Goal: Task Accomplishment & Management: Complete application form

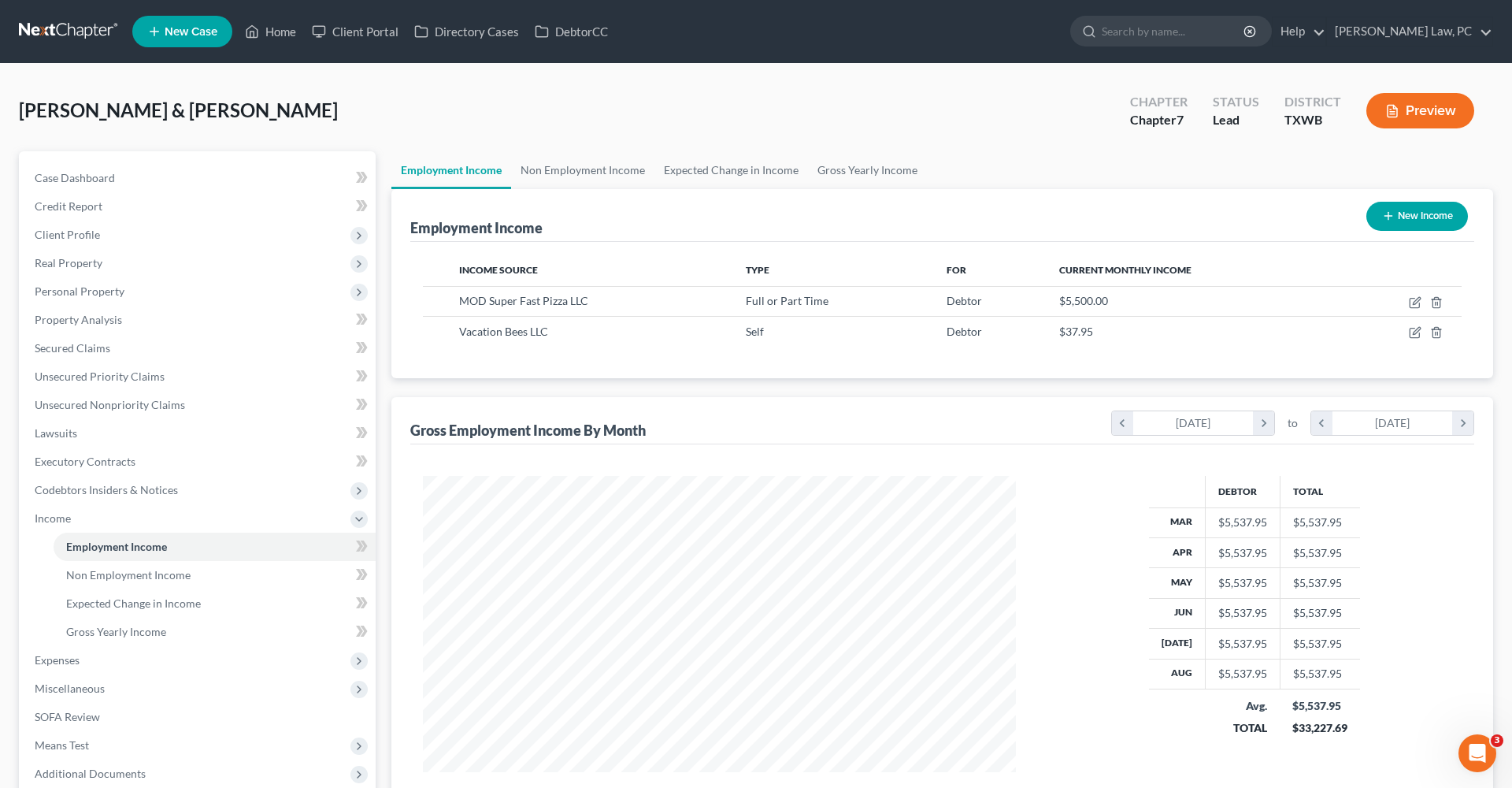
scroll to position [296, 624]
click at [83, 37] on link at bounding box center [69, 32] width 101 height 28
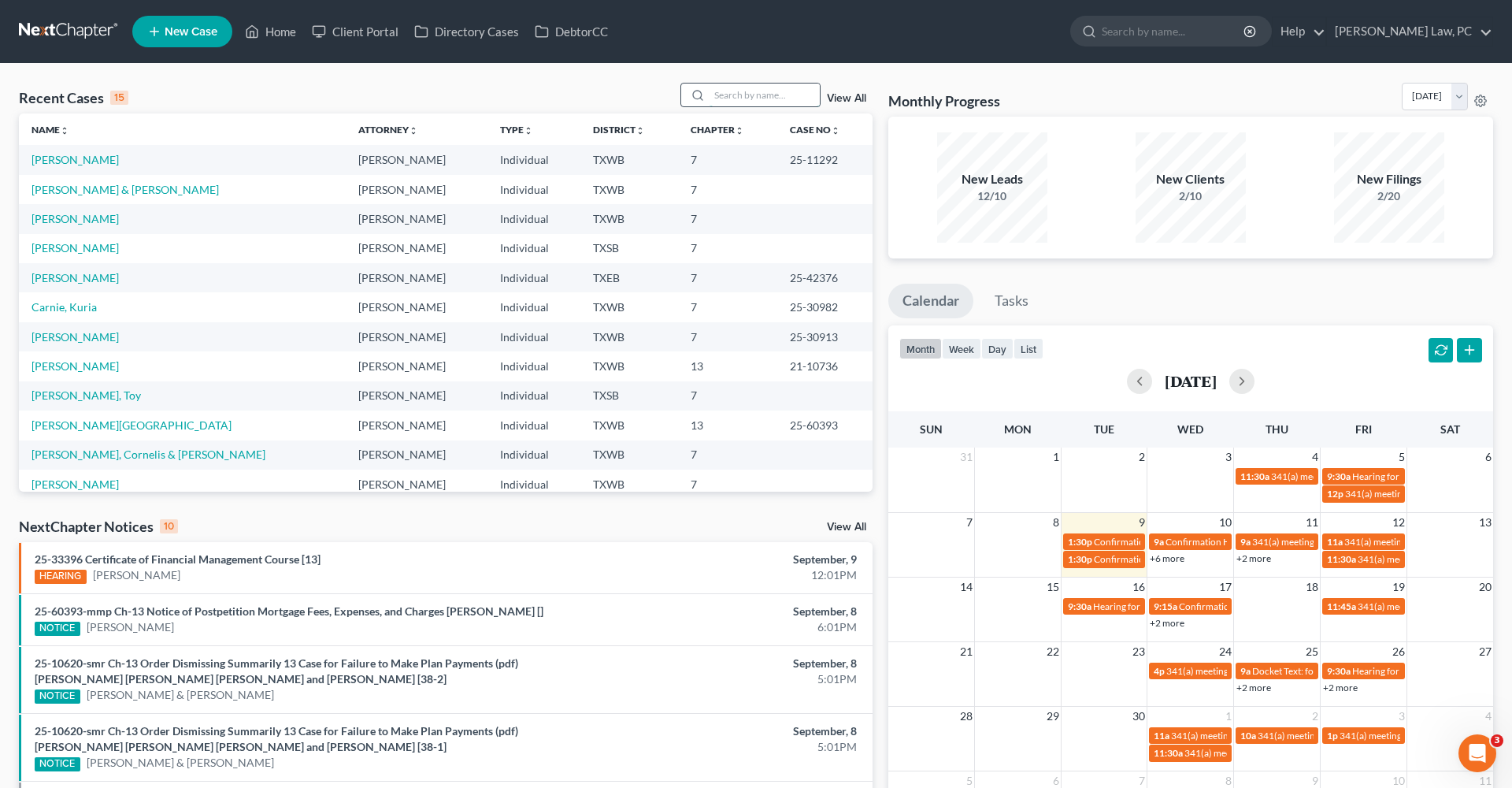
click at [748, 96] on input "search" at bounding box center [764, 94] width 110 height 23
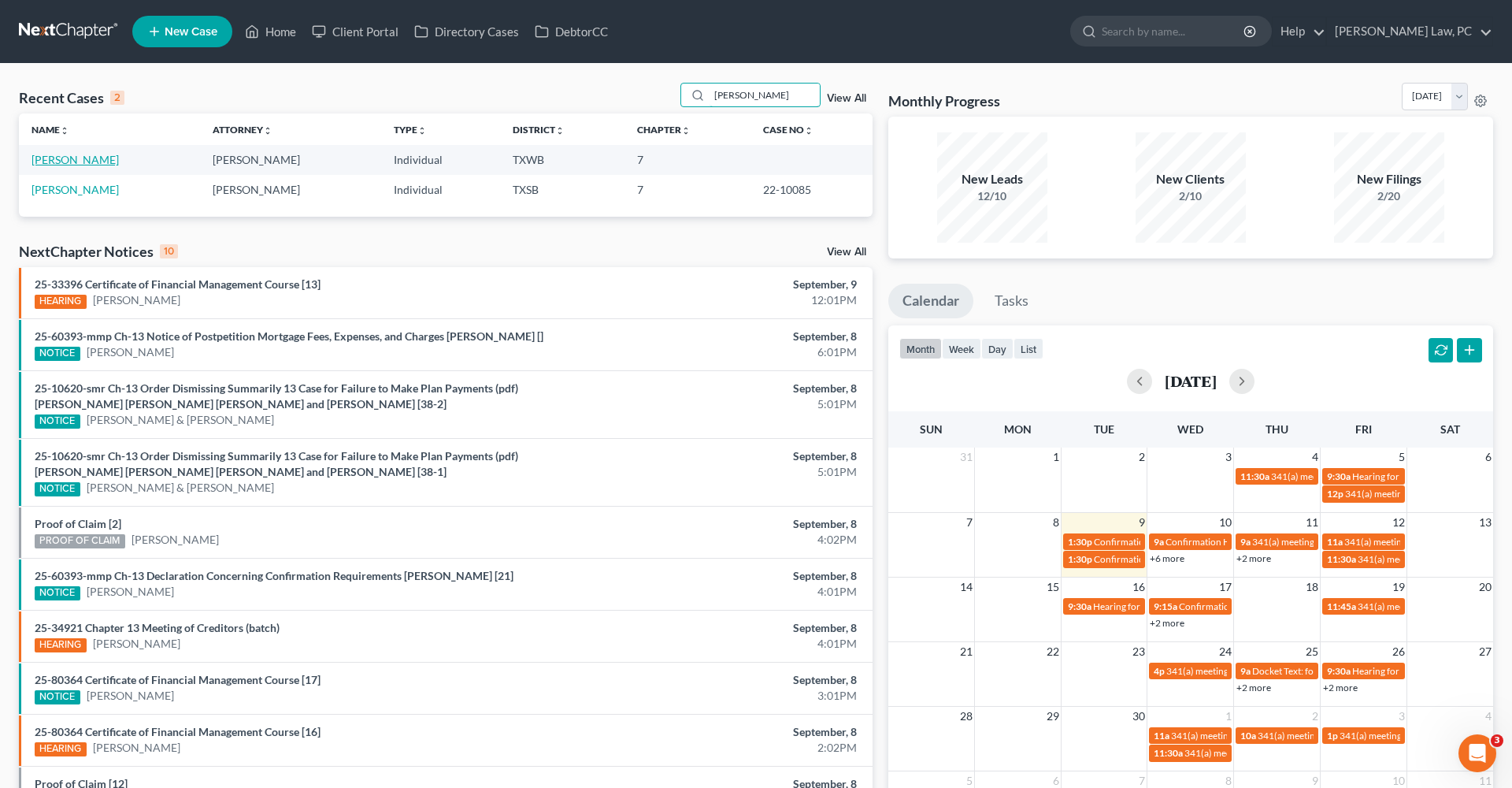
type input "Griselda"
click at [86, 159] on link "[PERSON_NAME]" at bounding box center [75, 159] width 88 height 13
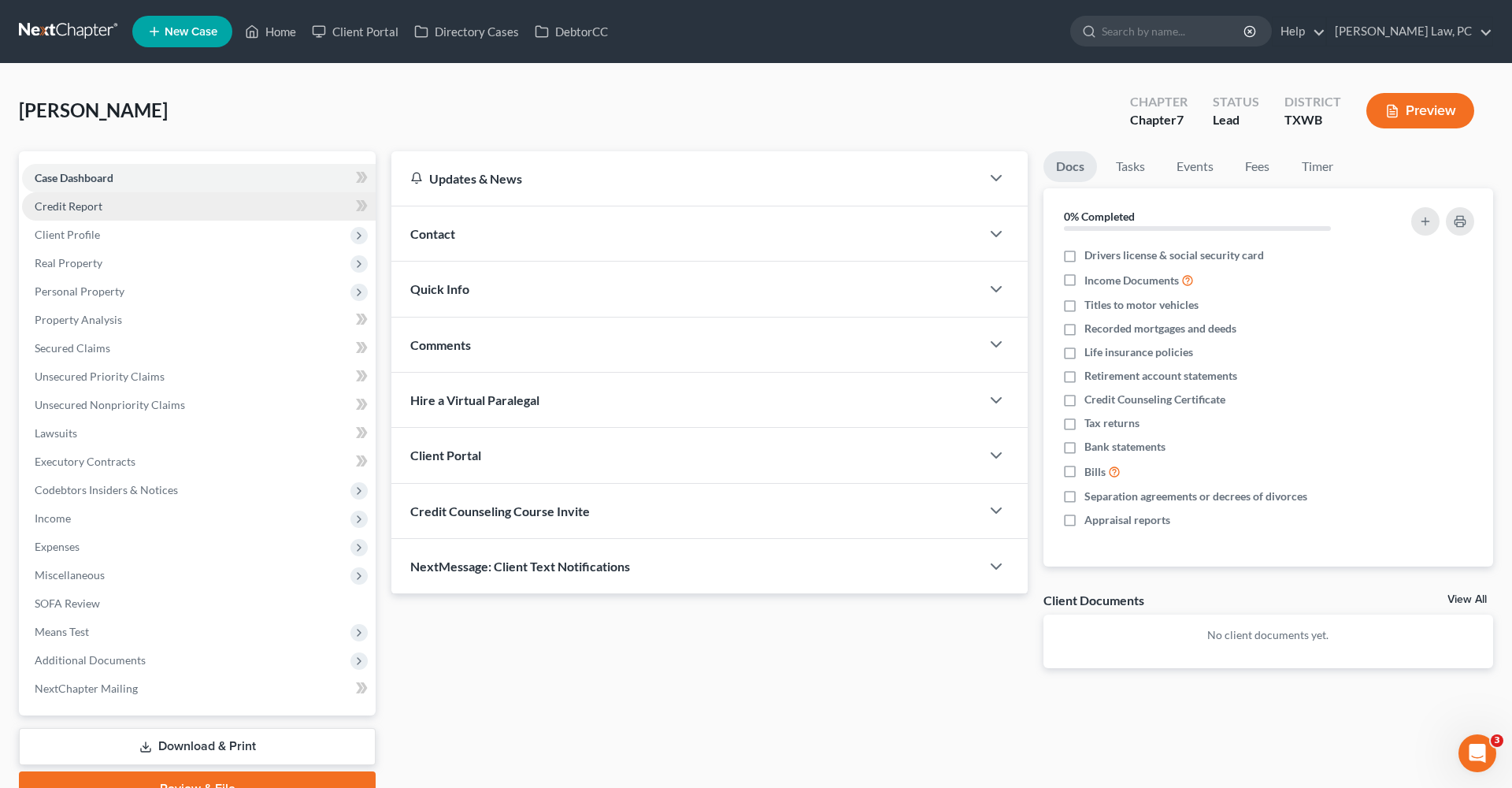
click at [50, 205] on span "Credit Report" at bounding box center [68, 206] width 68 height 13
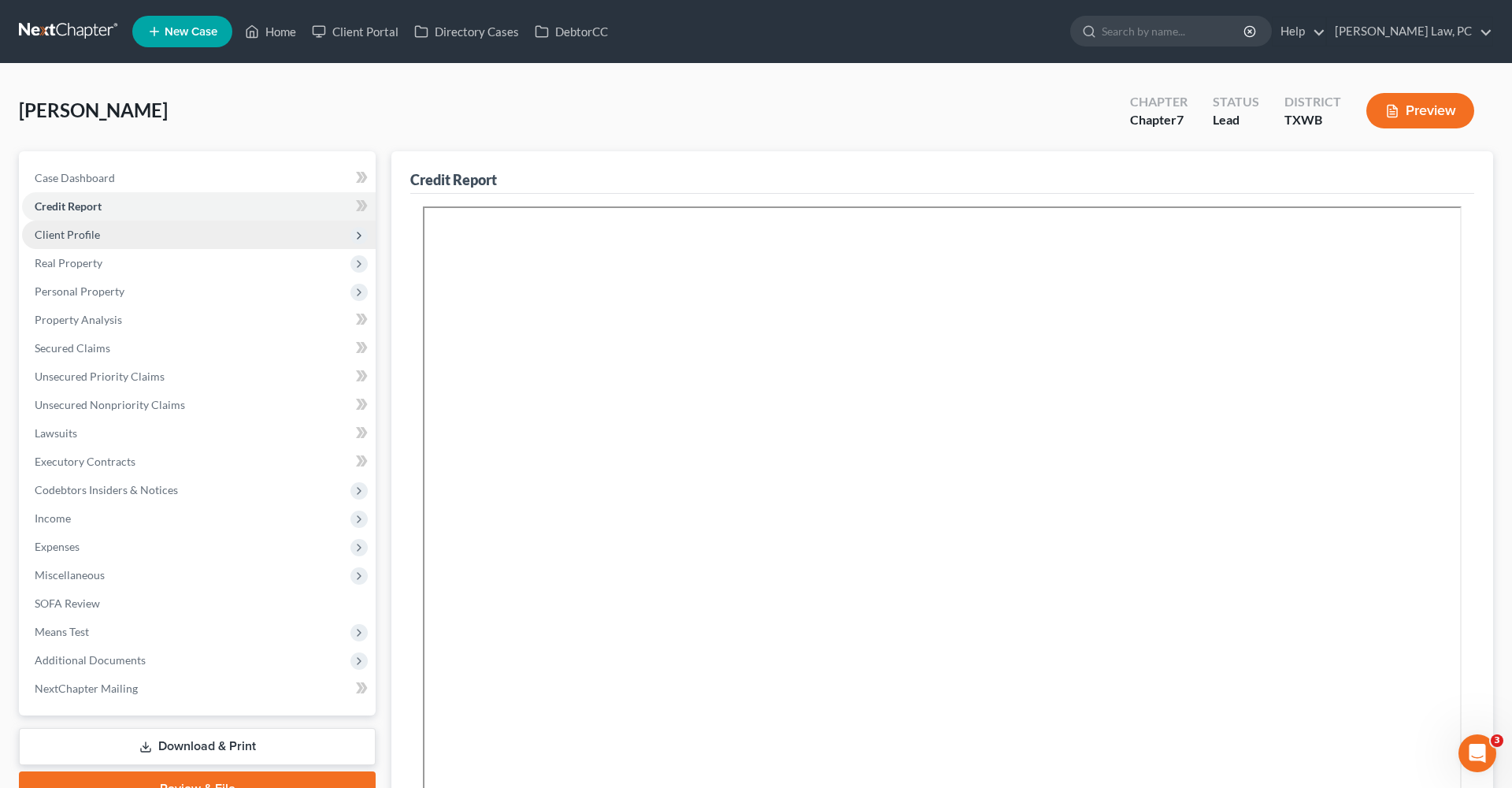
click at [73, 230] on span "Client Profile" at bounding box center [68, 235] width 65 height 13
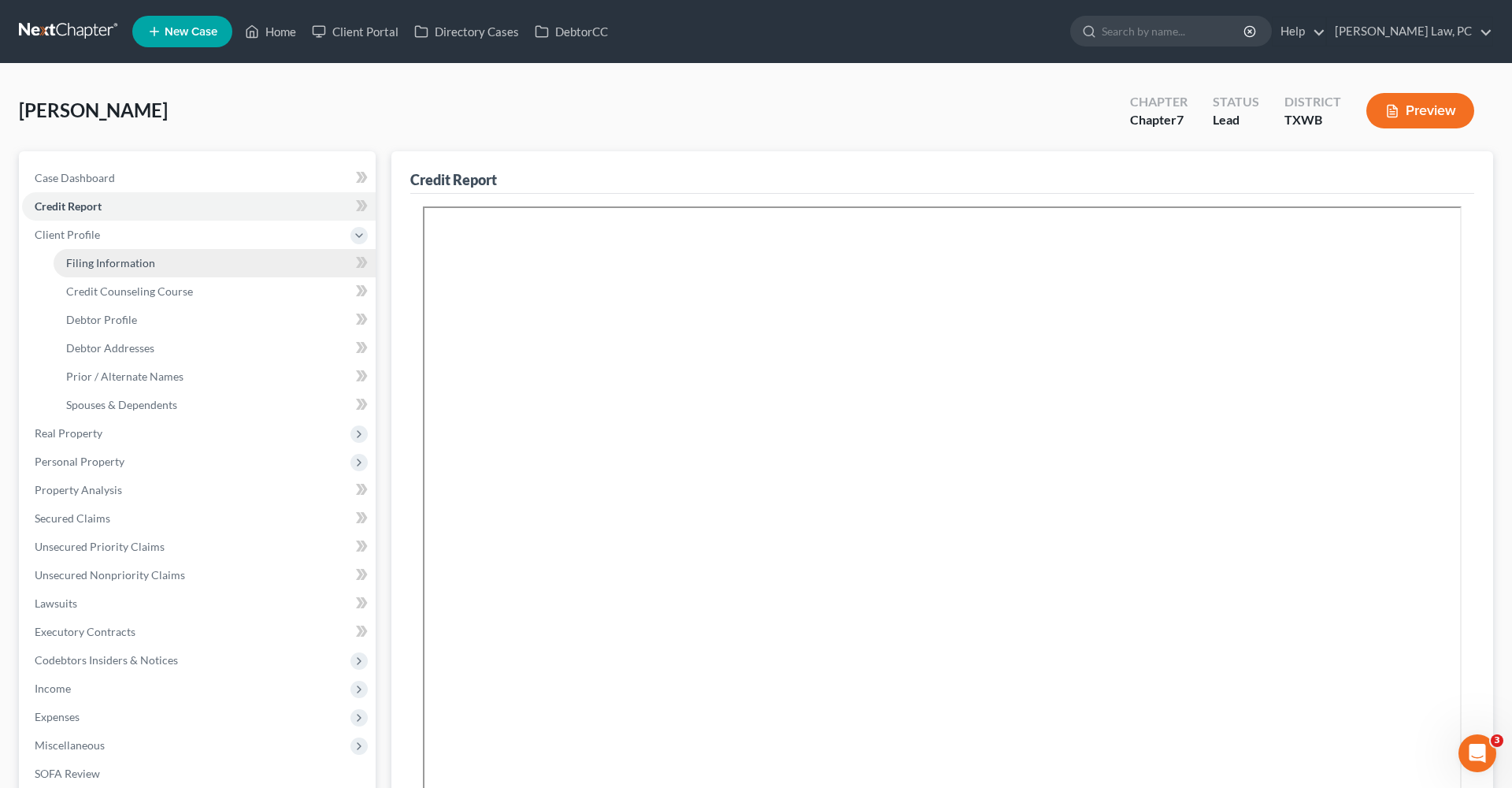
click at [103, 257] on span "Filing Information" at bounding box center [110, 263] width 89 height 13
select select "1"
select select "0"
select select "45"
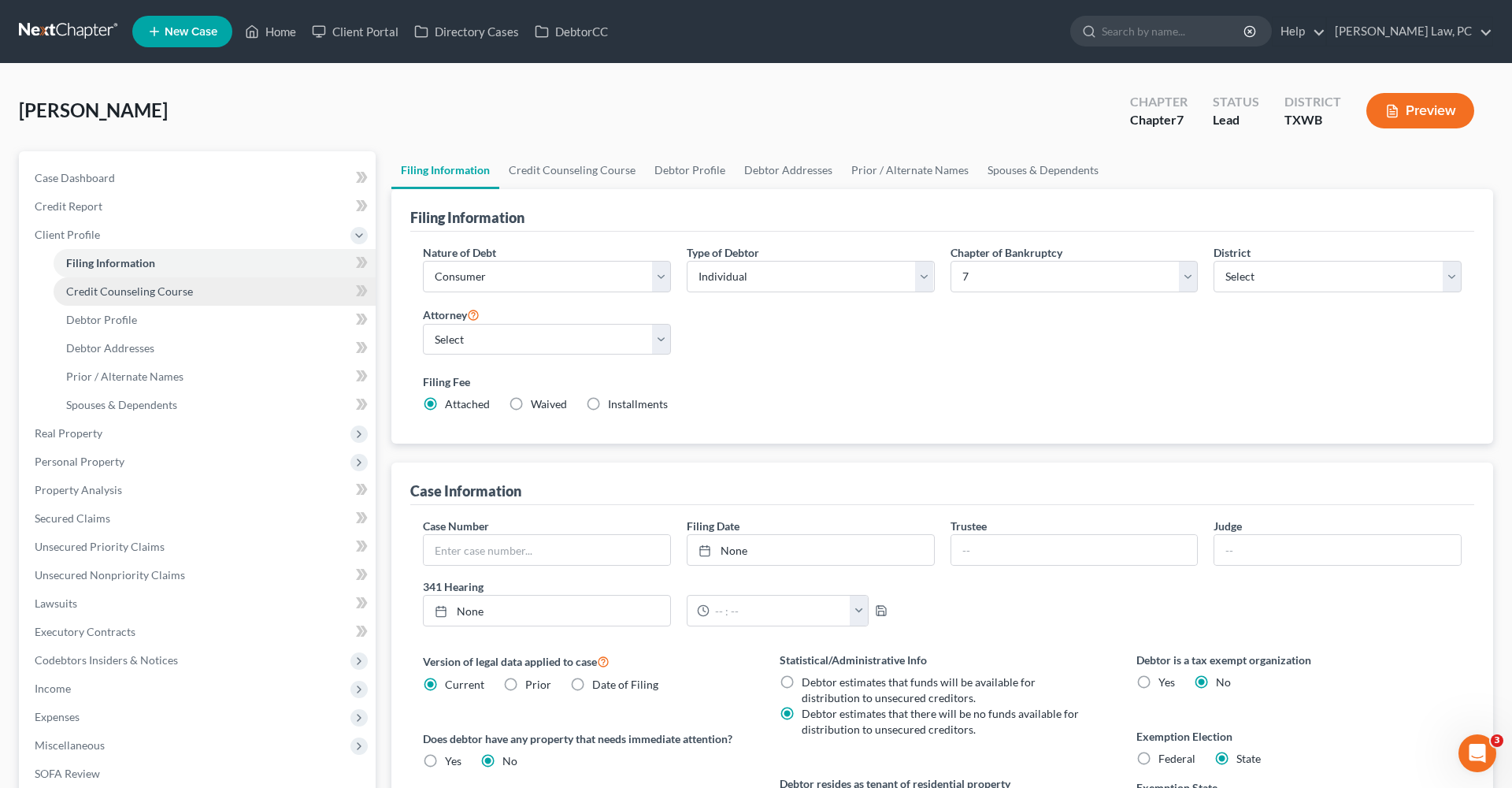
click at [112, 293] on span "Credit Counseling Course" at bounding box center [129, 291] width 127 height 13
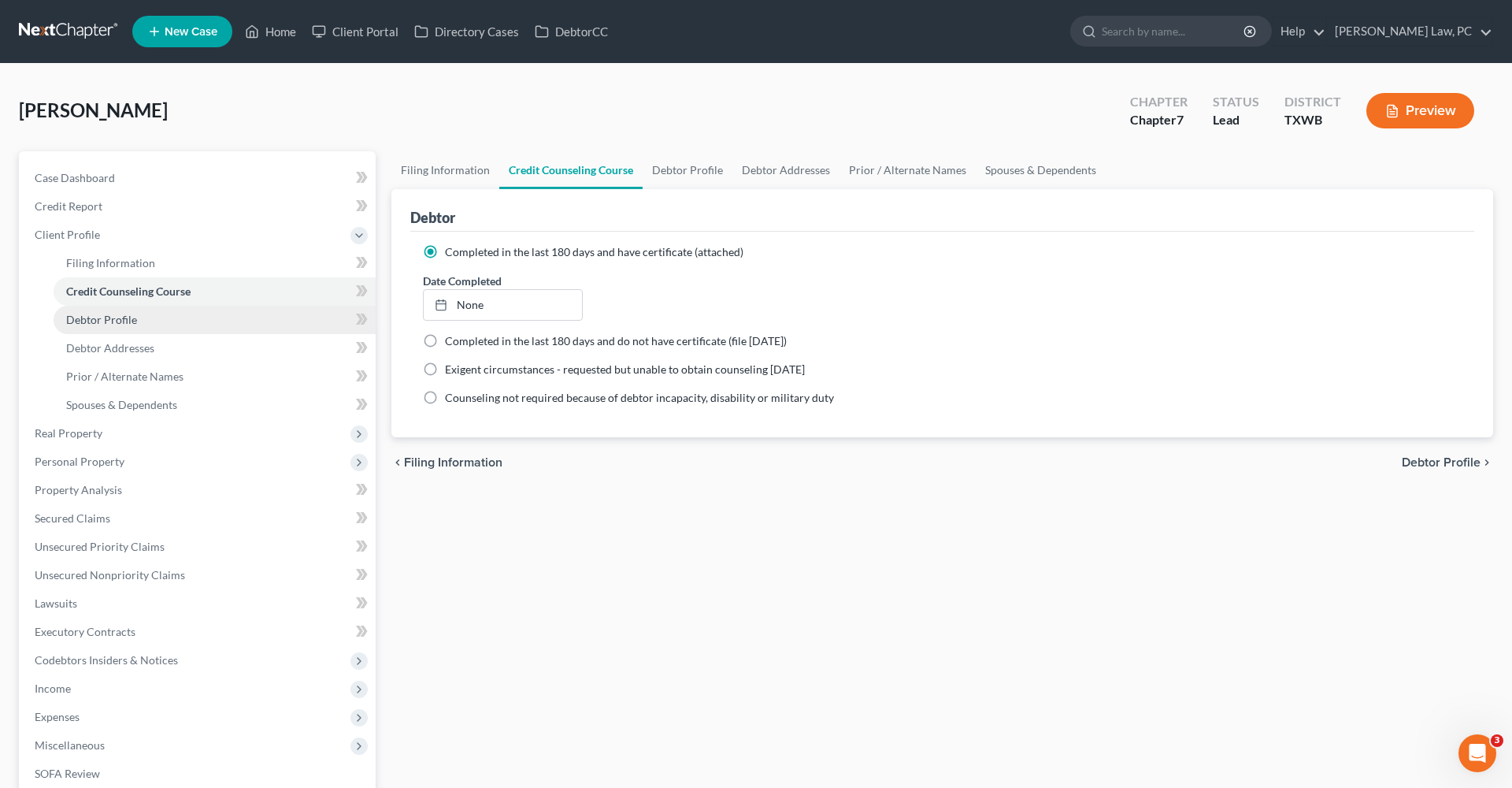
click at [117, 316] on span "Debtor Profile" at bounding box center [101, 320] width 71 height 13
select select "4"
select select "0"
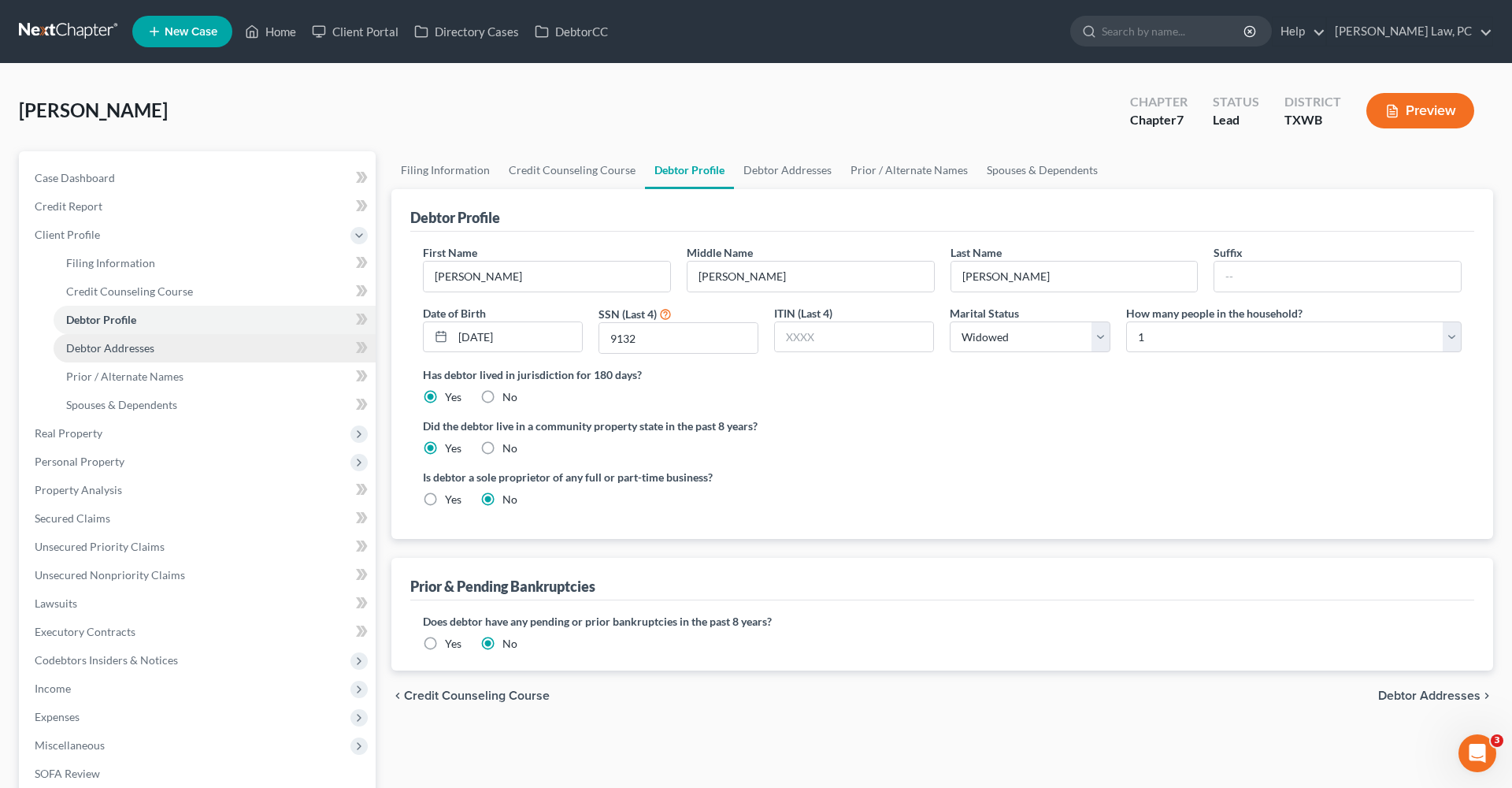
click at [99, 350] on span "Debtor Addresses" at bounding box center [110, 348] width 88 height 13
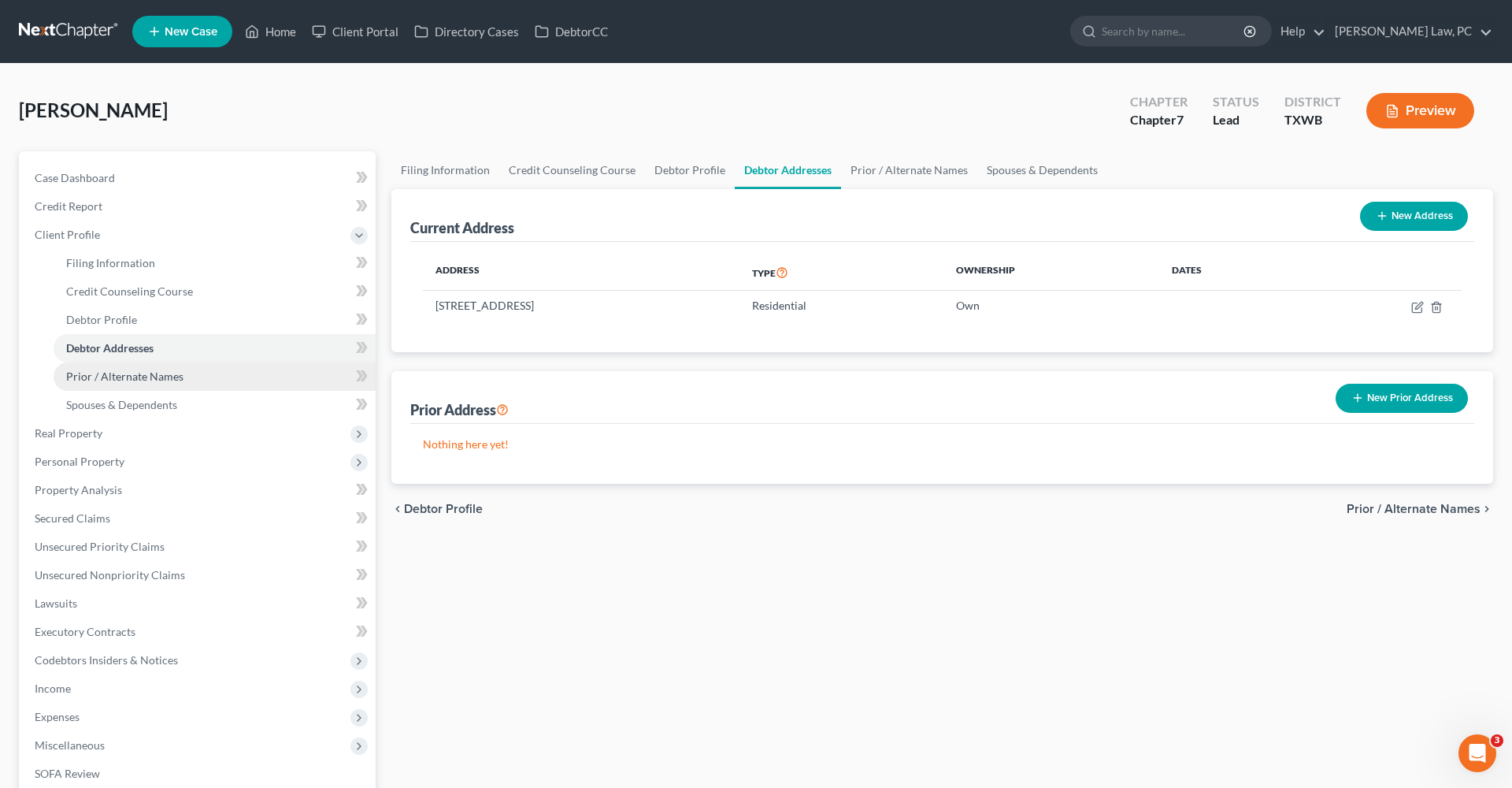
click at [108, 376] on span "Prior / Alternate Names" at bounding box center [124, 376] width 118 height 13
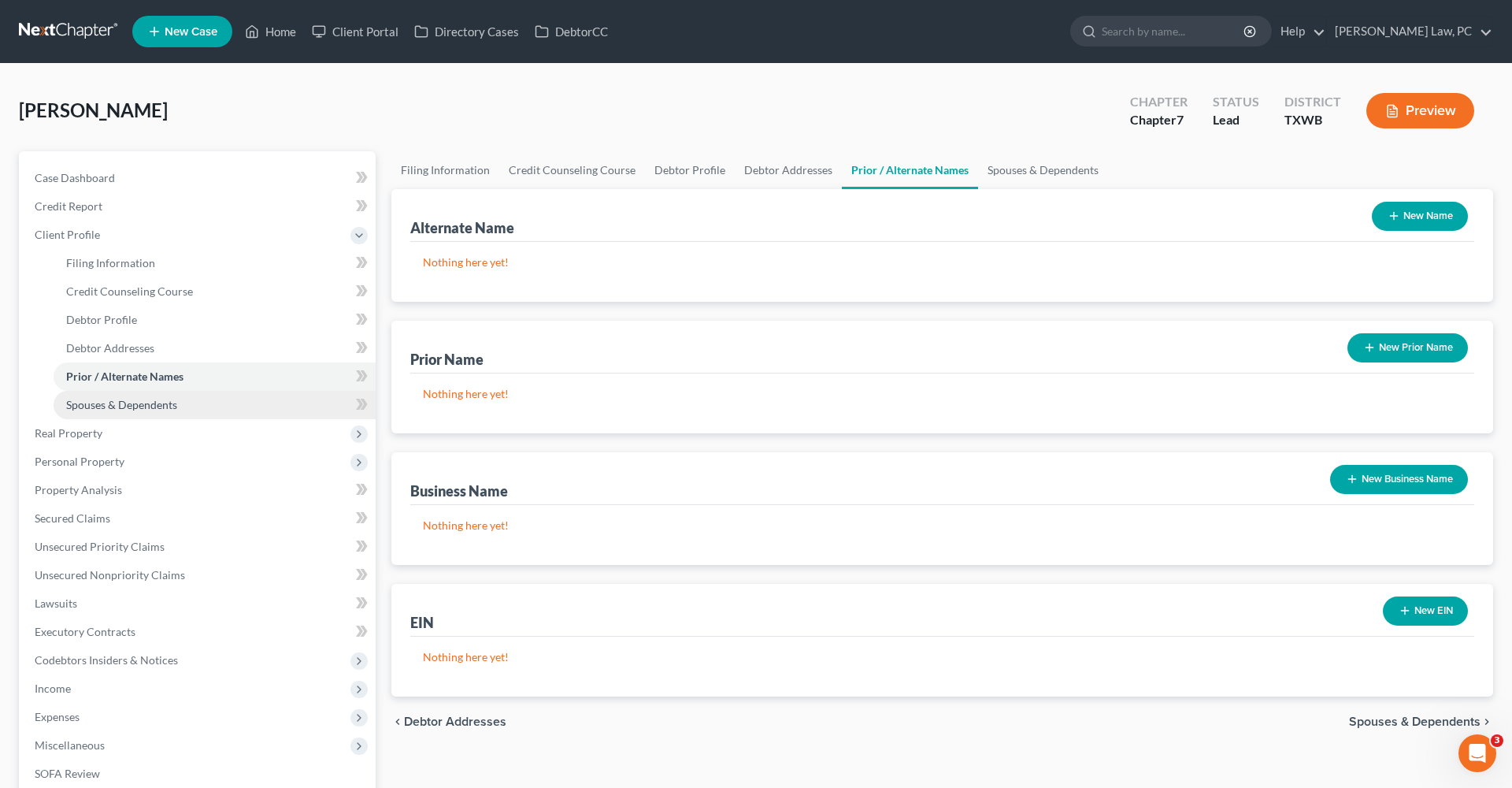
click at [137, 407] on span "Spouses & Dependents" at bounding box center [121, 405] width 111 height 13
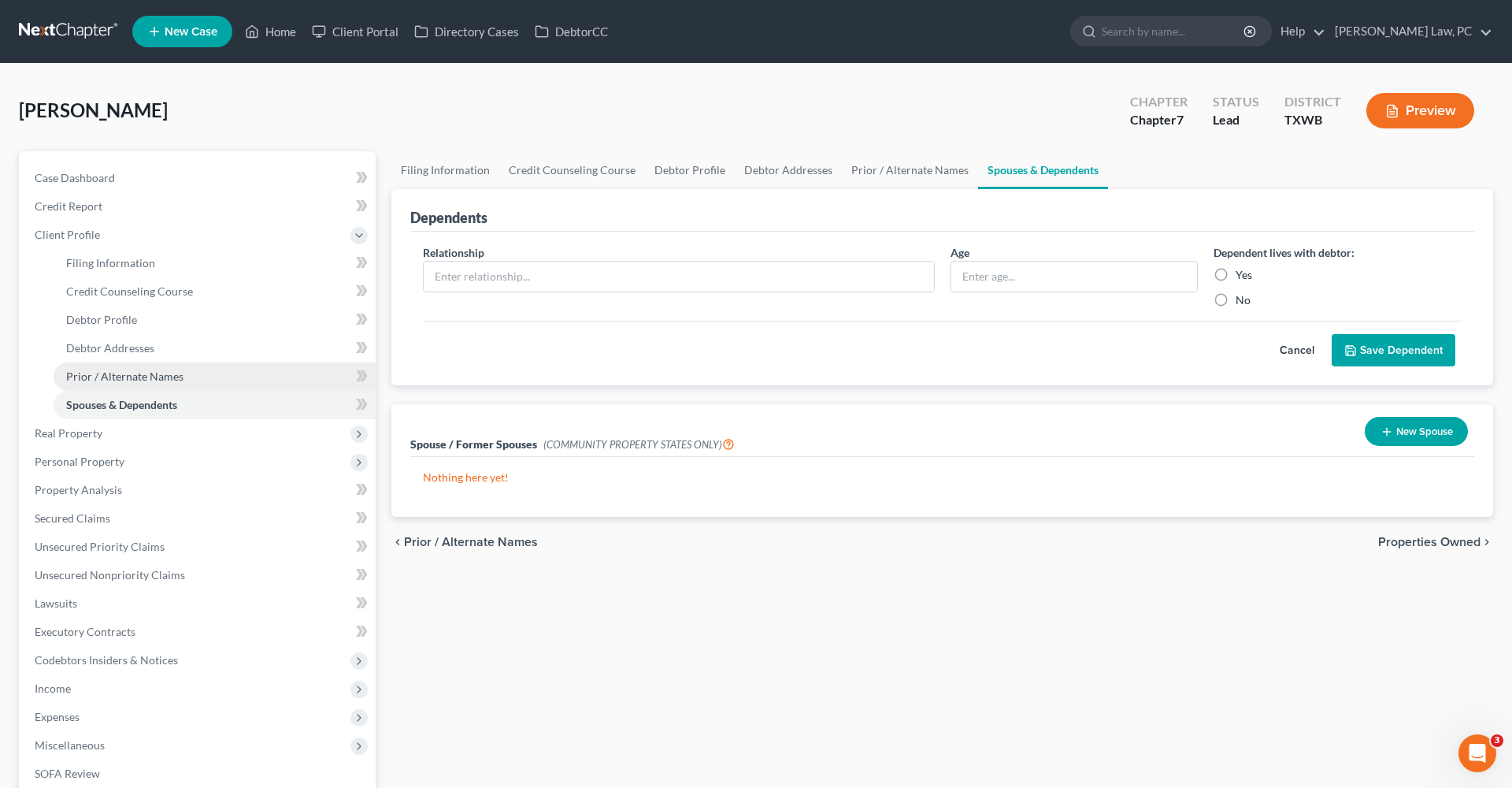
click at [114, 376] on span "Prior / Alternate Names" at bounding box center [124, 376] width 118 height 13
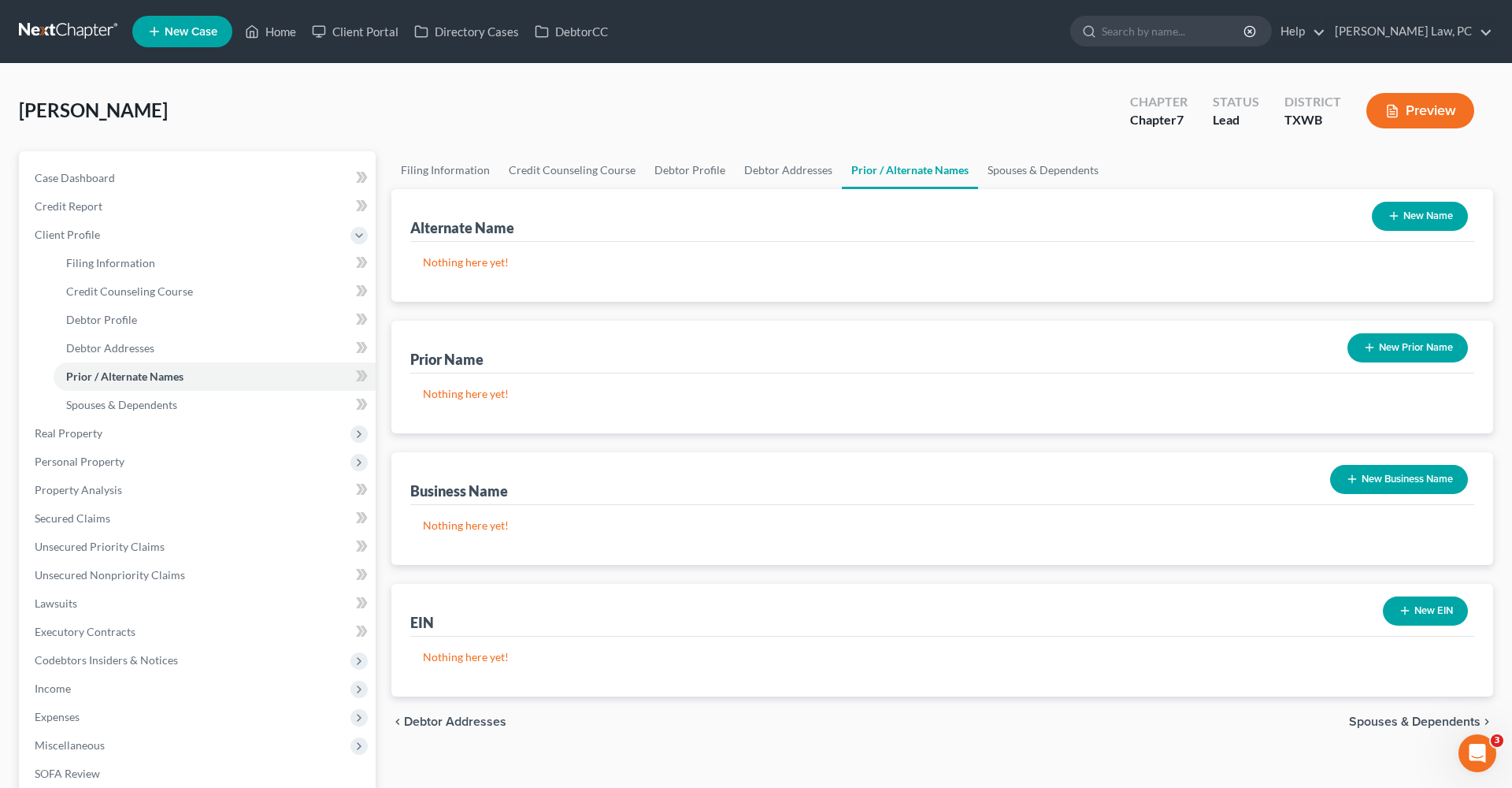
click at [1388, 219] on icon "button" at bounding box center [1394, 215] width 13 height 13
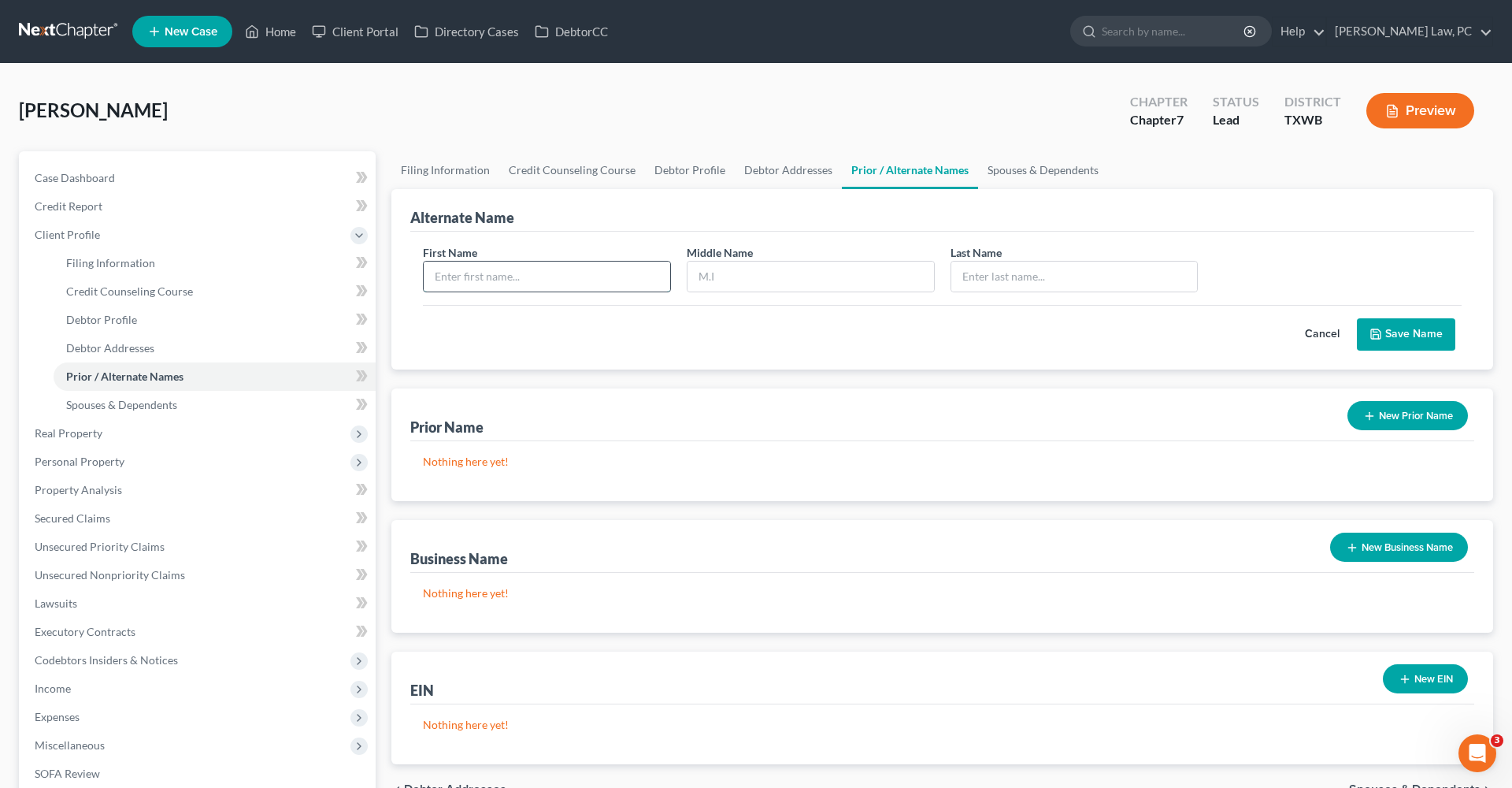
click at [571, 278] on input "text" at bounding box center [547, 276] width 246 height 30
type input "Griselda"
click at [730, 278] on input "text" at bounding box center [810, 276] width 246 height 30
type input "M"
click at [994, 266] on input "text" at bounding box center [1074, 276] width 246 height 30
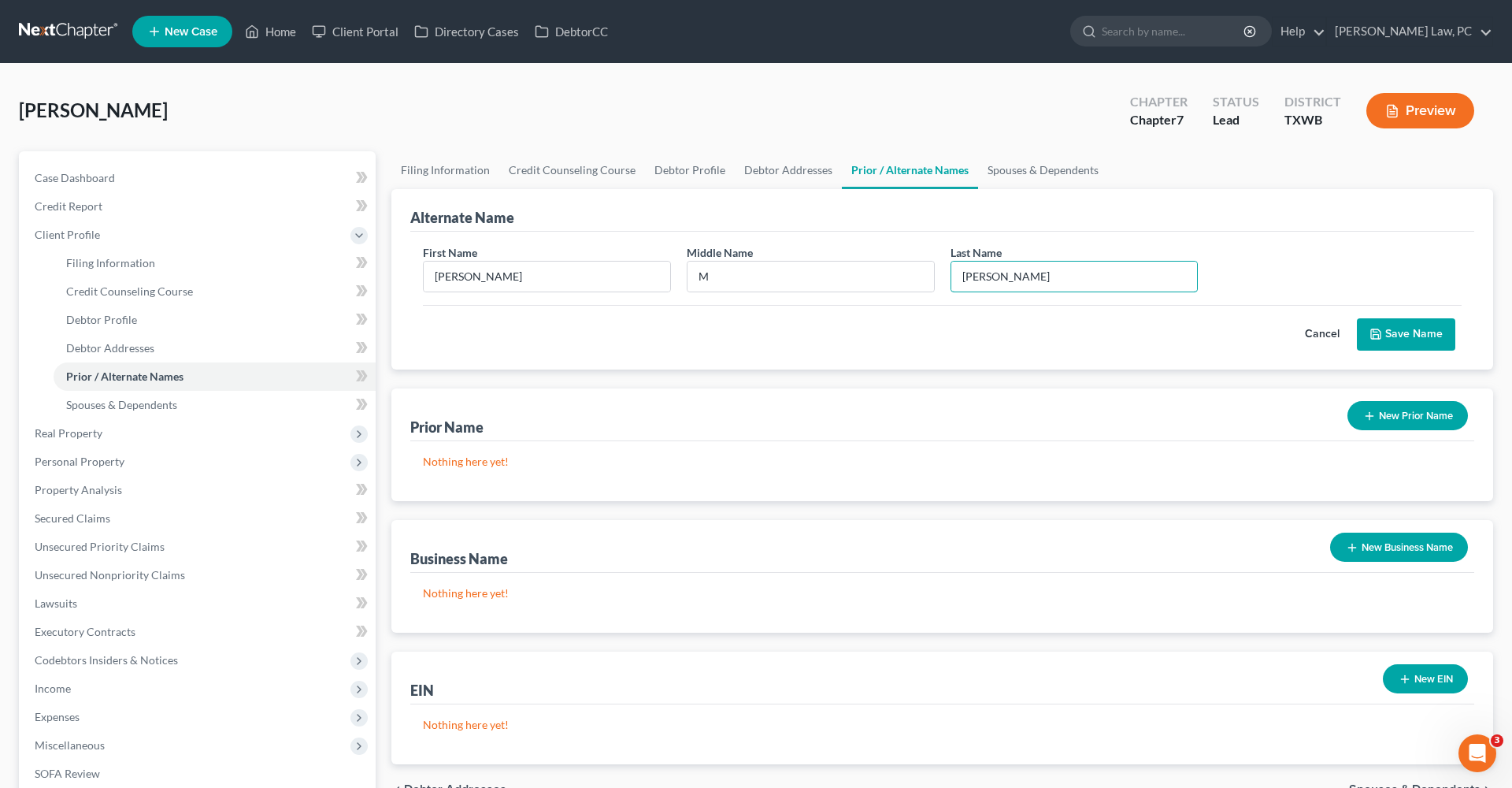
type input "Melton"
click at [1402, 324] on button "Save Name" at bounding box center [1406, 335] width 98 height 33
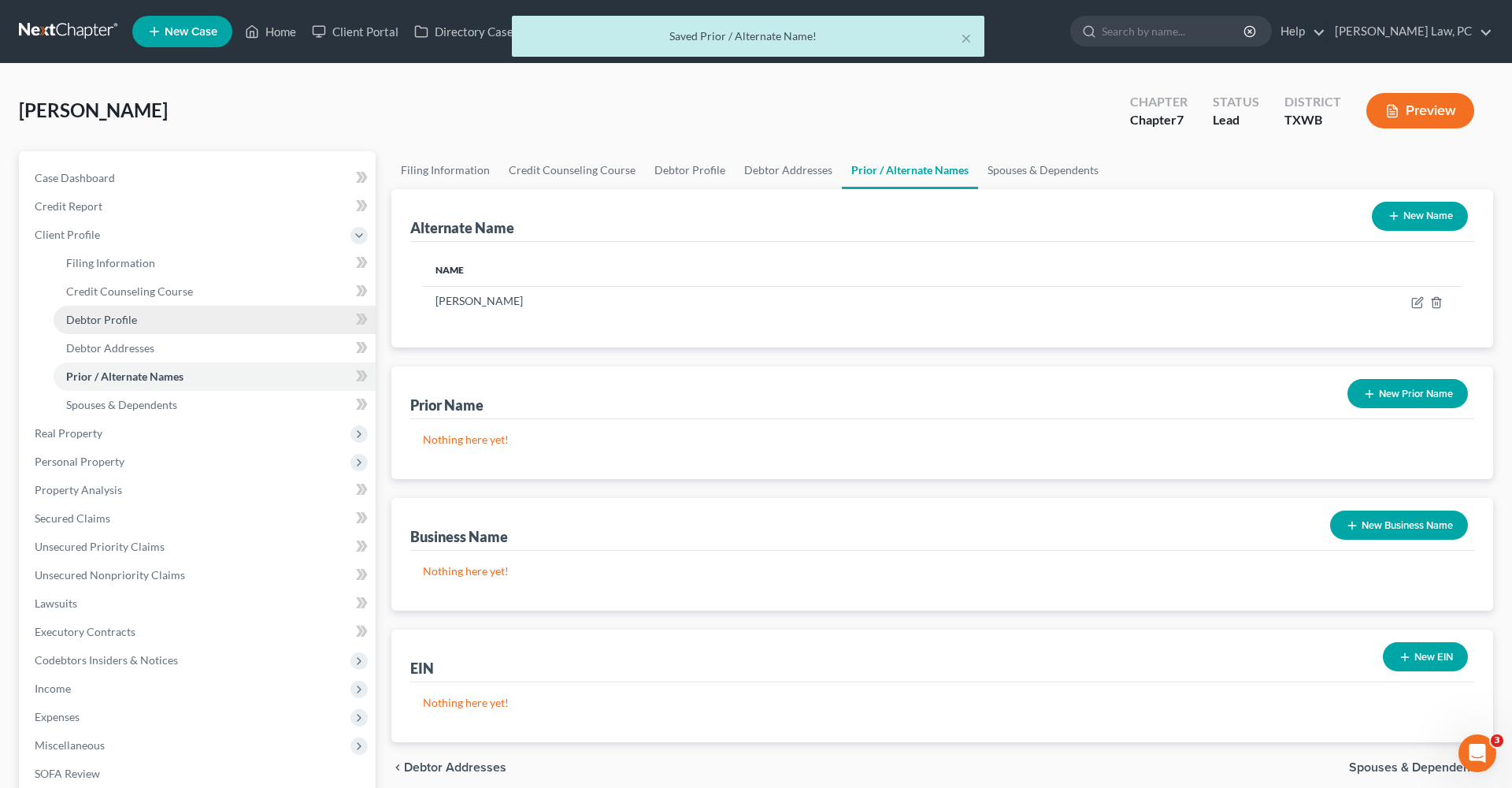
click at [103, 319] on span "Debtor Profile" at bounding box center [101, 320] width 71 height 13
select select "4"
select select "0"
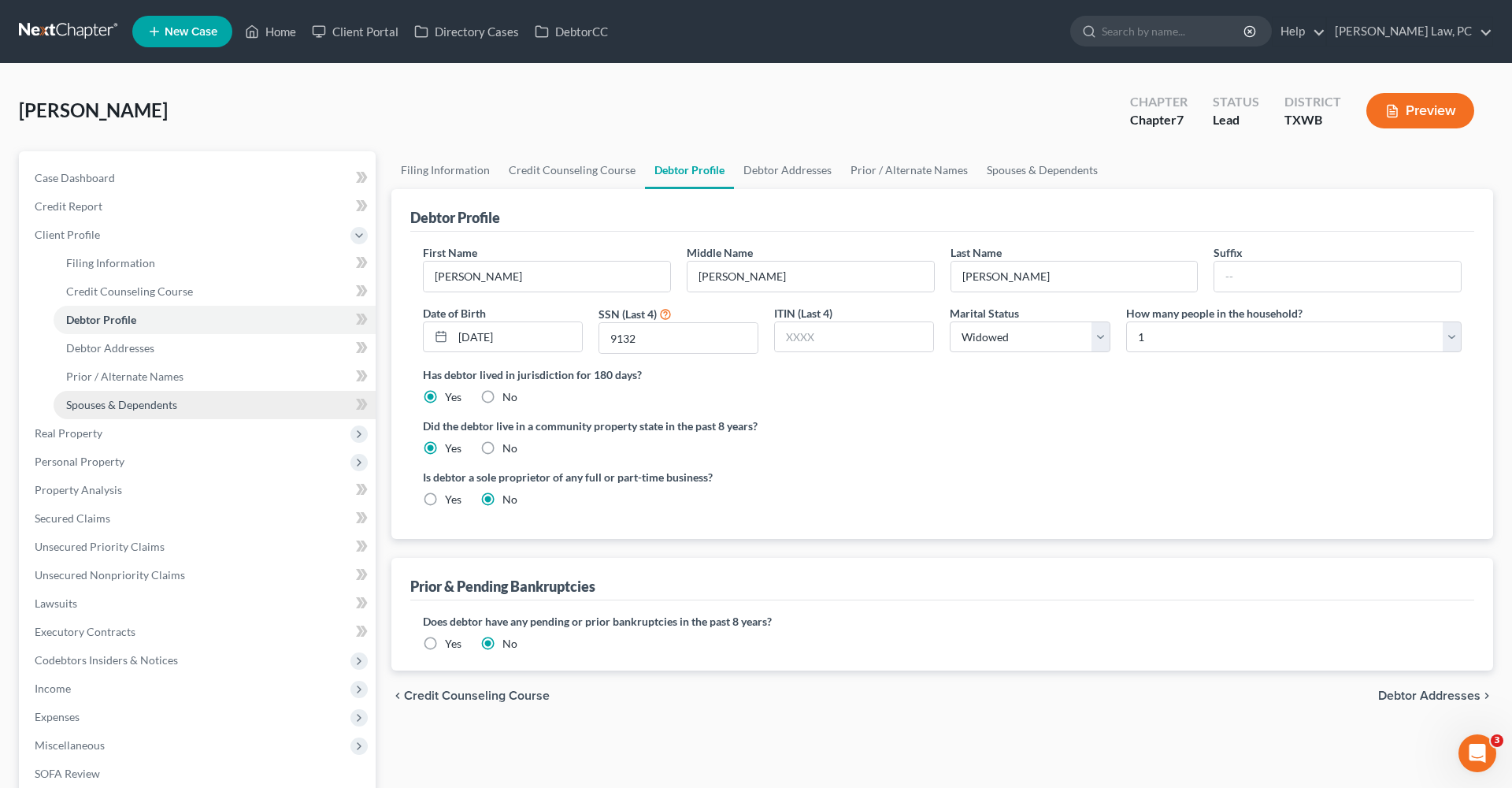
click at [134, 409] on span "Spouses & Dependents" at bounding box center [121, 405] width 111 height 13
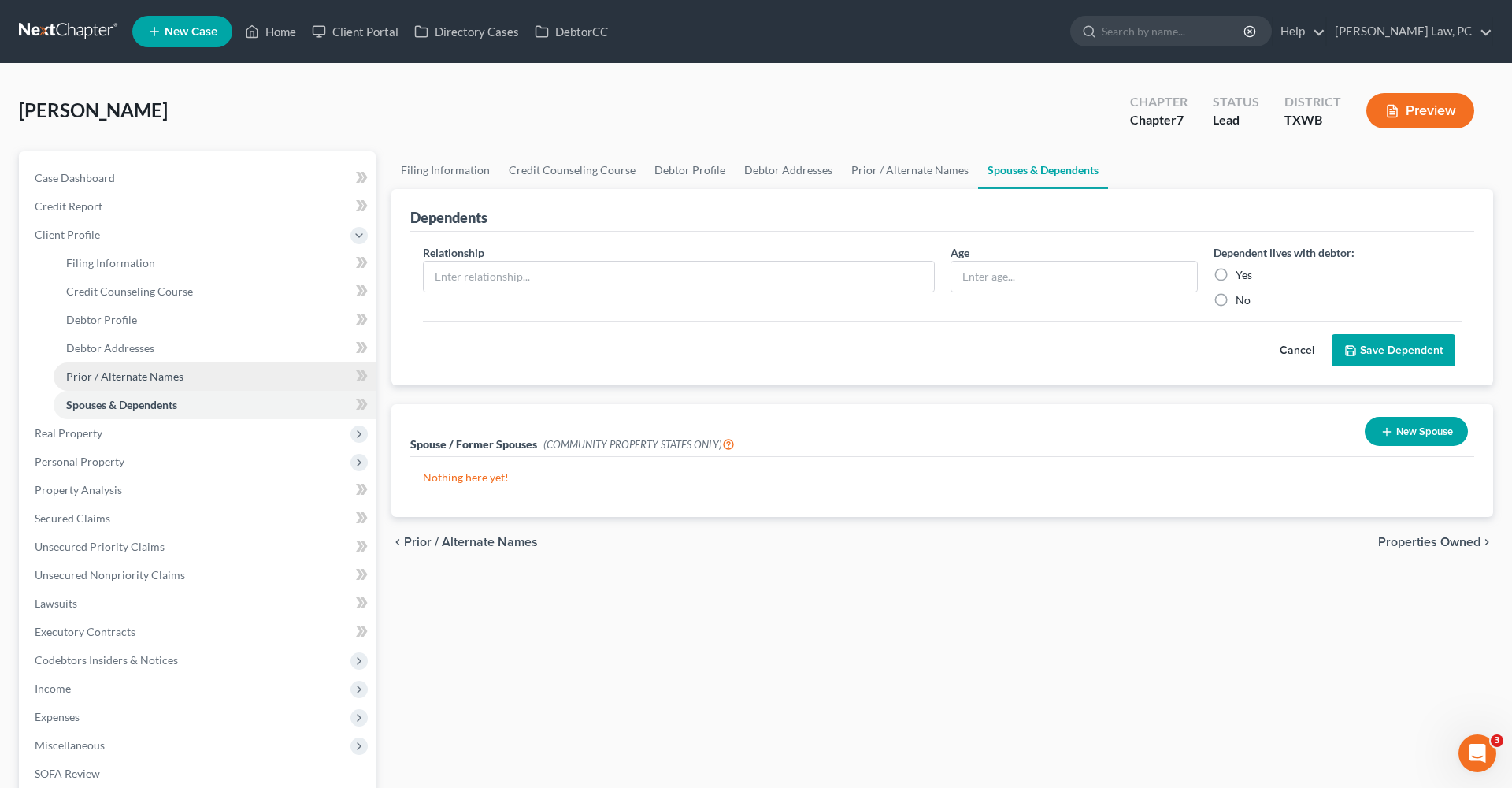
click at [122, 381] on span "Prior / Alternate Names" at bounding box center [124, 376] width 118 height 13
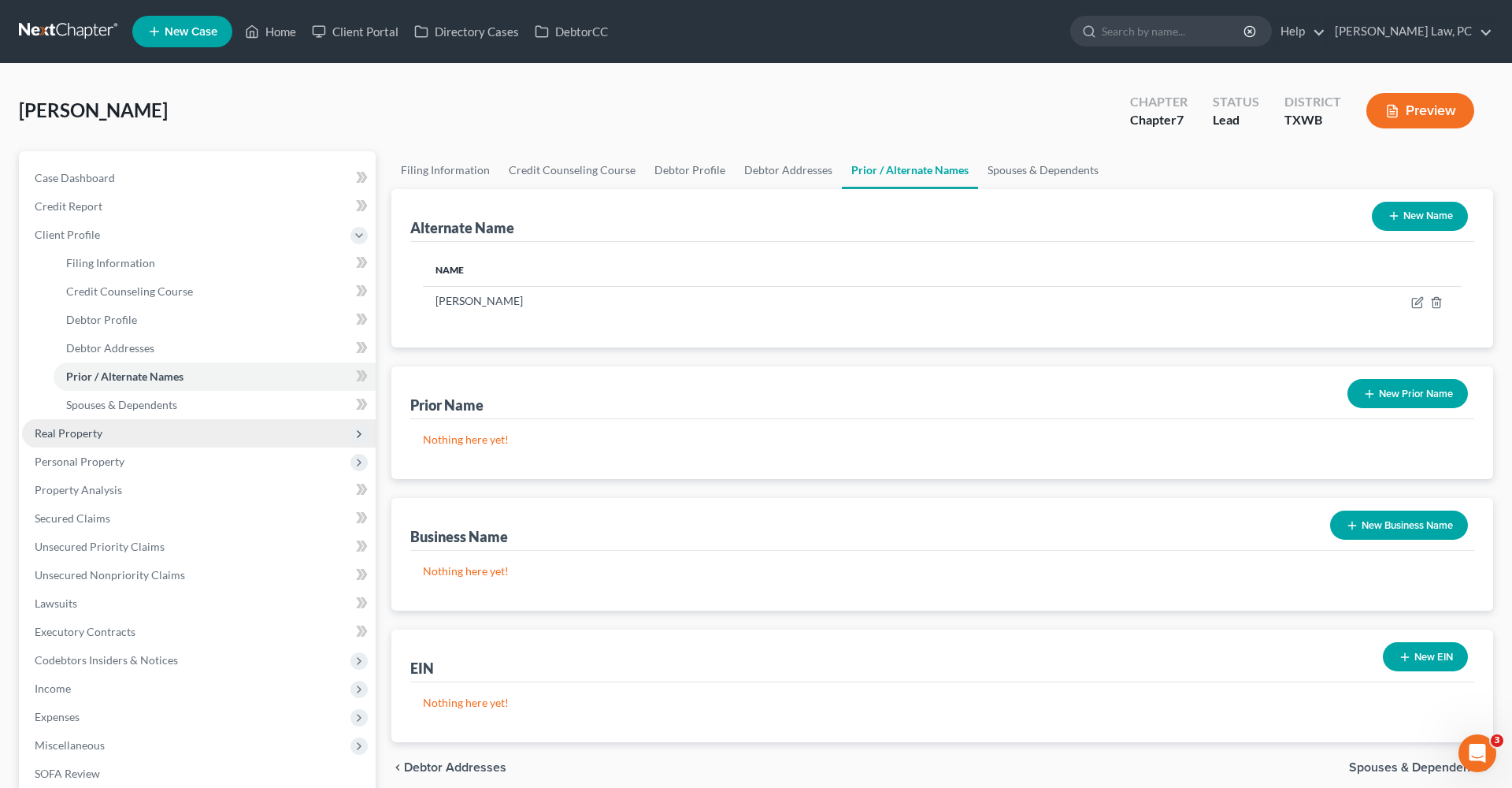
click at [80, 437] on span "Real Property" at bounding box center [68, 433] width 68 height 13
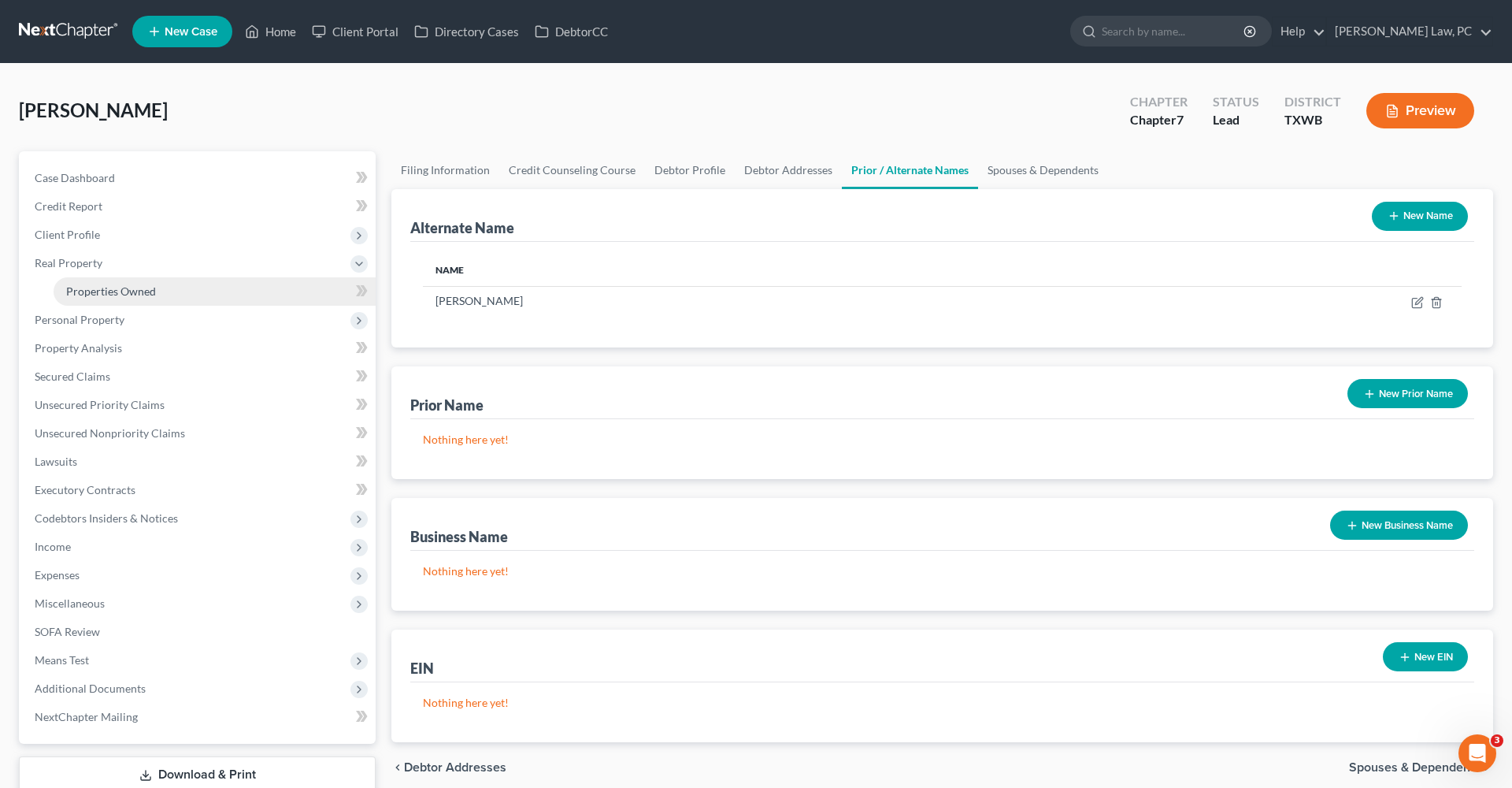
click at [90, 294] on span "Properties Owned" at bounding box center [111, 291] width 90 height 13
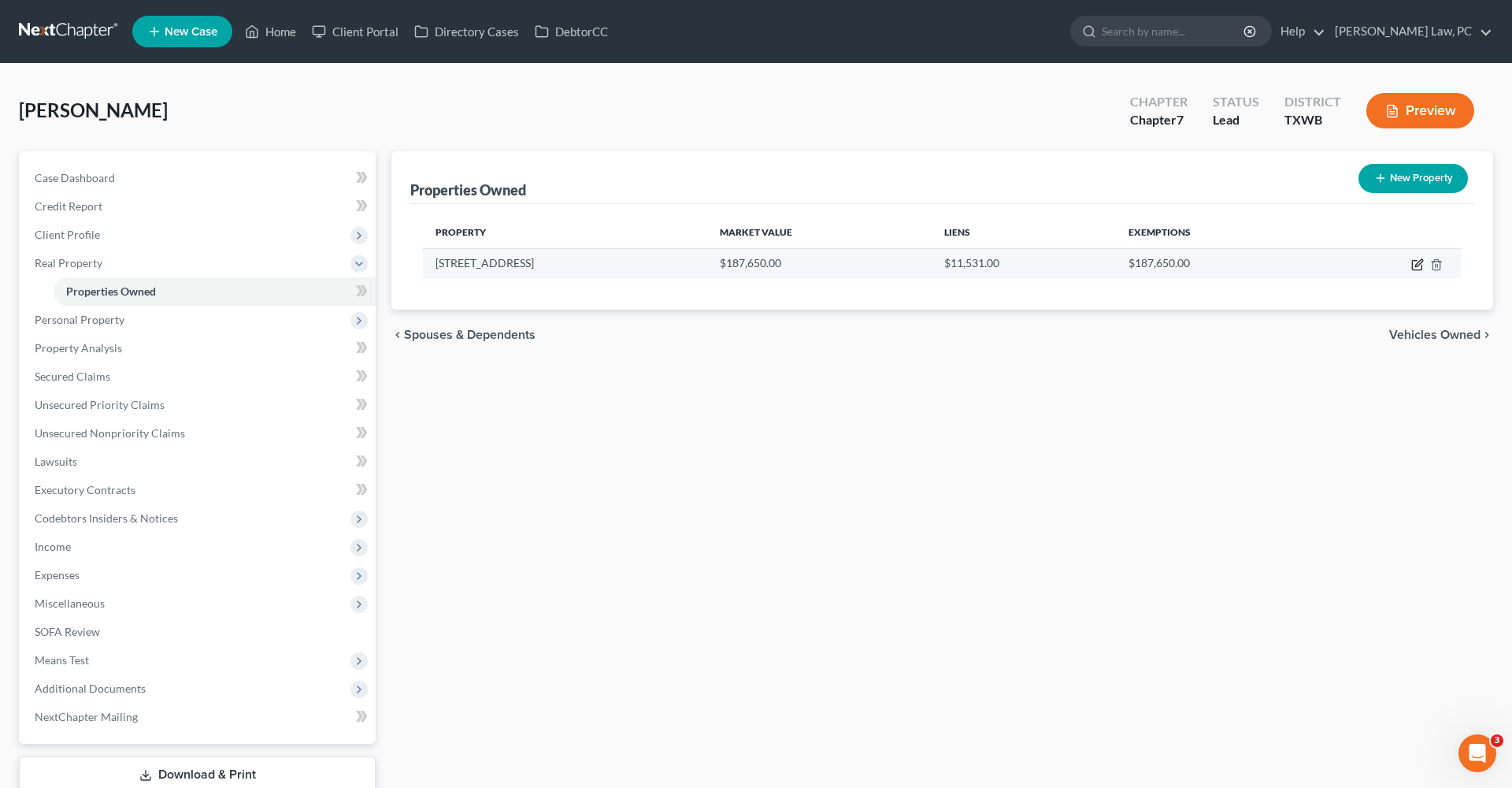
click at [1415, 264] on icon "button" at bounding box center [1417, 265] width 13 height 13
select select "45"
select select "14"
select select "0"
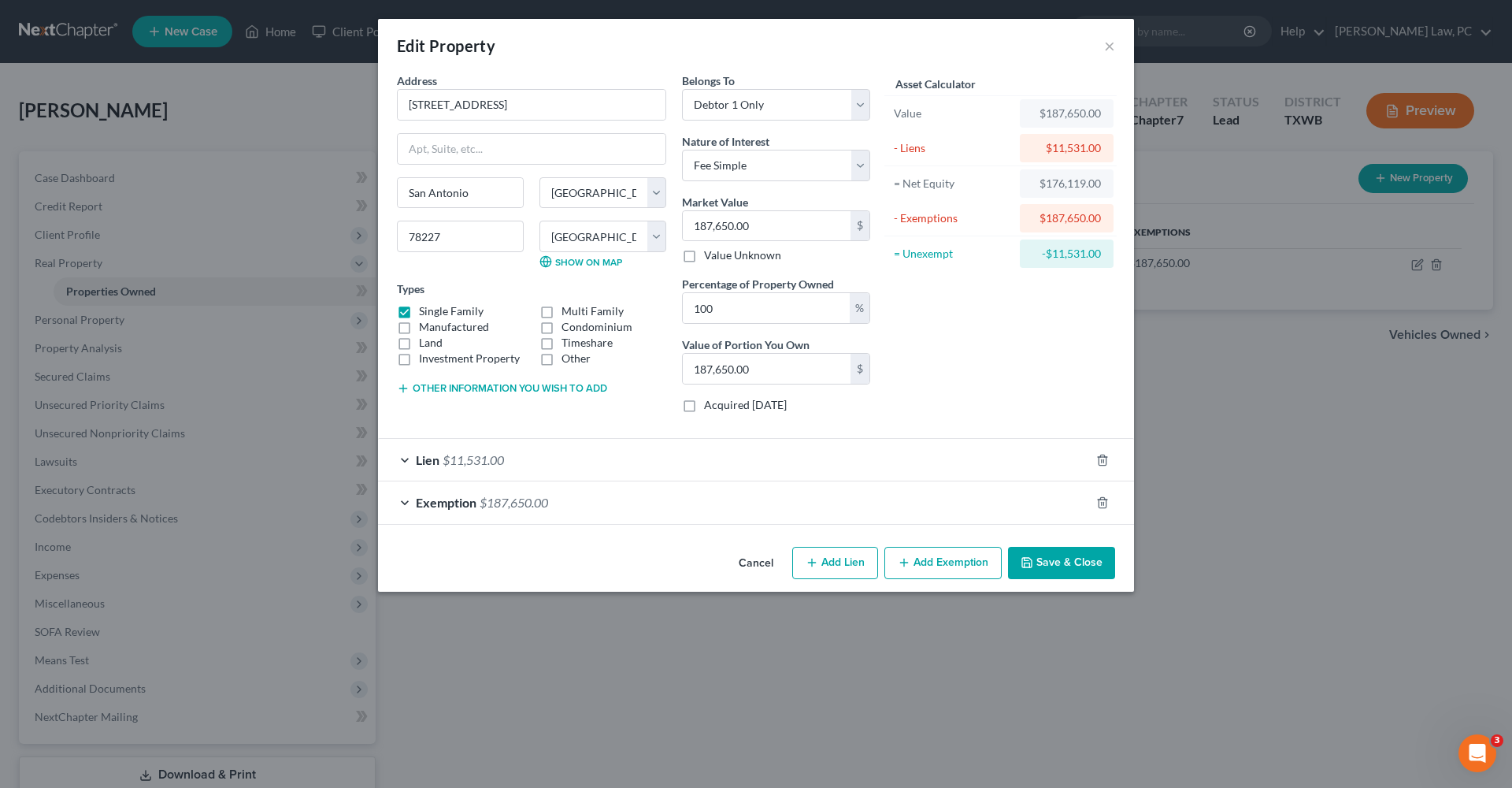
click at [582, 508] on div "Exemption $187,650.00" at bounding box center [733, 503] width 712 height 42
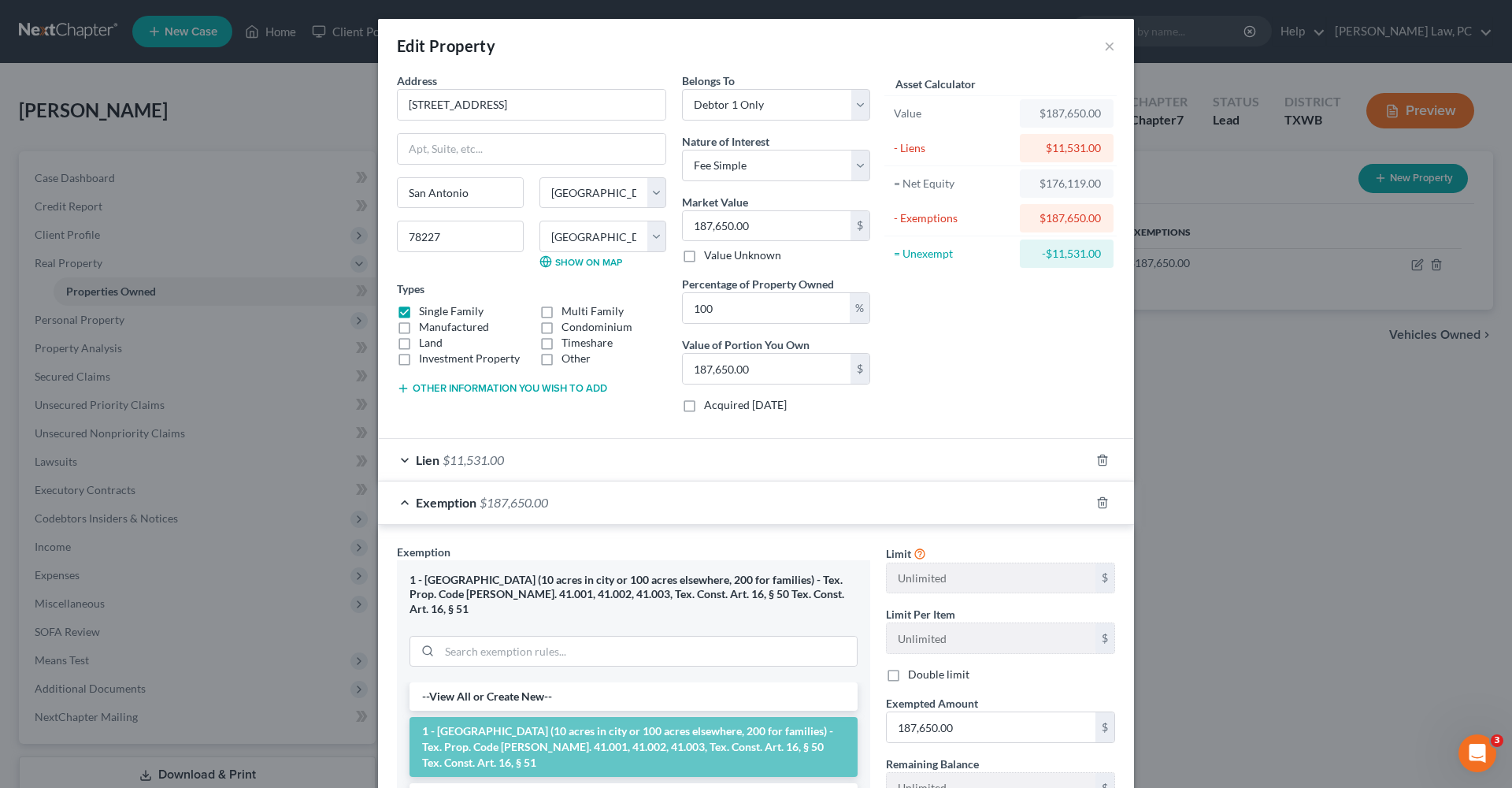
click at [401, 502] on div "Exemption $187,650.00" at bounding box center [733, 503] width 712 height 42
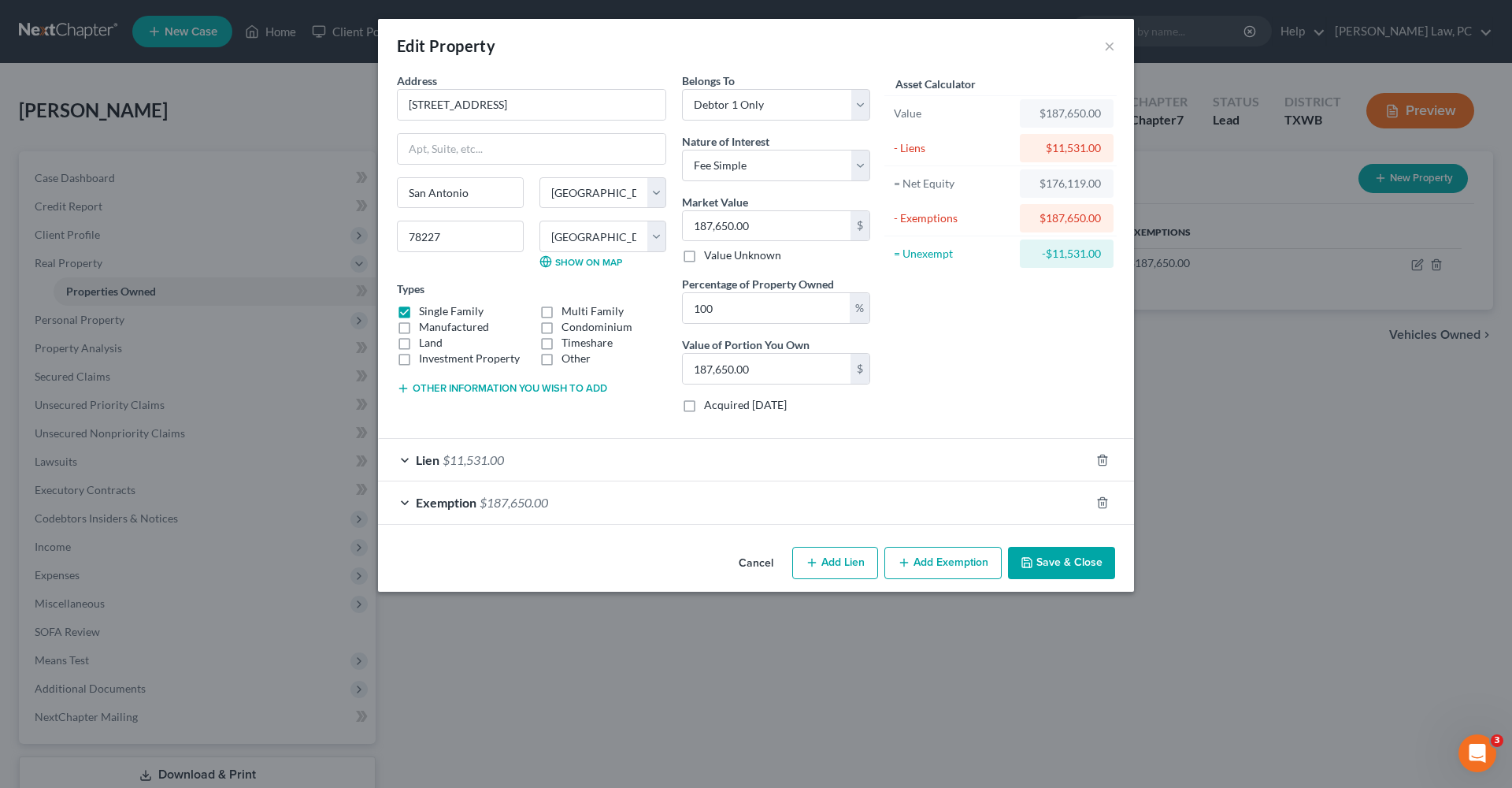
click at [1051, 567] on button "Save & Close" at bounding box center [1061, 563] width 107 height 33
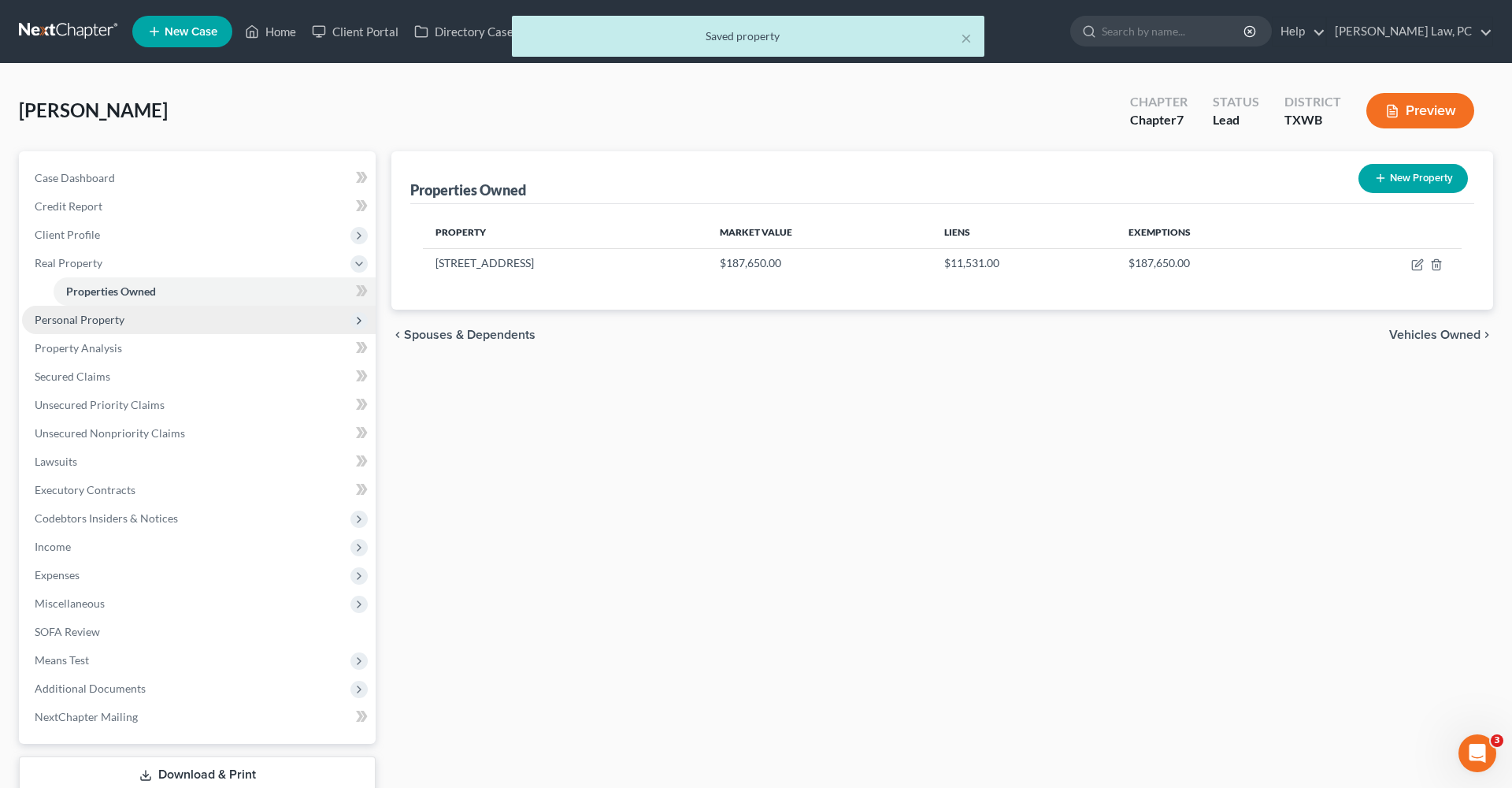
click at [91, 324] on span "Personal Property" at bounding box center [80, 320] width 90 height 13
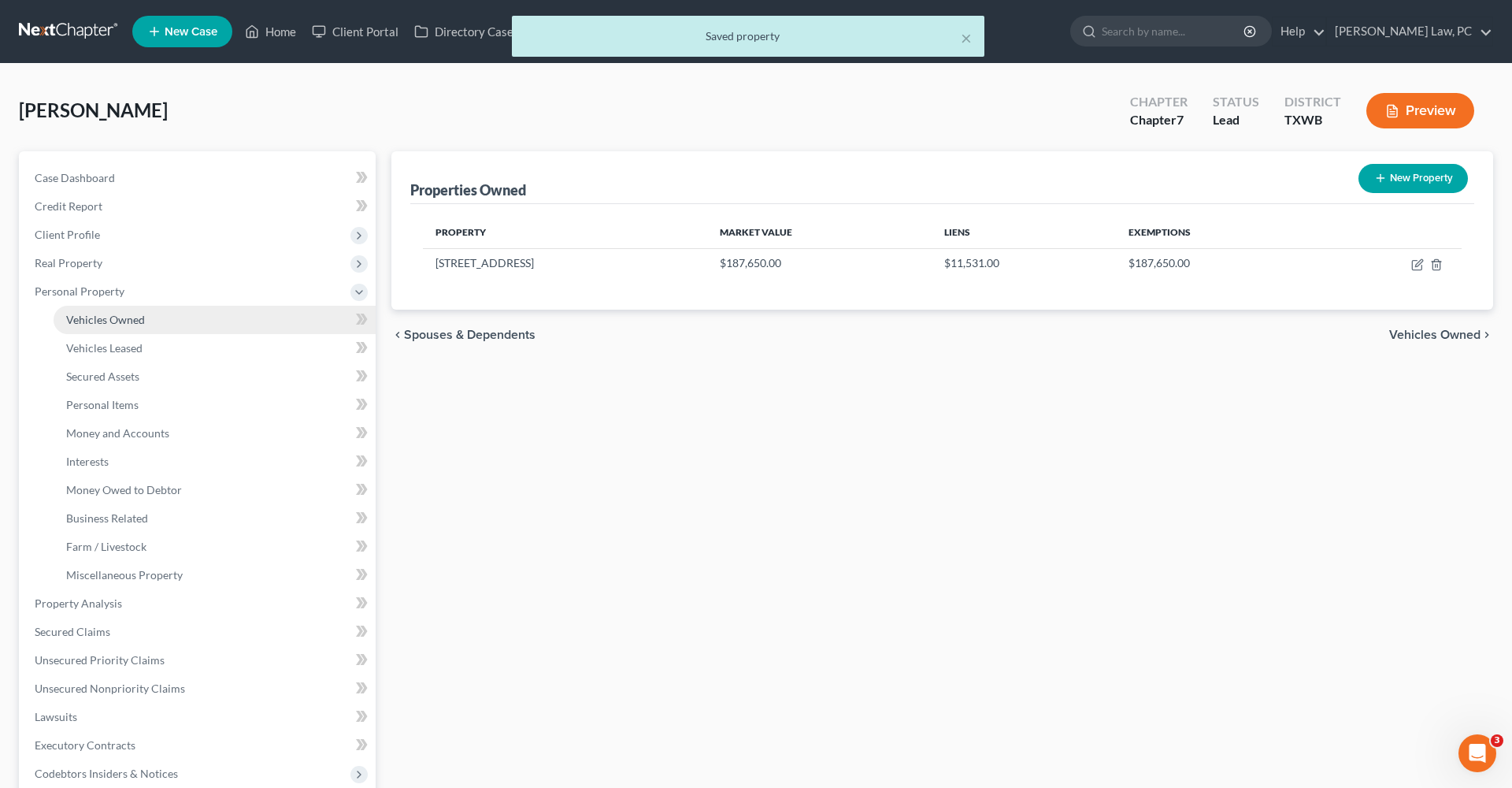
click at [88, 323] on span "Vehicles Owned" at bounding box center [105, 320] width 78 height 13
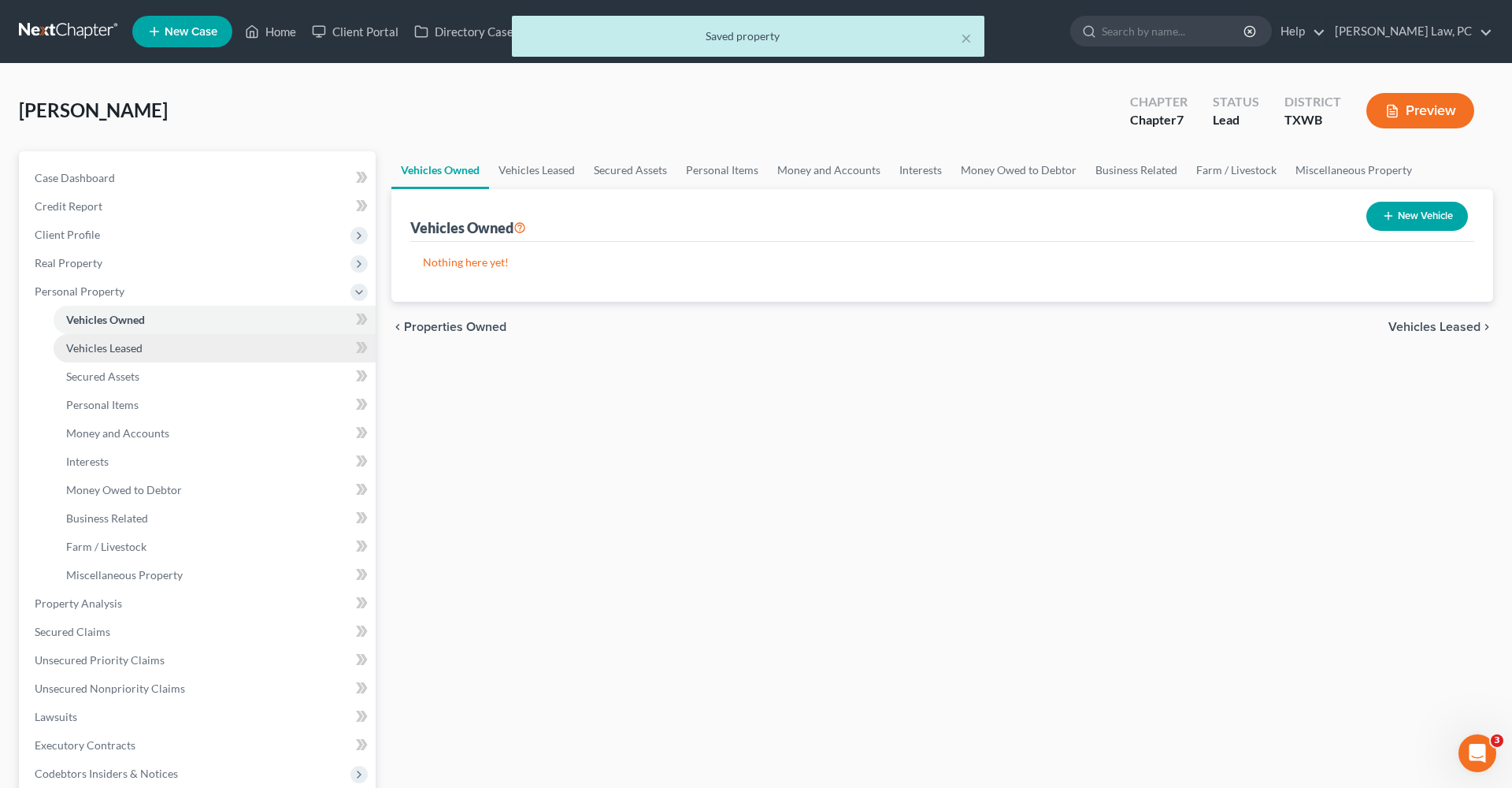
click at [106, 346] on span "Vehicles Leased" at bounding box center [104, 348] width 77 height 13
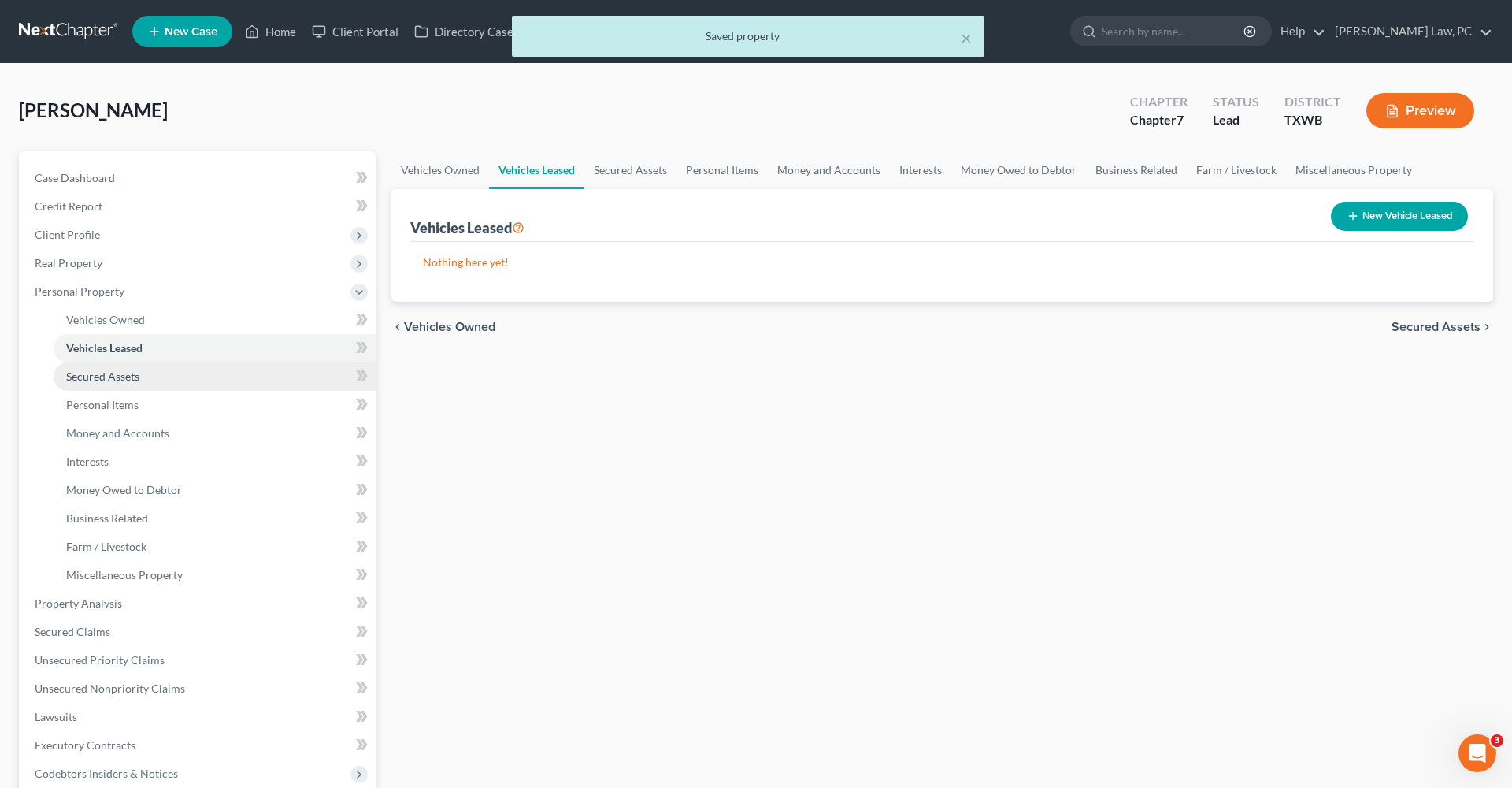
click at [107, 374] on span "Secured Assets" at bounding box center [103, 376] width 73 height 13
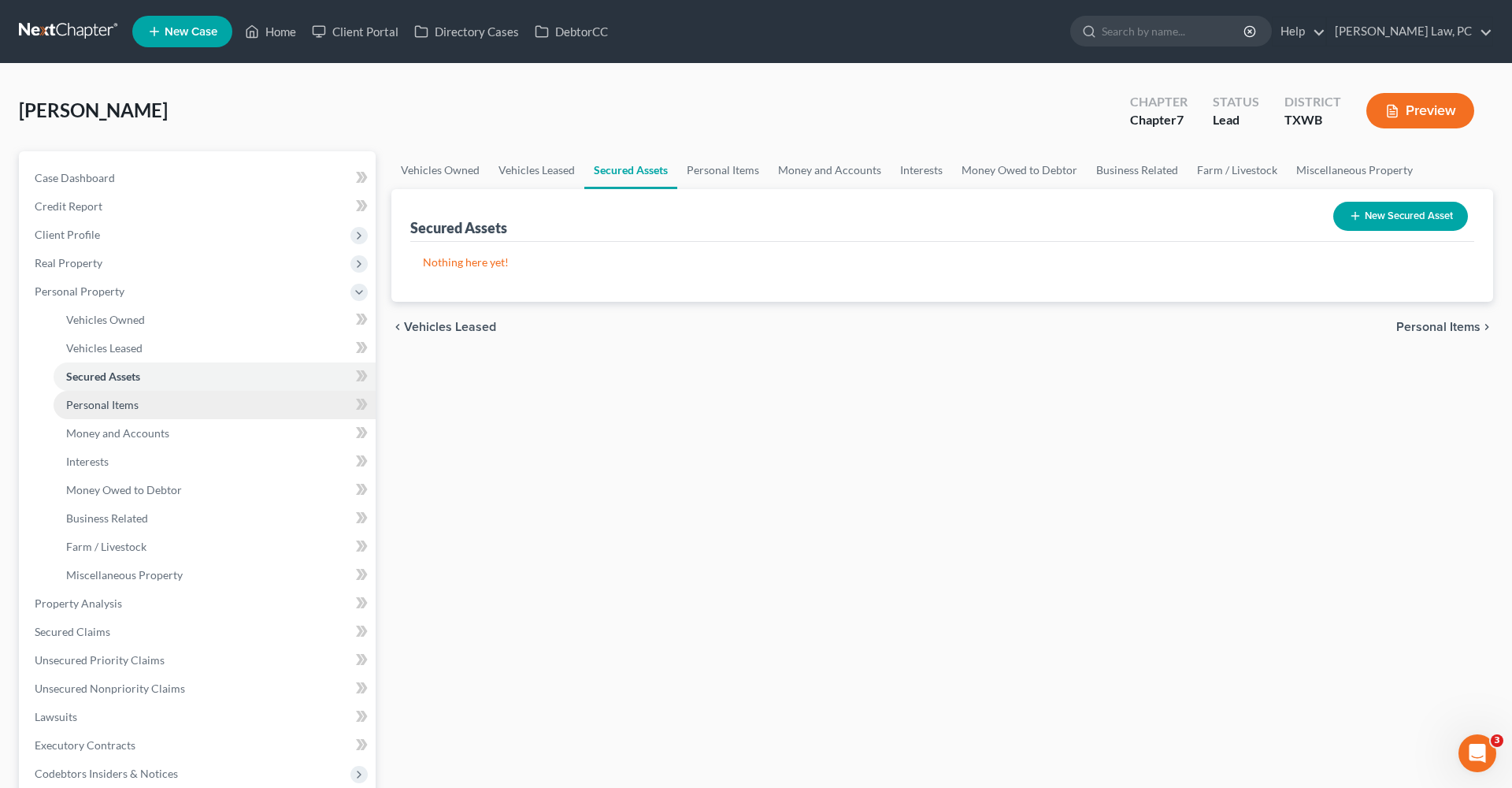
click at [116, 405] on span "Personal Items" at bounding box center [102, 405] width 73 height 13
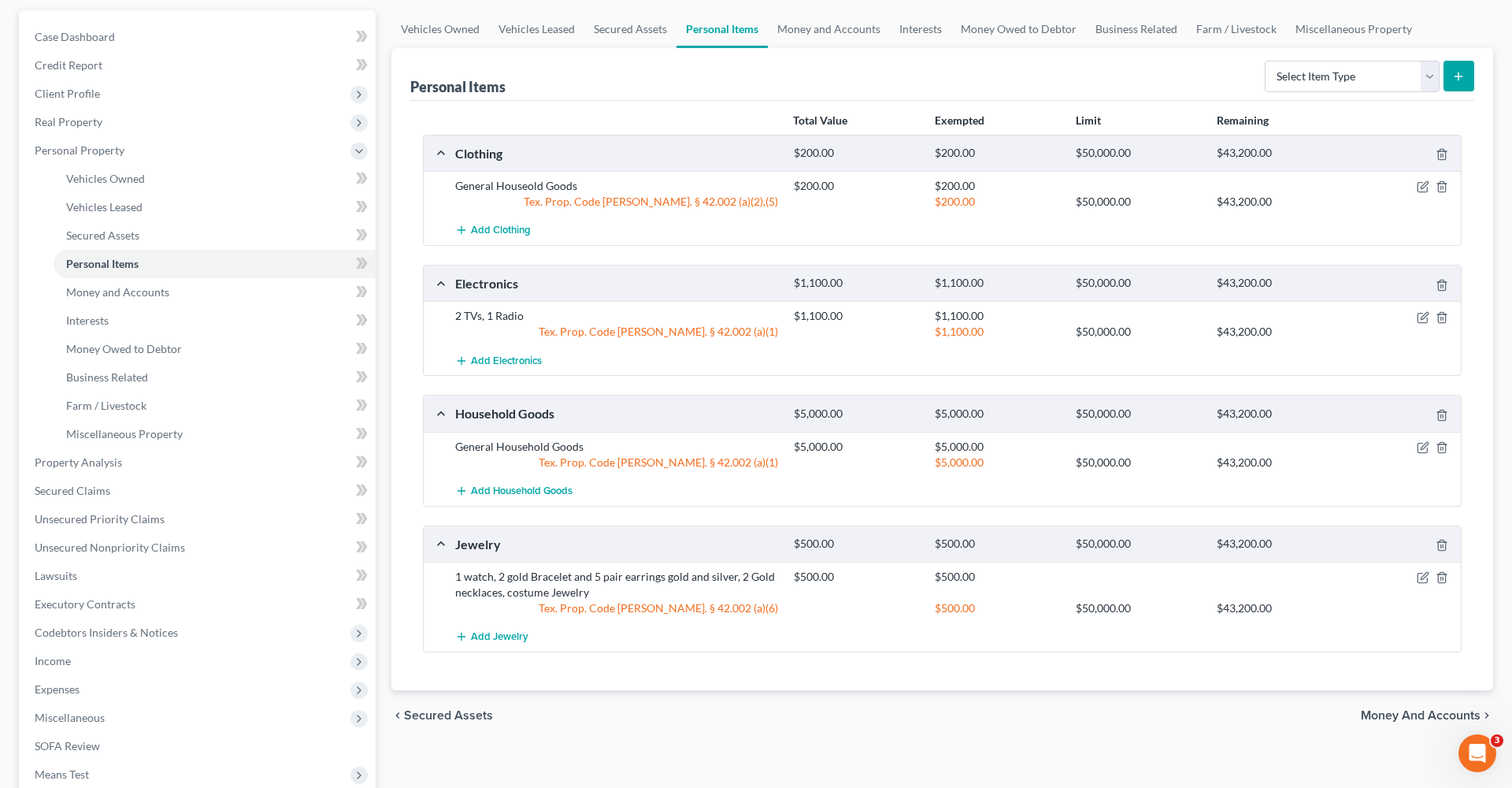
scroll to position [168, 0]
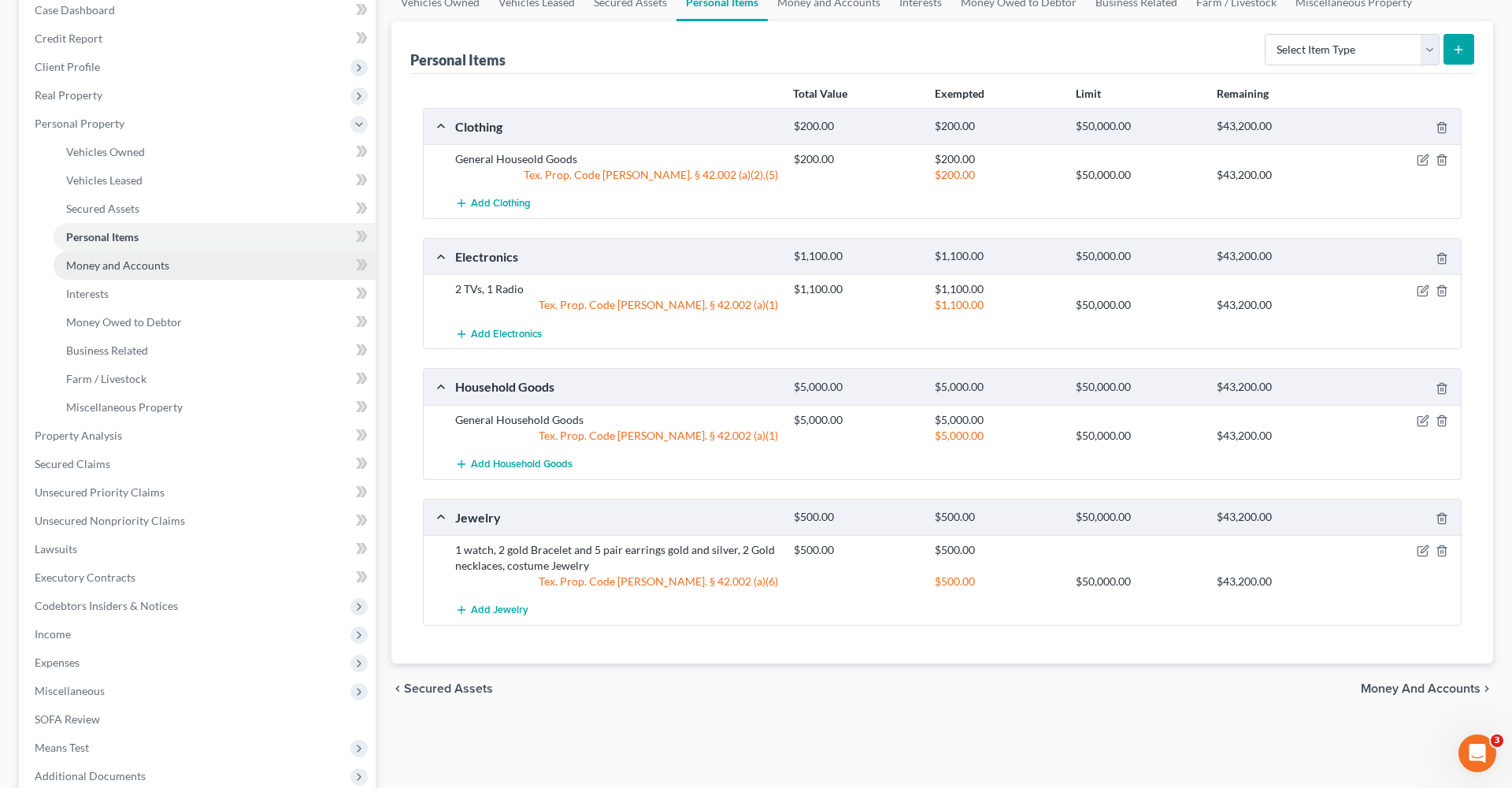
click at [118, 272] on link "Money and Accounts" at bounding box center [214, 265] width 322 height 28
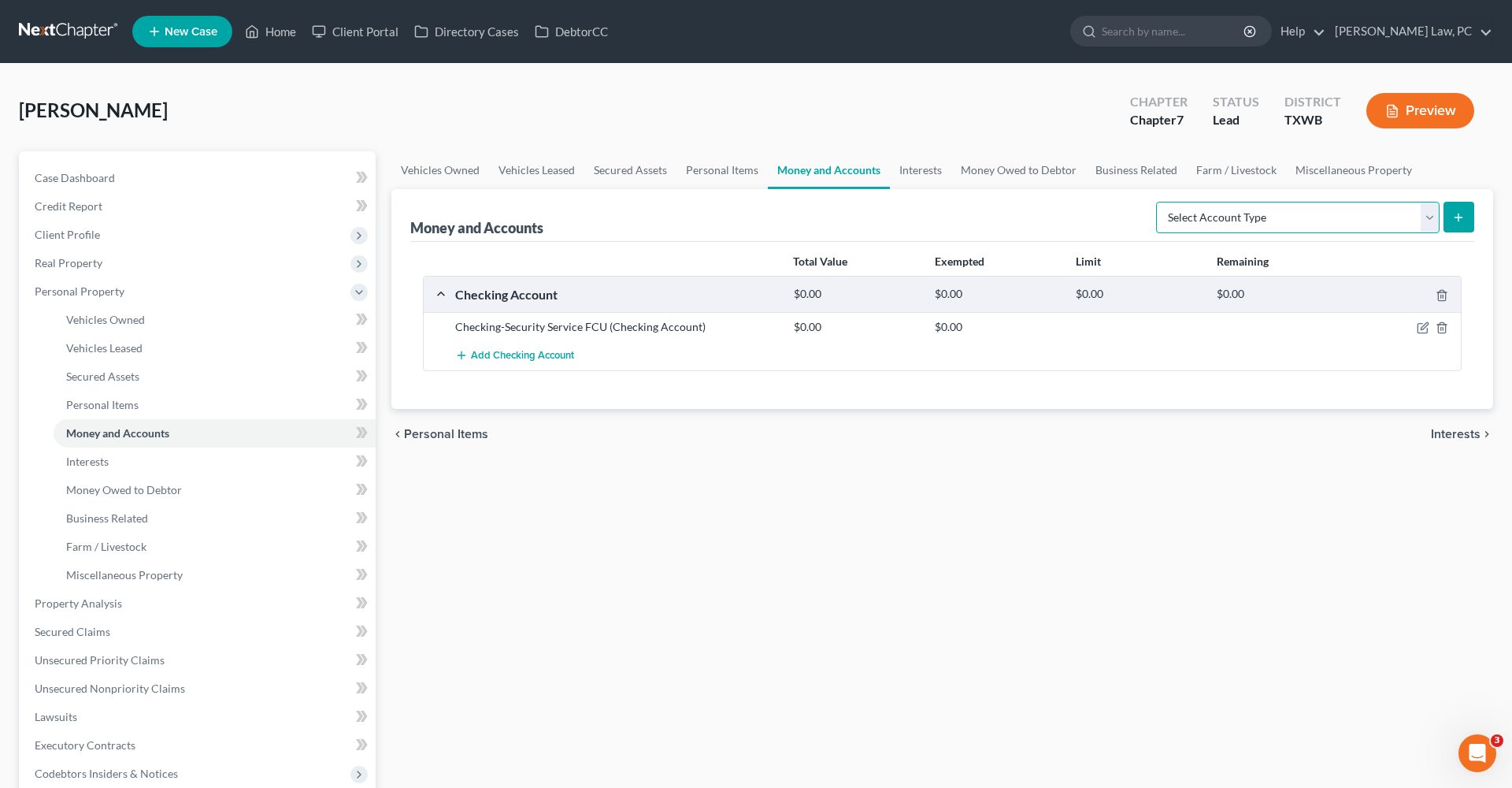
select select "other"
click at [1464, 222] on icon "submit" at bounding box center [1458, 217] width 13 height 13
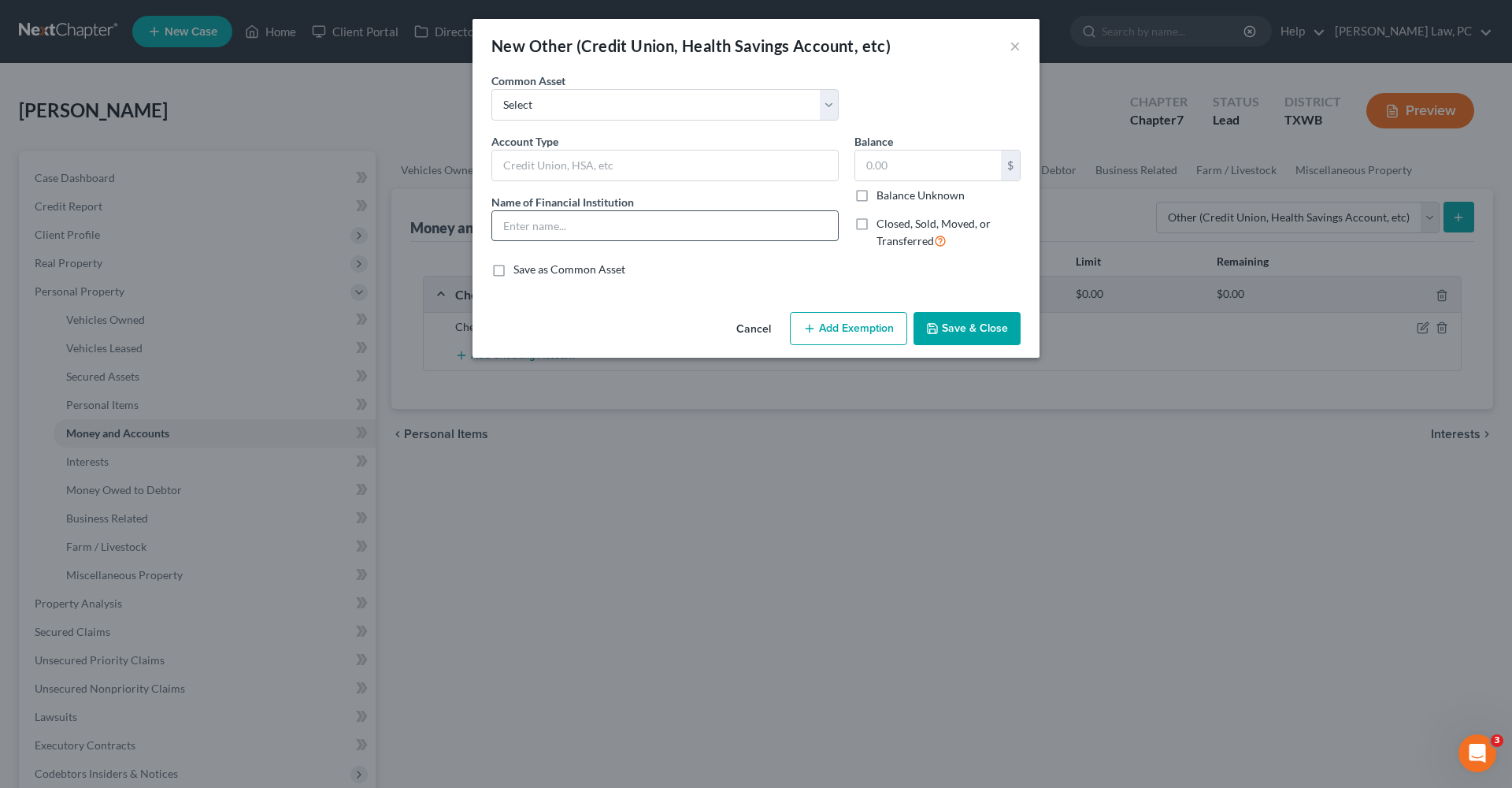
click at [539, 227] on input "text" at bounding box center [665, 226] width 345 height 30
click at [577, 227] on input "Security" at bounding box center [665, 226] width 345 height 30
type input "Security Service FCU Checking Acct 3071"
click at [578, 158] on input "text" at bounding box center [665, 165] width 345 height 30
drag, startPoint x: 582, startPoint y: 169, endPoint x: 444, endPoint y: 169, distance: 138.0
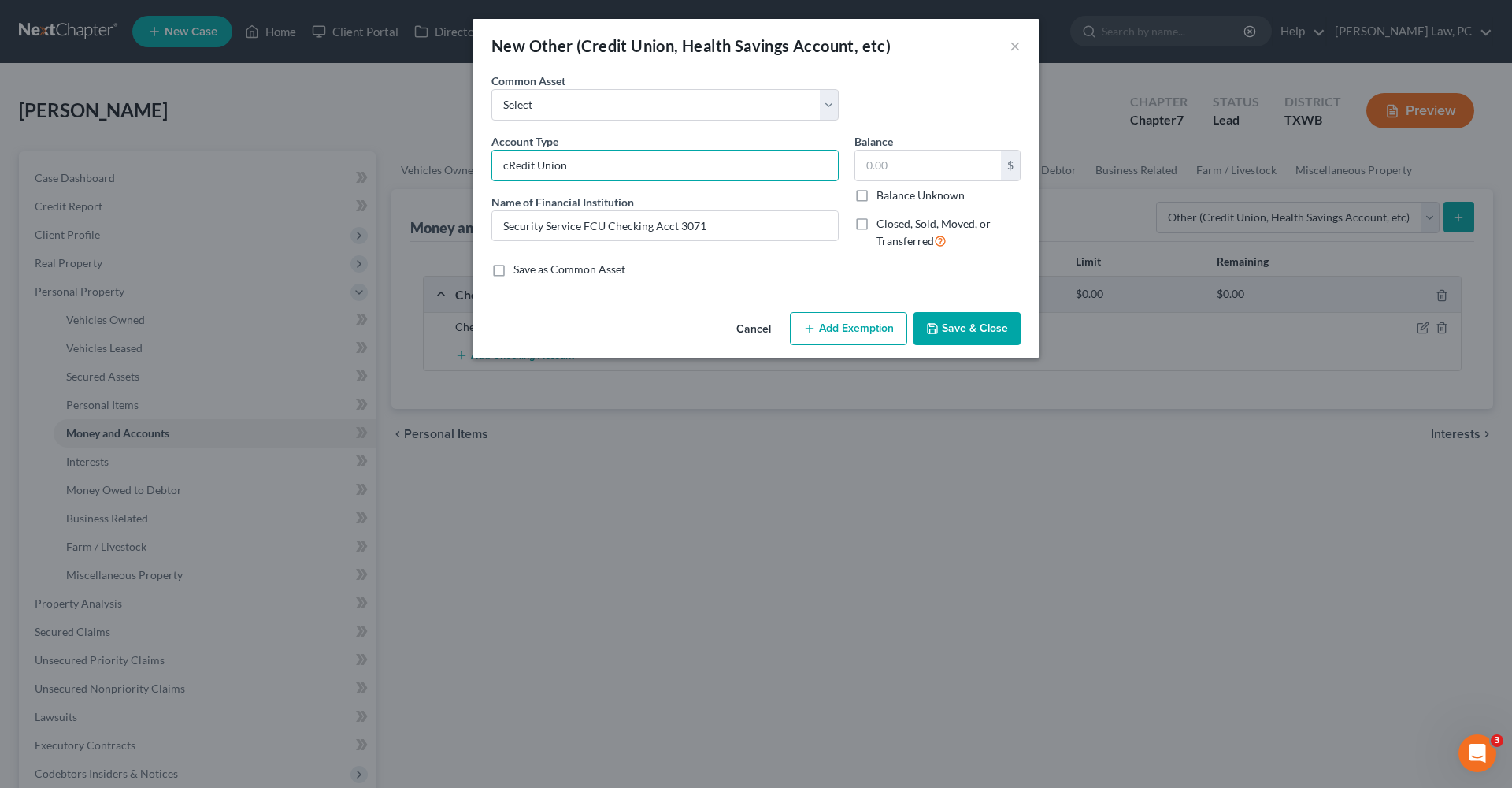
click at [444, 169] on div "New Other (Credit Union, Health Savings Account, etc) × An exemption set must f…" at bounding box center [756, 394] width 1512 height 788
drag, startPoint x: 713, startPoint y: 229, endPoint x: 605, endPoint y: 228, distance: 108.0
click at [605, 228] on input "Security Service FCU Checking Acct 3071" at bounding box center [665, 226] width 345 height 30
click at [596, 163] on input "Credit Union" at bounding box center [665, 165] width 345 height 30
paste input "Checking Acct 3071"
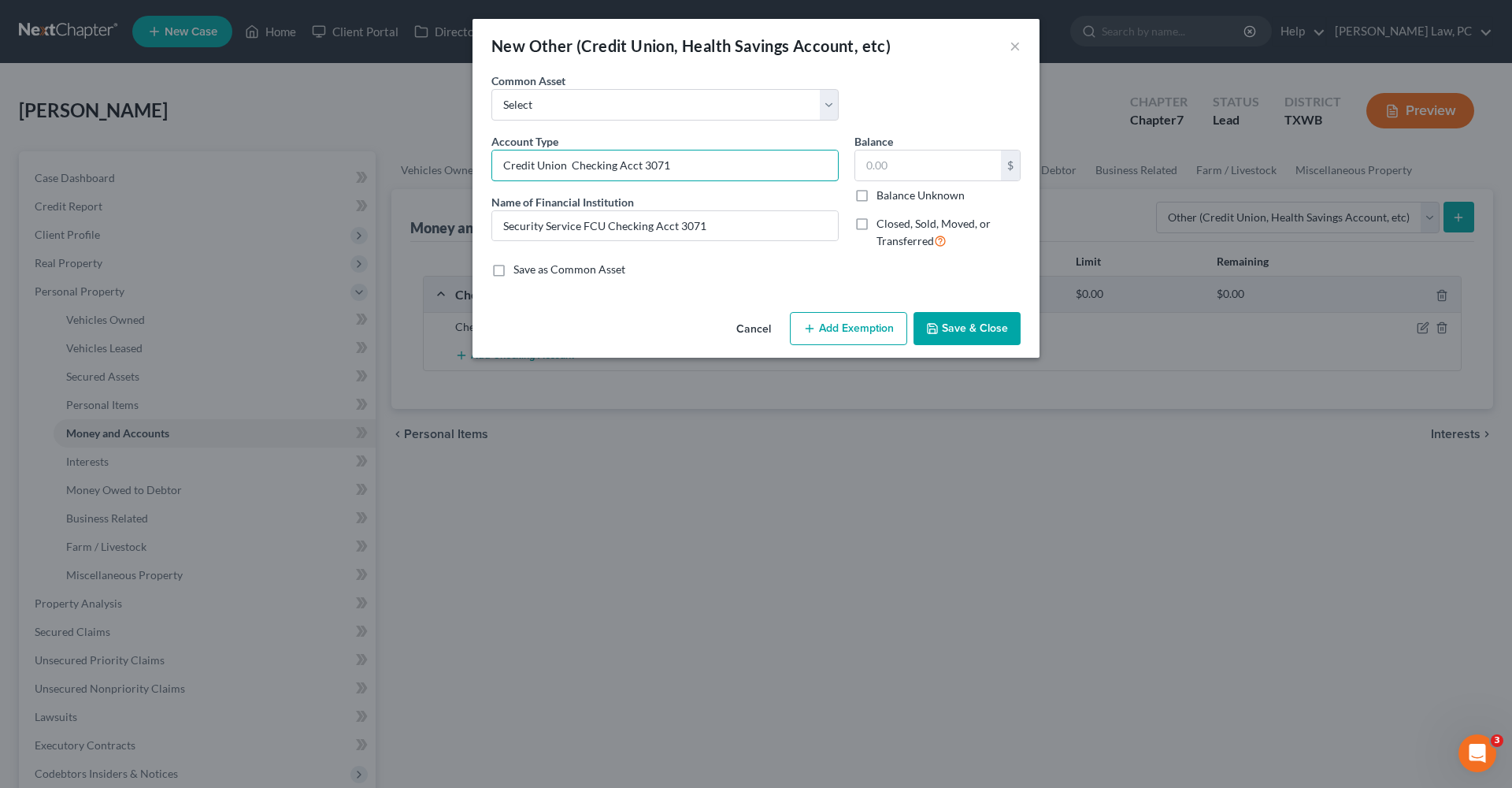
type input "Credit Union Checking Acct 3071"
click at [970, 323] on button "Save & Close" at bounding box center [967, 329] width 107 height 33
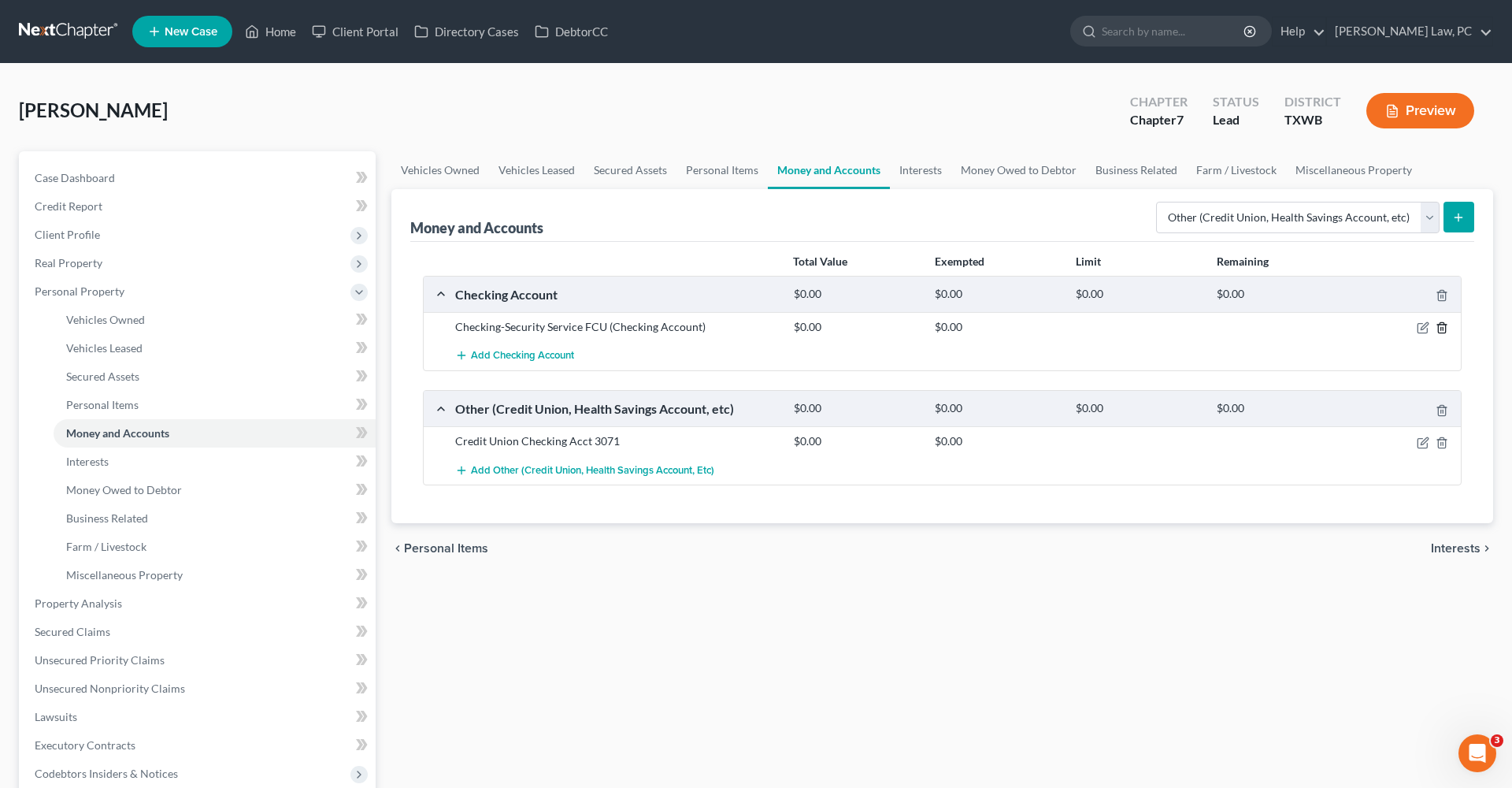
click at [1438, 328] on icon "button" at bounding box center [1441, 328] width 7 height 10
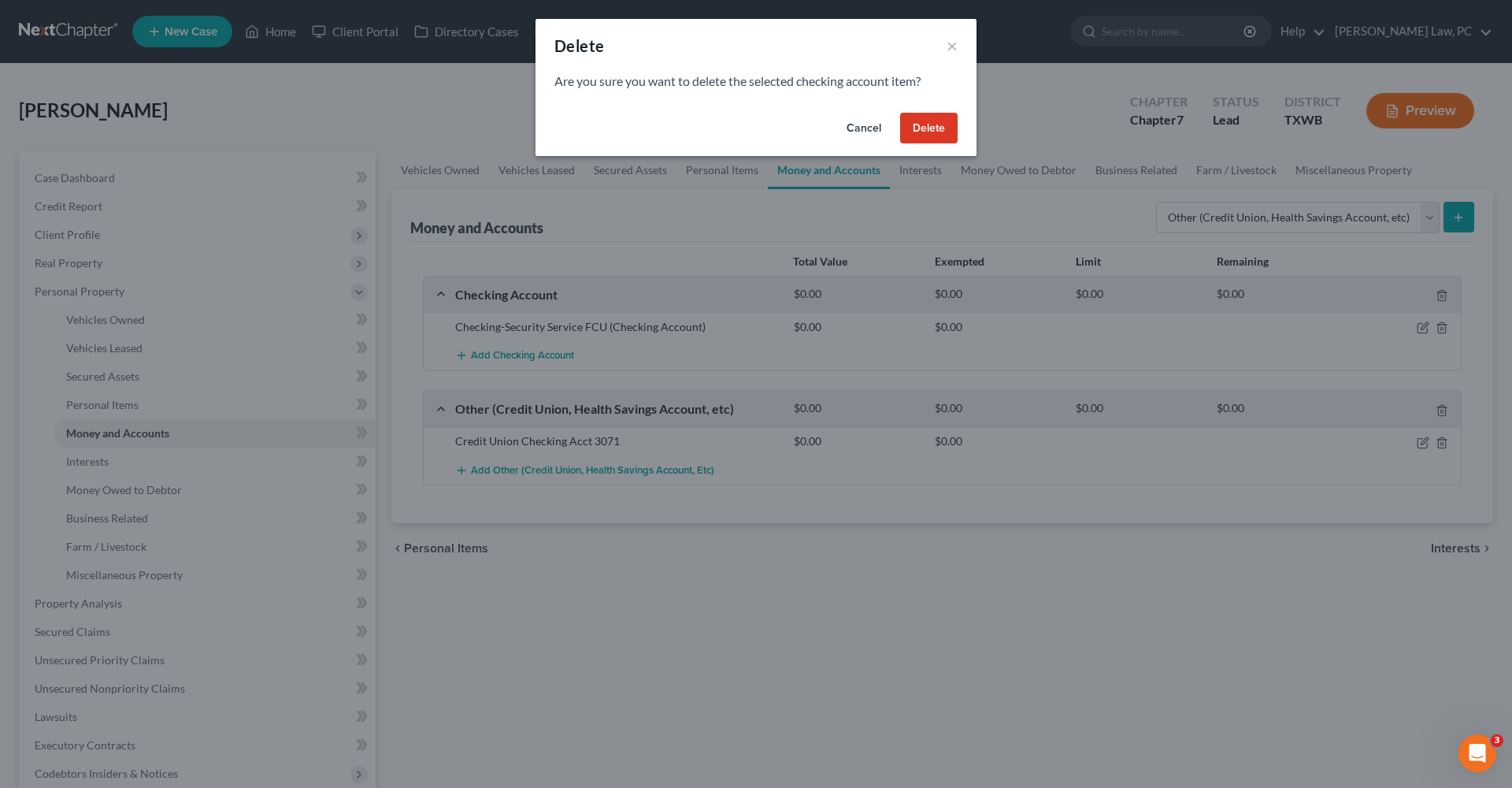
click at [919, 134] on button "Delete" at bounding box center [929, 129] width 58 height 32
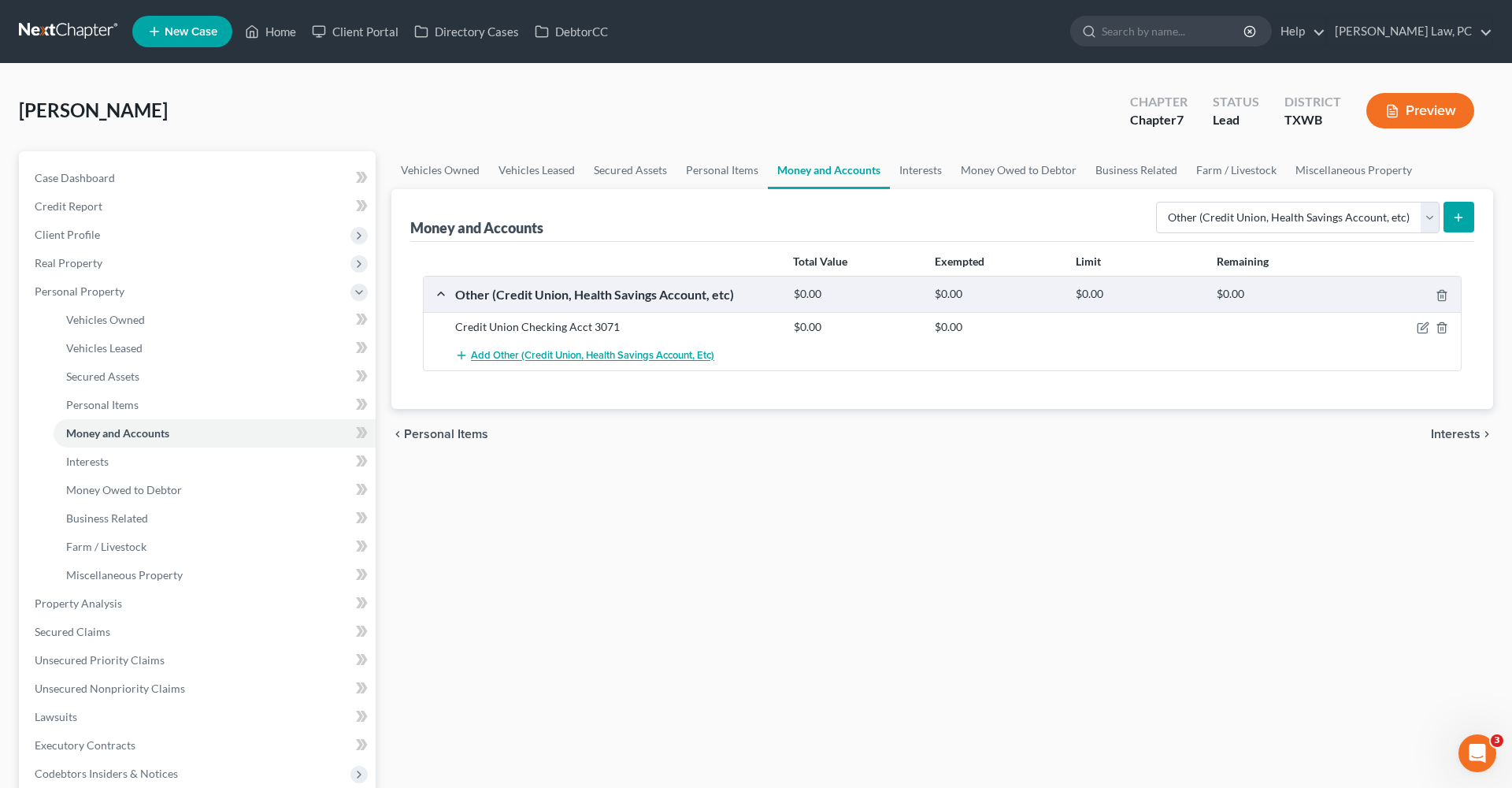
click at [494, 356] on span "Add Other (Credit Union, Health Savings Account, etc)" at bounding box center [592, 356] width 244 height 13
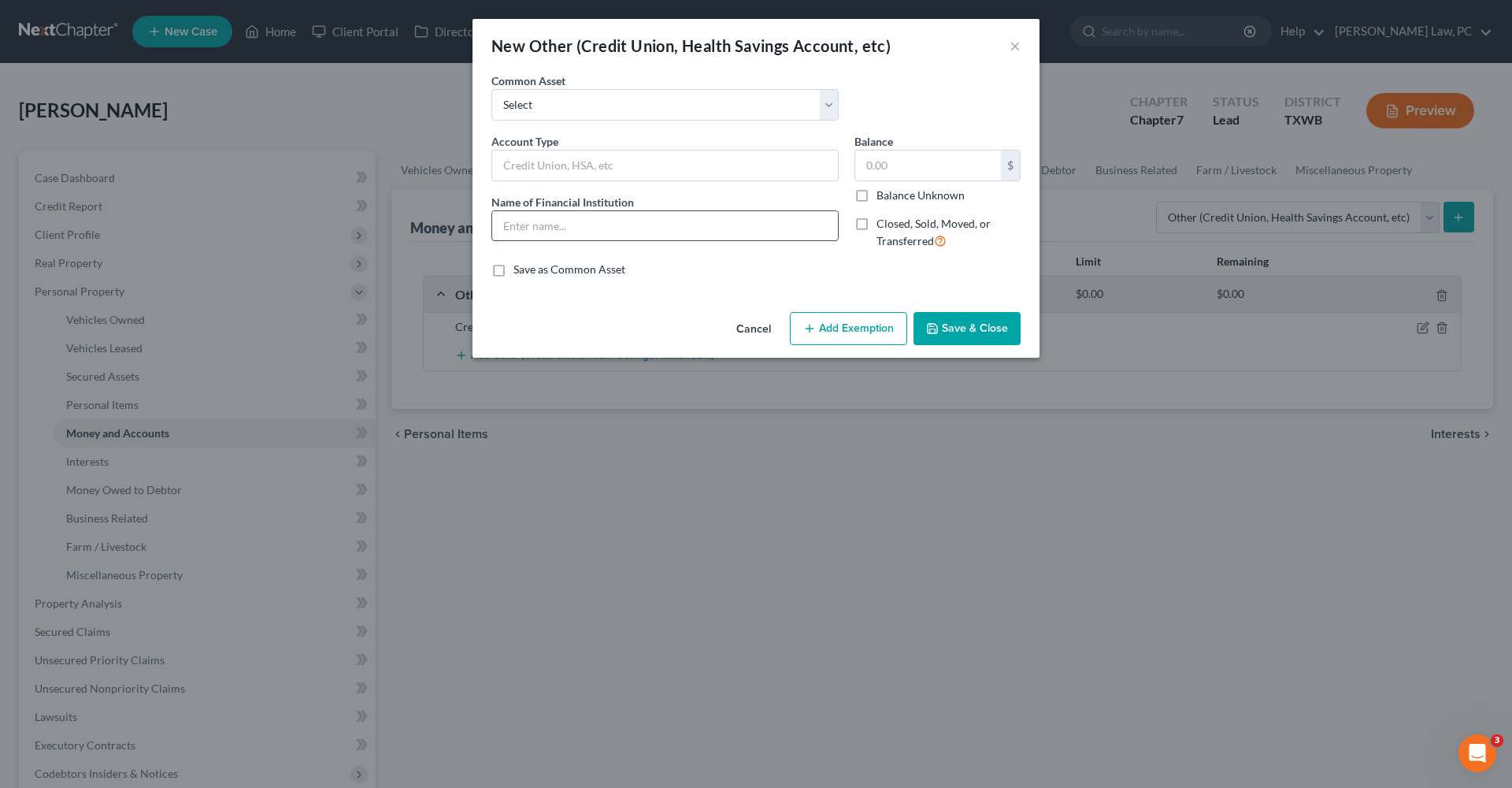
click at [522, 231] on input "text" at bounding box center [665, 226] width 345 height 30
drag, startPoint x: 705, startPoint y: 226, endPoint x: 621, endPoint y: 228, distance: 84.0
click at [621, 228] on input "Security Service FCU Savings Act 3000" at bounding box center [665, 226] width 345 height 30
click at [656, 229] on input "Security Service FCU Savings Act 3000" at bounding box center [665, 226] width 345 height 30
drag, startPoint x: 701, startPoint y: 229, endPoint x: 608, endPoint y: 230, distance: 93.0
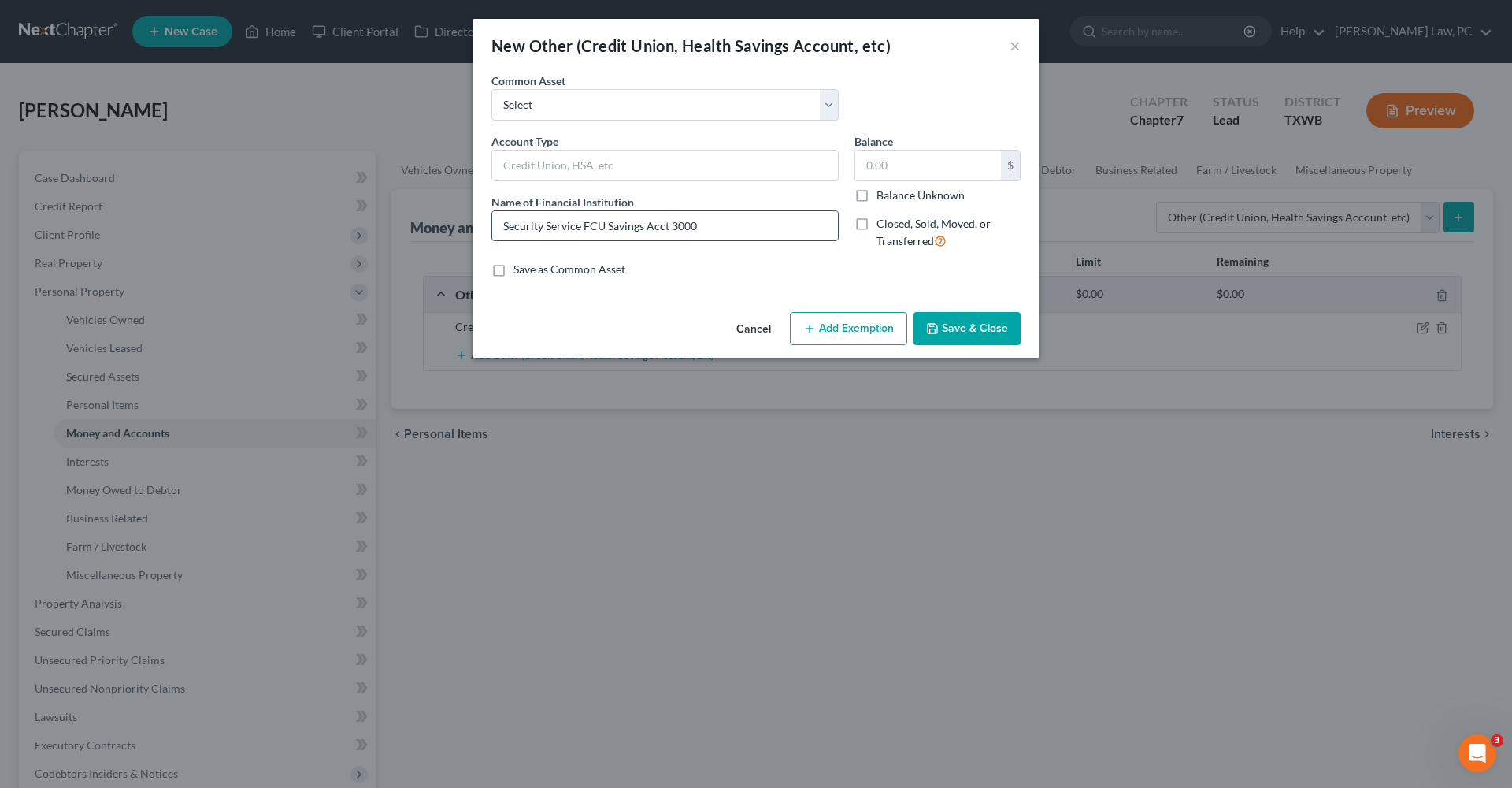
click at [608, 230] on input "Security Service FCU Savings Acct 3000" at bounding box center [665, 226] width 345 height 30
type input "Security Service FCU Savings Acct 3000"
click at [575, 157] on input "text" at bounding box center [665, 165] width 345 height 30
paste input "Savings Acct 3000"
type input "Credit Union Savings Acct 3000"
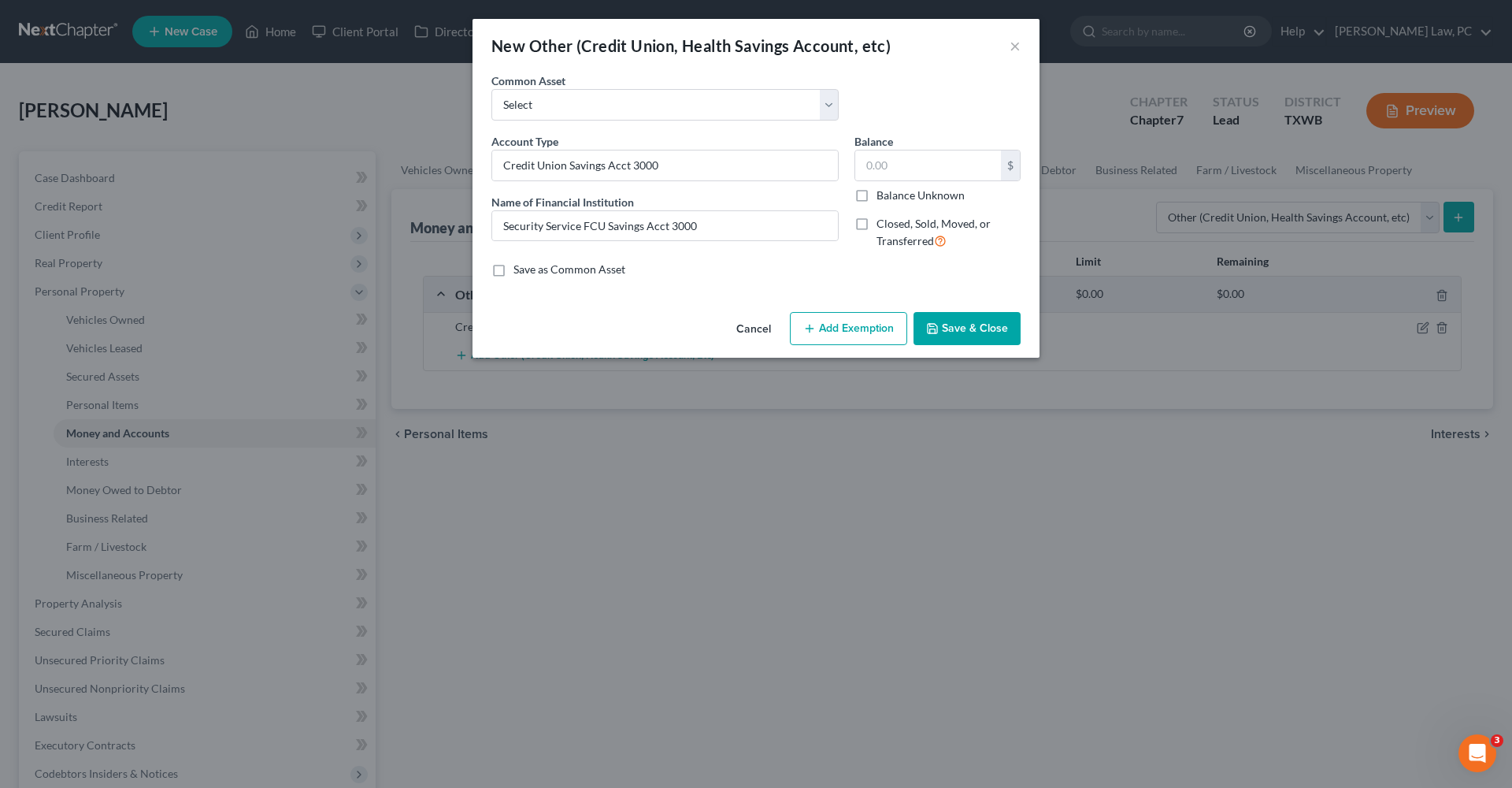
click at [992, 331] on button "Save & Close" at bounding box center [967, 329] width 107 height 33
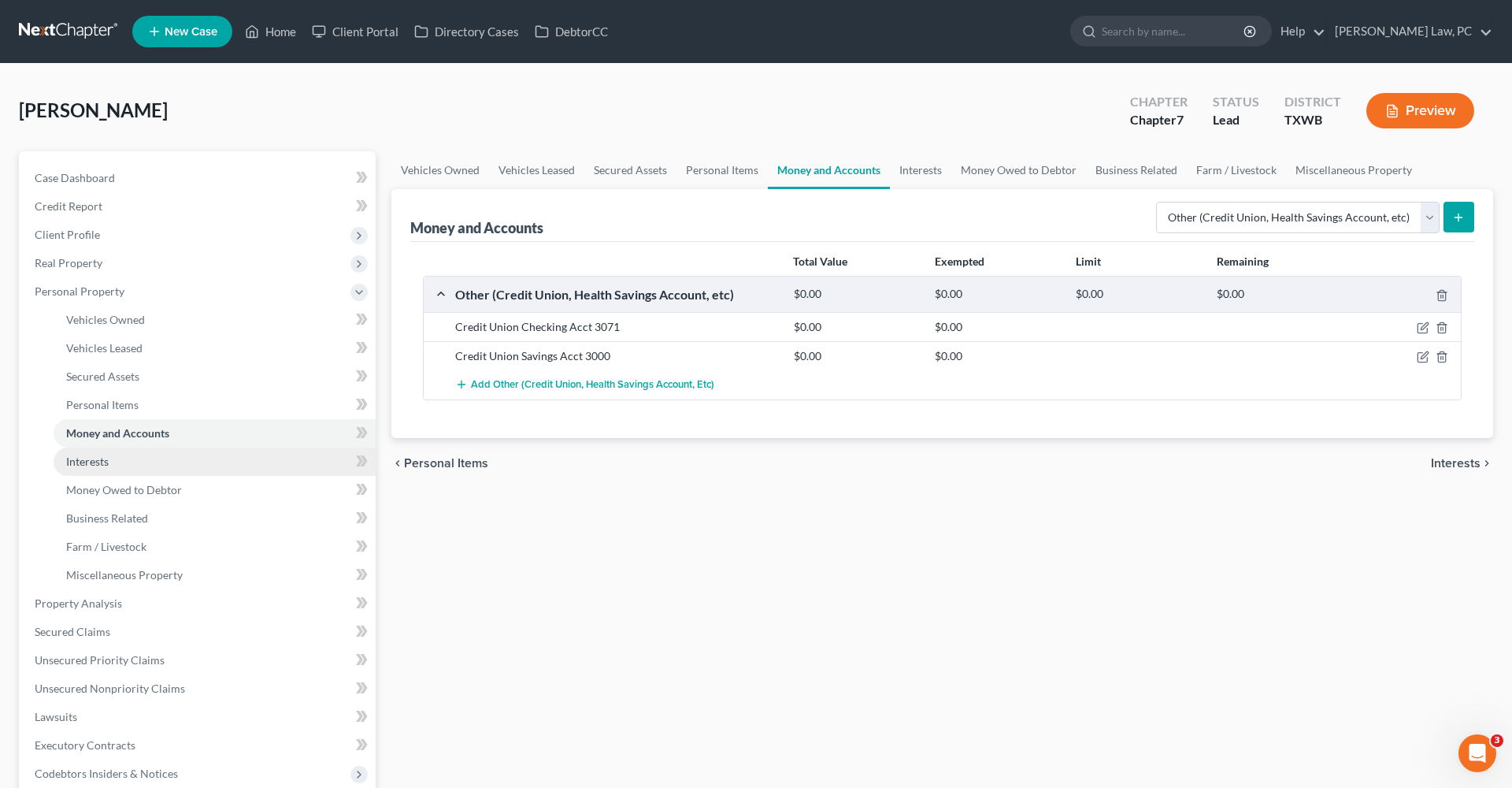
click at [74, 463] on span "Interests" at bounding box center [87, 462] width 43 height 13
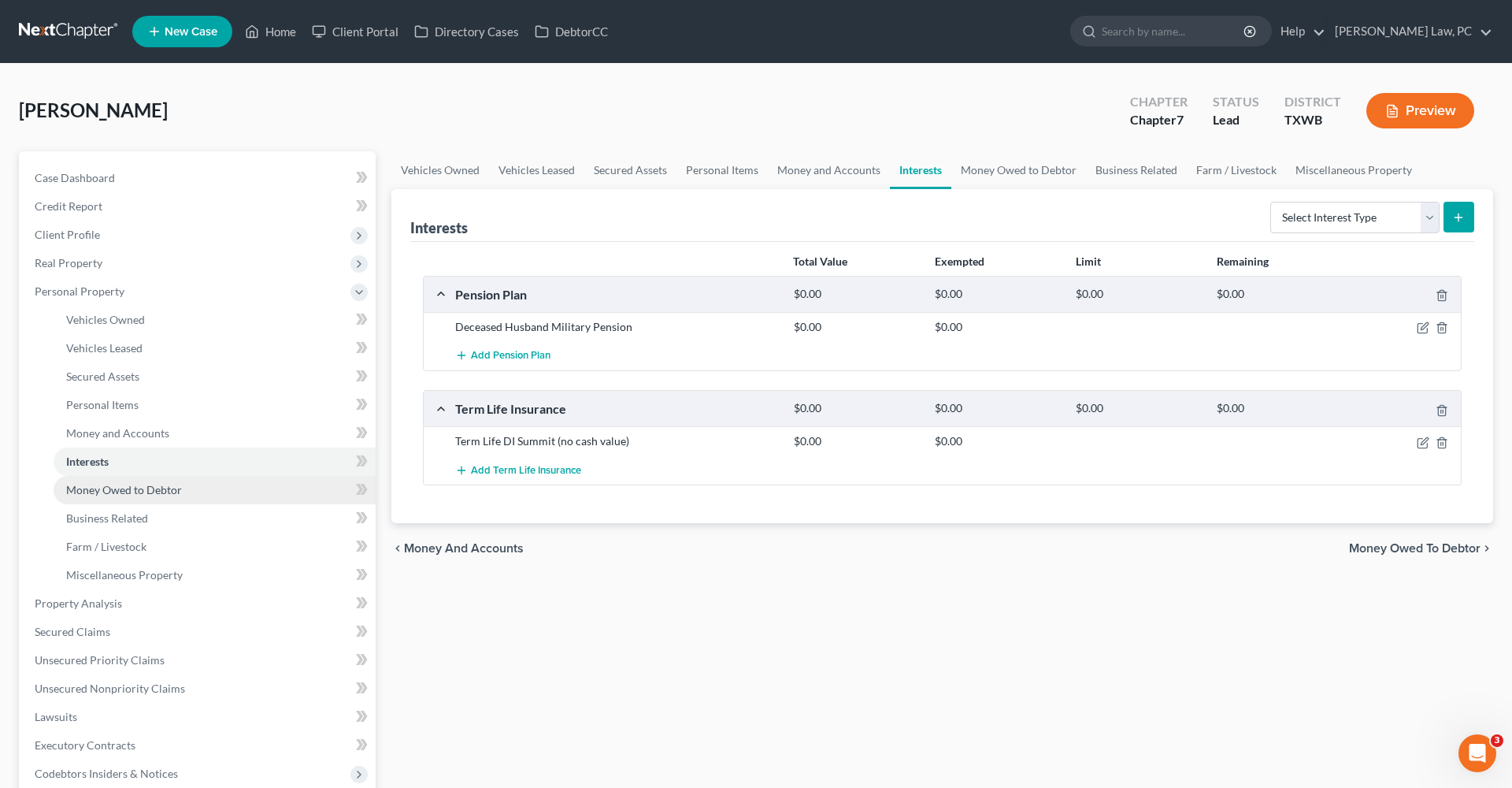
click at [128, 491] on span "Money Owed to Debtor" at bounding box center [123, 490] width 116 height 13
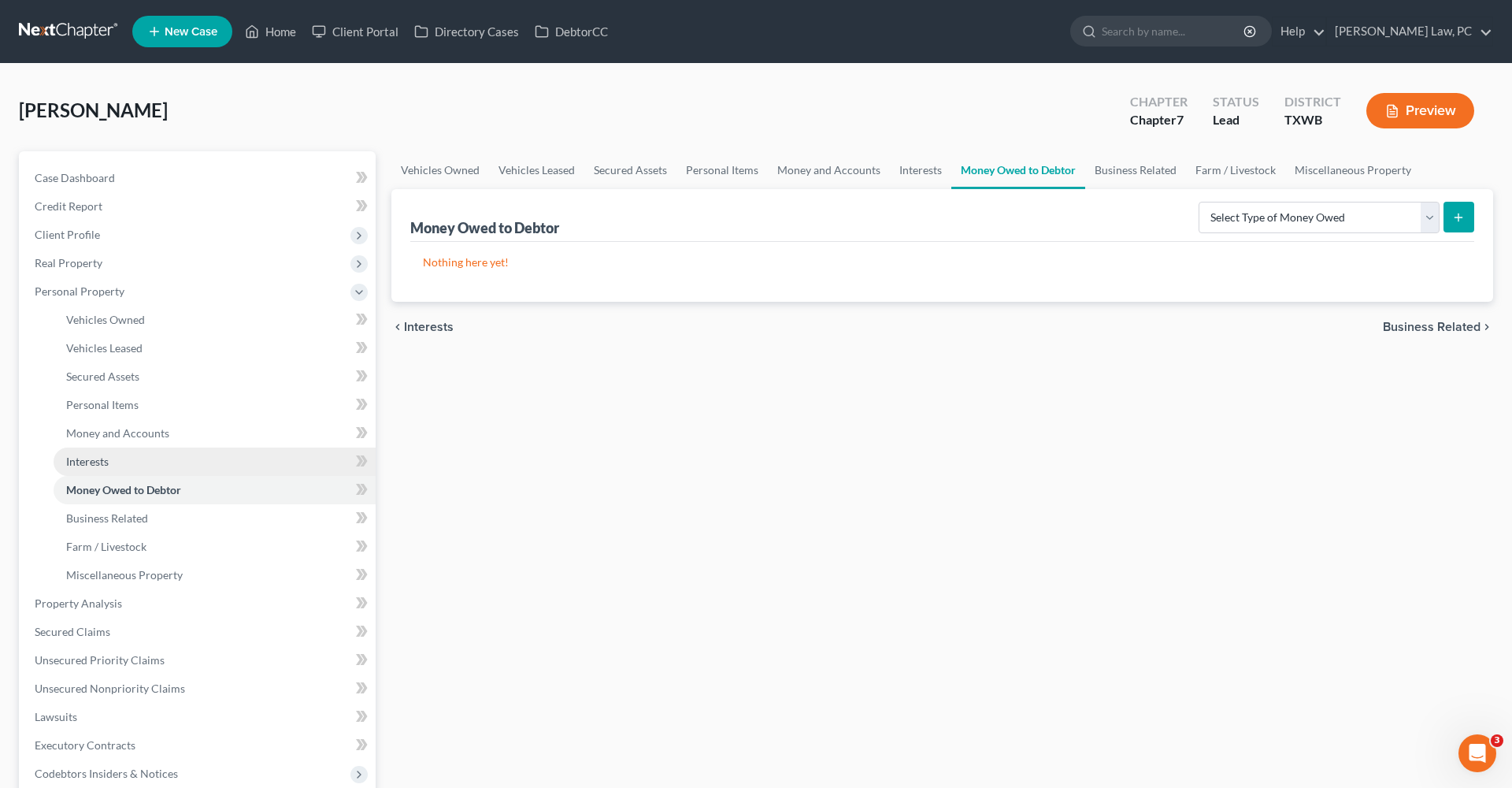
click at [85, 465] on span "Interests" at bounding box center [87, 462] width 43 height 13
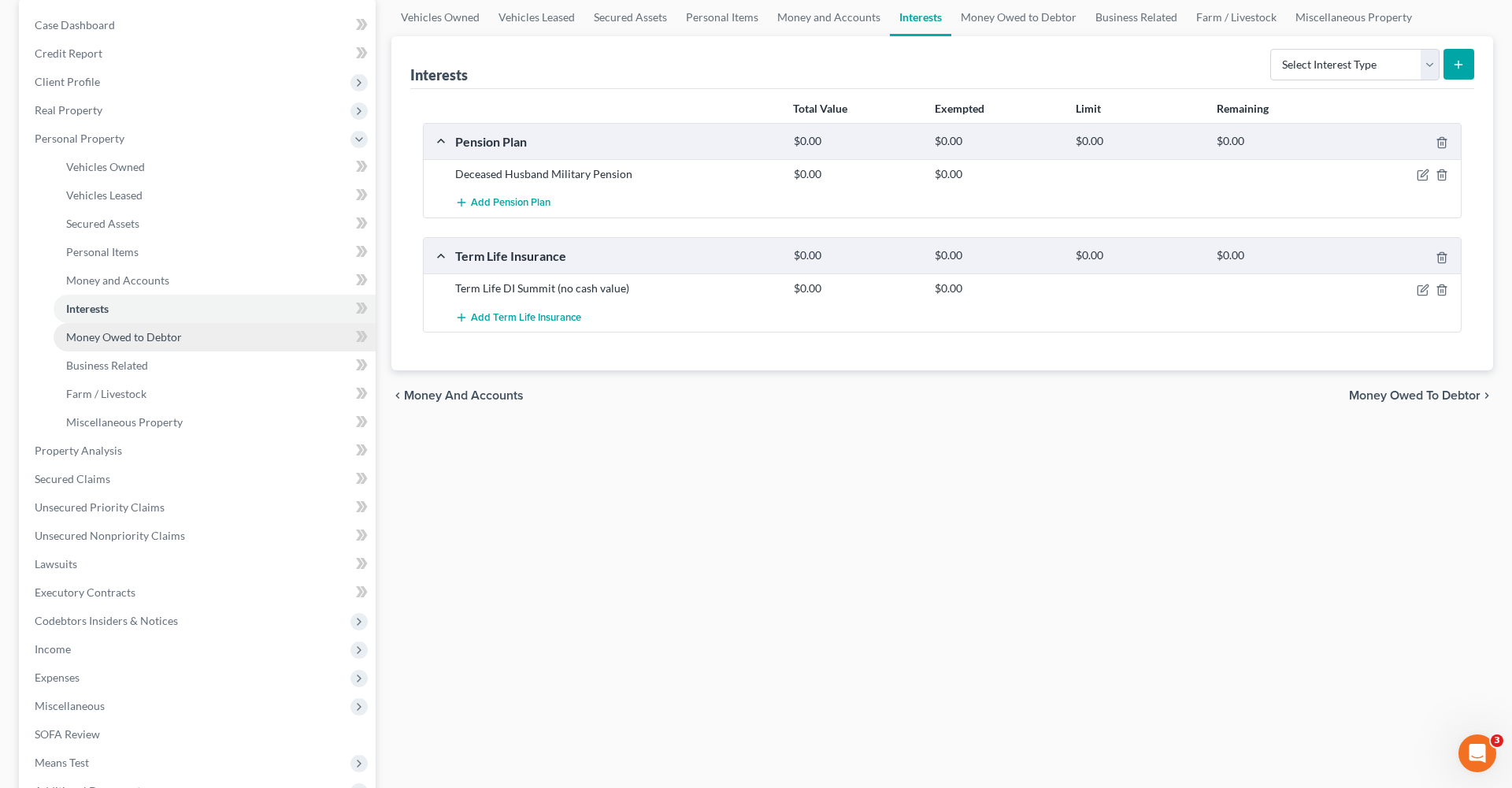
click at [106, 341] on span "Money Owed to Debtor" at bounding box center [123, 336] width 116 height 13
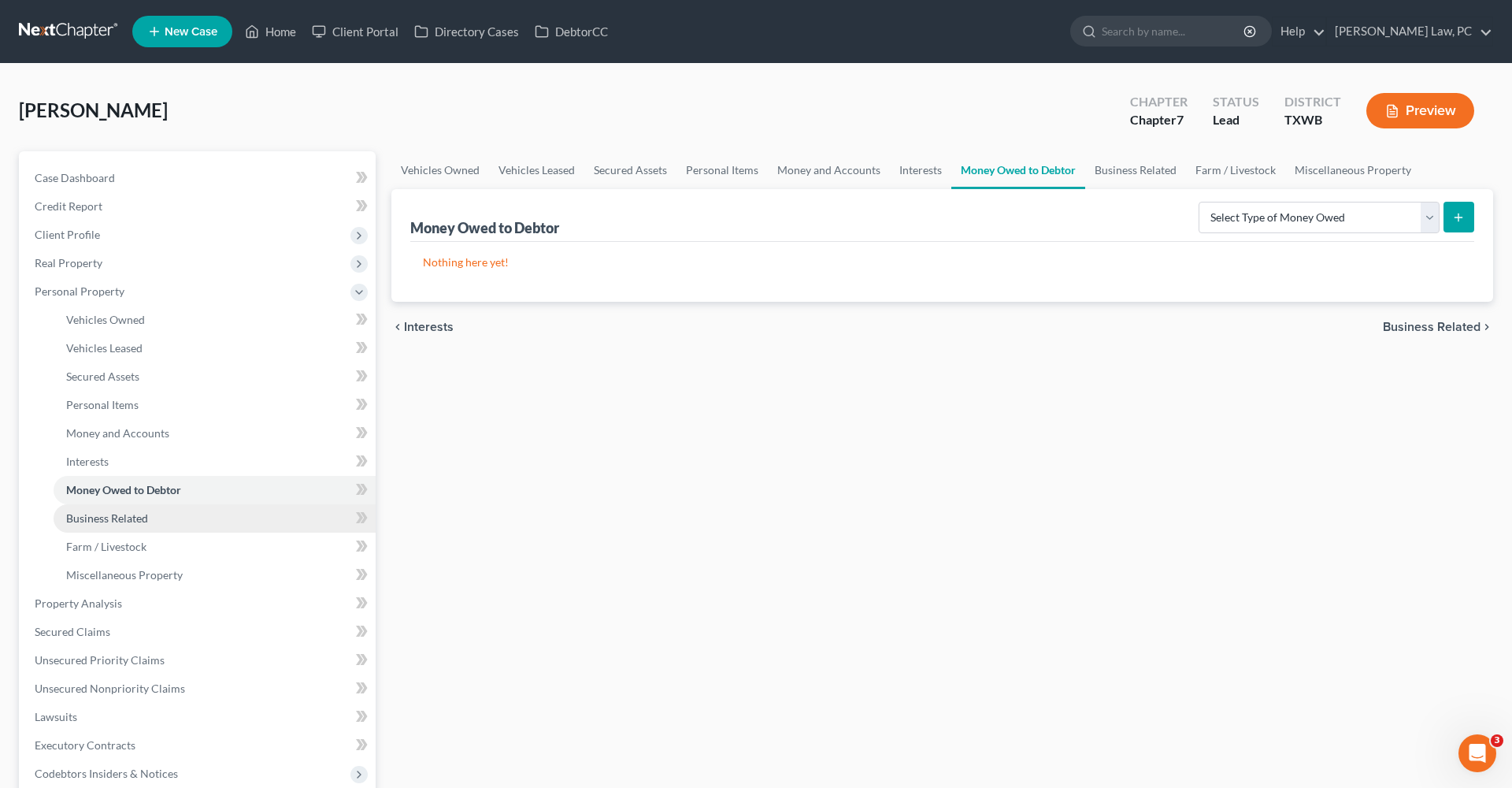
click at [123, 515] on span "Business Related" at bounding box center [107, 518] width 82 height 13
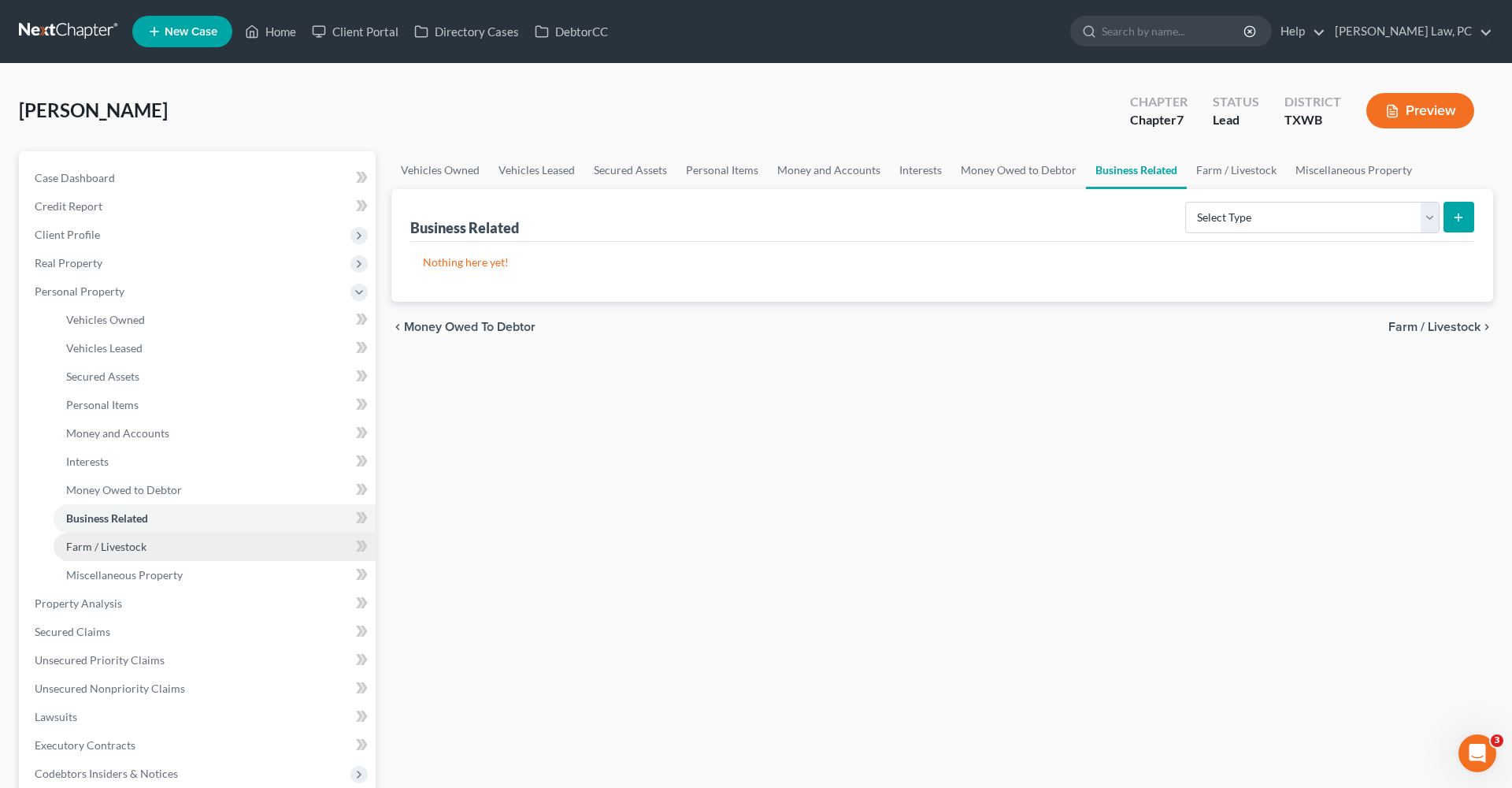
click at [134, 553] on link "Farm / Livestock" at bounding box center [214, 547] width 322 height 28
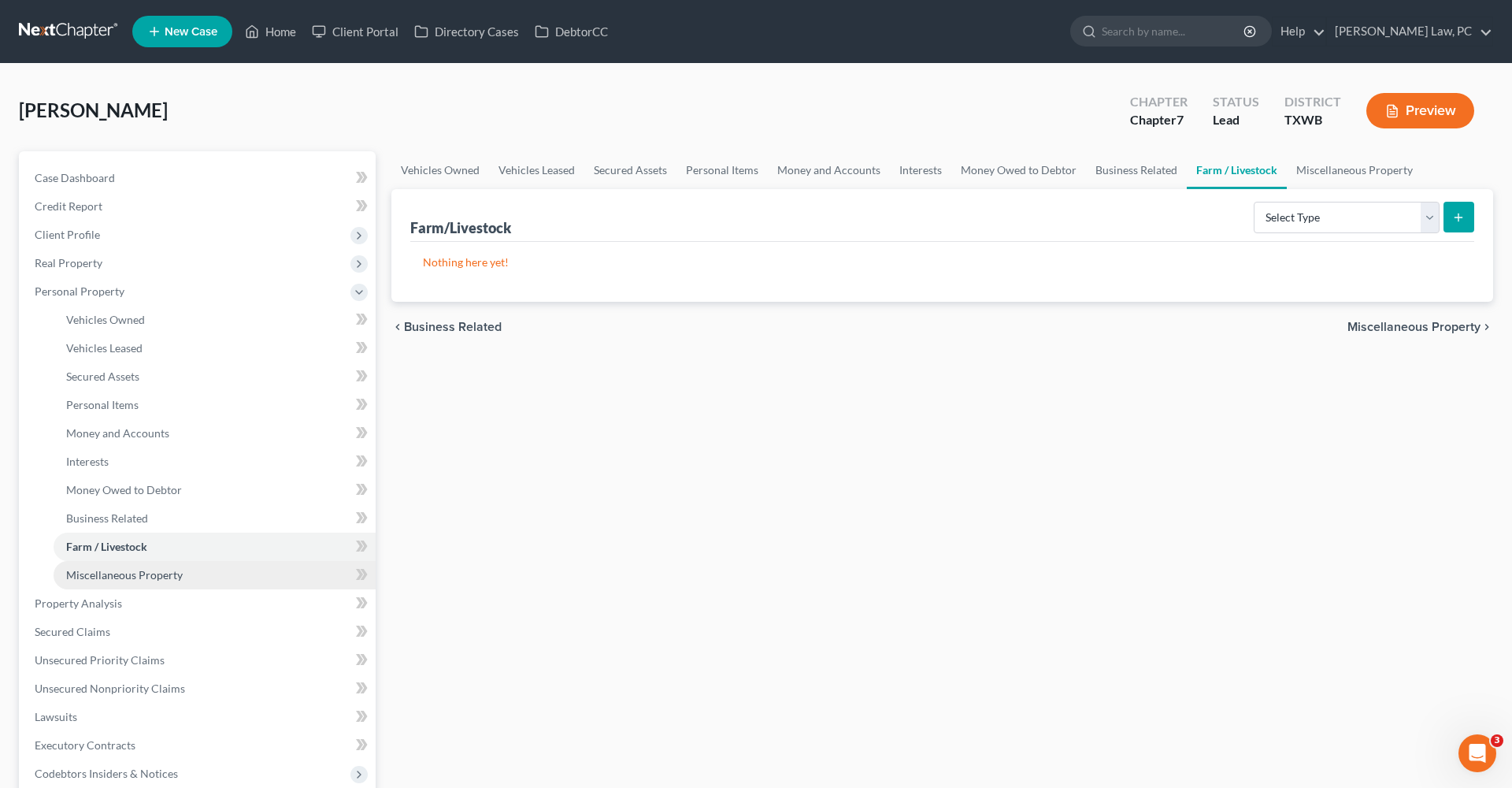
click at [149, 575] on span "Miscellaneous Property" at bounding box center [124, 574] width 117 height 13
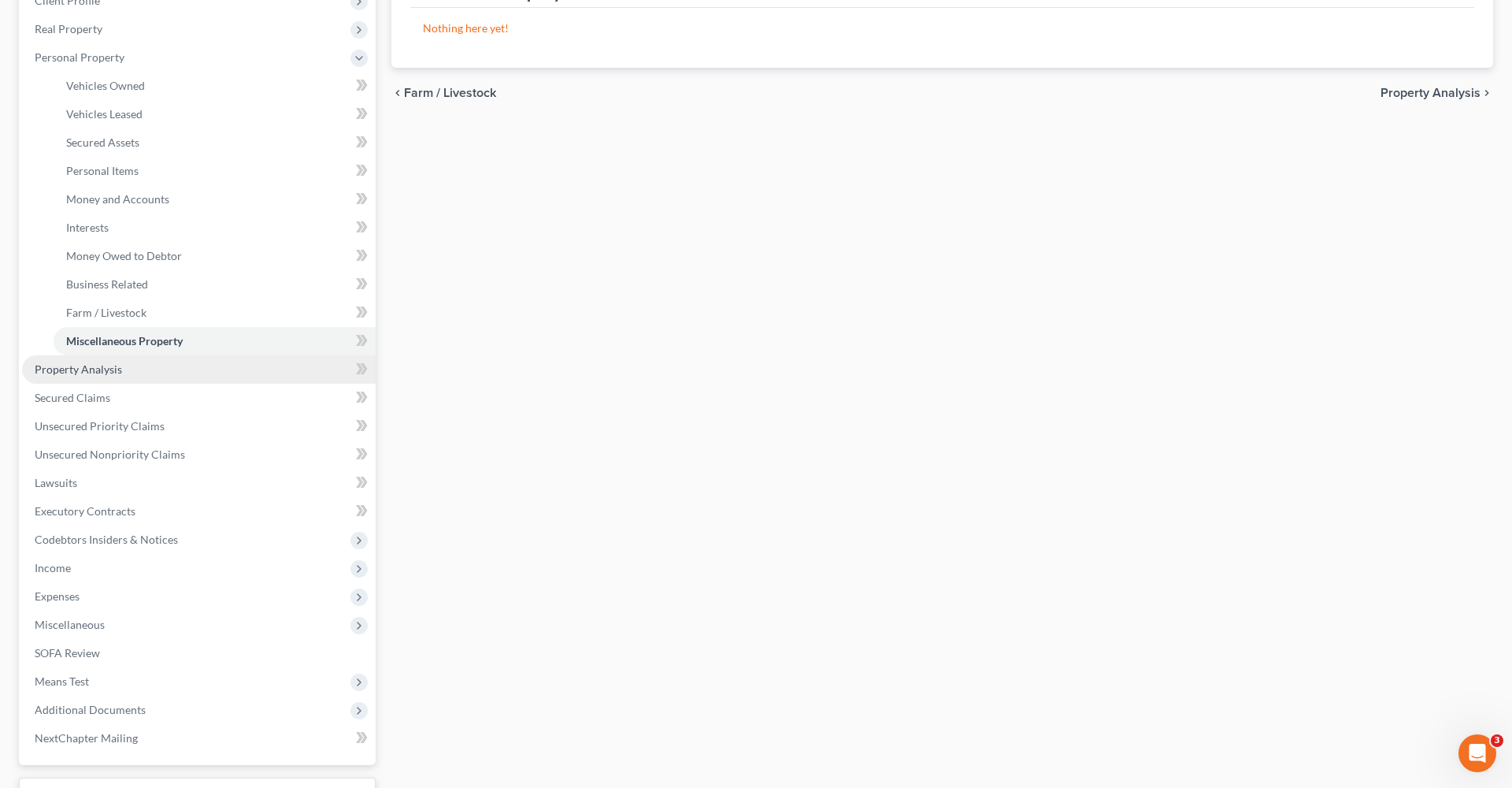
click at [55, 366] on span "Property Analysis" at bounding box center [78, 369] width 88 height 13
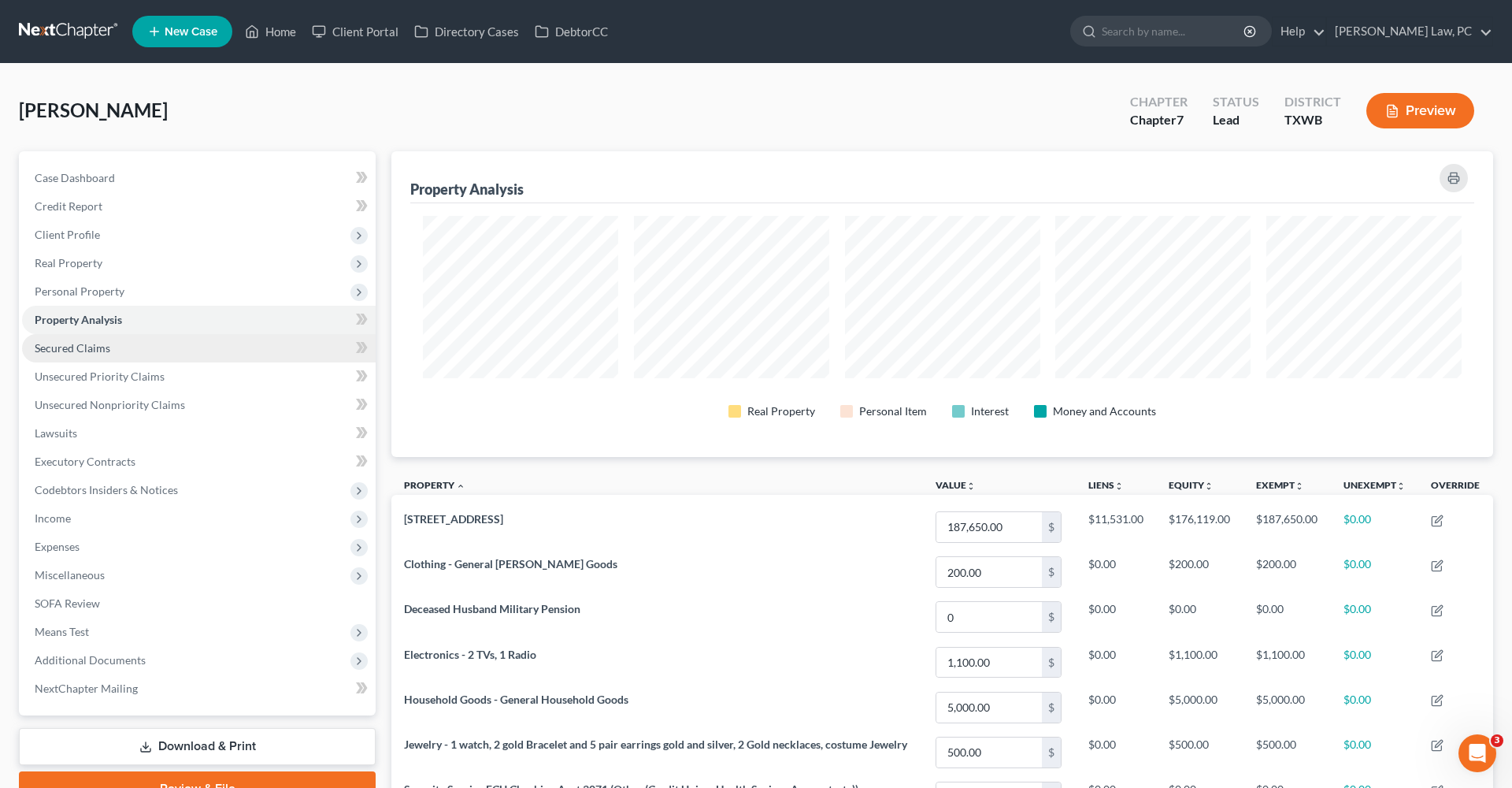
click at [84, 343] on span "Secured Claims" at bounding box center [73, 348] width 76 height 13
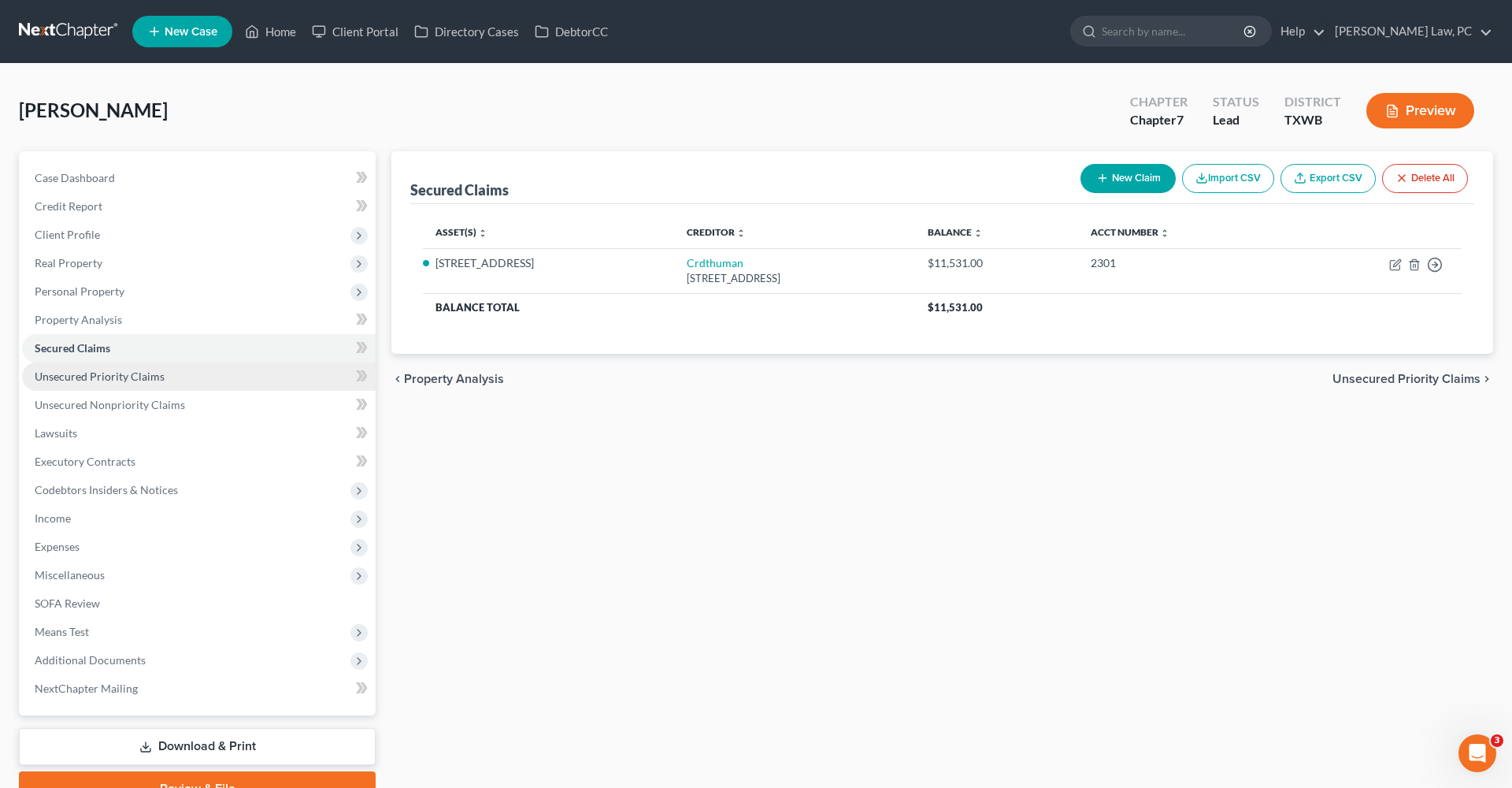
click at [109, 373] on span "Unsecured Priority Claims" at bounding box center [100, 376] width 130 height 13
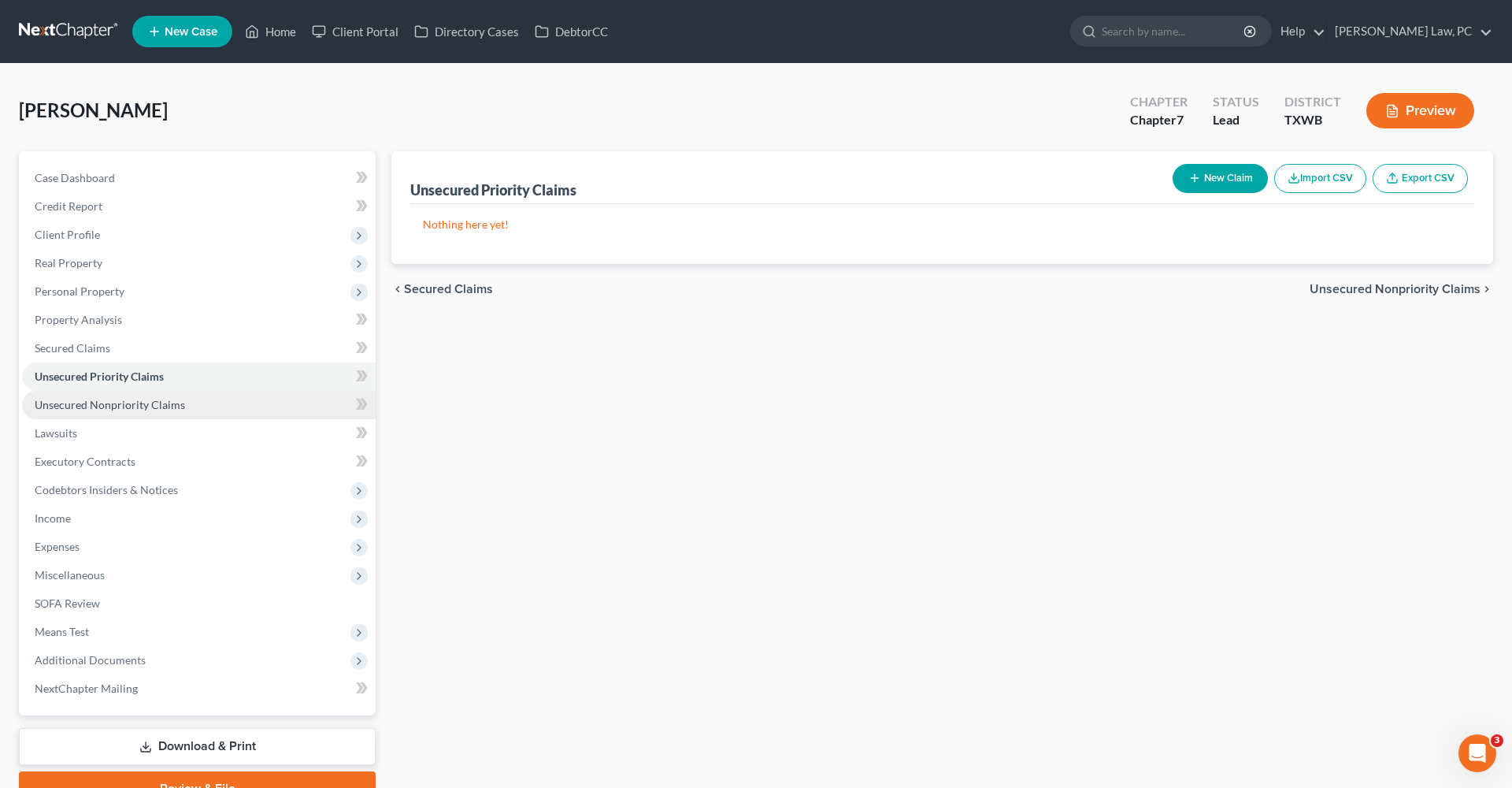
click at [128, 398] on link "Unsecured Nonpriority Claims" at bounding box center [199, 405] width 354 height 28
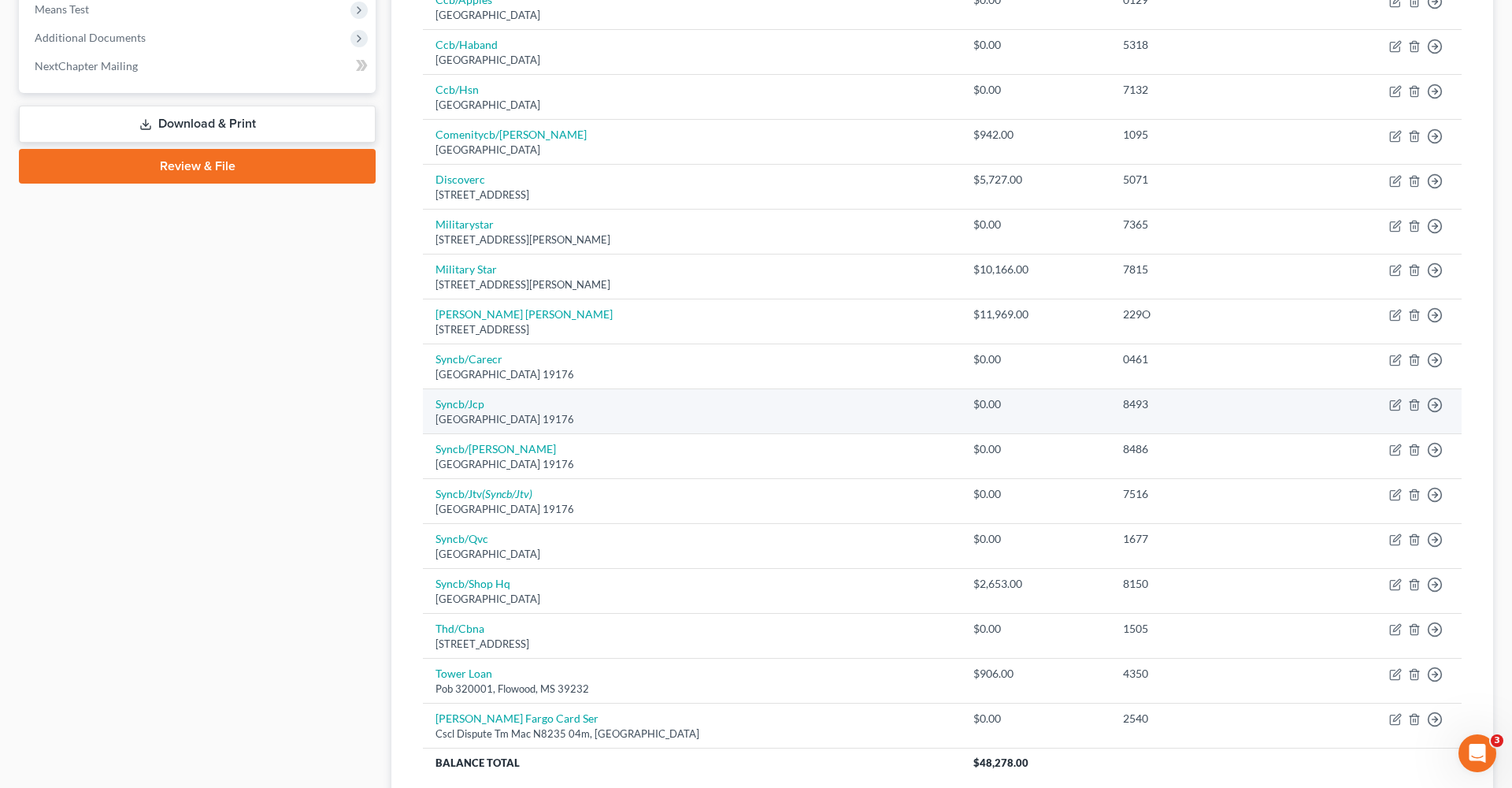
scroll to position [640, 0]
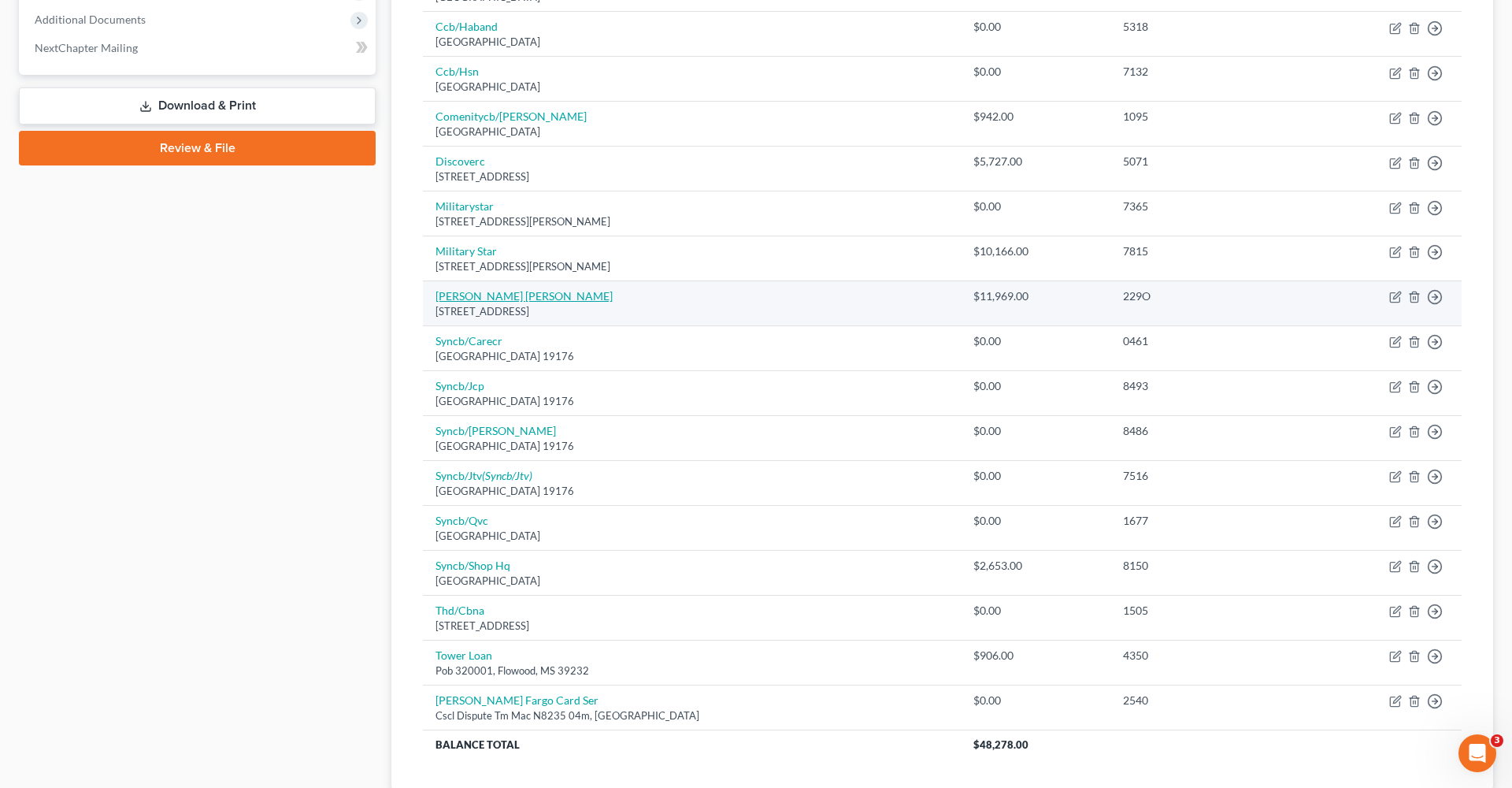
click at [456, 290] on link "Montgomery Ward" at bounding box center [524, 296] width 177 height 13
select select "52"
select select "2"
select select "0"
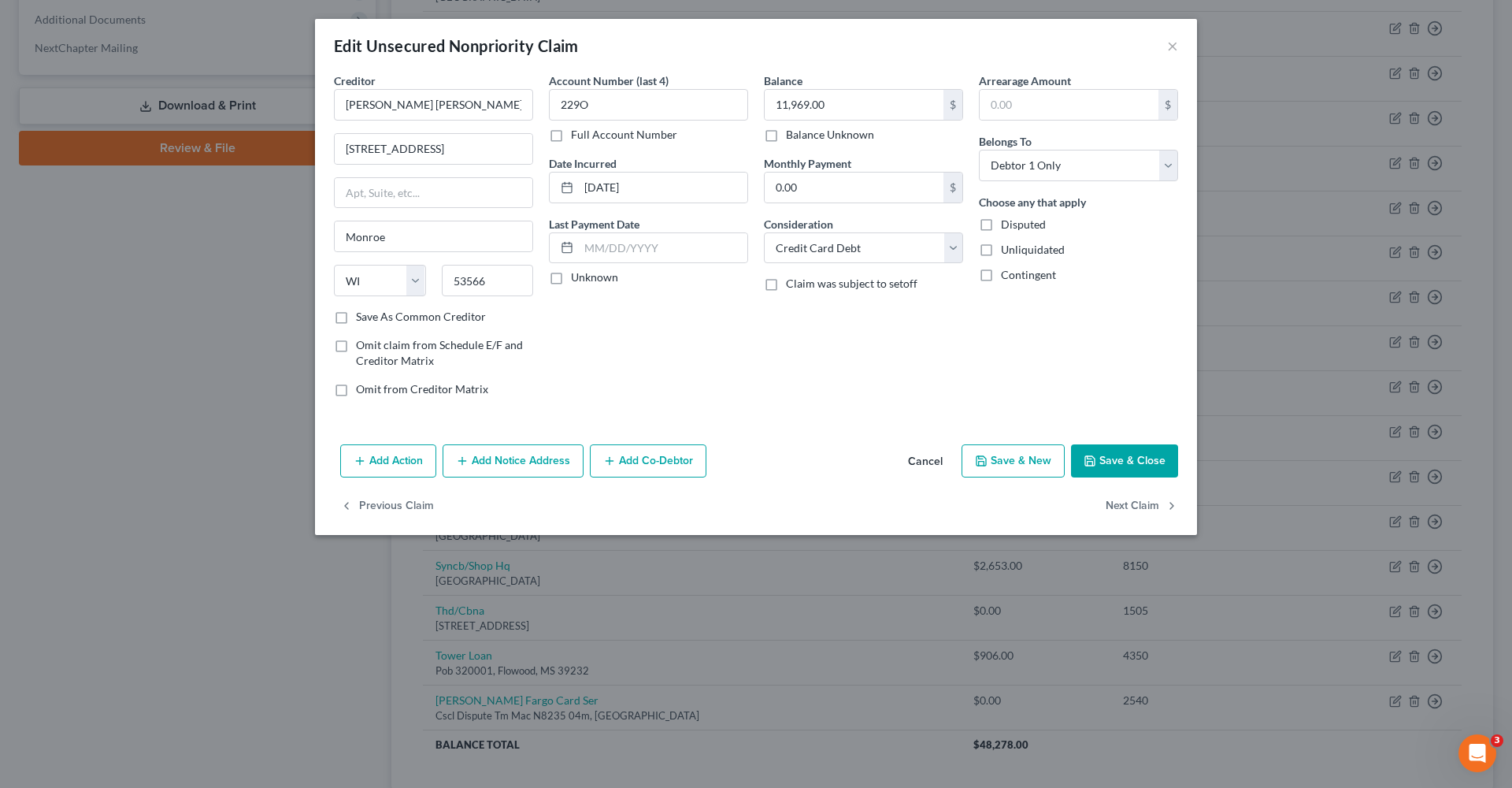
click at [1142, 463] on button "Save & Close" at bounding box center [1125, 461] width 107 height 33
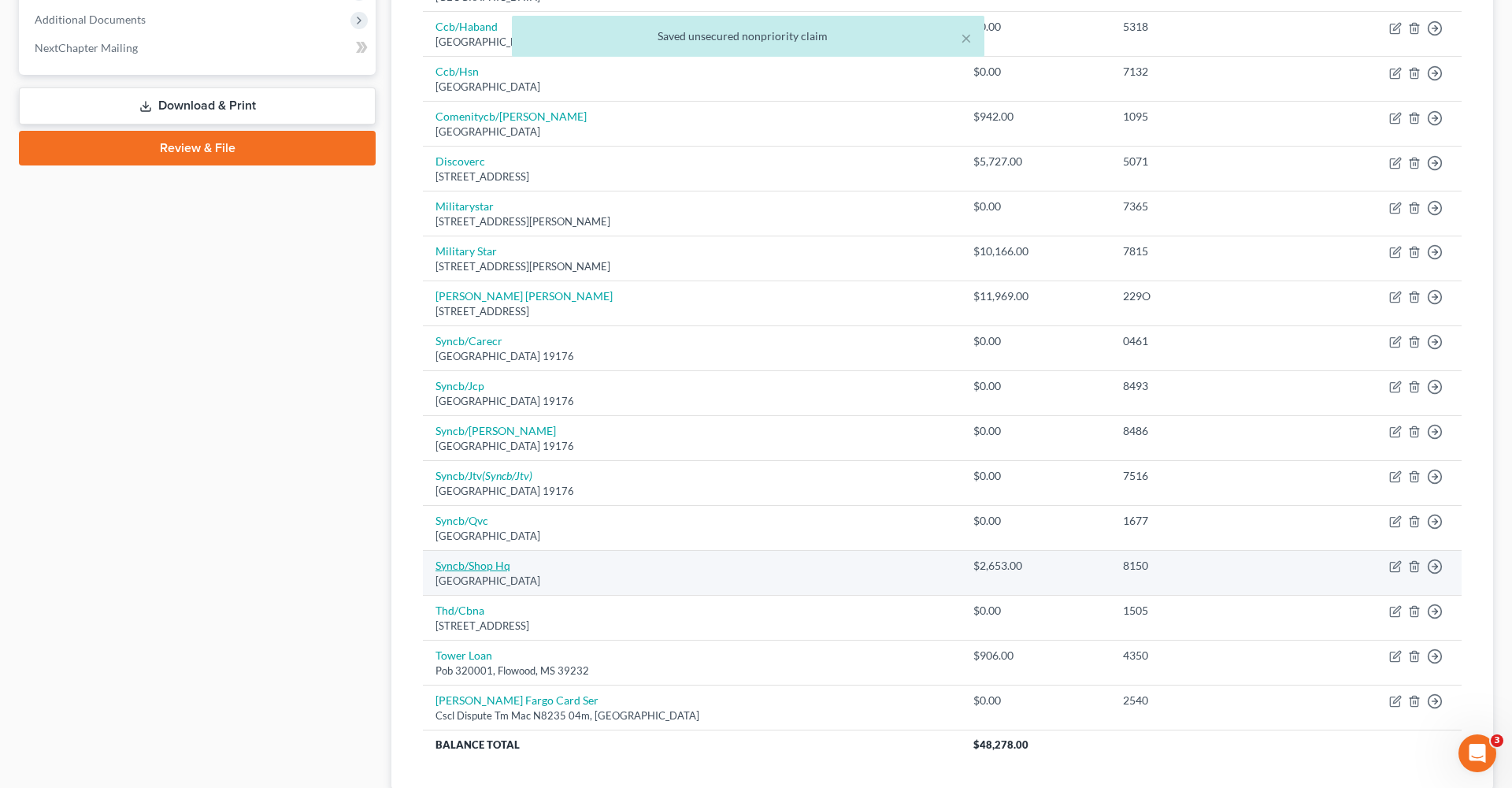
click at [461, 558] on link "Syncb/Shop Hq" at bounding box center [473, 565] width 75 height 13
select select "39"
select select "1"
select select "0"
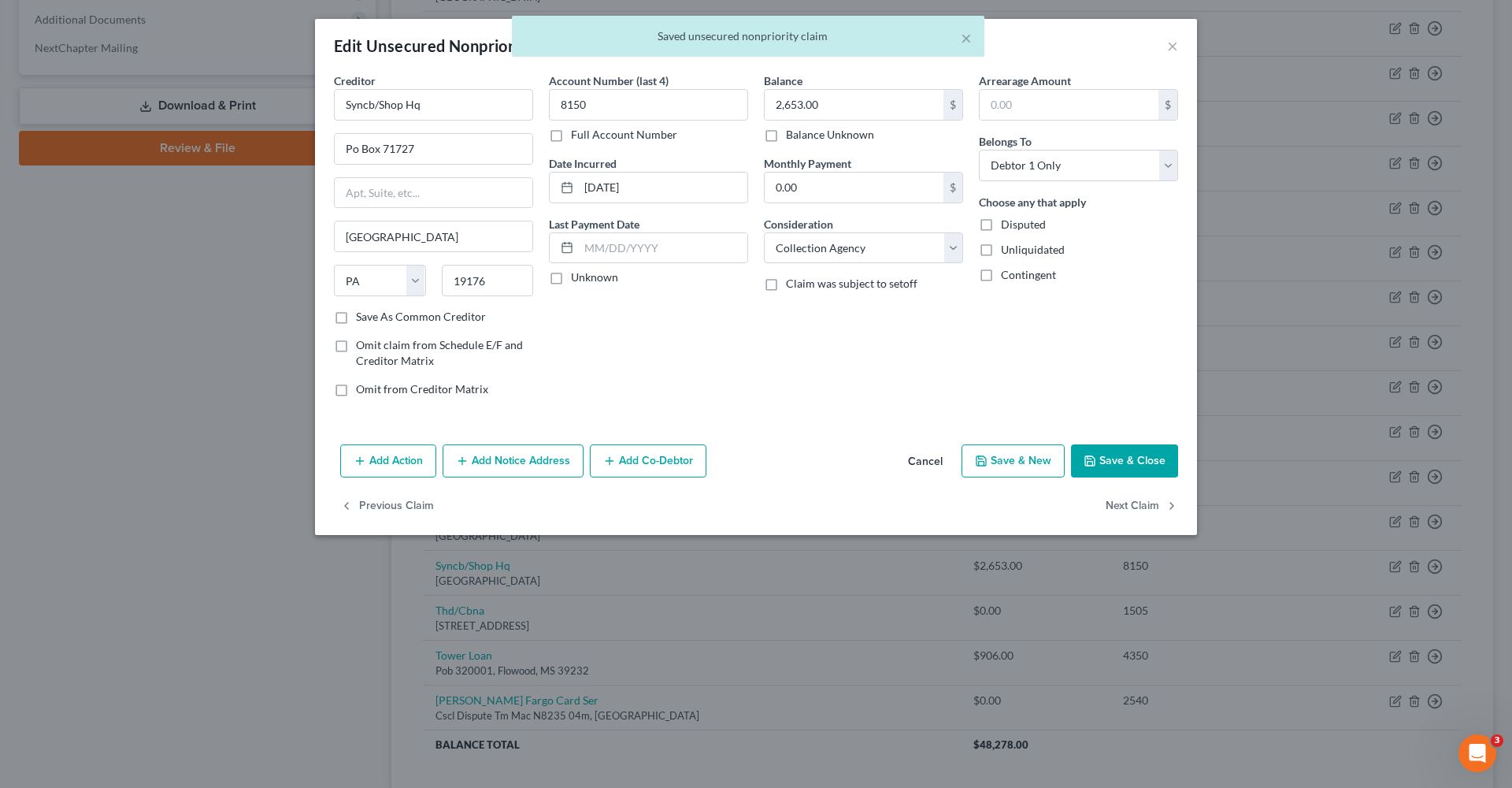
click at [1111, 460] on button "Save & Close" at bounding box center [1125, 461] width 107 height 33
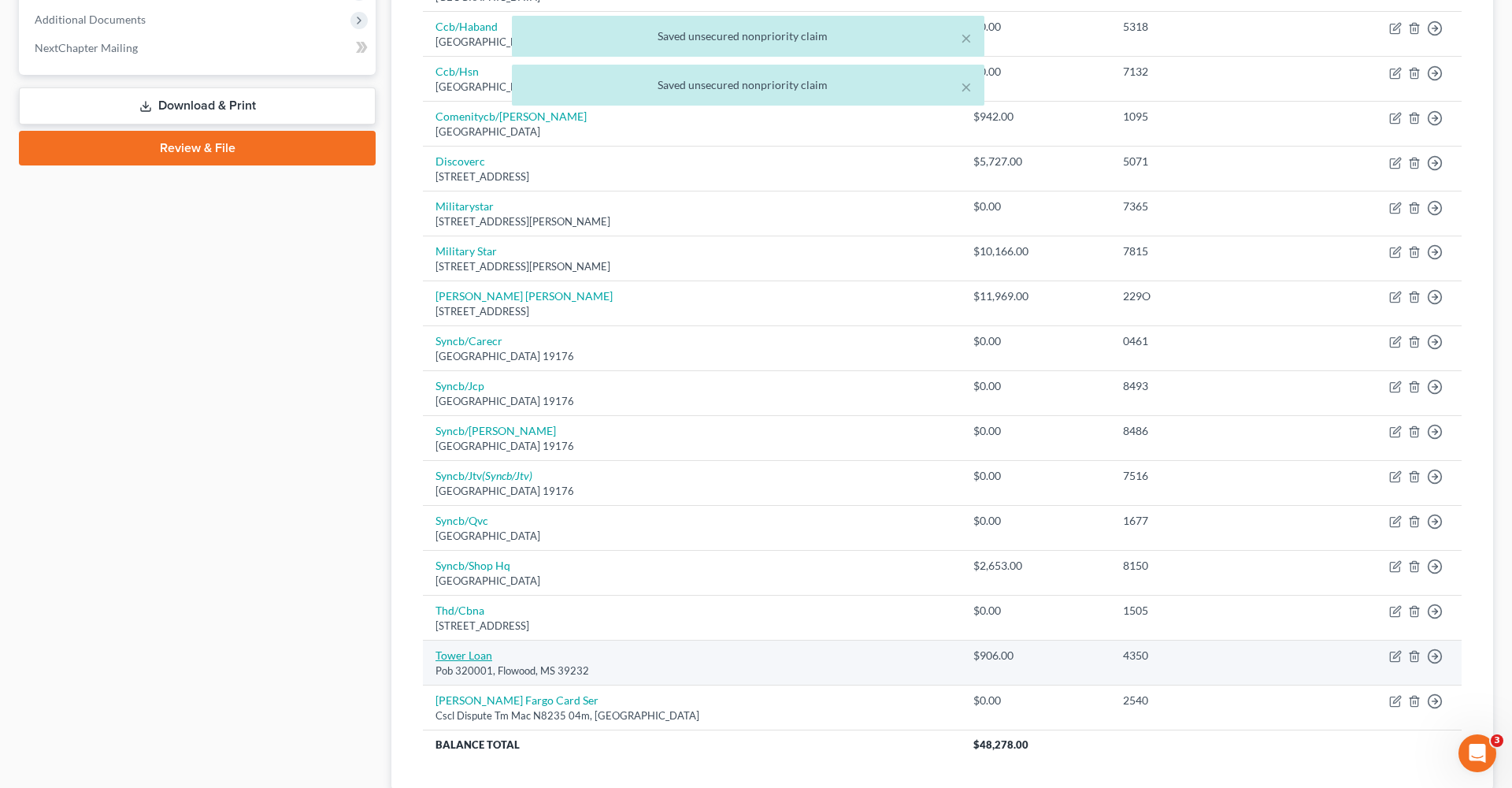
click at [441, 649] on link "Tower Loan" at bounding box center [464, 655] width 57 height 13
select select "25"
select select "0"
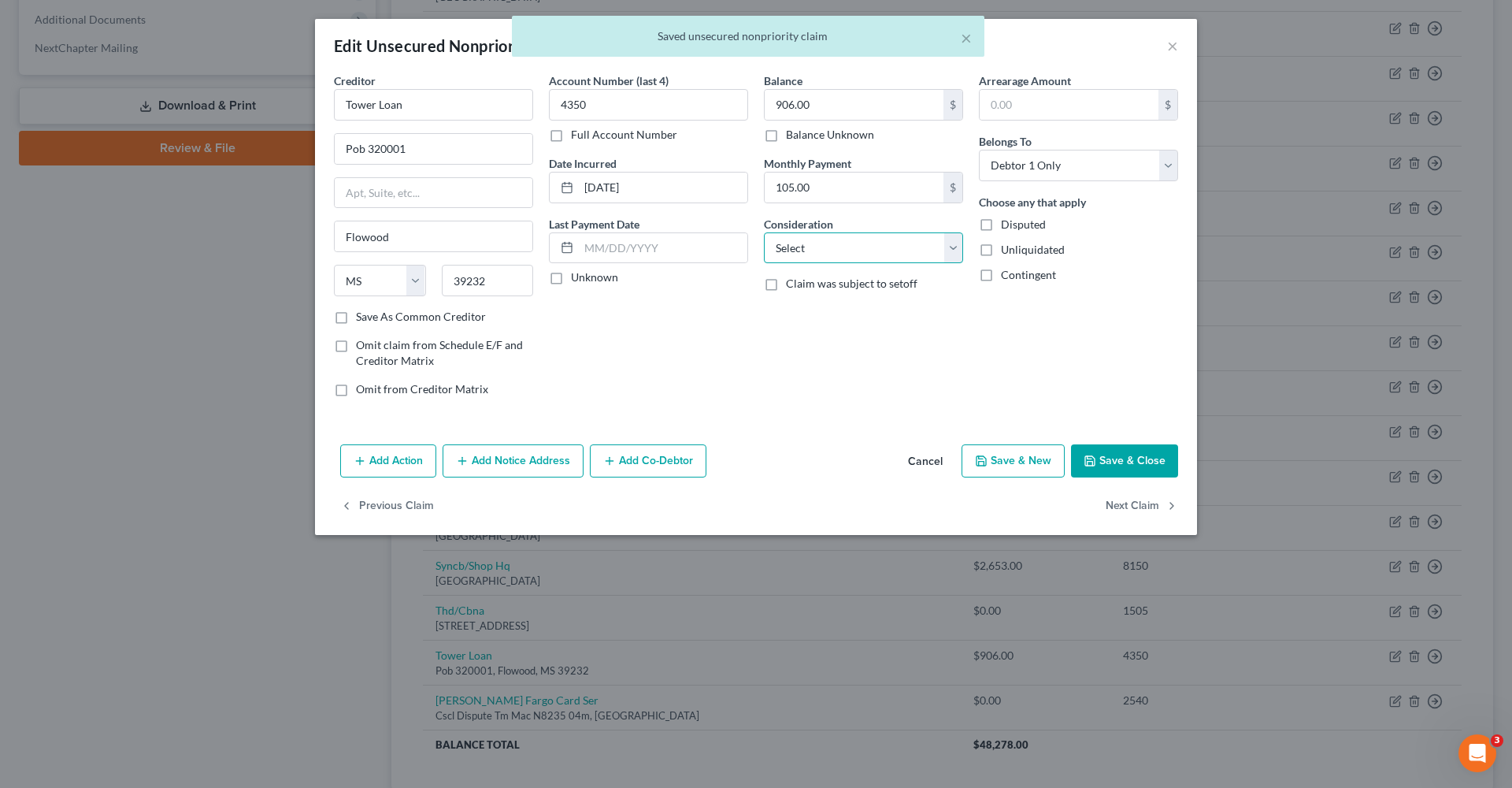
select select "10"
click at [1143, 450] on button "Save & Close" at bounding box center [1125, 461] width 107 height 33
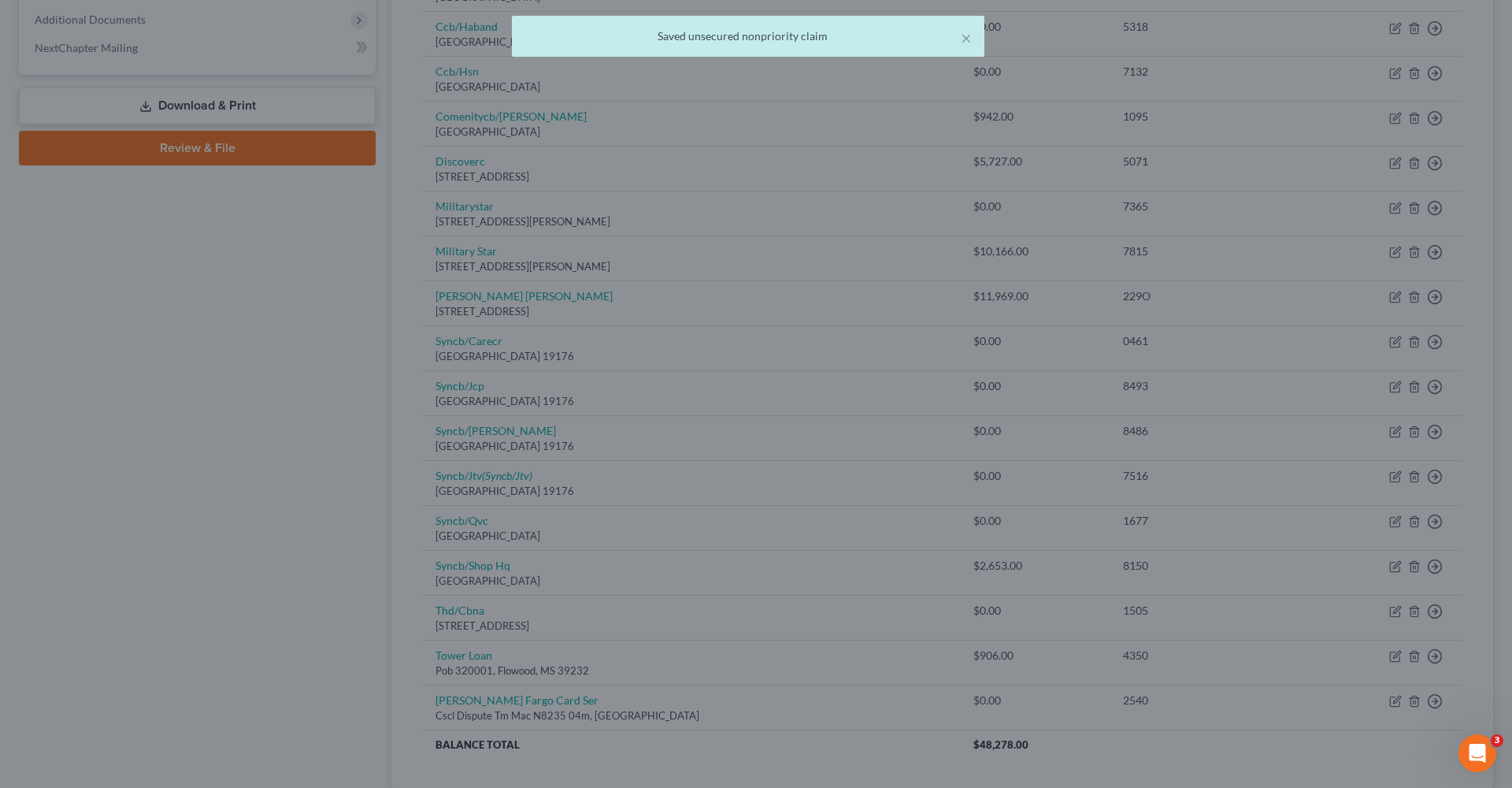
type input "0"
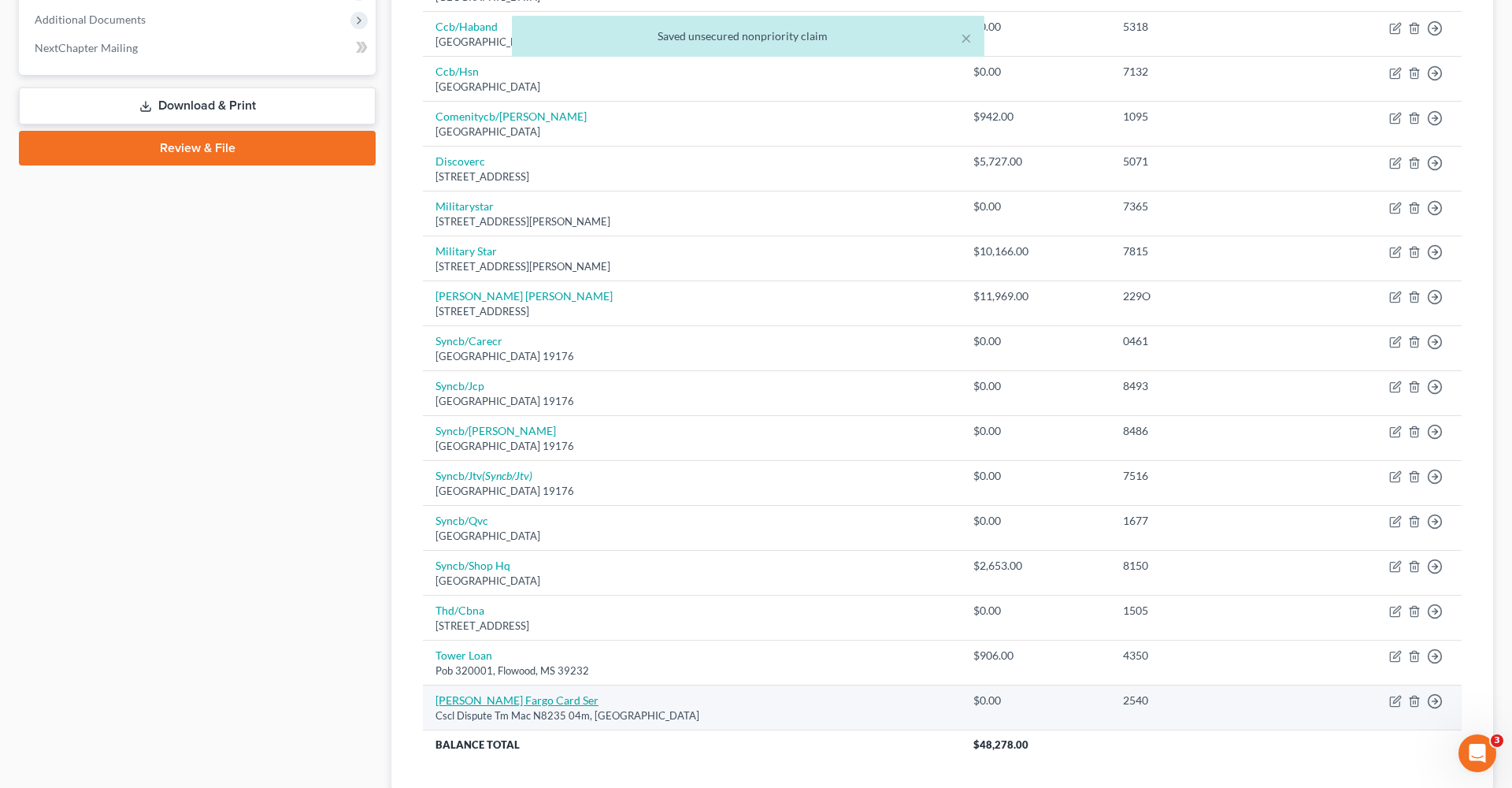
click at [483, 694] on link "Wells Fargo Card Ser" at bounding box center [517, 700] width 163 height 13
select select "16"
select select "2"
select select "0"
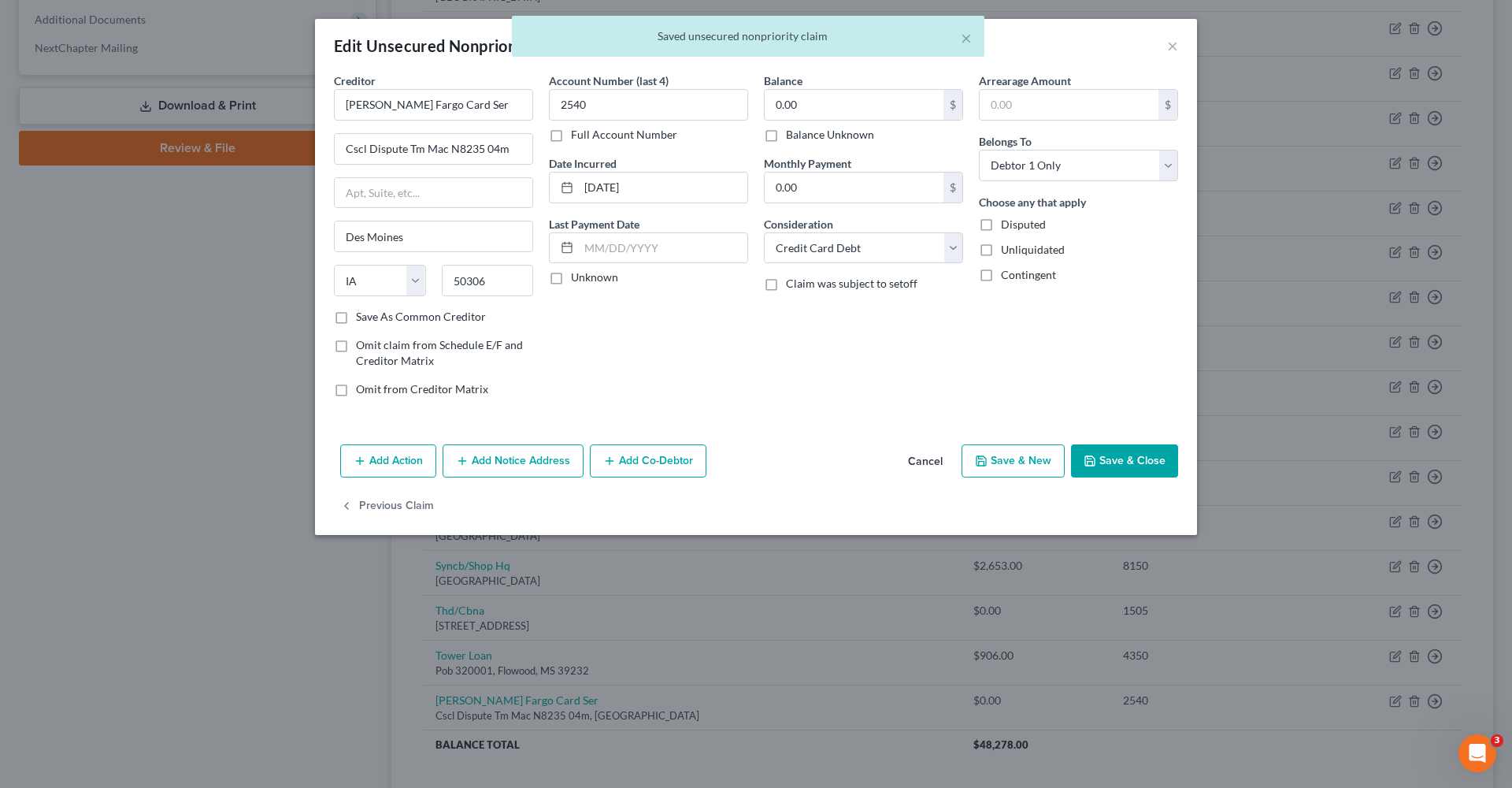
click at [1162, 458] on button "Save & Close" at bounding box center [1125, 461] width 107 height 33
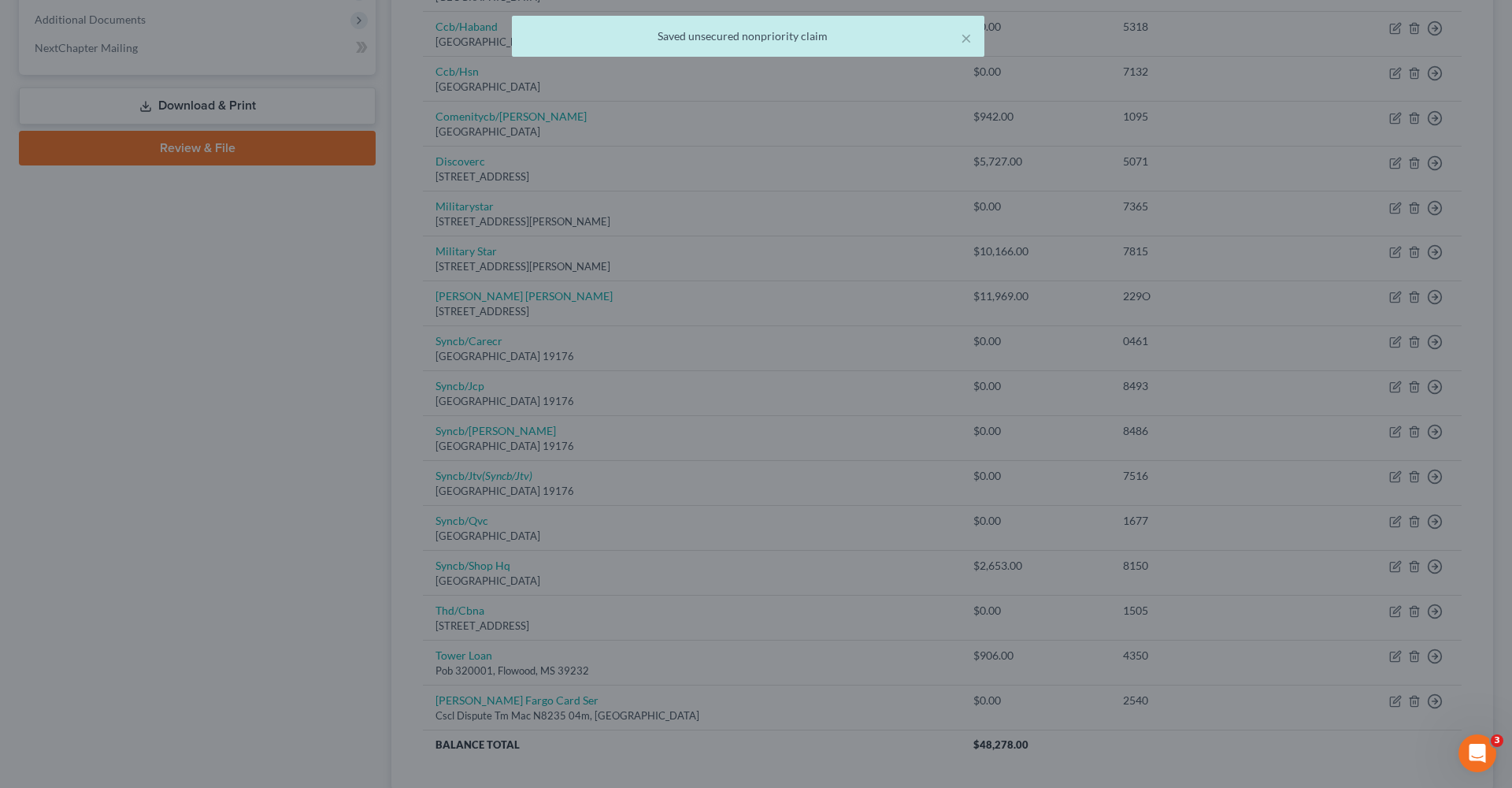
type input "0"
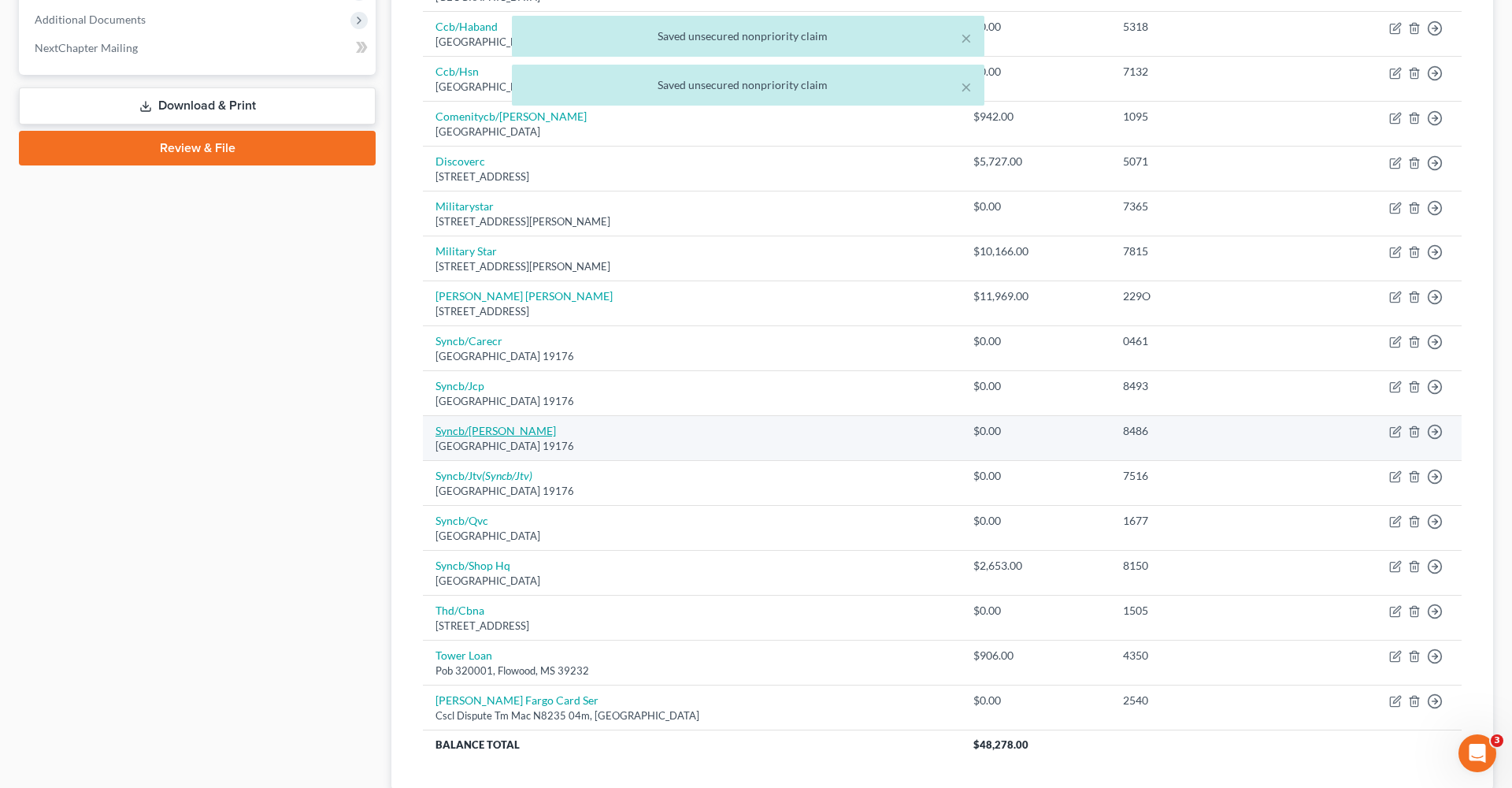
click at [451, 427] on link "Syncb/Jc Penneys" at bounding box center [496, 431] width 120 height 13
select select "39"
select select "2"
select select "0"
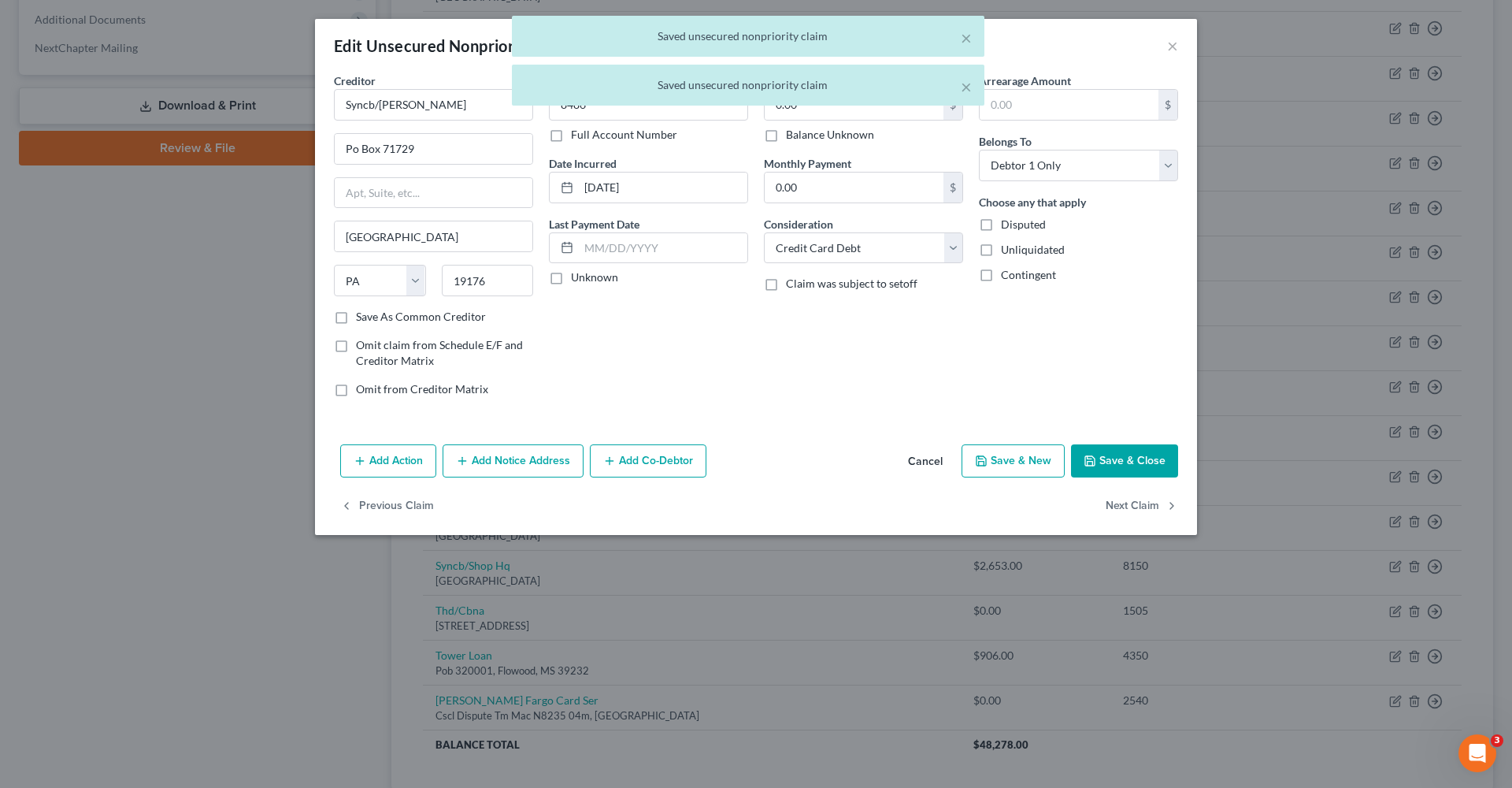
click at [1129, 456] on button "Save & Close" at bounding box center [1125, 461] width 107 height 33
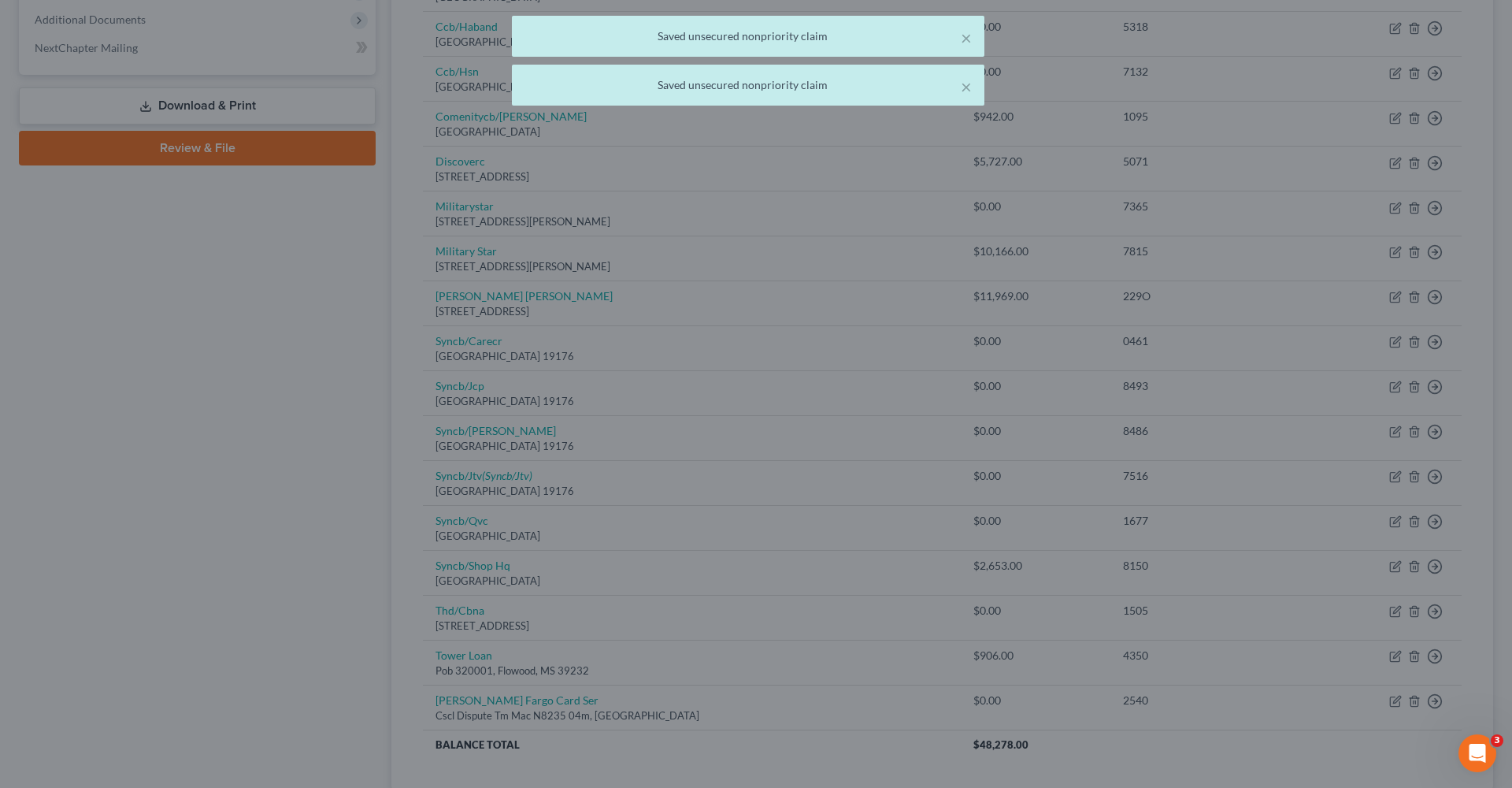
type input "0"
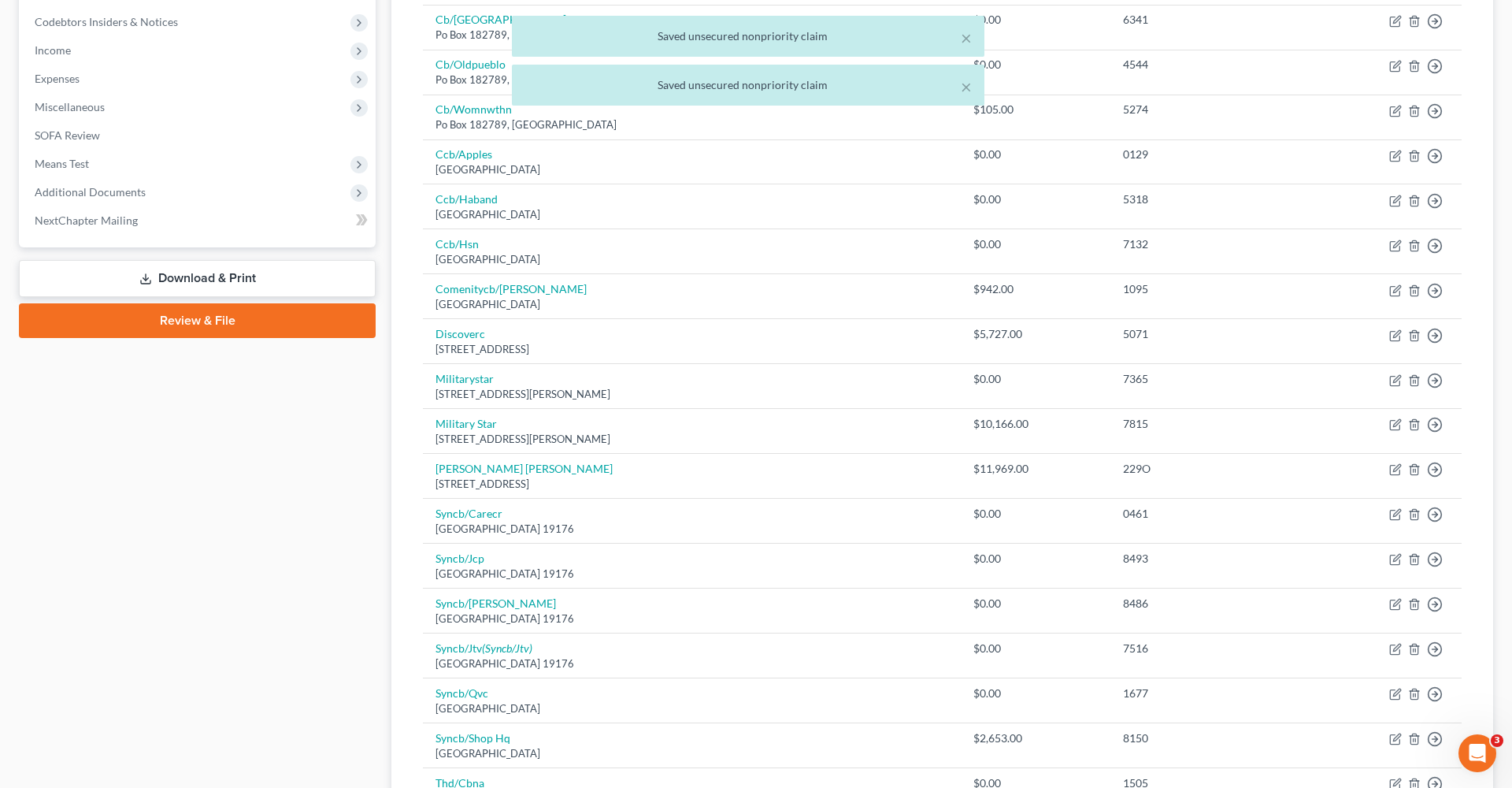
scroll to position [433, 0]
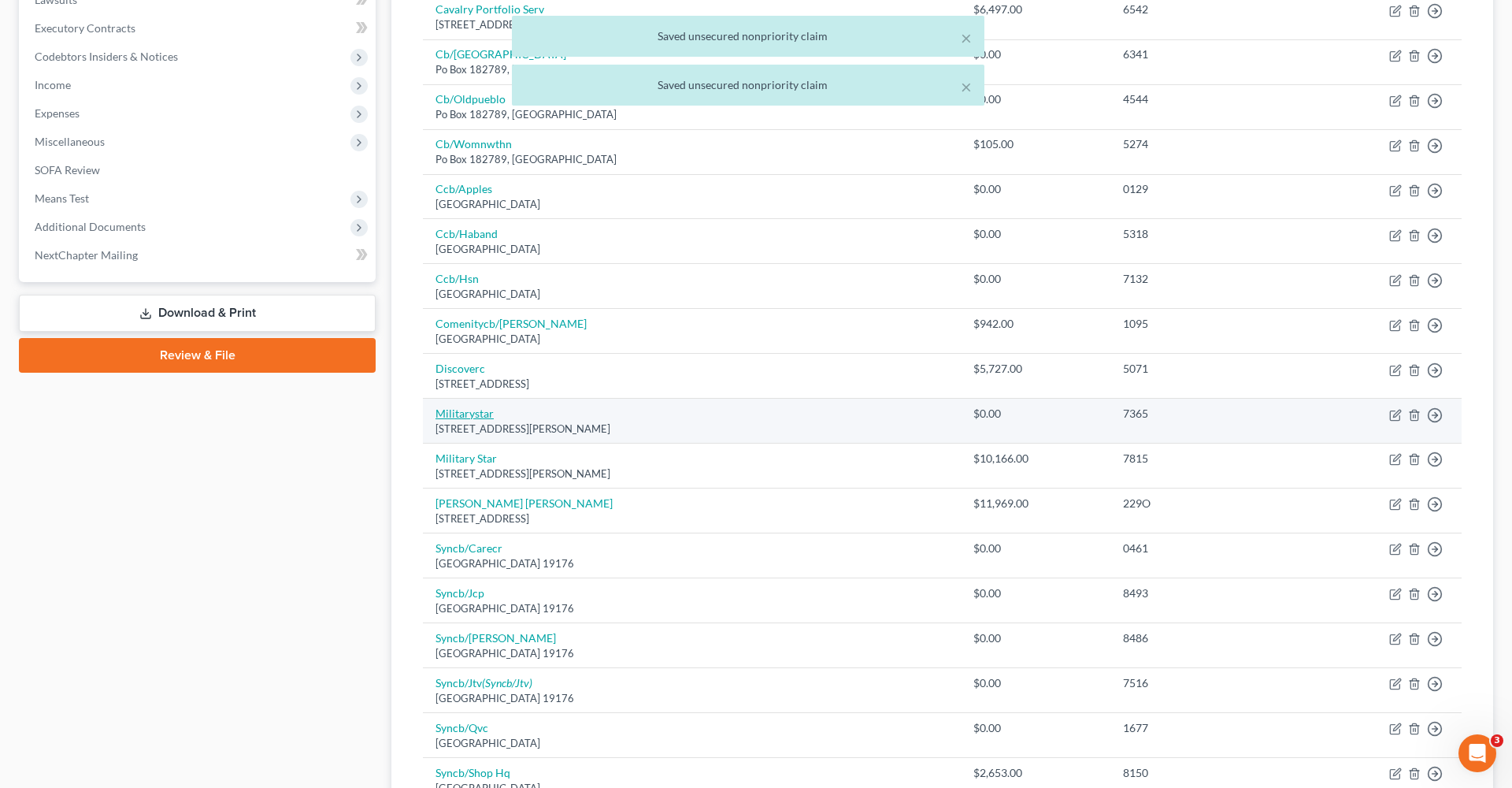
click at [466, 412] on link "Militarystar" at bounding box center [465, 413] width 58 height 13
select select "45"
select select "2"
select select "0"
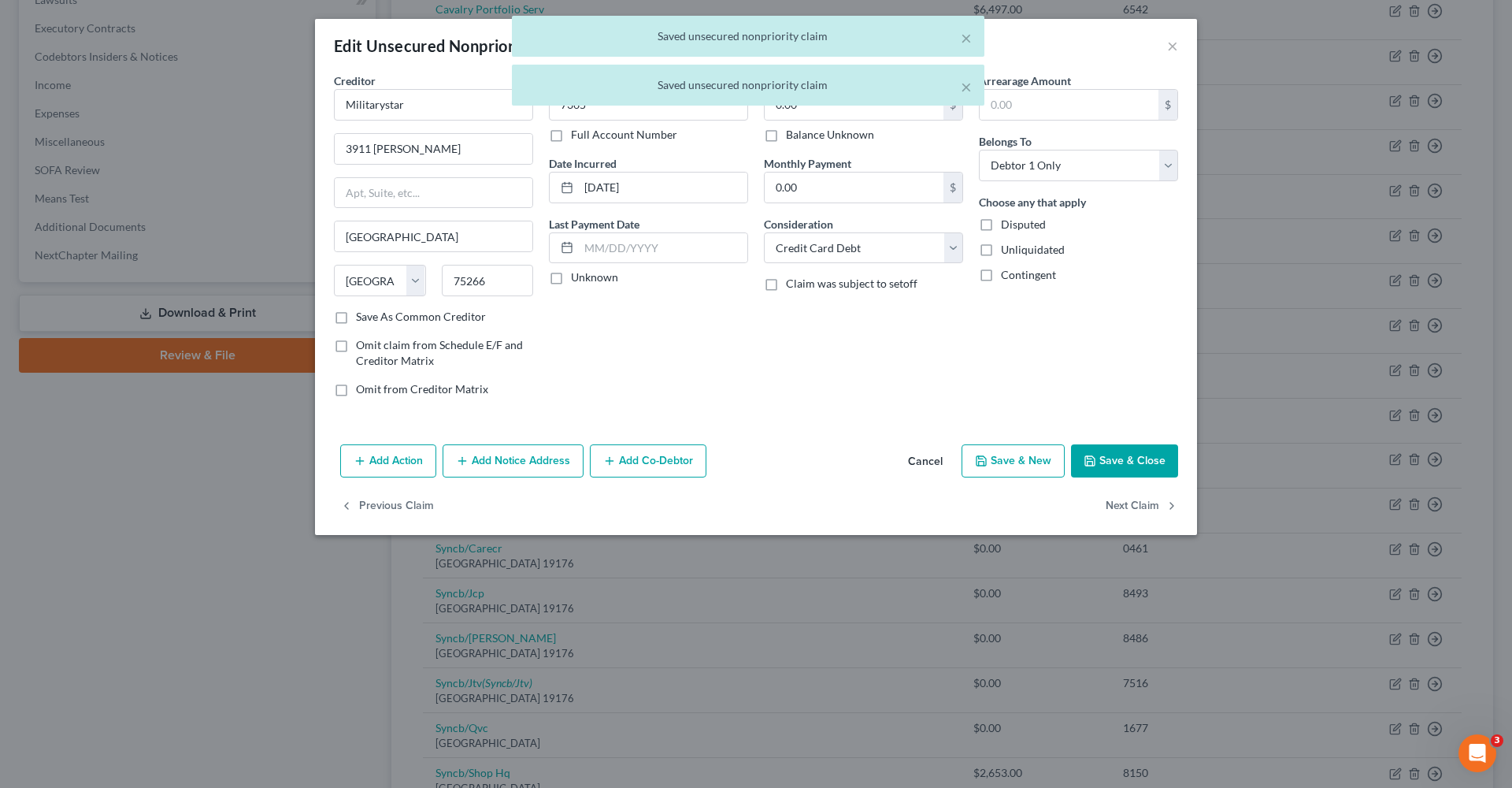
click at [1128, 468] on button "Save & Close" at bounding box center [1125, 461] width 107 height 33
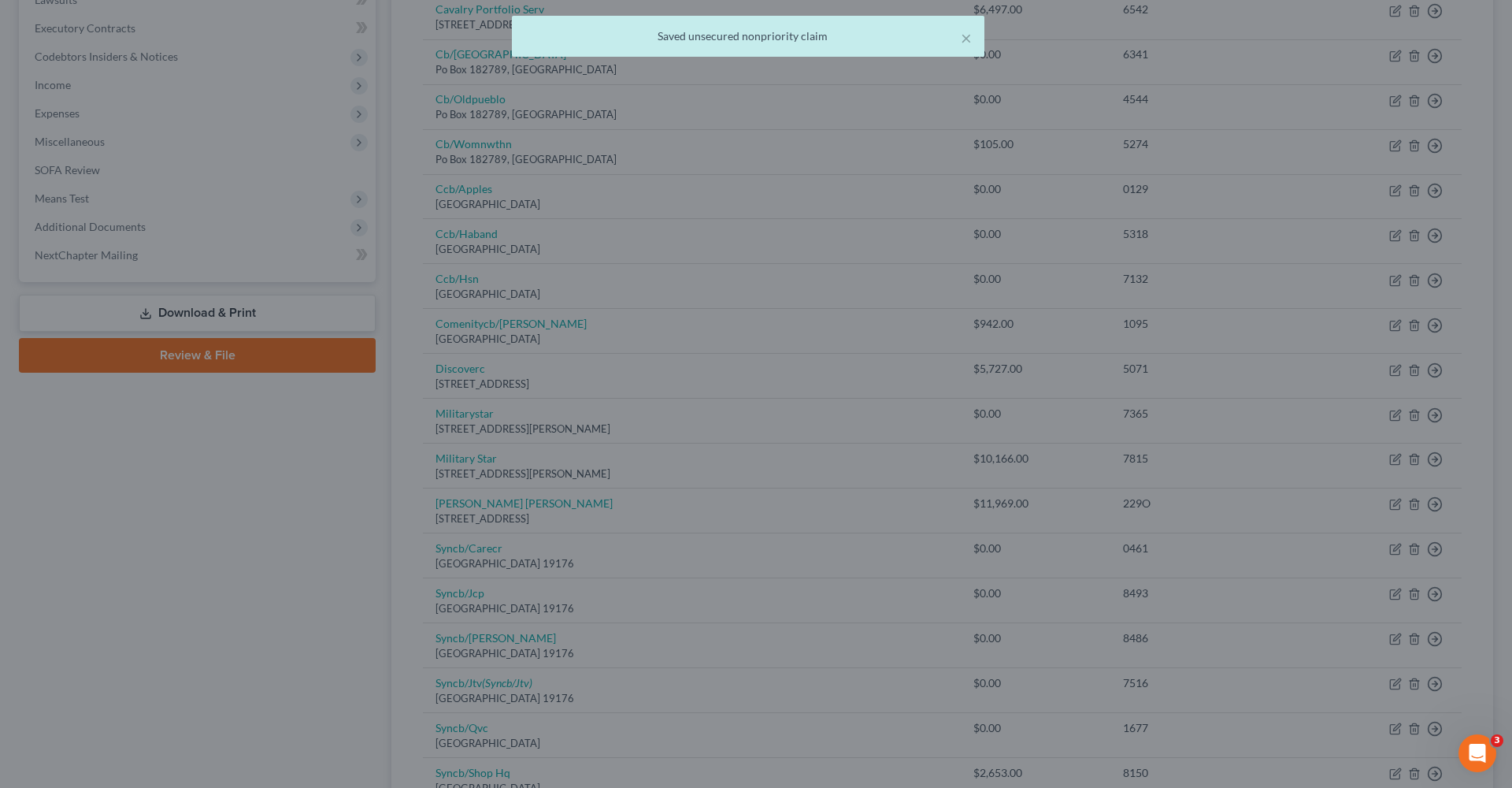
type input "0"
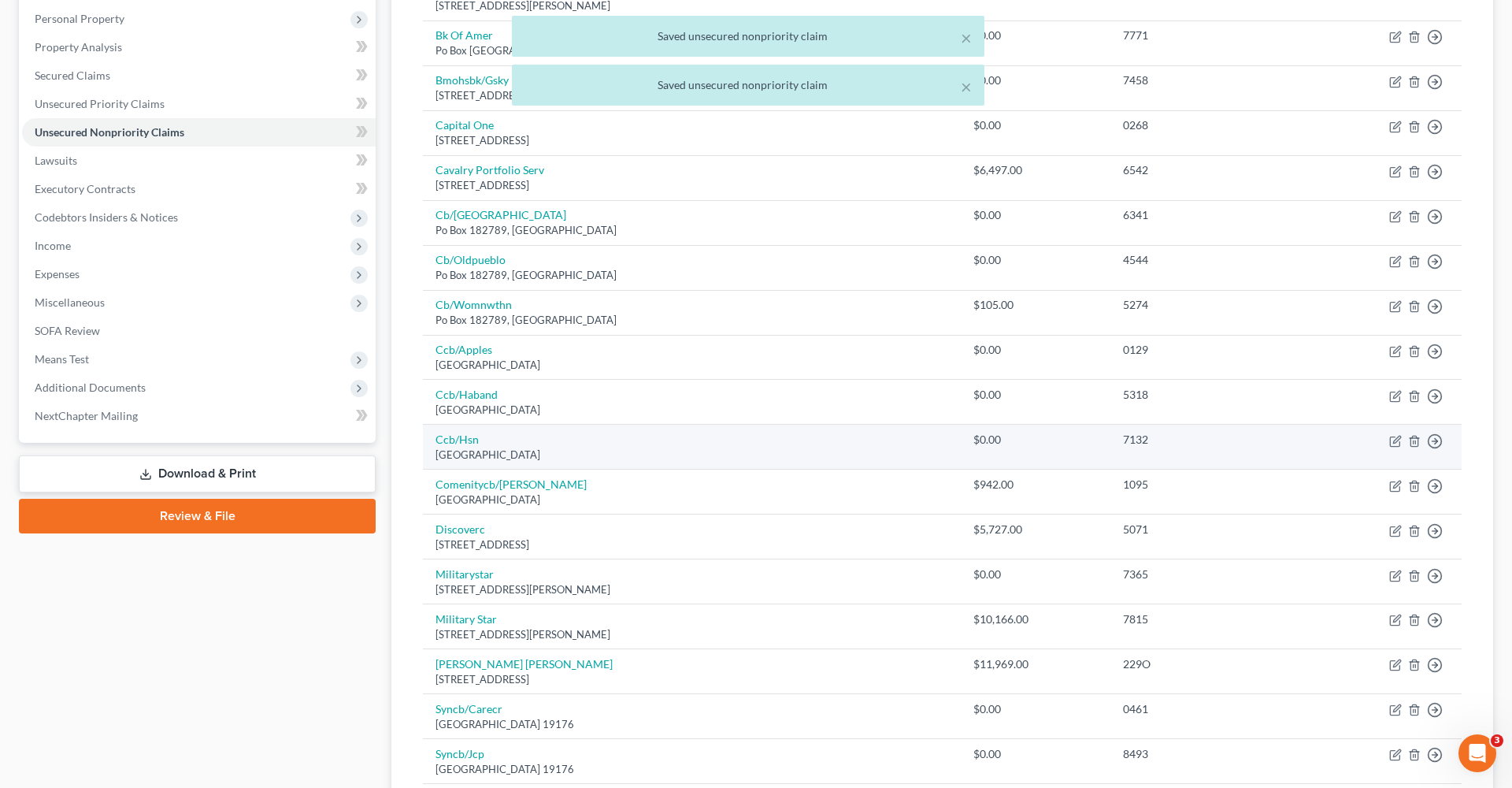
scroll to position [269, 0]
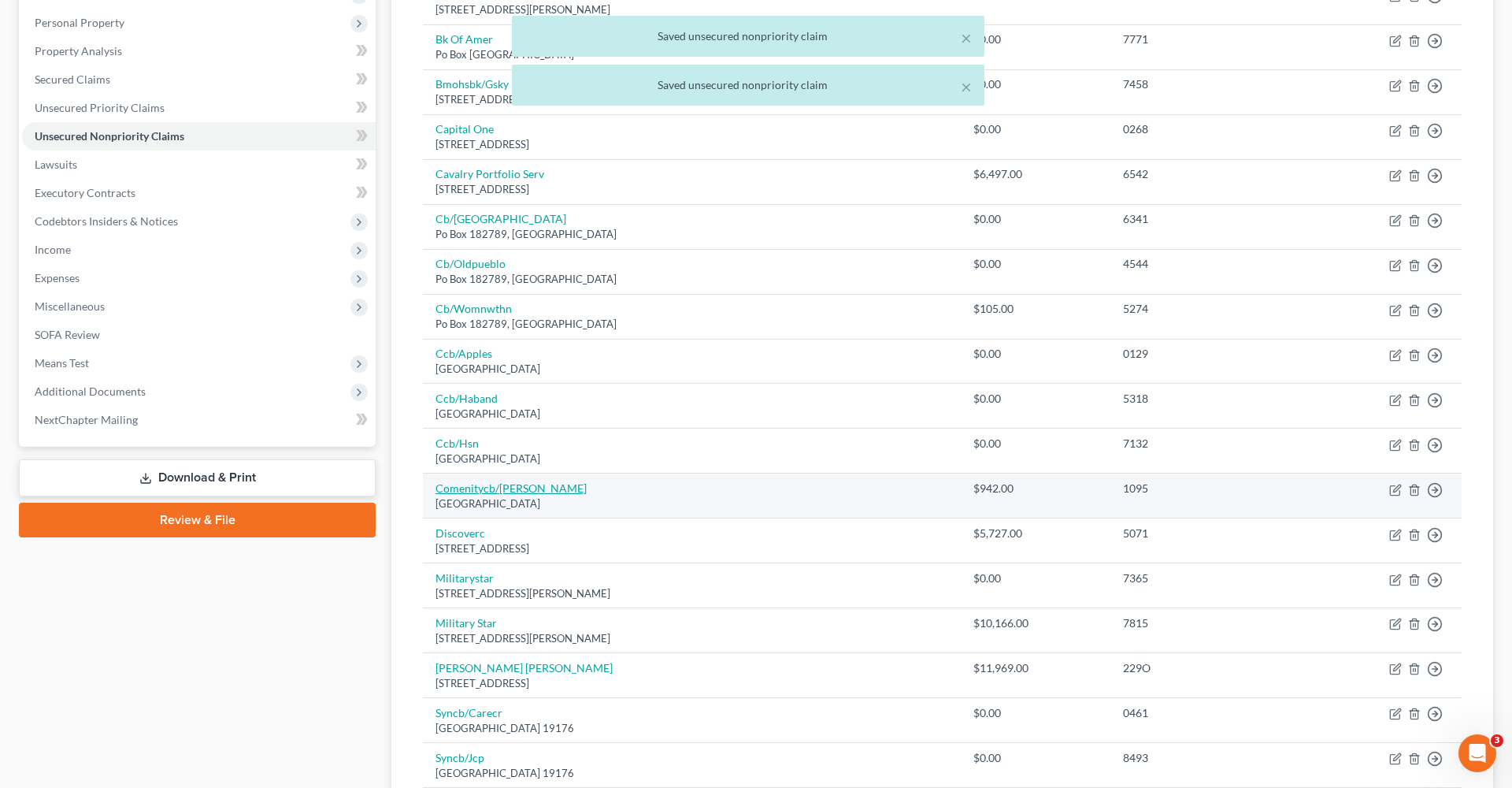
click at [484, 482] on link "Comenitycb/Blair" at bounding box center [511, 488] width 151 height 13
select select "36"
select select "2"
select select "0"
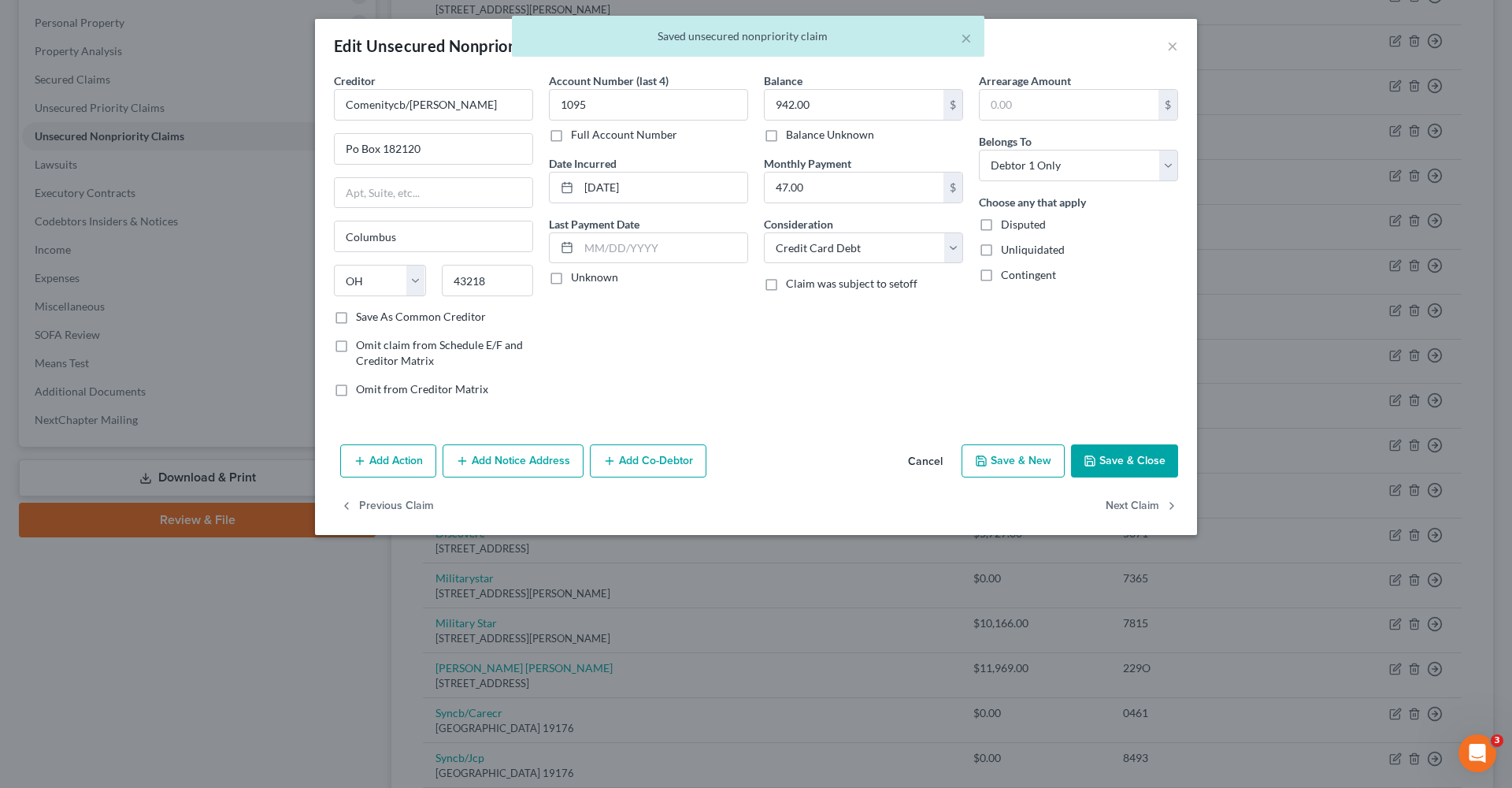
click at [1104, 459] on button "Save & Close" at bounding box center [1125, 461] width 107 height 33
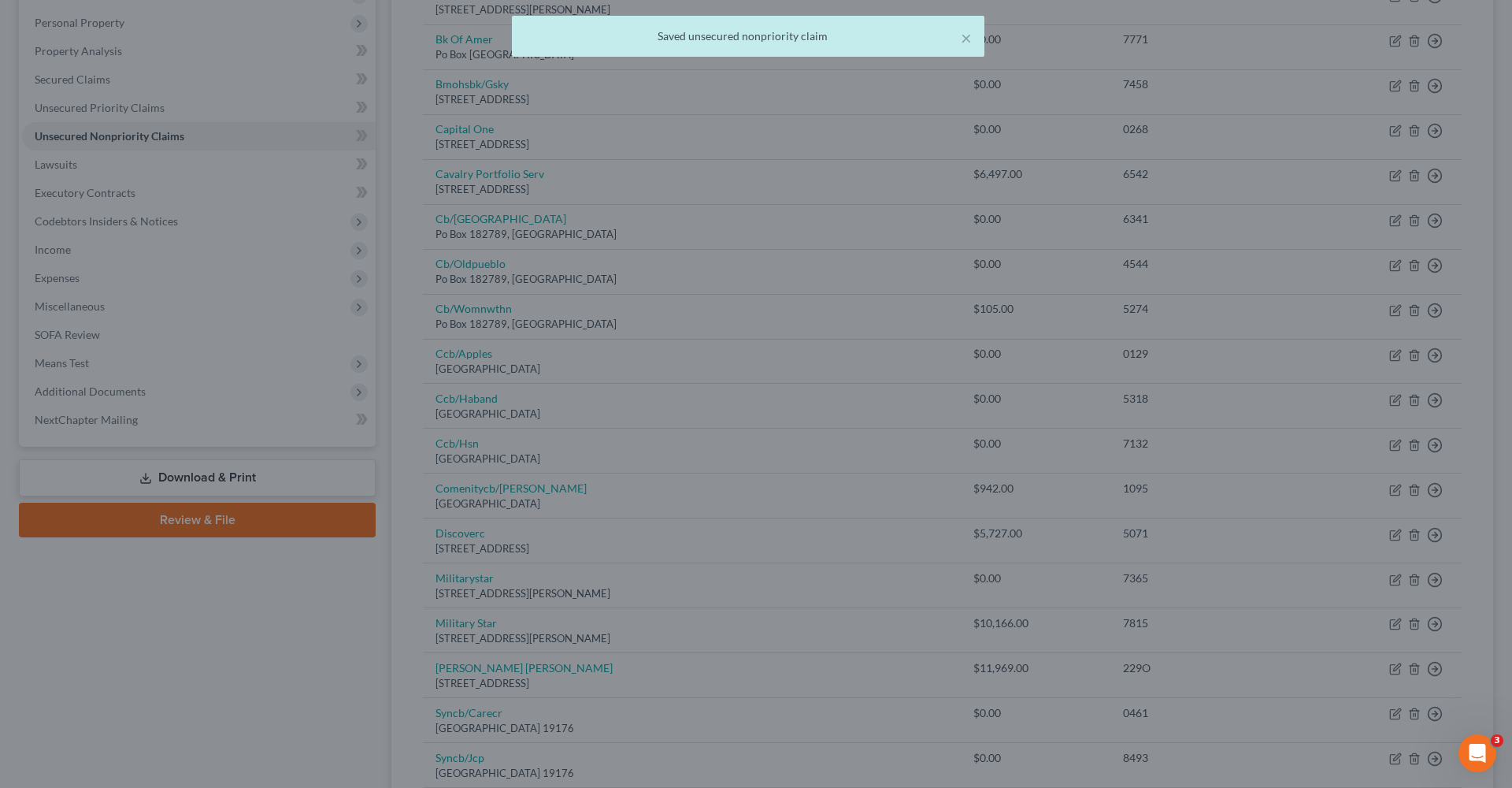
type input "0"
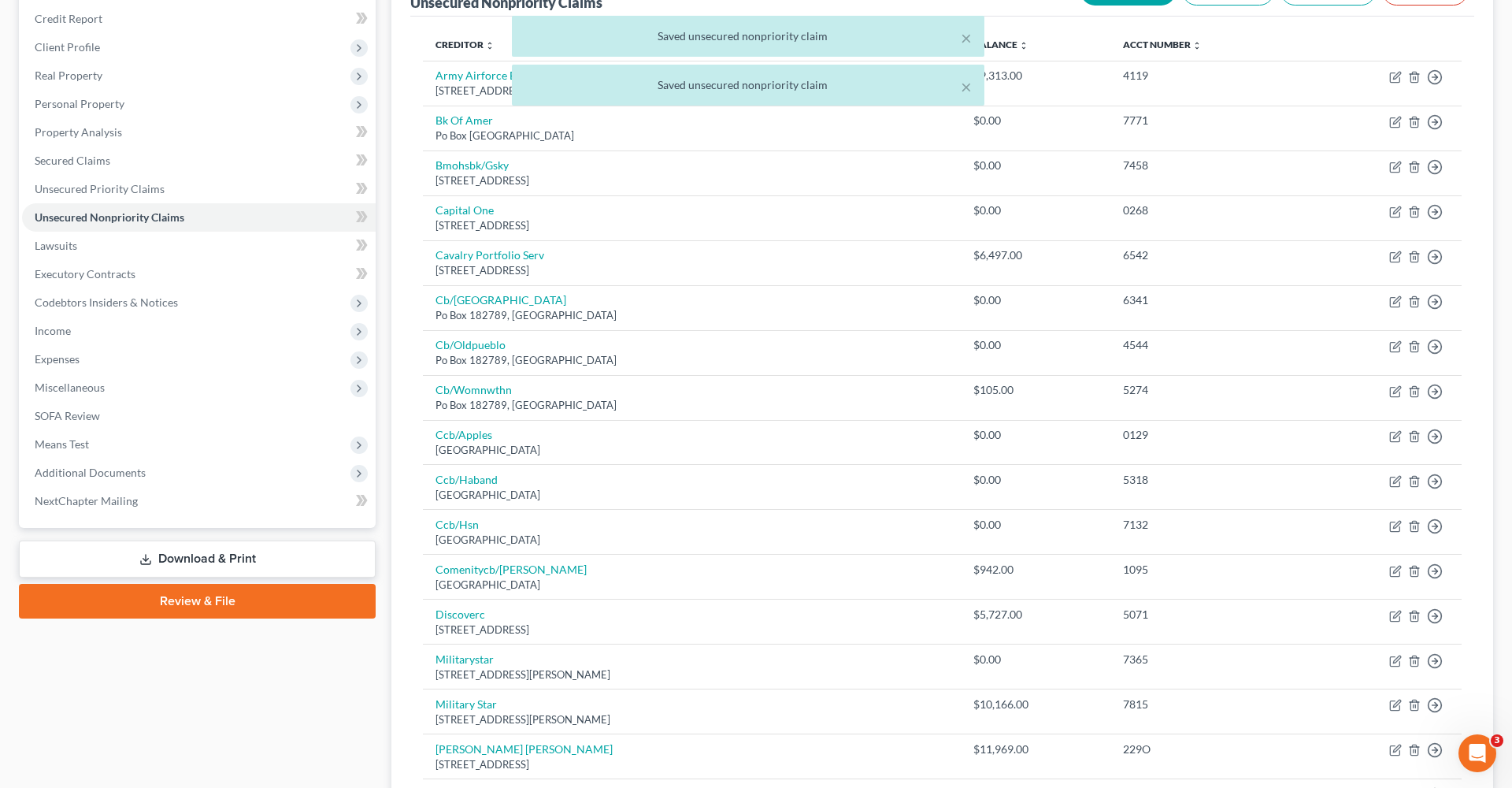
scroll to position [167, 0]
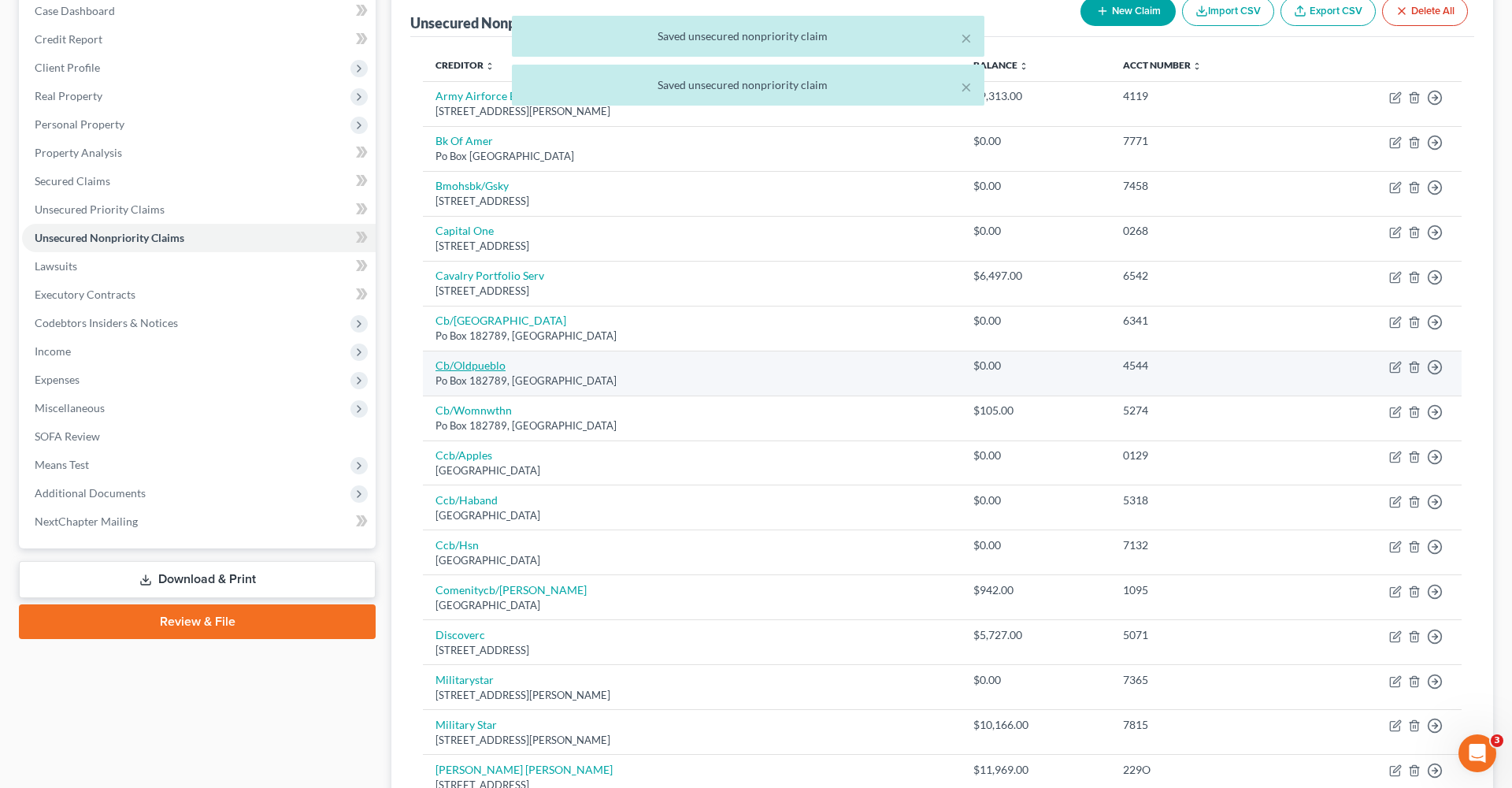
click at [456, 360] on link "Cb/Oldpueblo" at bounding box center [471, 365] width 70 height 13
select select "36"
select select "2"
select select "0"
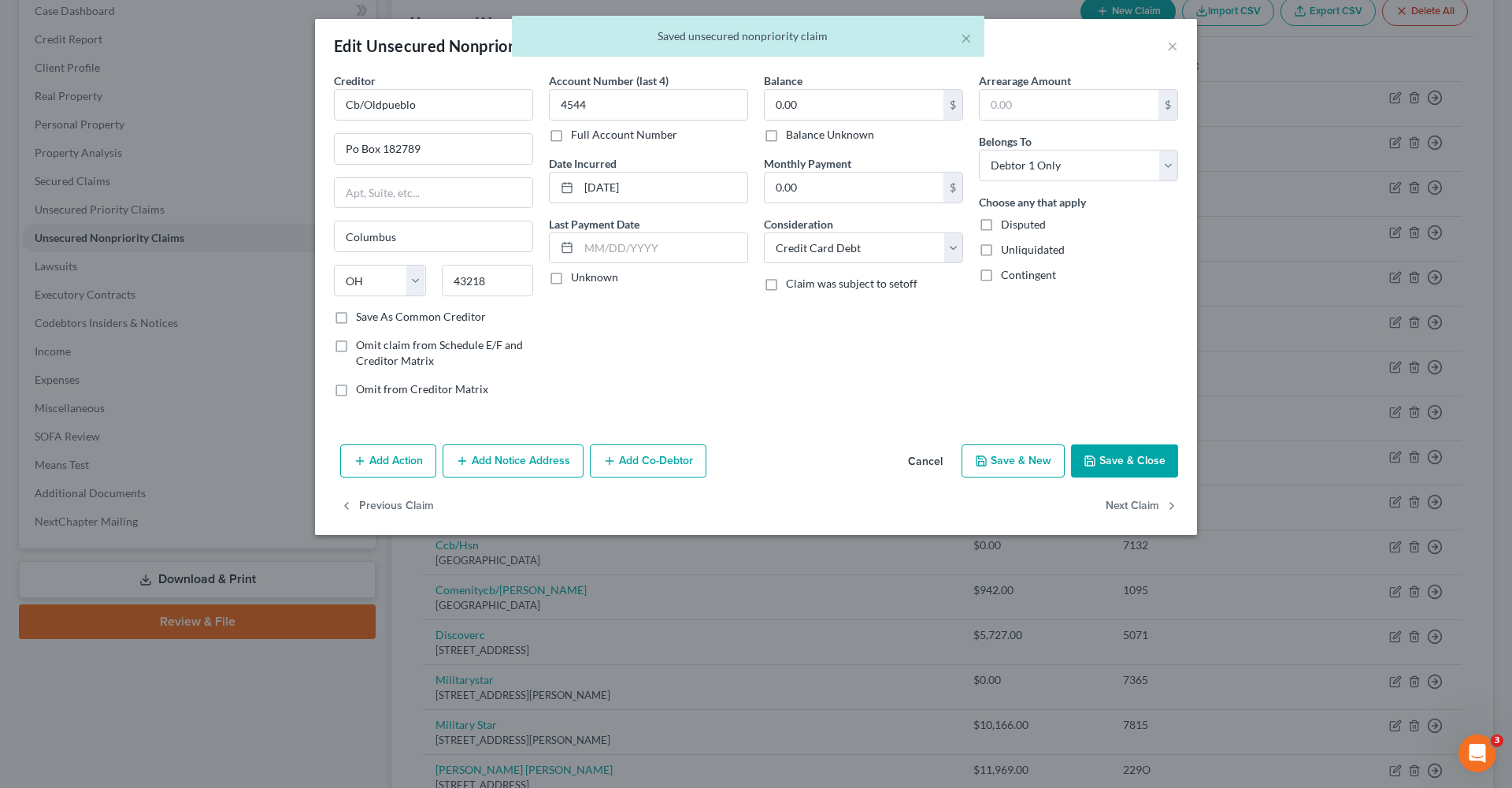
click at [1149, 453] on button "Save & Close" at bounding box center [1125, 461] width 107 height 33
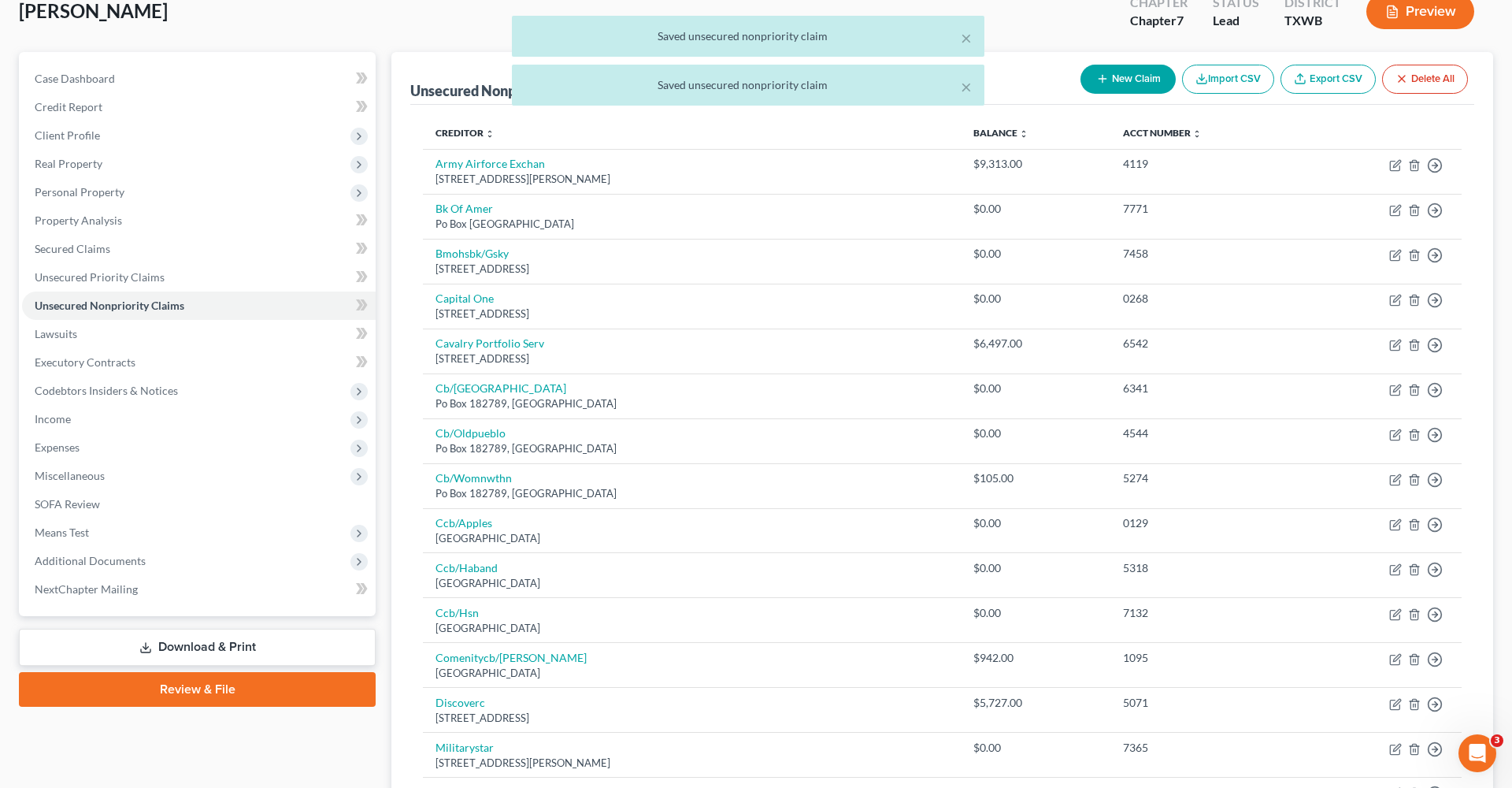
scroll to position [43, 0]
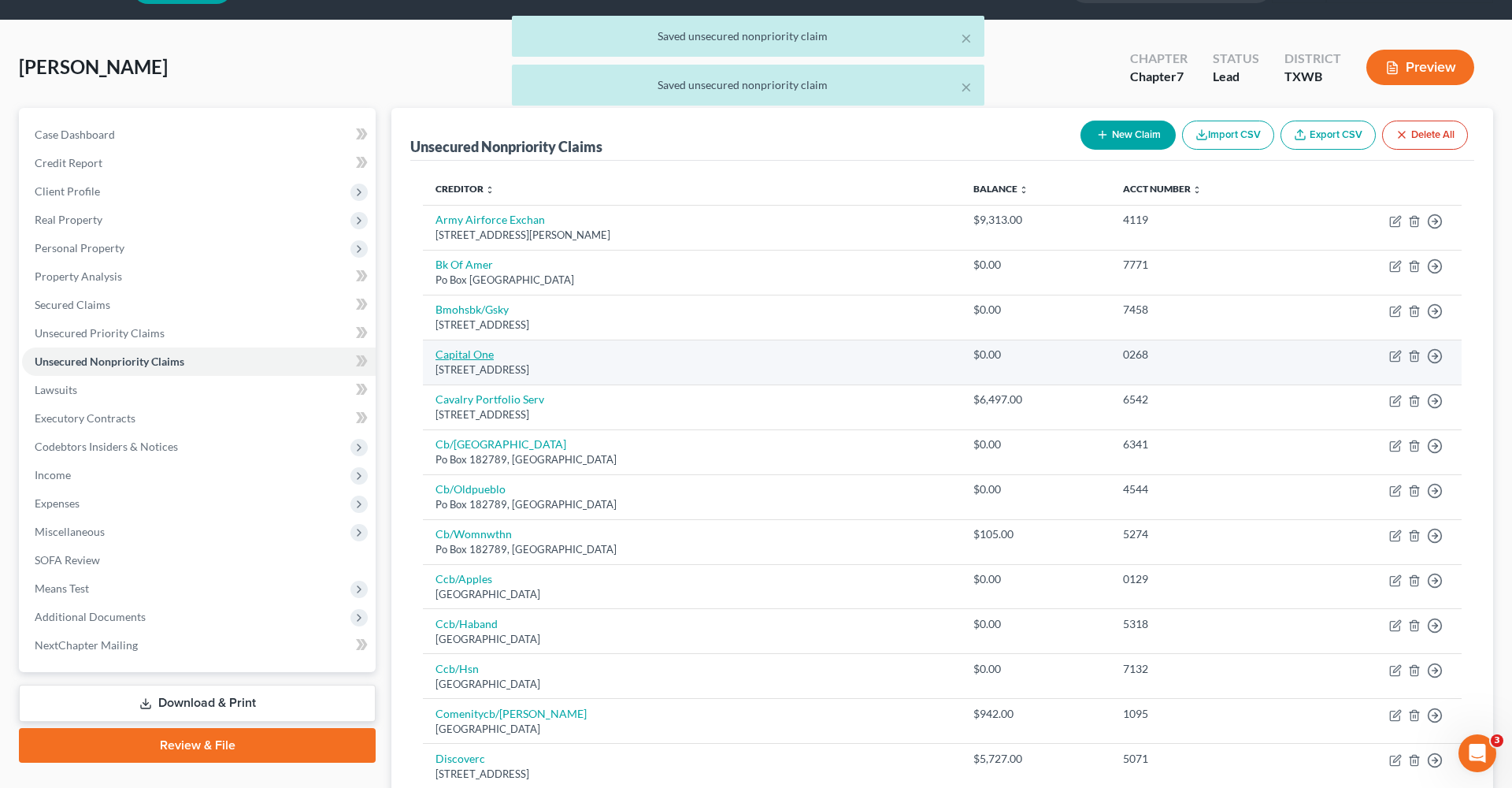
click at [465, 350] on link "Capital One" at bounding box center [465, 354] width 58 height 13
select select "46"
select select "2"
select select "0"
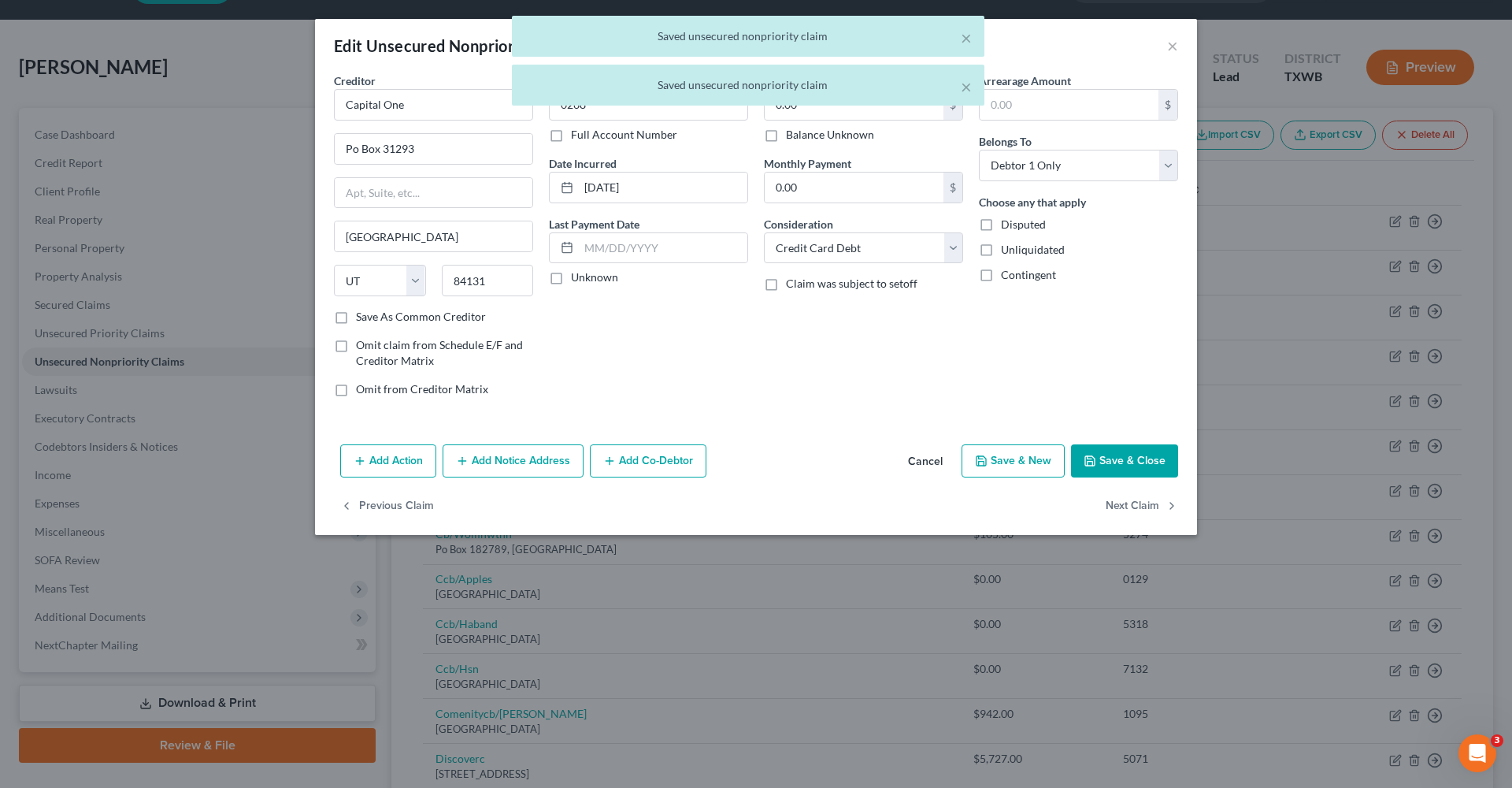
click at [1116, 463] on button "Save & Close" at bounding box center [1125, 461] width 107 height 33
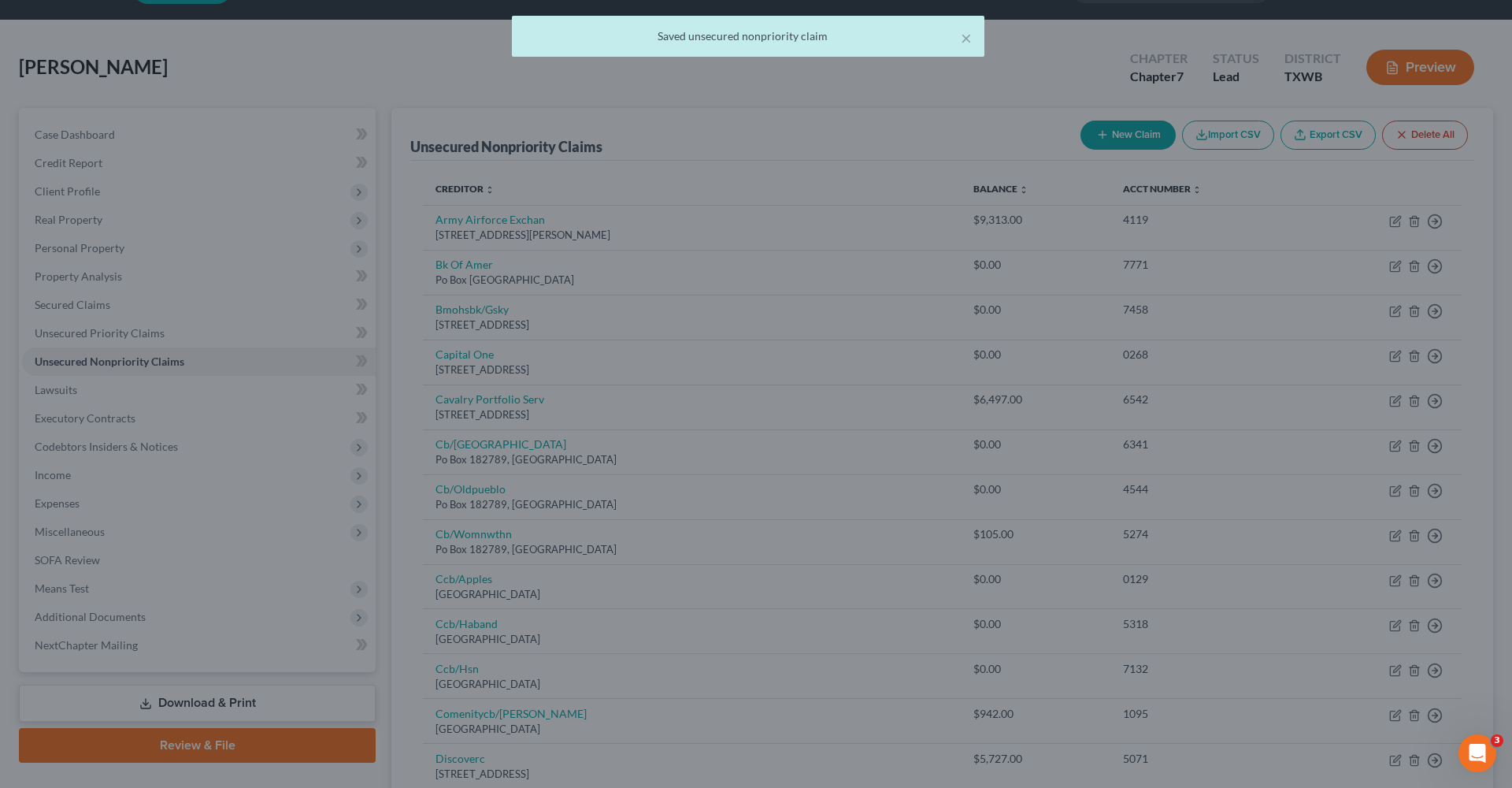
type input "0"
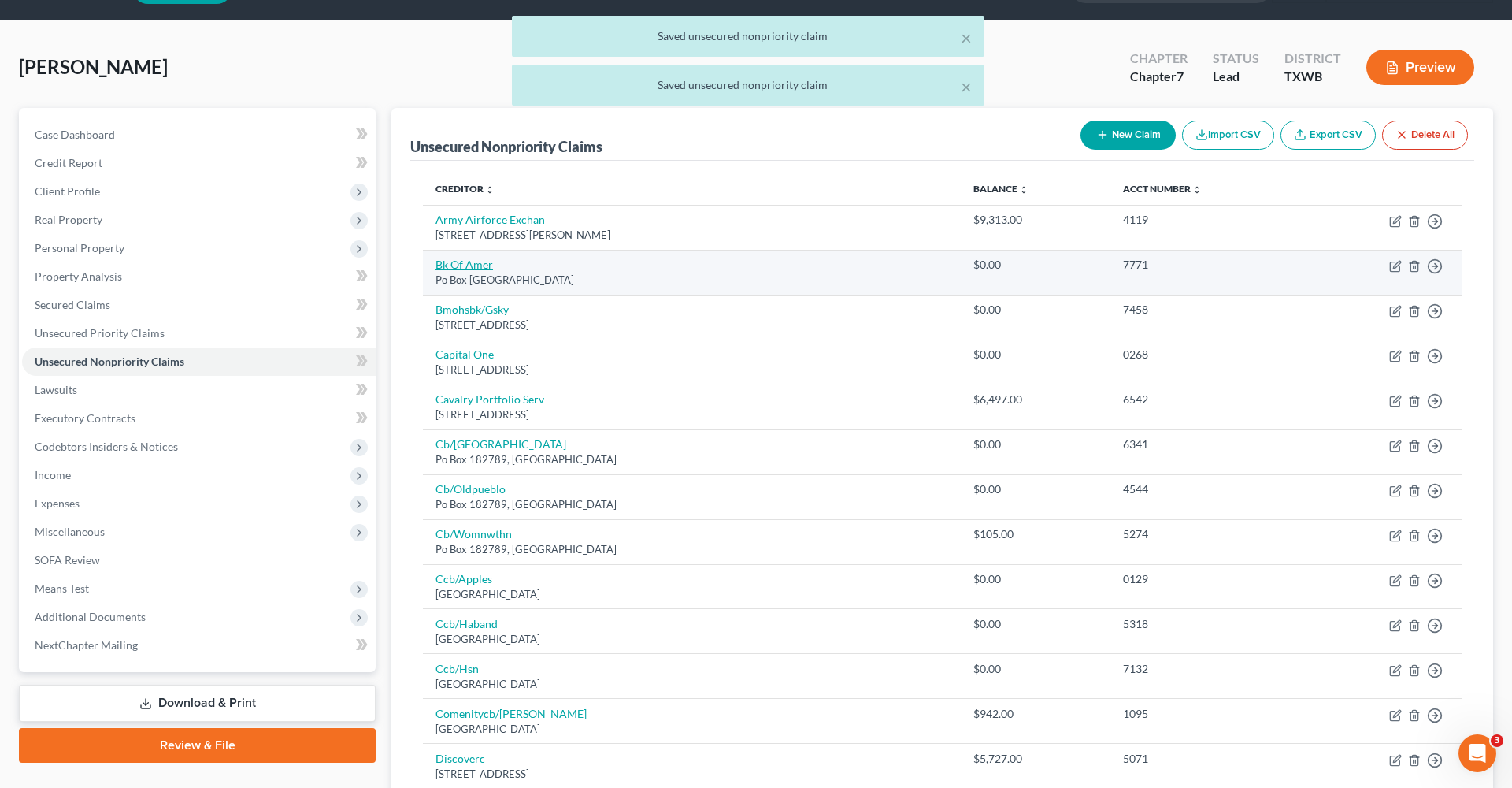
click at [467, 265] on link "Bk Of Amer" at bounding box center [464, 265] width 58 height 13
select select "45"
select select "2"
select select "0"
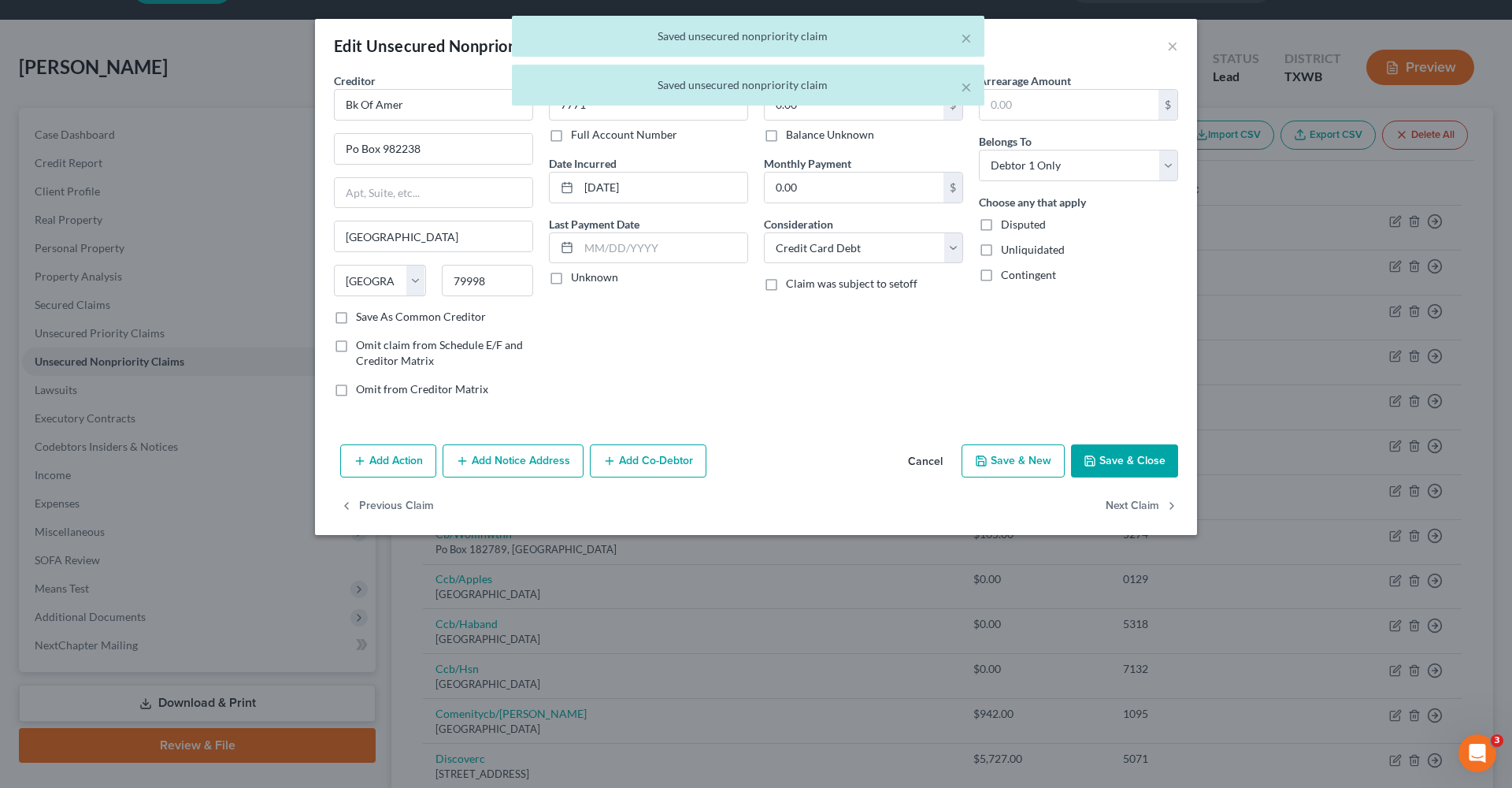
click at [1121, 456] on button "Save & Close" at bounding box center [1125, 461] width 107 height 33
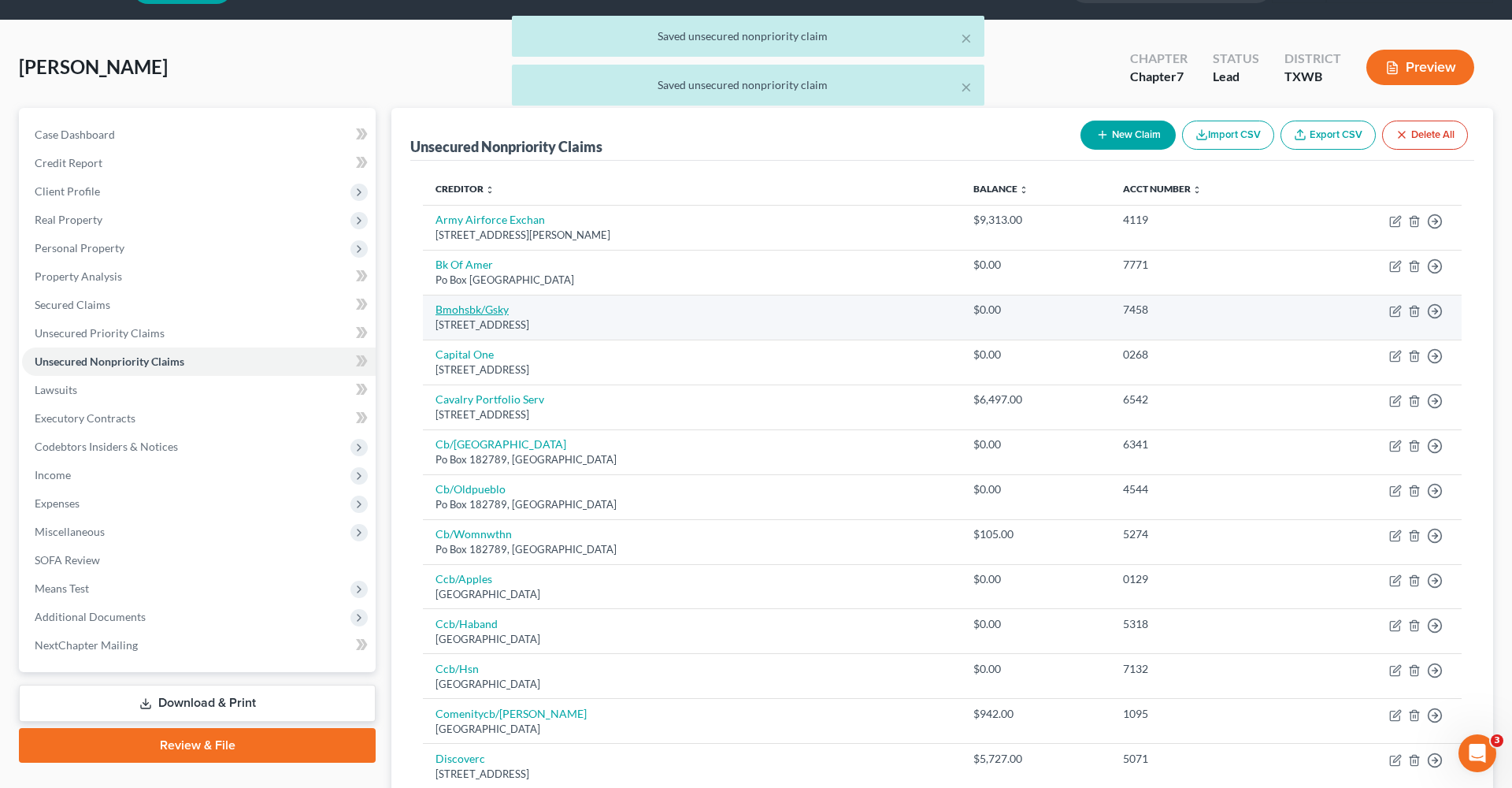
click at [453, 312] on link "Bmohsbk/Gsky" at bounding box center [472, 309] width 73 height 13
select select "10"
select select "0"
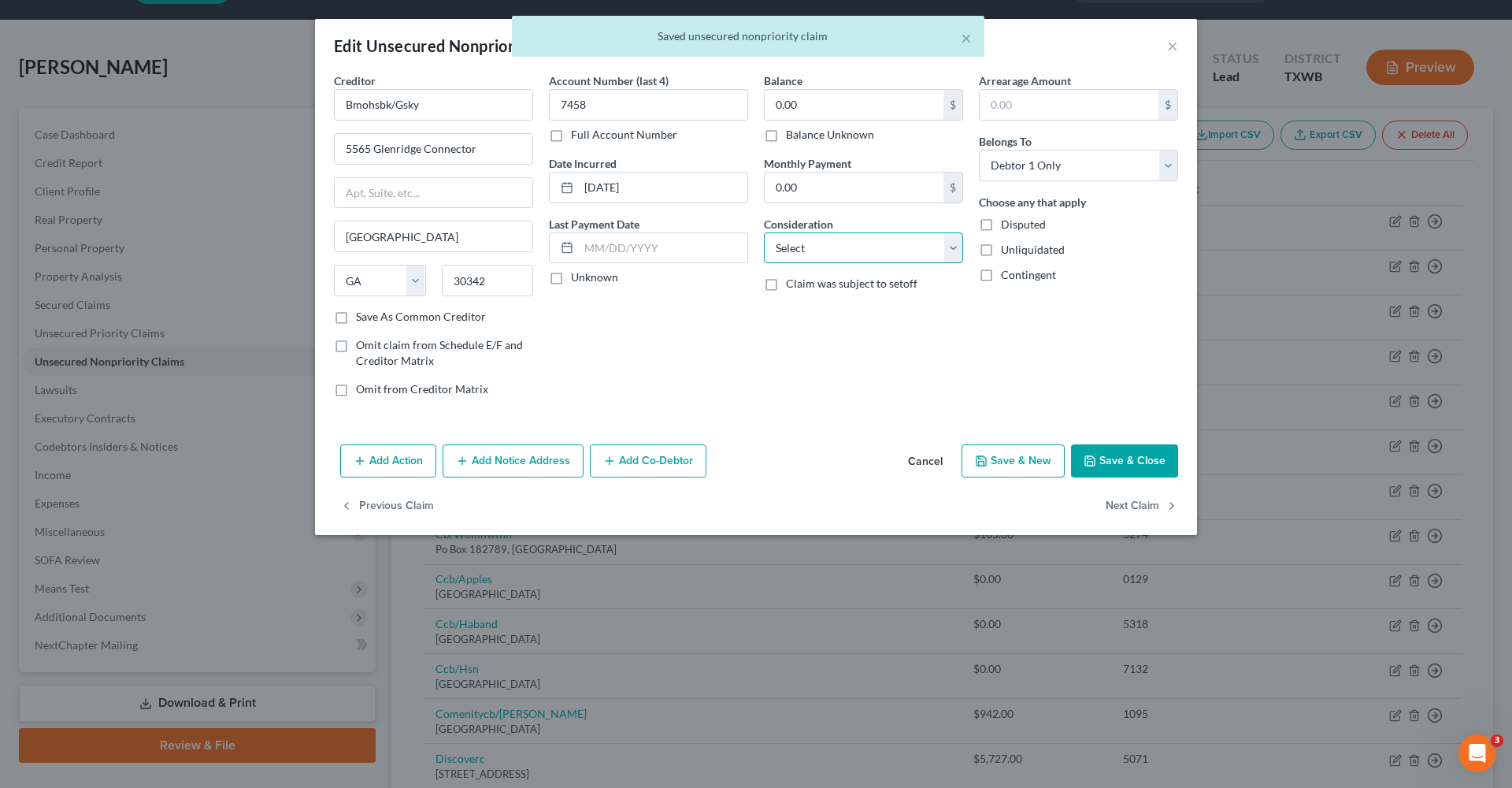
select select "2"
click at [1108, 459] on button "Save & Close" at bounding box center [1125, 461] width 107 height 33
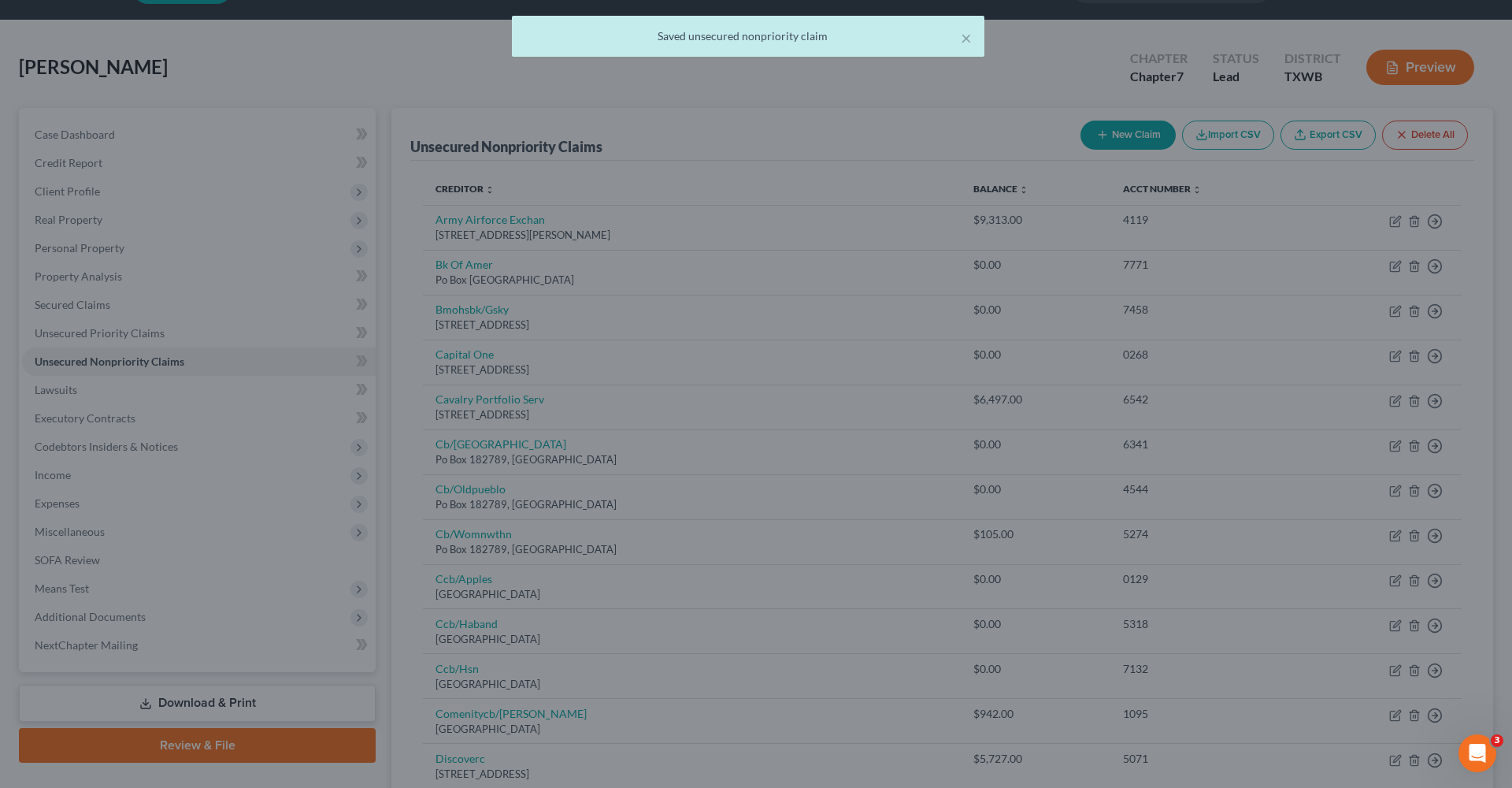
type input "0"
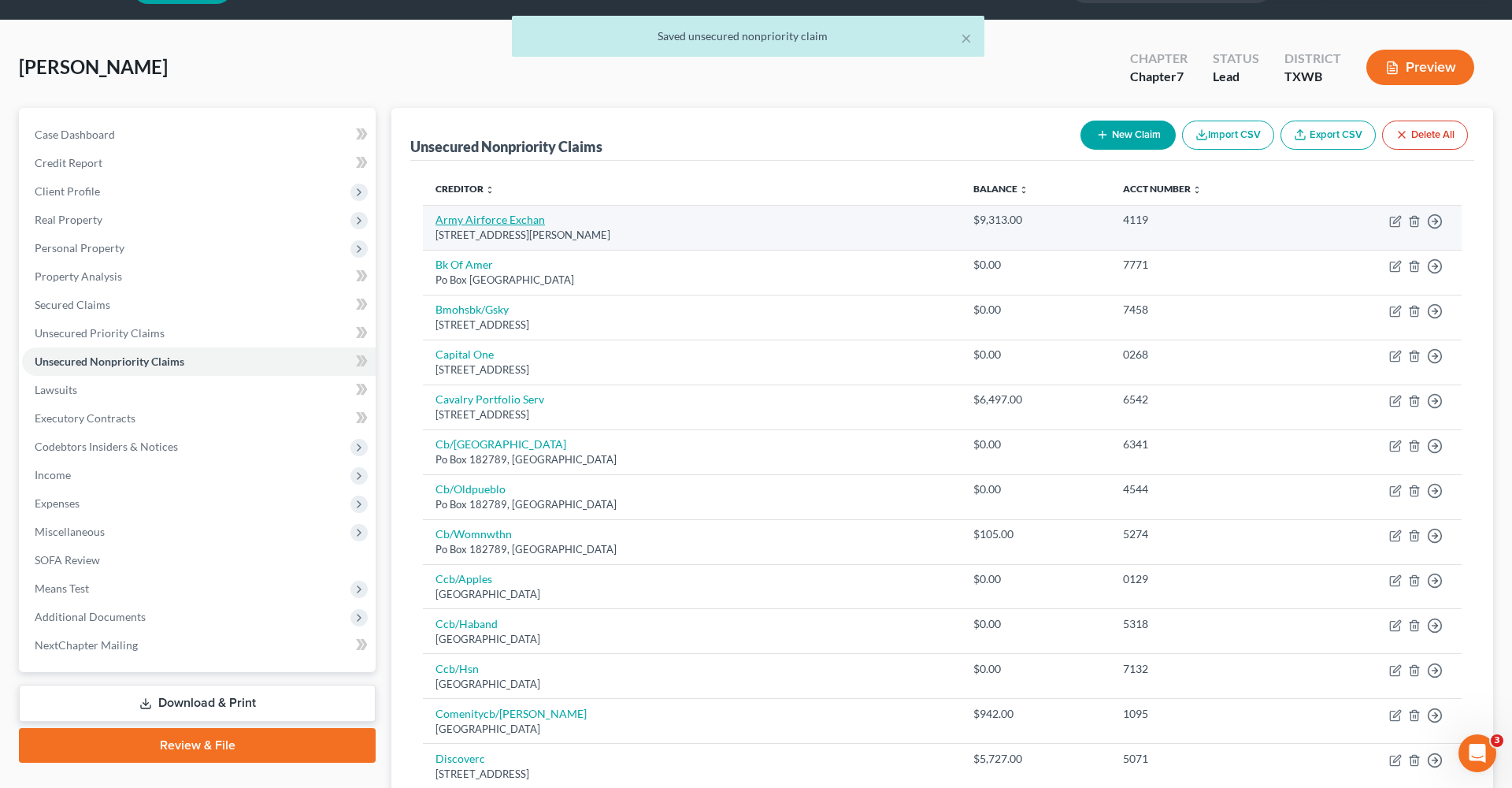
click at [501, 224] on link "Army Airforce Exchan" at bounding box center [490, 220] width 109 height 13
select select "45"
select select "2"
select select "0"
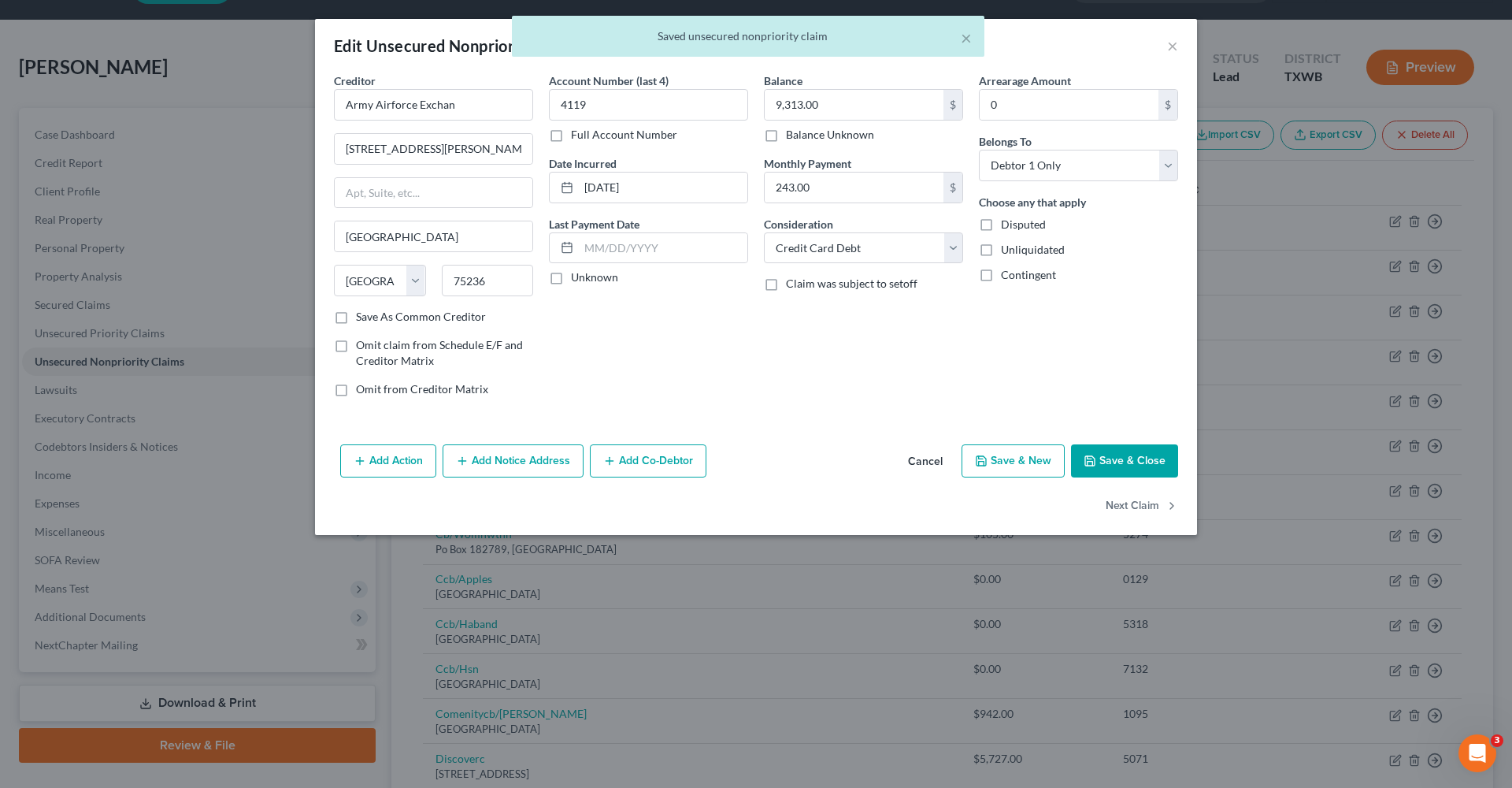
click at [1122, 457] on button "Save & Close" at bounding box center [1125, 461] width 107 height 33
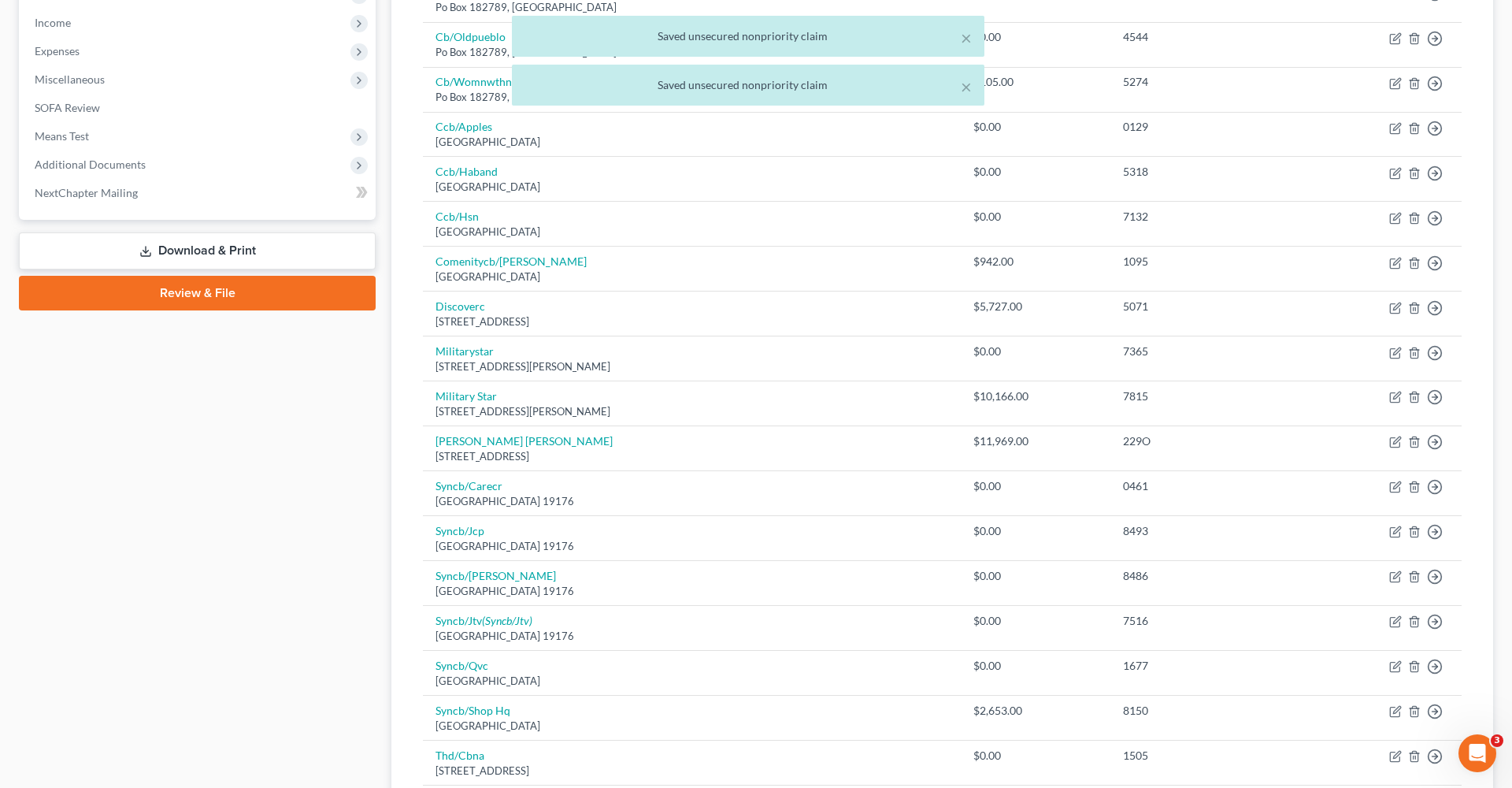
scroll to position [498, 0]
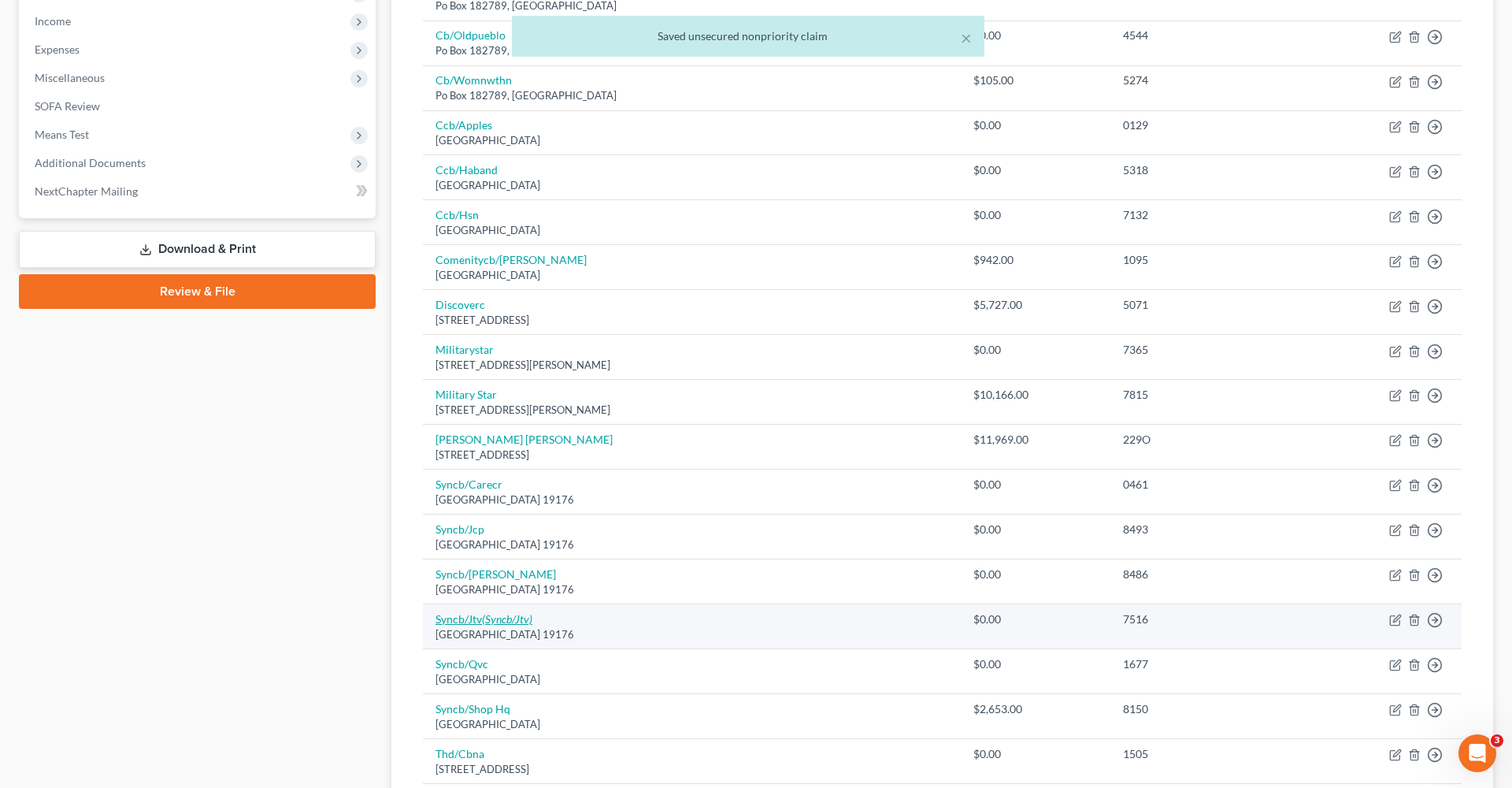
click at [486, 612] on icon "(Syncb/Jtv)" at bounding box center [507, 619] width 50 height 13
select select "39"
select select "2"
select select "0"
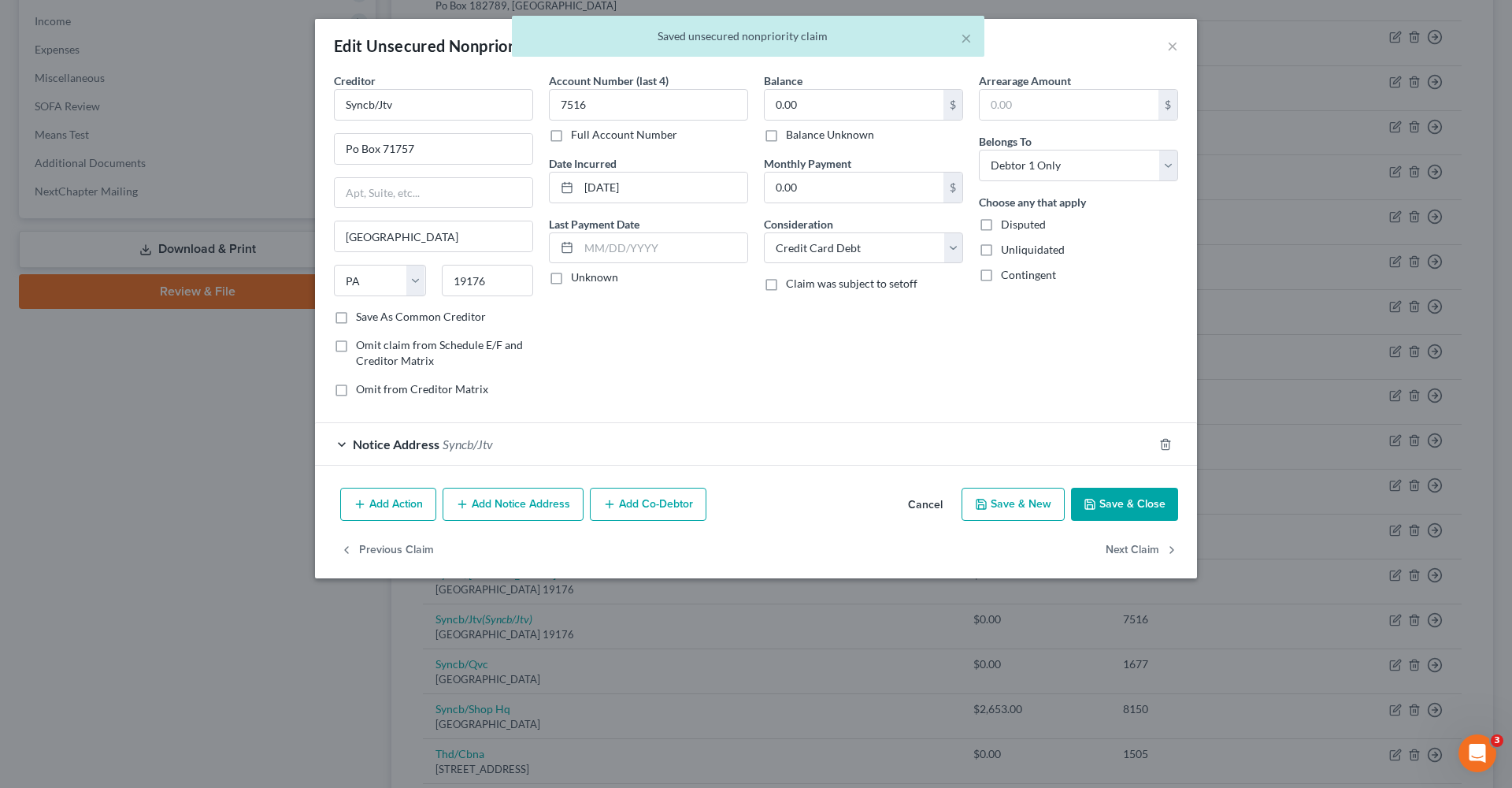
click at [1115, 499] on button "Save & Close" at bounding box center [1125, 504] width 107 height 33
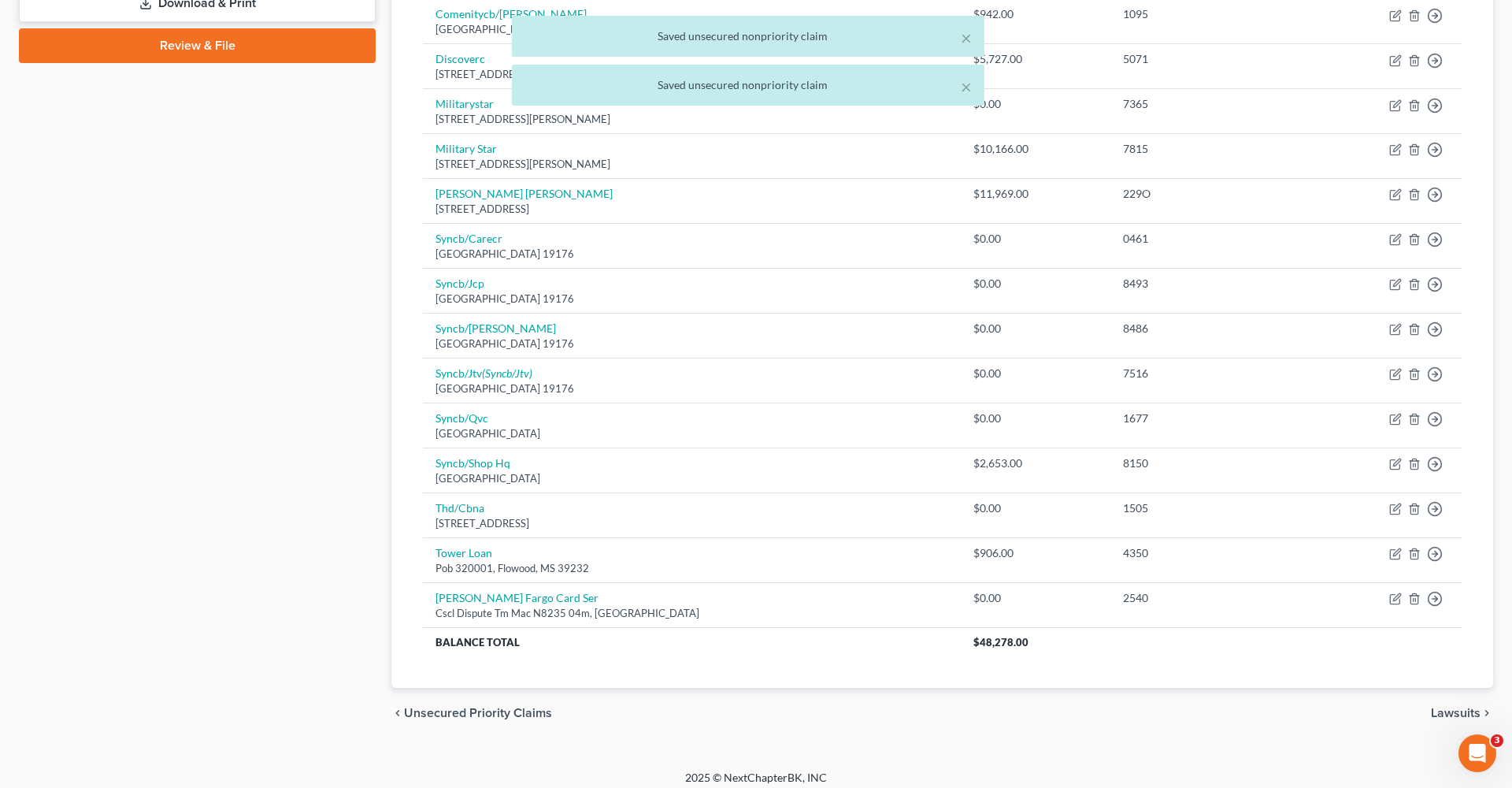
scroll to position [742, 0]
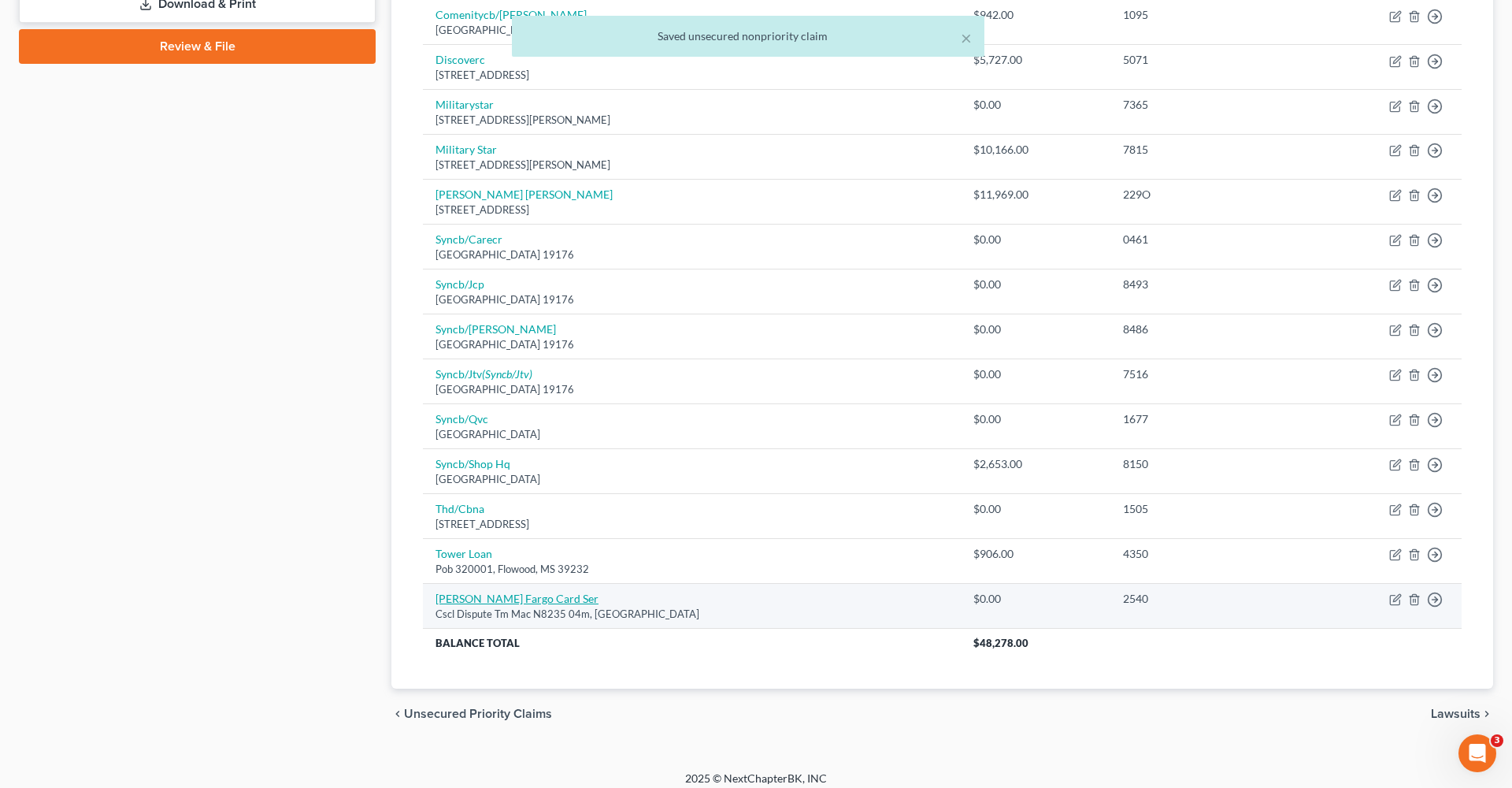
click at [479, 592] on link "Wells Fargo Card Ser" at bounding box center [517, 599] width 163 height 13
select select "16"
select select "2"
select select "0"
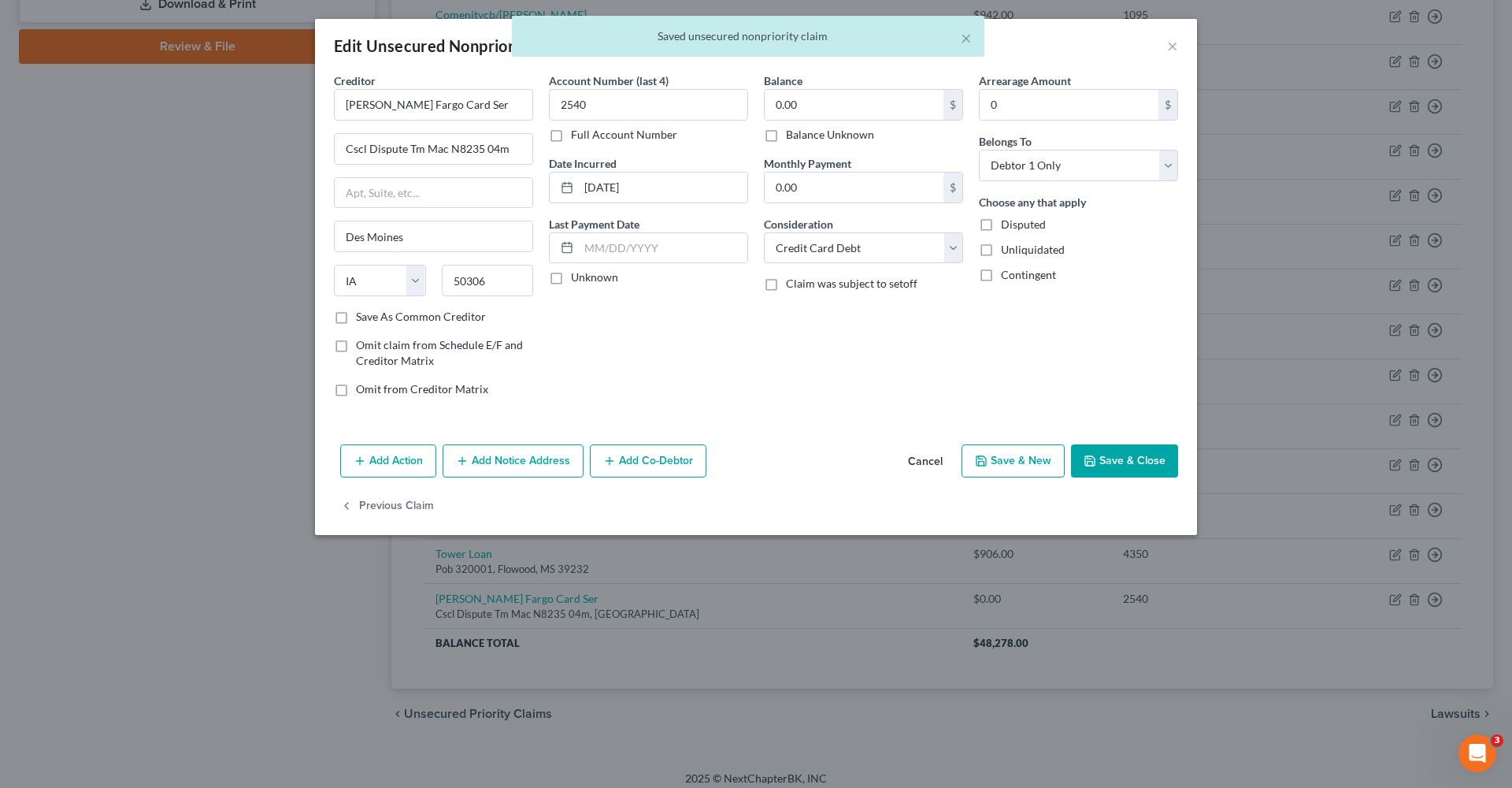
click at [1098, 474] on button "Save & Close" at bounding box center [1125, 461] width 107 height 33
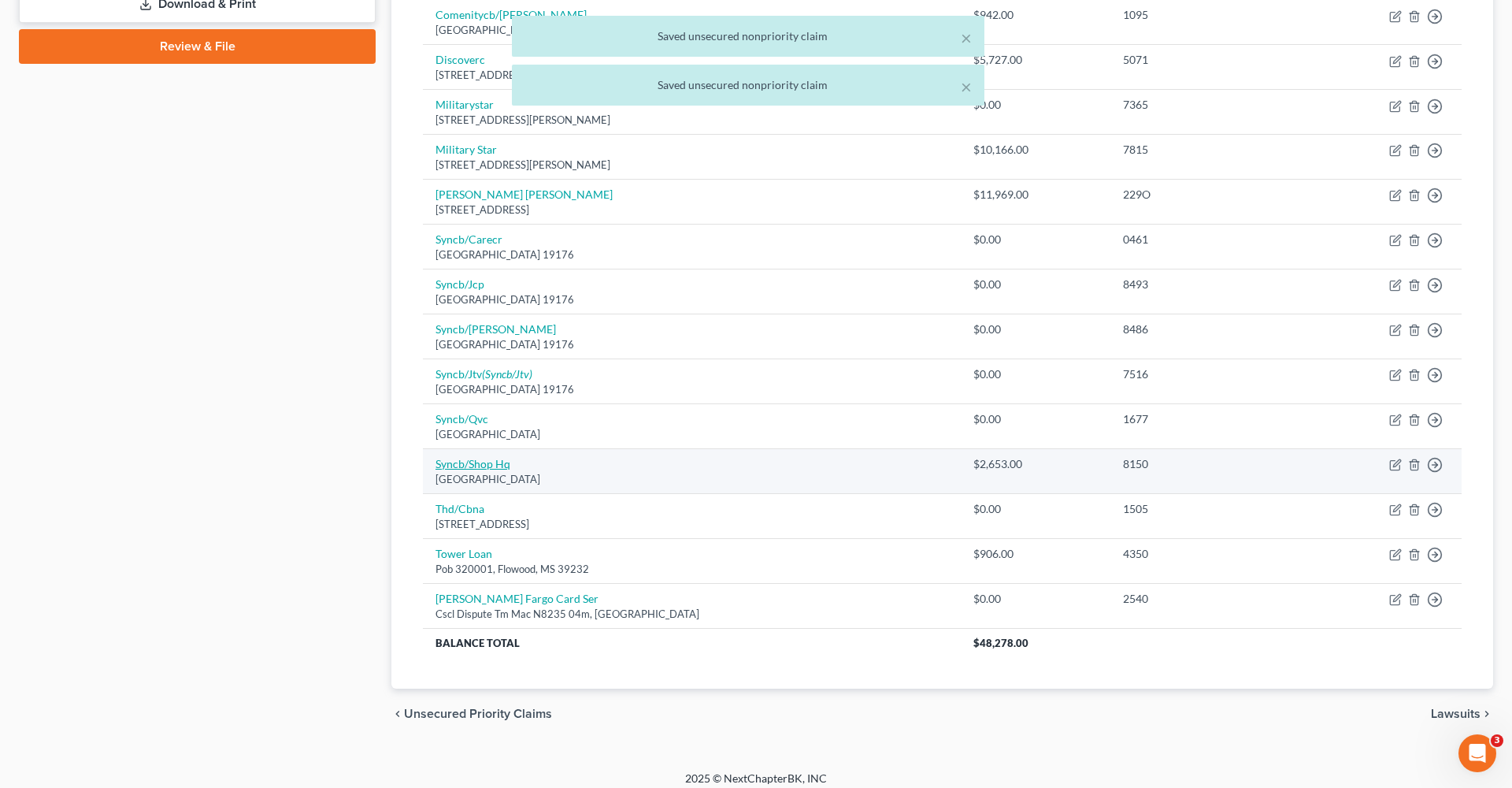
click at [471, 457] on link "Syncb/Shop Hq" at bounding box center [473, 463] width 75 height 13
select select "39"
select select "1"
select select "0"
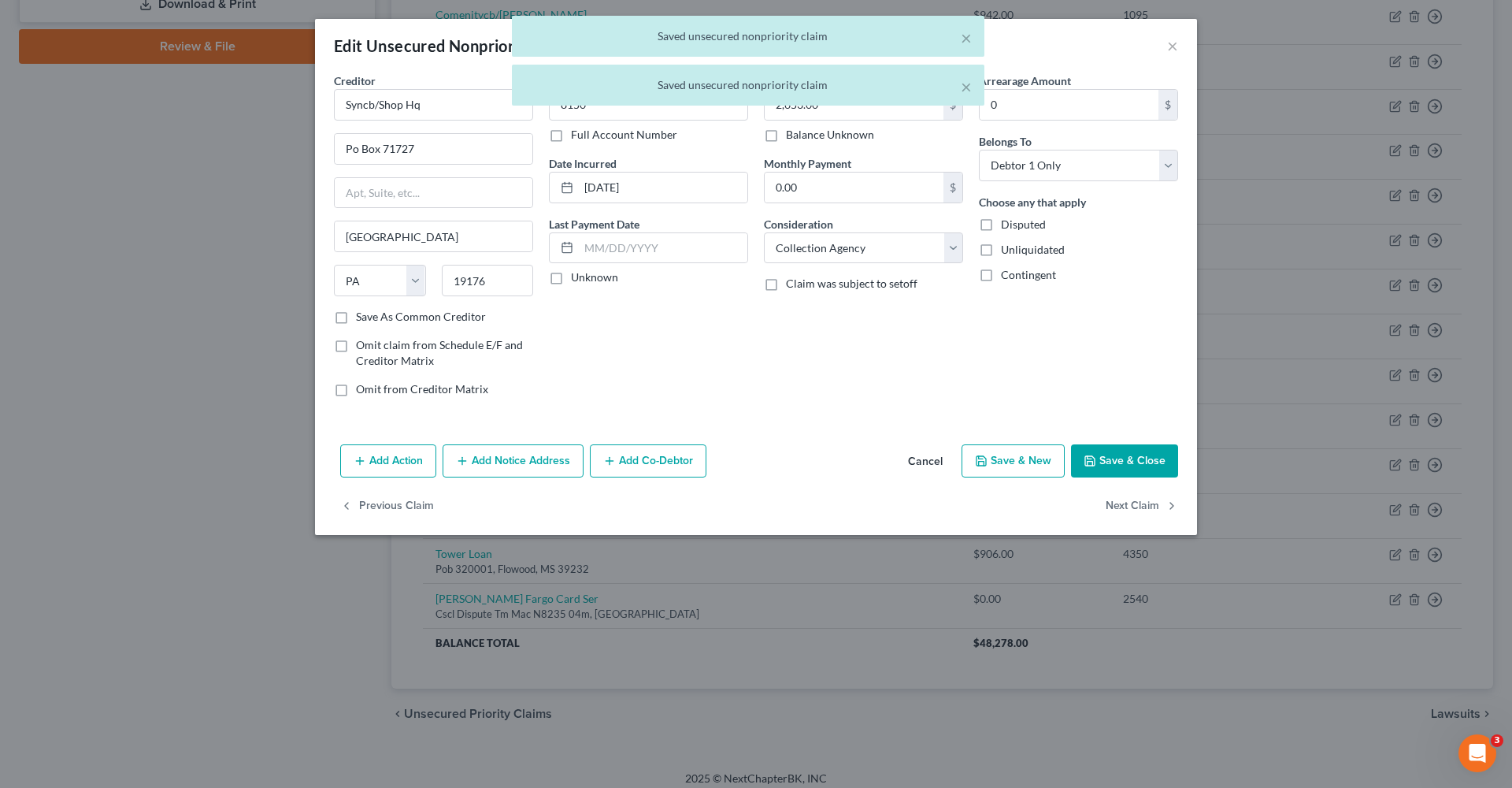
click at [1110, 464] on button "Save & Close" at bounding box center [1125, 461] width 107 height 33
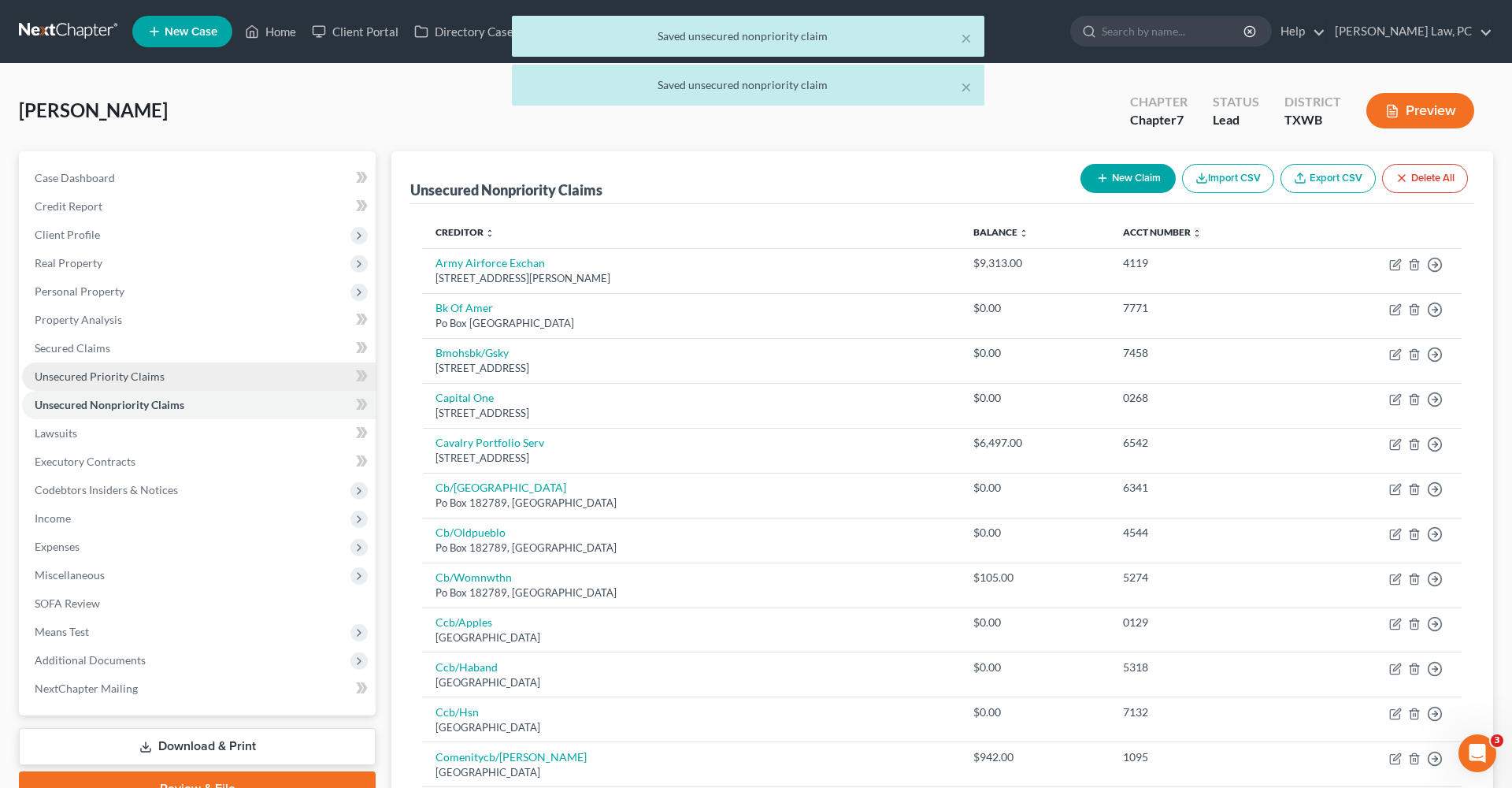
scroll to position [0, 0]
click at [60, 428] on span "Lawsuits" at bounding box center [56, 433] width 43 height 13
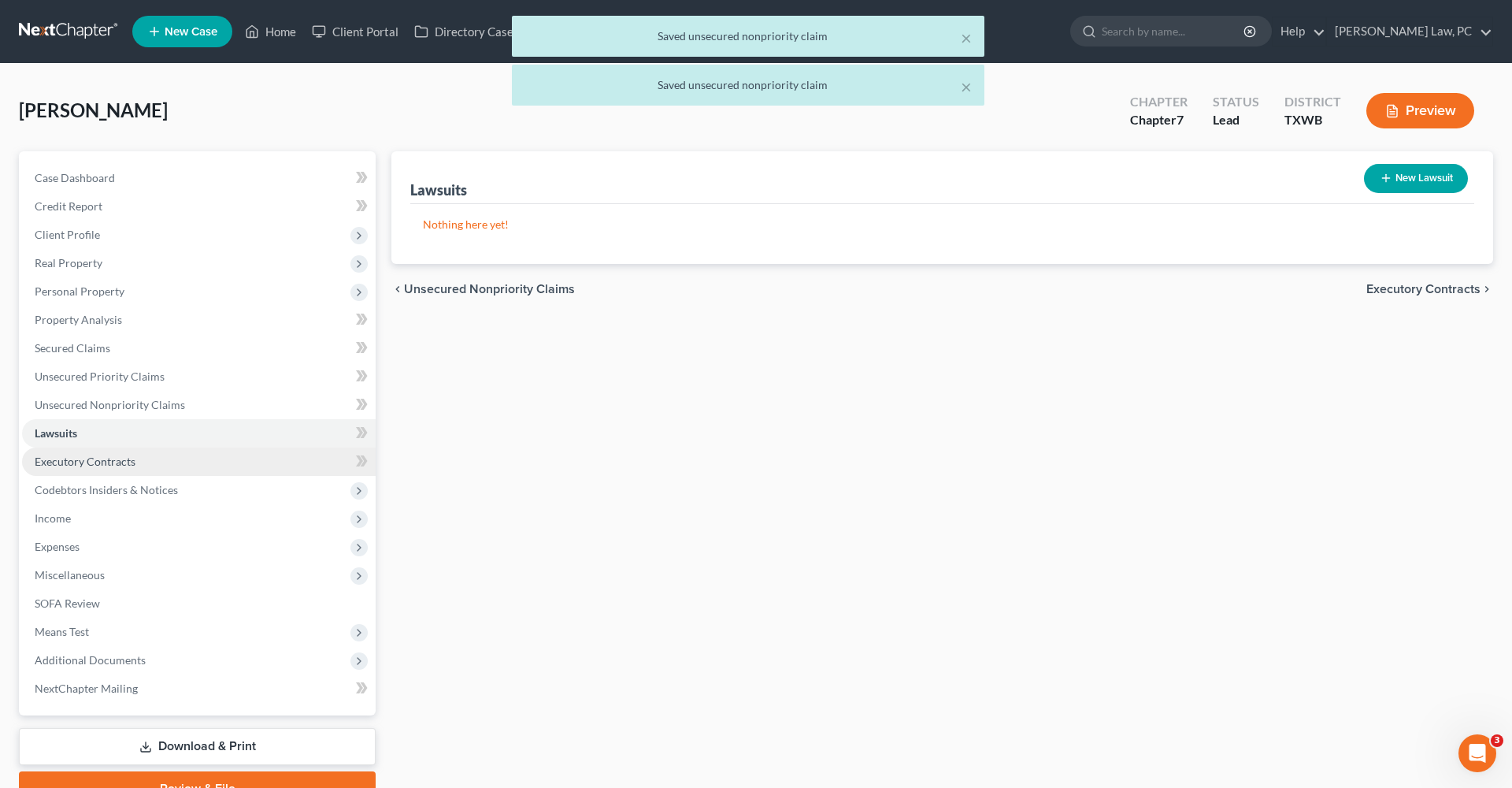
click at [83, 459] on span "Executory Contracts" at bounding box center [85, 462] width 101 height 13
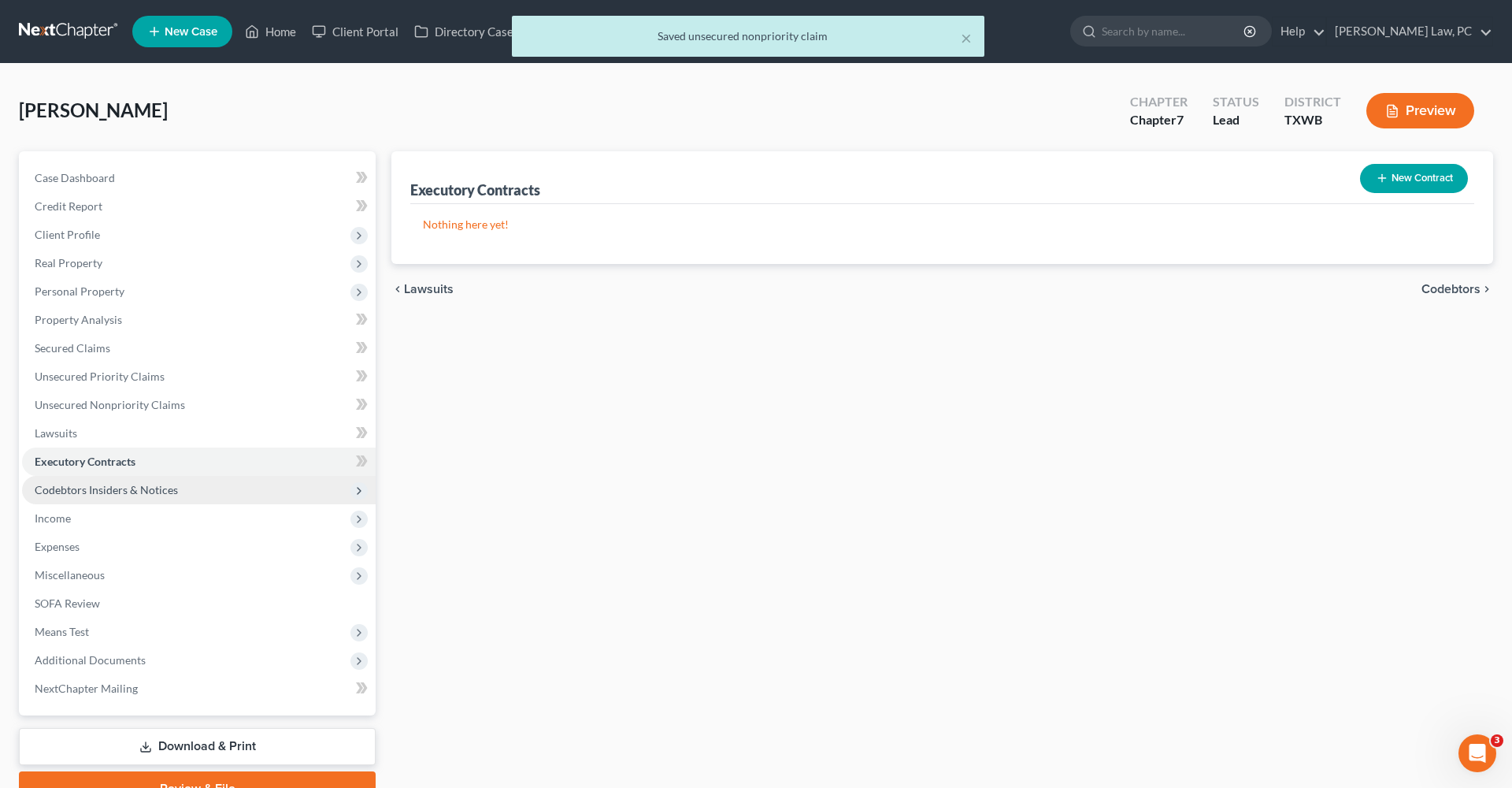
click at [131, 491] on span "Codebtors Insiders & Notices" at bounding box center [107, 490] width 144 height 13
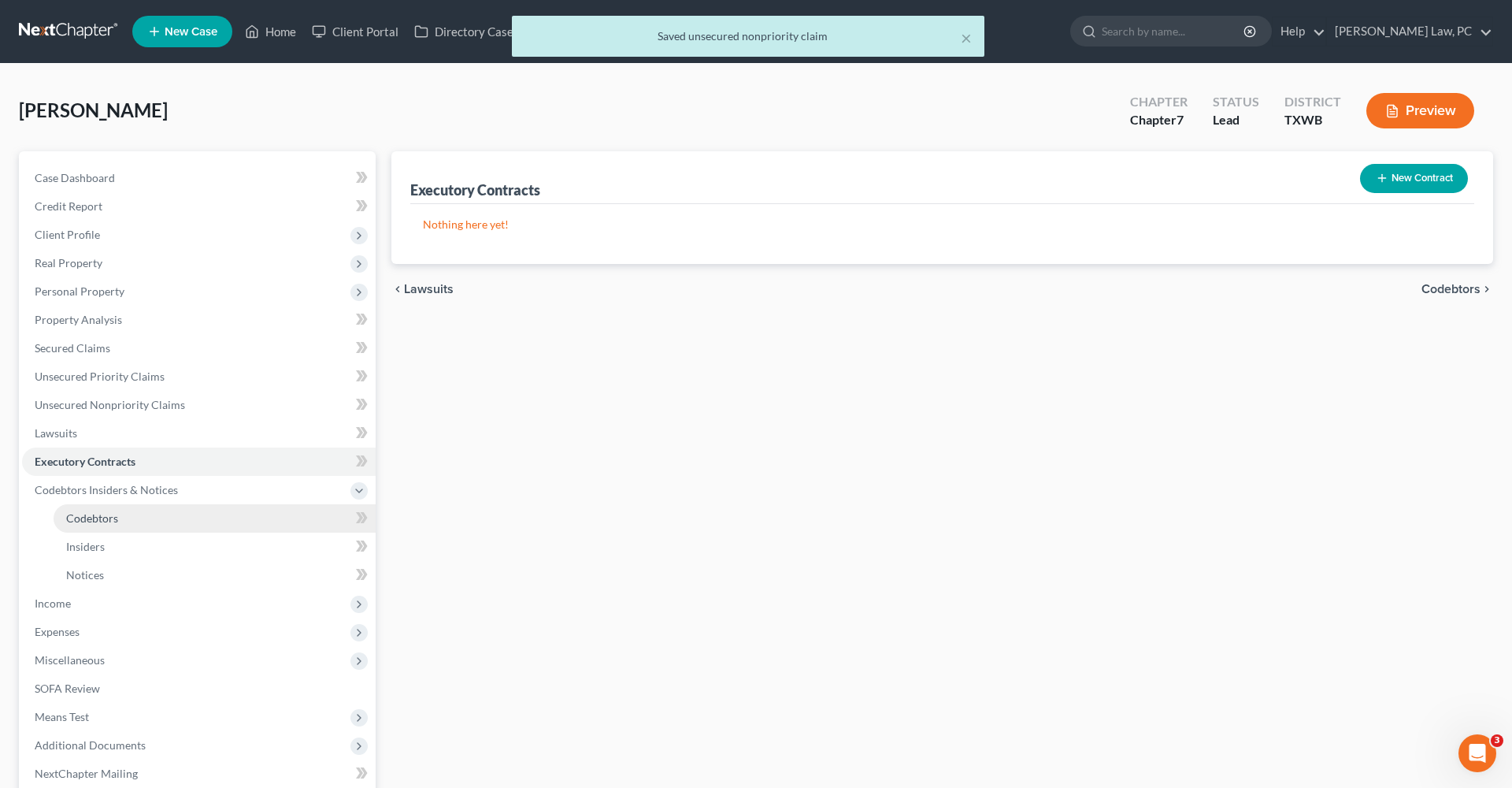
click at [104, 520] on span "Codebtors" at bounding box center [92, 518] width 52 height 13
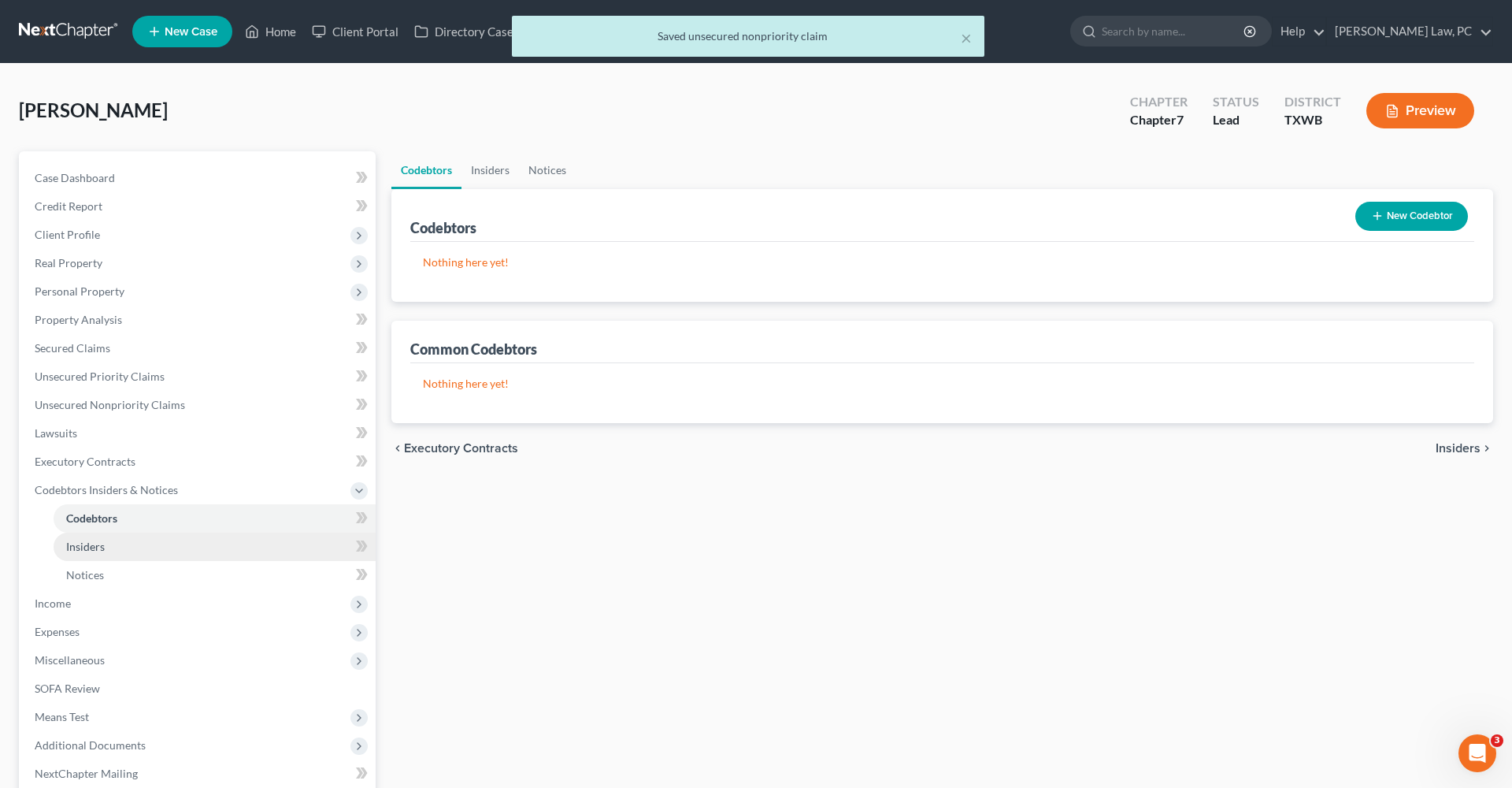
click at [100, 541] on span "Insiders" at bounding box center [85, 547] width 38 height 13
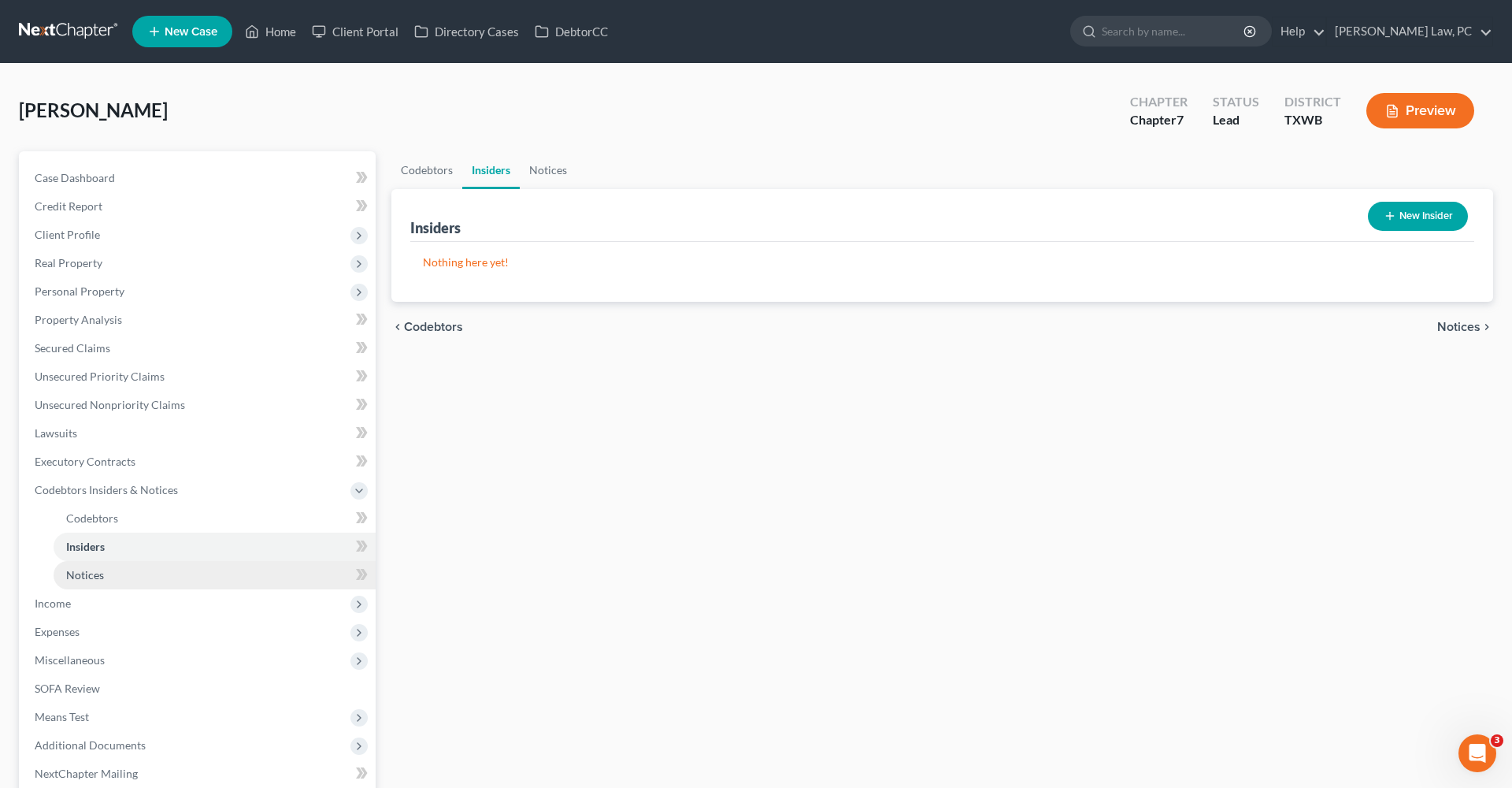
click at [100, 577] on span "Notices" at bounding box center [84, 574] width 38 height 13
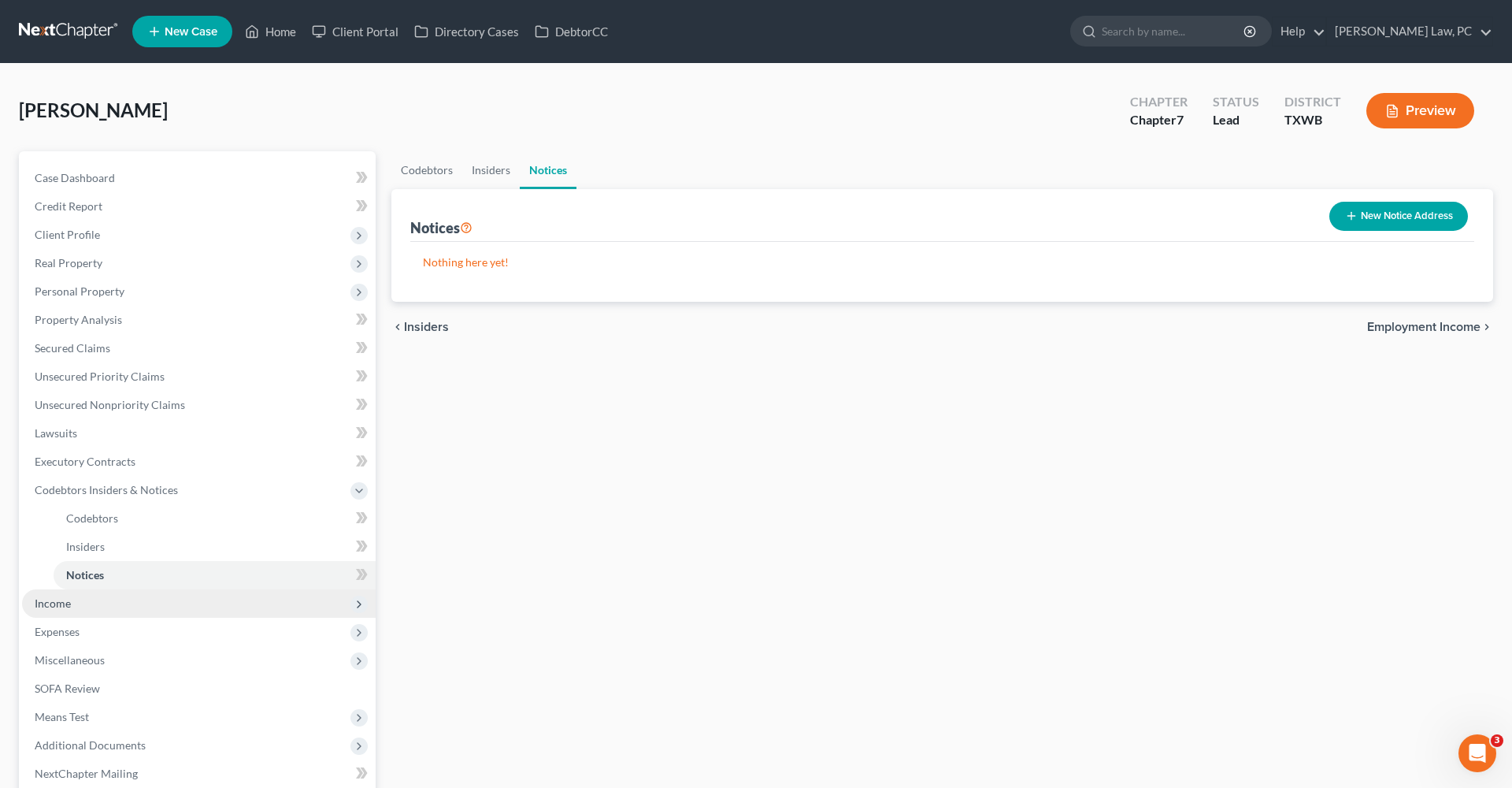
click at [59, 607] on span "Income" at bounding box center [53, 603] width 36 height 13
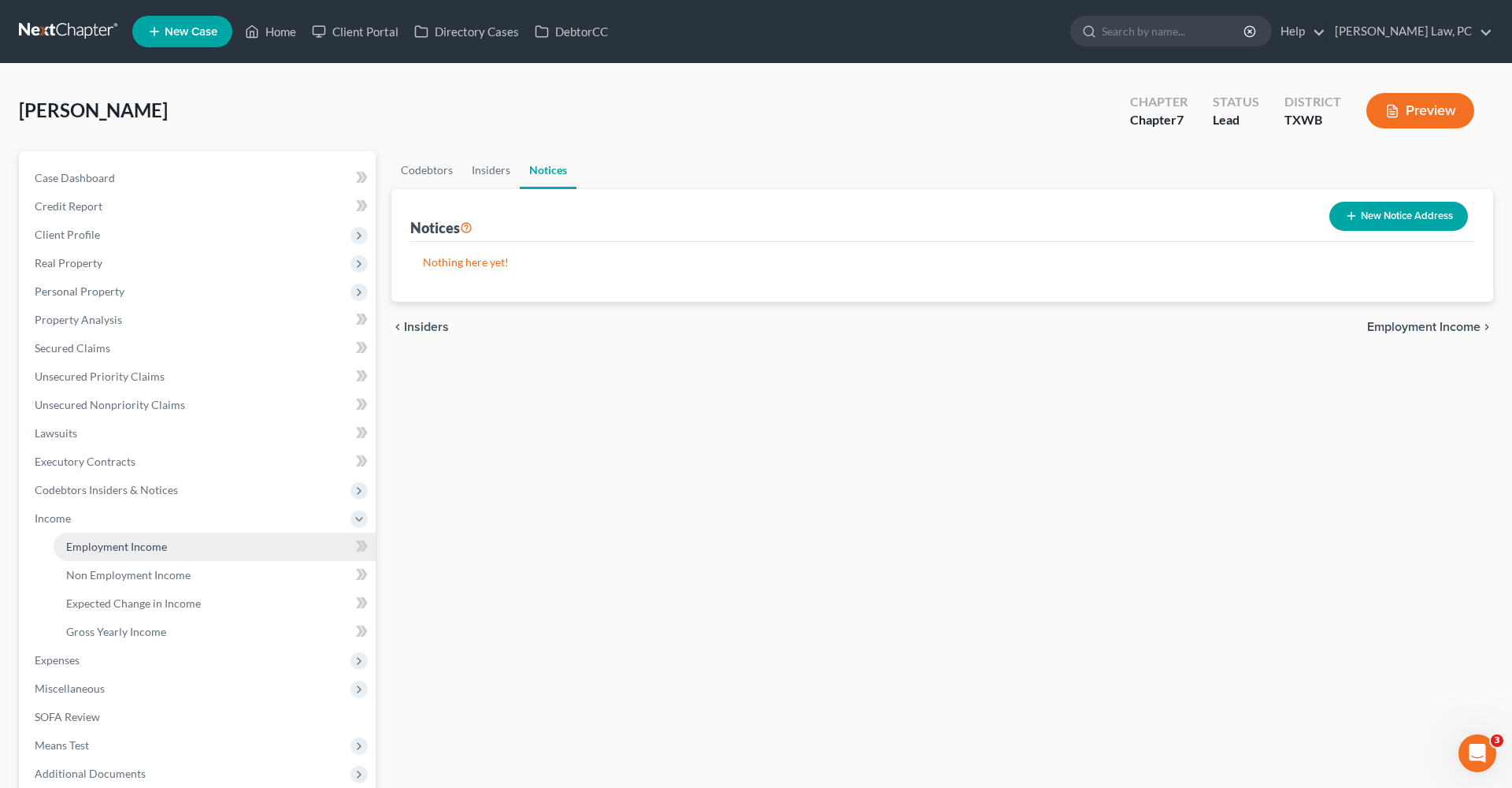
click at [124, 540] on span "Employment Income" at bounding box center [116, 547] width 101 height 13
click at [565, 178] on link "Non Employment Income" at bounding box center [583, 169] width 144 height 38
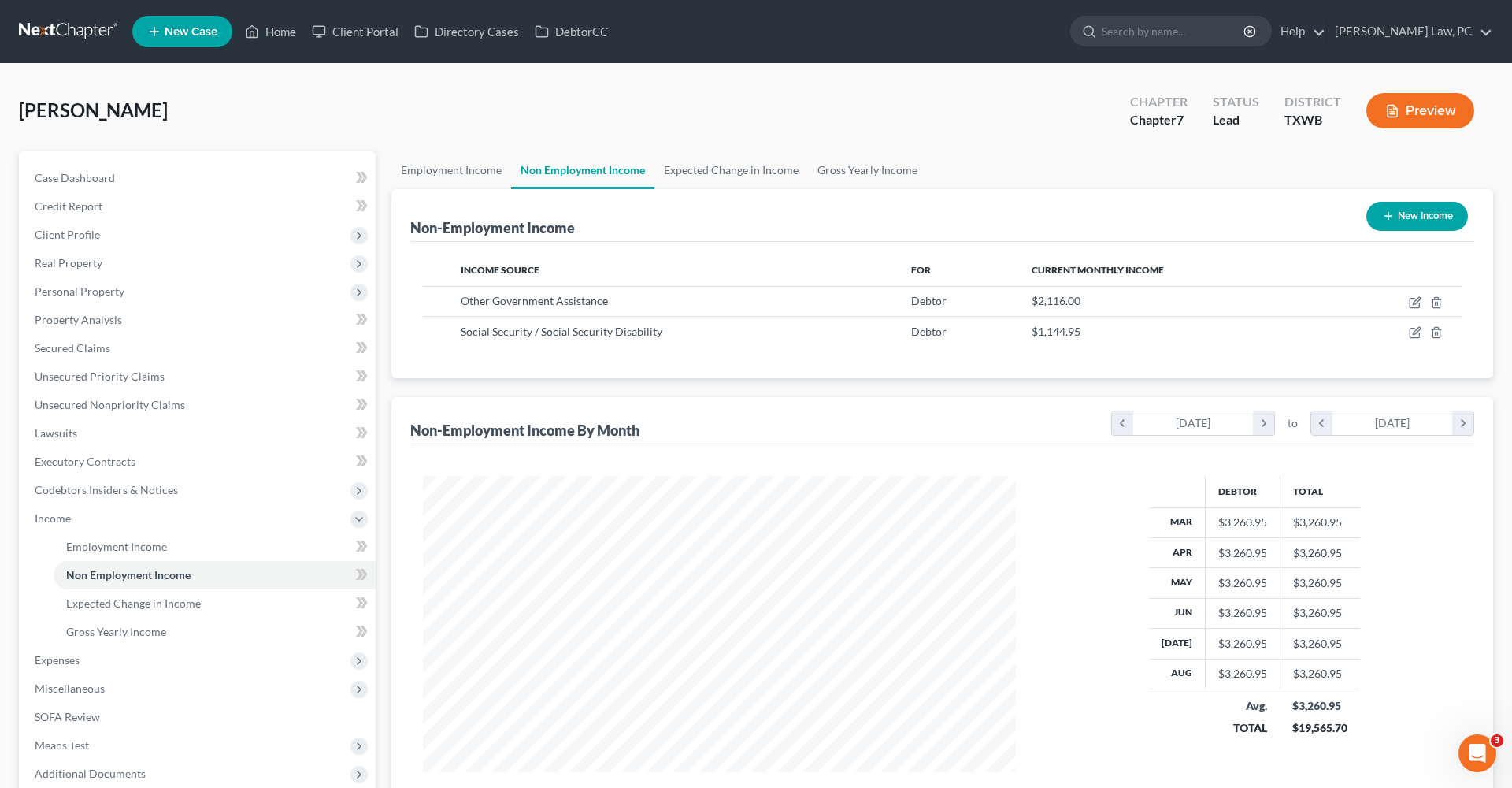
scroll to position [296, 624]
click at [73, 296] on span "Personal Property" at bounding box center [80, 291] width 90 height 13
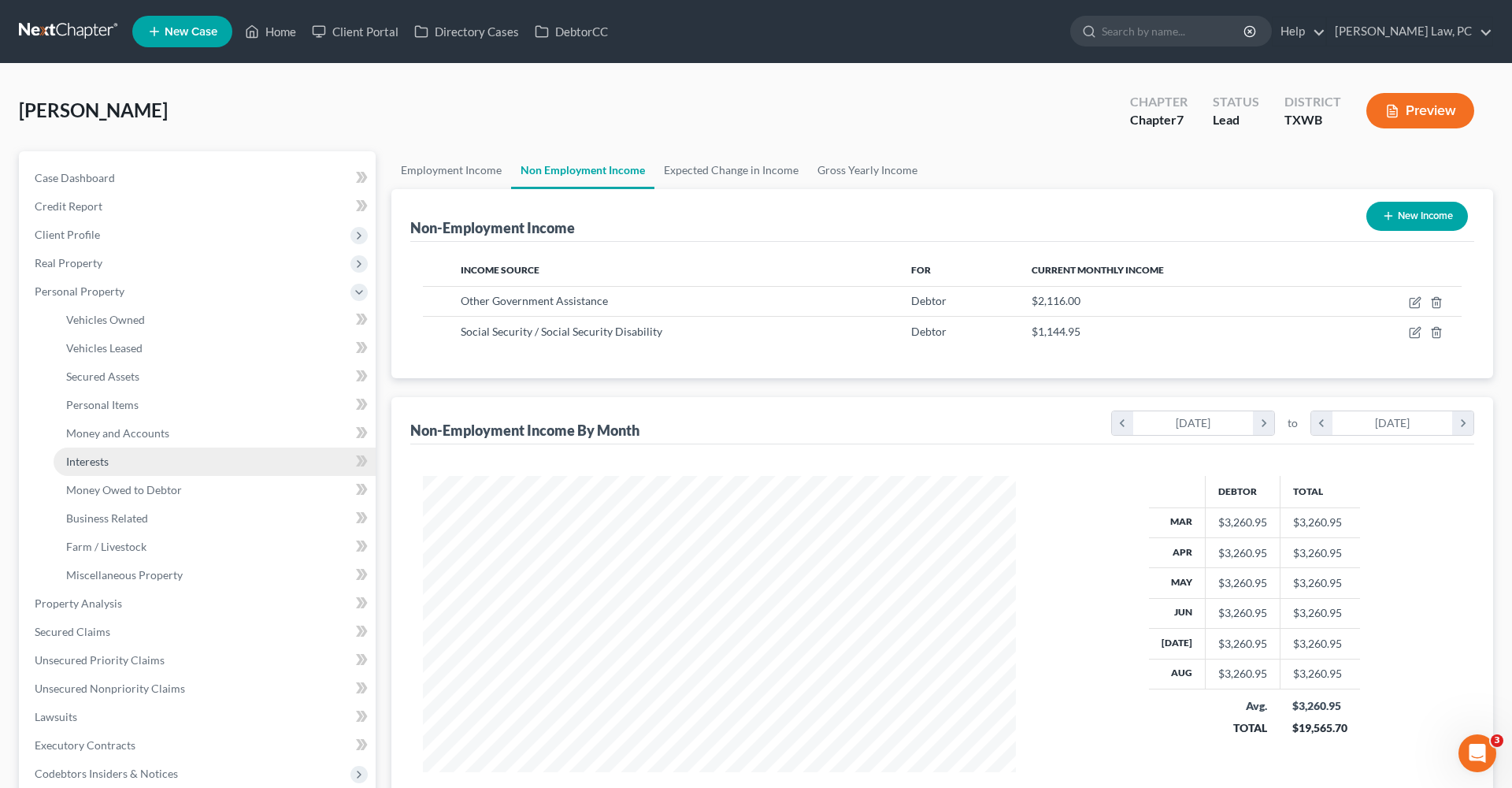
click at [91, 461] on span "Interests" at bounding box center [87, 462] width 43 height 13
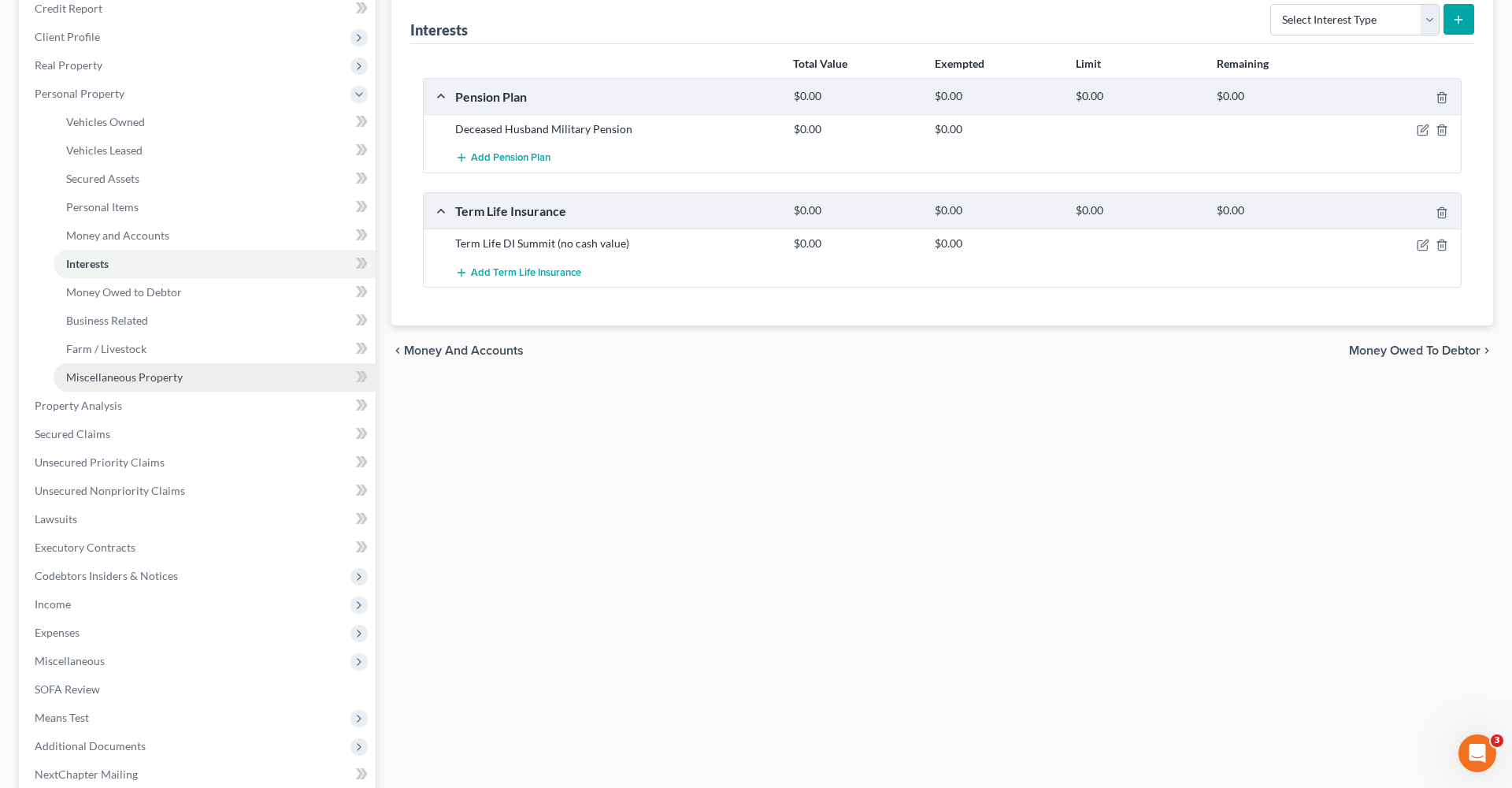
scroll to position [208, 0]
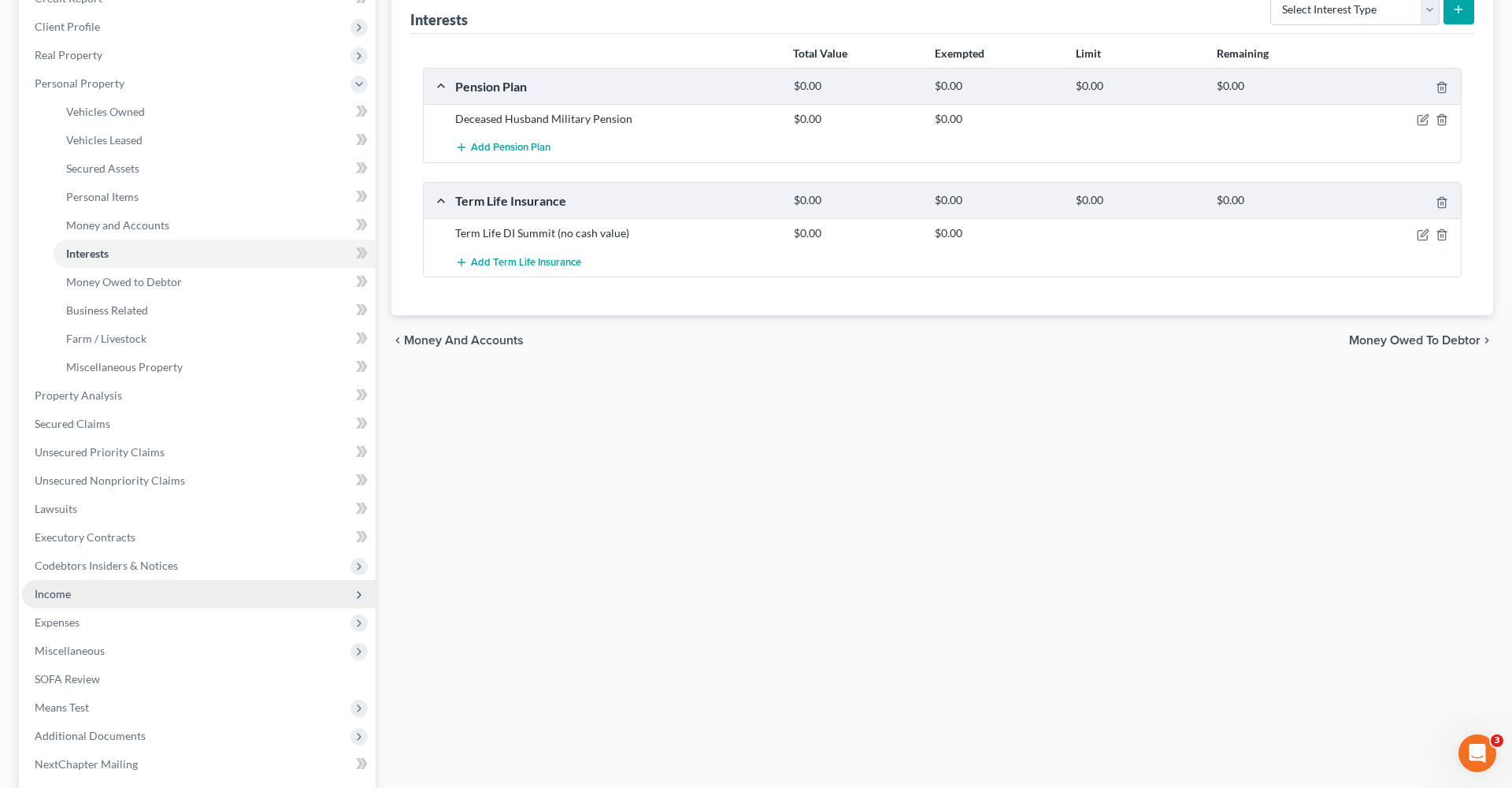
click at [48, 594] on span "Income" at bounding box center [53, 594] width 36 height 13
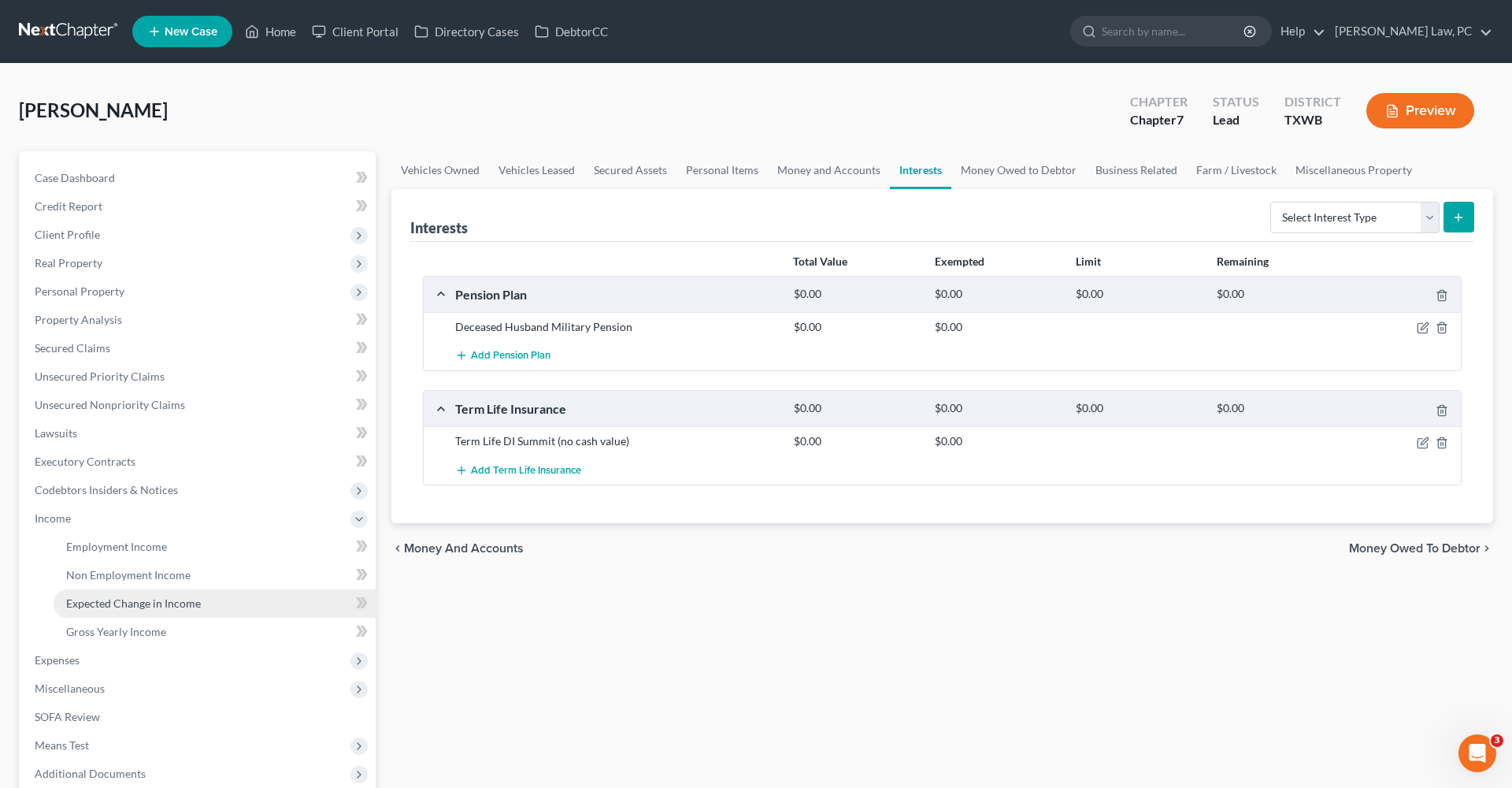
scroll to position [0, 0]
click at [131, 574] on span "Non Employment Income" at bounding box center [128, 574] width 124 height 13
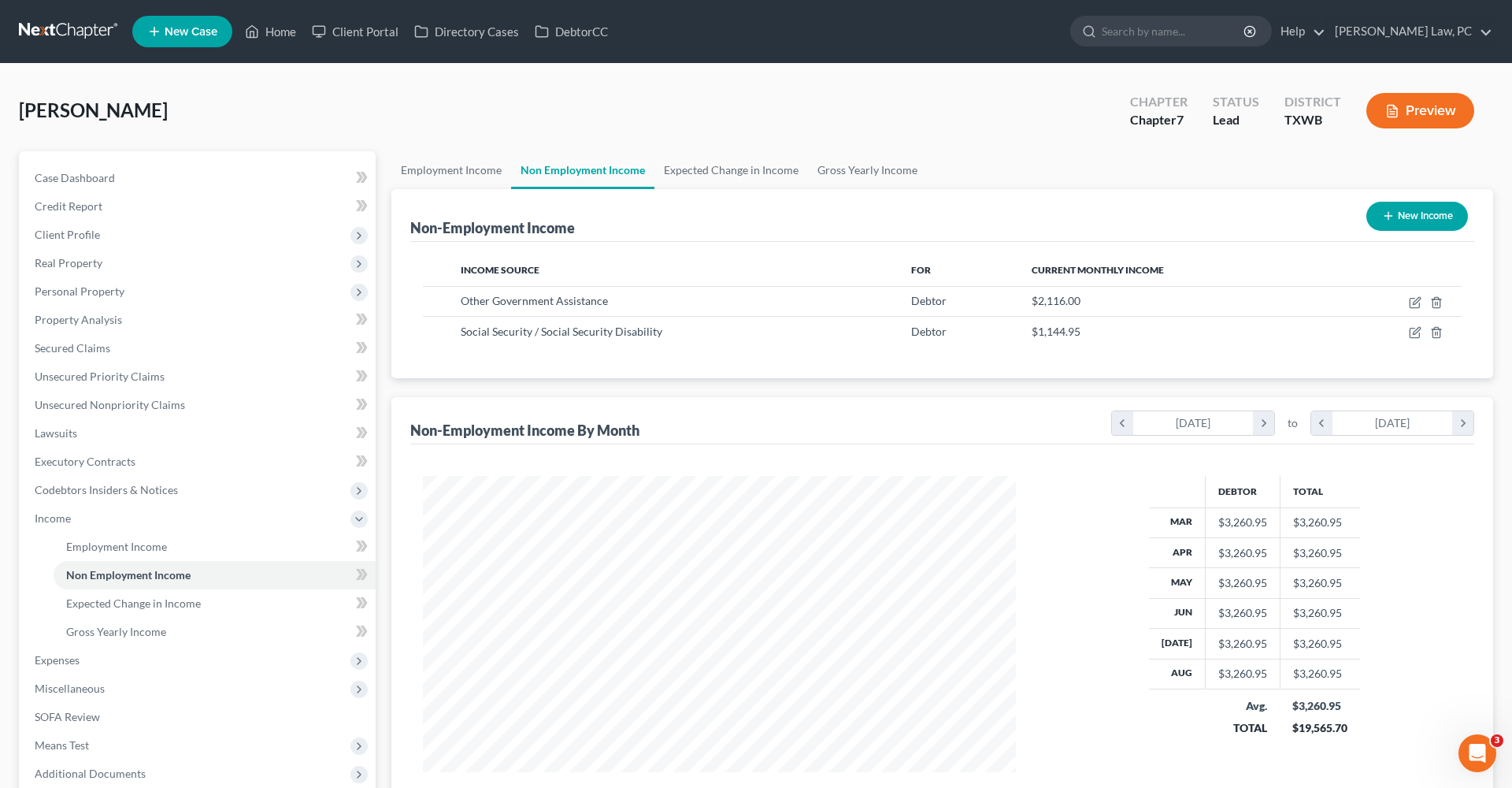
scroll to position [296, 624]
click at [1415, 302] on icon "button" at bounding box center [1414, 302] width 13 height 13
select select "5"
select select "0"
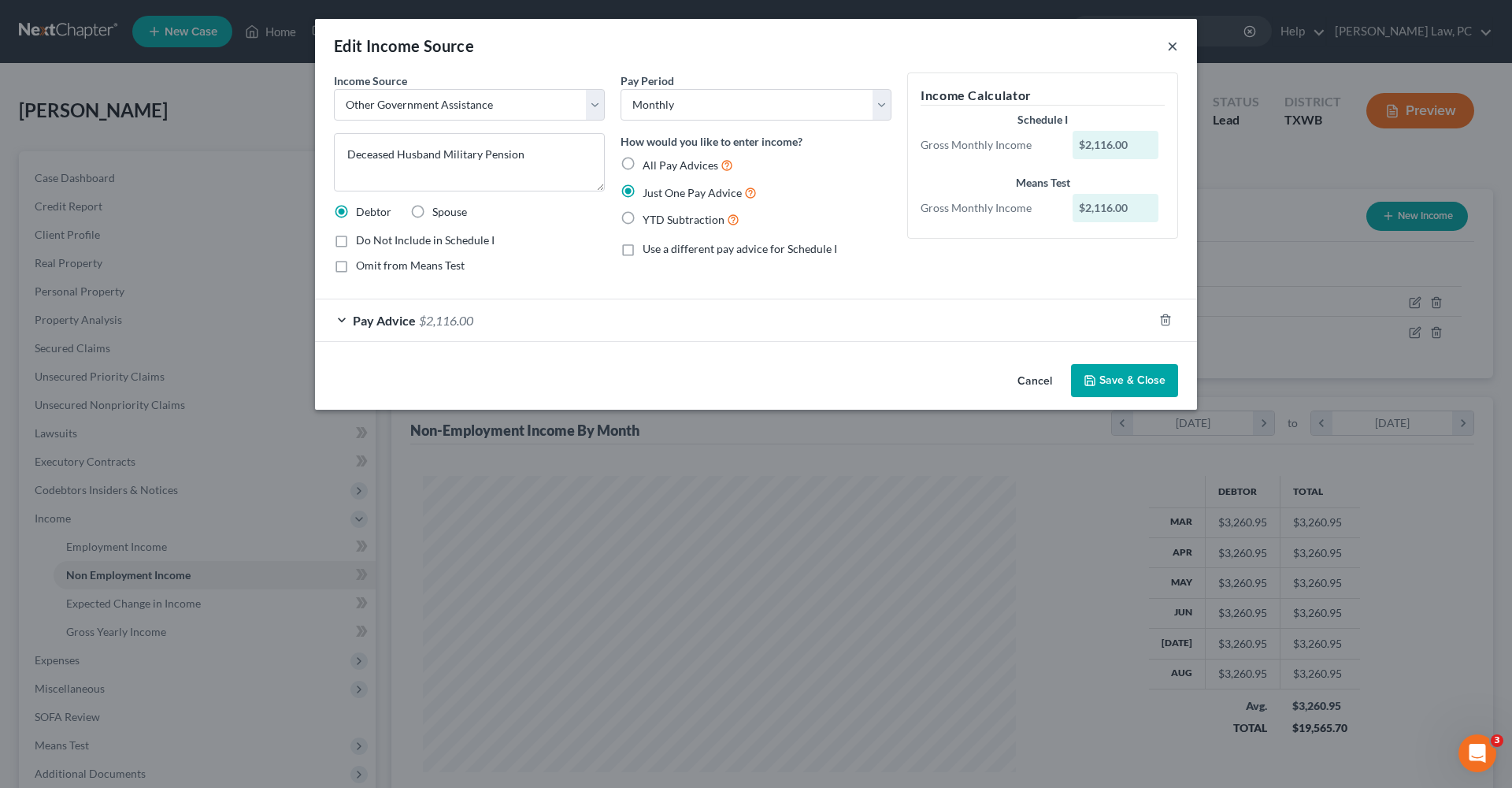
click at [1172, 48] on button "×" at bounding box center [1172, 45] width 11 height 19
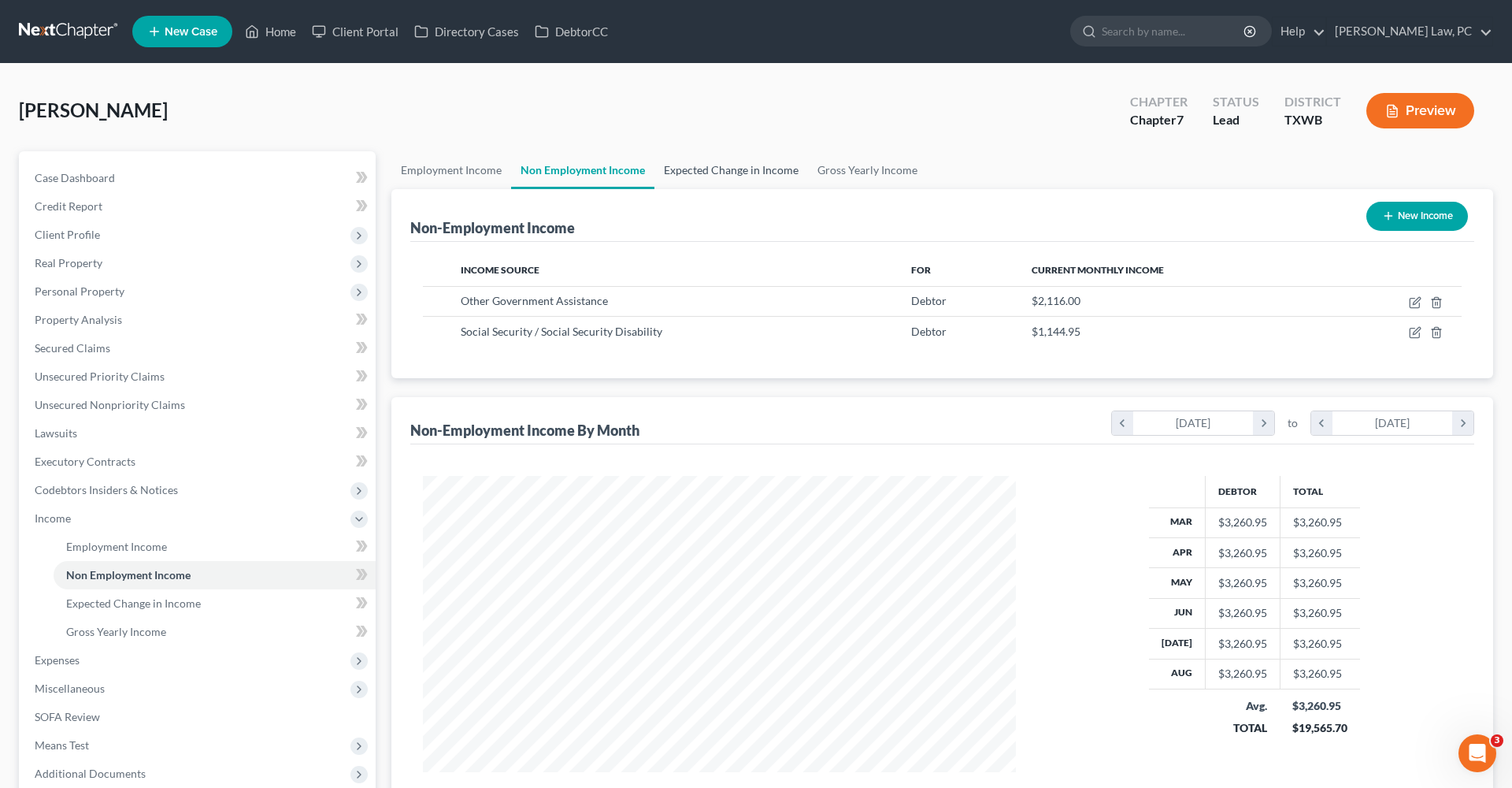
click at [683, 174] on link "Expected Change in Income" at bounding box center [731, 169] width 154 height 38
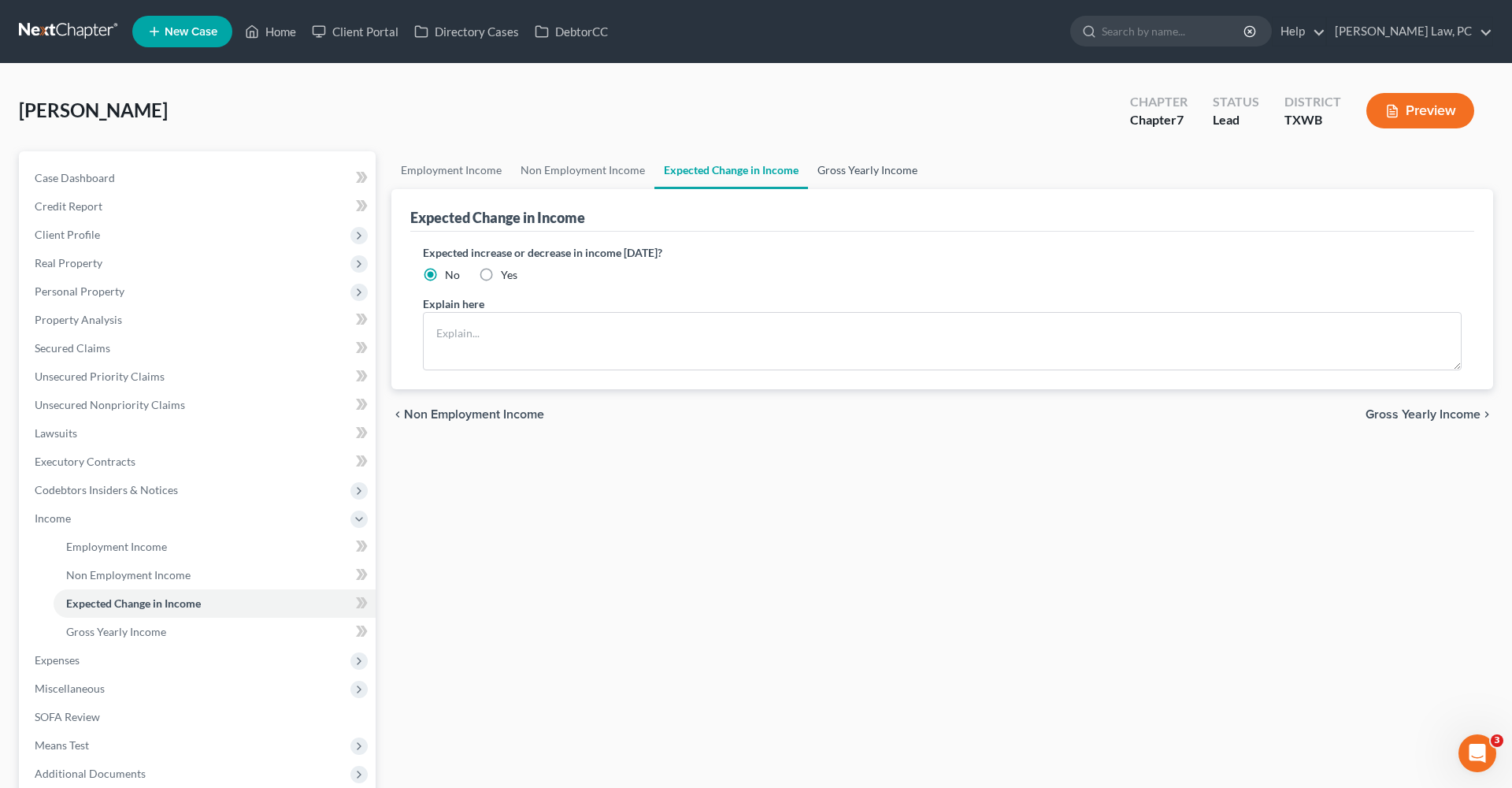
click at [827, 168] on link "Gross Yearly Income" at bounding box center [867, 169] width 119 height 38
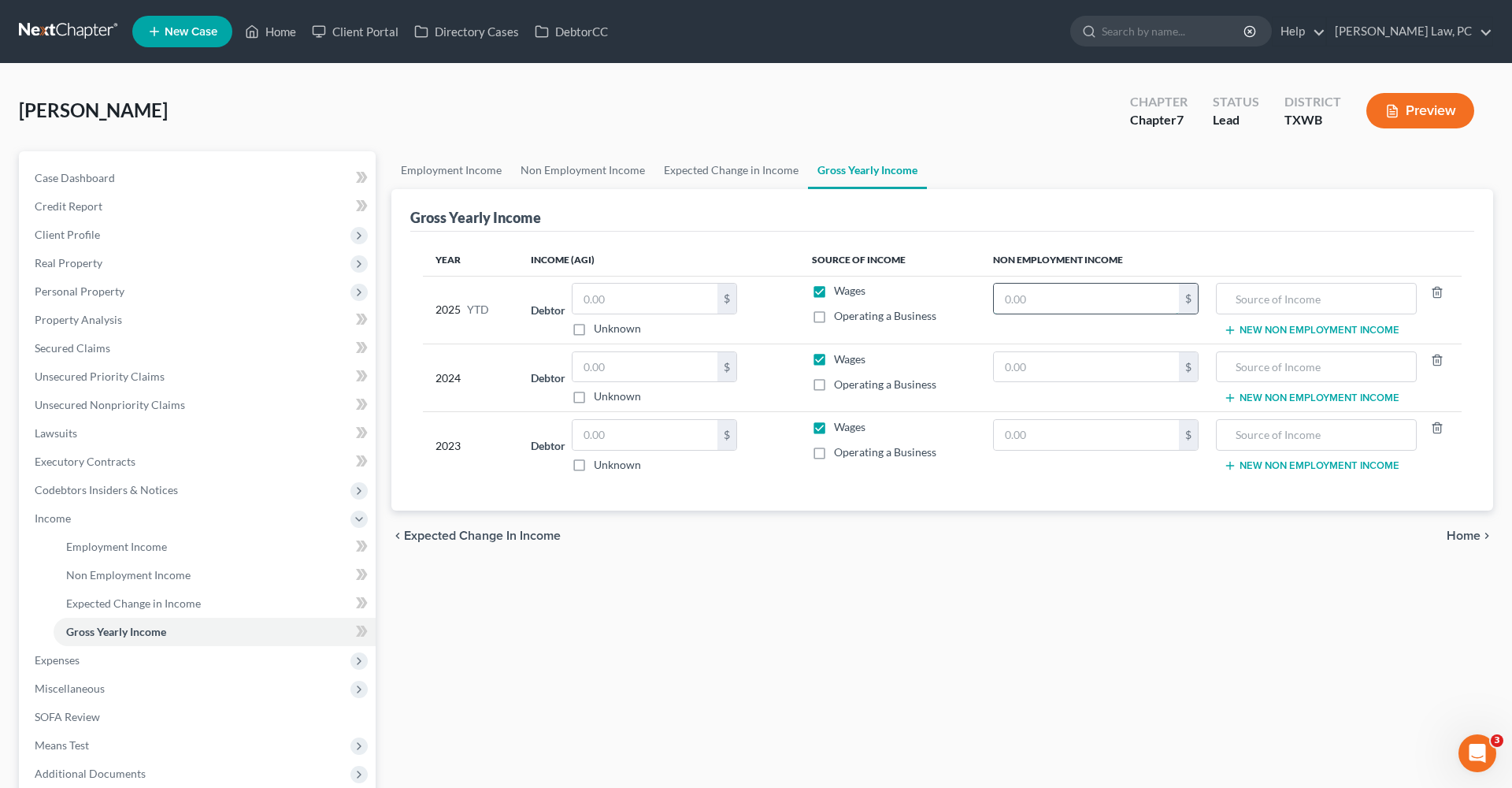
click at [1045, 301] on input "text" at bounding box center [1086, 299] width 185 height 30
type input "27,888"
click at [1283, 300] on input "text" at bounding box center [1317, 299] width 184 height 30
drag, startPoint x: 1281, startPoint y: 301, endPoint x: 1216, endPoint y: 301, distance: 65.0
click at [1215, 301] on td "Pension New Non Employment Income" at bounding box center [1337, 309] width 250 height 68
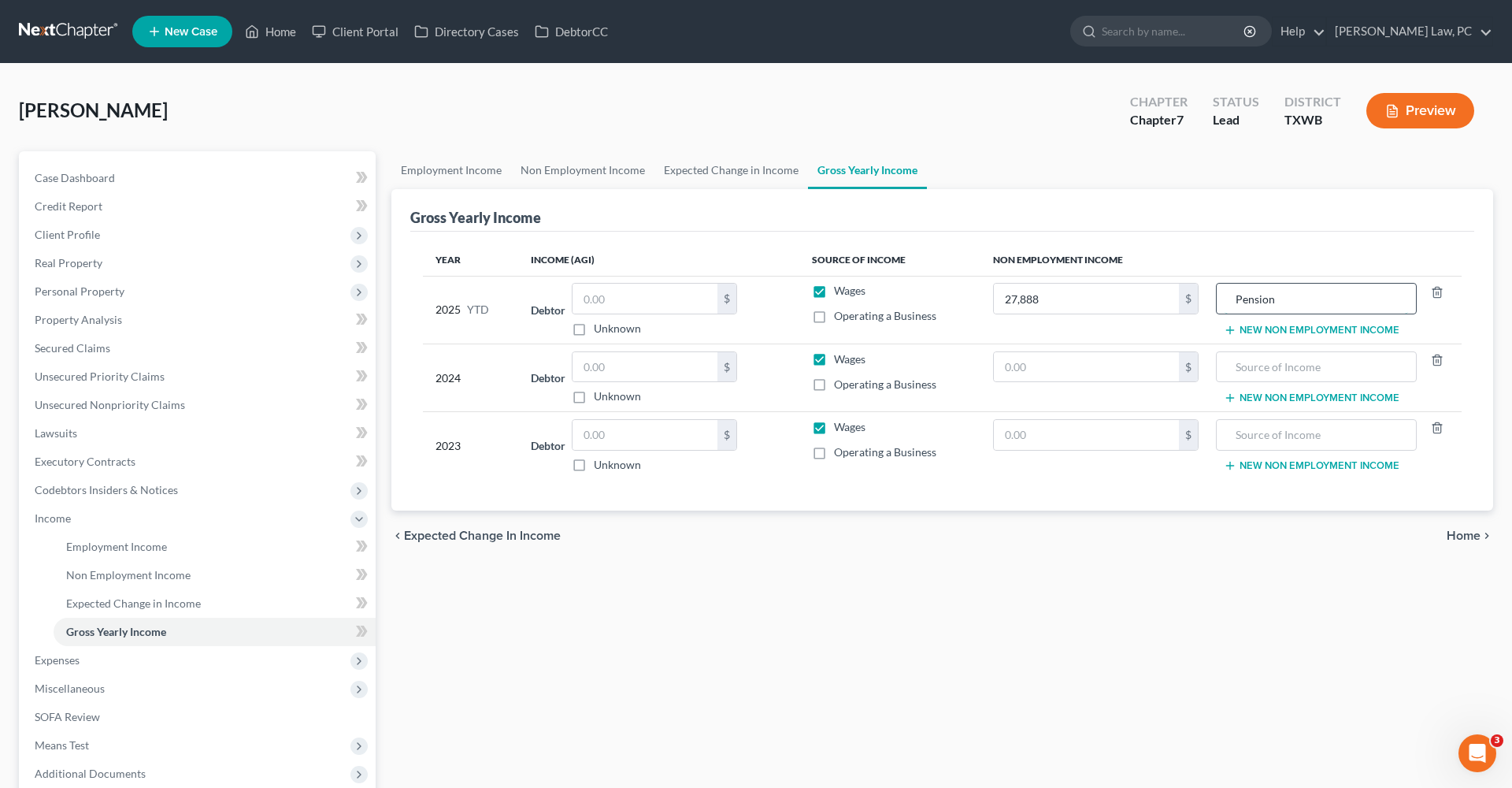
click at [1233, 301] on input "Pension" at bounding box center [1317, 299] width 184 height 30
type input "Military Pension"
click at [1263, 330] on button "New Non Employment Income" at bounding box center [1312, 330] width 175 height 13
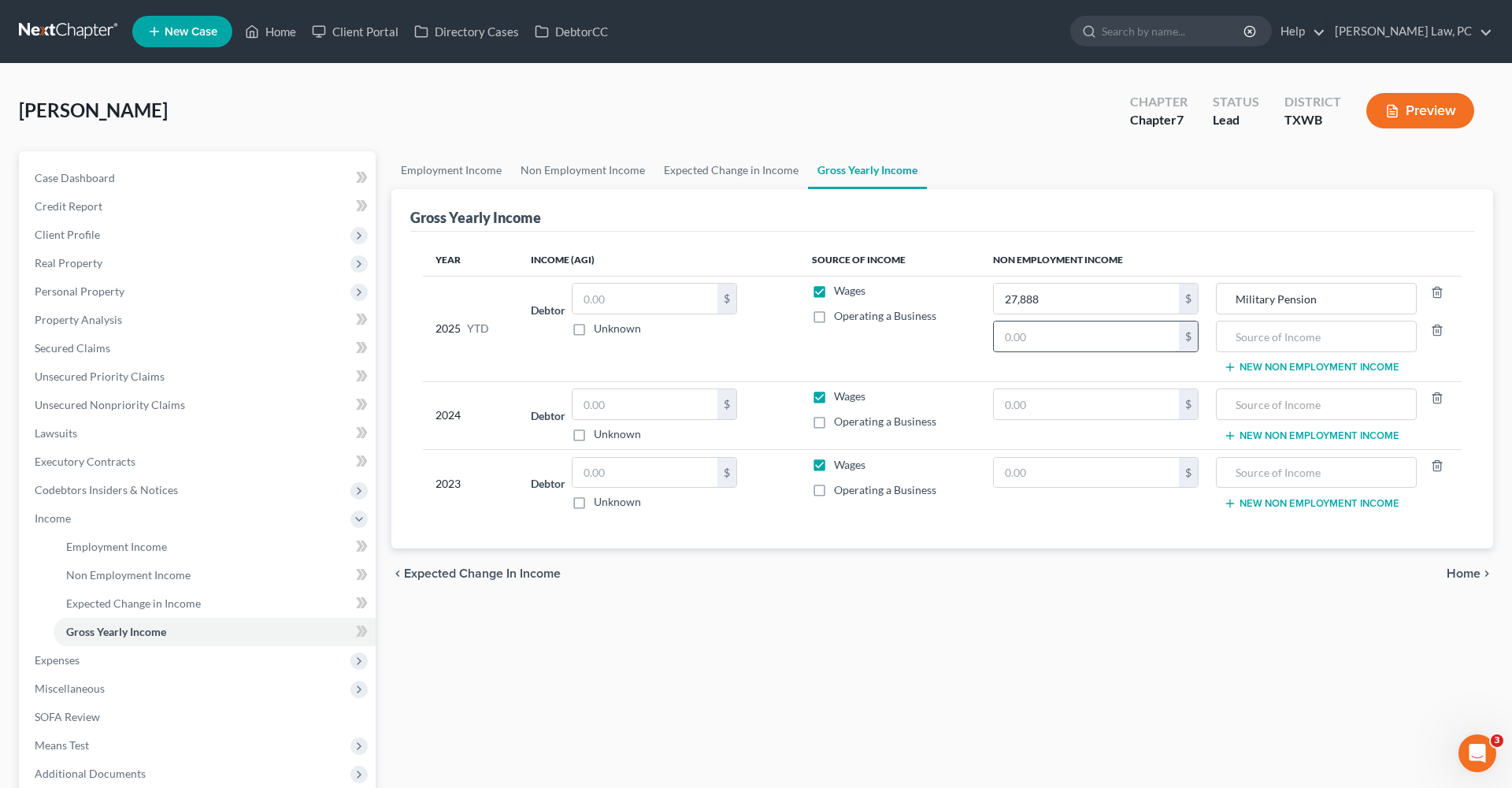
click at [1079, 344] on input "text" at bounding box center [1086, 336] width 185 height 30
type input "17,048"
click at [1310, 343] on input "text" at bounding box center [1317, 336] width 184 height 30
click at [1379, 342] on input "Social Security Benefits" at bounding box center [1317, 336] width 184 height 30
type input "Social Security Benefits"
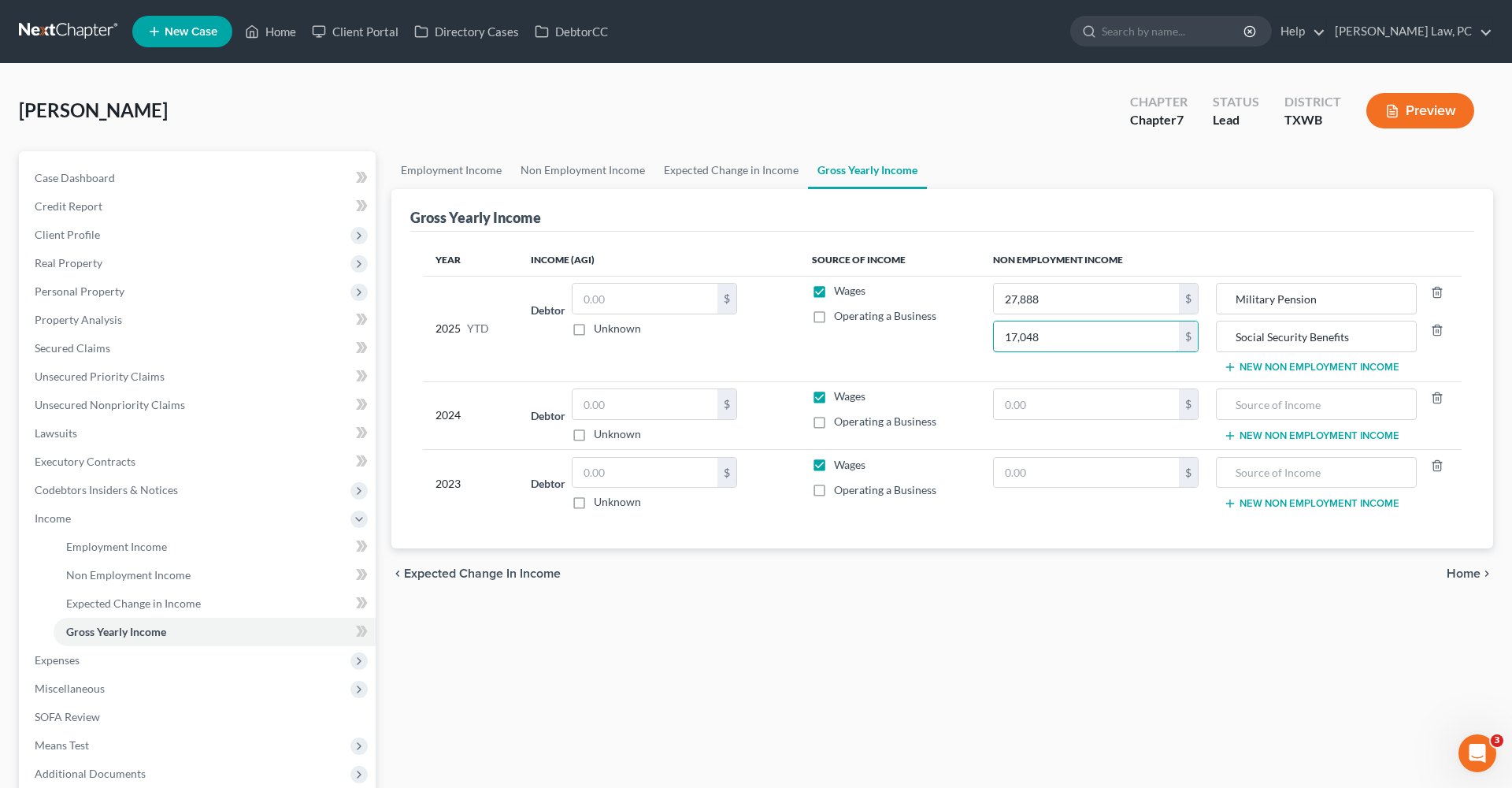
drag, startPoint x: 1051, startPoint y: 338, endPoint x: 974, endPoint y: 335, distance: 77.1
click at [974, 335] on tr "2025 YTD Debtor $ Unknown Balance Undetermined $ Unknown Wages Operating a Busi…" at bounding box center [942, 328] width 1039 height 105
type input "0"
click at [1331, 435] on button "New Non Employment Income" at bounding box center [1312, 435] width 175 height 13
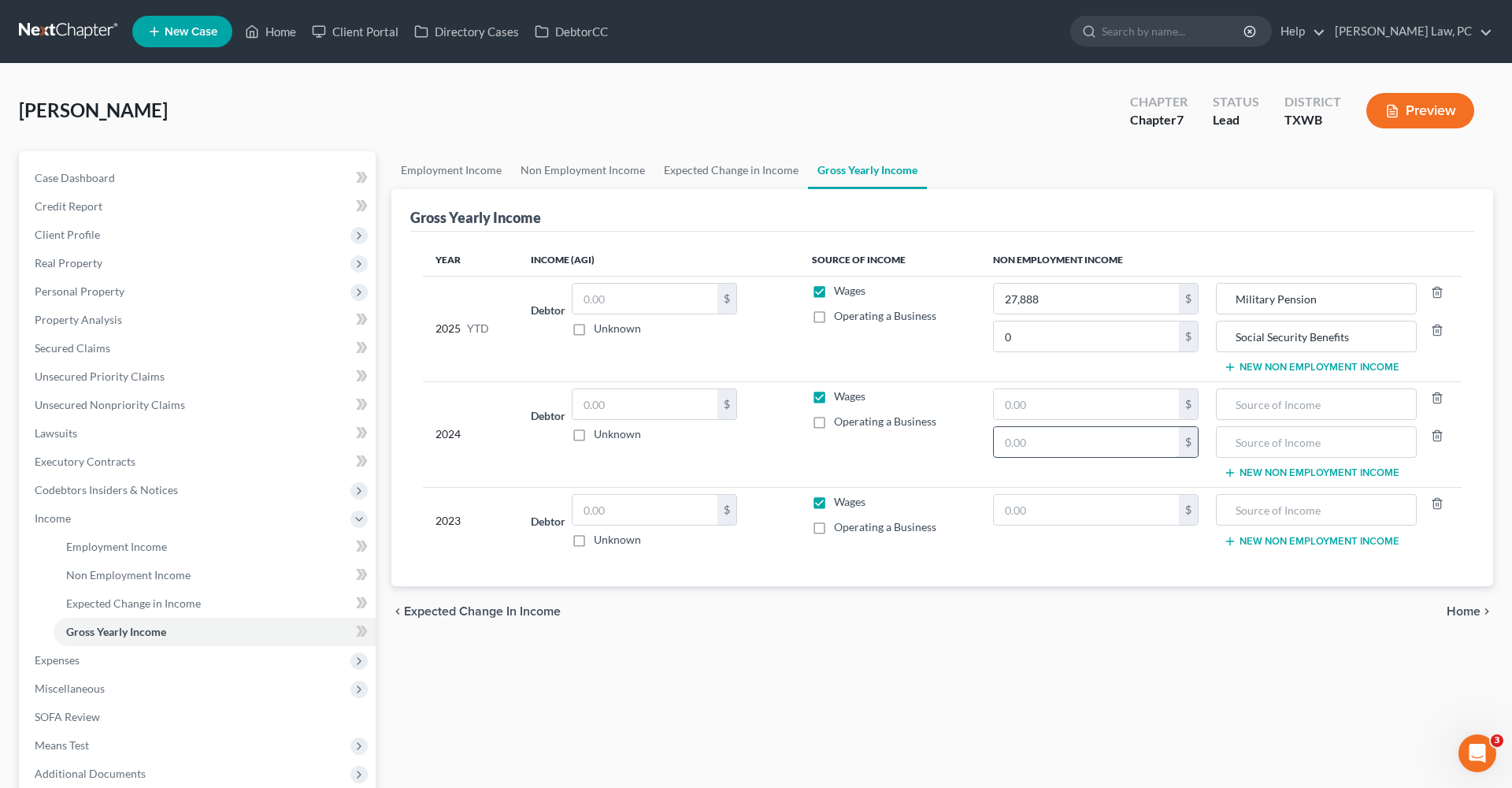
click at [1126, 449] on input "text" at bounding box center [1086, 442] width 185 height 30
paste input "17,048"
type input "17,048"
drag, startPoint x: 1051, startPoint y: 301, endPoint x: 986, endPoint y: 301, distance: 65.0
click at [986, 301] on td "27,888 $ 0 $" at bounding box center [1096, 328] width 231 height 105
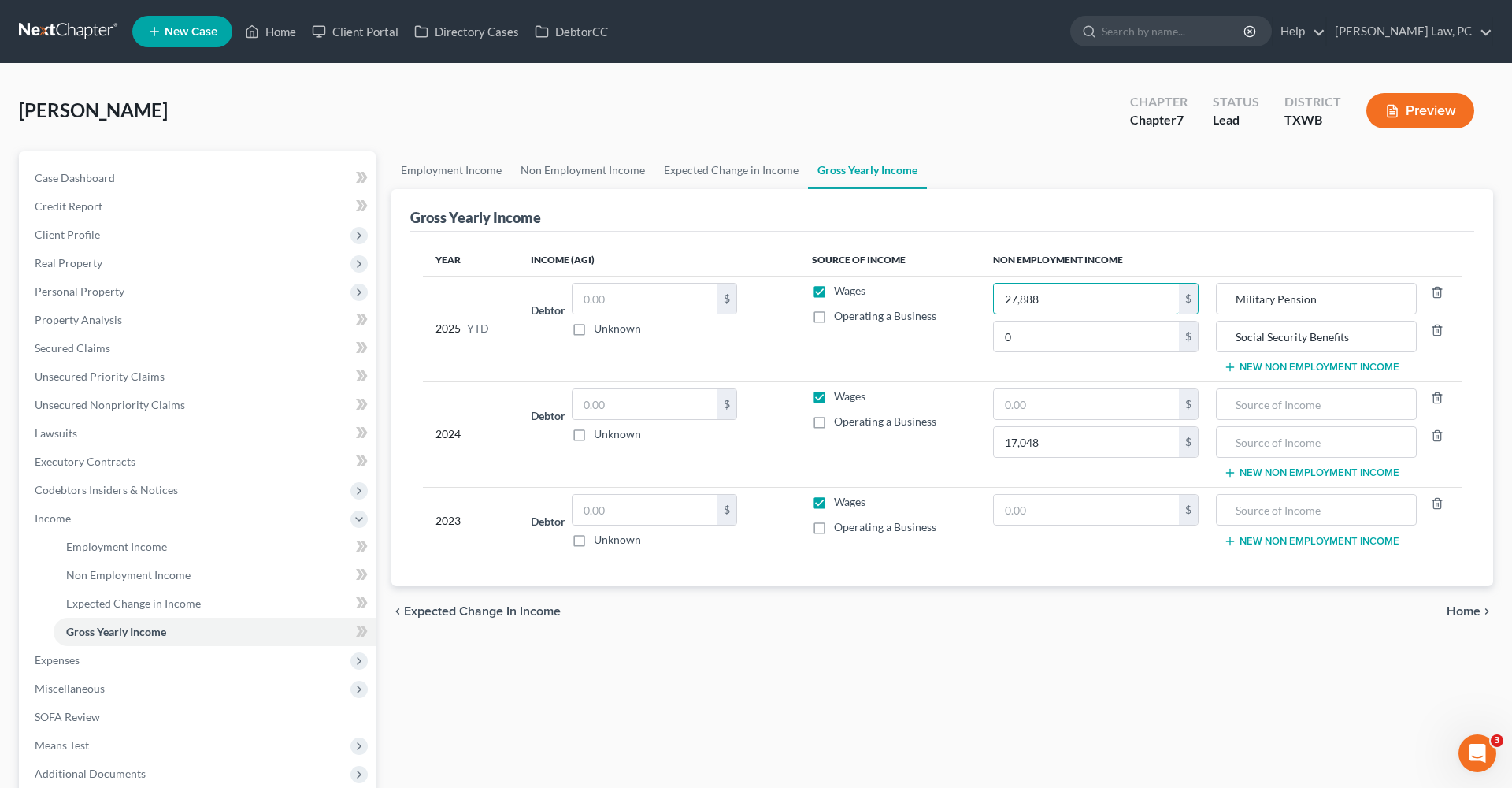
type input "0"
click at [1046, 413] on input "text" at bounding box center [1086, 404] width 185 height 30
paste input "27,888"
type input "27,888"
drag, startPoint x: 1329, startPoint y: 300, endPoint x: 1229, endPoint y: 300, distance: 100.0
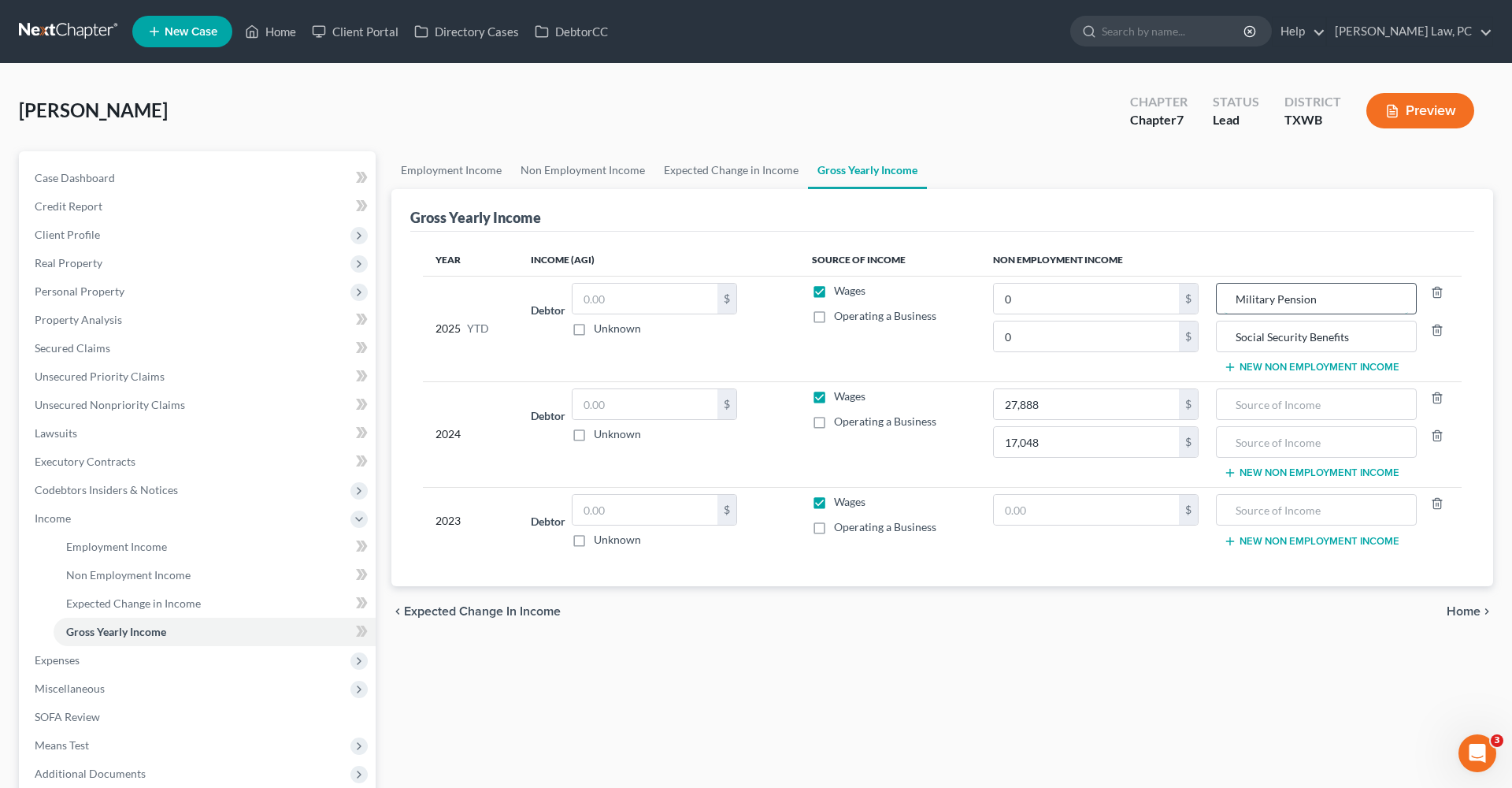
click at [1229, 300] on input "Military Pension" at bounding box center [1317, 299] width 184 height 30
click at [1357, 288] on input "Military Pension" at bounding box center [1317, 299] width 184 height 30
drag, startPoint x: 1235, startPoint y: 298, endPoint x: 1503, endPoint y: 299, distance: 268.0
click at [1503, 299] on div "Melton, Griselda Upgraded Chapter Chapter 7 Status Lead District TXWB Preview P…" at bounding box center [756, 507] width 1512 height 887
type input "Deceased Husband Military Pension"
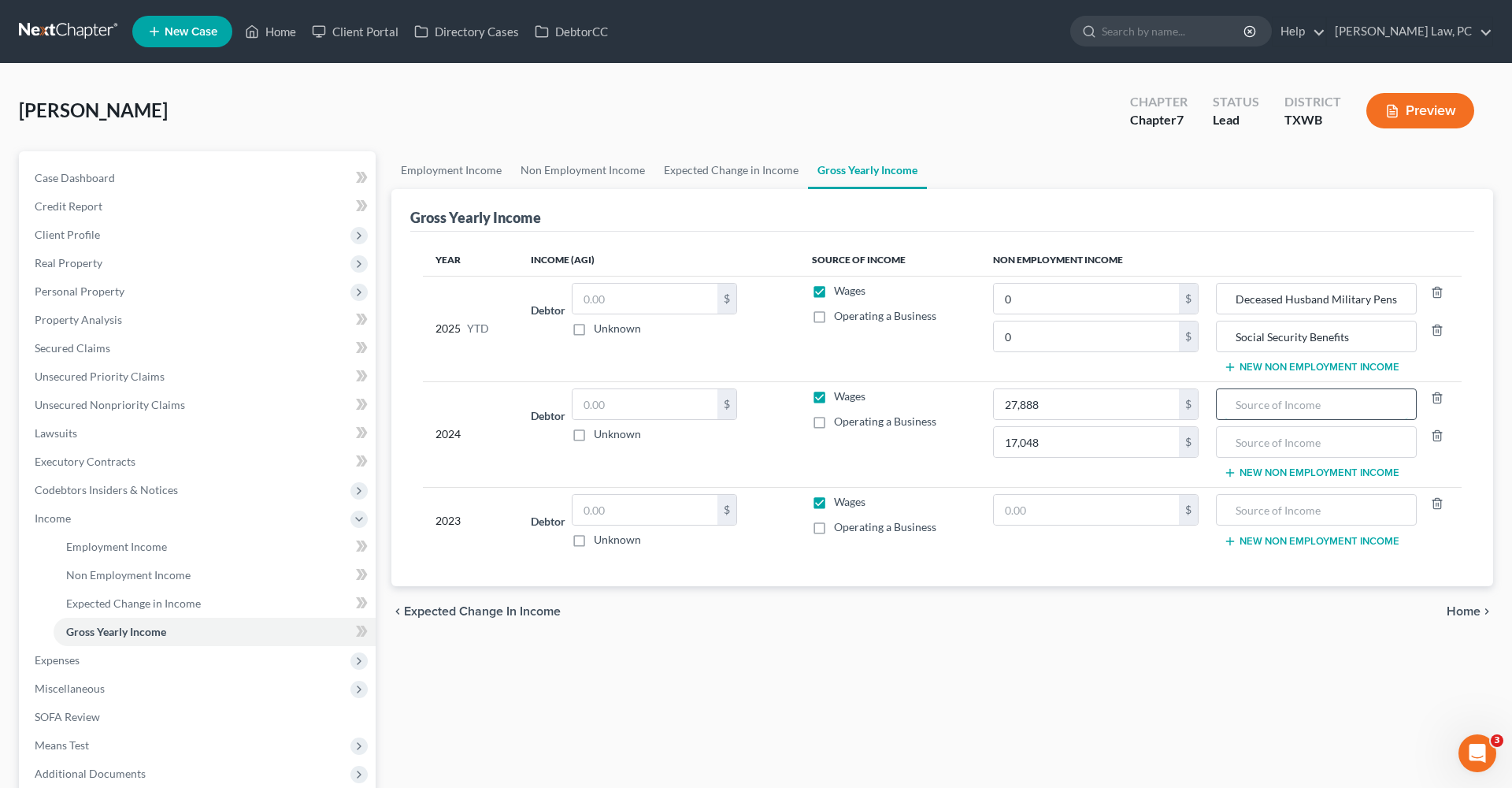
click at [1365, 401] on input "text" at bounding box center [1317, 404] width 184 height 30
paste input "Deceased Husband Military Pension"
type input "Deceased Husband Military Pension"
drag, startPoint x: 1232, startPoint y: 335, endPoint x: 1404, endPoint y: 328, distance: 172.1
click at [1404, 328] on input "Social Security Benefits" at bounding box center [1317, 336] width 184 height 30
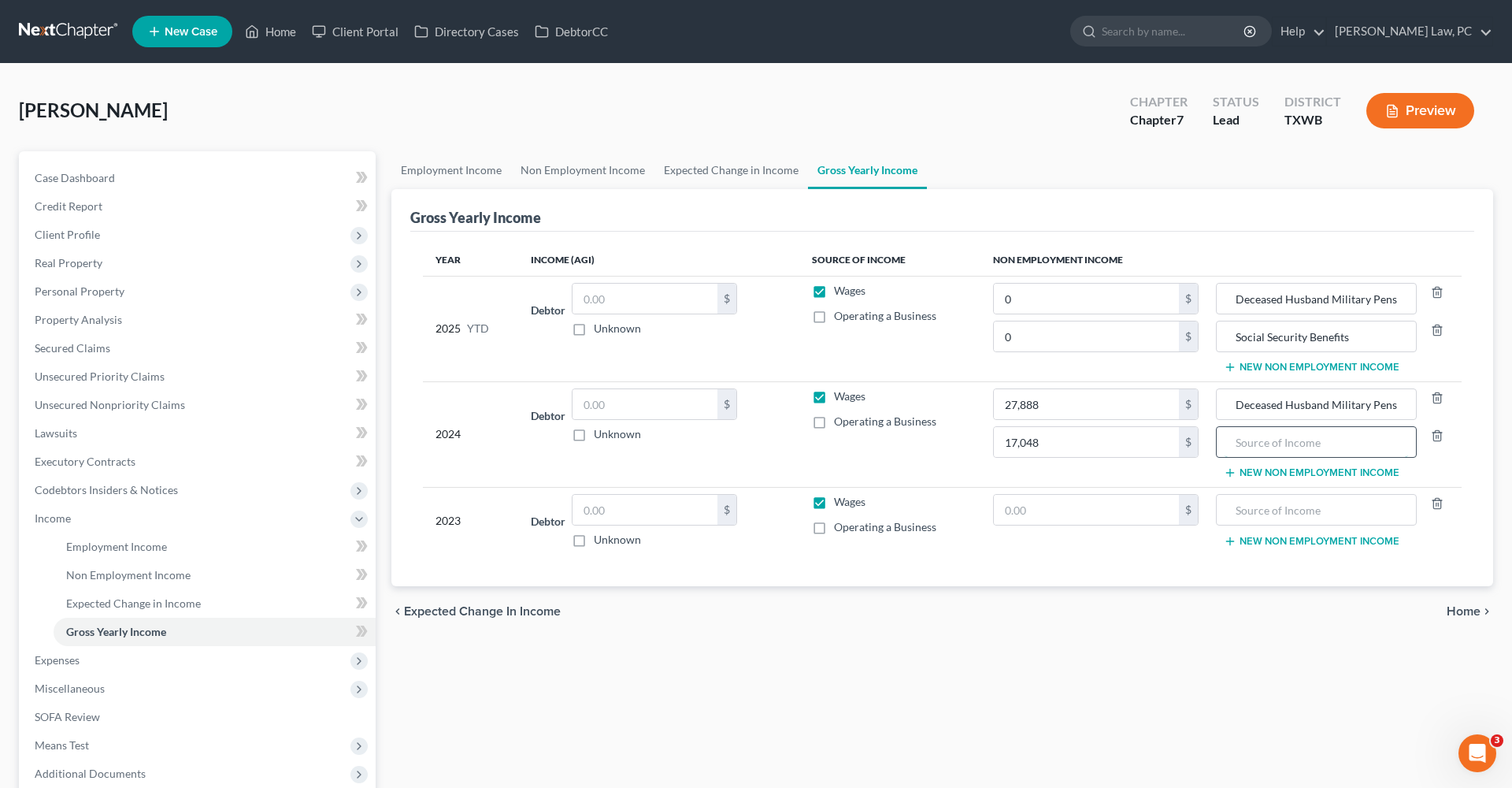
click at [1363, 445] on input "text" at bounding box center [1317, 442] width 184 height 30
paste input "Deceased Husband Military Pension"
type input "Deceased Husband Military Pension"
click at [1274, 539] on button "New Non Employment Income" at bounding box center [1312, 541] width 175 height 13
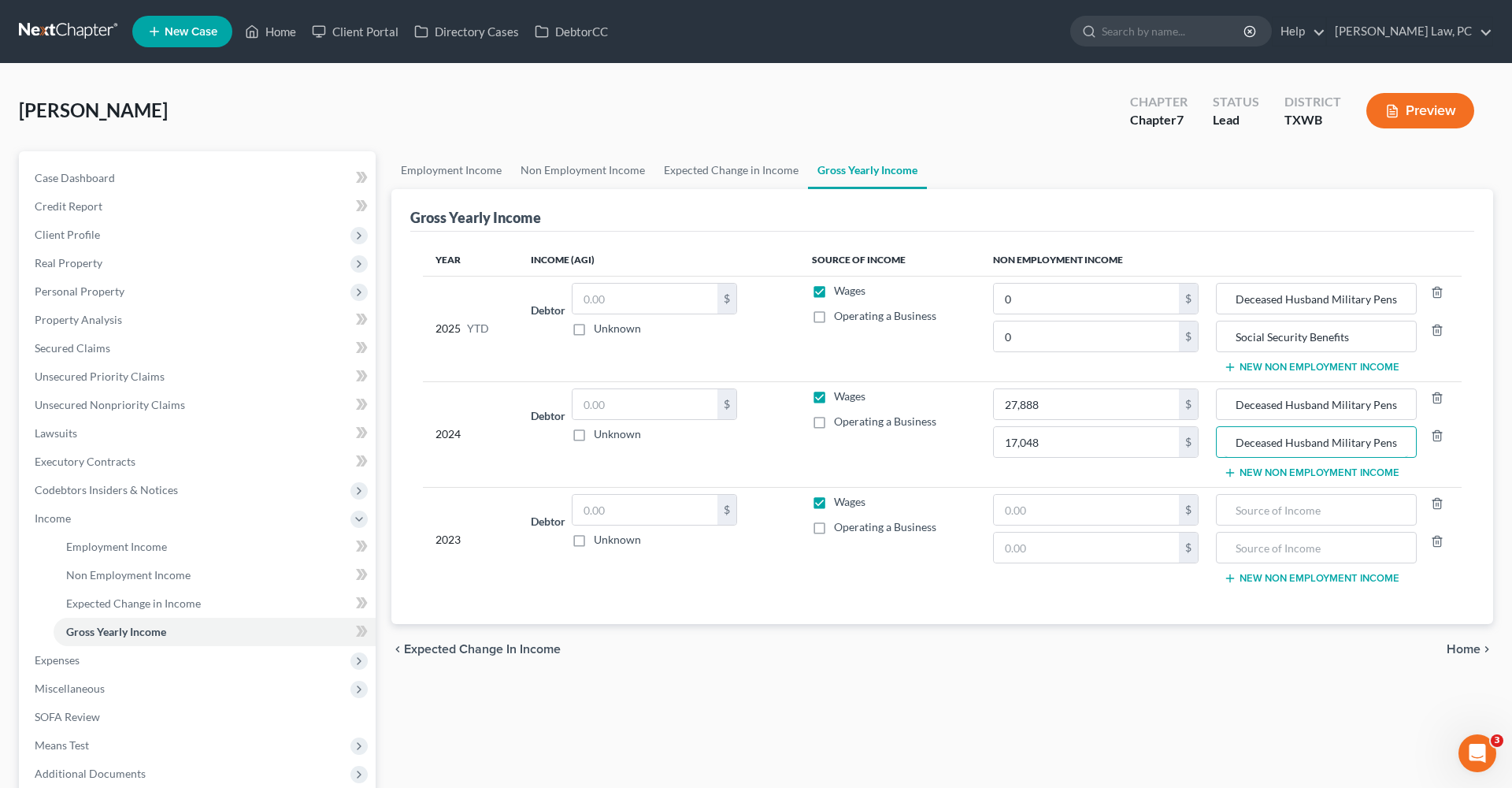
drag, startPoint x: 1237, startPoint y: 442, endPoint x: 1487, endPoint y: 423, distance: 250.7
click at [1487, 423] on div "Gross Yearly Income Year Income (AGI) Source of Income Non Employment Income 20…" at bounding box center [942, 407] width 1101 height 435
click at [1297, 501] on input "text" at bounding box center [1317, 510] width 184 height 30
paste input "Deceased Husband Military Pension"
type input "Deceased Husband Military Pension"
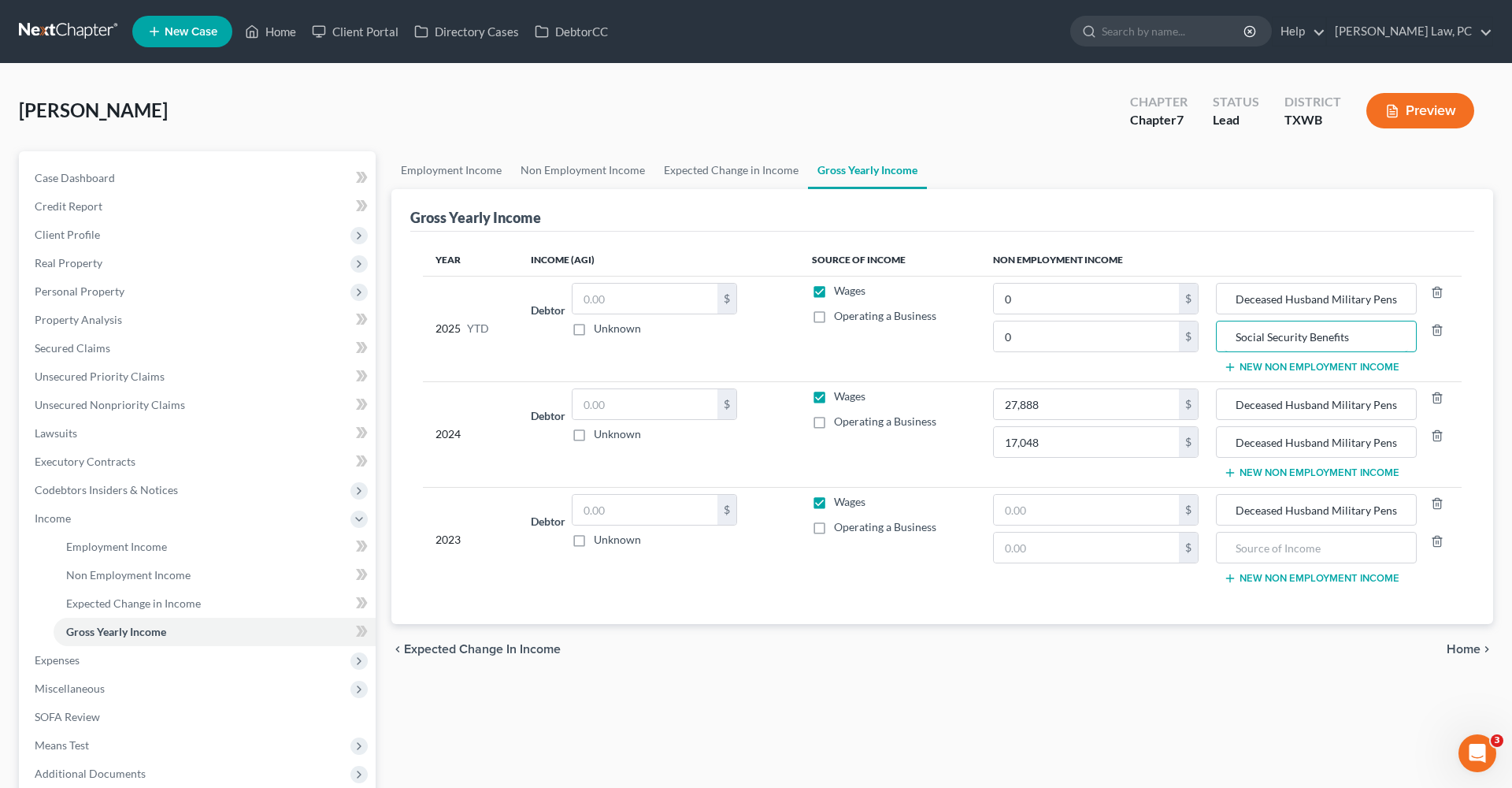
drag, startPoint x: 1354, startPoint y: 336, endPoint x: 1217, endPoint y: 336, distance: 137.0
click at [1217, 336] on td "Deceased Husband Military Pension Social Security Benefits New Non Employment I…" at bounding box center [1337, 328] width 250 height 105
drag, startPoint x: 1237, startPoint y: 446, endPoint x: 1459, endPoint y: 446, distance: 222.0
click at [1459, 446] on td "Deceased Husband Military Pension Deceased Husband Military Pension New Non Emp…" at bounding box center [1337, 434] width 250 height 105
paste input "Social Security Benefits"
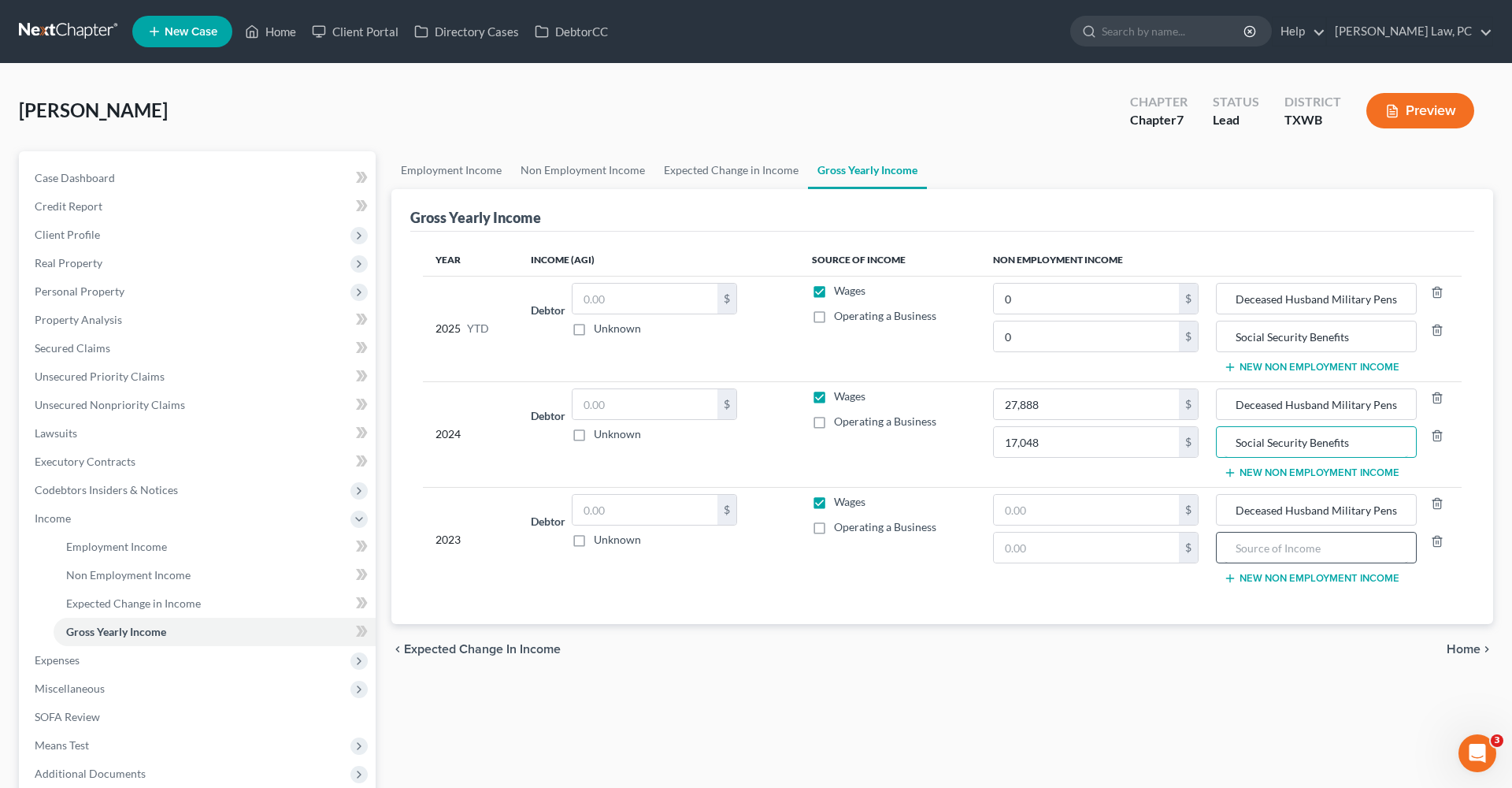
type input "Social Security Benefits"
click at [1324, 546] on input "text" at bounding box center [1317, 548] width 184 height 30
paste input "Social Security Benefits"
type input "Social Security Benefits"
click at [1050, 512] on input "text" at bounding box center [1086, 510] width 185 height 30
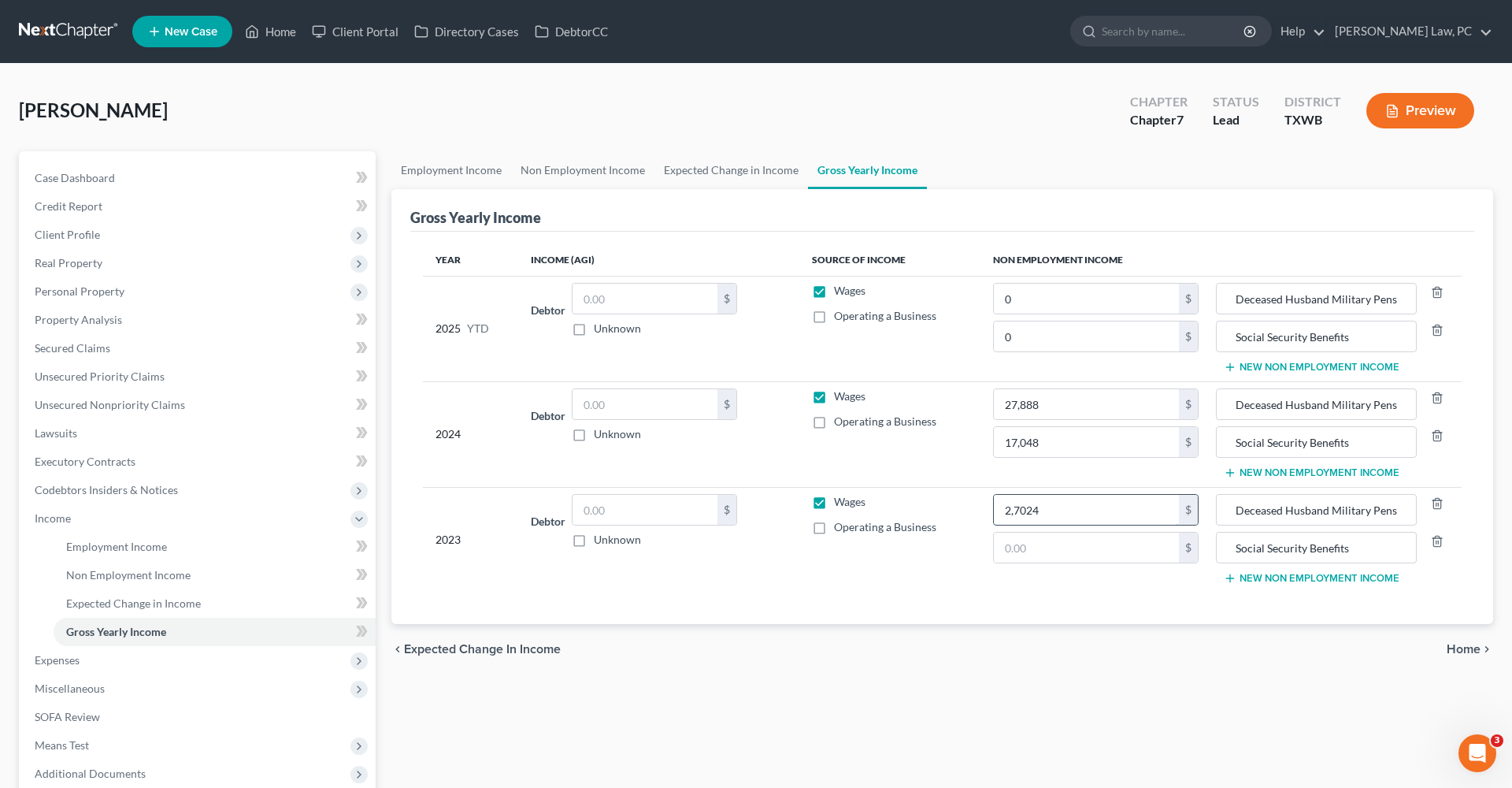
type input "27,024"
click at [1040, 546] on input "text" at bounding box center [1086, 548] width 185 height 30
type input "16,523"
click at [1148, 571] on td "27,024 $ 16,523 $" at bounding box center [1096, 539] width 231 height 105
click at [573, 174] on link "Non Employment Income" at bounding box center [583, 169] width 144 height 38
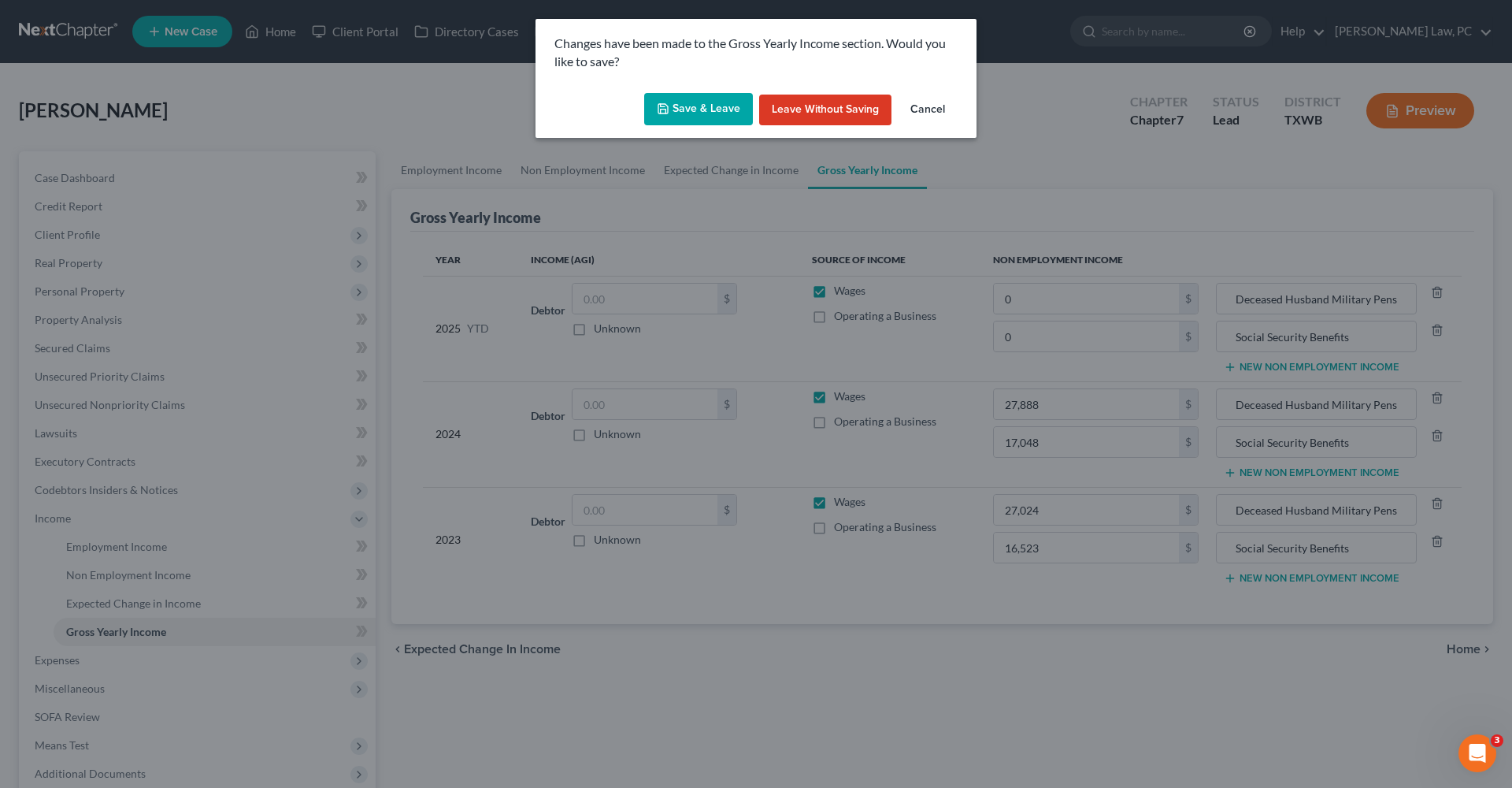
click at [678, 115] on button "Save & Leave" at bounding box center [698, 109] width 108 height 33
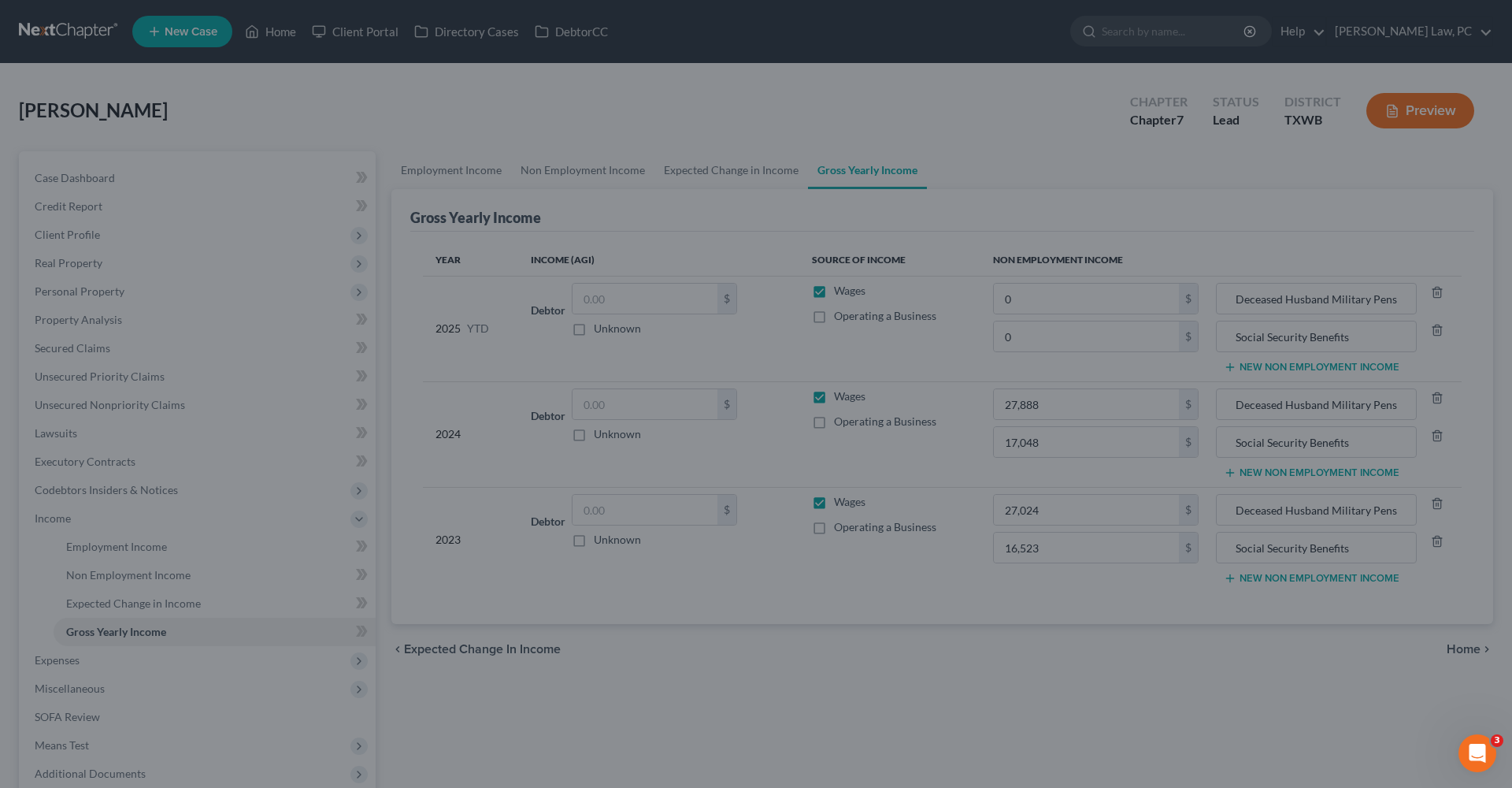
type input "0.00"
type input "Social Security Benefits"
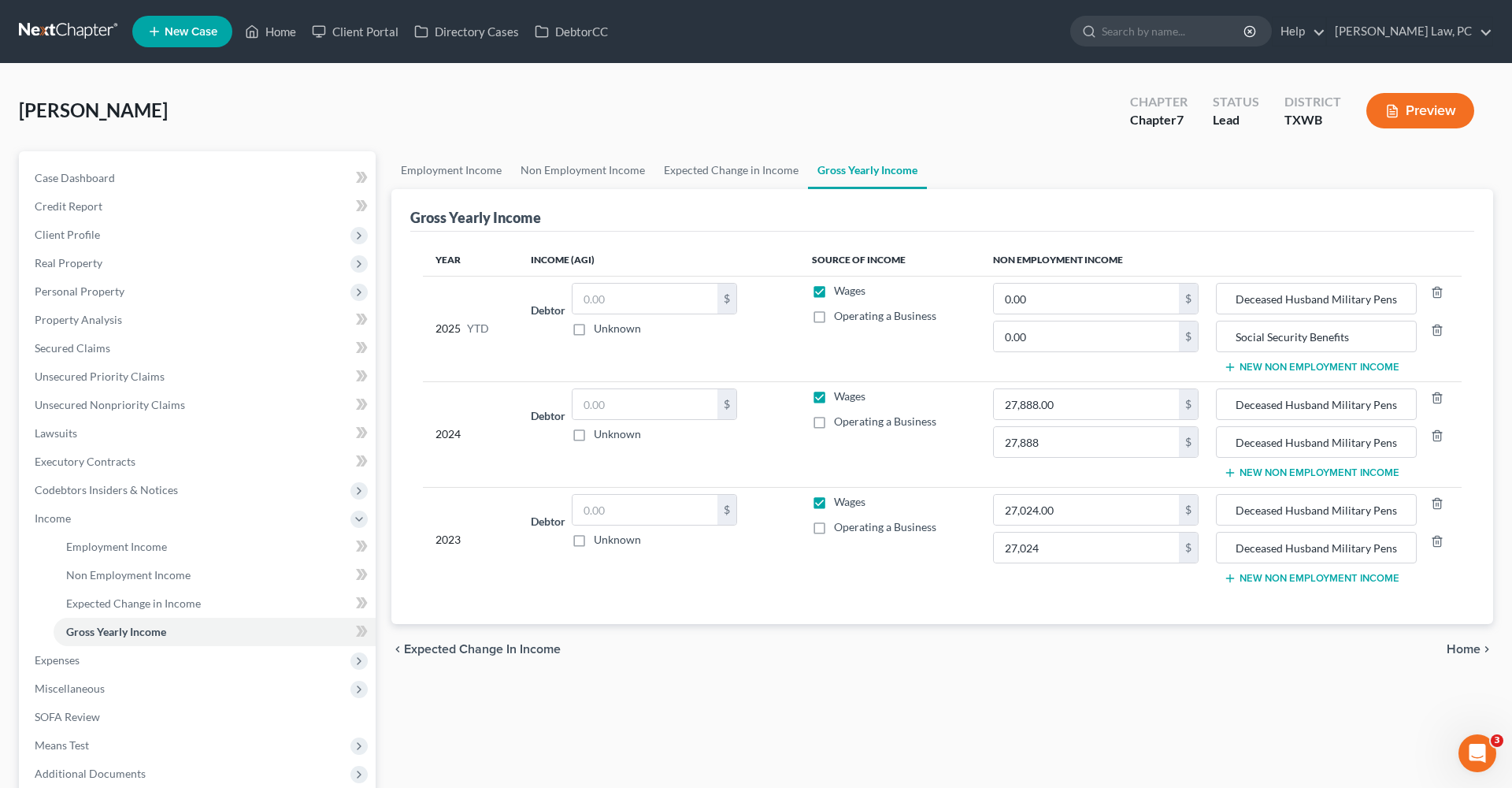
type input "17,048.00"
type input "Social Security Benefits"
type input "16,523.00"
type input "Social Security Benefits"
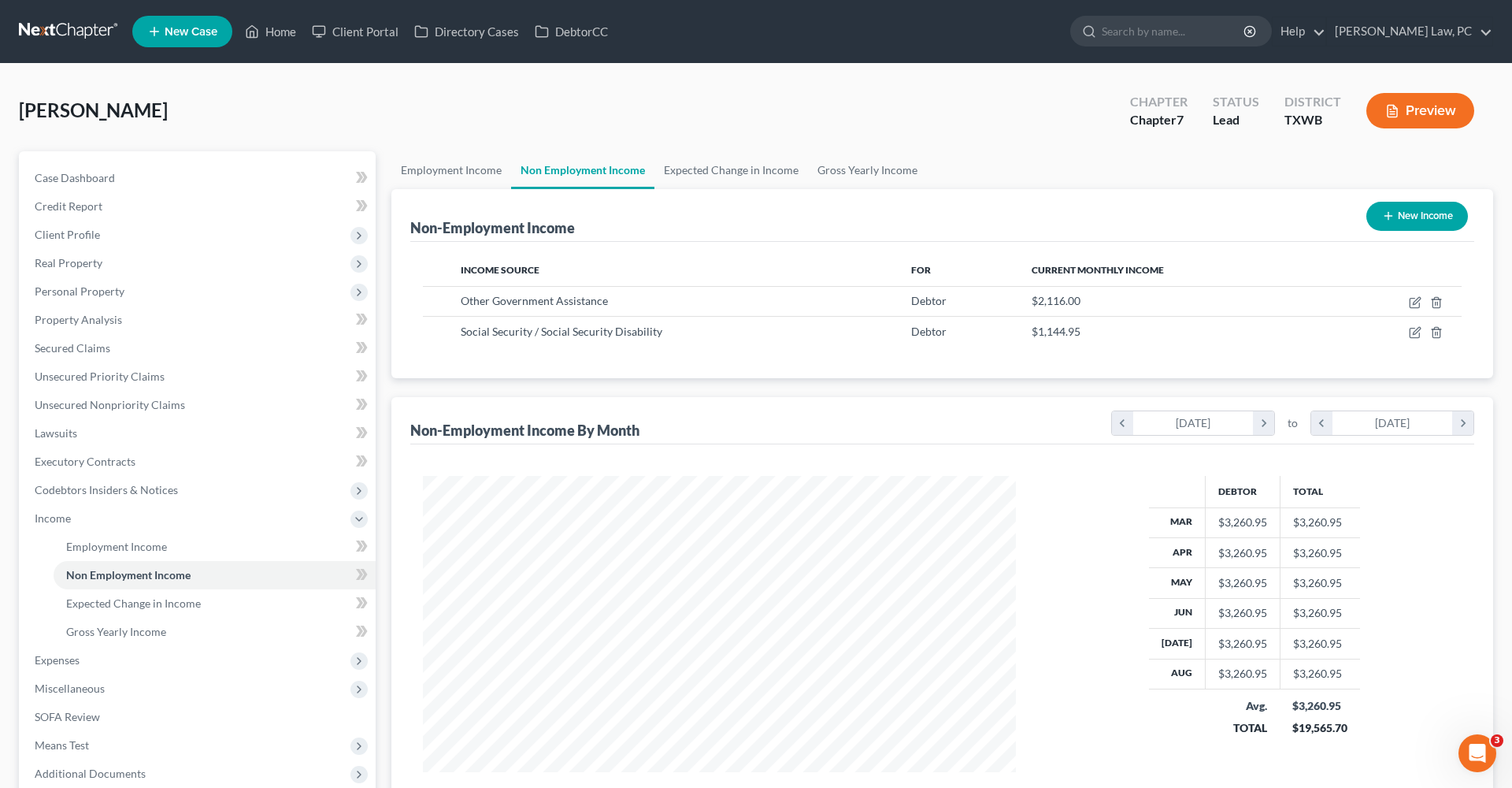
scroll to position [296, 624]
click at [839, 174] on link "Gross Yearly Income" at bounding box center [867, 169] width 119 height 38
click at [835, 169] on link "Gross Yearly Income" at bounding box center [867, 169] width 119 height 38
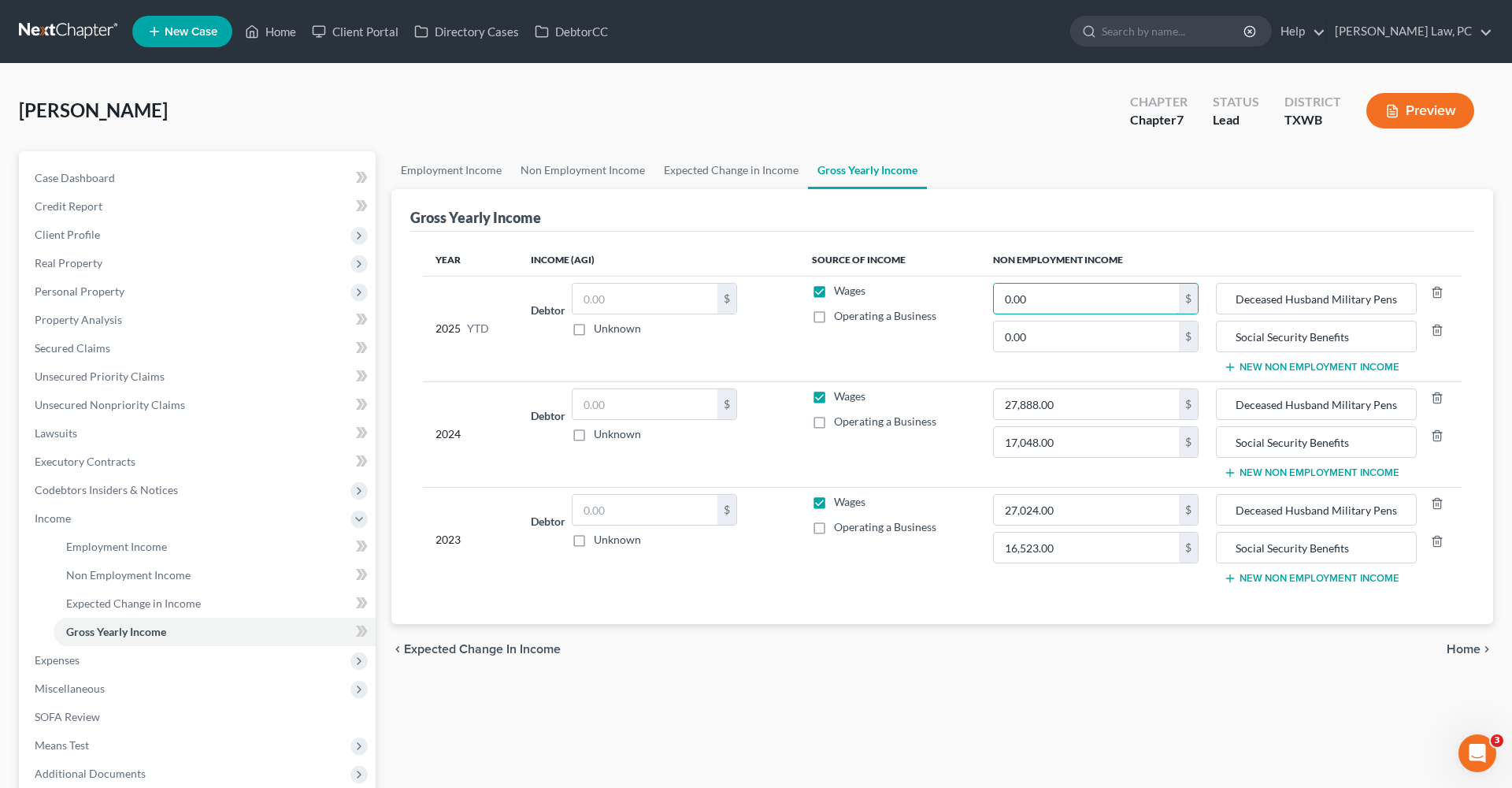
drag, startPoint x: 1072, startPoint y: 301, endPoint x: 972, endPoint y: 301, distance: 100.0
click at [972, 301] on tr "2025 YTD Debtor $ Unknown Balance Undetermined $ Unknown Wages Operating a Busi…" at bounding box center [942, 328] width 1039 height 105
type input "19,044"
drag, startPoint x: 1036, startPoint y: 335, endPoint x: 966, endPoint y: 330, distance: 70.2
click at [966, 331] on tr "2025 YTD Debtor $ Unknown Balance Undetermined $ Unknown Wages Operating a Busi…" at bounding box center [942, 328] width 1039 height 105
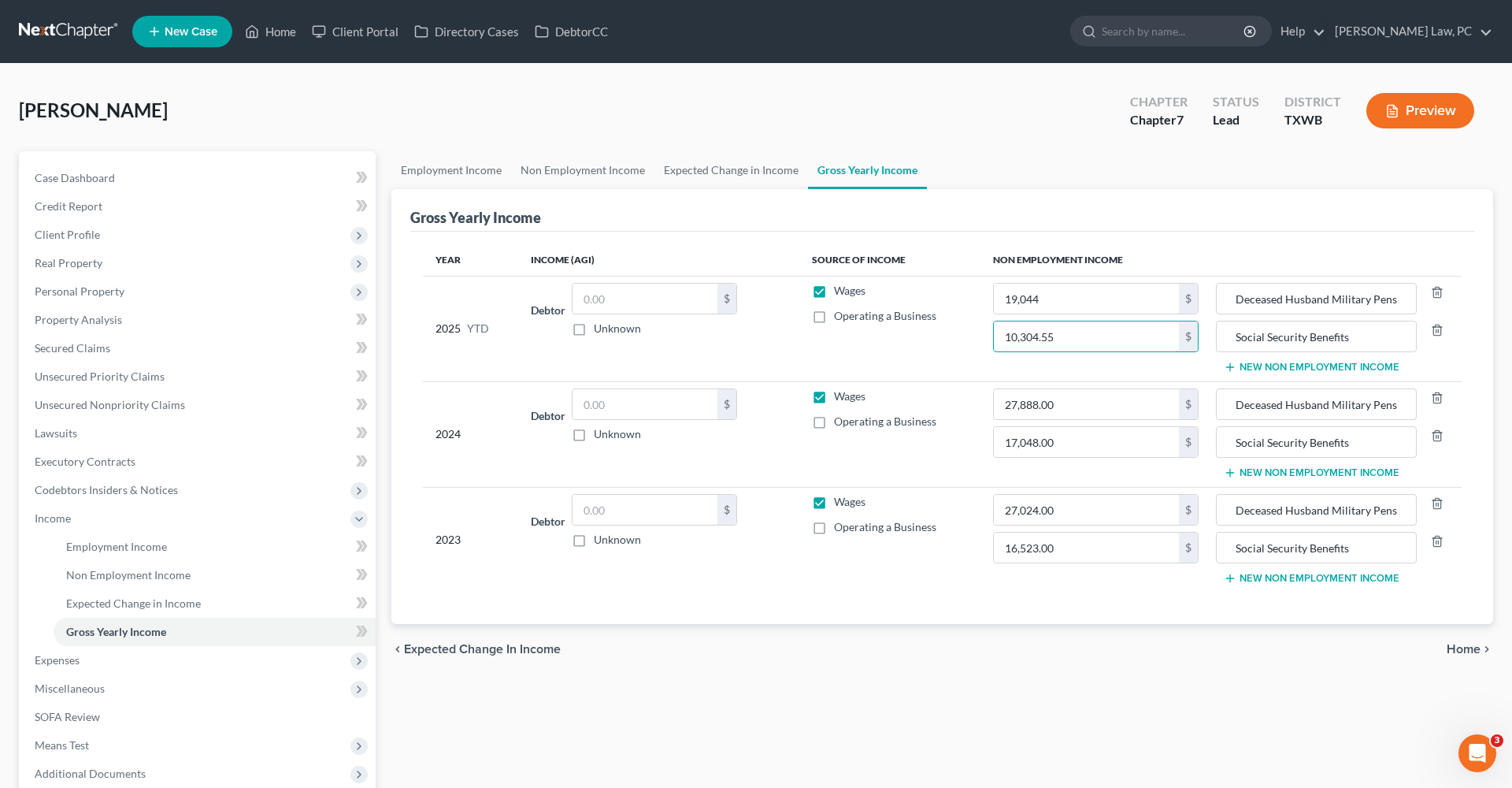
type input "10,304.55"
click at [984, 598] on div "Year Income (AGI) Source of Income Non Employment Income 2025 YTD Debtor $ Unkn…" at bounding box center [942, 427] width 1064 height 392
click at [68, 660] on span "Expenses" at bounding box center [58, 659] width 45 height 13
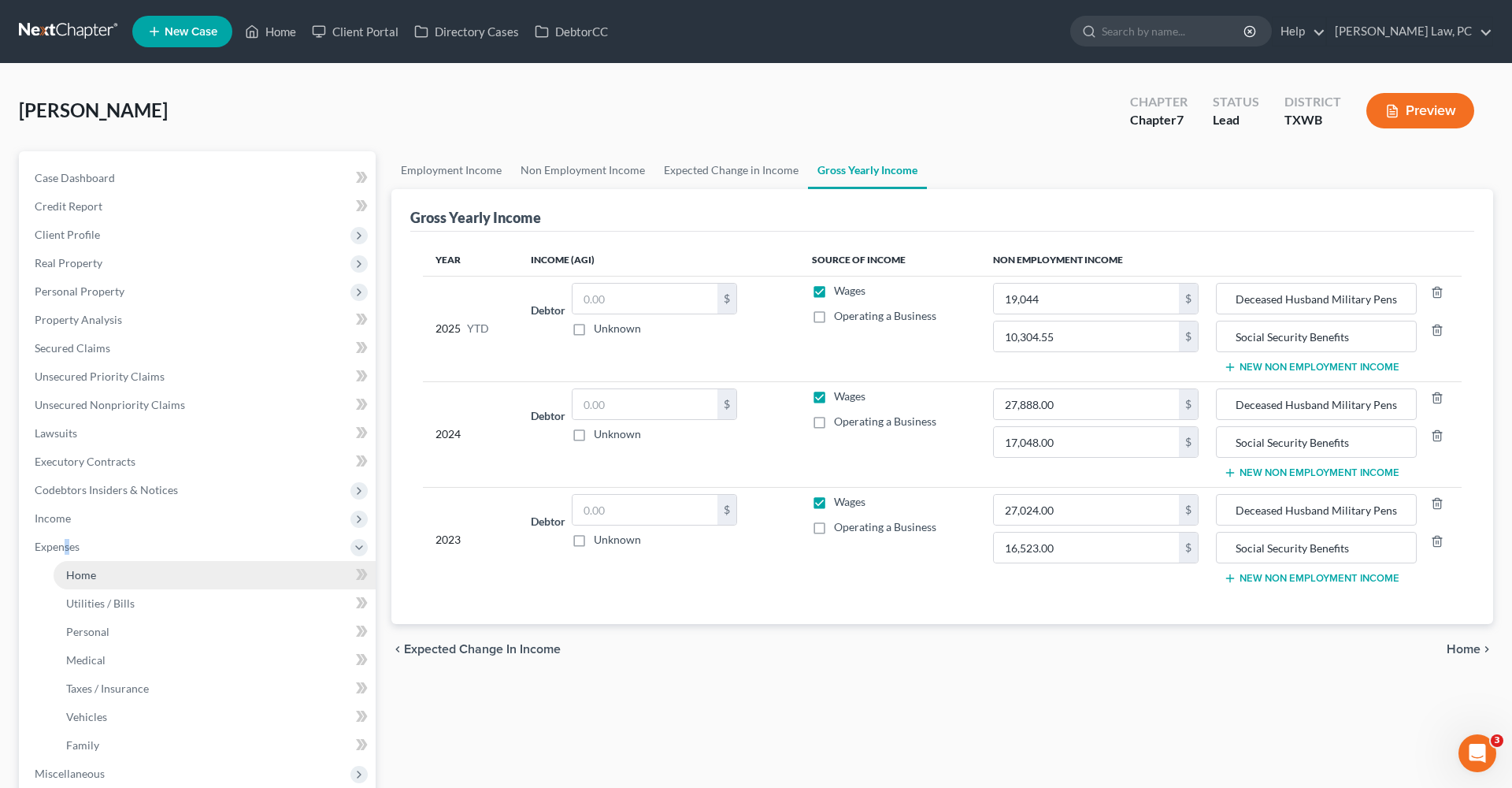
click at [84, 583] on link "Home" at bounding box center [214, 575] width 322 height 28
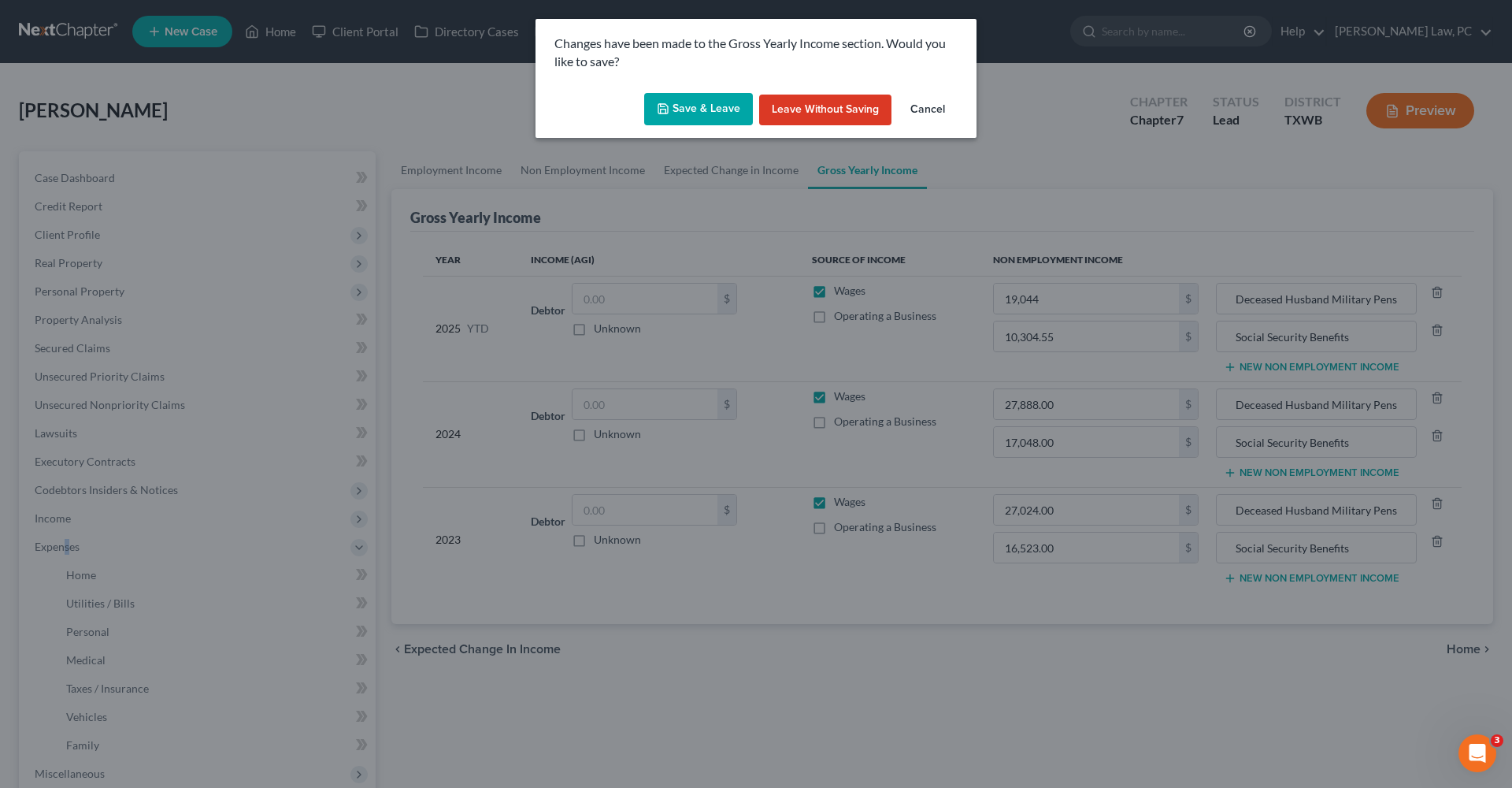
click at [708, 114] on button "Save & Leave" at bounding box center [698, 109] width 108 height 33
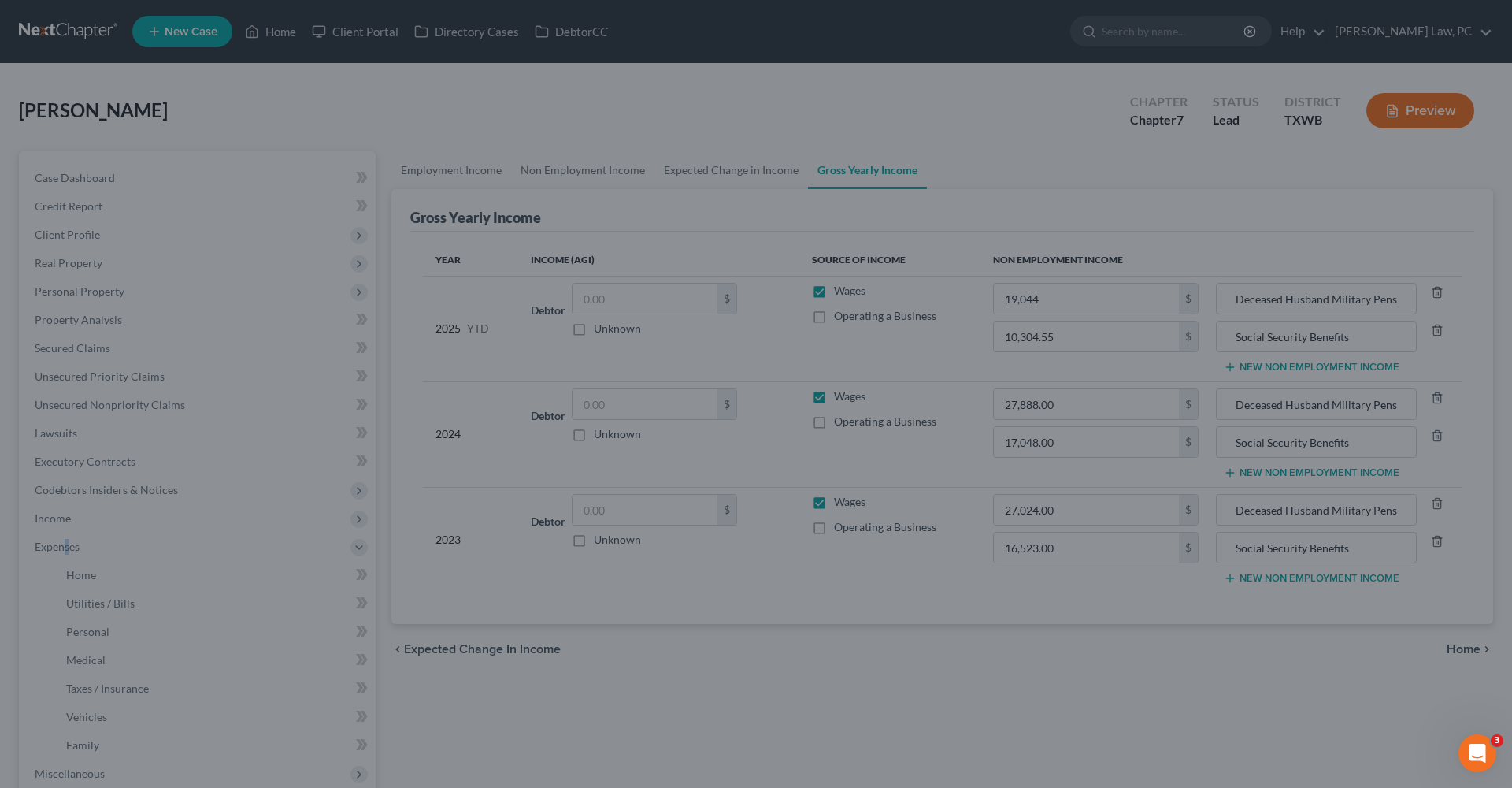
type input "19,044.00"
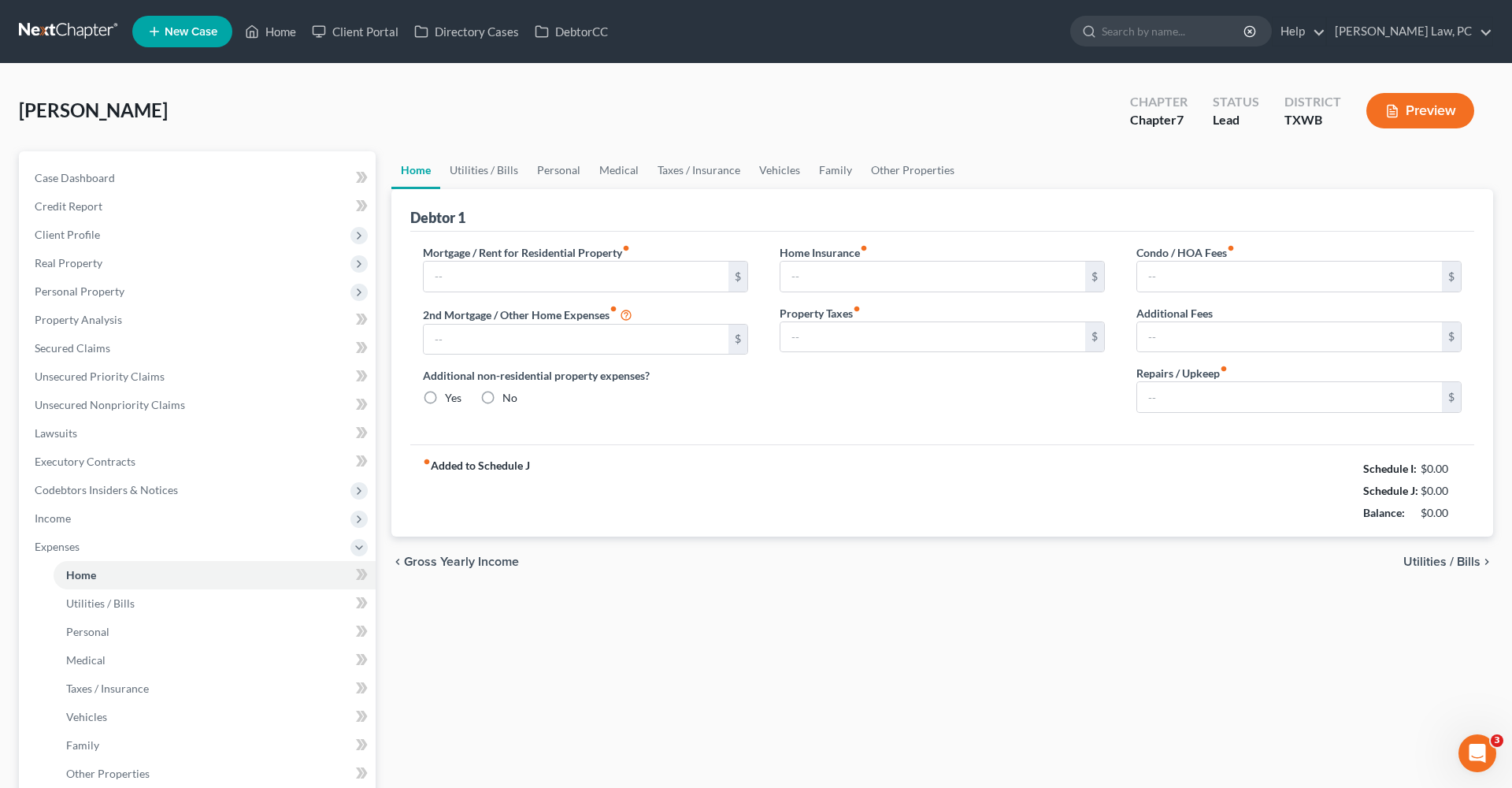
type input "0.00"
radio input "true"
type input "0.00"
type input "23.67"
type input "0.00"
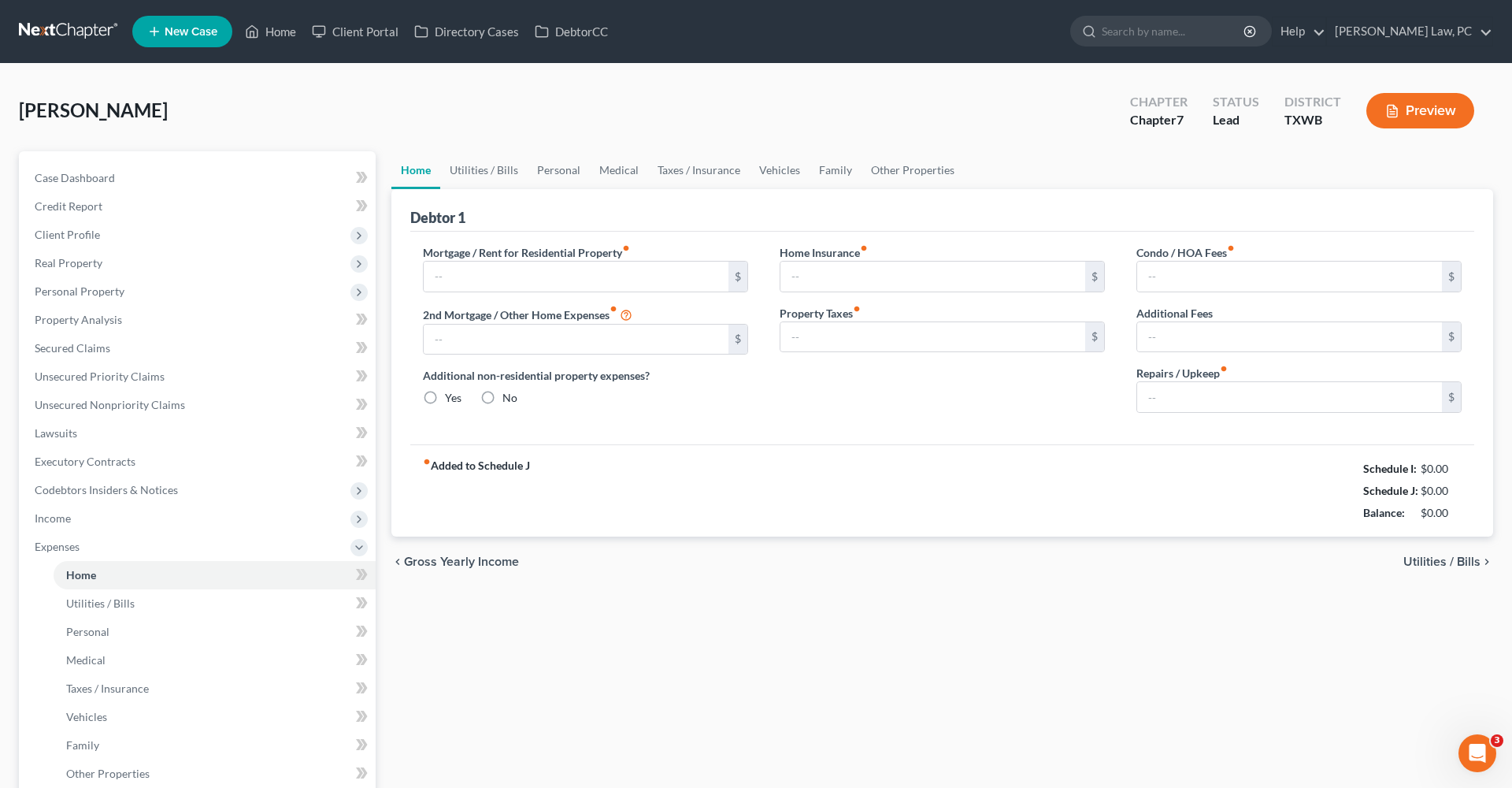
type input "0.00"
type input "120.00"
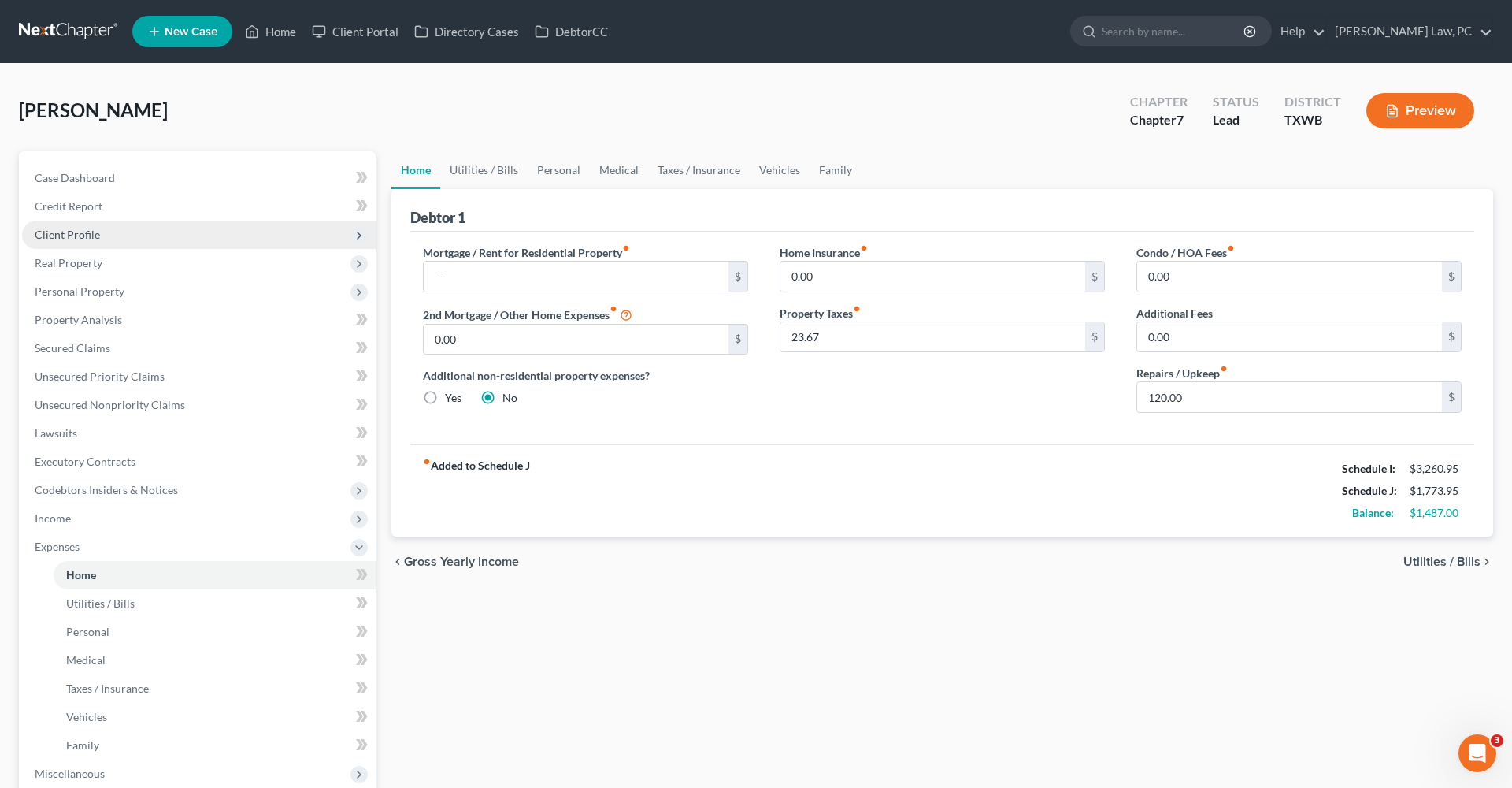
click at [53, 236] on span "Client Profile" at bounding box center [68, 235] width 65 height 13
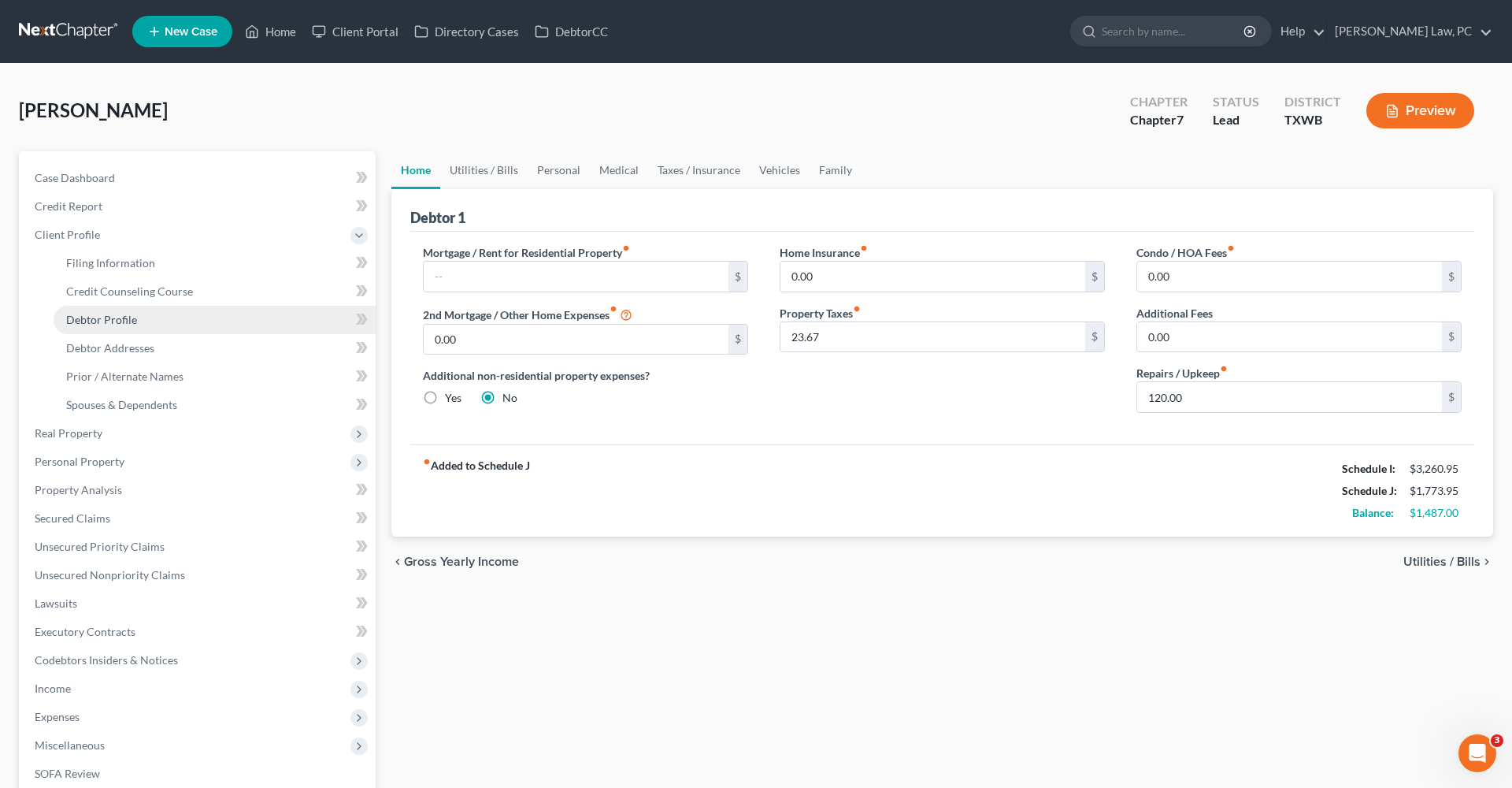
click at [88, 316] on span "Debtor Profile" at bounding box center [101, 320] width 71 height 13
select select "4"
select select "0"
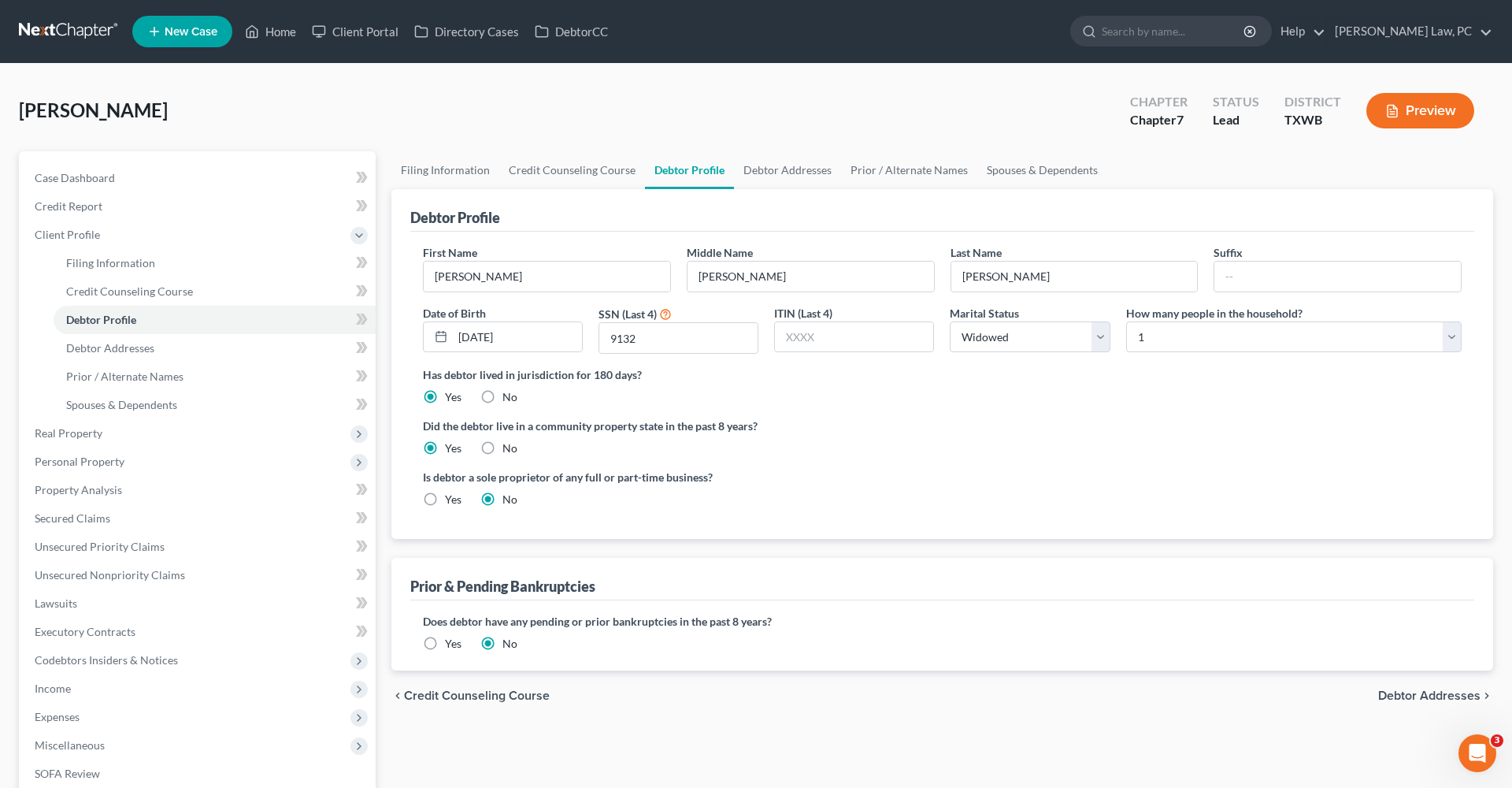
click at [43, 40] on link at bounding box center [69, 32] width 101 height 28
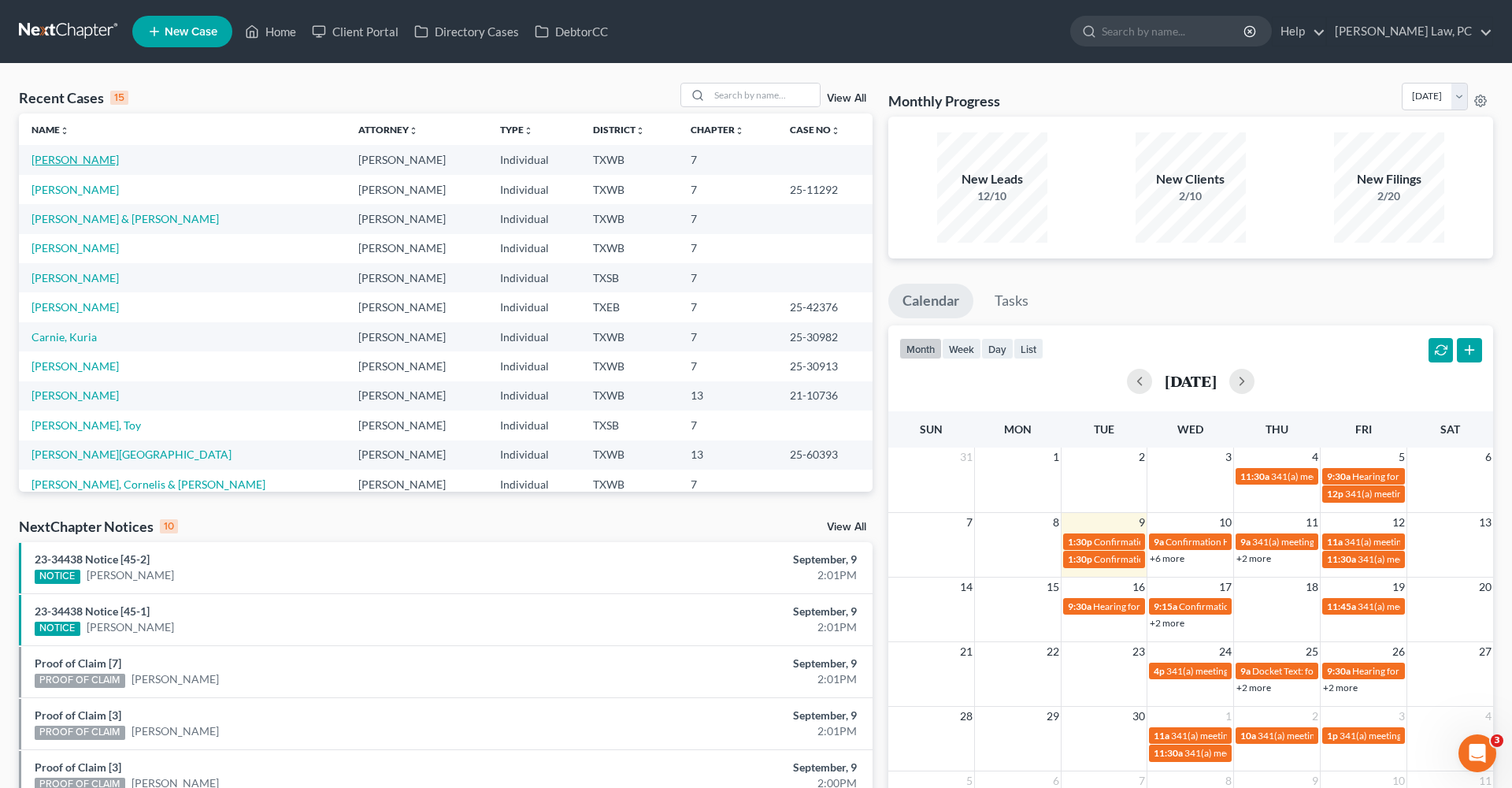
click at [56, 161] on link "Melton, Griselda" at bounding box center [75, 159] width 88 height 13
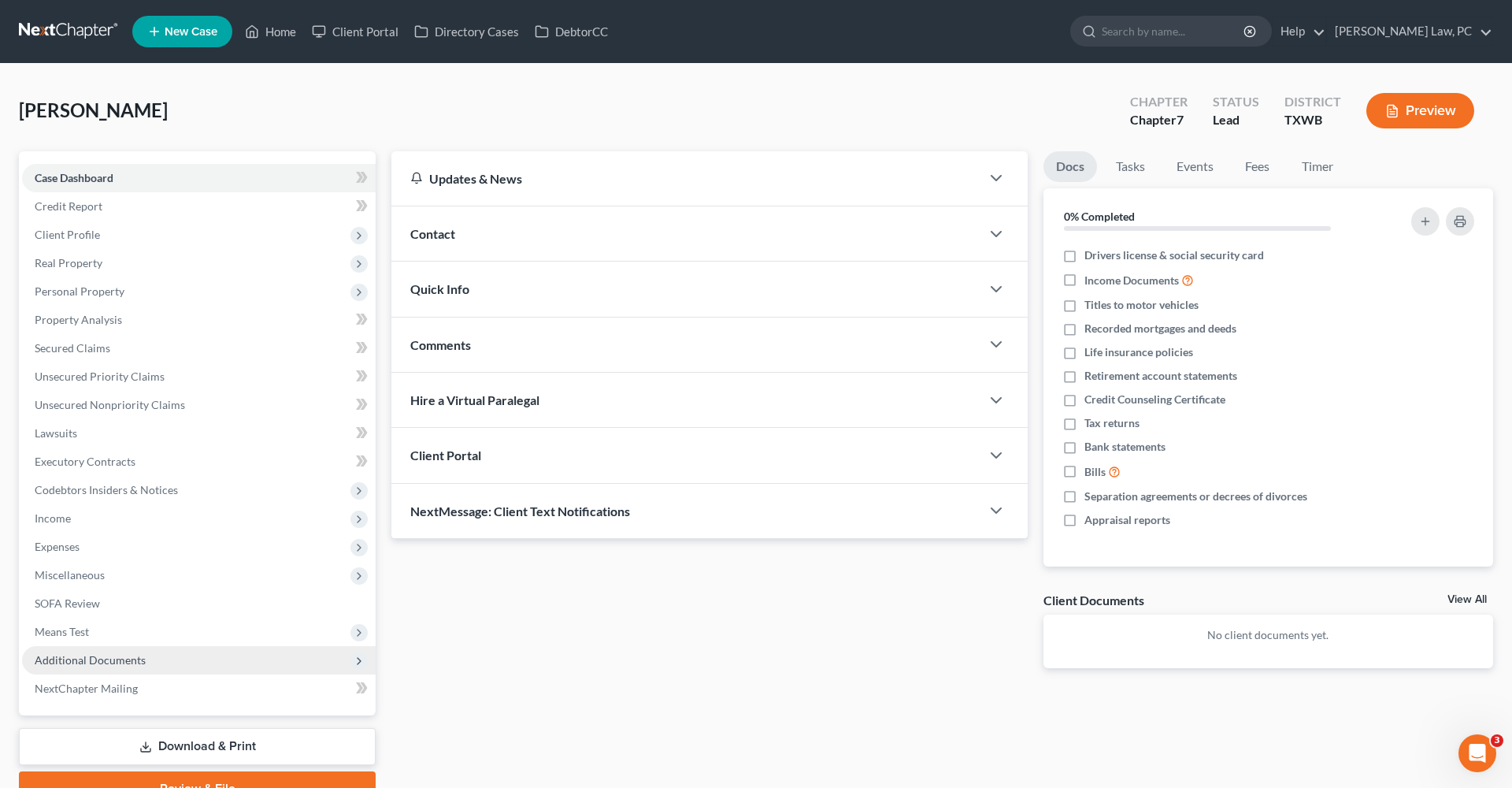
click at [96, 657] on span "Additional Documents" at bounding box center [90, 659] width 111 height 13
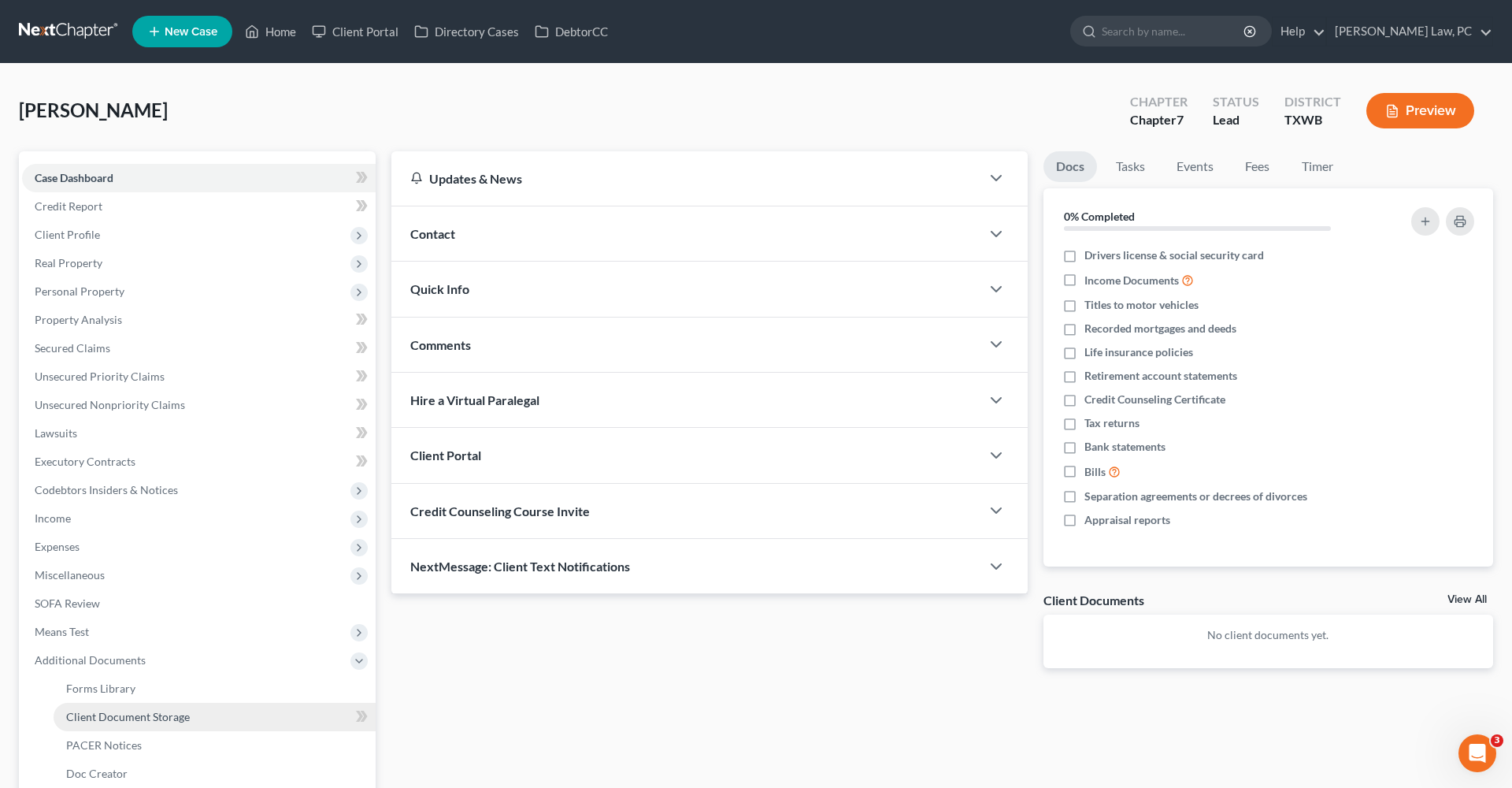
click at [143, 720] on span "Client Document Storage" at bounding box center [128, 716] width 123 height 13
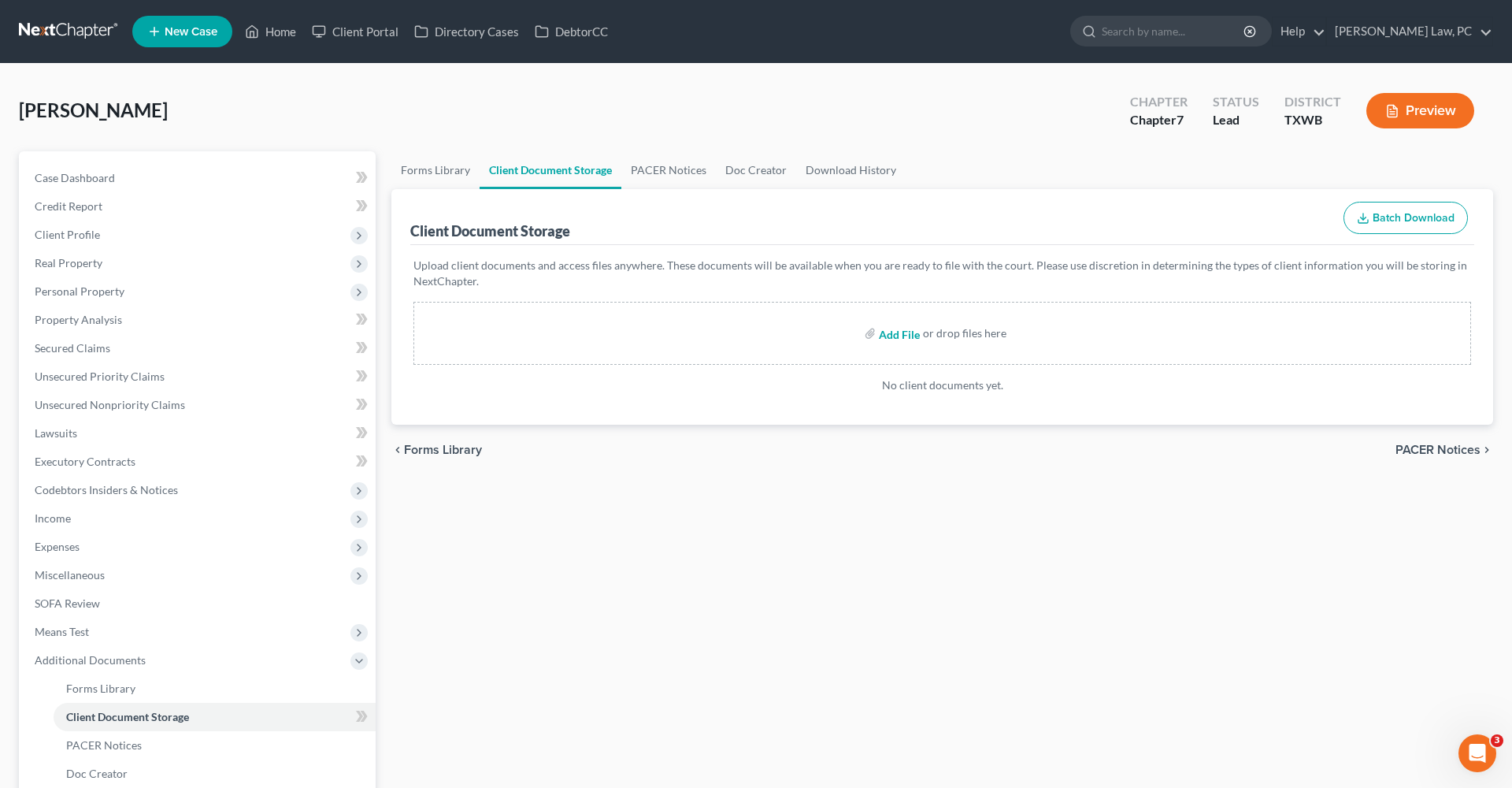
click at [893, 336] on input "file" at bounding box center [897, 333] width 38 height 28
type input "C:\fakepath\Coversheet and Affidavit Signed Melton_Griselda.pdf"
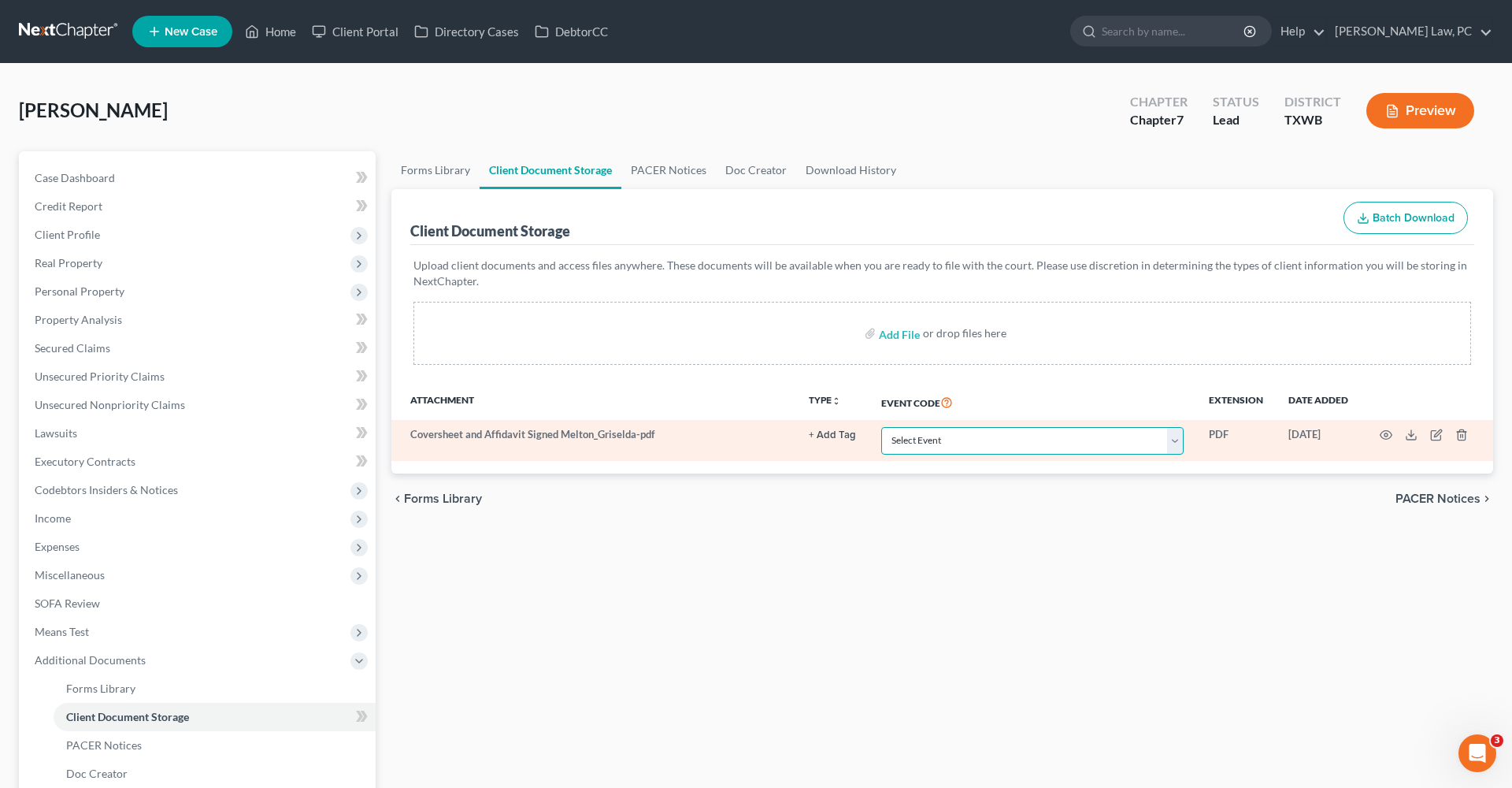
select select "10"
click at [1381, 437] on icon "button" at bounding box center [1386, 435] width 12 height 8
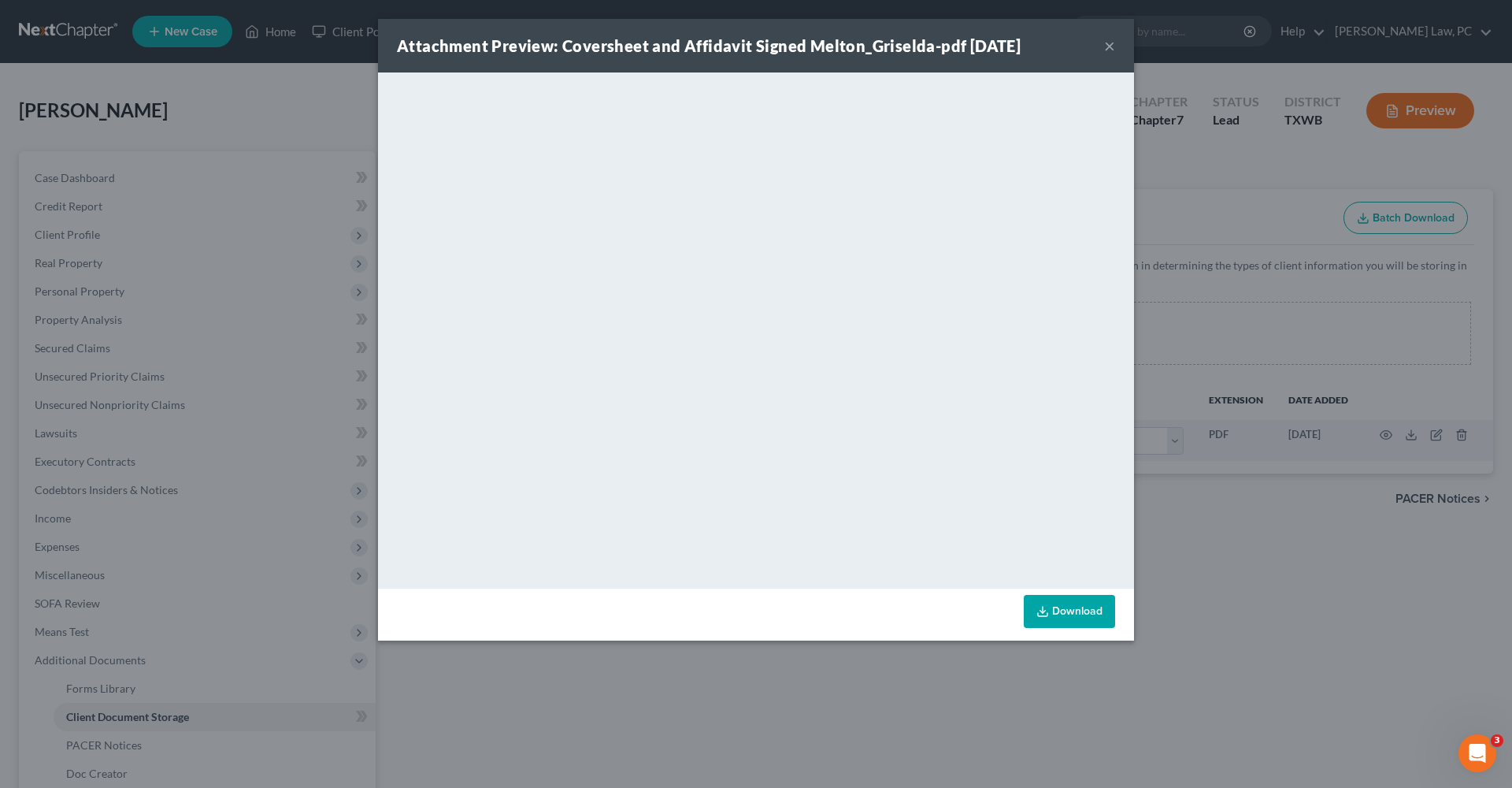
click at [1114, 49] on button "×" at bounding box center [1109, 45] width 11 height 19
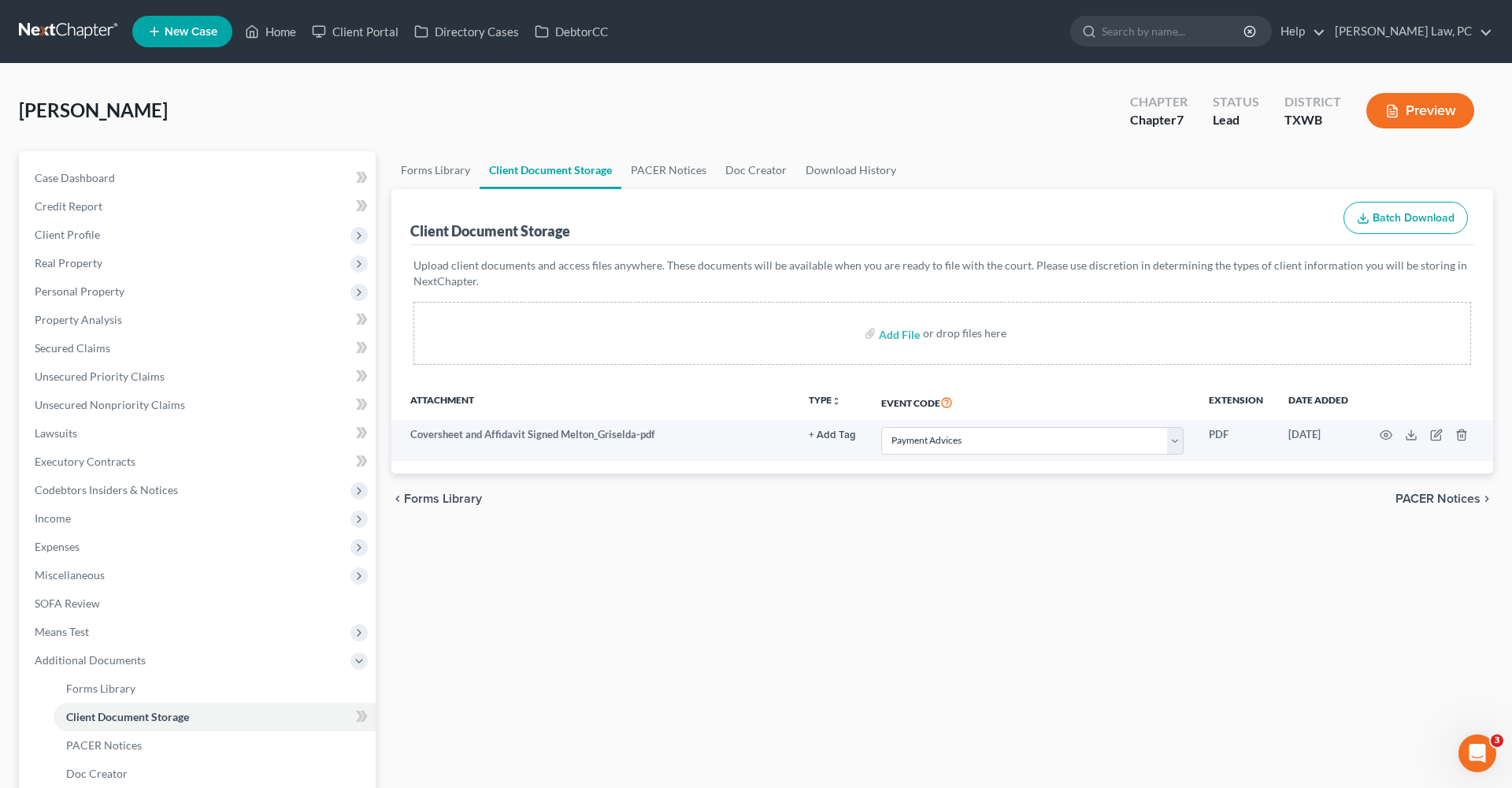
click at [50, 27] on link at bounding box center [69, 32] width 101 height 28
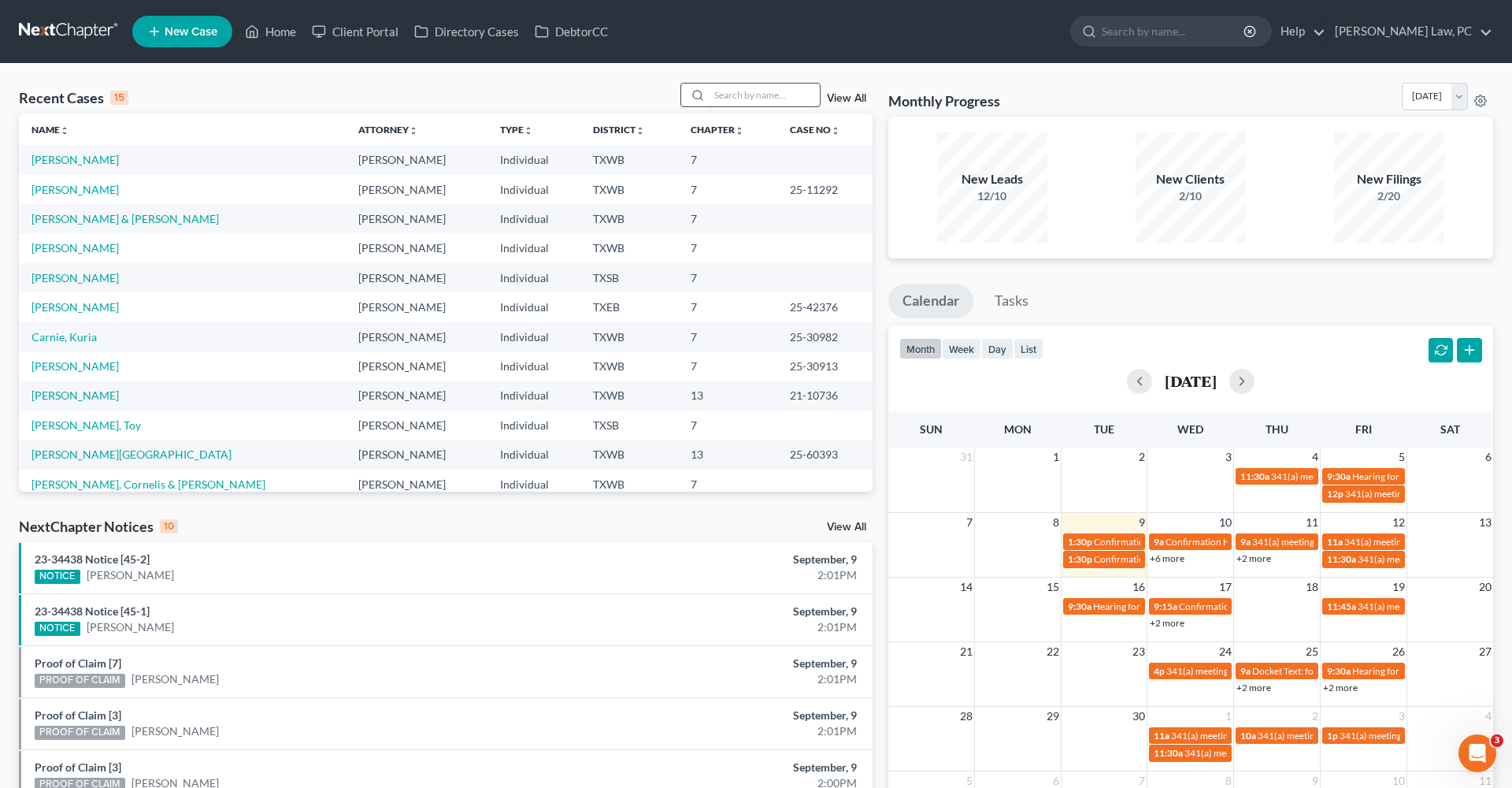
click at [727, 93] on input "search" at bounding box center [764, 94] width 110 height 23
type input "[PERSON_NAME]"
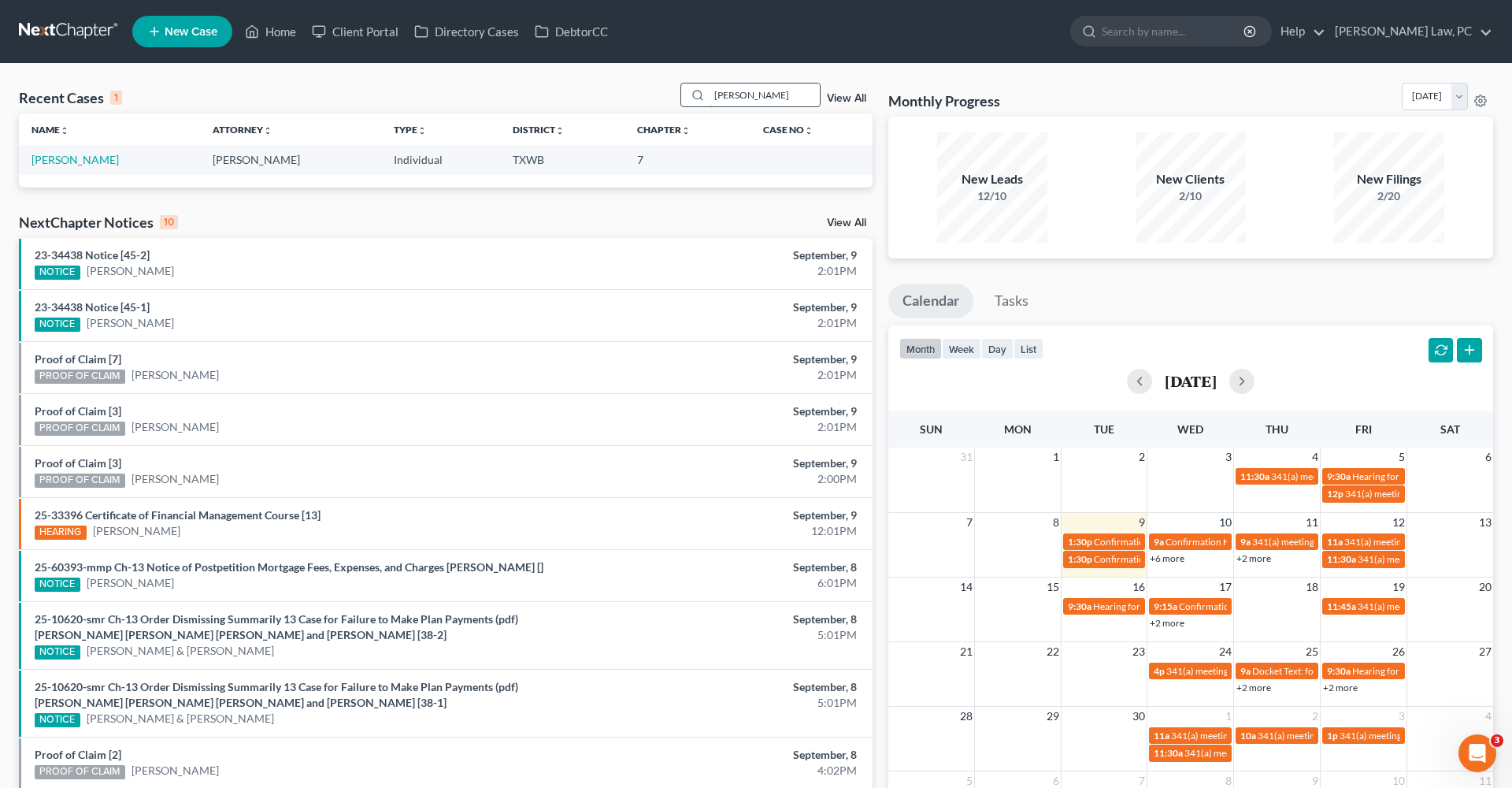
drag, startPoint x: 749, startPoint y: 98, endPoint x: 707, endPoint y: 94, distance: 42.2
click at [707, 94] on div "[PERSON_NAME]" at bounding box center [750, 94] width 140 height 24
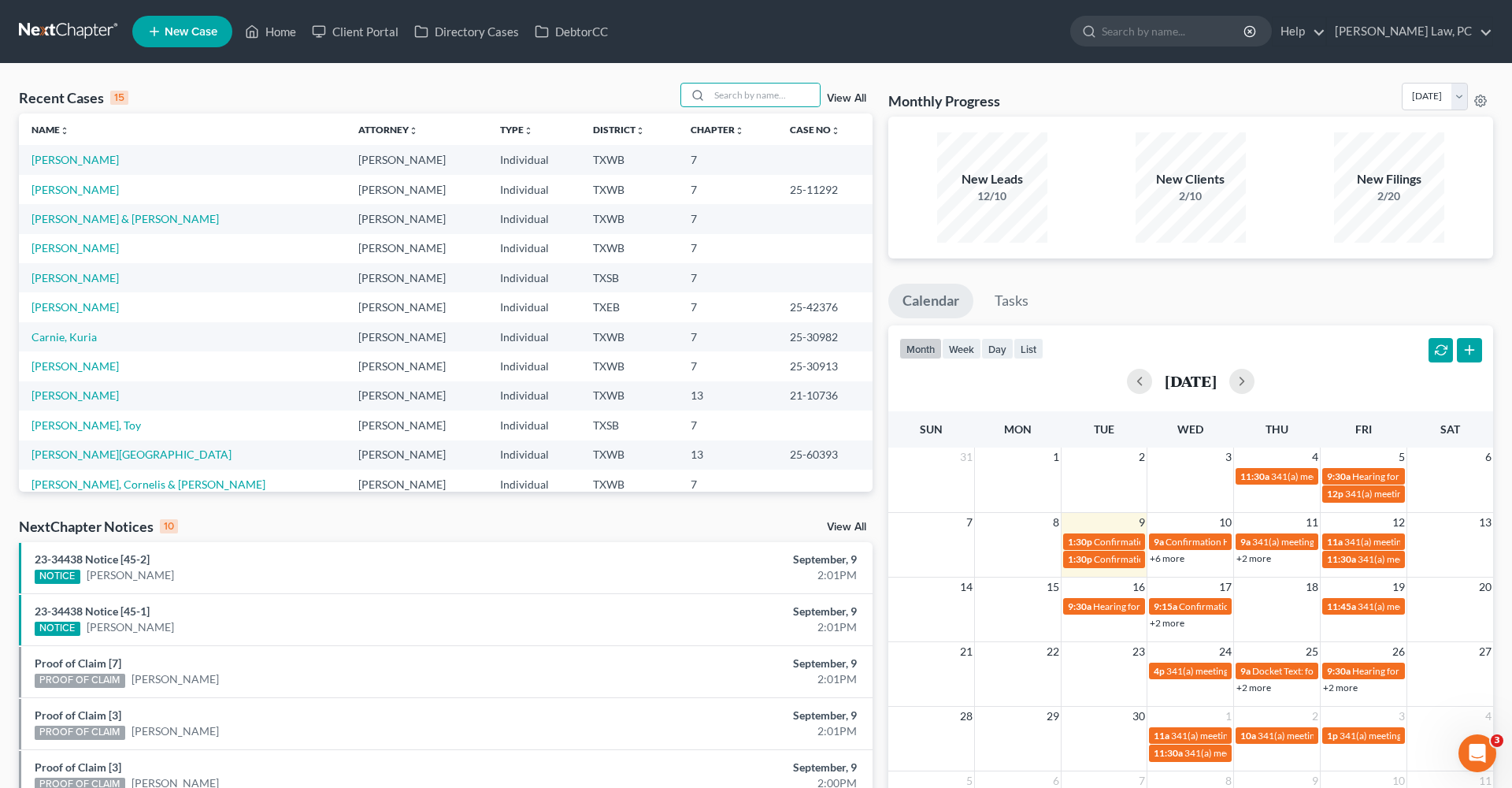
click at [174, 32] on span "New Case" at bounding box center [190, 32] width 53 height 12
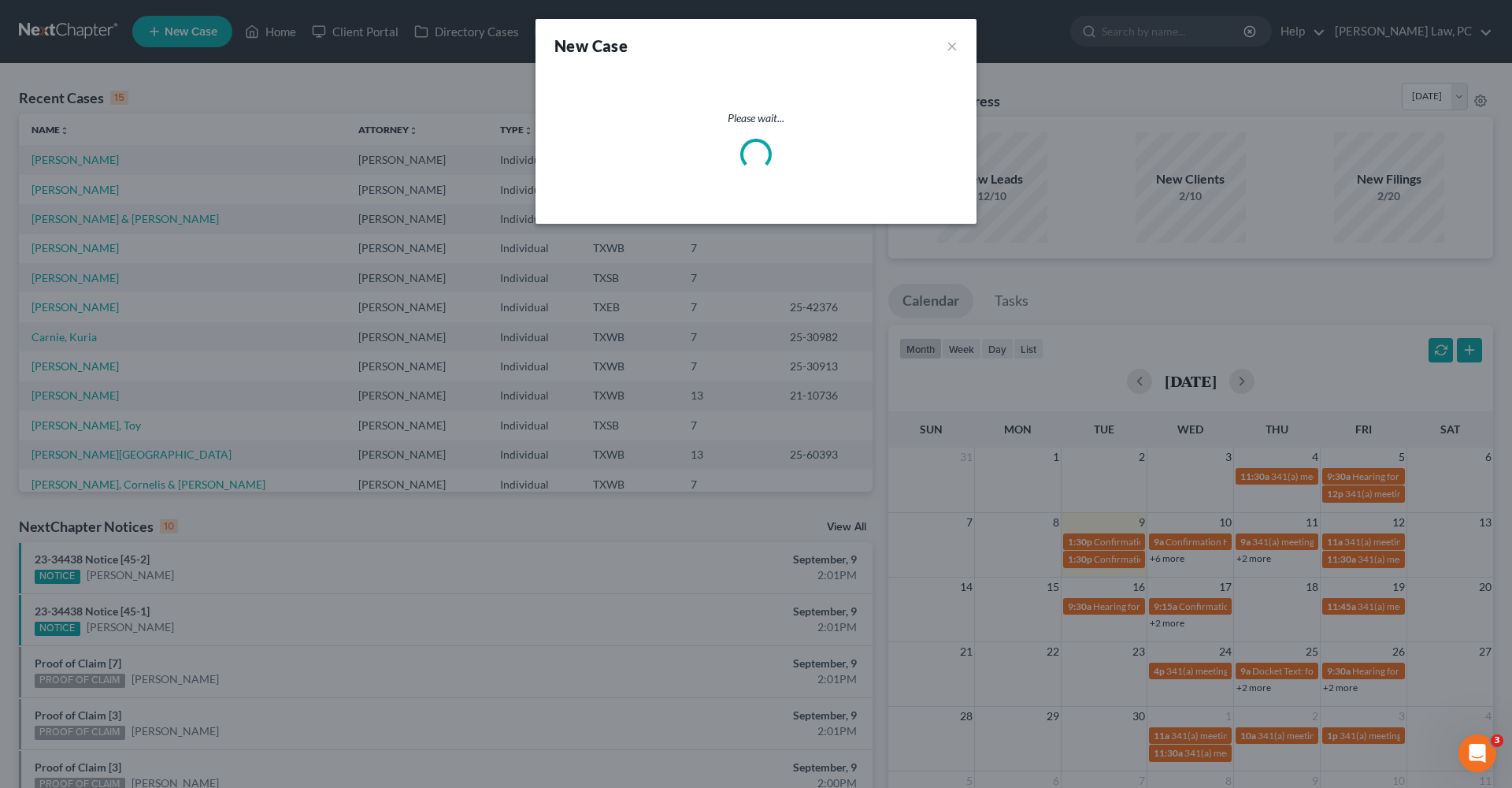
select select "79"
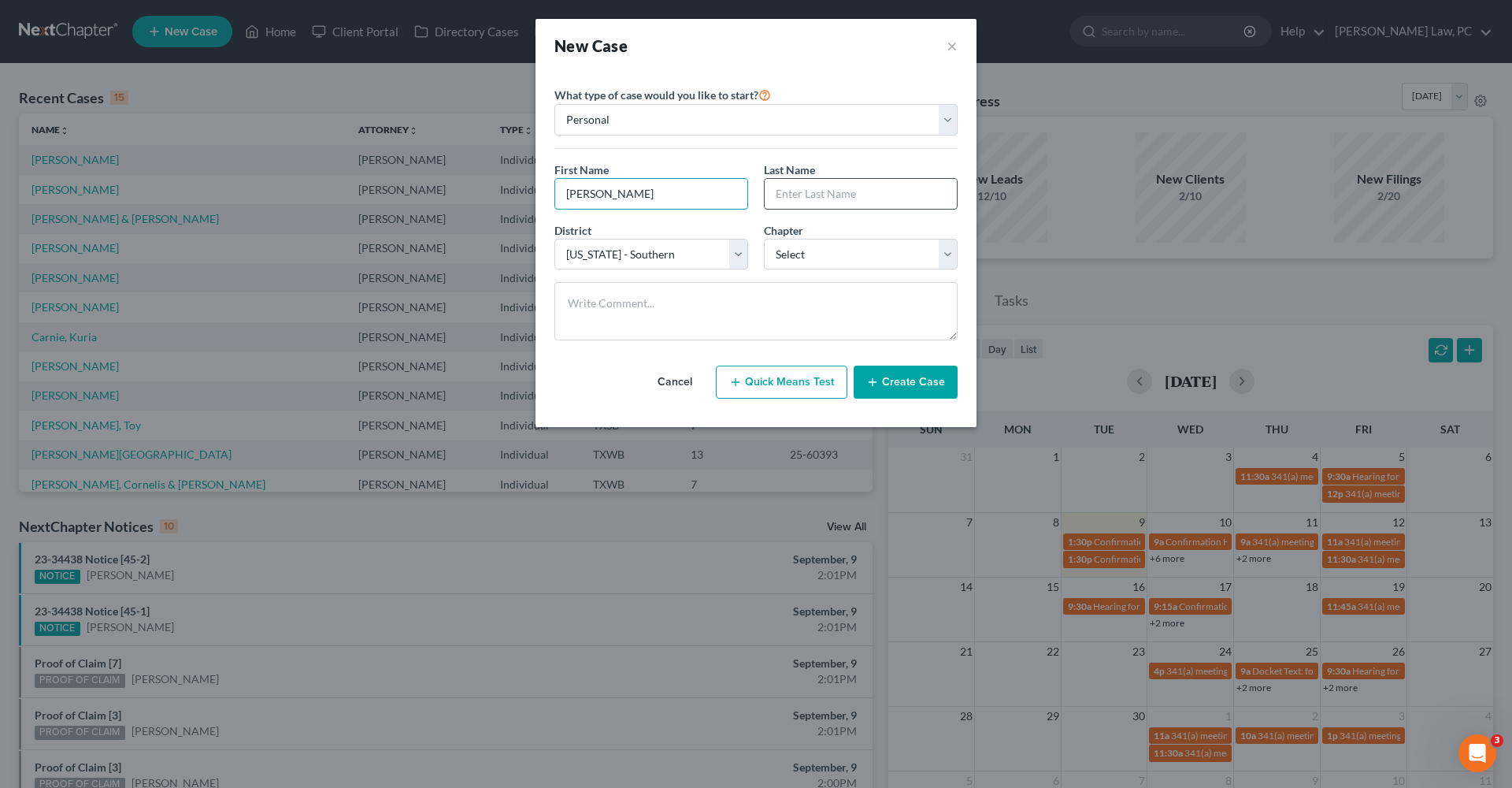
type input "Luis"
type input "Santos"
select select "0"
click at [916, 390] on button "Create Case" at bounding box center [905, 382] width 104 height 33
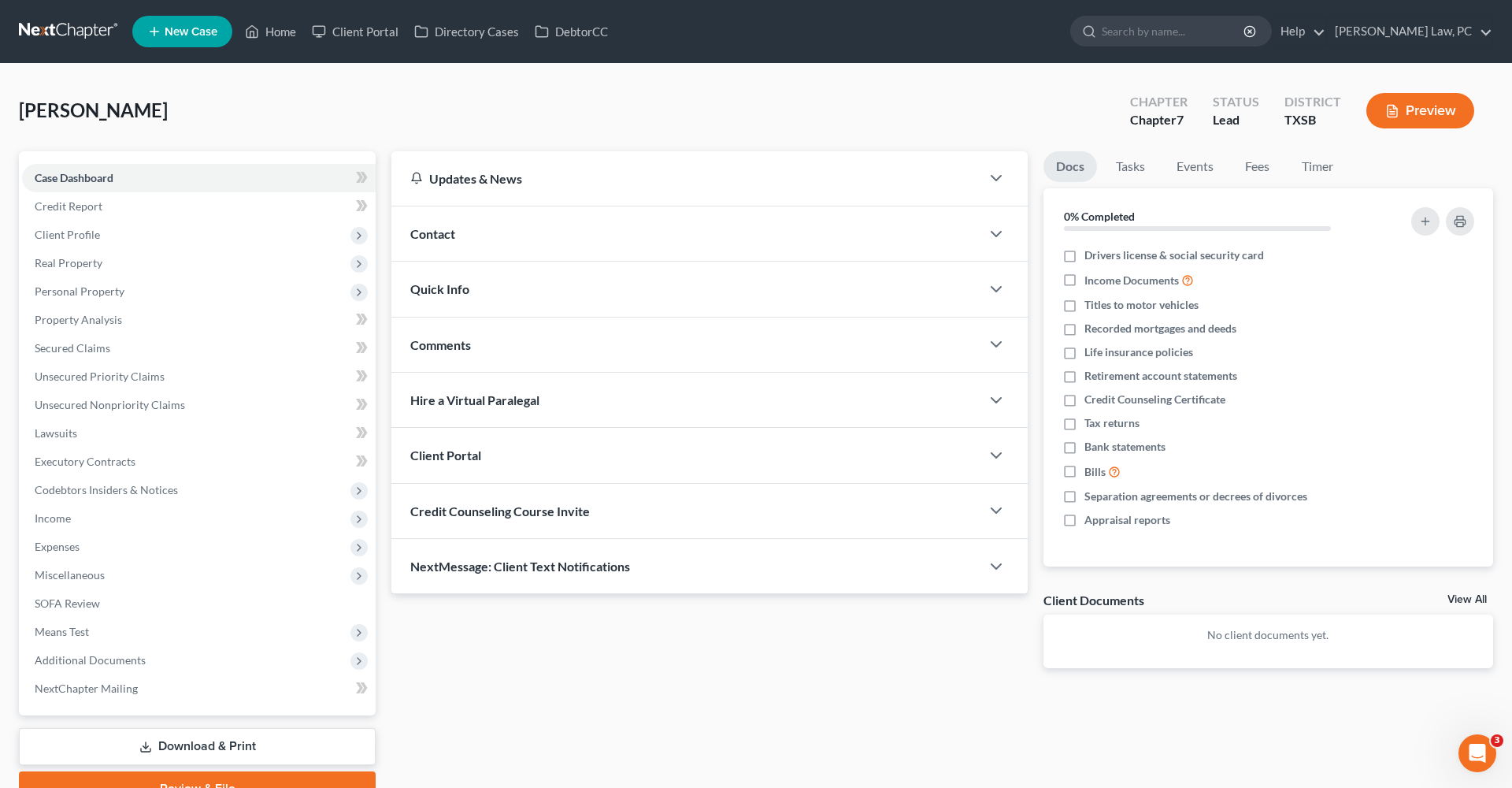
click at [499, 510] on span "Credit Counseling Course Invite" at bounding box center [500, 511] width 179 height 15
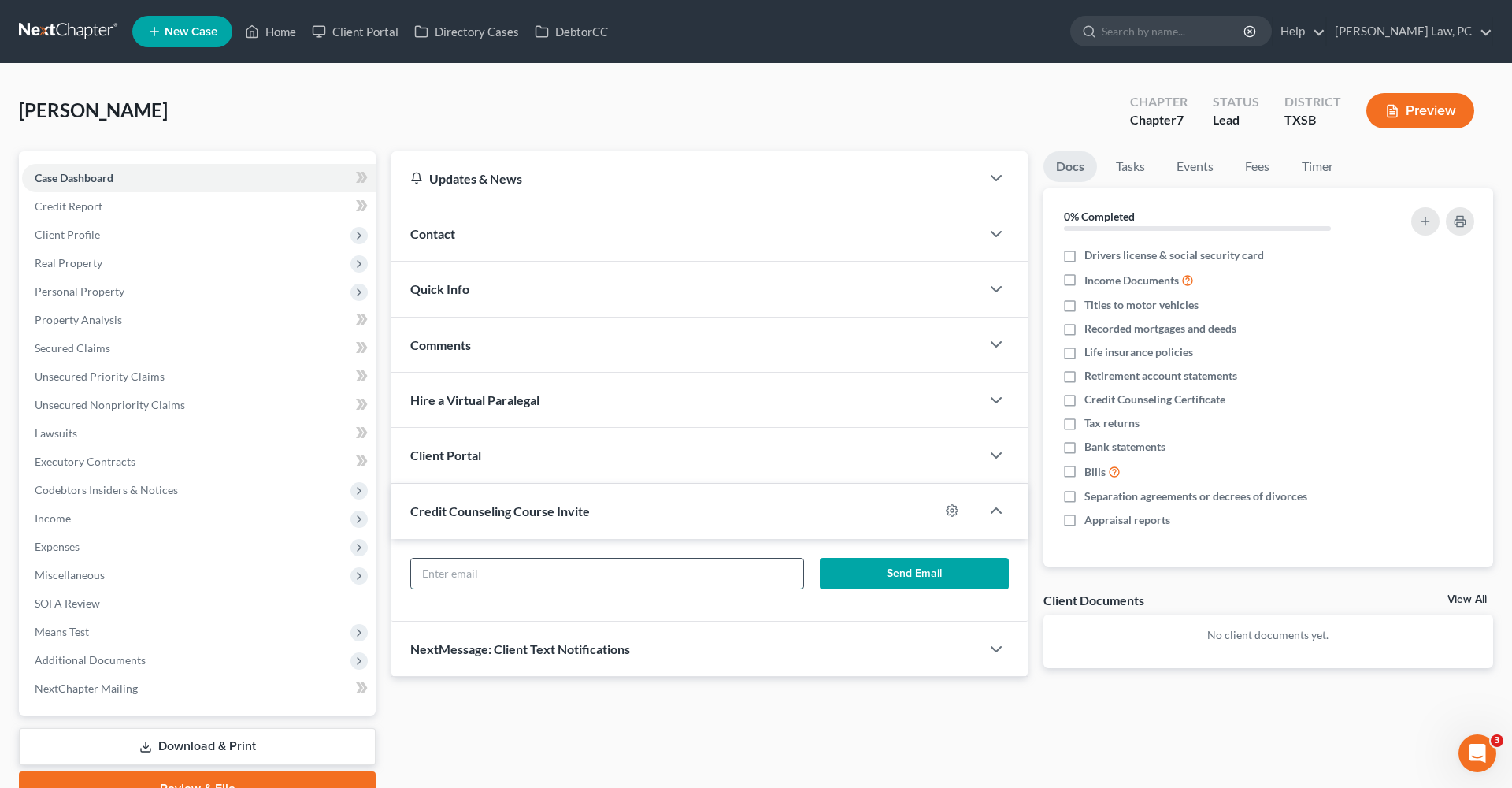
click at [516, 580] on input "text" at bounding box center [607, 573] width 392 height 30
paste input "krismtinekami@gmail.com"
type input "krismtinekami@gmail.com"
click at [890, 573] on button "Send Email" at bounding box center [914, 573] width 189 height 32
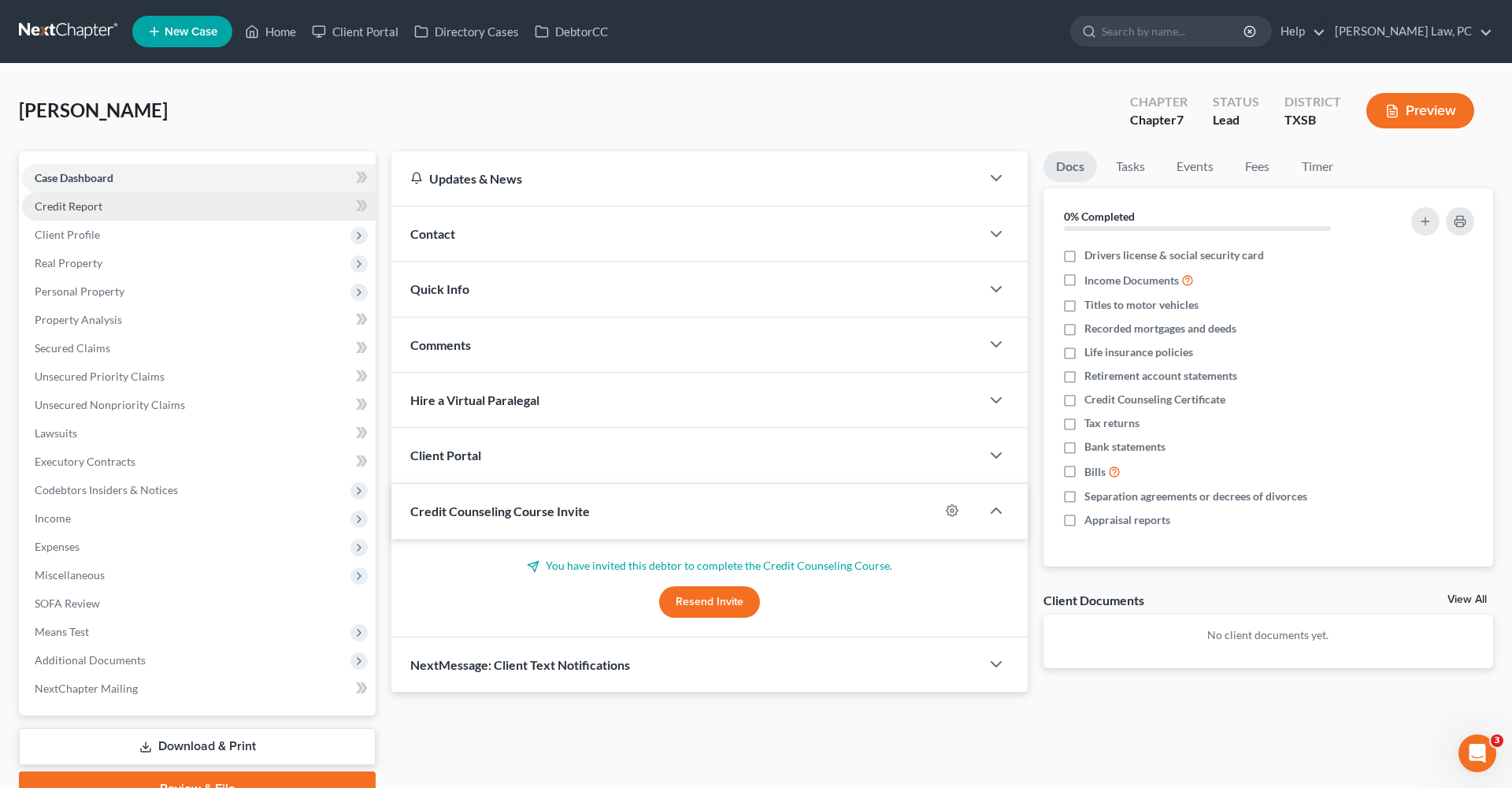
click at [63, 206] on span "Credit Report" at bounding box center [68, 206] width 68 height 13
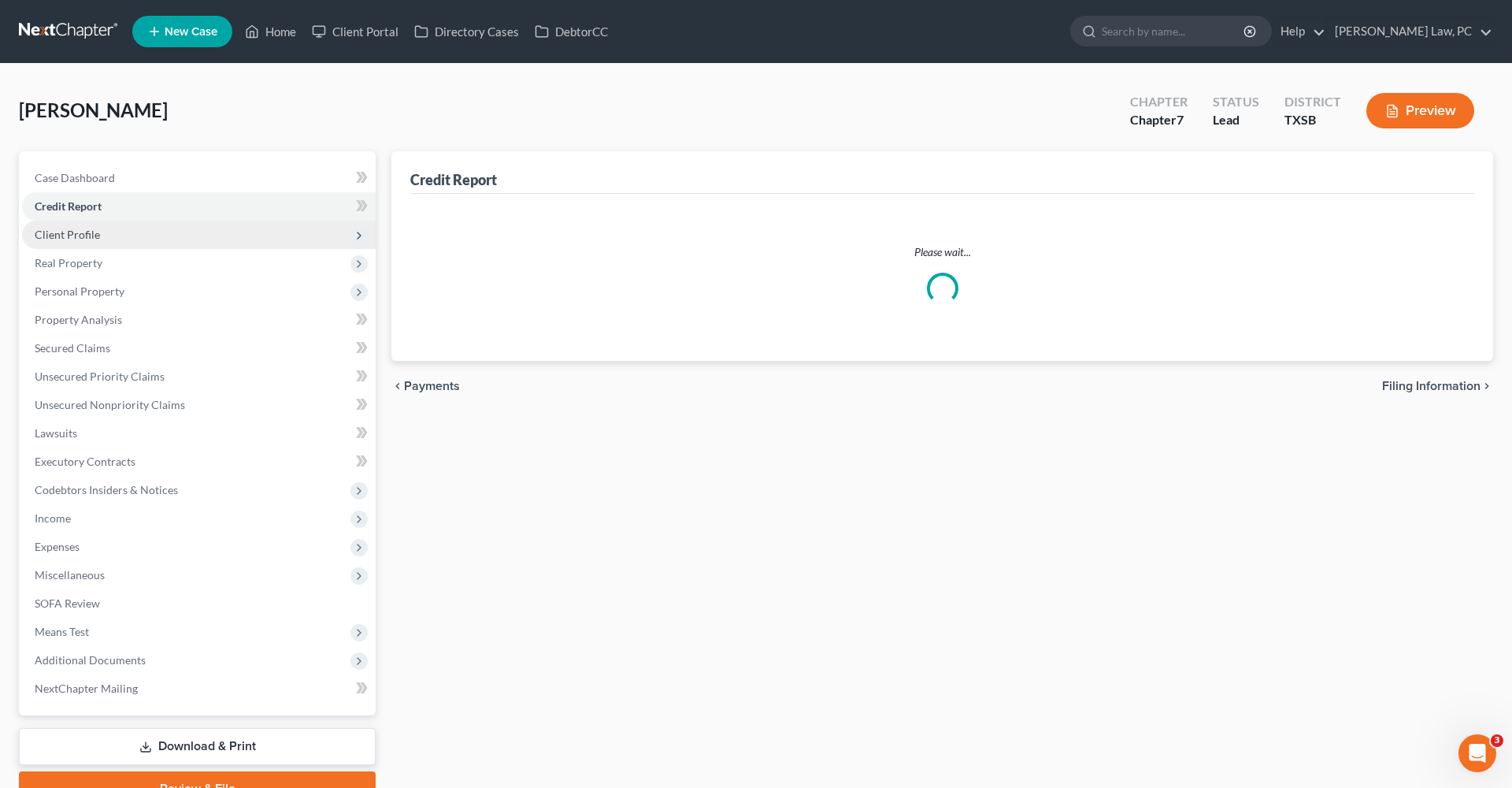
click at [70, 237] on span "Client Profile" at bounding box center [68, 235] width 65 height 13
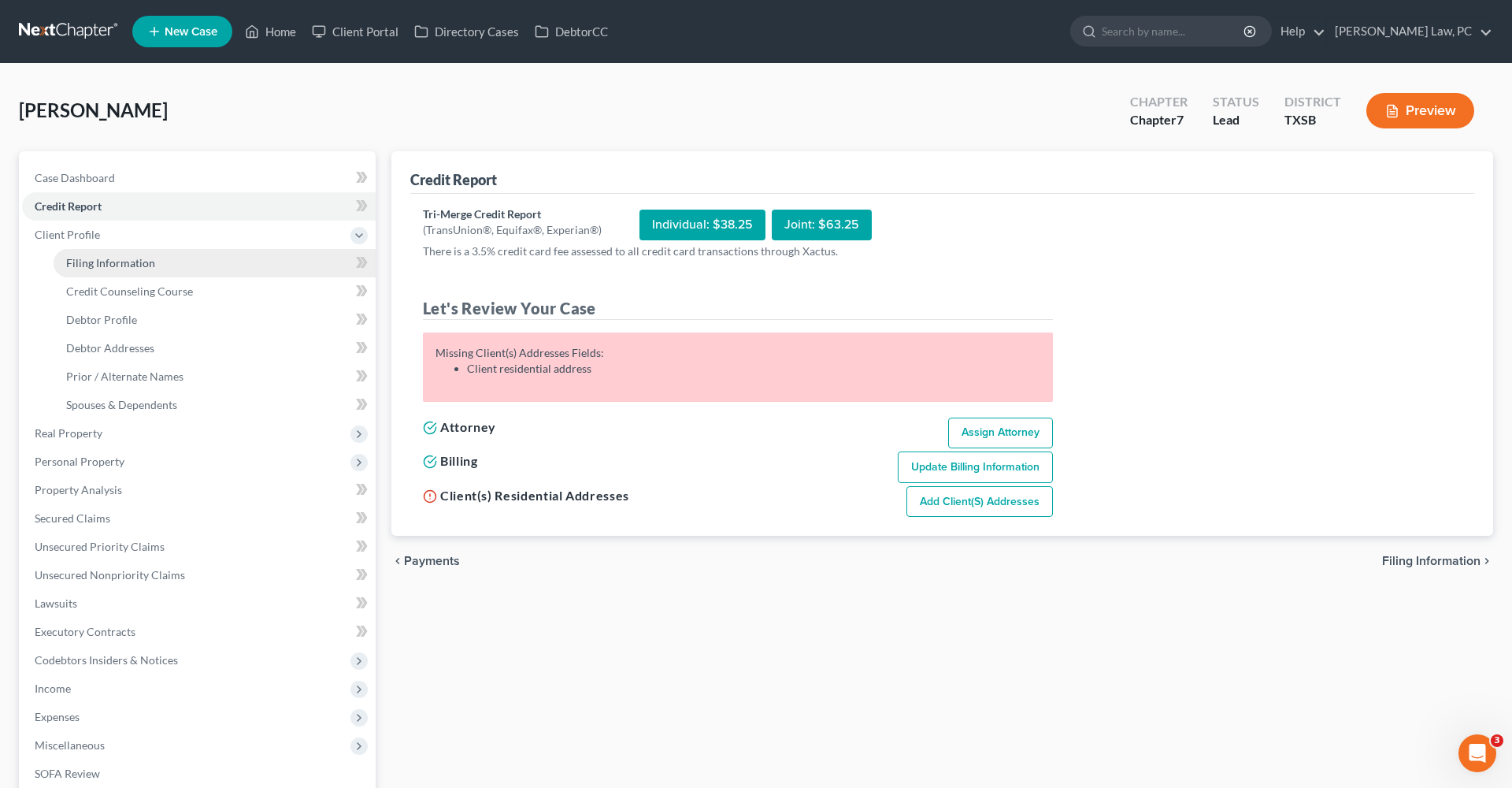
click at [91, 261] on span "Filing Information" at bounding box center [110, 263] width 89 height 13
select select "1"
select select "0"
select select "79"
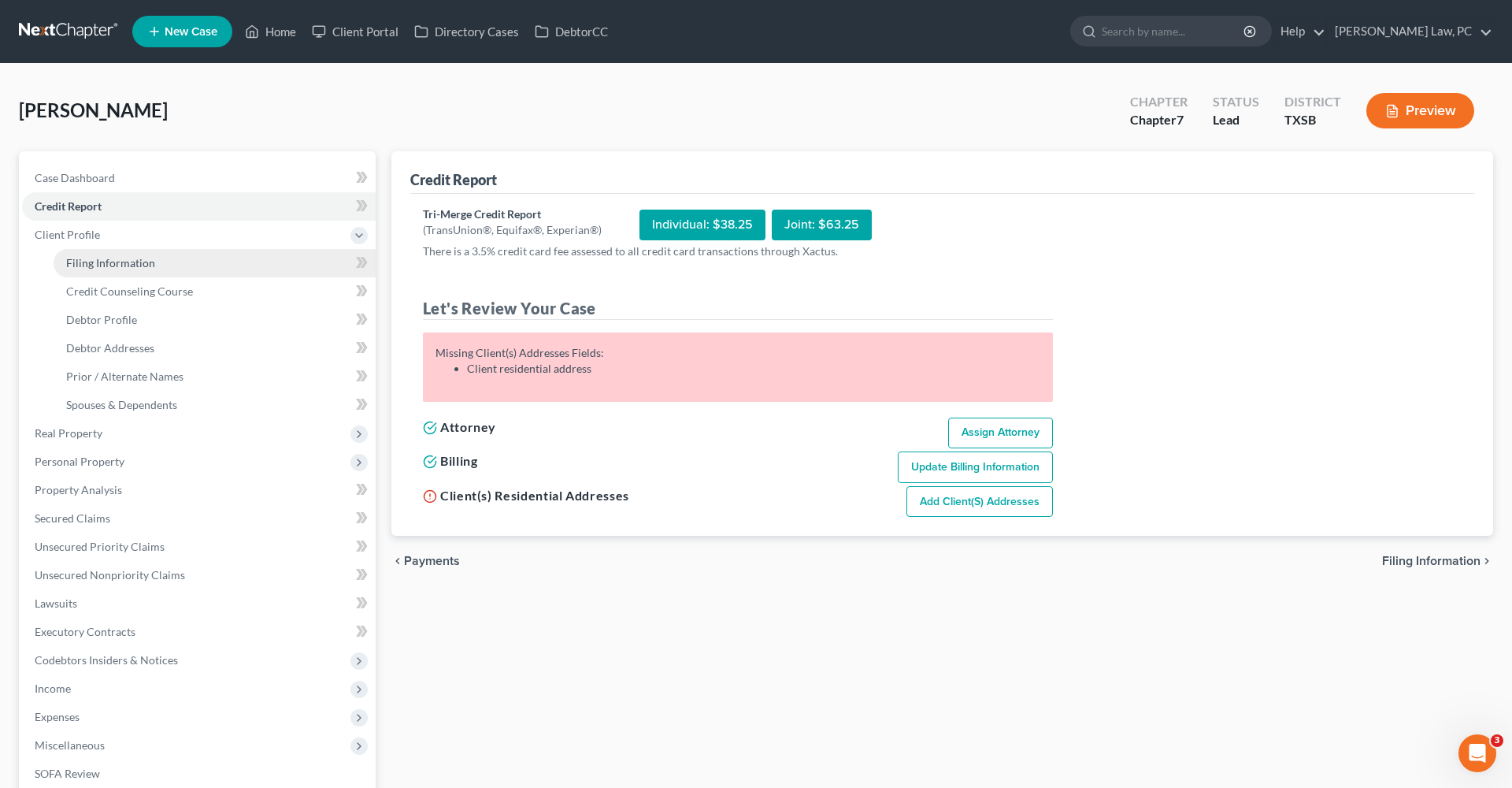
select select "45"
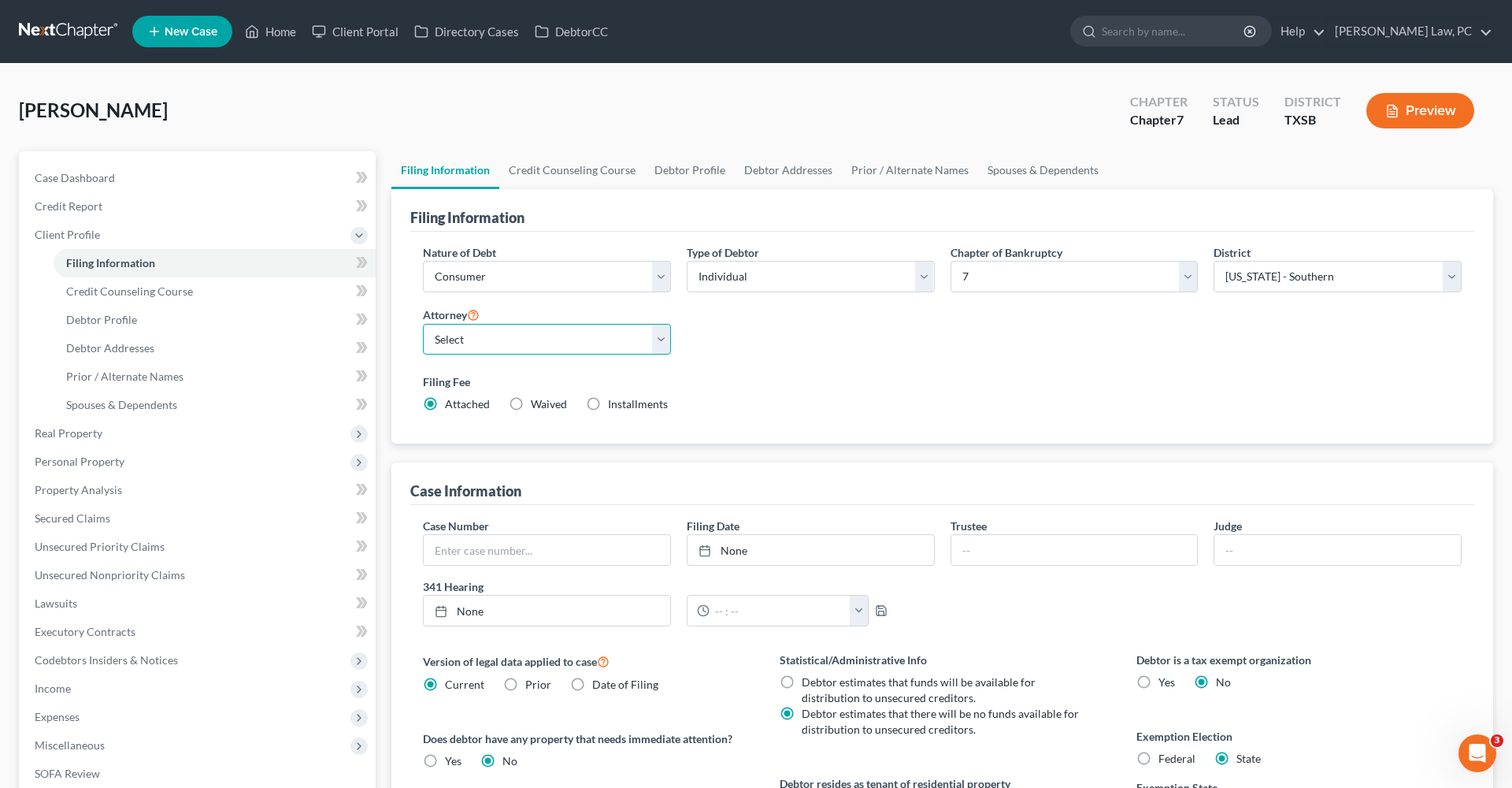
select select "2"
click at [110, 288] on span "Credit Counseling Course" at bounding box center [129, 291] width 127 height 13
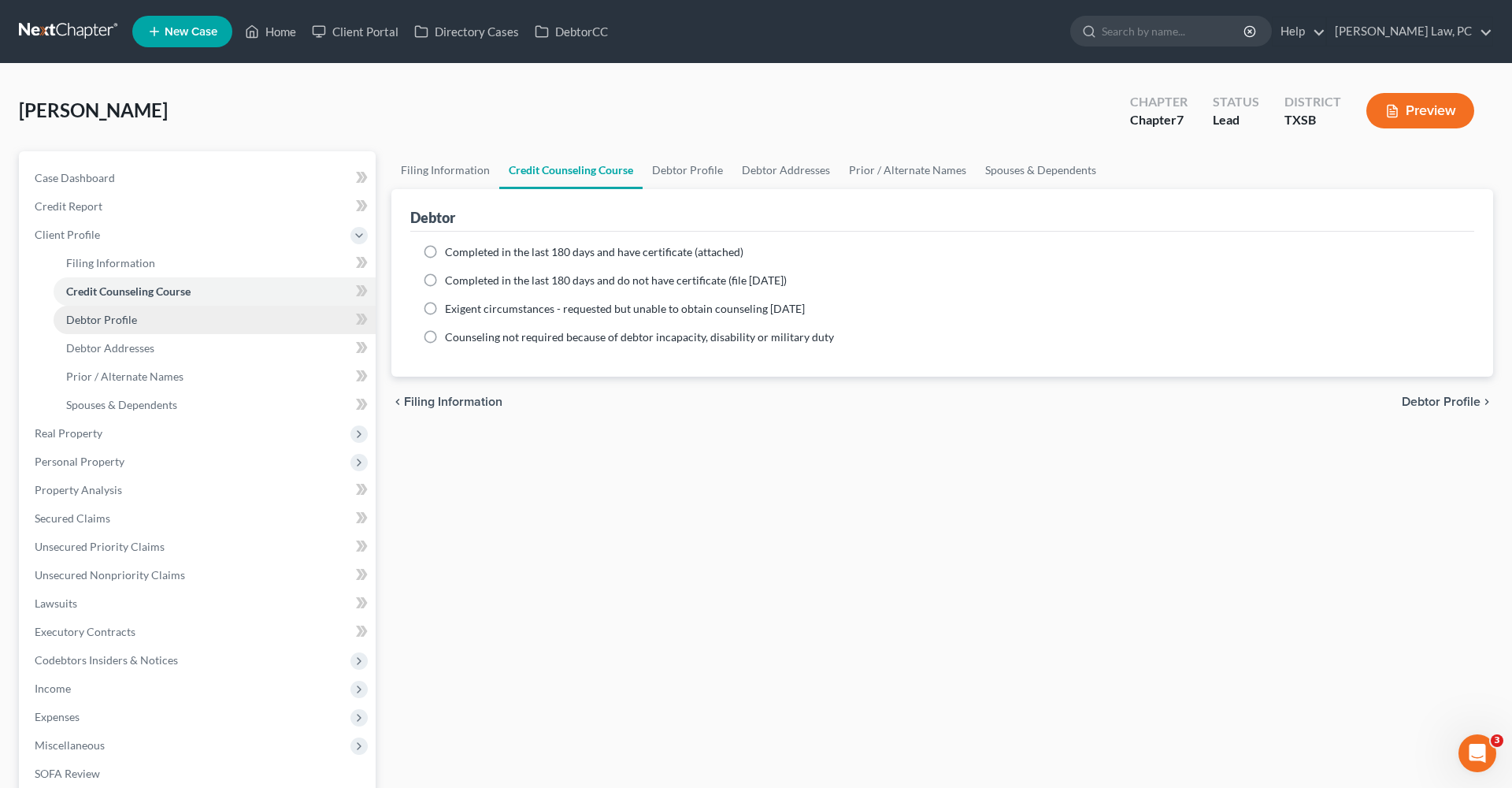
click at [113, 322] on span "Debtor Profile" at bounding box center [101, 320] width 71 height 13
select select "0"
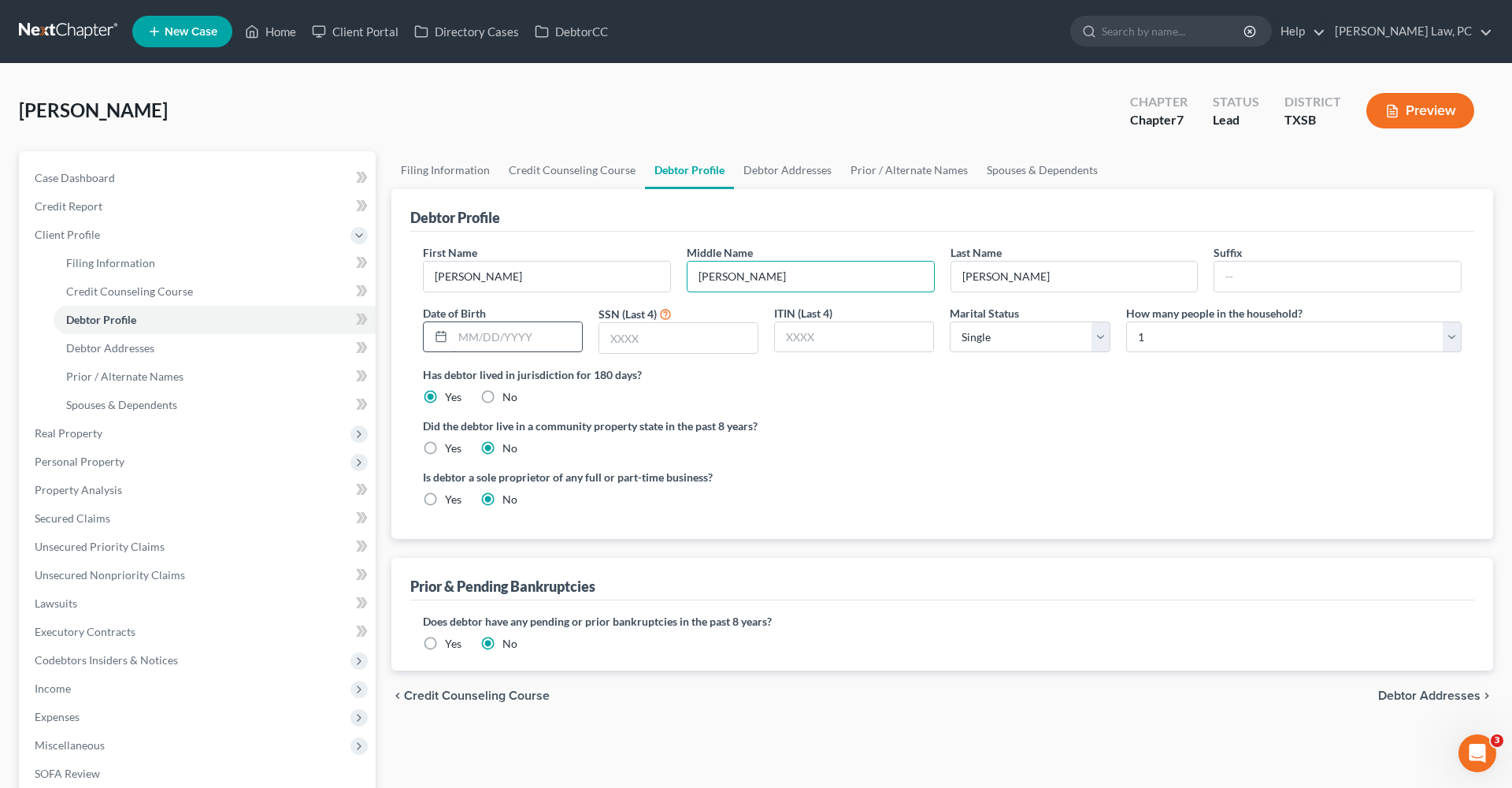
type input "Eduardo"
type input "04/29/1989"
click at [647, 336] on input "text" at bounding box center [678, 338] width 159 height 30
type input "4717"
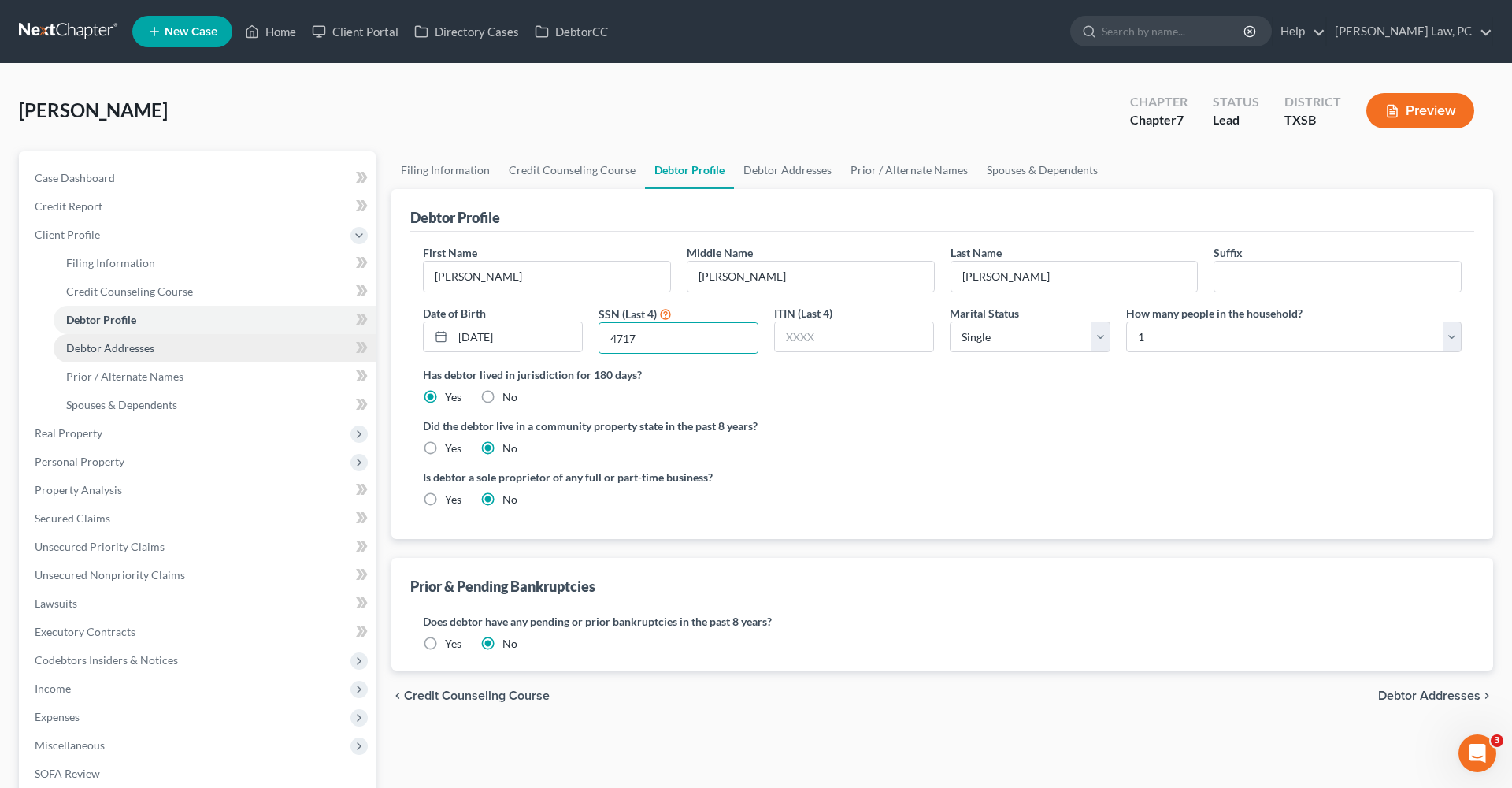
click at [94, 340] on link "Debtor Addresses" at bounding box center [214, 348] width 322 height 28
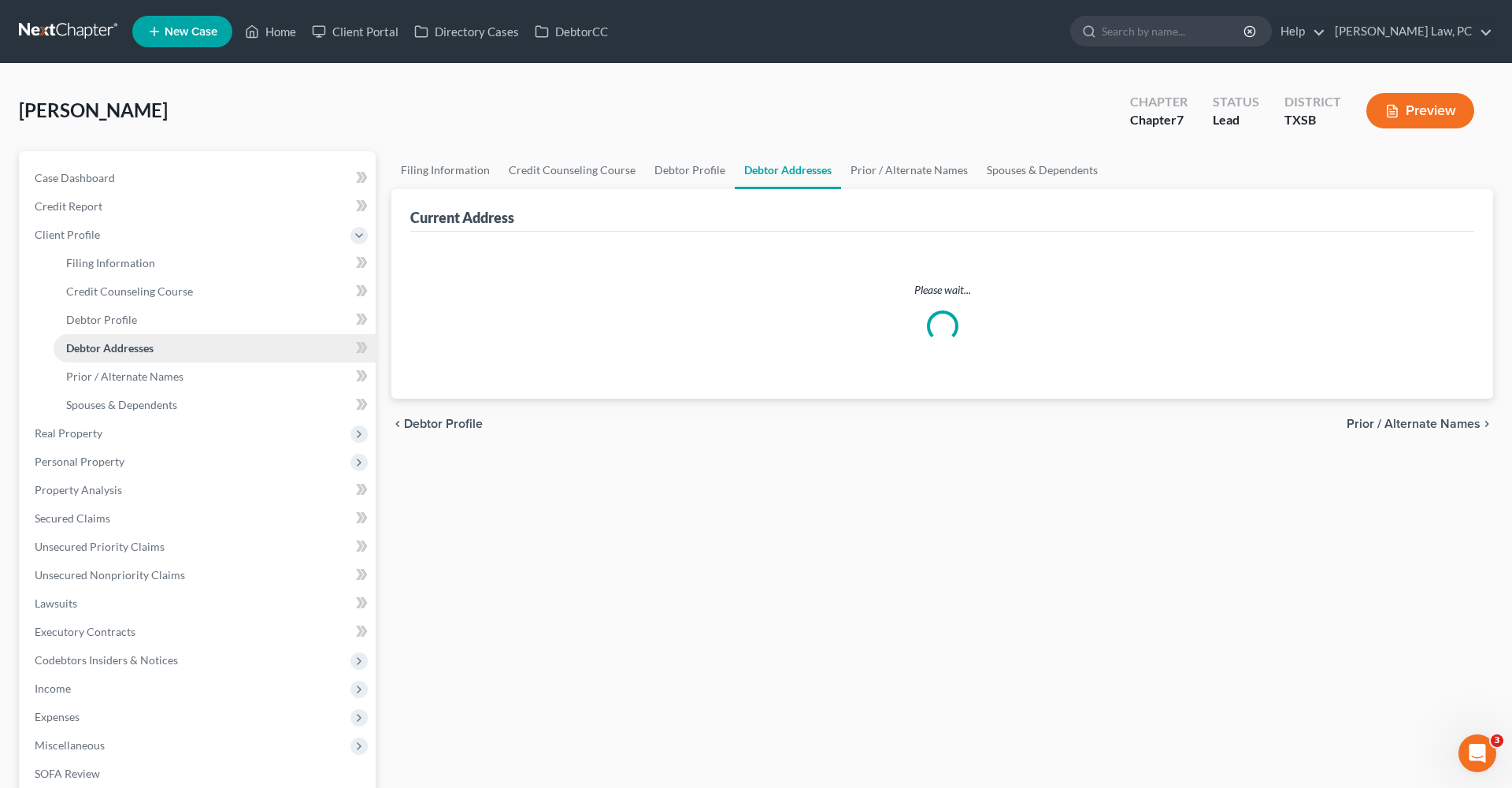
select select "0"
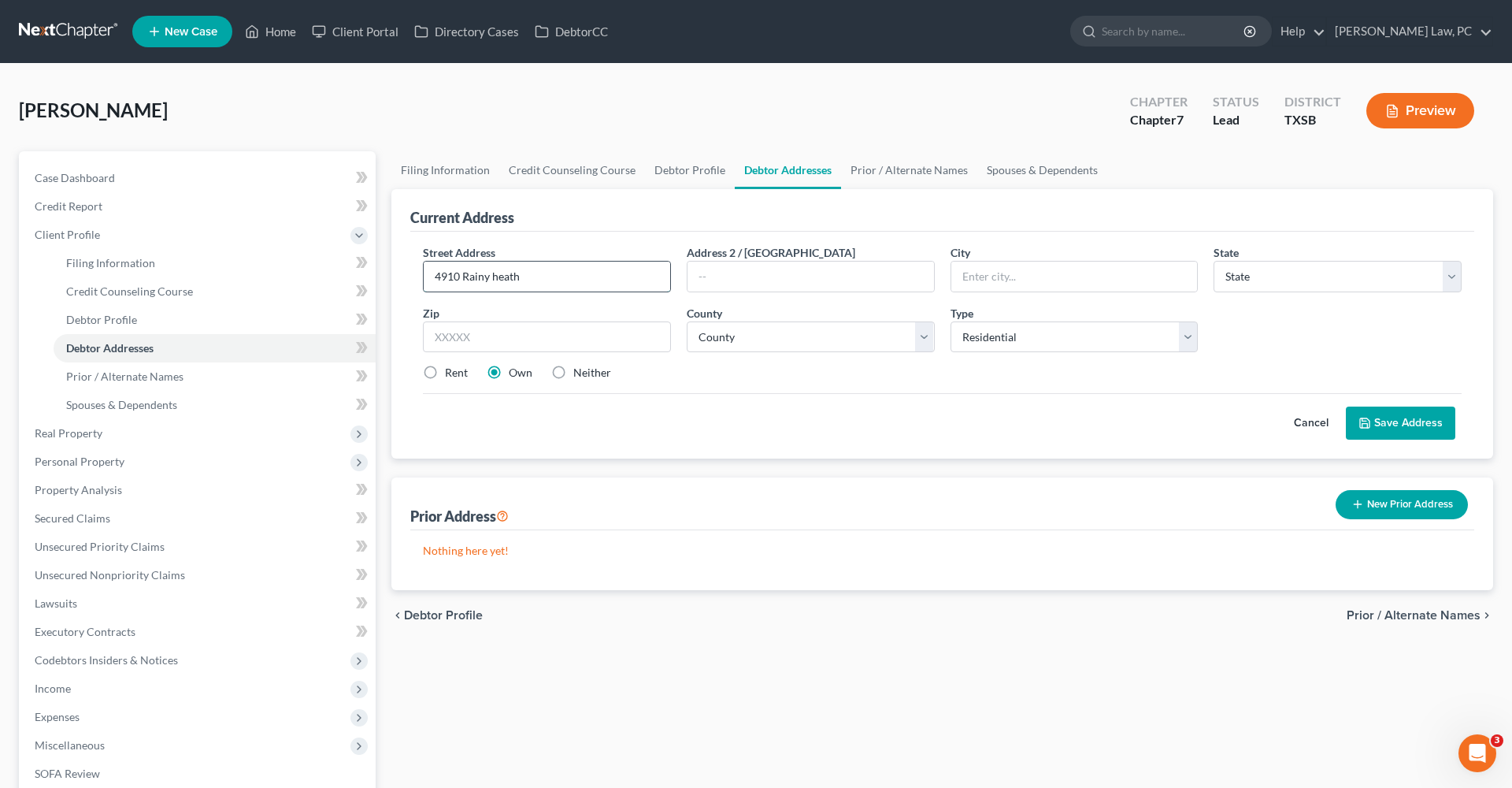
click at [497, 280] on input "4910 Rainy heath" at bounding box center [547, 276] width 246 height 30
type input "4910 Rainy Heath"
type input "77449"
click at [705, 423] on div "Cancel Save Address" at bounding box center [942, 417] width 1039 height 47
type input "Katy"
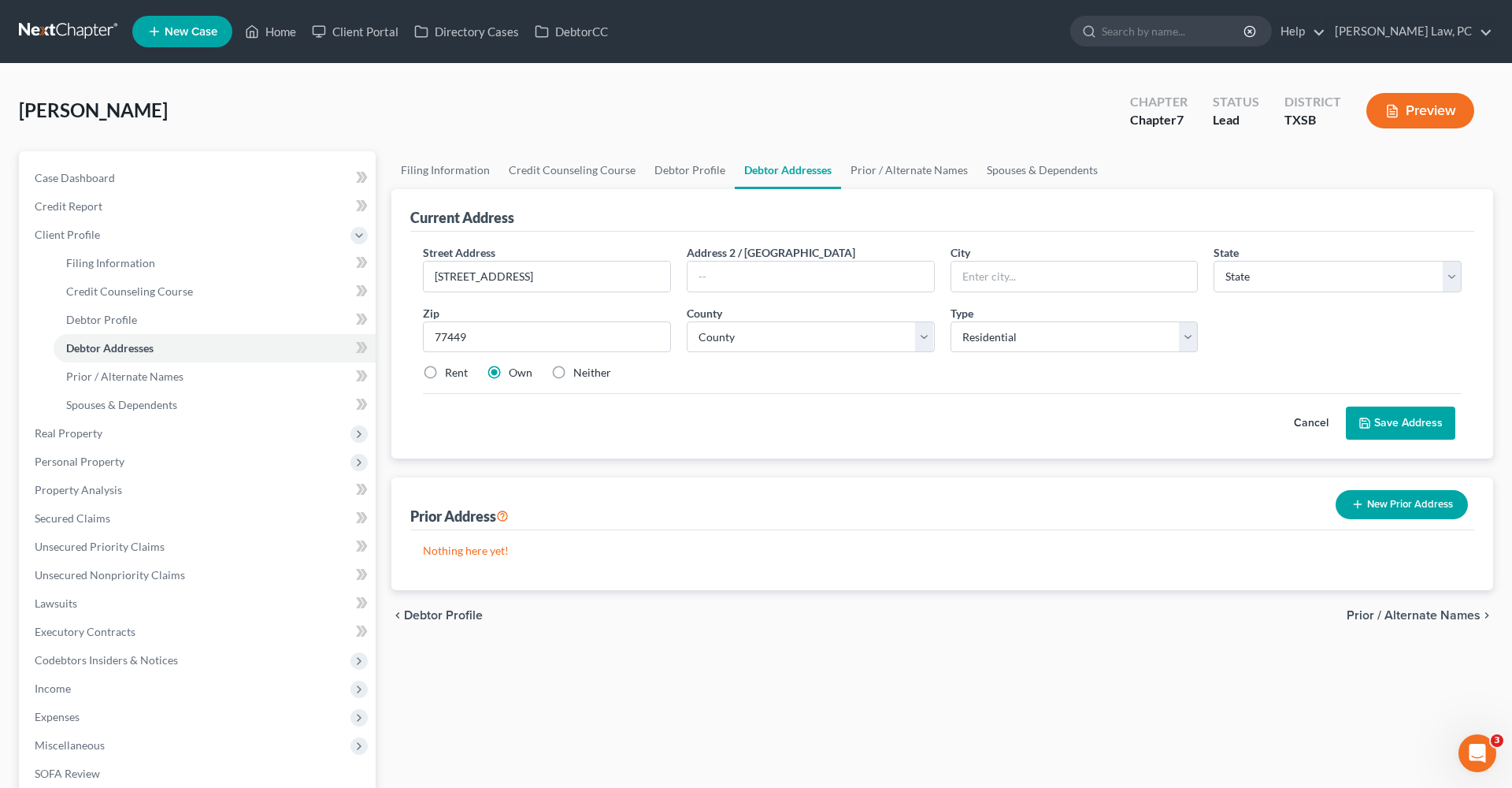
select select "45"
drag, startPoint x: 477, startPoint y: 338, endPoint x: 404, endPoint y: 330, distance: 73.4
click at [404, 330] on div "Current Address Street Address * 4910 Rainy Heath Address 2 / PO Box City * Kat…" at bounding box center [942, 324] width 1101 height 270
paste input "krismtinekami@gmail.com"
drag, startPoint x: 589, startPoint y: 342, endPoint x: 394, endPoint y: 338, distance: 195.0
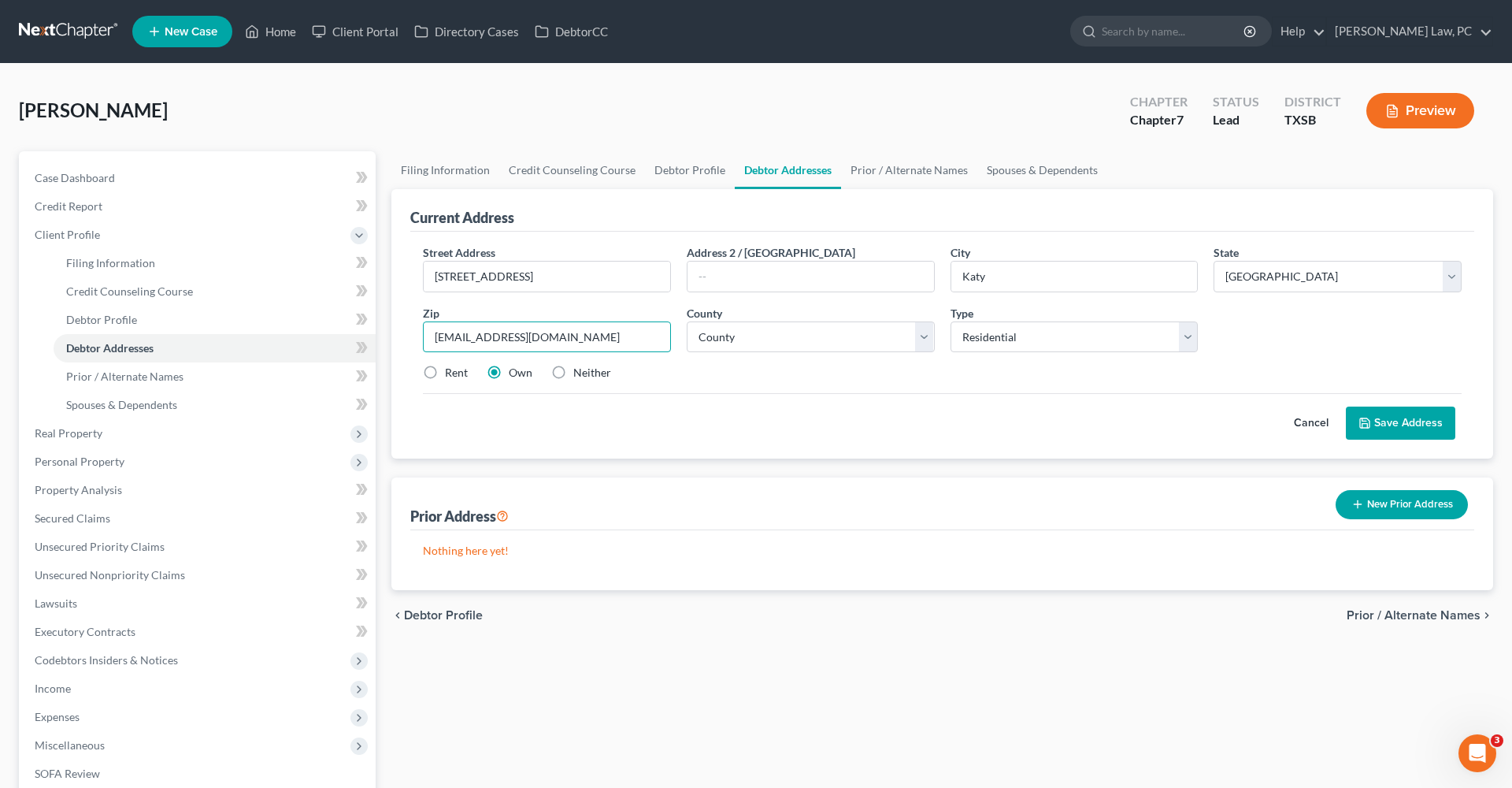
click at [394, 338] on div "Current Address Street Address * 4910 Rainy Heath Address 2 / PO Box City * Kat…" at bounding box center [942, 324] width 1101 height 270
type input "77449"
drag, startPoint x: 477, startPoint y: 341, endPoint x: 386, endPoint y: 340, distance: 91.0
click at [386, 340] on div "Filing Information Credit Counseling Course Debtor Profile Debtor Addresses Pri…" at bounding box center [942, 563] width 1117 height 825
select select "100"
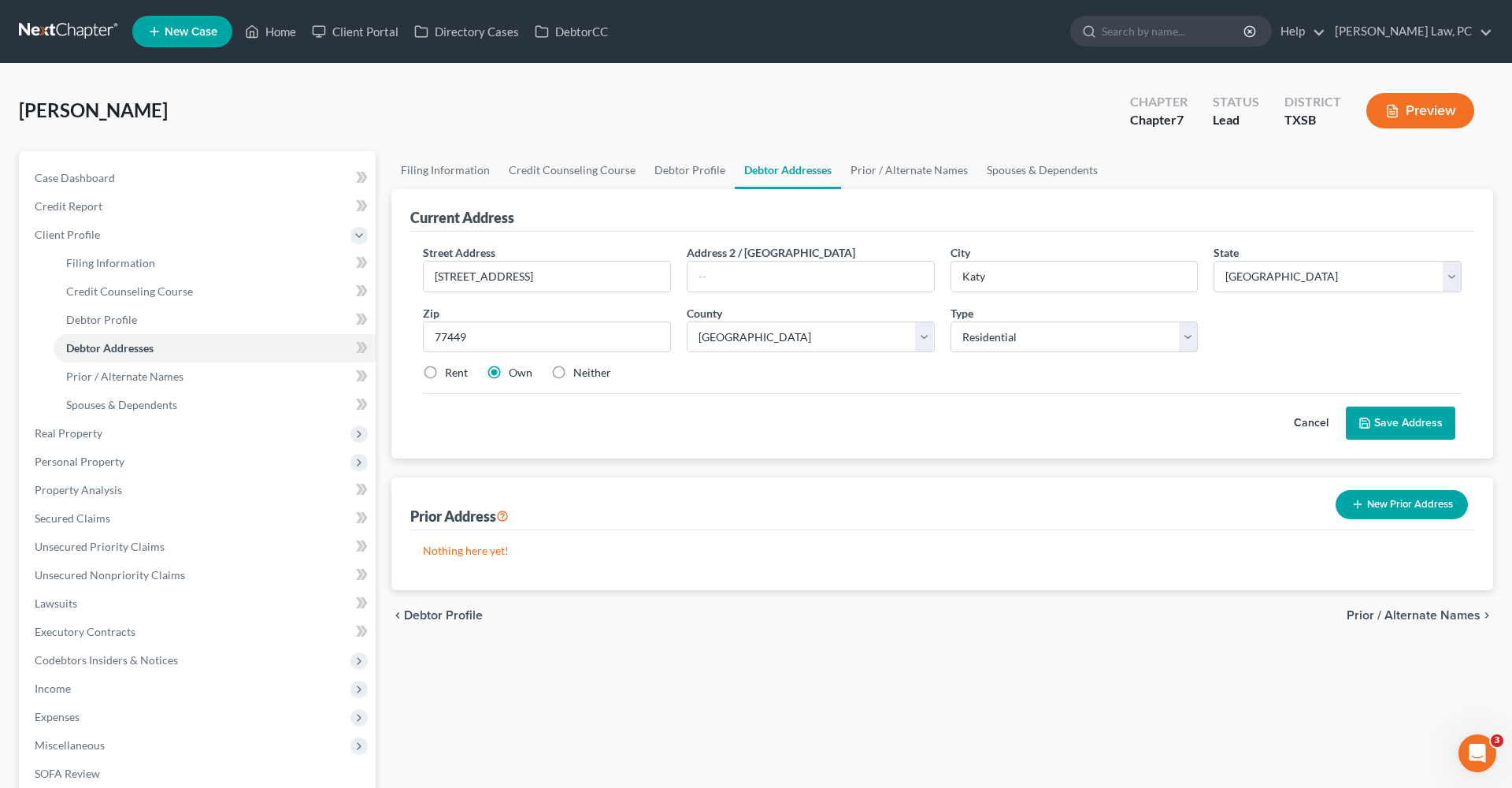
click at [1409, 427] on button "Save Address" at bounding box center [1400, 423] width 109 height 33
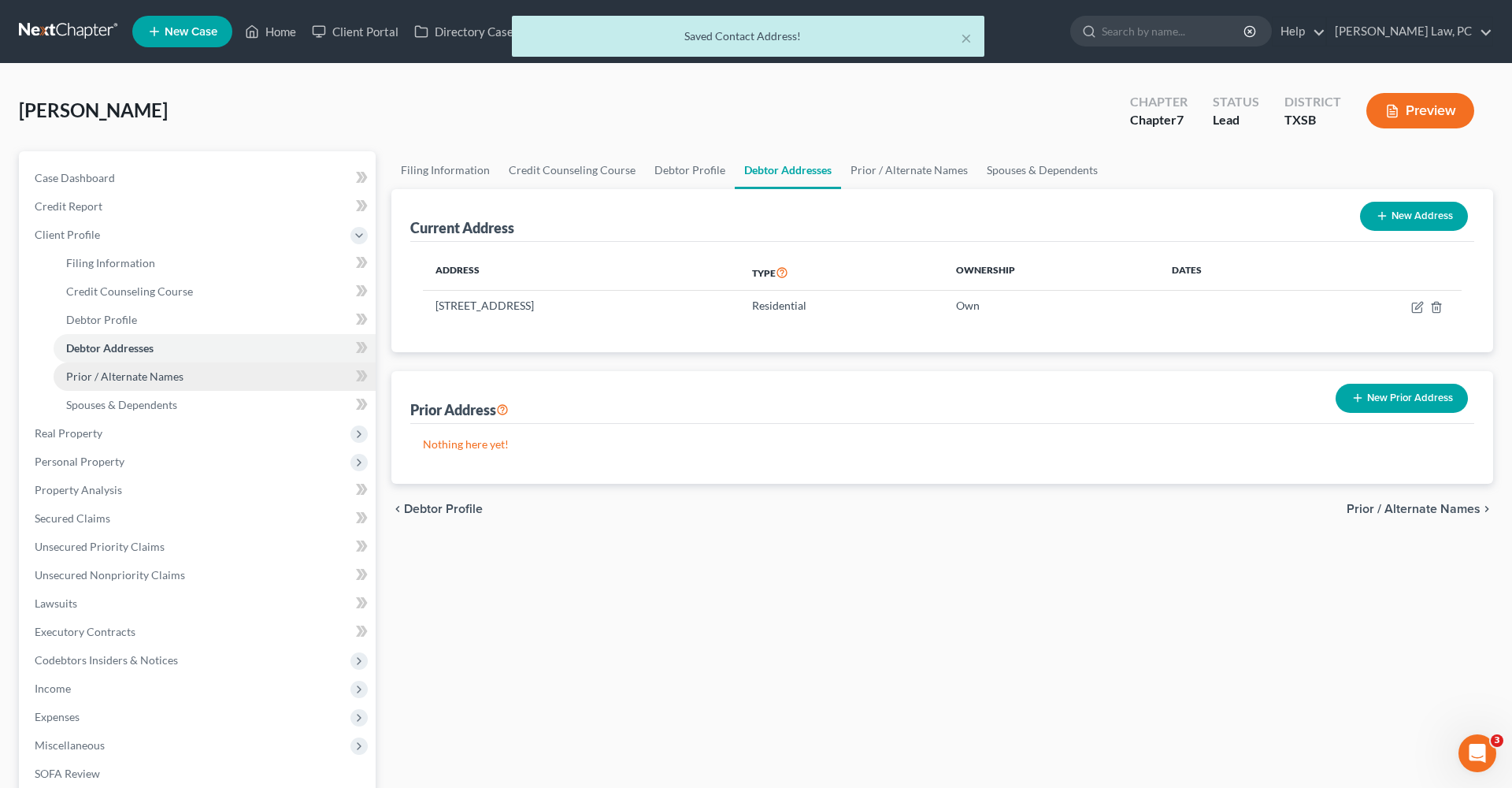
click at [106, 373] on span "Prior / Alternate Names" at bounding box center [124, 376] width 118 height 13
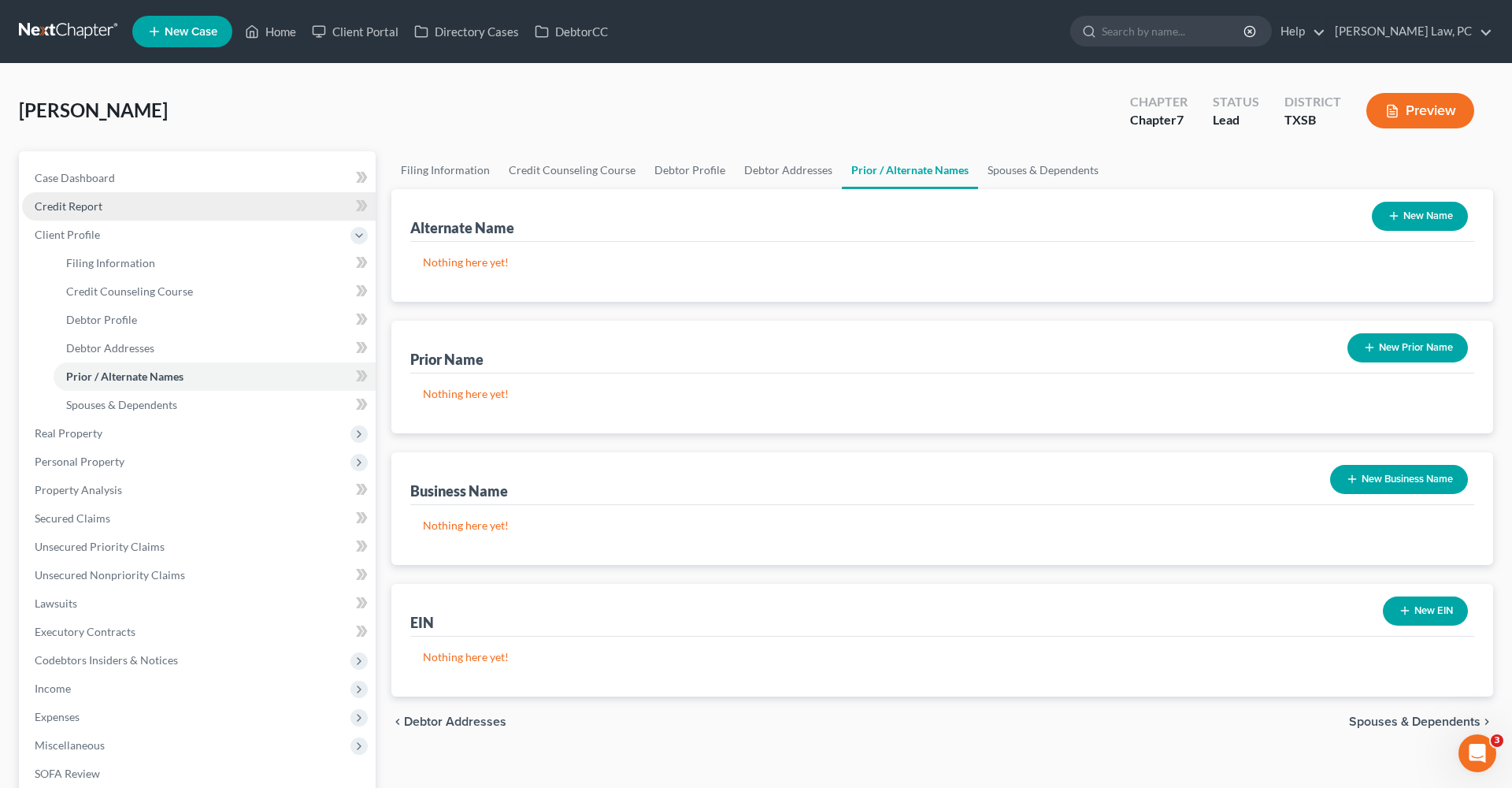
click at [55, 204] on span "Credit Report" at bounding box center [68, 206] width 68 height 13
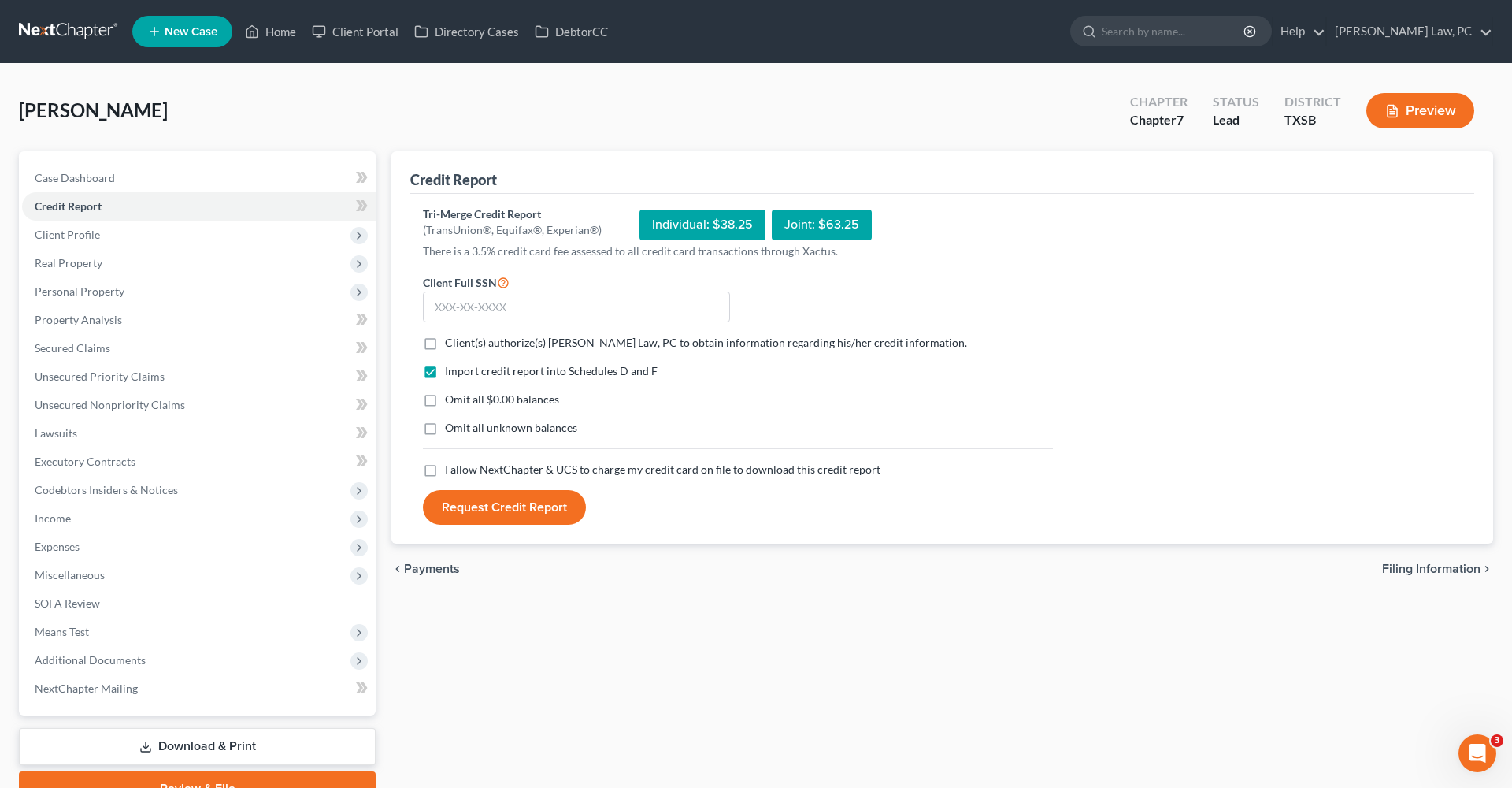
click at [445, 345] on label "Client(s) authorize(s) Hooman Khoshnood Law, PC to obtain information regarding…" at bounding box center [706, 342] width 522 height 16
click at [451, 345] on input "Client(s) authorize(s) Hooman Khoshnood Law, PC to obtain information regarding…" at bounding box center [456, 340] width 10 height 10
checkbox input "true"
click at [445, 472] on label "I allow NextChapter & UCS to charge my credit card on file to download this cre…" at bounding box center [663, 469] width 436 height 16
click at [451, 472] on input "I allow NextChapter & UCS to charge my credit card on file to download this cre…" at bounding box center [456, 467] width 10 height 10
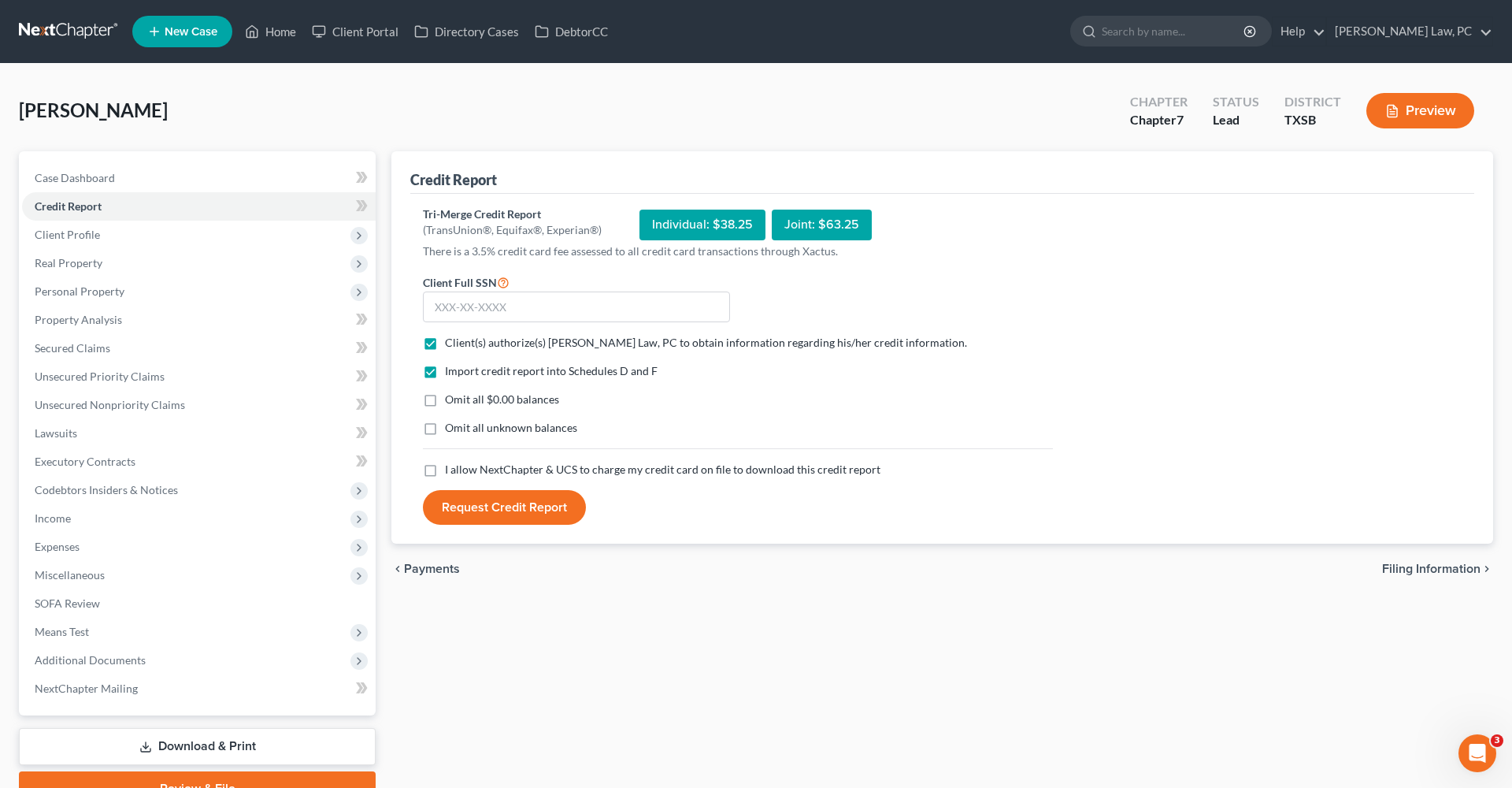
checkbox input "true"
click at [471, 306] on input "text" at bounding box center [577, 307] width 307 height 32
click at [477, 311] on input "text" at bounding box center [577, 307] width 307 height 32
type input "645-94-4717"
click at [479, 508] on button "Request Credit Report" at bounding box center [504, 508] width 163 height 35
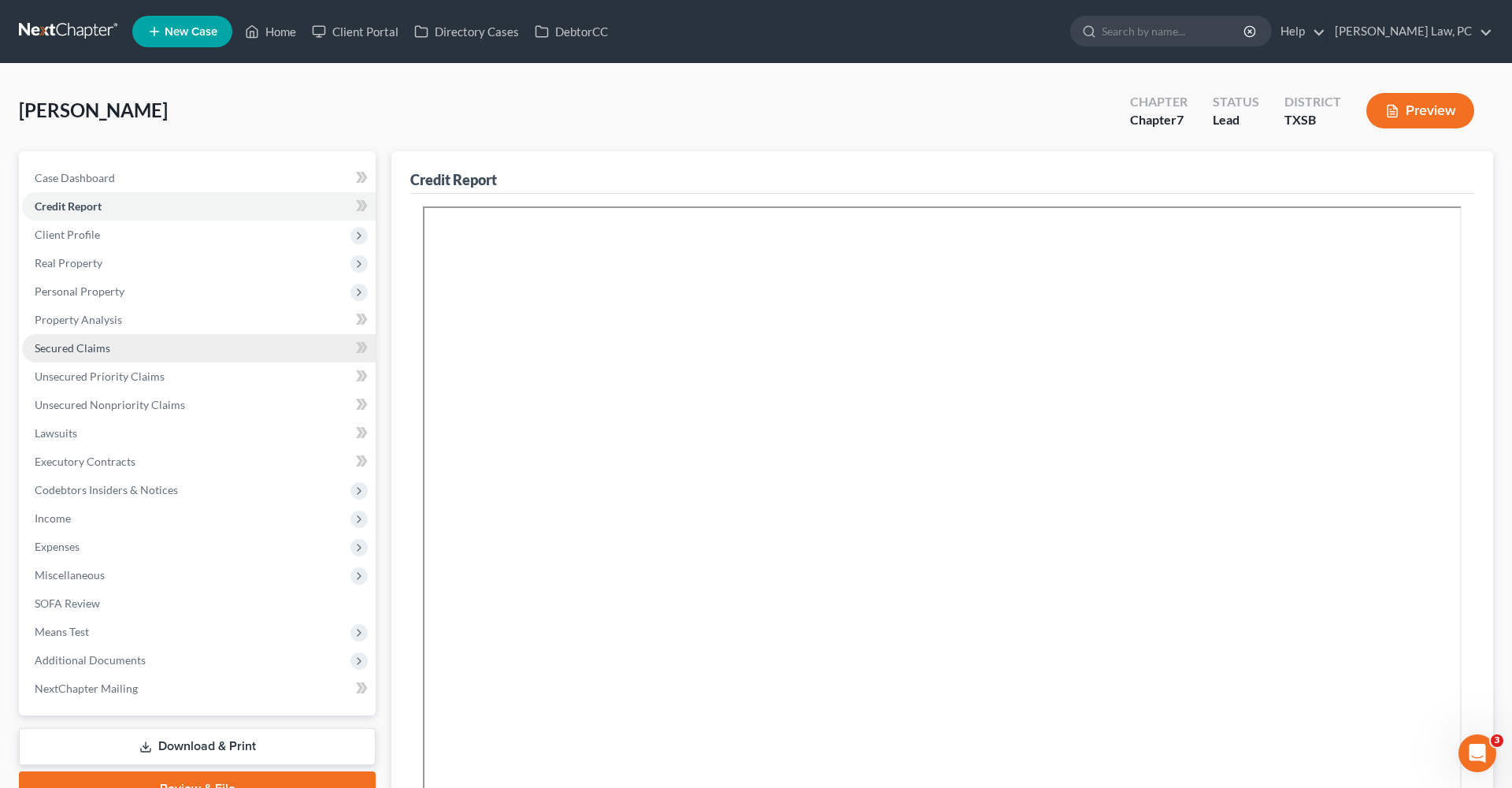
click at [77, 343] on span "Secured Claims" at bounding box center [73, 348] width 76 height 13
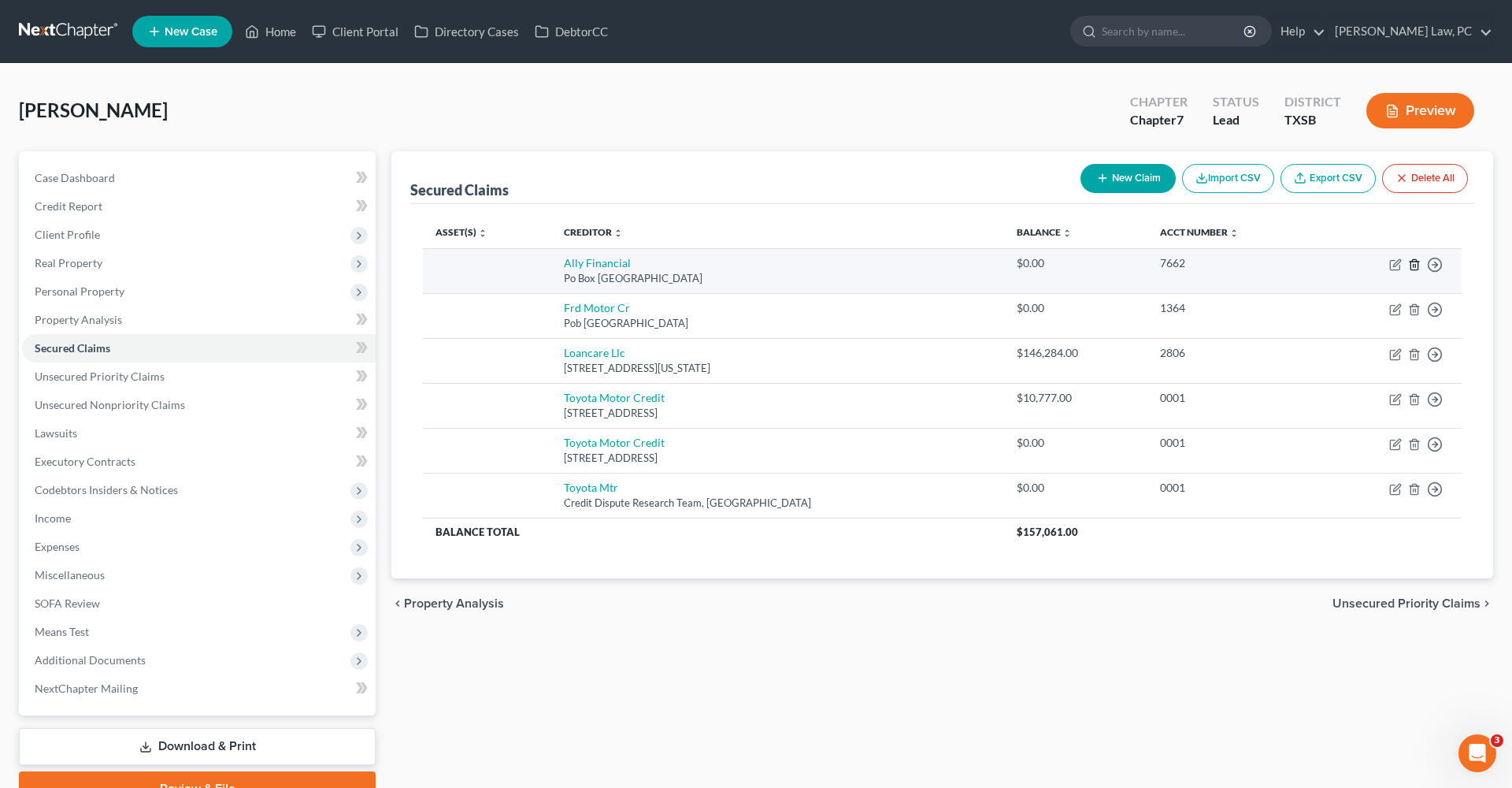
click at [1413, 264] on icon "button" at bounding box center [1414, 265] width 13 height 13
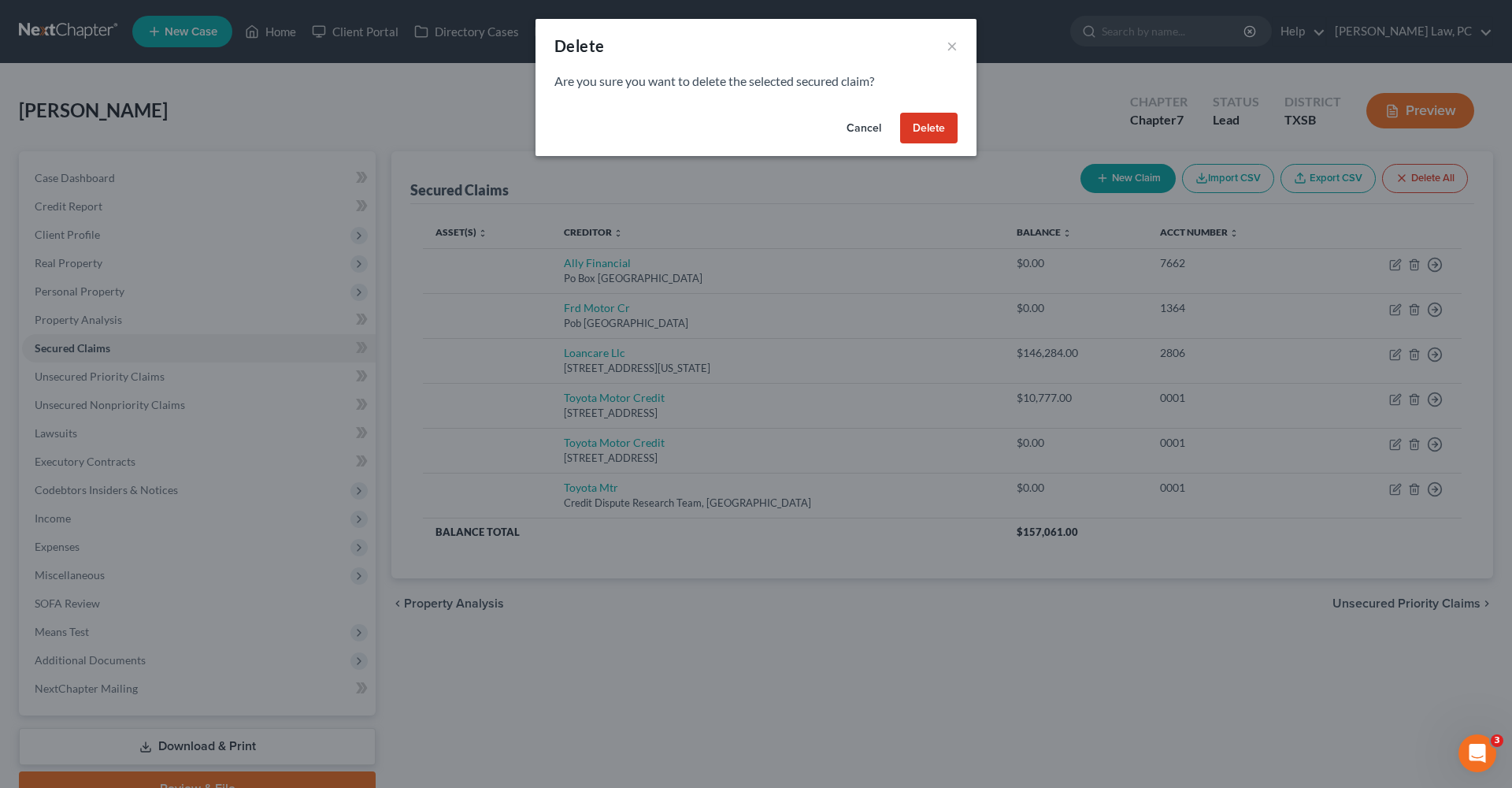
click at [929, 128] on button "Delete" at bounding box center [929, 129] width 58 height 32
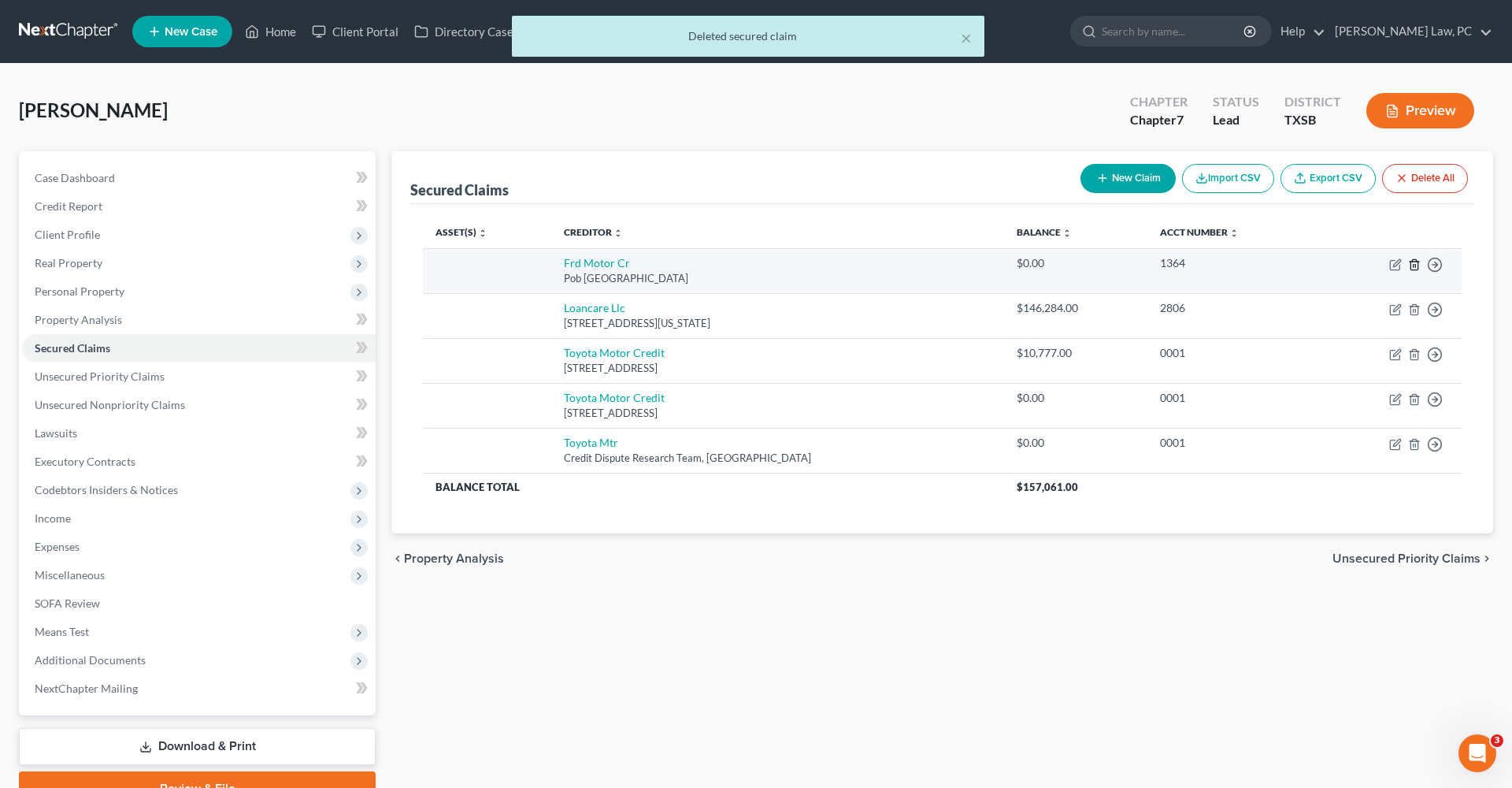
click at [1412, 267] on icon "button" at bounding box center [1414, 265] width 13 height 13
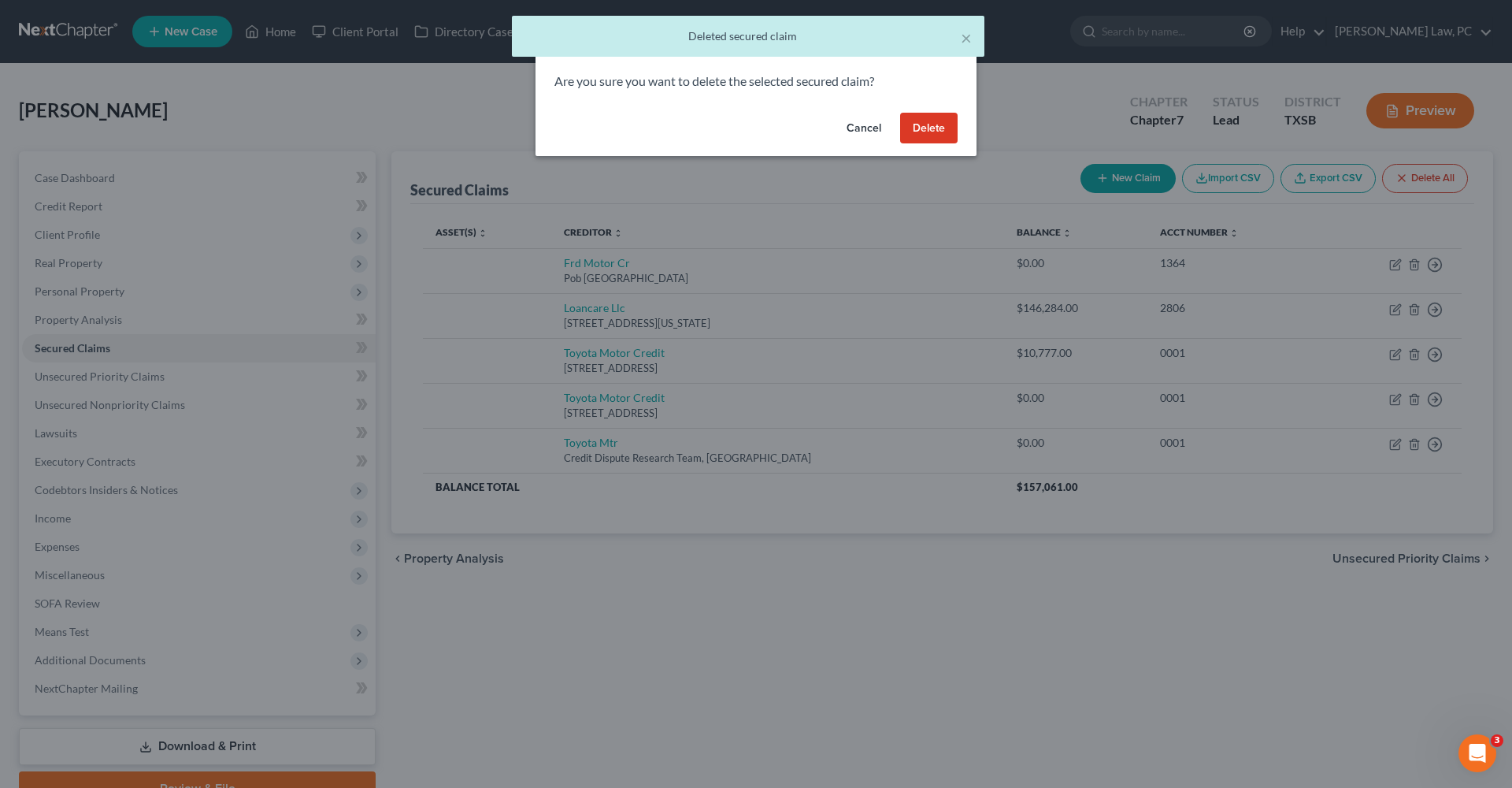
click at [933, 128] on button "Delete" at bounding box center [929, 129] width 58 height 32
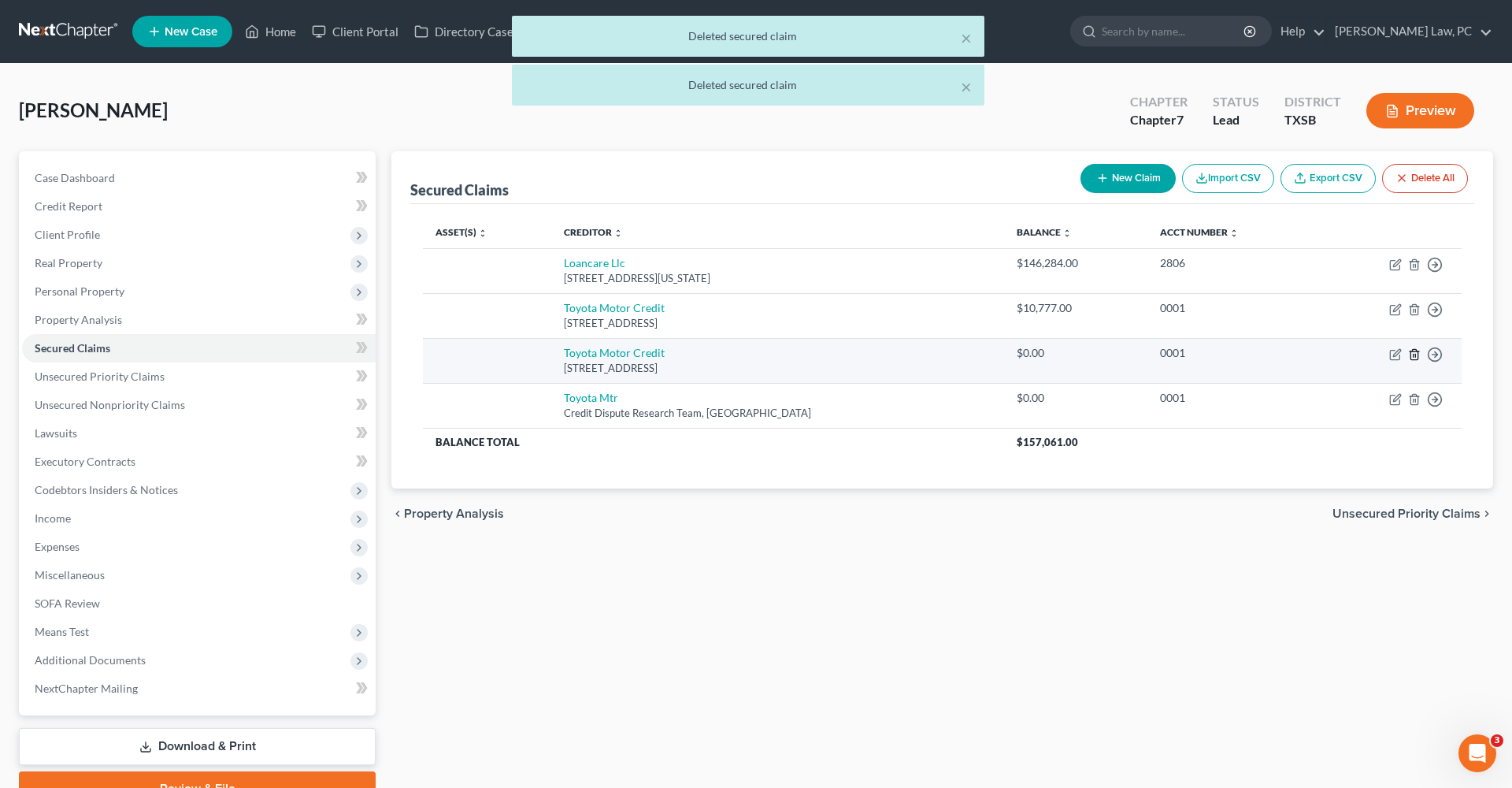
click at [1415, 355] on line "button" at bounding box center [1415, 356] width 0 height 3
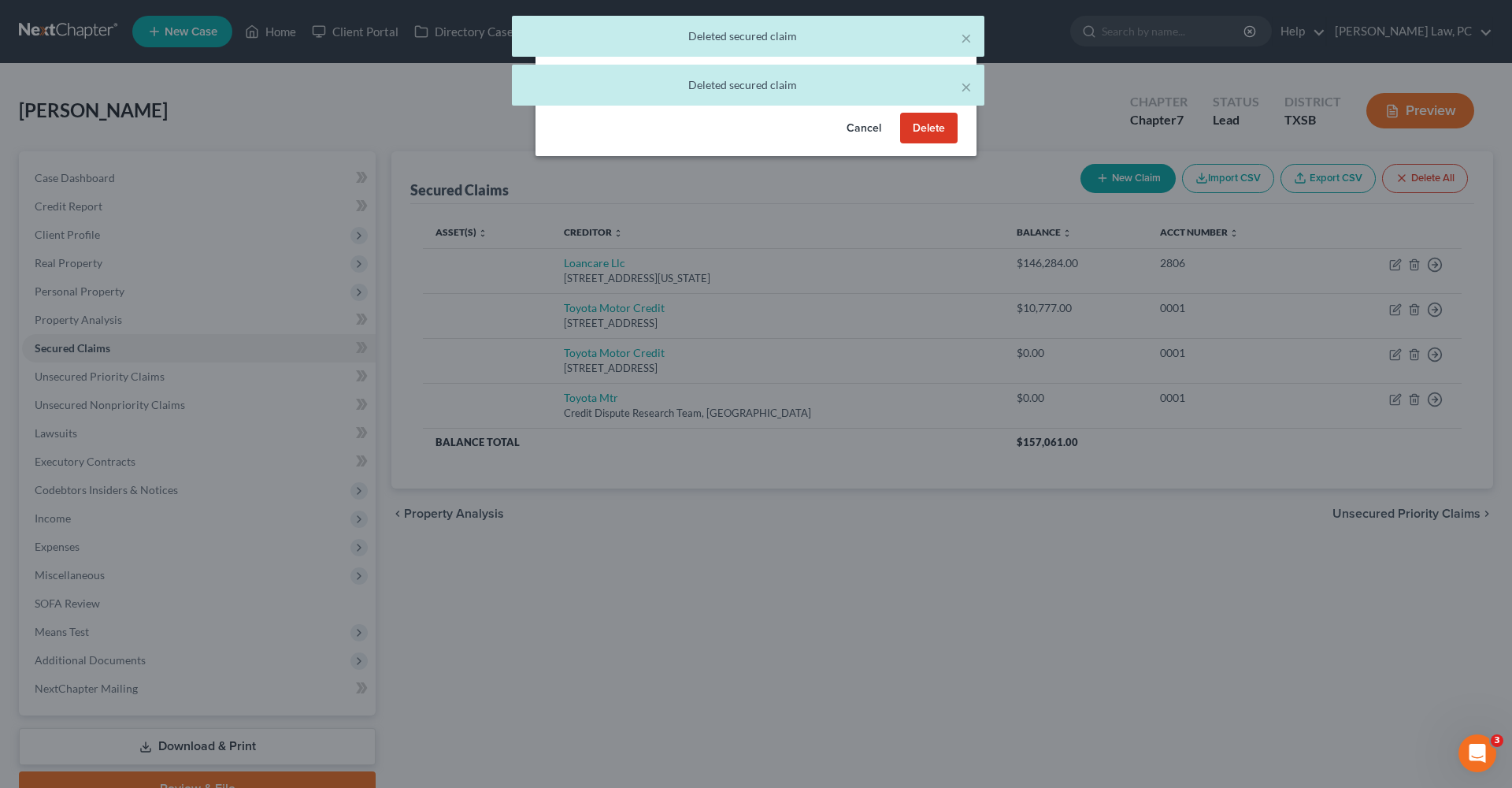
click at [957, 134] on button "Delete" at bounding box center [929, 129] width 58 height 32
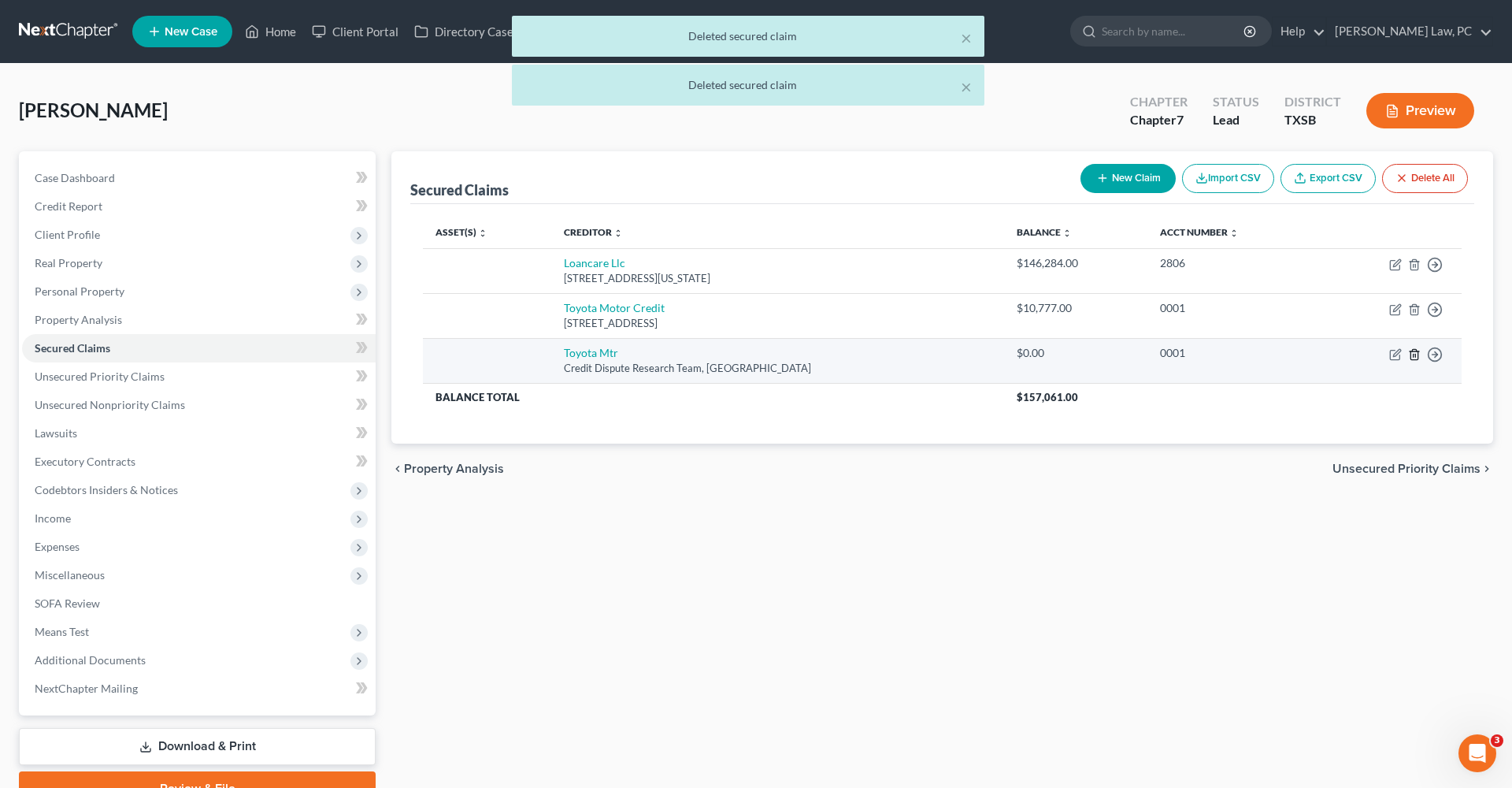
click at [1414, 359] on icon "button" at bounding box center [1414, 354] width 13 height 13
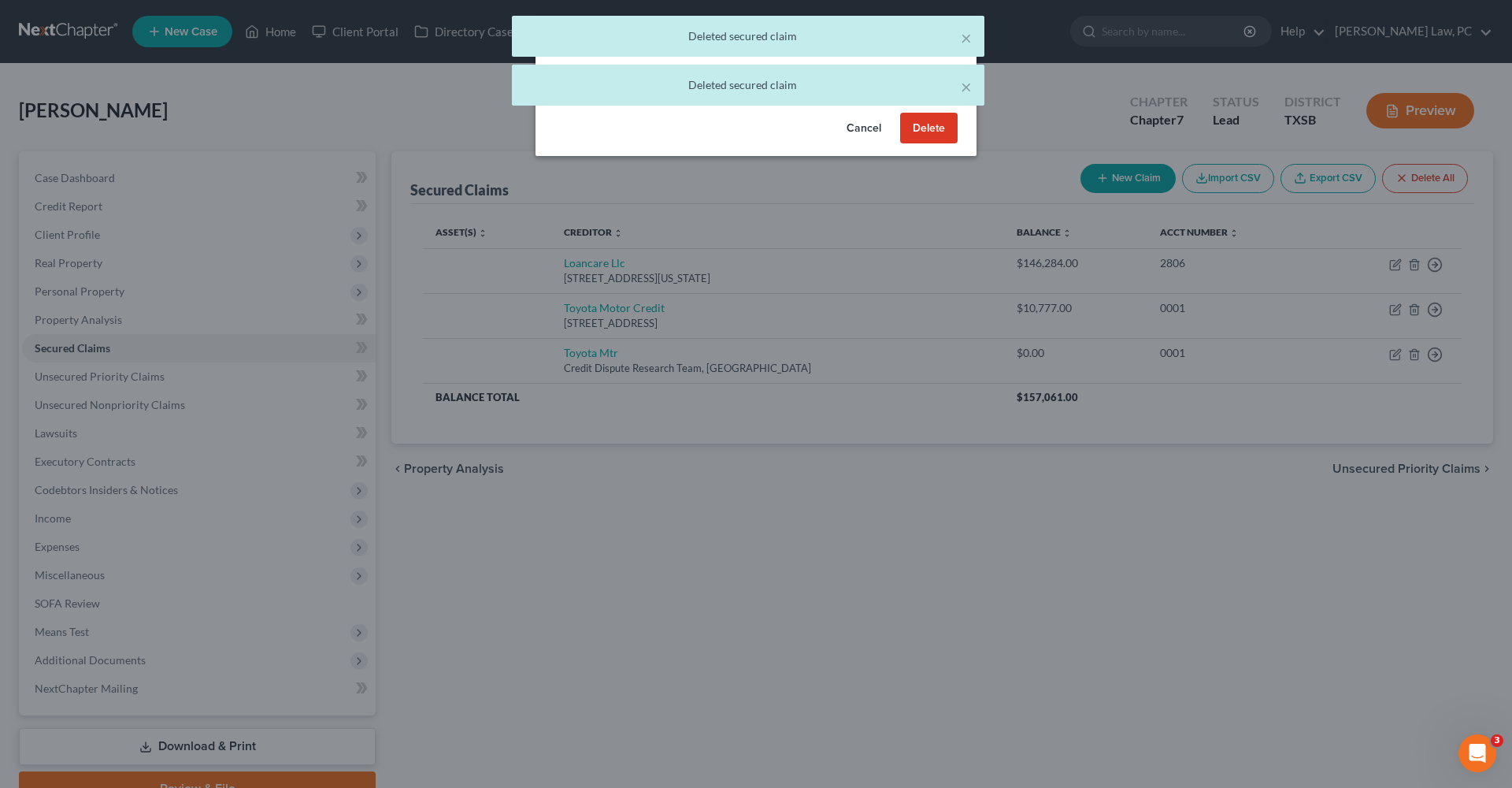
click at [919, 127] on button "Delete" at bounding box center [929, 129] width 58 height 32
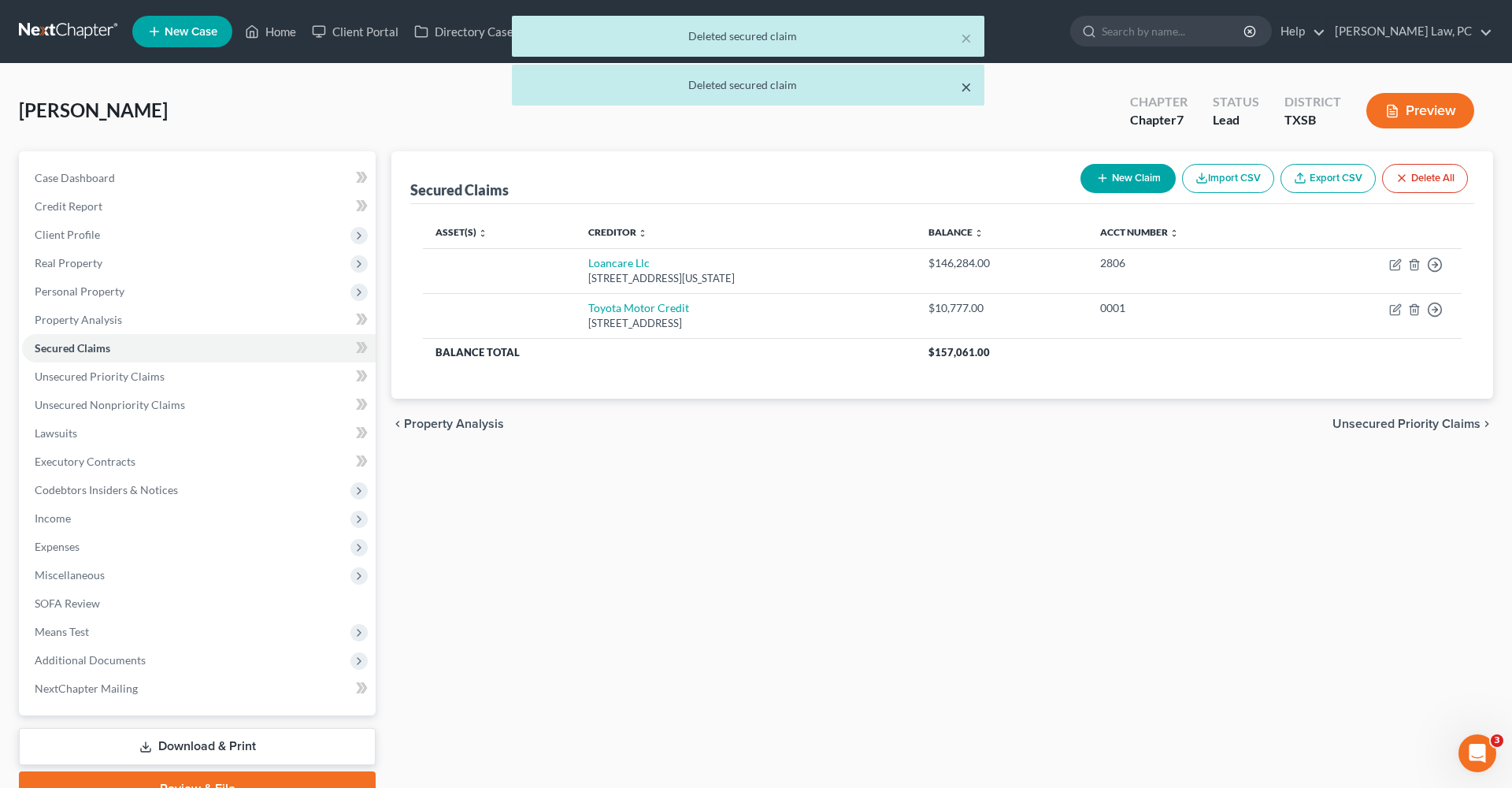
click at [968, 88] on button "×" at bounding box center [965, 86] width 11 height 19
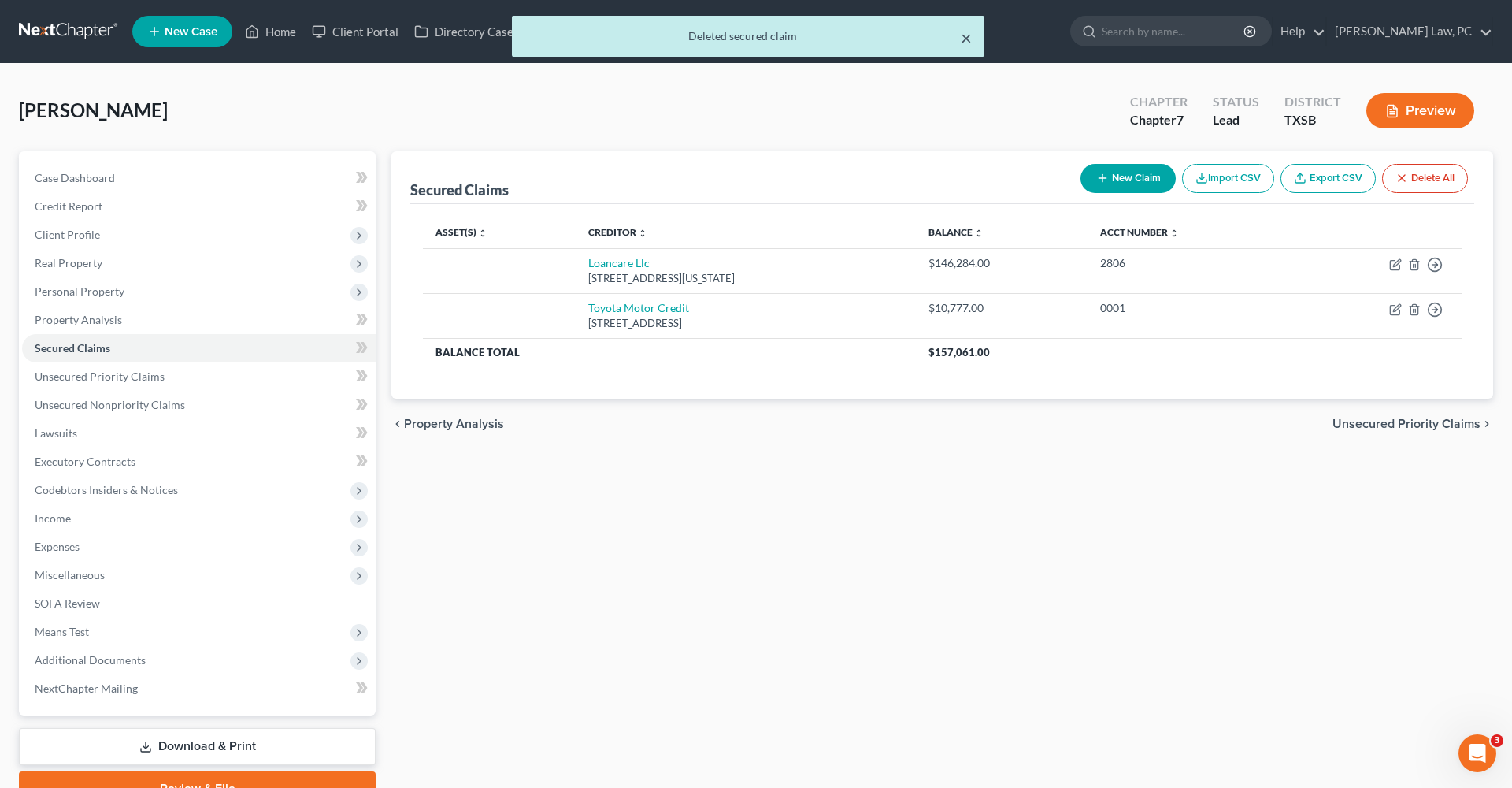
click at [969, 42] on button "×" at bounding box center [965, 38] width 11 height 19
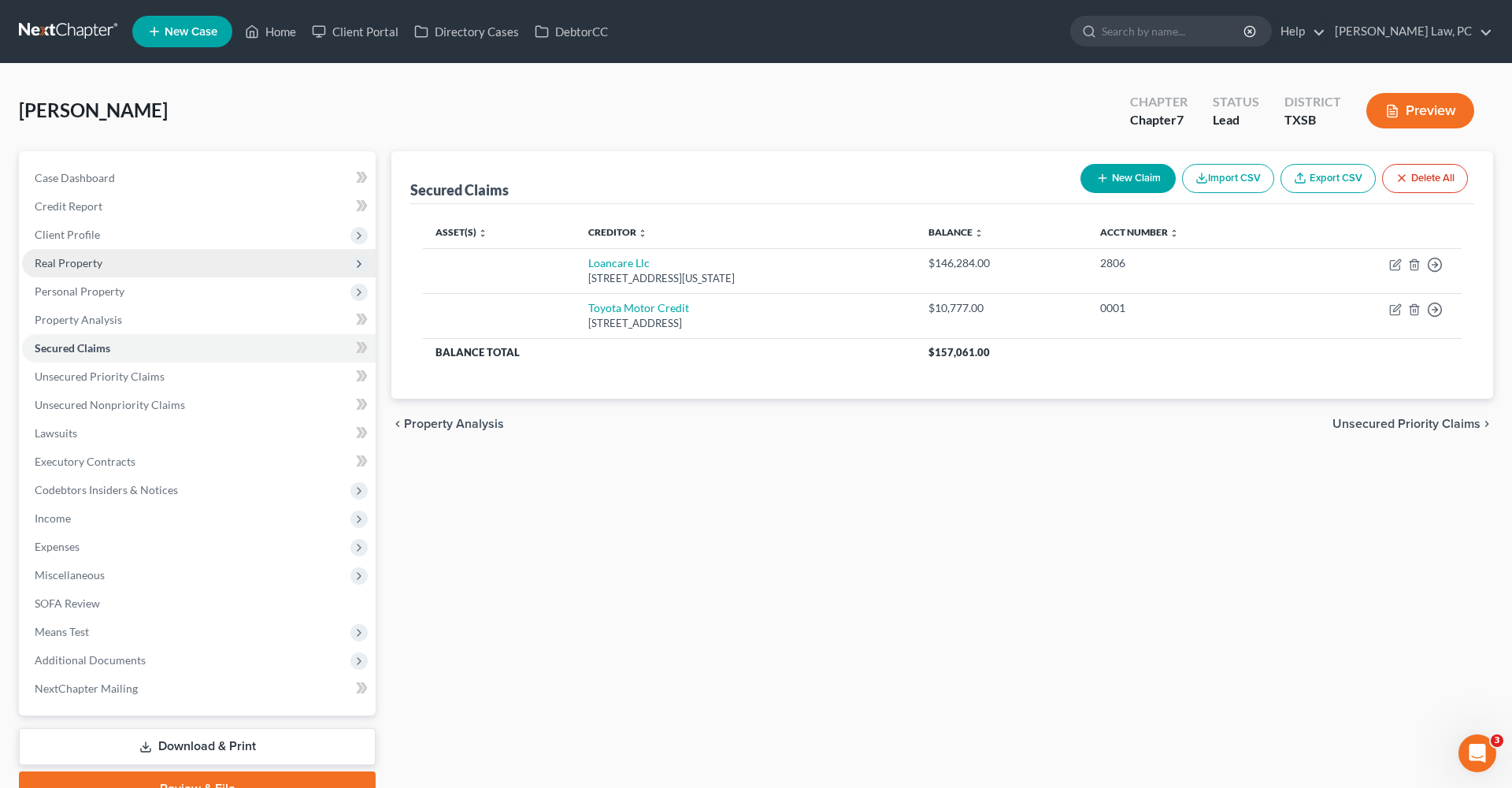
click at [65, 261] on span "Real Property" at bounding box center [68, 263] width 68 height 13
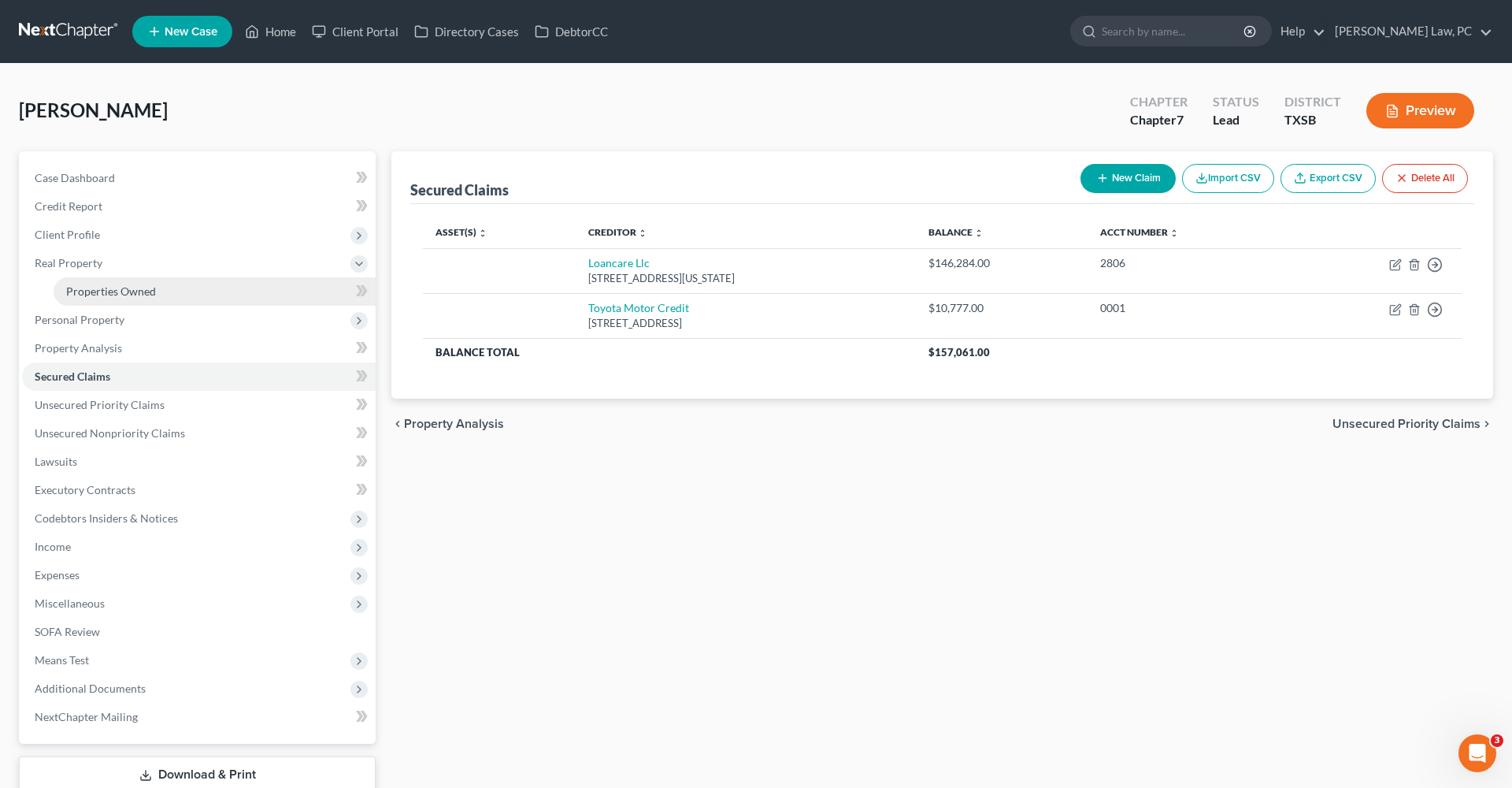
click at [105, 288] on span "Properties Owned" at bounding box center [111, 291] width 90 height 13
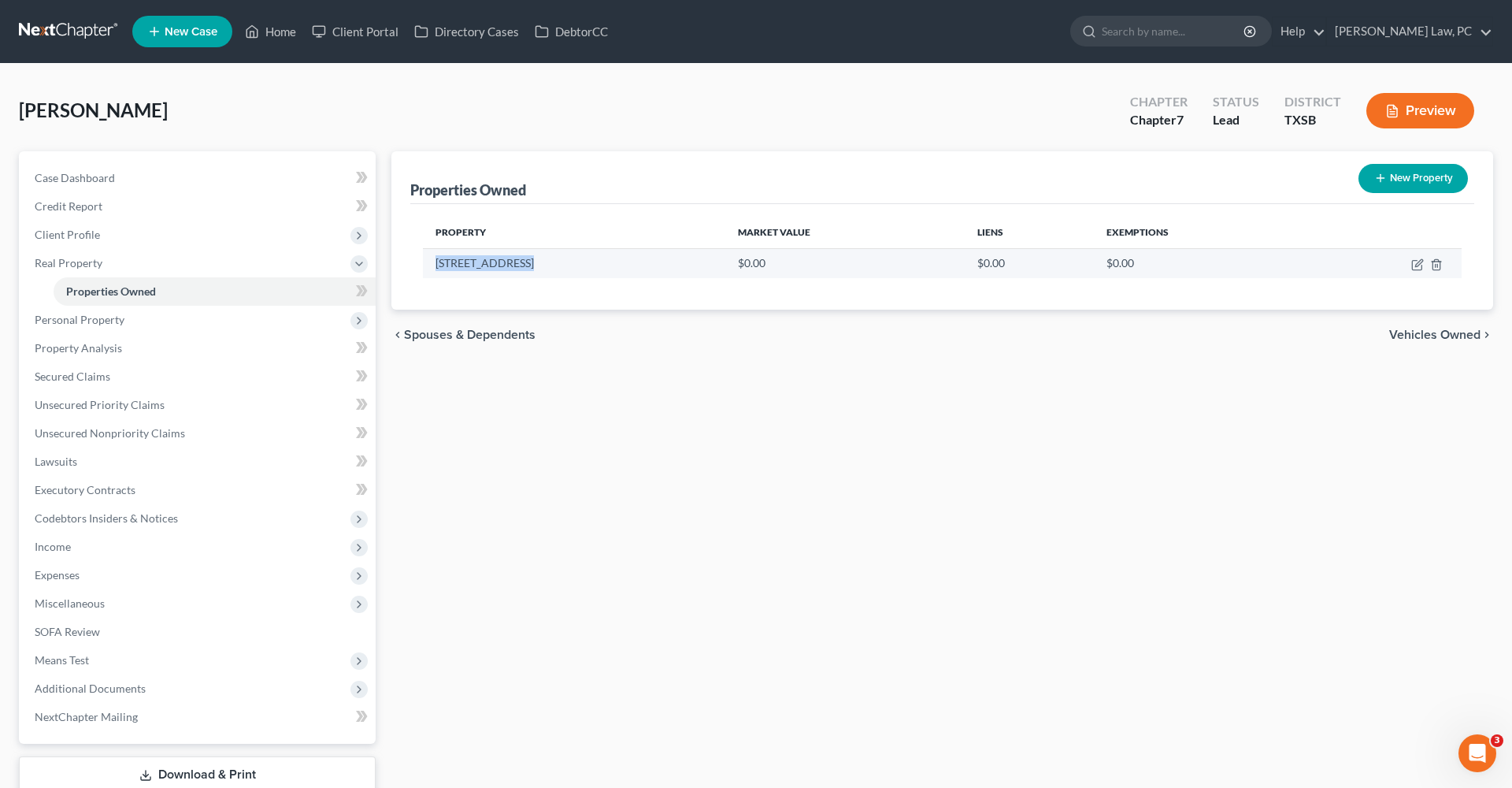
drag, startPoint x: 526, startPoint y: 260, endPoint x: 430, endPoint y: 263, distance: 96.0
click at [430, 263] on td "4910 Rainy Heath" at bounding box center [574, 263] width 302 height 30
copy td "4910 Rainy Heath"
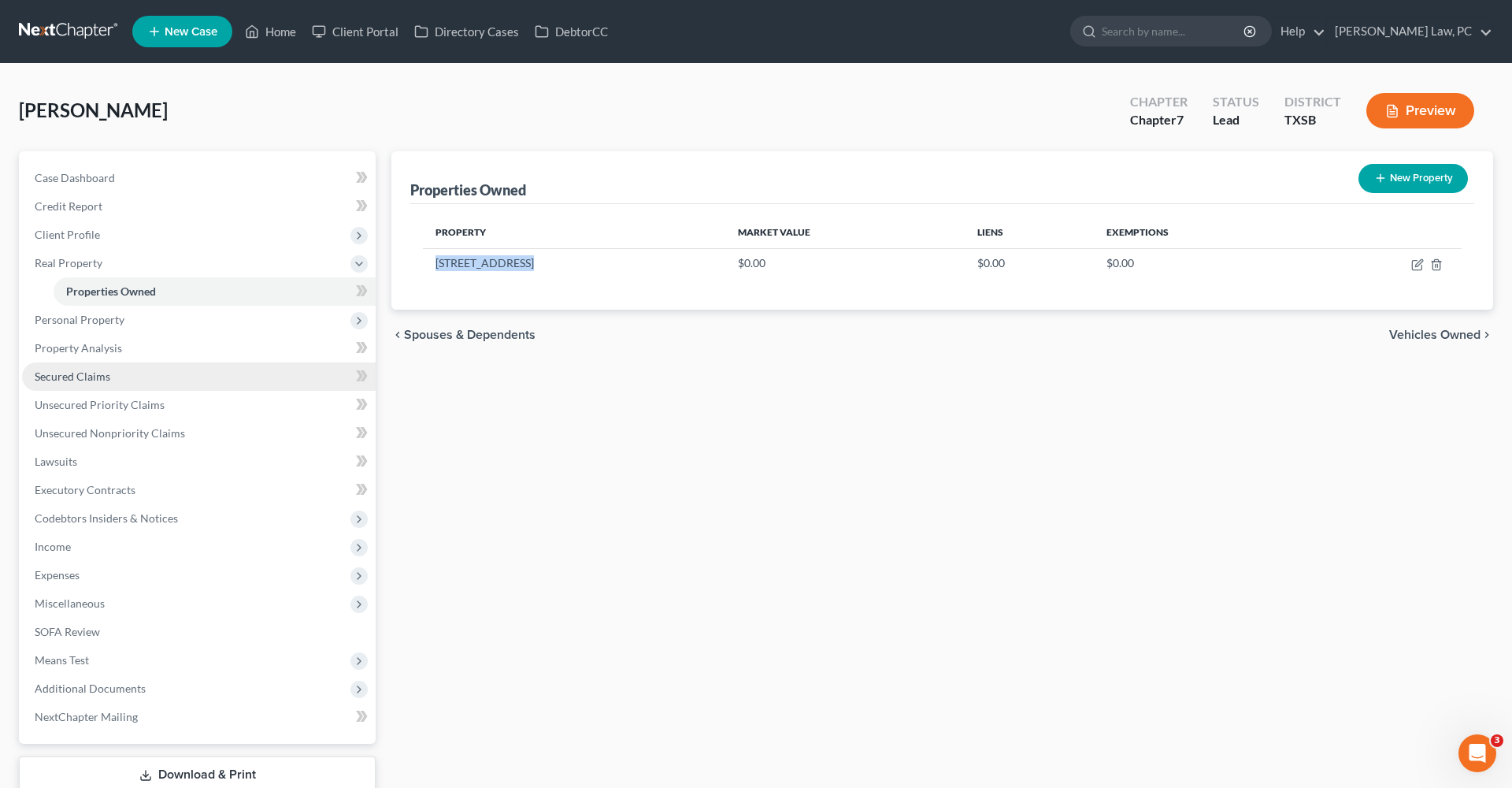
click at [75, 380] on span "Secured Claims" at bounding box center [73, 376] width 76 height 13
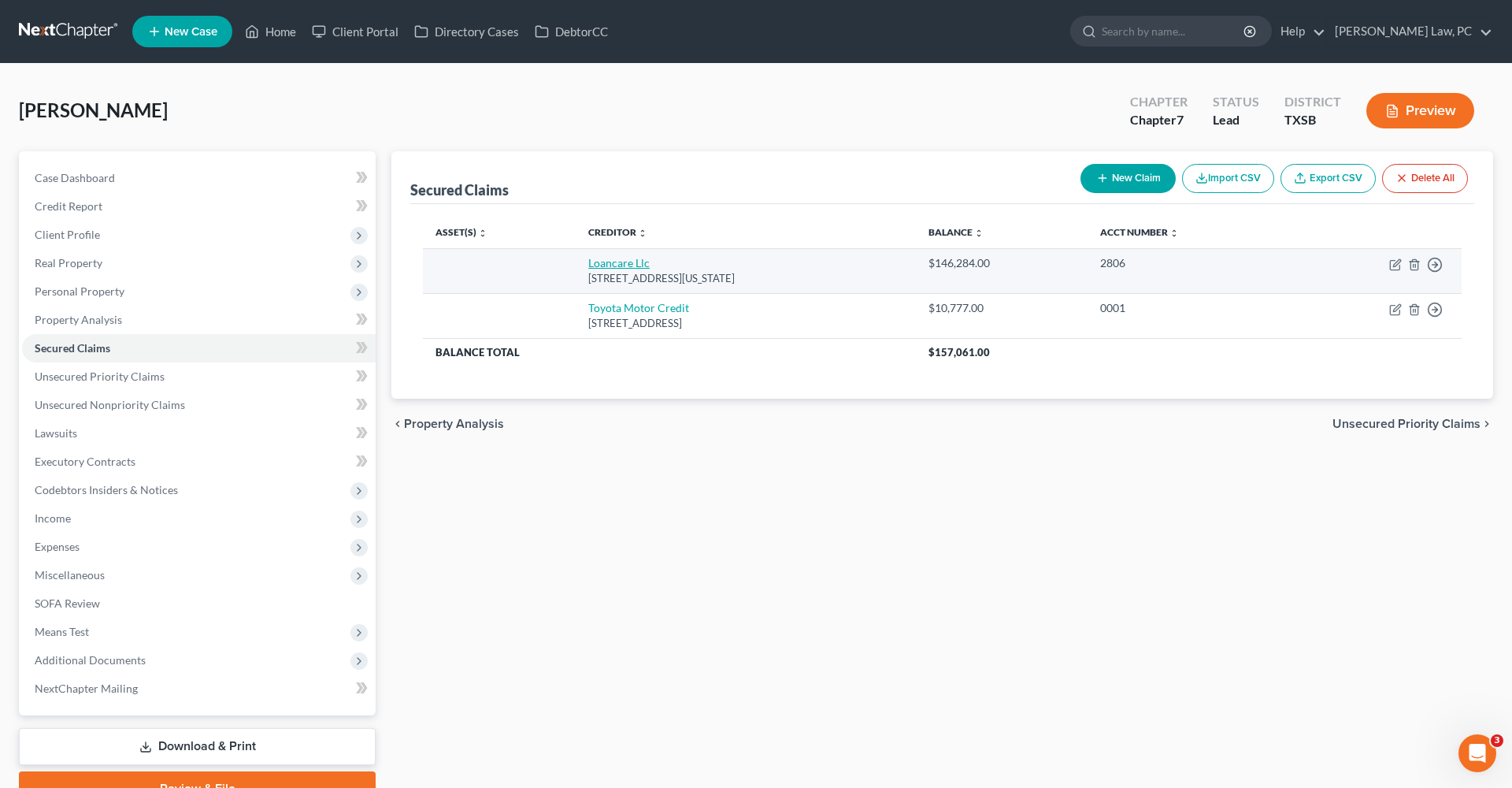
click at [591, 265] on link "Loancare Llc" at bounding box center [619, 263] width 62 height 13
select select "48"
select select "0"
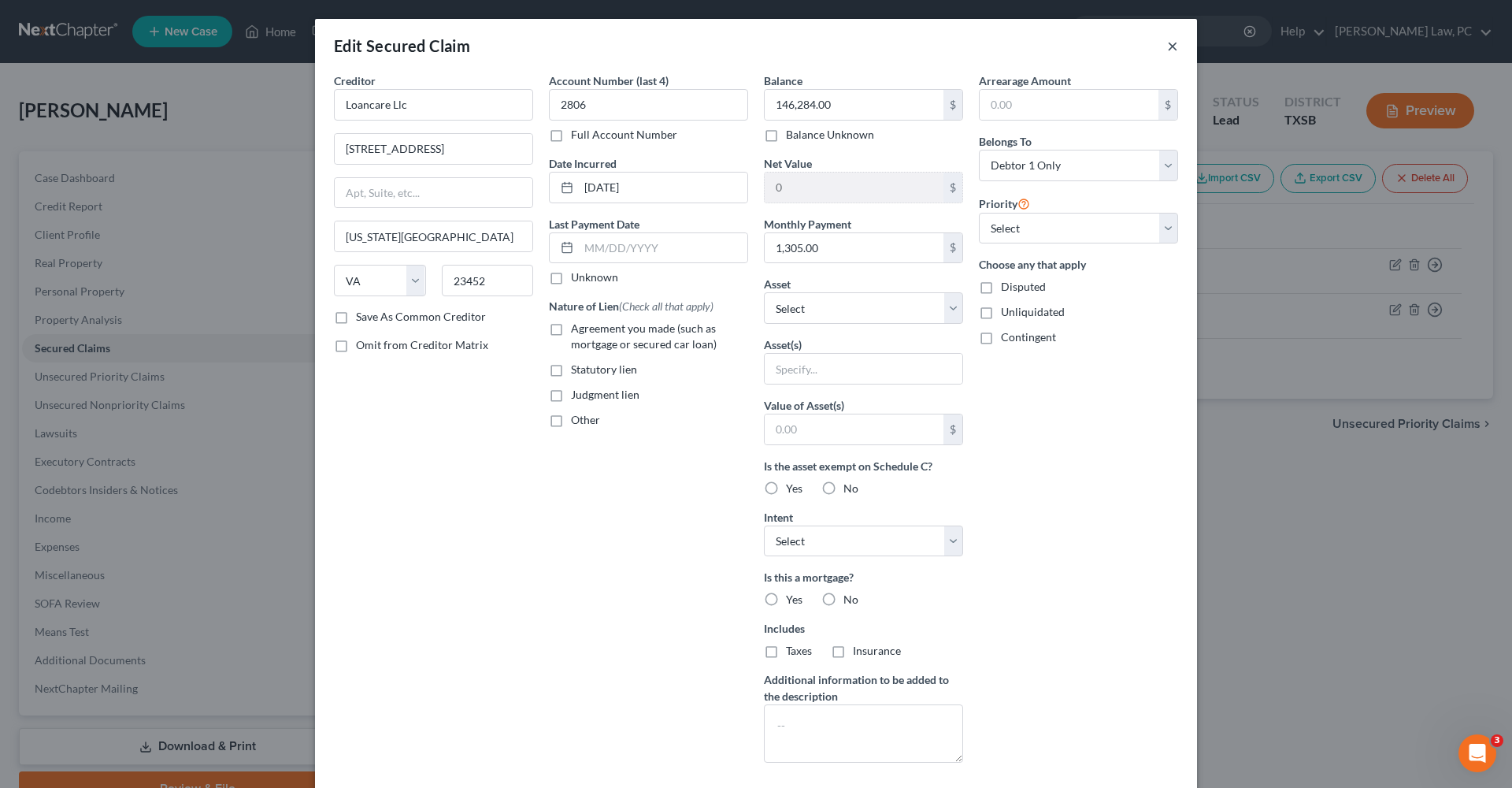
click at [1170, 49] on button "×" at bounding box center [1172, 45] width 11 height 19
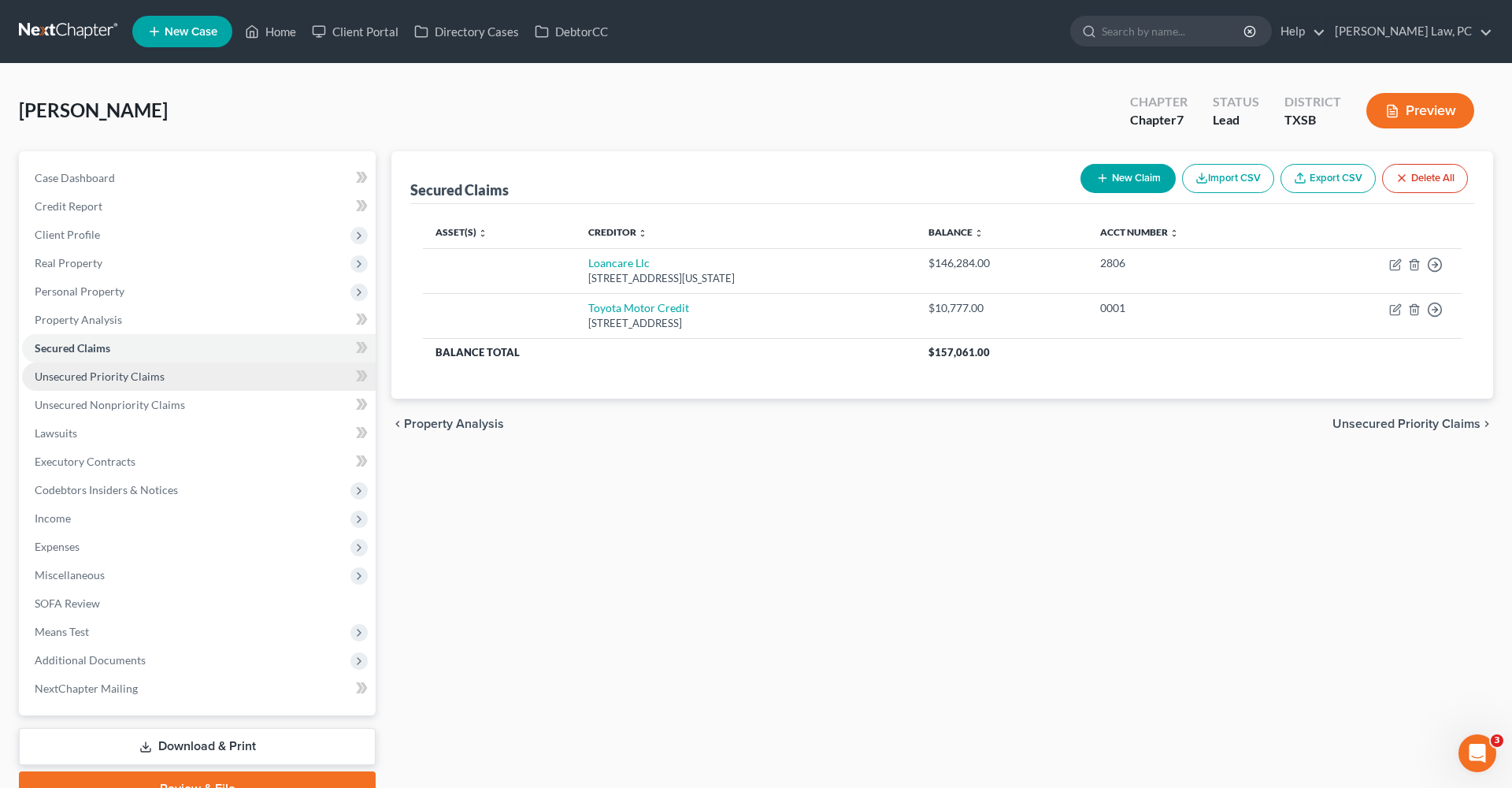
click at [94, 381] on span "Unsecured Priority Claims" at bounding box center [100, 376] width 130 height 13
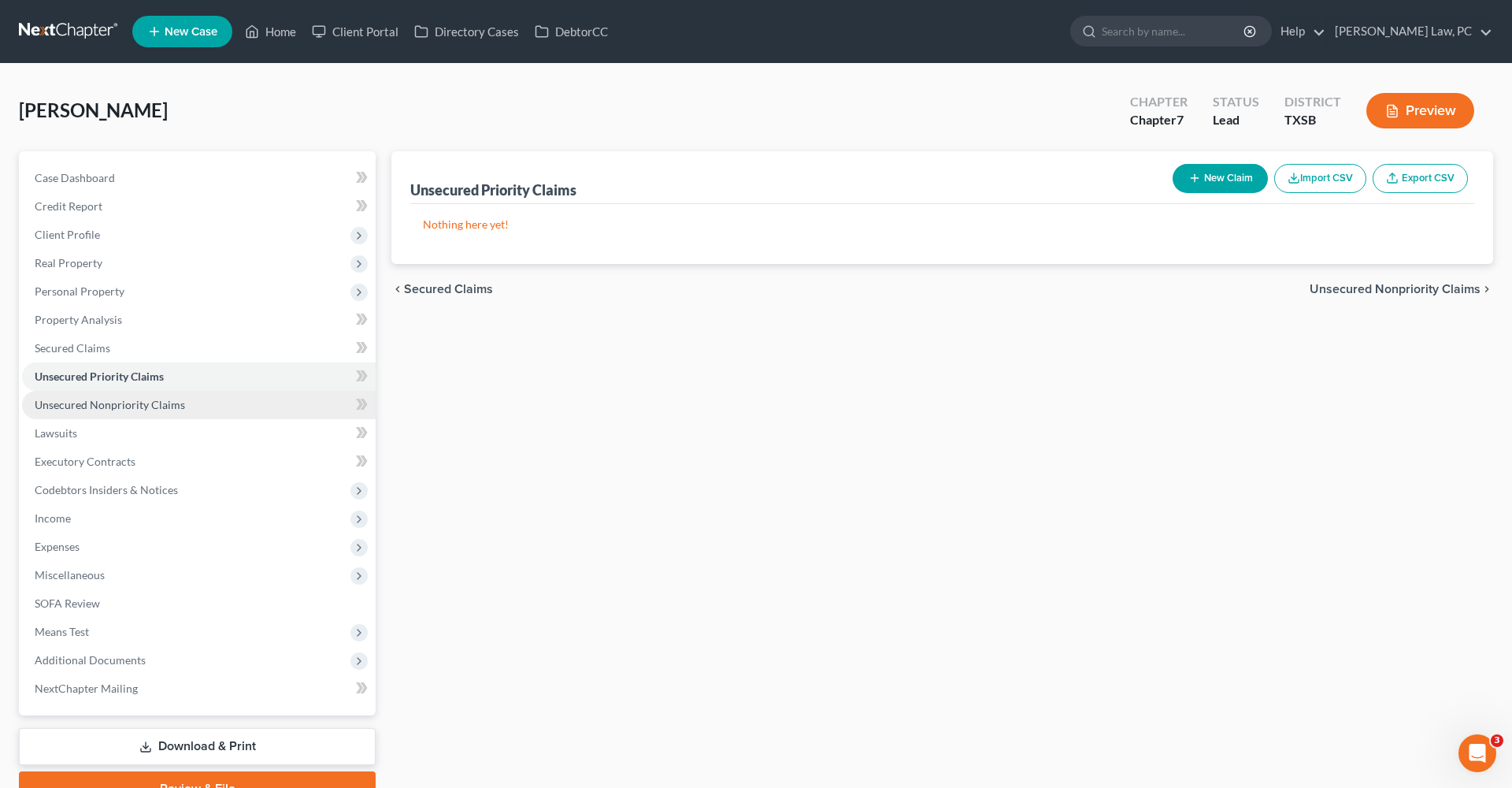
click at [120, 407] on span "Unsecured Nonpriority Claims" at bounding box center [110, 405] width 150 height 13
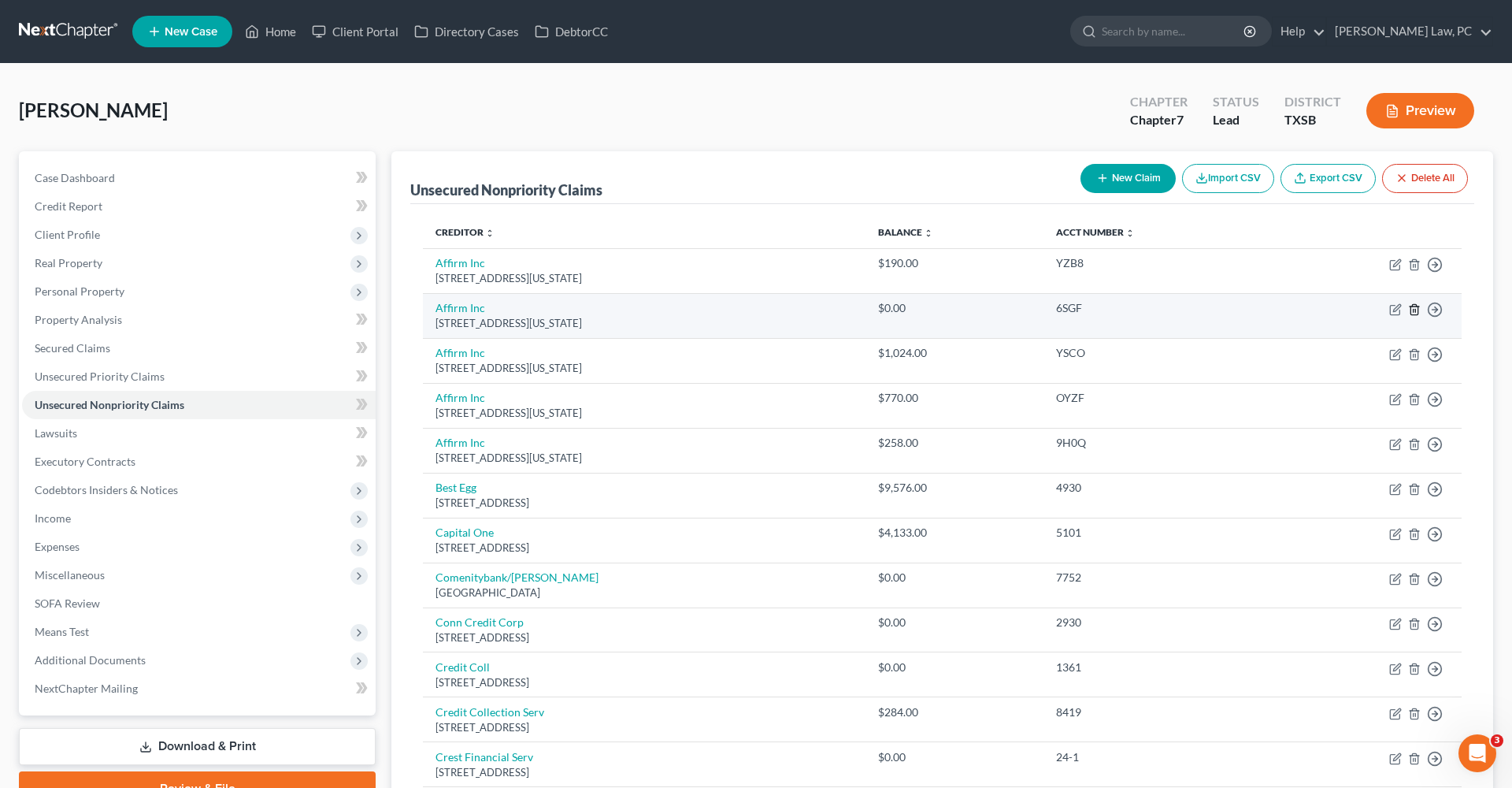
click at [1415, 309] on line "button" at bounding box center [1415, 311] width 0 height 3
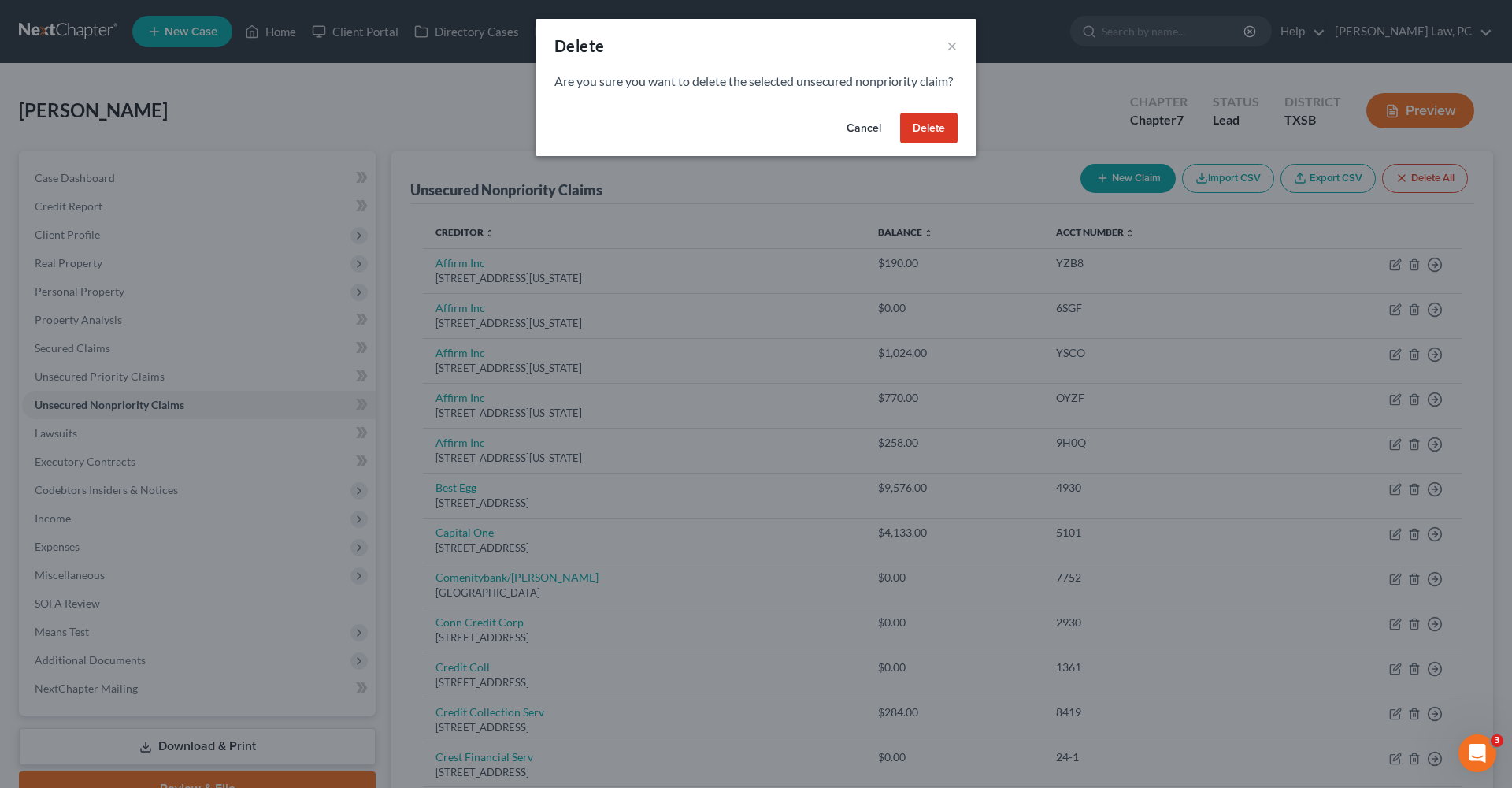
click at [924, 138] on button "Delete" at bounding box center [929, 129] width 58 height 32
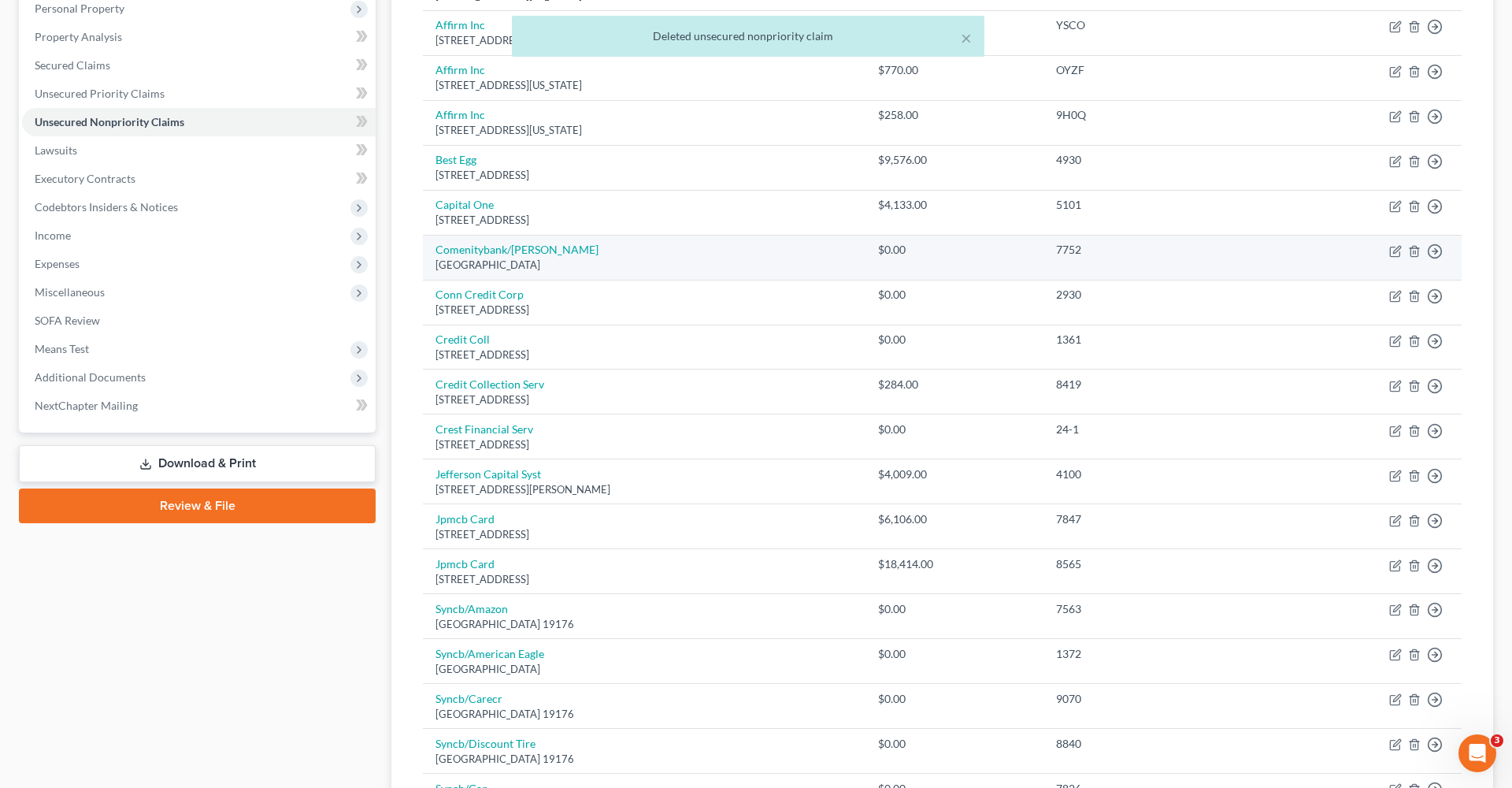
scroll to position [287, 0]
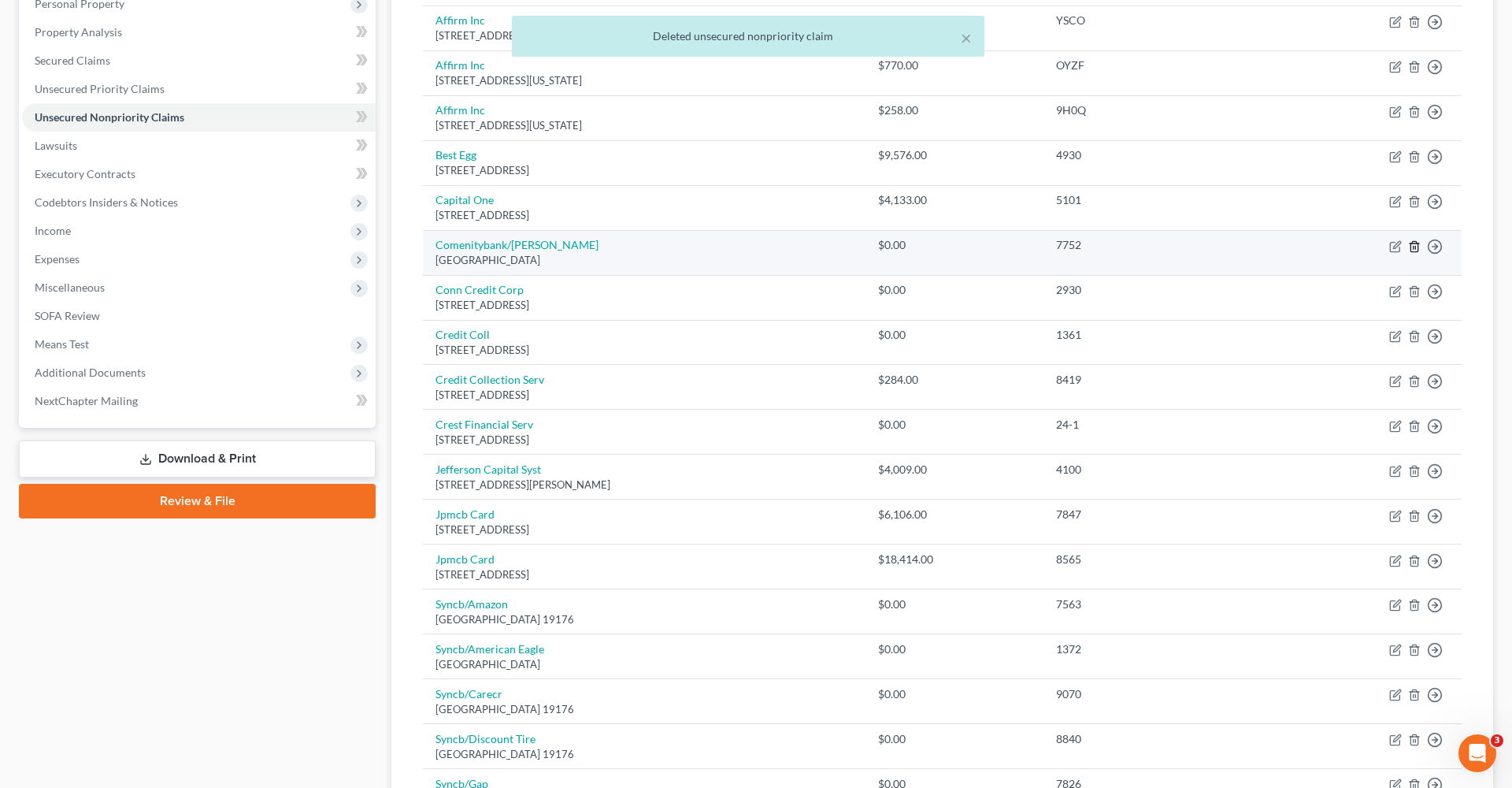
click at [1418, 243] on icon "button" at bounding box center [1414, 246] width 13 height 13
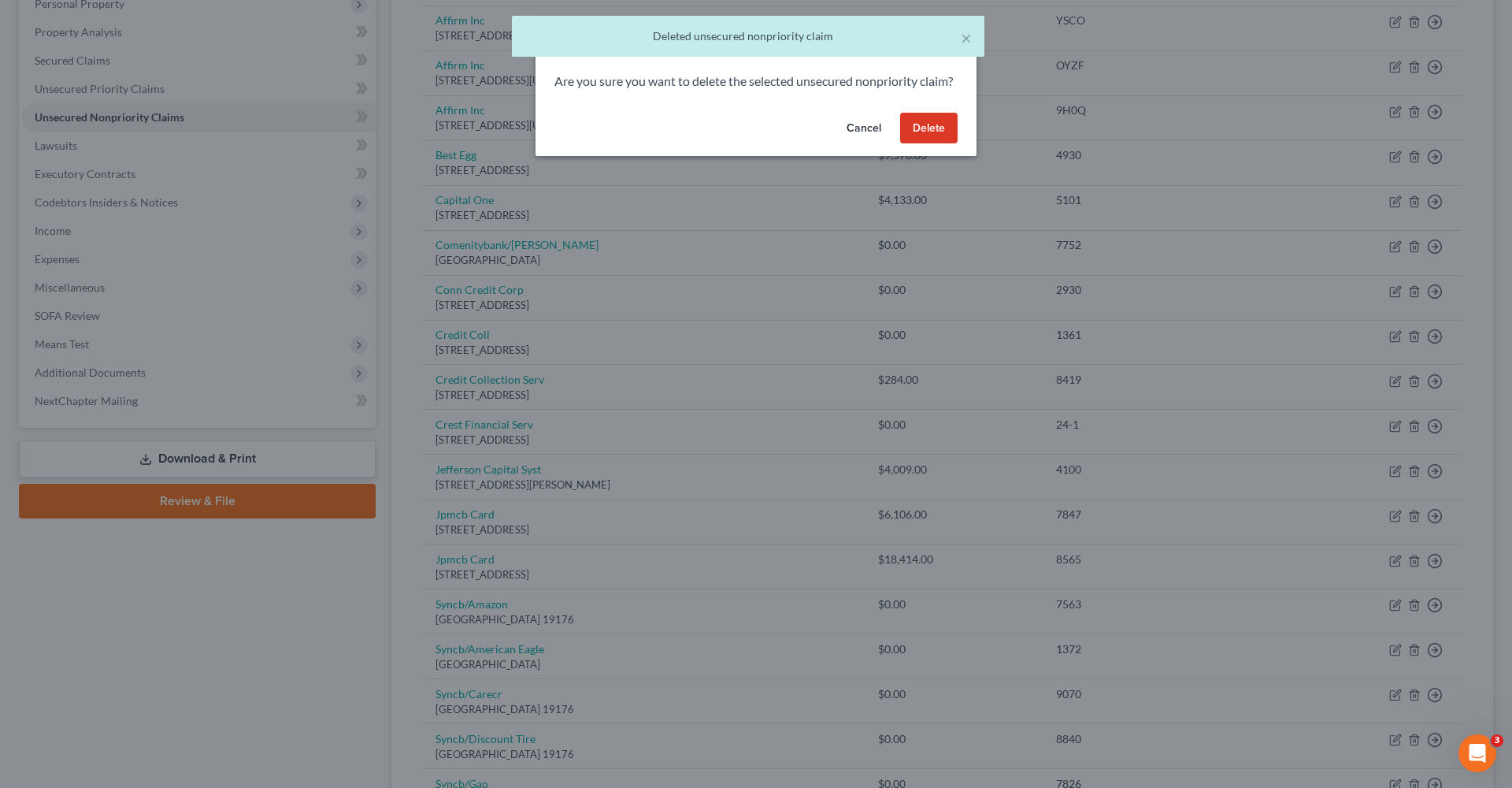
click at [940, 141] on button "Delete" at bounding box center [929, 129] width 58 height 32
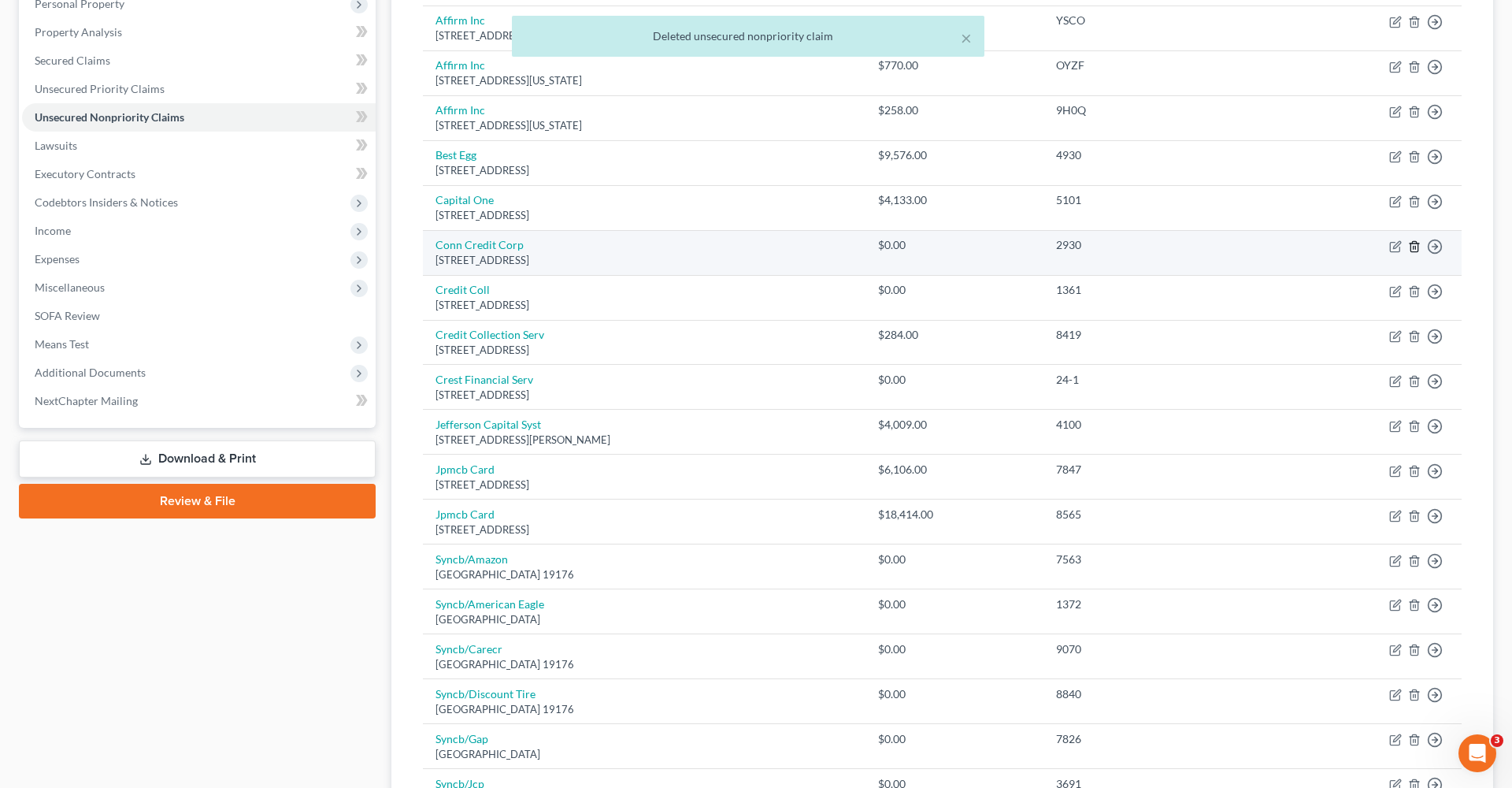
click at [1418, 245] on icon "button" at bounding box center [1414, 246] width 13 height 13
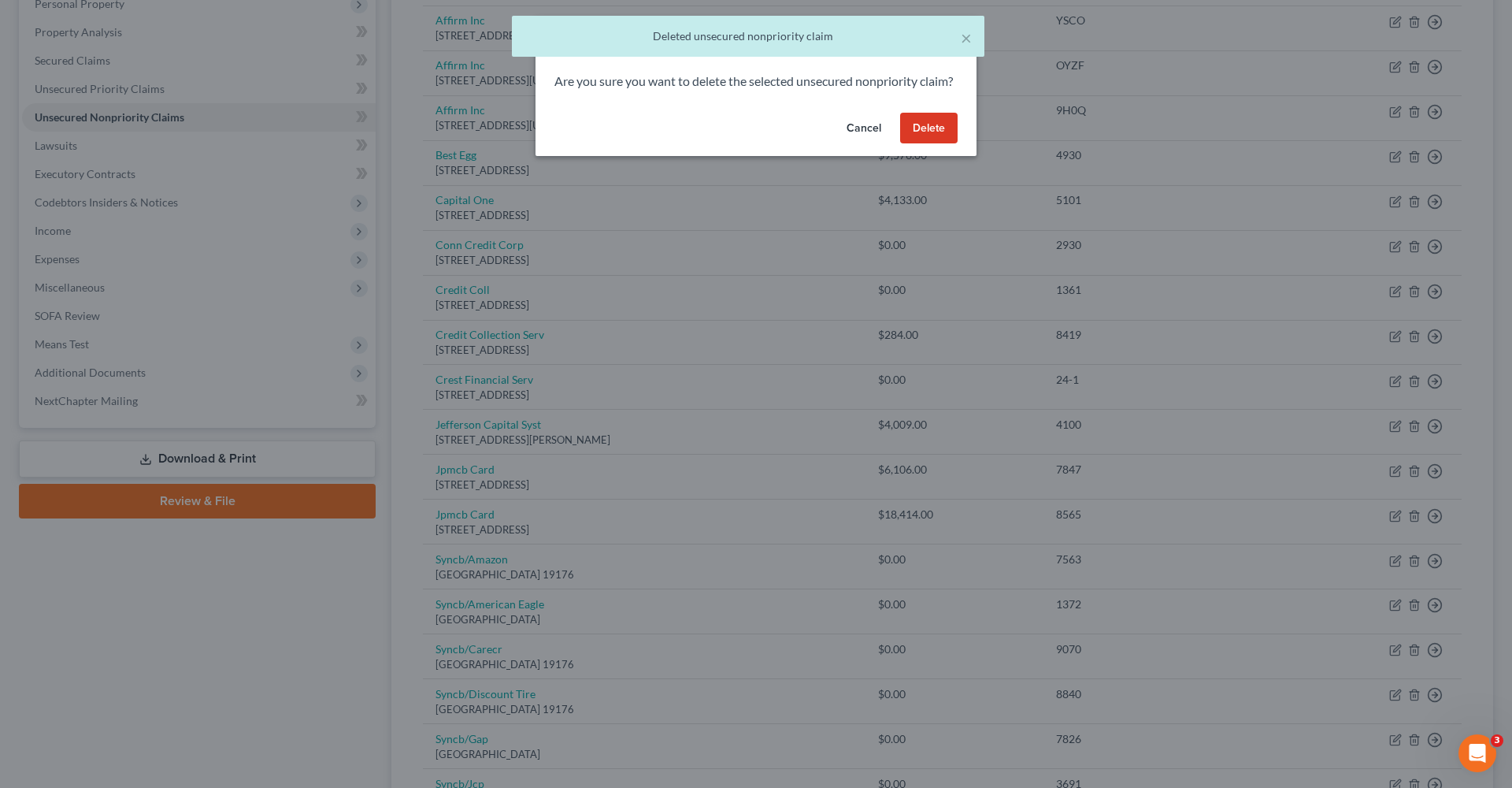
click at [927, 144] on button "Delete" at bounding box center [929, 129] width 58 height 32
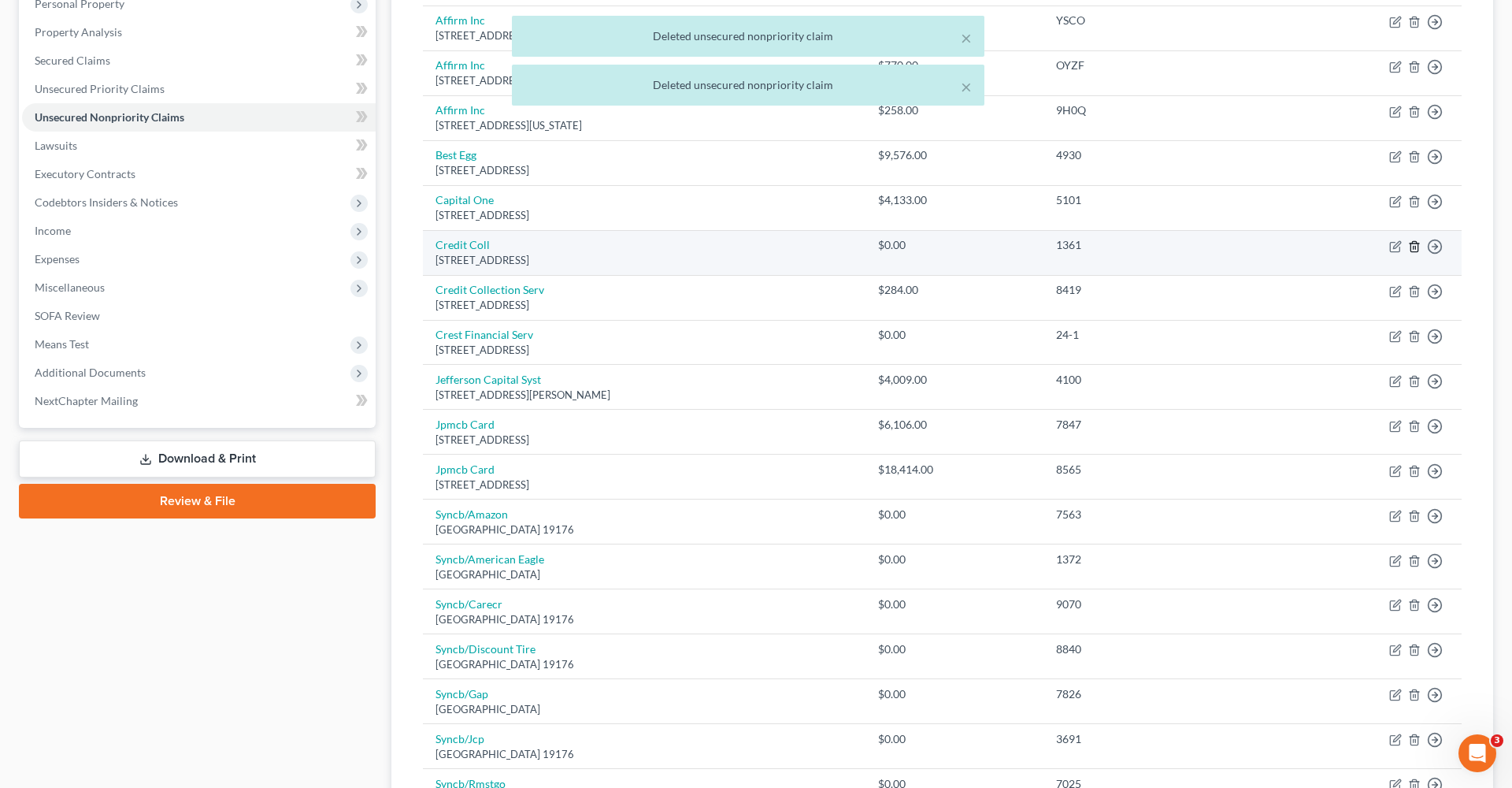
click at [1414, 245] on icon "button" at bounding box center [1414, 246] width 13 height 13
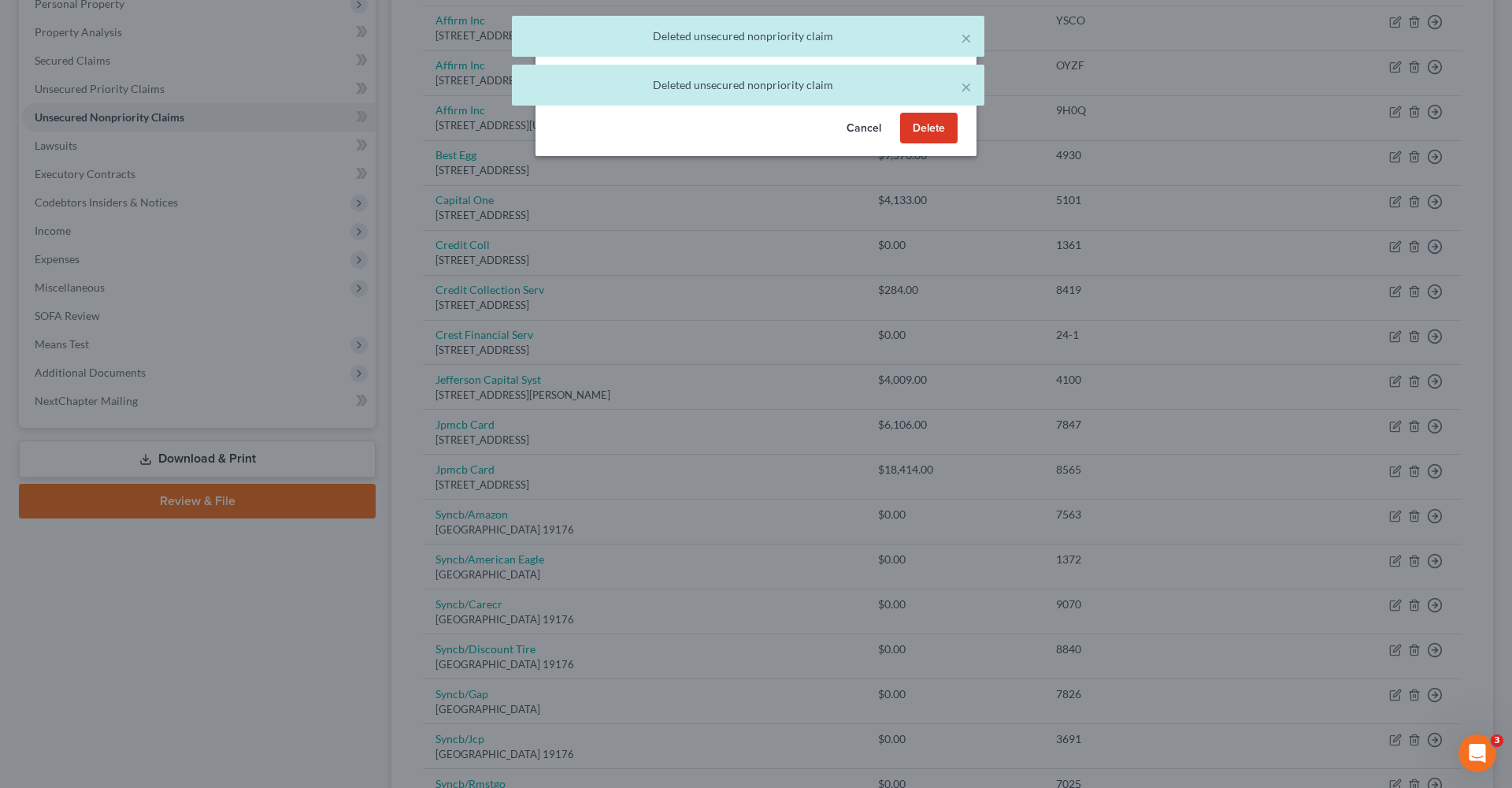
click at [932, 144] on button "Delete" at bounding box center [929, 129] width 58 height 32
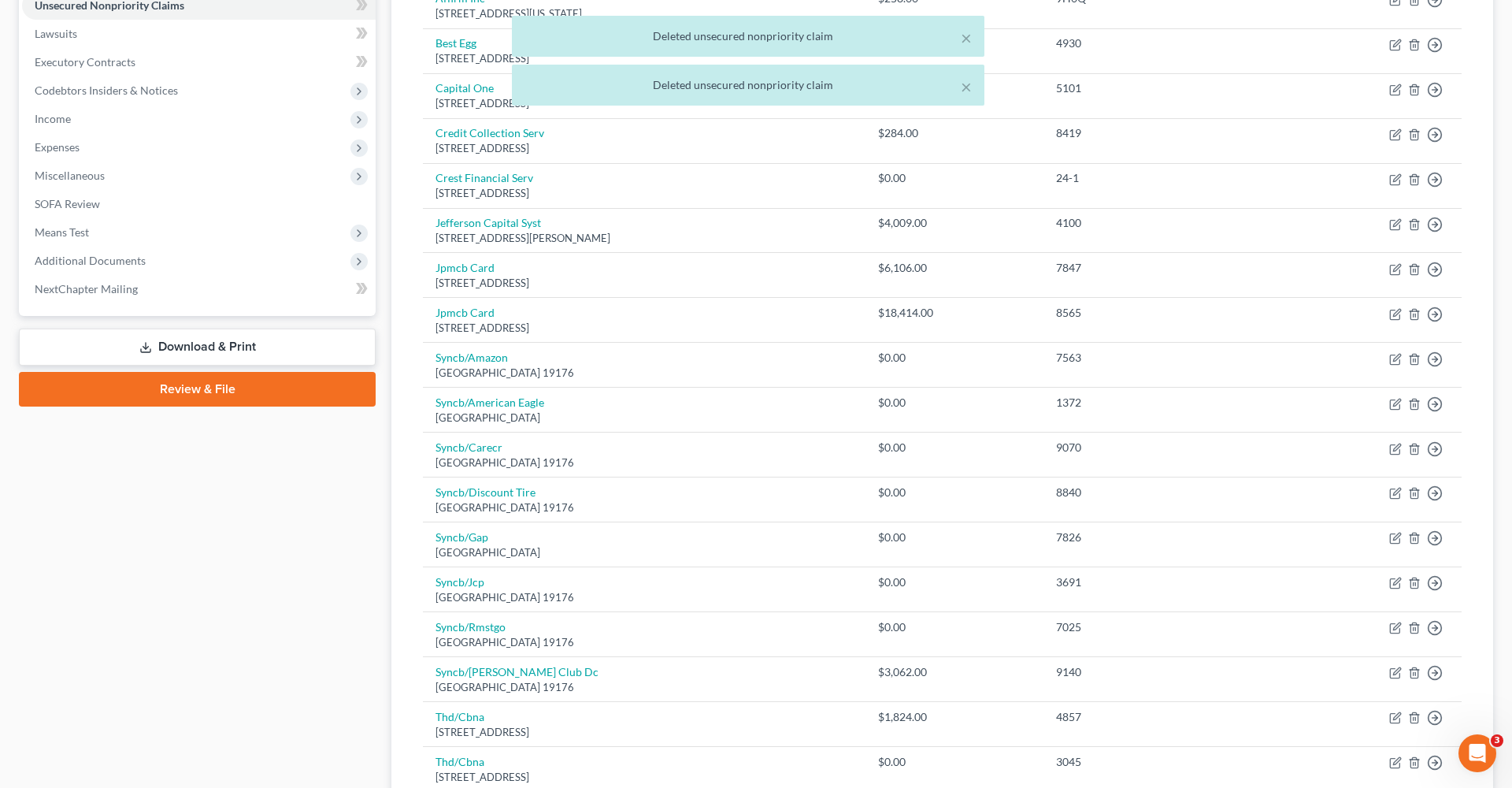
scroll to position [421, 0]
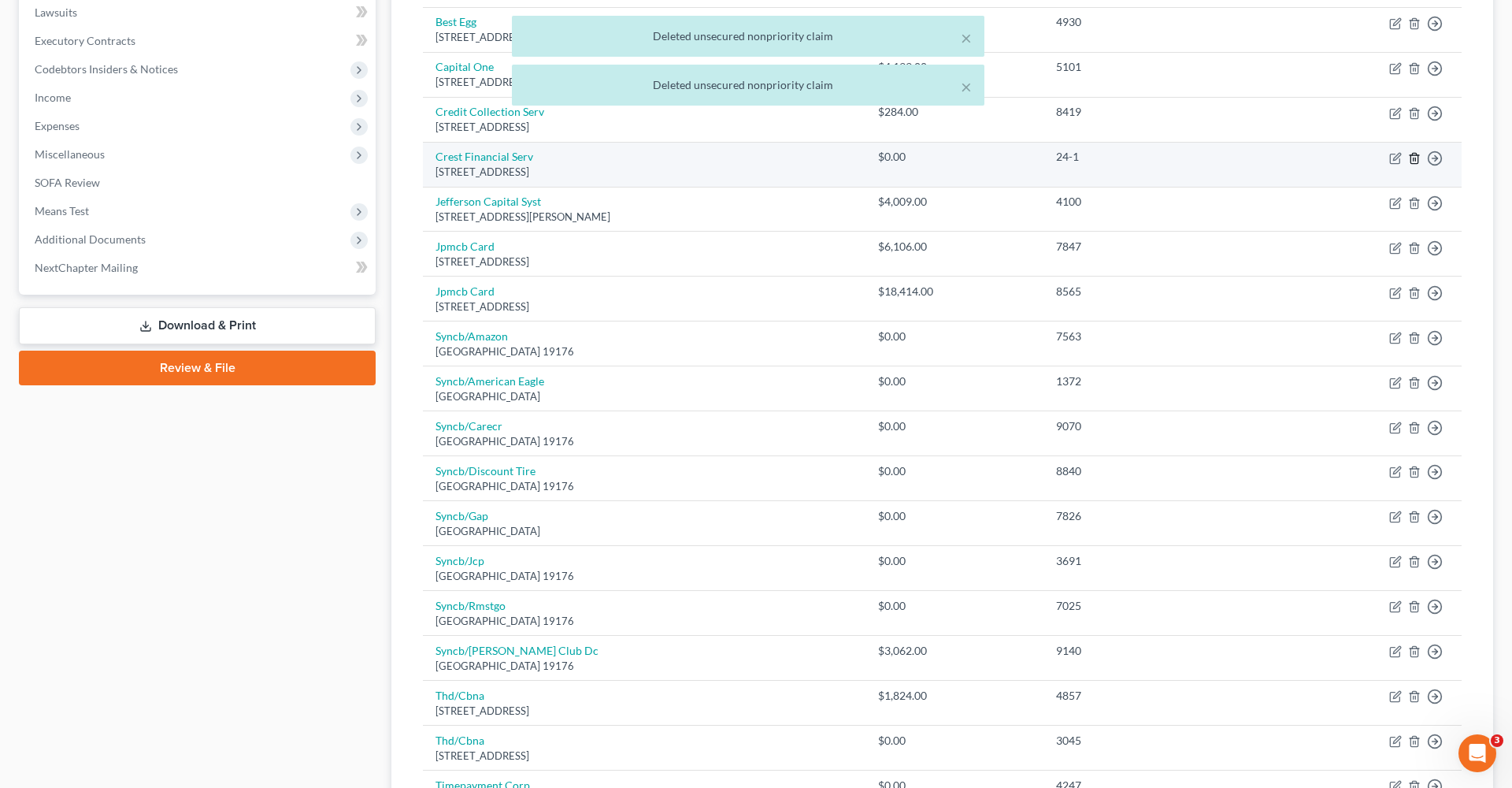
click at [1415, 154] on icon "button" at bounding box center [1414, 158] width 13 height 13
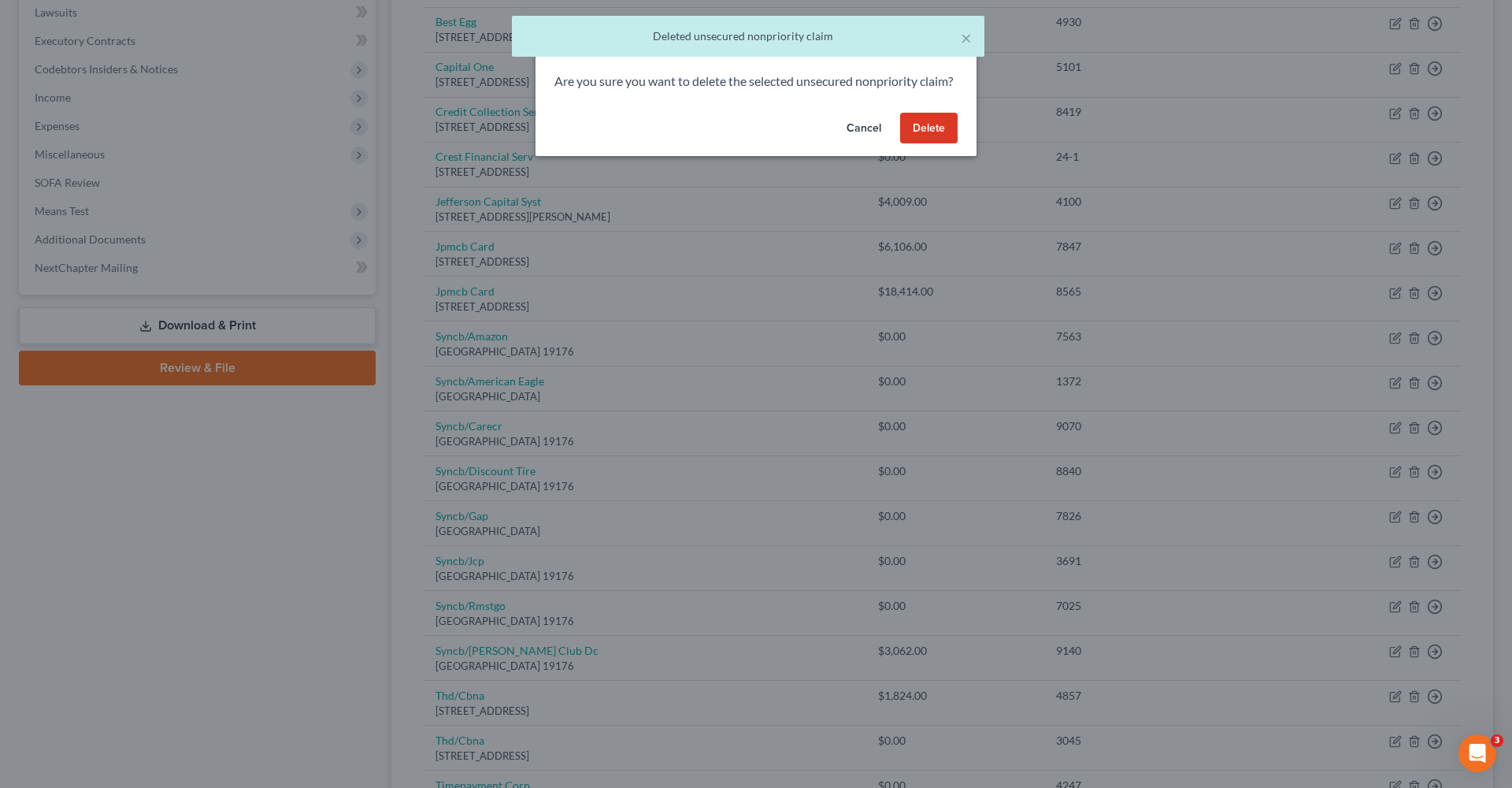
click at [925, 144] on button "Delete" at bounding box center [929, 129] width 58 height 32
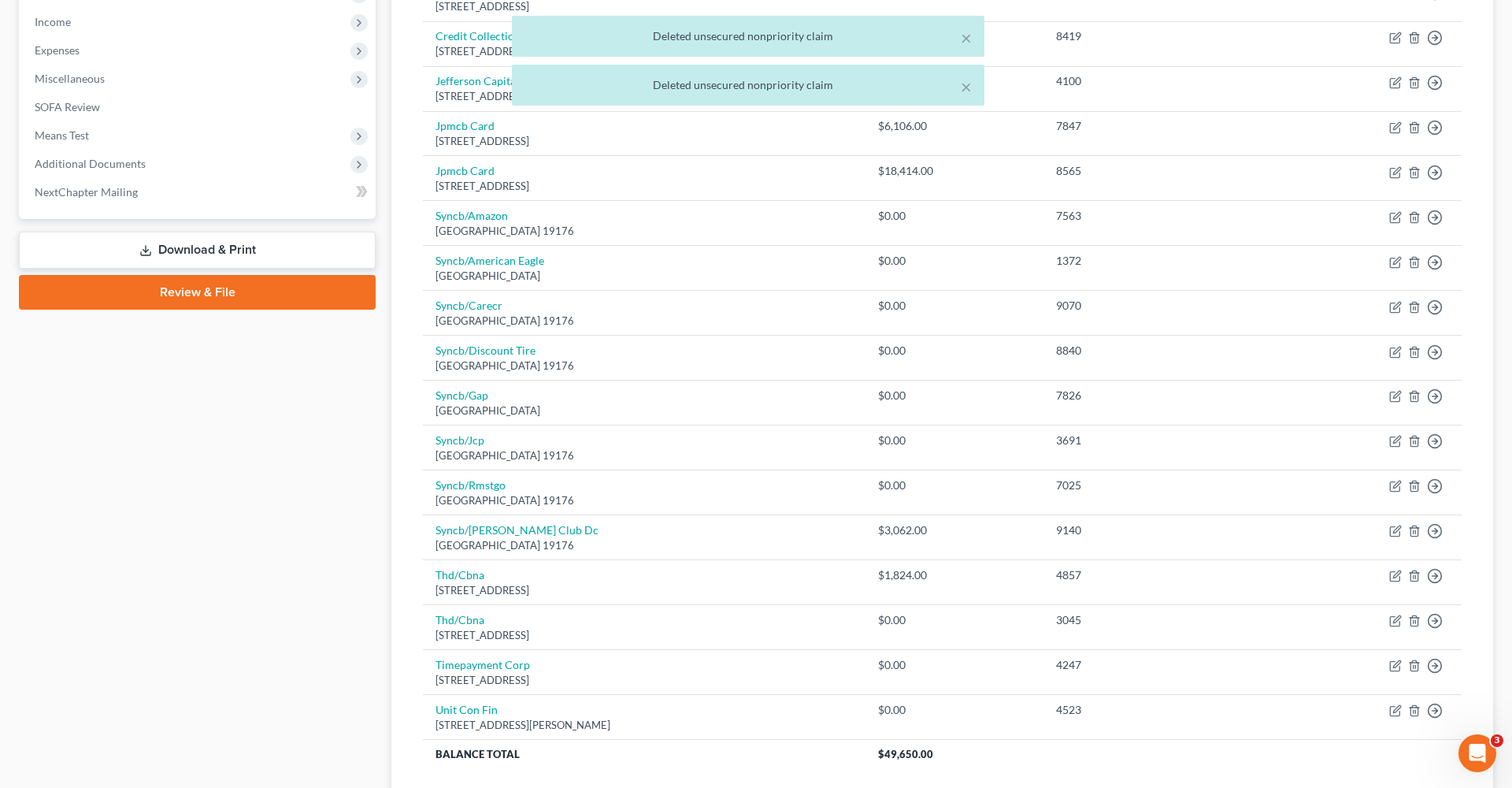
scroll to position [503, 0]
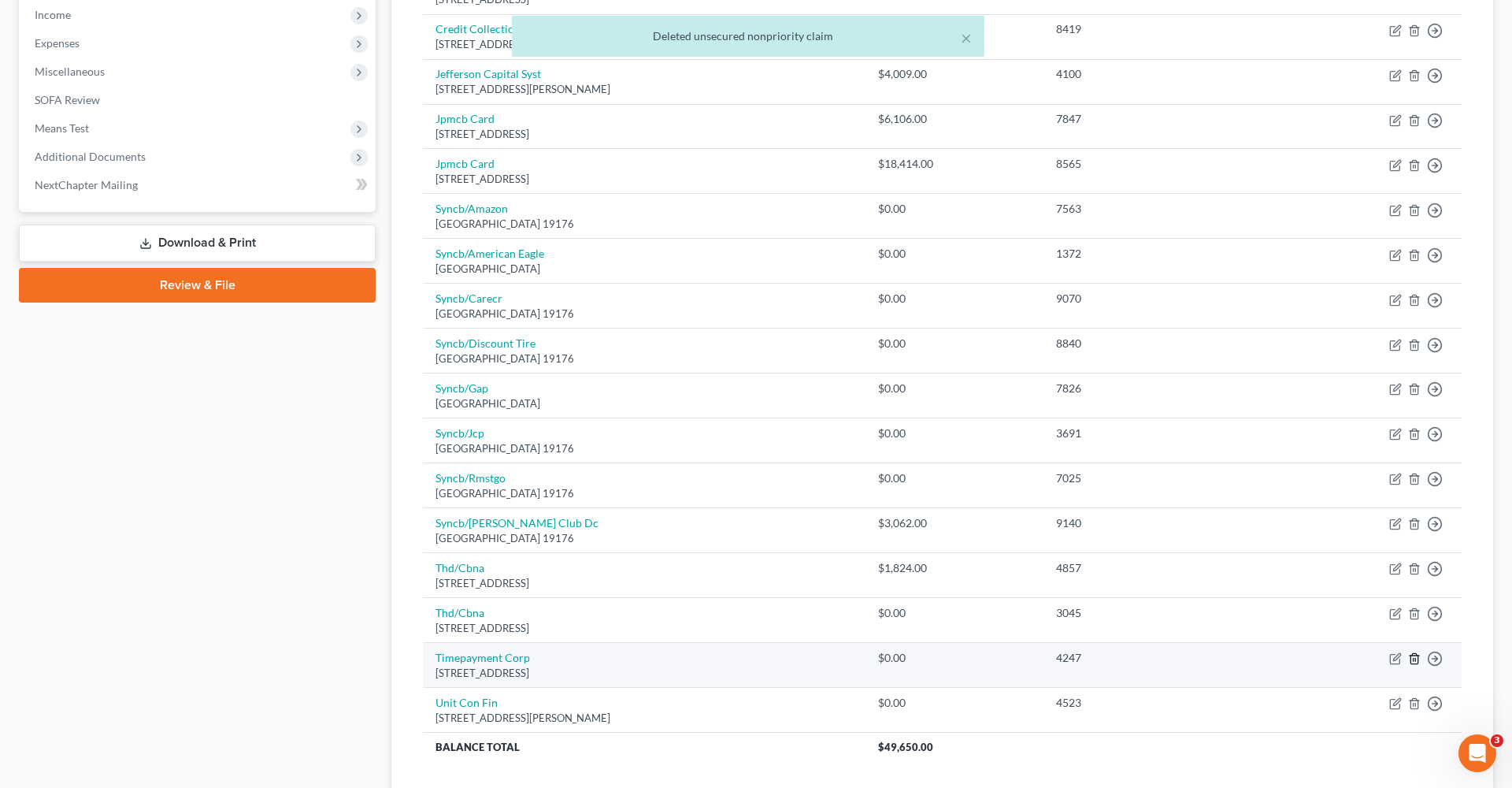
click at [1411, 654] on icon "button" at bounding box center [1414, 659] width 7 height 10
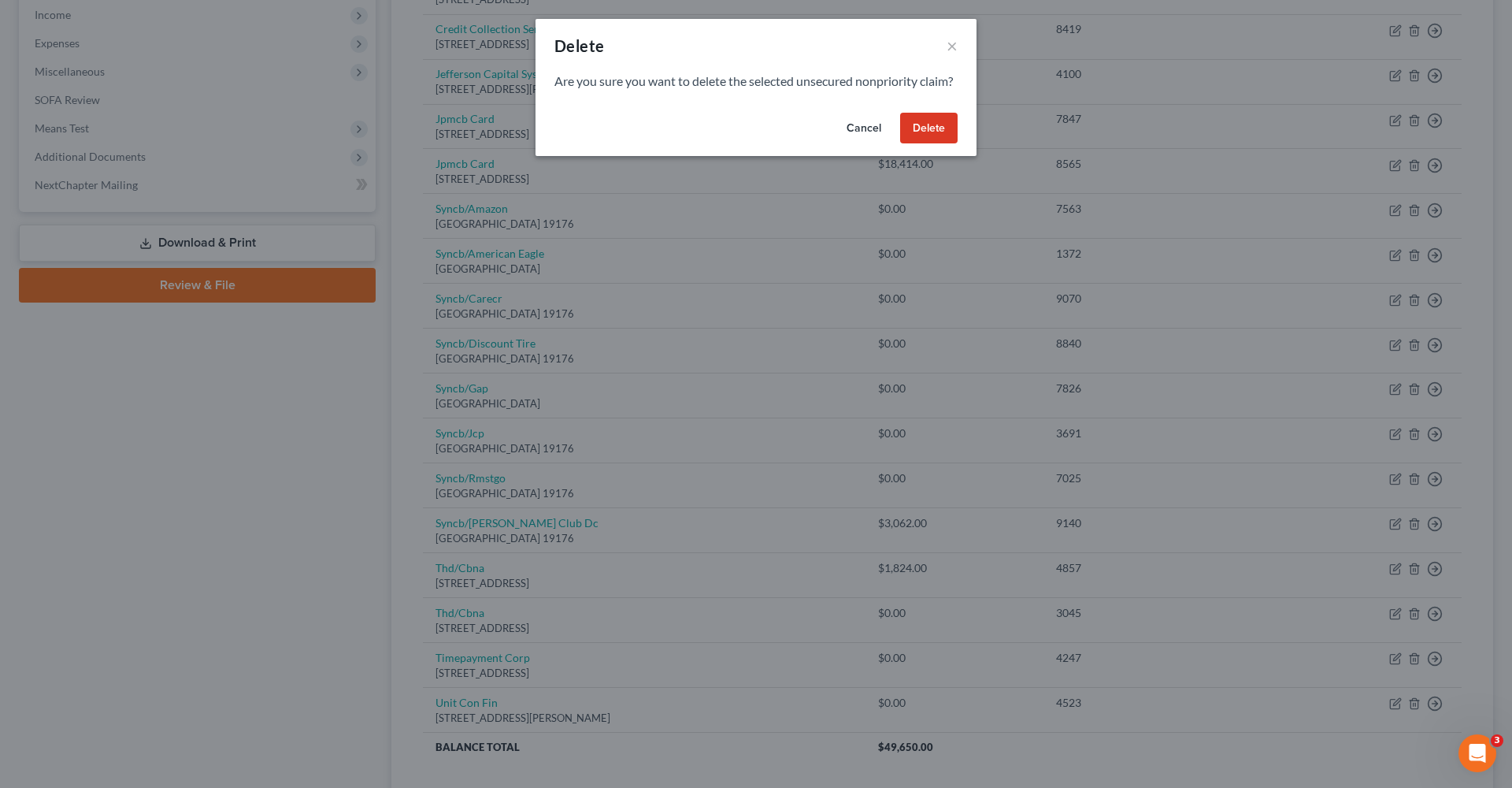
click at [931, 144] on button "Delete" at bounding box center [929, 129] width 58 height 32
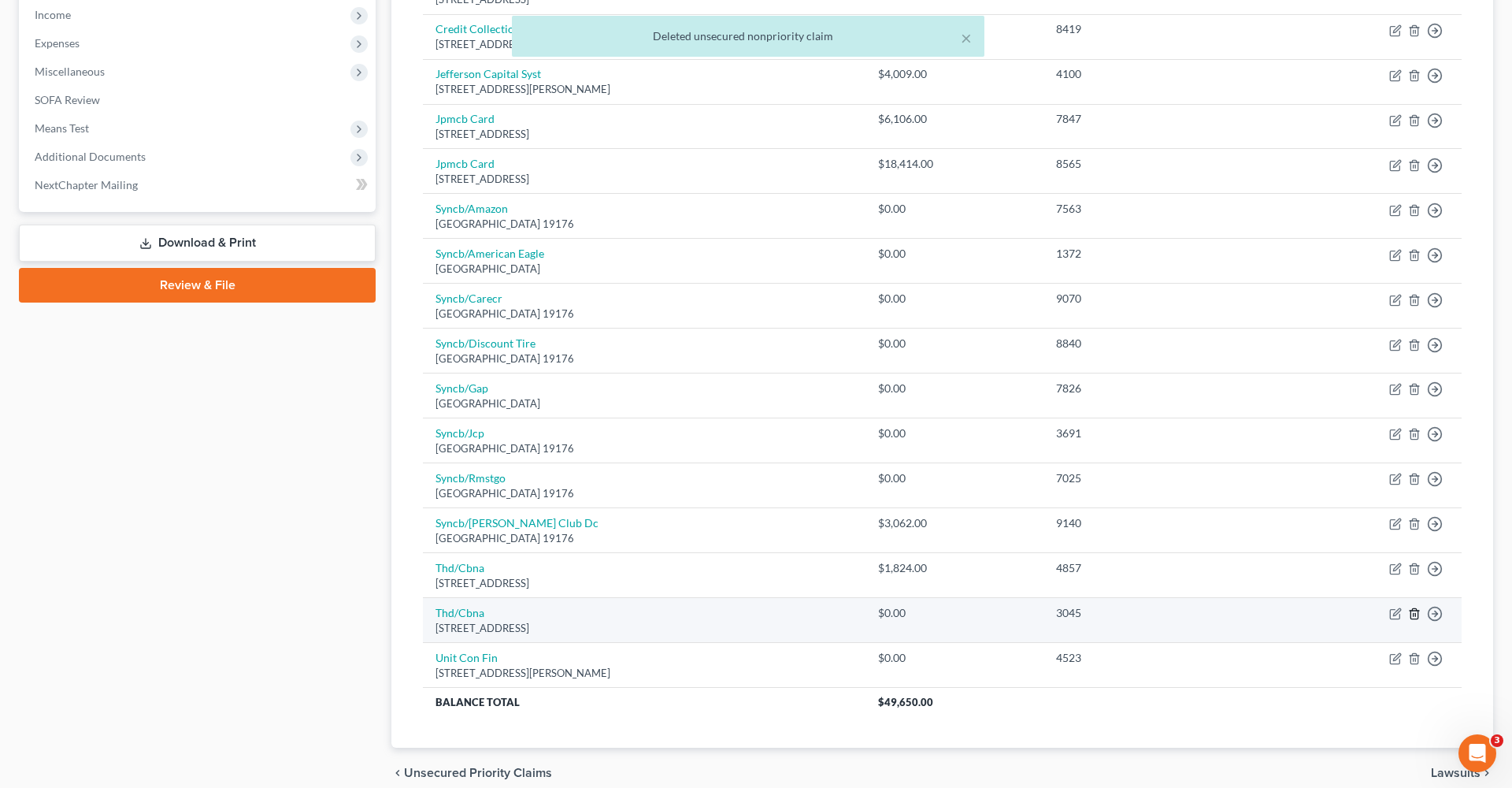
click at [1411, 609] on icon "button" at bounding box center [1414, 614] width 7 height 10
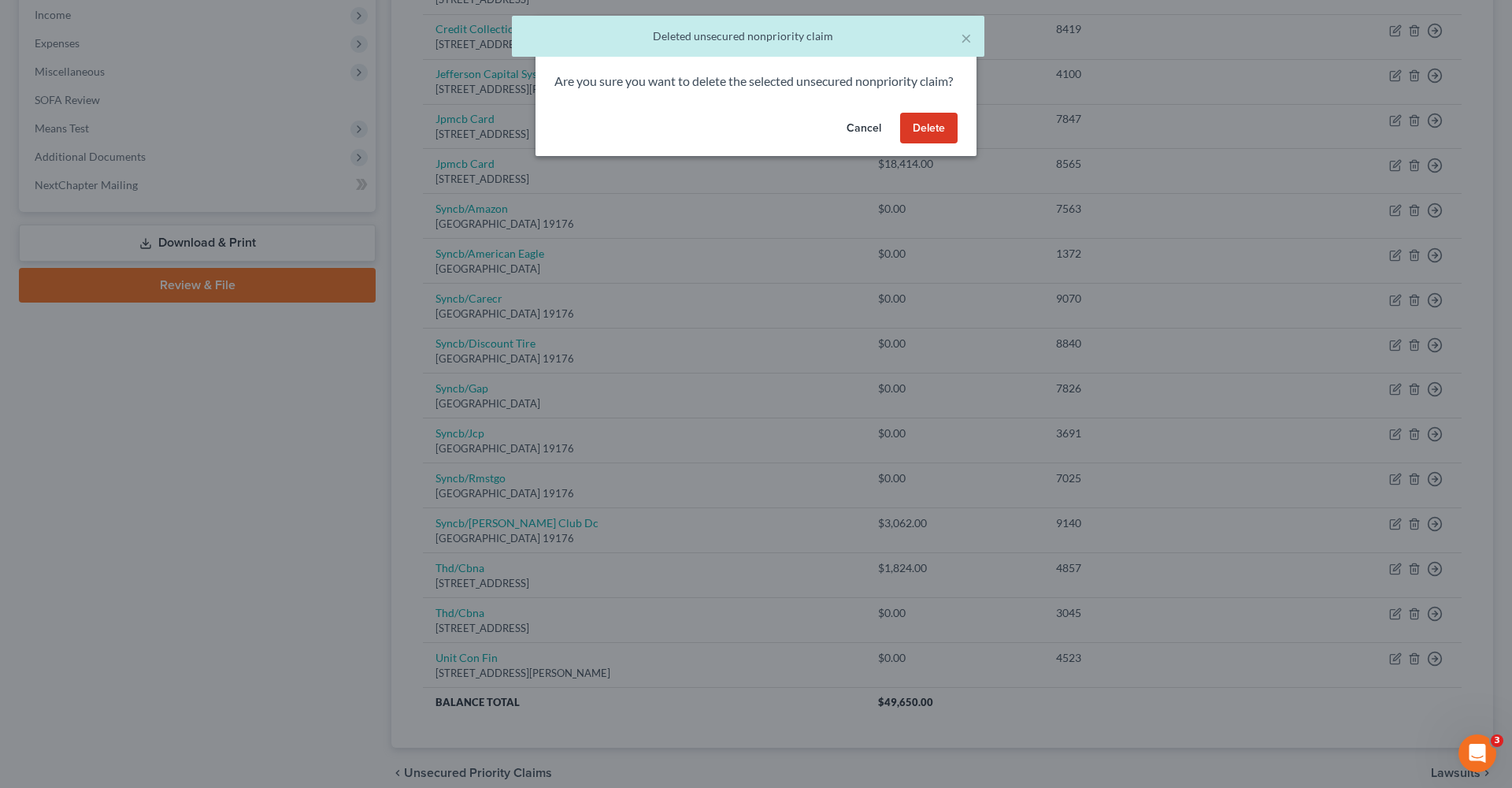
click at [925, 144] on button "Delete" at bounding box center [929, 129] width 58 height 32
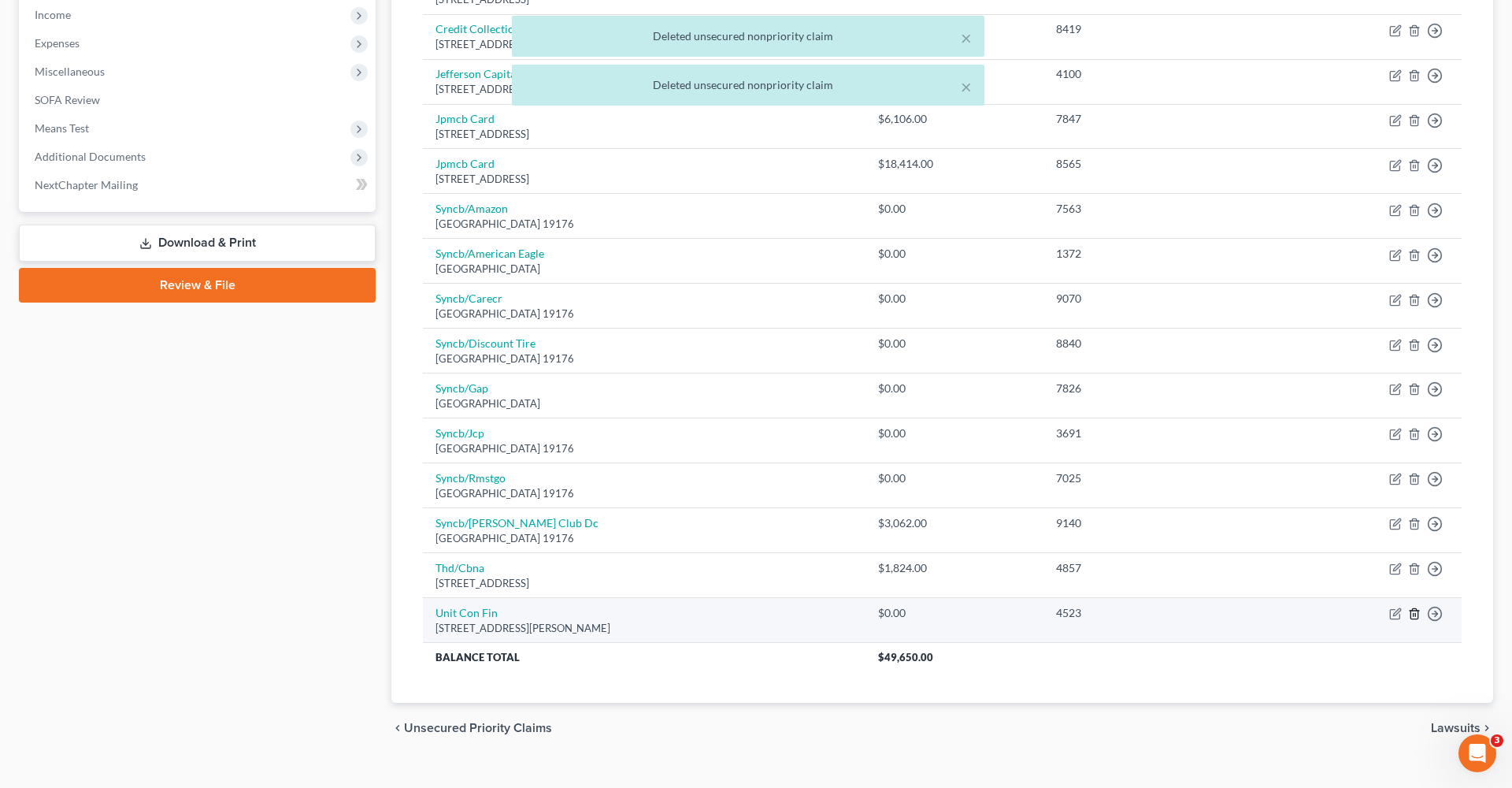
click at [1414, 608] on icon "button" at bounding box center [1414, 614] width 13 height 13
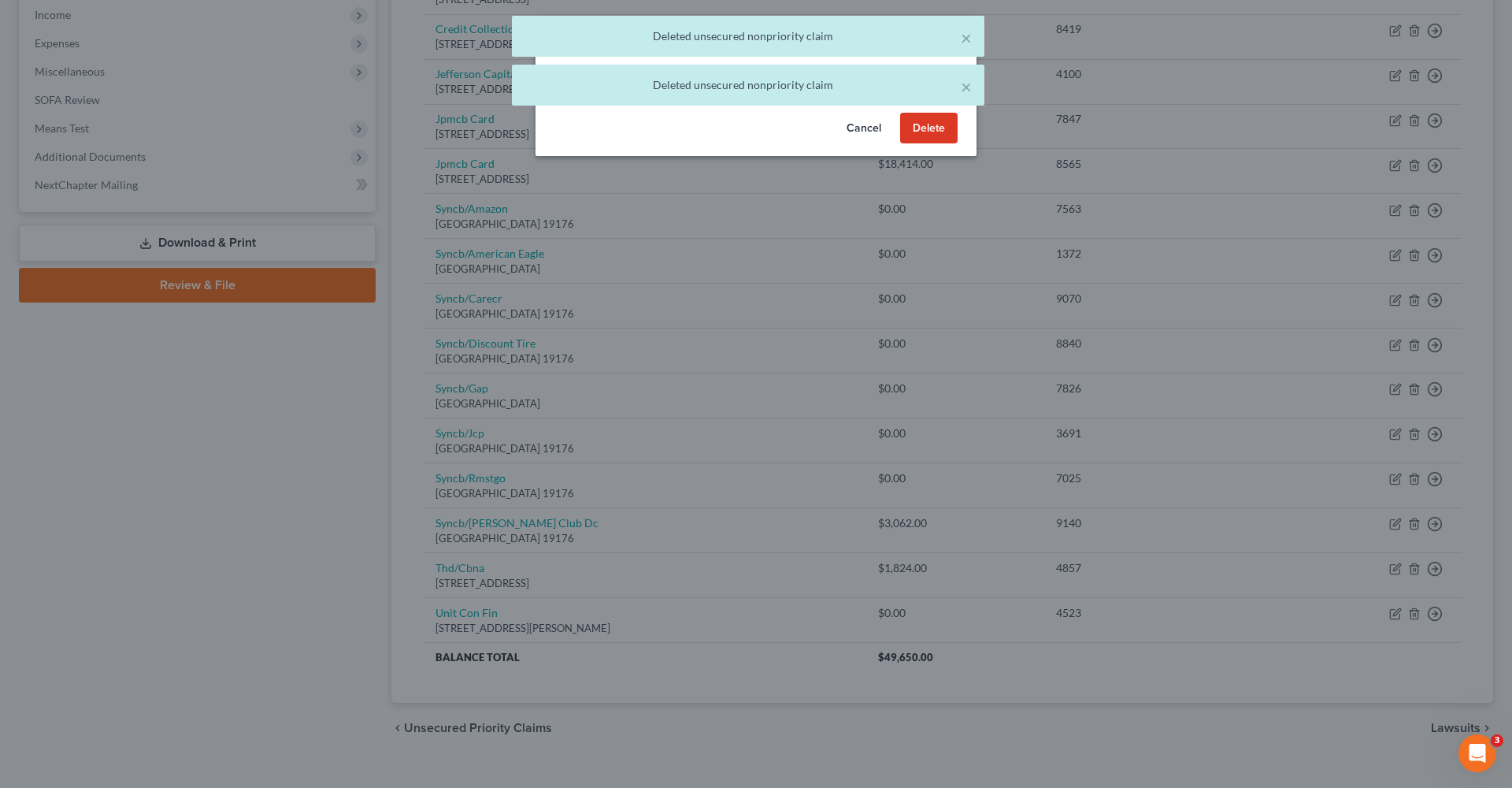
click at [925, 140] on button "Delete" at bounding box center [929, 129] width 58 height 32
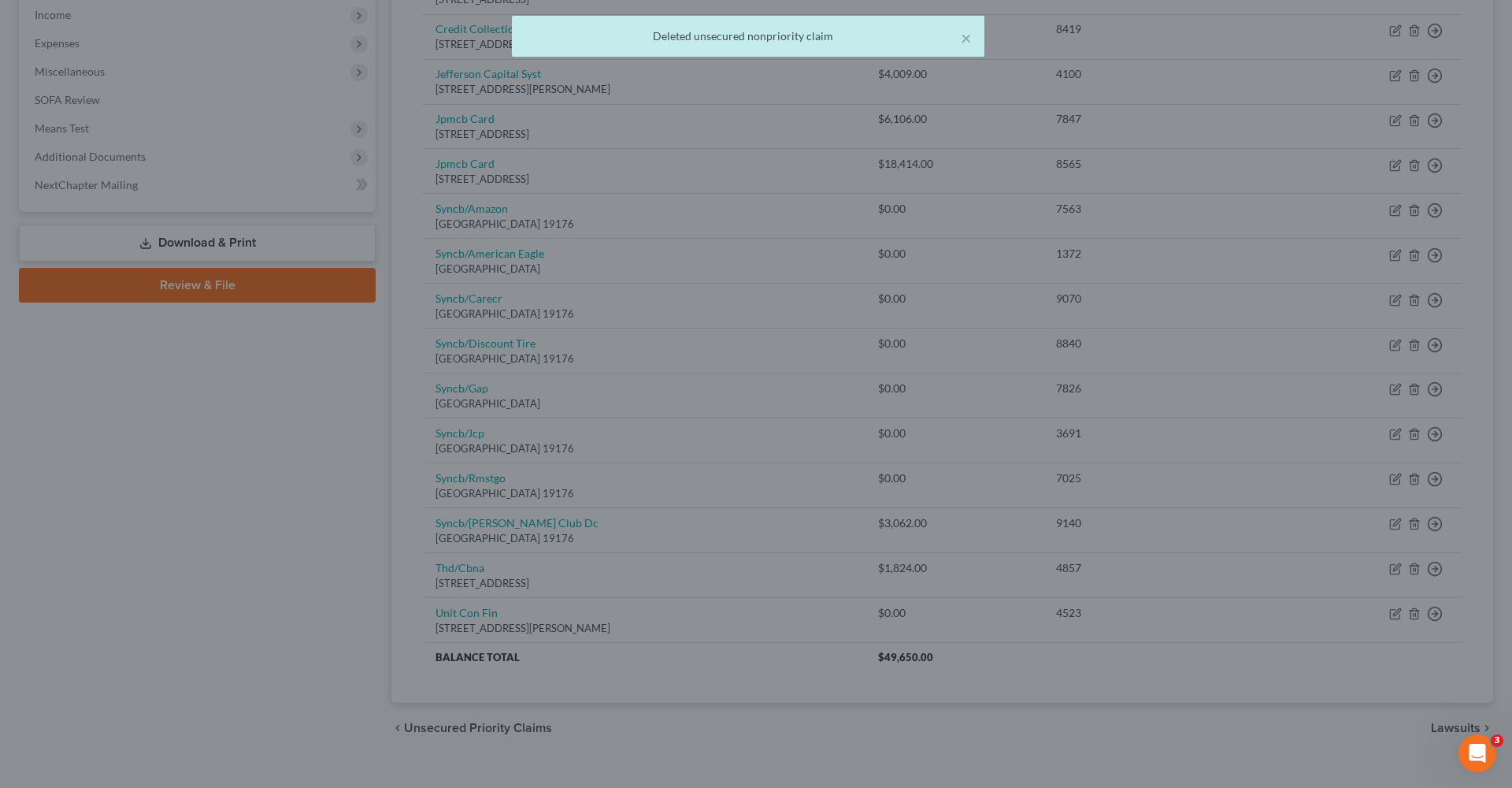
scroll to position [475, 0]
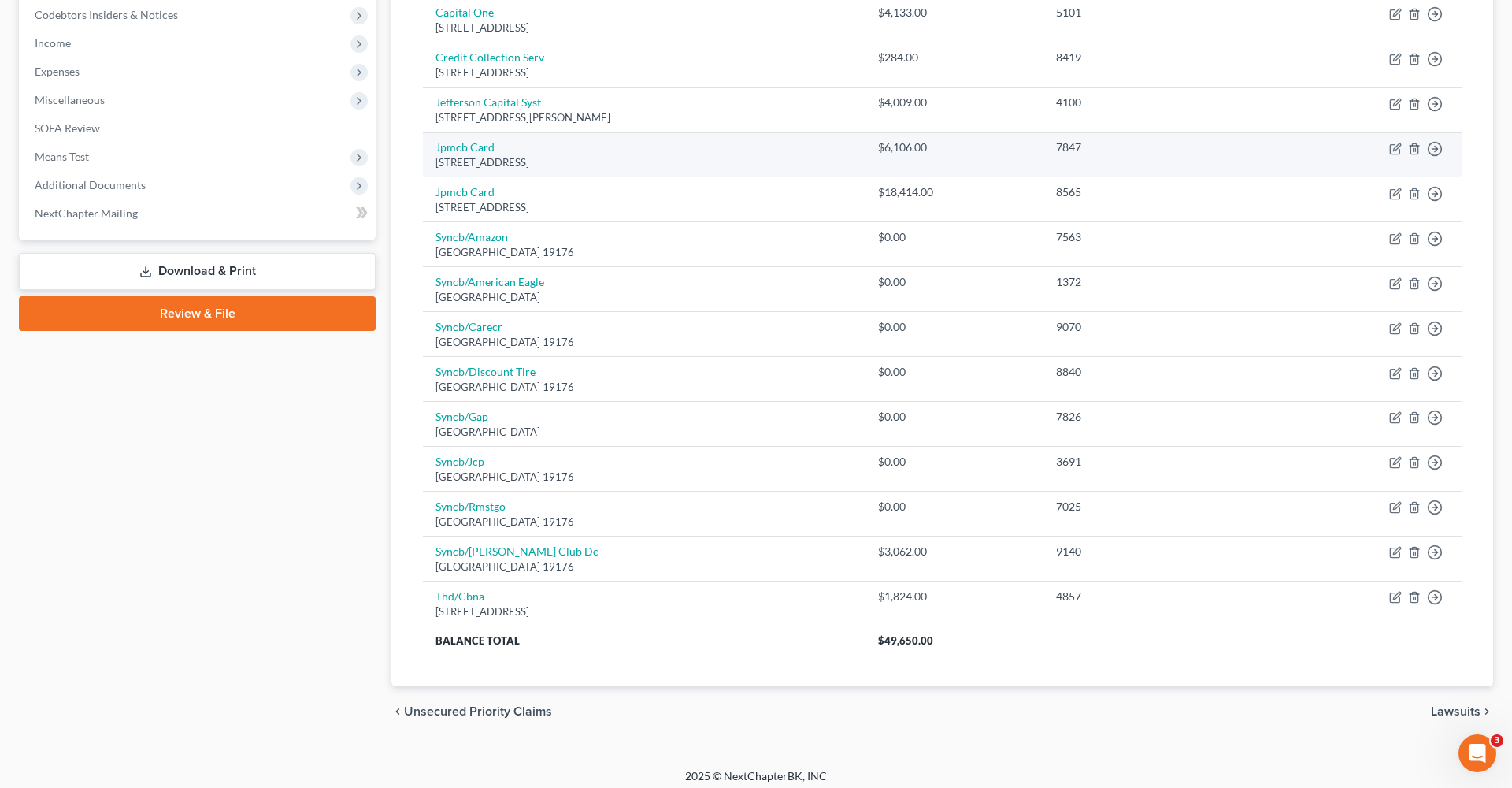
click at [925, 142] on div "$6,106.00" at bounding box center [954, 147] width 153 height 16
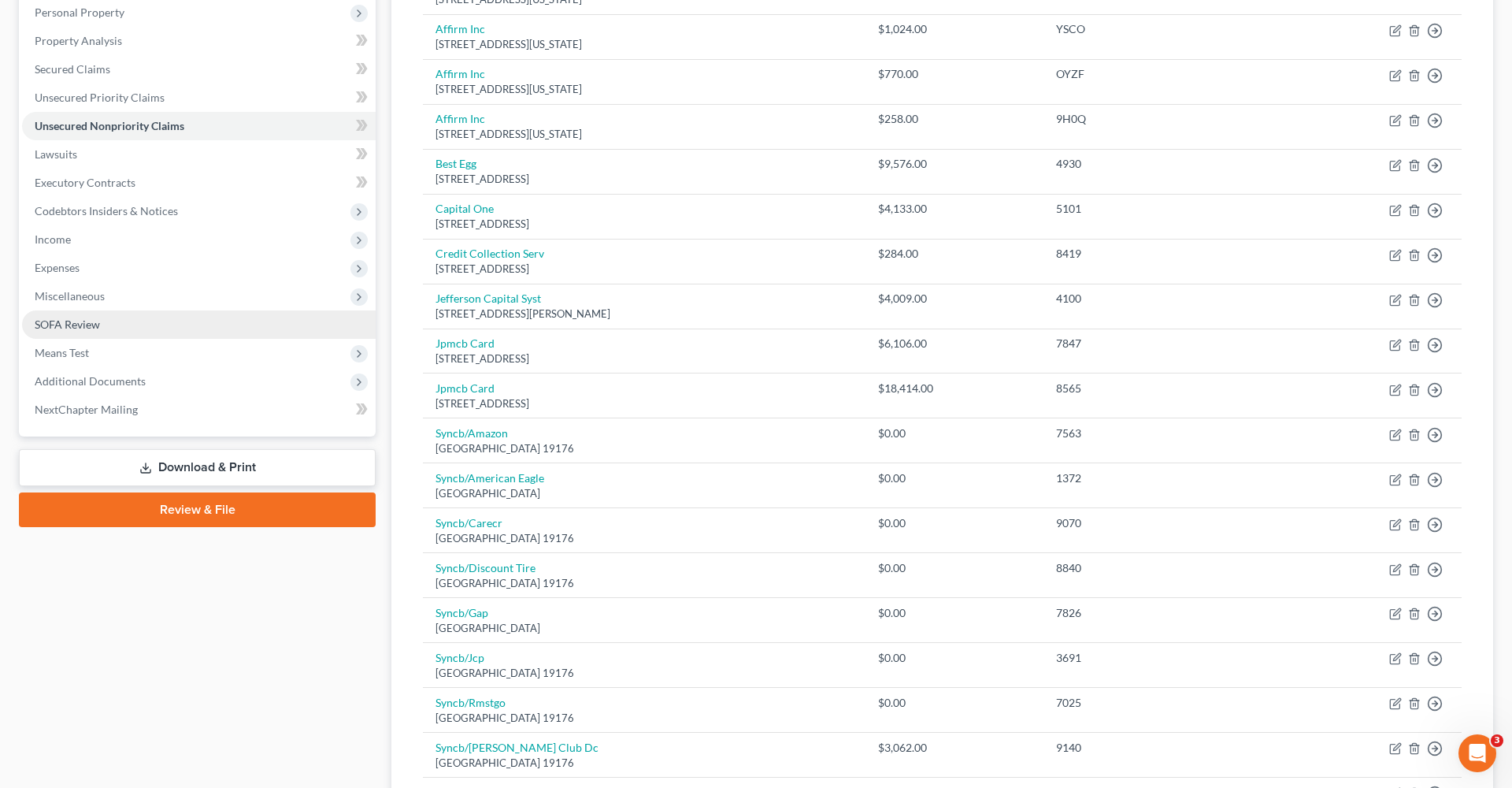
scroll to position [245, 0]
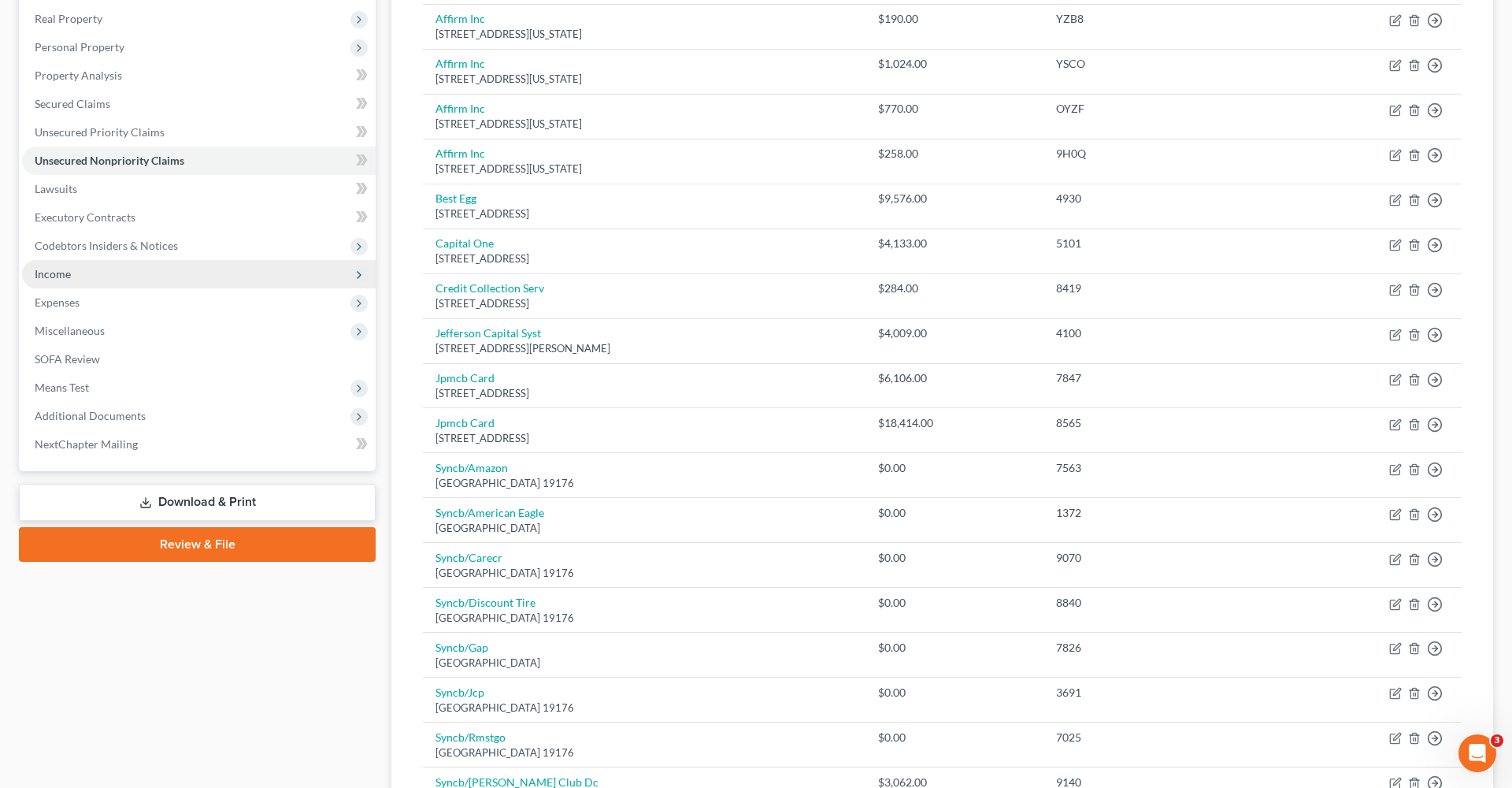
click at [70, 270] on span "Income" at bounding box center [53, 274] width 36 height 13
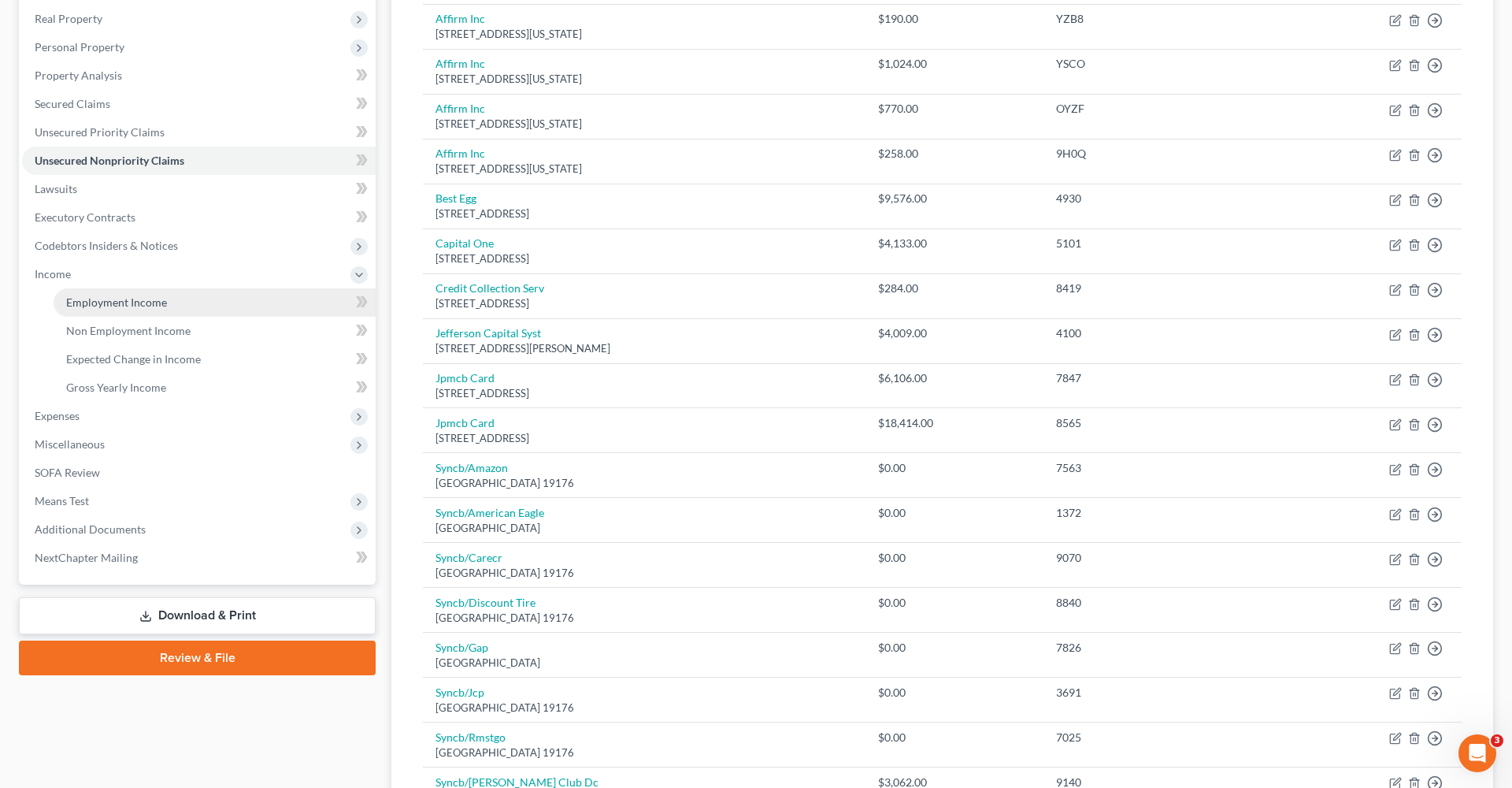
click at [113, 303] on span "Employment Income" at bounding box center [116, 302] width 101 height 13
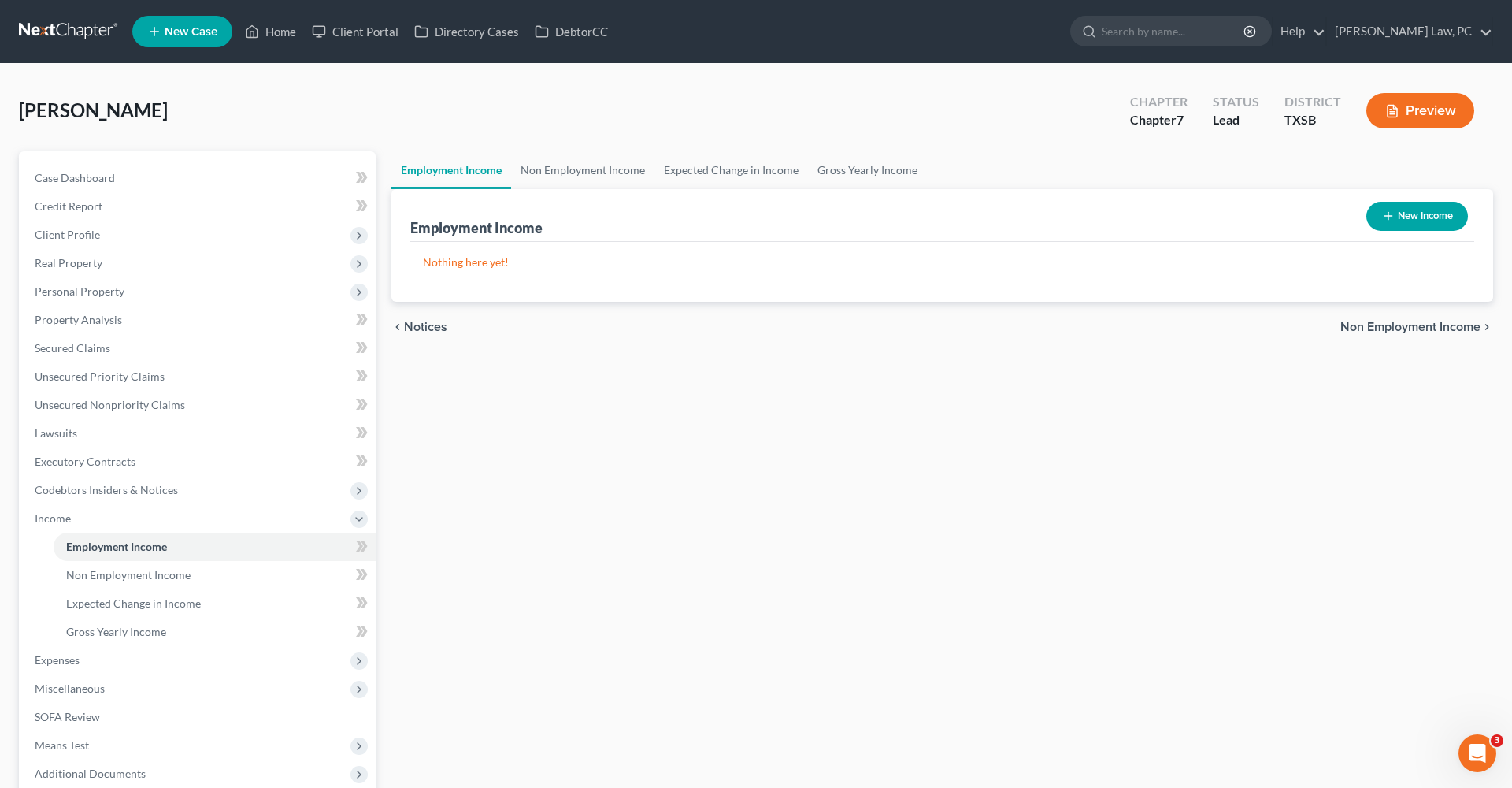
click at [1407, 217] on button "New Income" at bounding box center [1417, 216] width 102 height 29
select select "0"
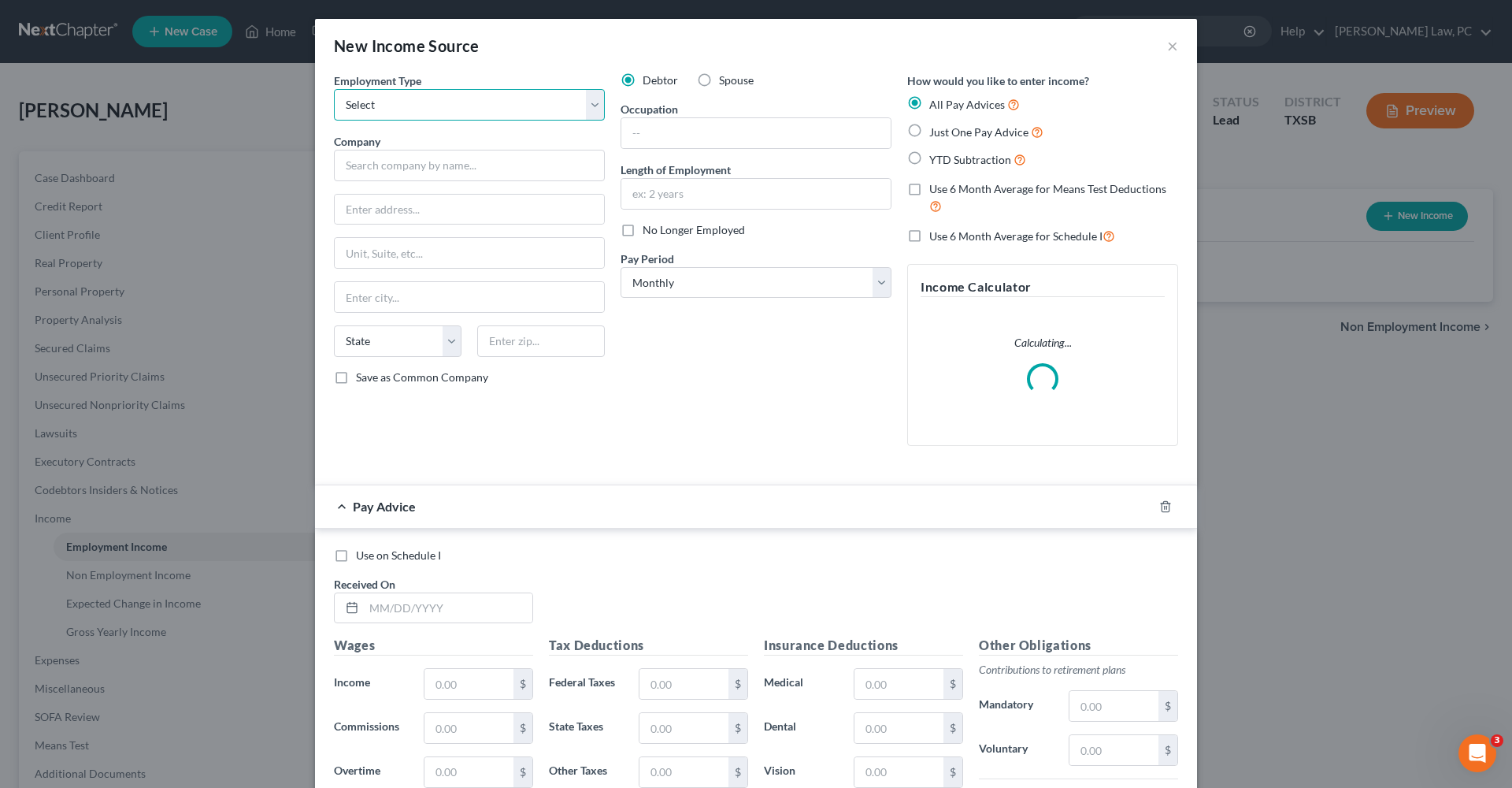
select select "0"
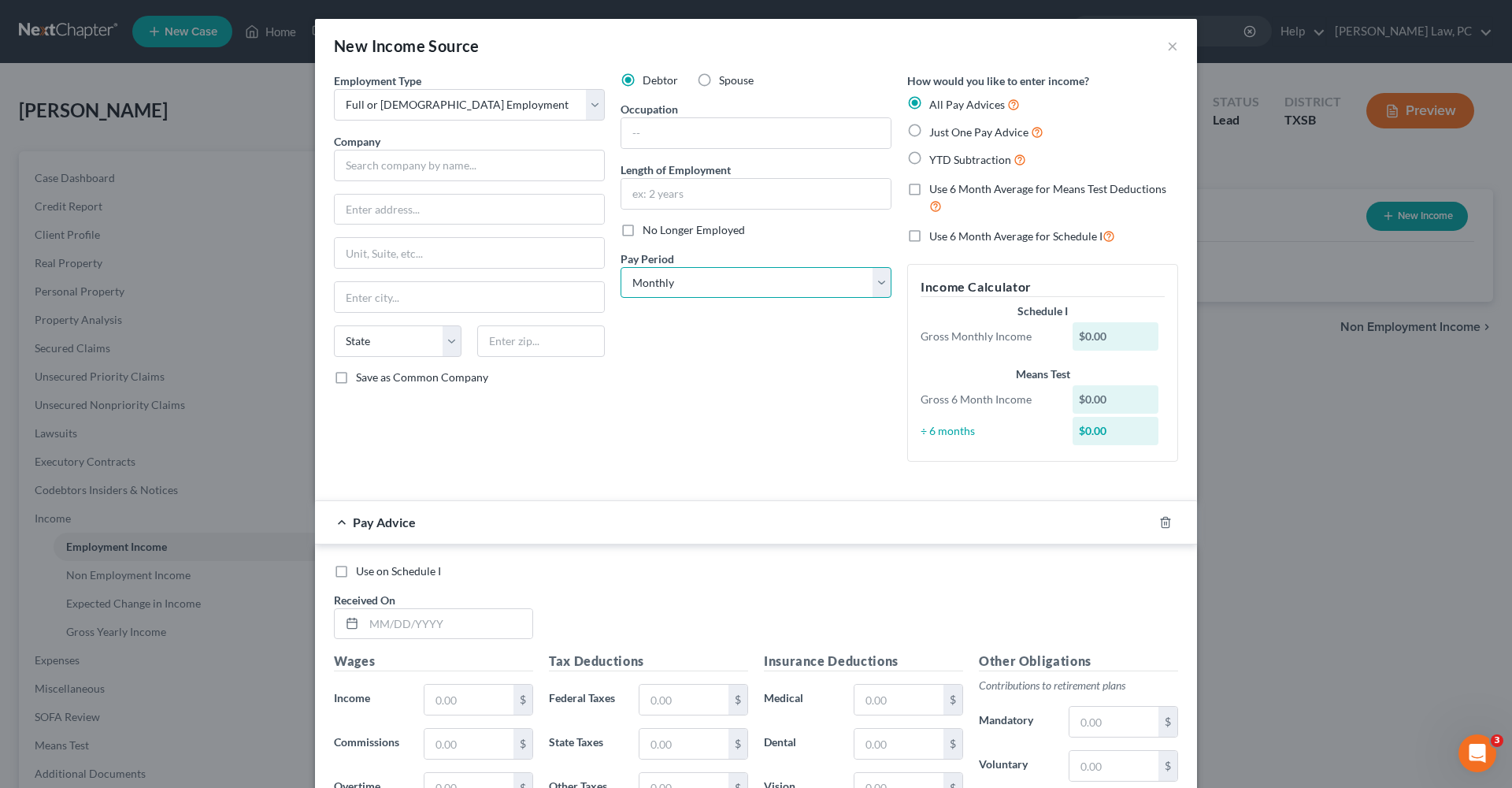
select select "2"
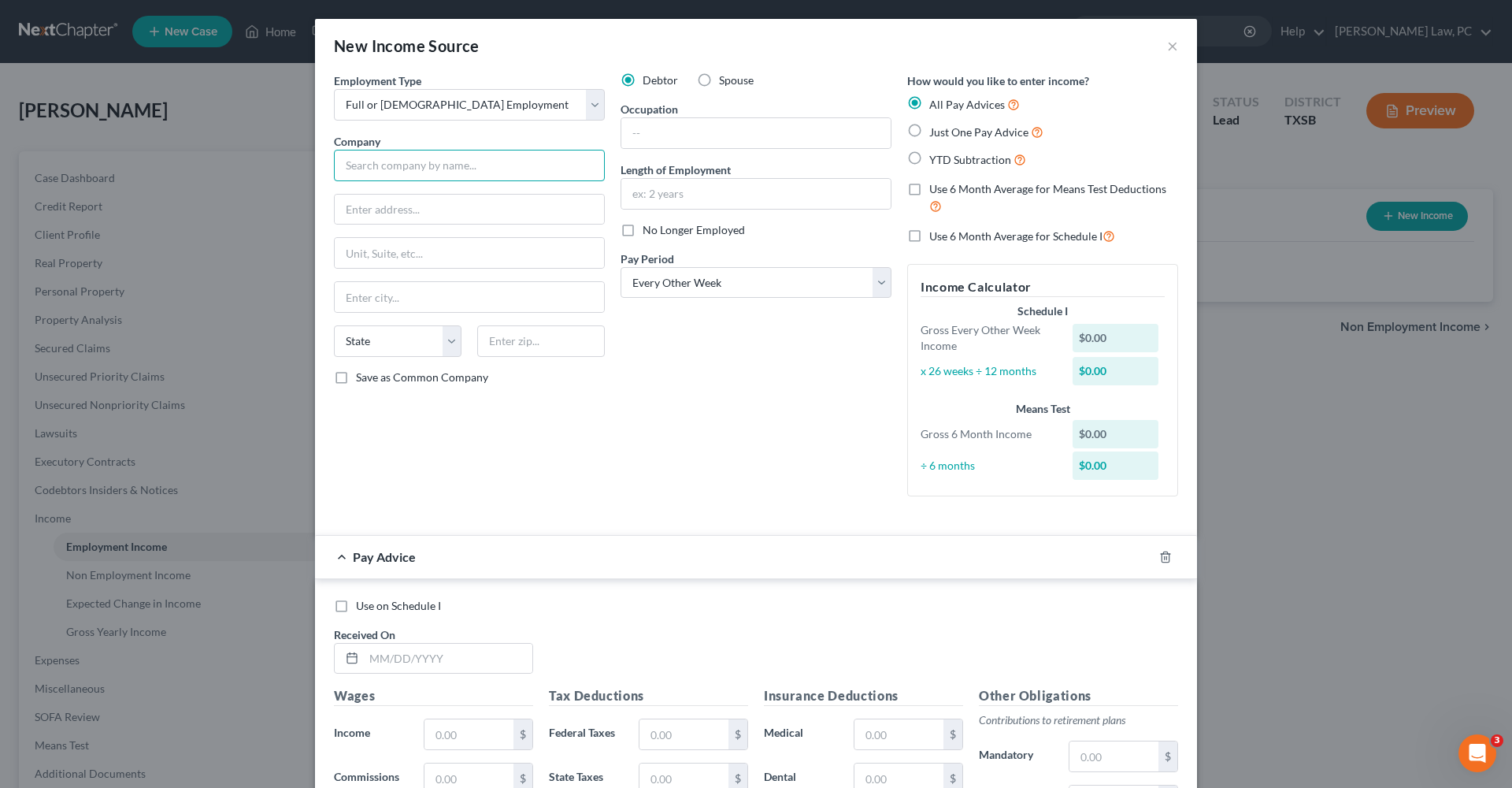
click at [416, 158] on input "text" at bounding box center [469, 165] width 271 height 32
type input "Cypress Main Bird LLC"
type input "4 Millcroft PI"
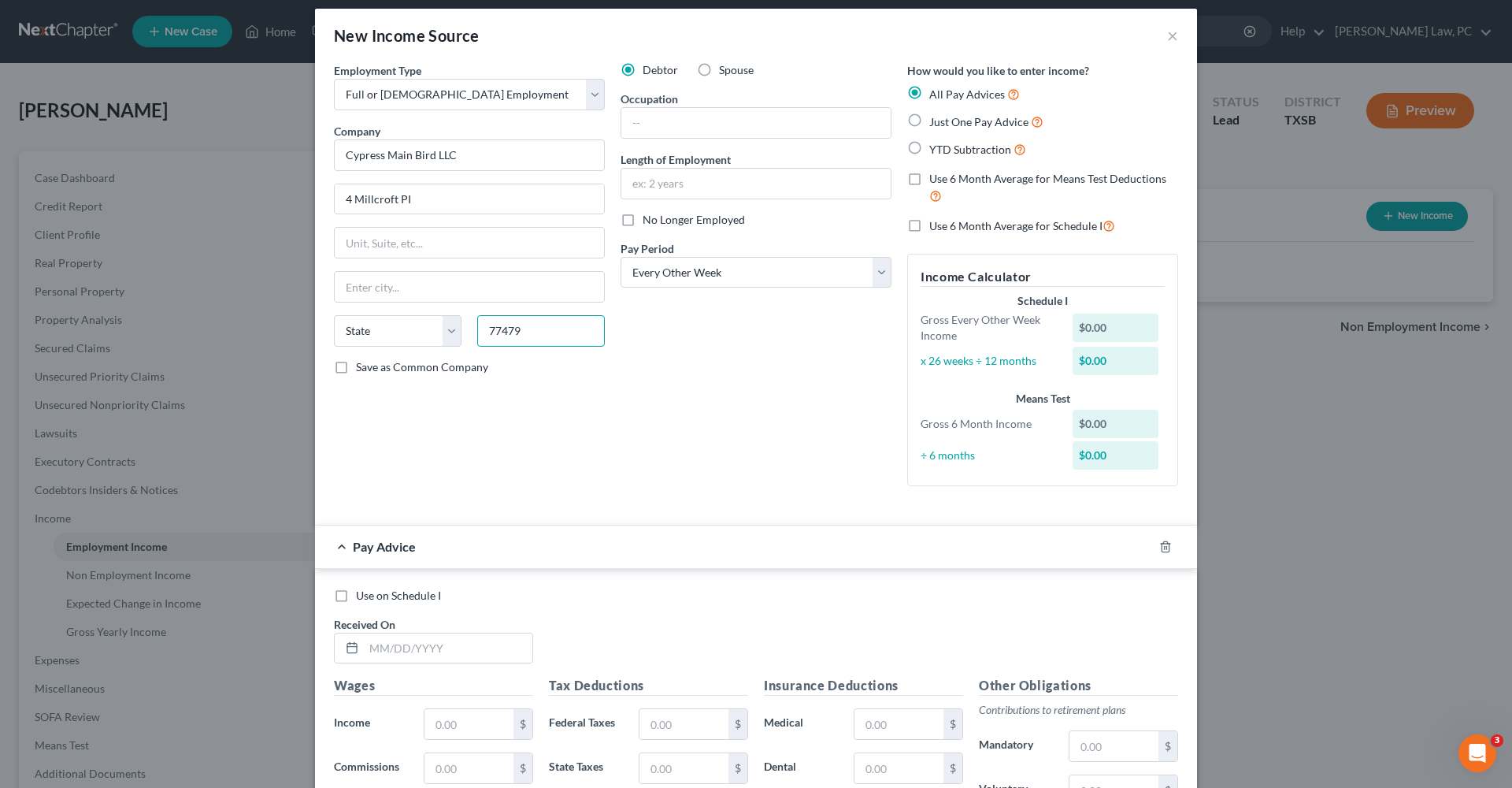
scroll to position [11, 0]
type input "77479"
click at [1005, 121] on span "Just One Pay Advice" at bounding box center [979, 121] width 99 height 13
click at [946, 121] on input "Just One Pay Advice" at bounding box center [940, 117] width 10 height 10
radio input "true"
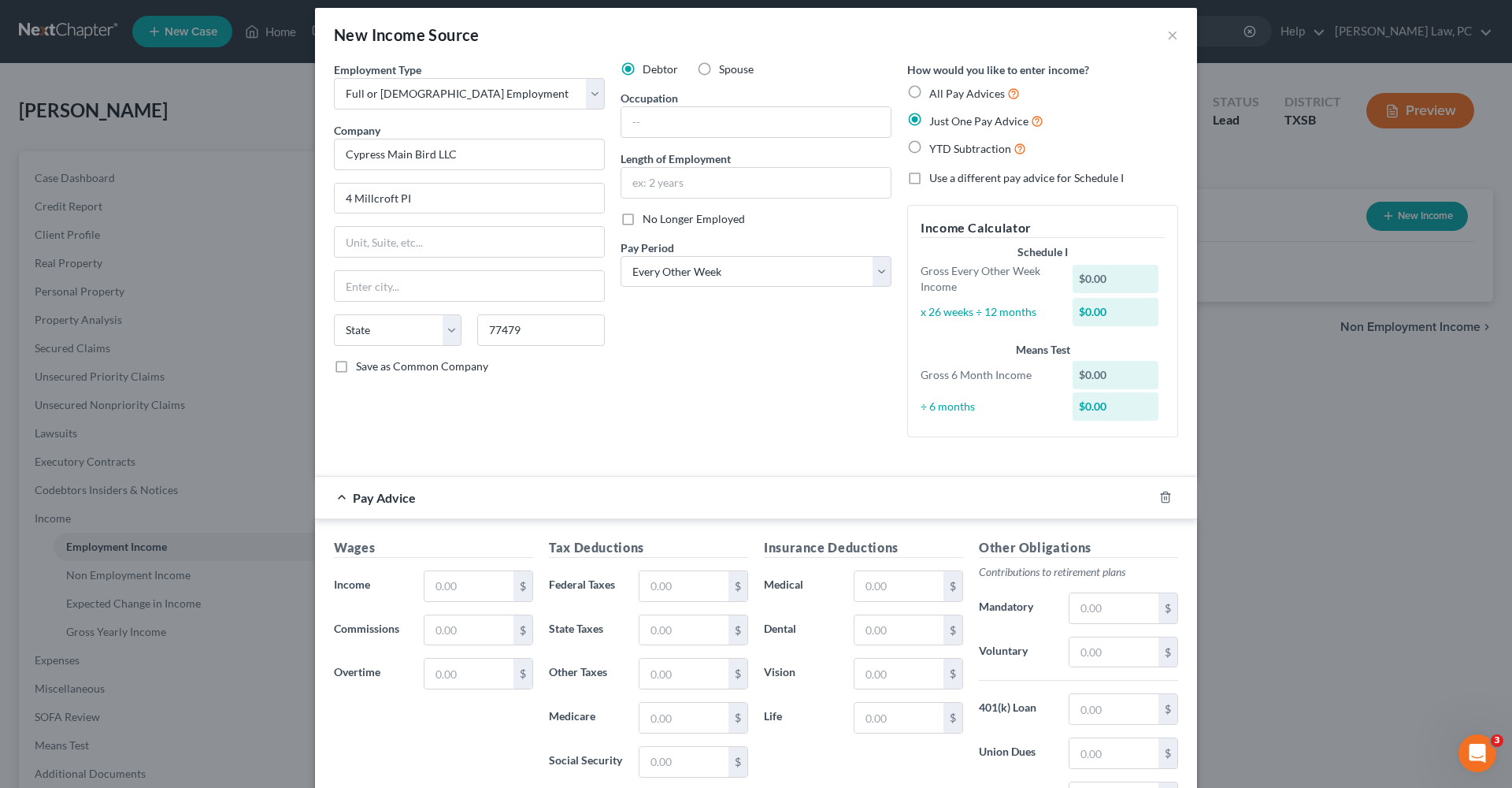
type input "Sugar Land"
select select "45"
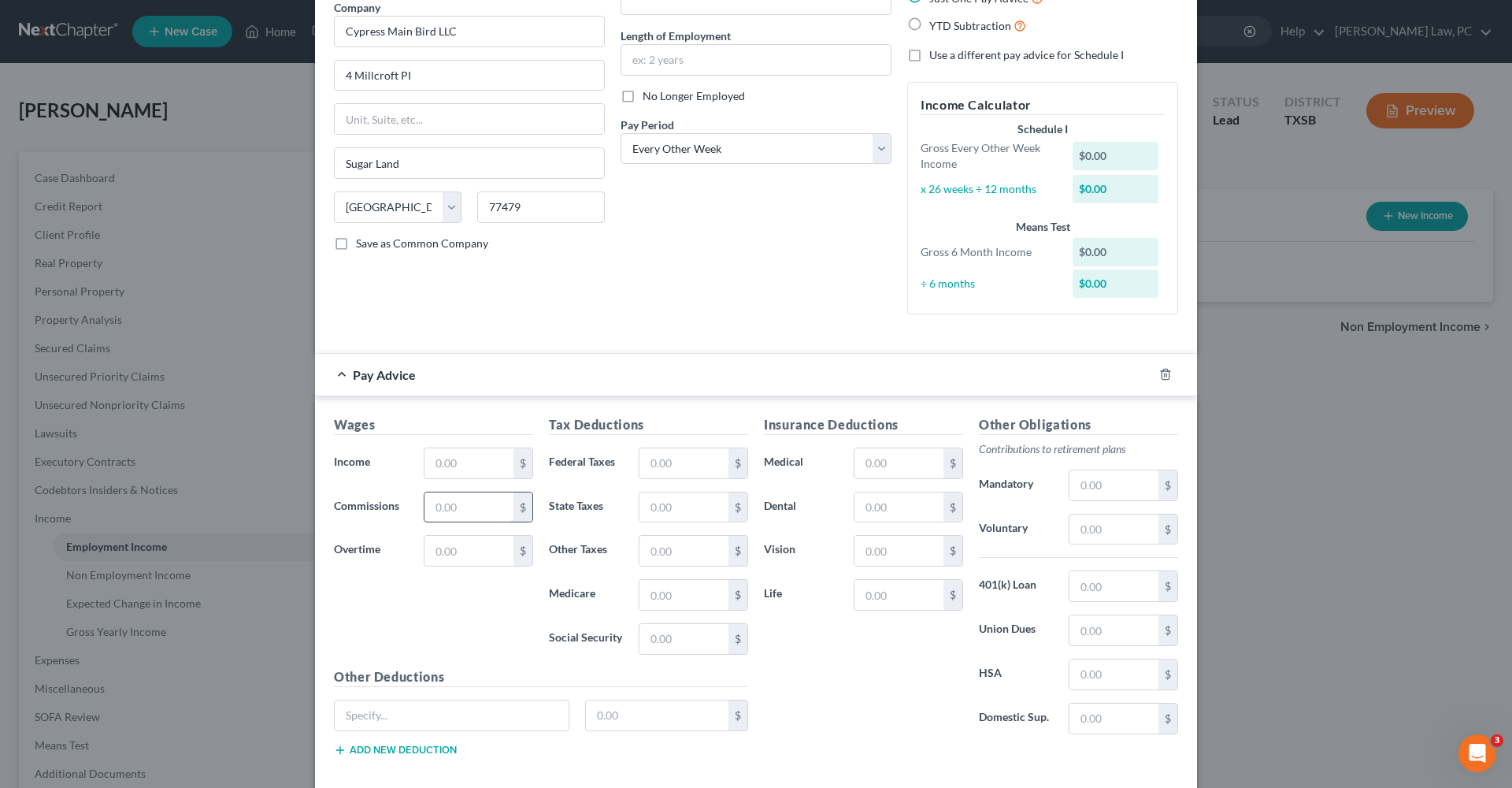
scroll to position [149, 0]
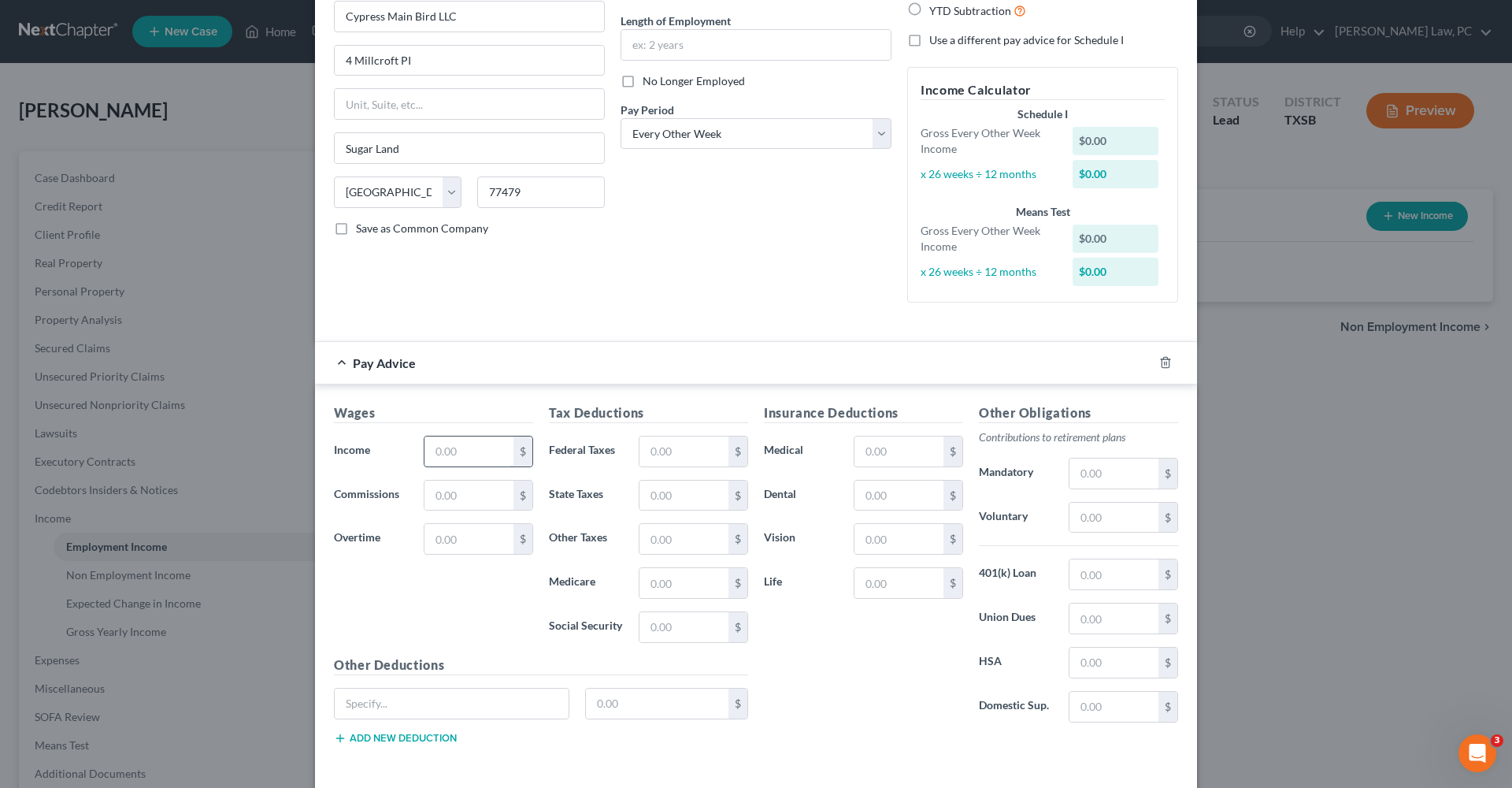
click at [487, 446] on input "text" at bounding box center [469, 452] width 89 height 30
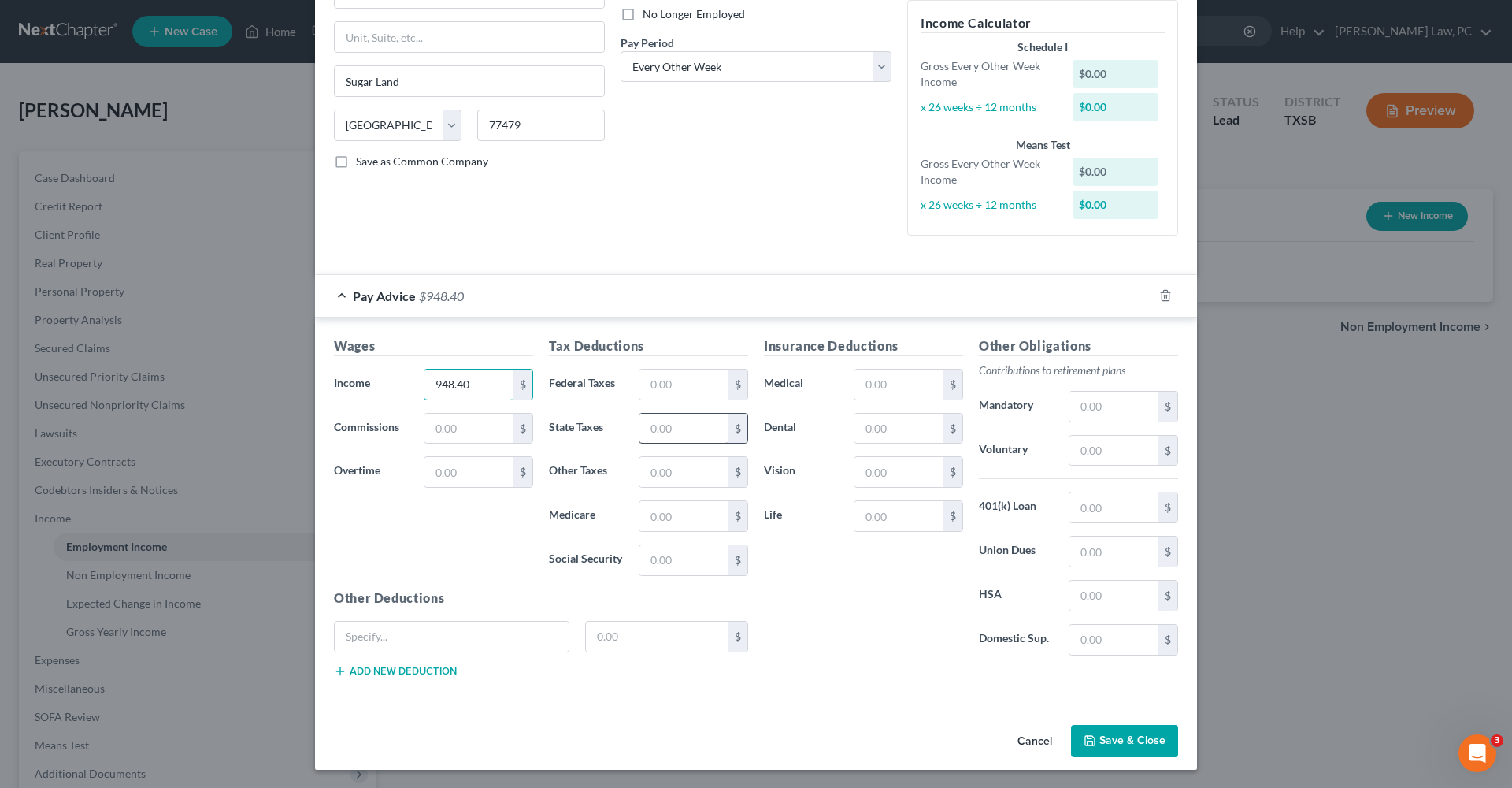
scroll to position [215, 0]
type input "948.40"
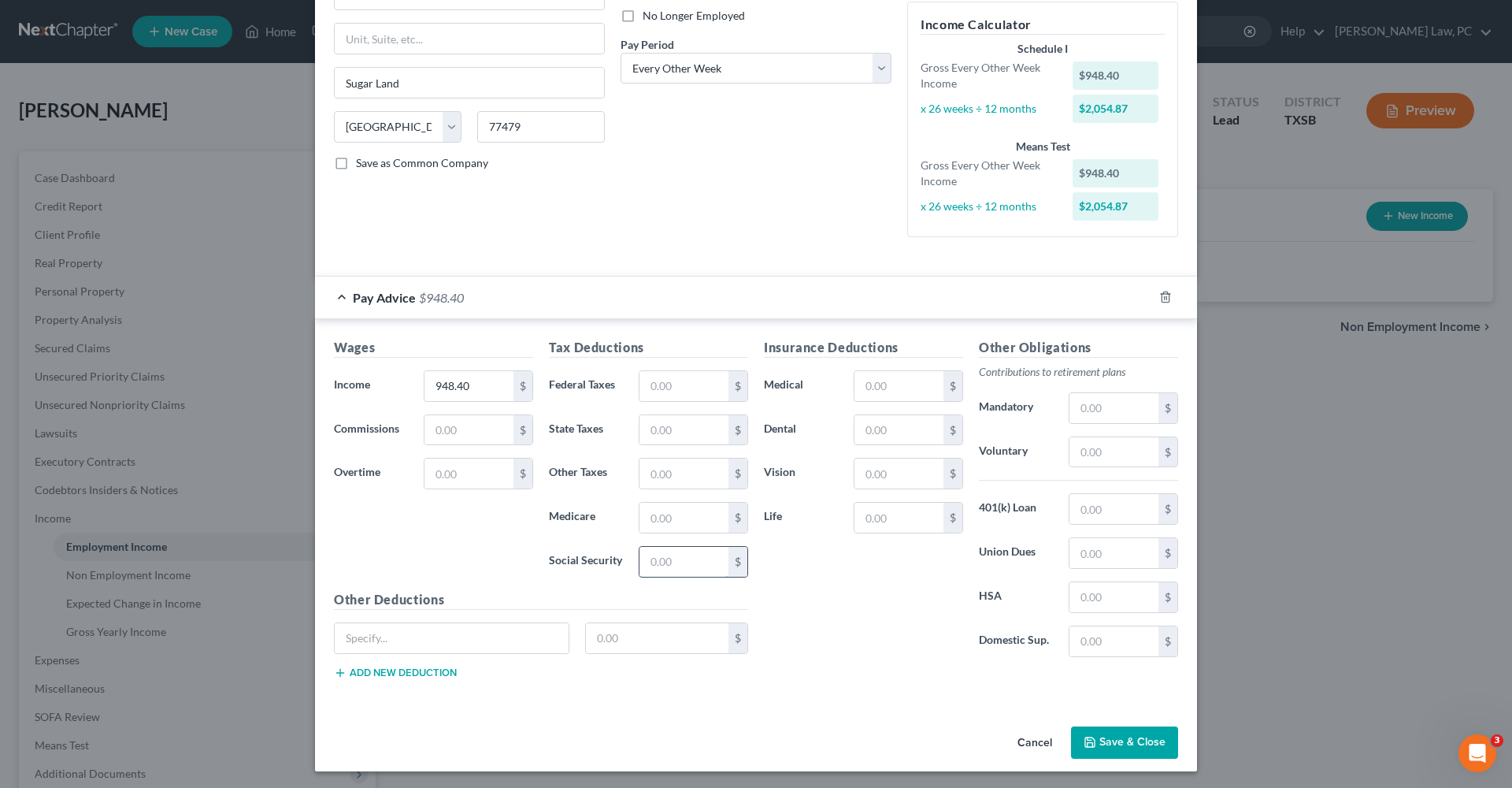
click at [669, 568] on input "text" at bounding box center [683, 562] width 89 height 30
type input "58.80"
click at [667, 505] on input "text" at bounding box center [683, 518] width 89 height 30
click at [685, 523] on input "text" at bounding box center [683, 518] width 89 height 30
type input "13.75"
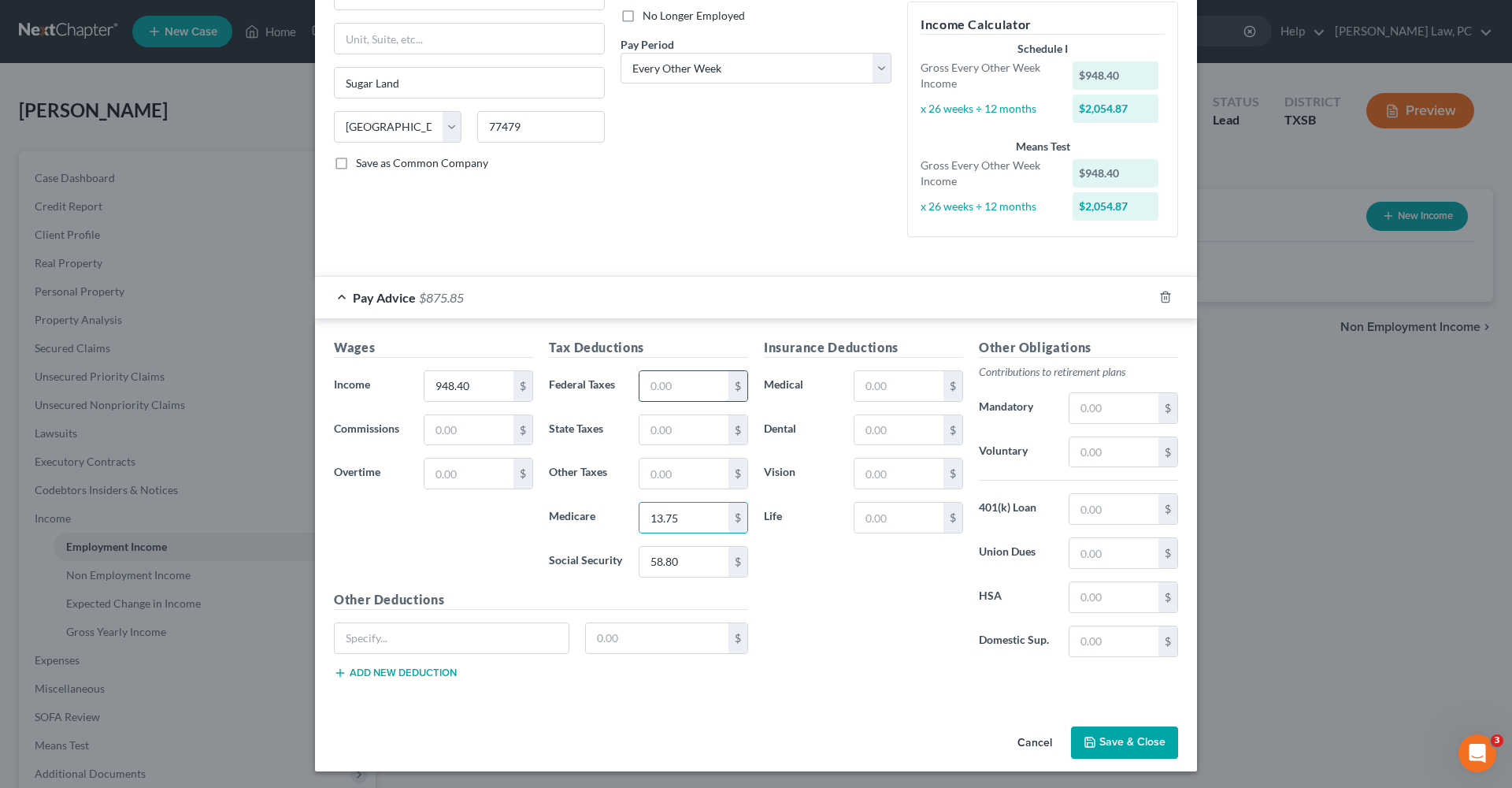
click at [677, 385] on input "text" at bounding box center [683, 386] width 89 height 30
type input "20.53"
click at [797, 622] on div "Insurance Deductions Medical $ Dental $ Vision $ Life $" at bounding box center [864, 503] width 215 height 331
click at [1098, 743] on button "Save & Close" at bounding box center [1125, 743] width 107 height 33
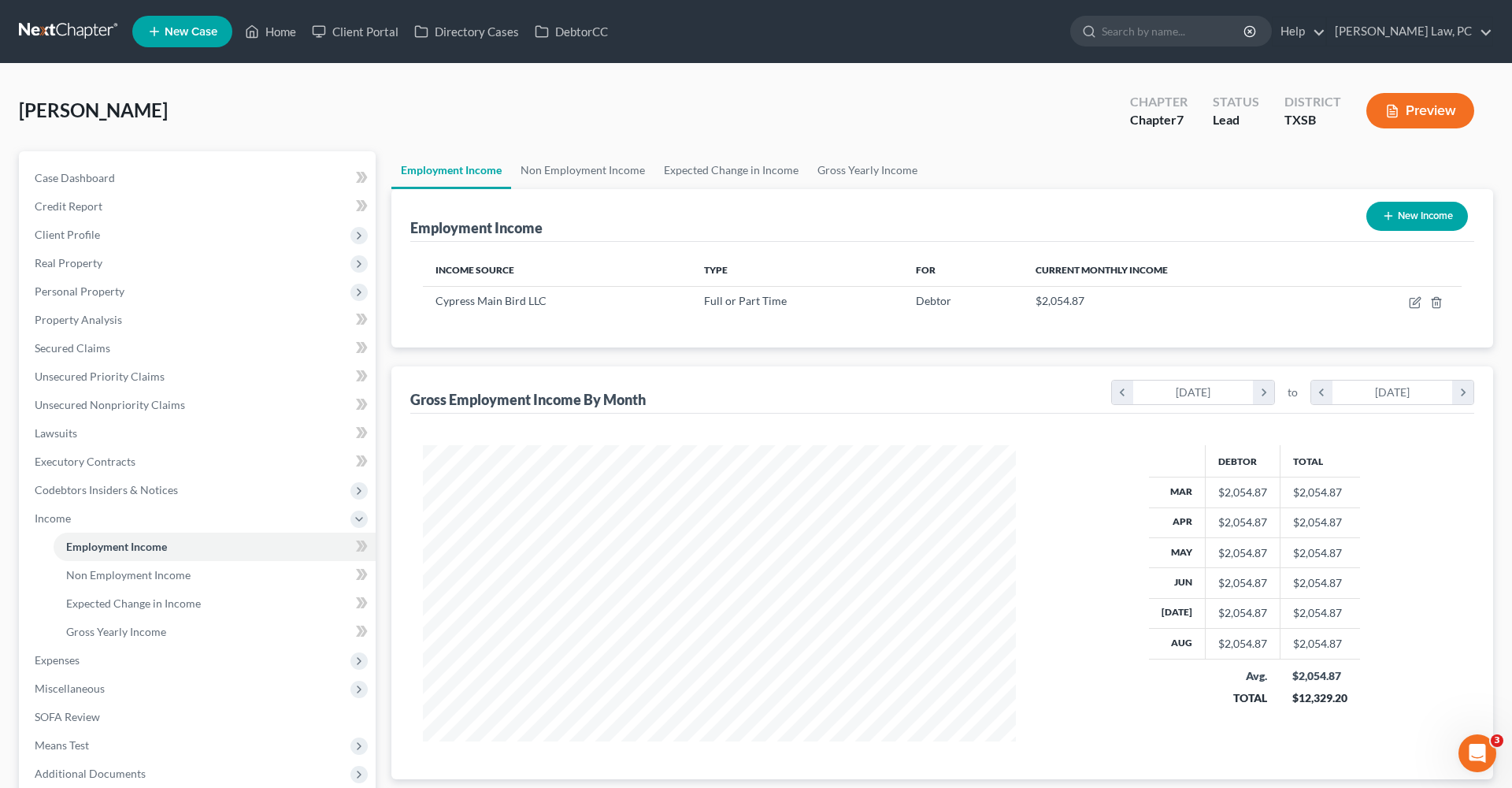
scroll to position [296, 624]
click at [63, 260] on span "Real Property" at bounding box center [68, 263] width 68 height 13
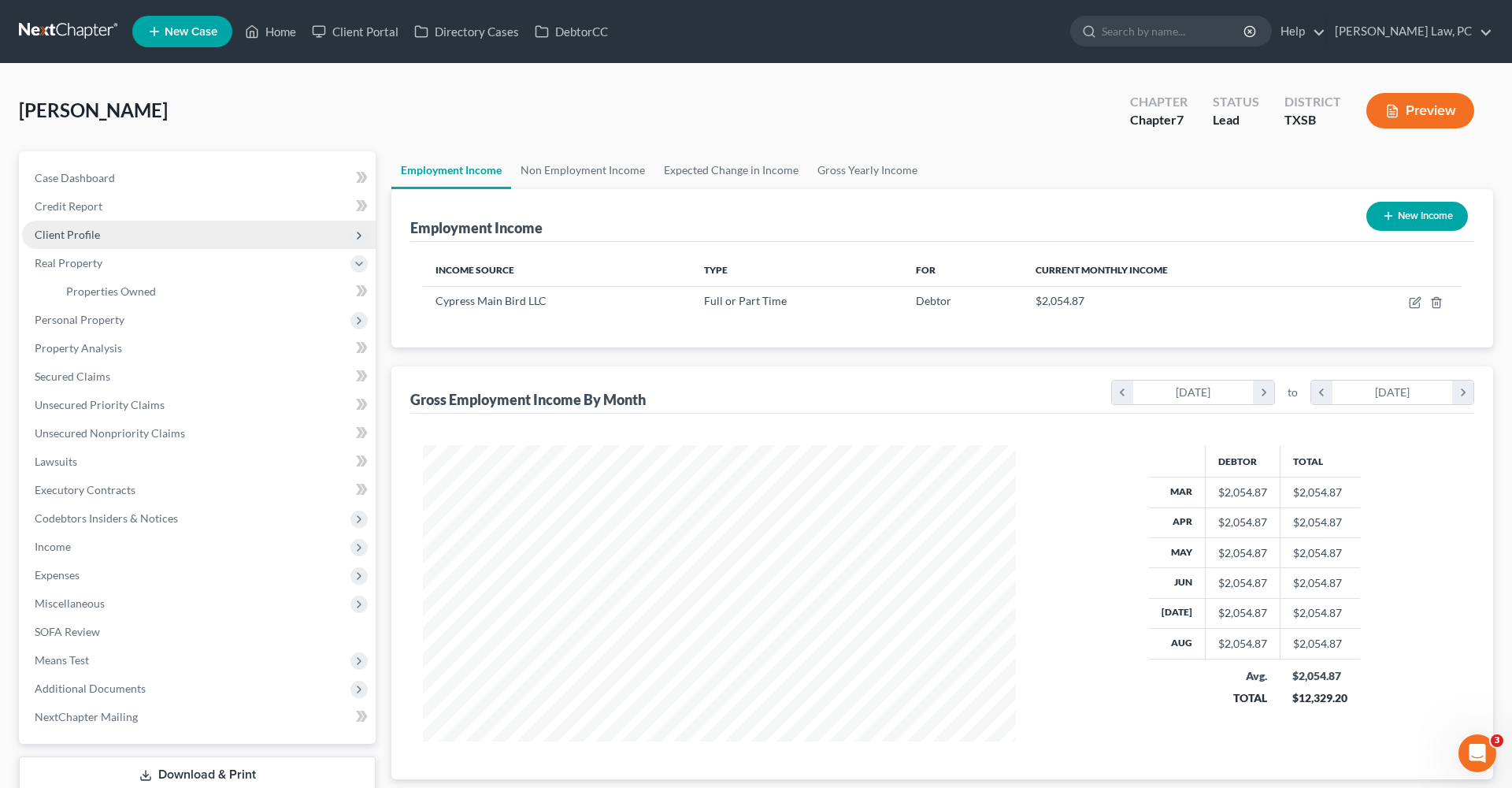
click at [53, 231] on span "Client Profile" at bounding box center [68, 235] width 65 height 13
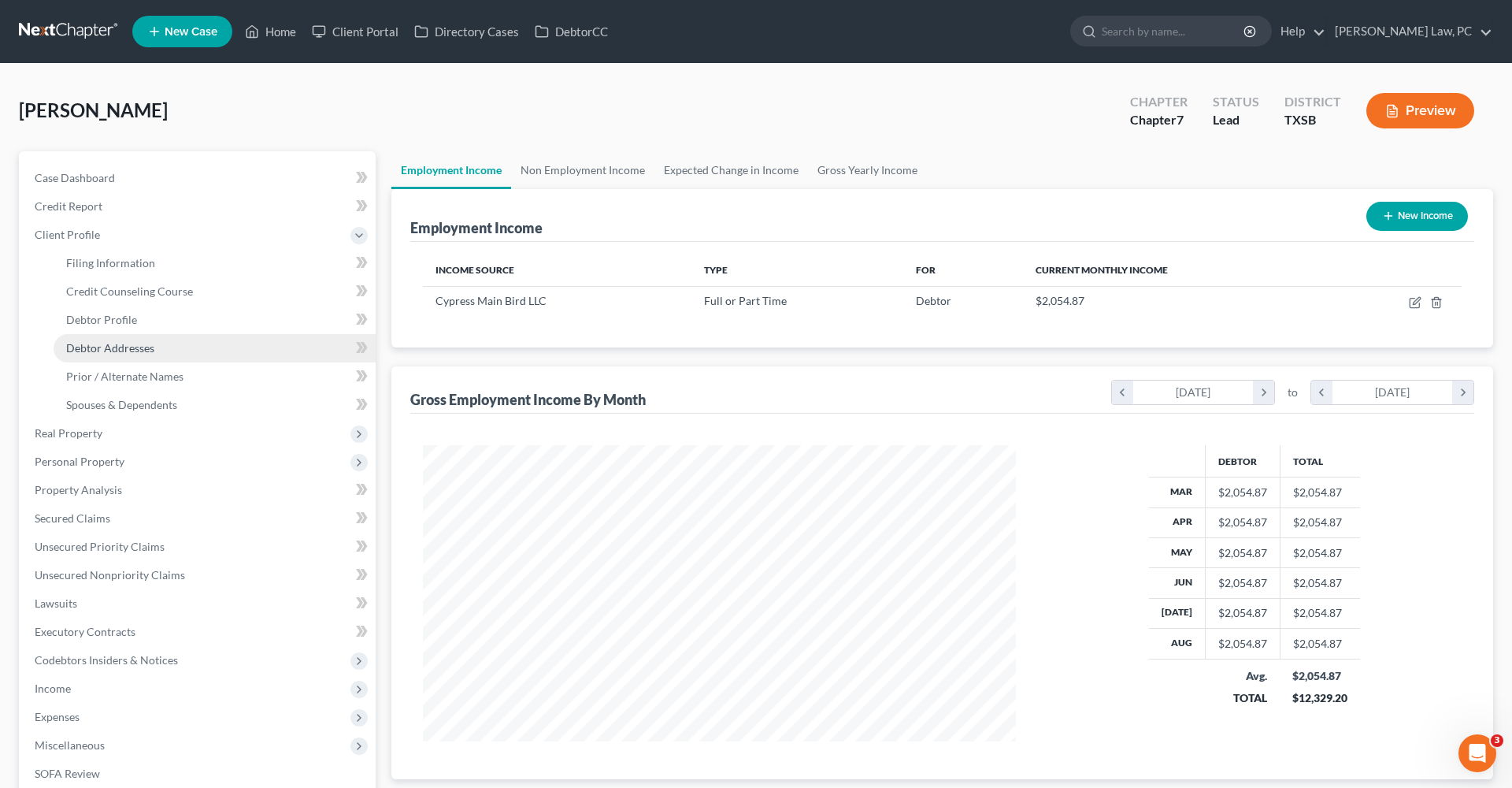
click at [154, 343] on link "Debtor Addresses" at bounding box center [214, 348] width 322 height 28
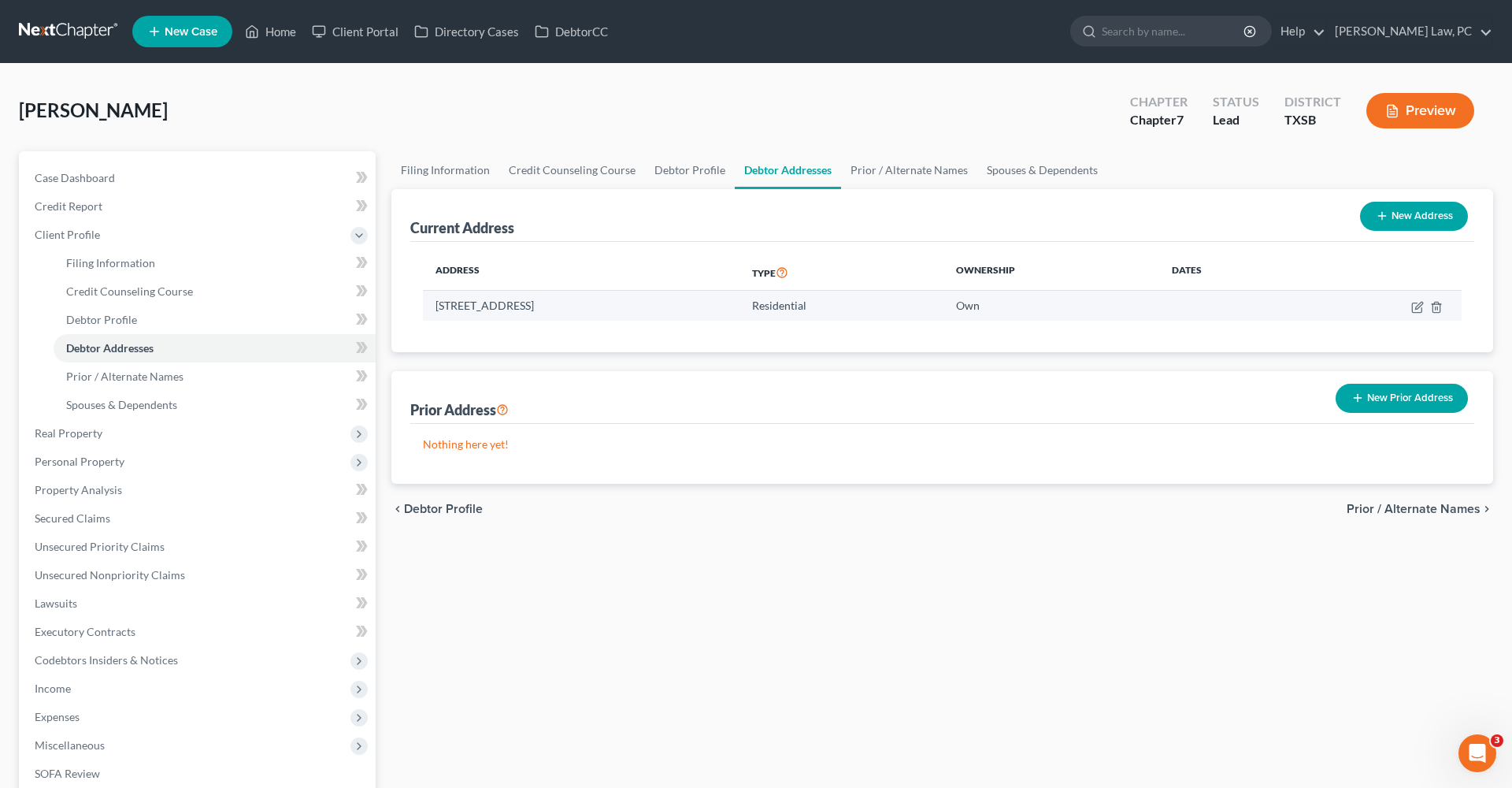
drag, startPoint x: 602, startPoint y: 307, endPoint x: 436, endPoint y: 309, distance: 166.0
click at [436, 309] on td "4910 Rainy Heath, Katy, TX 77449" at bounding box center [581, 306] width 316 height 30
copy td "4910 Rainy Heath, Katy, TX 77449"
click at [1370, 402] on button "New Prior Address" at bounding box center [1402, 398] width 133 height 29
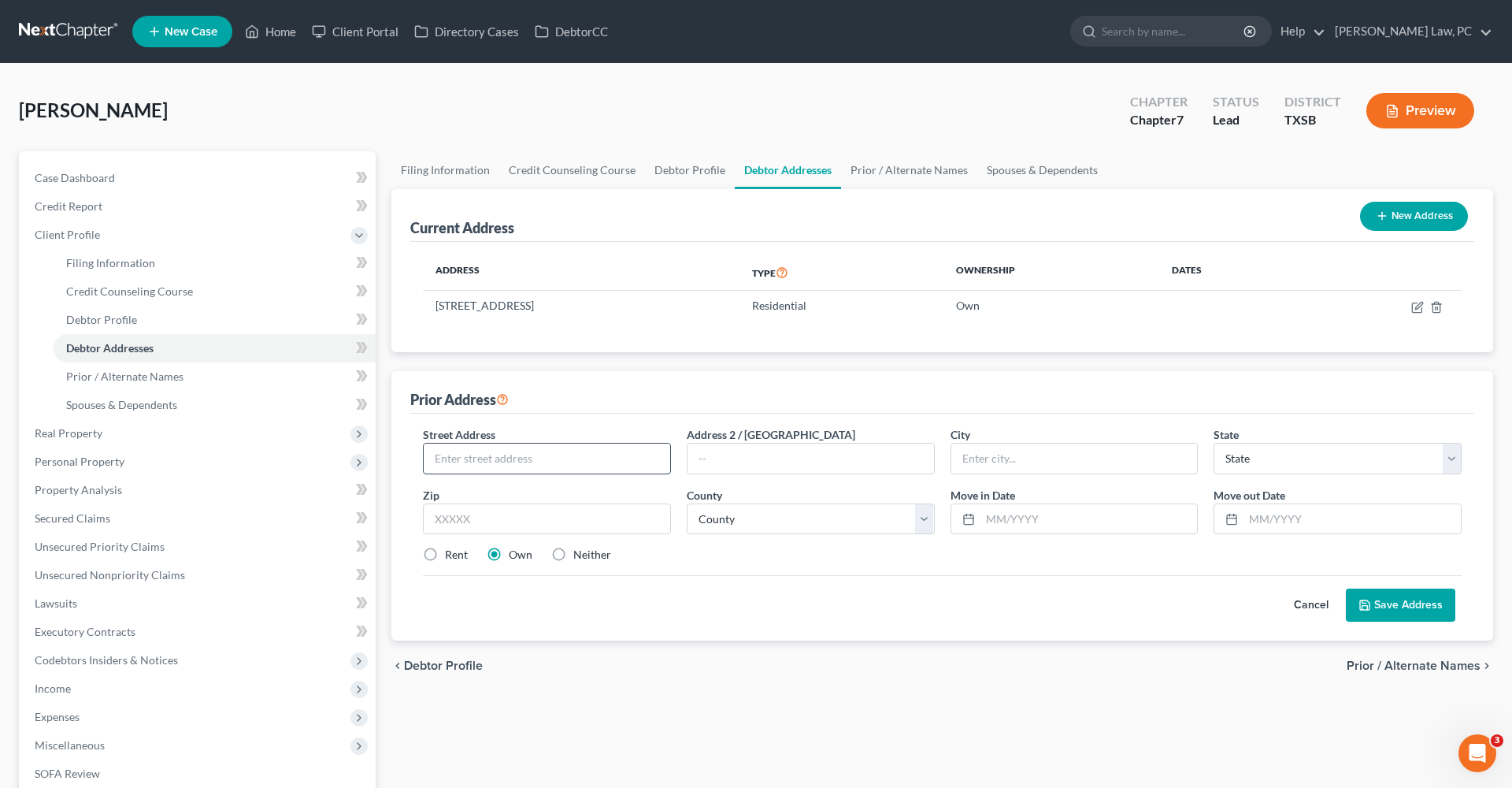
paste input "4910 Rainy Heath, Katy, TX 77449"
drag, startPoint x: 607, startPoint y: 461, endPoint x: 568, endPoint y: 459, distance: 39.1
click at [568, 459] on input "4910 Rainy Heath, Katy, TX 77449" at bounding box center [547, 458] width 246 height 30
type input "4910 Rainy Heath, Katy, TX"
paste input "77449"
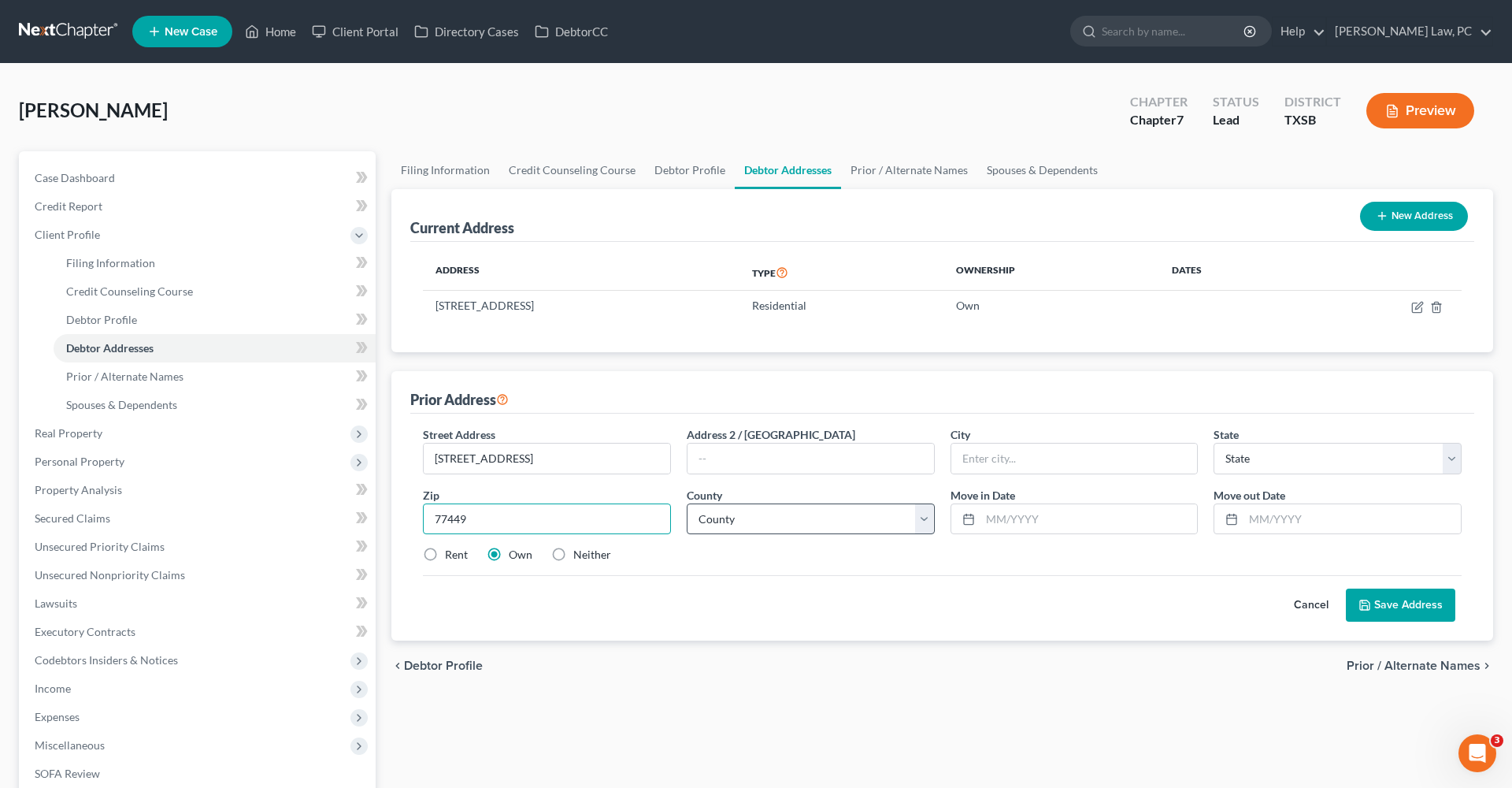
type input "77449"
type input "Katy"
select select "45"
drag, startPoint x: 731, startPoint y: 520, endPoint x: 854, endPoint y: 528, distance: 123.3
click at [763, 533] on select "County" at bounding box center [810, 519] width 248 height 32
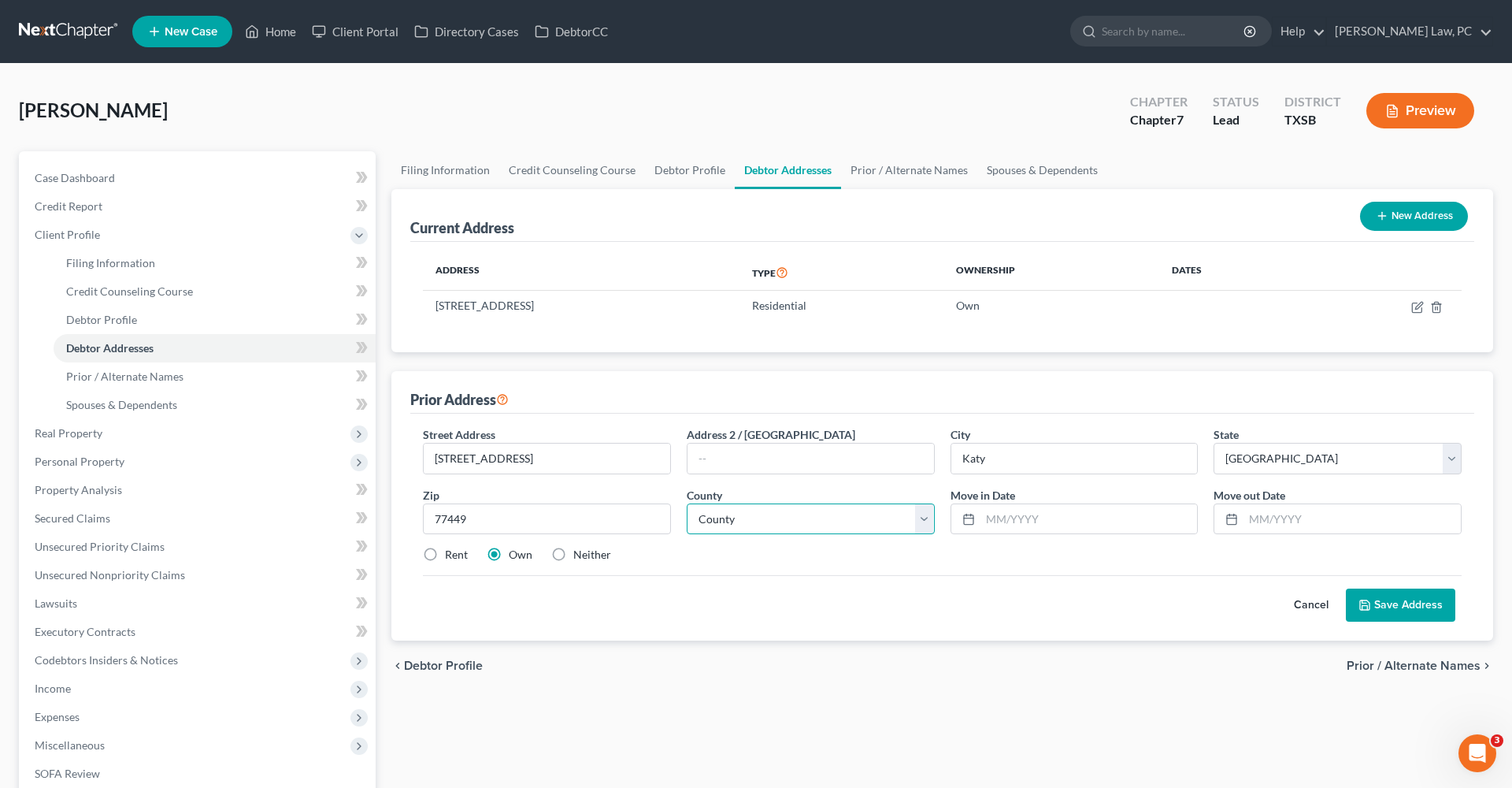
select select "100"
click at [575, 462] on input "4910 Rainy Heath, Katy, TX" at bounding box center [547, 458] width 246 height 30
type input "4910 Rainy Heath"
click at [793, 604] on div "Cancel Save Address" at bounding box center [942, 599] width 1039 height 47
click at [445, 554] on label "Rent" at bounding box center [456, 554] width 23 height 16
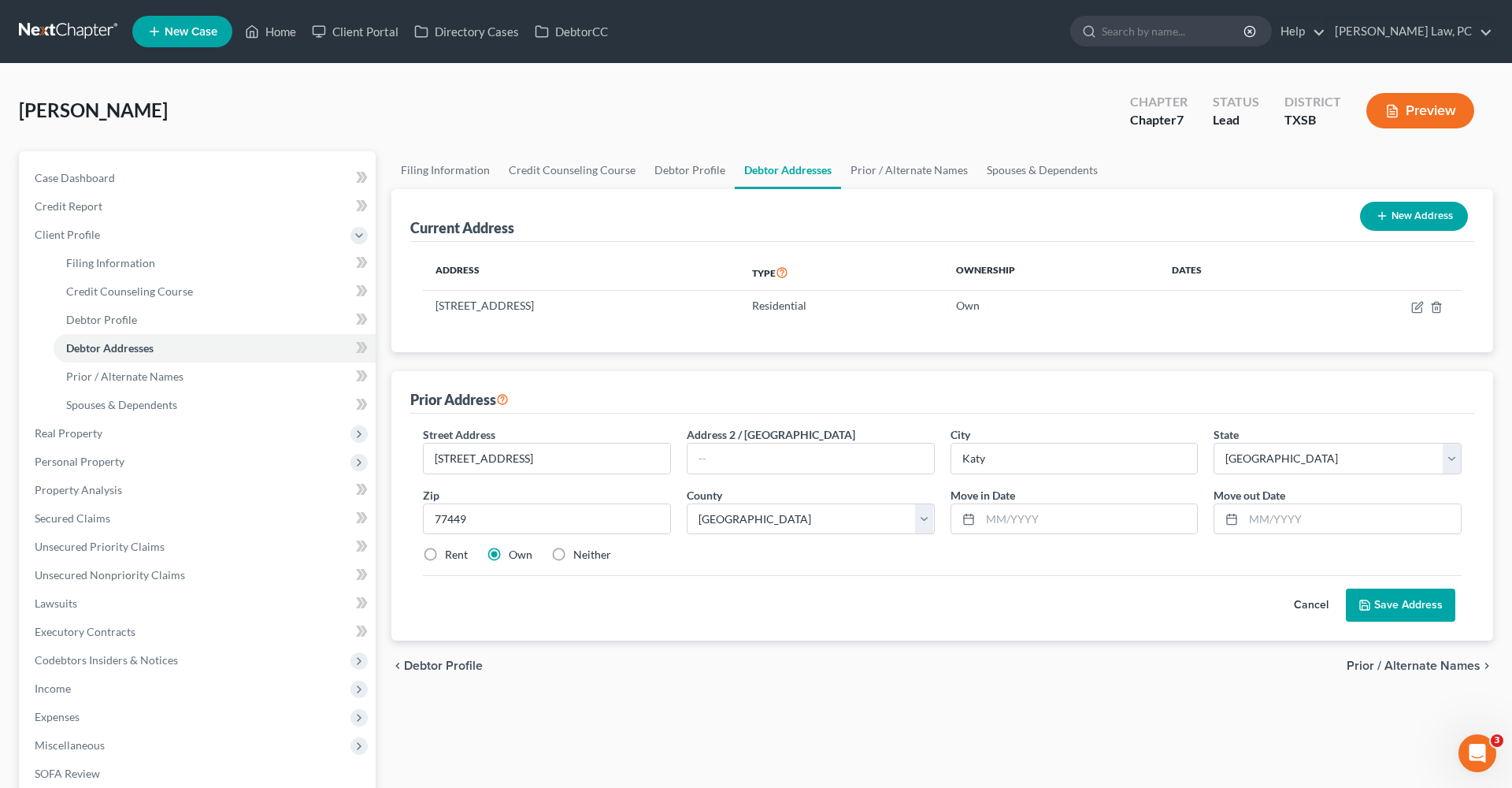
click at [451, 554] on input "Rent" at bounding box center [456, 552] width 10 height 10
radio input "true"
click at [1379, 614] on button "Save Address" at bounding box center [1400, 605] width 109 height 33
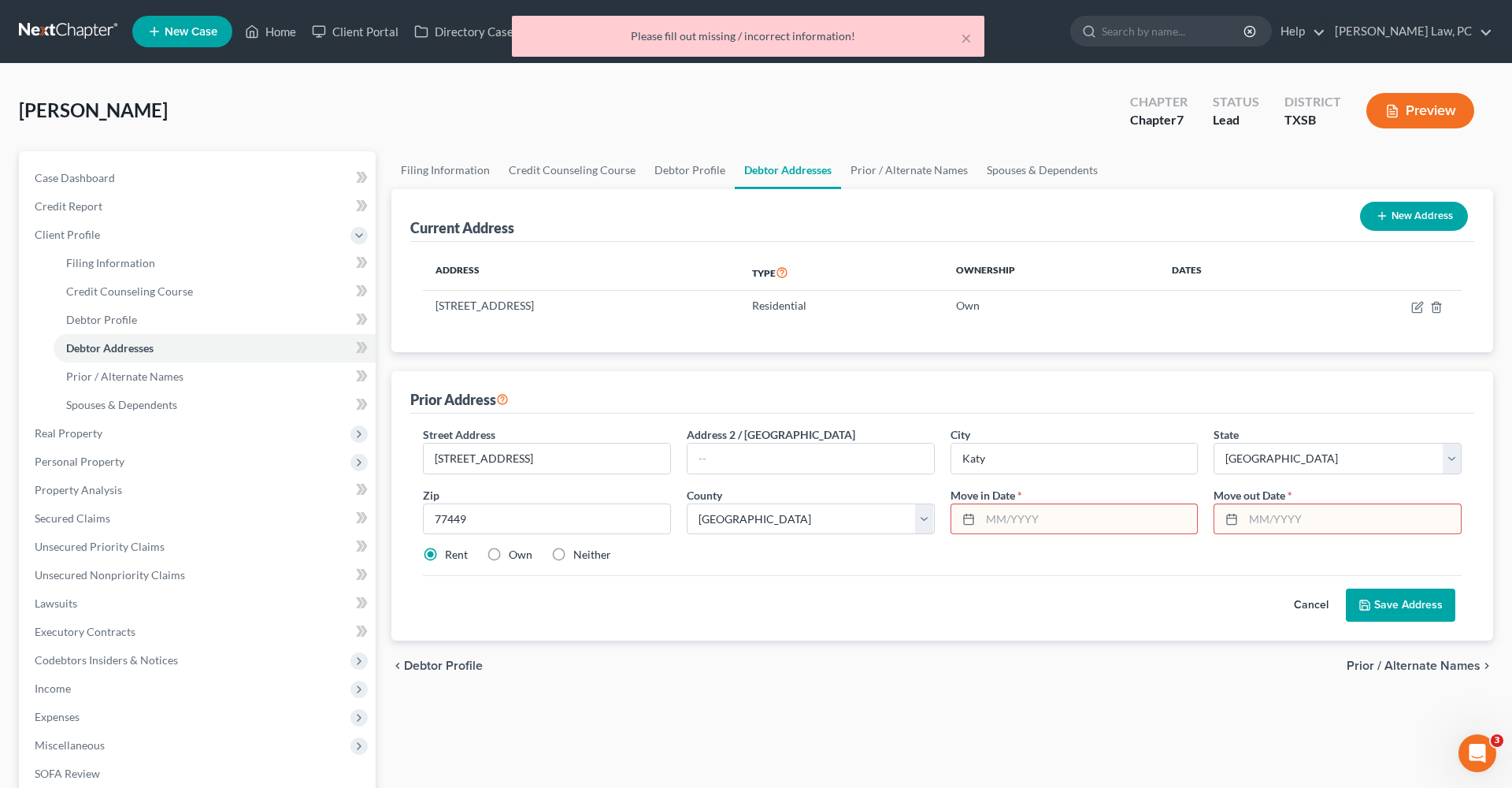
click at [1085, 516] on input "text" at bounding box center [1089, 519] width 217 height 30
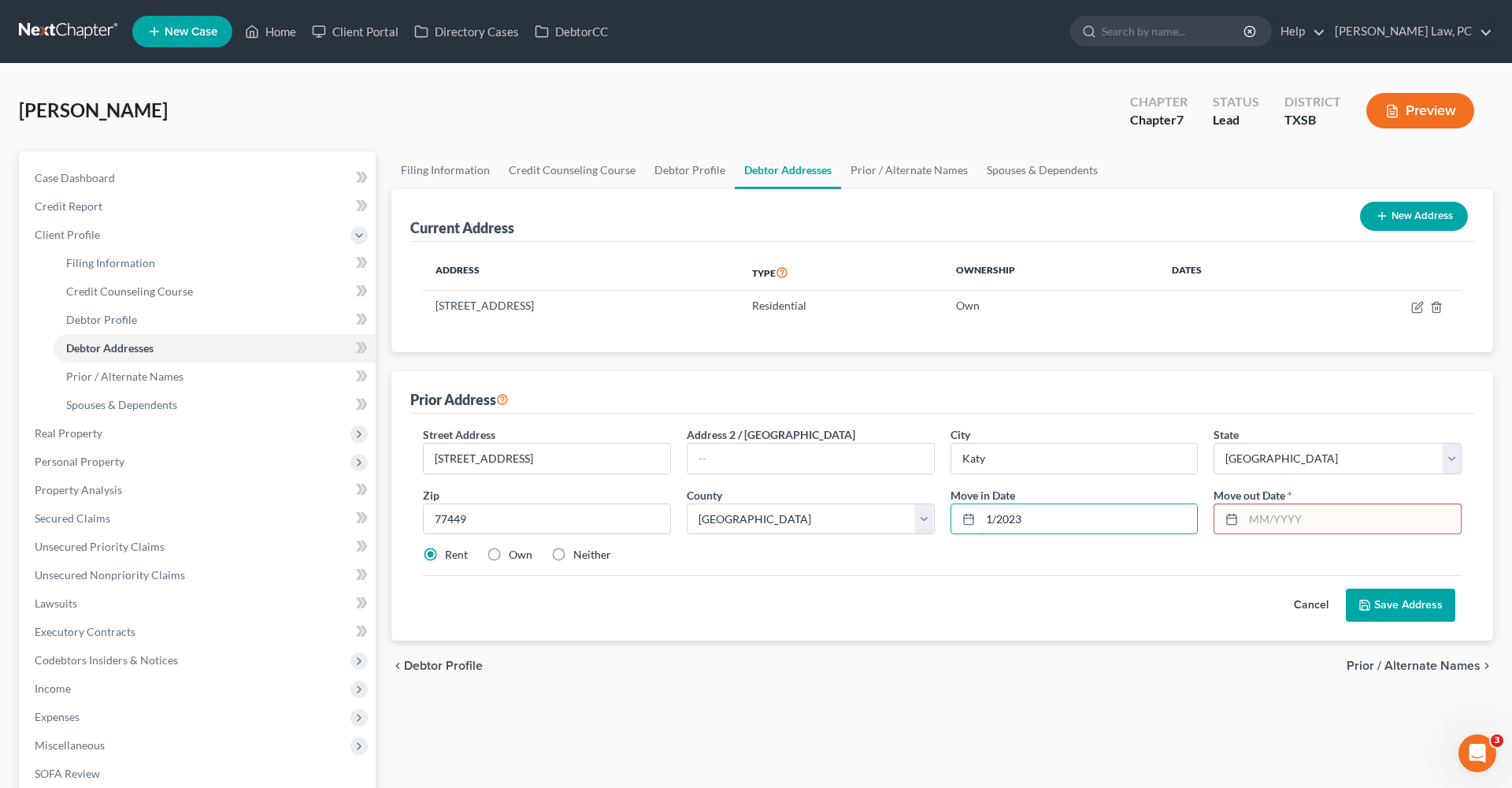
type input "1/2023"
click at [1320, 523] on input "text" at bounding box center [1352, 519] width 217 height 30
type input "1/2024"
click at [1390, 597] on button "Save Address" at bounding box center [1400, 605] width 109 height 33
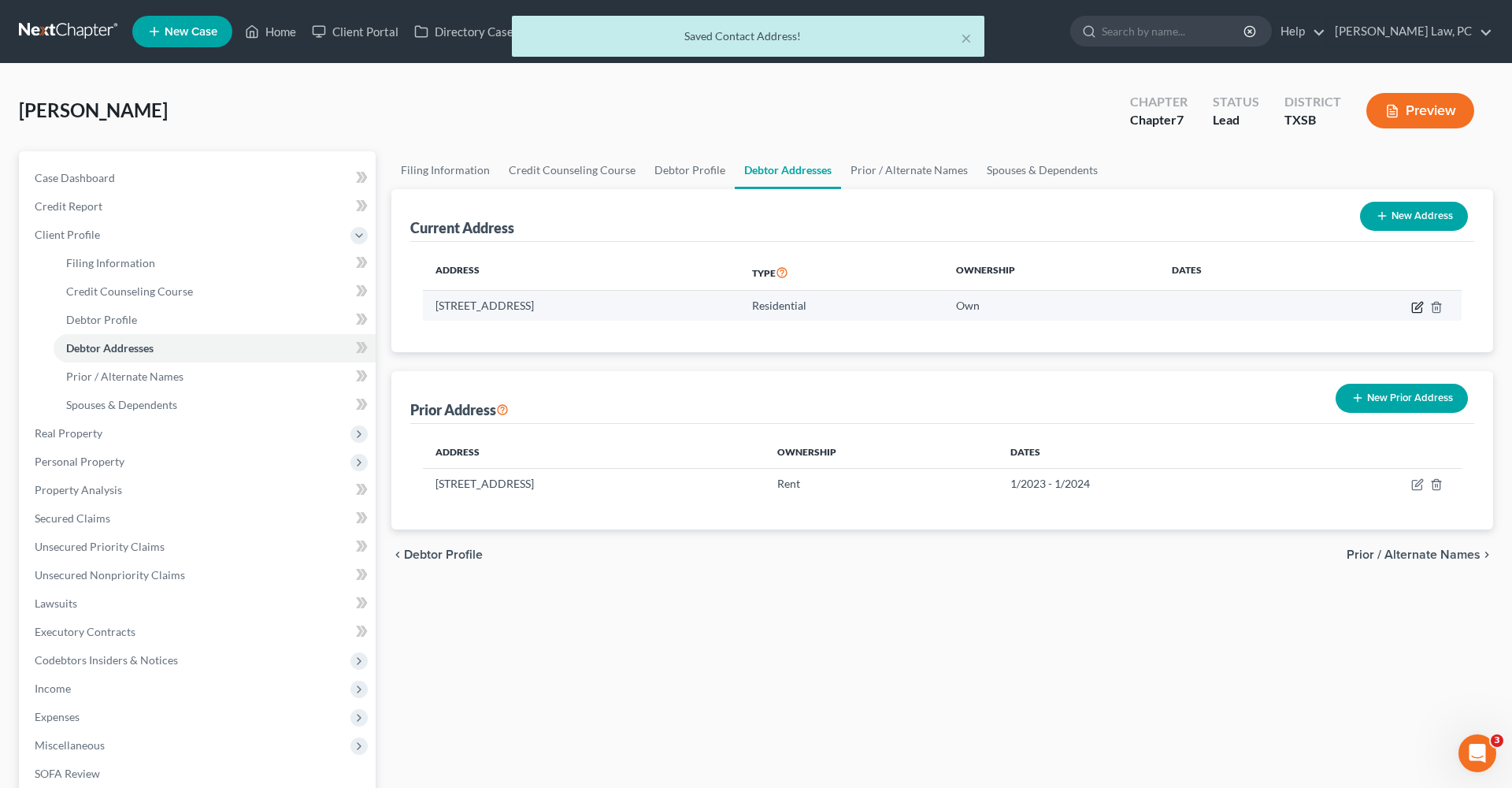
click at [1419, 306] on icon "button" at bounding box center [1419, 305] width 7 height 7
select select "45"
select select "100"
select select "0"
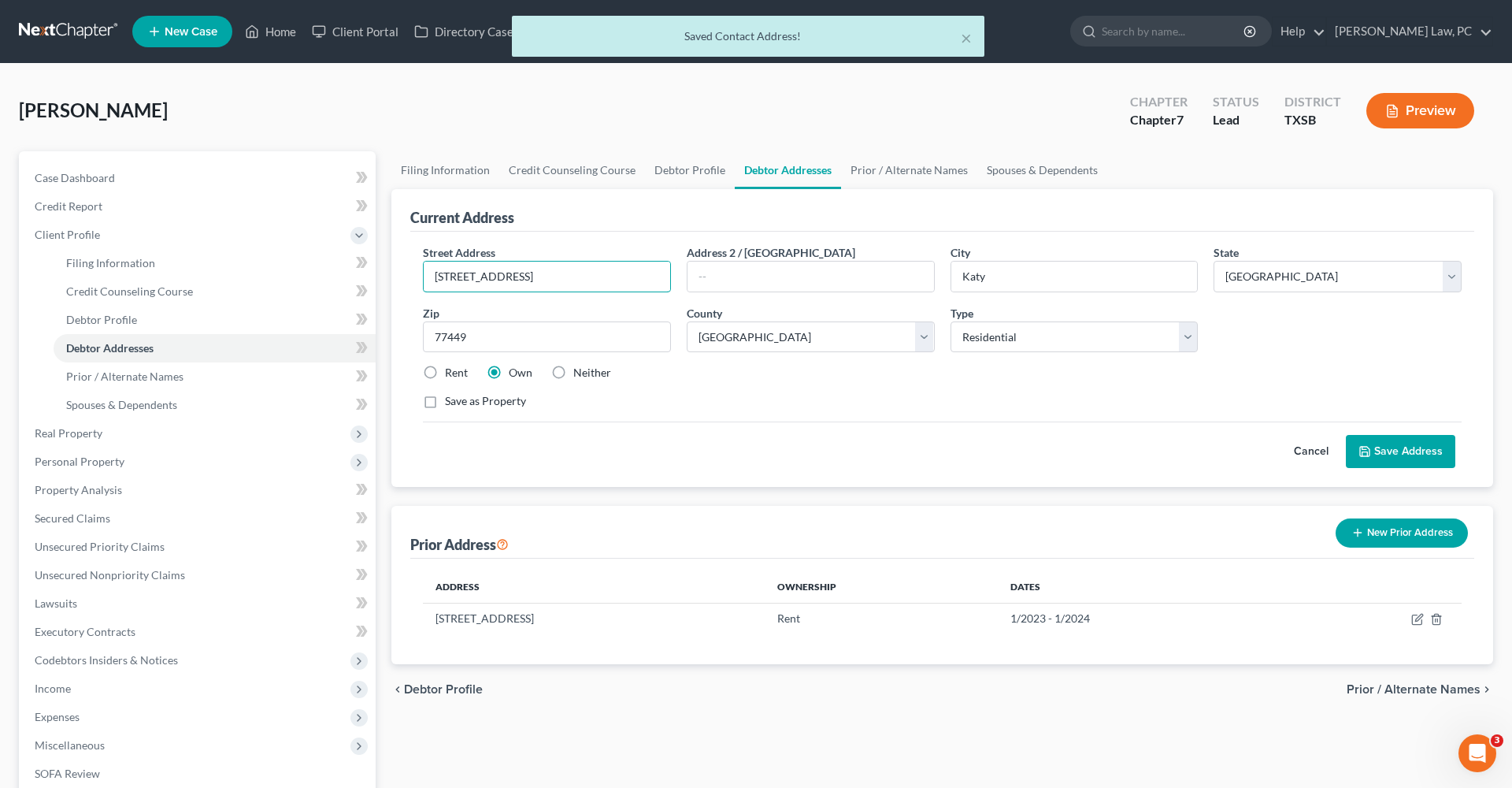
drag, startPoint x: 533, startPoint y: 278, endPoint x: 384, endPoint y: 278, distance: 149.0
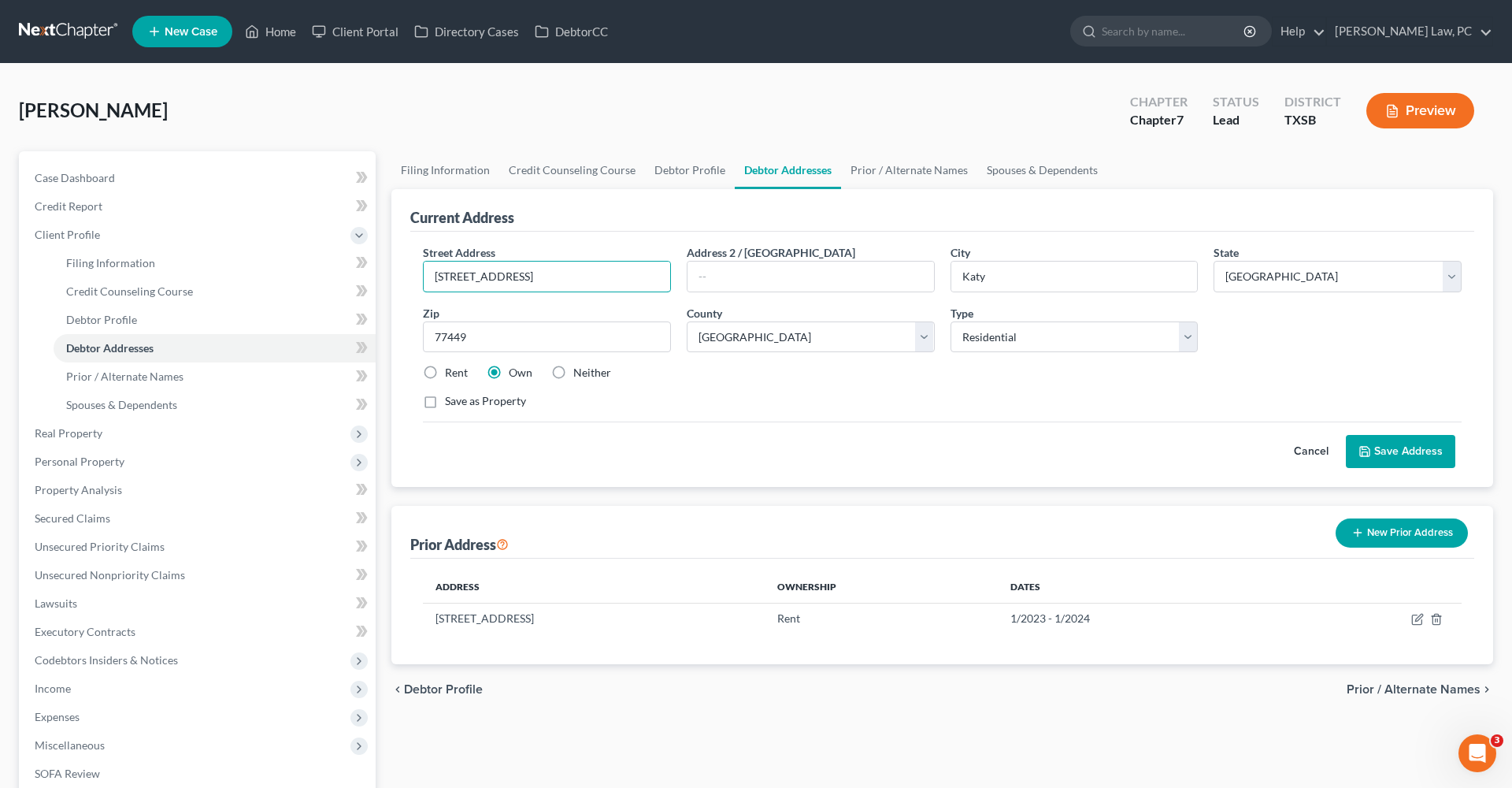
type input "5734 Adelaide River Dr"
click at [715, 418] on div "Street Address * 5734 Adelaide River Dr Address 2 / PO Box City * Katy State * …" at bounding box center [942, 333] width 1055 height 178
click at [1410, 464] on button "Save Address" at bounding box center [1400, 452] width 109 height 33
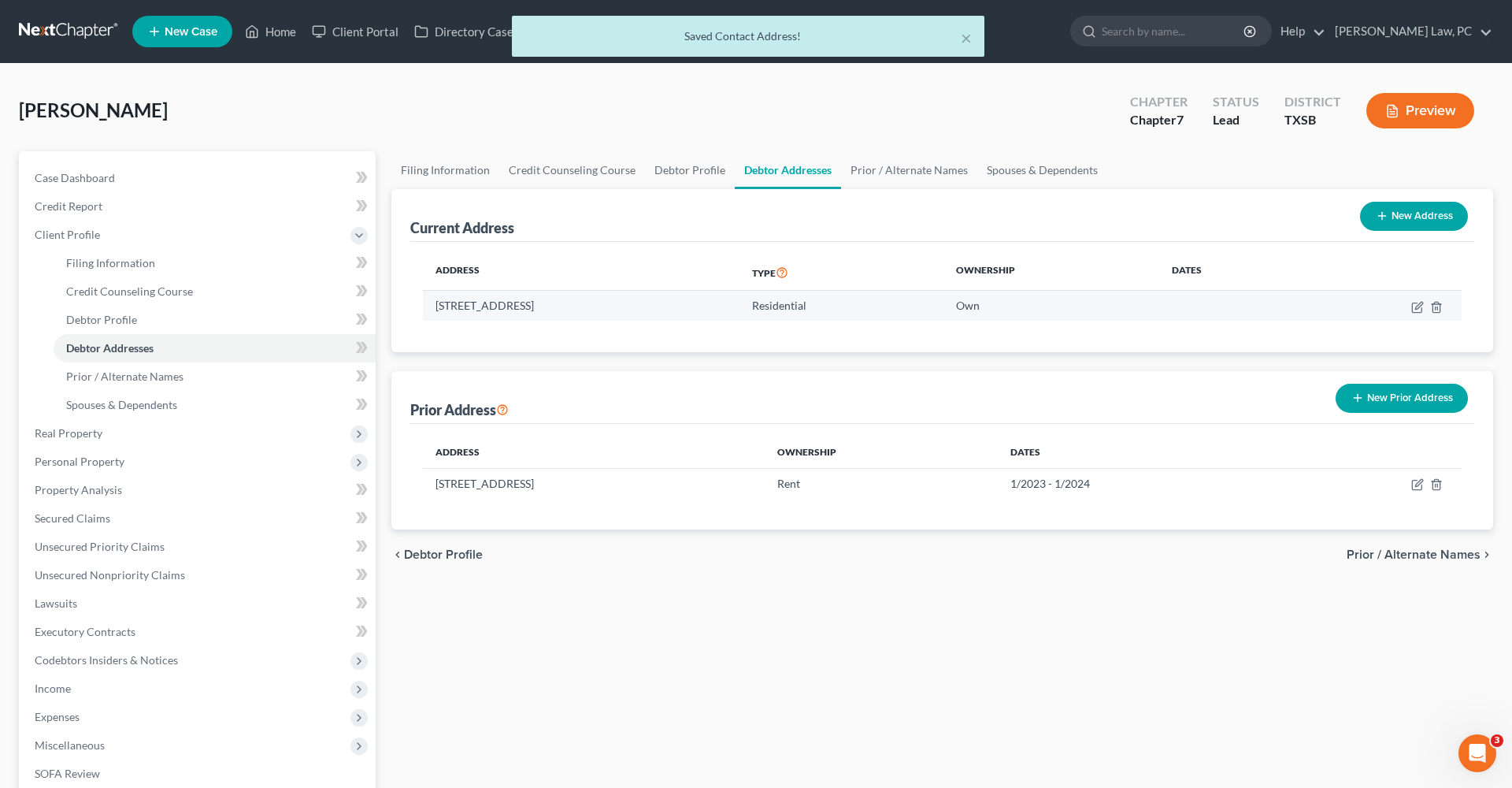
drag, startPoint x: 531, startPoint y: 305, endPoint x: 426, endPoint y: 308, distance: 105.0
click at [426, 308] on td "5734 Adelaide River Dr, Katy, TX 77449" at bounding box center [581, 306] width 316 height 30
copy td "5734 Adelaide Rive"
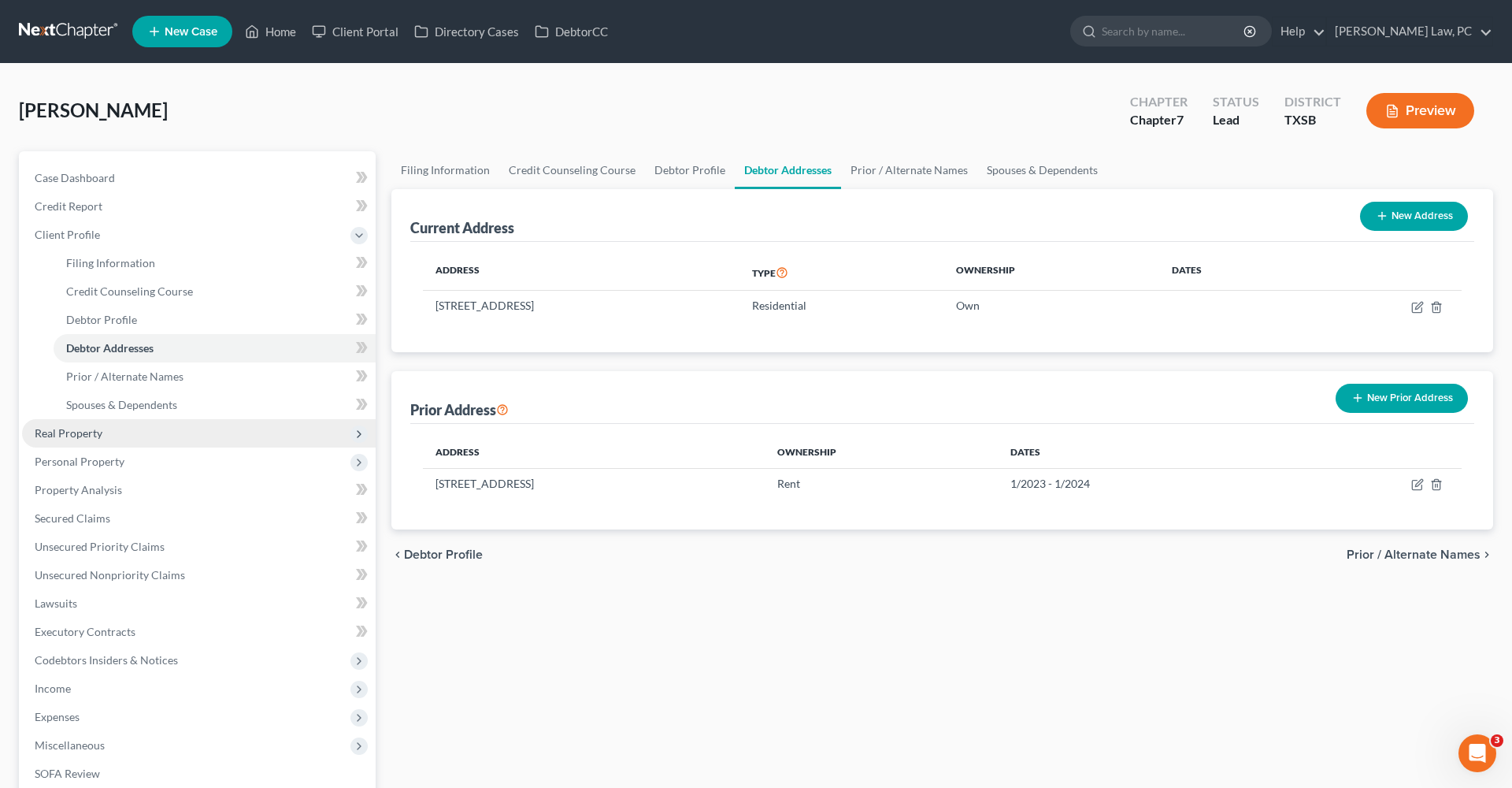
click at [92, 434] on span "Real Property" at bounding box center [68, 433] width 68 height 13
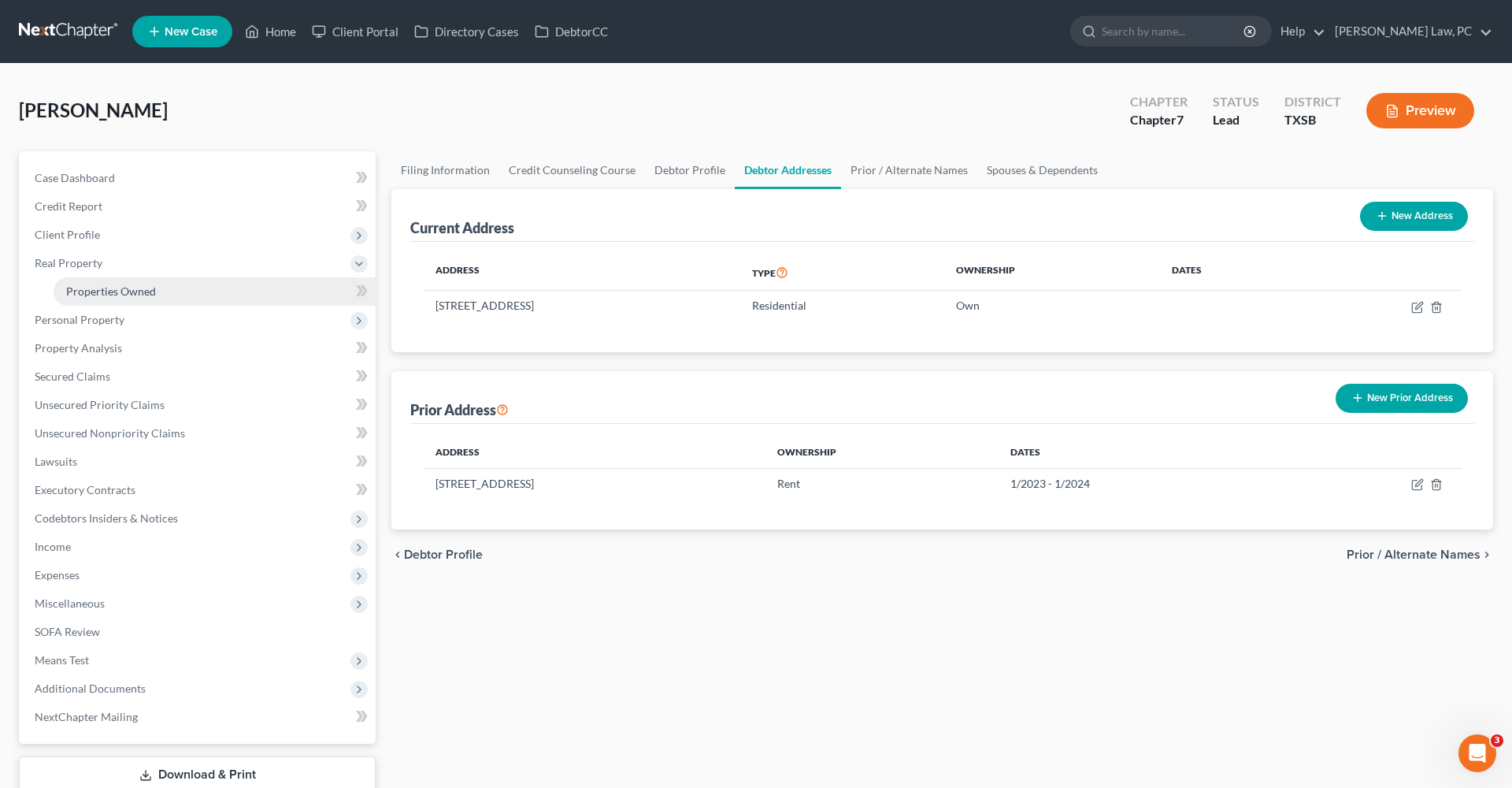
click at [109, 296] on span "Properties Owned" at bounding box center [111, 291] width 90 height 13
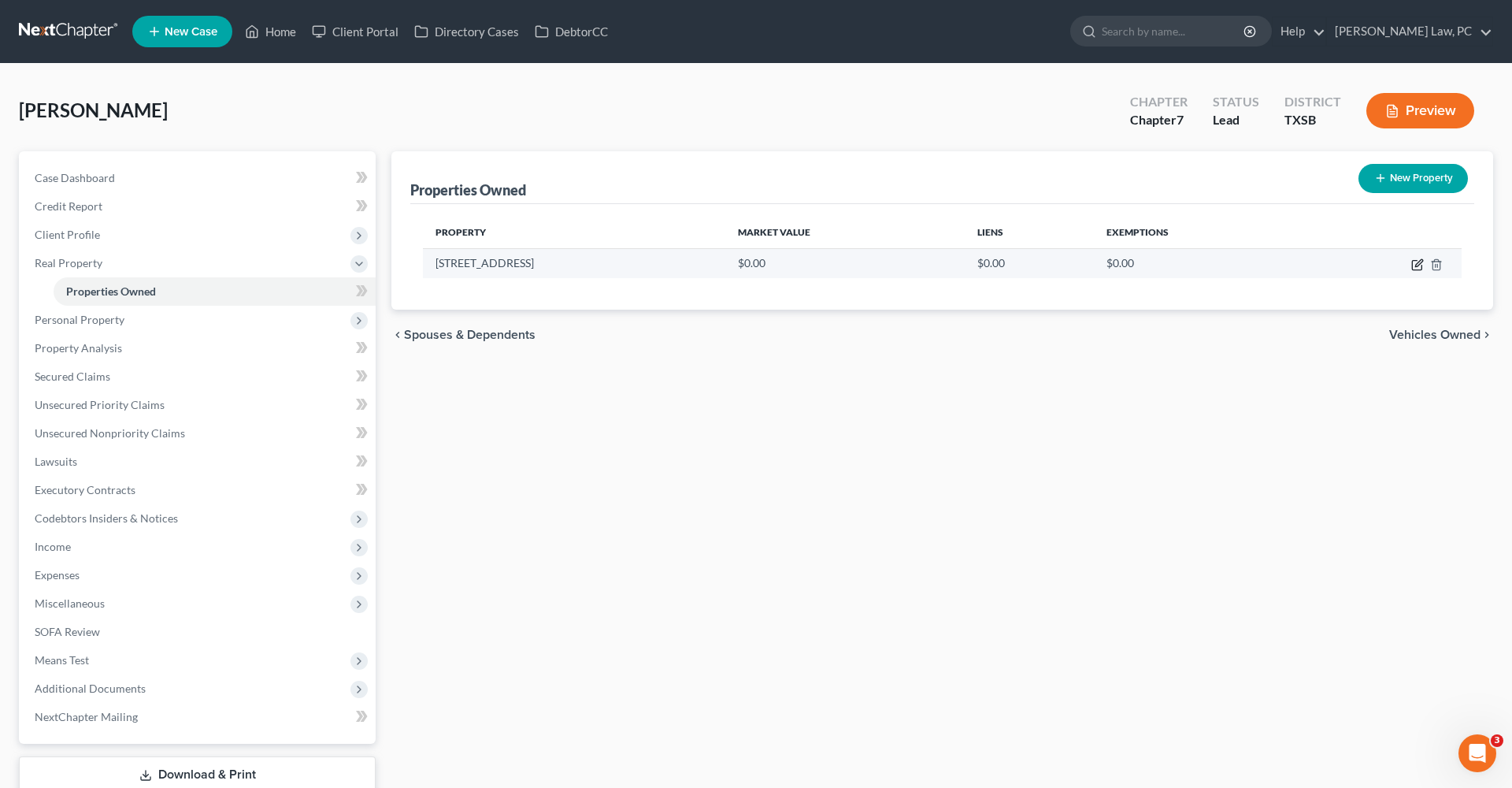
click at [1413, 269] on icon "button" at bounding box center [1416, 265] width 9 height 9
select select "45"
select select "100"
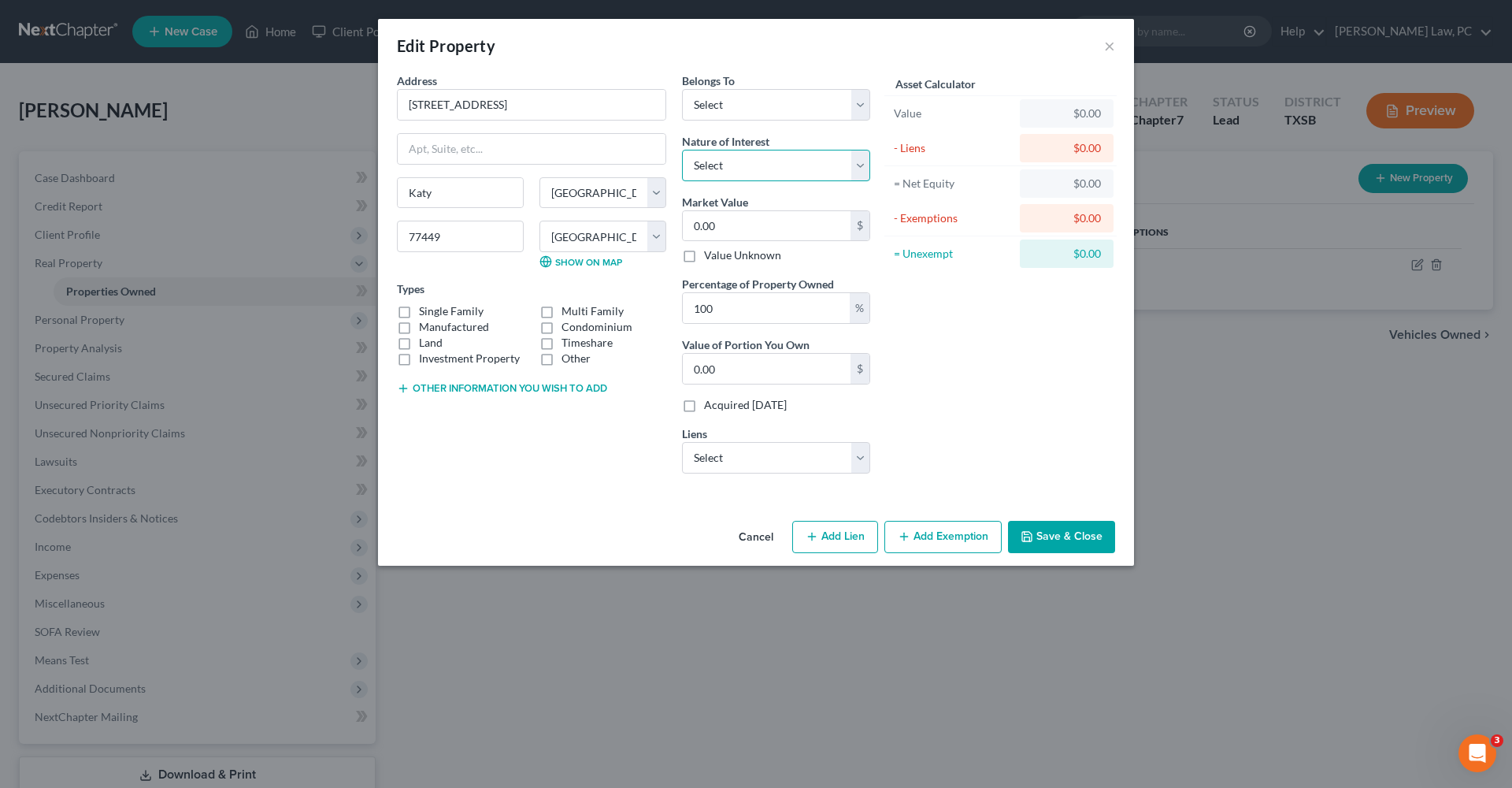
select select "0"
select select "2"
click at [450, 316] on label "Single Family" at bounding box center [451, 311] width 64 height 16
click at [436, 314] on input "Single Family" at bounding box center [431, 308] width 10 height 10
checkbox input "true"
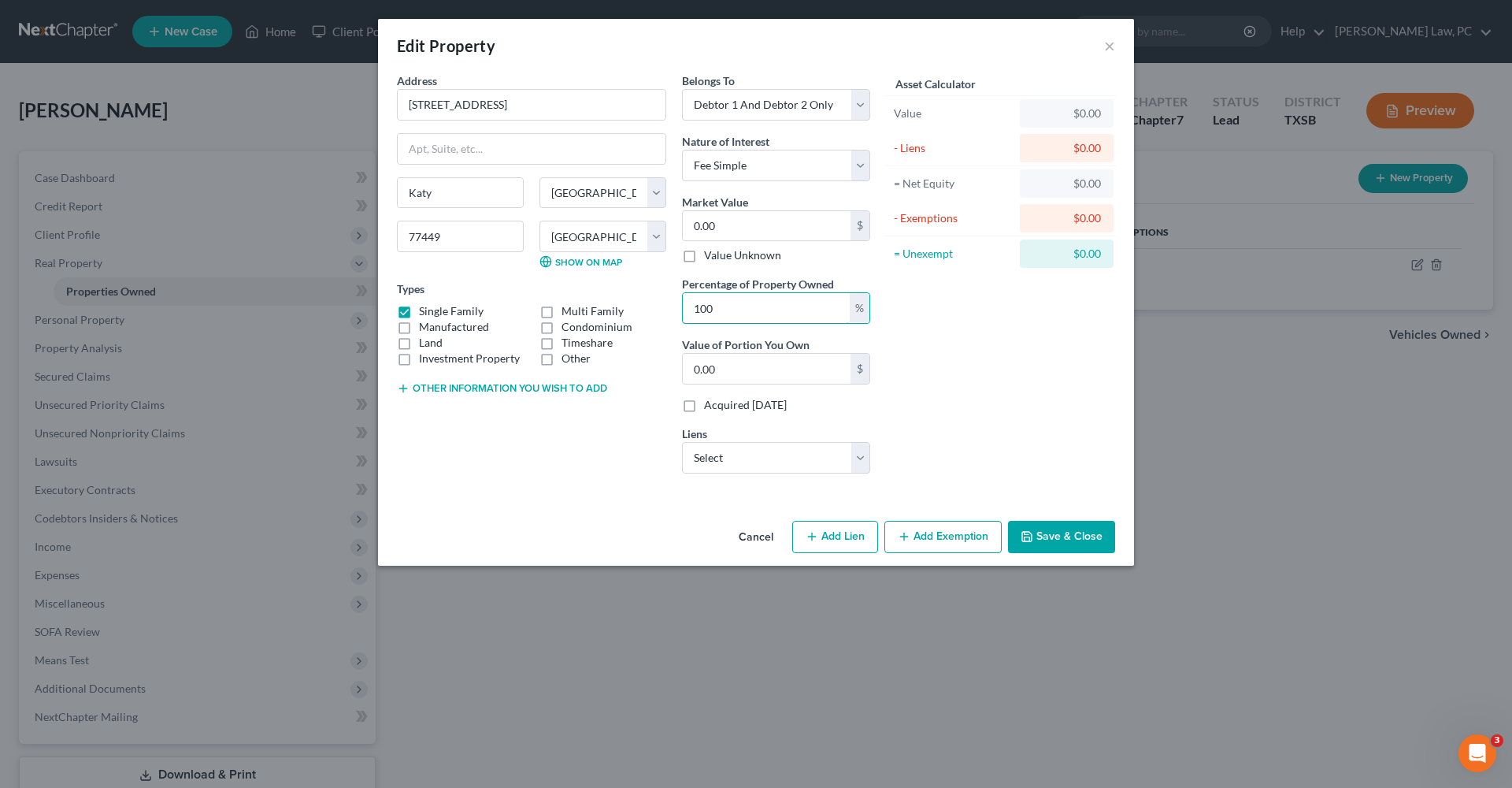
drag, startPoint x: 778, startPoint y: 317, endPoint x: 652, endPoint y: 311, distance: 126.1
click at [652, 311] on div "Address * 4910 Rainy Heath Katy State AL AK AR AZ CA CO CT DE DC FL GA GU HI ID…" at bounding box center [633, 279] width 489 height 413
drag, startPoint x: 727, startPoint y: 367, endPoint x: 643, endPoint y: 366, distance: 84.0
click at [643, 366] on div "Address * 4910 Rainy Heath Katy State AL AK AR AZ CA CO CT DE DC FL GA GU HI ID…" at bounding box center [633, 279] width 489 height 413
paste input "280,984"
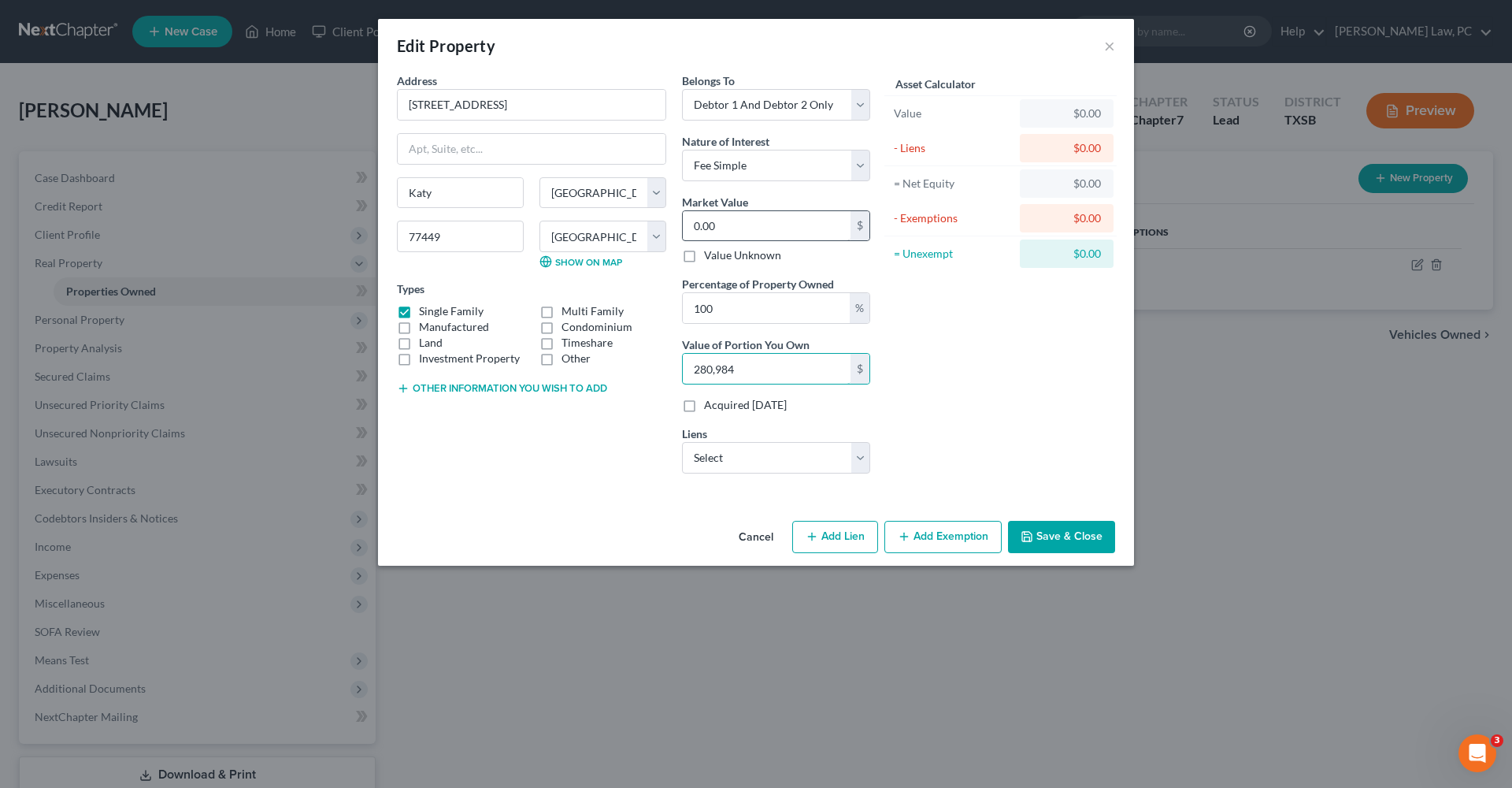
type input "280,984"
drag, startPoint x: 734, startPoint y: 227, endPoint x: 655, endPoint y: 220, distance: 79.3
click at [655, 220] on div "Address * 4910 Rainy Heath Katy State AL AK AR AZ CA CO CT DE DC FL GA GU HI ID…" at bounding box center [633, 279] width 489 height 413
paste input "280,984"
type input "280,984"
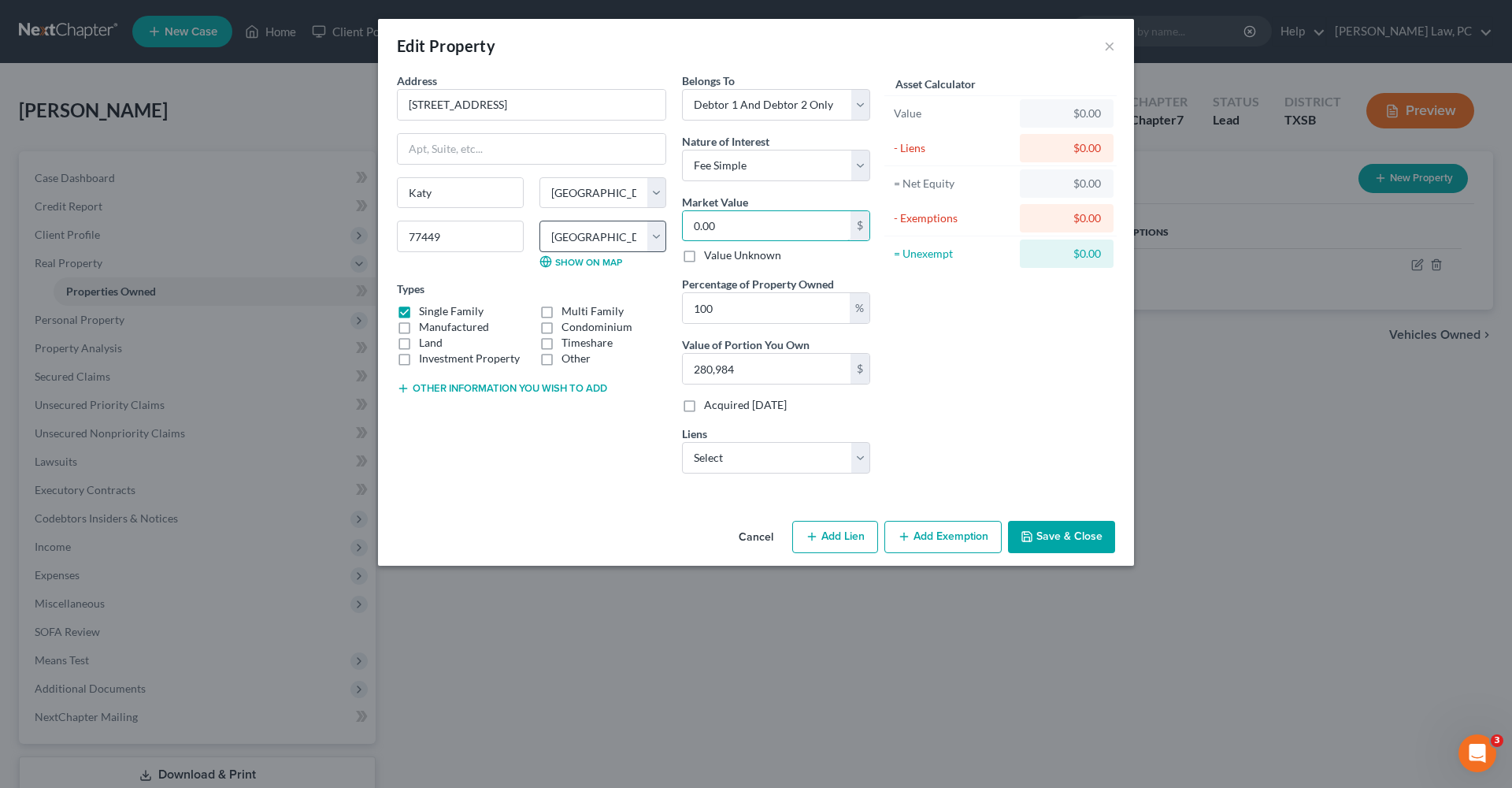
type input "280,984.00"
type input "280,984"
click at [990, 354] on div "Asset Calculator Value $280,984.00 - Liens $0.00 = Net Equity $0.00 - Exemption…" at bounding box center [1000, 279] width 245 height 413
select select "0"
select select
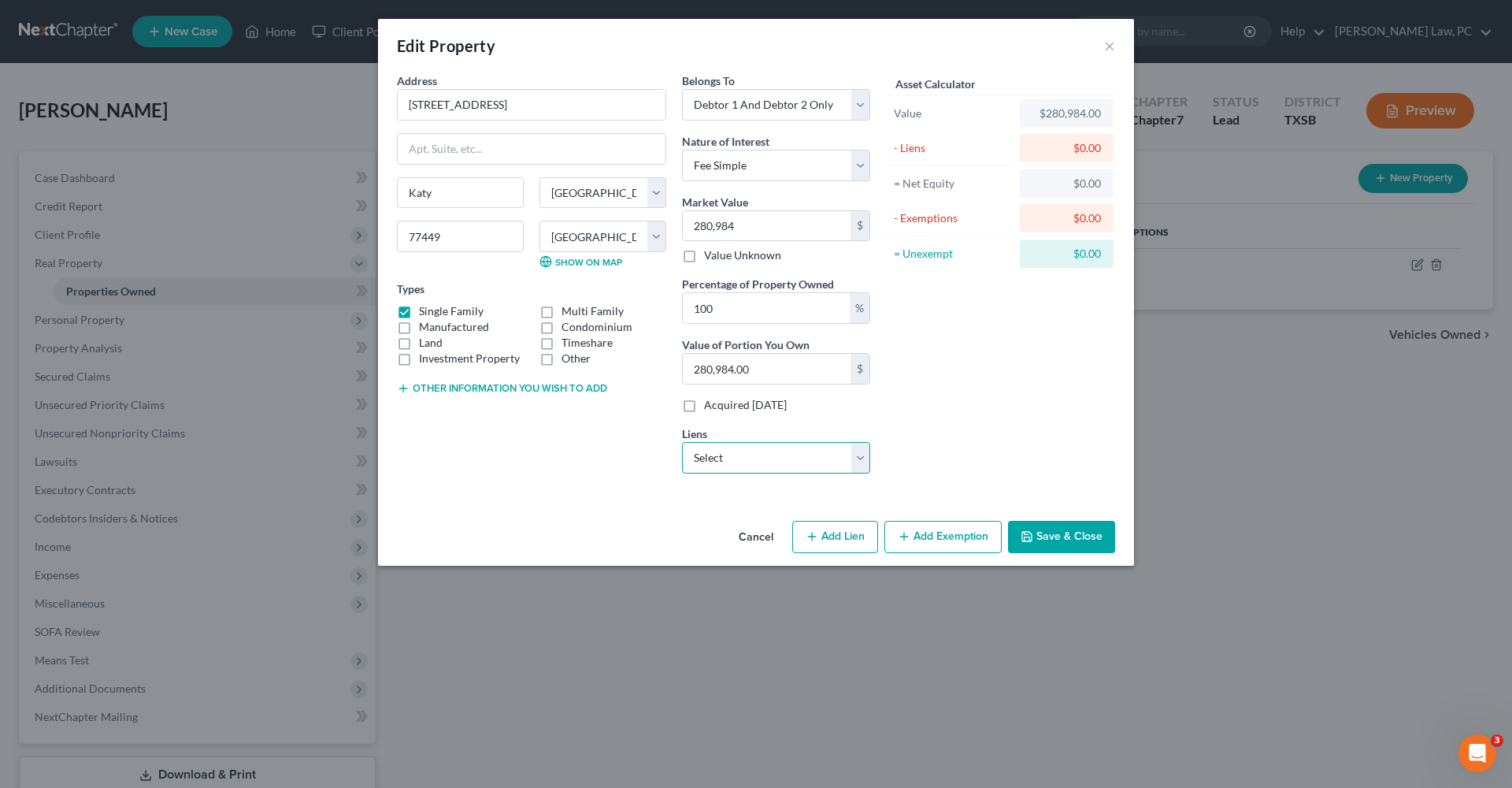
select select "48"
select select "0"
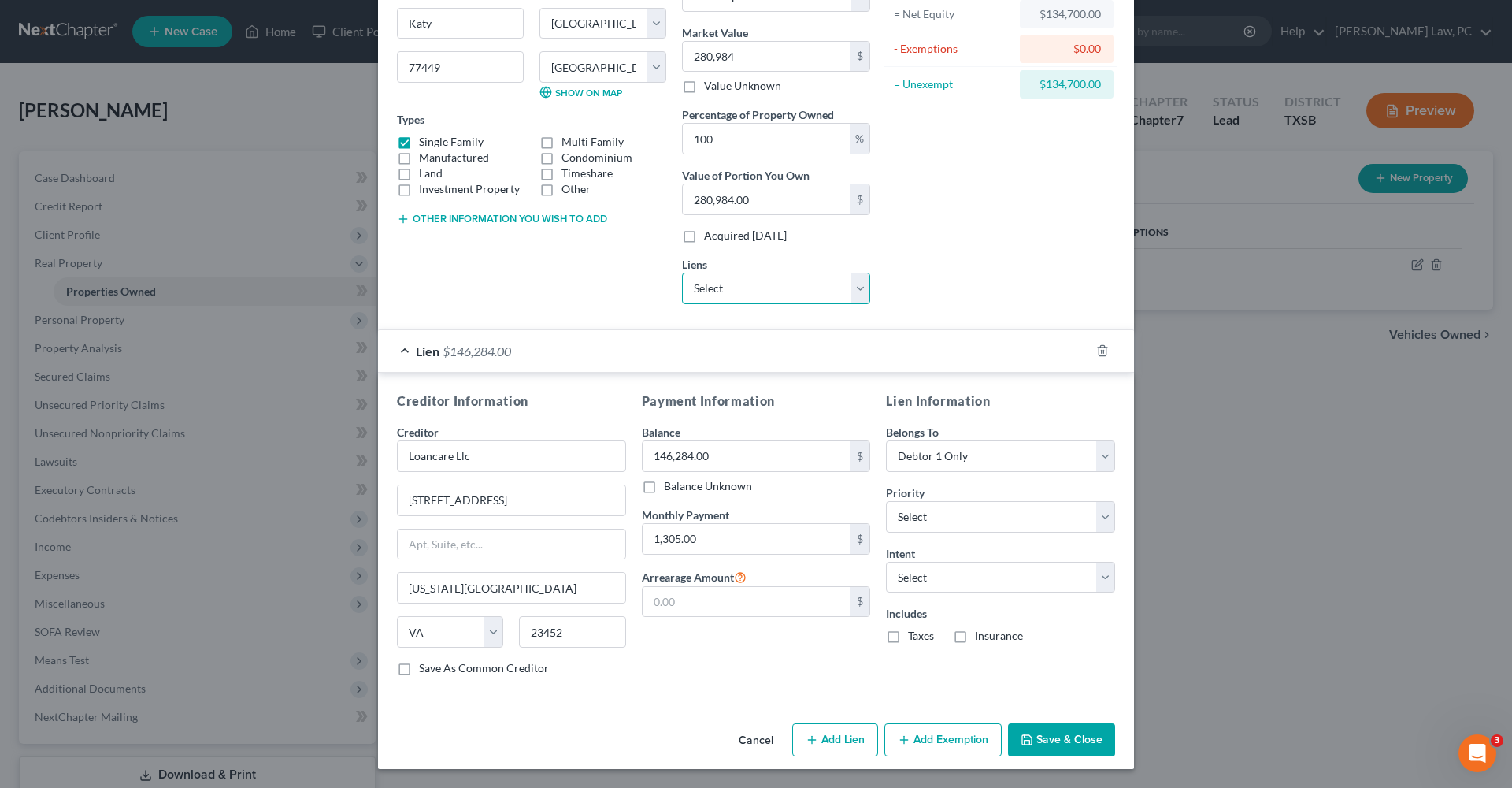
scroll to position [169, 0]
select select "2"
click at [1064, 740] on button "Save & Close" at bounding box center [1061, 740] width 107 height 33
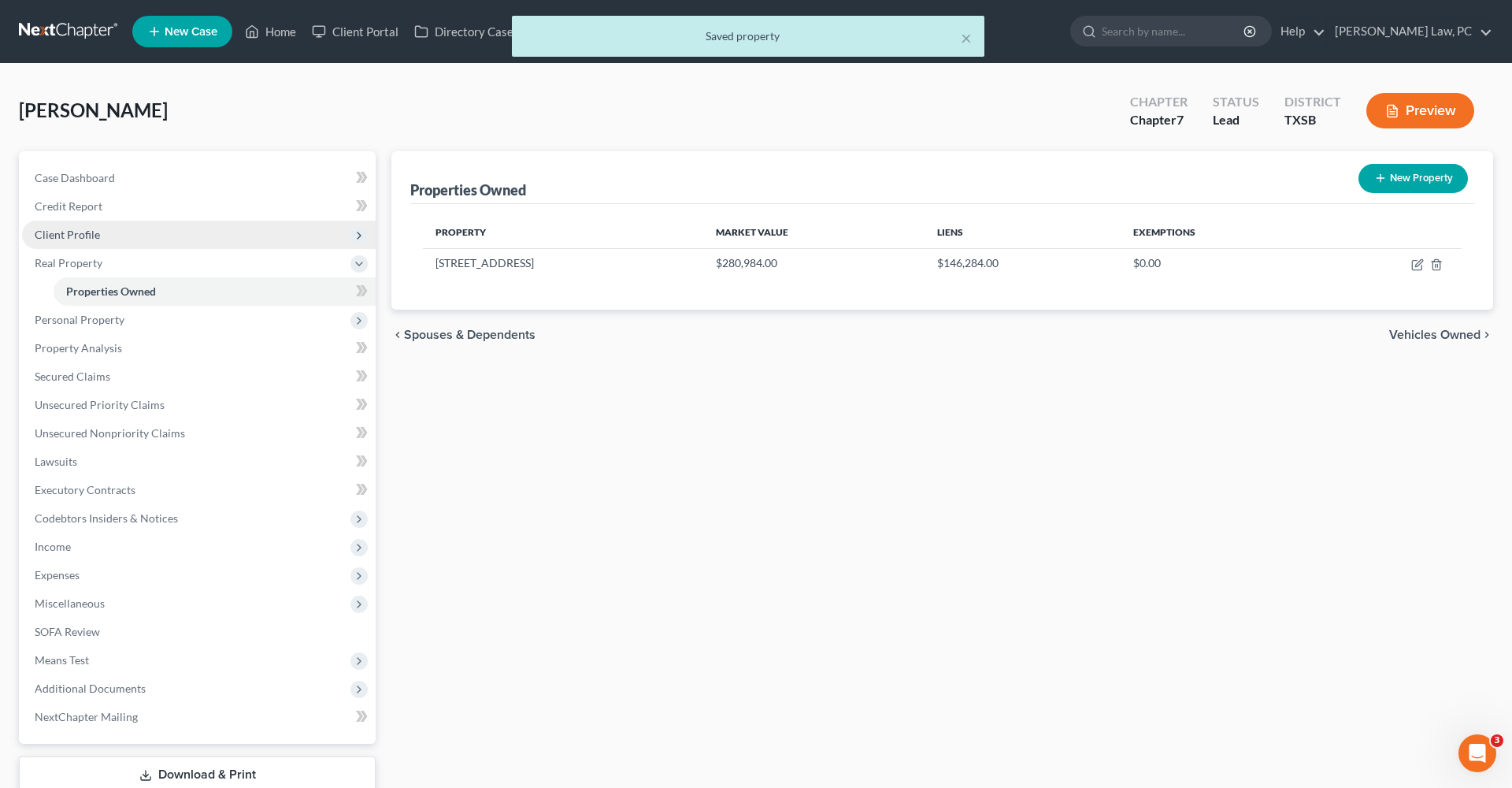
click at [86, 240] on span "Client Profile" at bounding box center [68, 235] width 65 height 13
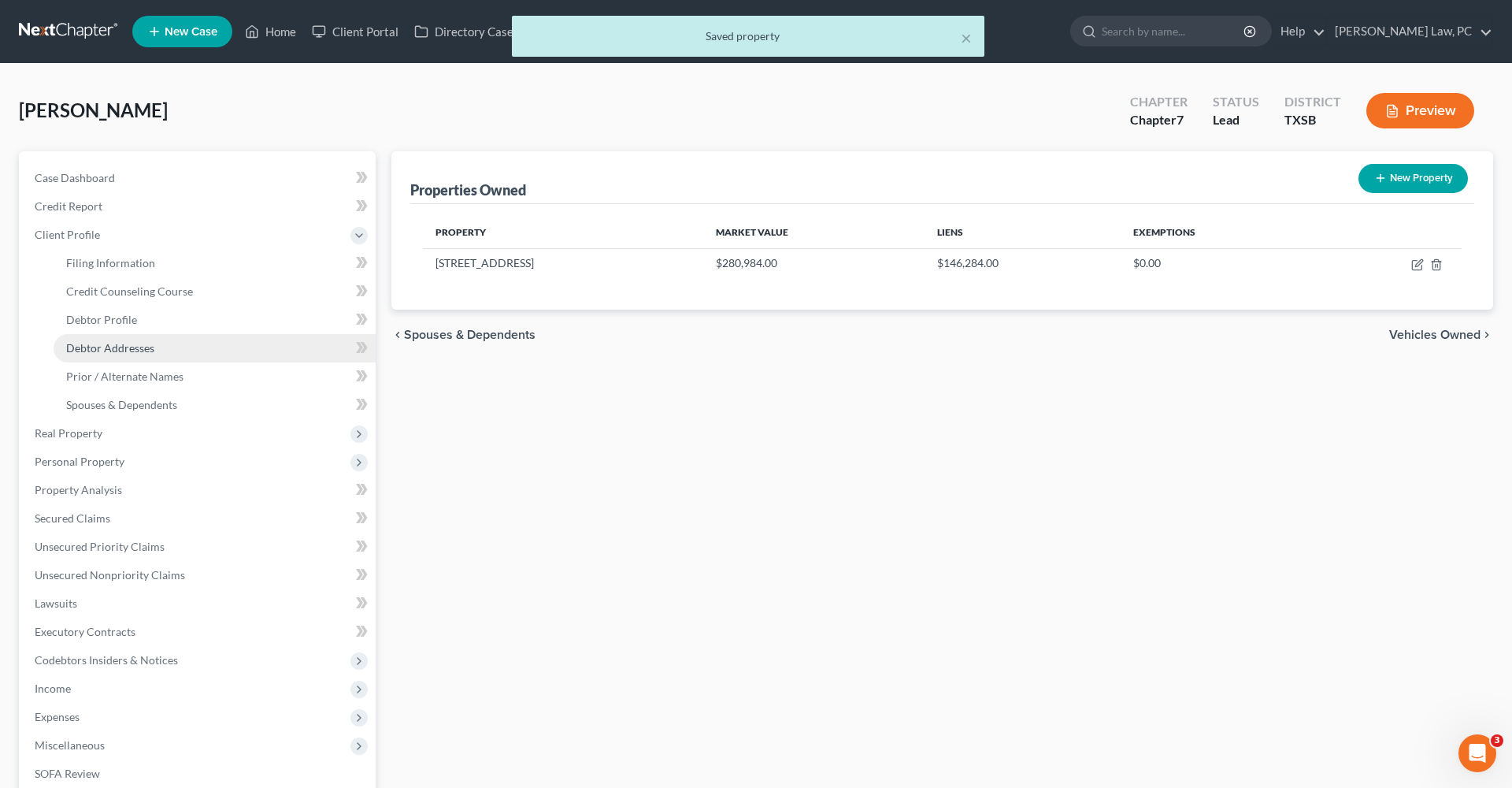
click at [94, 356] on link "Debtor Addresses" at bounding box center [214, 348] width 322 height 28
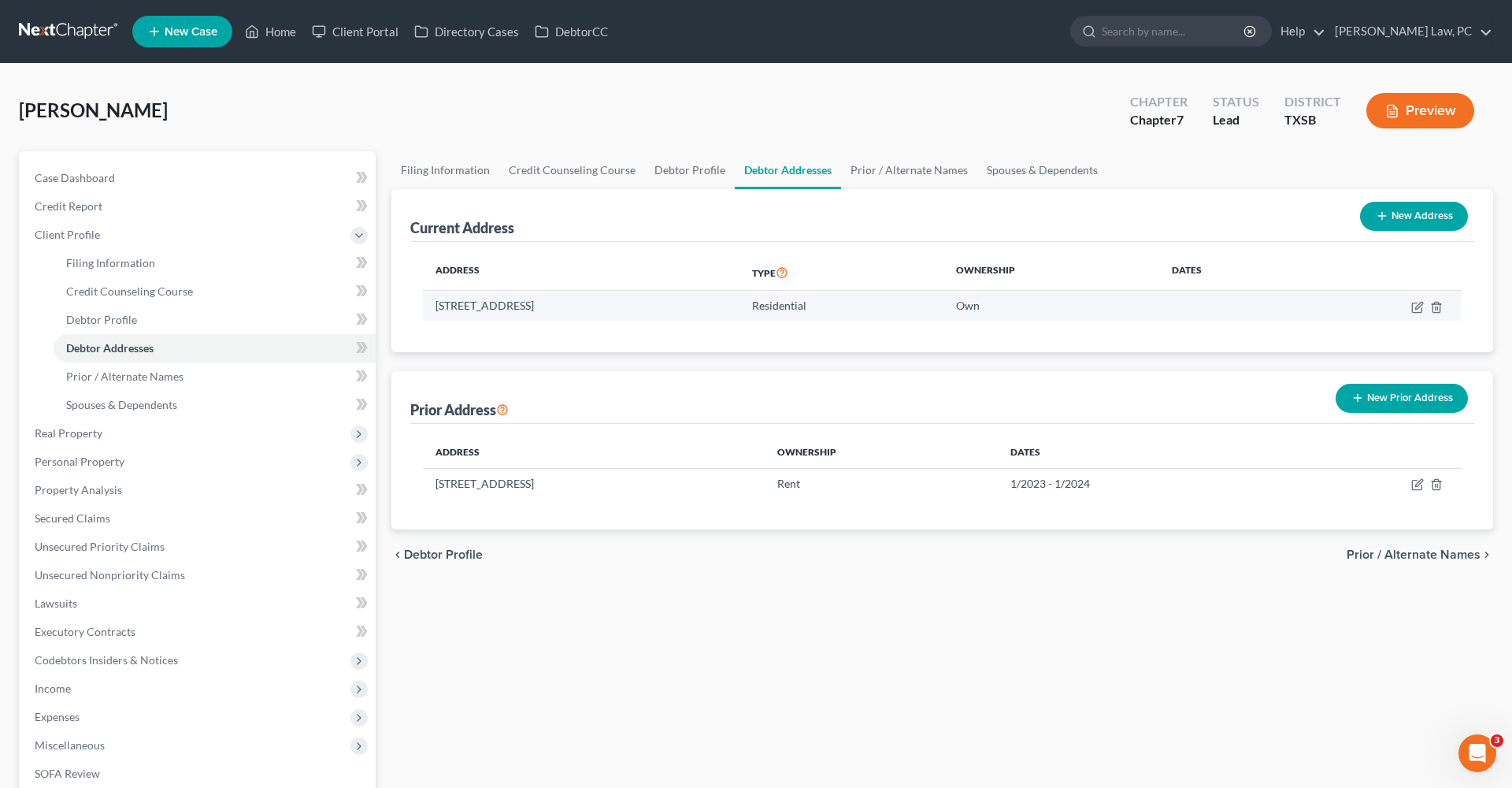
drag, startPoint x: 547, startPoint y: 306, endPoint x: 432, endPoint y: 309, distance: 115.0
click at [432, 309] on td "5734 Adelaide River Dr, Katy, TX 77449" at bounding box center [581, 306] width 316 height 30
copy td "5734 Adelaide River Dr"
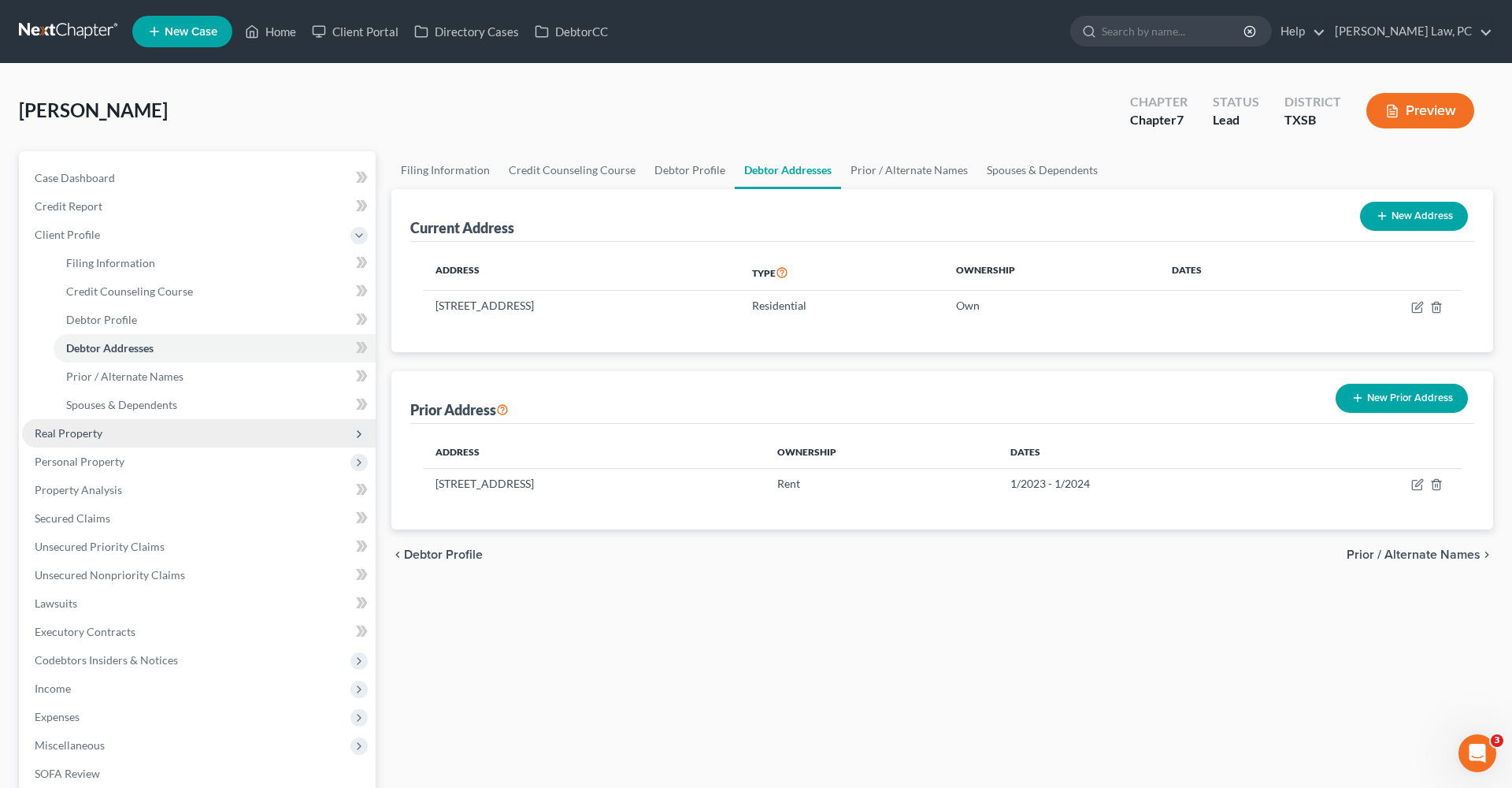
click at [64, 433] on span "Real Property" at bounding box center [68, 433] width 68 height 13
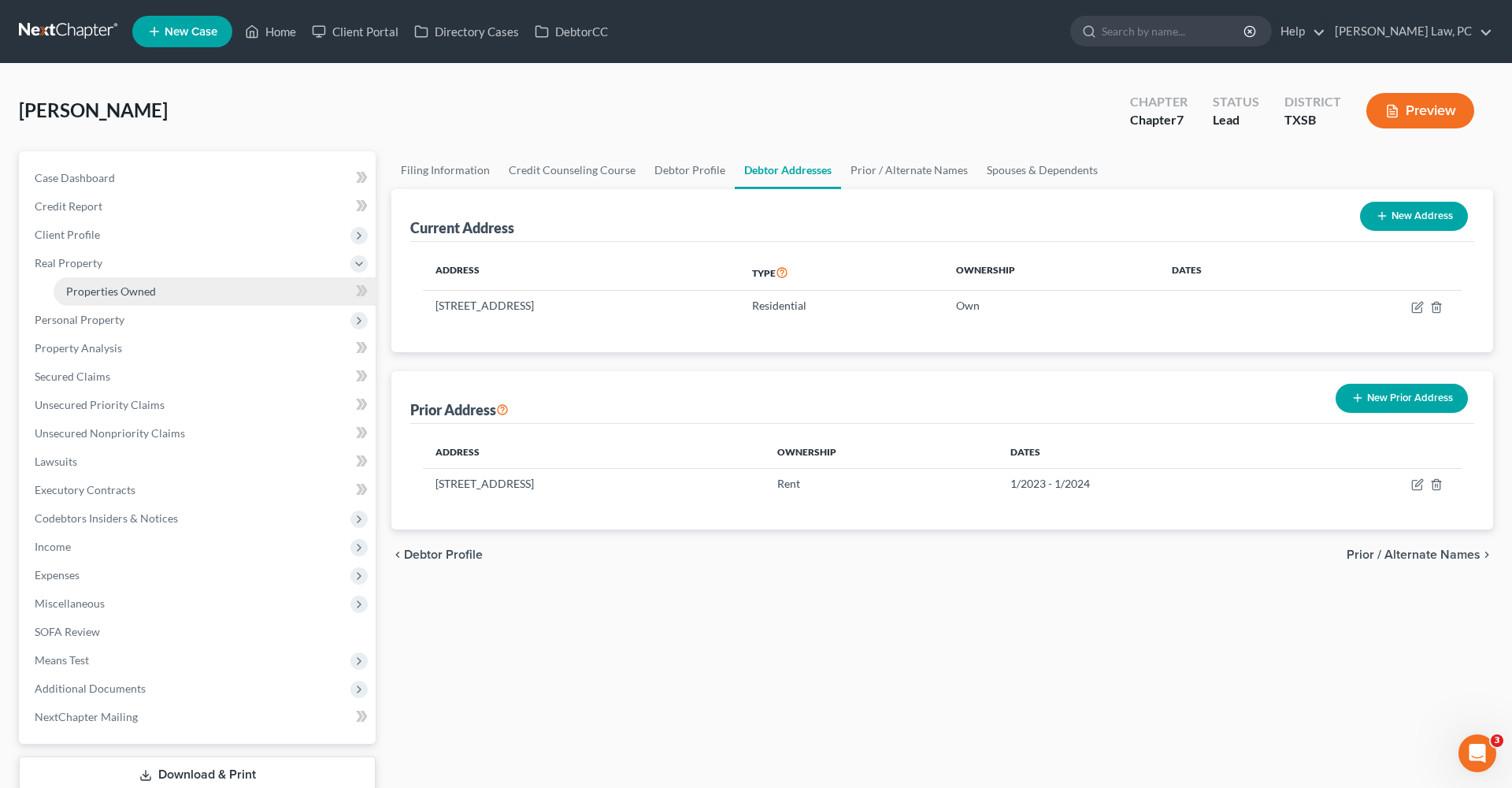
click at [92, 291] on span "Properties Owned" at bounding box center [111, 291] width 90 height 13
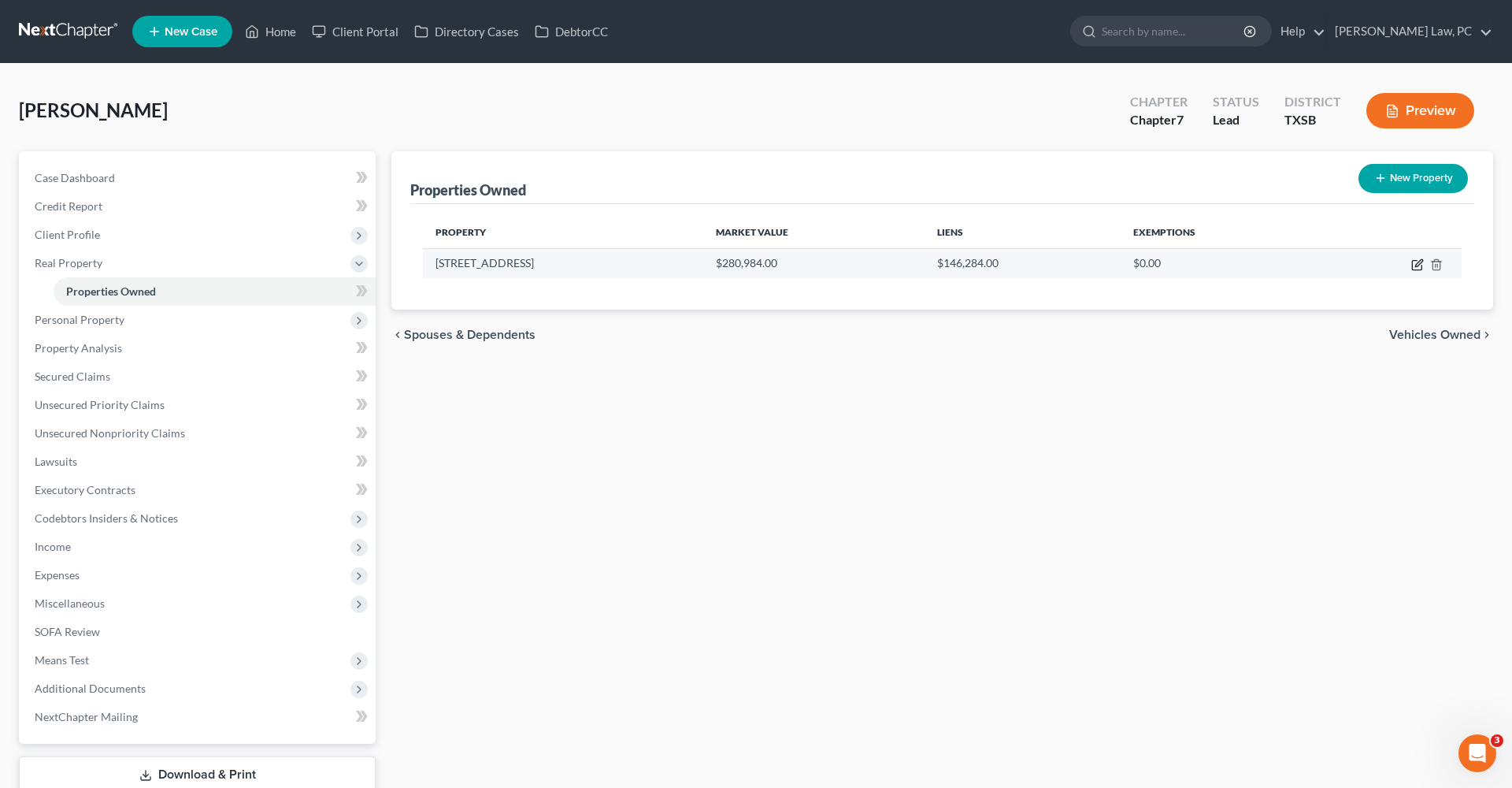
click at [1418, 265] on icon "button" at bounding box center [1419, 263] width 7 height 7
select select "45"
select select "100"
select select "2"
select select "0"
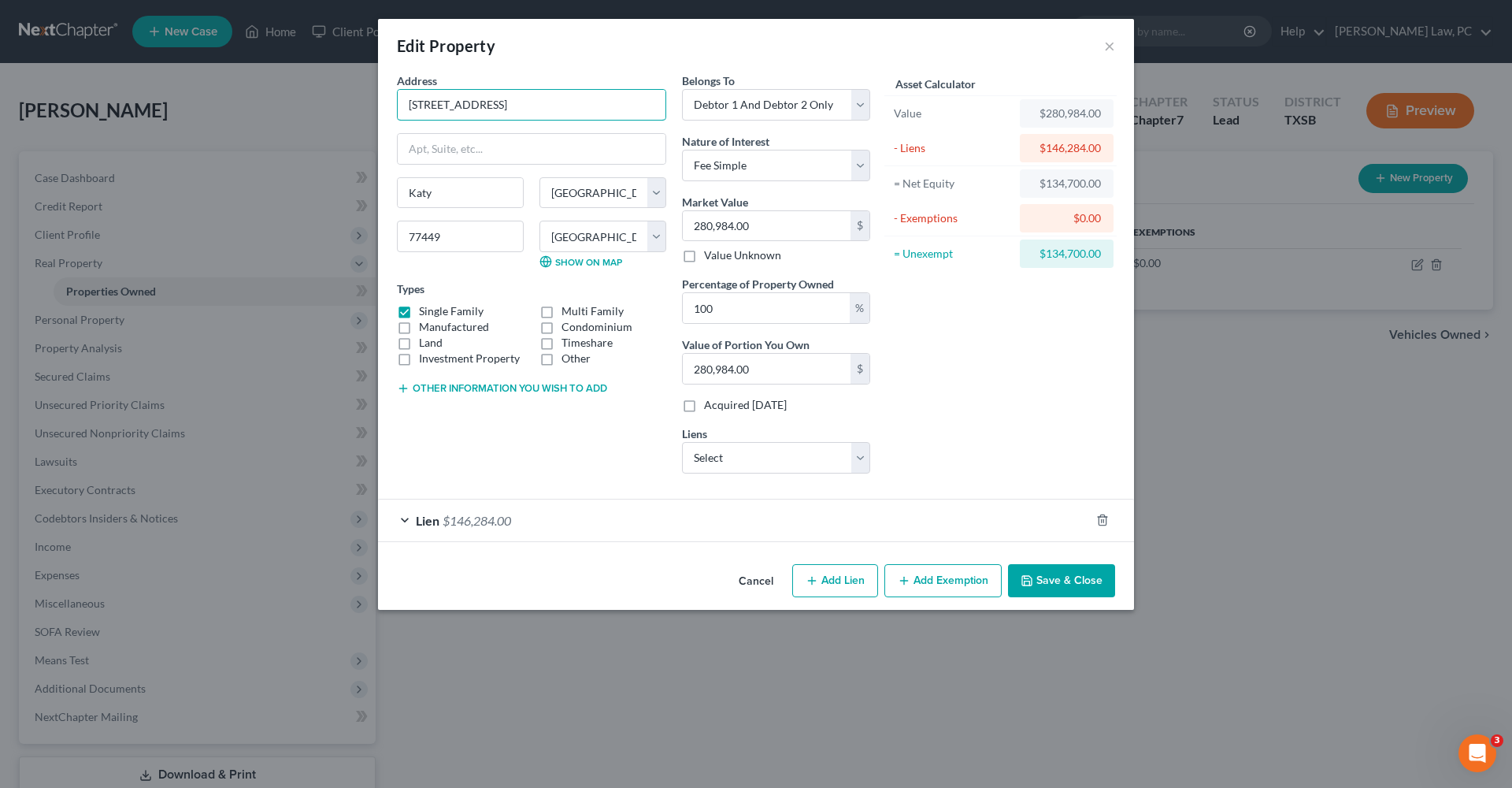
drag, startPoint x: 512, startPoint y: 105, endPoint x: 334, endPoint y: 103, distance: 178.0
paste input "5734 Adelaide River Dr"
type input "5734 Adelaide River Dr"
click at [1067, 575] on button "Save & Close" at bounding box center [1061, 581] width 107 height 33
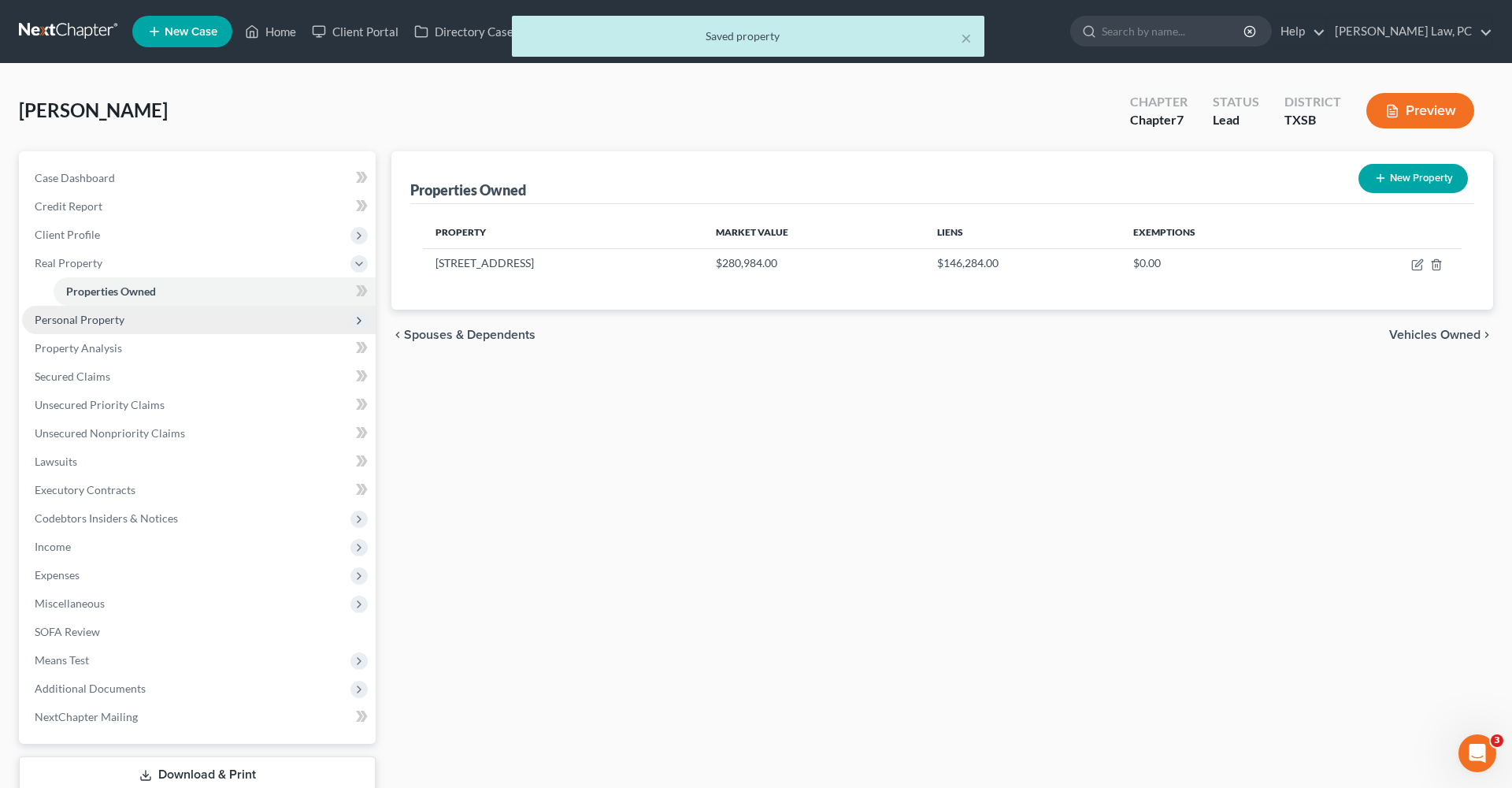
click at [92, 320] on span "Personal Property" at bounding box center [80, 320] width 90 height 13
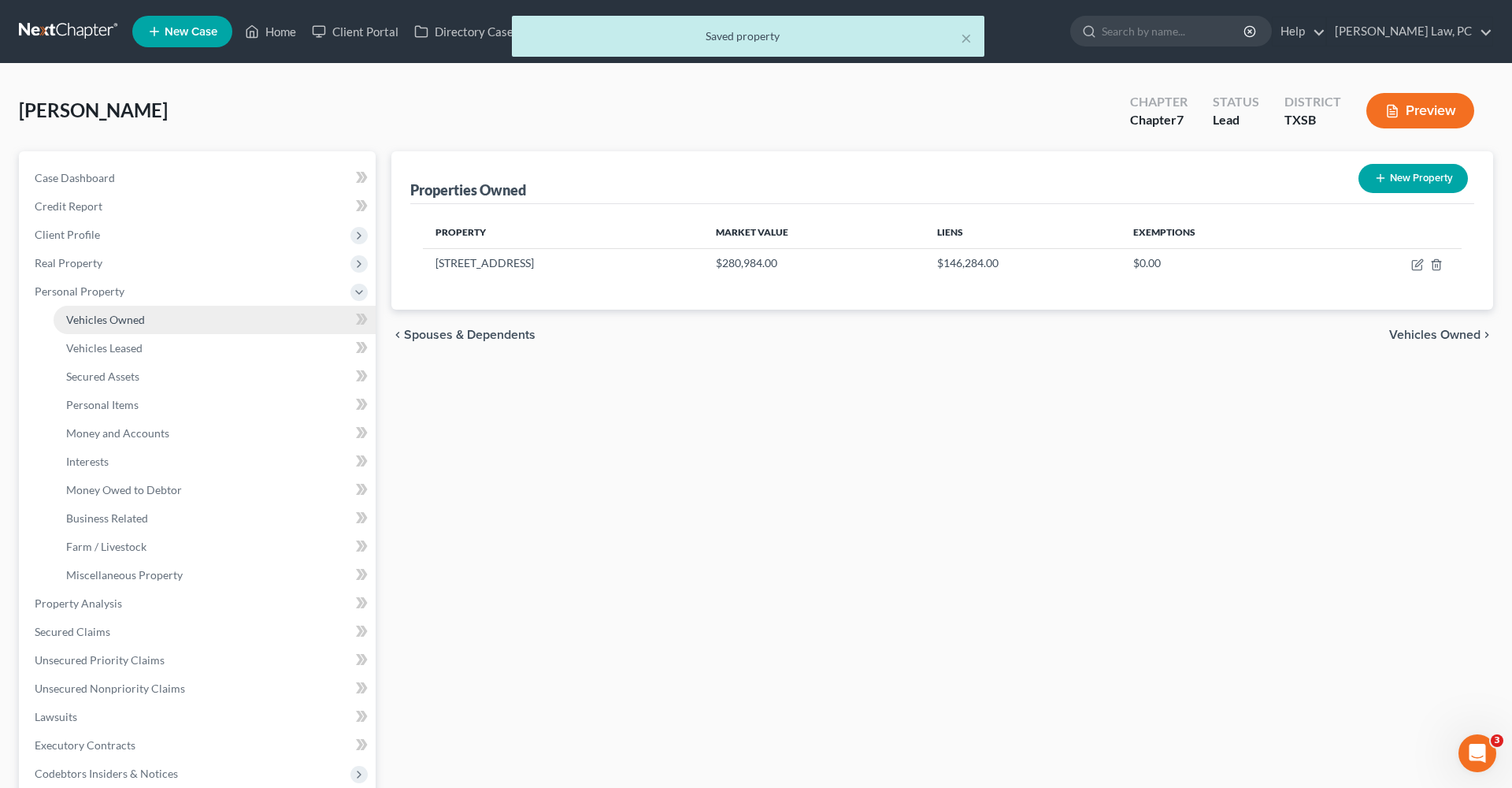
click at [100, 320] on span "Vehicles Owned" at bounding box center [105, 320] width 78 height 13
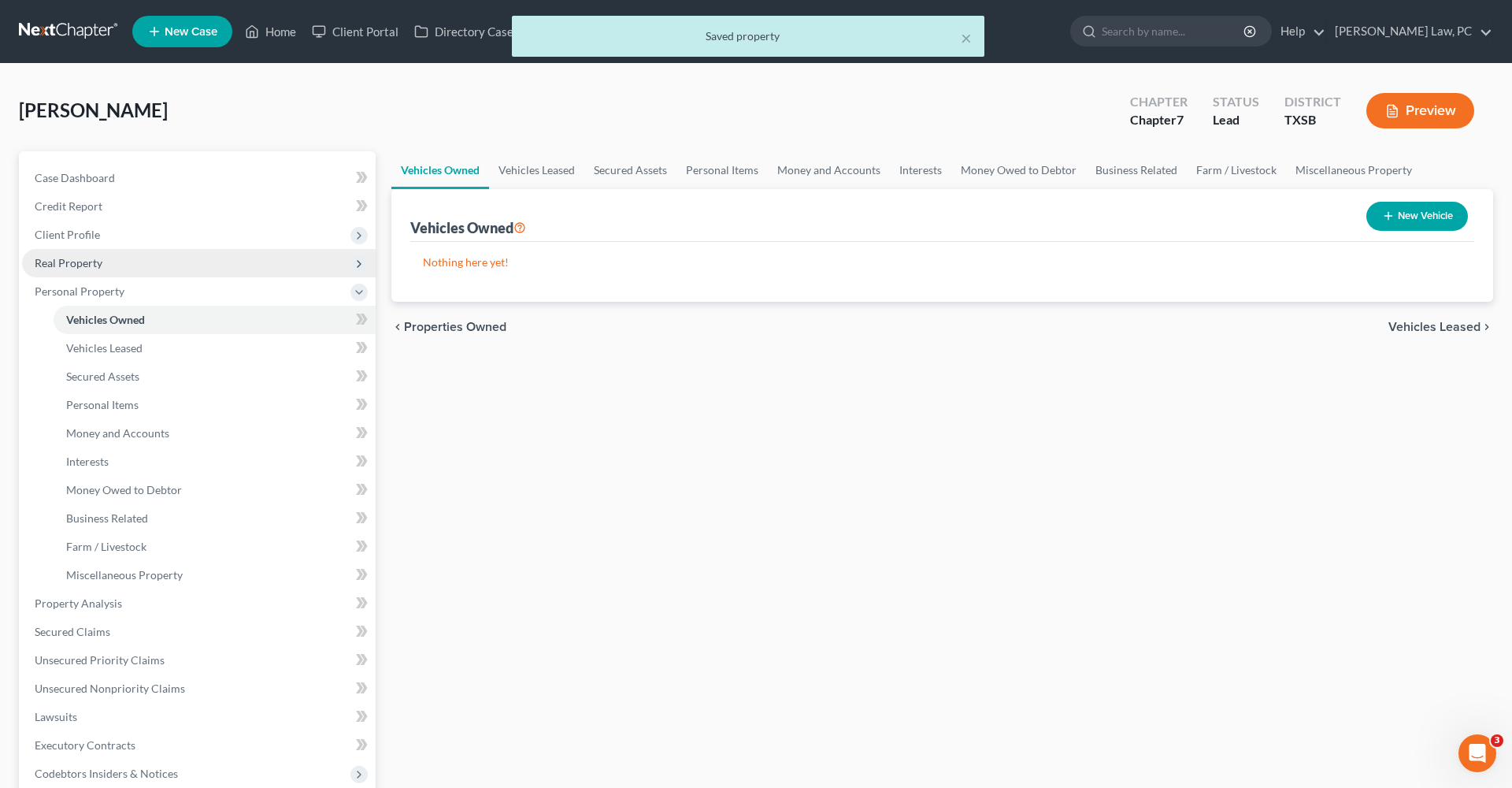
click at [52, 257] on span "Real Property" at bounding box center [68, 263] width 68 height 13
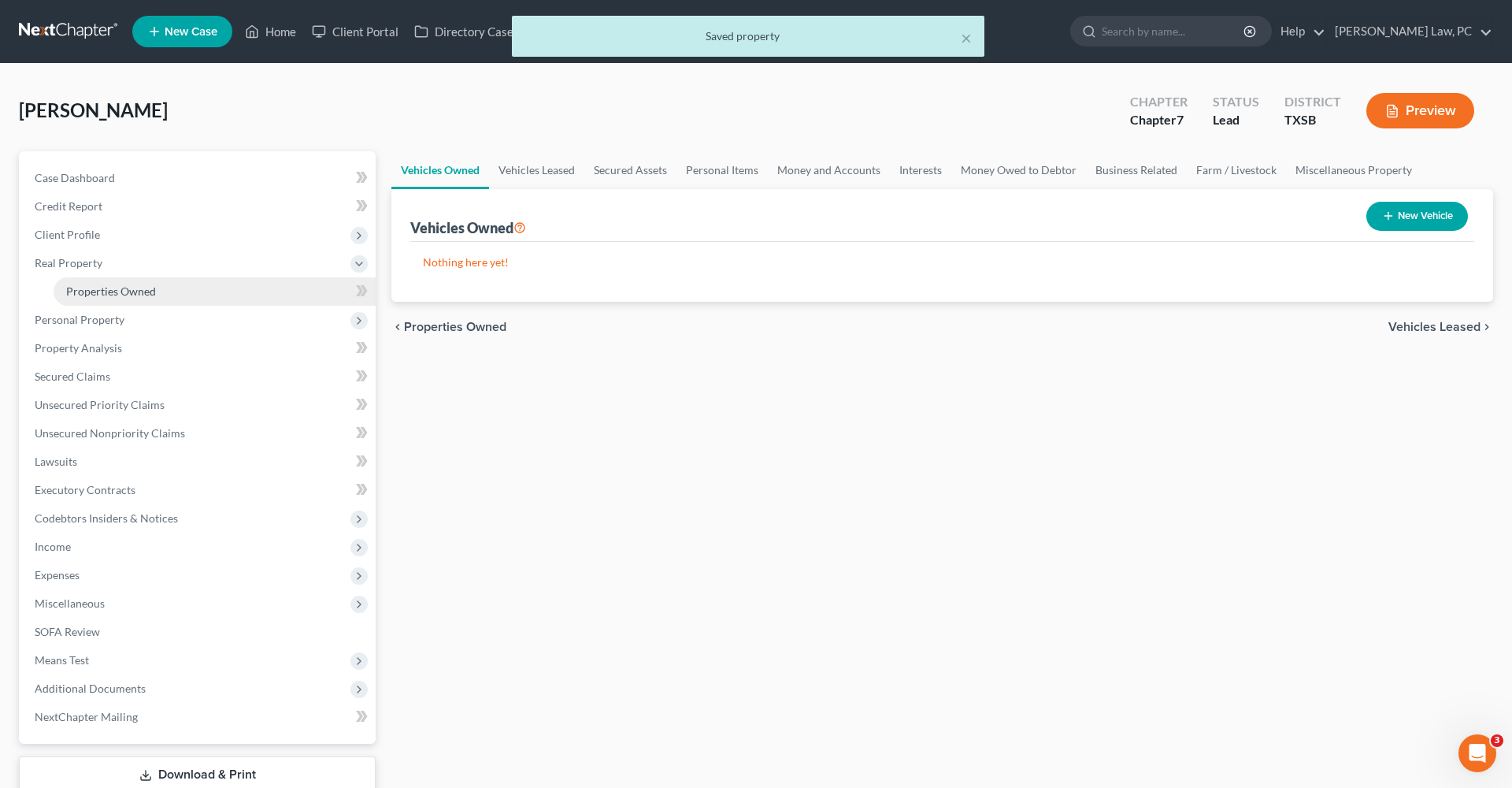
click at [88, 282] on link "Properties Owned" at bounding box center [214, 291] width 322 height 28
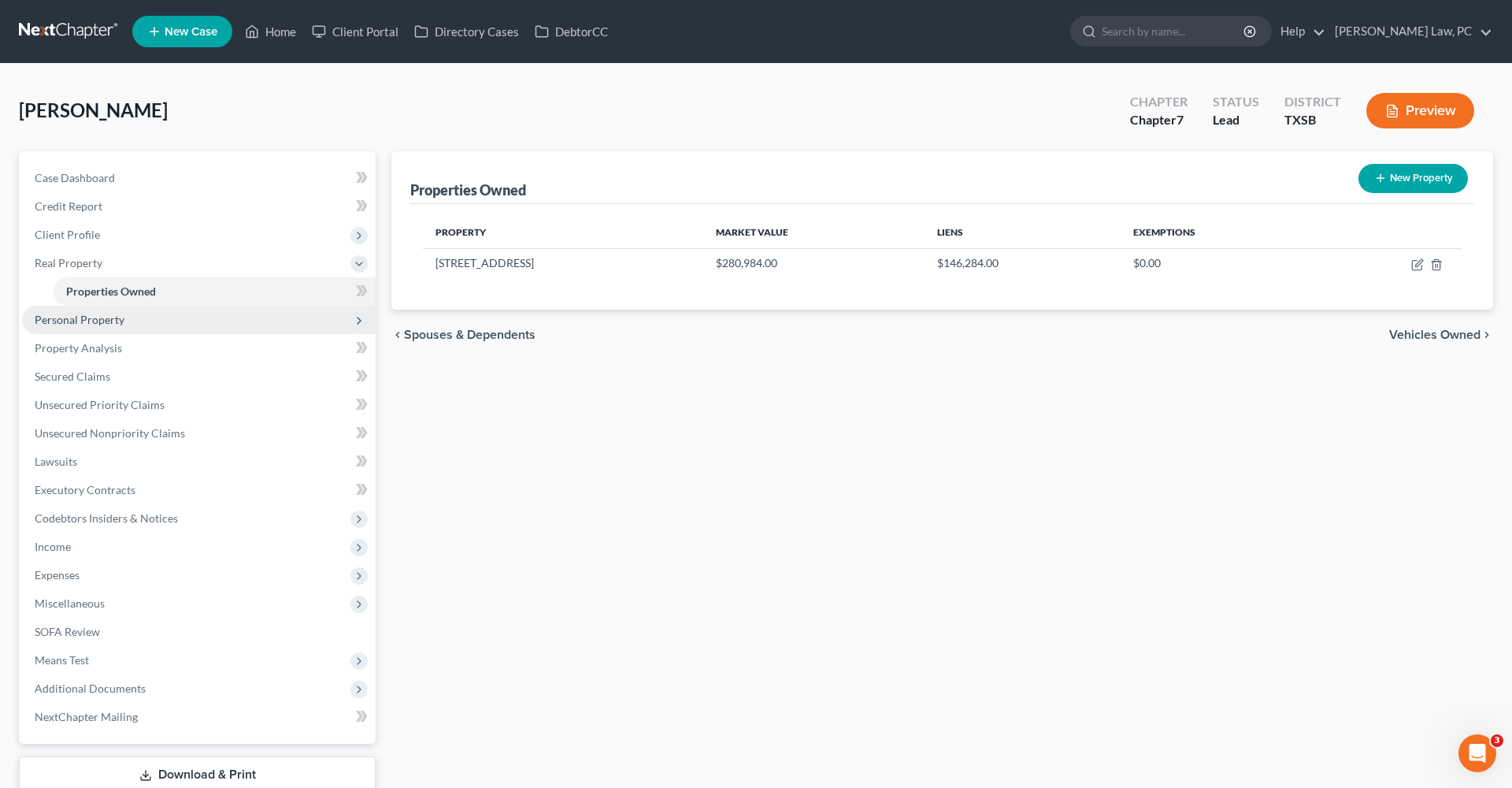
click at [101, 316] on span "Personal Property" at bounding box center [80, 320] width 90 height 13
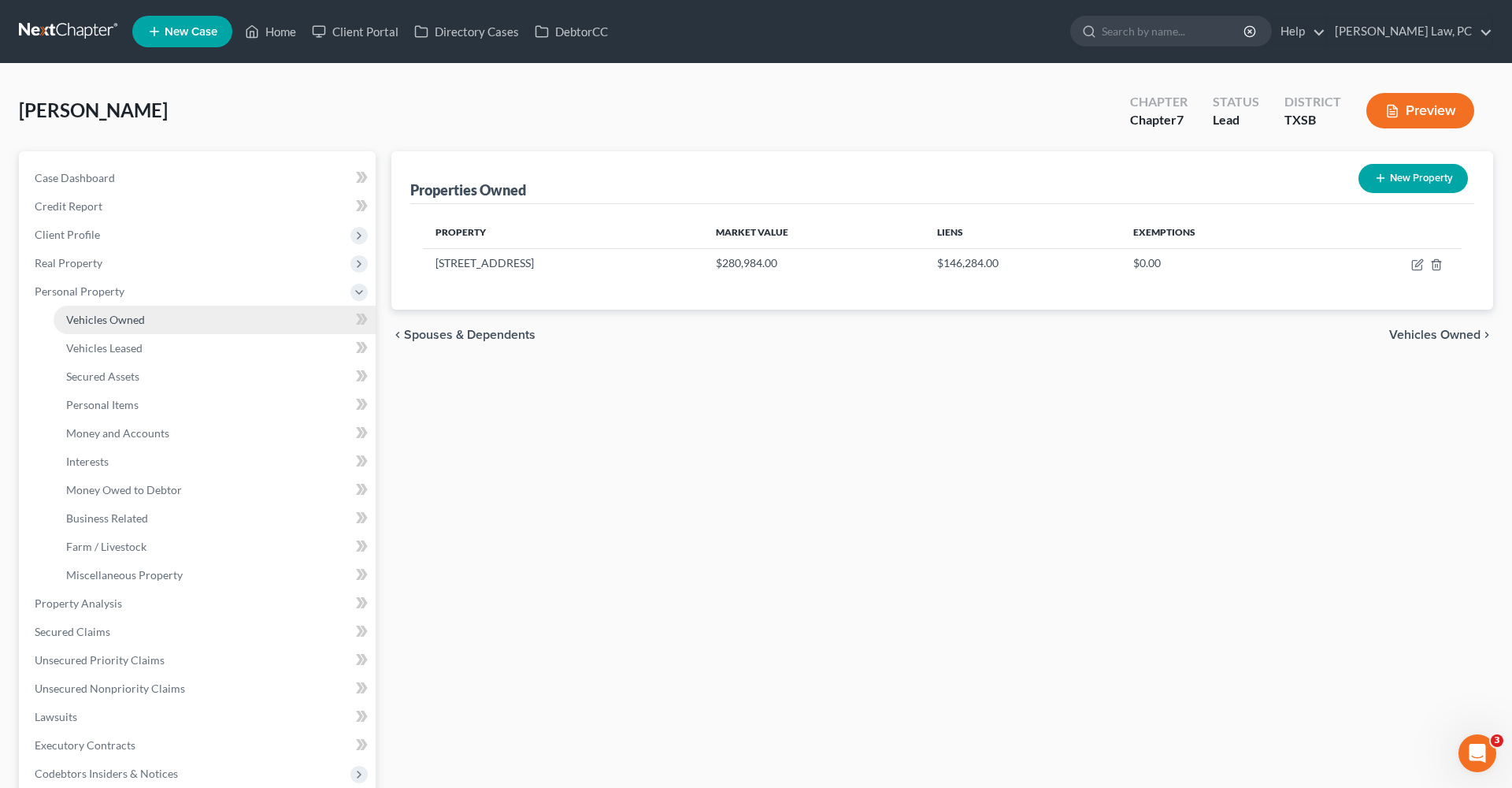
click at [119, 323] on span "Vehicles Owned" at bounding box center [105, 320] width 78 height 13
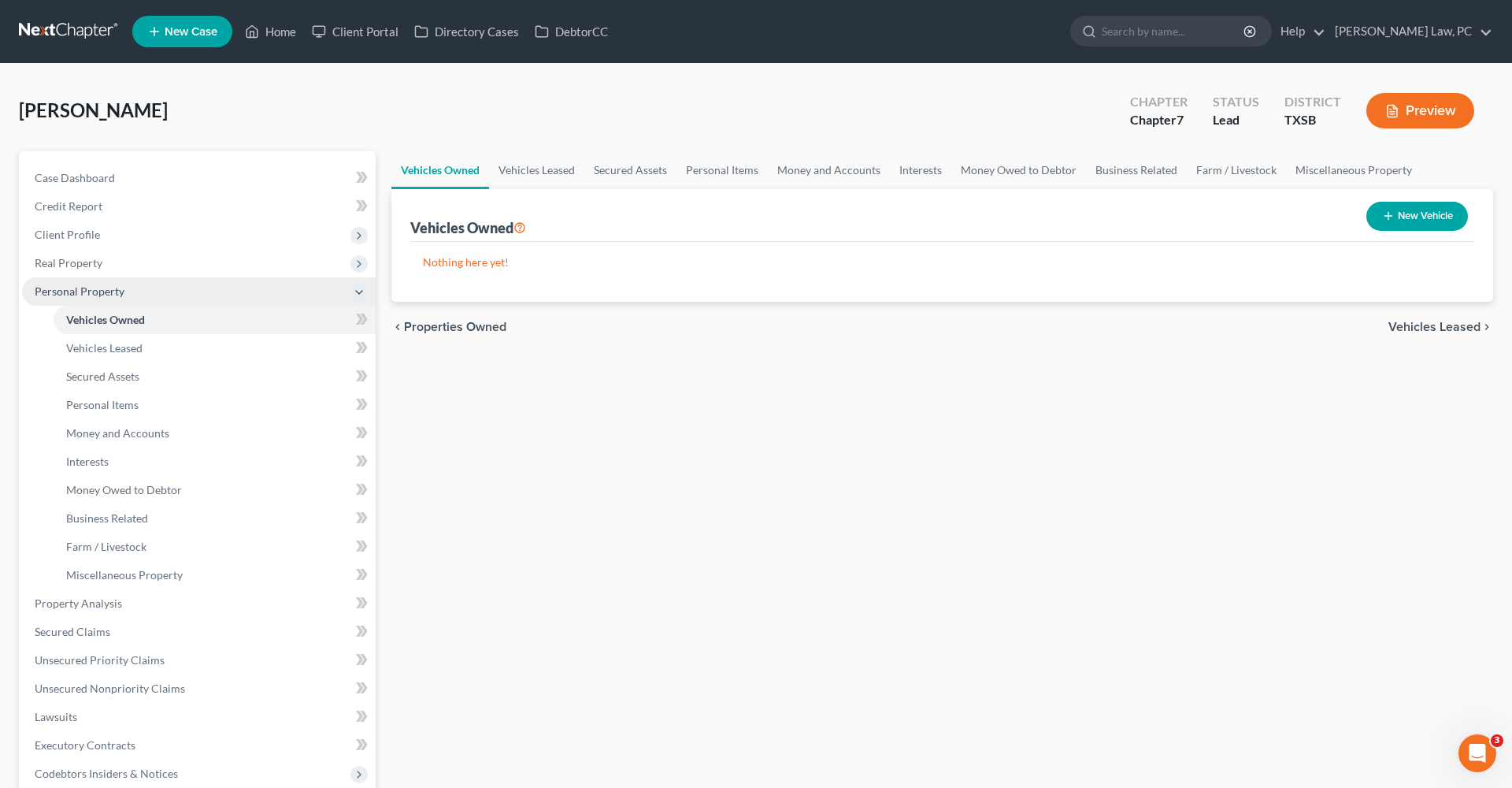
click at [94, 300] on span "Personal Property" at bounding box center [199, 291] width 354 height 28
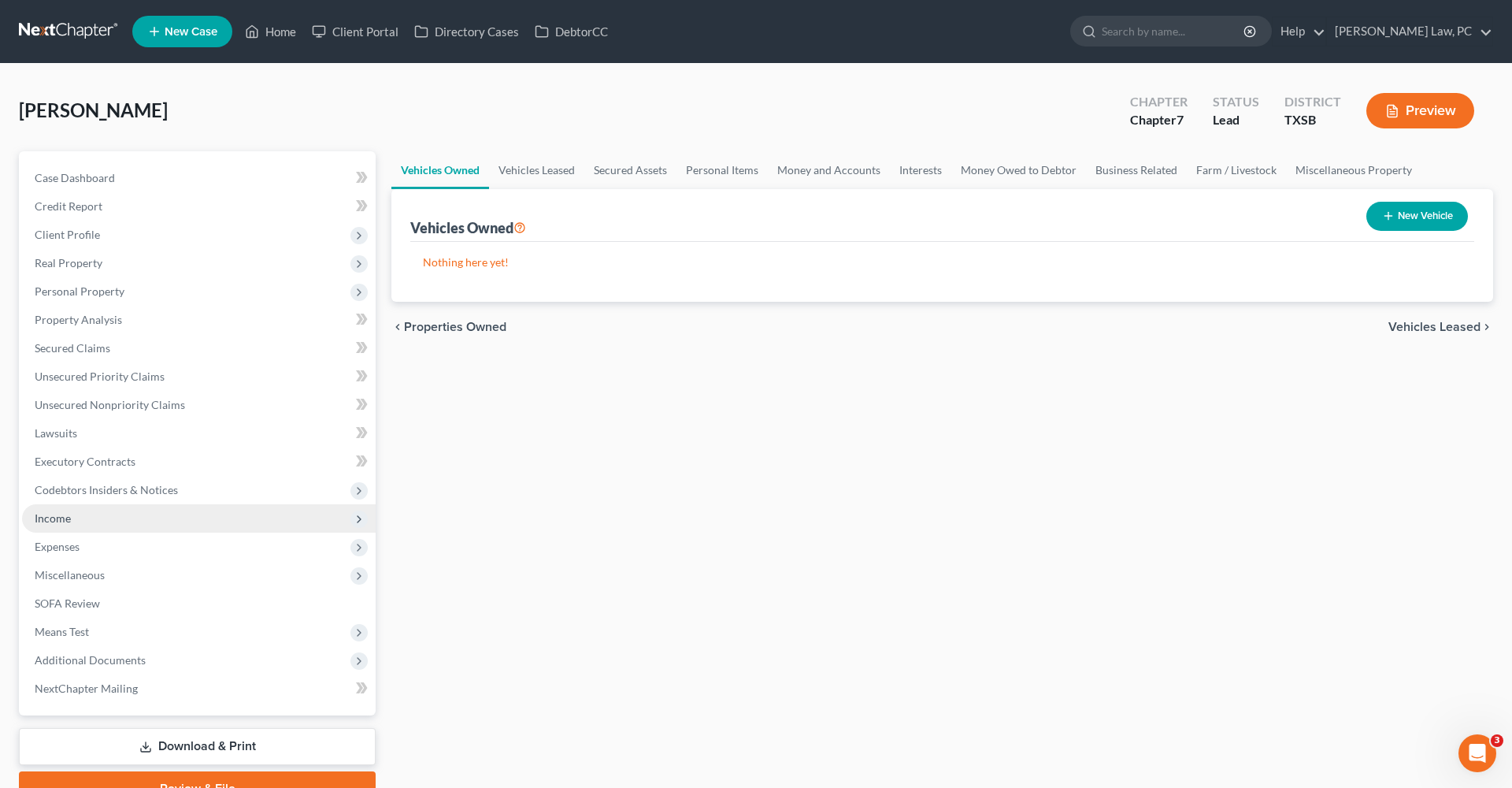
click at [57, 523] on span "Income" at bounding box center [53, 518] width 36 height 13
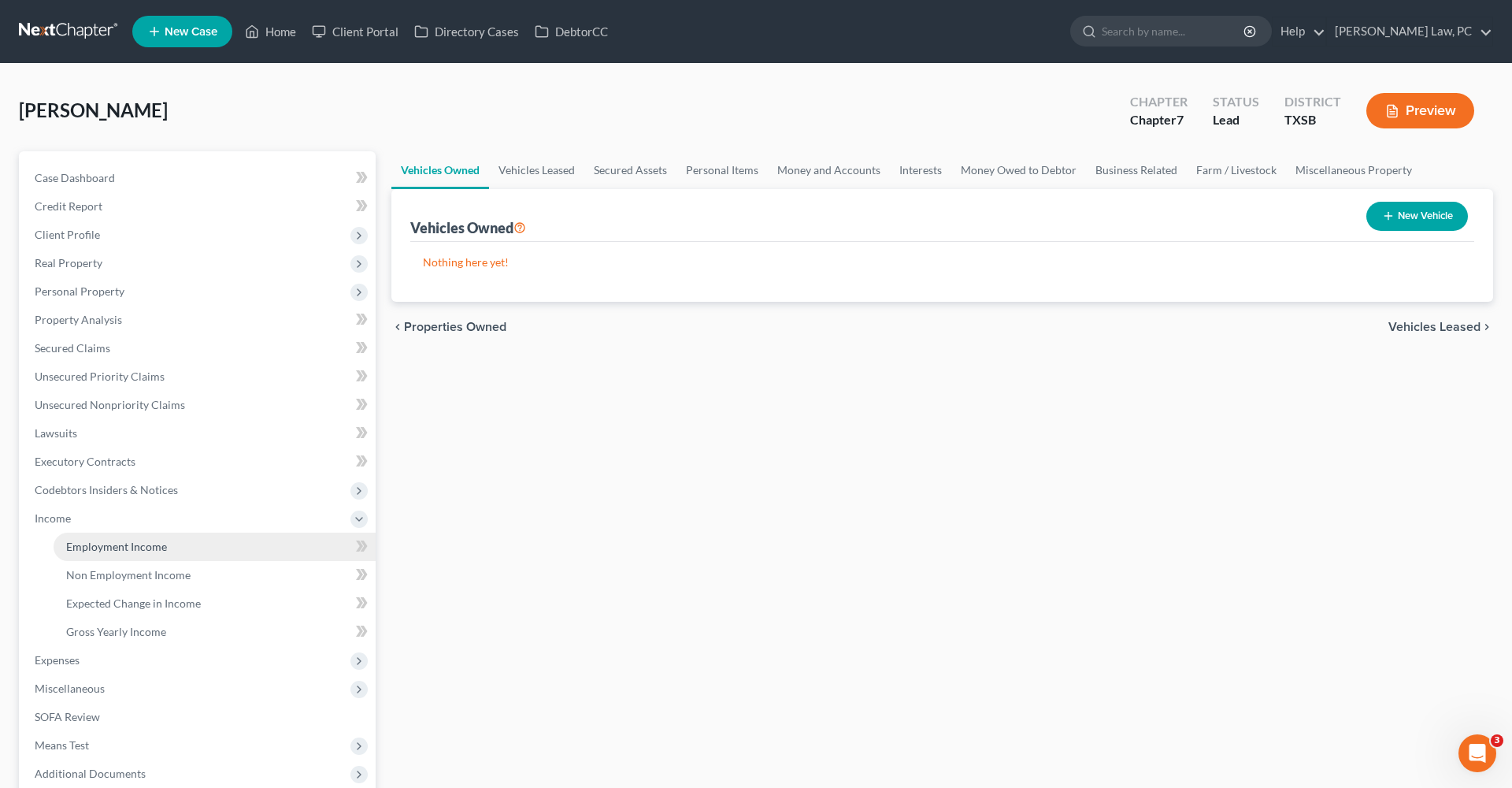
click at [142, 548] on span "Employment Income" at bounding box center [116, 547] width 101 height 13
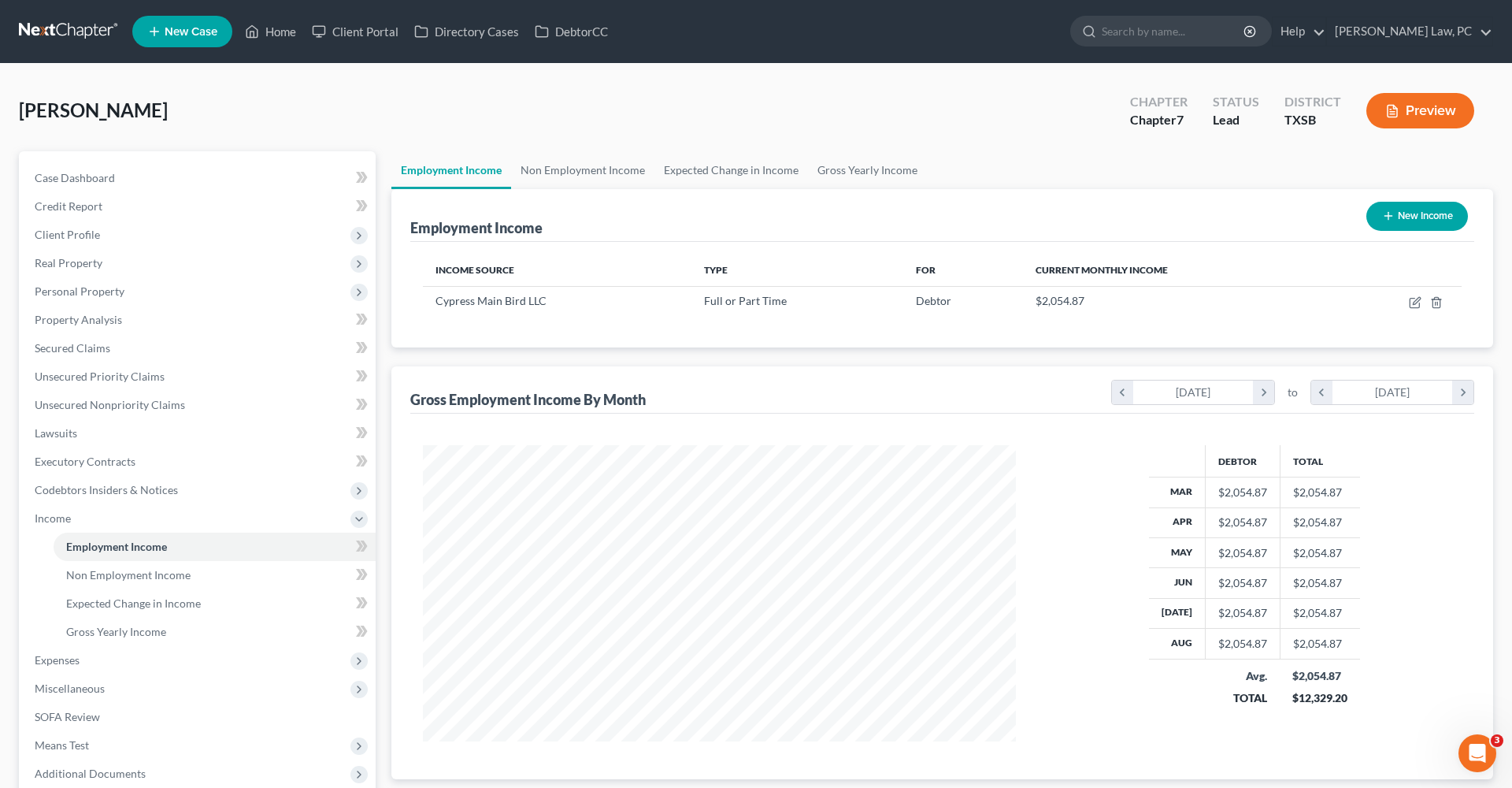
scroll to position [296, 624]
click at [53, 294] on span "Personal Property" at bounding box center [80, 291] width 90 height 13
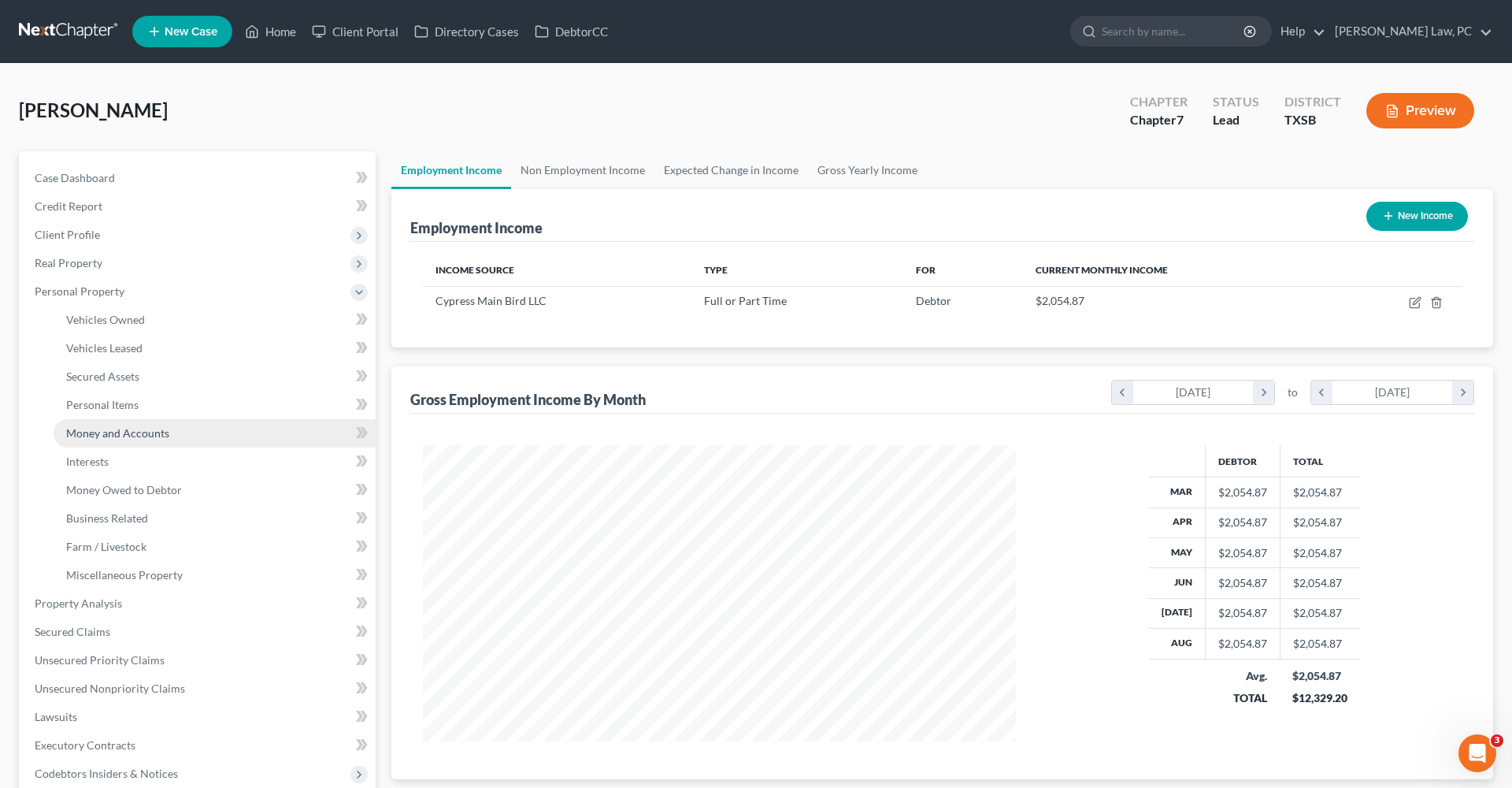
click at [119, 431] on span "Money and Accounts" at bounding box center [118, 433] width 103 height 13
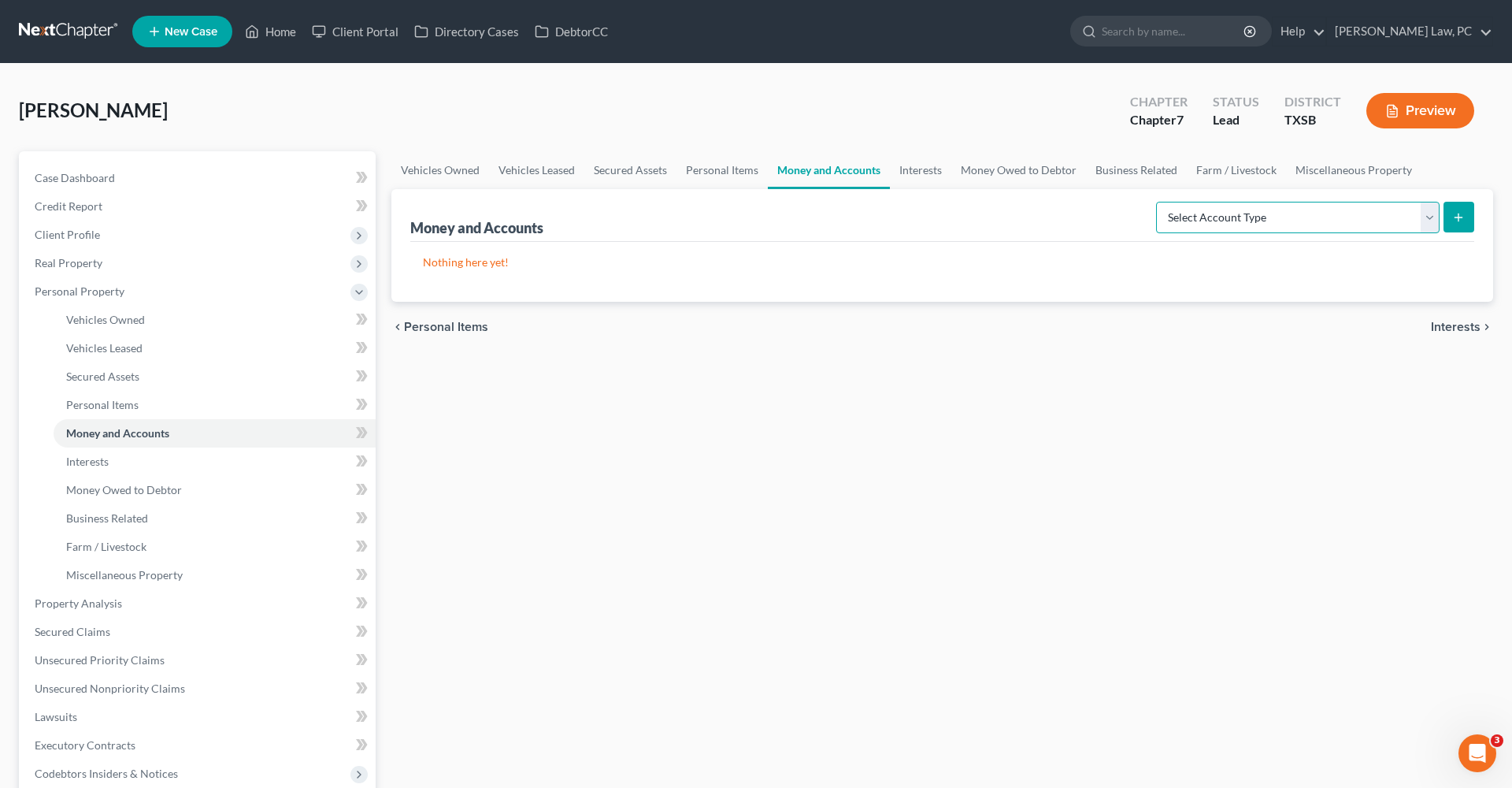
select select "checking"
click at [1464, 222] on icon "submit" at bounding box center [1458, 217] width 13 height 13
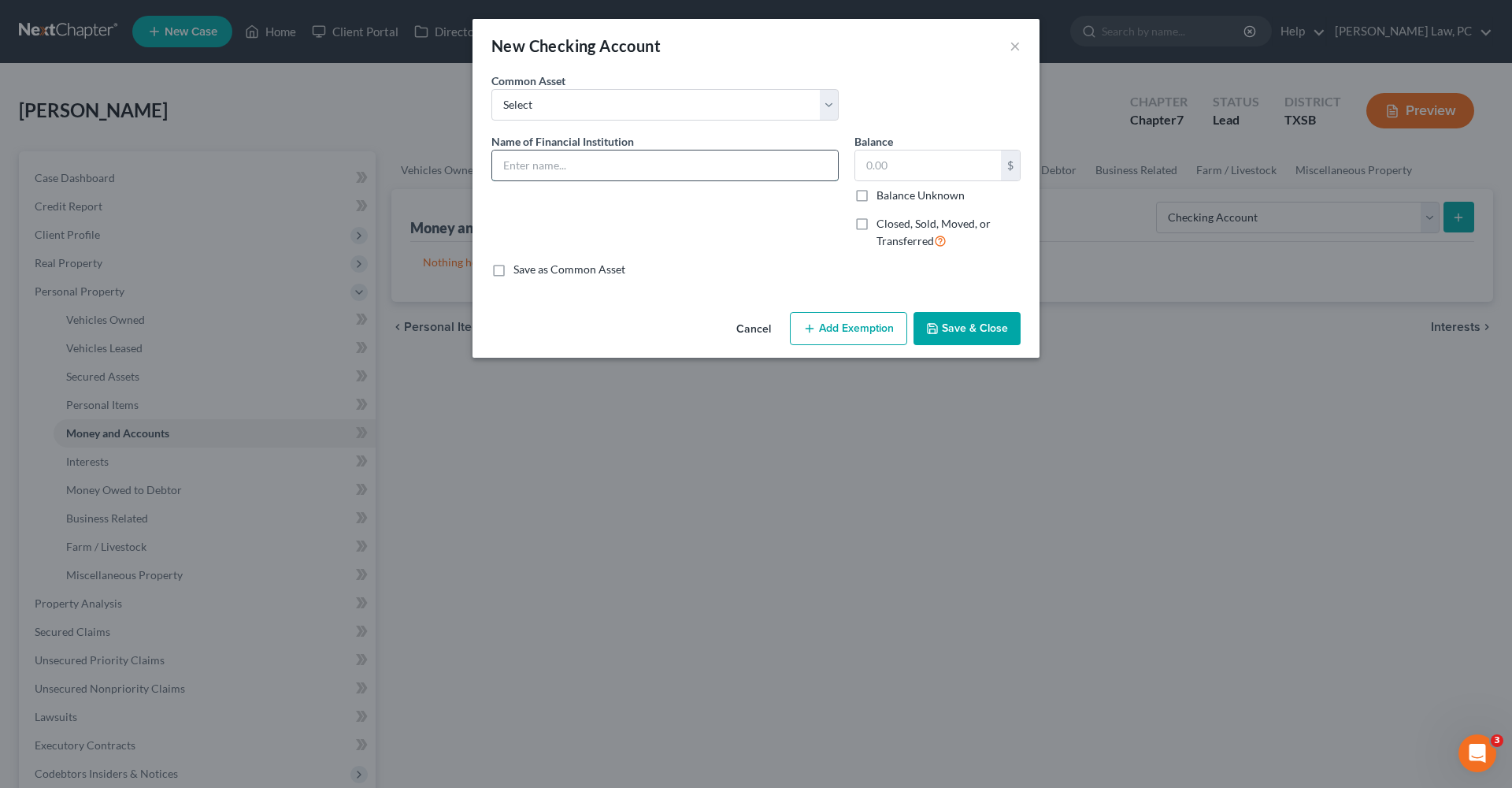
click at [517, 168] on input "text" at bounding box center [665, 165] width 345 height 30
type input "First National bank of Texas Acct 5482"
click at [968, 332] on button "Save & Close" at bounding box center [967, 329] width 107 height 33
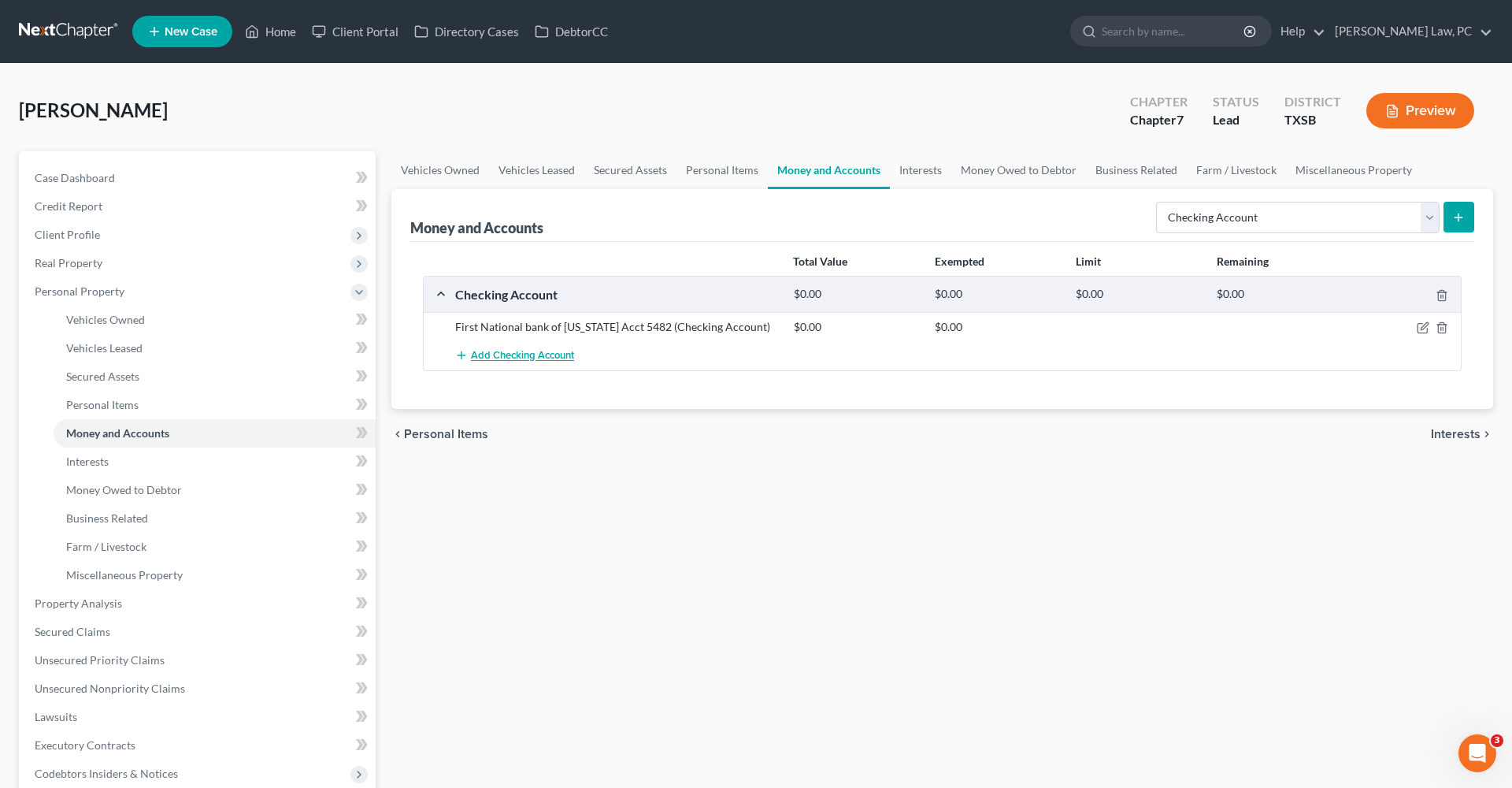
click at [532, 357] on span "Add Checking Account" at bounding box center [522, 356] width 103 height 13
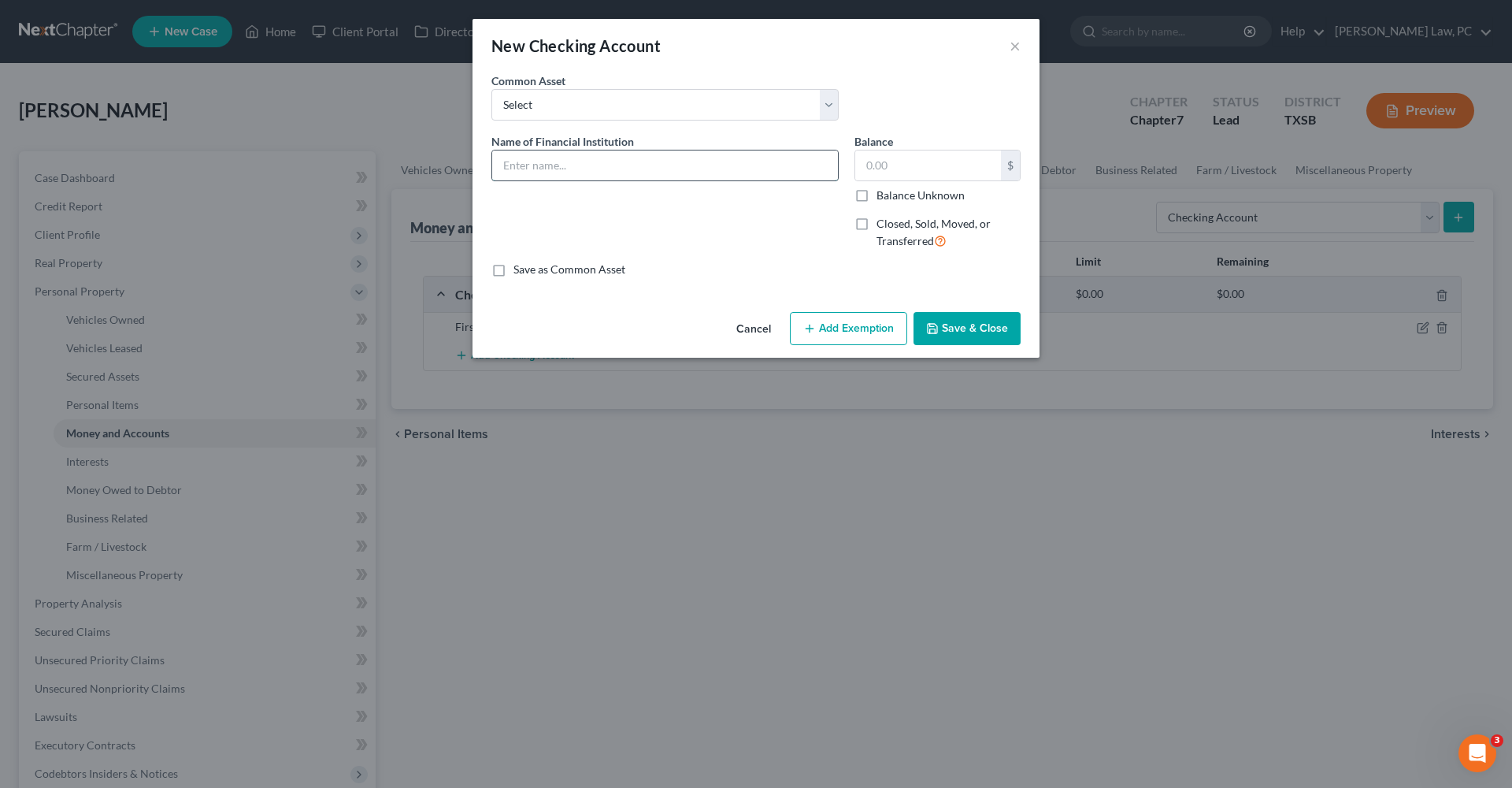
click at [531, 165] on input "text" at bounding box center [665, 165] width 345 height 30
type input "Wells Fargo Business Acct 5326"
click at [960, 335] on button "Save & Close" at bounding box center [967, 329] width 107 height 33
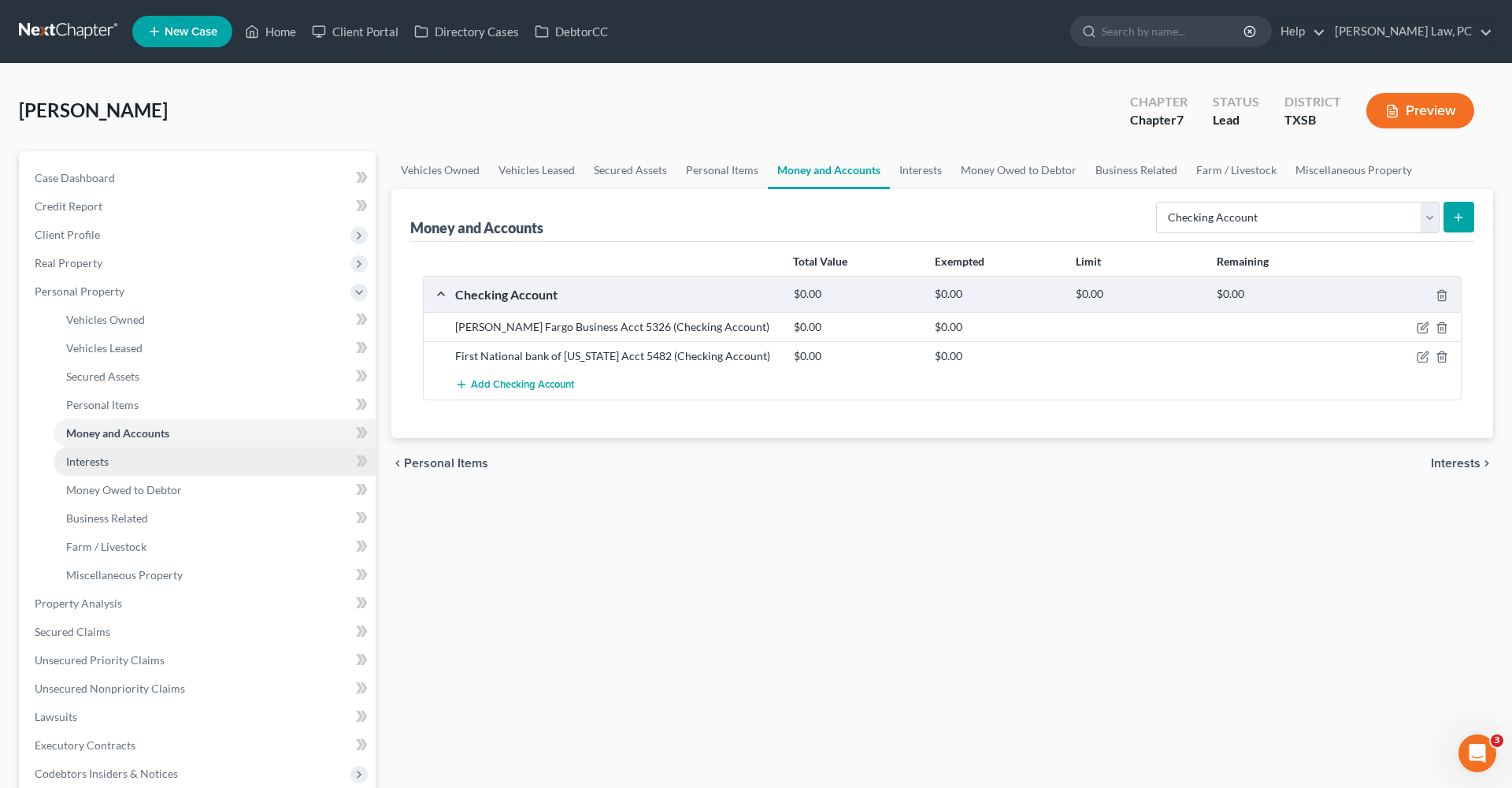
click at [111, 462] on link "Interests" at bounding box center [214, 462] width 322 height 28
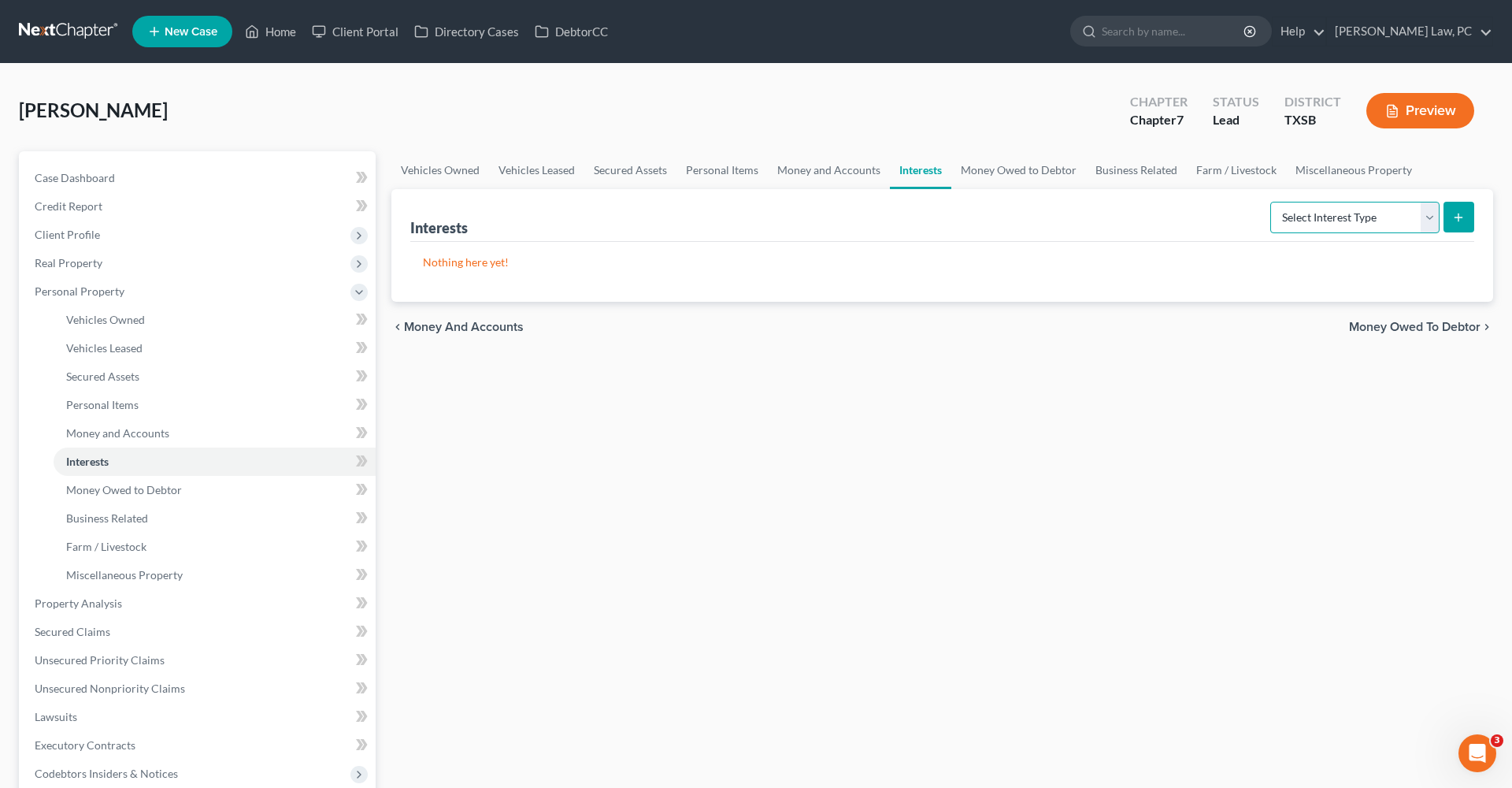
select select "incorporated_business"
click at [1463, 231] on button "submit" at bounding box center [1459, 217] width 31 height 31
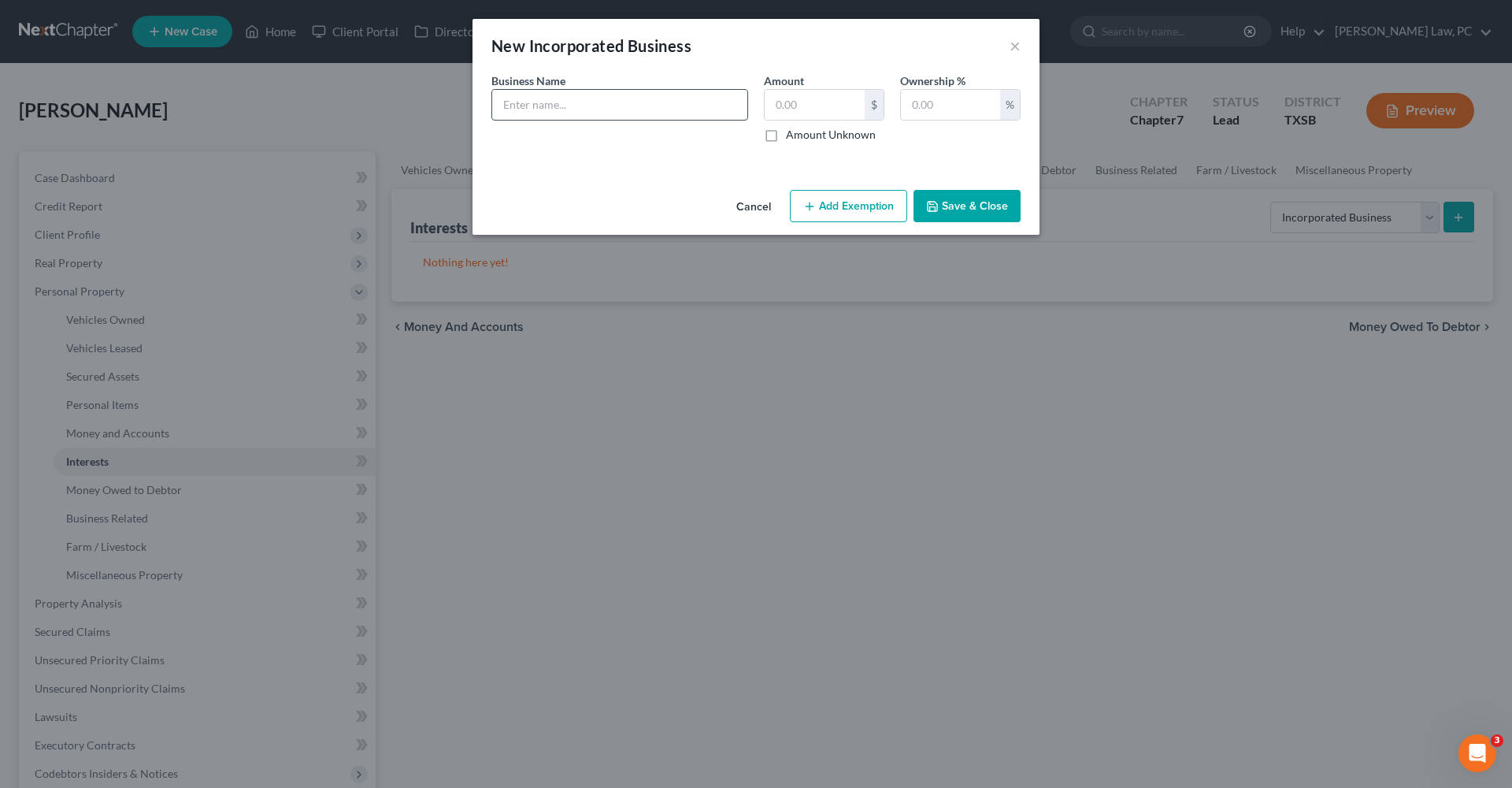
click at [587, 105] on input "text" at bounding box center [620, 105] width 255 height 30
type input "Smart Cable Construction LLC"
click at [960, 213] on button "Save & Close" at bounding box center [967, 206] width 107 height 33
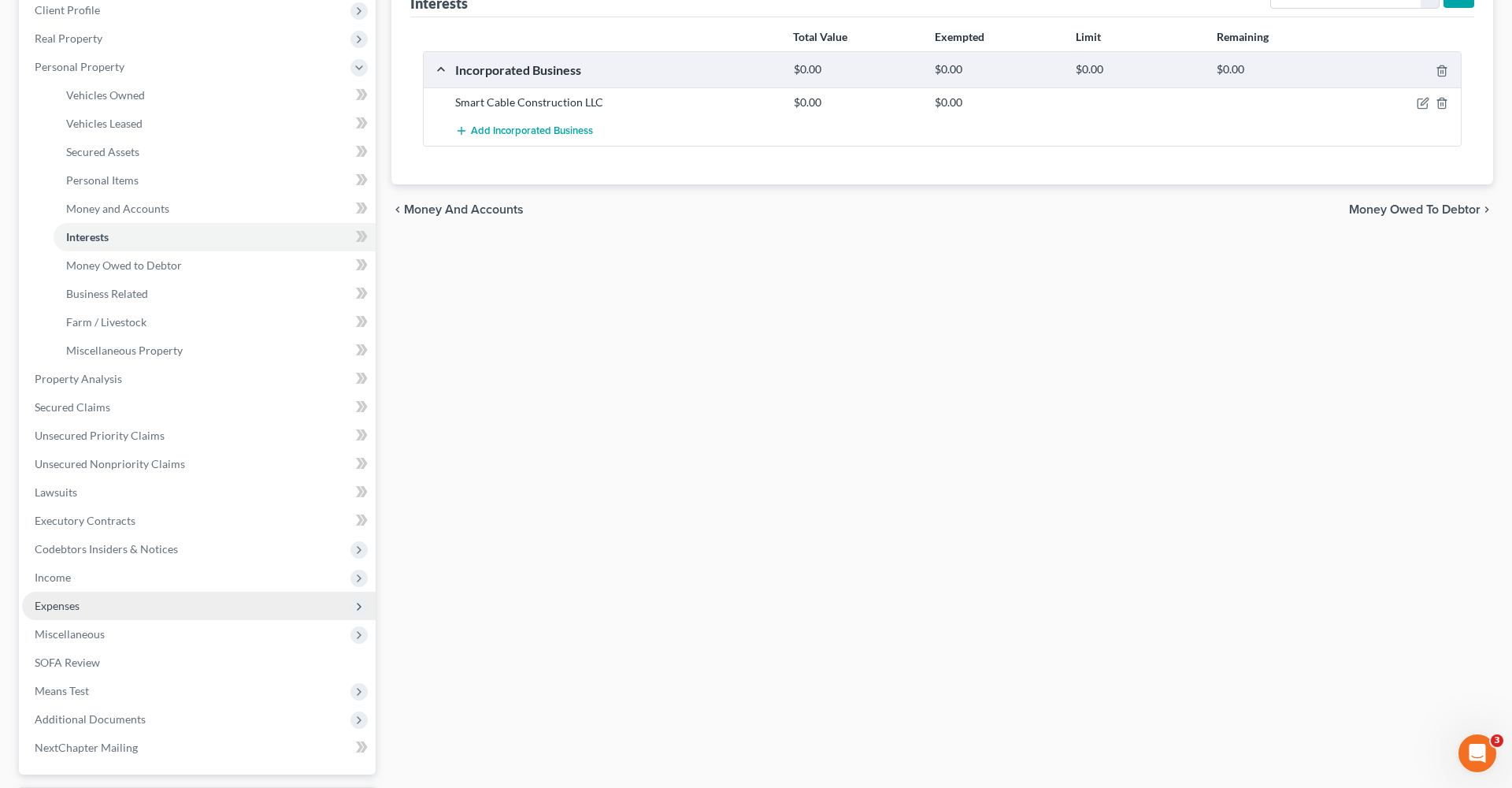
scroll to position [235, 0]
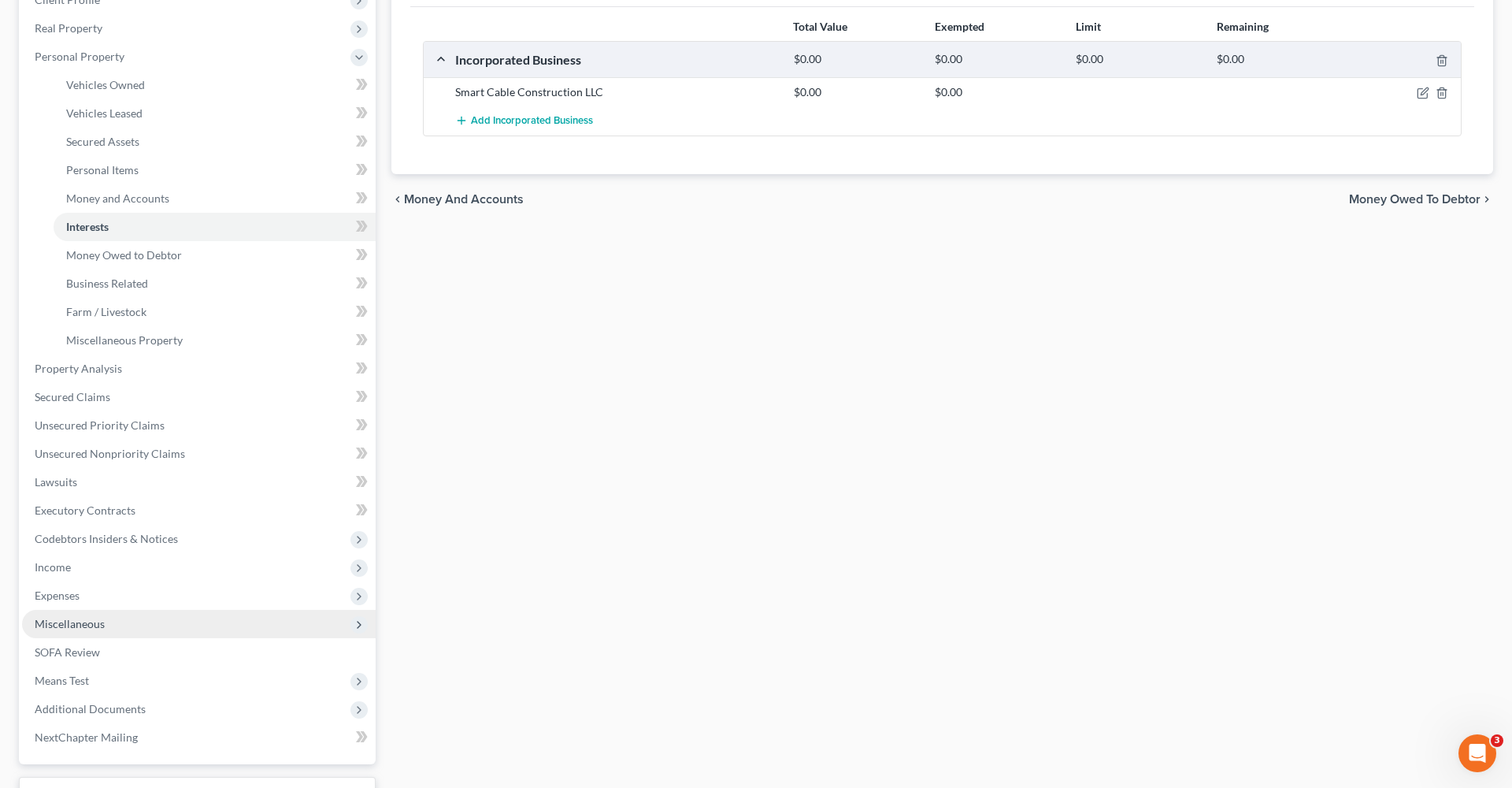
click at [68, 626] on span "Miscellaneous" at bounding box center [70, 624] width 70 height 13
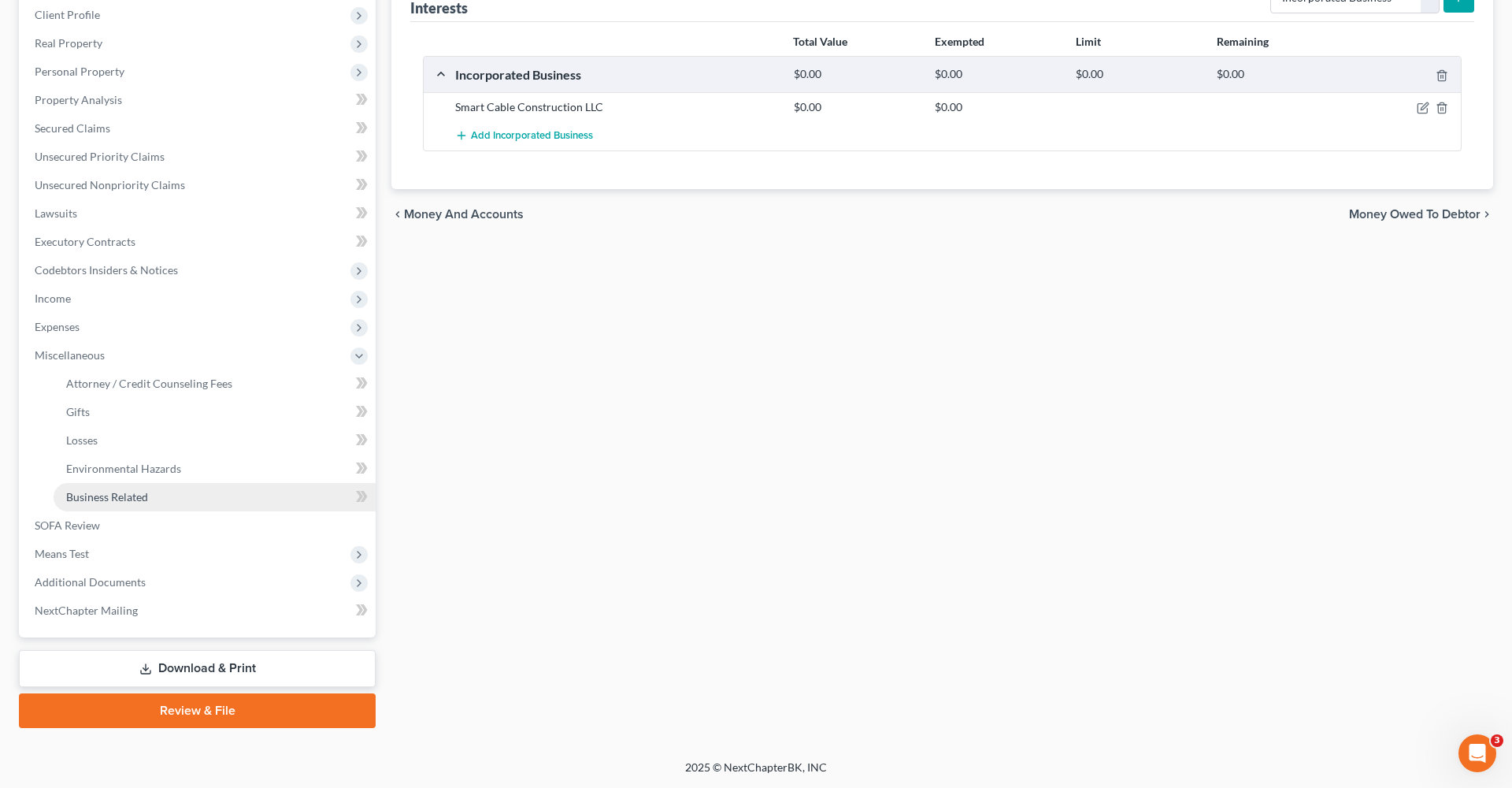
click at [119, 499] on span "Business Related" at bounding box center [107, 497] width 82 height 13
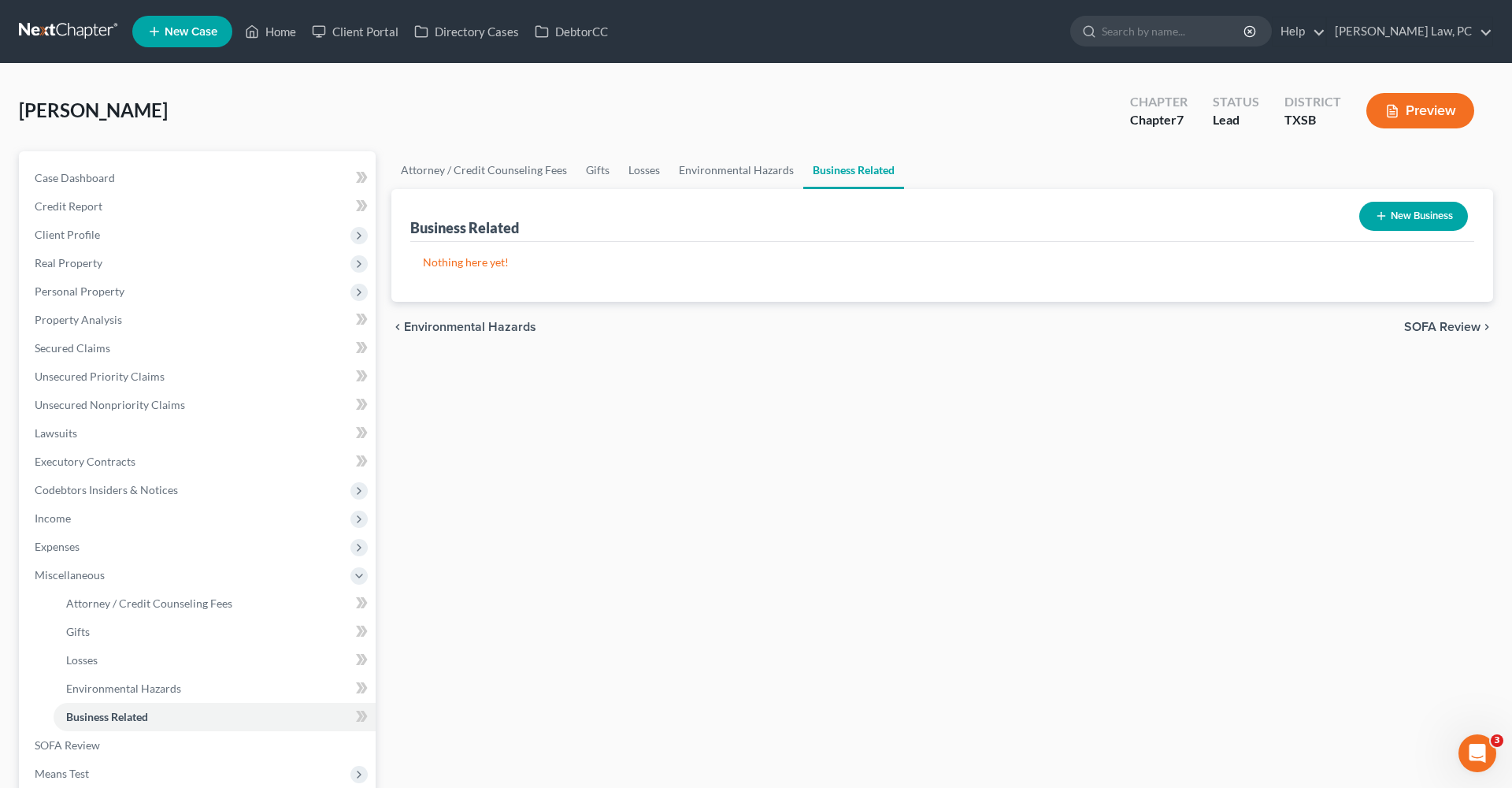
click at [1409, 221] on button "New Business" at bounding box center [1414, 216] width 108 height 29
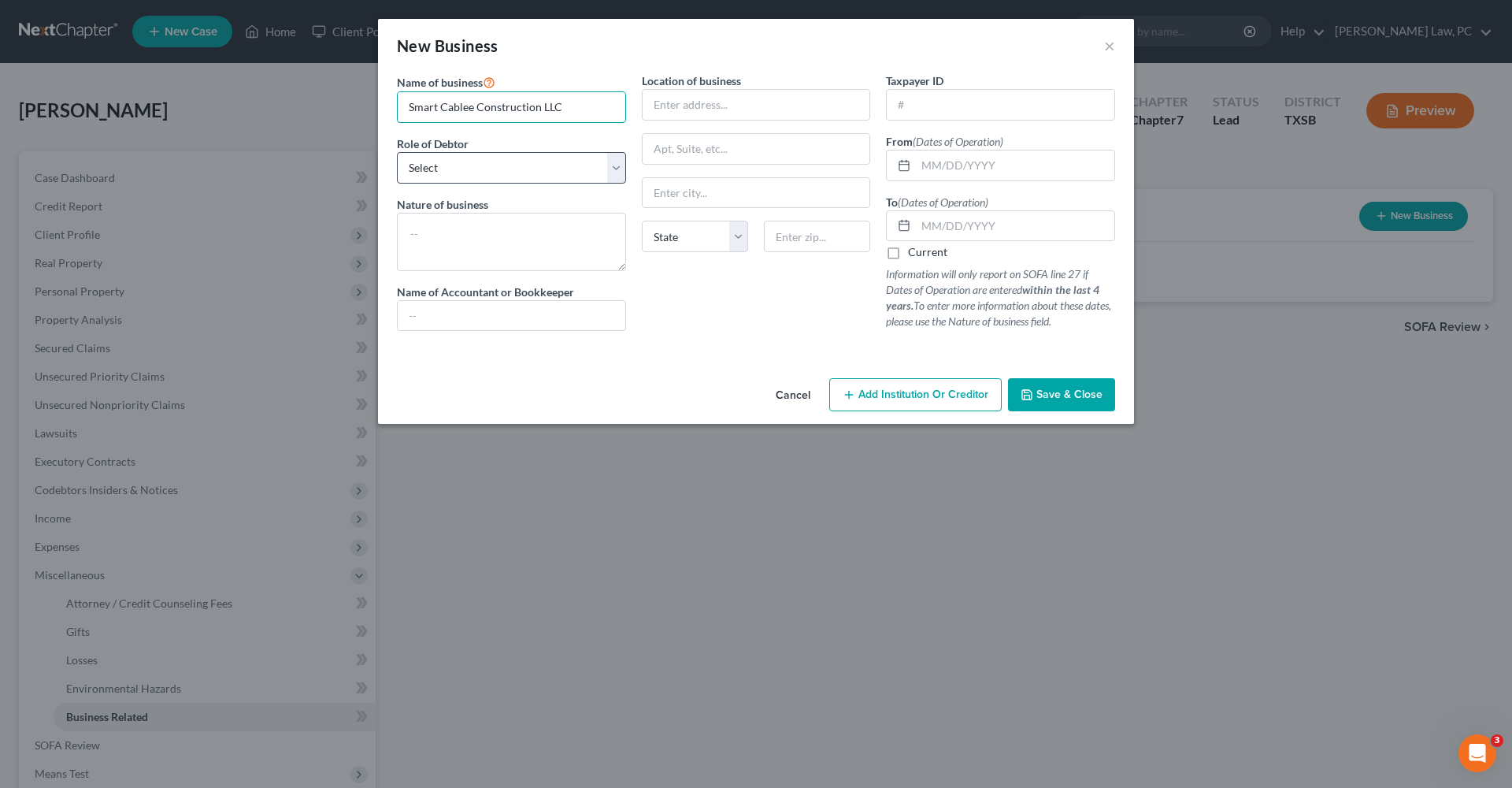
type input "Smart Cablee Construction LLC"
select select "member"
click at [1055, 397] on span "Save & Close" at bounding box center [1069, 394] width 66 height 13
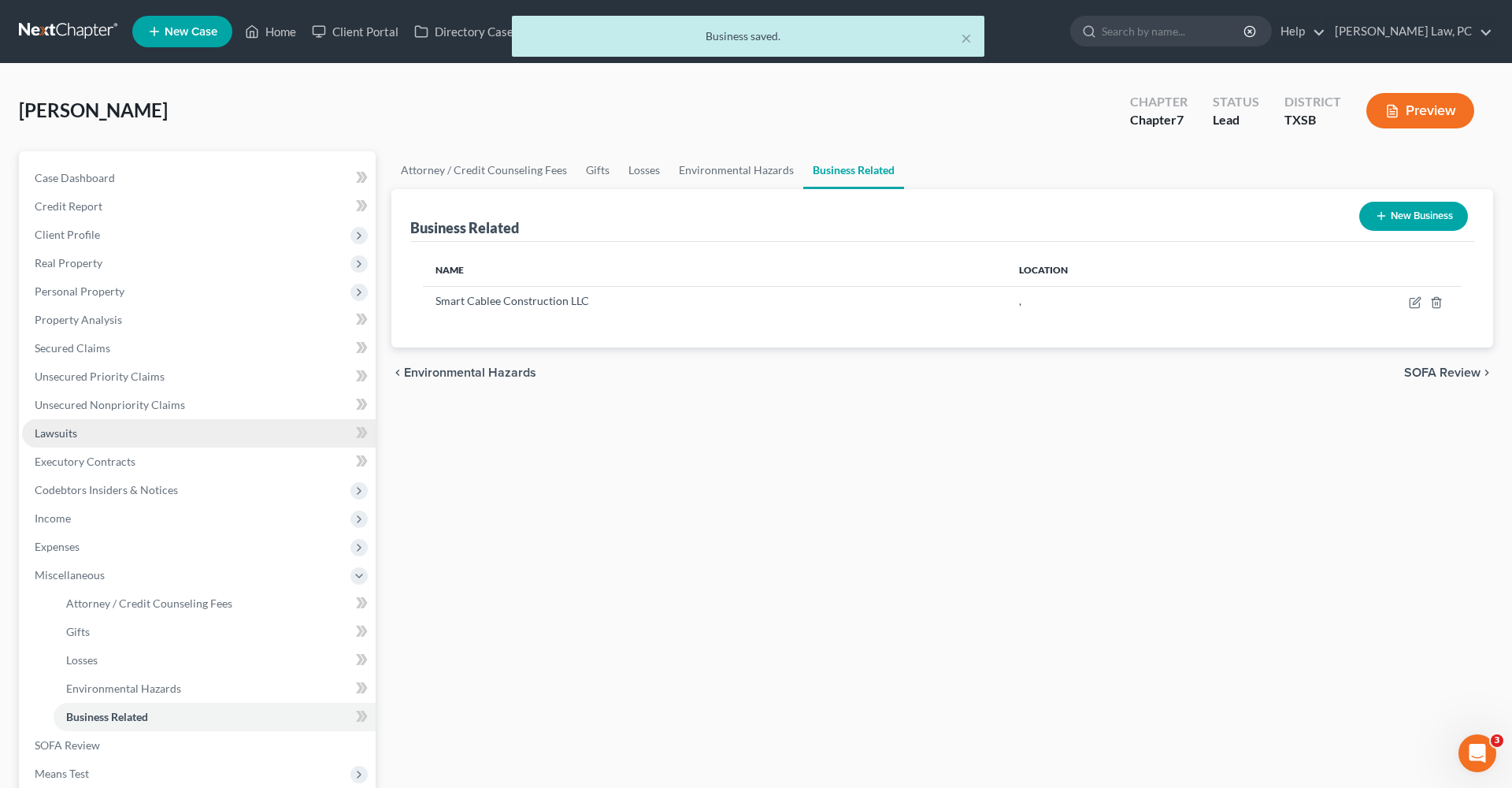
click at [77, 432] on span "Lawsuits" at bounding box center [56, 433] width 43 height 13
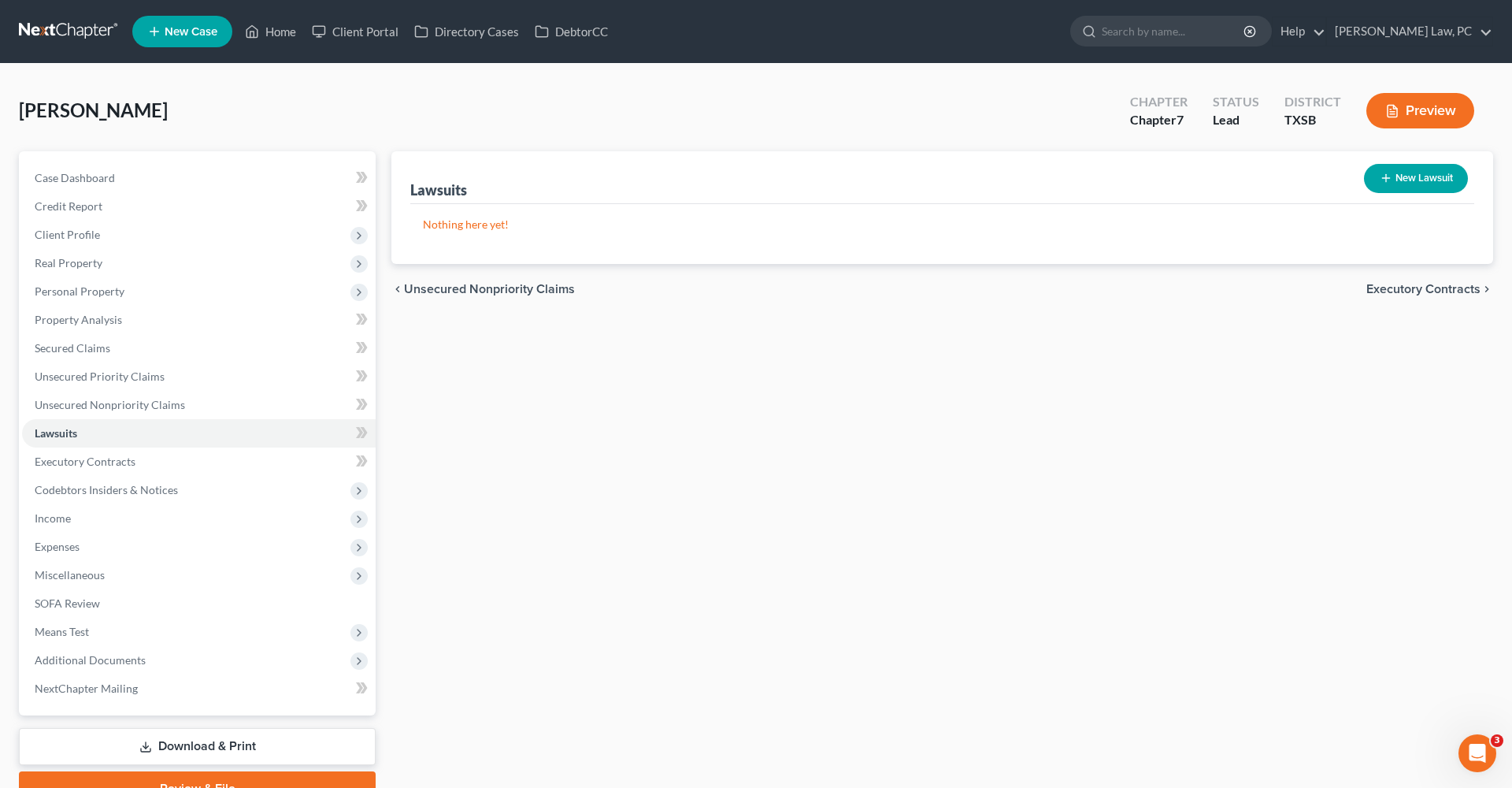
click at [1404, 174] on button "New Lawsuit" at bounding box center [1416, 178] width 104 height 29
select select "0"
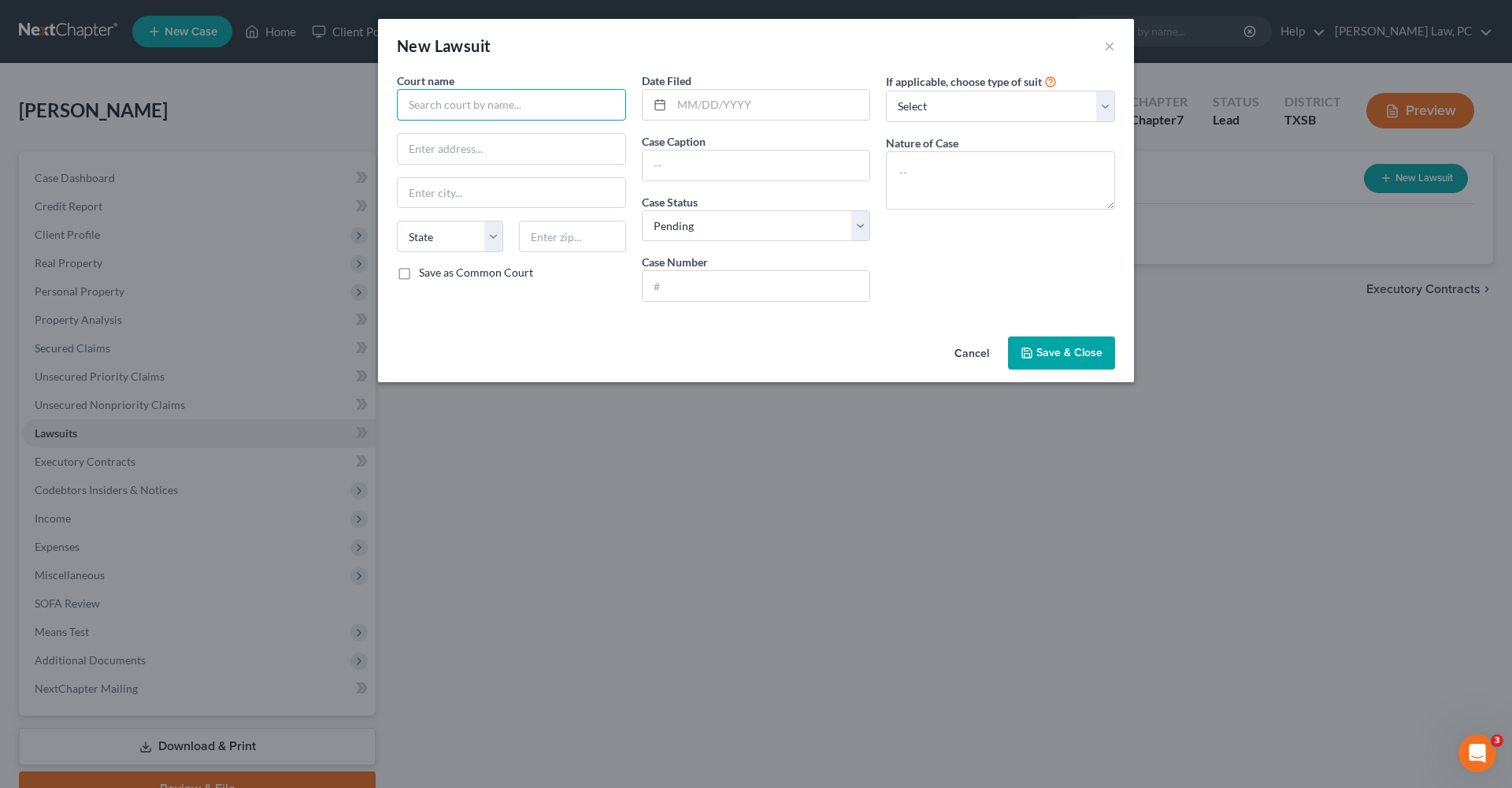
click at [498, 98] on input "text" at bounding box center [512, 105] width 229 height 32
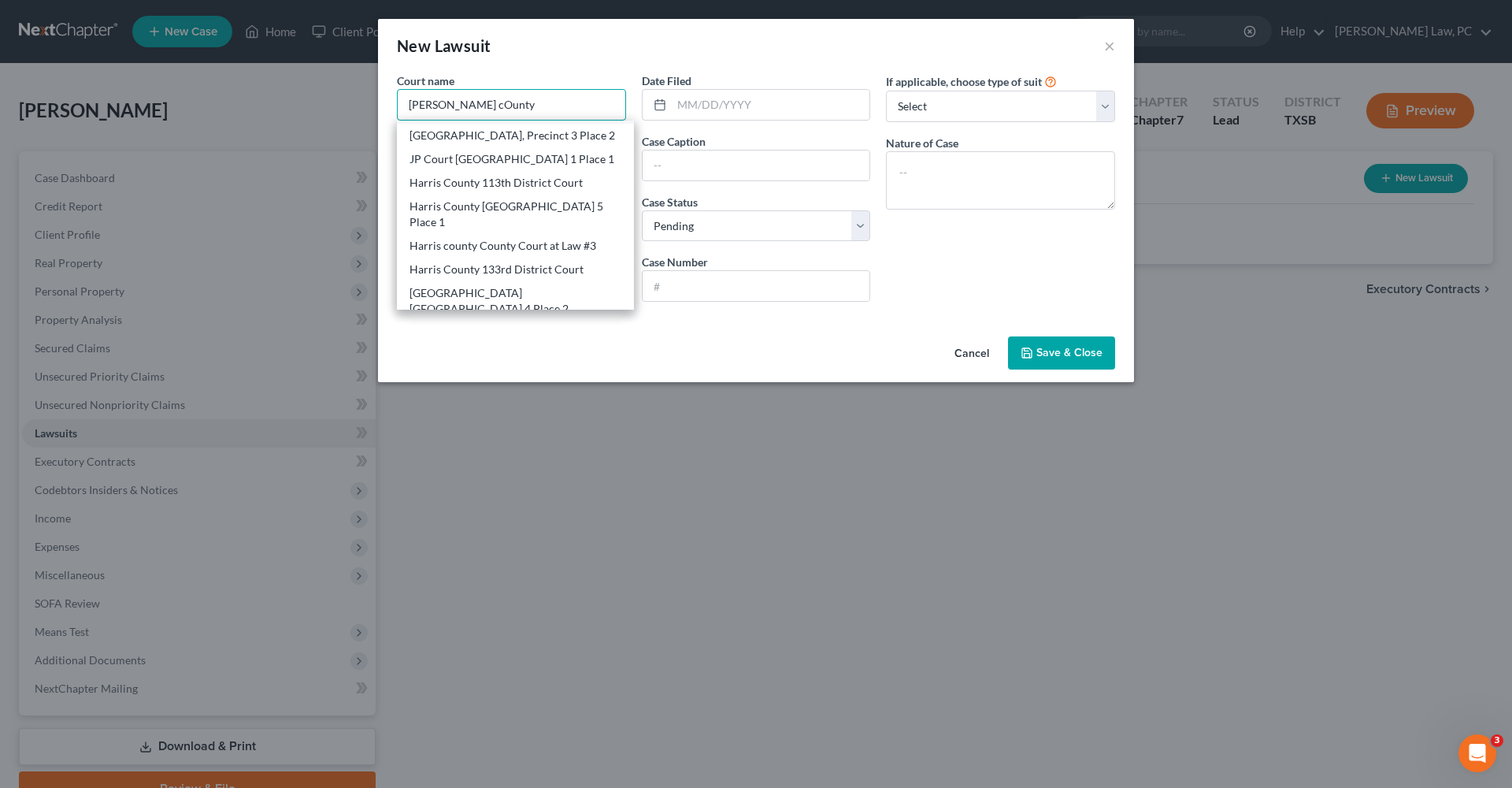
scroll to position [112, 0]
click at [536, 201] on div "Harris County JP Court Precinct 5 Place 1" at bounding box center [516, 210] width 212 height 32
type input "Harris County JP Court Precinct 5 Place 1"
type input "6000 Chimney Rock, Suite 102"
type input "[GEOGRAPHIC_DATA]"
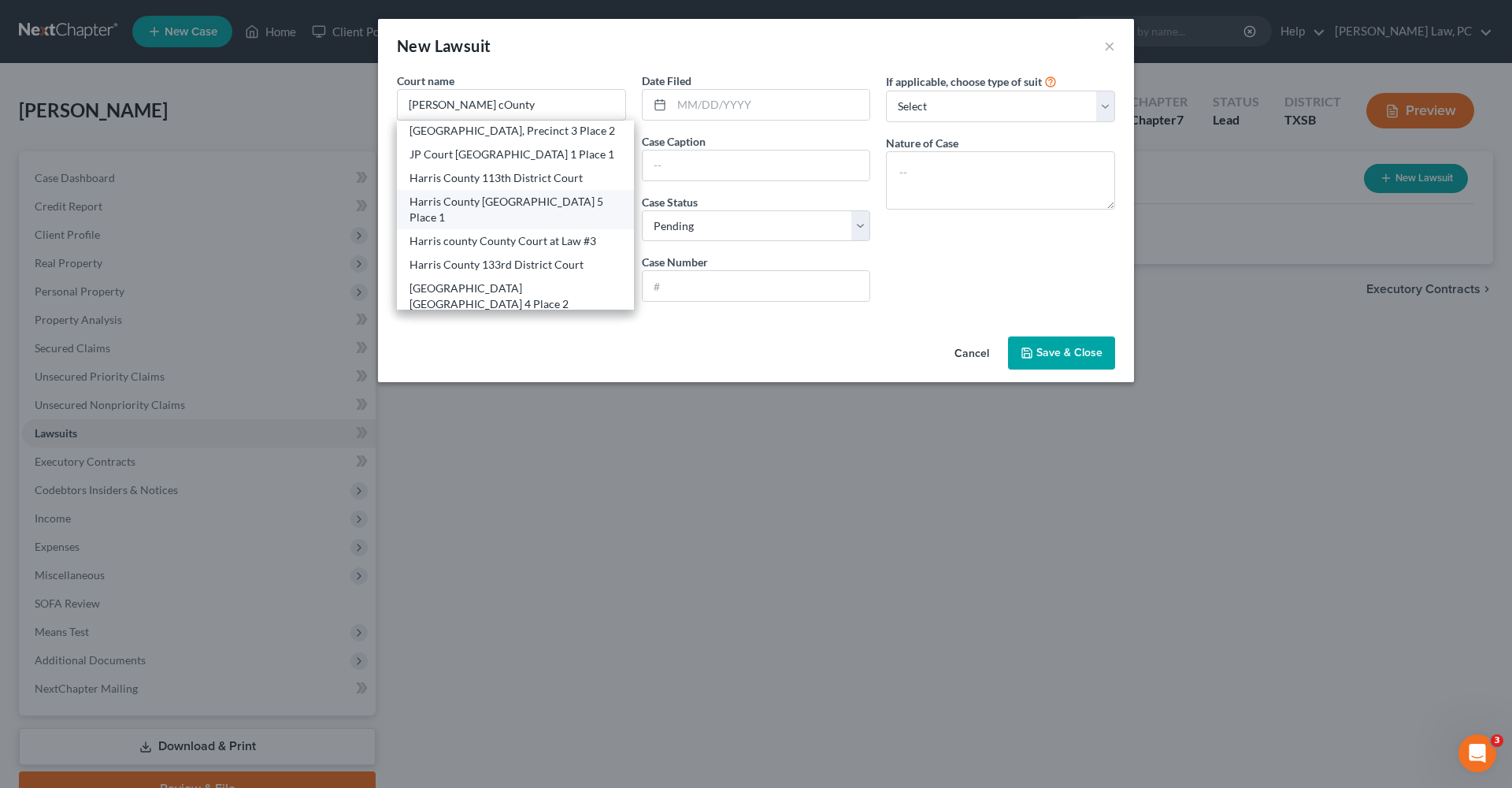
select select "45"
type input "77081"
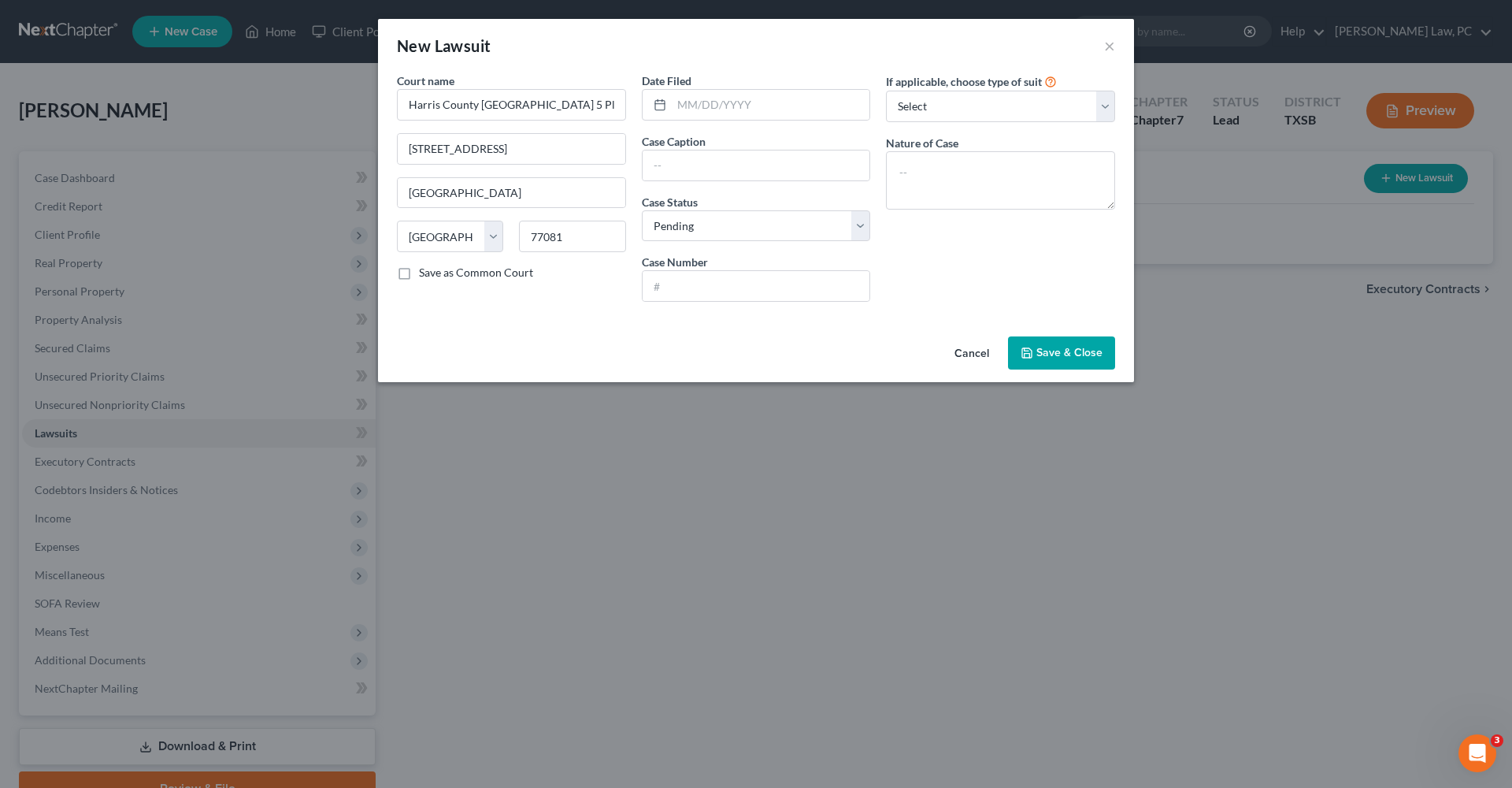
scroll to position [0, 0]
click at [608, 109] on input "Harris County JP Court Precinct 5 Place 1" at bounding box center [512, 105] width 229 height 32
click at [524, 105] on input "Harris County JP Court Precinct 5 Place 2" at bounding box center [512, 105] width 229 height 32
type input "Harris County Justice of Peace Precinct 5 Place 2"
click at [728, 104] on input "text" at bounding box center [771, 105] width 199 height 30
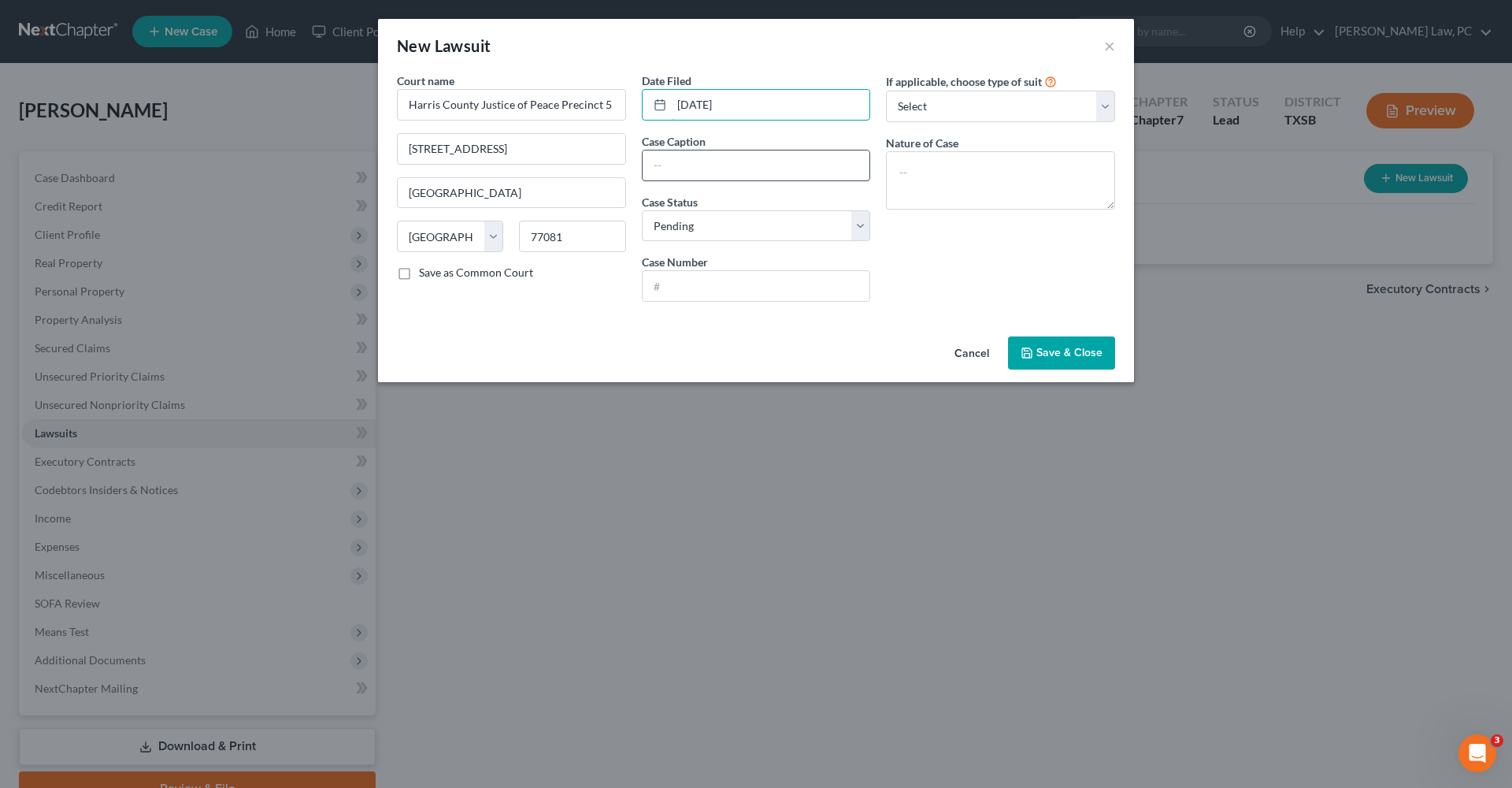
type input "06/05/2025"
click at [742, 162] on input "text" at bounding box center [756, 165] width 228 height 30
type input "Synchrony Bank vs. Luis Santos"
select select "4"
click at [934, 184] on textarea at bounding box center [1000, 180] width 229 height 58
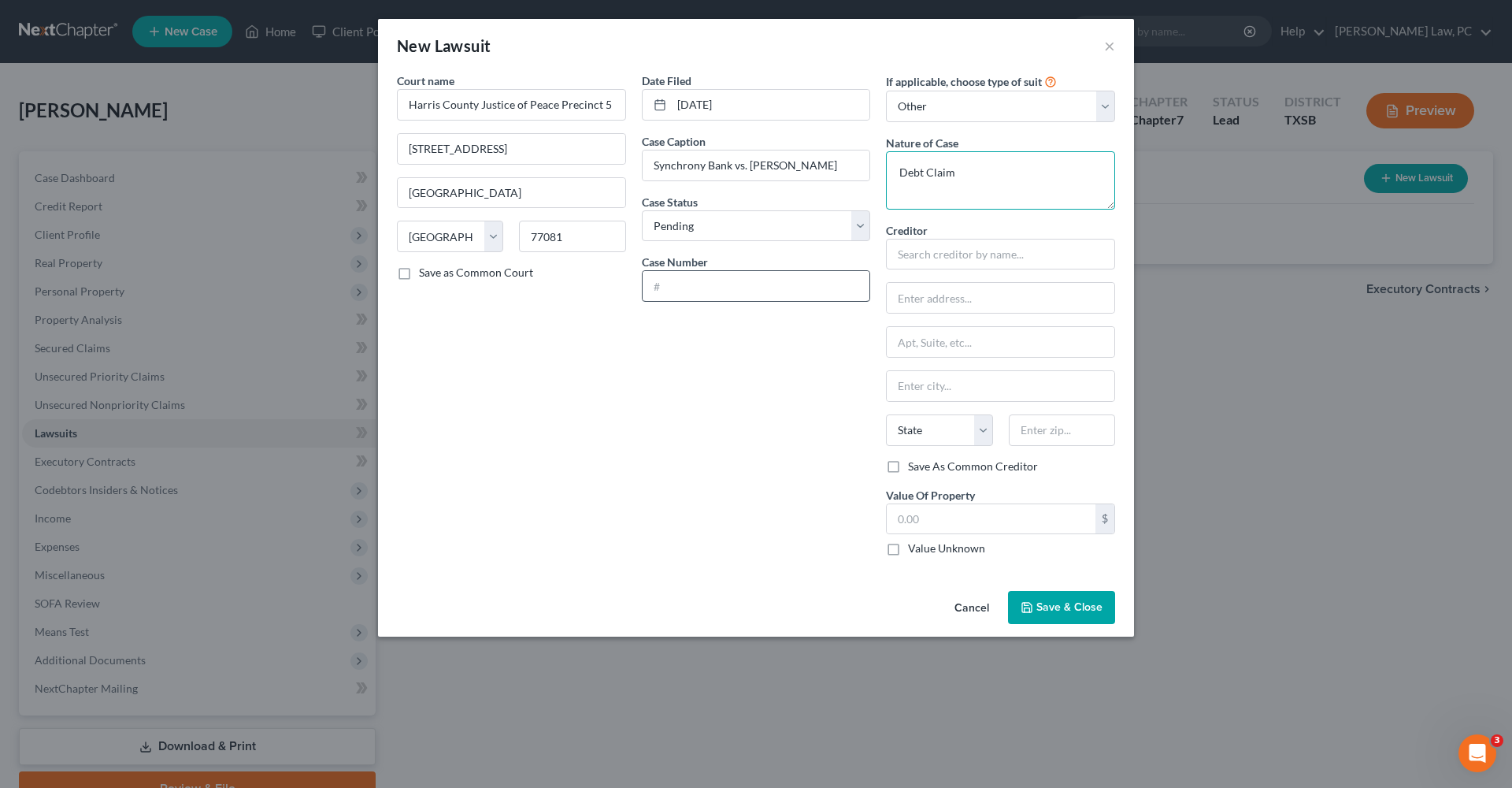
type textarea "Debt Claim"
click at [743, 280] on input "text" at bounding box center [756, 286] width 228 height 30
type input "255200225867"
click at [945, 254] on input "text" at bounding box center [1000, 255] width 229 height 32
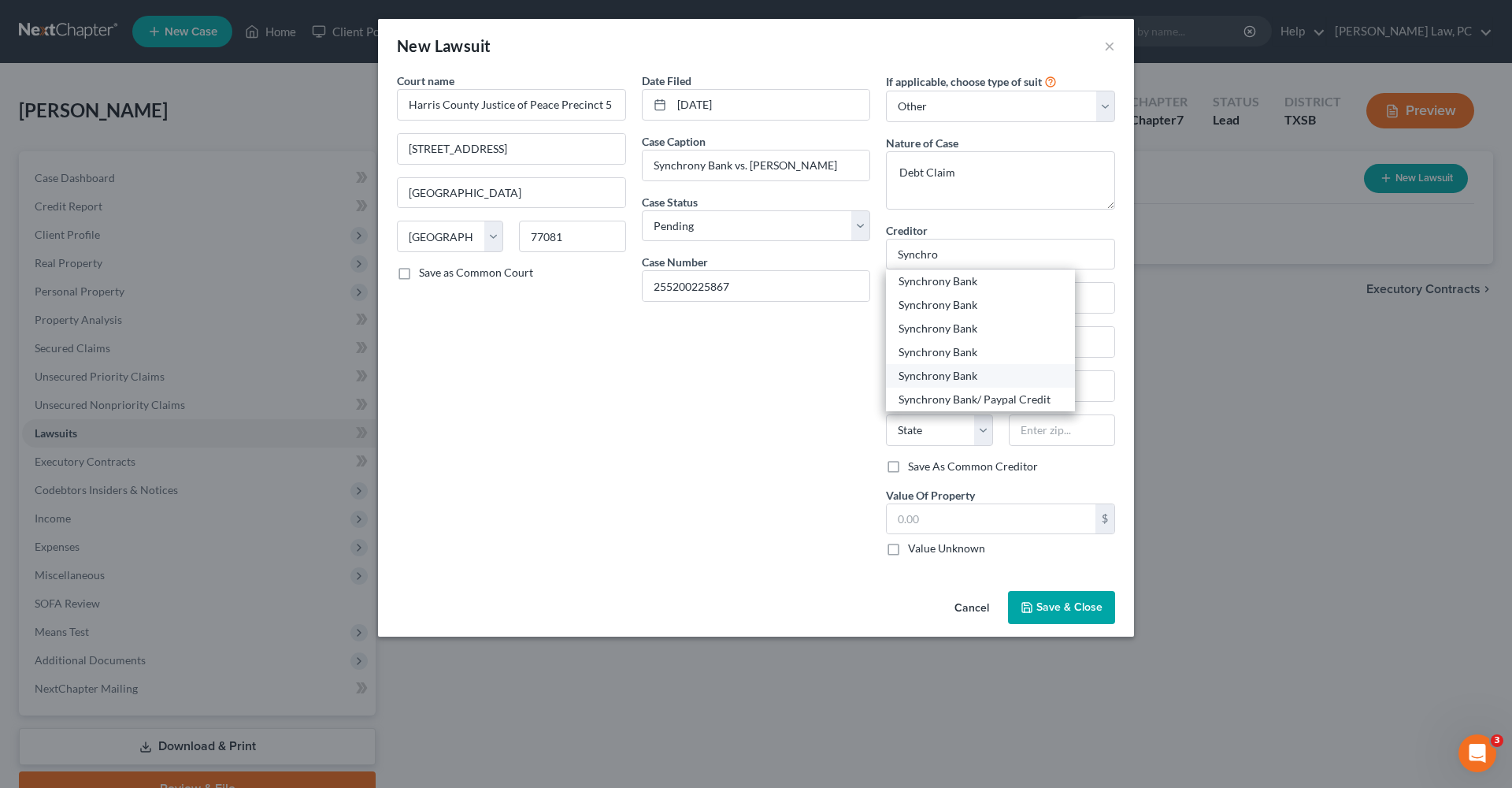
click at [971, 375] on div "Synchrony Bank" at bounding box center [980, 376] width 164 height 16
type input "Synchrony Bank"
type input "15660 Dallas Pkwy"
type input "Ste 350"
type input "Dallas"
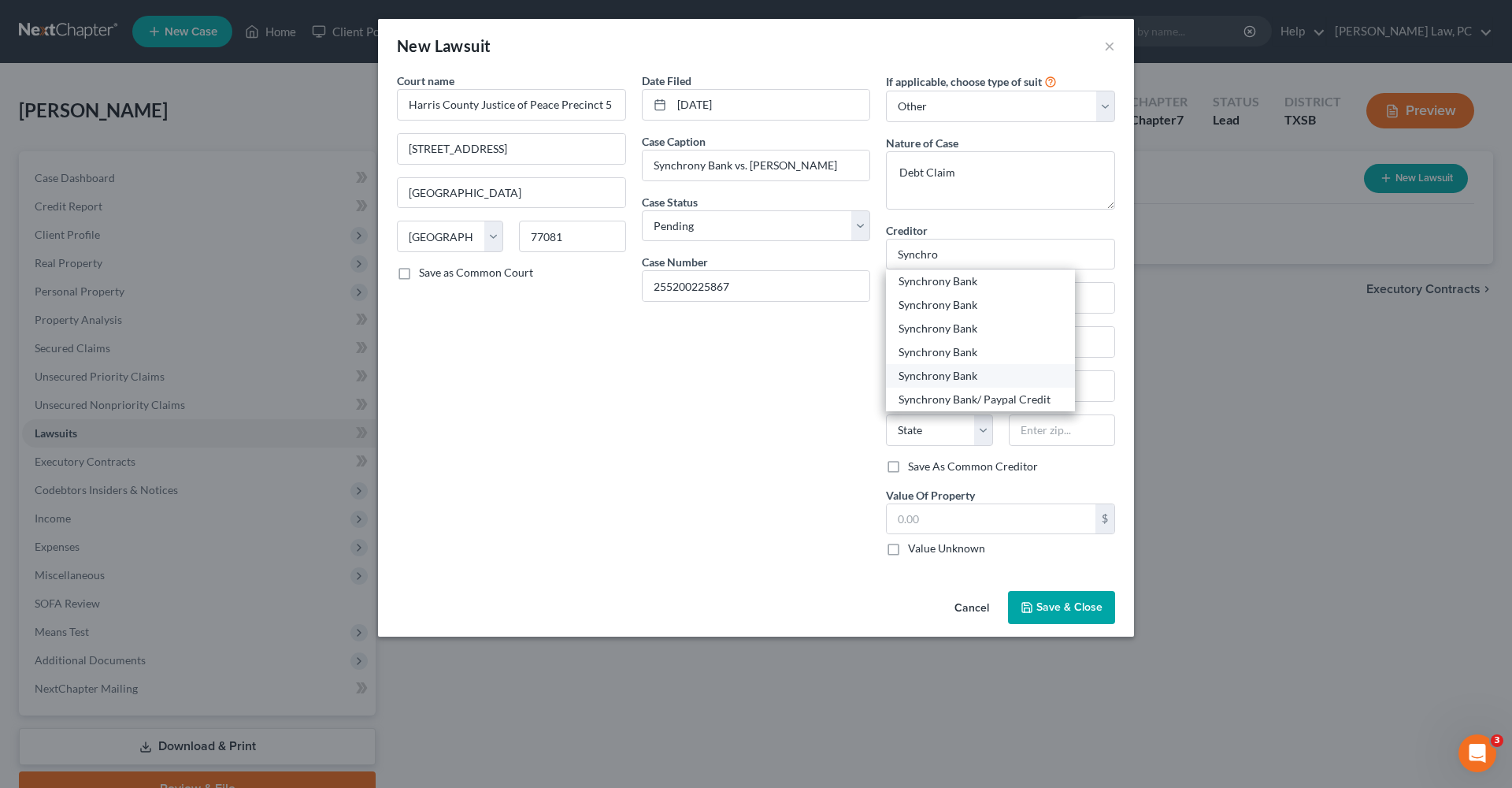
select select "45"
type input "75248"
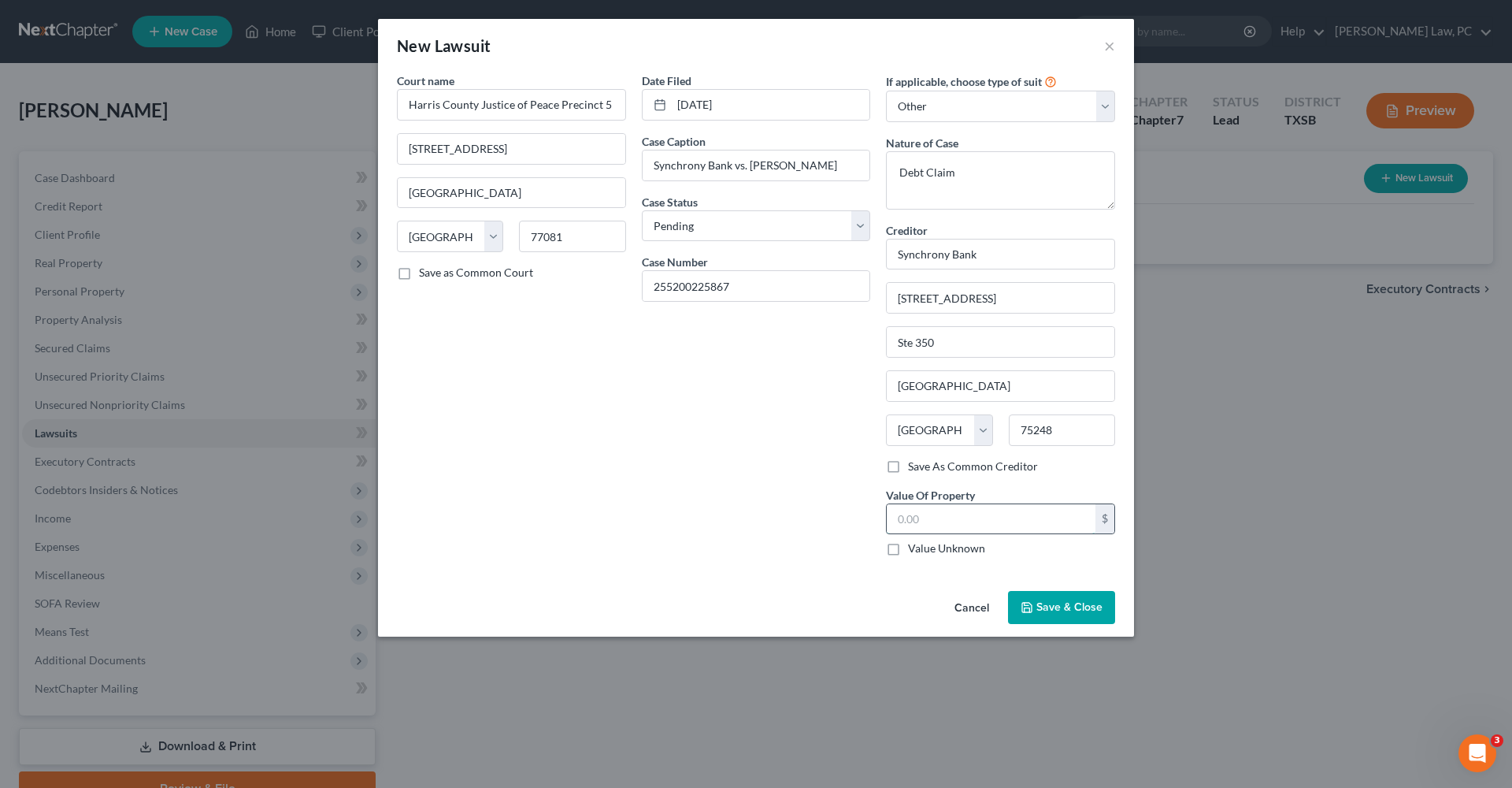
click at [929, 526] on input "text" at bounding box center [991, 519] width 209 height 30
type input "3,062.50"
click at [1039, 608] on span "Save & Close" at bounding box center [1069, 607] width 66 height 13
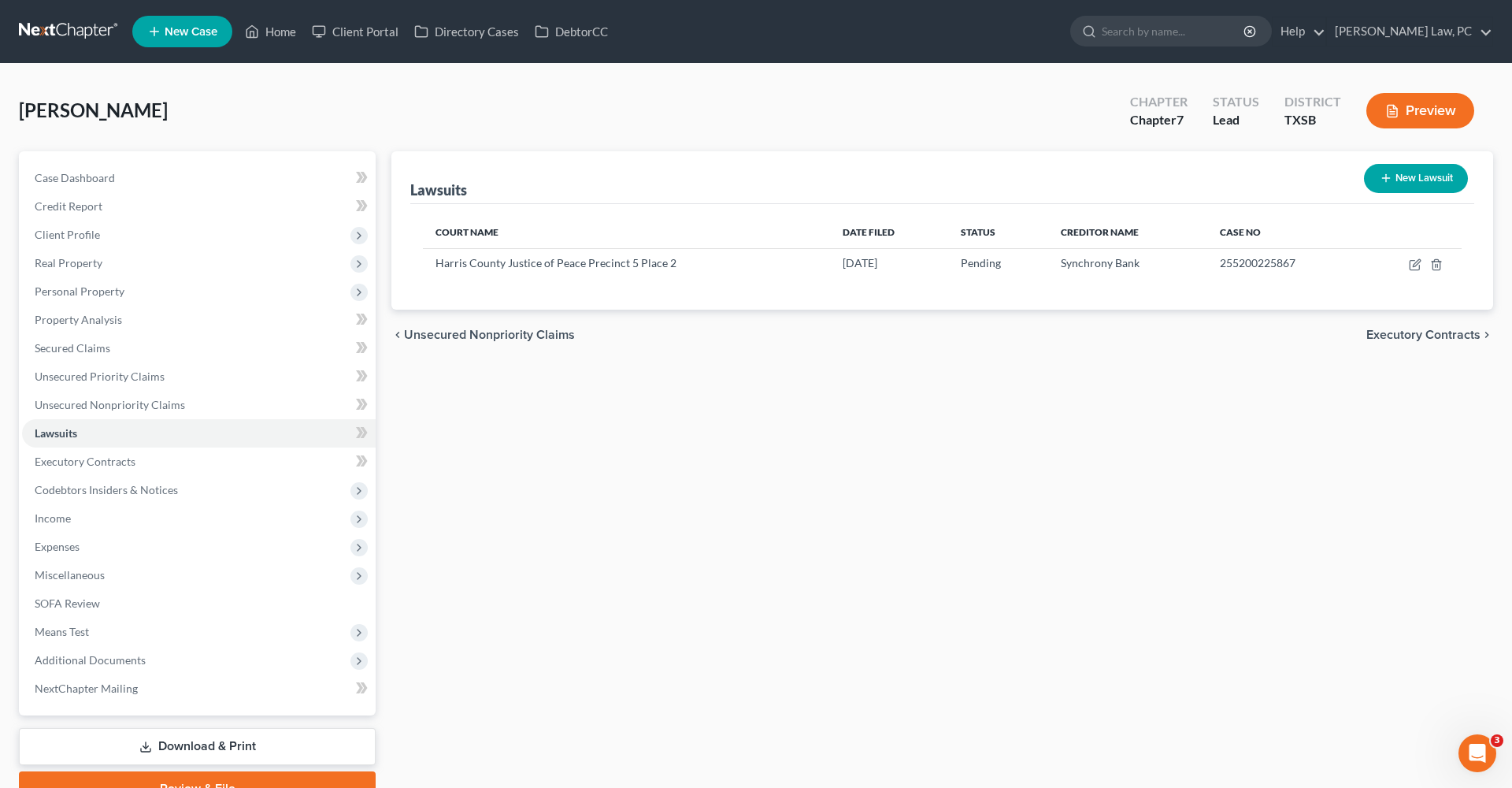
click at [1365, 186] on button "New Lawsuit" at bounding box center [1416, 178] width 104 height 29
select select "0"
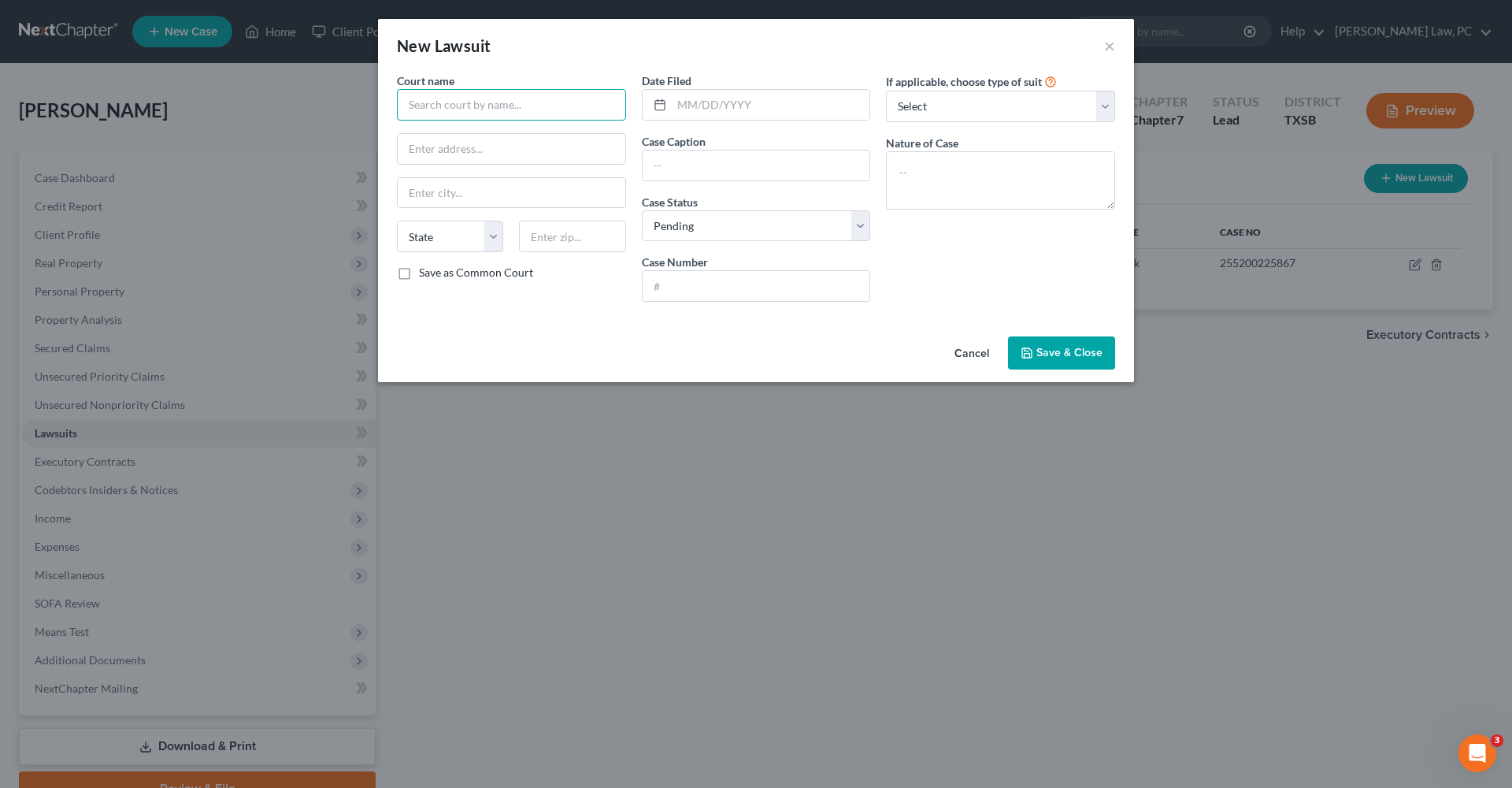
click at [427, 119] on input "text" at bounding box center [512, 105] width 229 height 32
type input "Harris County 334th Judicial Court"
click at [745, 111] on input "text" at bounding box center [771, 105] width 199 height 30
type input "10/29/2024"
select select "4"
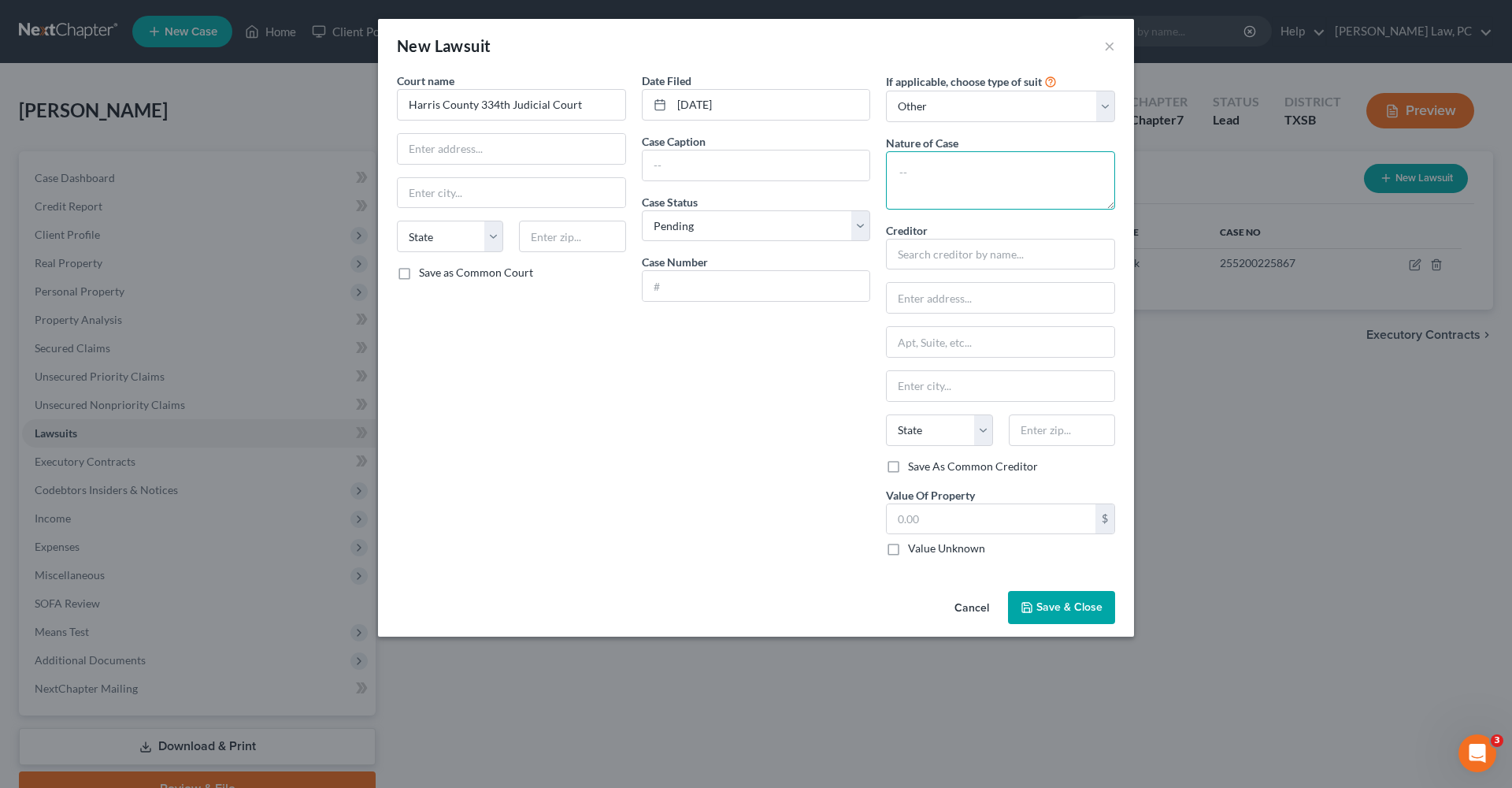
click at [930, 182] on textarea at bounding box center [1000, 180] width 229 height 58
type textarea "Debt Claim"
click at [947, 251] on input "text" at bounding box center [1000, 255] width 229 height 32
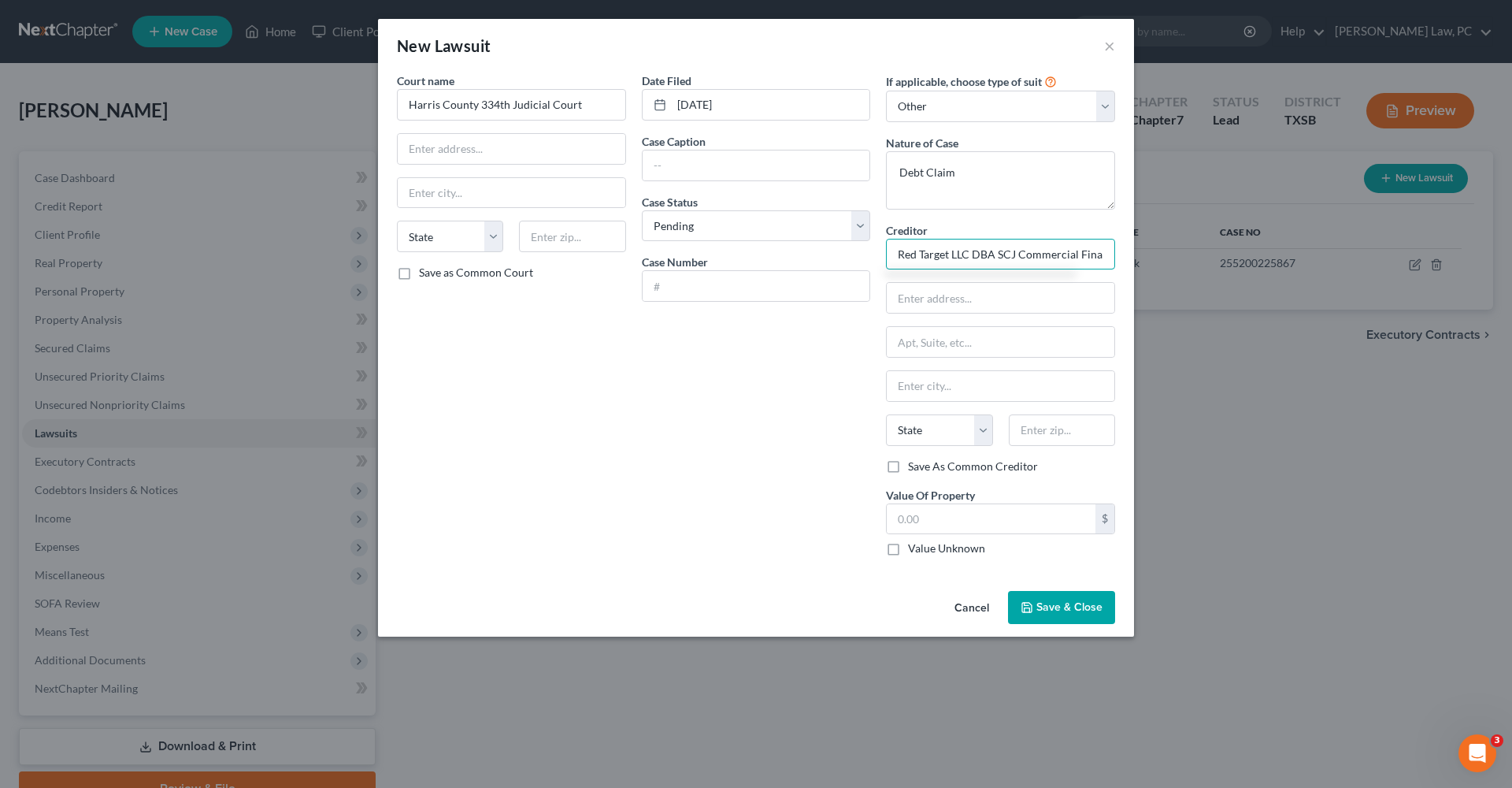
drag, startPoint x: 1105, startPoint y: 252, endPoint x: 864, endPoint y: 251, distance: 241.0
click at [864, 251] on div "Court name * Harris County 334th Judicial Court State AL AK AR AZ CA CO CT DE D…" at bounding box center [756, 321] width 734 height 497
type input "Red Target LLC DBA SCJ Commercial Financial Services"
click at [693, 170] on input "text" at bounding box center [756, 165] width 228 height 30
paste input "Red Target LLC DBA SCJ Commercial Financial Services"
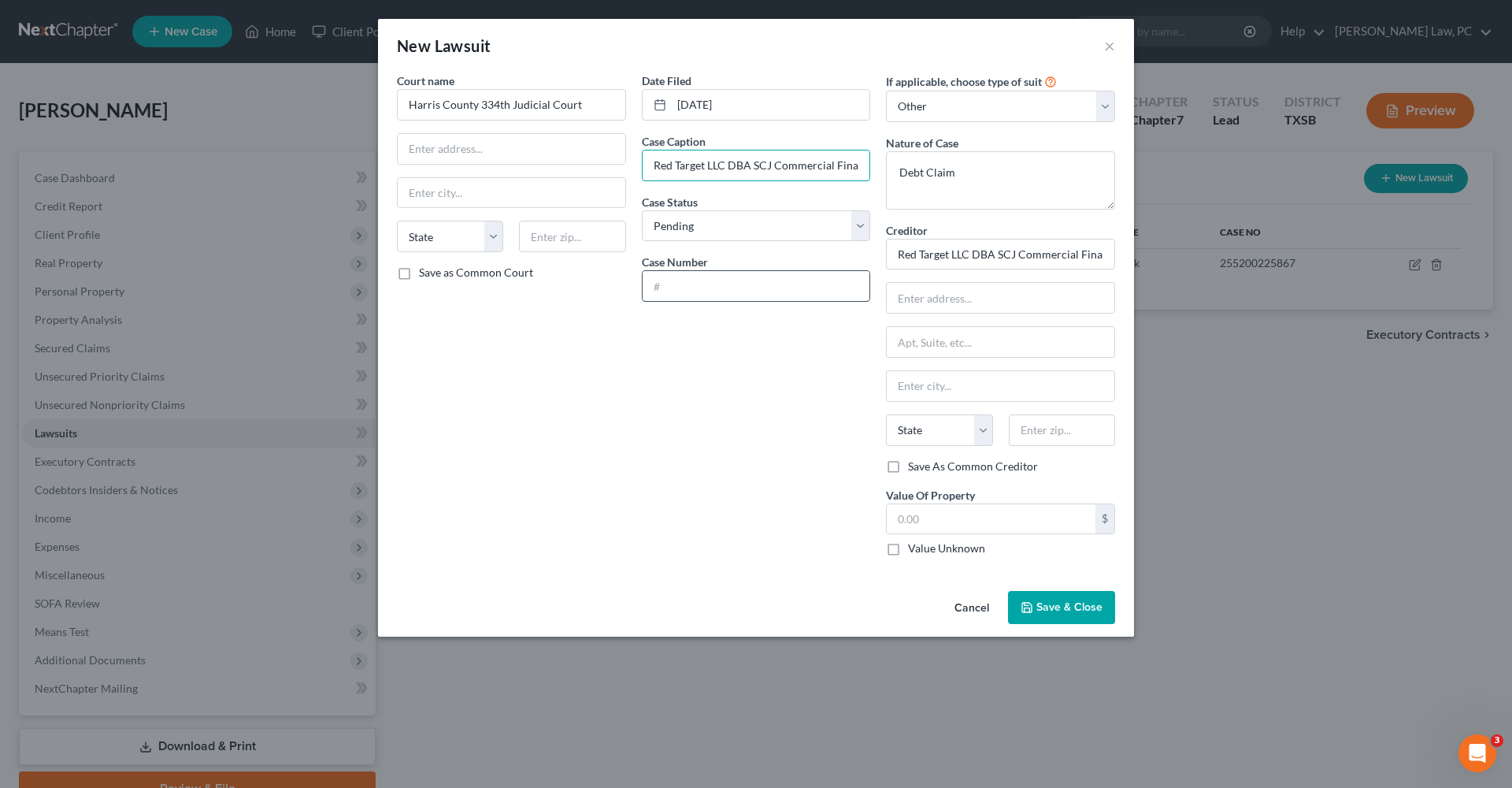
type input "Red Target LLC DBA SCJ Commercial Financial Services vs. Luis Eduardo Santos"
click at [698, 287] on input "text" at bounding box center [756, 286] width 228 height 30
click at [730, 292] on input "text" at bounding box center [756, 286] width 228 height 30
click at [698, 291] on input "text" at bounding box center [756, 286] width 228 height 30
type input "2024-75548"
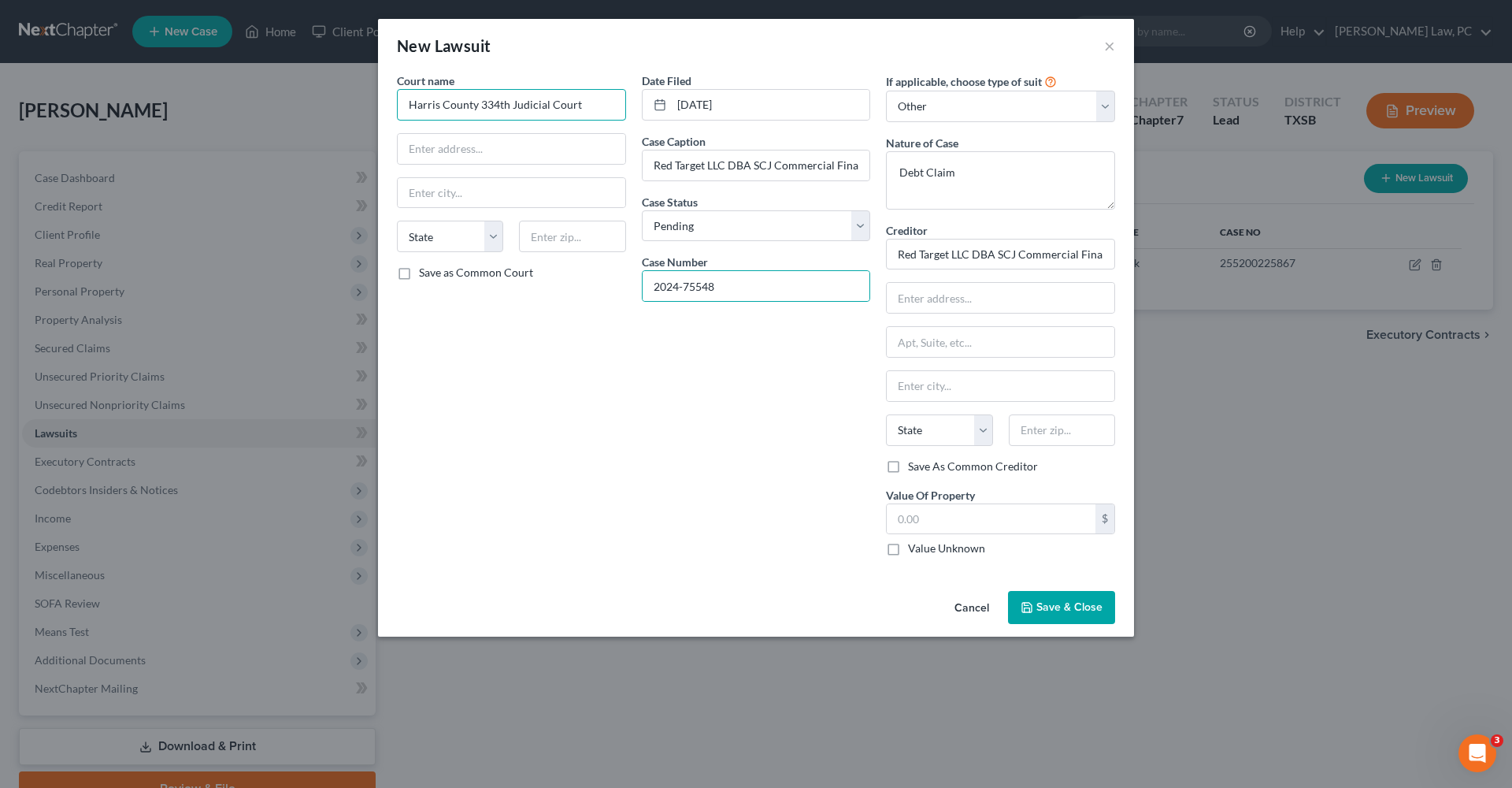
click at [588, 104] on input "Harris County 334th Judicial Court" at bounding box center [512, 105] width 229 height 32
drag, startPoint x: 588, startPoint y: 104, endPoint x: 409, endPoint y: 103, distance: 179.0
click at [408, 103] on input "Harris County 334th Judicial Court" at bounding box center [512, 105] width 229 height 32
paste input "201 Caroline St 14th floor, Houston, TX 77002"
drag, startPoint x: 562, startPoint y: 149, endPoint x: 612, endPoint y: 143, distance: 50.4
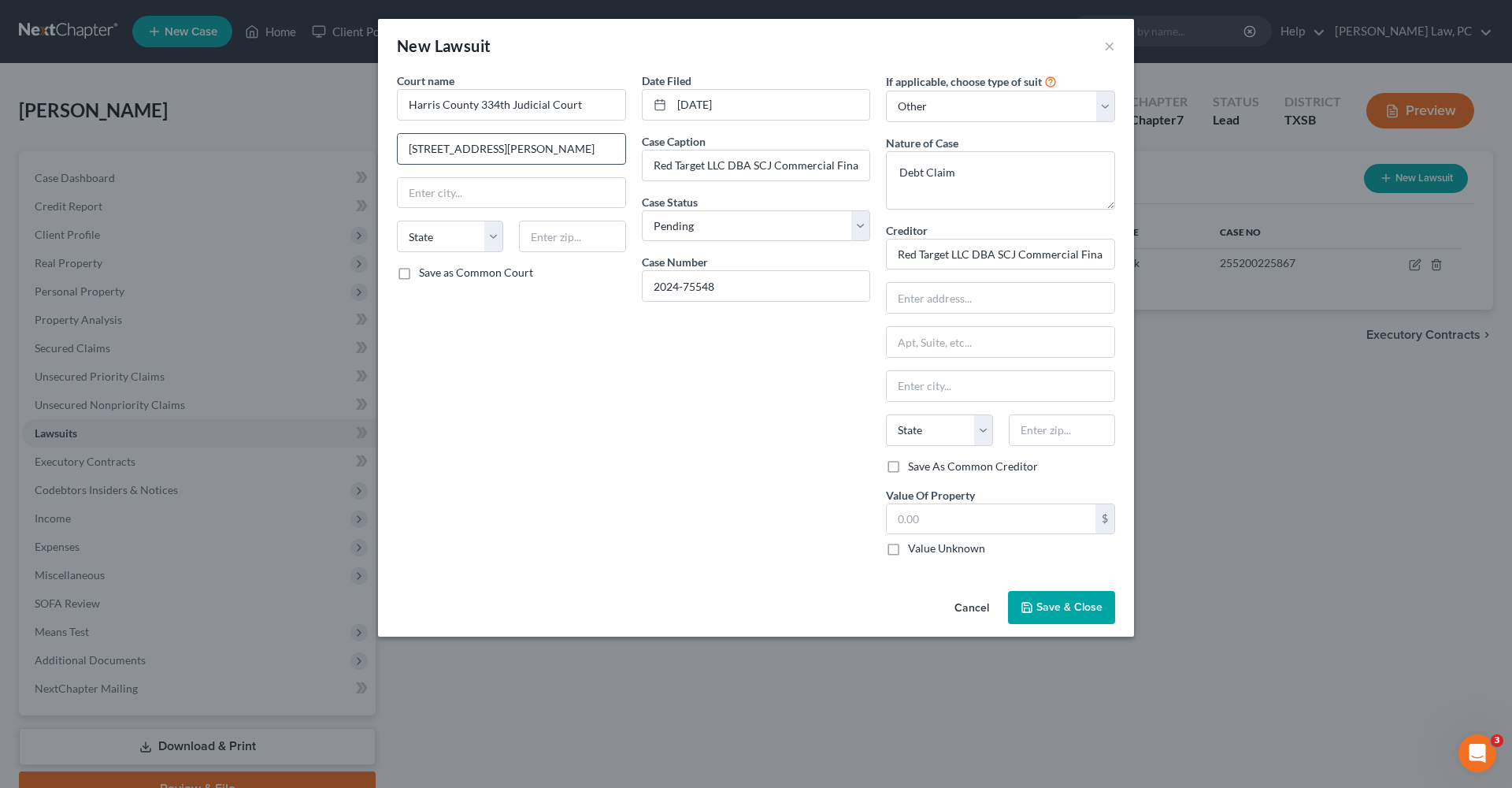
click at [612, 143] on input "201 Caroline St 14th floor, Houston, TX 77002" at bounding box center [512, 149] width 228 height 30
type input "201 Caroline St 14th floor, Houston, TX"
paste input "77002"
type input "77002"
type input "[GEOGRAPHIC_DATA]"
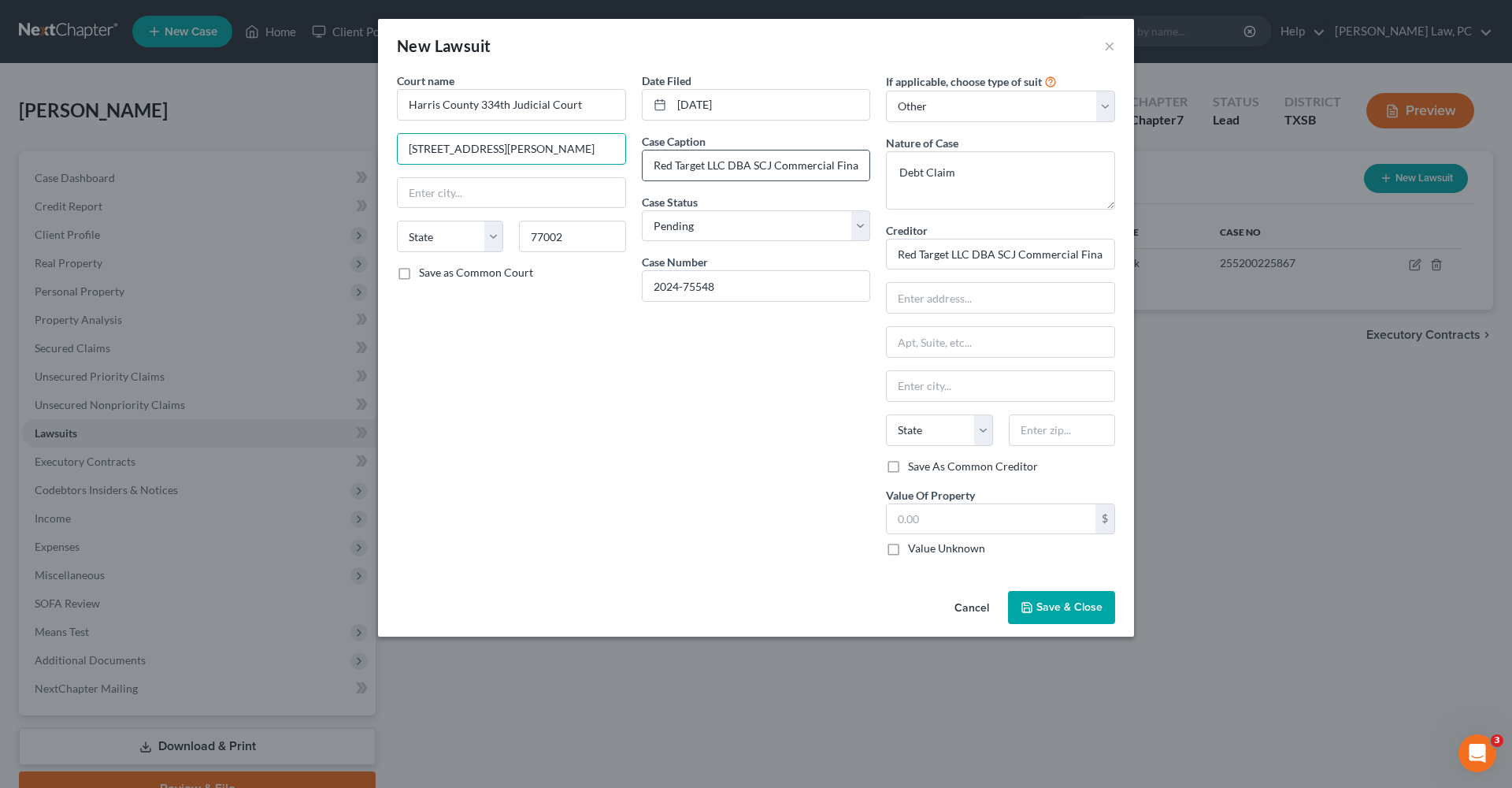
select select "45"
drag, startPoint x: 539, startPoint y: 149, endPoint x: 686, endPoint y: 144, distance: 147.1
click at [686, 144] on div "Court name * Harris County 334th Judicial Court 201 Caroline St 14th floor, Hou…" at bounding box center [756, 321] width 734 height 497
type input "201 Caroline St 14th floor"
click at [495, 266] on label "Save as Common Court" at bounding box center [476, 272] width 114 height 16
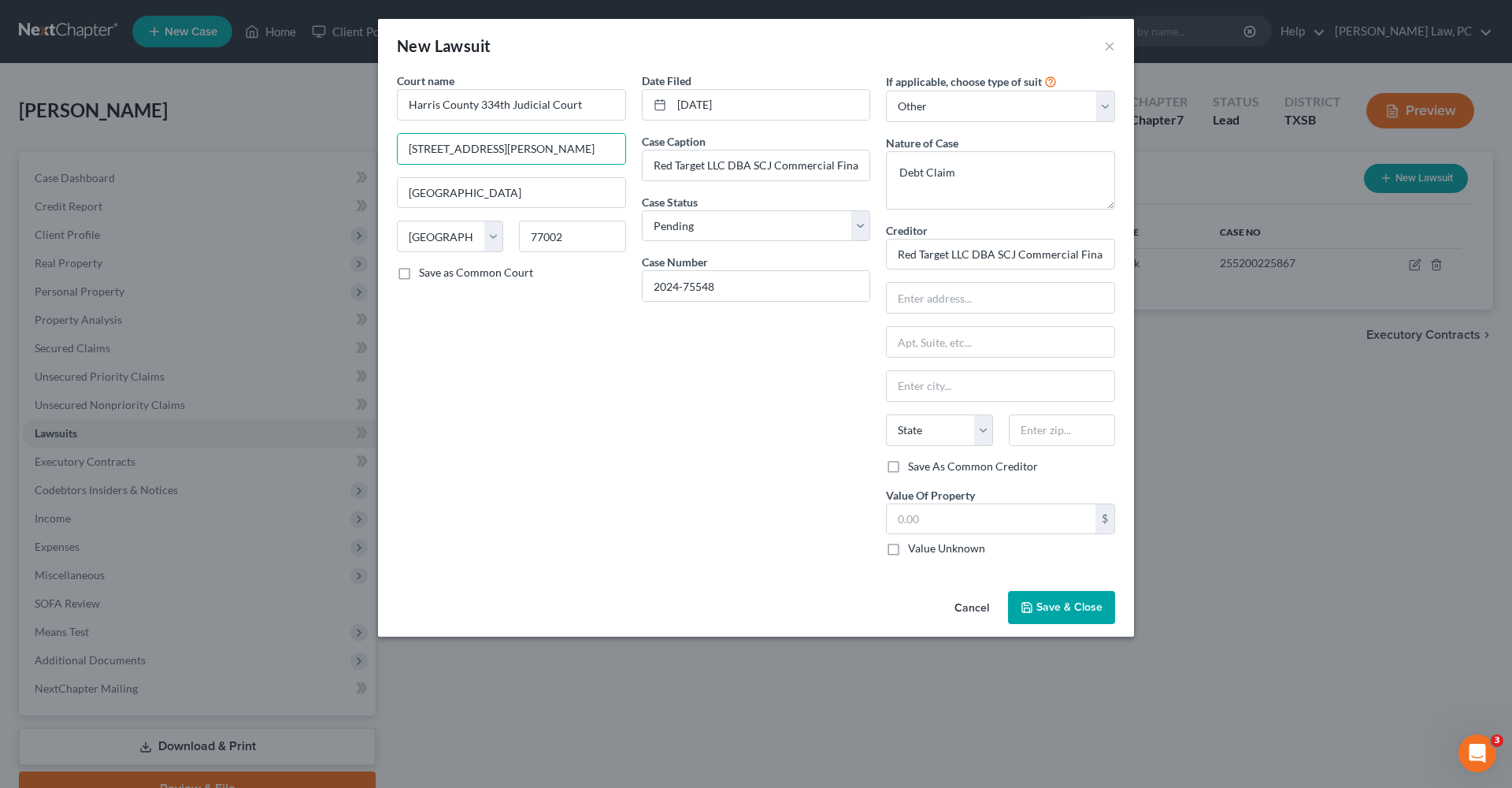
click at [436, 266] on input "Save as Common Court" at bounding box center [431, 270] width 10 height 10
checkbox input "true"
click at [550, 105] on input "Harris County 334th Judicial Court" at bounding box center [512, 105] width 229 height 32
type input "Harris County 334th Judicial District Court"
click at [947, 521] on input "text" at bounding box center [991, 519] width 209 height 30
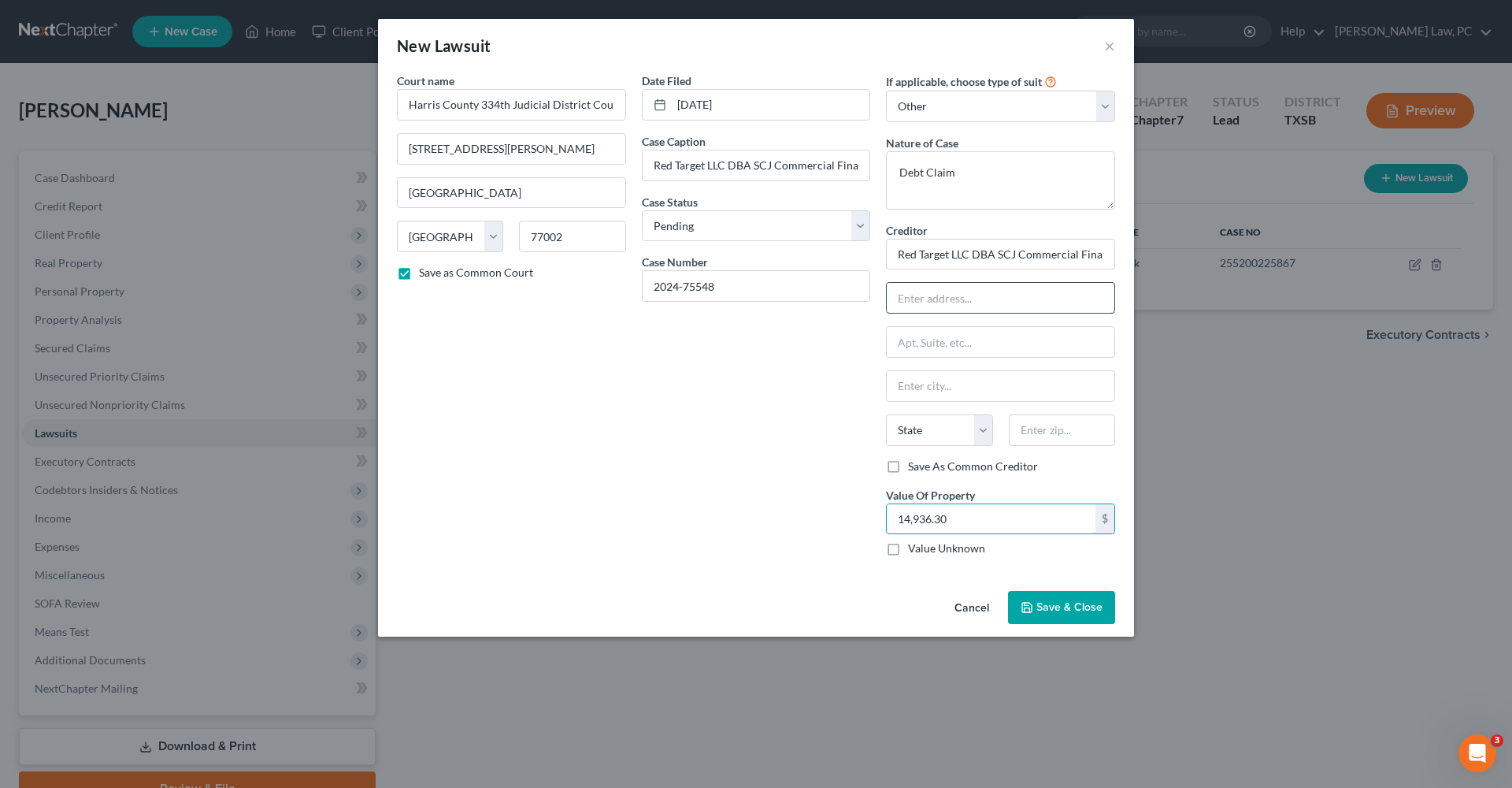
type input "14,936.30"
type input "3821 Juniper Trace"
type input "Ste 108"
type input "78738"
click at [1046, 611] on span "Save & Close" at bounding box center [1069, 607] width 66 height 13
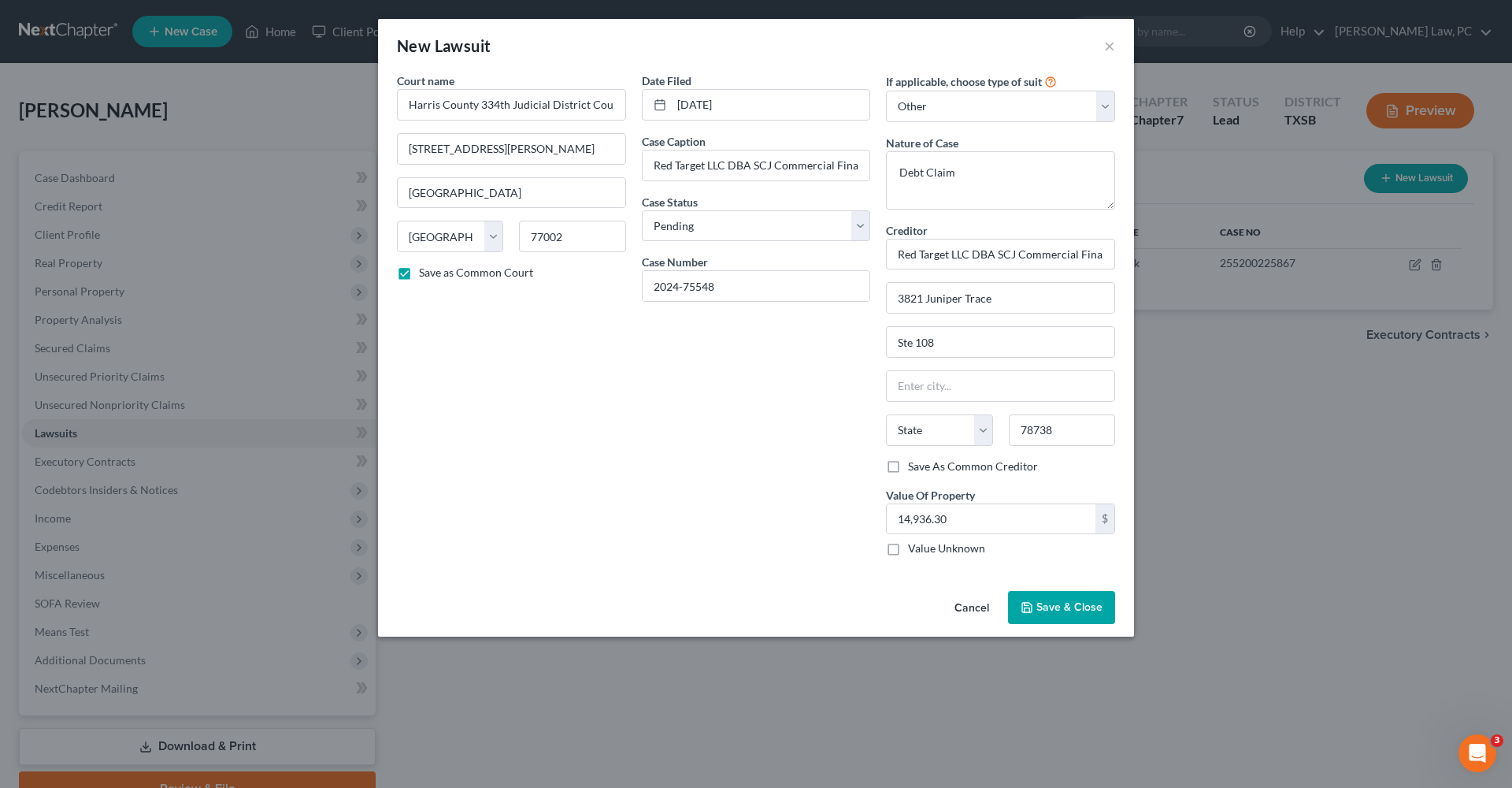
type input "Austin"
select select "45"
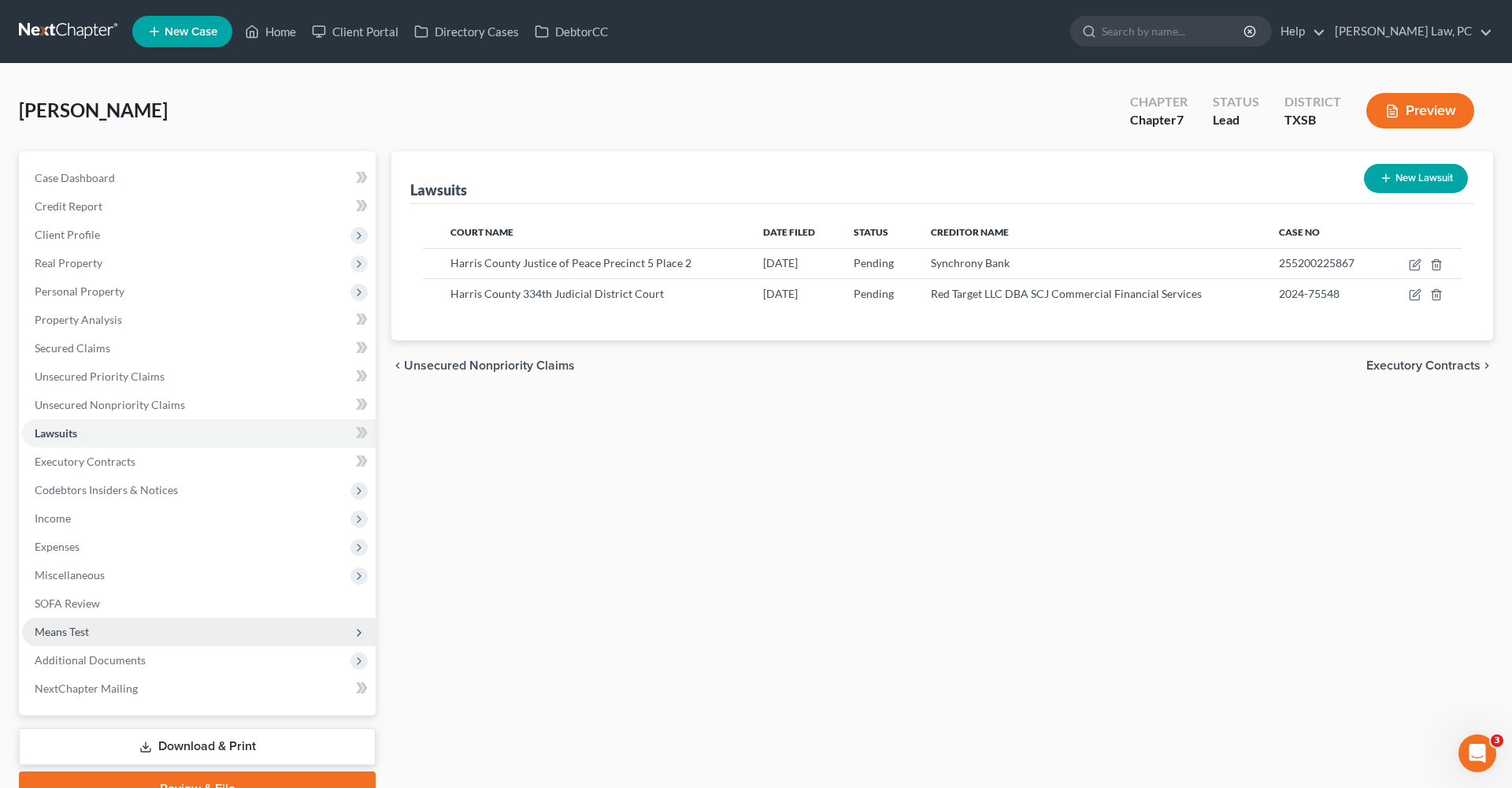
click at [63, 635] on span "Means Test" at bounding box center [62, 631] width 54 height 13
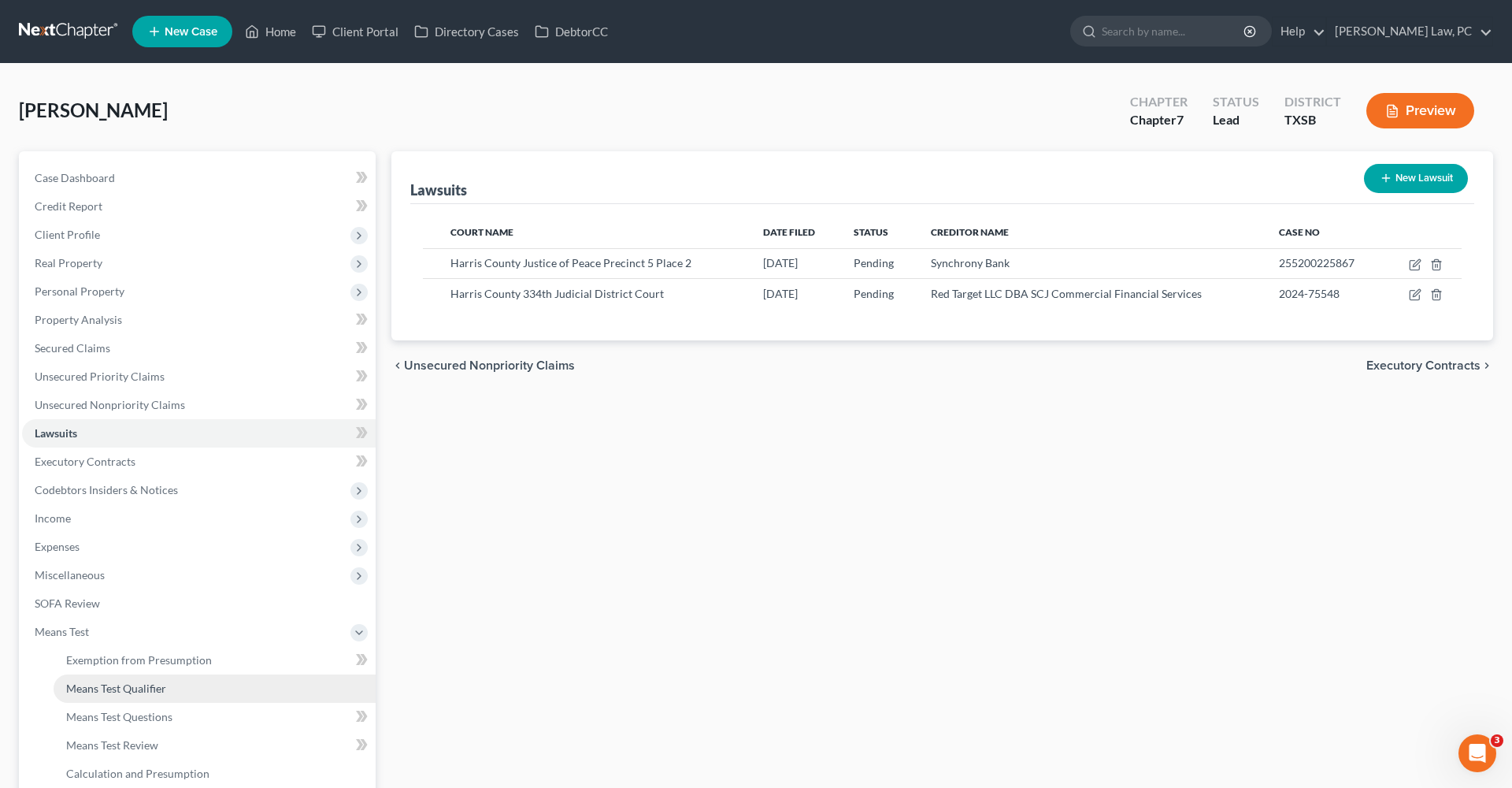
click at [118, 684] on span "Means Test Qualifier" at bounding box center [116, 688] width 100 height 13
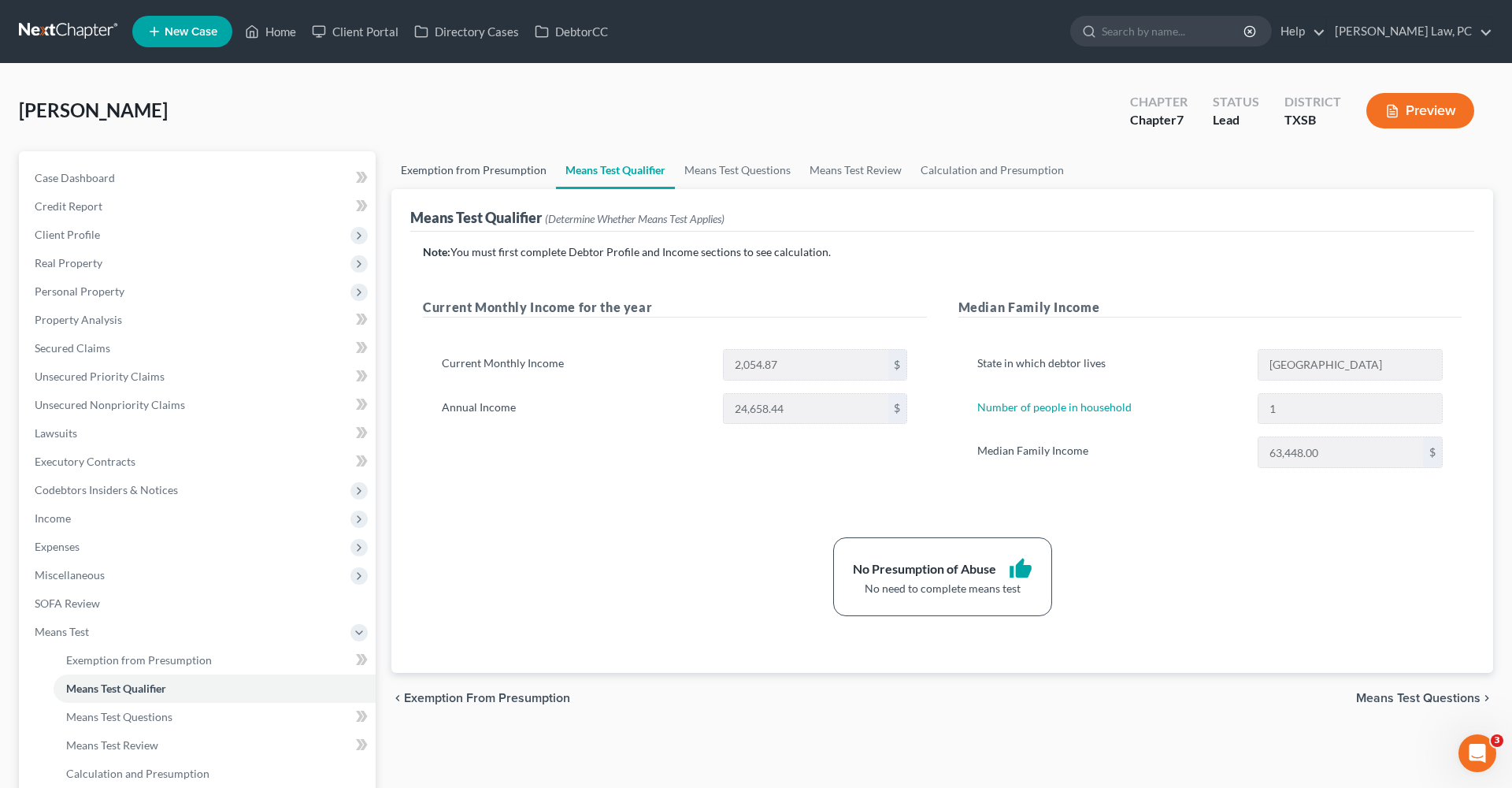
click at [455, 168] on link "Exemption from Presumption" at bounding box center [473, 169] width 164 height 38
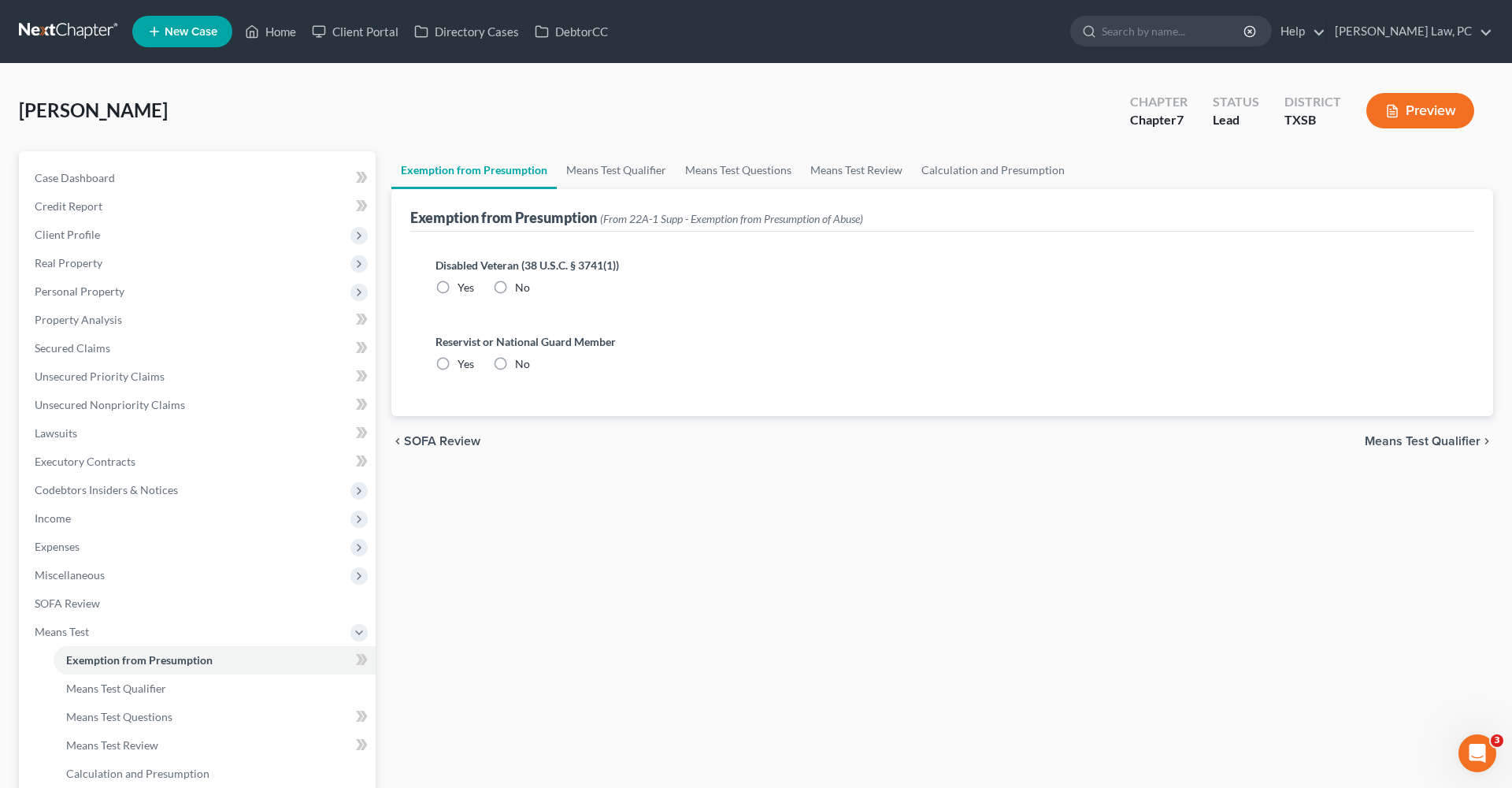
click at [515, 286] on label "No" at bounding box center [522, 287] width 15 height 16
click at [522, 286] on input "No" at bounding box center [527, 285] width 10 height 10
radio input "true"
click at [515, 365] on label "No" at bounding box center [522, 364] width 15 height 16
click at [522, 365] on input "No" at bounding box center [527, 361] width 10 height 10
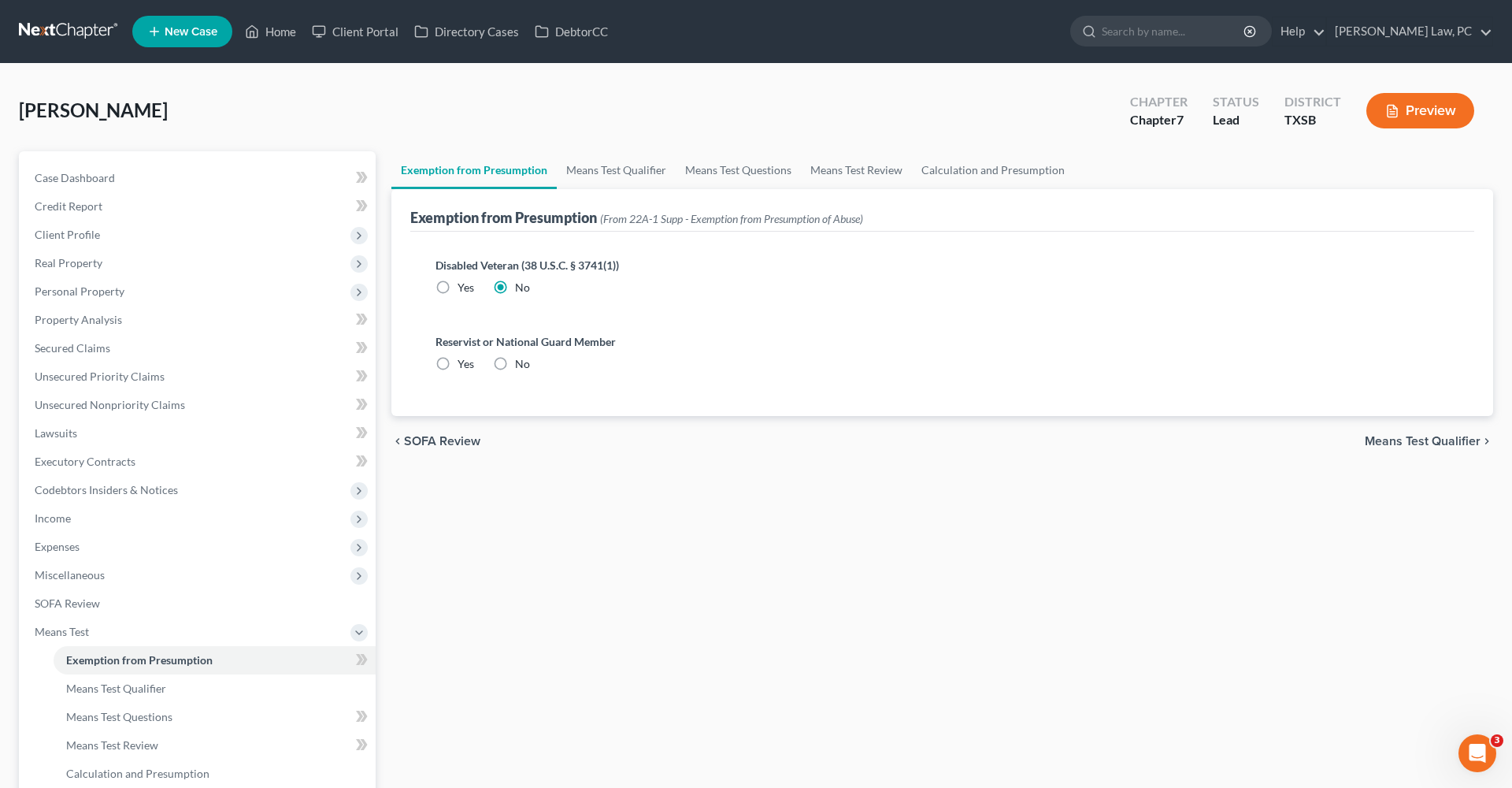
radio input "true"
click at [602, 169] on link "Means Test Qualifier" at bounding box center [616, 169] width 119 height 38
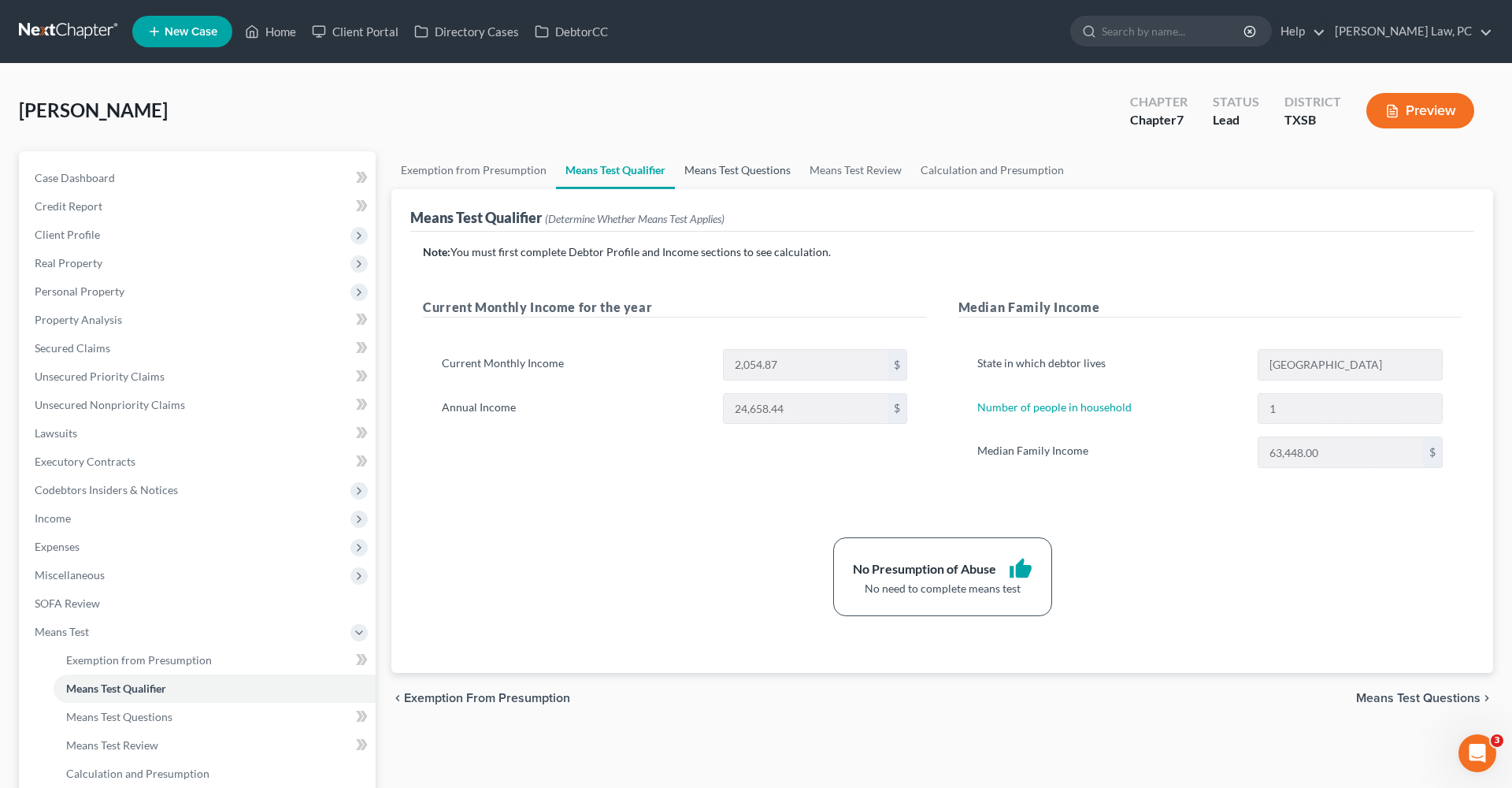
click at [748, 176] on link "Means Test Questions" at bounding box center [738, 169] width 125 height 38
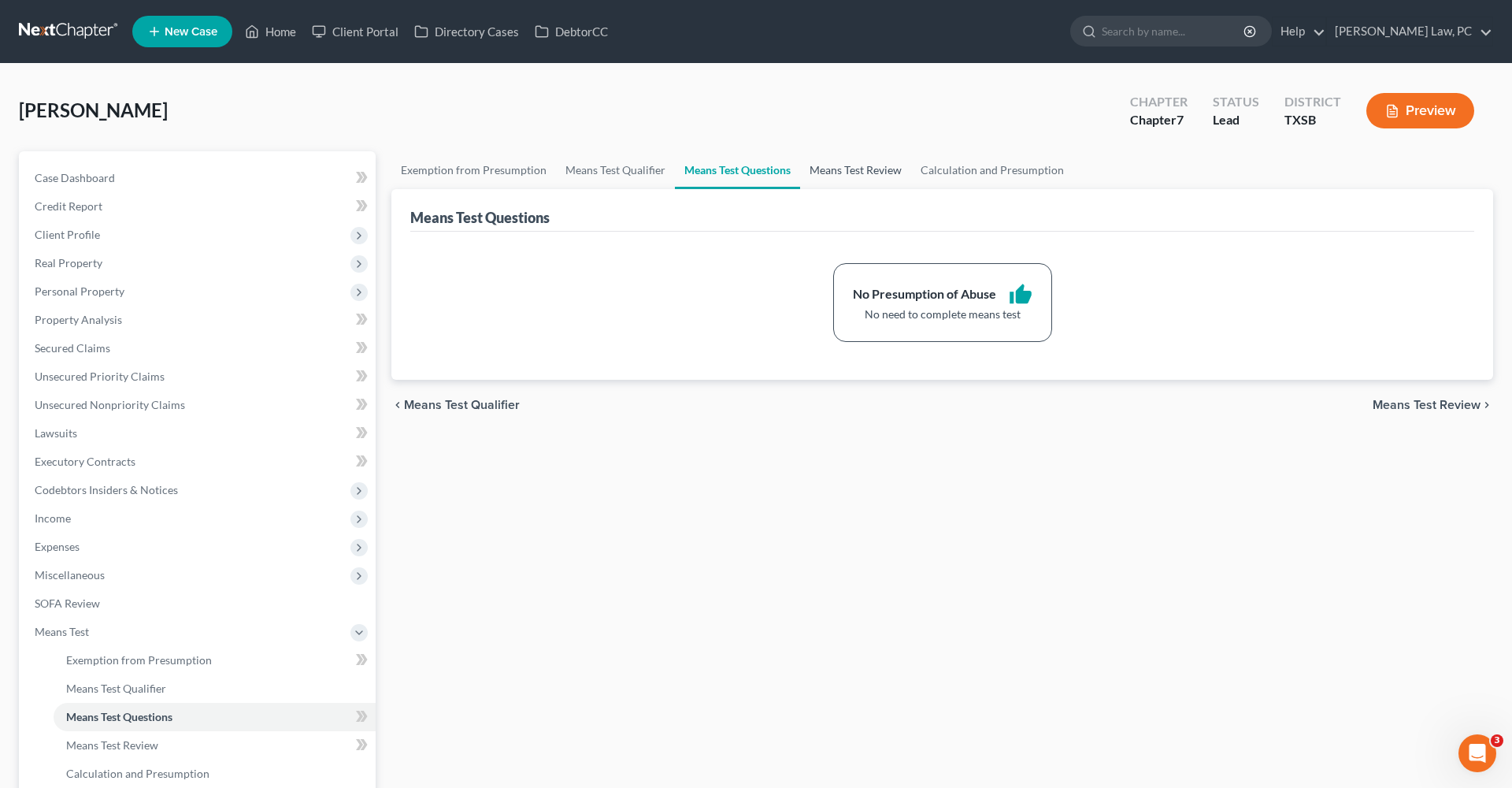
click at [843, 175] on link "Means Test Review" at bounding box center [855, 169] width 111 height 38
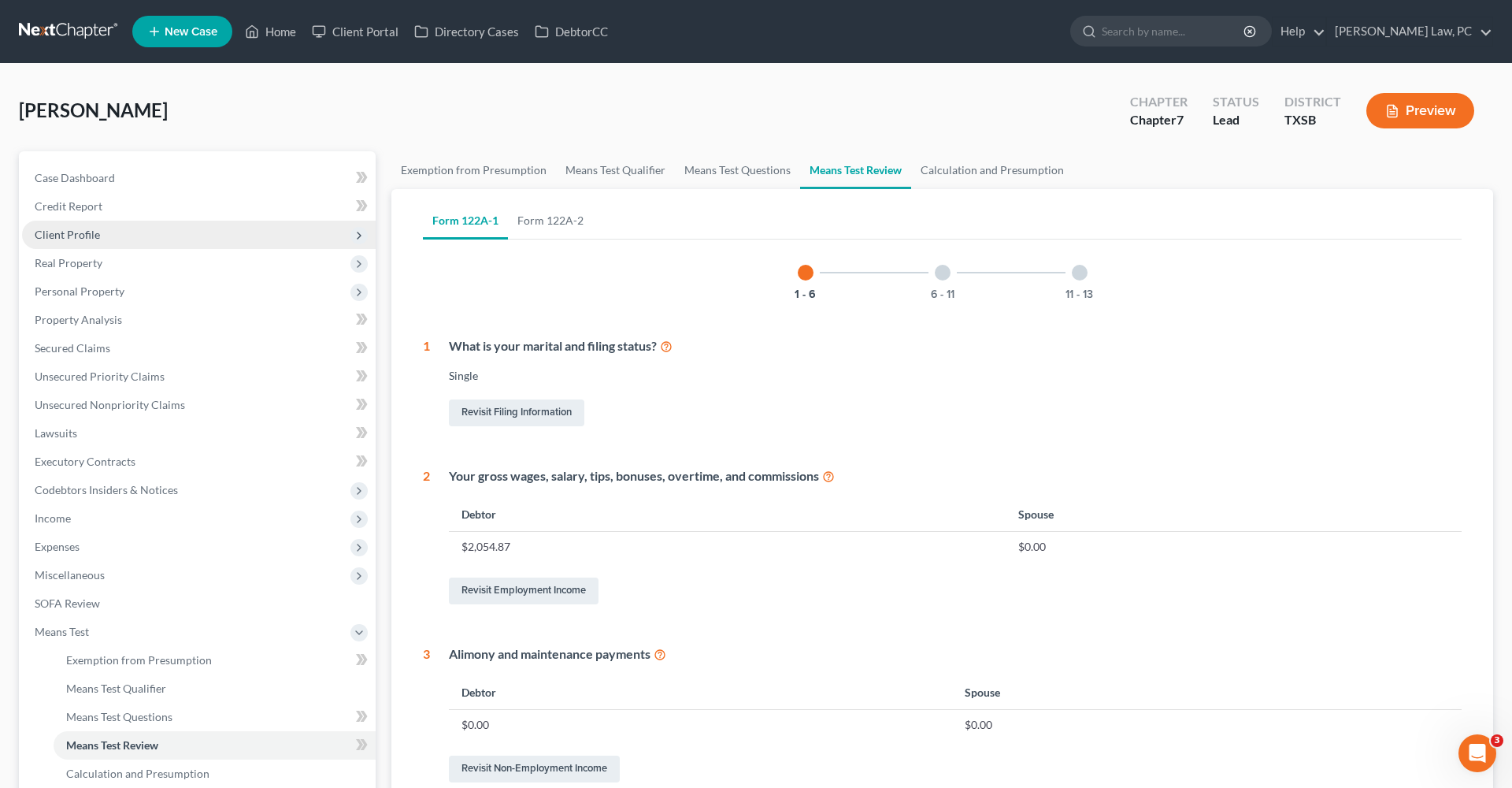
click at [67, 237] on span "Client Profile" at bounding box center [68, 235] width 65 height 13
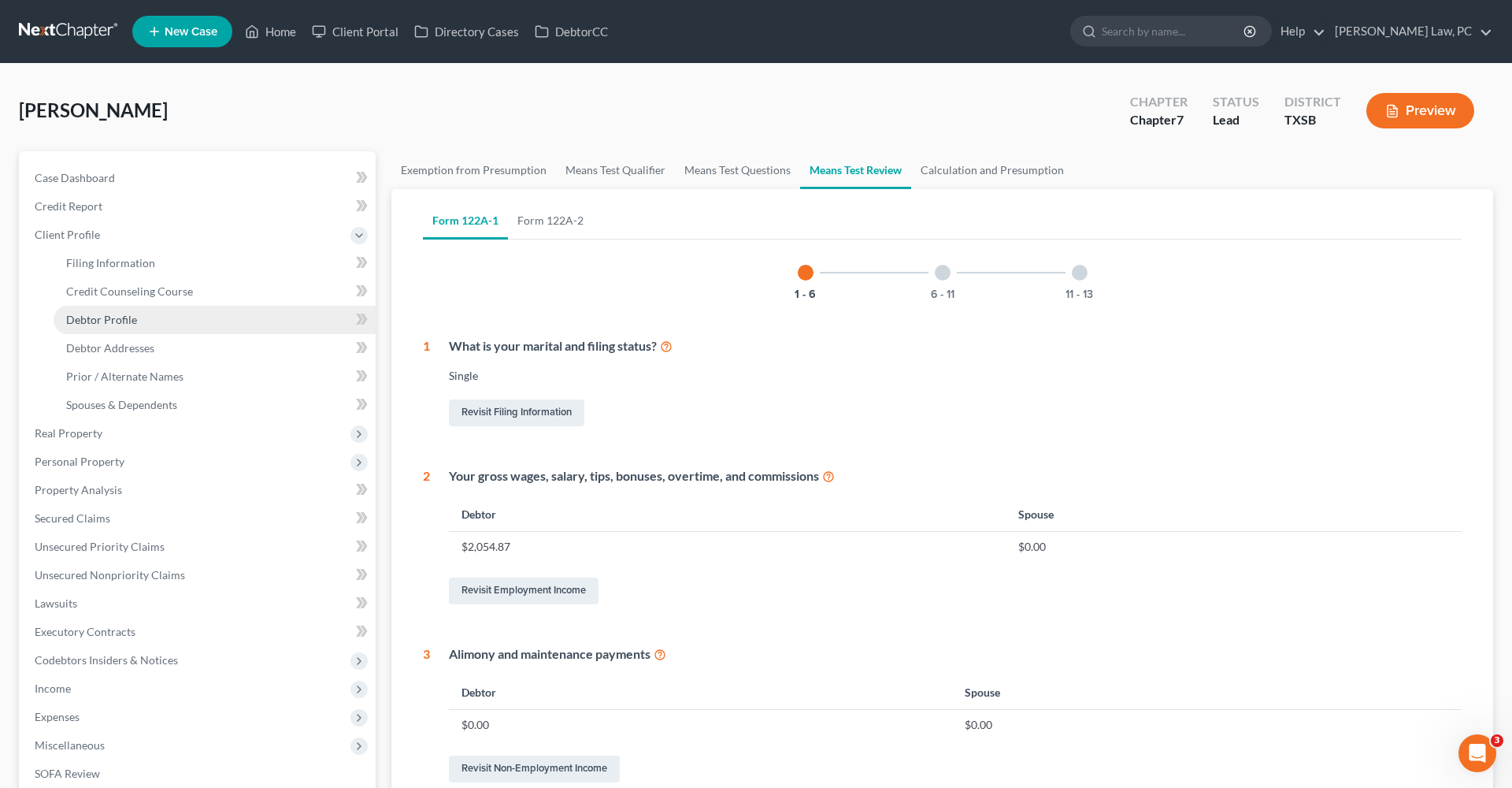
click at [126, 325] on span "Debtor Profile" at bounding box center [101, 320] width 71 height 13
select select "0"
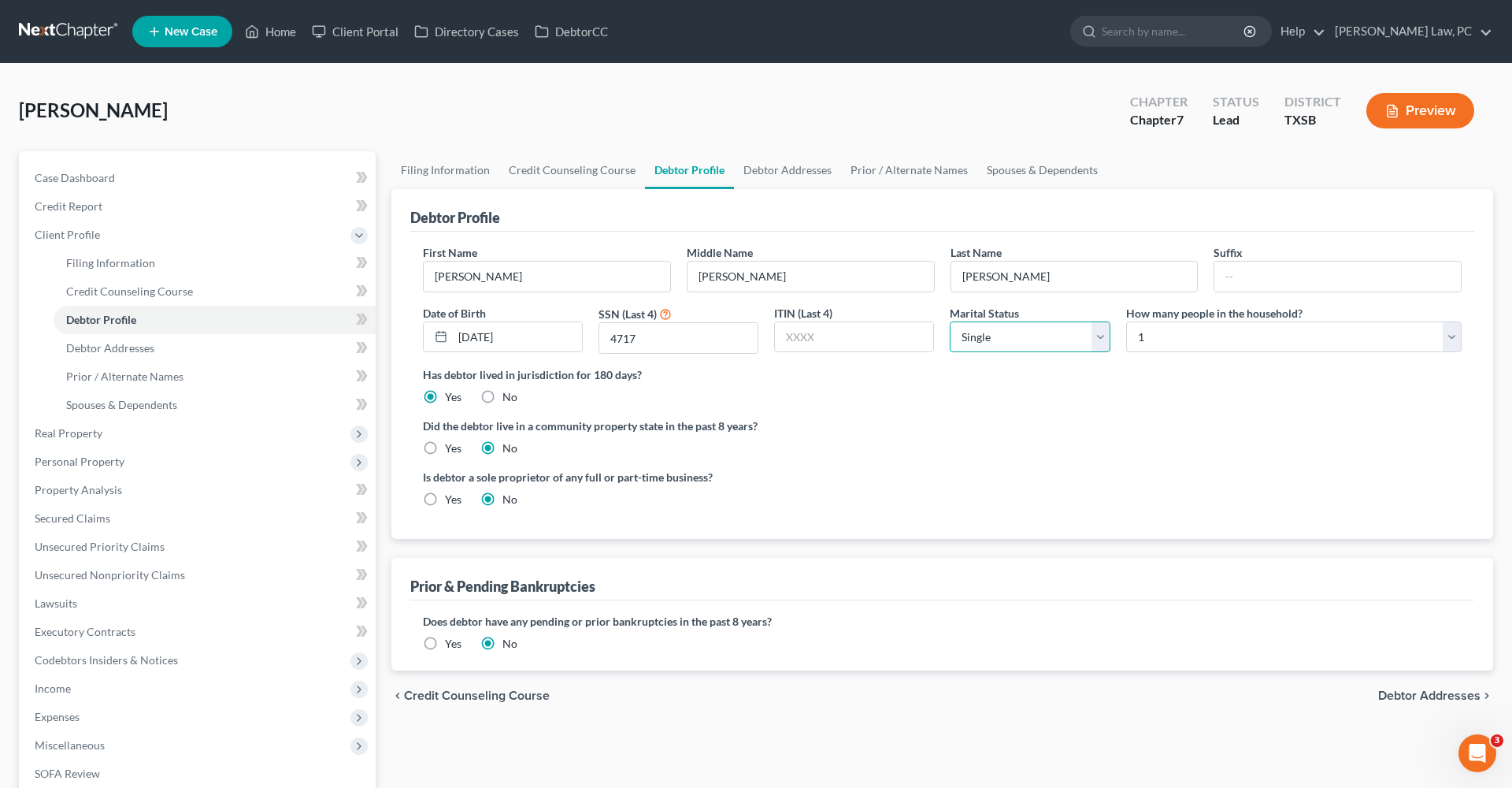
select select "1"
select select "3"
click at [98, 354] on span "Debtor Addresses" at bounding box center [110, 348] width 88 height 13
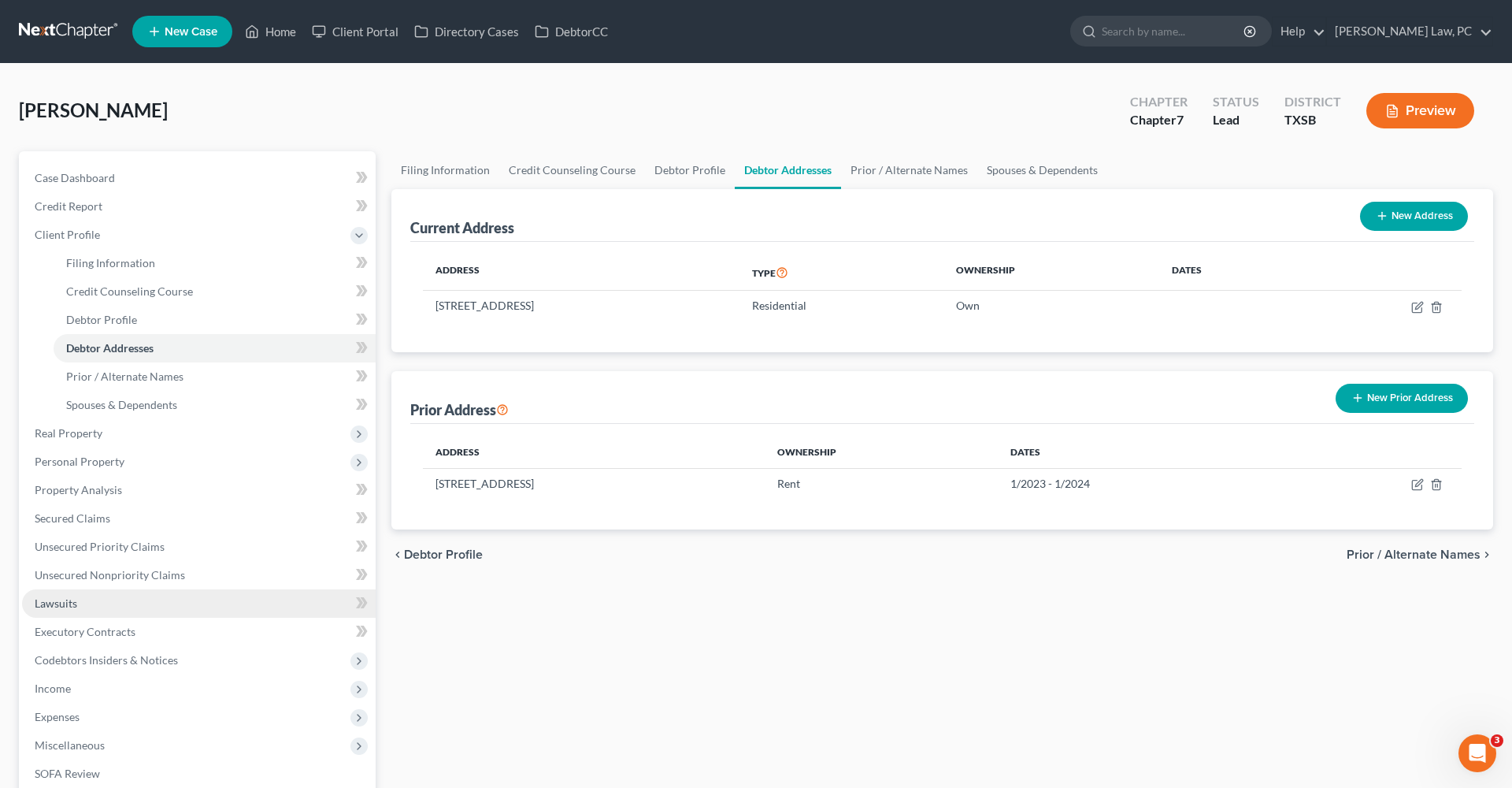
click at [45, 602] on span "Lawsuits" at bounding box center [56, 603] width 43 height 13
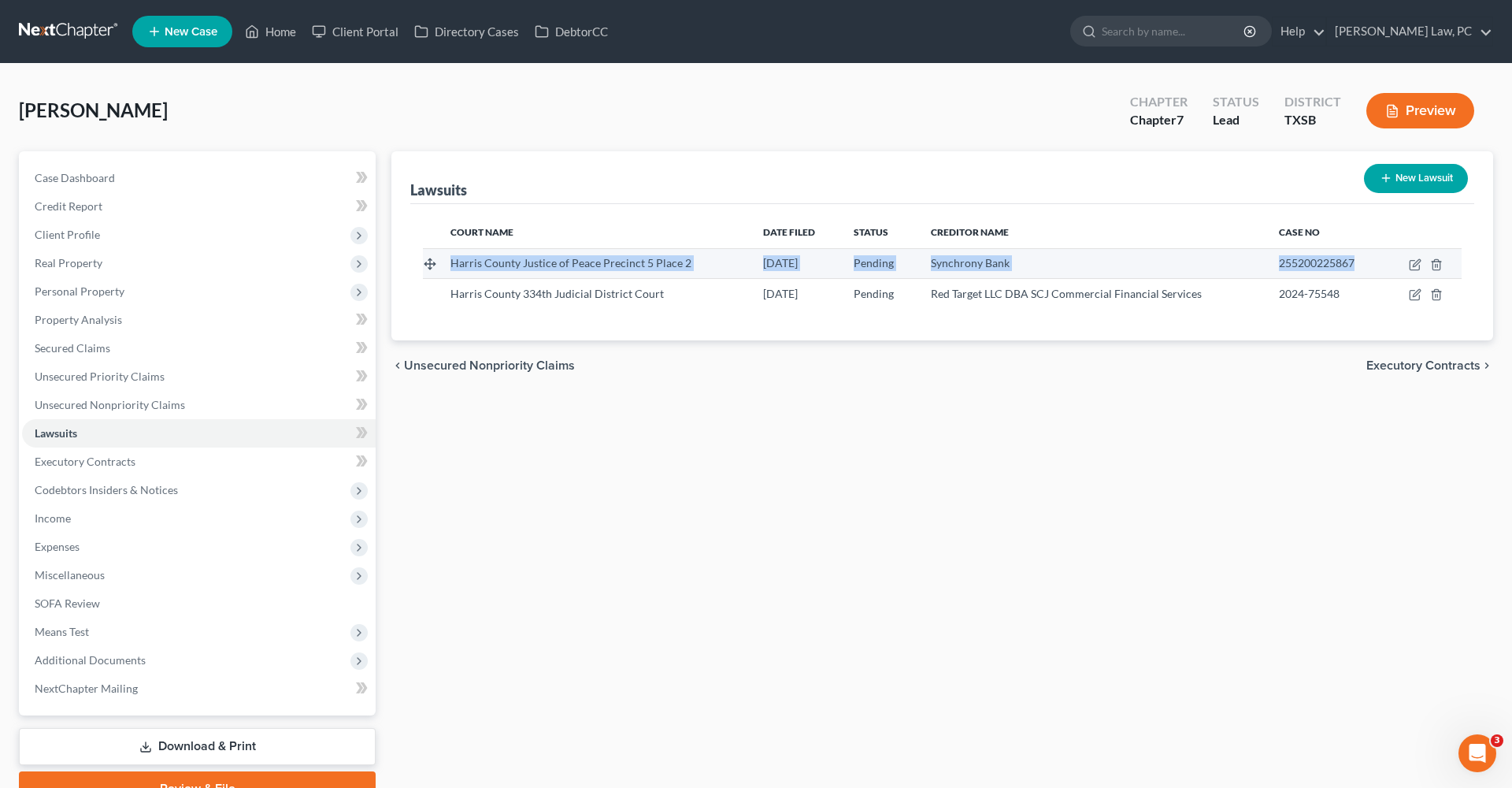
drag, startPoint x: 451, startPoint y: 262, endPoint x: 1367, endPoint y: 267, distance: 916.0
click at [1367, 267] on tr "Harris County Justice of Peace Precinct 5 Place 2 06/05/2025 Pending Synchrony …" at bounding box center [942, 263] width 1039 height 30
copy tr "Harris County Justice of Peace Precinct 5 Place 2 06/05/2025 Pending Synchrony …"
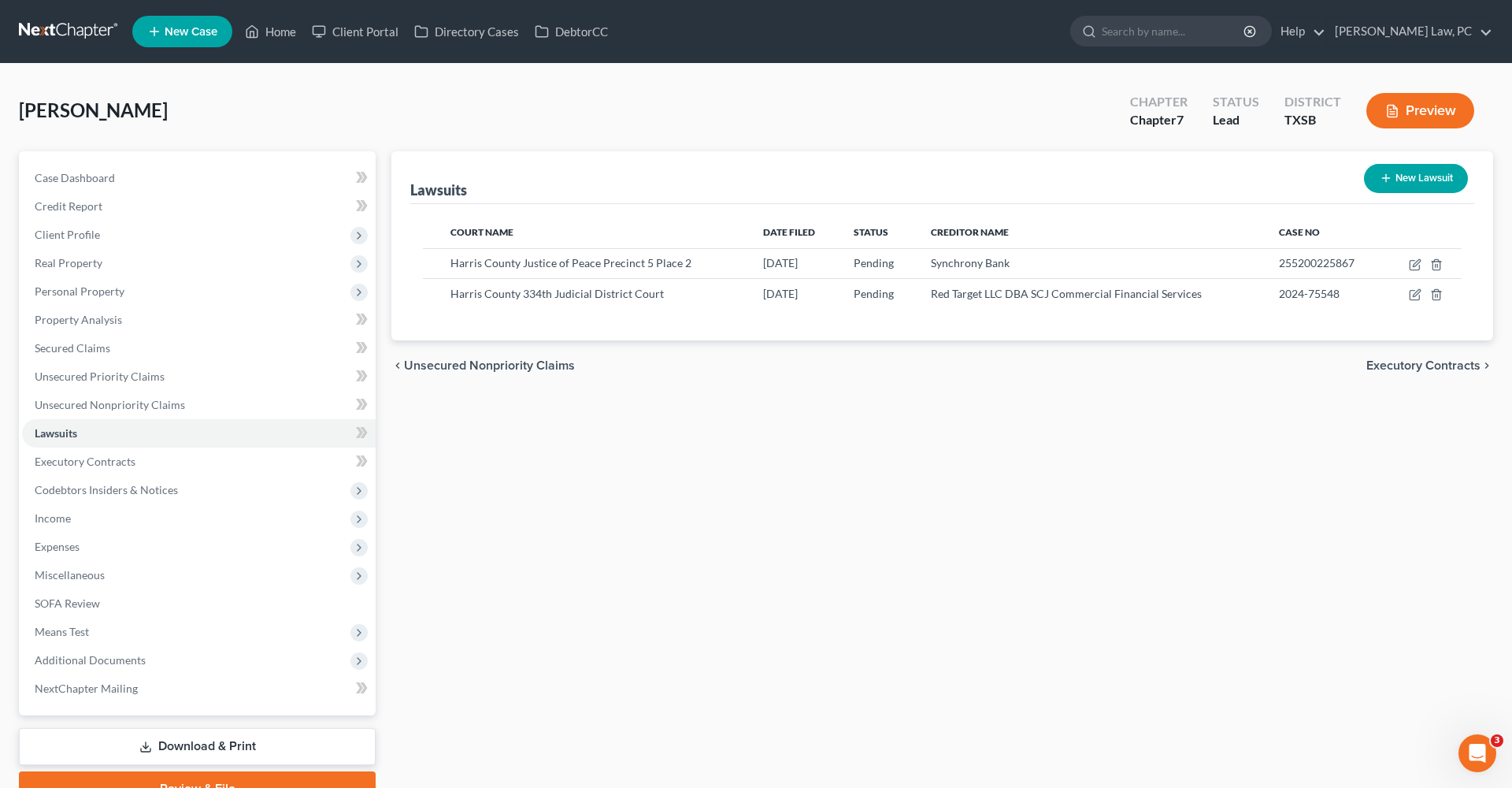
click at [470, 315] on div "Court Name Date Filed Status Creditor Name Case No Harris County Justice of Pea…" at bounding box center [942, 271] width 1064 height 136
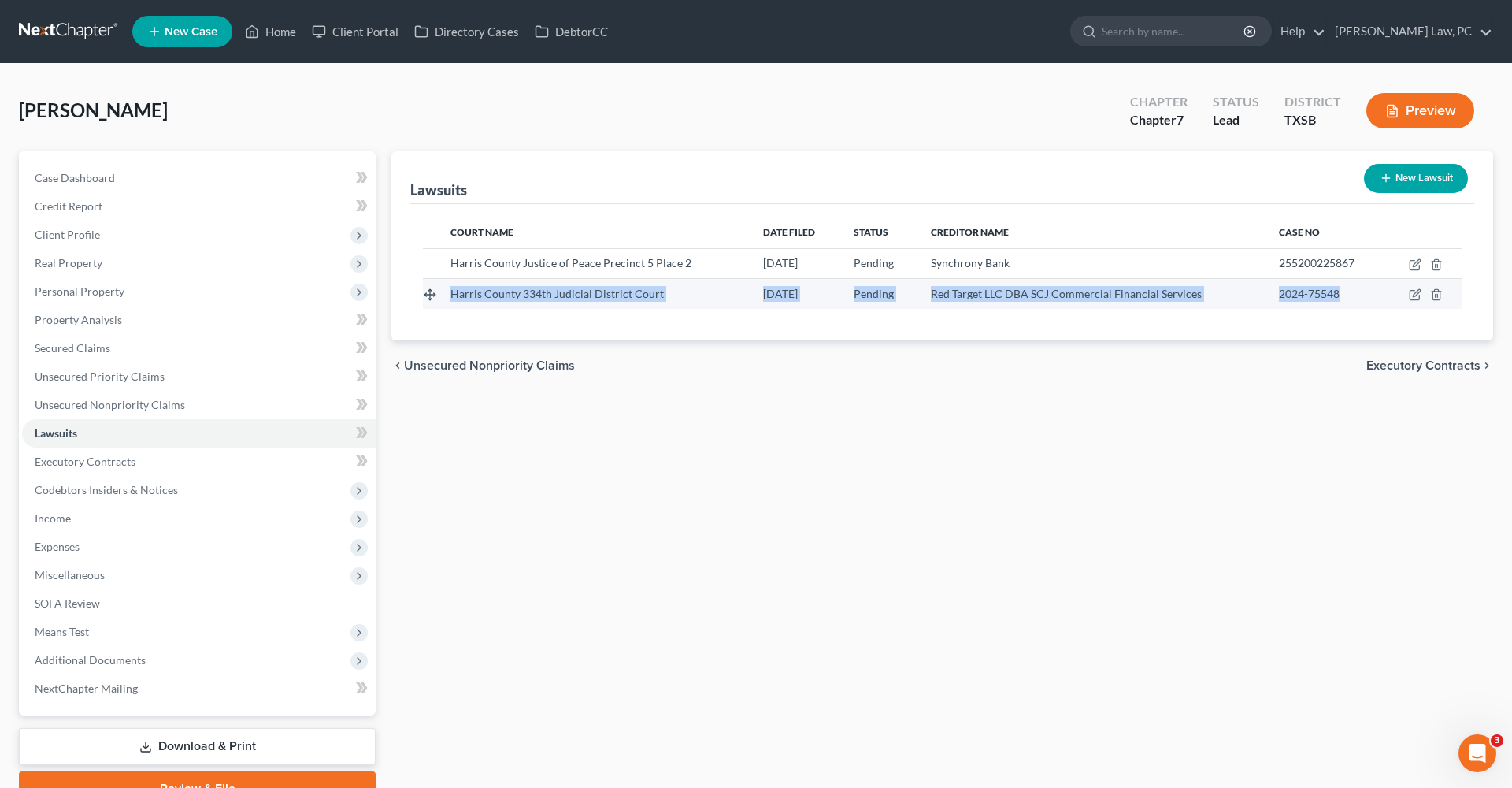
drag, startPoint x: 450, startPoint y: 292, endPoint x: 1353, endPoint y: 286, distance: 903.0
click at [1353, 286] on tr "Harris County 334th Judicial District Court 10/29/2024 Pending Red Target LLC D…" at bounding box center [942, 294] width 1039 height 30
copy tr "Harris County 334th Judicial District Court 10/29/2024 Pending Red Target LLC D…"
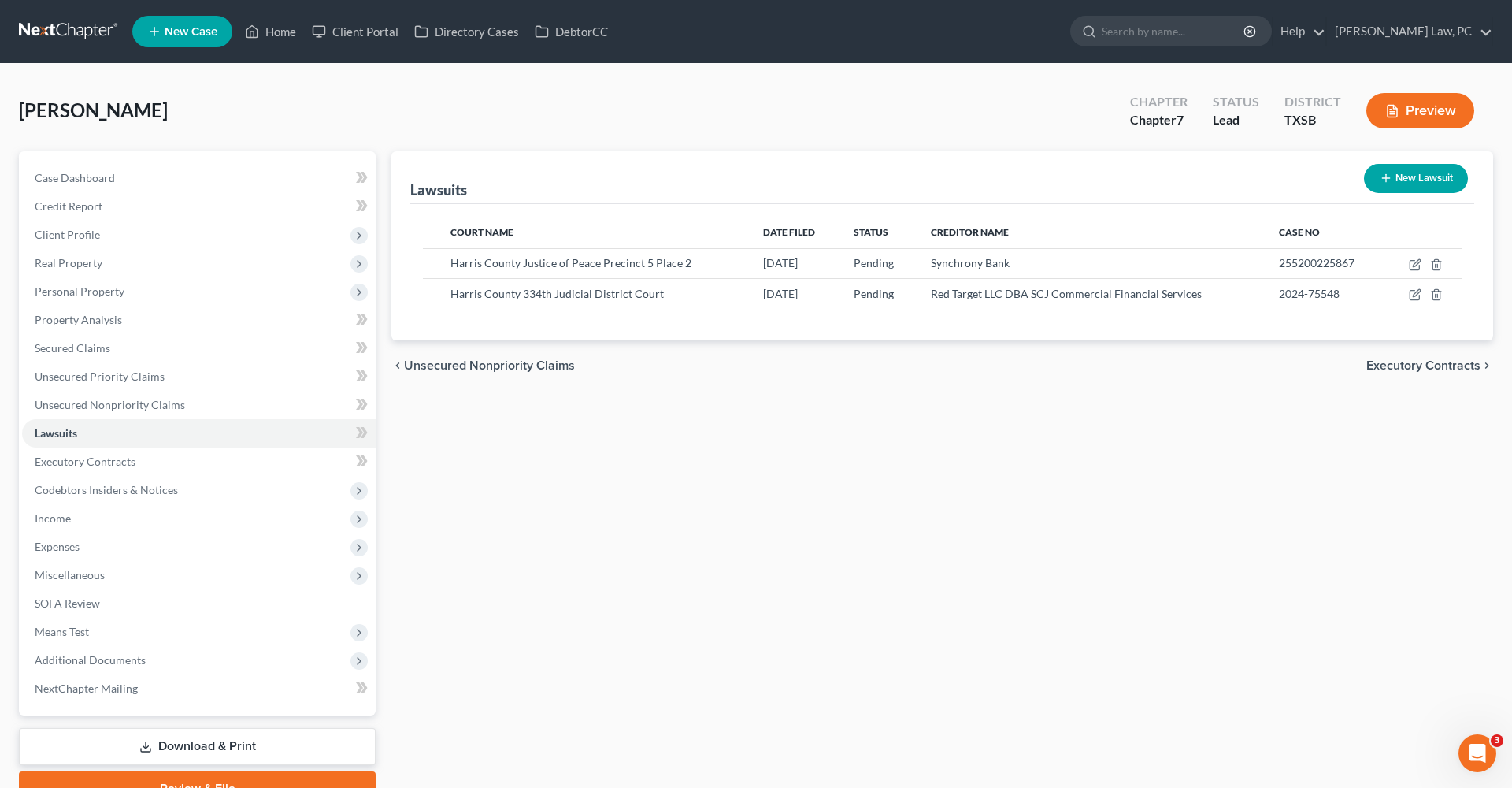
click at [834, 417] on div "Lawsuits New Lawsuit Court Name Date Filed Status Creditor Name Case No Harris …" at bounding box center [942, 478] width 1117 height 654
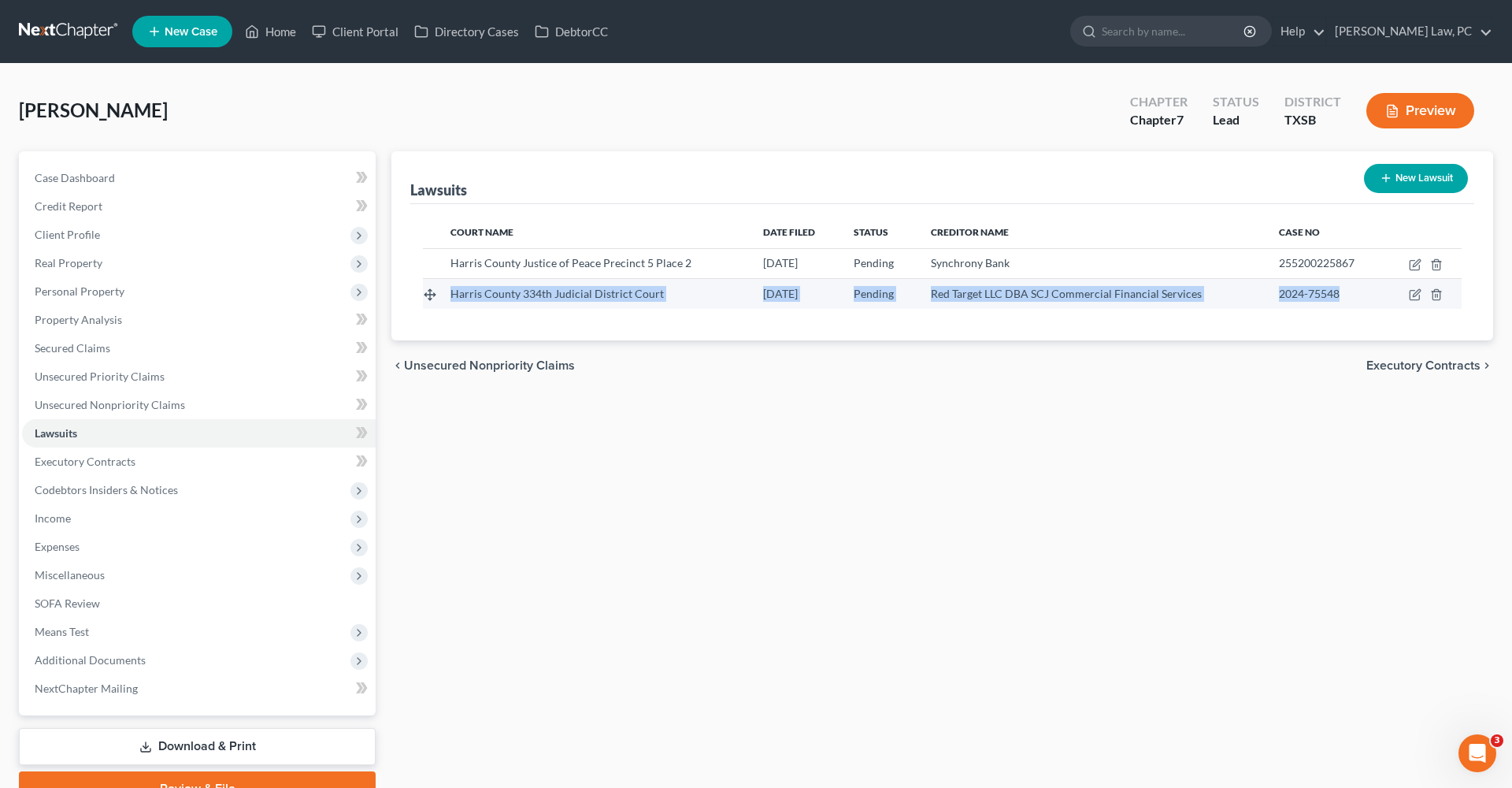
drag, startPoint x: 451, startPoint y: 294, endPoint x: 1346, endPoint y: 287, distance: 895.0
click at [1346, 289] on tr "Harris County 334th Judicial District Court 10/29/2024 Pending Red Target LLC D…" at bounding box center [942, 294] width 1039 height 30
copy tr "Harris County 334th Judicial District Court 10/29/2024 Pending Red Target LLC D…"
click at [51, 346] on span "Secured Claims" at bounding box center [73, 348] width 76 height 13
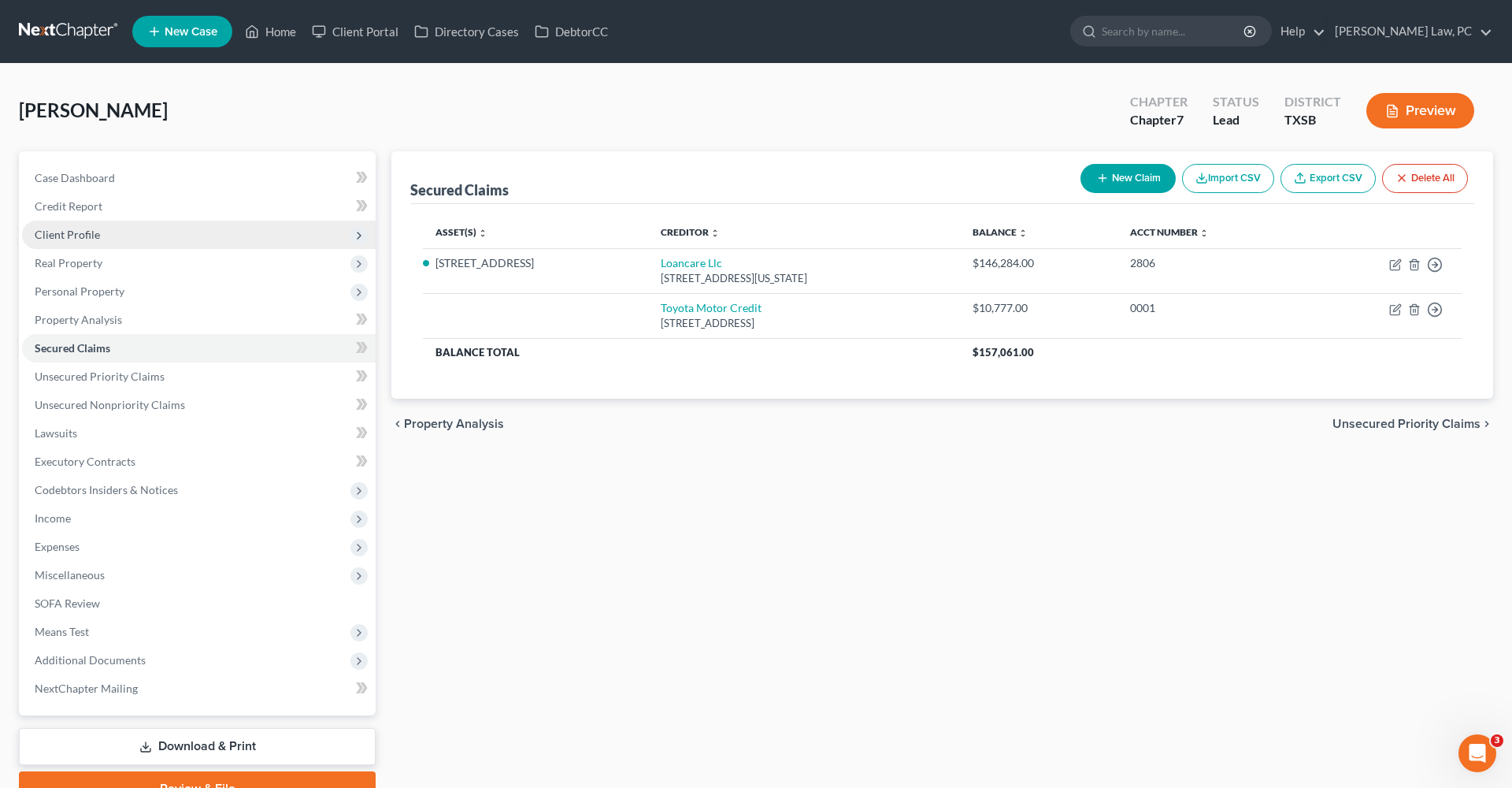
click at [48, 238] on span "Client Profile" at bounding box center [68, 235] width 65 height 13
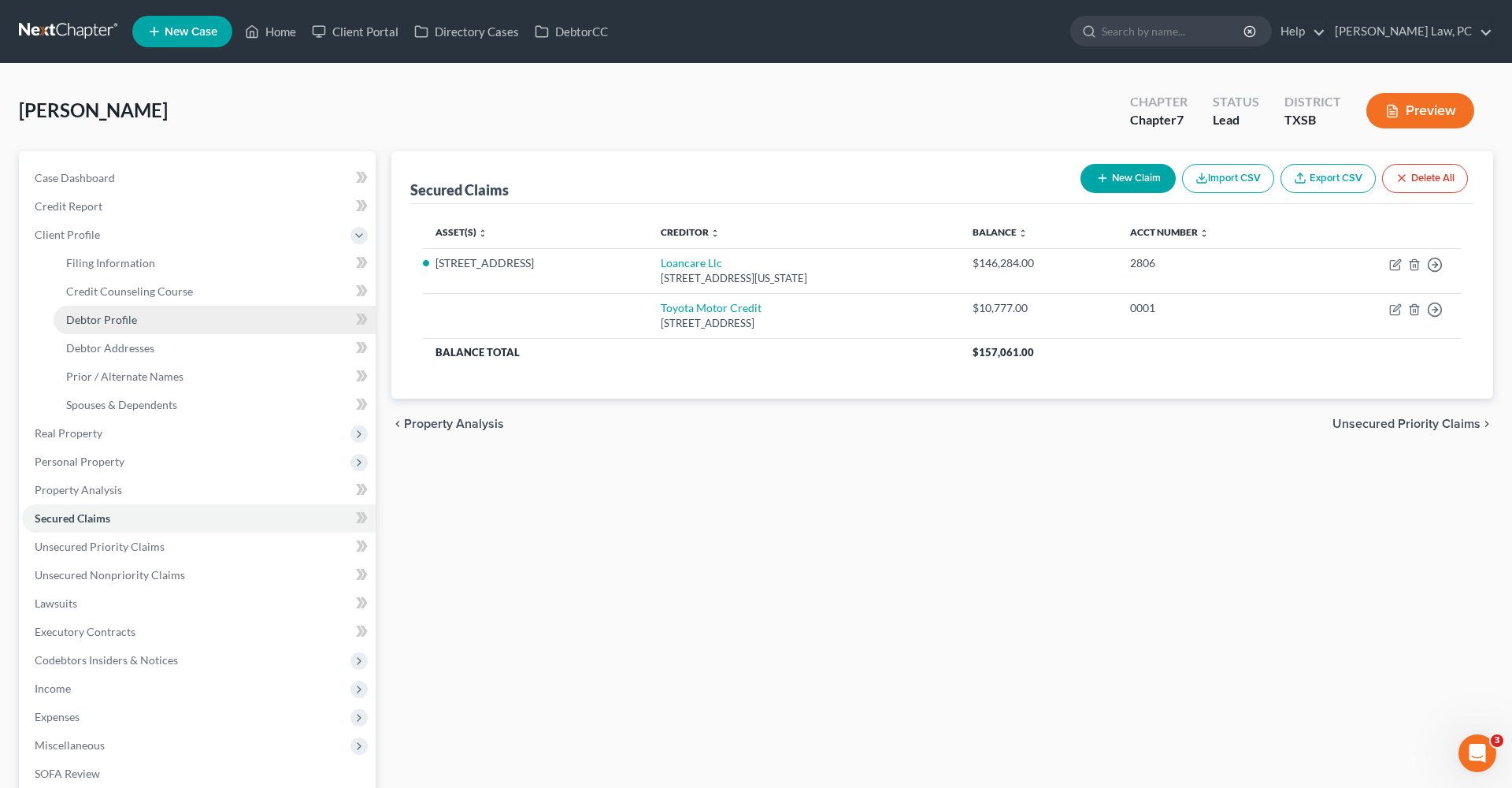
click at [87, 329] on link "Debtor Profile" at bounding box center [214, 320] width 322 height 28
select select "1"
select select "3"
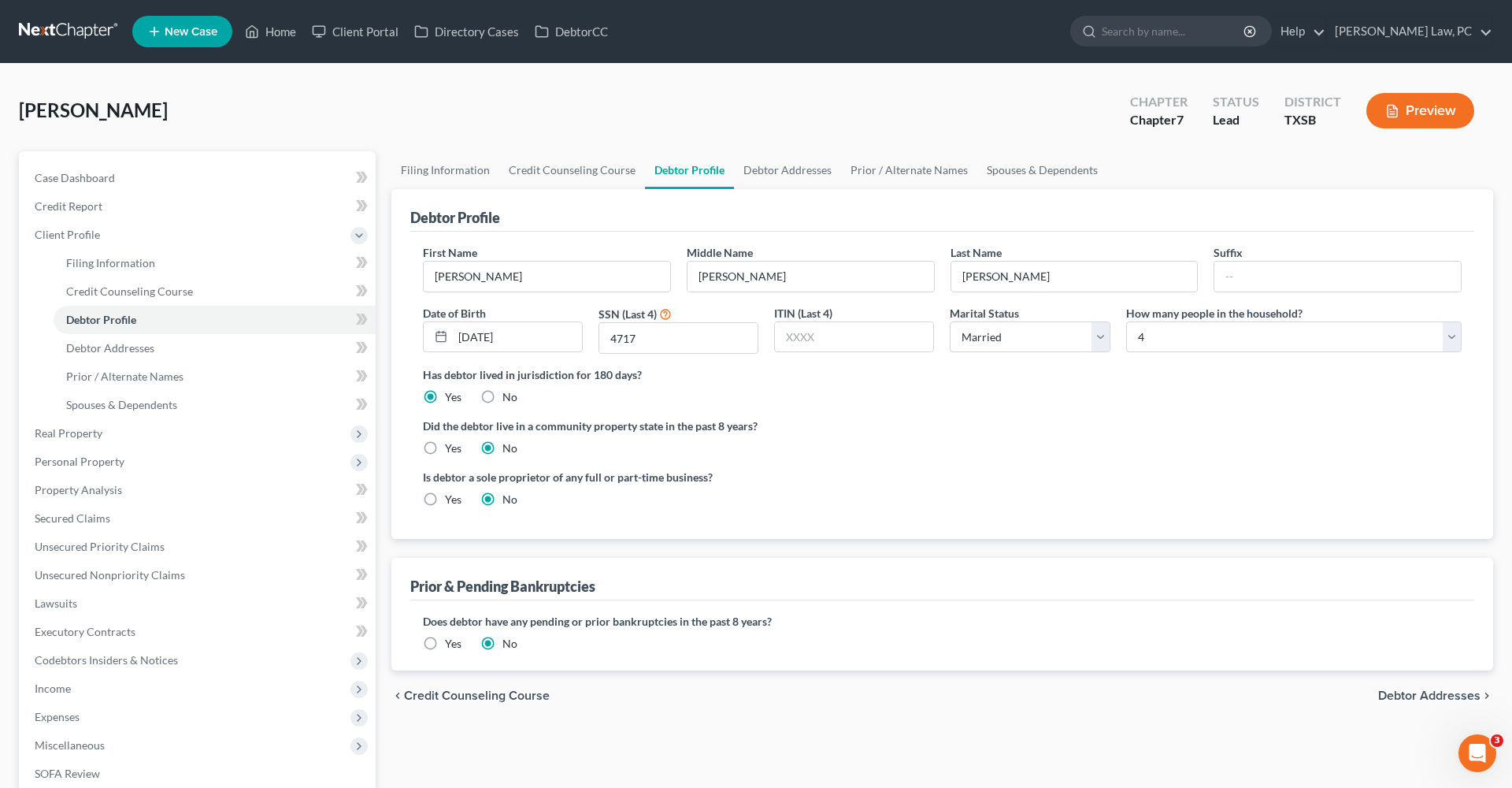
click at [445, 499] on label "Yes" at bounding box center [453, 499] width 17 height 16
click at [451, 499] on input "Yes" at bounding box center [456, 497] width 10 height 10
radio input "true"
radio input "false"
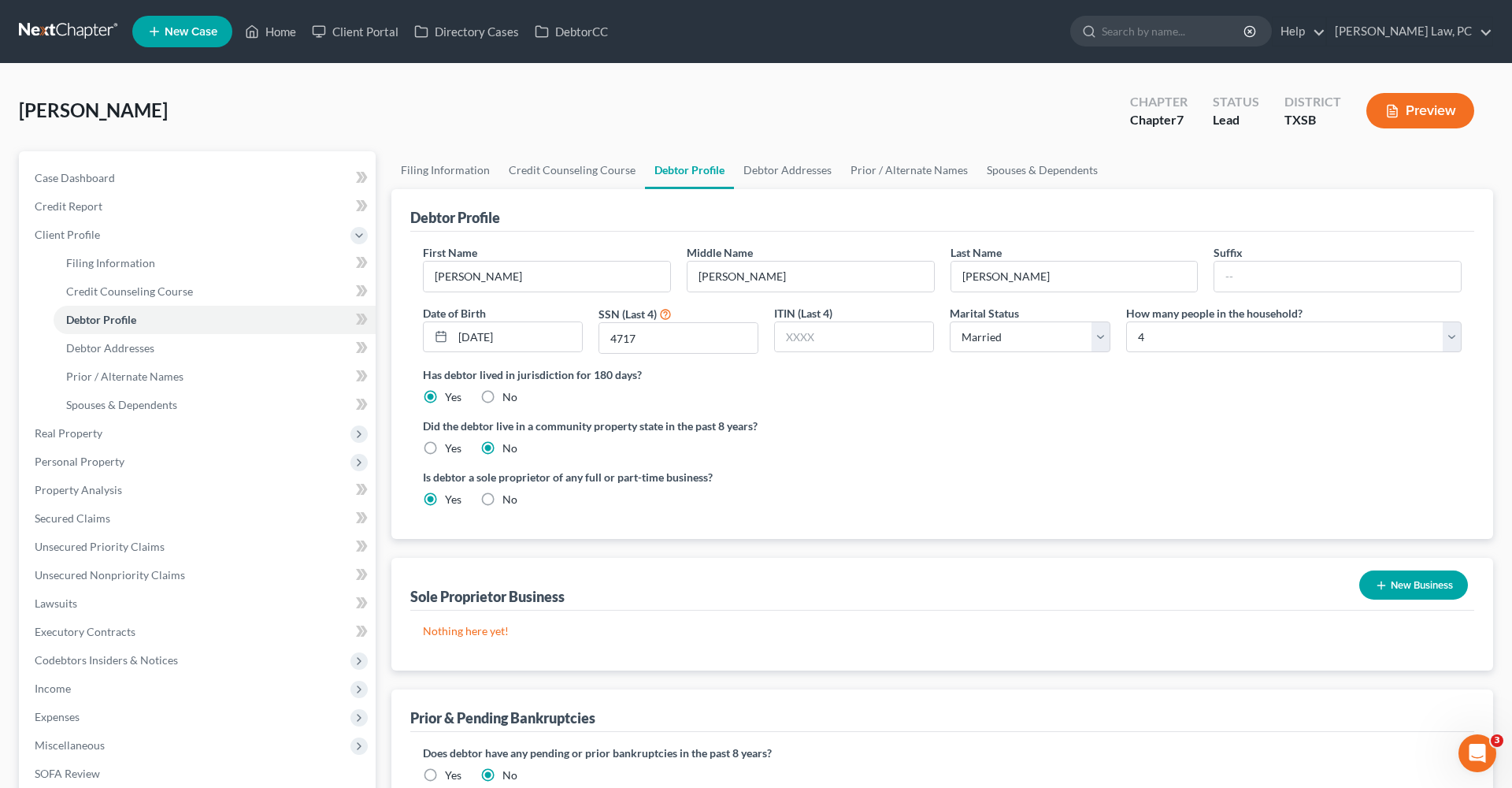
click at [1391, 582] on button "New Business" at bounding box center [1414, 584] width 108 height 29
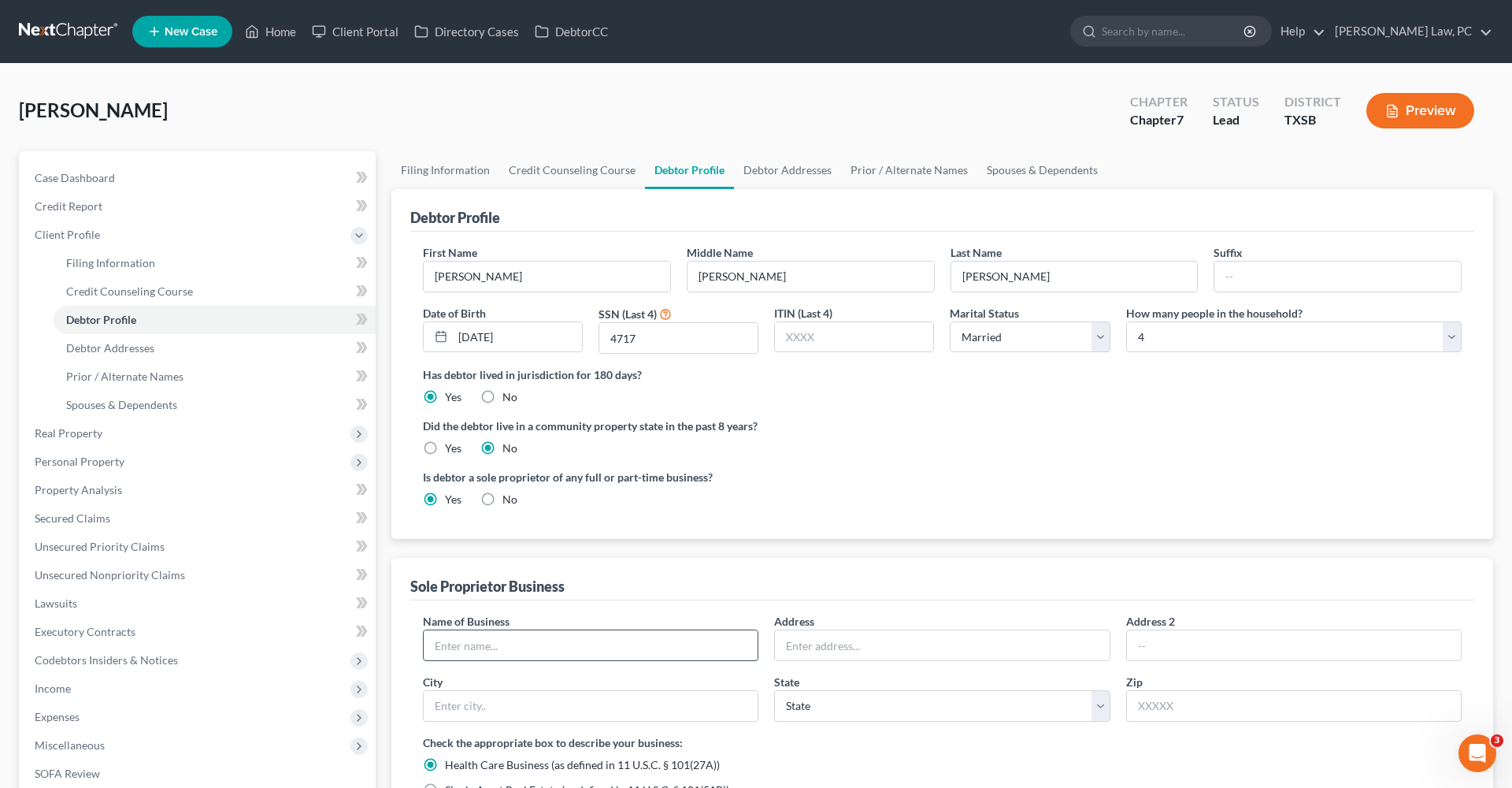
type input "H"
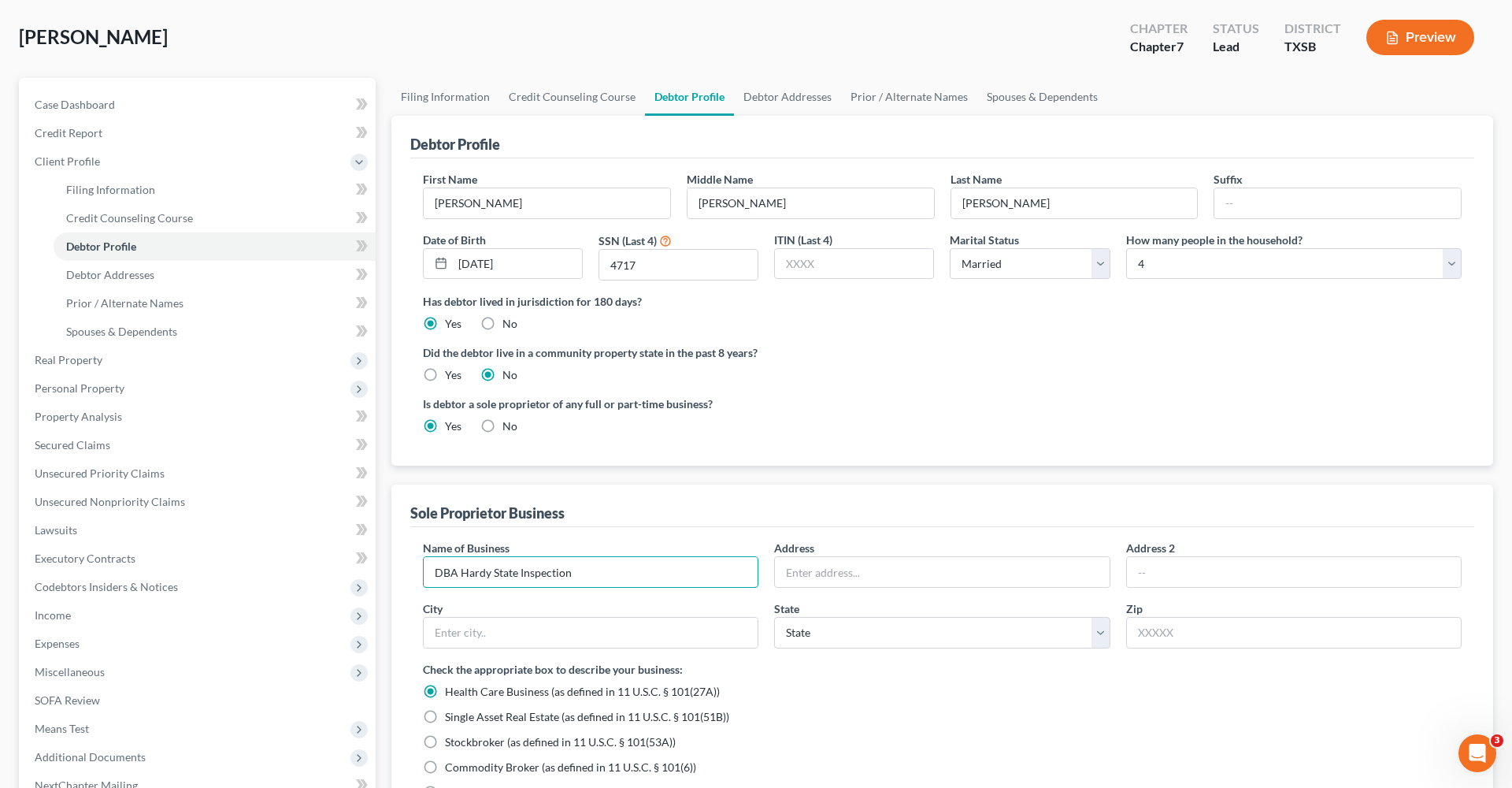
scroll to position [80, 0]
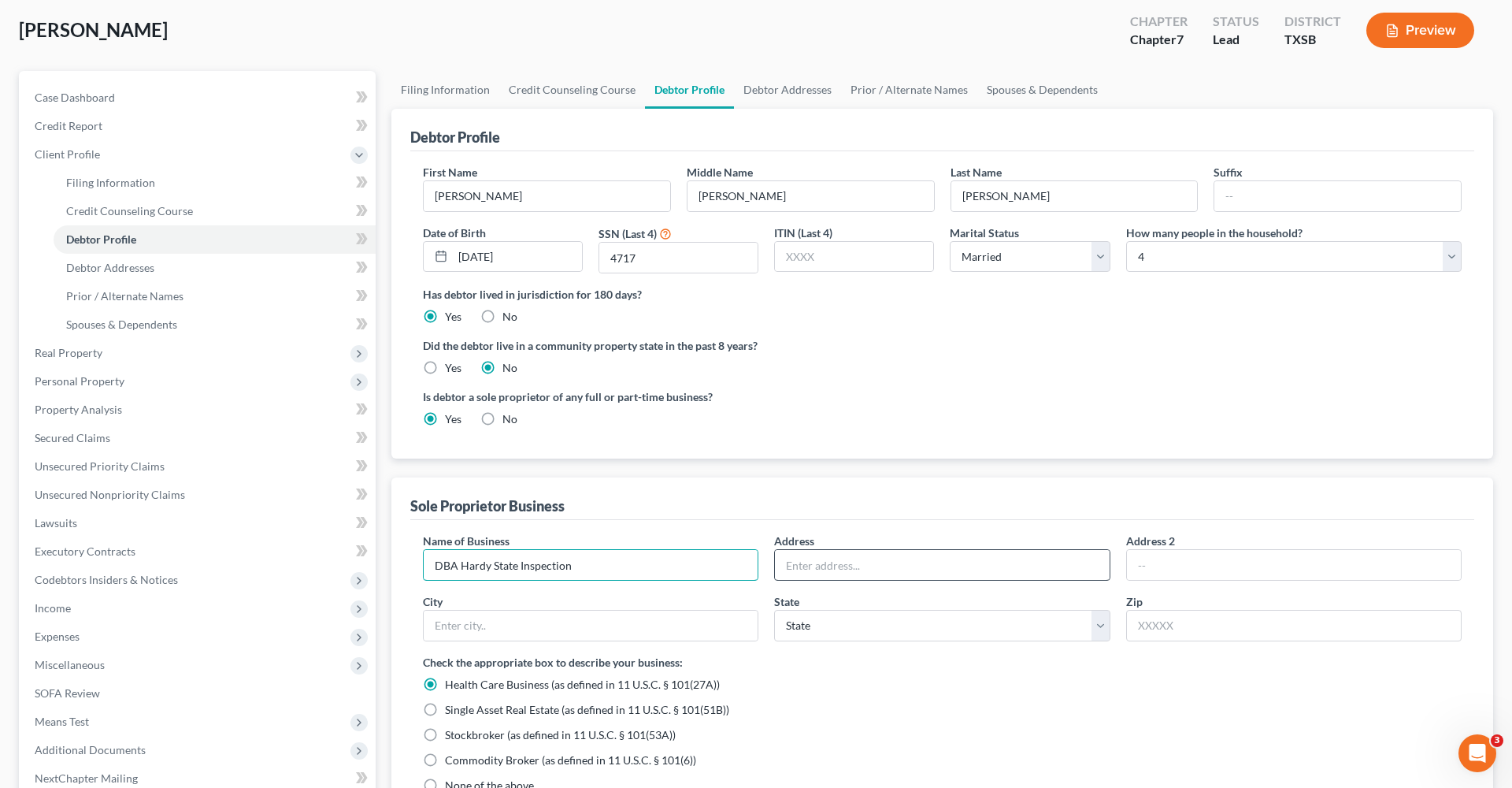
type input "DBA Hardy State Inspection"
type input "5734 Adelaide River Dr"
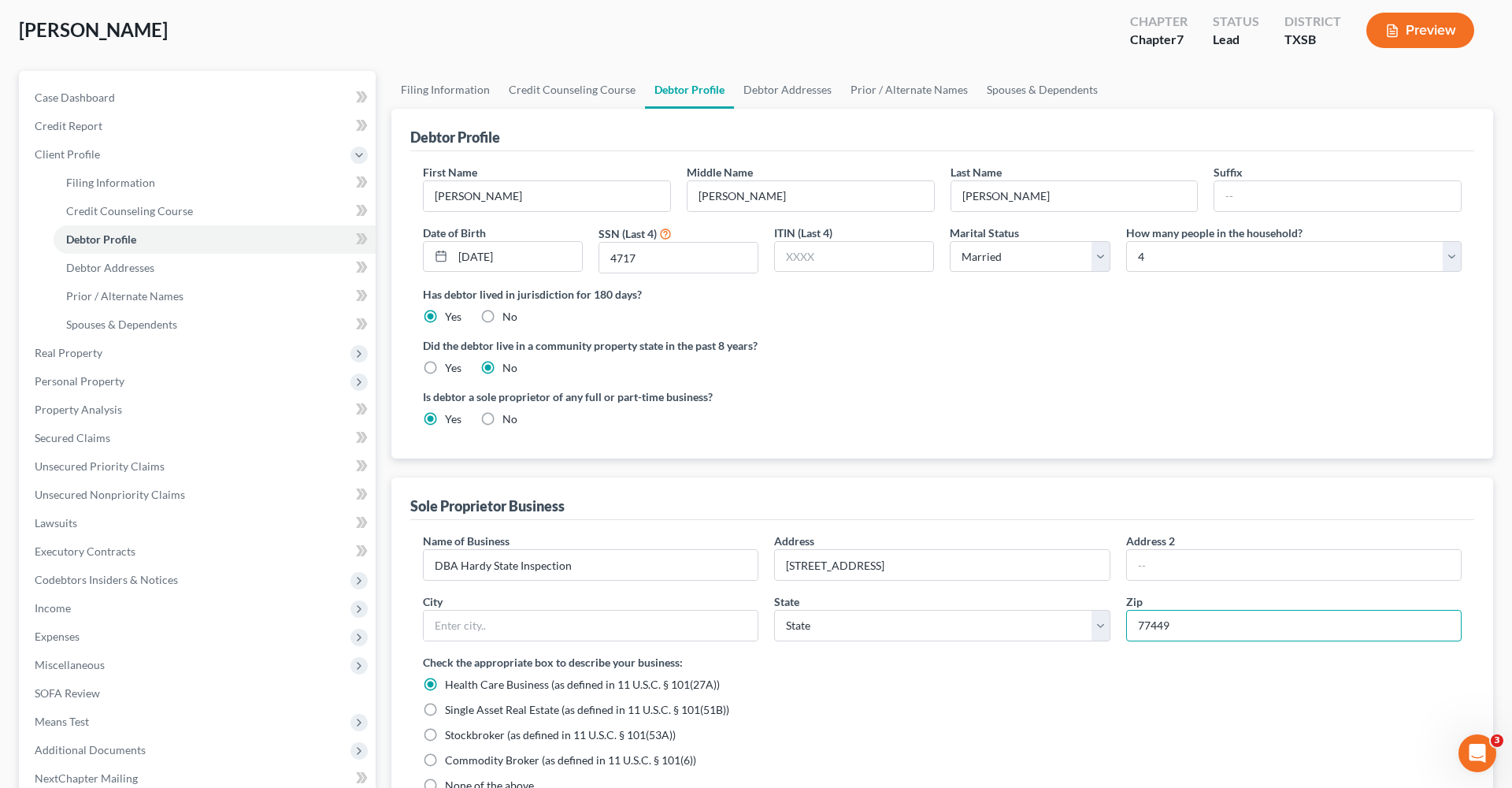
type input "77449"
click at [1090, 650] on div "Name of Business * DBA Hardy State Inspection Address 5734 Adelaide River Dr Ad…" at bounding box center [942, 593] width 1055 height 121
type input "Katy"
select select "45"
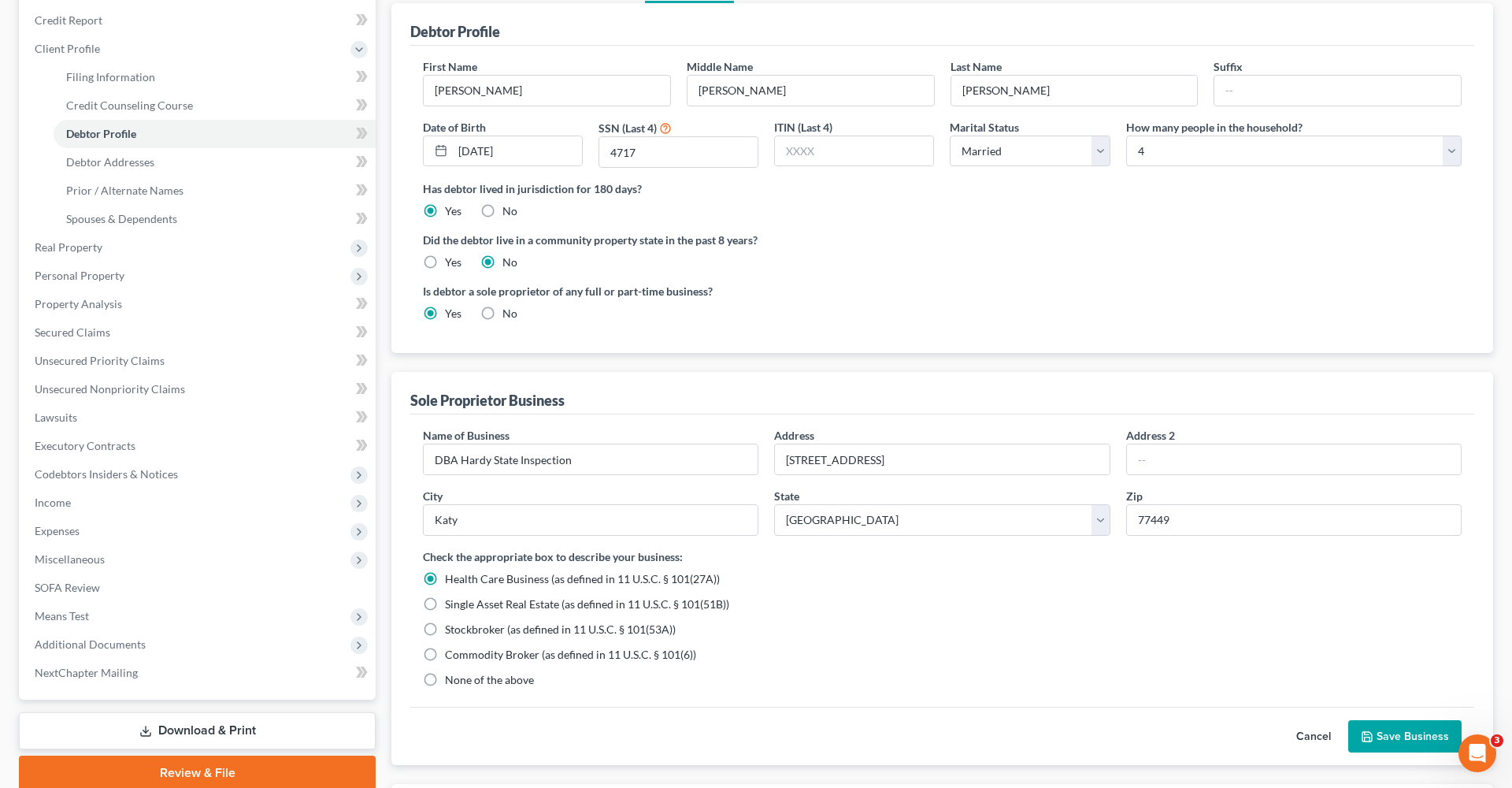
scroll to position [292, 0]
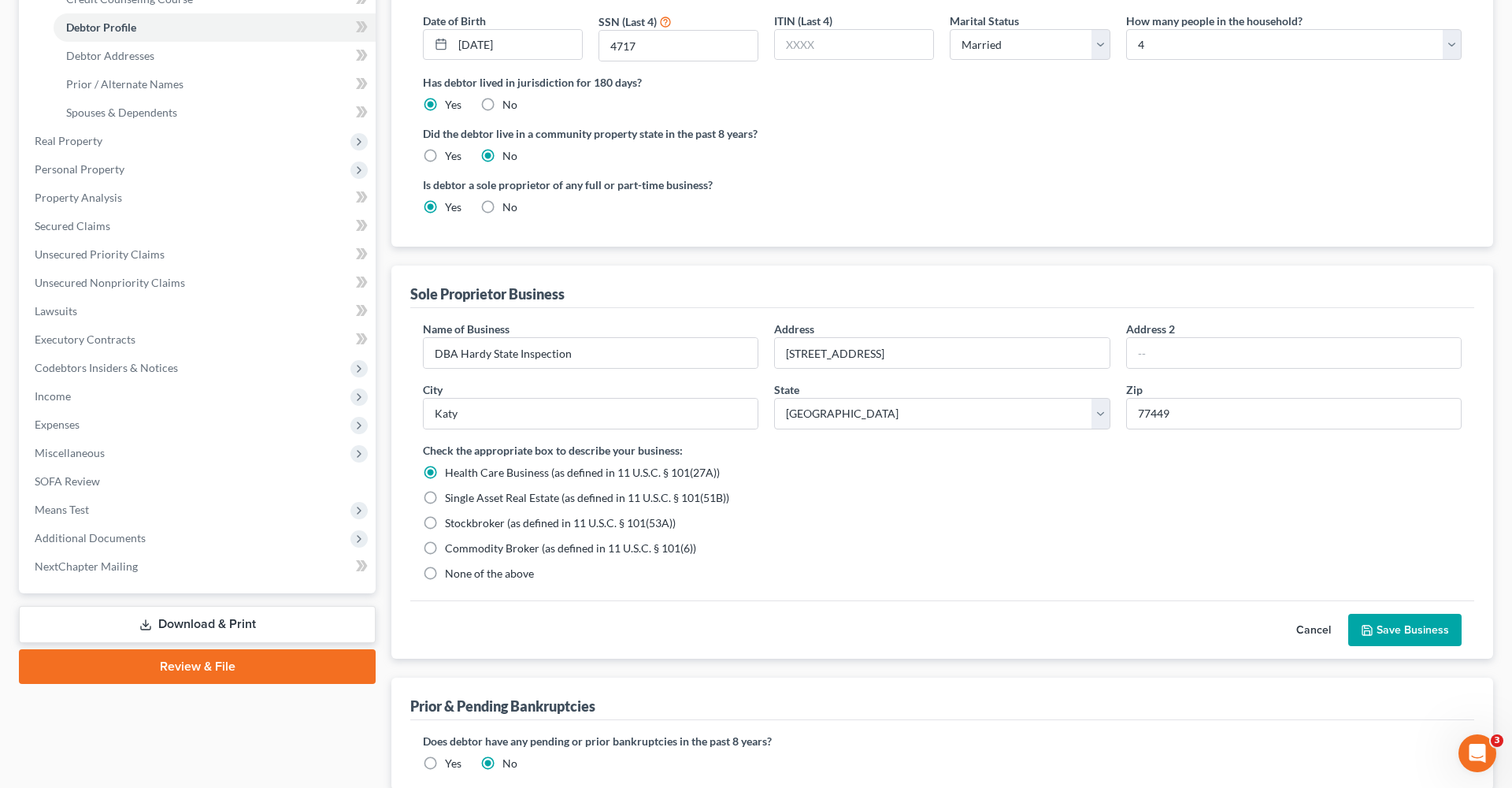
click at [496, 575] on span "None of the above" at bounding box center [489, 573] width 89 height 13
click at [461, 575] on input "None of the above" at bounding box center [456, 571] width 10 height 10
radio input "true"
radio input "false"
click at [1401, 626] on button "Save Business" at bounding box center [1405, 630] width 113 height 33
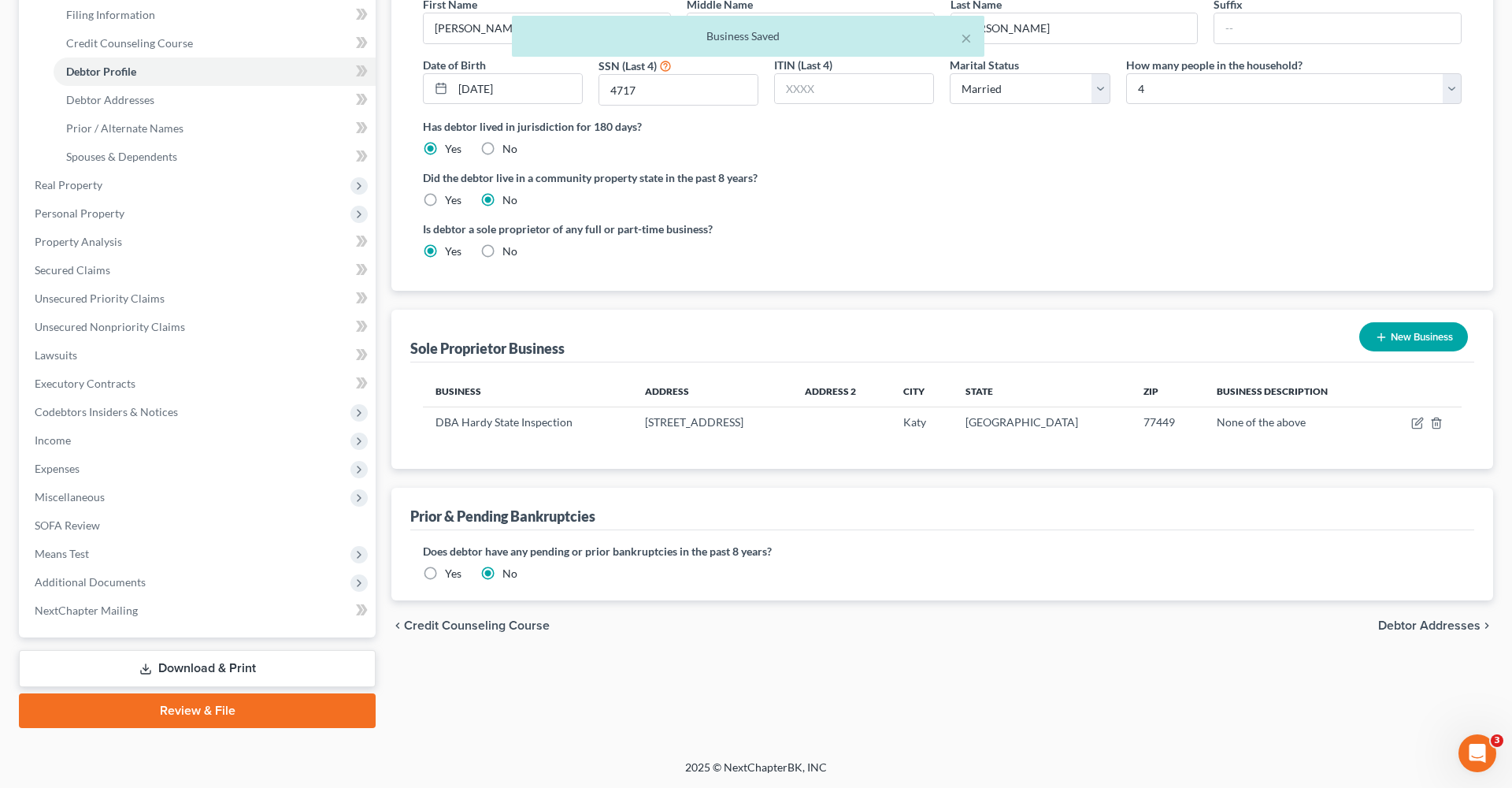
scroll to position [93, 0]
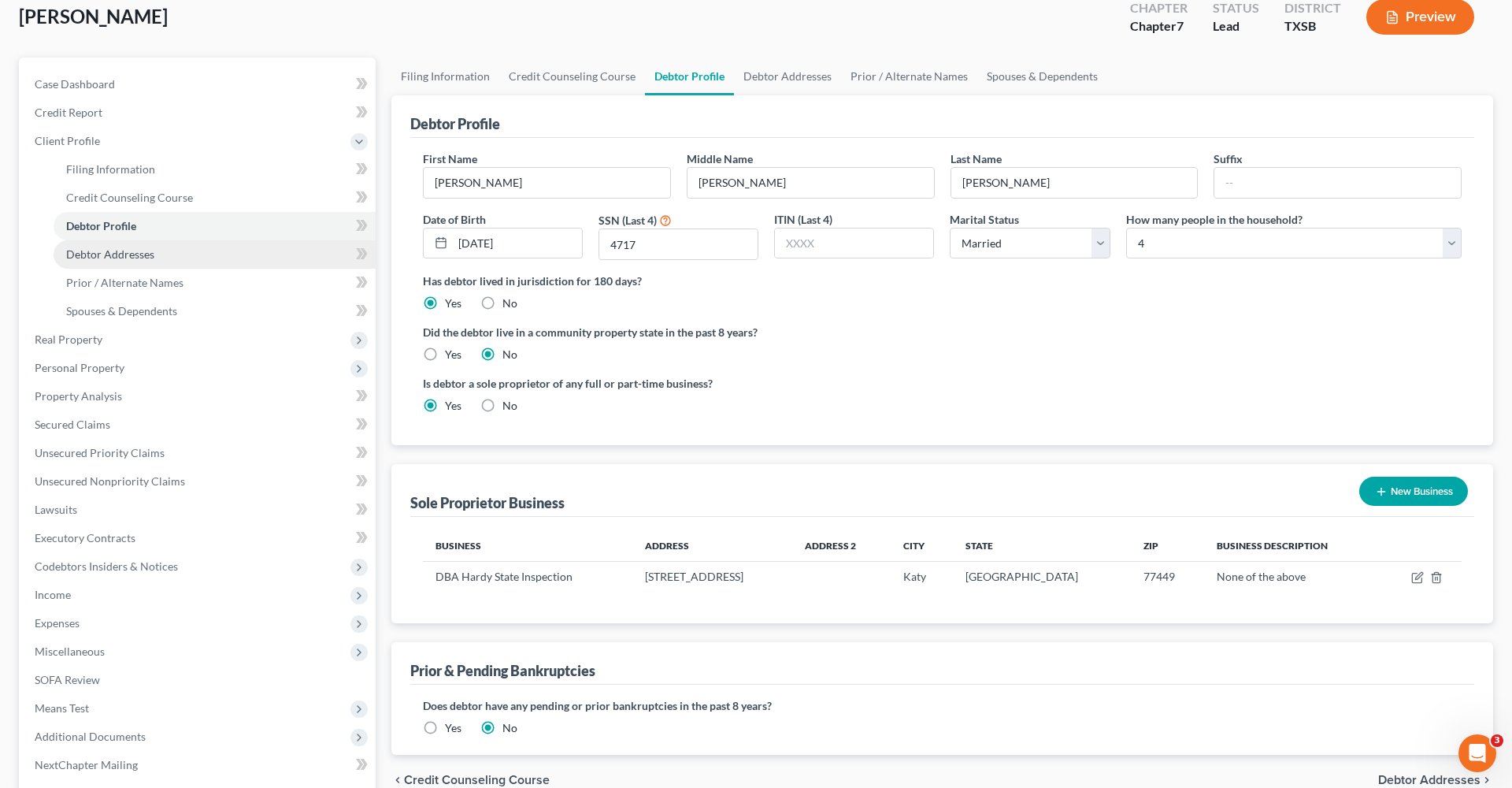
click at [118, 256] on span "Debtor Addresses" at bounding box center [110, 254] width 88 height 13
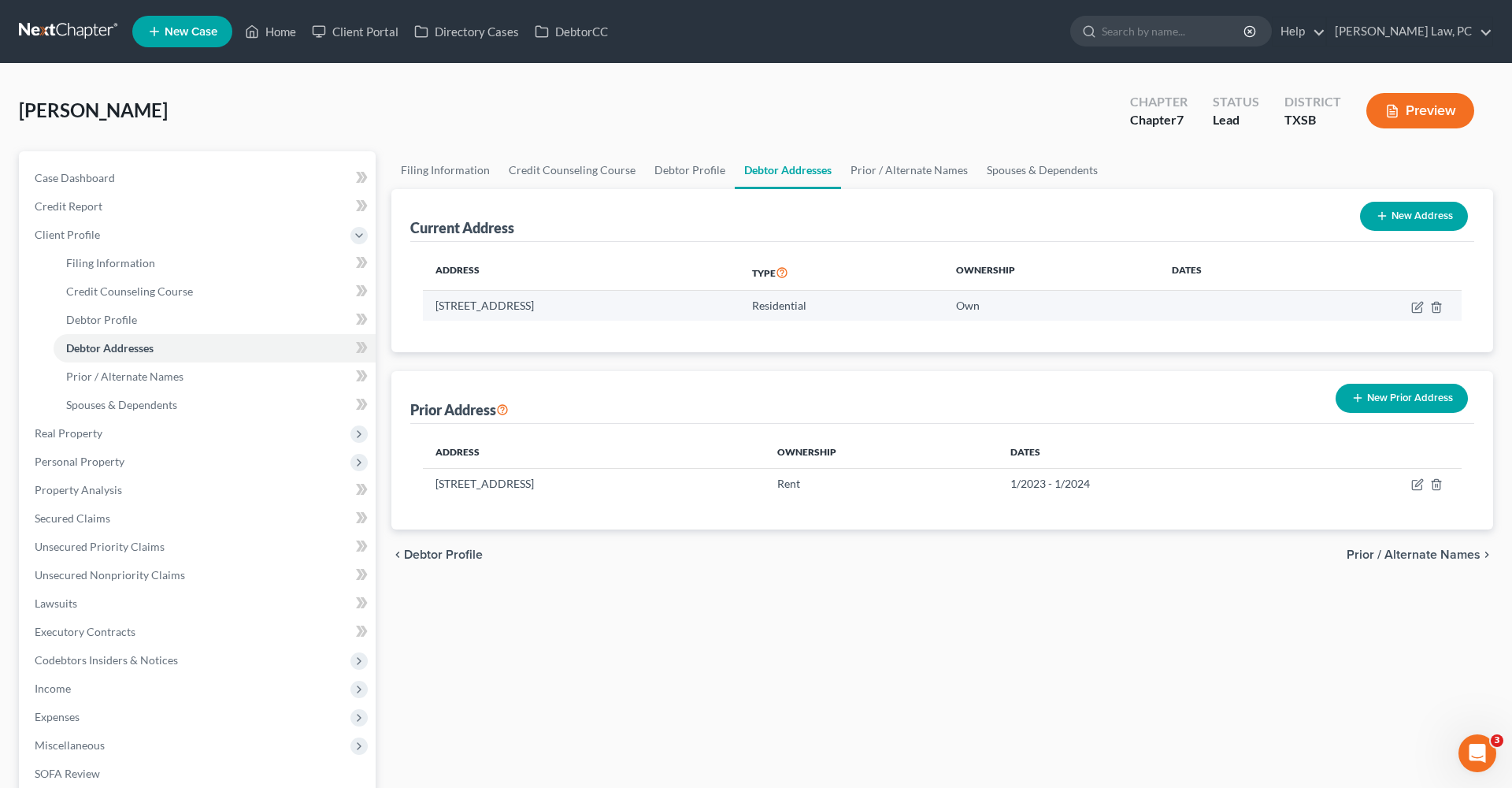
drag, startPoint x: 658, startPoint y: 306, endPoint x: 431, endPoint y: 307, distance: 227.0
click at [431, 307] on td "5734 Adelaide River Dr, Katy, TX 77449" at bounding box center [581, 306] width 316 height 30
copy td "5734 Adelaide River Dr, Katy, TX 77449"
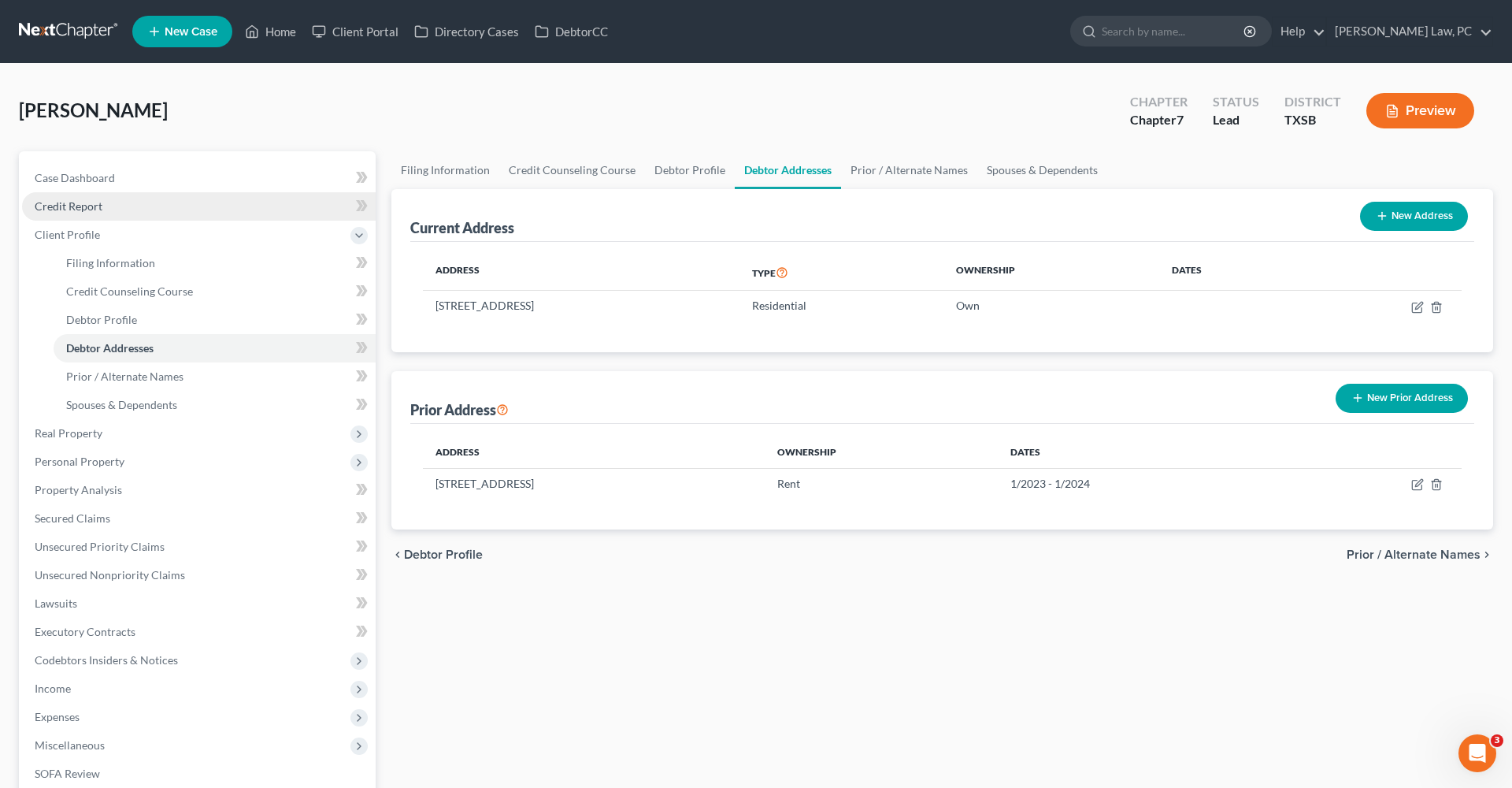
click at [61, 208] on span "Credit Report" at bounding box center [68, 206] width 68 height 13
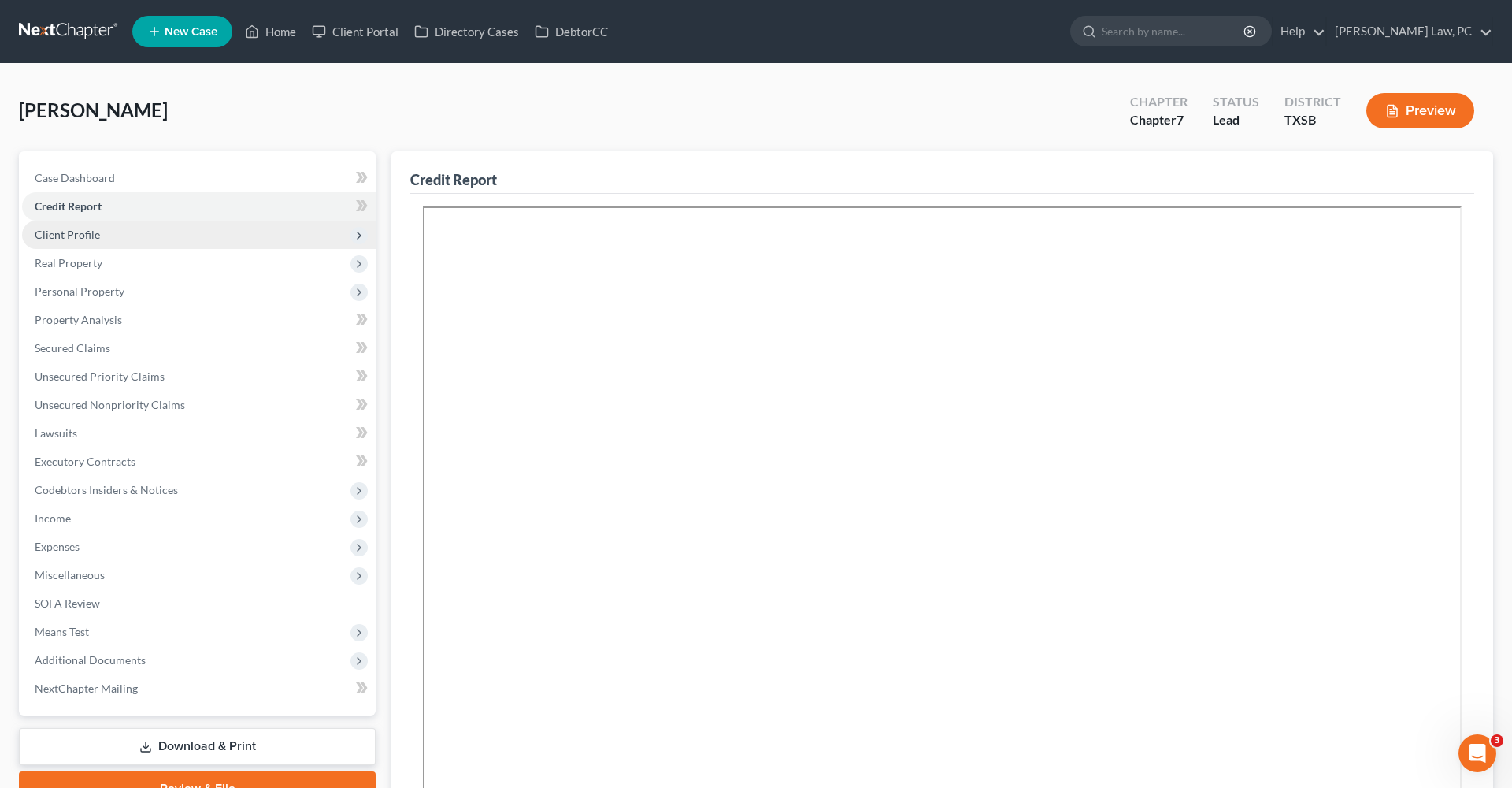
click at [66, 240] on span "Client Profile" at bounding box center [68, 235] width 65 height 13
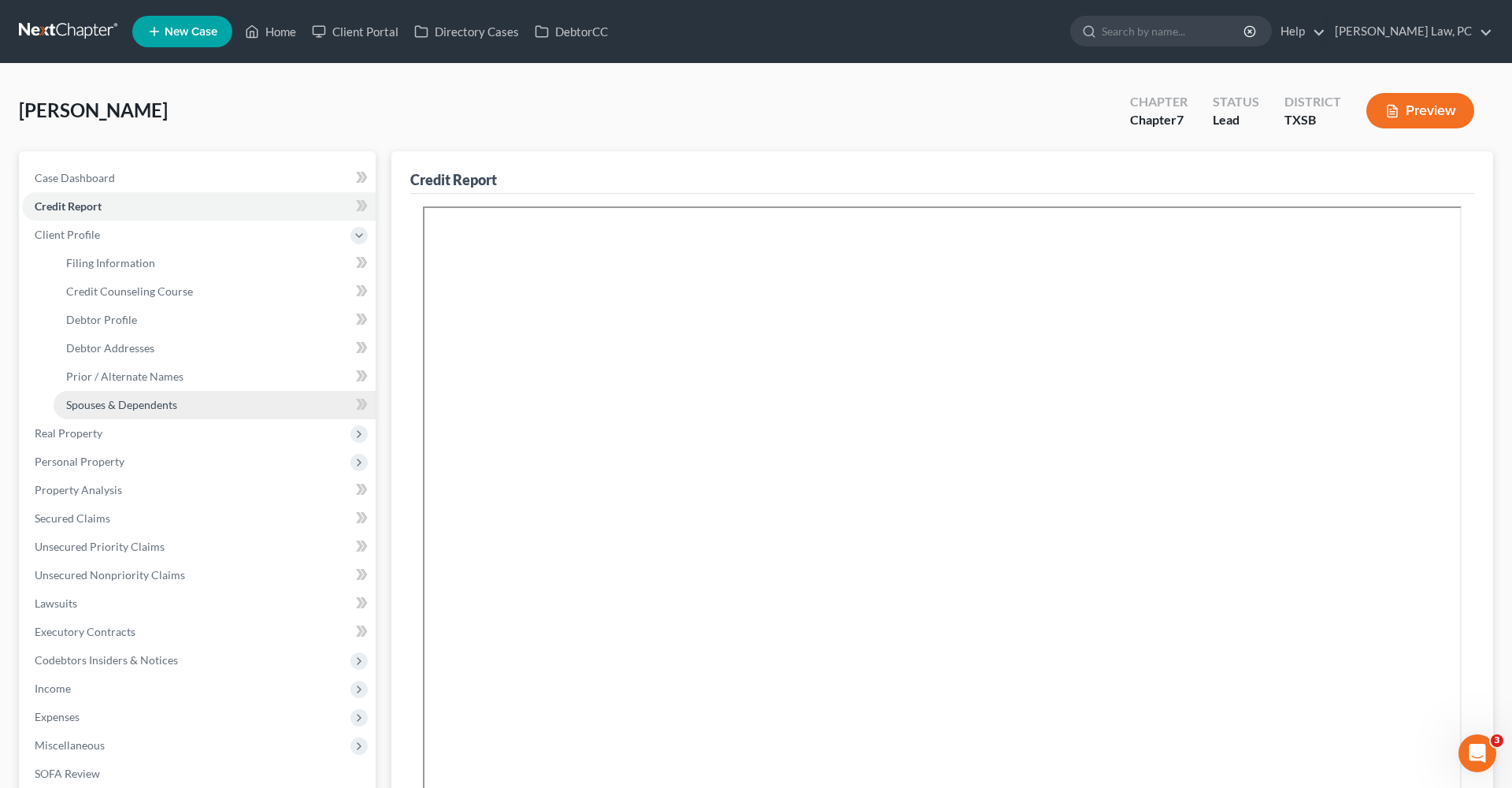
click at [103, 402] on span "Spouses & Dependents" at bounding box center [121, 405] width 111 height 13
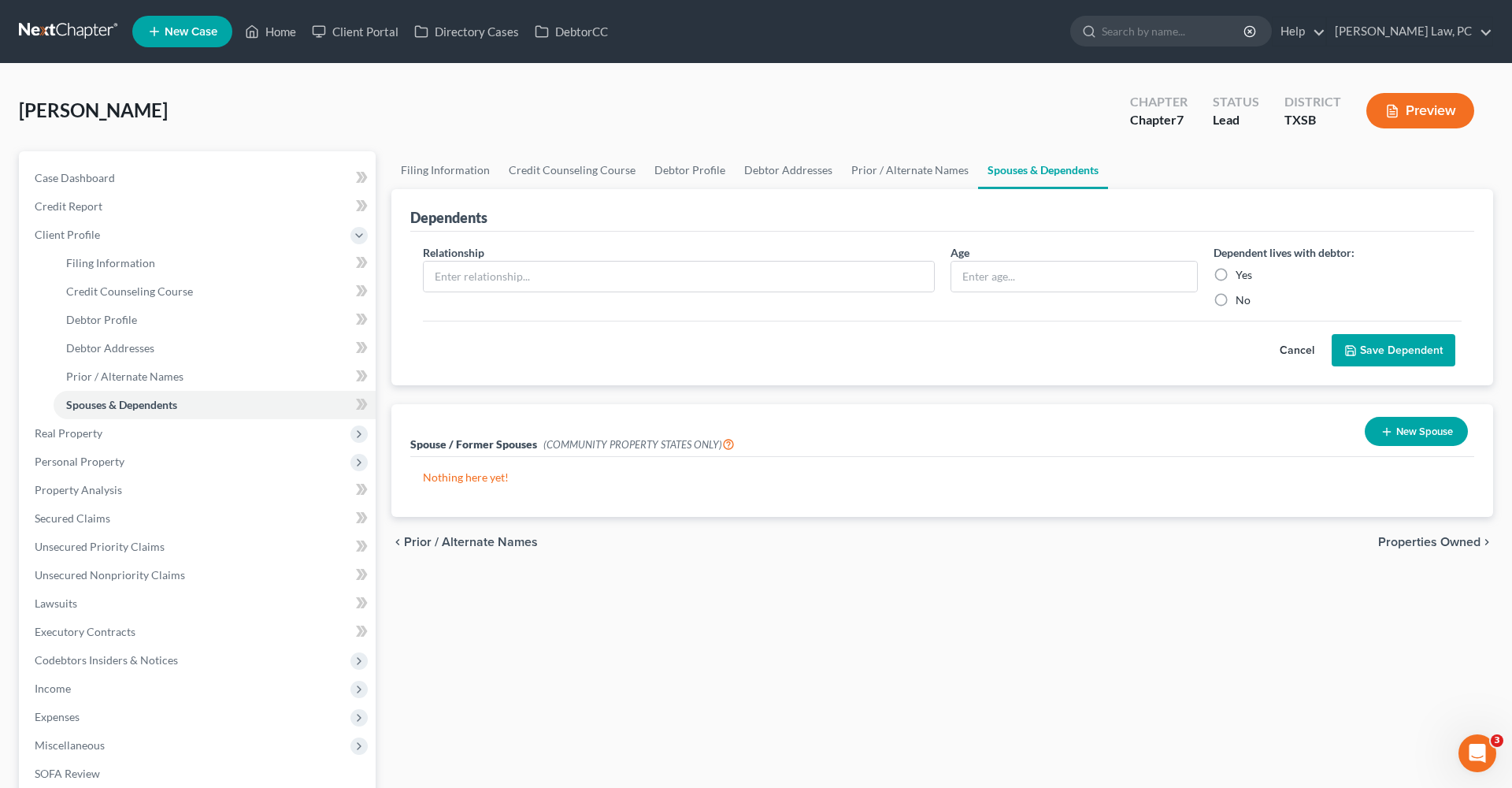
click at [1391, 436] on icon "button" at bounding box center [1386, 432] width 13 height 13
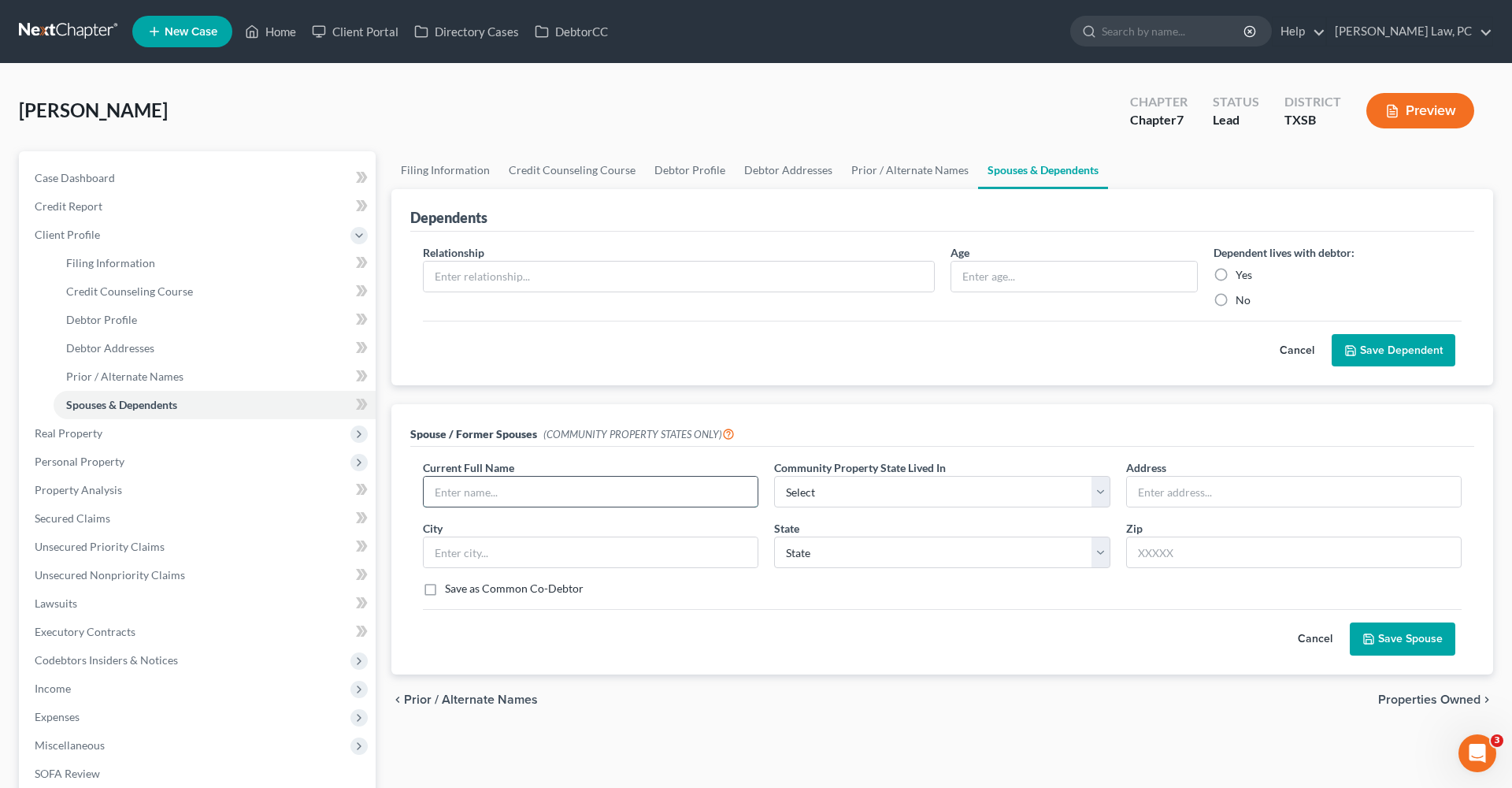
paste input "DEJESUS KIARA JEIRIS ADAMS"
drag, startPoint x: 610, startPoint y: 492, endPoint x: 421, endPoint y: 486, distance: 189.1
click at [420, 486] on div "Current Full Name * DEJESUS KIARA JEIRIS ADAMS" at bounding box center [590, 483] width 351 height 48
type input "Kiara Jeiris Adams De Jesus"
type input "5734 Adelaide River Dr"
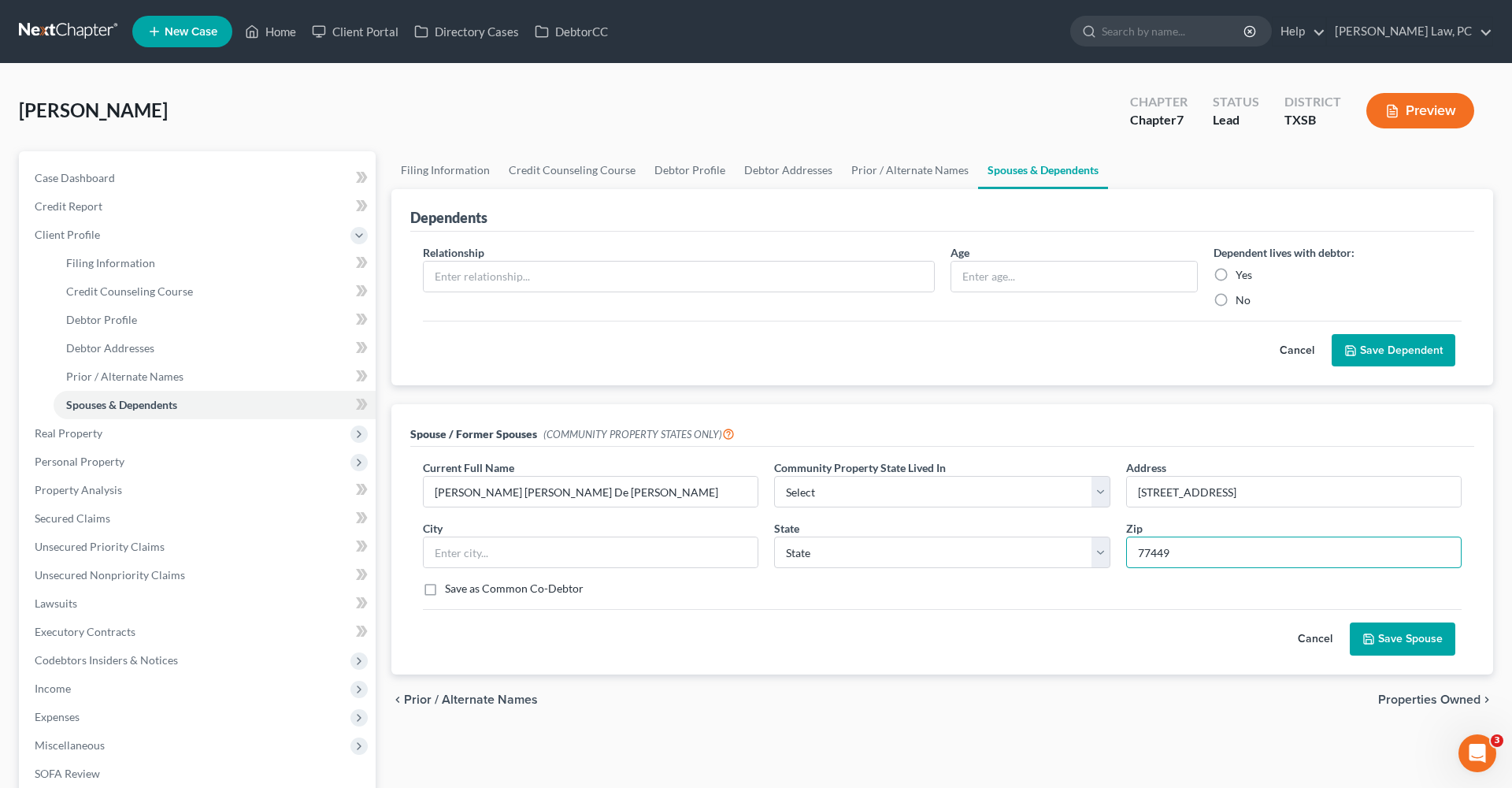
type input "77449"
click at [1182, 578] on div "Current Full Name * Kiara Jeiris Adams De Jesus Community Property State Lived …" at bounding box center [942, 533] width 1055 height 149
type input "Katy"
select select "45"
click at [1380, 638] on button "Save Spouse" at bounding box center [1403, 639] width 105 height 33
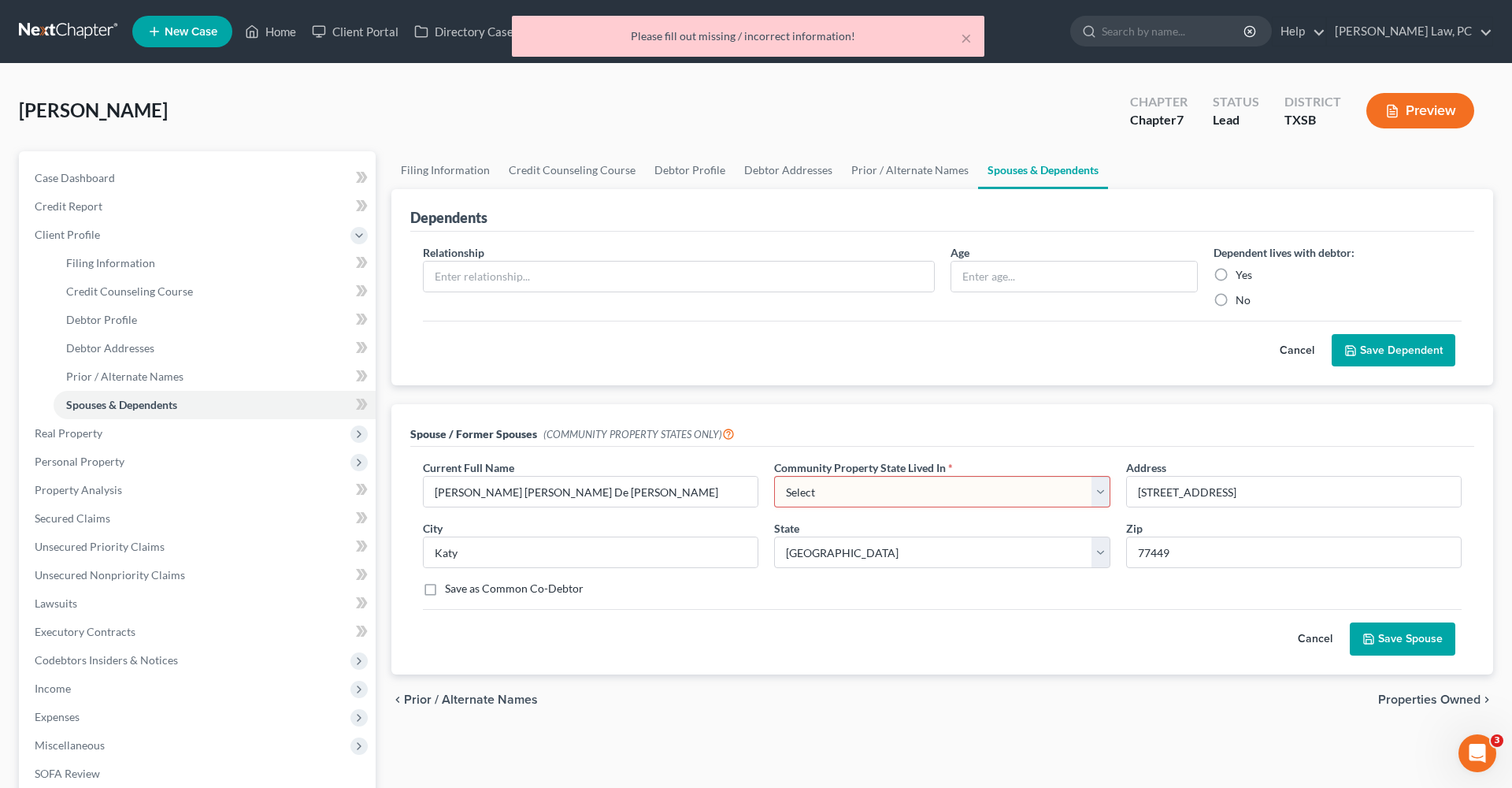
select select "8"
click at [1416, 629] on button "Save Spouse" at bounding box center [1403, 639] width 105 height 33
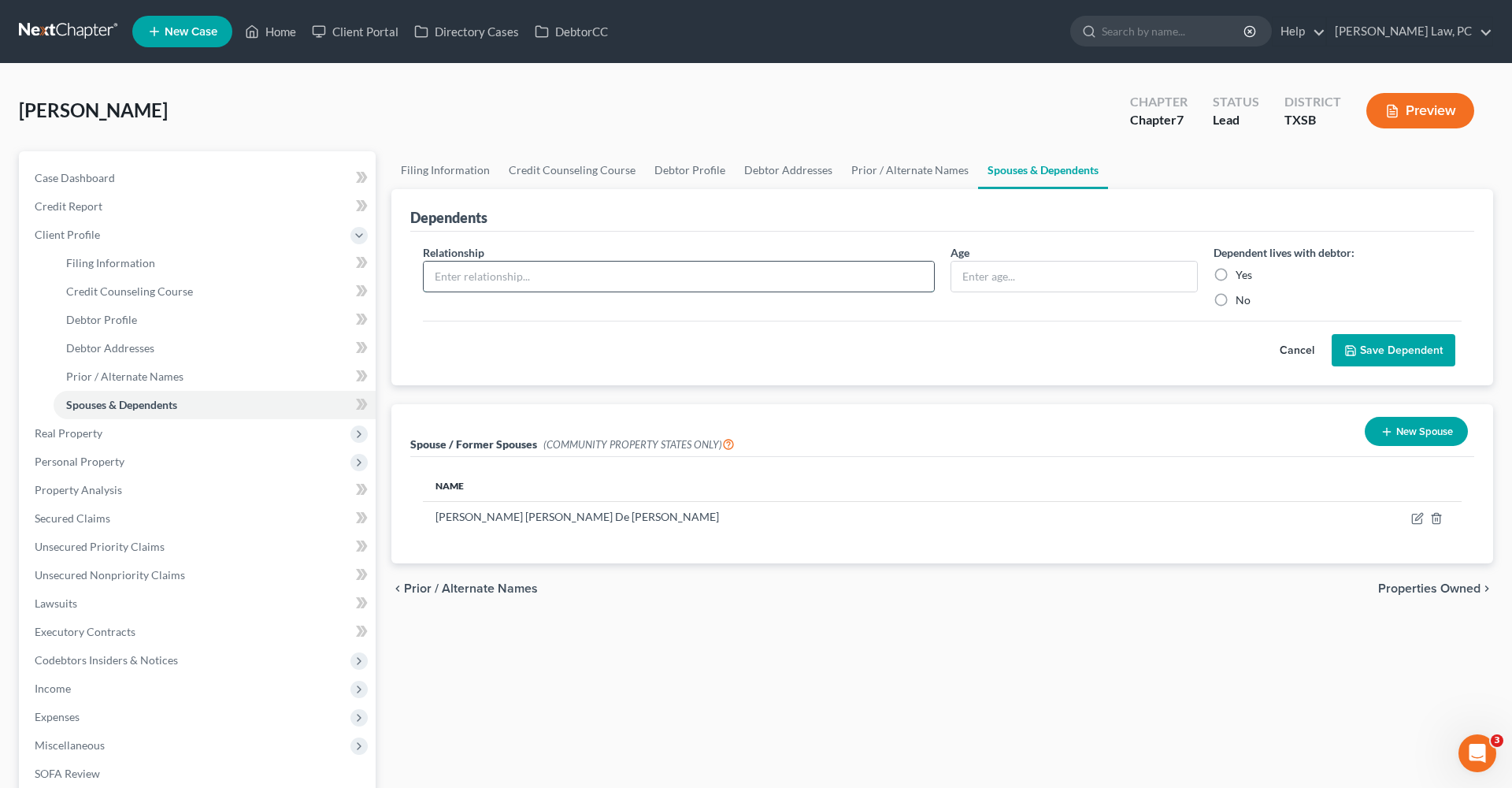
click at [500, 275] on input "text" at bounding box center [679, 276] width 511 height 30
type input "Son"
click at [1236, 273] on label "Yes" at bounding box center [1244, 275] width 17 height 16
click at [1242, 273] on input "Yes" at bounding box center [1247, 272] width 10 height 10
radio input "true"
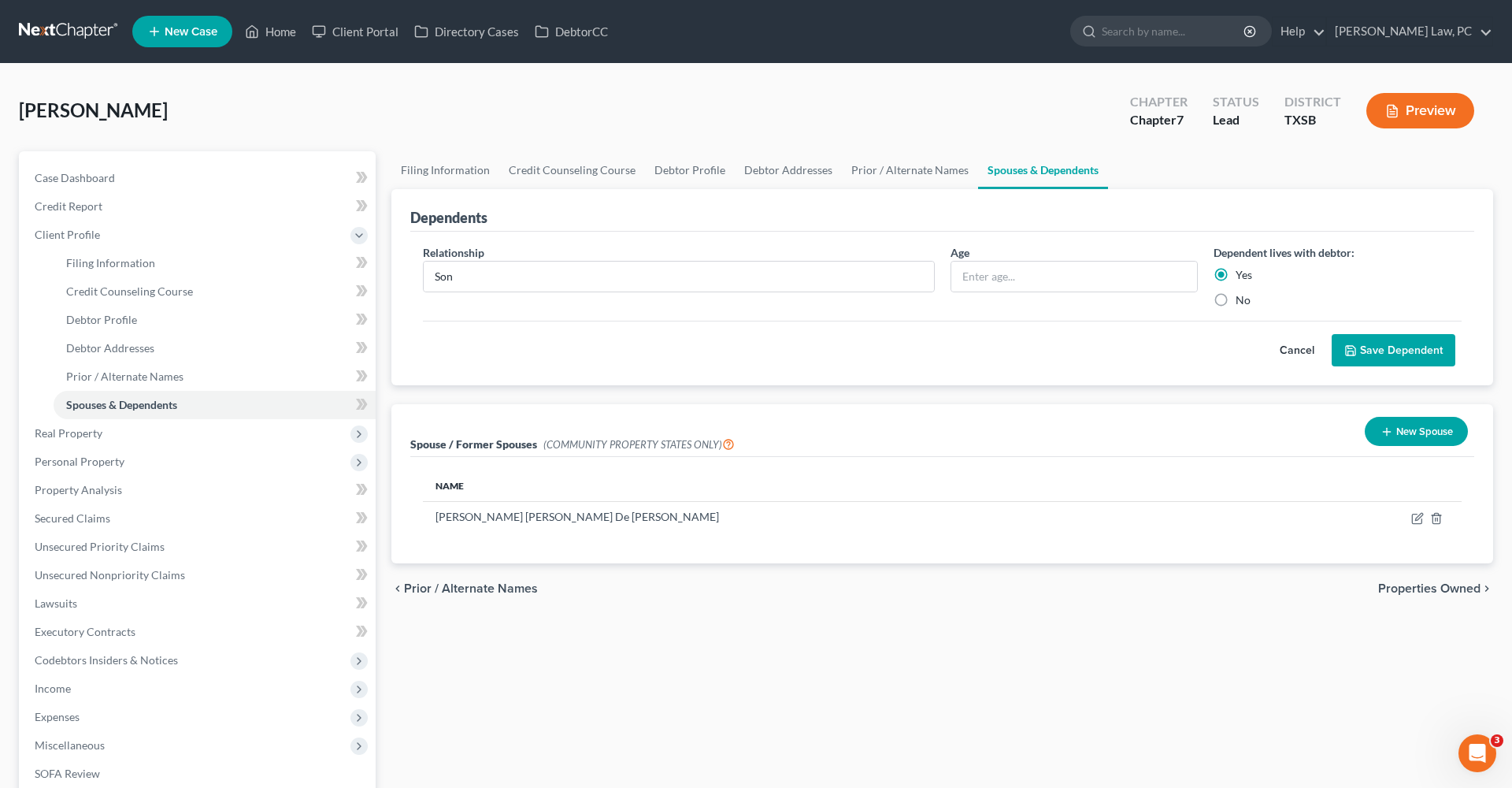
click at [1373, 349] on button "Save Dependent" at bounding box center [1394, 351] width 123 height 33
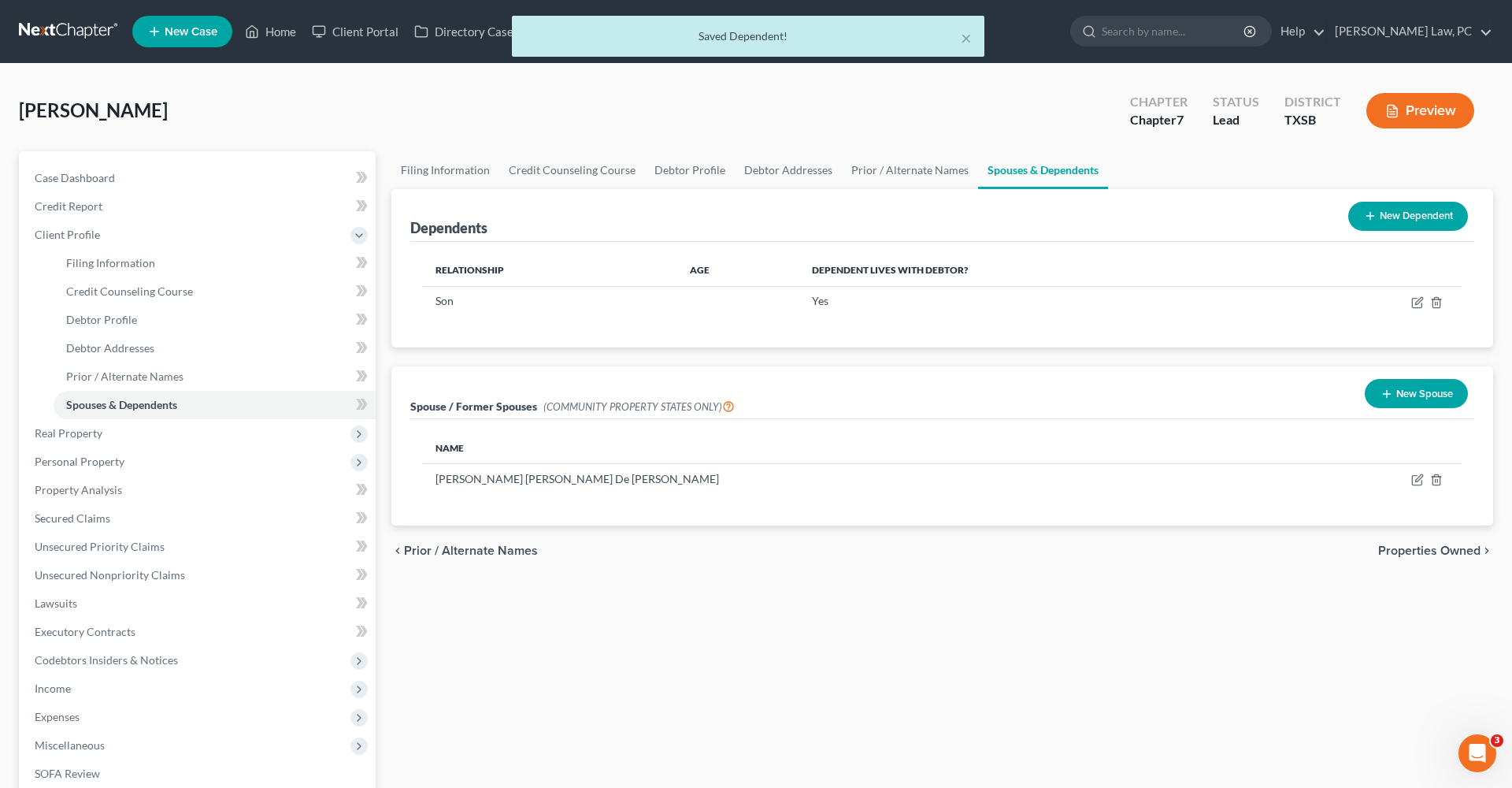
click at [1380, 207] on button "New Dependent" at bounding box center [1408, 216] width 119 height 29
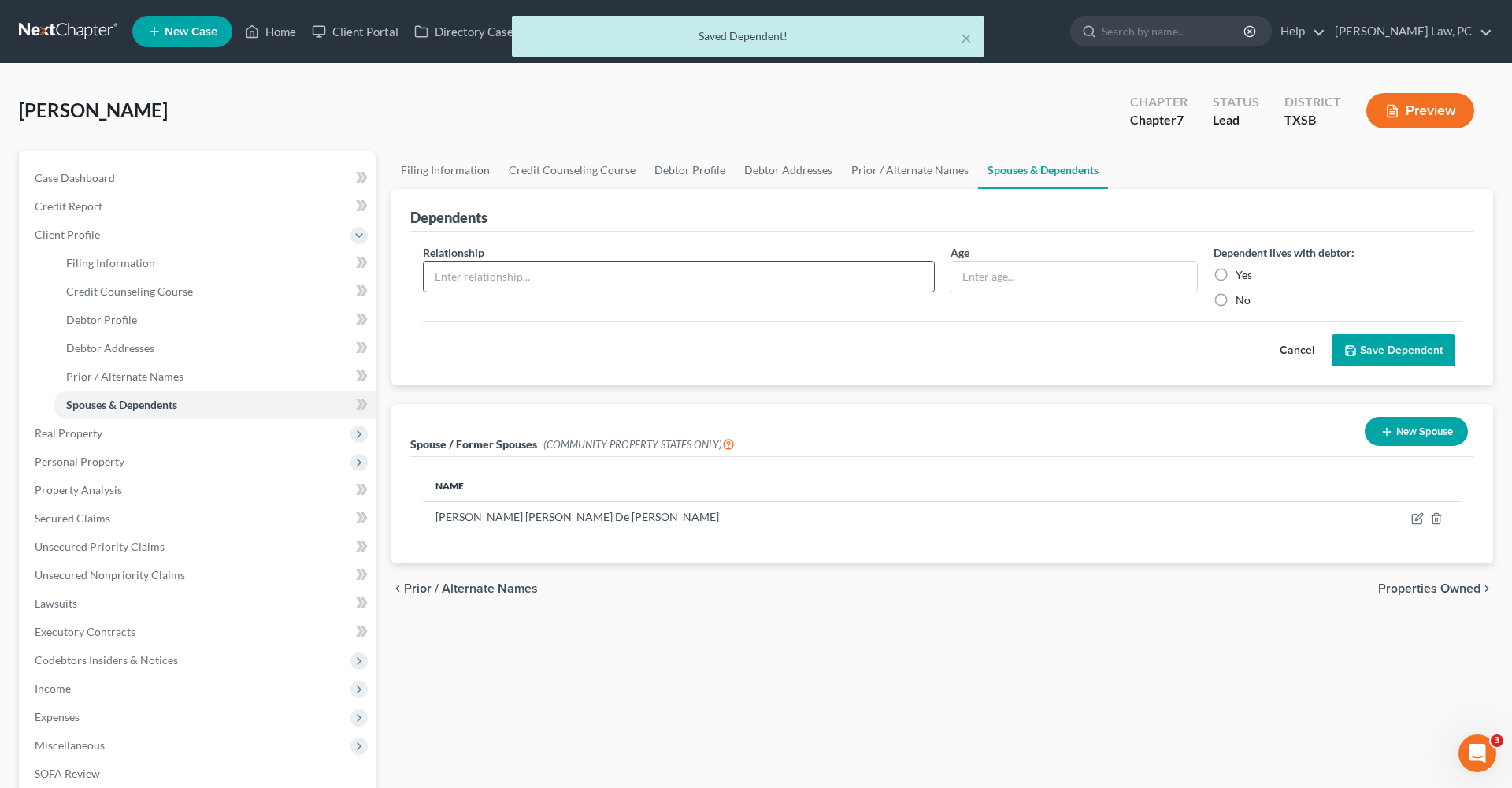
click at [479, 274] on input "text" at bounding box center [679, 276] width 511 height 30
type input "Son"
click at [1236, 275] on label "Yes" at bounding box center [1244, 275] width 17 height 16
click at [1242, 275] on input "Yes" at bounding box center [1247, 272] width 10 height 10
radio input "true"
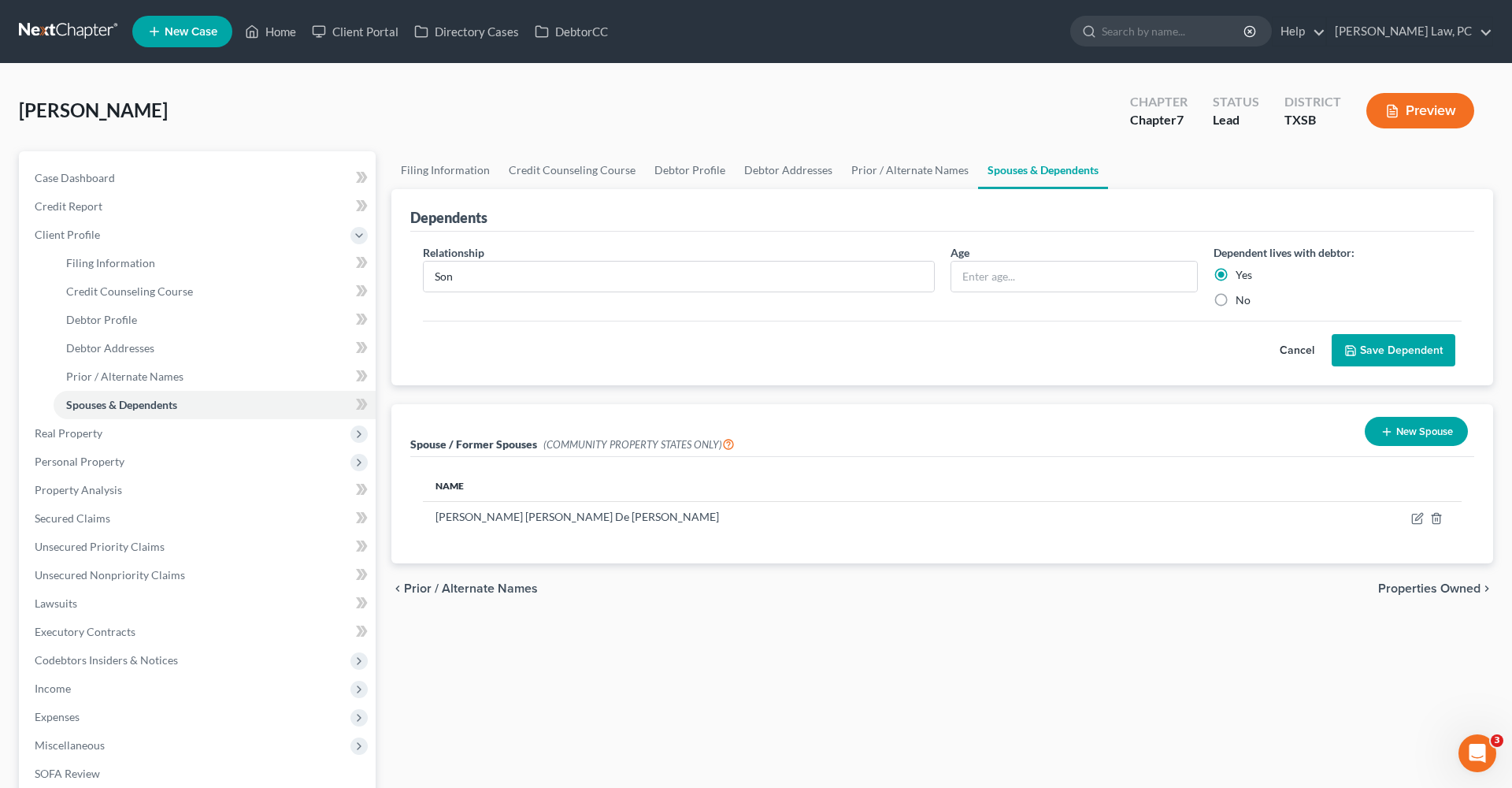
click at [1390, 357] on button "Save Dependent" at bounding box center [1394, 351] width 123 height 33
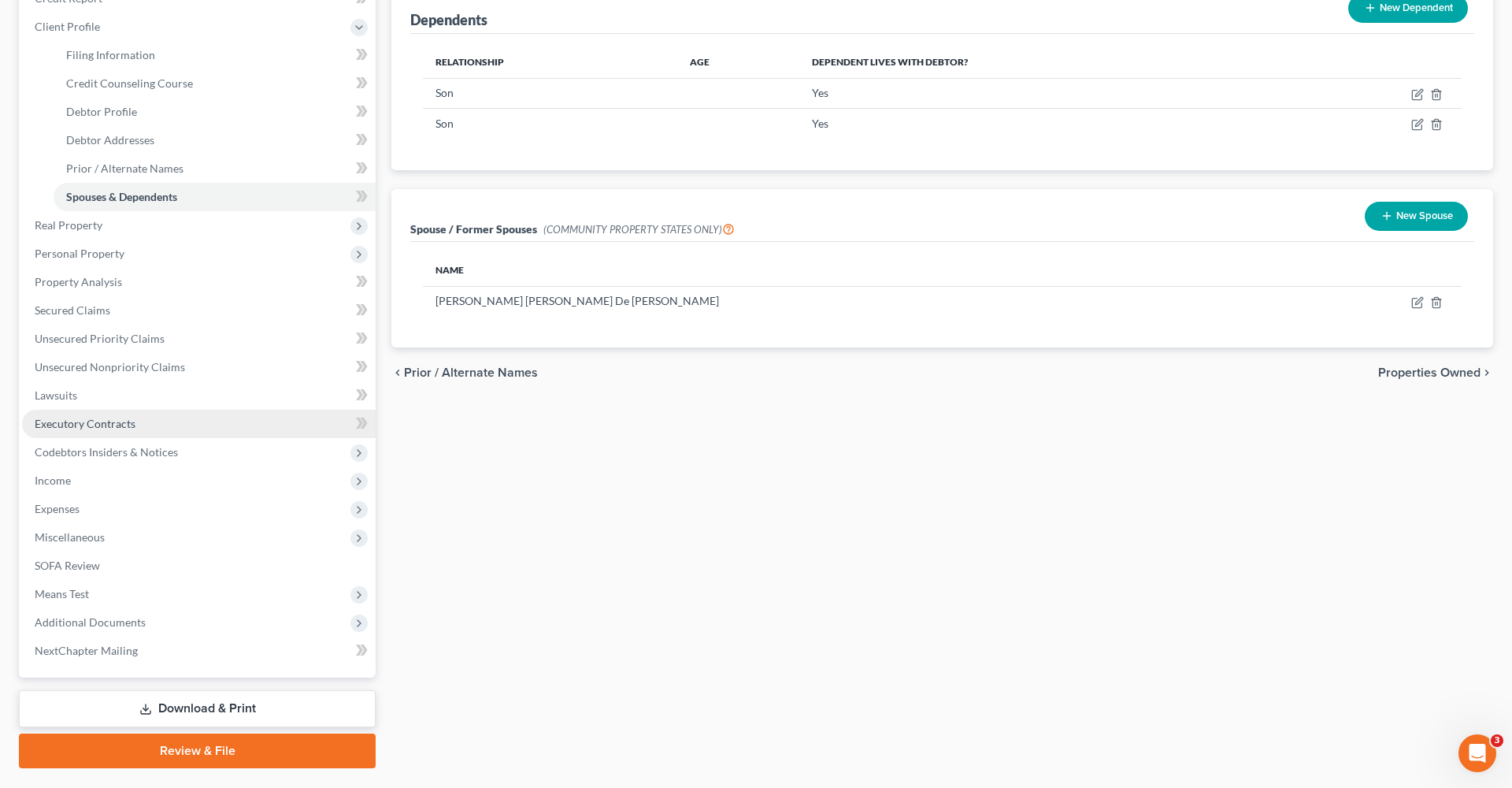
scroll to position [241, 0]
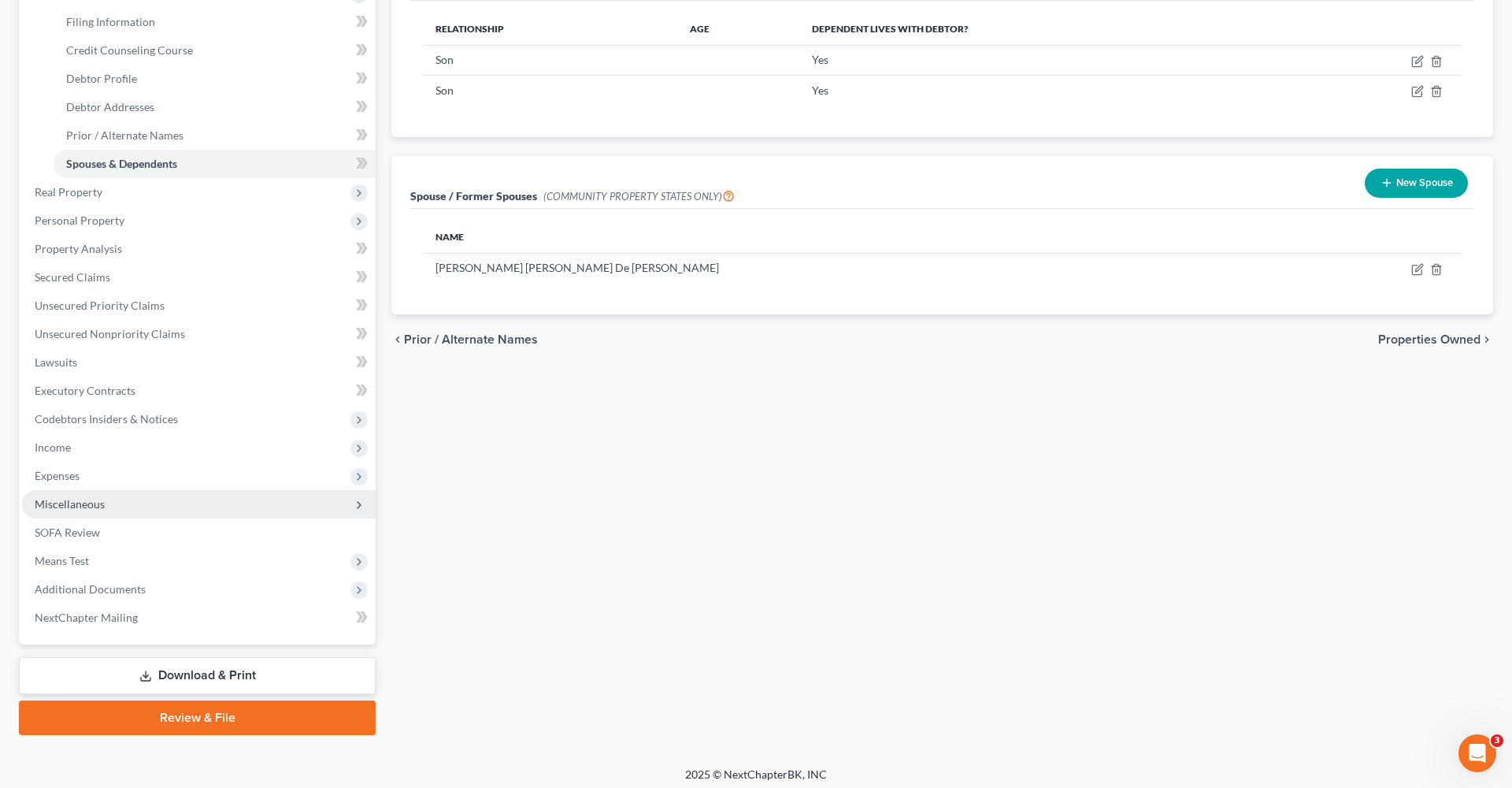
click at [63, 512] on span "Miscellaneous" at bounding box center [199, 504] width 354 height 28
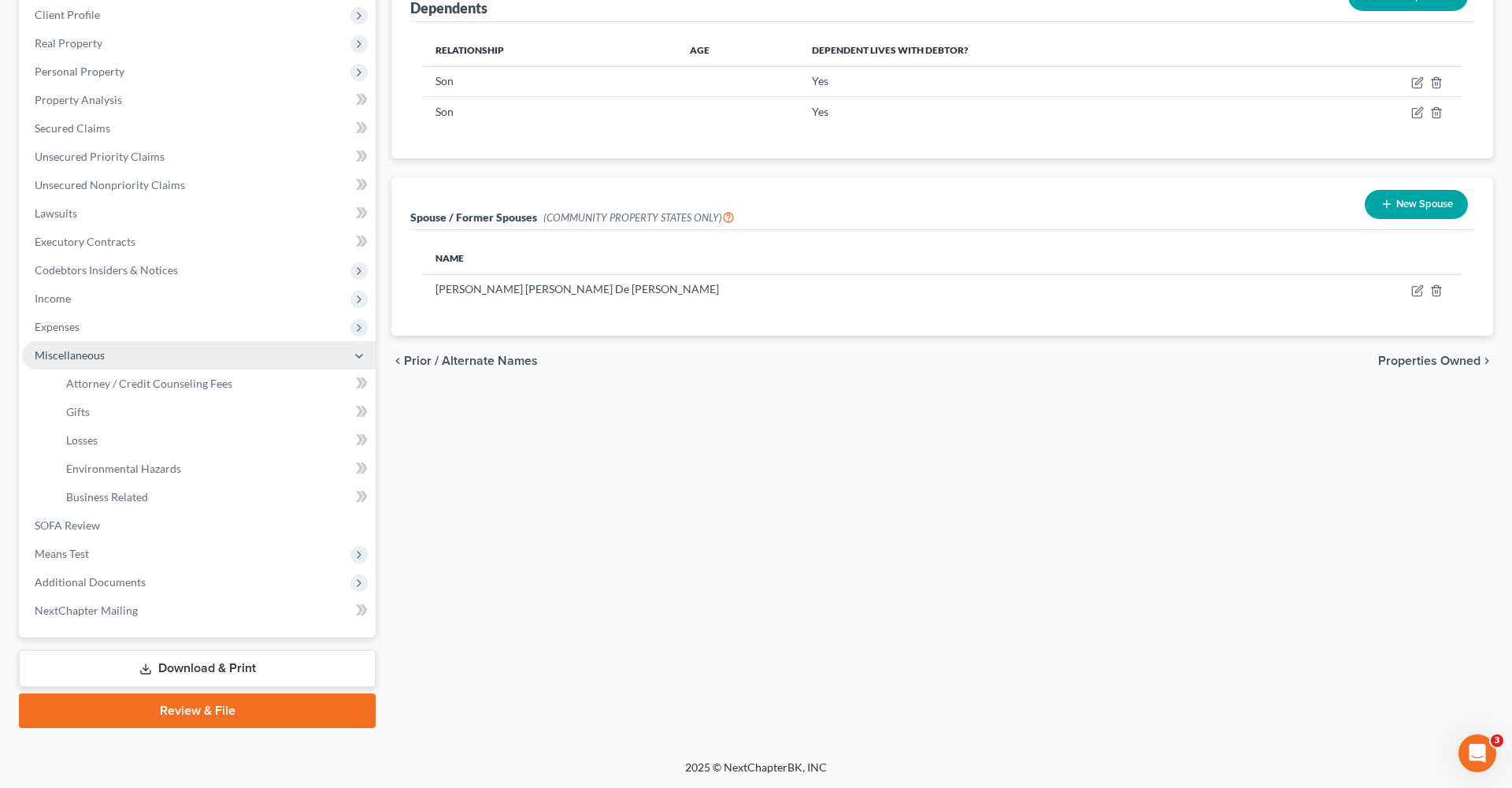
scroll to position [220, 0]
click at [126, 379] on span "Attorney / Credit Counseling Fees" at bounding box center [149, 383] width 166 height 13
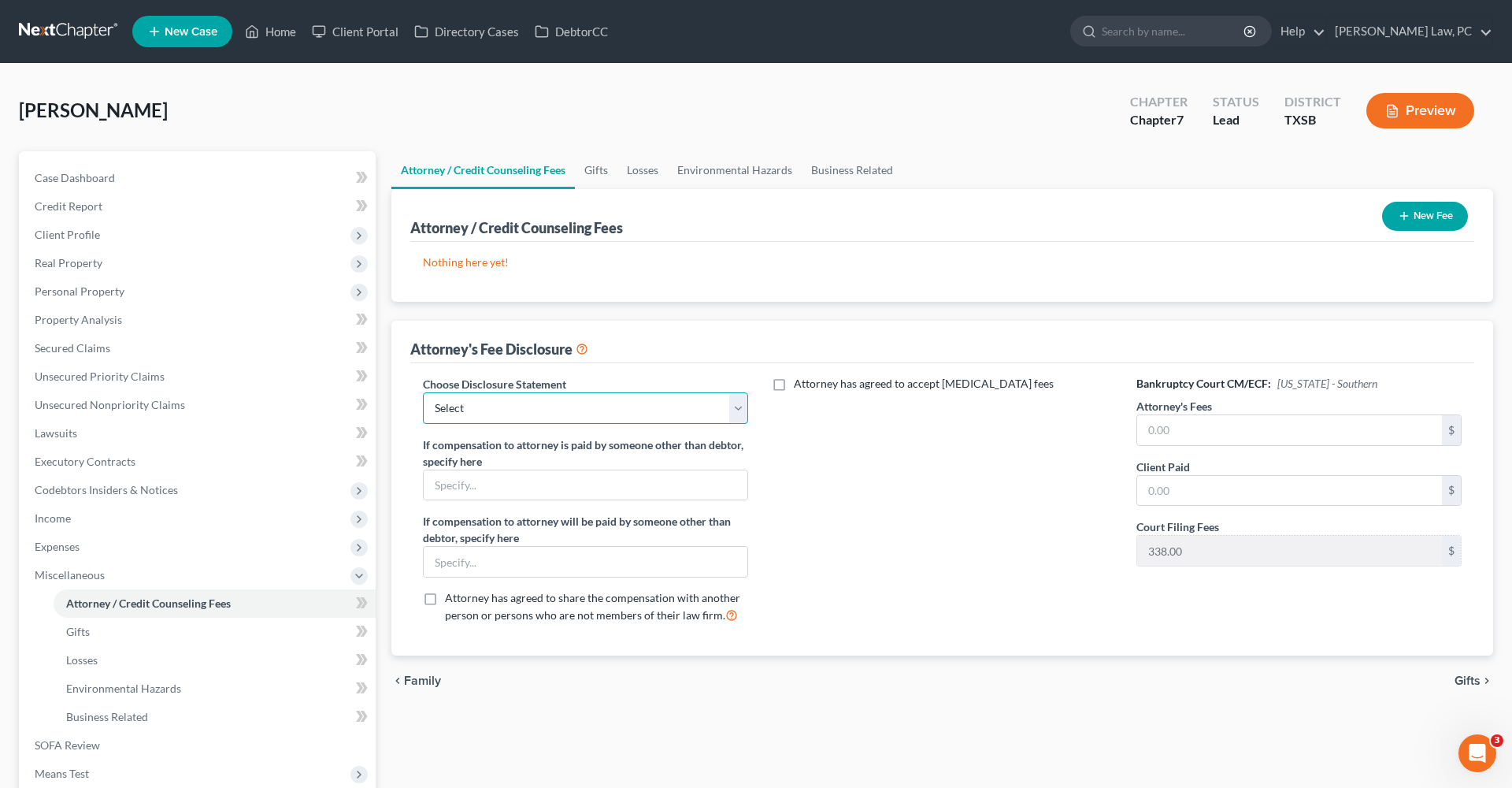
select select "4"
click at [1190, 423] on input "text" at bounding box center [1289, 430] width 305 height 30
type input "2,197"
click at [1212, 485] on input "text" at bounding box center [1289, 491] width 305 height 30
type input "2,197"
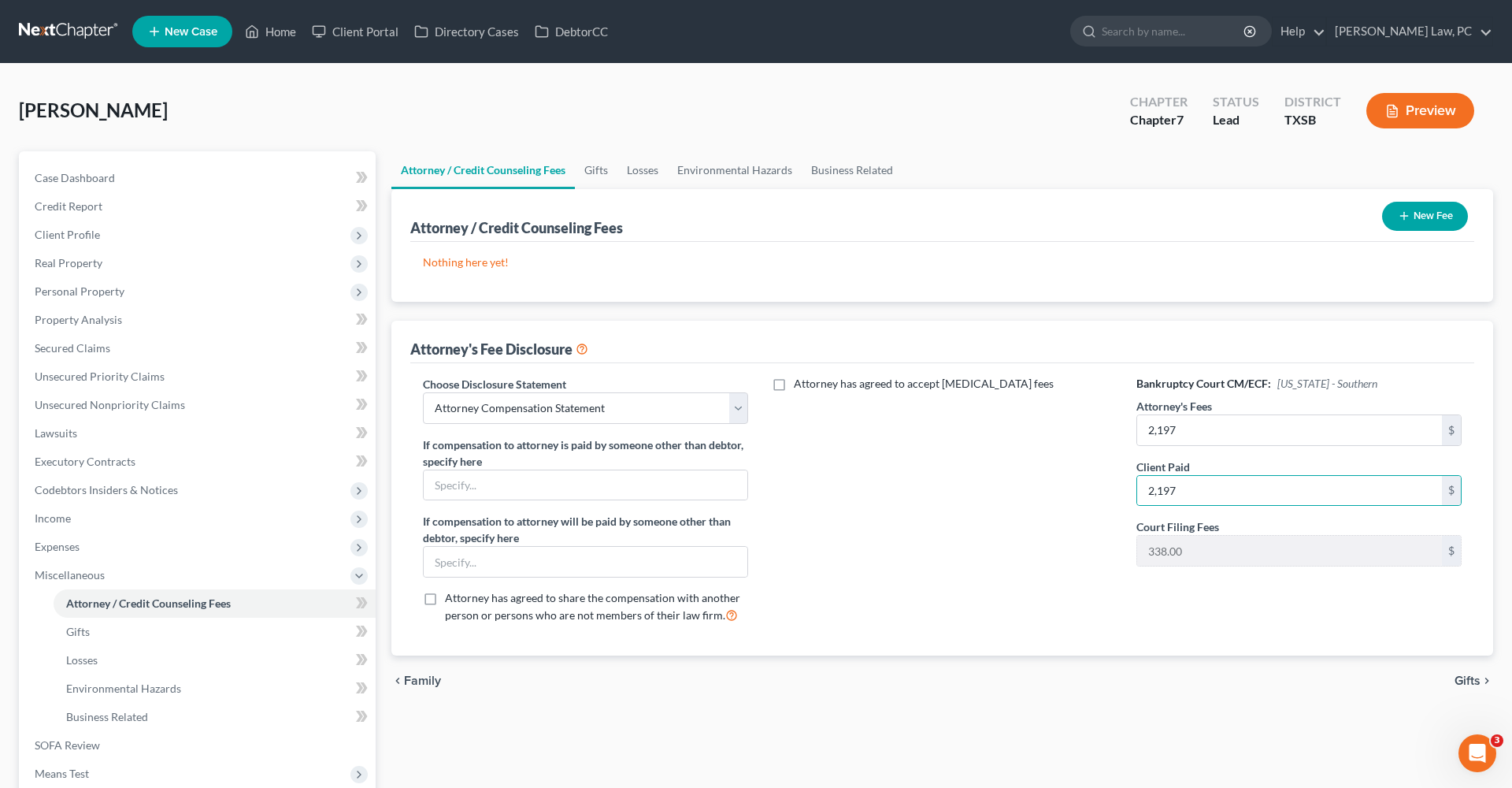
click at [1408, 212] on icon "button" at bounding box center [1404, 215] width 13 height 13
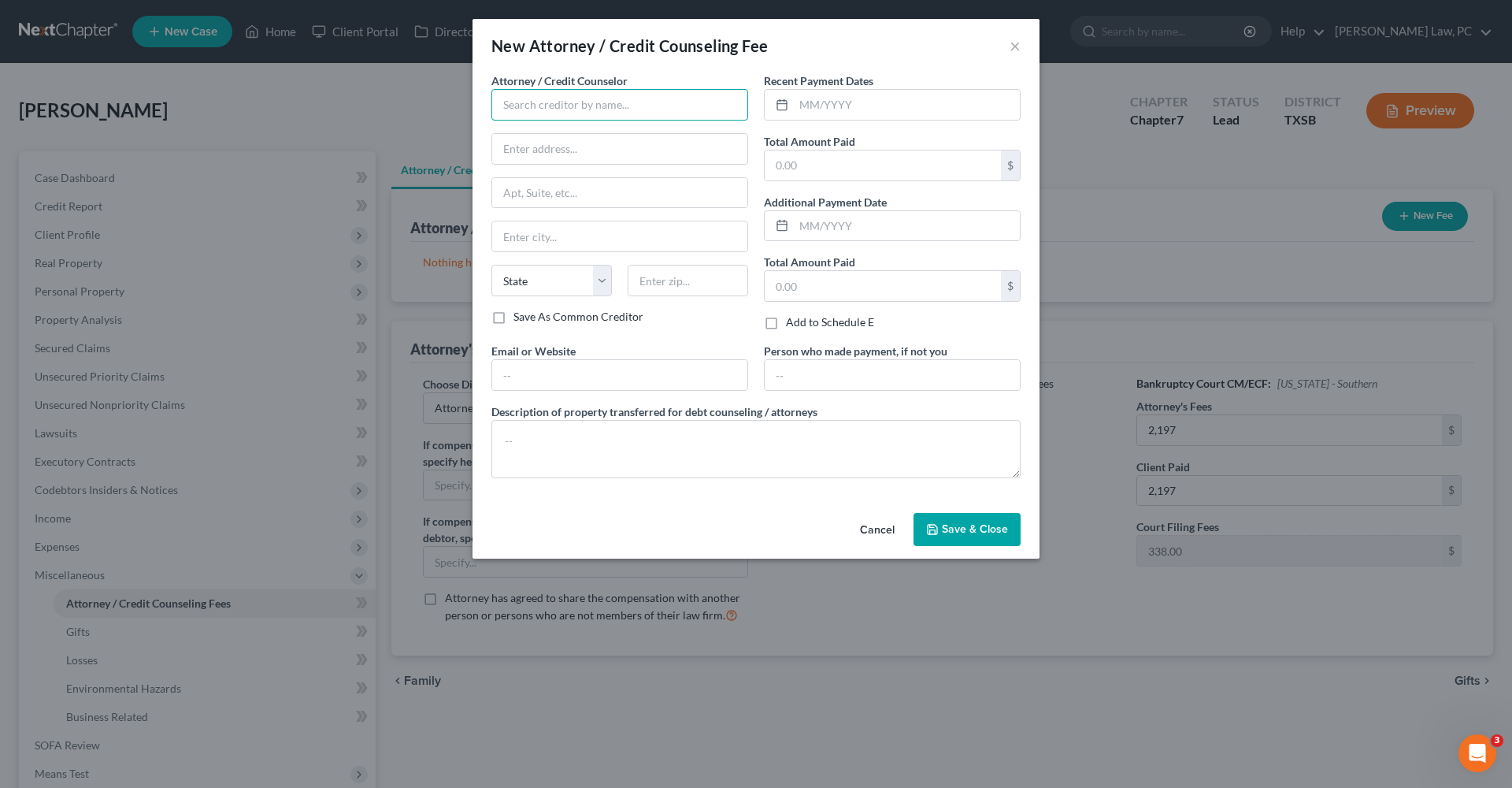
click at [561, 112] on input "text" at bounding box center [620, 105] width 257 height 32
click at [562, 134] on div "Debtorcc" at bounding box center [586, 132] width 164 height 16
type input "Debtorcc"
type input "378 Summit Ave"
type input "Jersey City"
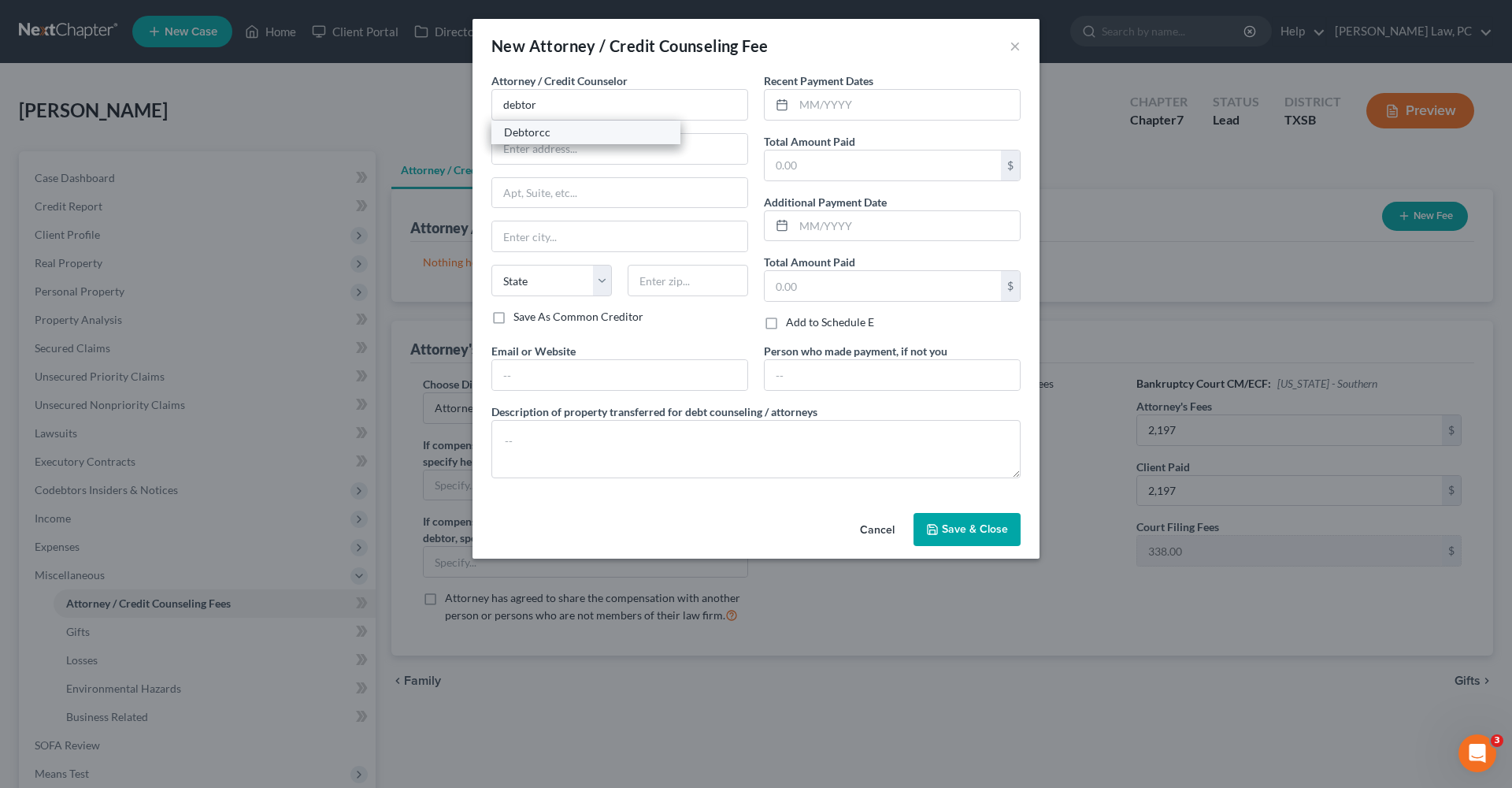
select select "33"
type input "07306"
click at [831, 106] on input "text" at bounding box center [906, 105] width 226 height 30
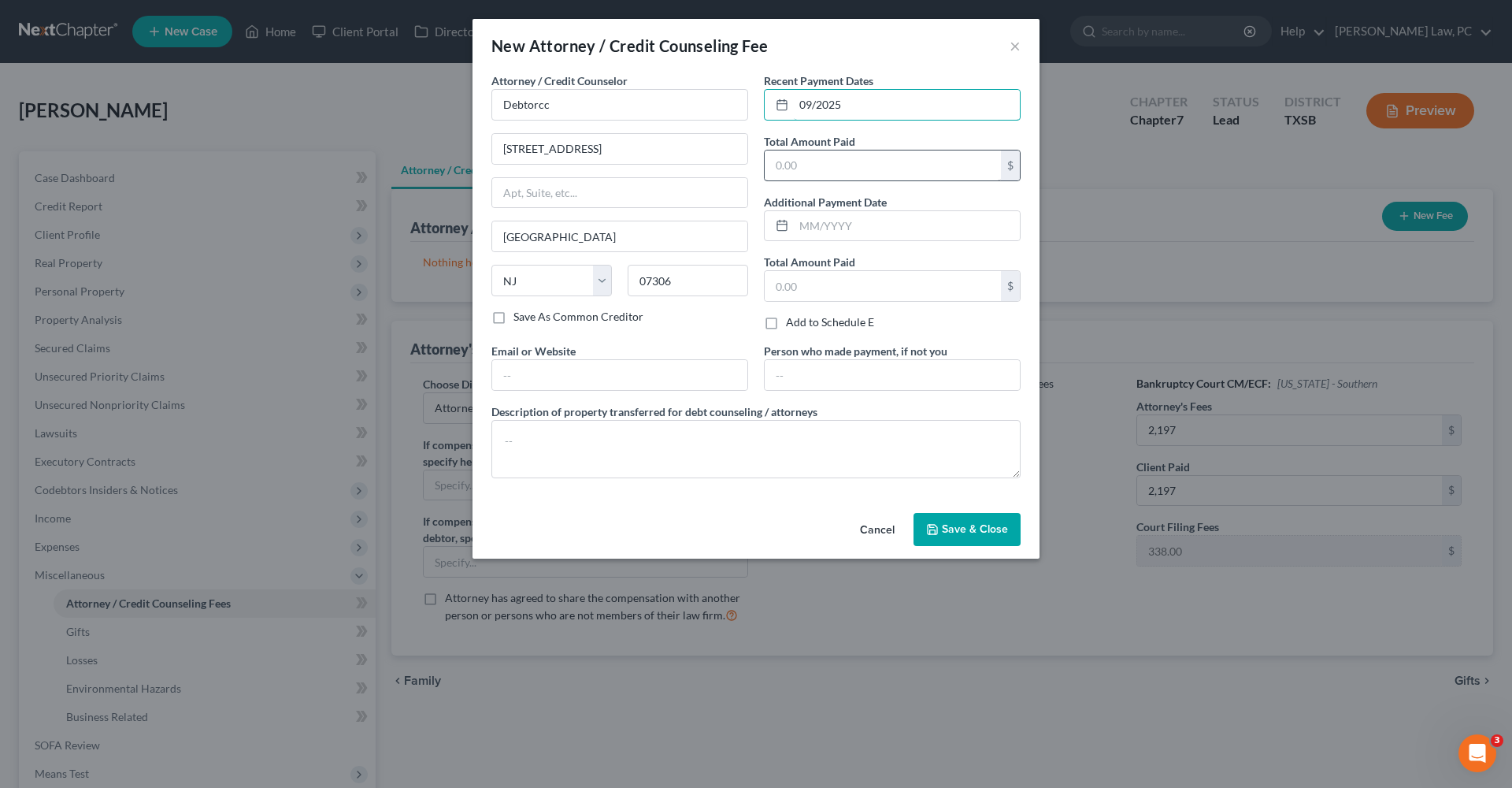
type input "09/2025"
click at [841, 172] on input "text" at bounding box center [882, 165] width 236 height 30
type input "14.95"
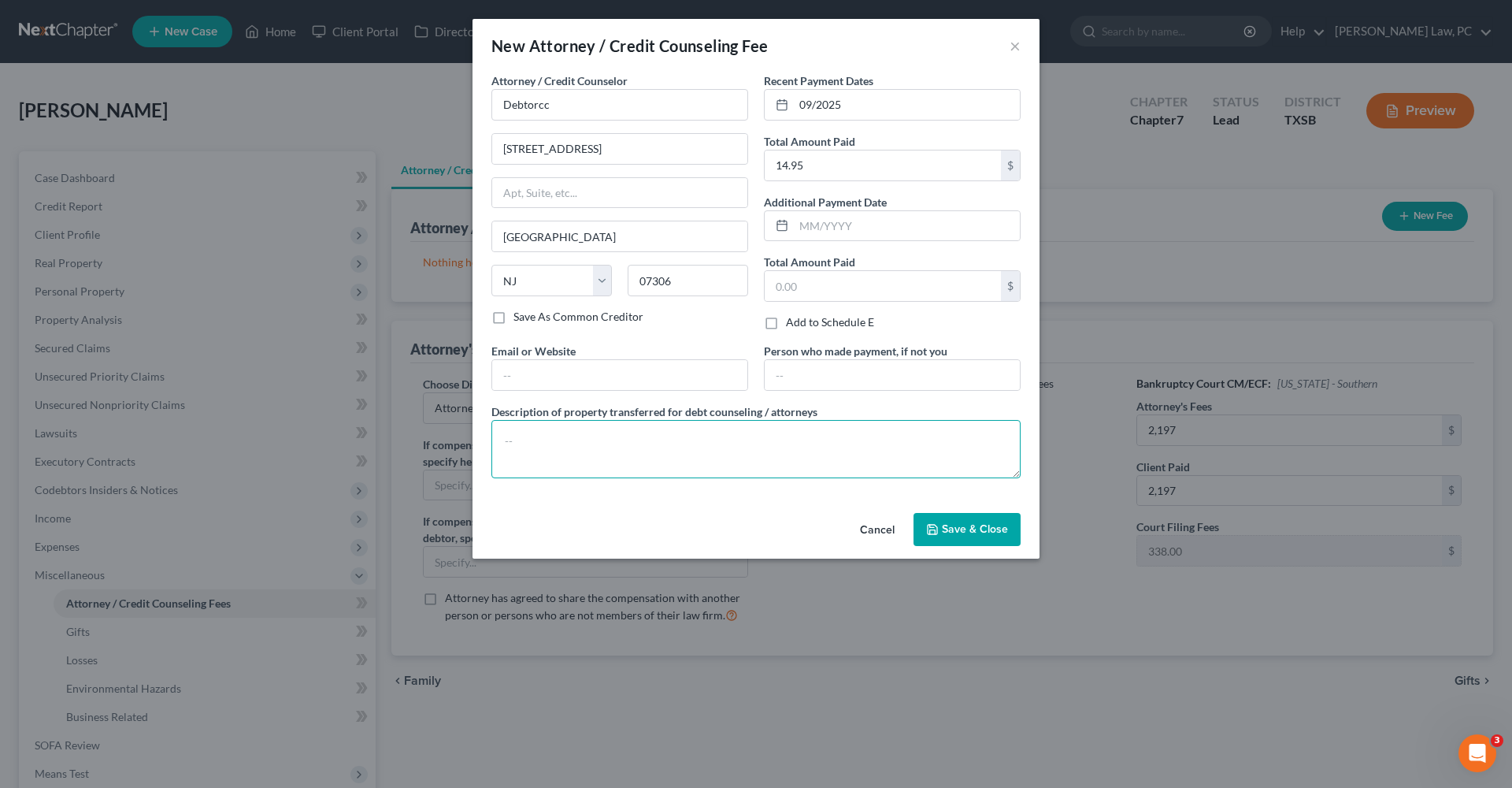
click at [640, 444] on textarea at bounding box center [756, 449] width 529 height 58
type textarea "Credit Counseling"
click at [960, 539] on button "Save & Close" at bounding box center [967, 529] width 107 height 33
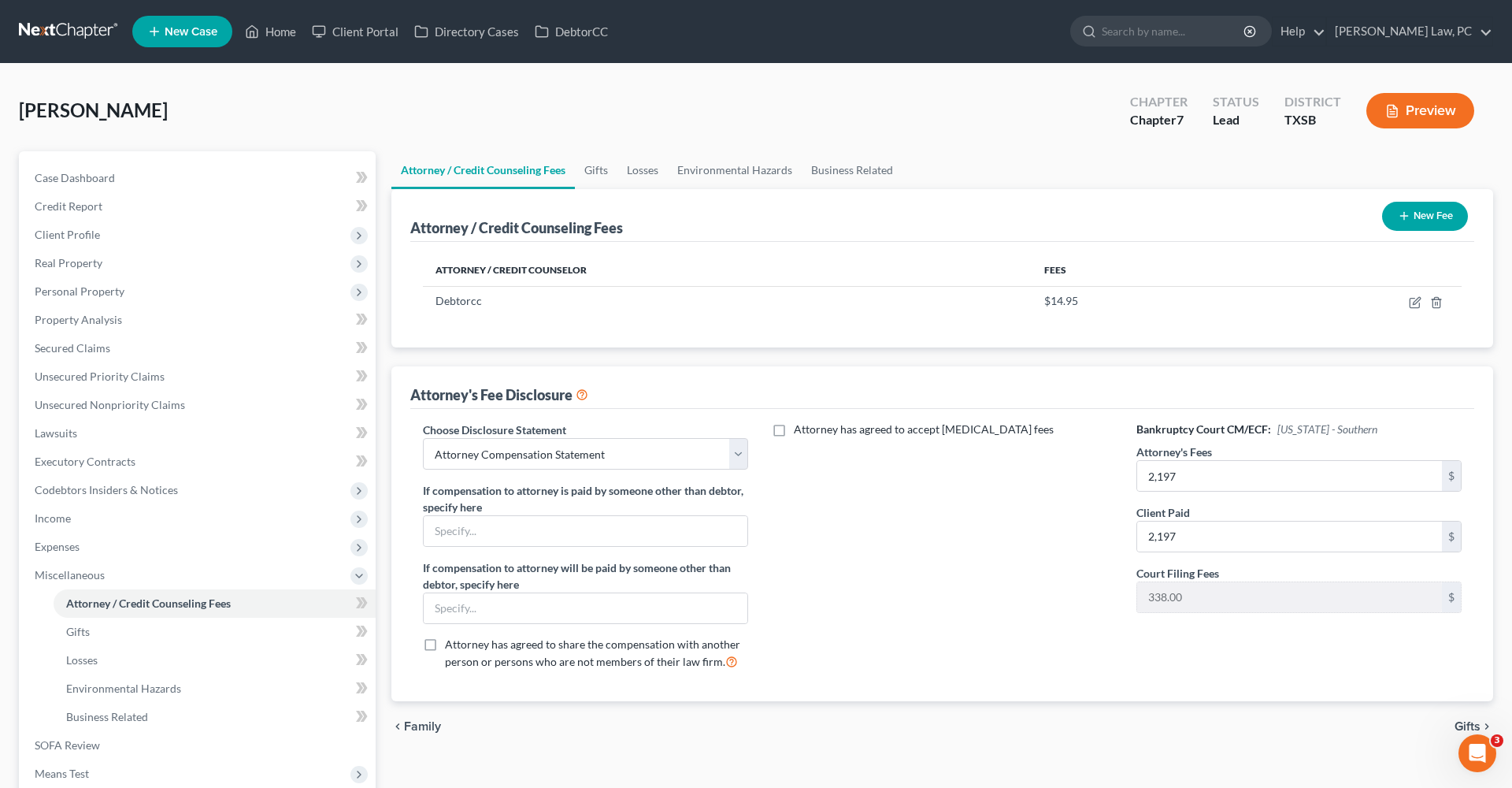
click at [1409, 214] on button "New Fee" at bounding box center [1424, 216] width 86 height 29
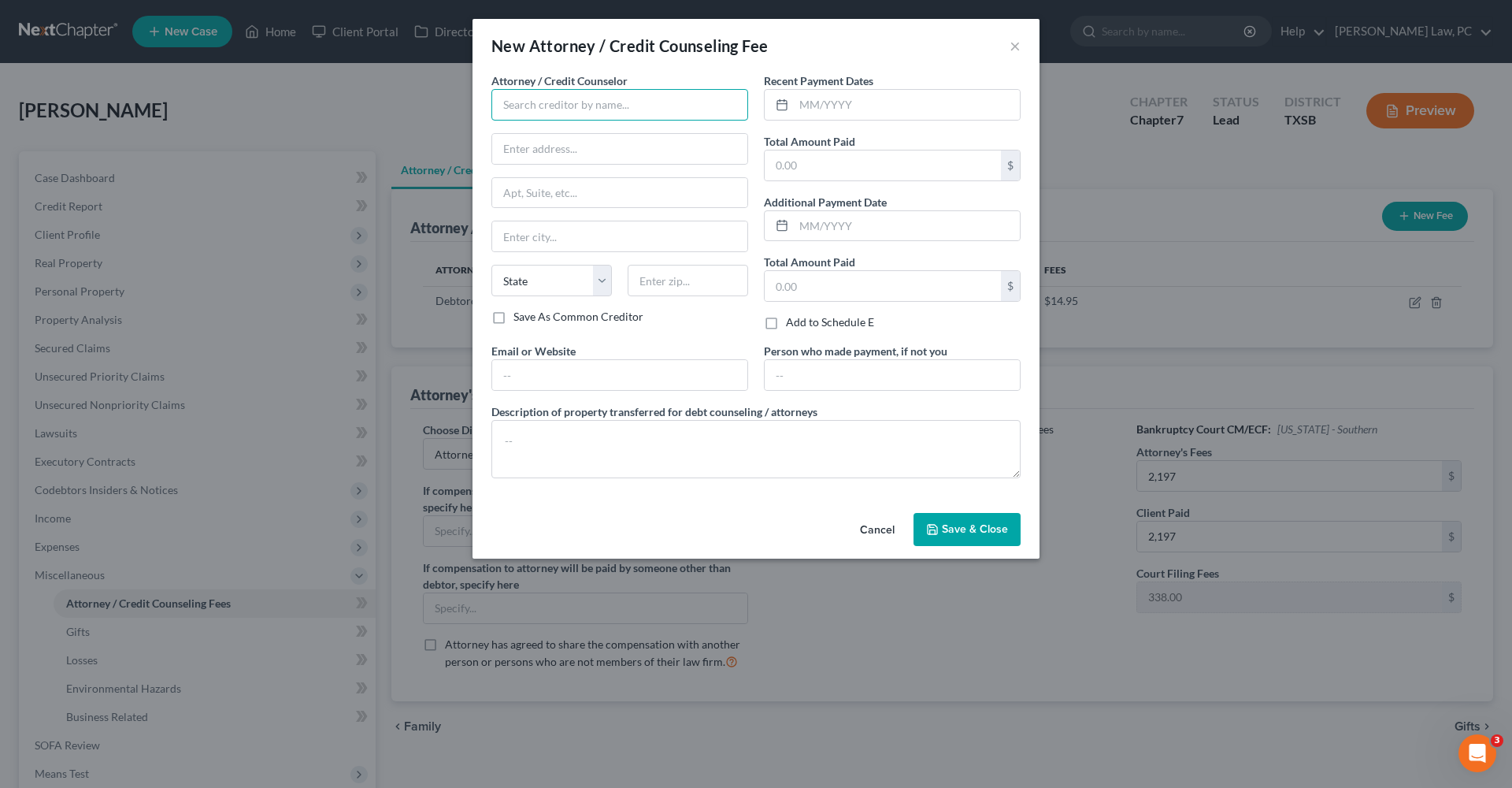
click at [592, 107] on input "text" at bounding box center [620, 105] width 257 height 32
click at [577, 134] on div "Xactus" at bounding box center [586, 132] width 164 height 16
type input "Xactus"
type input "370 Reed Road"
type input "Suite 100"
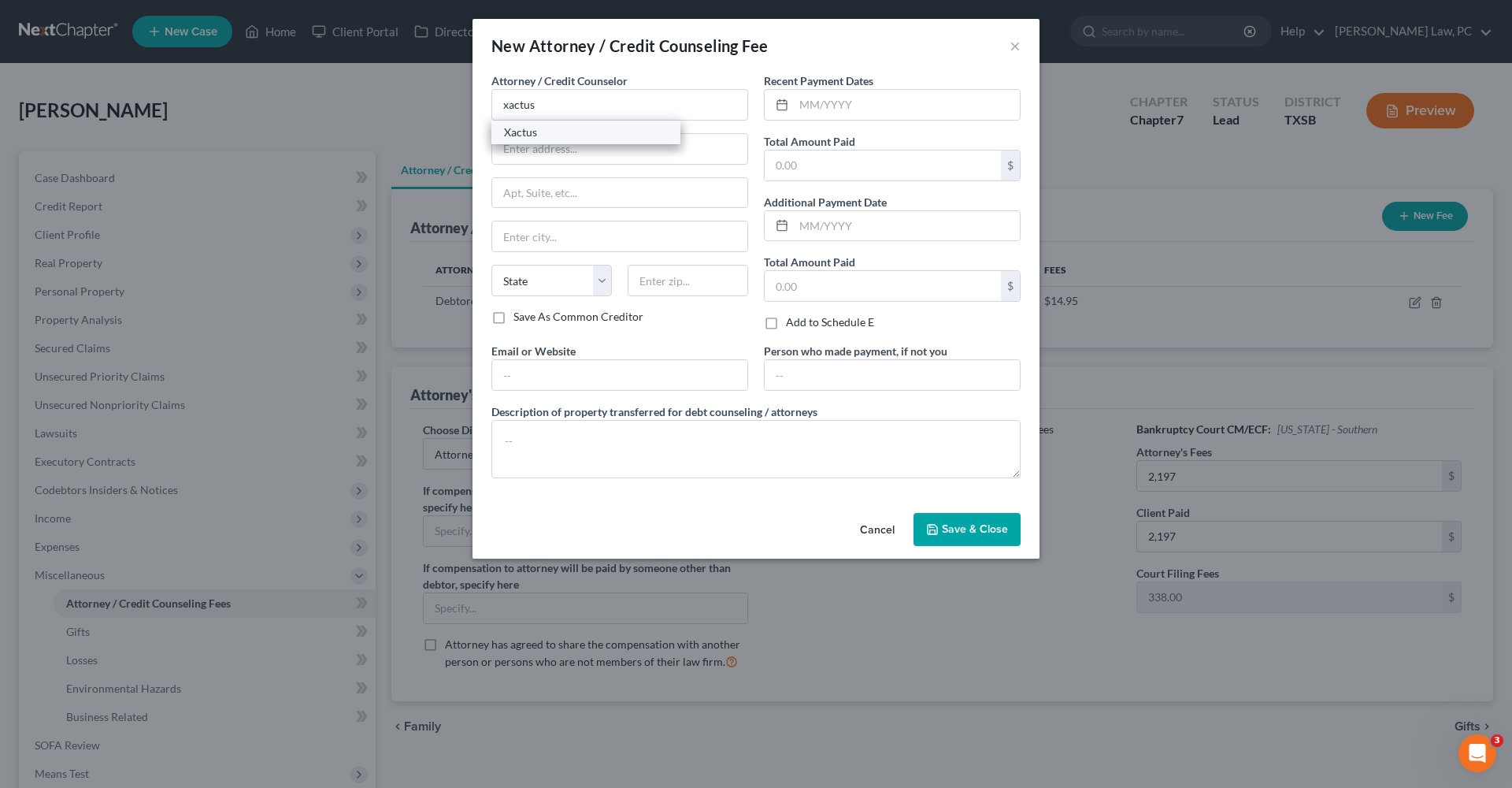
type input "Broomall"
select select "39"
type input "19008"
click at [786, 105] on icon at bounding box center [782, 104] width 13 height 13
click at [846, 102] on input "text" at bounding box center [906, 105] width 226 height 30
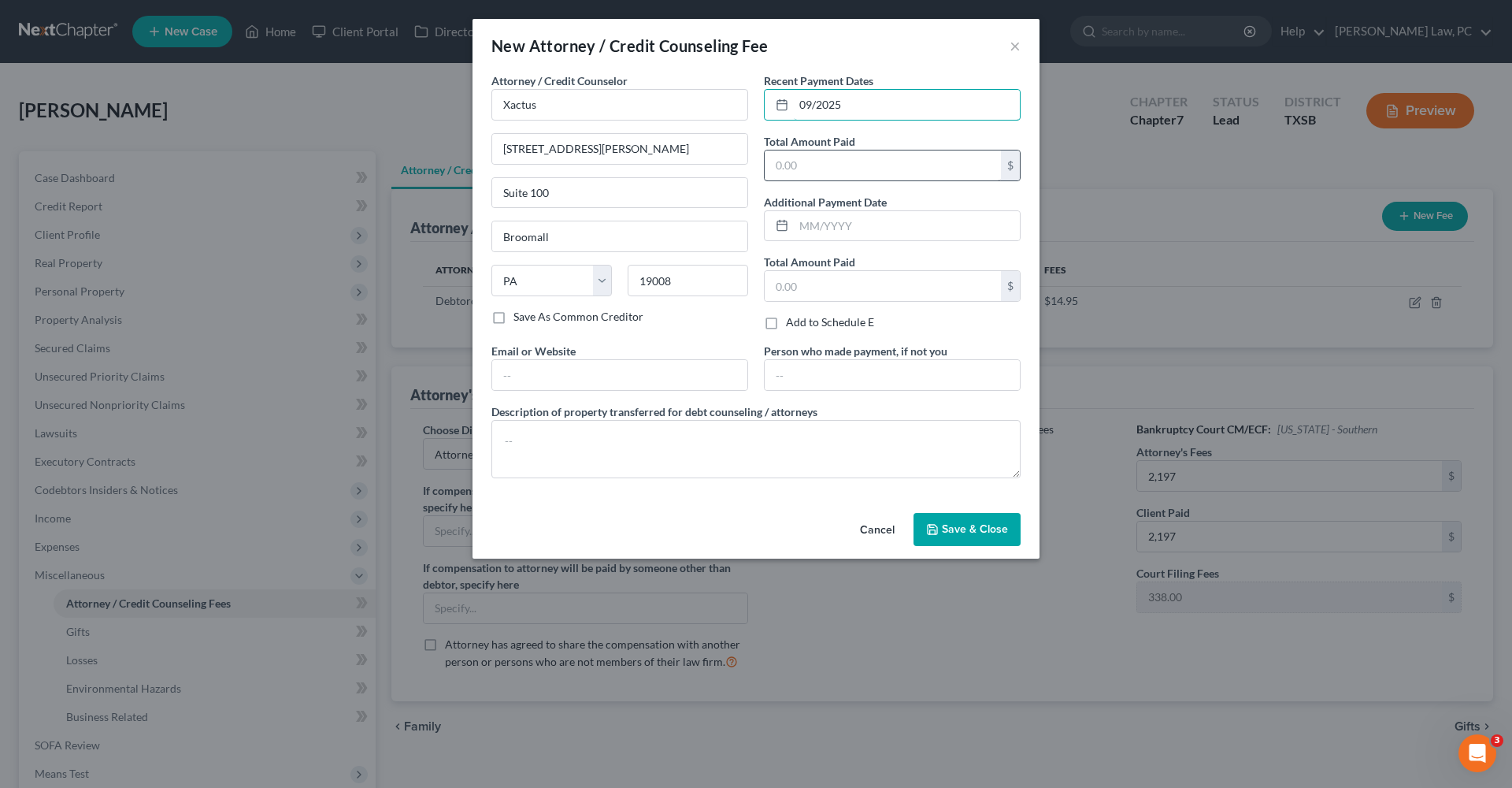
type input "09/2025"
click at [844, 158] on input "text" at bounding box center [882, 165] width 236 height 30
type input "39"
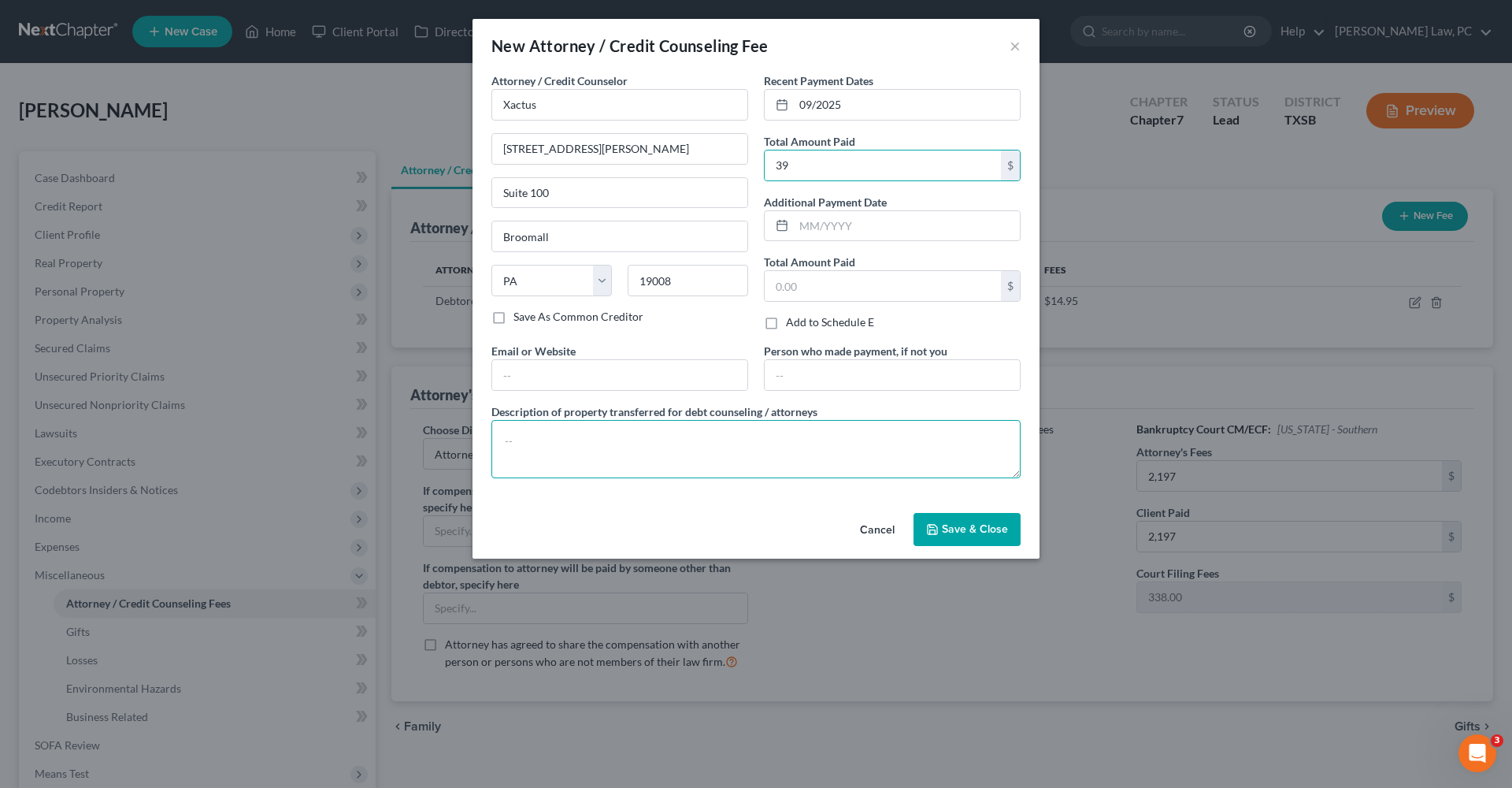
click at [572, 454] on textarea at bounding box center [756, 449] width 529 height 58
click at [543, 447] on textarea "Credit report" at bounding box center [756, 449] width 529 height 58
type textarea "Credit Report"
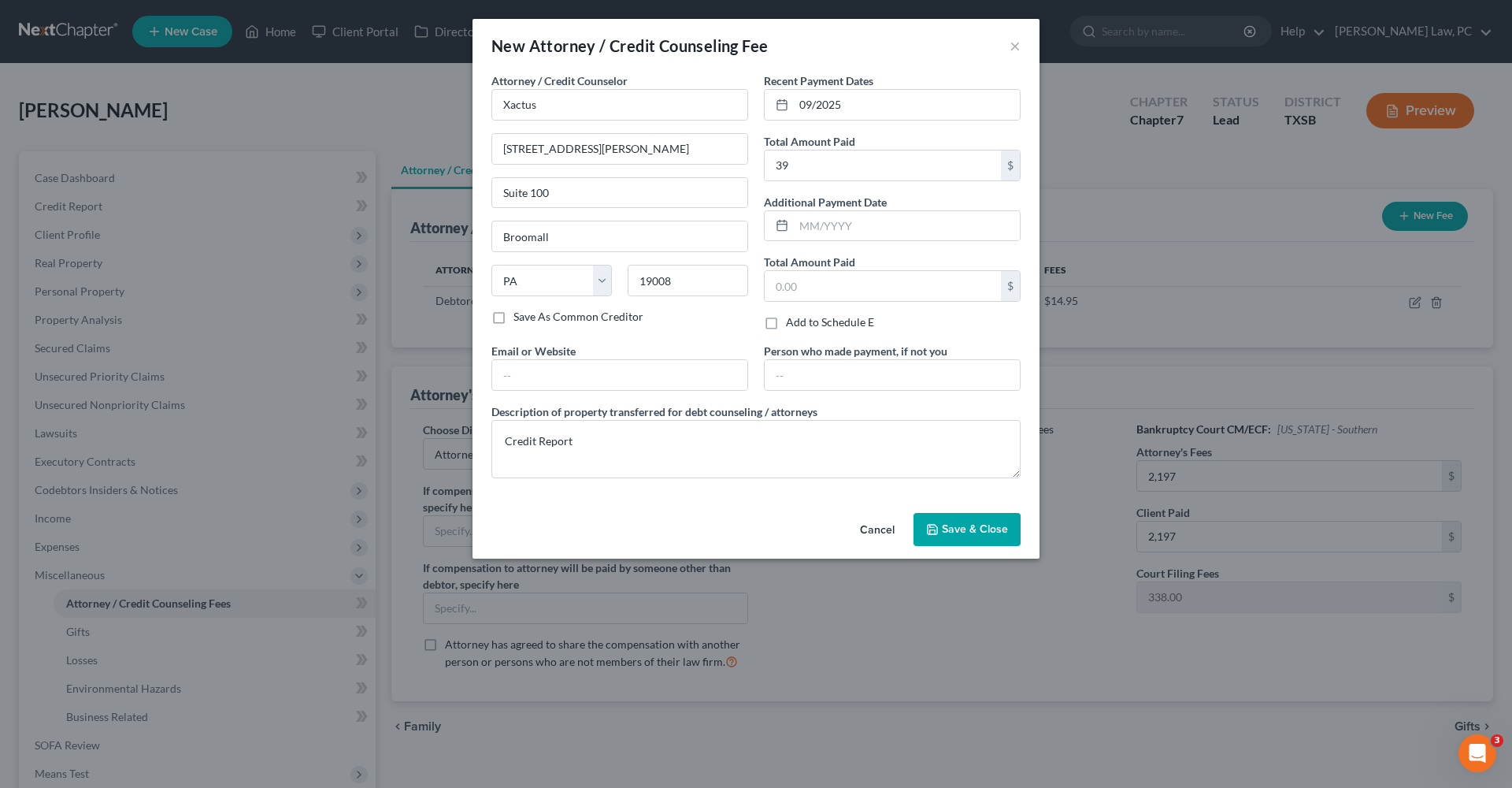
click at [989, 533] on span "Save & Close" at bounding box center [975, 529] width 66 height 13
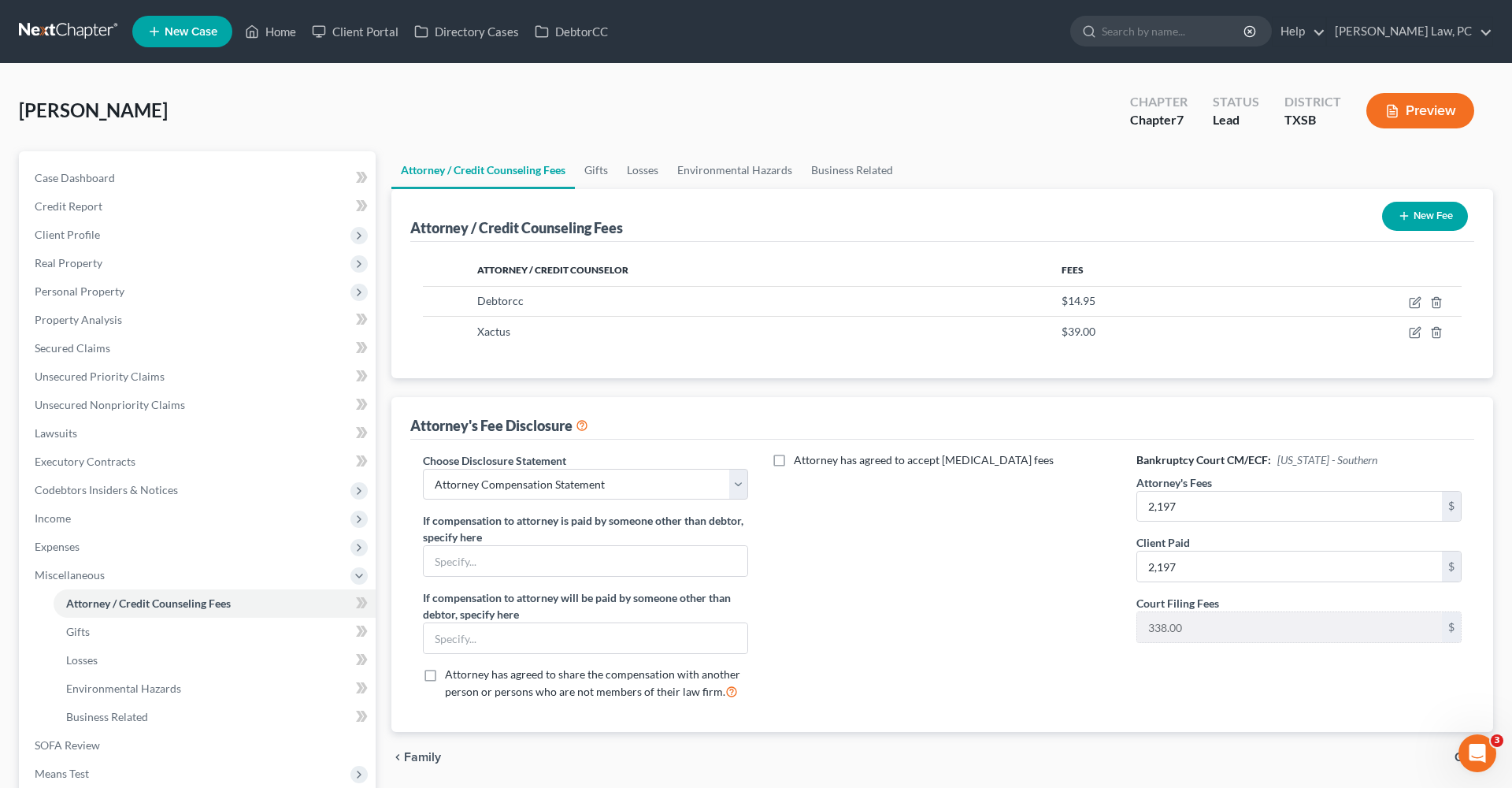
click at [1418, 216] on button "New Fee" at bounding box center [1424, 216] width 86 height 29
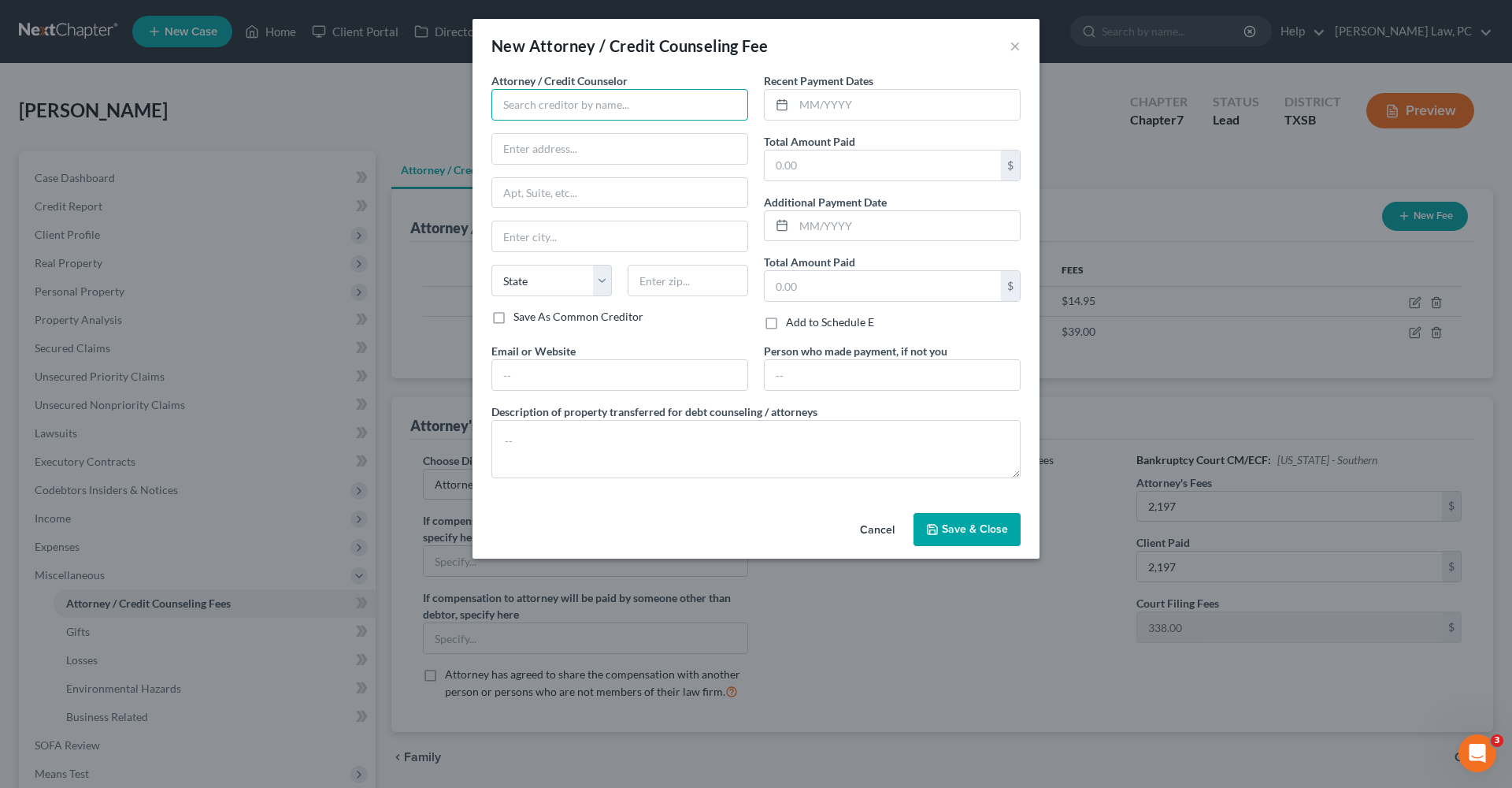
click at [604, 106] on input "text" at bounding box center [620, 105] width 257 height 32
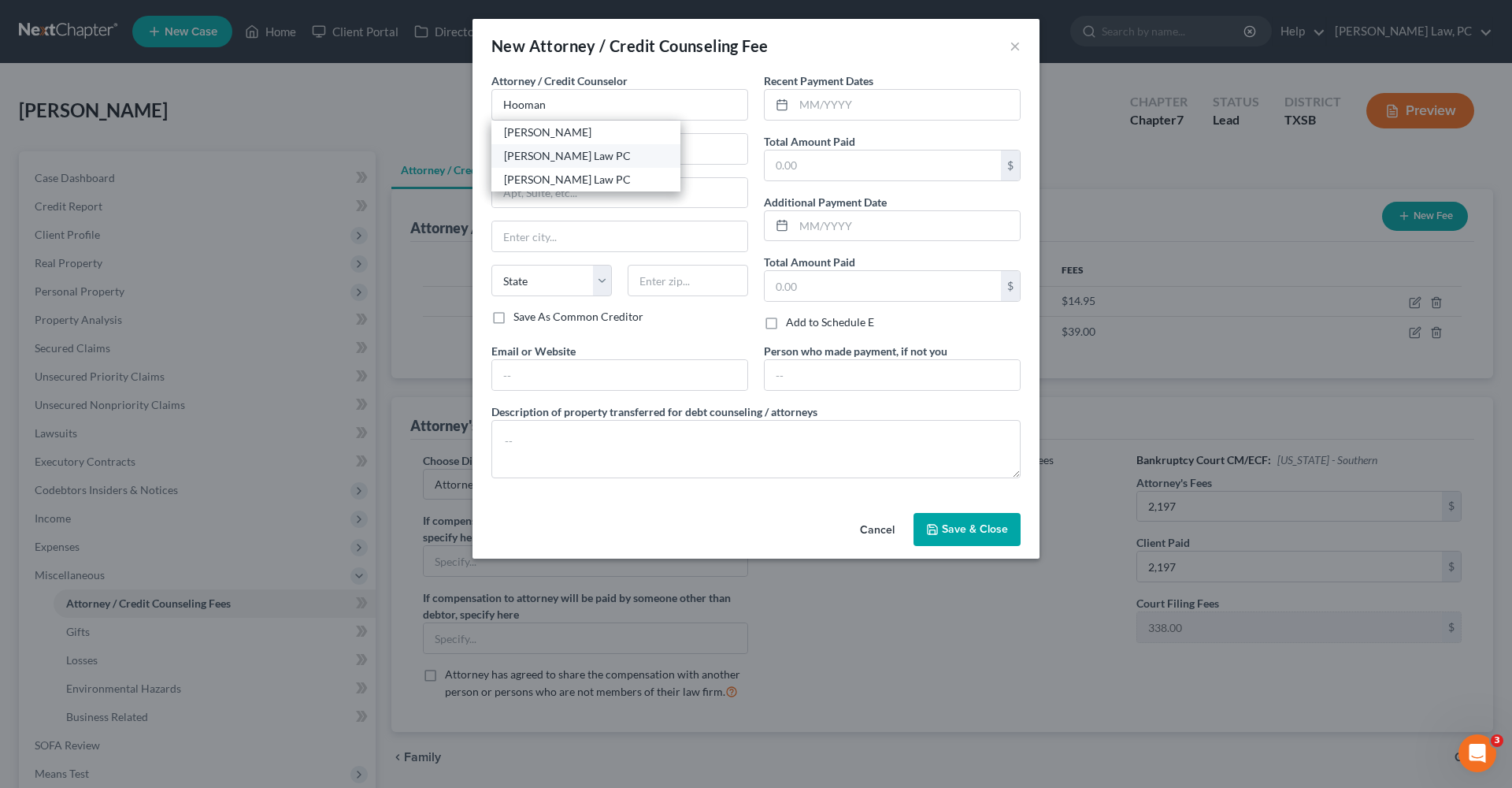
click at [588, 160] on div "Hooman Khoshnood Law PC" at bounding box center [586, 155] width 164 height 16
type input "Hooman Khoshnood Law PC"
type input "505 Huntland Dr"
type input "295"
type input "Austin"
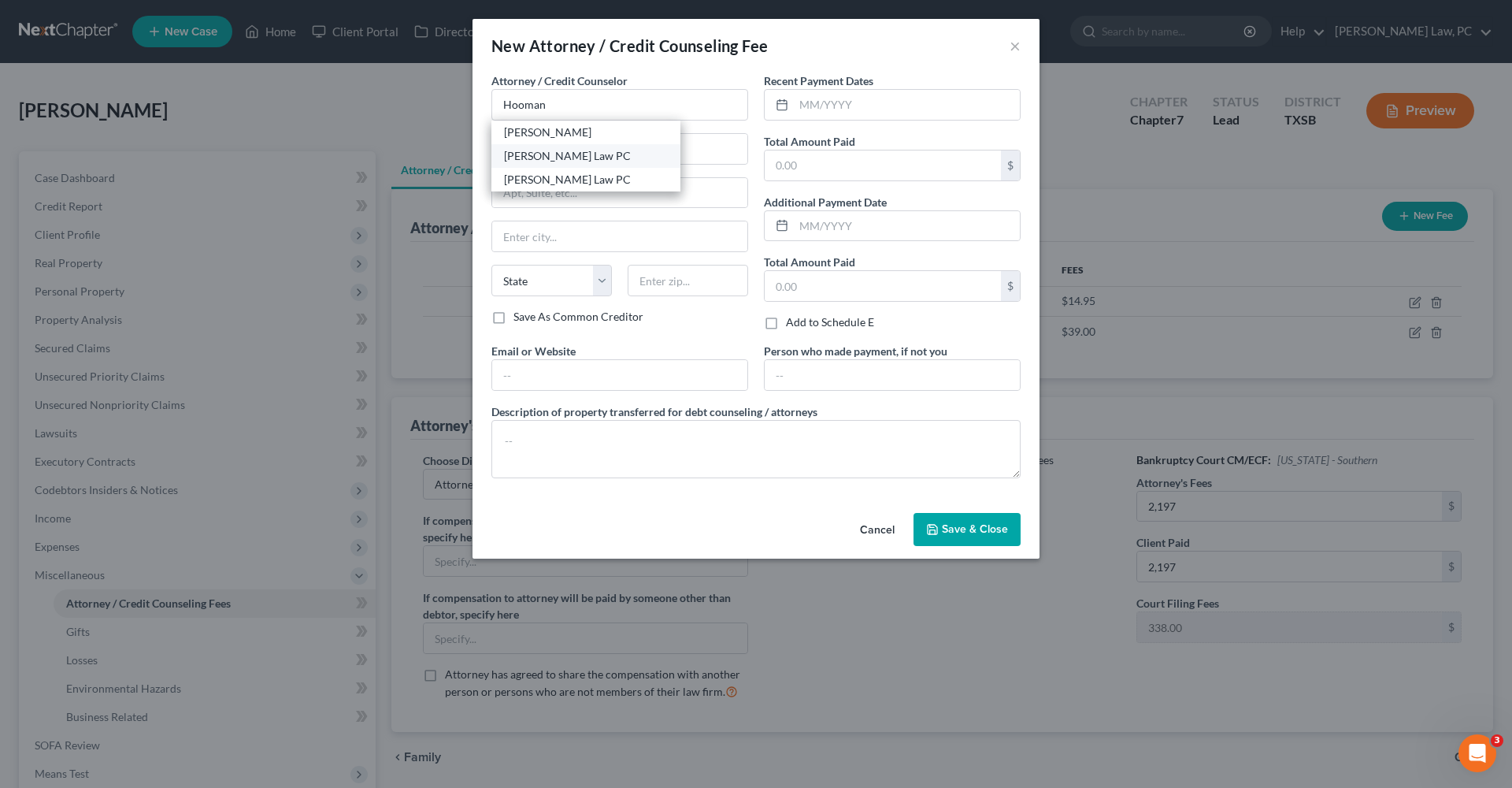
select select "45"
type input "78752"
click at [824, 111] on input "text" at bounding box center [906, 105] width 226 height 30
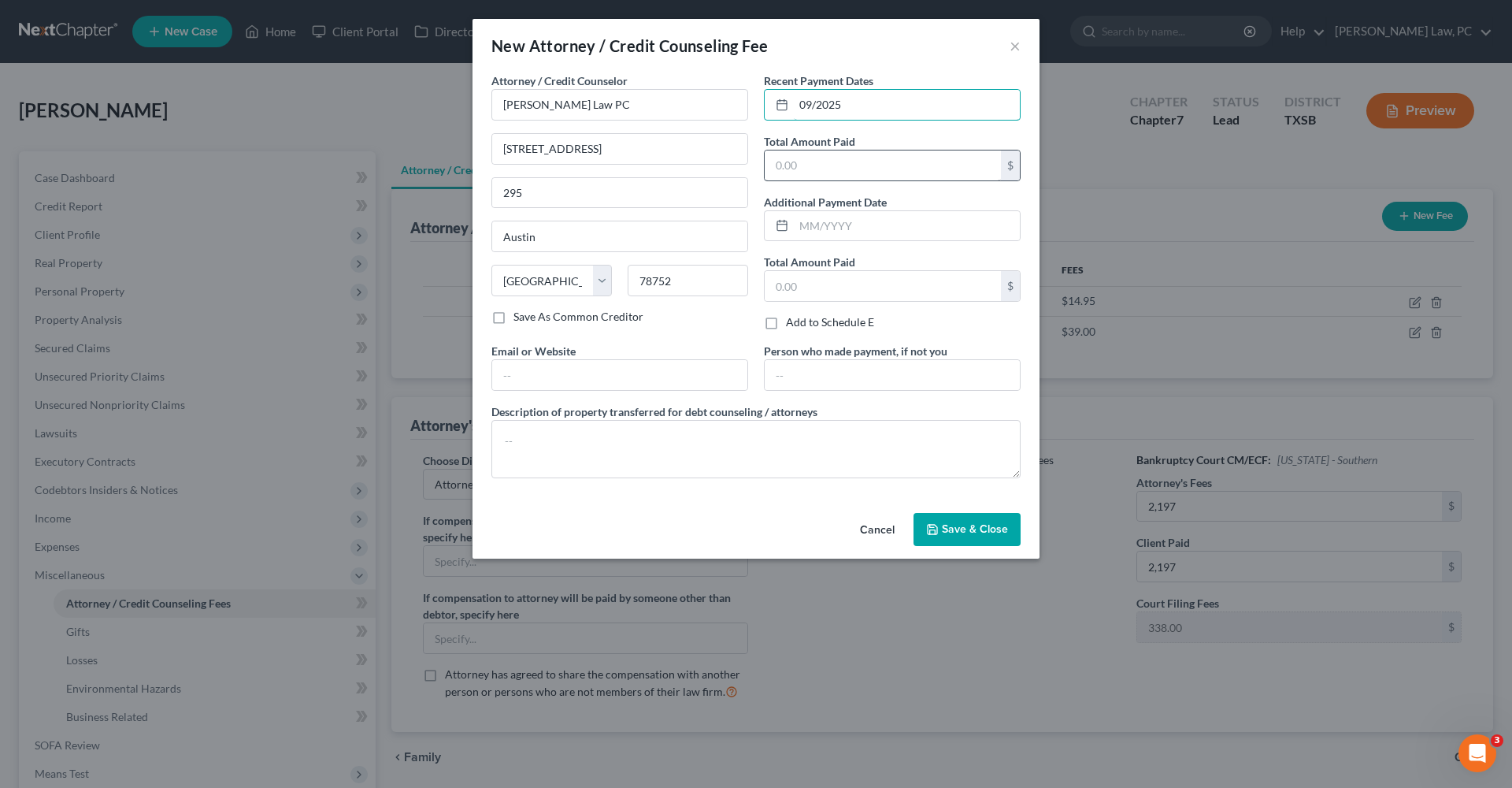
type input "09/2025"
click at [834, 173] on input "text" at bounding box center [882, 165] width 236 height 30
type input "2,197"
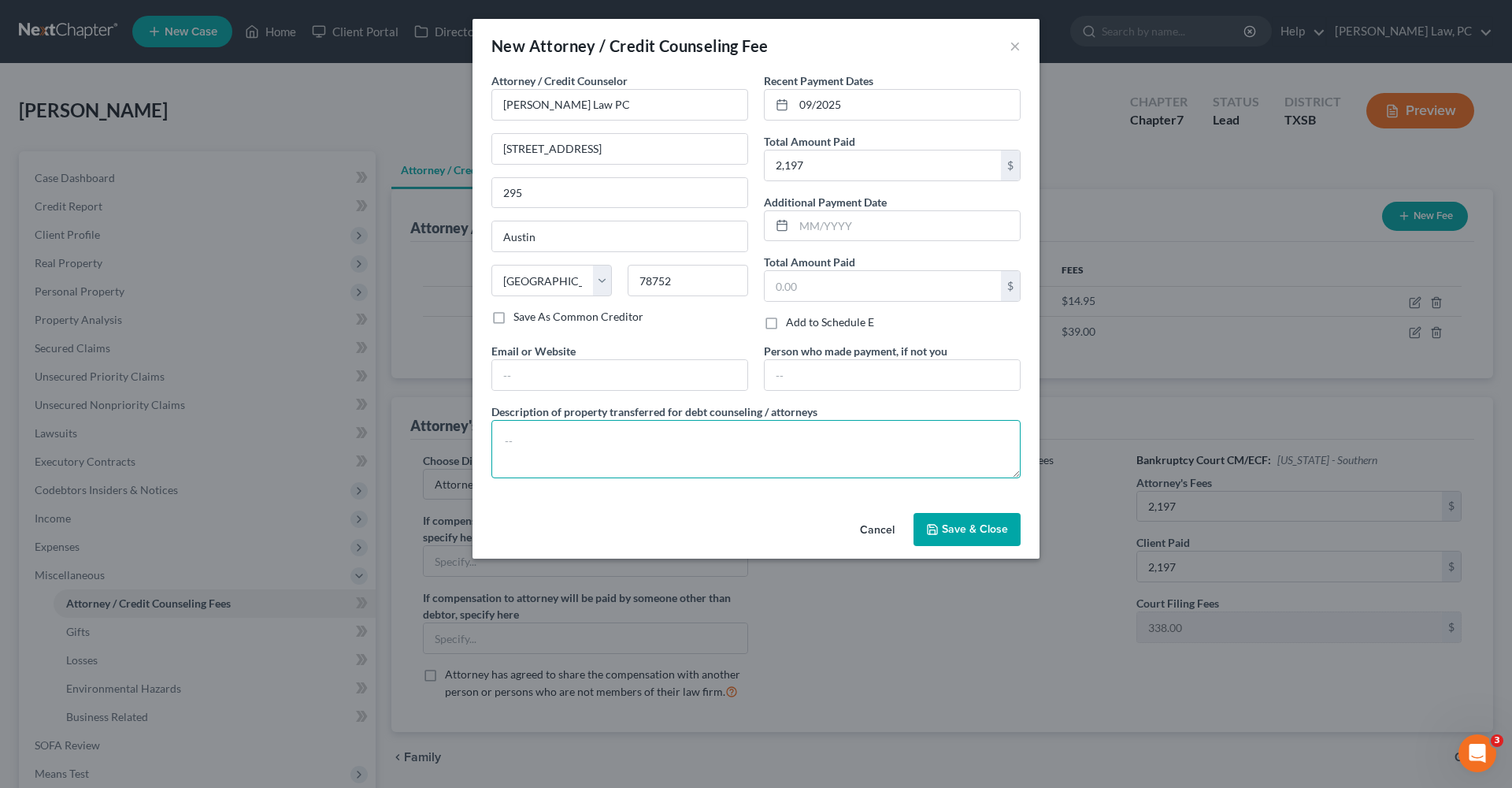
click at [596, 455] on textarea at bounding box center [756, 449] width 529 height 58
type textarea "Attorneys Fees"
click at [965, 523] on span "Save & Close" at bounding box center [975, 529] width 66 height 13
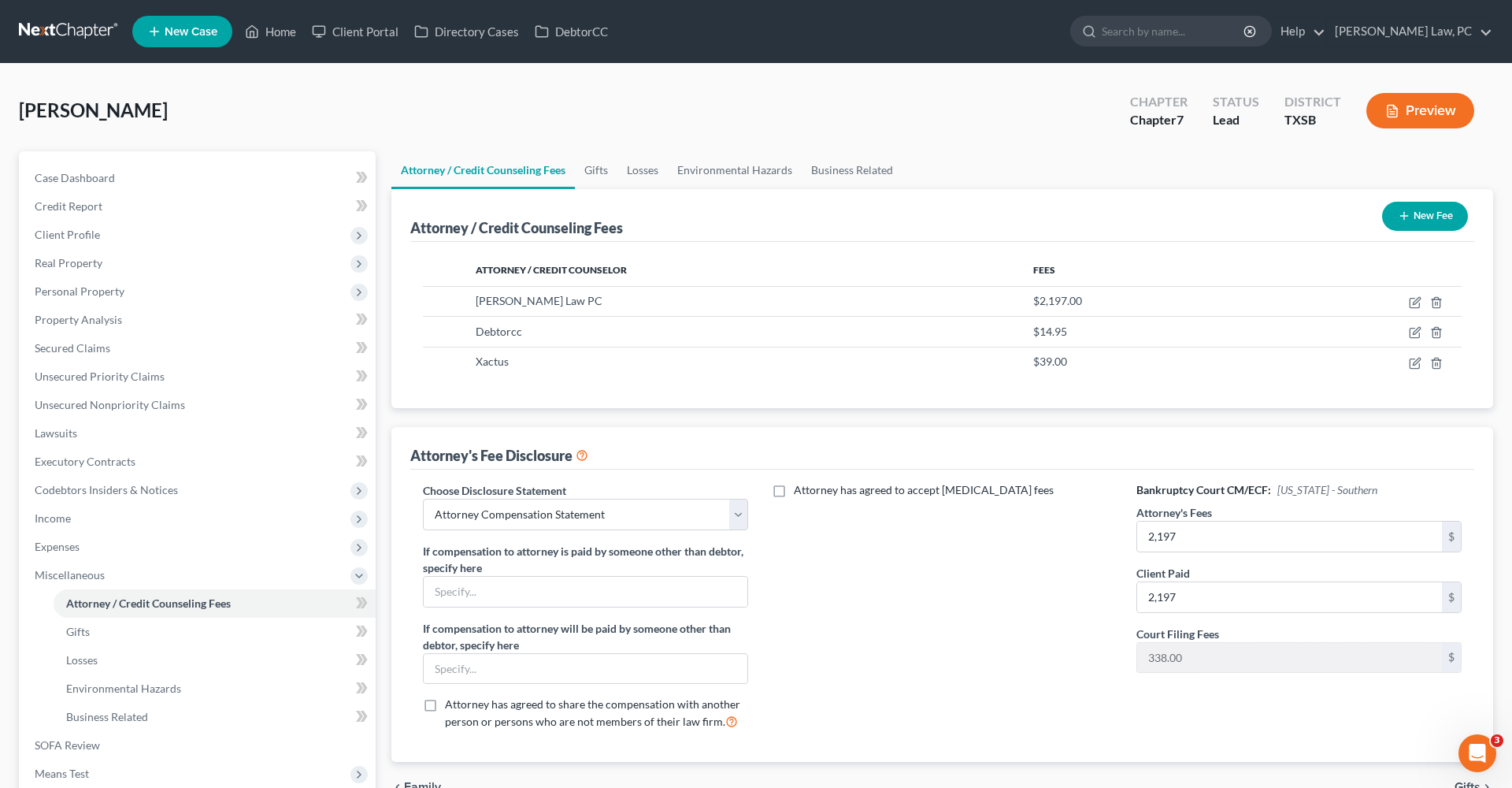
click at [67, 33] on link at bounding box center [69, 32] width 101 height 28
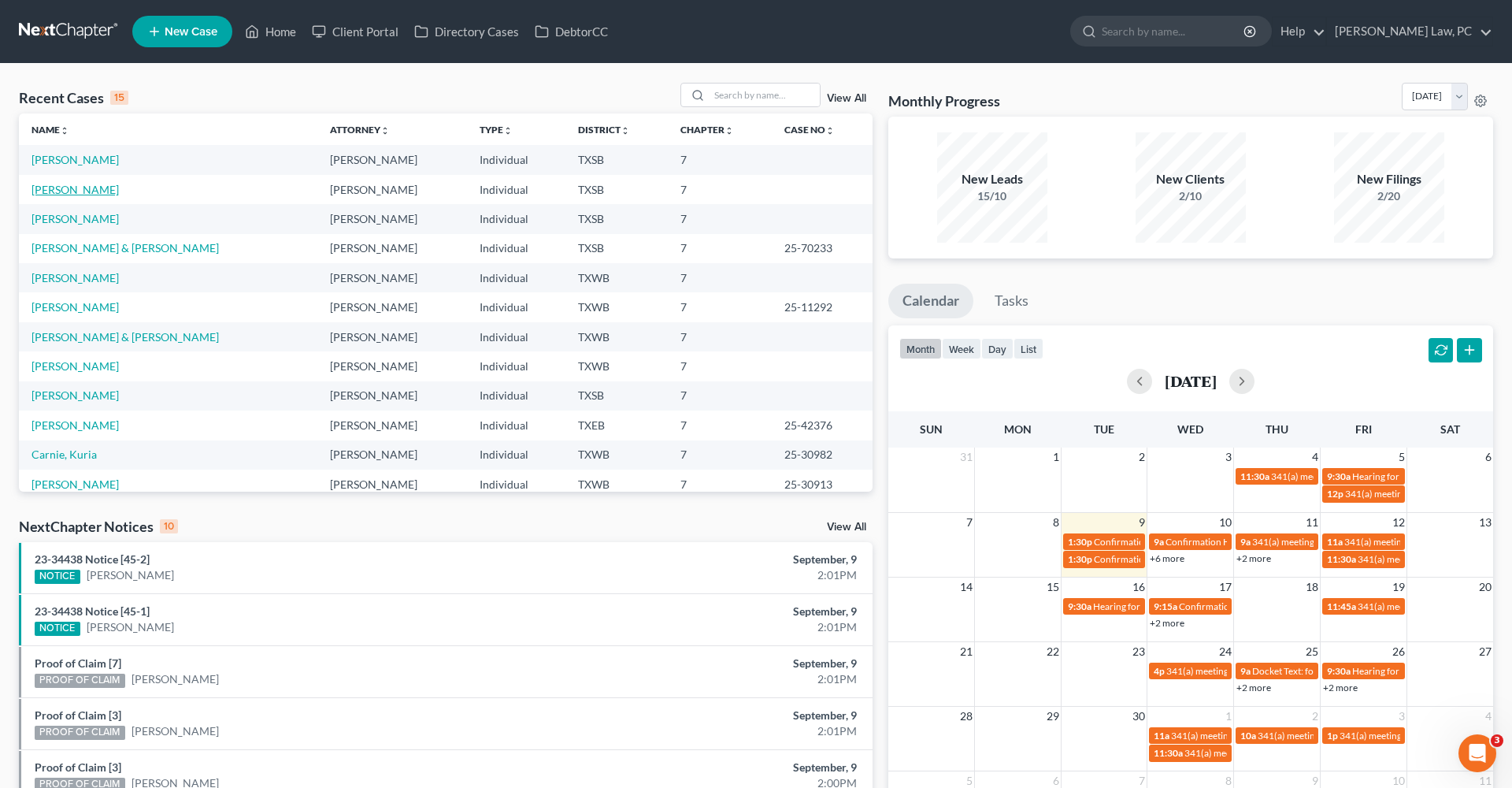
click at [74, 193] on link "[PERSON_NAME]" at bounding box center [75, 189] width 88 height 13
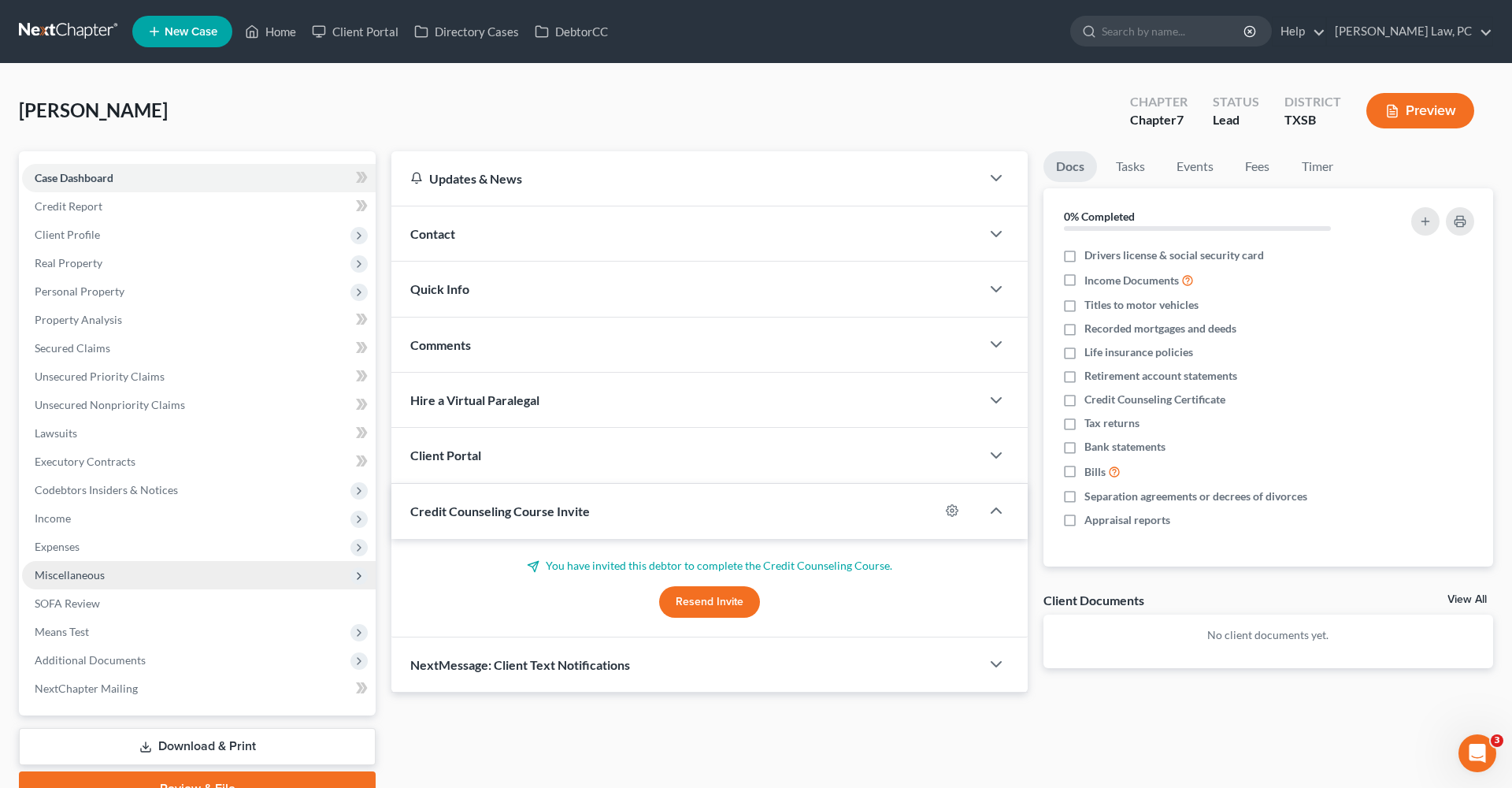
click at [100, 574] on span "Miscellaneous" at bounding box center [70, 574] width 70 height 13
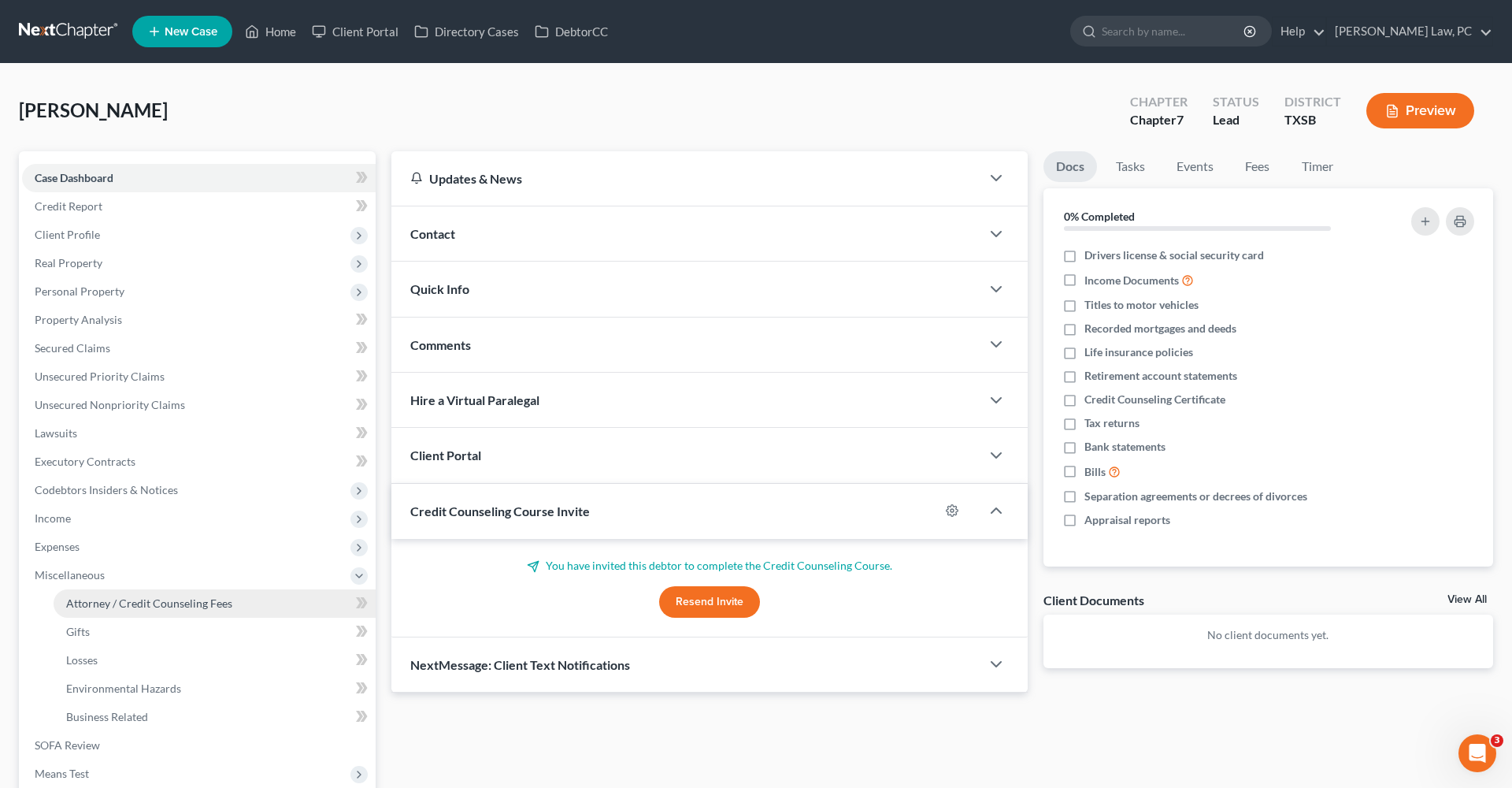
click at [133, 599] on span "Attorney / Credit Counseling Fees" at bounding box center [149, 603] width 166 height 13
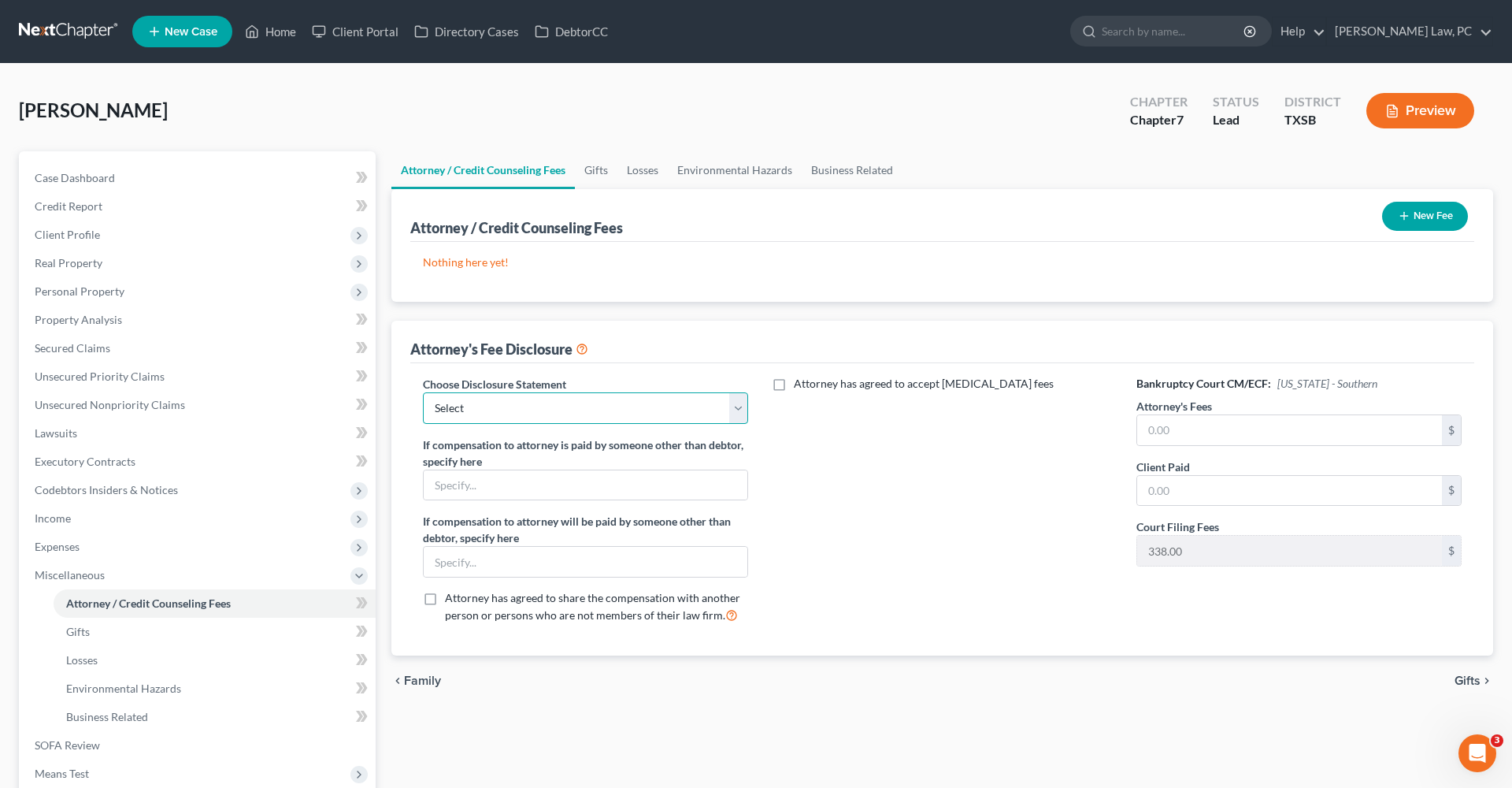
select select "4"
click at [1198, 429] on input "text" at bounding box center [1289, 430] width 305 height 30
type input "2,400"
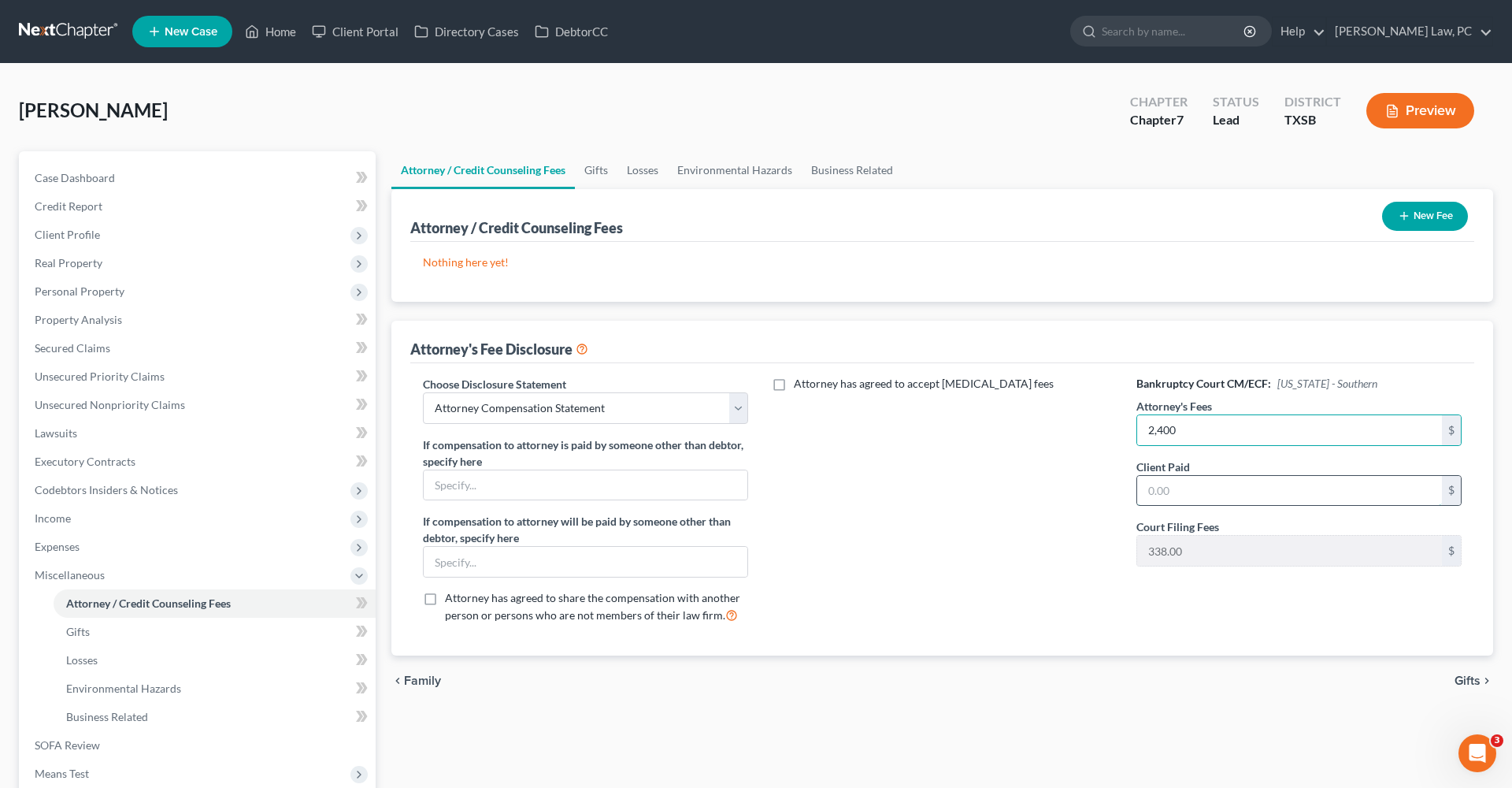
click at [1209, 487] on input "text" at bounding box center [1289, 491] width 305 height 30
type input "2,400"
click at [1400, 209] on button "New Fee" at bounding box center [1424, 216] width 86 height 29
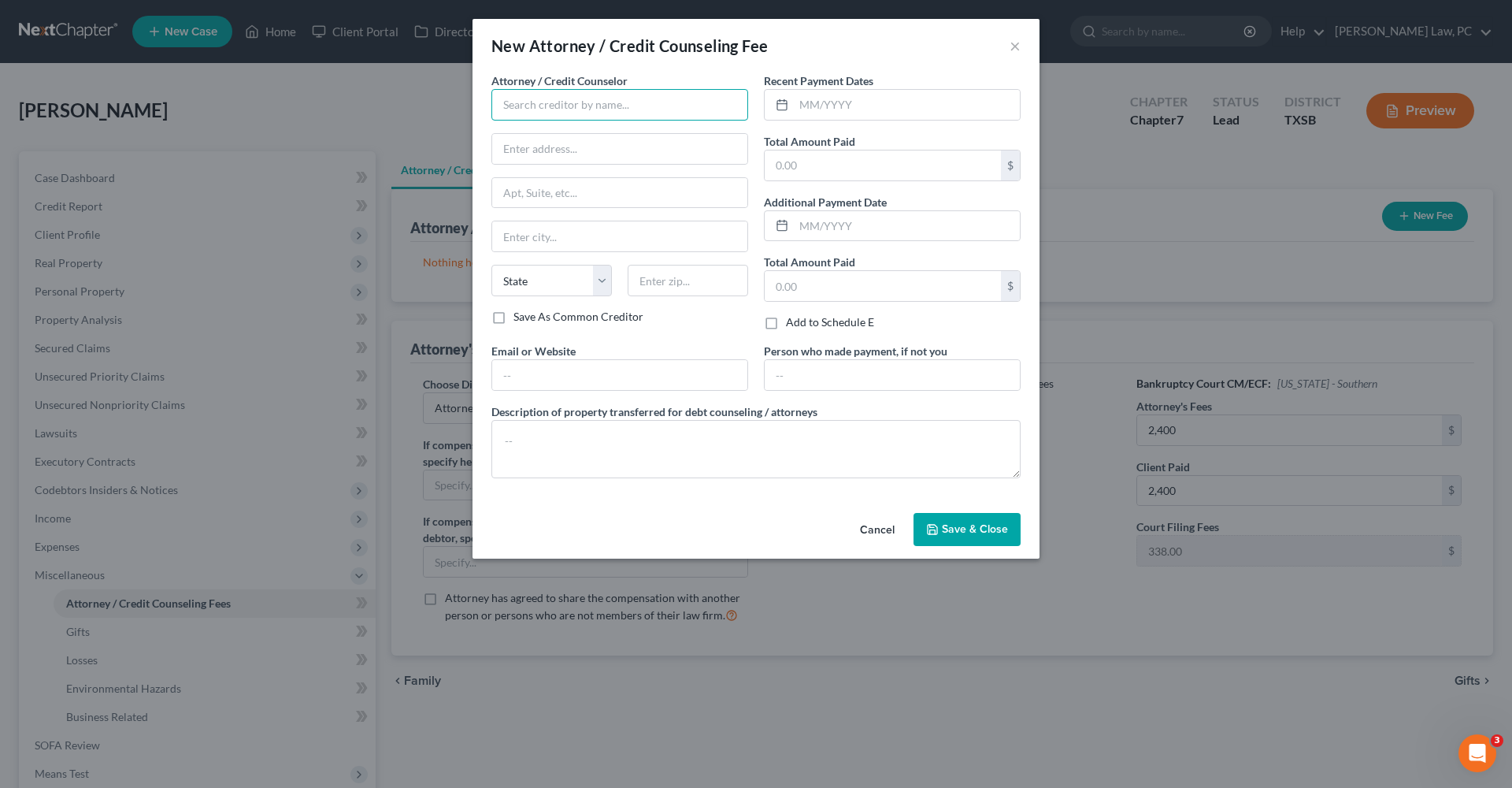
click at [571, 98] on input "text" at bounding box center [620, 105] width 257 height 32
click at [582, 135] on div "Debtorcc" at bounding box center [586, 132] width 164 height 16
type input "Debtorcc"
type input "378 Summit Ave"
type input "Jersey City"
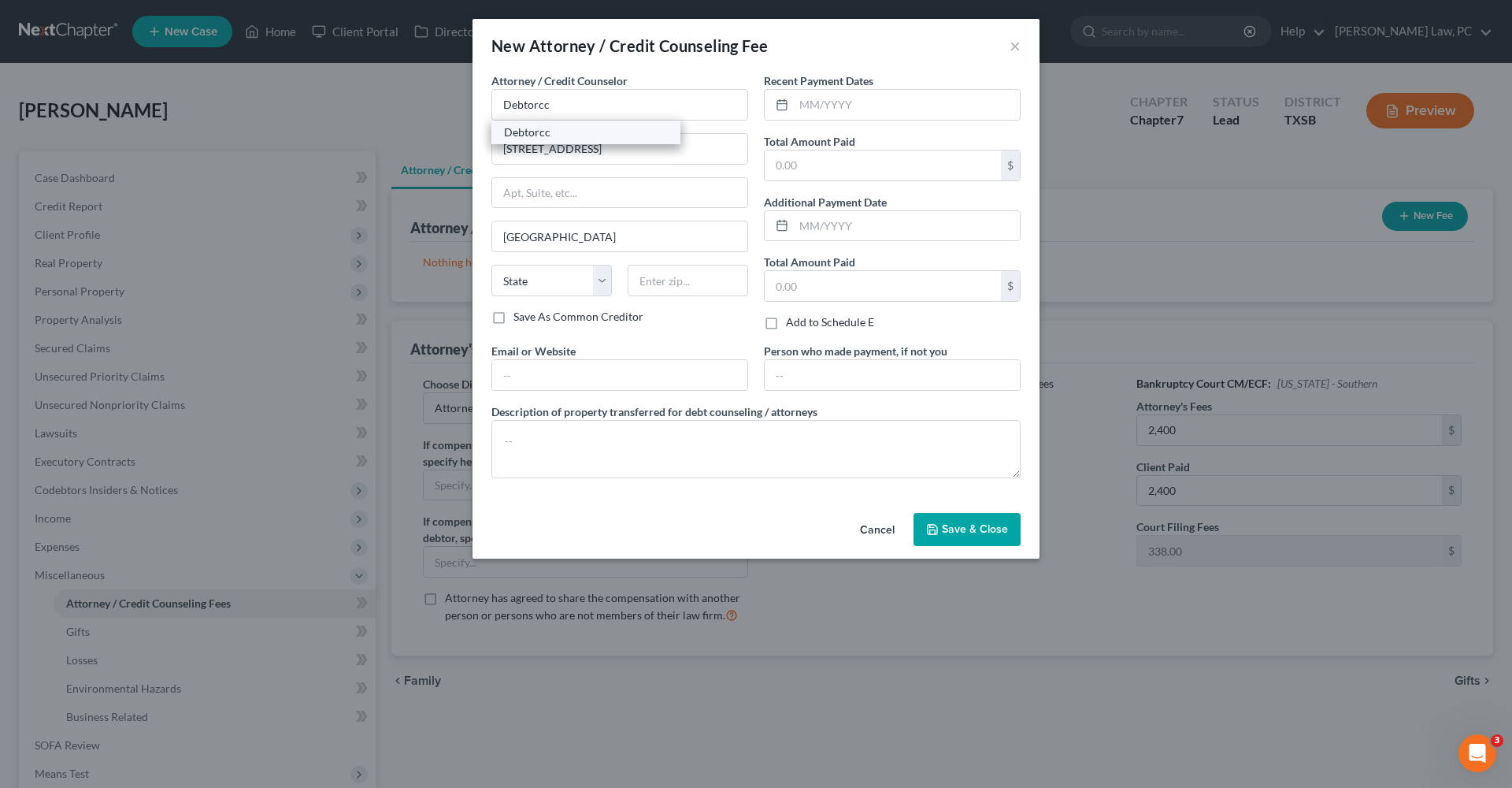
select select "33"
type input "07306"
click at [840, 105] on input "text" at bounding box center [906, 105] width 226 height 30
type input "09/2025"
click at [852, 169] on input "text" at bounding box center [882, 165] width 236 height 30
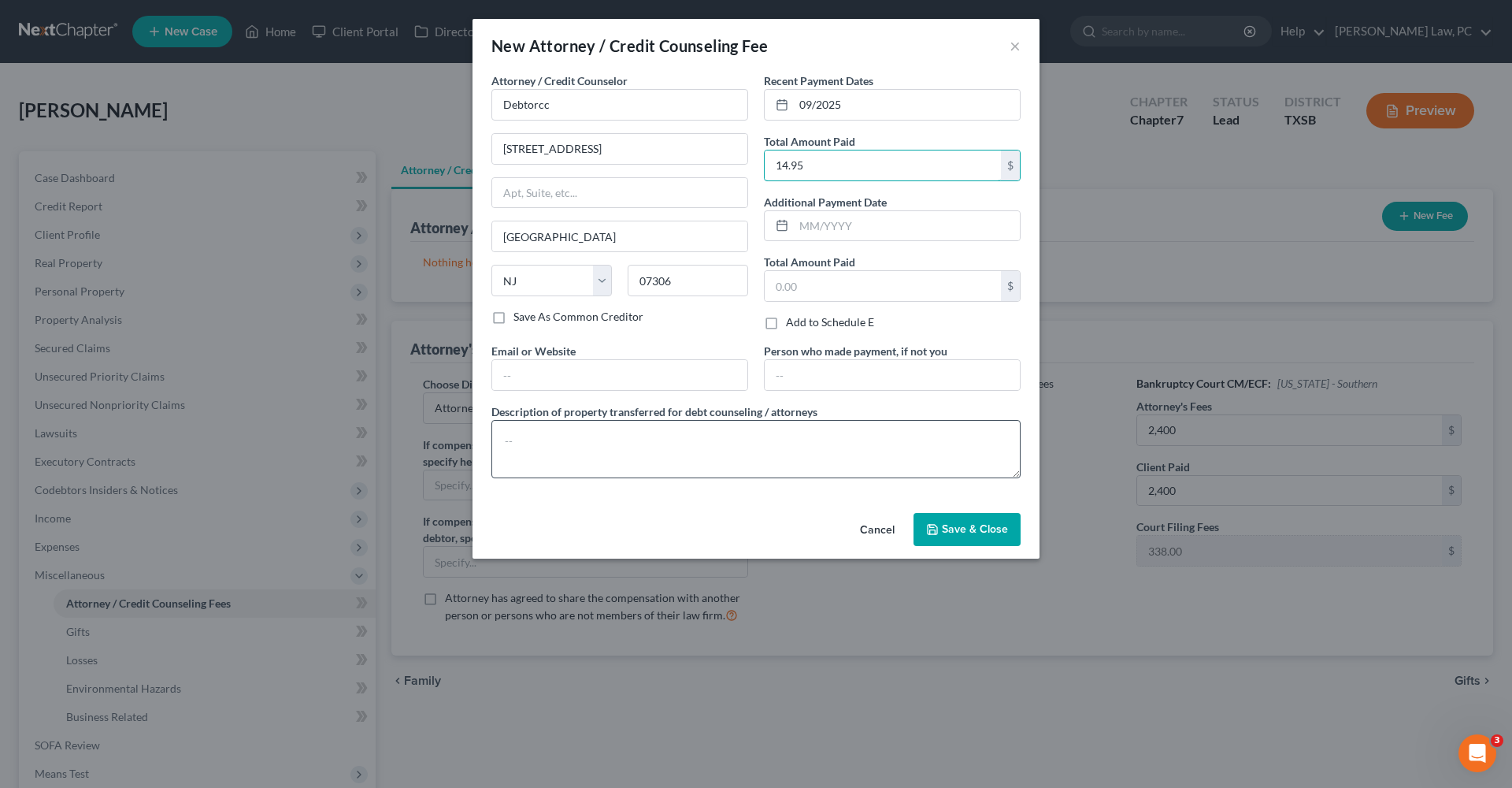
type input "14.95"
click at [551, 448] on textarea at bounding box center [756, 449] width 529 height 58
type textarea "Credit Counseling"
click at [946, 528] on span "Save & Close" at bounding box center [975, 529] width 66 height 13
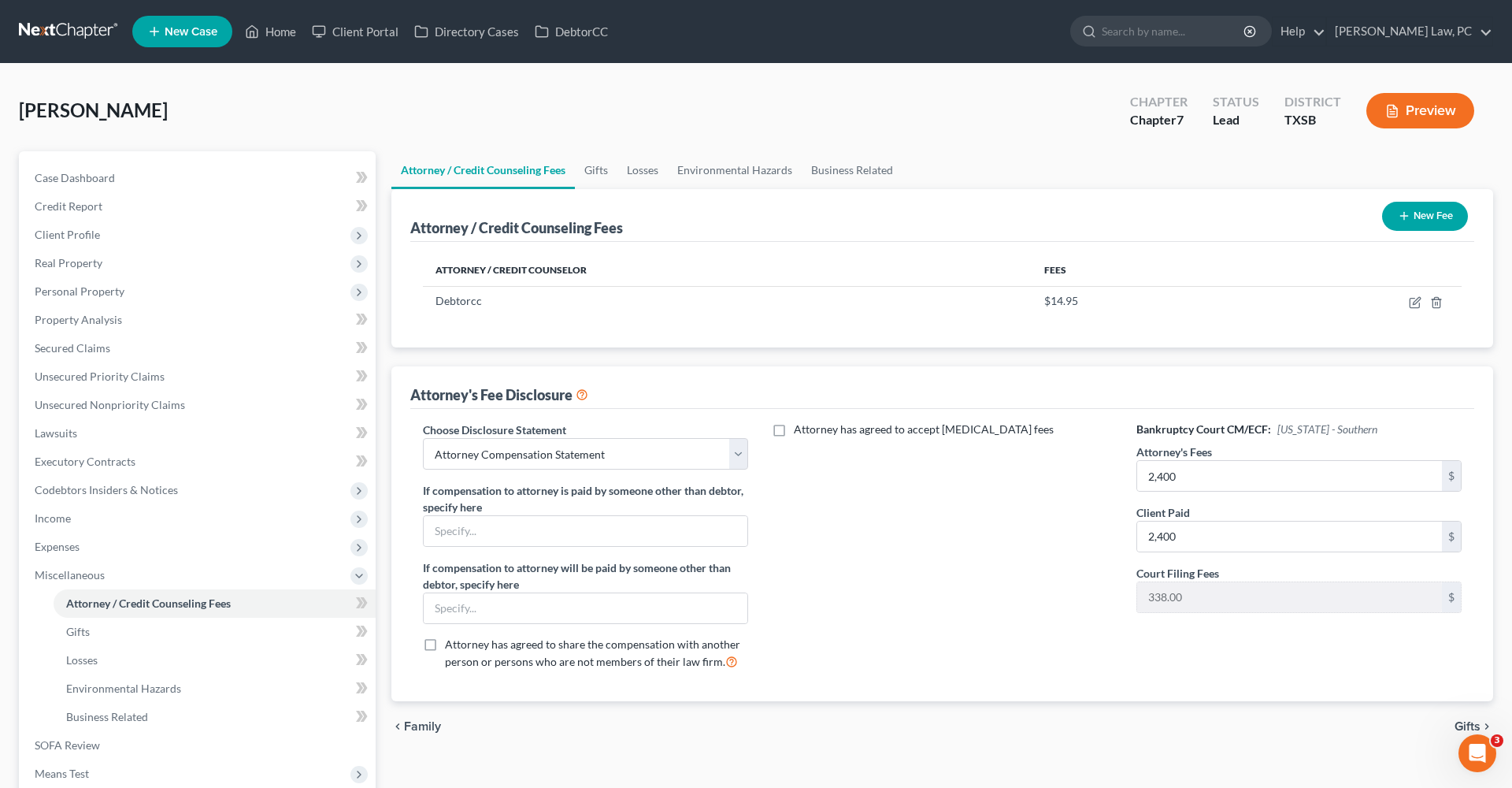
click at [1410, 198] on div "New Fee" at bounding box center [1425, 216] width 98 height 42
click at [1412, 223] on button "New Fee" at bounding box center [1424, 216] width 86 height 29
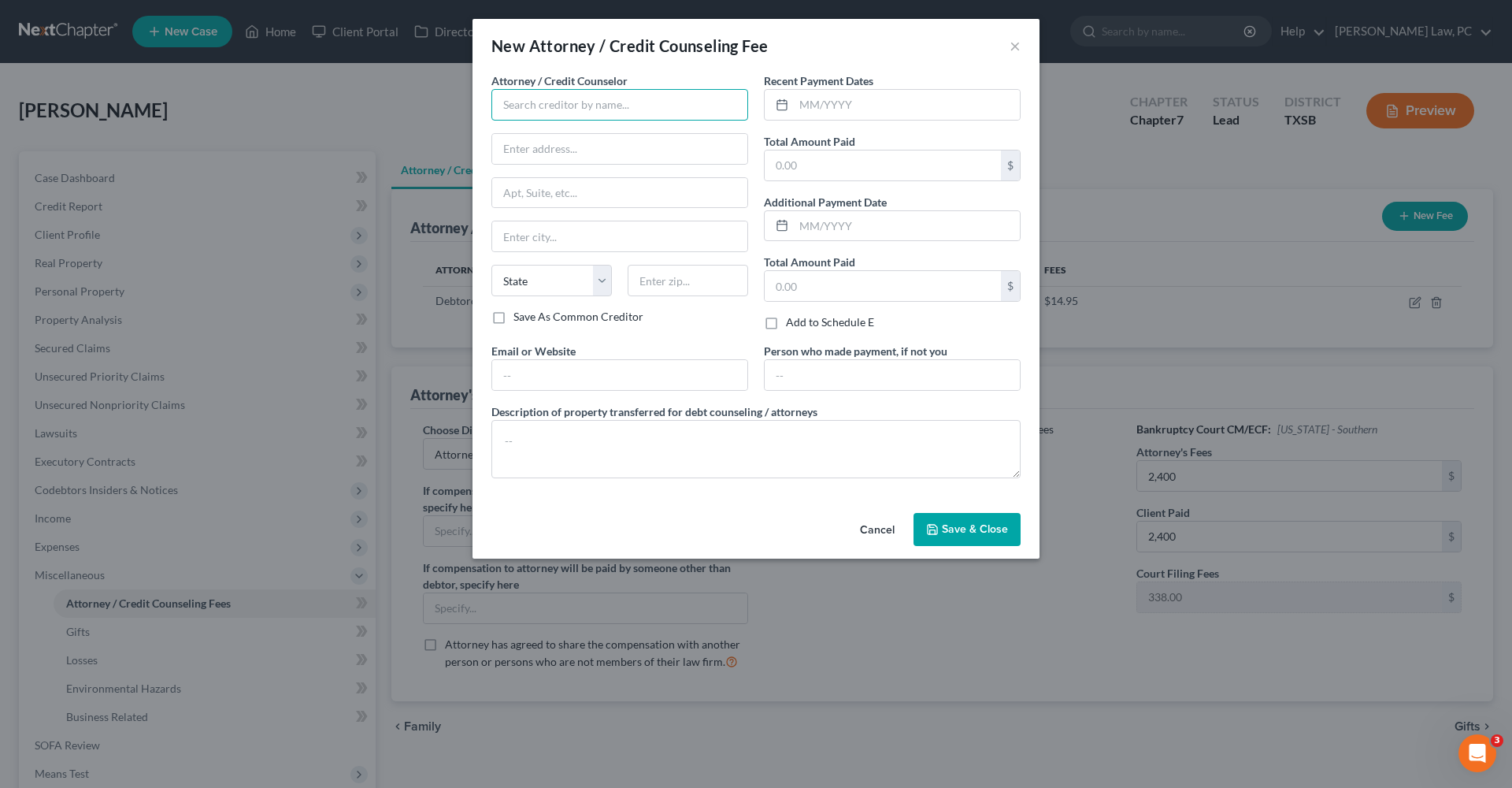
click at [522, 114] on input "text" at bounding box center [620, 105] width 257 height 32
click at [542, 134] on div "Xactus" at bounding box center [586, 132] width 164 height 16
type input "Xactus"
type input "370 Reed Road"
type input "Suite 100"
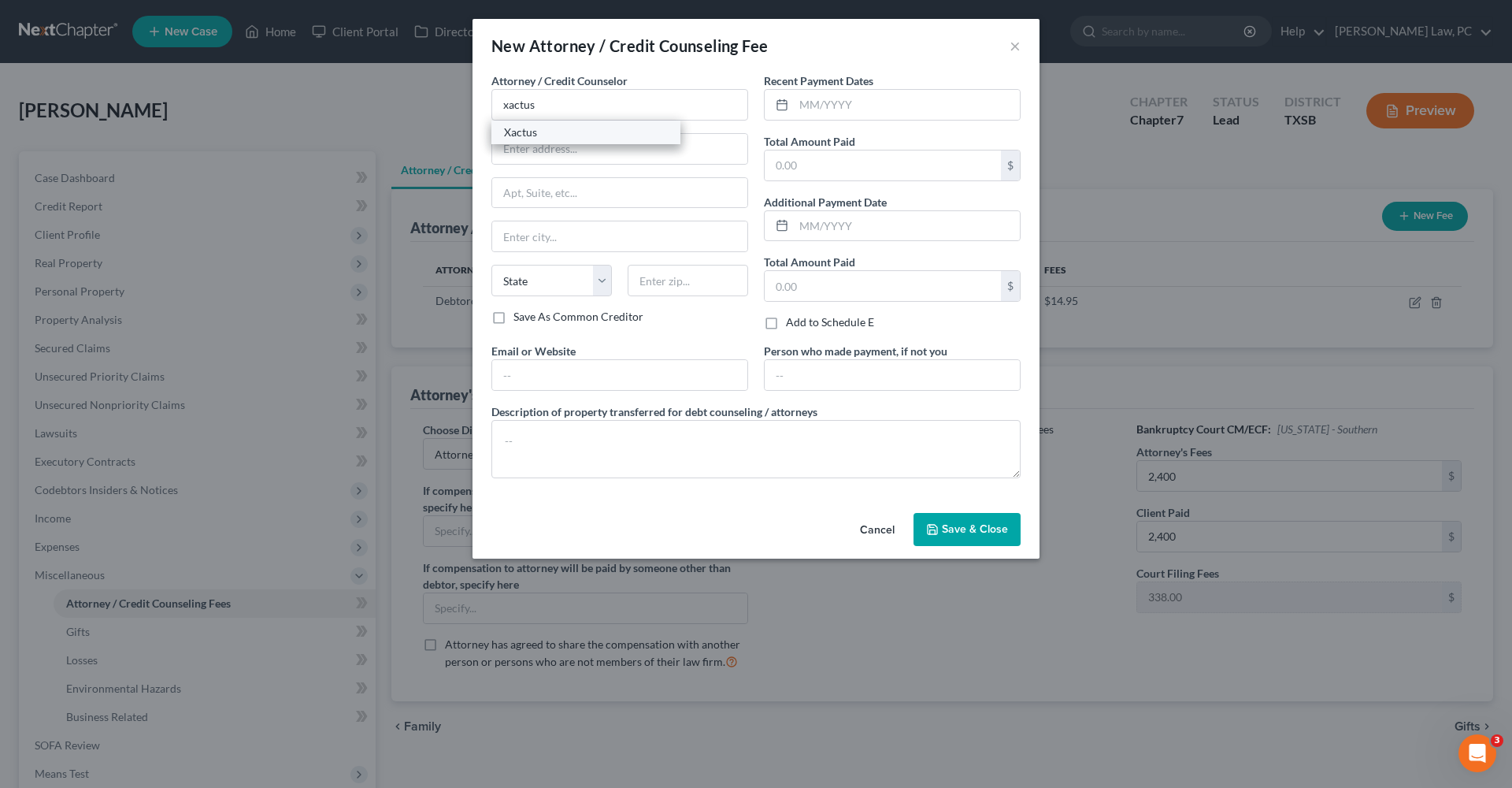
type input "Broomall"
select select "39"
type input "19008"
click at [904, 102] on input "text" at bounding box center [906, 105] width 226 height 30
type input "09/2025"
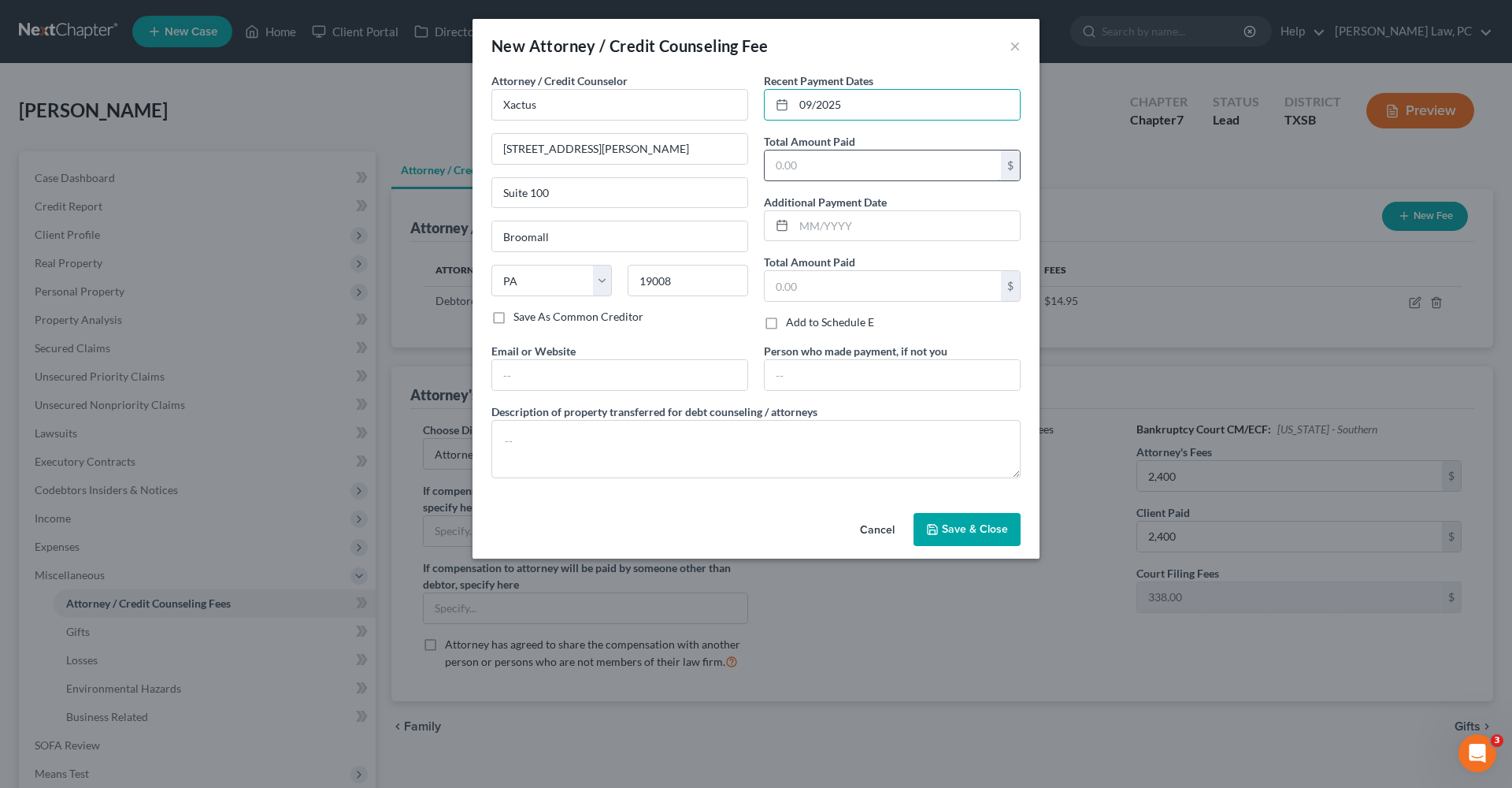
click at [899, 156] on input "text" at bounding box center [882, 165] width 236 height 30
type input "39"
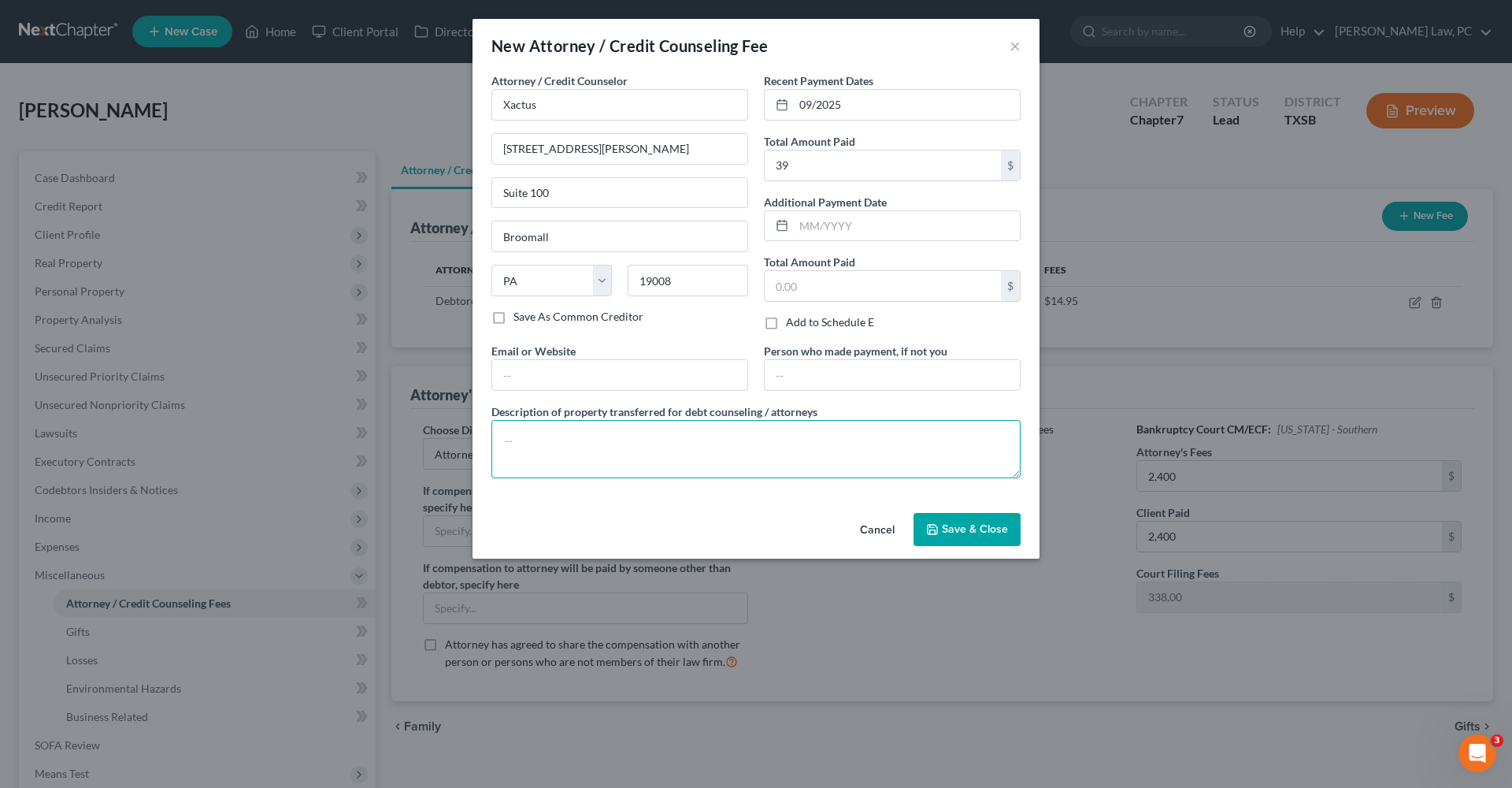
click at [535, 440] on textarea at bounding box center [756, 449] width 529 height 58
click at [542, 445] on textarea "Credit report" at bounding box center [756, 449] width 529 height 58
type textarea "Credit Report"
click at [977, 529] on span "Save & Close" at bounding box center [975, 529] width 66 height 13
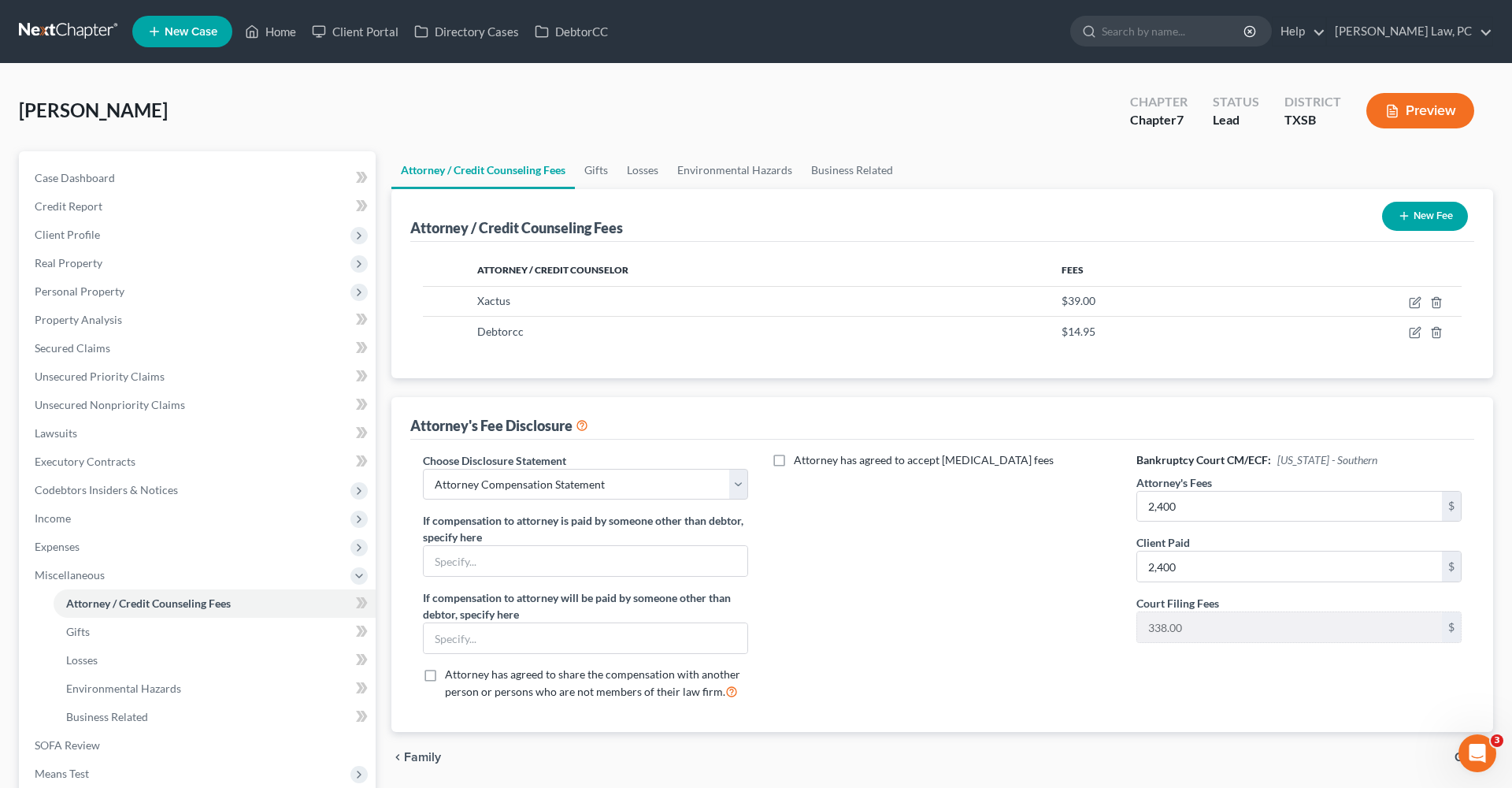
click at [1405, 214] on icon "button" at bounding box center [1404, 215] width 13 height 13
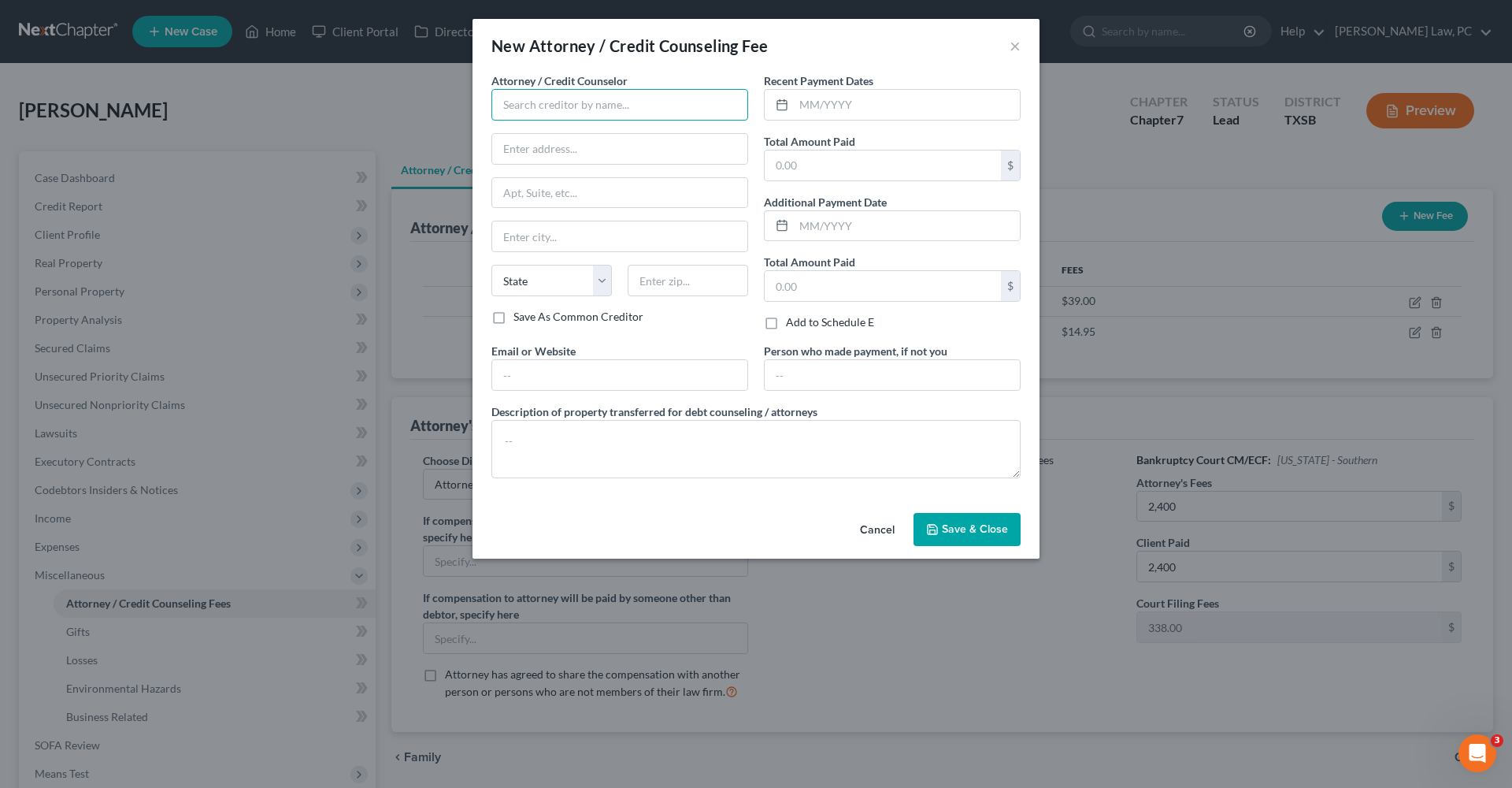
click at [543, 97] on input "text" at bounding box center [620, 105] width 257 height 32
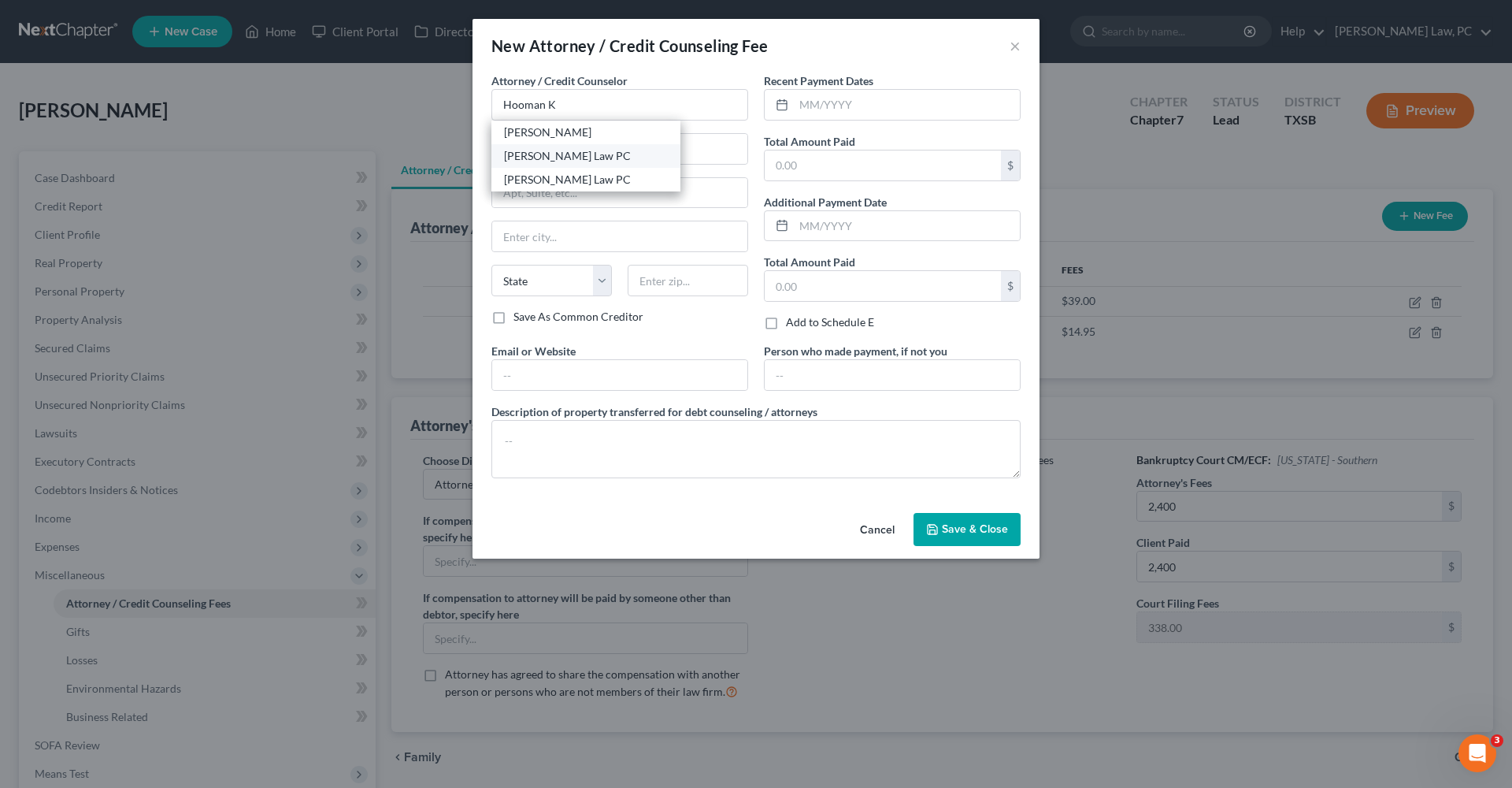
click at [567, 152] on div "Hooman Khoshnood Law PC" at bounding box center [586, 155] width 164 height 16
type input "Hooman Khoshnood Law PC"
type input "505 Huntland Dr"
type input "295"
type input "Austin"
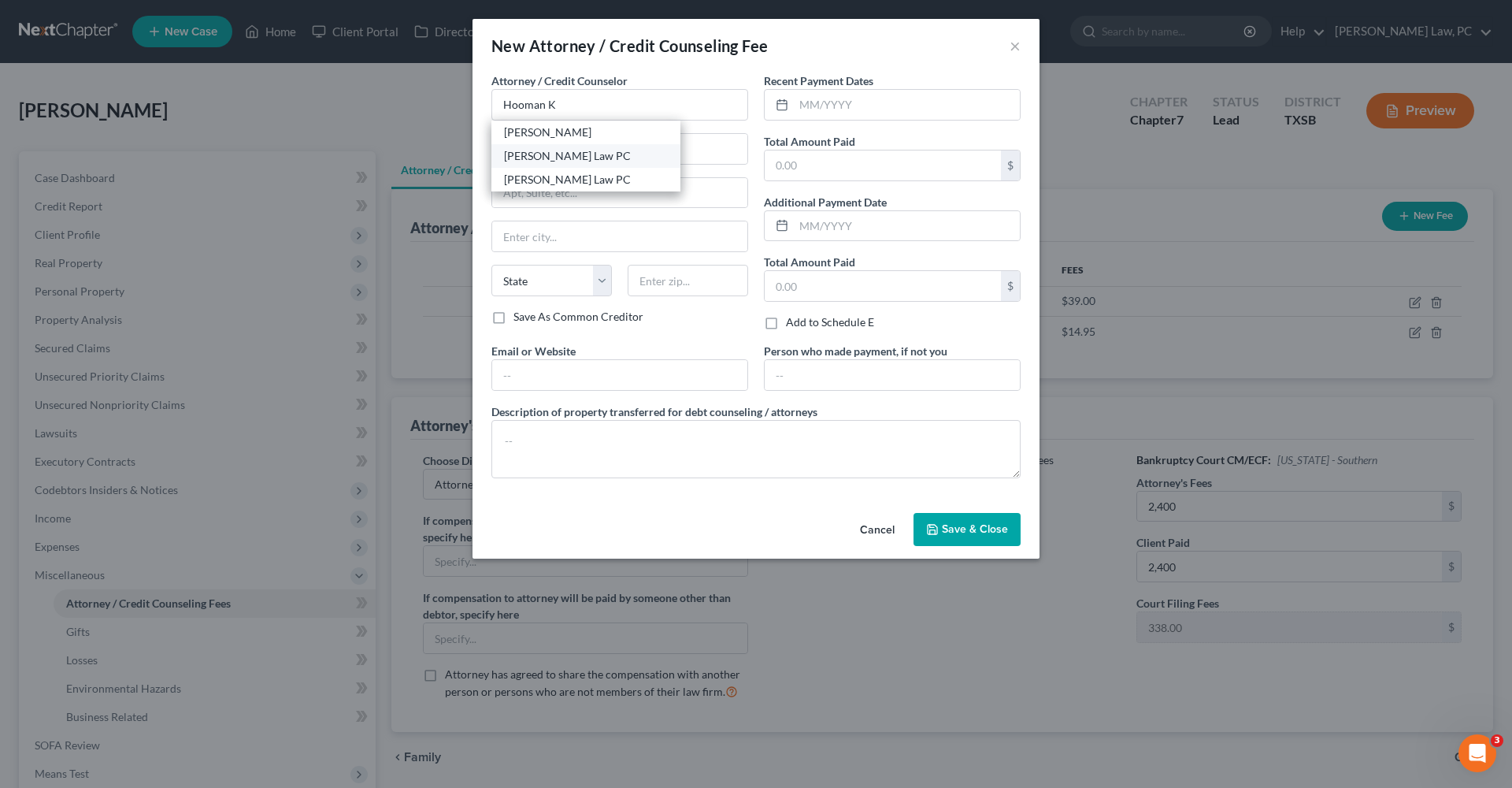
select select "45"
type input "78752"
click at [870, 109] on input "text" at bounding box center [906, 105] width 226 height 30
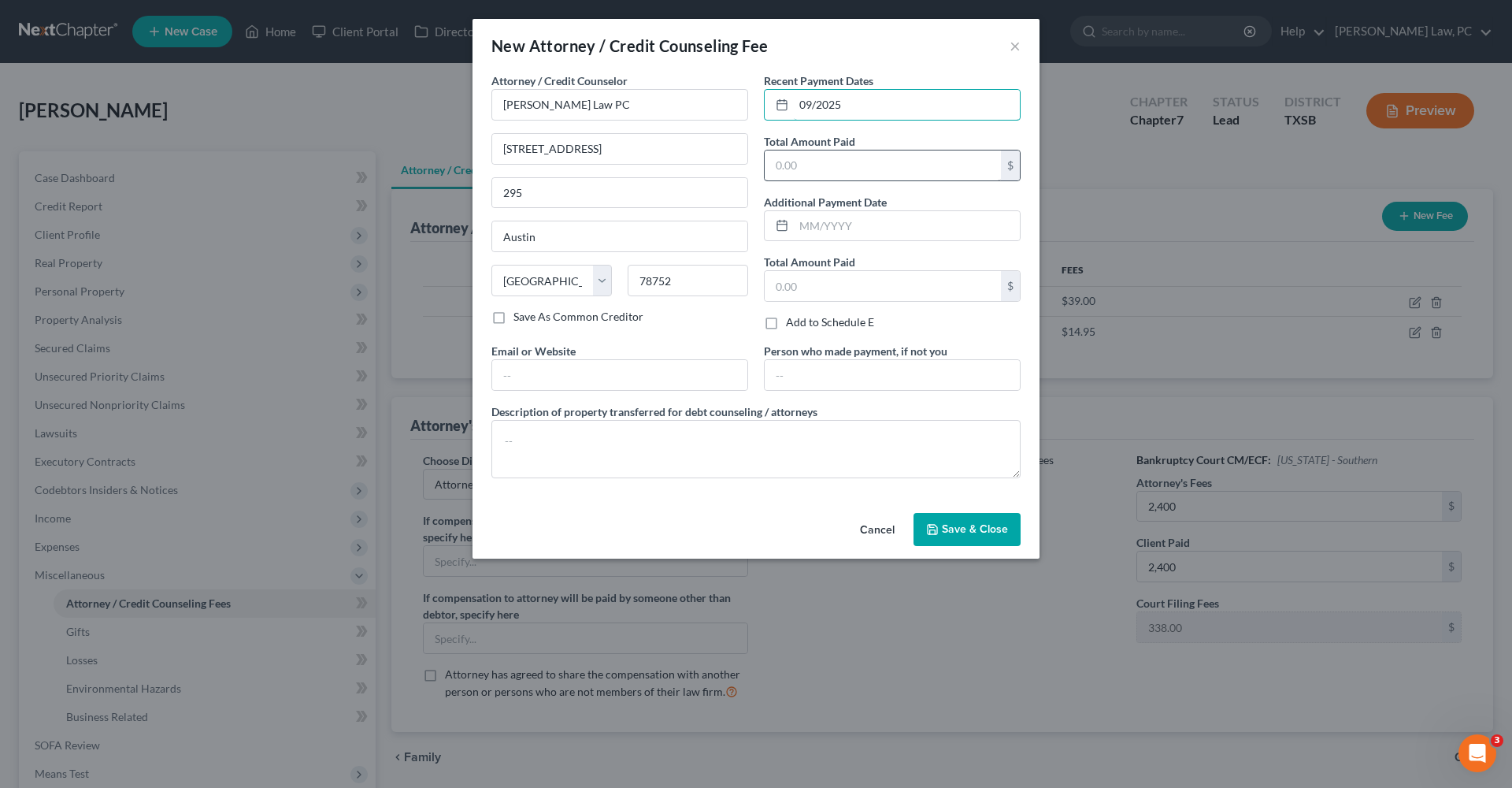
type input "09/2025"
click at [876, 158] on input "text" at bounding box center [882, 165] width 236 height 30
type input "2,400"
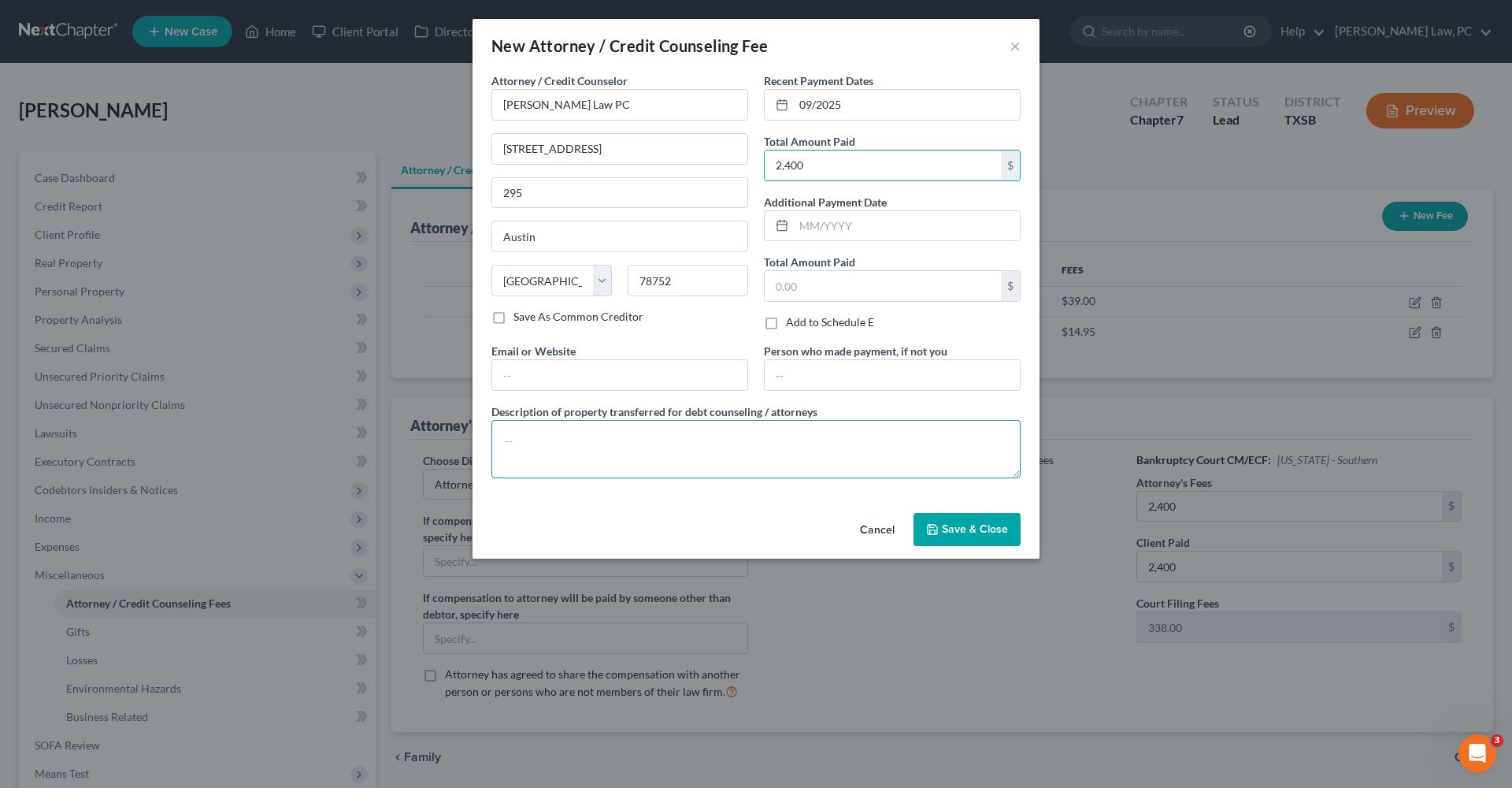
click at [537, 442] on textarea at bounding box center [756, 449] width 529 height 58
type textarea "Attorneys Fees"
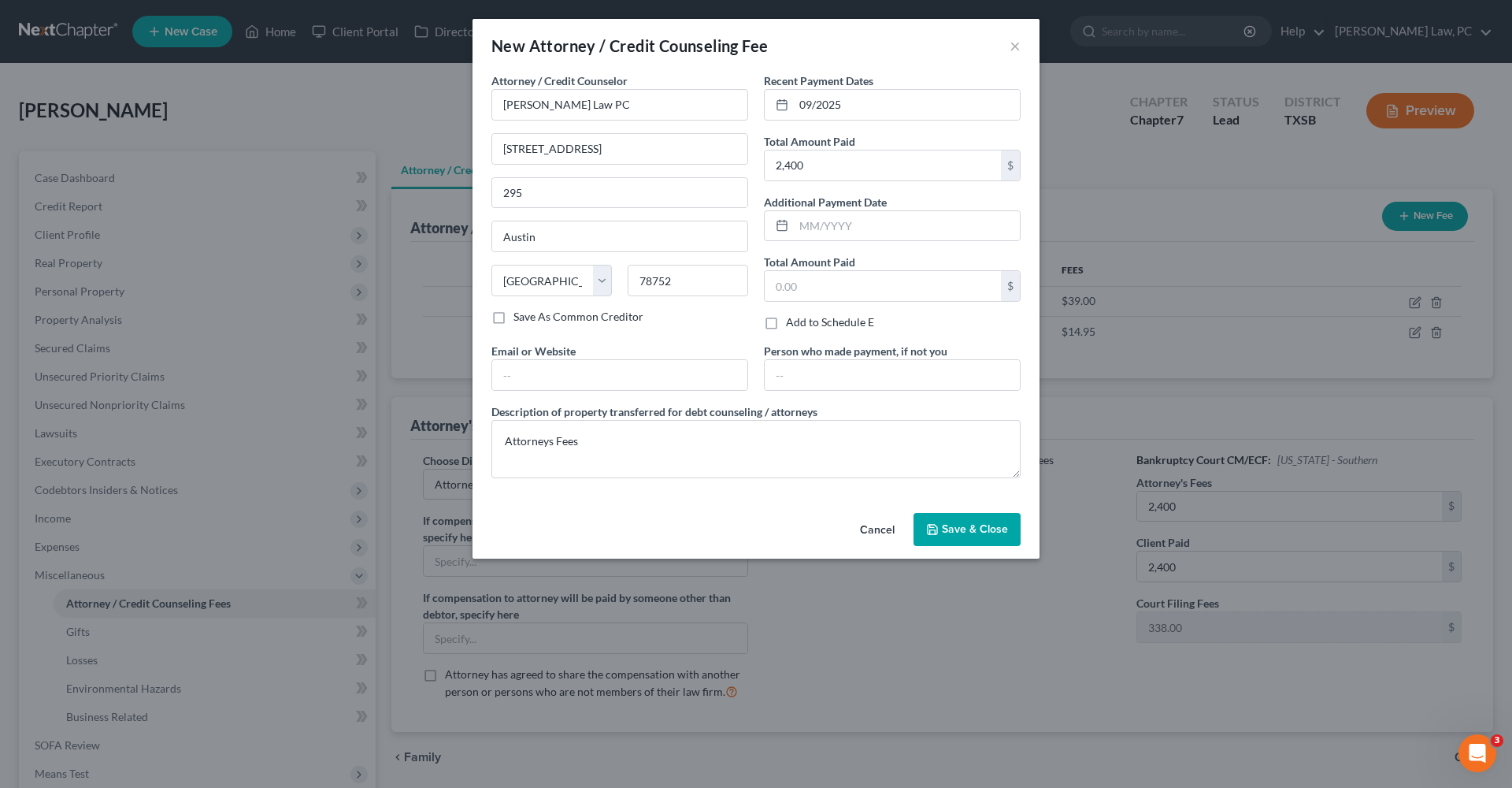
click at [942, 529] on button "Save & Close" at bounding box center [967, 529] width 107 height 33
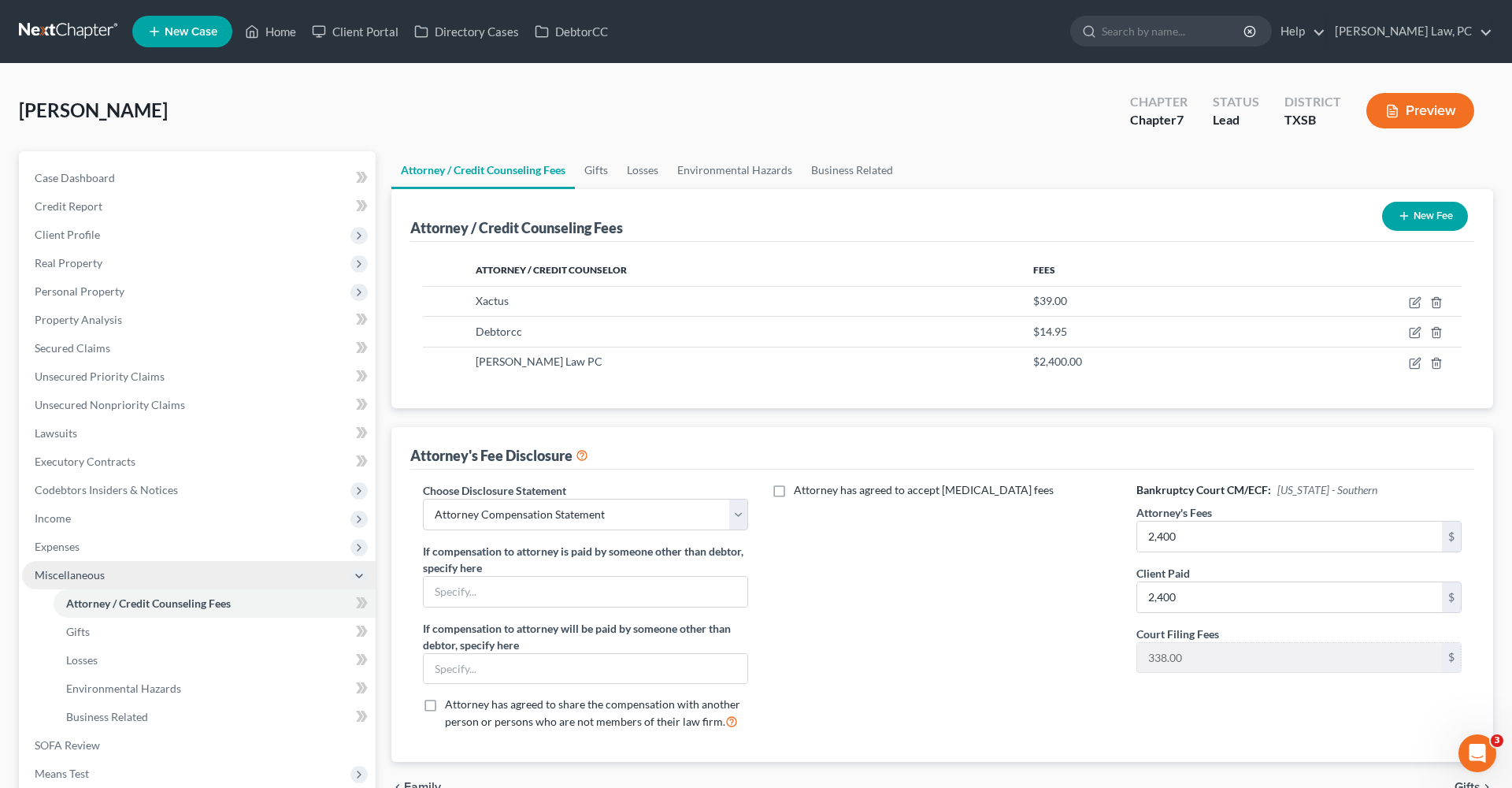
click at [72, 570] on span "Miscellaneous" at bounding box center [70, 574] width 70 height 13
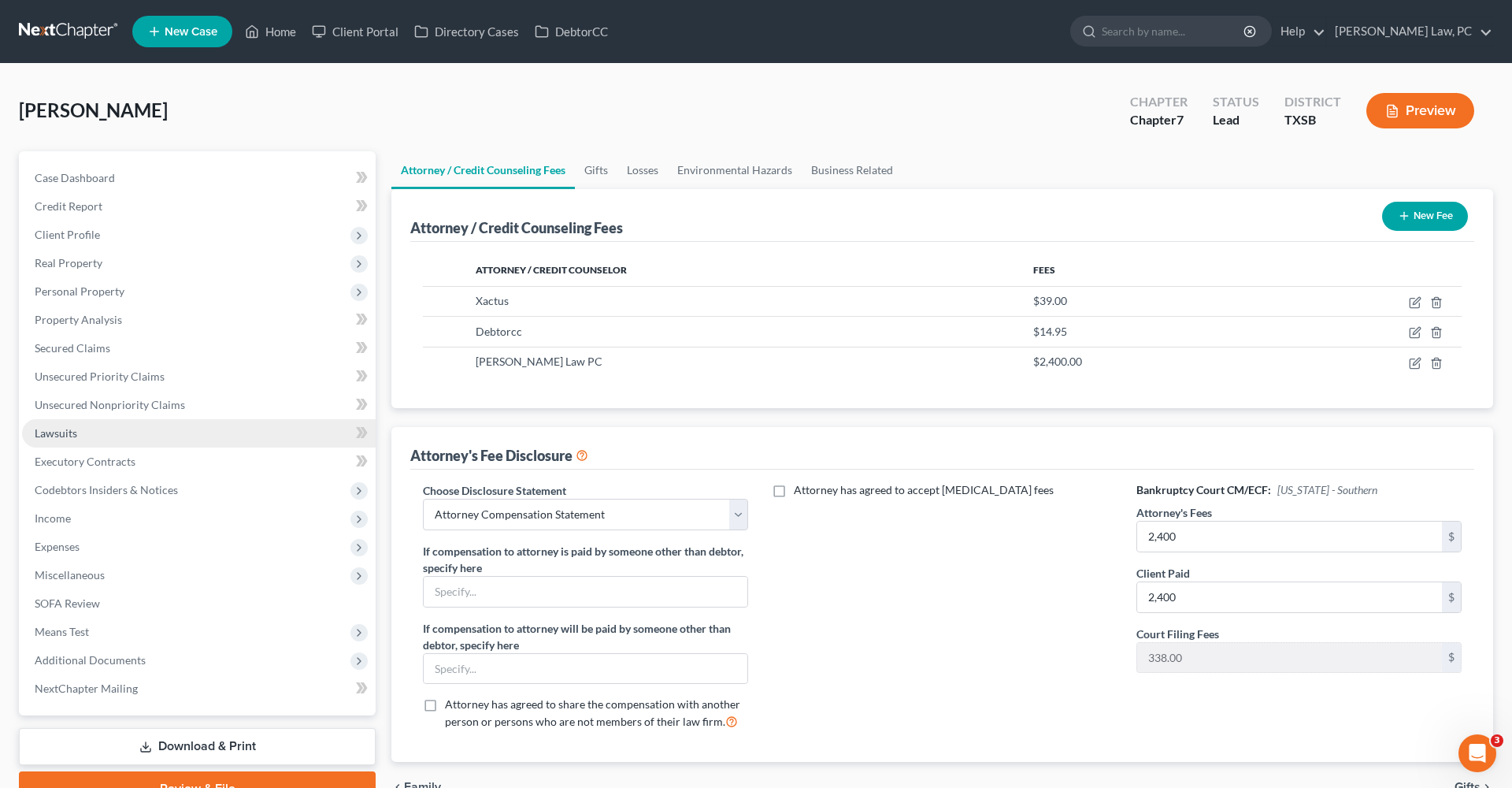
click at [50, 432] on span "Lawsuits" at bounding box center [56, 433] width 43 height 13
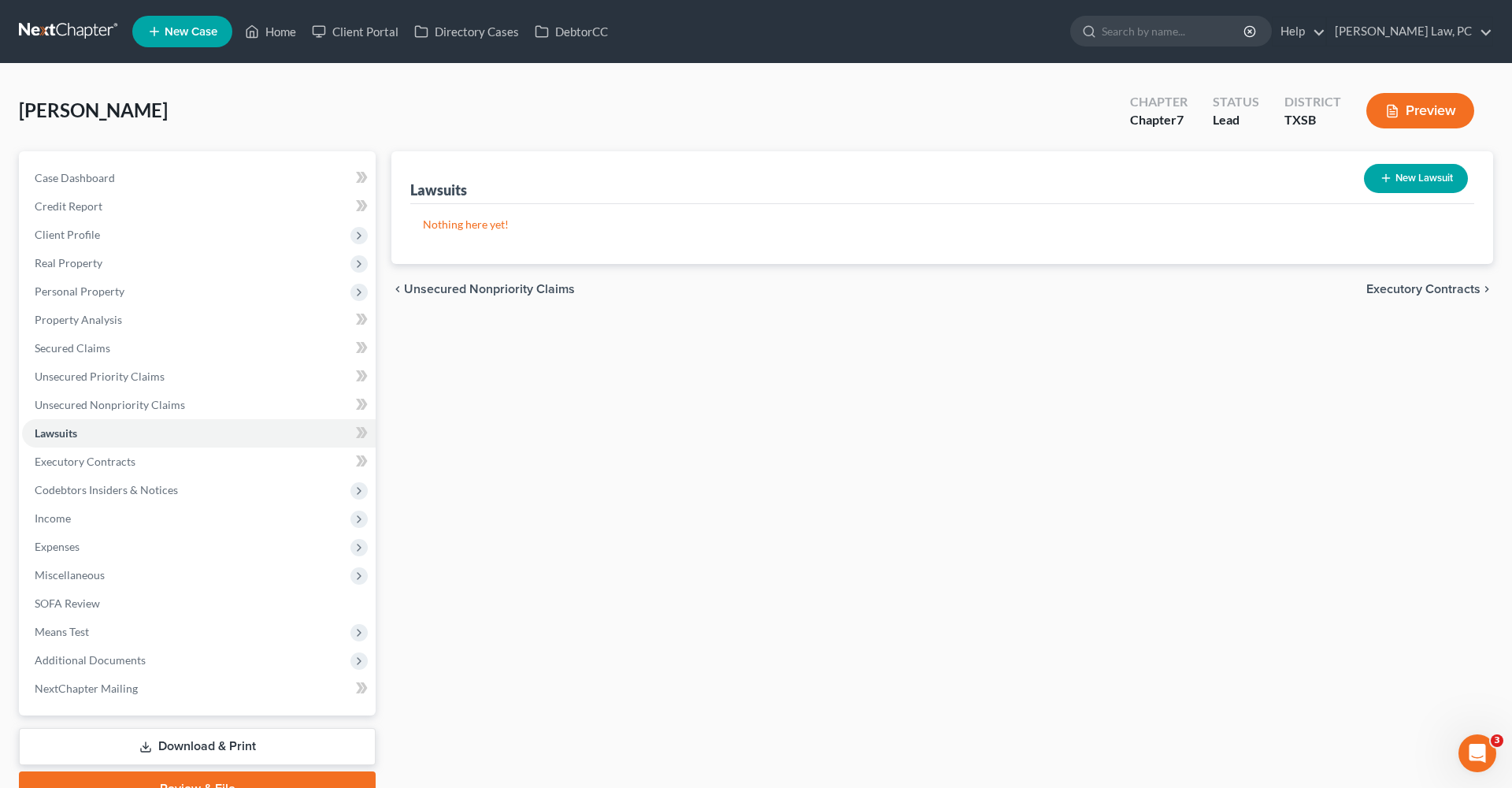
click at [1419, 177] on button "New Lawsuit" at bounding box center [1416, 178] width 104 height 29
select select "0"
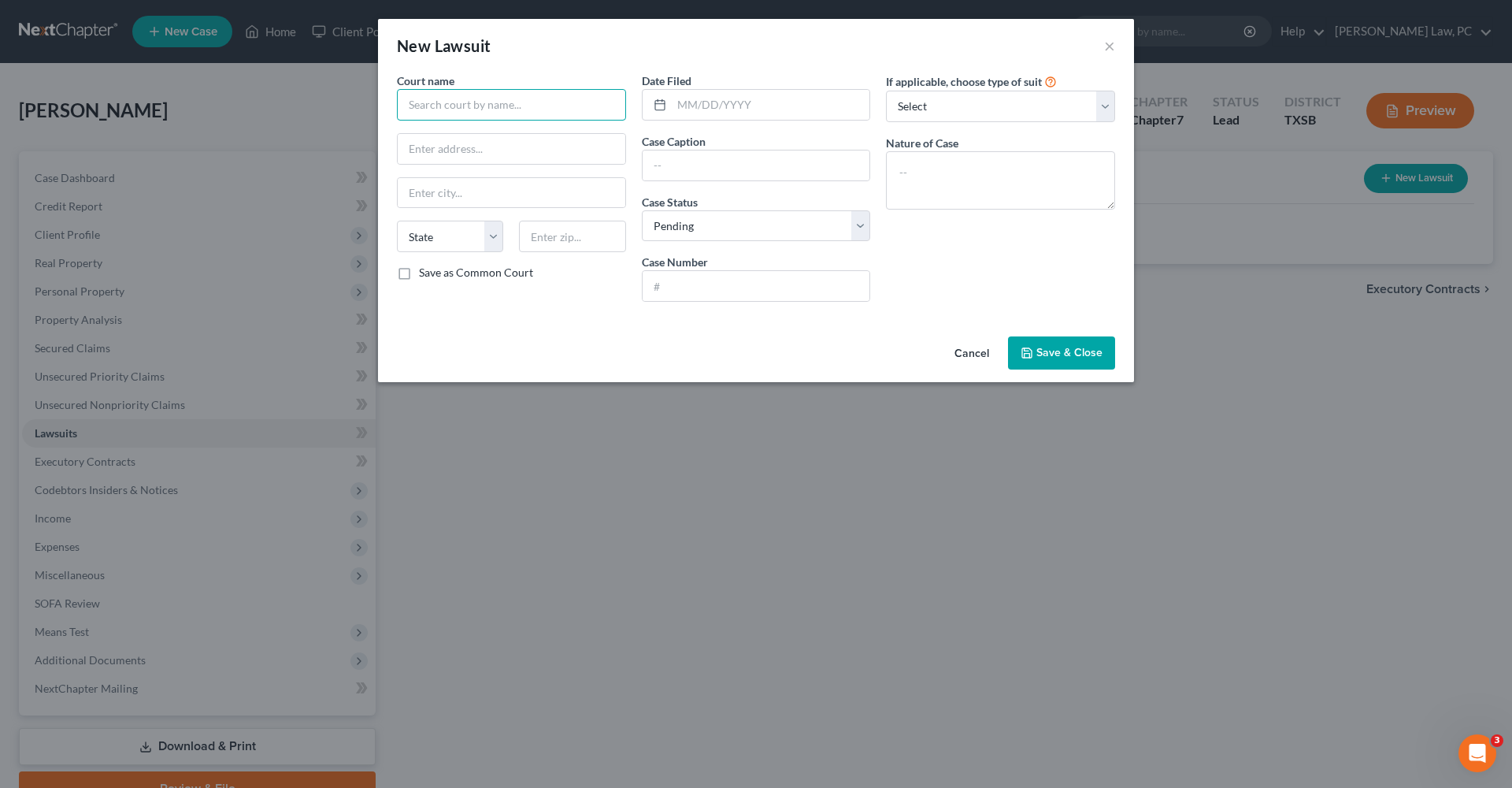
click at [512, 103] on input "text" at bounding box center [512, 105] width 229 height 32
click at [517, 137] on div "Harris County 113th District Court" at bounding box center [496, 132] width 174 height 16
type input "Harris County 113th District Court"
type input "201 Caroline, 10th Floor"
type input "[GEOGRAPHIC_DATA]"
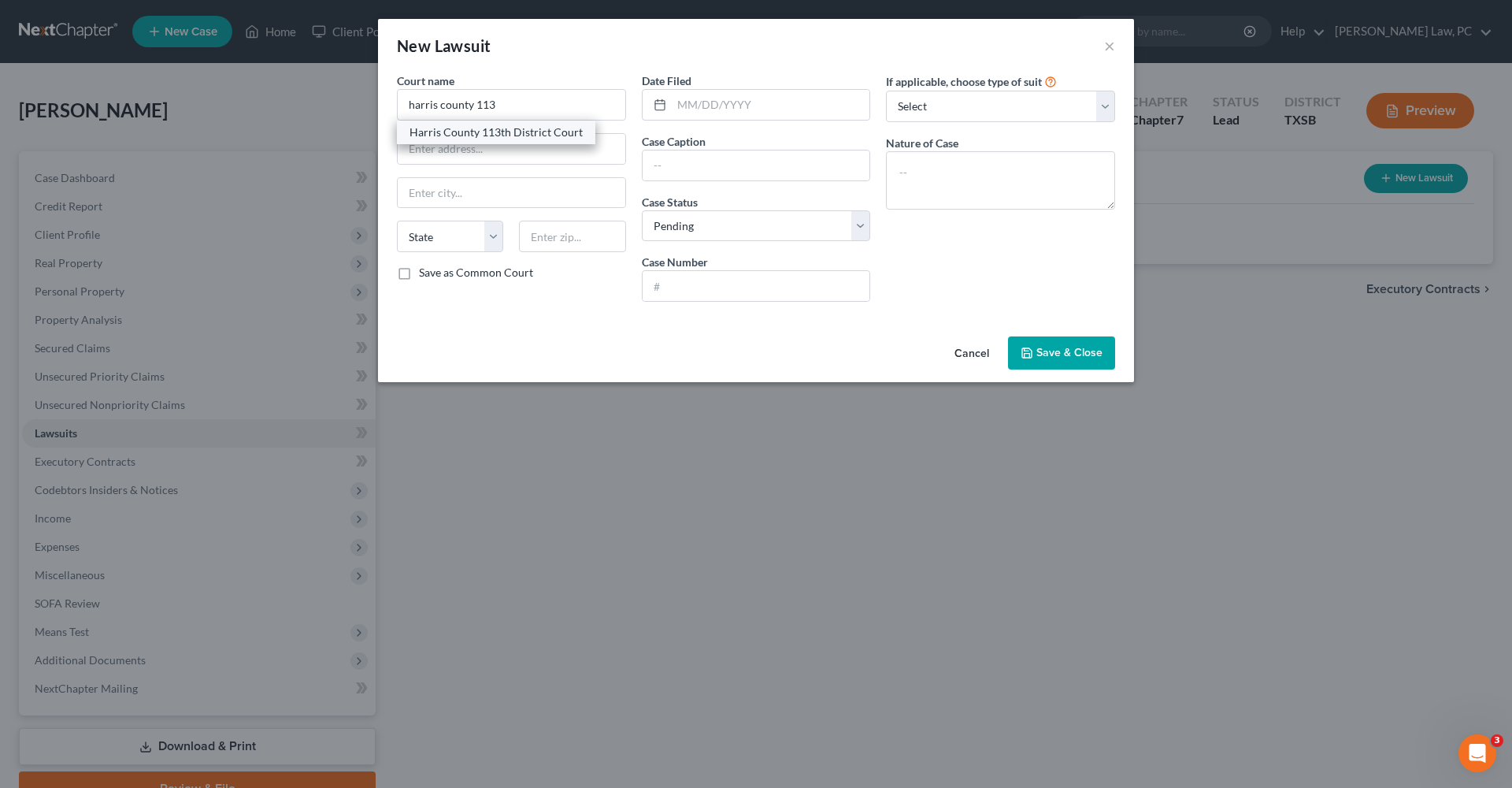
select select "45"
type input "77002"
click at [513, 105] on input "Harris County 113th District Court" at bounding box center [512, 105] width 229 height 32
type input "Harris County 113th Judicial District Court"
click at [753, 103] on input "text" at bounding box center [771, 105] width 199 height 30
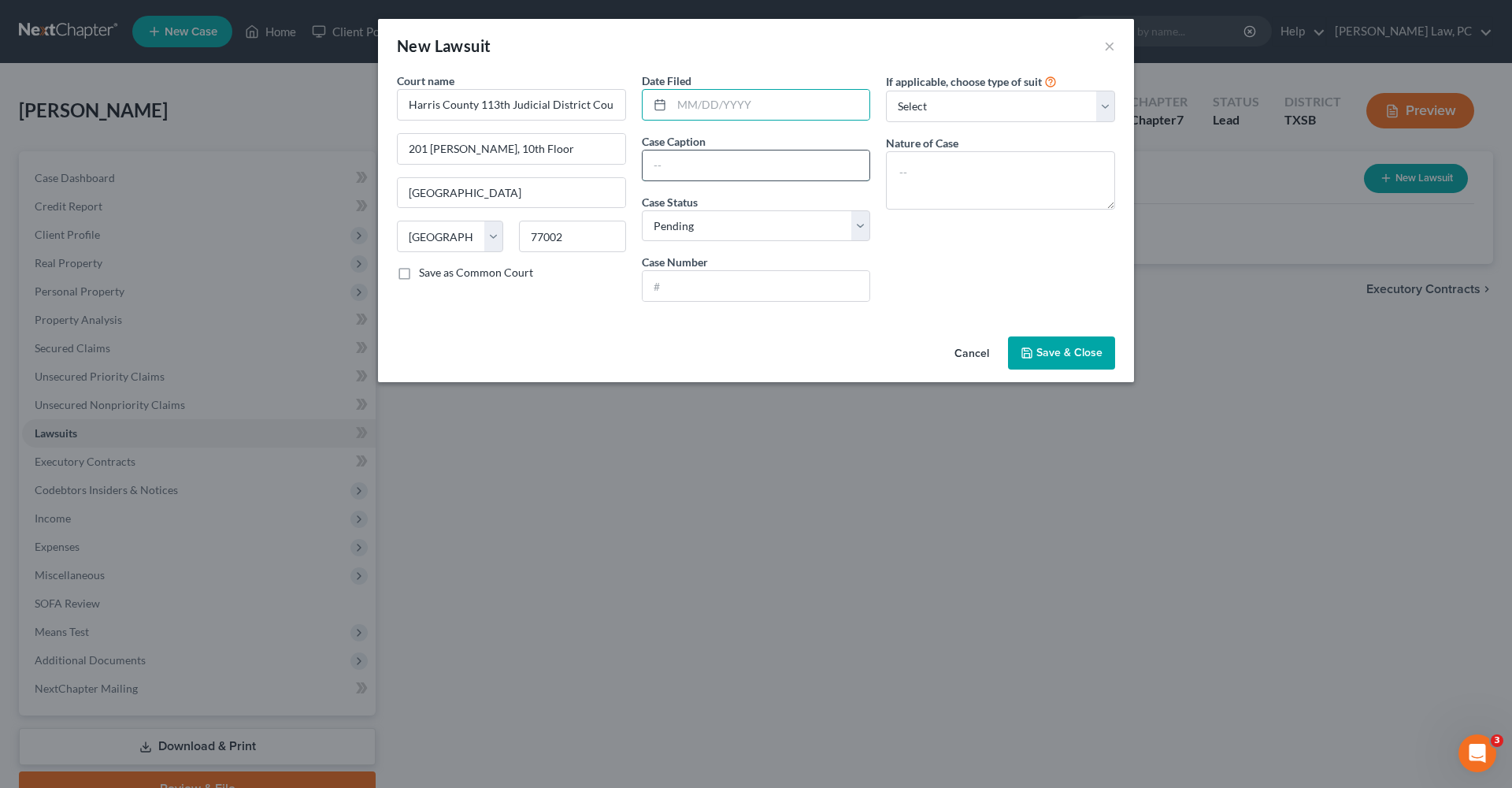
click at [708, 170] on input "text" at bounding box center [756, 165] width 228 height 30
type input "Wells Fargo Bank NA vs. Aaron Jones"
click at [745, 282] on input "text" at bounding box center [756, 286] width 228 height 30
type input "2025-23178"
select select "4"
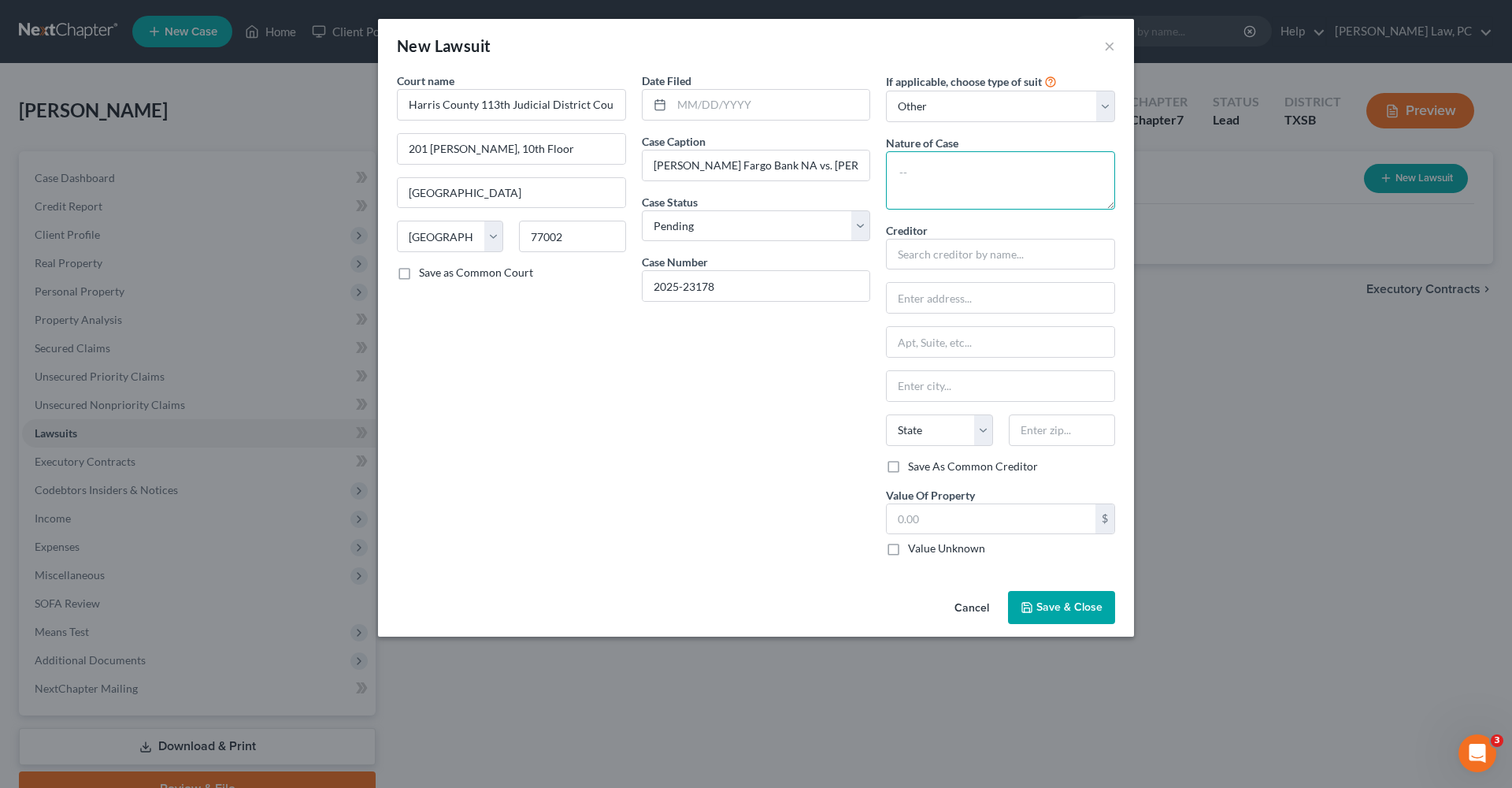
click at [935, 186] on textarea at bounding box center [1000, 180] width 229 height 58
type textarea "Debt Claim"
click at [946, 255] on input "text" at bounding box center [1000, 255] width 229 height 32
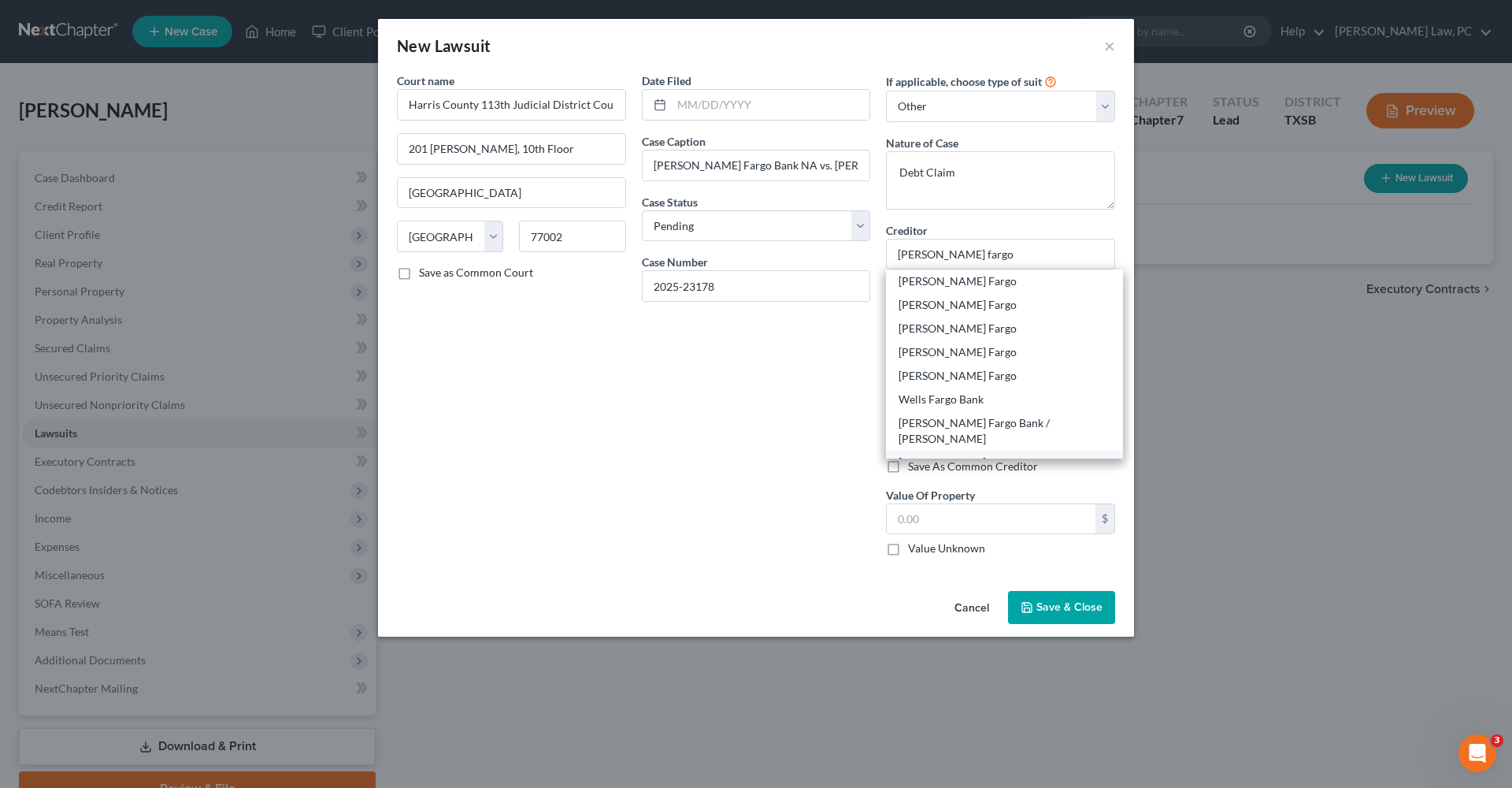
click at [971, 455] on div "Wells Fargo Bank, Na" at bounding box center [1005, 462] width 212 height 16
type input "Wells Fargo Bank, Na"
type input "PO Box 6995"
type input "Portland"
select select "38"
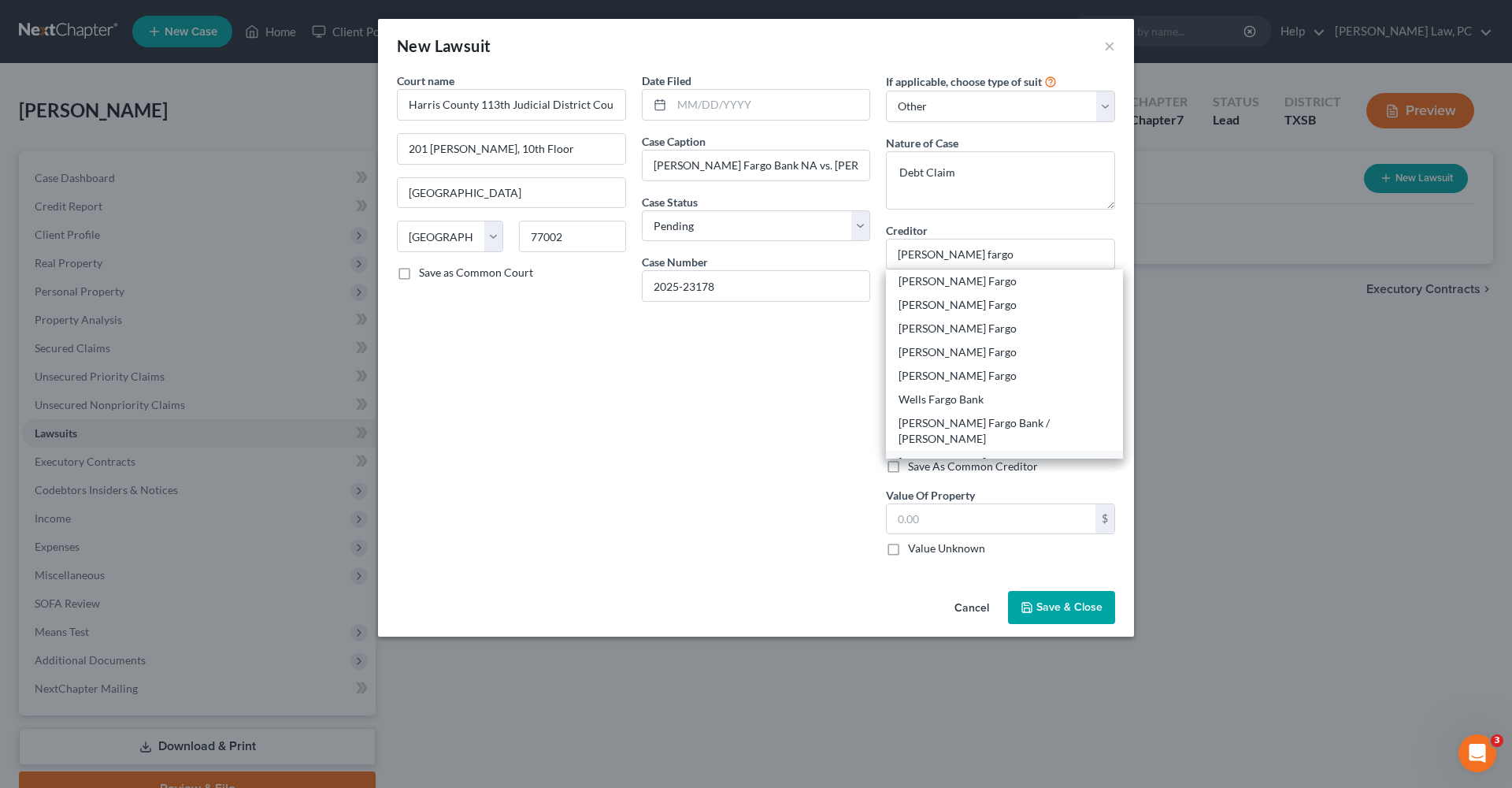
type input "97228"
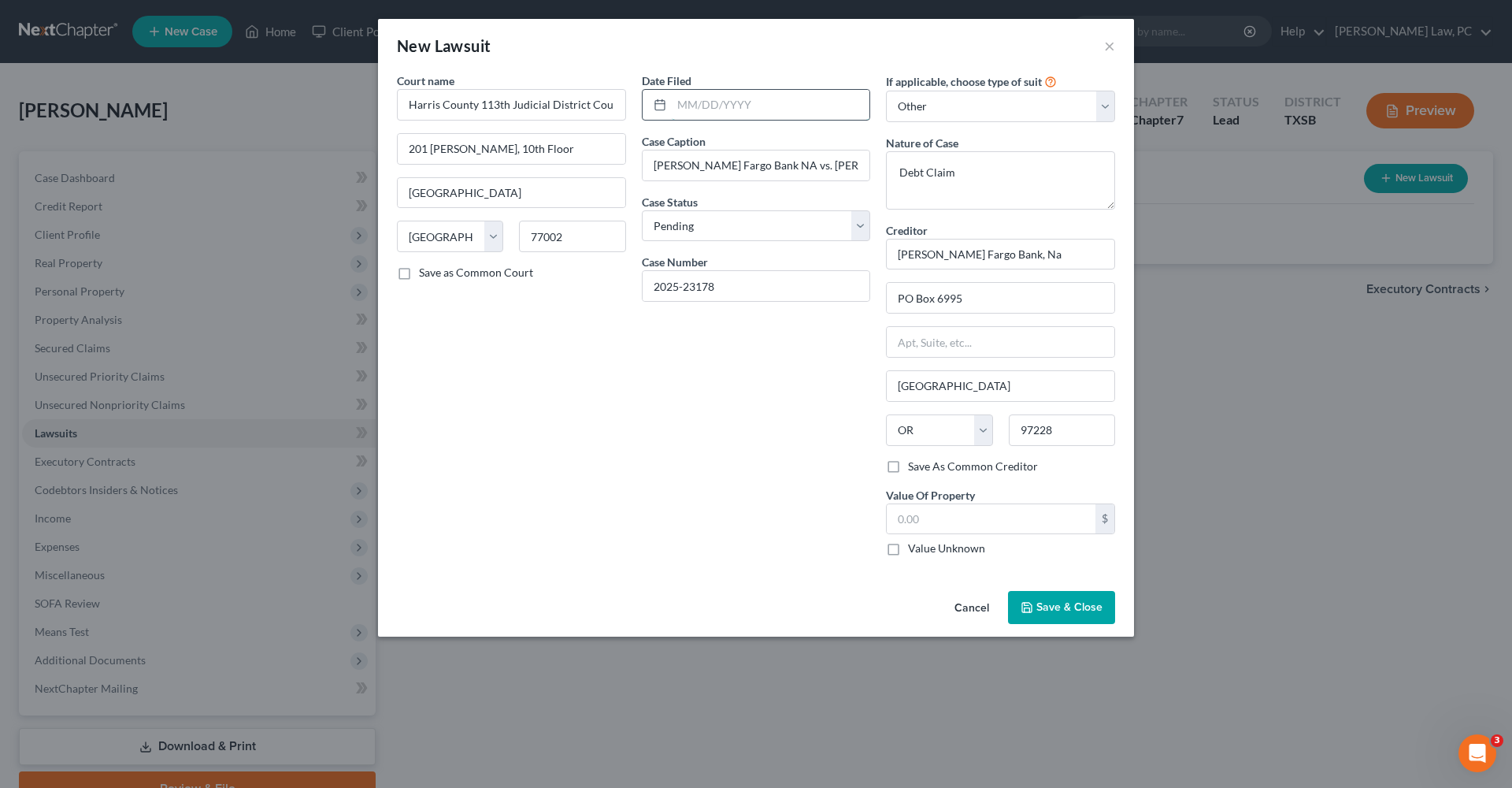
click at [680, 101] on input "text" at bounding box center [771, 105] width 199 height 30
type input "04/03/2025"
click at [918, 525] on input "text" at bounding box center [991, 519] width 209 height 30
type input "6,445.48"
click at [1044, 612] on span "Save & Close" at bounding box center [1069, 607] width 66 height 13
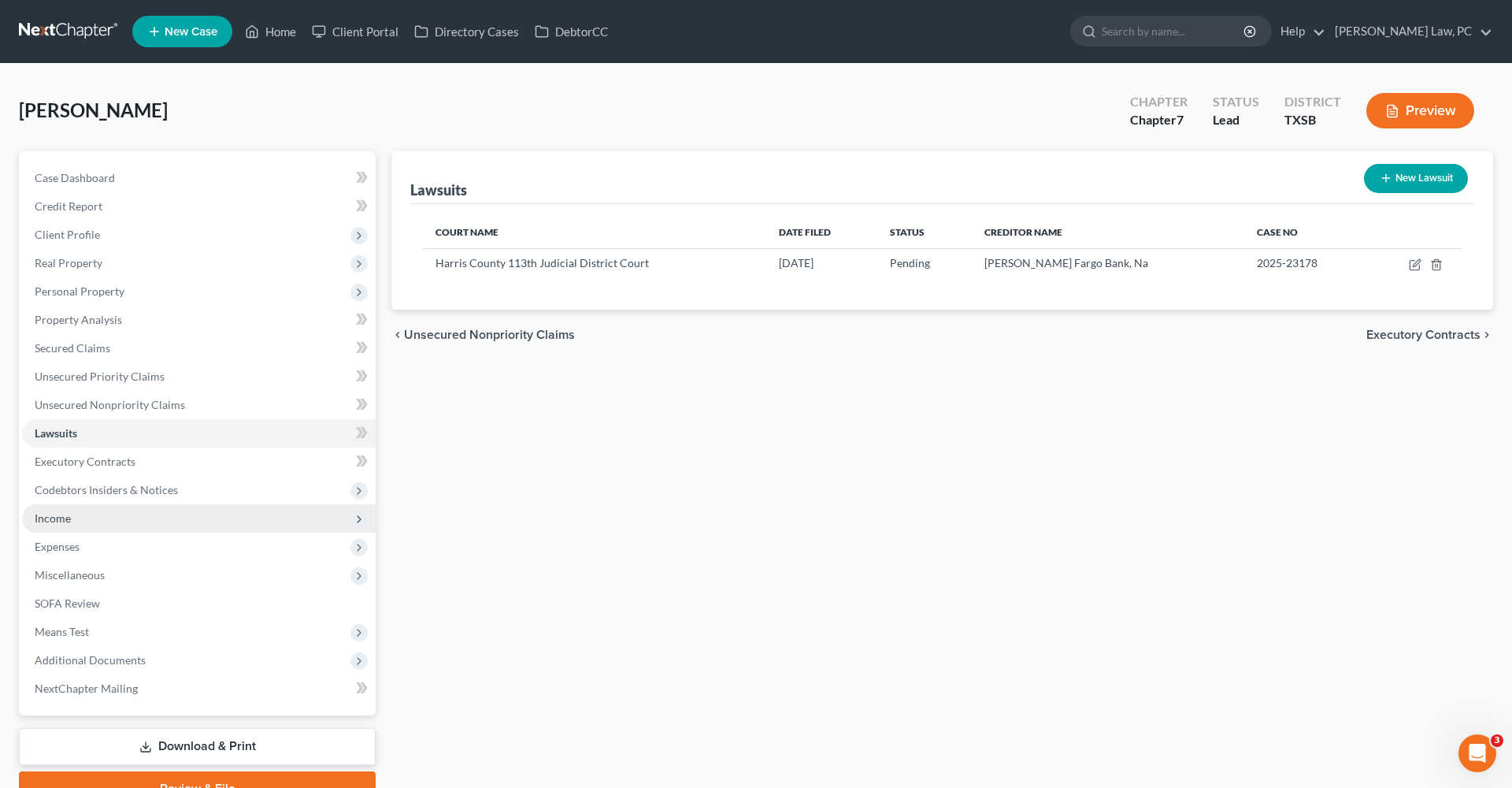
click at [53, 522] on span "Income" at bounding box center [53, 518] width 36 height 13
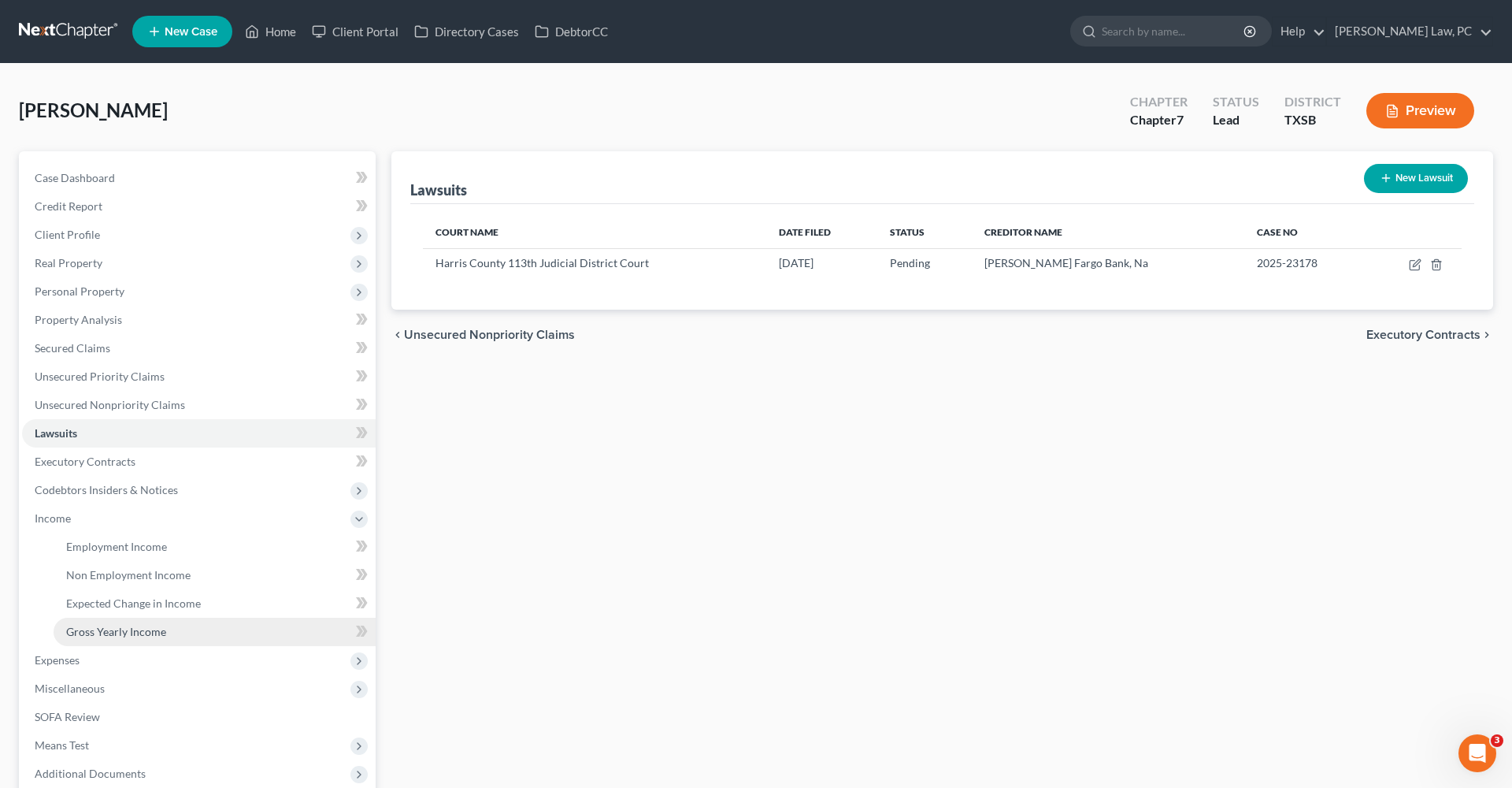
click at [113, 632] on span "Gross Yearly Income" at bounding box center [116, 631] width 100 height 13
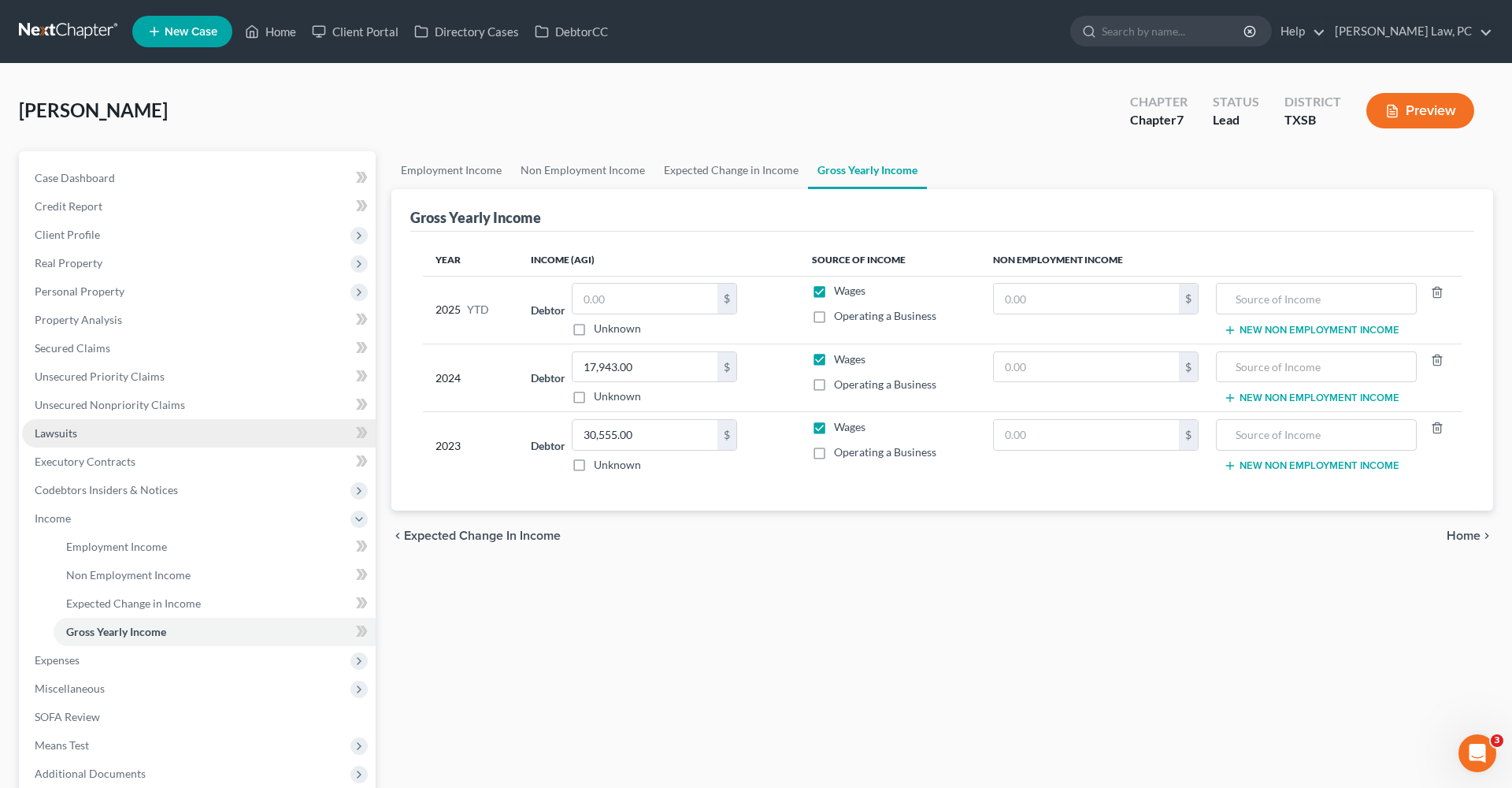
click at [65, 432] on span "Lawsuits" at bounding box center [56, 433] width 43 height 13
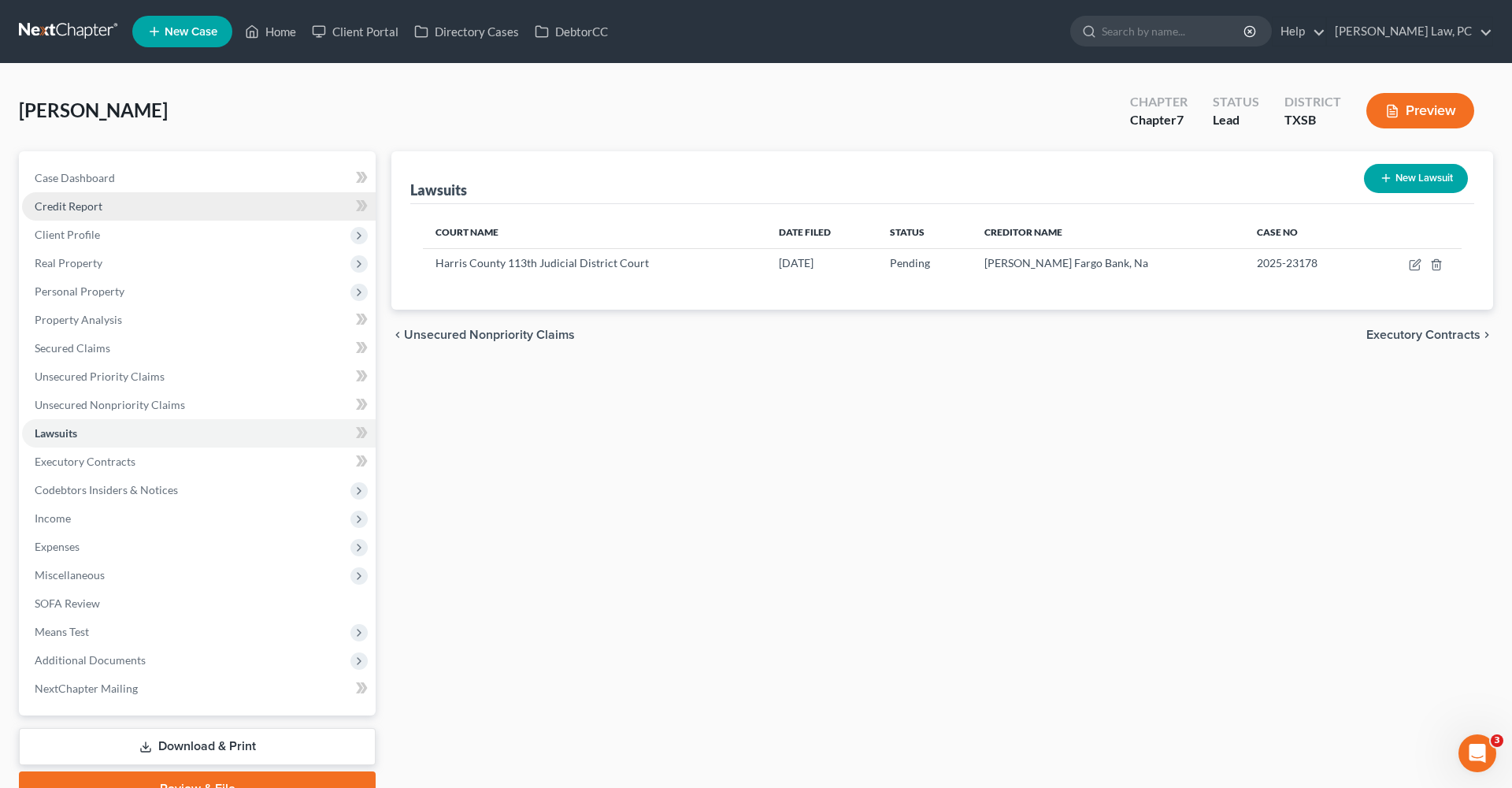
click at [54, 213] on link "Credit Report" at bounding box center [199, 206] width 354 height 28
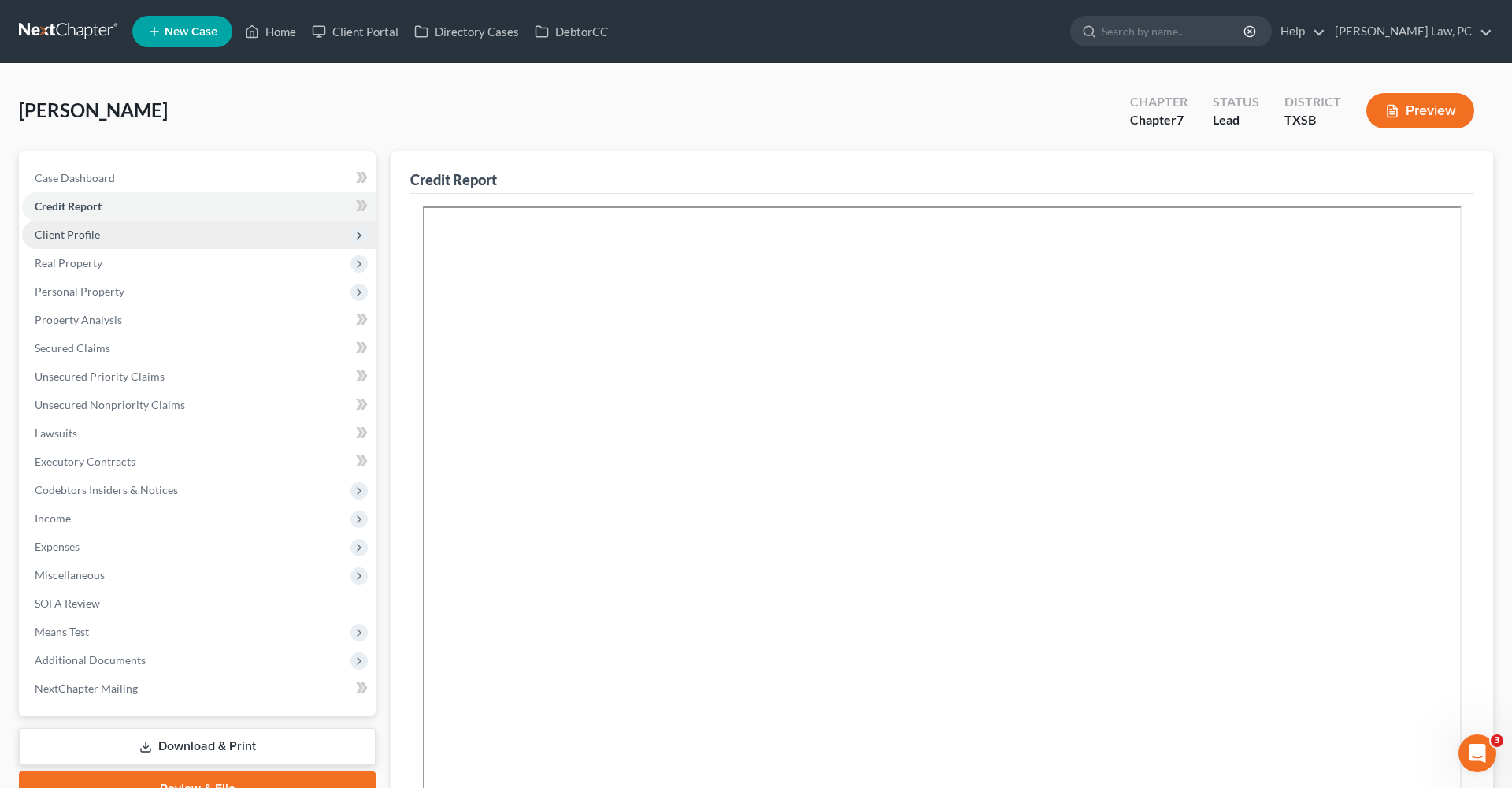
click at [43, 233] on span "Client Profile" at bounding box center [68, 235] width 65 height 13
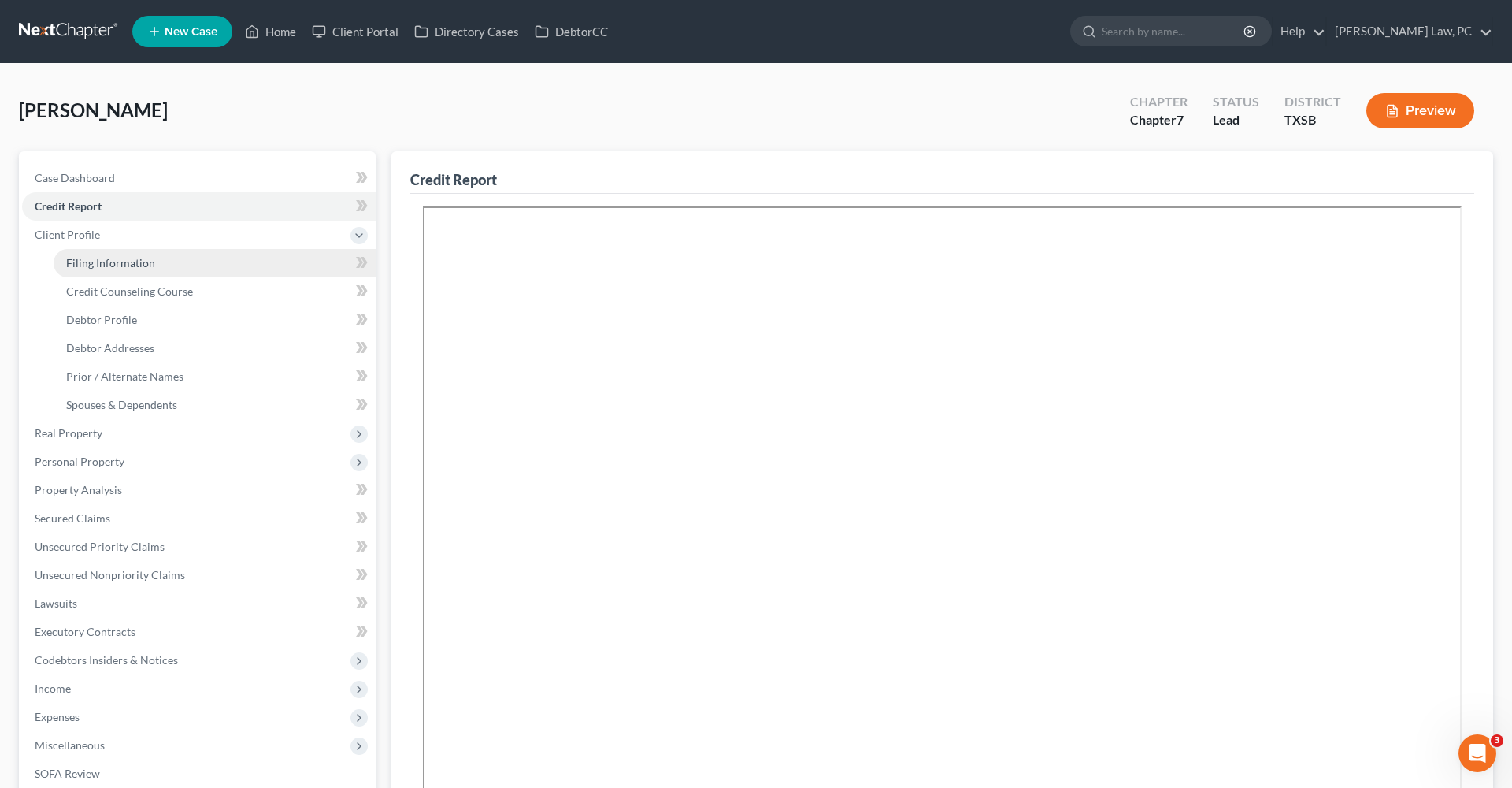
click at [89, 265] on span "Filing Information" at bounding box center [110, 263] width 89 height 13
select select "1"
select select "0"
select select "79"
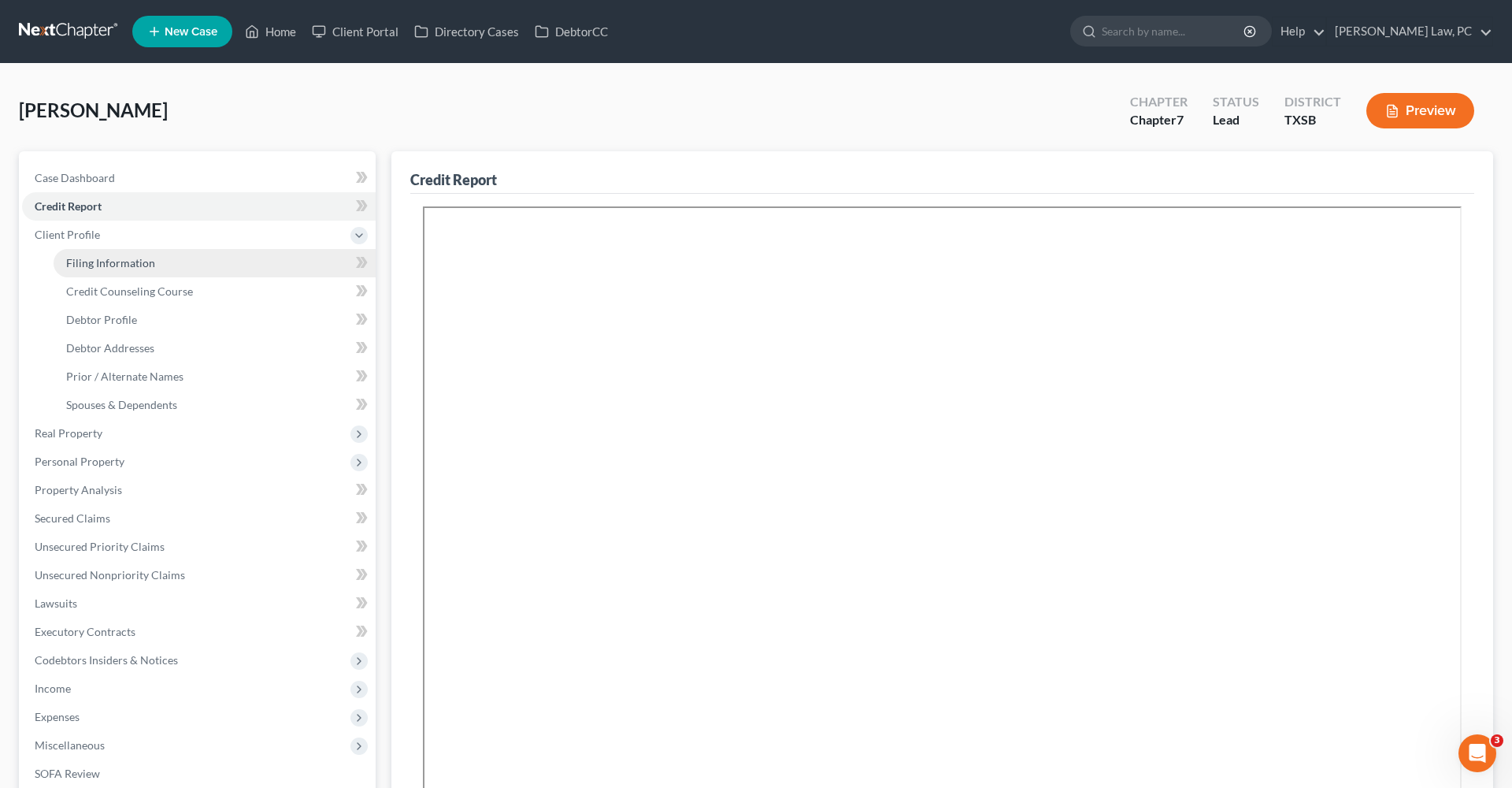
select select "0"
select select "45"
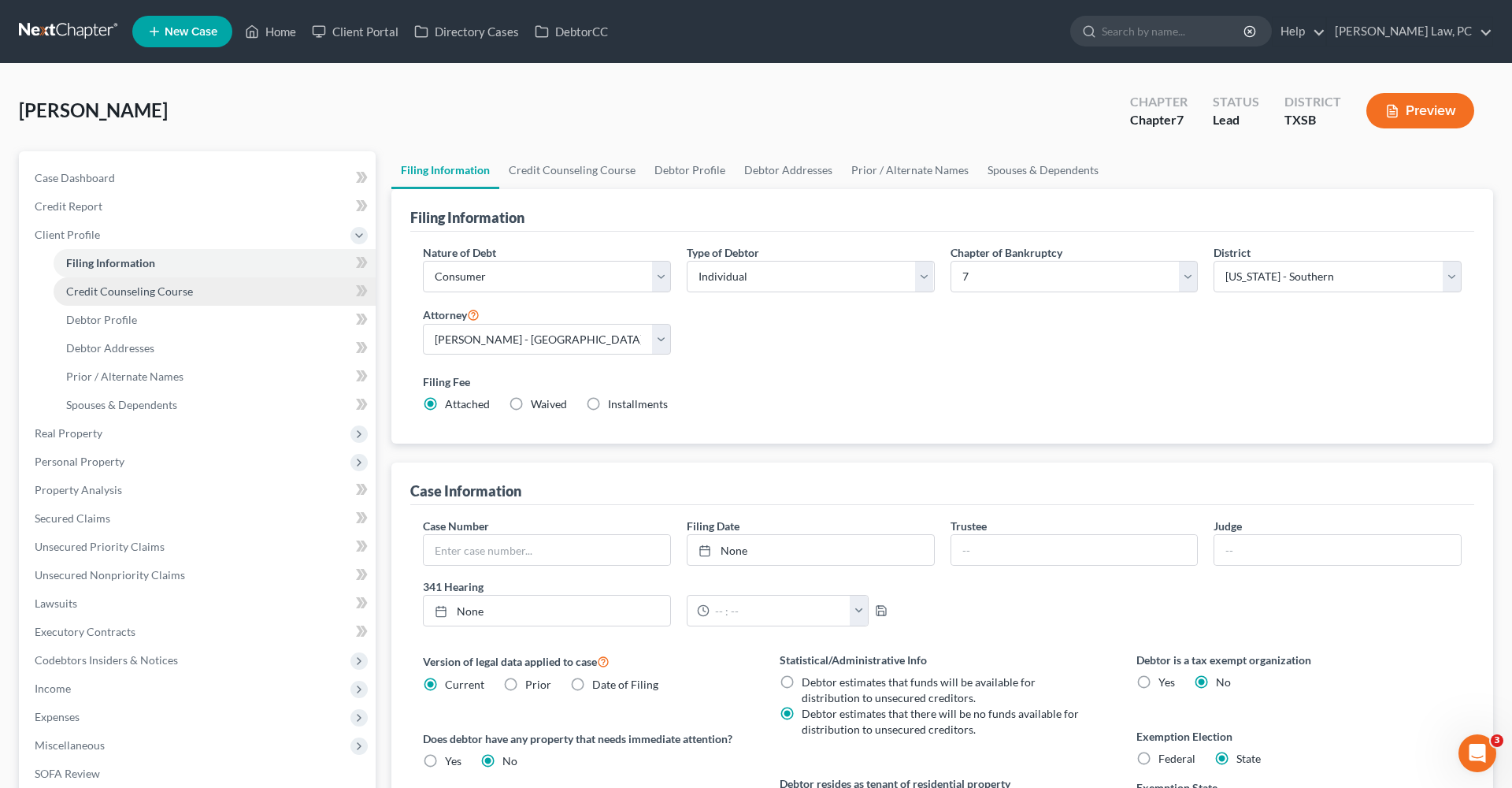
click at [108, 290] on span "Credit Counseling Course" at bounding box center [129, 291] width 127 height 13
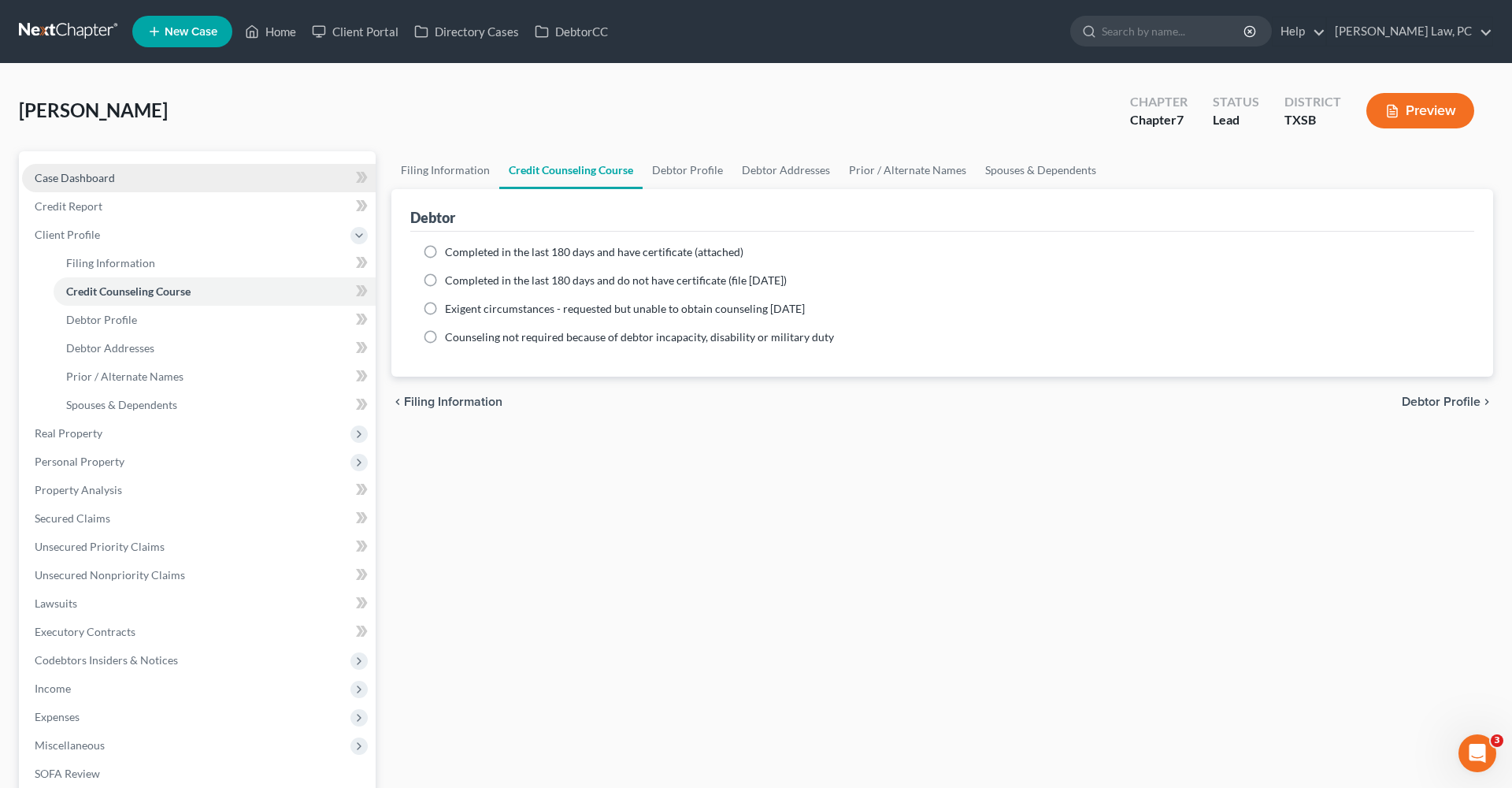
click at [61, 174] on span "Case Dashboard" at bounding box center [75, 178] width 80 height 13
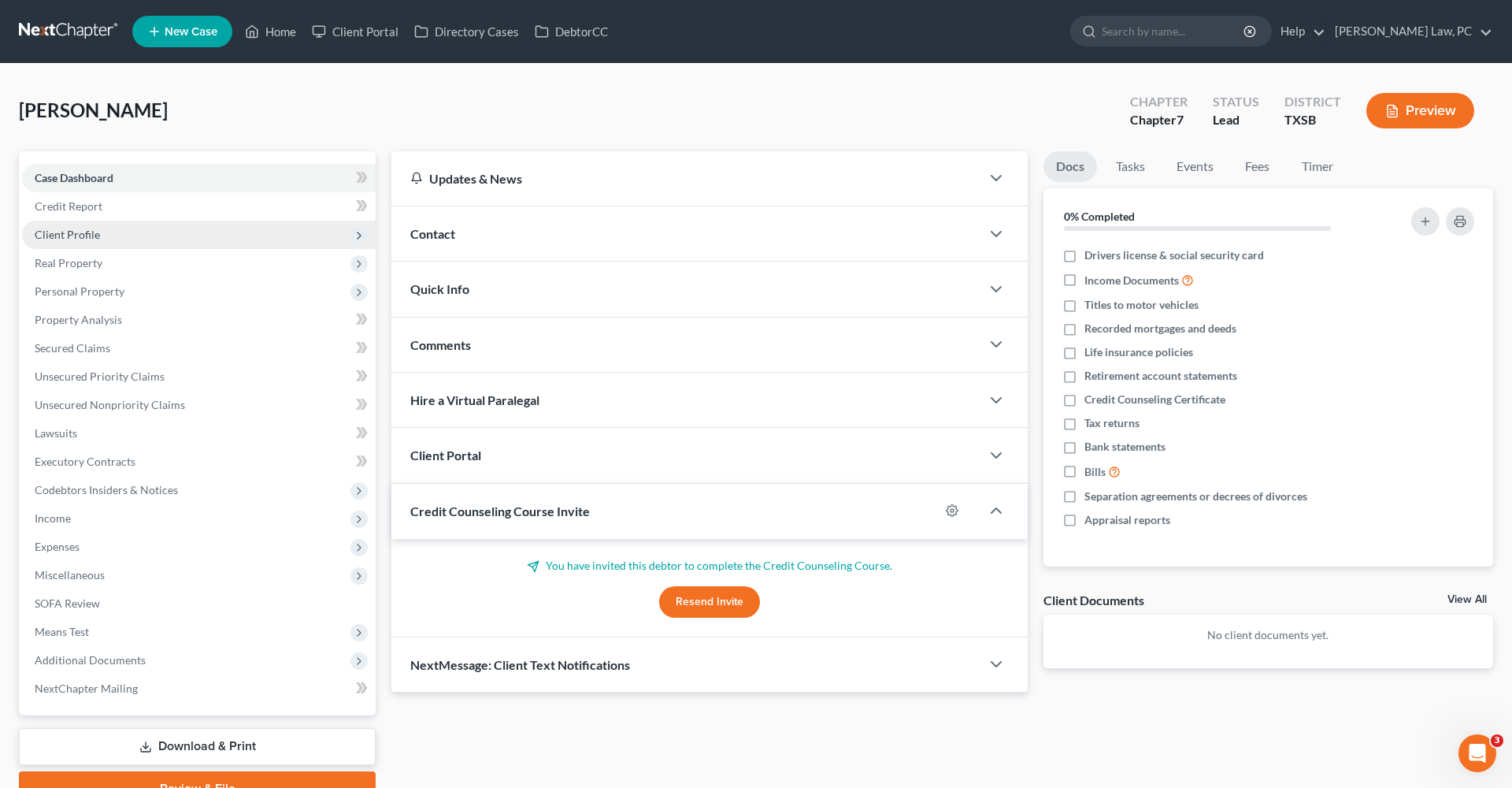
click at [76, 235] on span "Client Profile" at bounding box center [68, 235] width 65 height 13
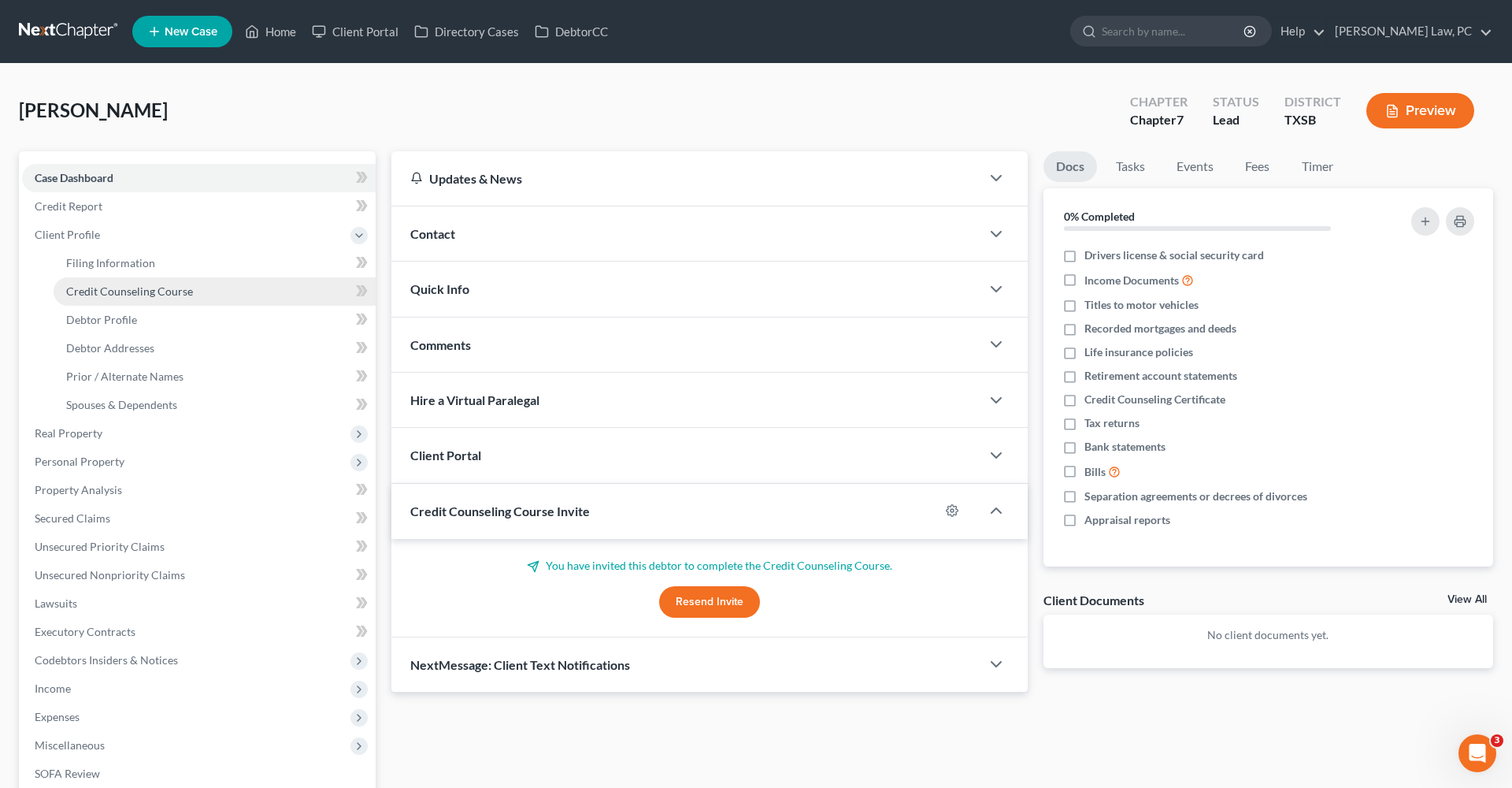
click at [113, 301] on link "Credit Counseling Course" at bounding box center [214, 291] width 322 height 28
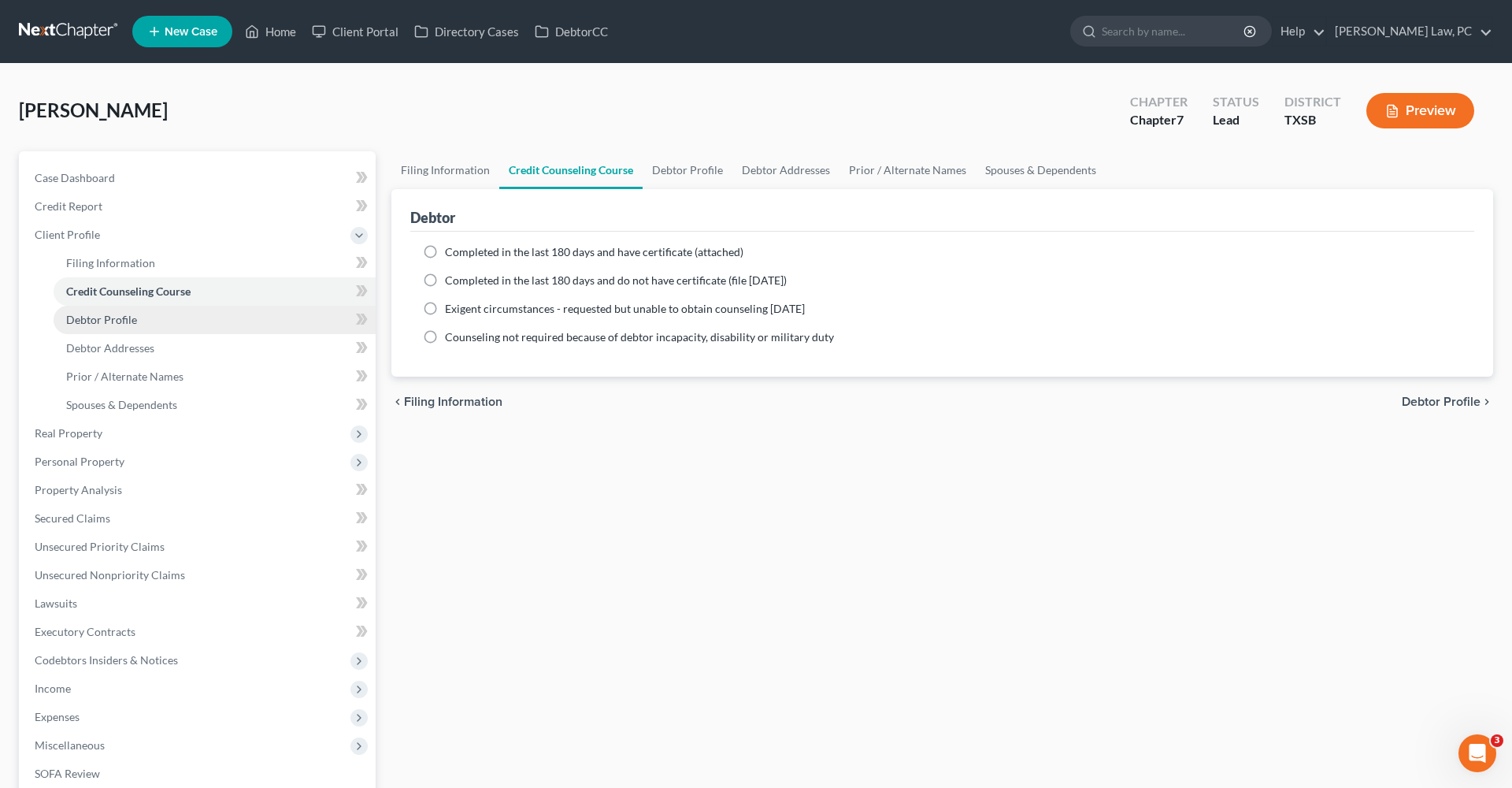
click at [118, 316] on span "Debtor Profile" at bounding box center [101, 320] width 71 height 13
select select "0"
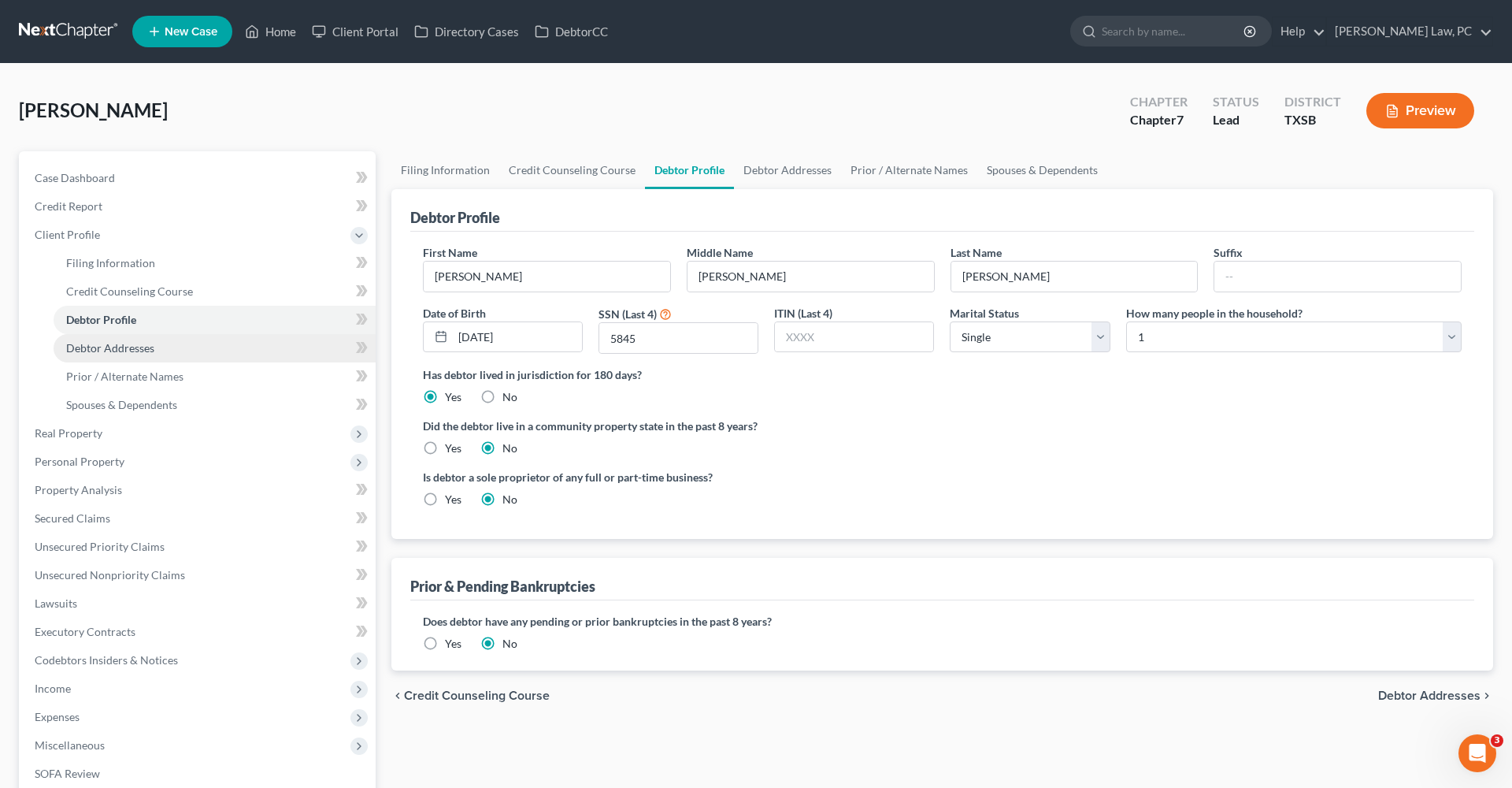
click at [138, 350] on span "Debtor Addresses" at bounding box center [110, 348] width 88 height 13
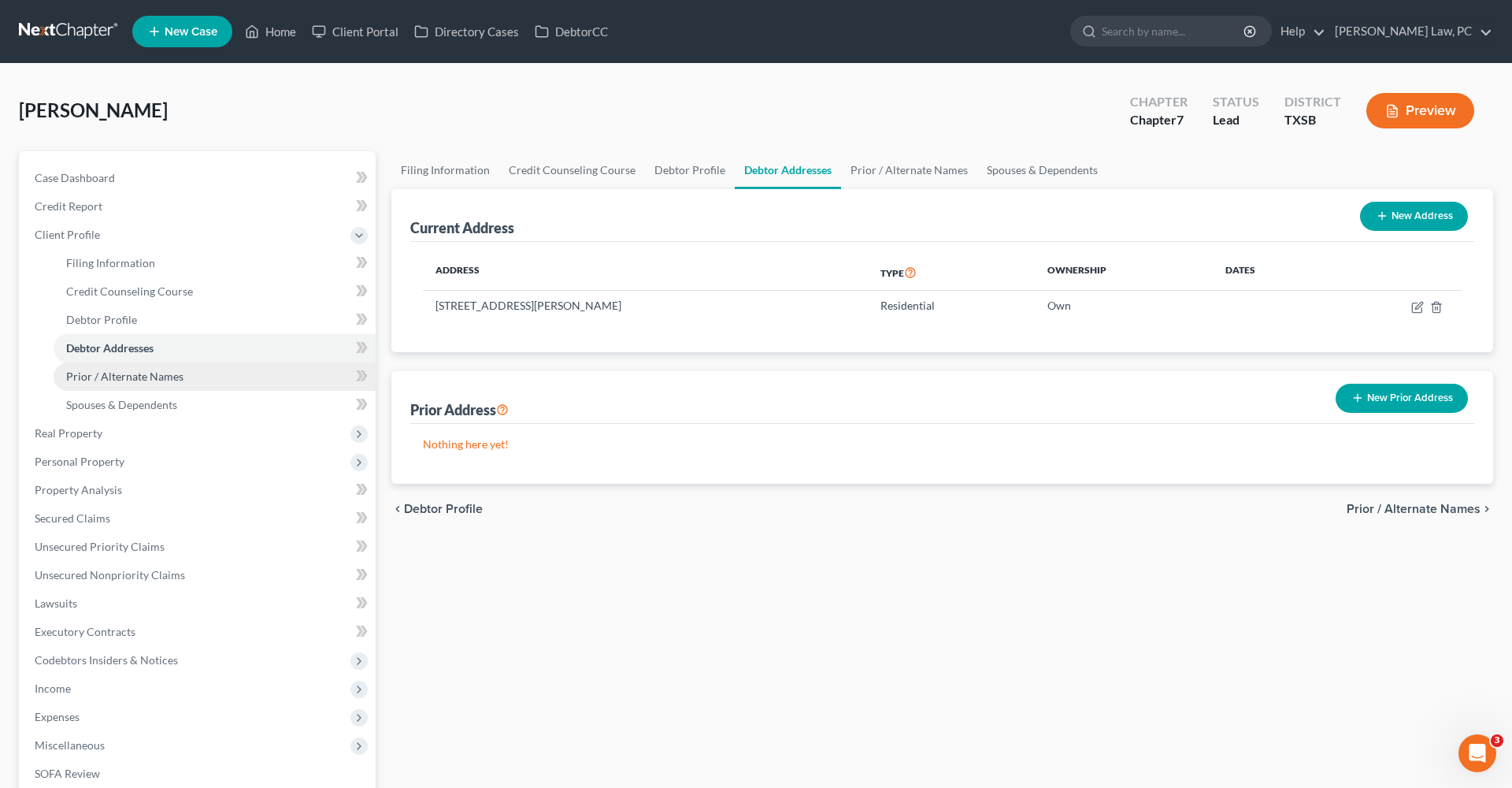
click at [144, 370] on span "Prior / Alternate Names" at bounding box center [124, 376] width 118 height 13
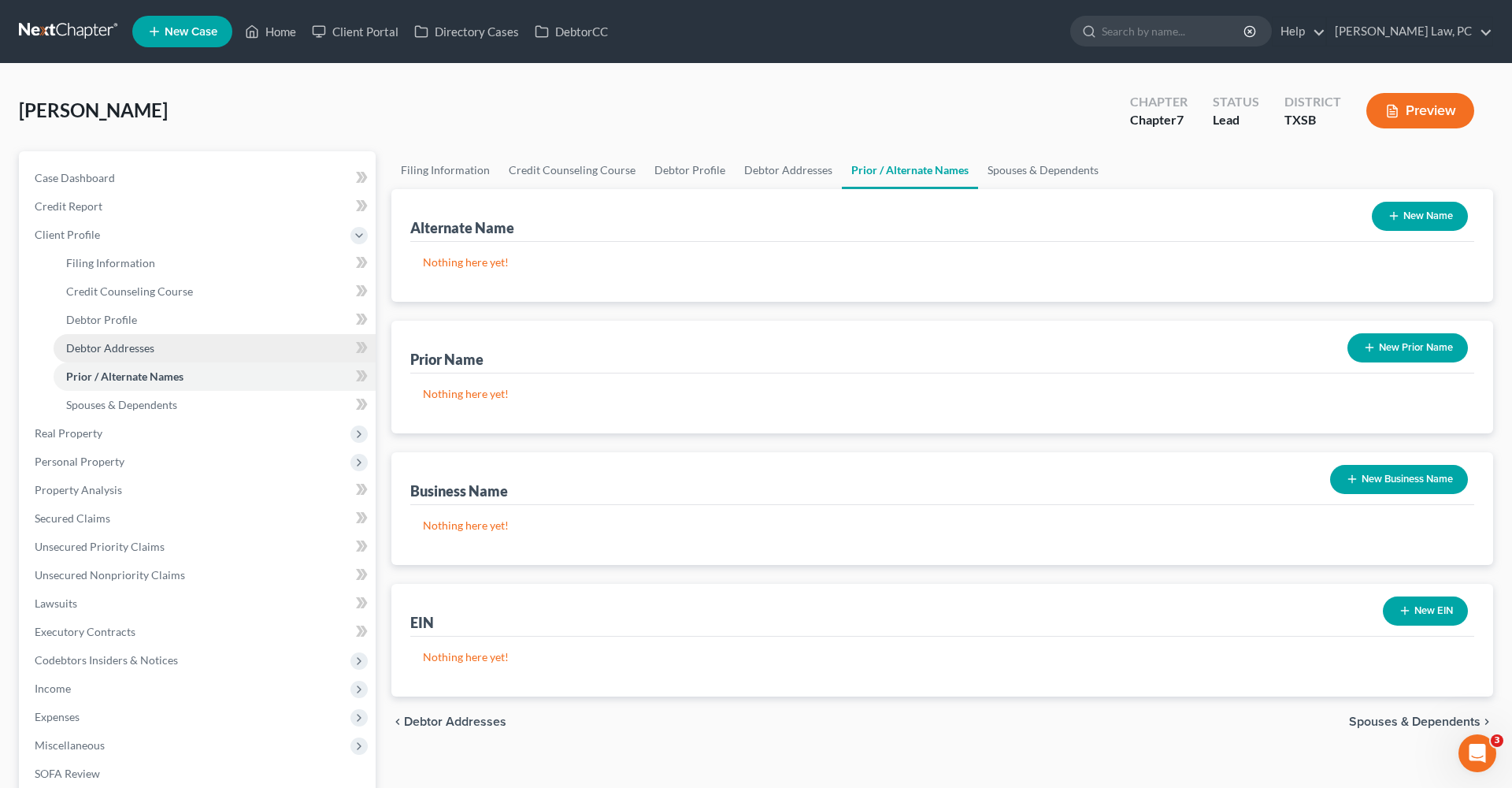
click at [126, 345] on span "Debtor Addresses" at bounding box center [110, 348] width 88 height 13
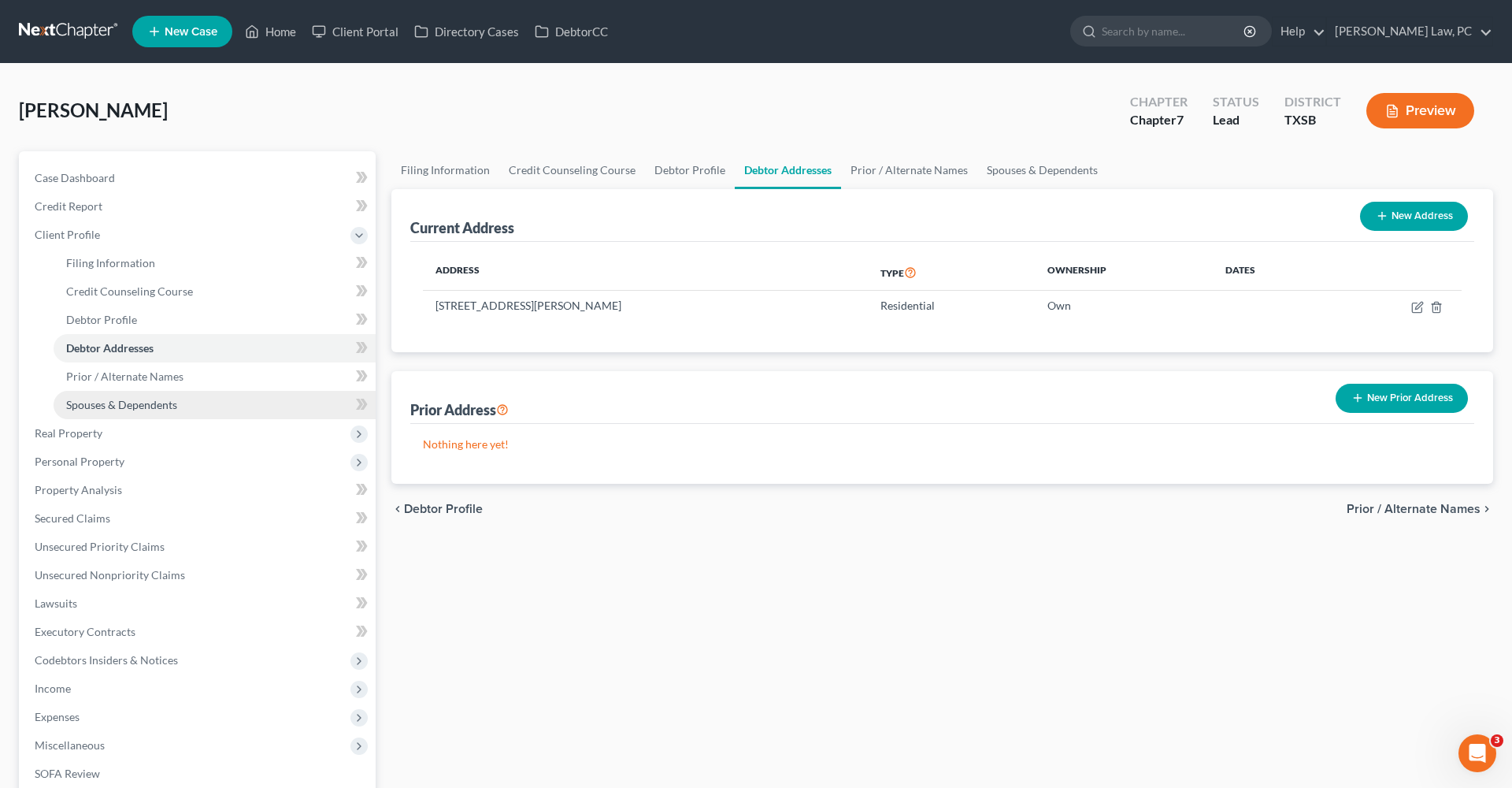
click at [142, 406] on span "Spouses & Dependents" at bounding box center [121, 405] width 111 height 13
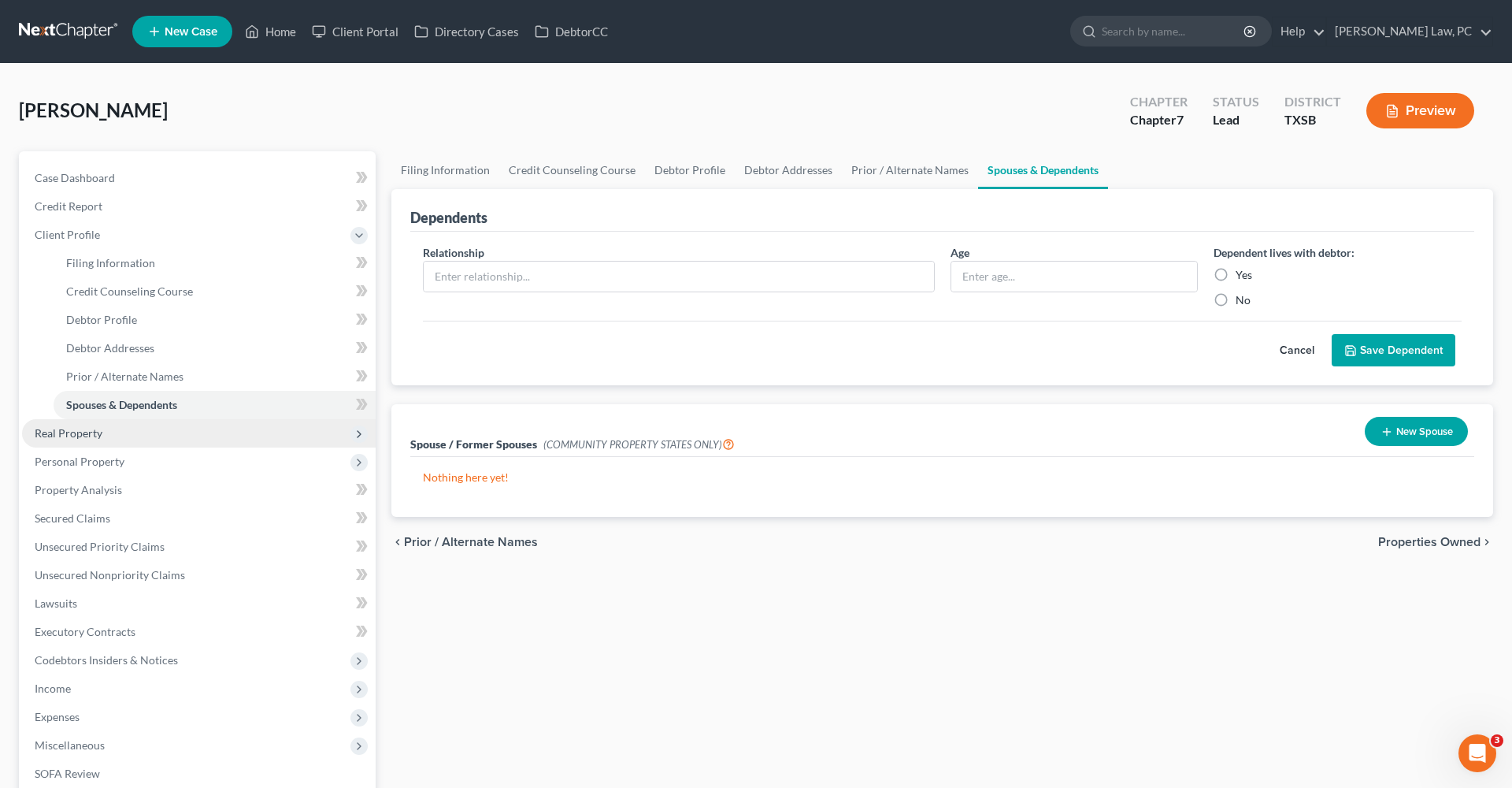
click at [79, 442] on span "Real Property" at bounding box center [199, 433] width 354 height 28
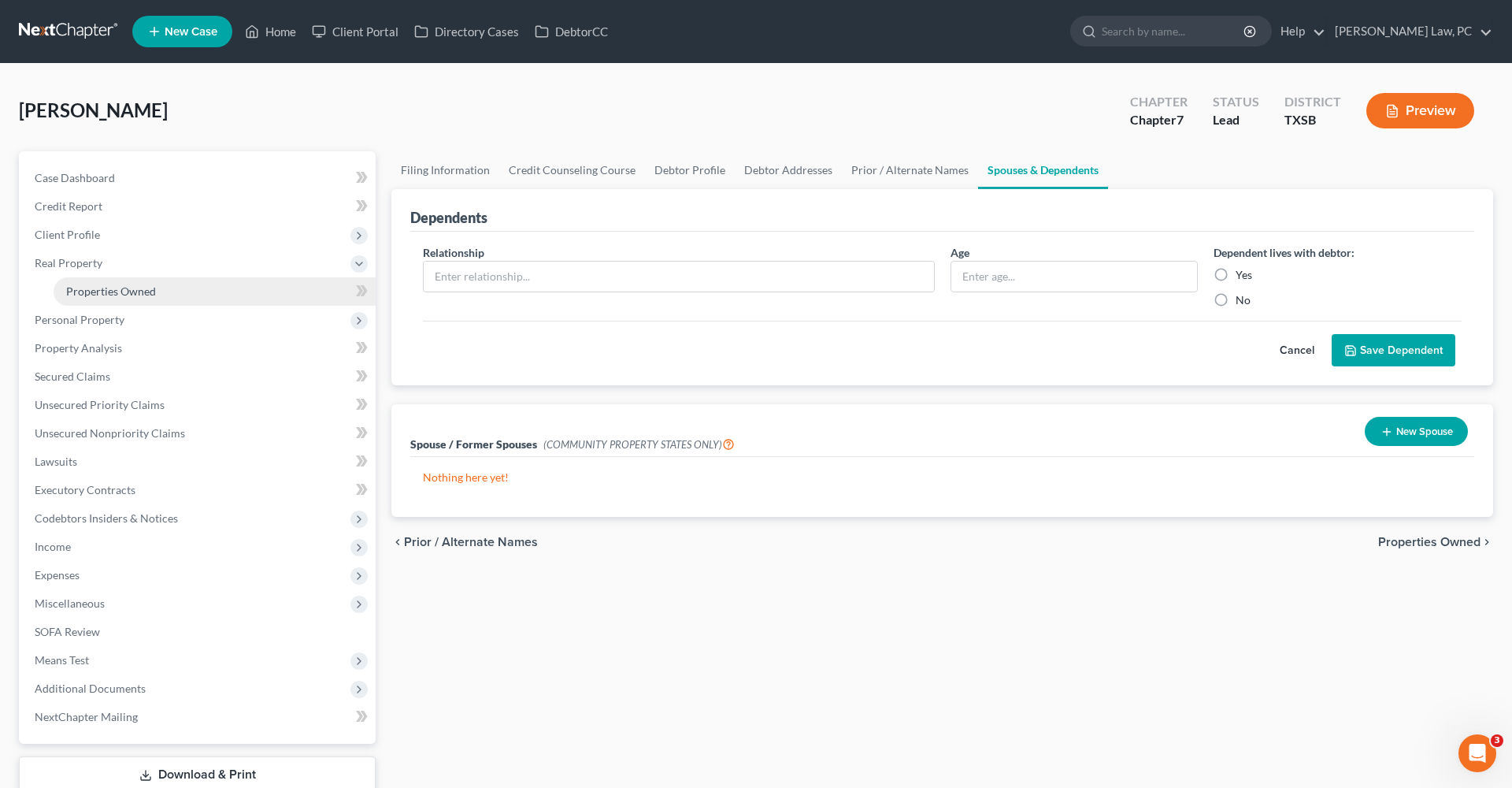
click at [118, 295] on span "Properties Owned" at bounding box center [111, 291] width 90 height 13
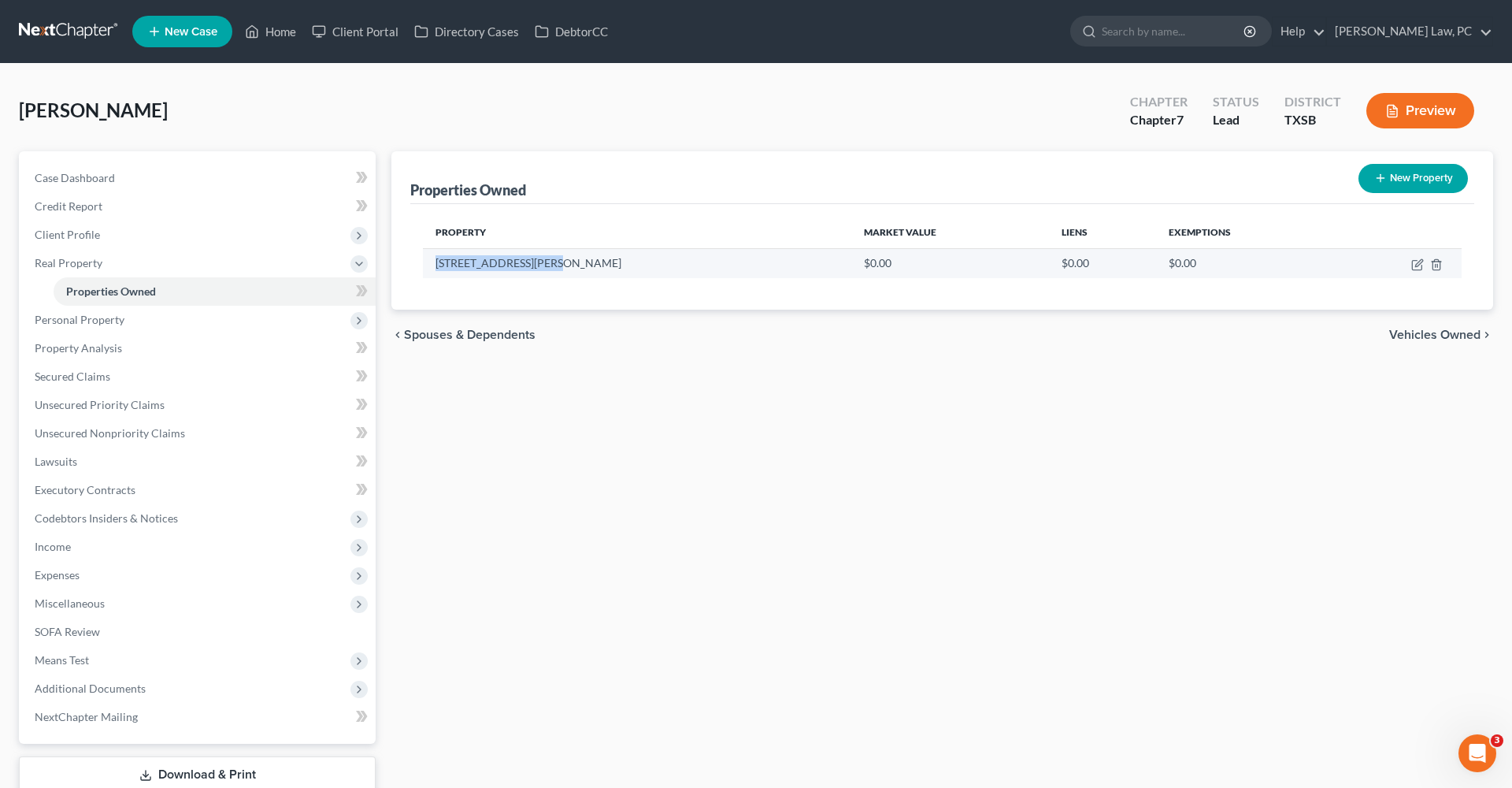
drag, startPoint x: 553, startPoint y: 260, endPoint x: 431, endPoint y: 259, distance: 122.0
click at [431, 259] on td "21611 Violet Ridge Rd" at bounding box center [637, 263] width 428 height 30
copy td "21611 Violet Ridge Rd"
click at [1409, 181] on button "New Property" at bounding box center [1413, 178] width 109 height 29
select select "45"
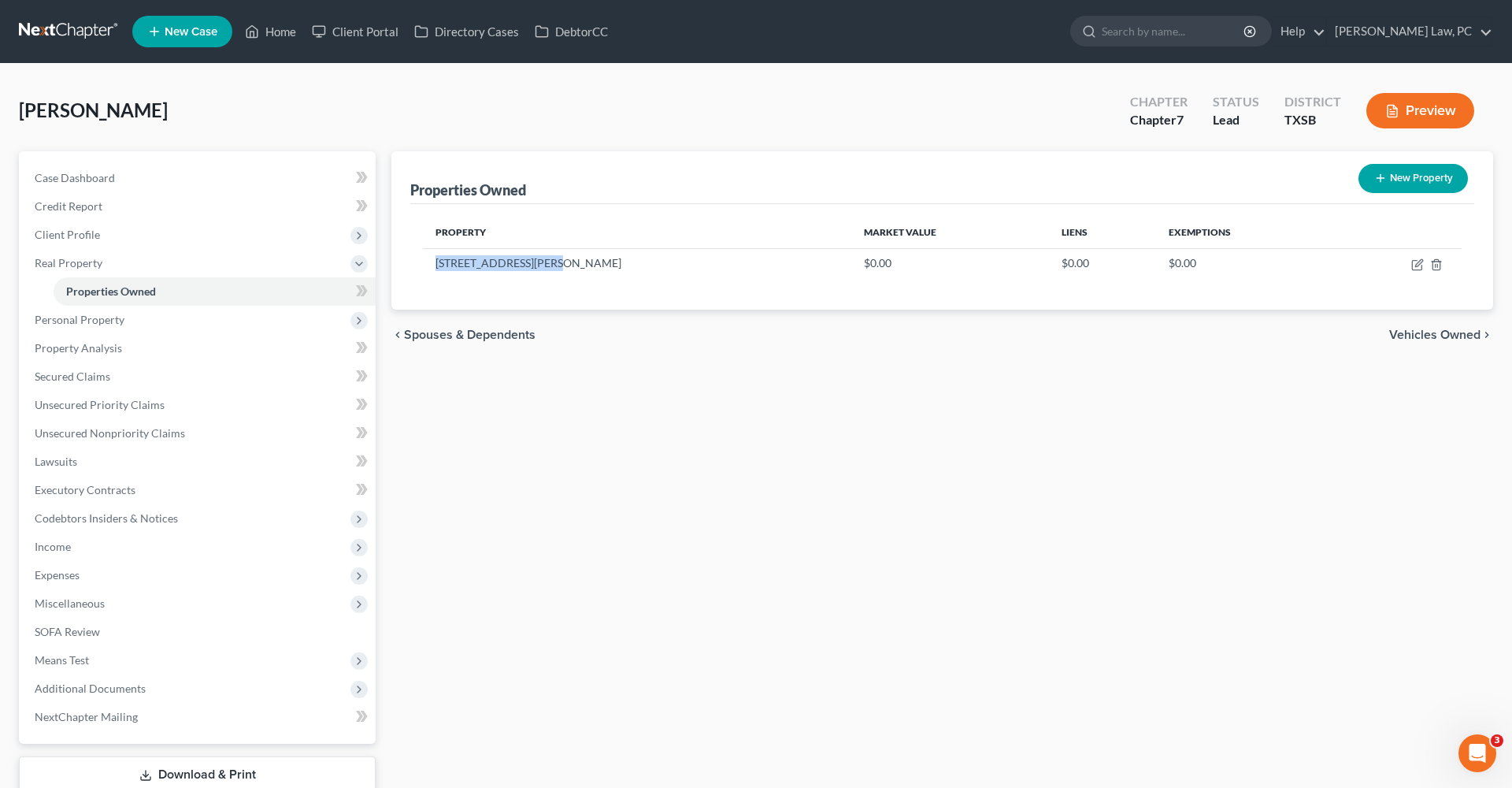
select select "100"
select select "0"
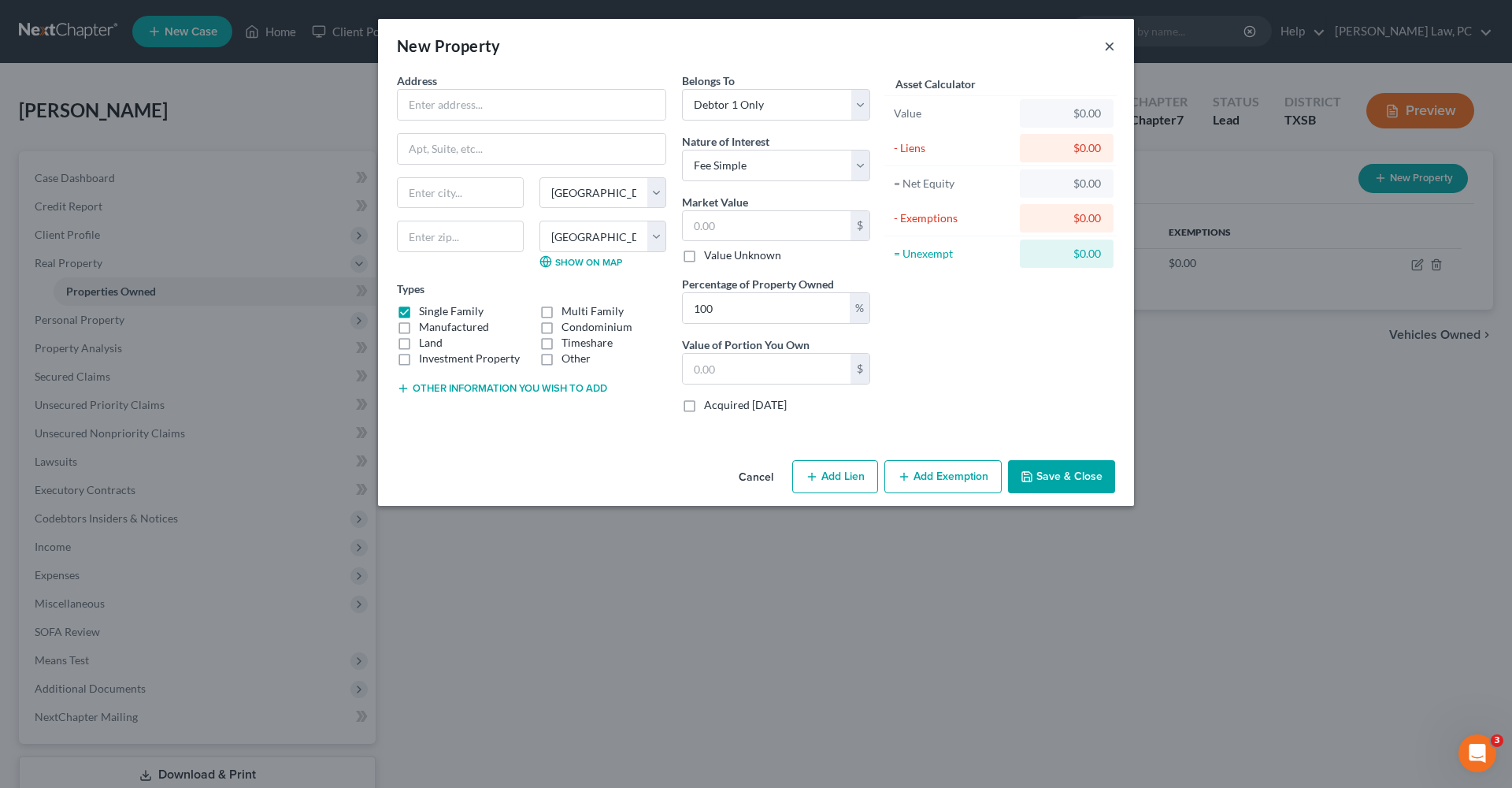
click at [1110, 48] on button "×" at bounding box center [1109, 45] width 11 height 19
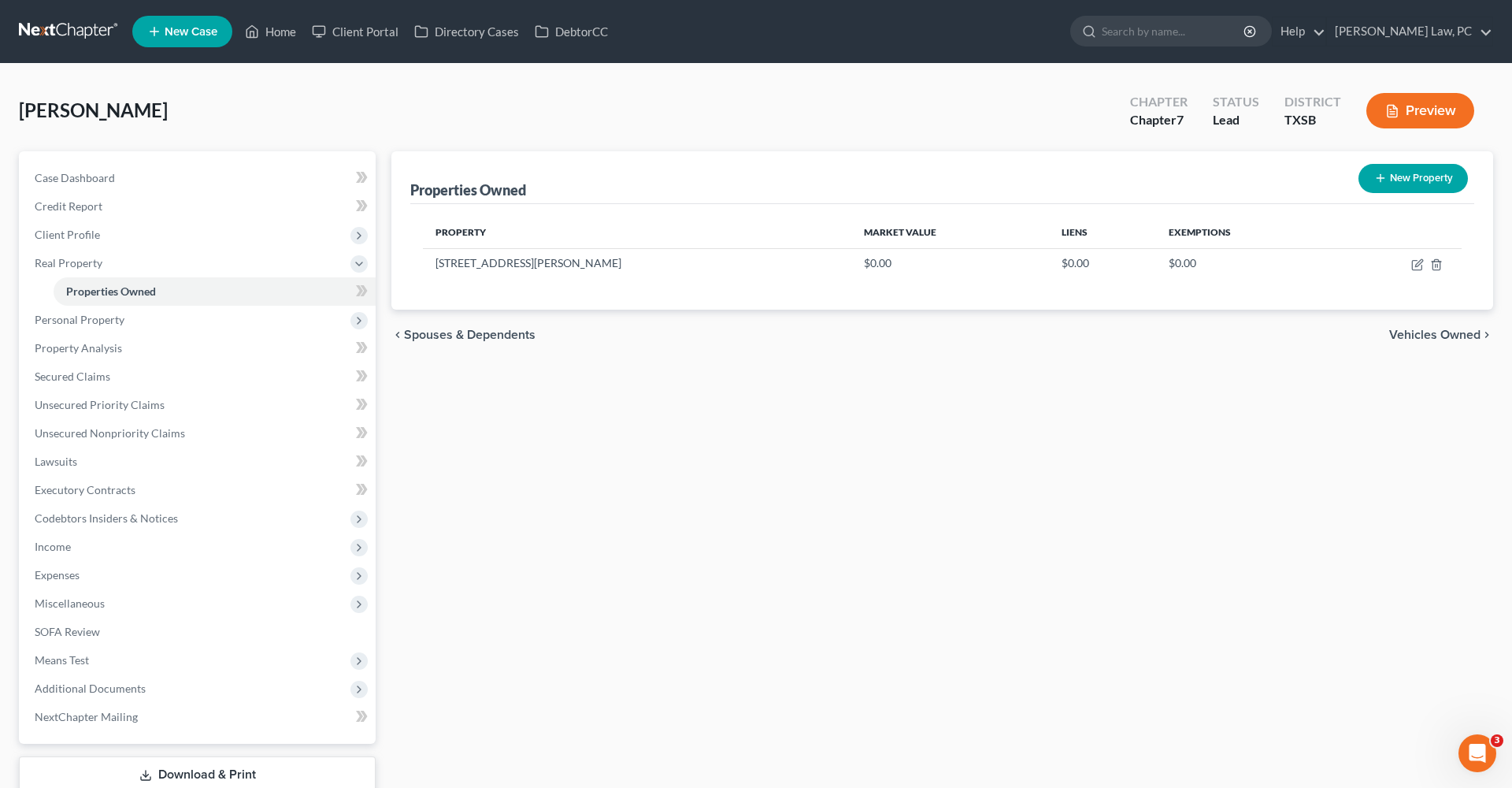
click at [606, 280] on div "Property Market Value Liens Exemptions 21611 Violet Ridge Rd $0.00 $0.00 $0.00" at bounding box center [942, 256] width 1064 height 105
click at [48, 235] on span "Client Profile" at bounding box center [68, 235] width 65 height 13
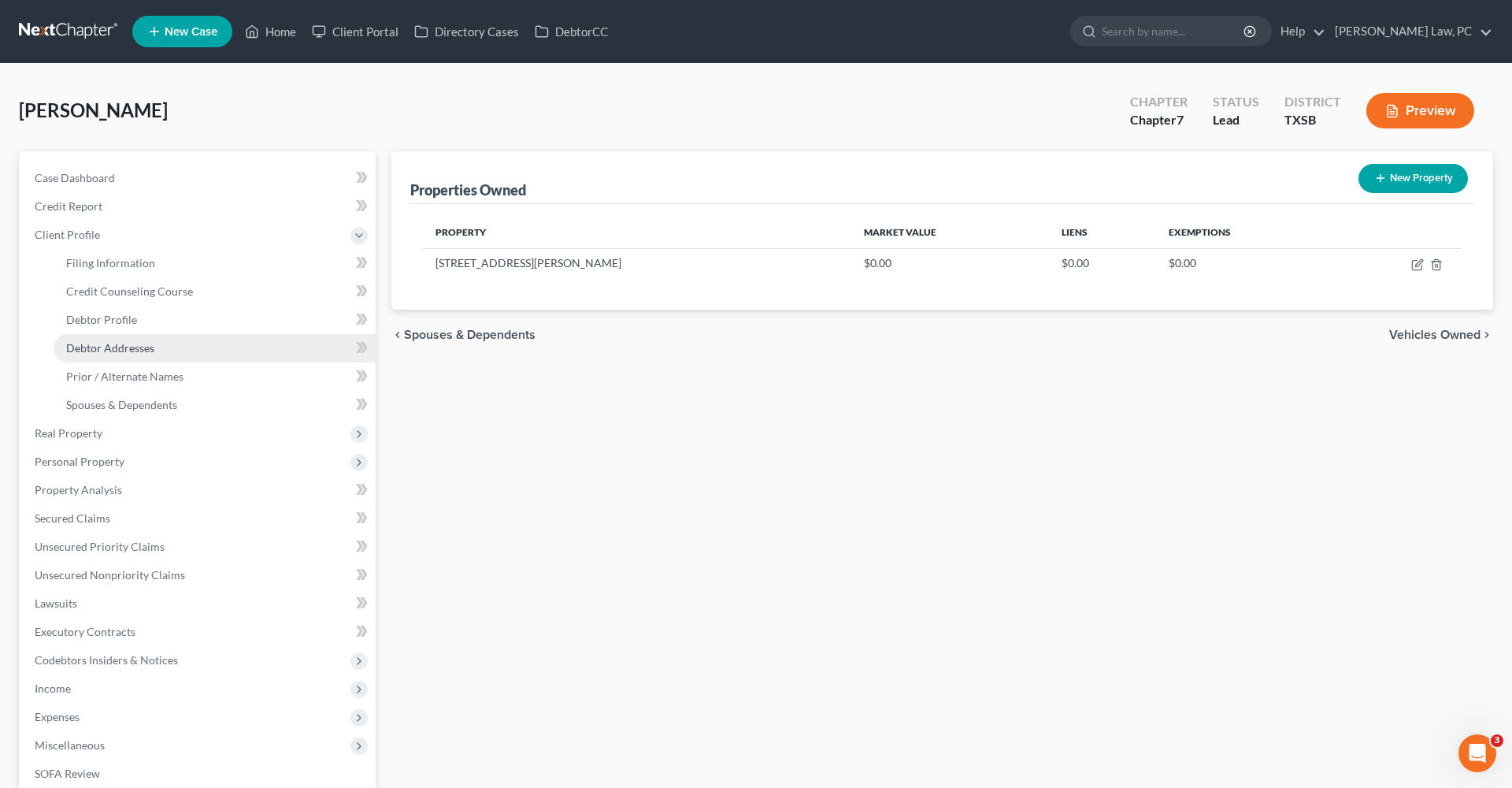
click at [127, 353] on span "Debtor Addresses" at bounding box center [110, 348] width 88 height 13
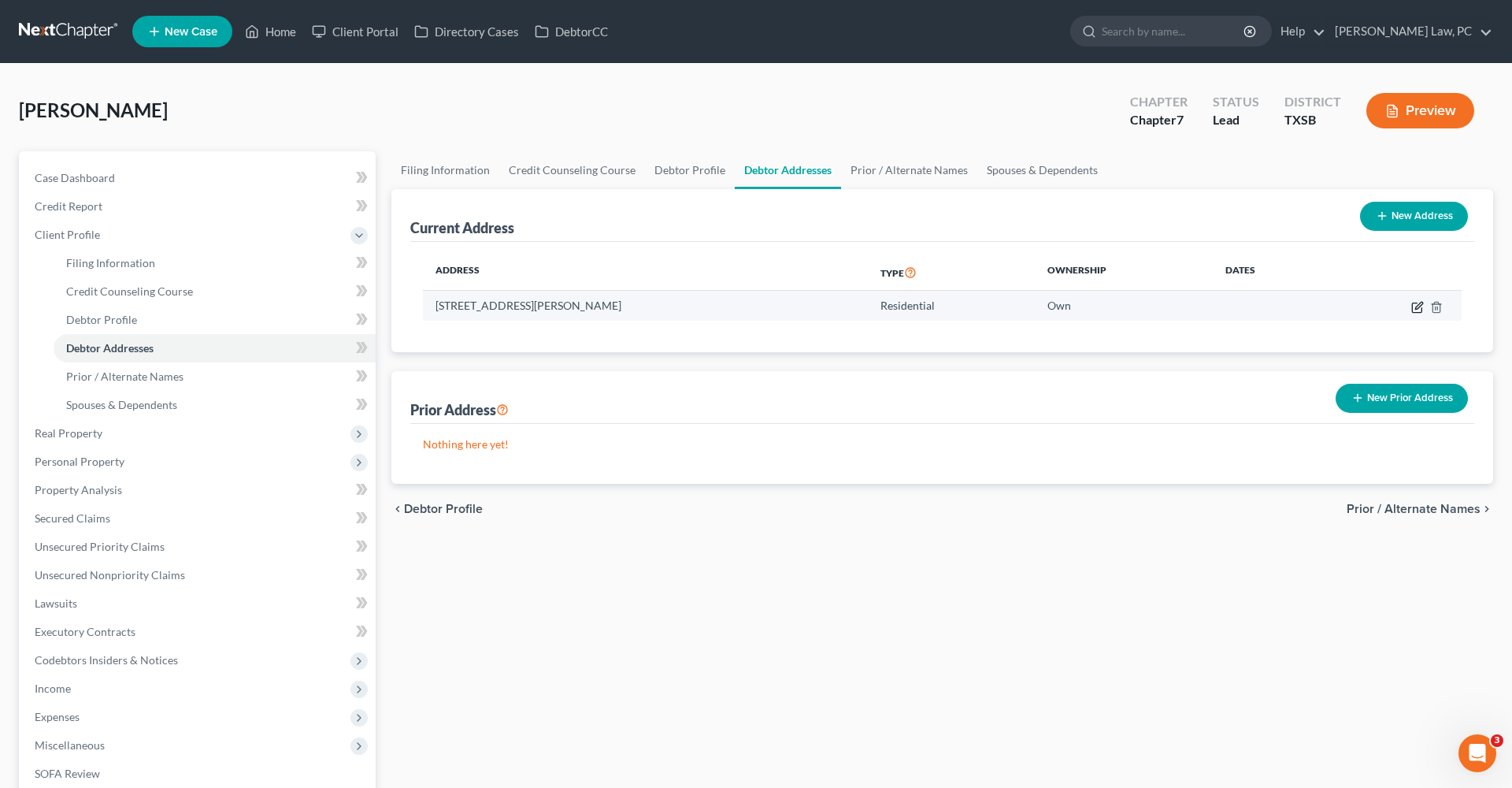
click at [1413, 310] on icon "button" at bounding box center [1416, 306] width 9 height 9
select select "45"
select select "100"
select select "0"
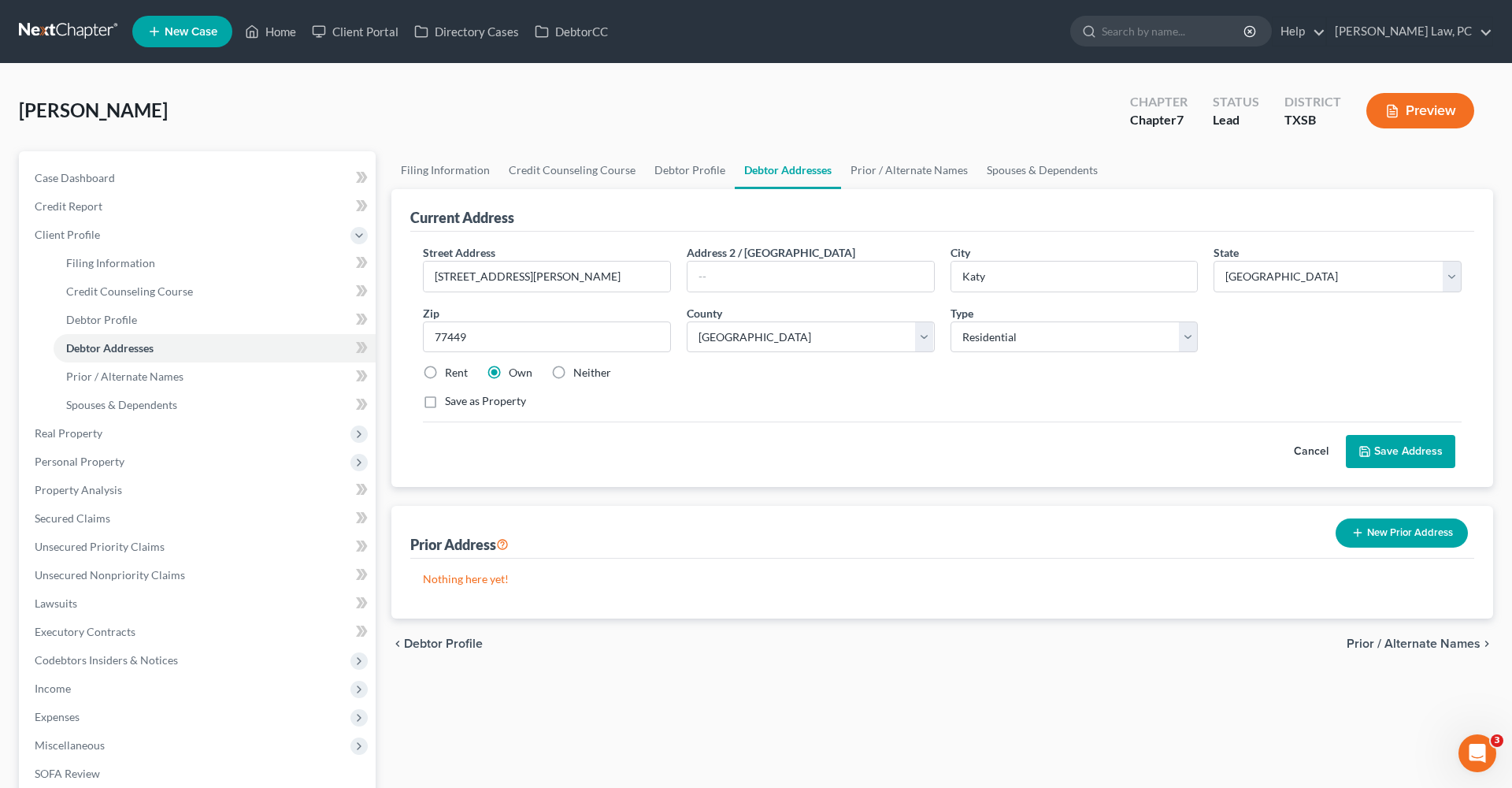
click at [573, 374] on label "Neither" at bounding box center [592, 372] width 38 height 16
click at [580, 374] on input "Neither" at bounding box center [585, 370] width 10 height 10
radio input "true"
click at [1400, 452] on button "Save Address" at bounding box center [1400, 452] width 109 height 33
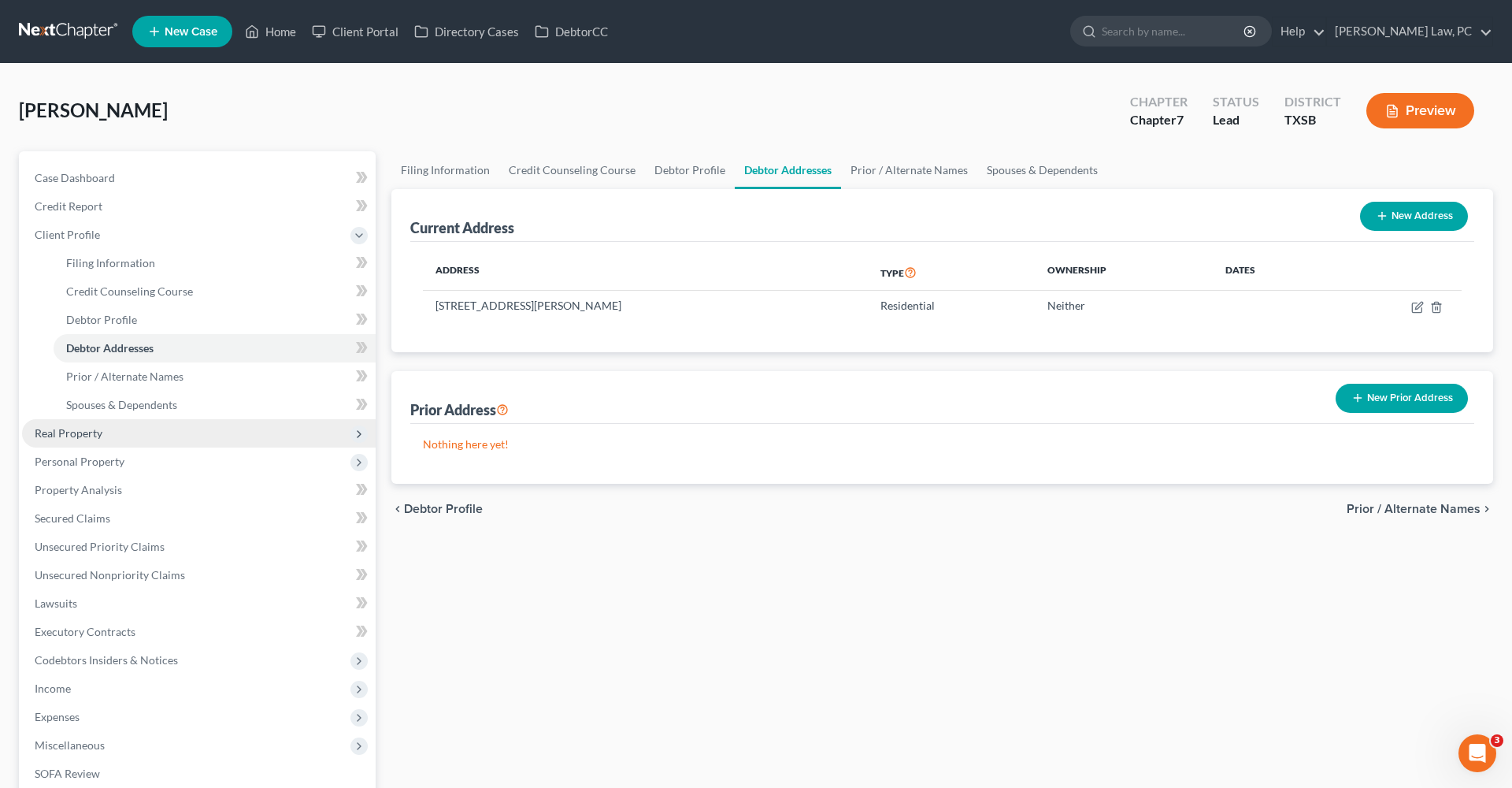
click at [55, 439] on span "Real Property" at bounding box center [68, 433] width 68 height 13
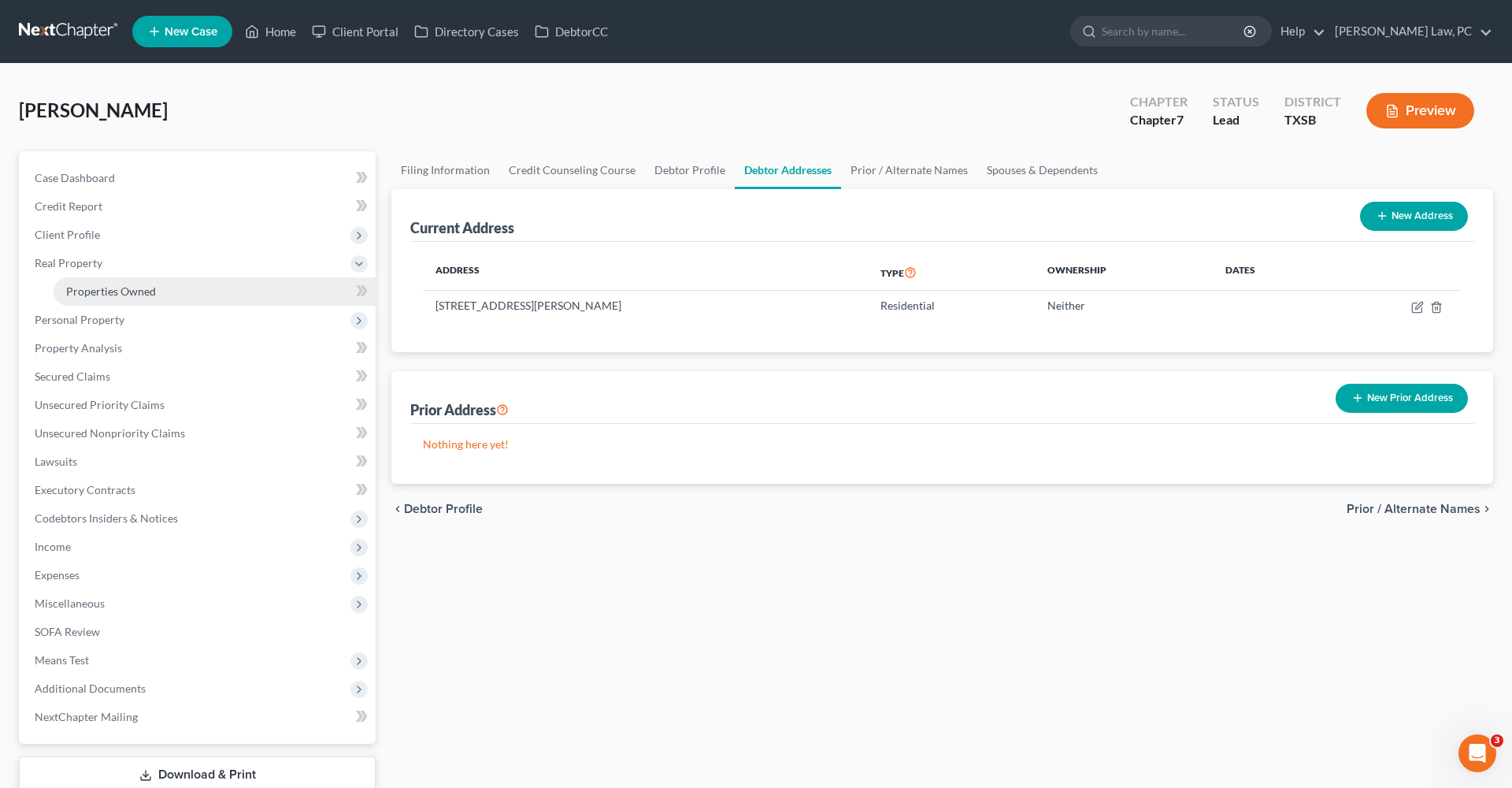
click at [137, 290] on span "Properties Owned" at bounding box center [111, 291] width 90 height 13
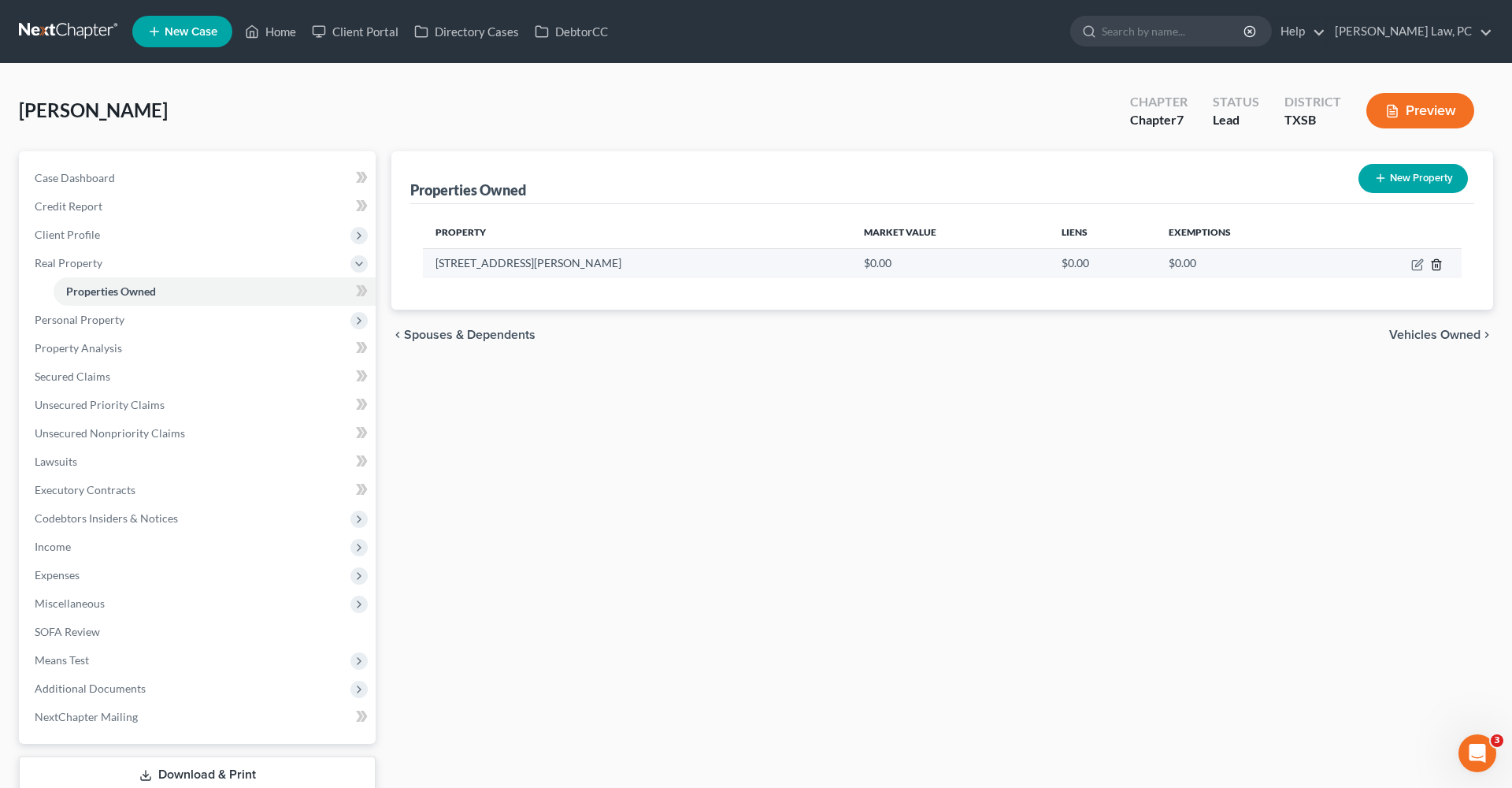
click at [1439, 260] on icon "button" at bounding box center [1436, 265] width 13 height 13
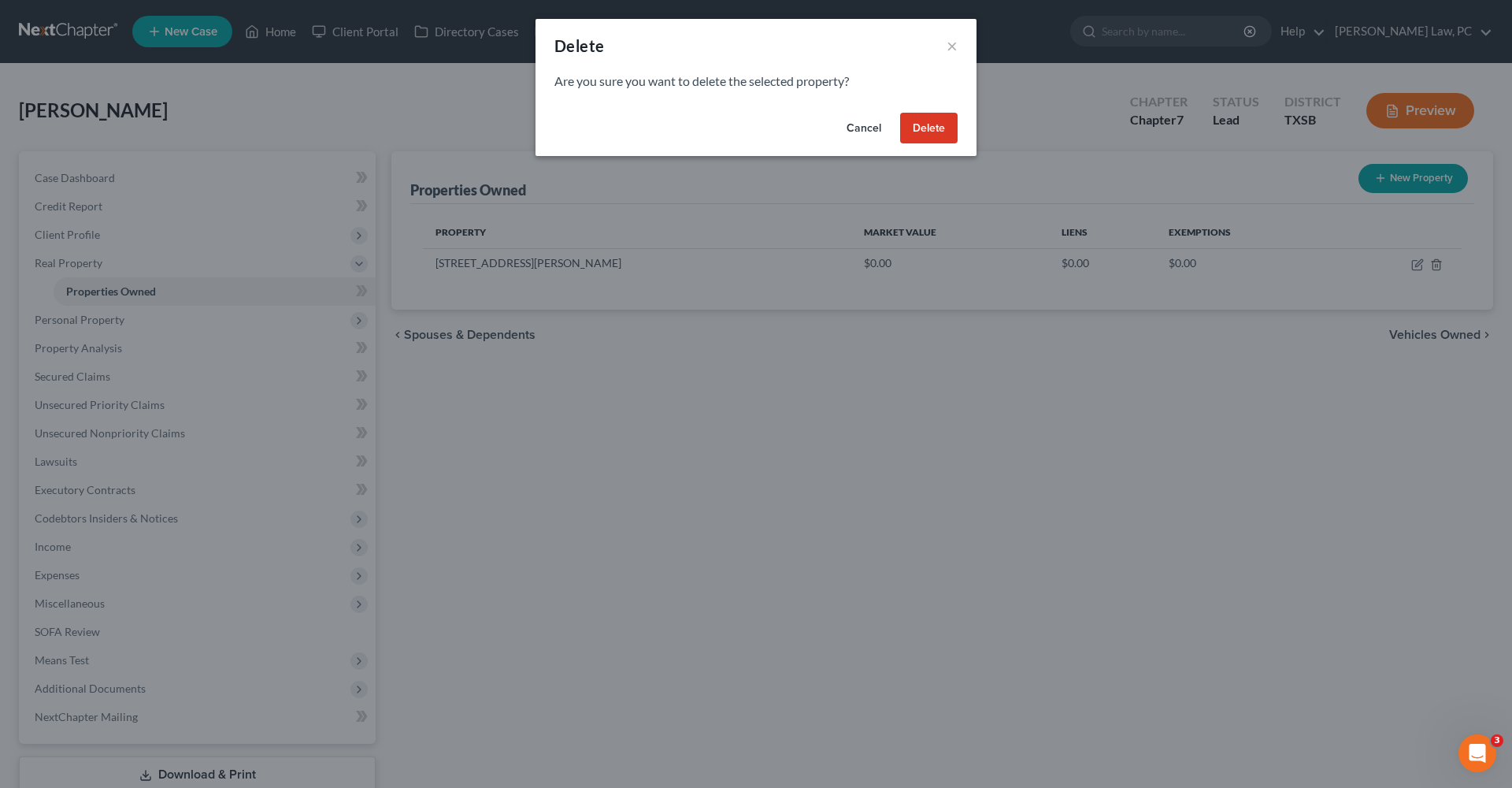
click at [935, 130] on button "Delete" at bounding box center [929, 129] width 58 height 32
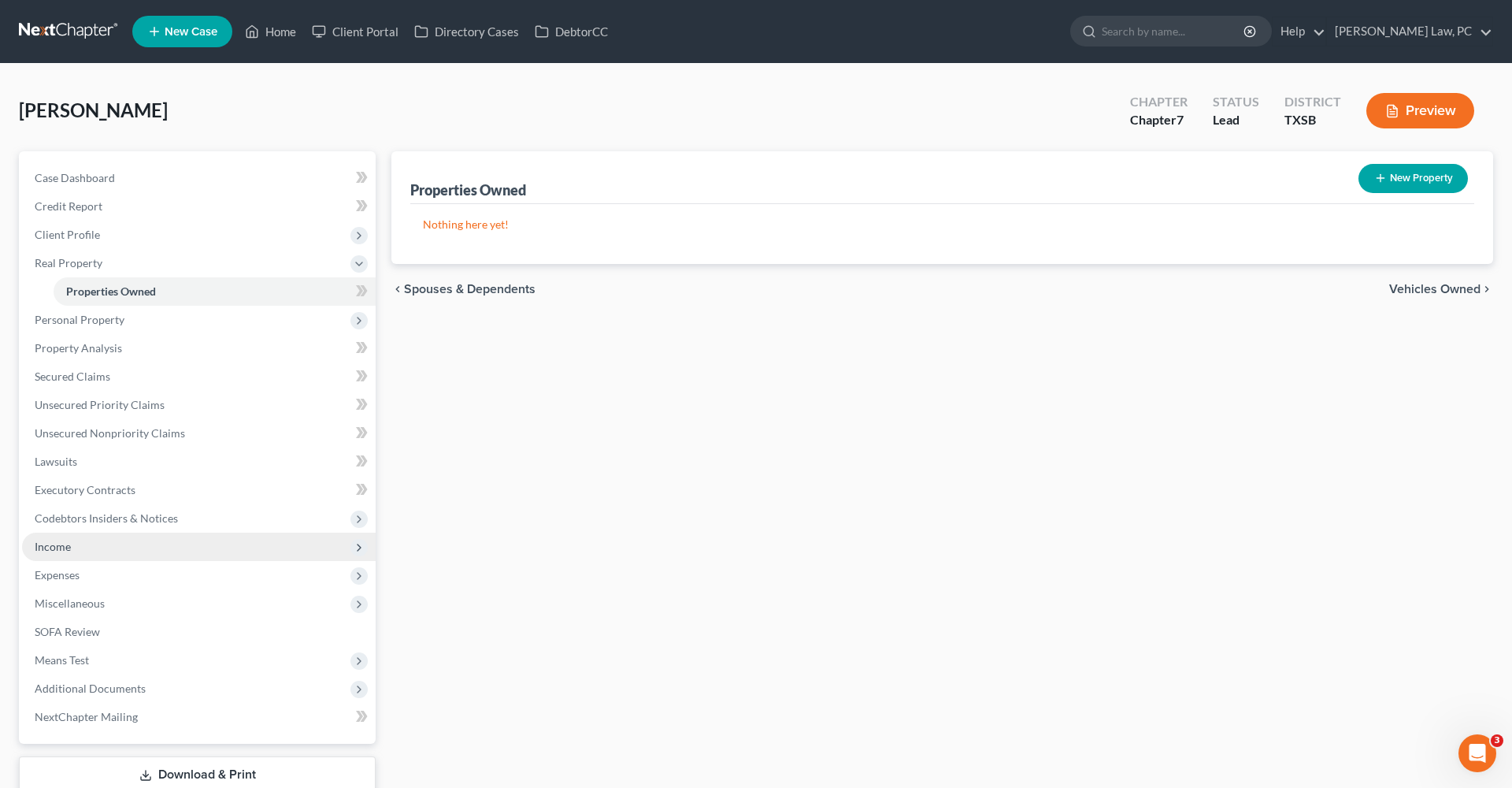
click at [47, 547] on span "Income" at bounding box center [53, 547] width 36 height 13
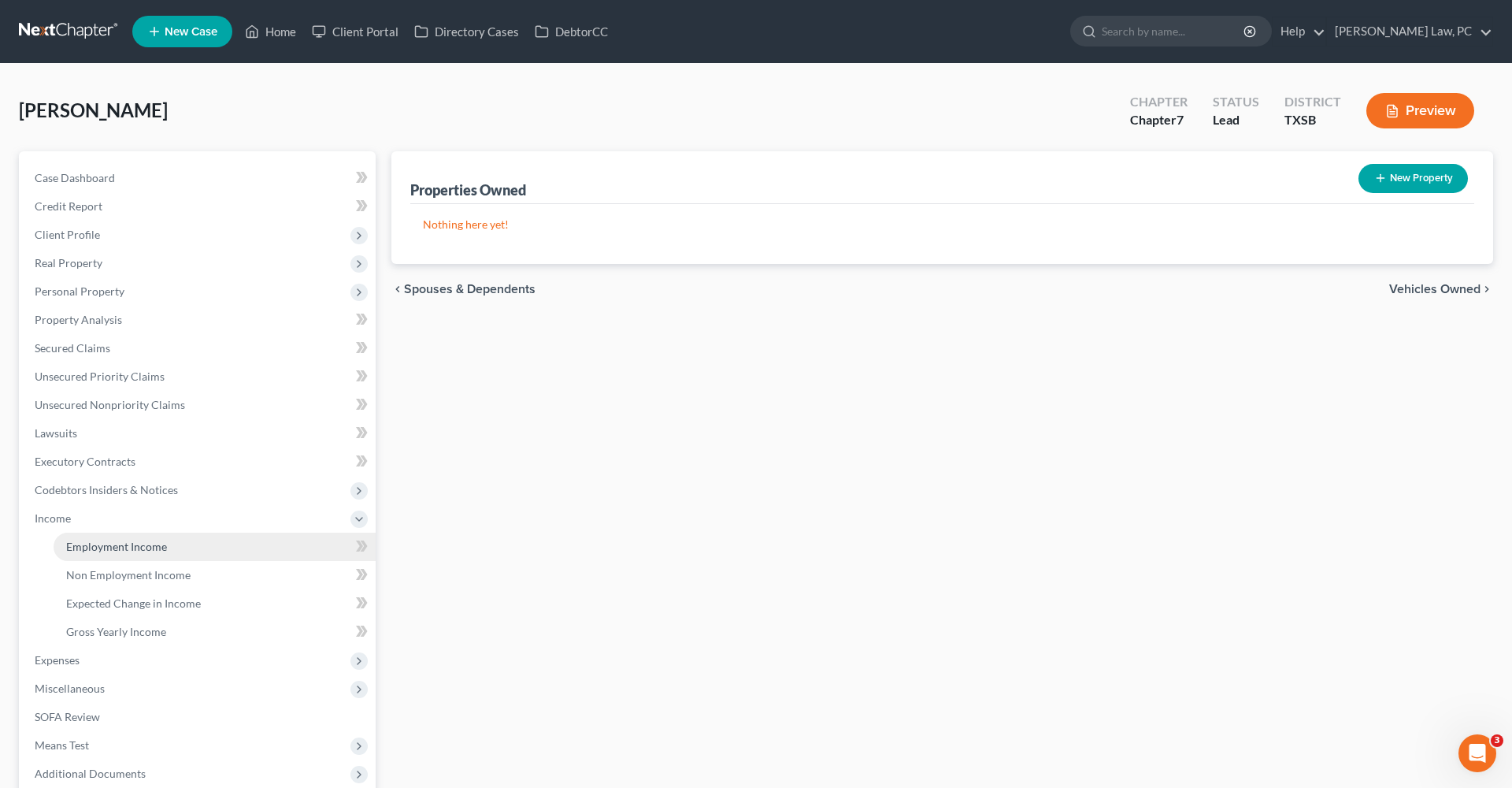
click at [106, 553] on span "Employment Income" at bounding box center [116, 547] width 101 height 13
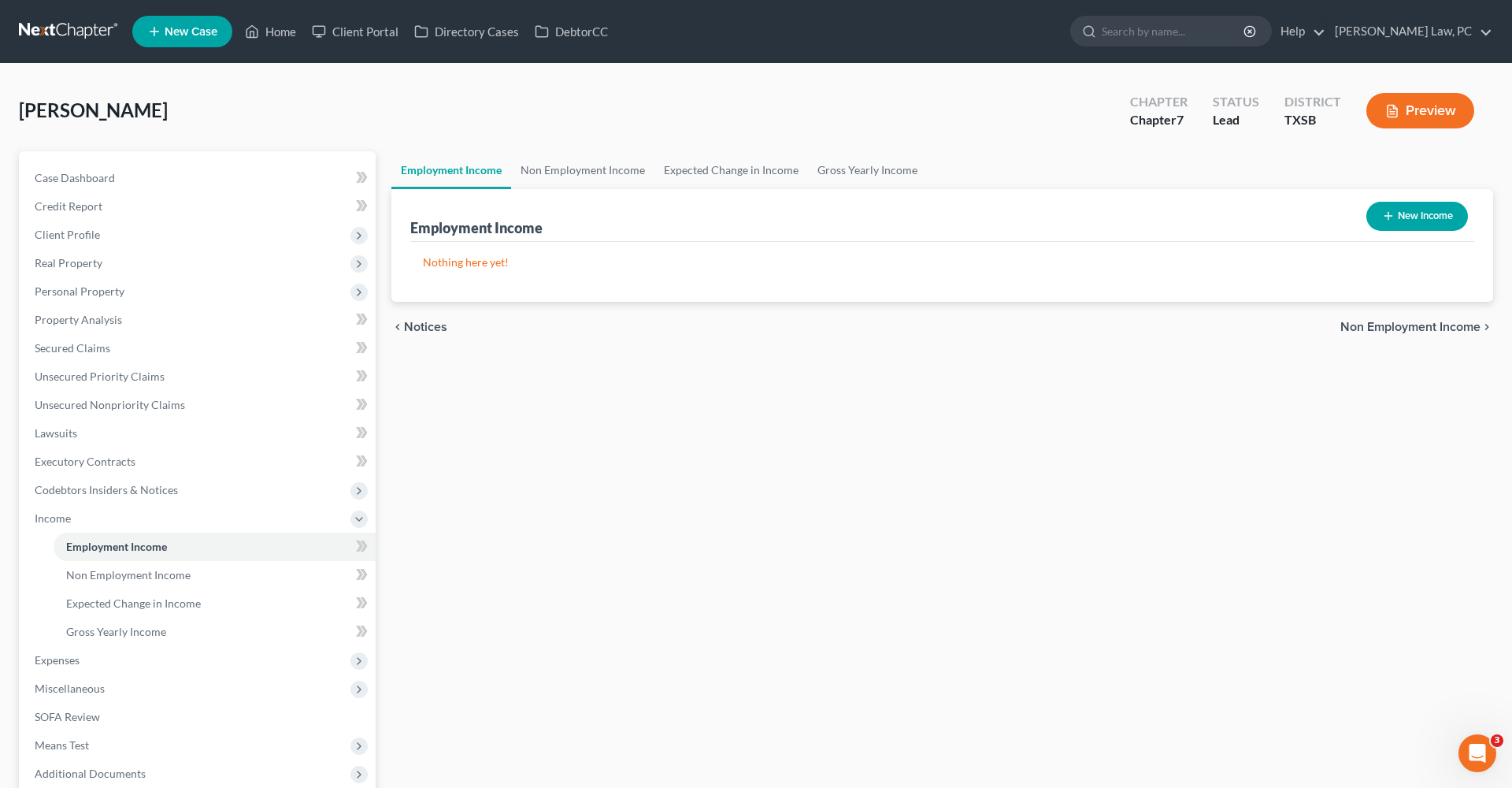
click at [1399, 220] on button "New Income" at bounding box center [1417, 216] width 102 height 29
select select "0"
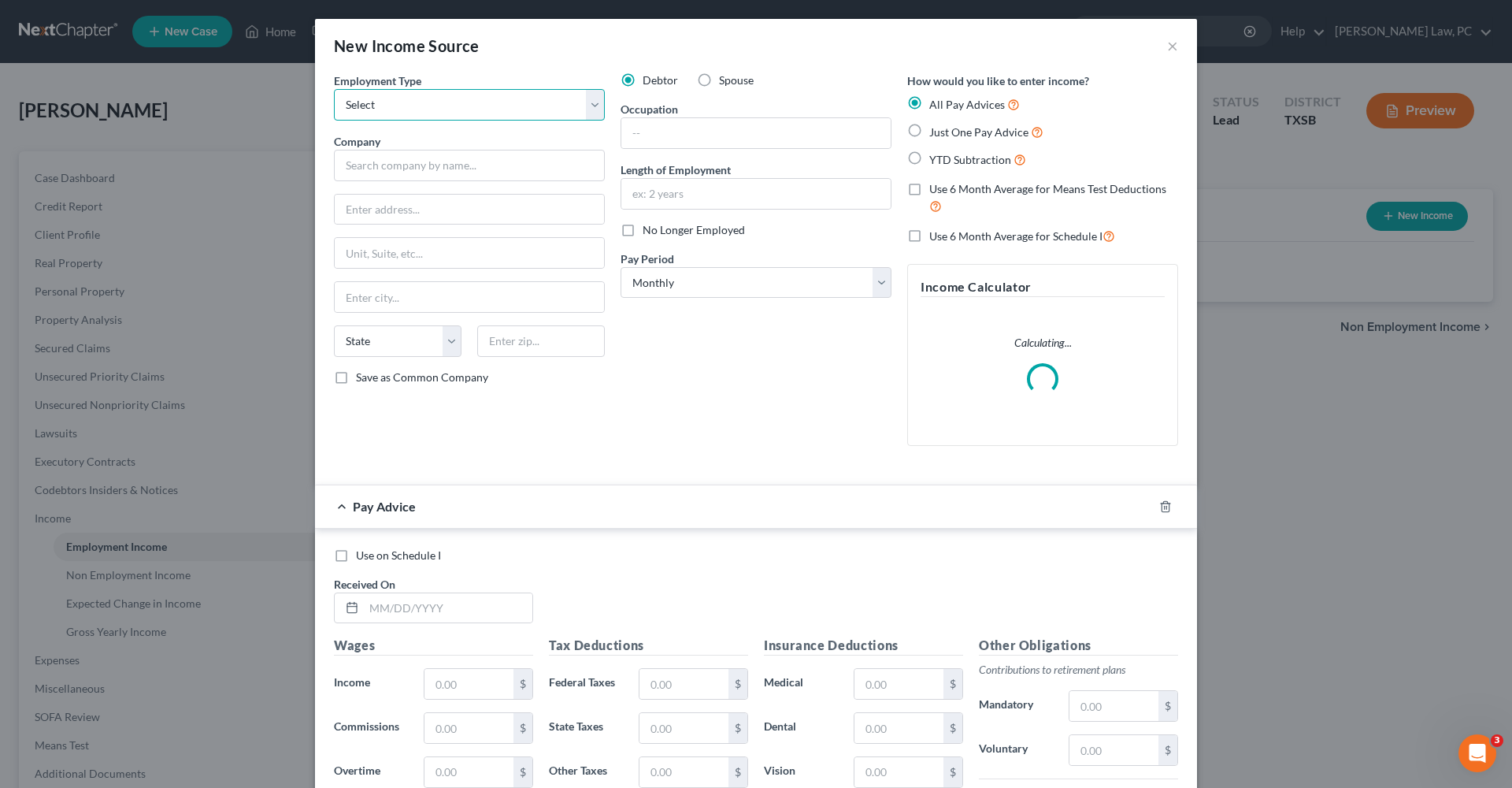
select select "0"
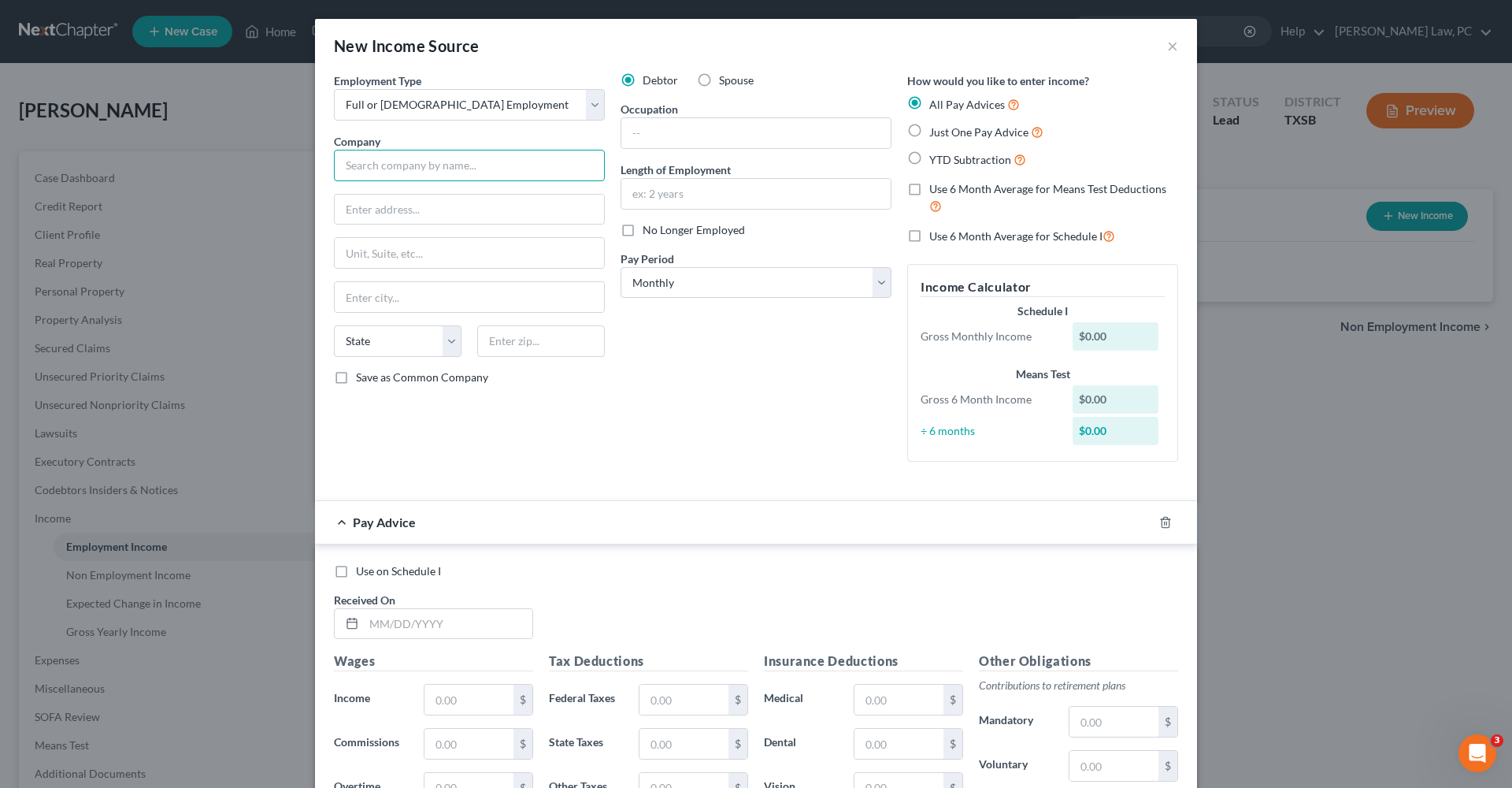
click at [451, 169] on input "text" at bounding box center [469, 165] width 271 height 32
click at [668, 199] on input "text" at bounding box center [756, 194] width 270 height 30
click at [688, 300] on div "Debtor Spouse Occupation Length of Employment No Longer Employed Pay Period * S…" at bounding box center [756, 273] width 287 height 402
select select "2"
click at [398, 171] on input "text" at bounding box center [469, 165] width 271 height 32
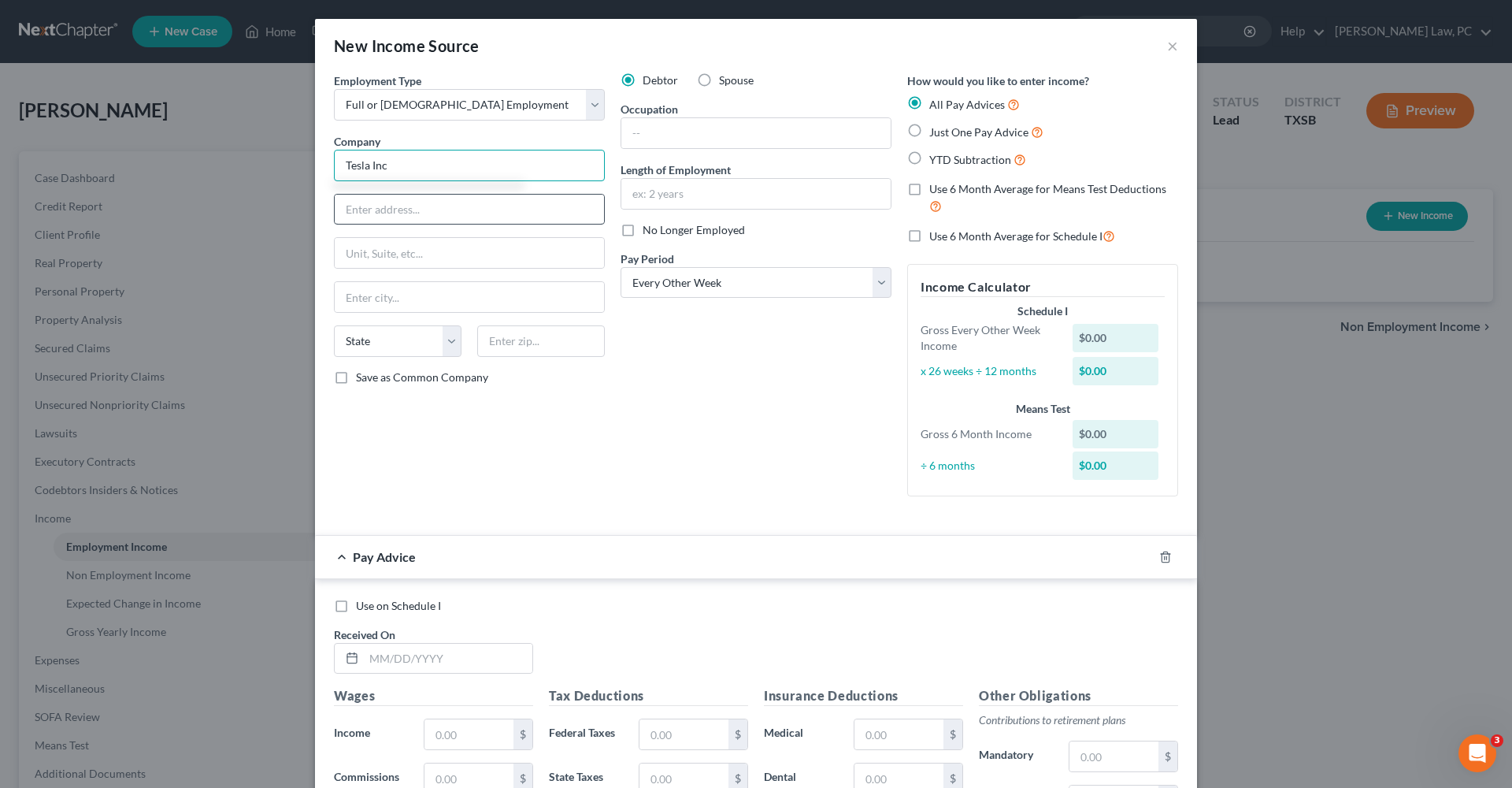
type input "Tesla Inc"
type input "12832 Frontrunner Blvd"
type input "84020"
click at [578, 417] on div "Employment Type * Select Full or Part Time Employment Self Employment Company *…" at bounding box center [470, 290] width 287 height 437
type input "Draper"
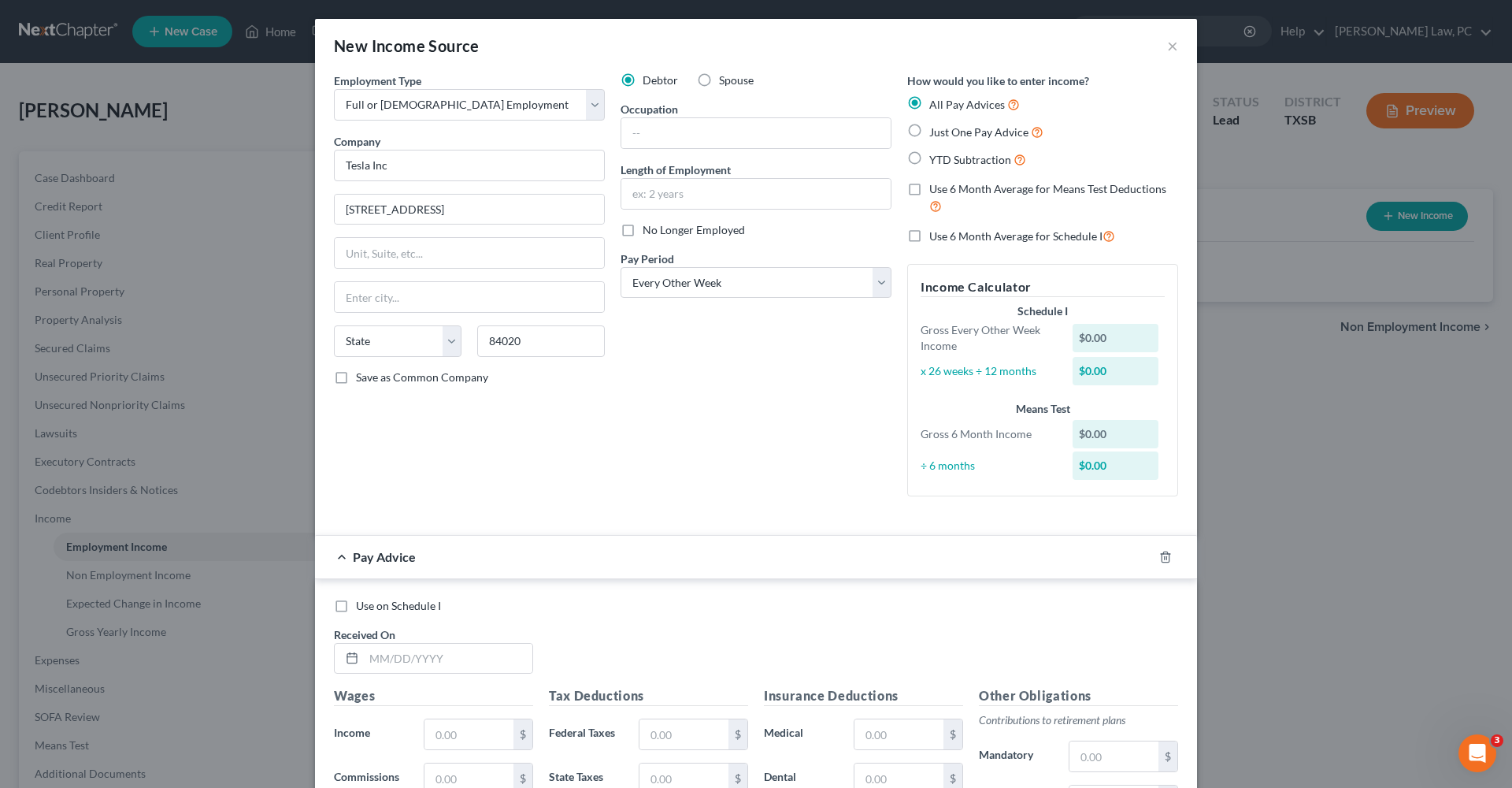
select select "46"
click at [957, 134] on span "Just One Pay Advice" at bounding box center [979, 132] width 99 height 13
click at [946, 134] on input "Just One Pay Advice" at bounding box center [940, 128] width 10 height 10
radio input "true"
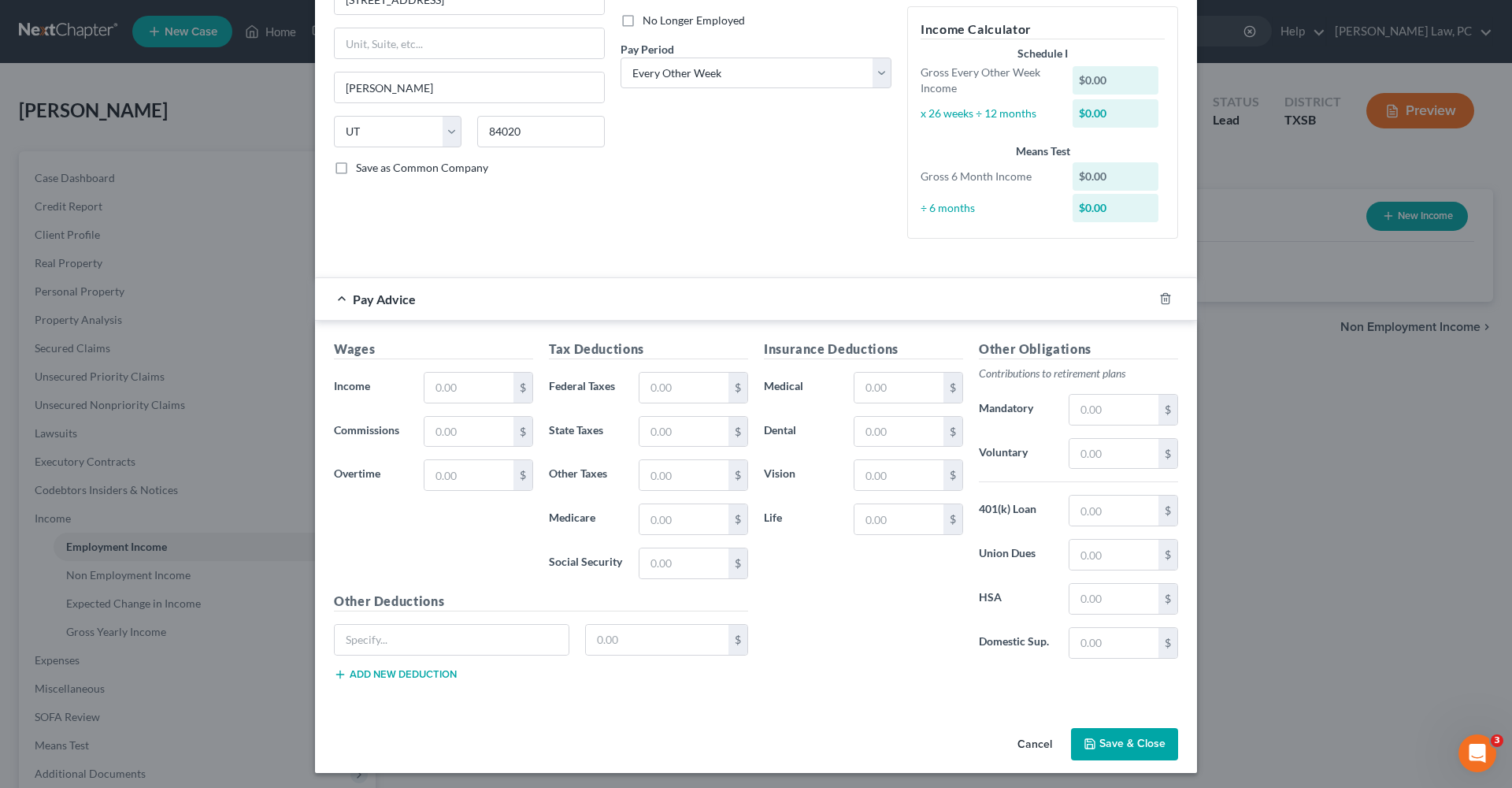
scroll to position [211, 0]
click at [444, 387] on input "text" at bounding box center [469, 386] width 89 height 30
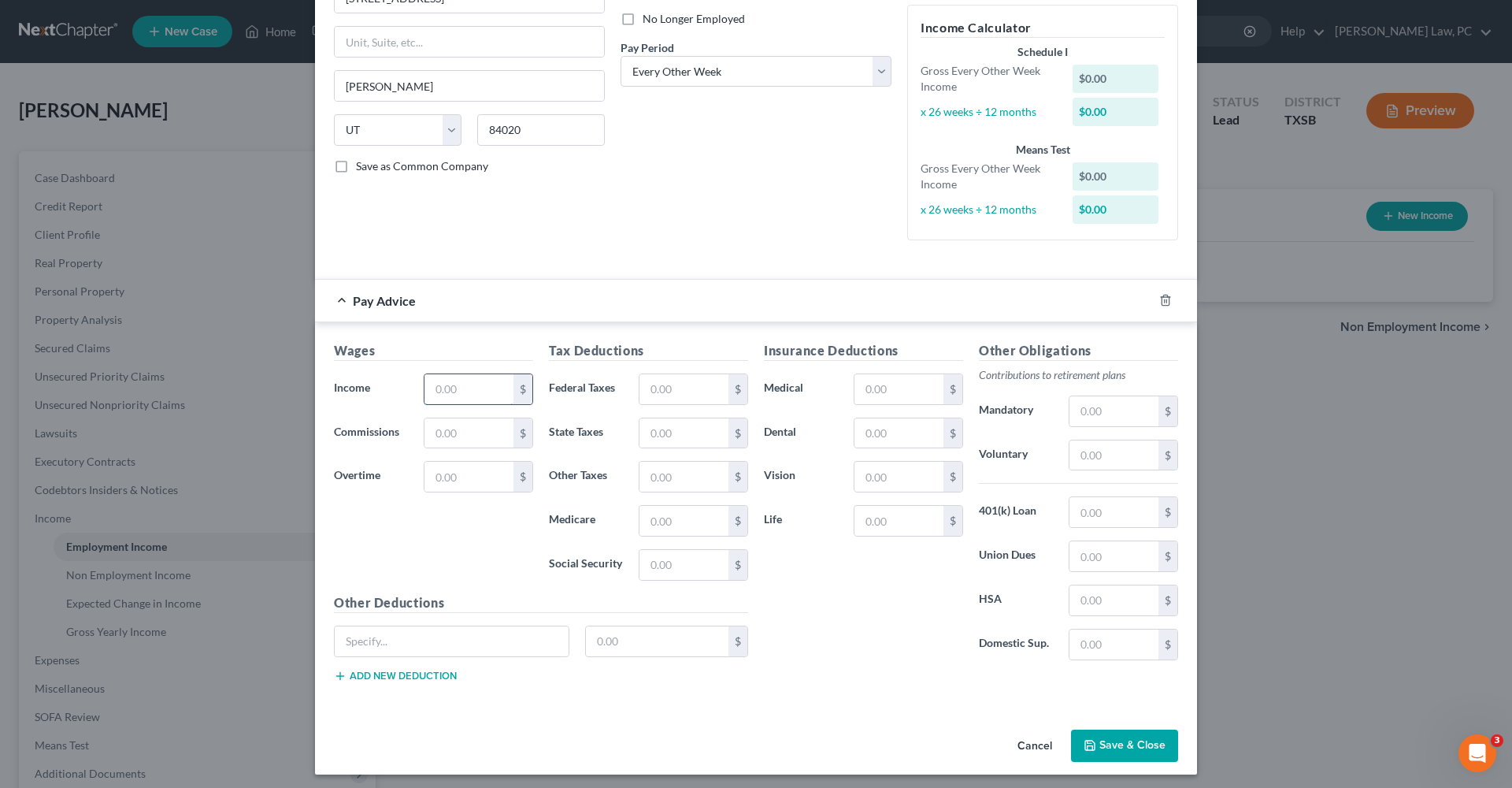
click at [481, 376] on input "text" at bounding box center [469, 389] width 89 height 30
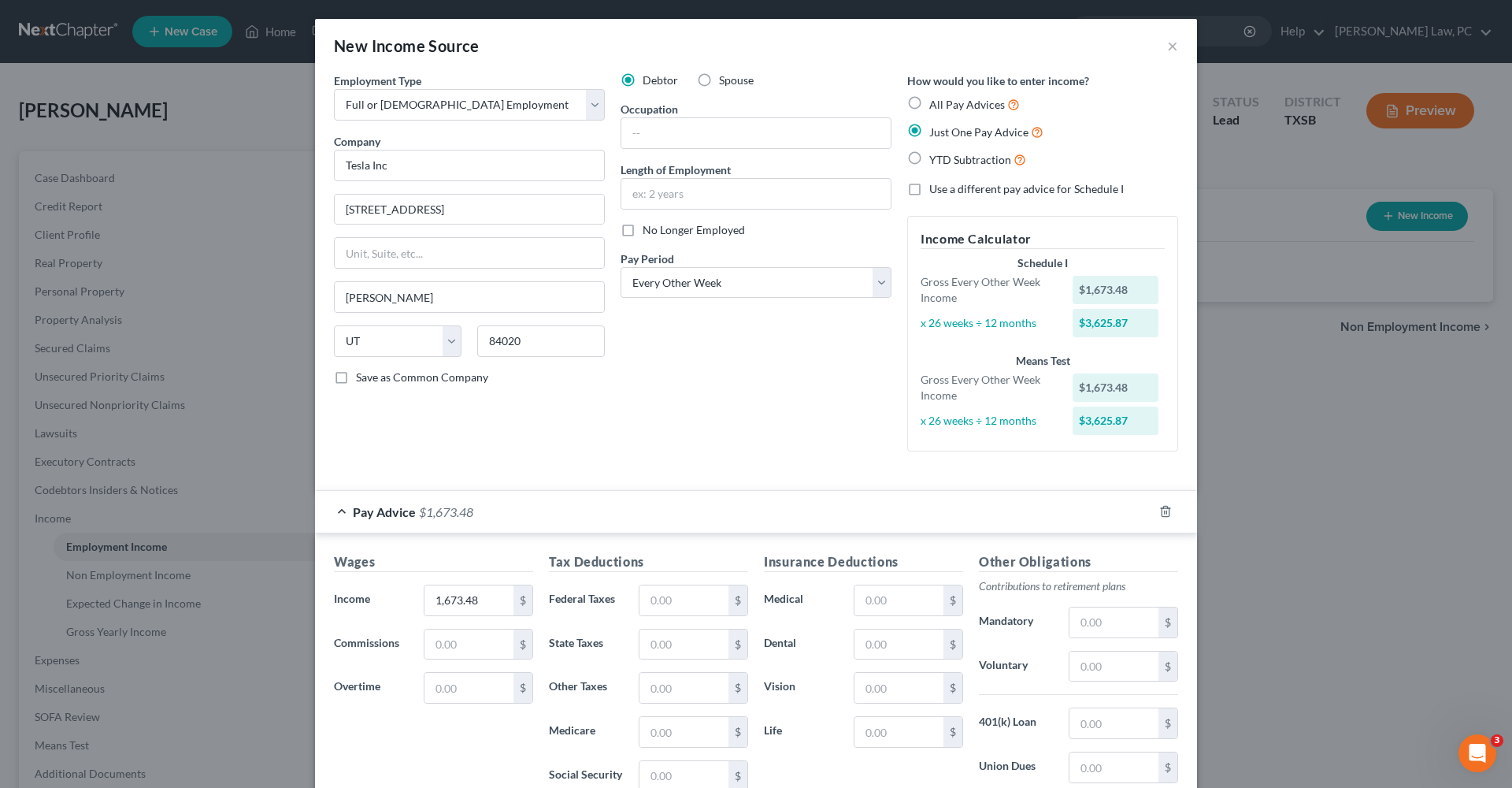
scroll to position [0, 0]
type input "1,673.48"
click at [643, 137] on input "text" at bounding box center [756, 134] width 270 height 30
type input "Vehicle Operator"
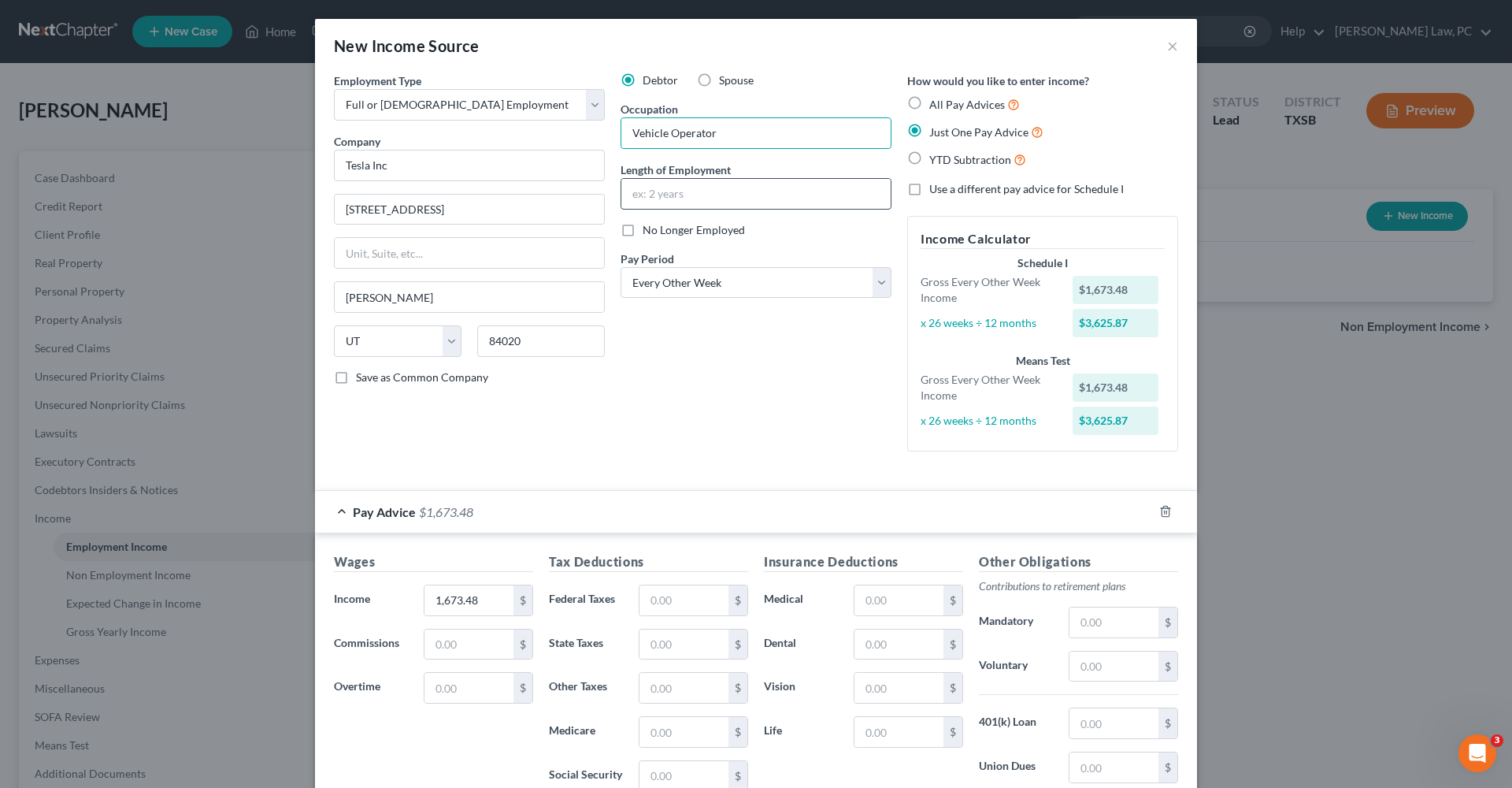
click at [663, 192] on input "text" at bounding box center [756, 194] width 270 height 30
type input "6 months"
click at [814, 381] on div "Debtor Spouse Occupation Vehicle Operator Length of Employment 6 months No Long…" at bounding box center [756, 268] width 287 height 391
click at [668, 594] on input "text" at bounding box center [683, 600] width 89 height 30
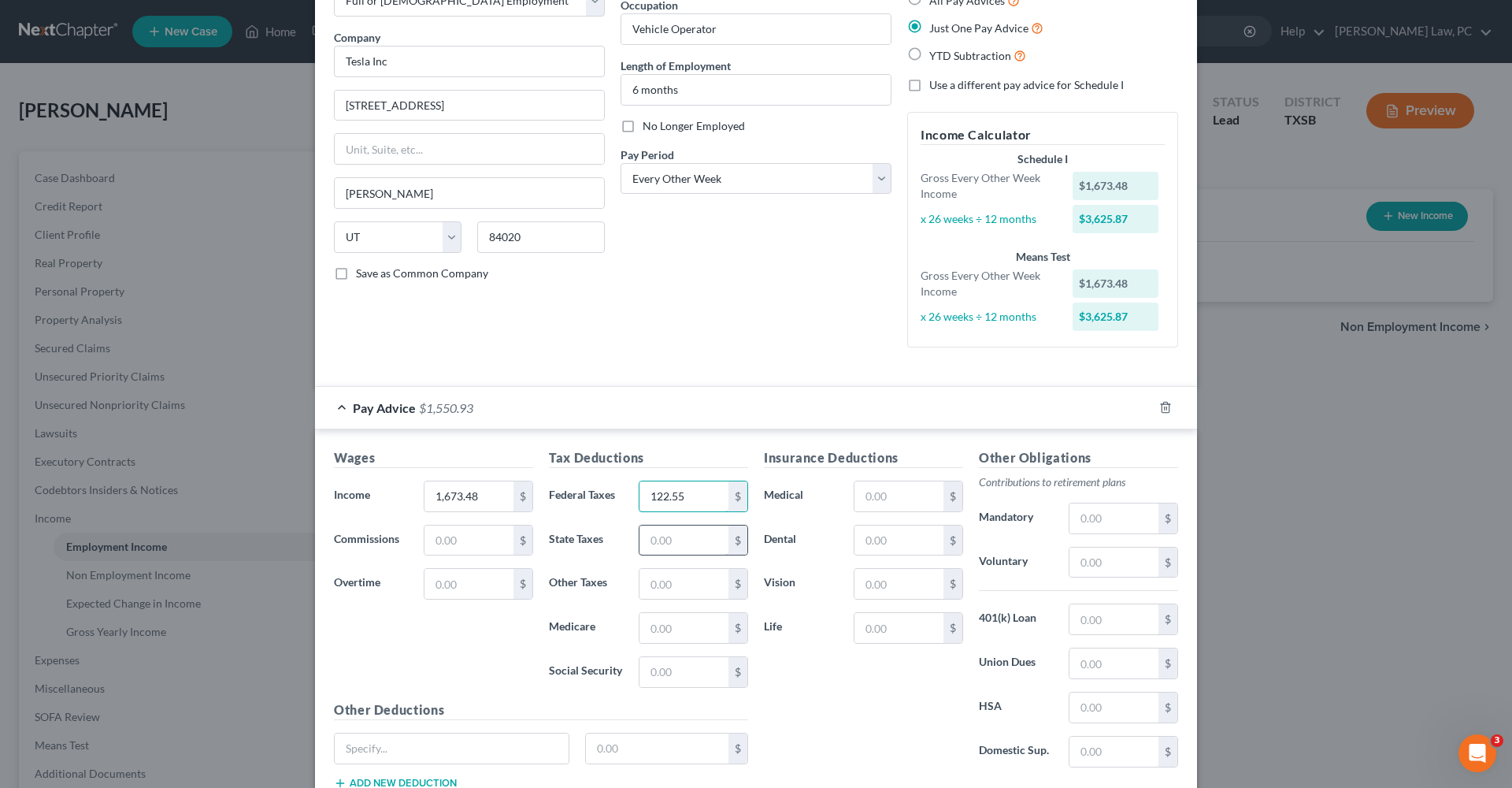
scroll to position [133, 0]
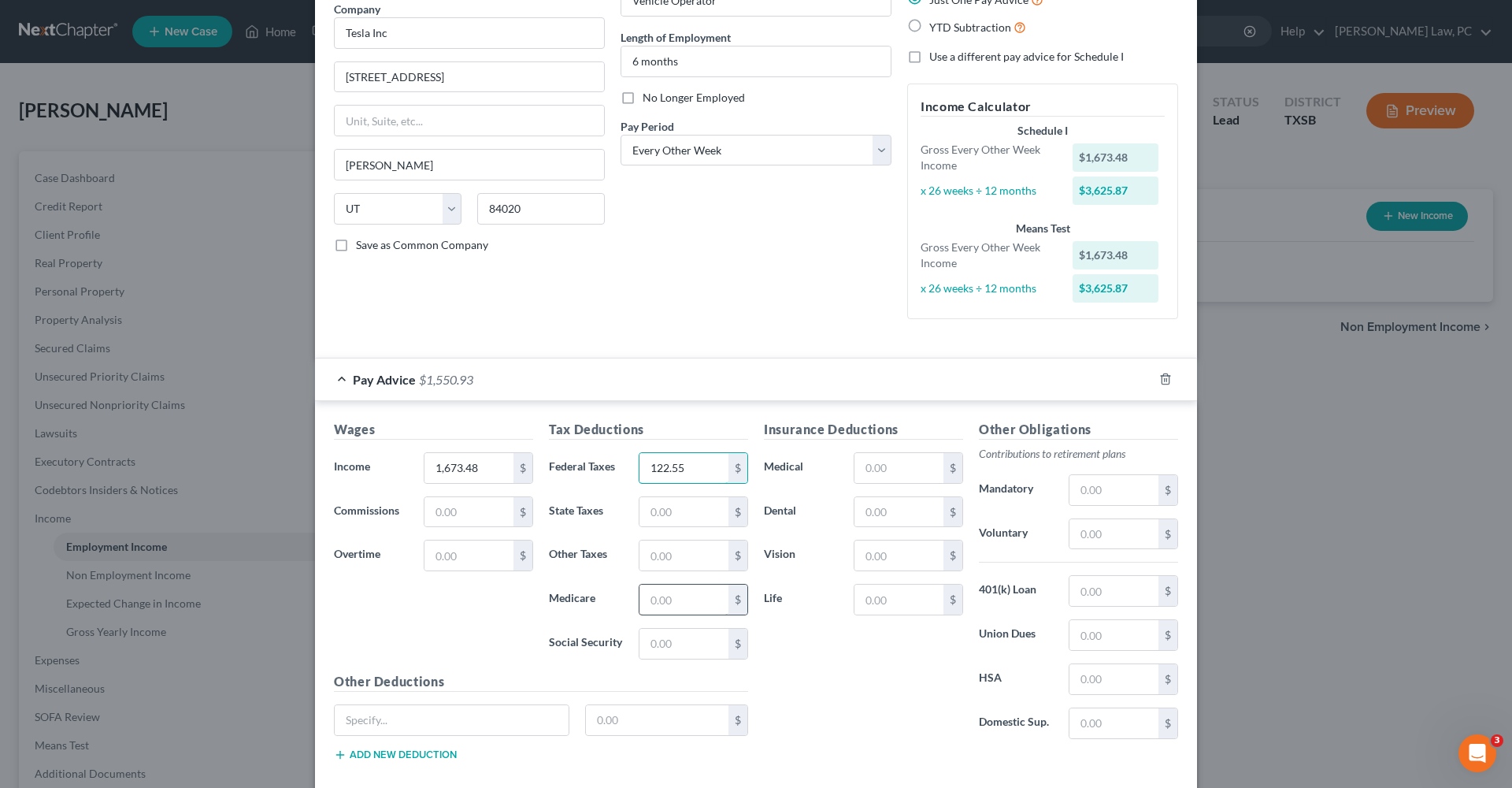
type input "122.55"
click at [666, 604] on input "text" at bounding box center [683, 599] width 89 height 30
type input "24.27"
click at [668, 640] on input "text" at bounding box center [683, 644] width 89 height 30
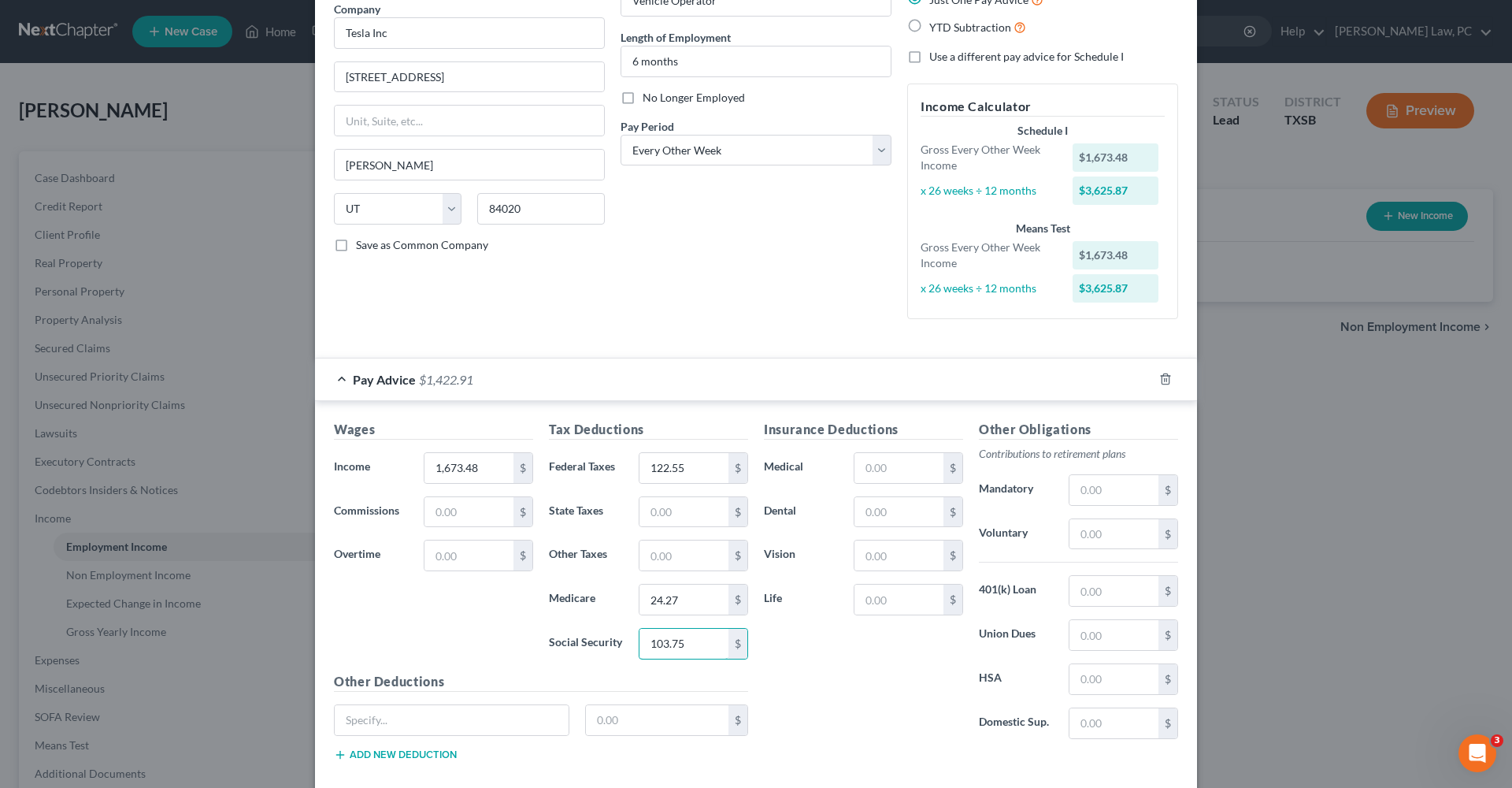
type input "103.75"
click at [888, 663] on div "Insurance Deductions Medical $ Dental $ Vision $ Life $" at bounding box center [864, 585] width 215 height 331
click at [910, 600] on input "text" at bounding box center [899, 599] width 89 height 30
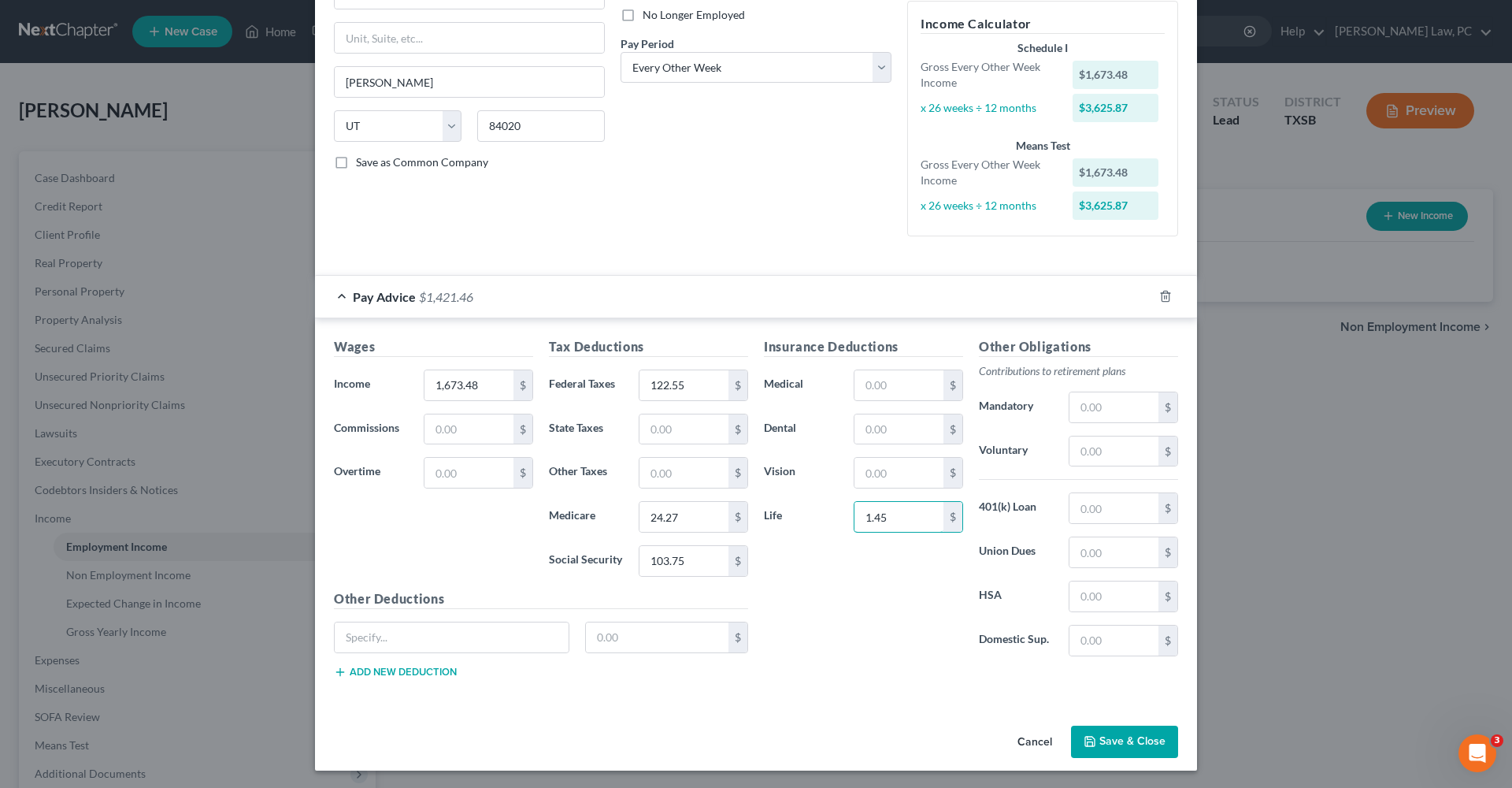
scroll to position [215, 0]
type input "1.45"
click at [1128, 726] on button "Save & Close" at bounding box center [1125, 743] width 107 height 33
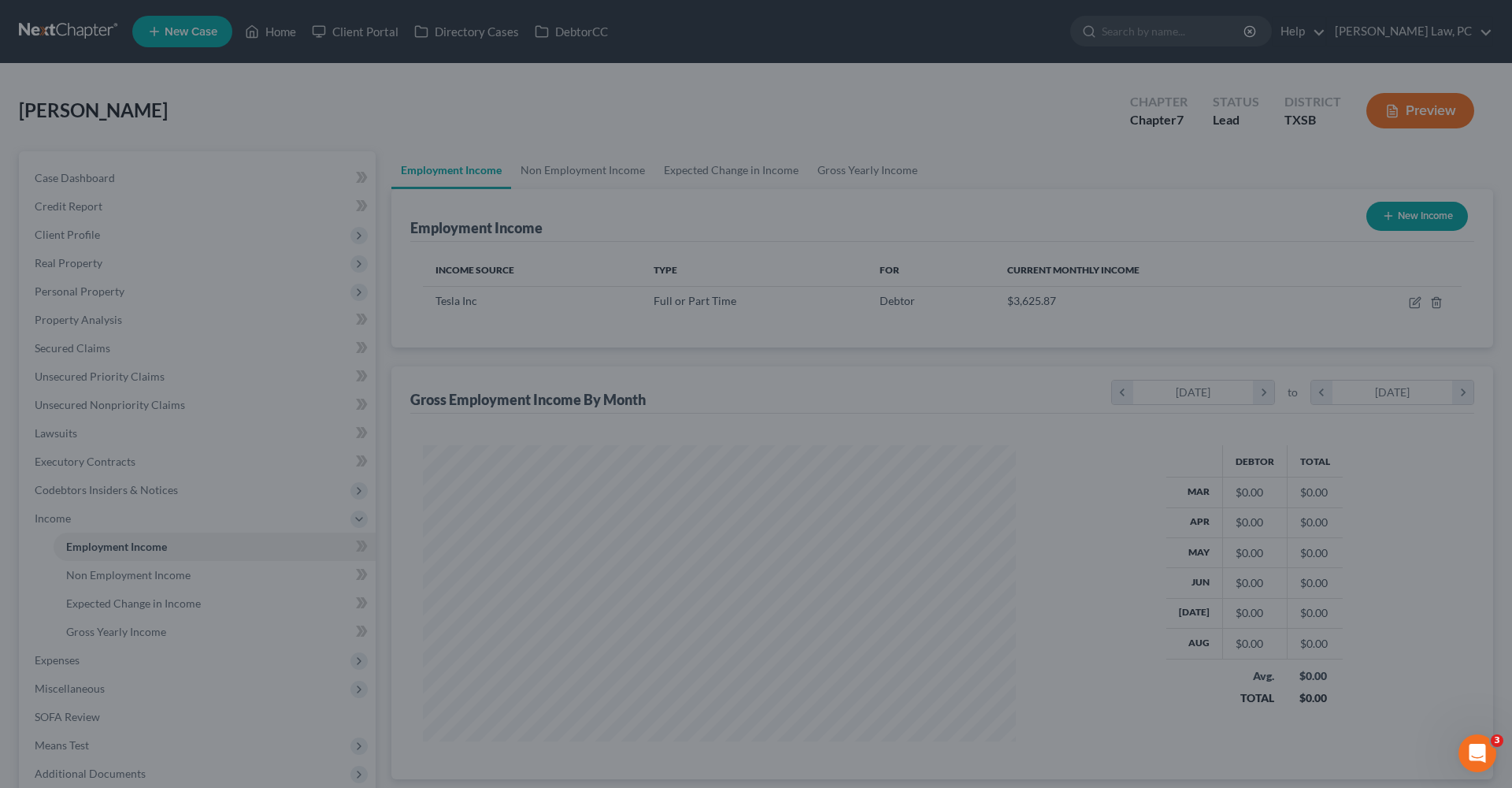
scroll to position [296, 624]
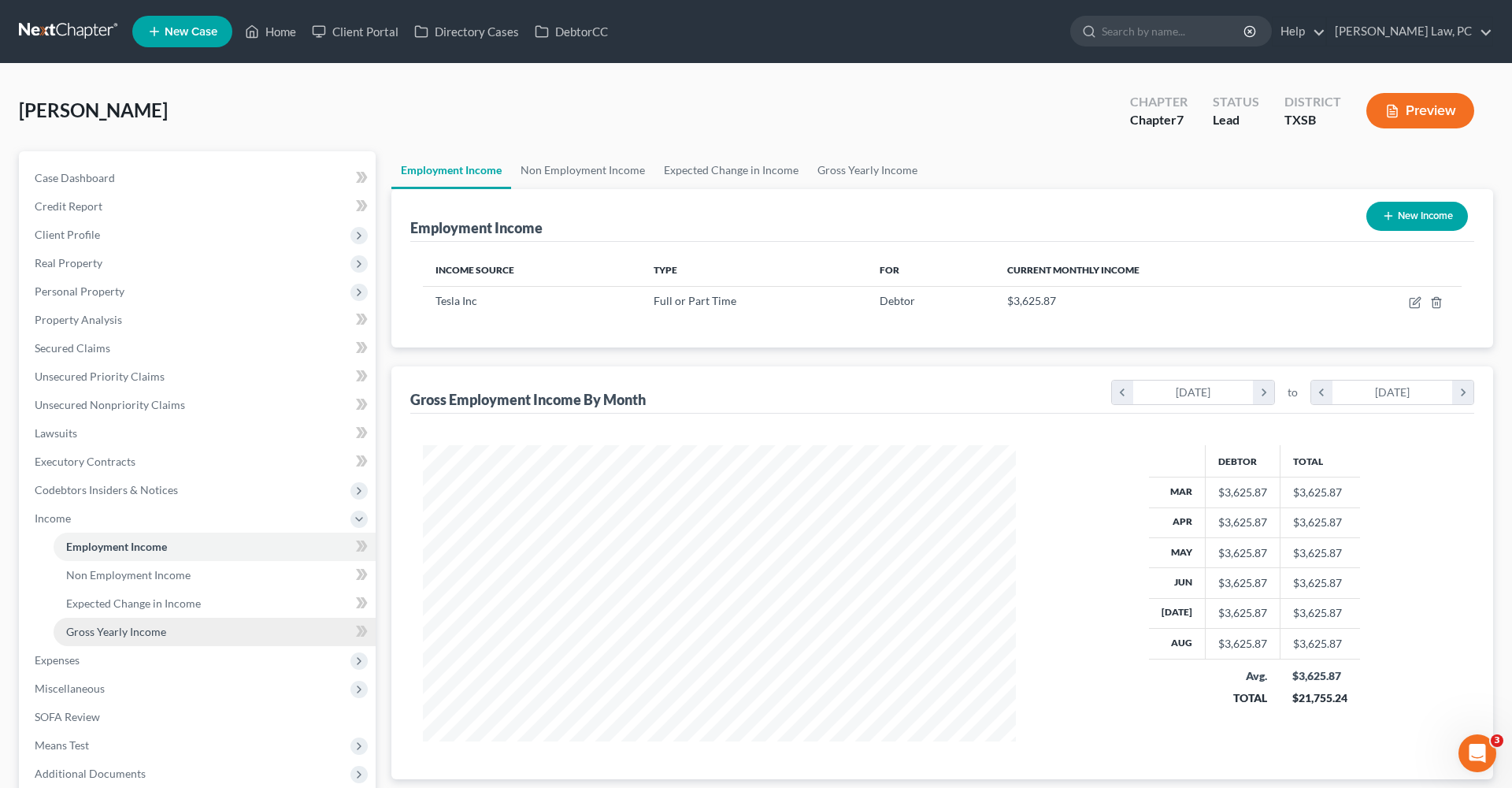
click at [116, 627] on span "Gross Yearly Income" at bounding box center [116, 631] width 100 height 13
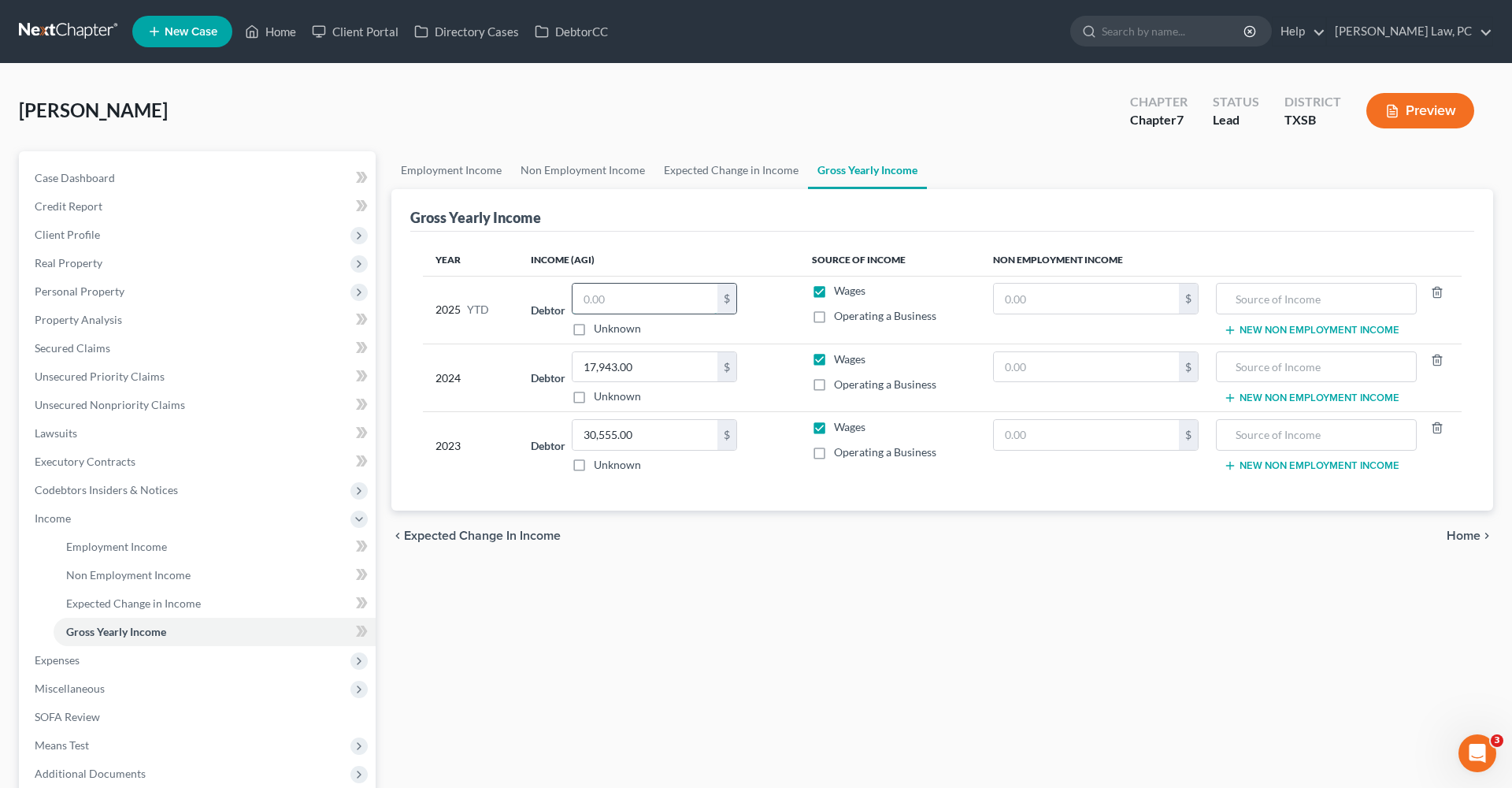
click at [617, 294] on input "text" at bounding box center [645, 299] width 145 height 30
type input "21,755.18"
click at [736, 576] on div "Employment Income Non Employment Income Expected Change in Income Gross Yearly …" at bounding box center [942, 535] width 1117 height 768
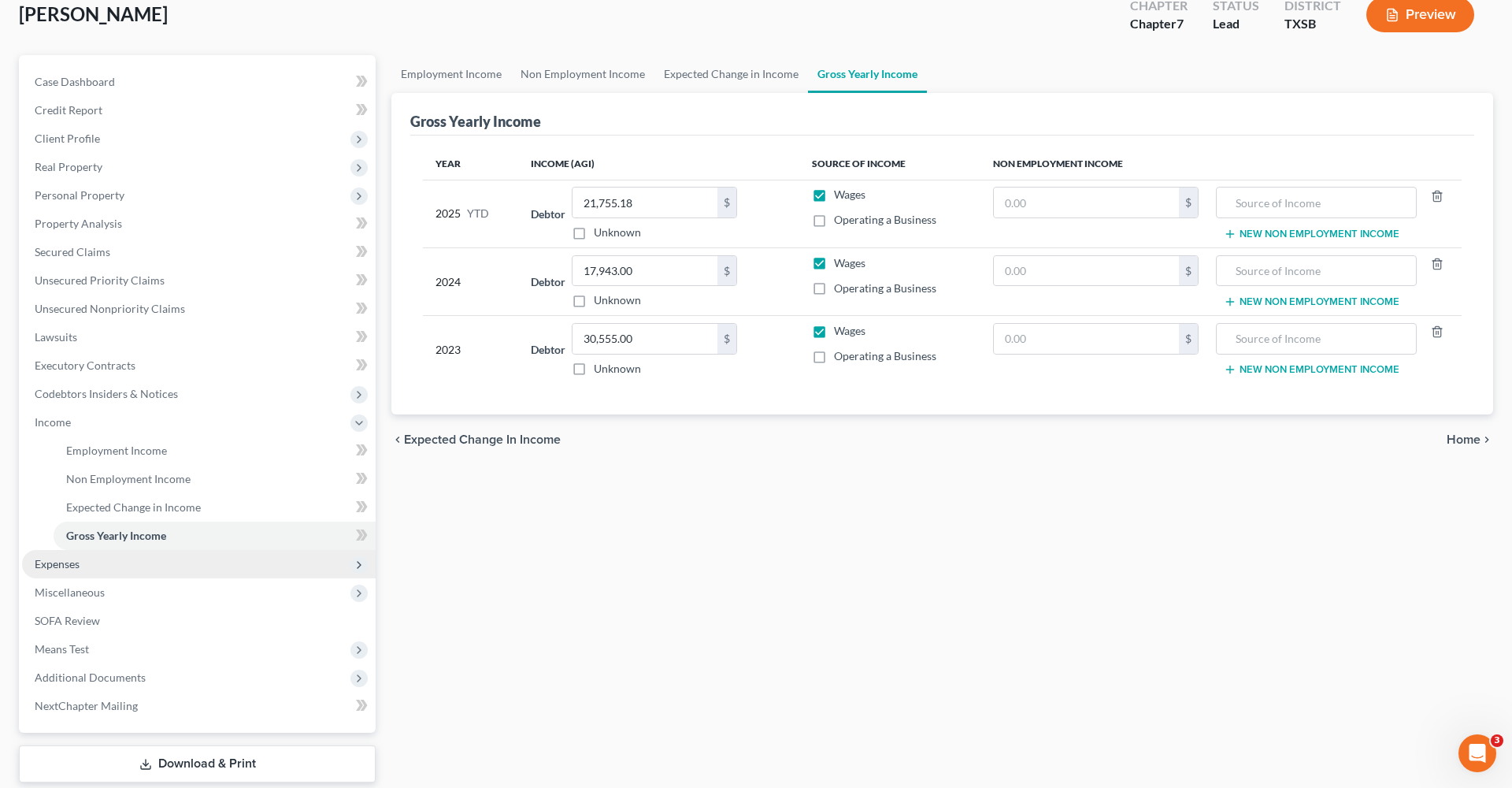
scroll to position [139, 0]
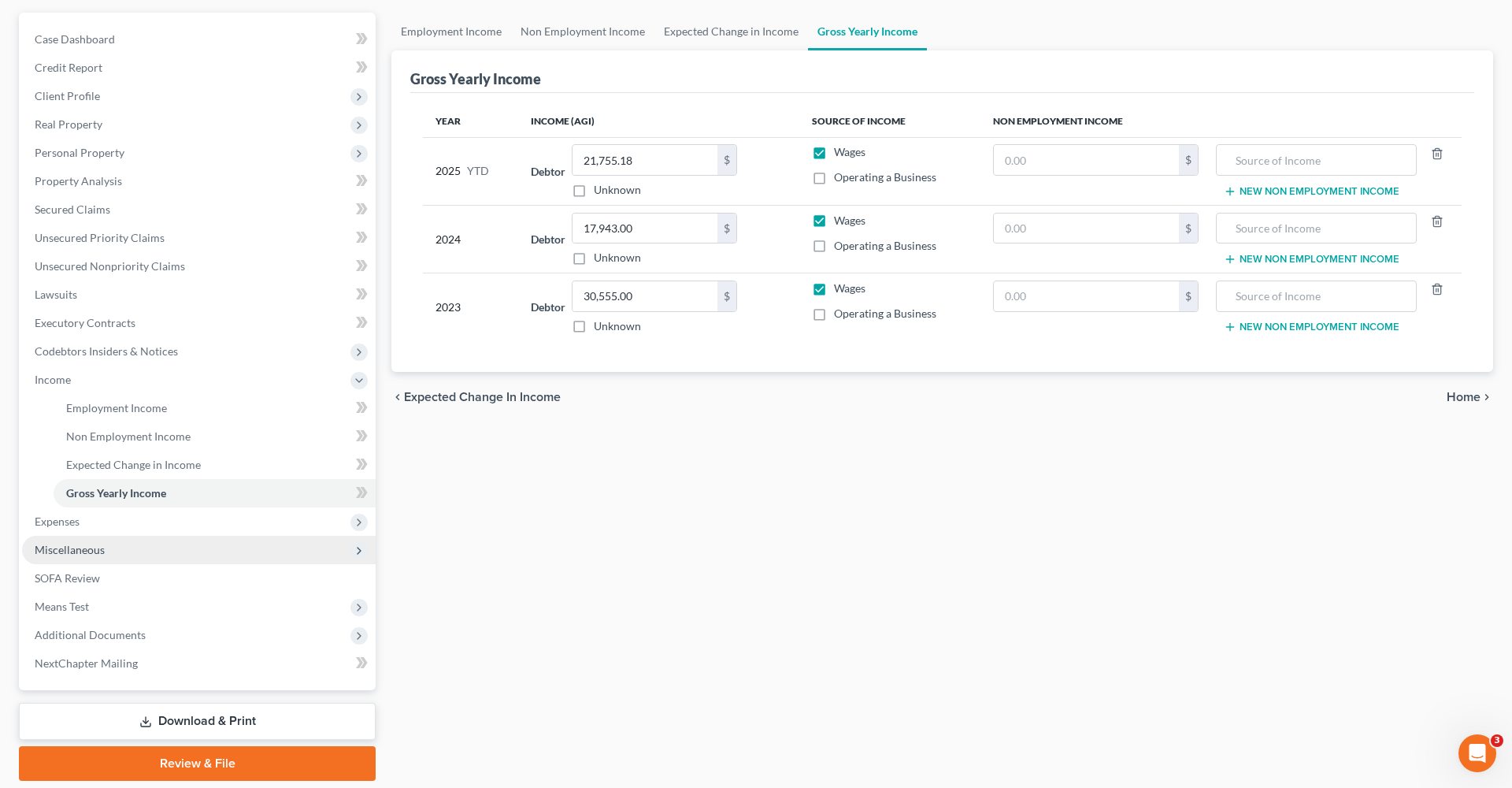
click at [77, 545] on span "Miscellaneous" at bounding box center [70, 549] width 70 height 13
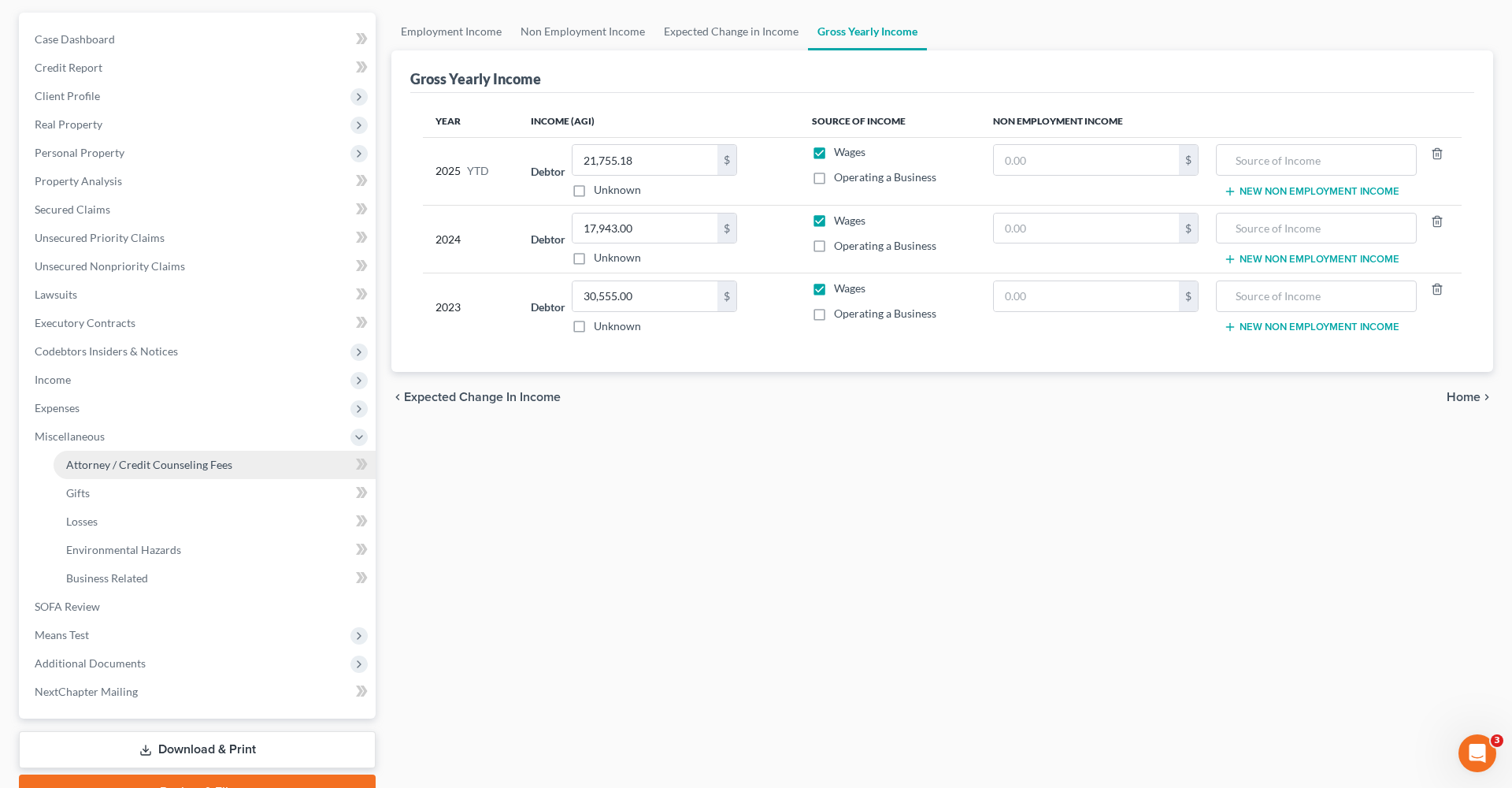
click at [92, 457] on span "Attorney / Credit Counseling Fees" at bounding box center [149, 464] width 166 height 13
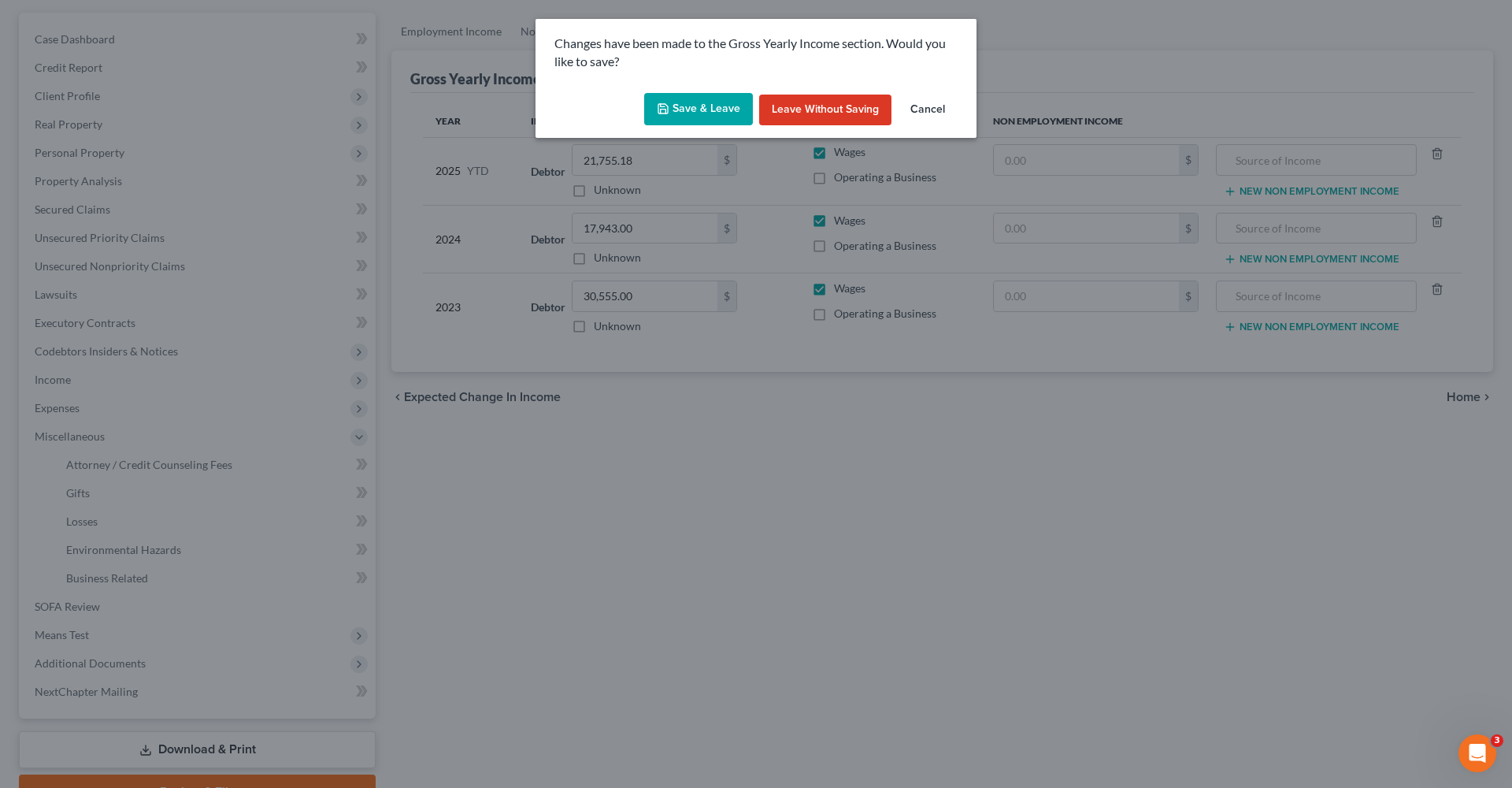
click at [694, 102] on button "Save & Leave" at bounding box center [698, 109] width 108 height 33
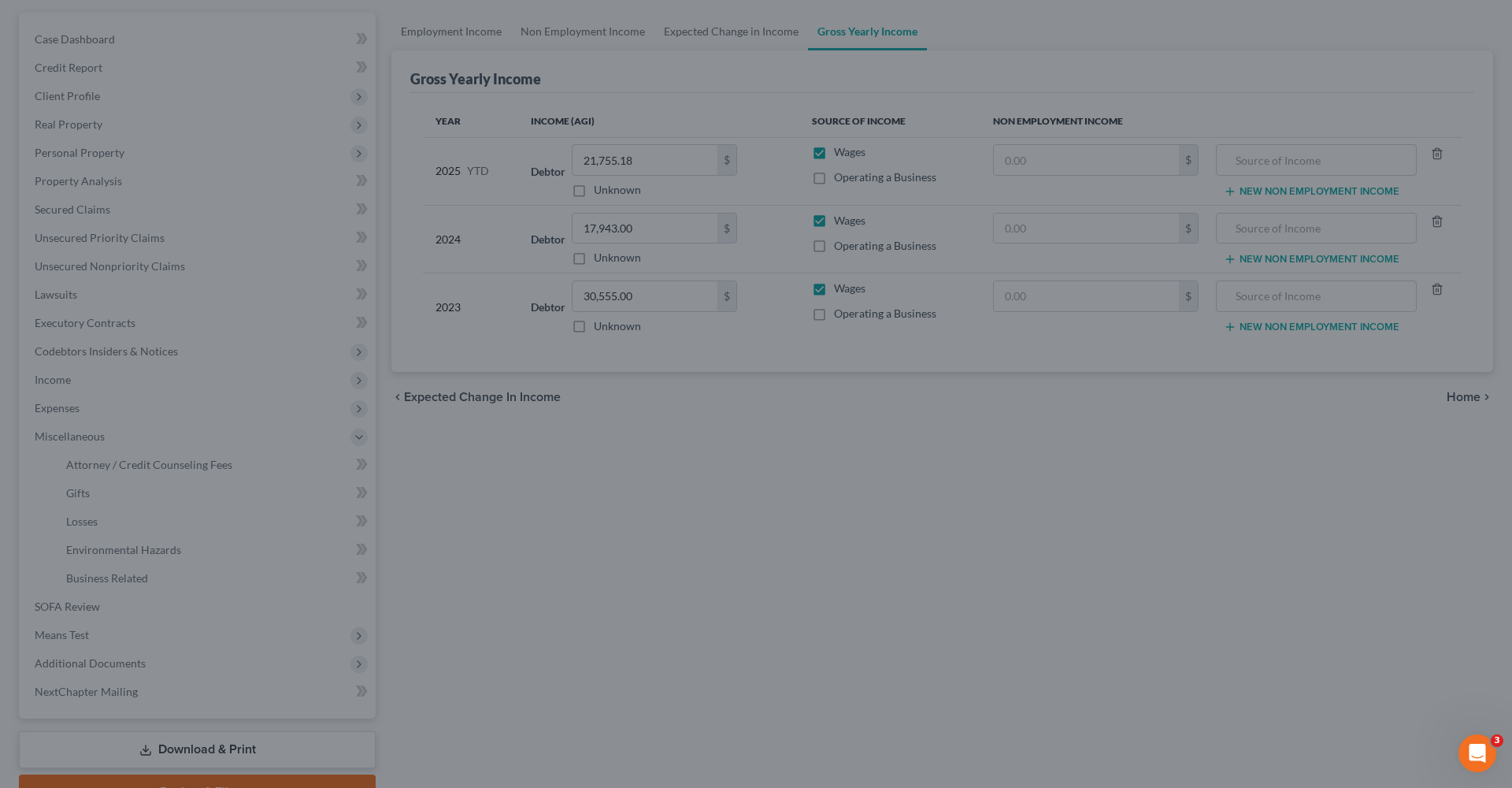
select select "4"
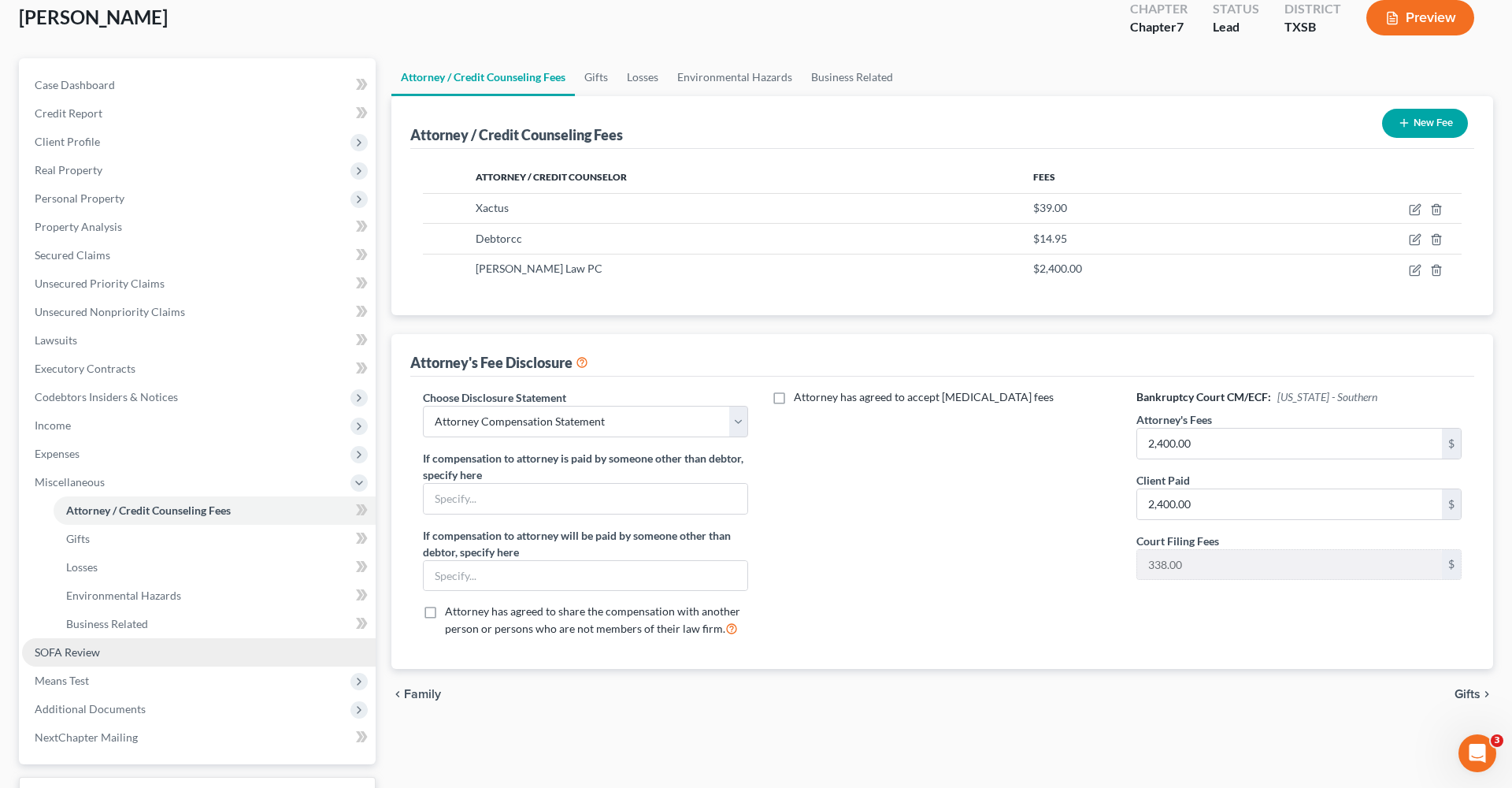
scroll to position [147, 0]
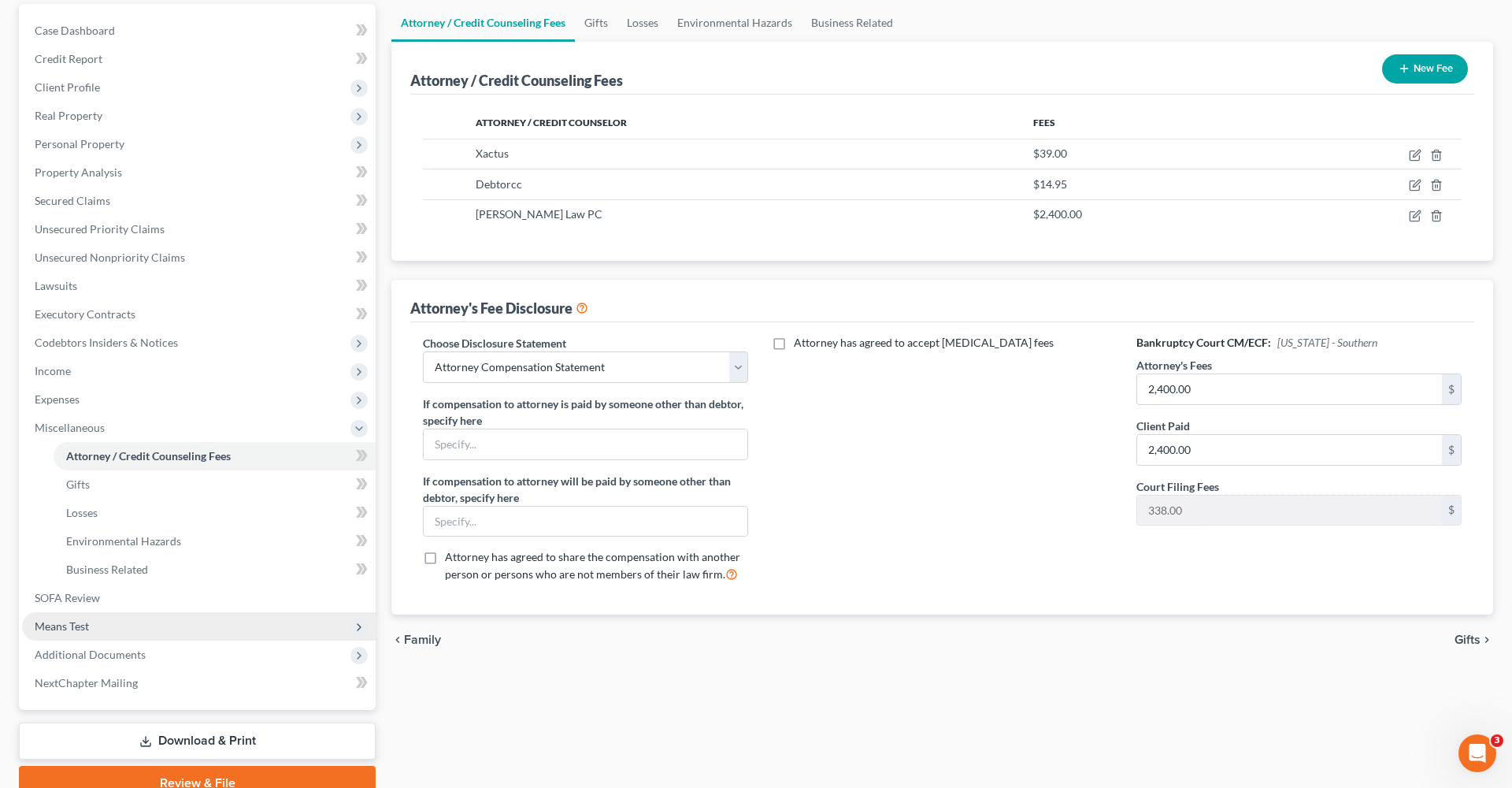
click at [63, 621] on span "Means Test" at bounding box center [62, 626] width 54 height 13
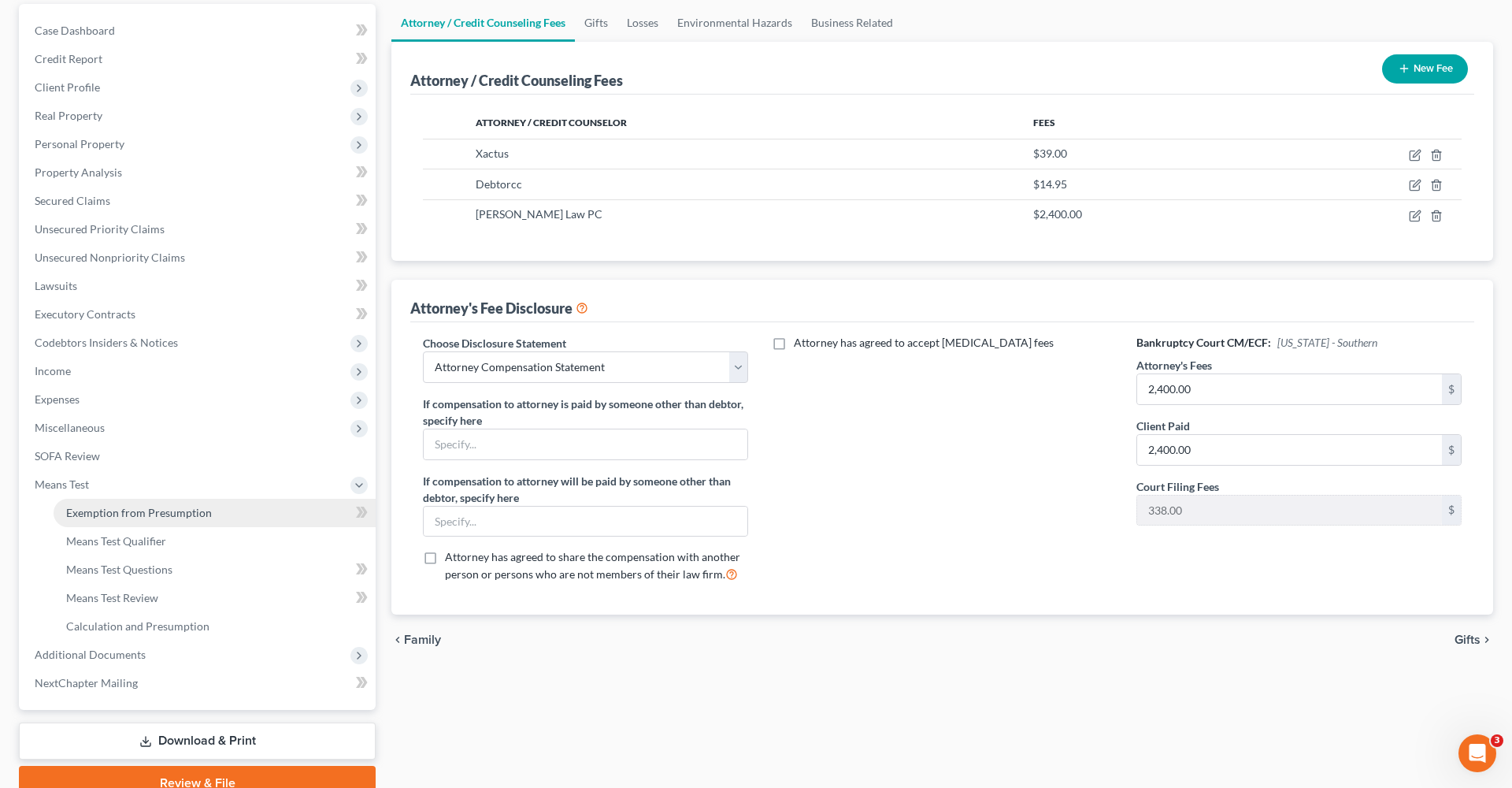
click at [98, 515] on span "Exemption from Presumption" at bounding box center [139, 513] width 146 height 13
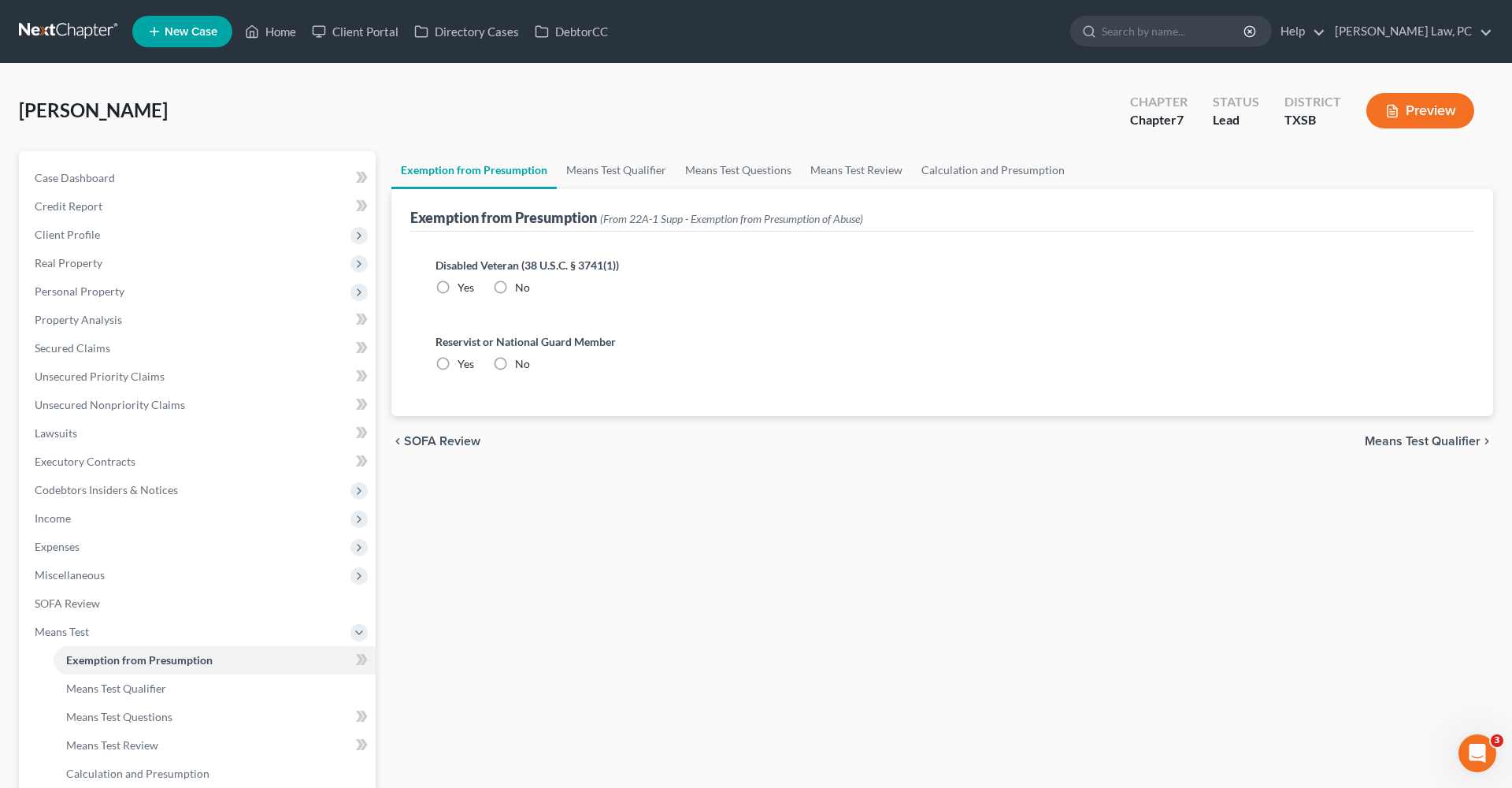
click at [515, 291] on label "No" at bounding box center [522, 287] width 15 height 16
click at [522, 290] on input "No" at bounding box center [527, 285] width 10 height 10
radio input "true"
click at [515, 360] on label "No" at bounding box center [522, 364] width 15 height 16
click at [522, 360] on input "No" at bounding box center [527, 361] width 10 height 10
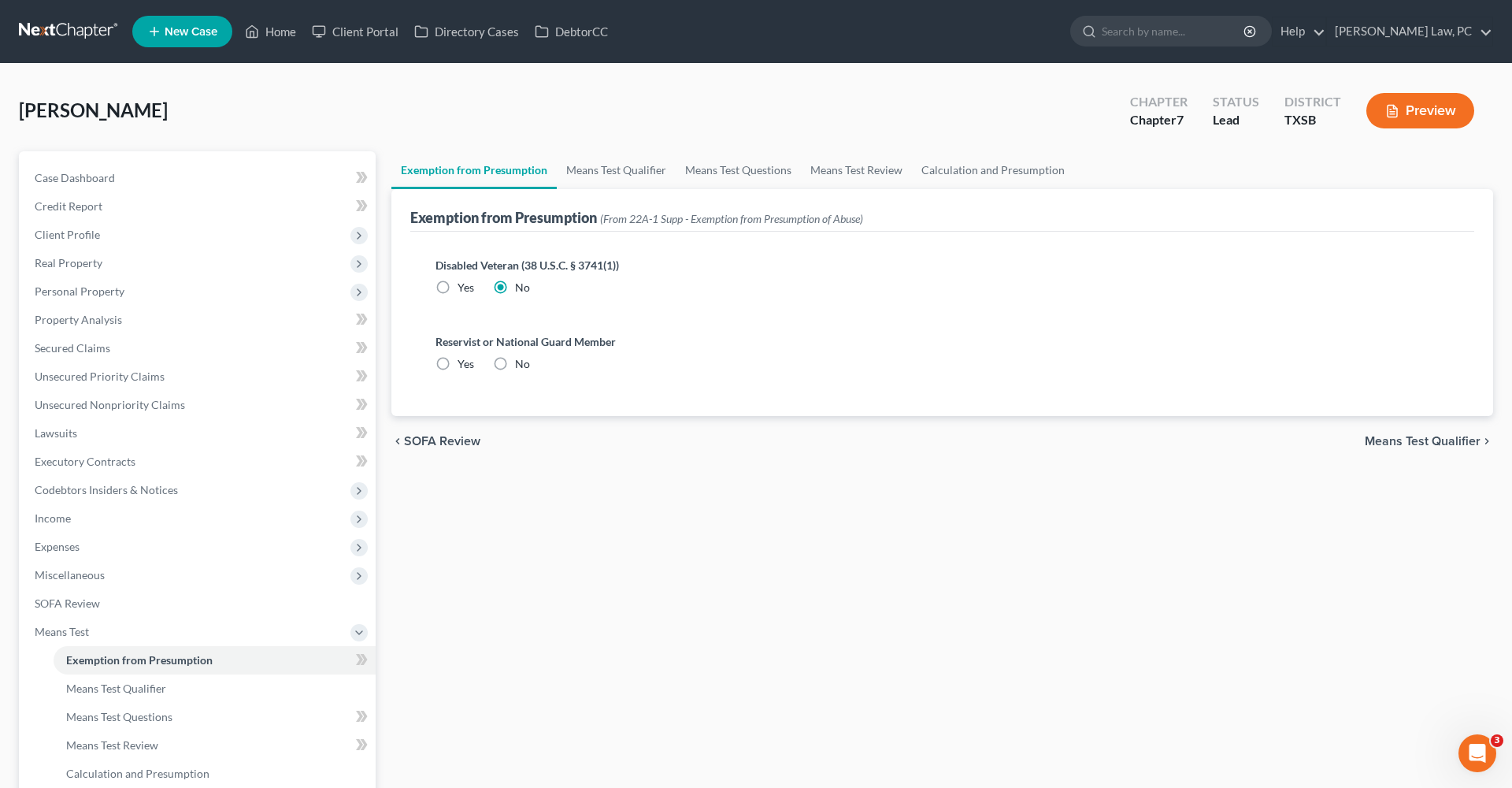
radio input "true"
click at [633, 159] on link "Means Test Qualifier" at bounding box center [616, 169] width 119 height 38
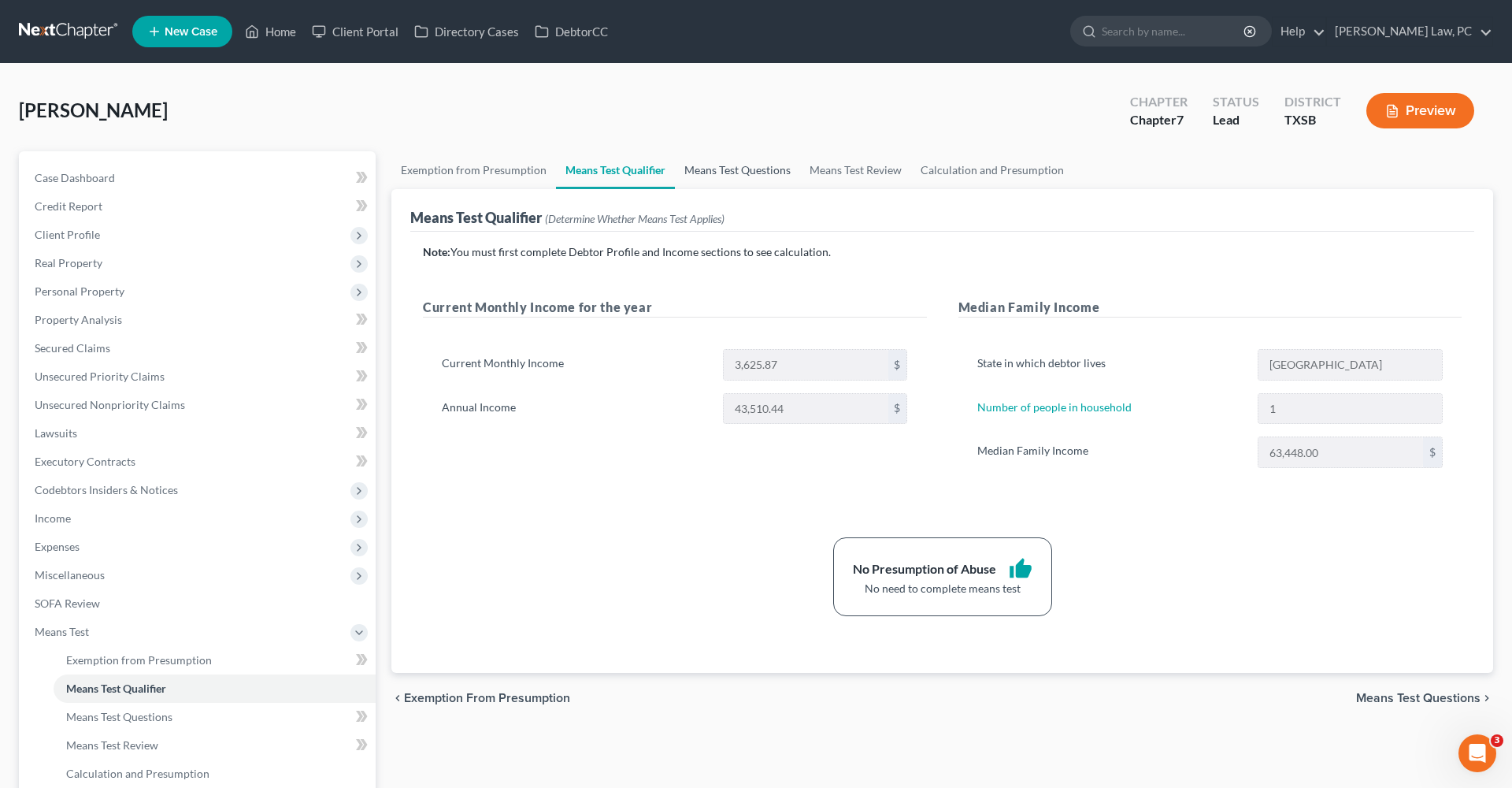
click at [732, 174] on link "Means Test Questions" at bounding box center [738, 169] width 125 height 38
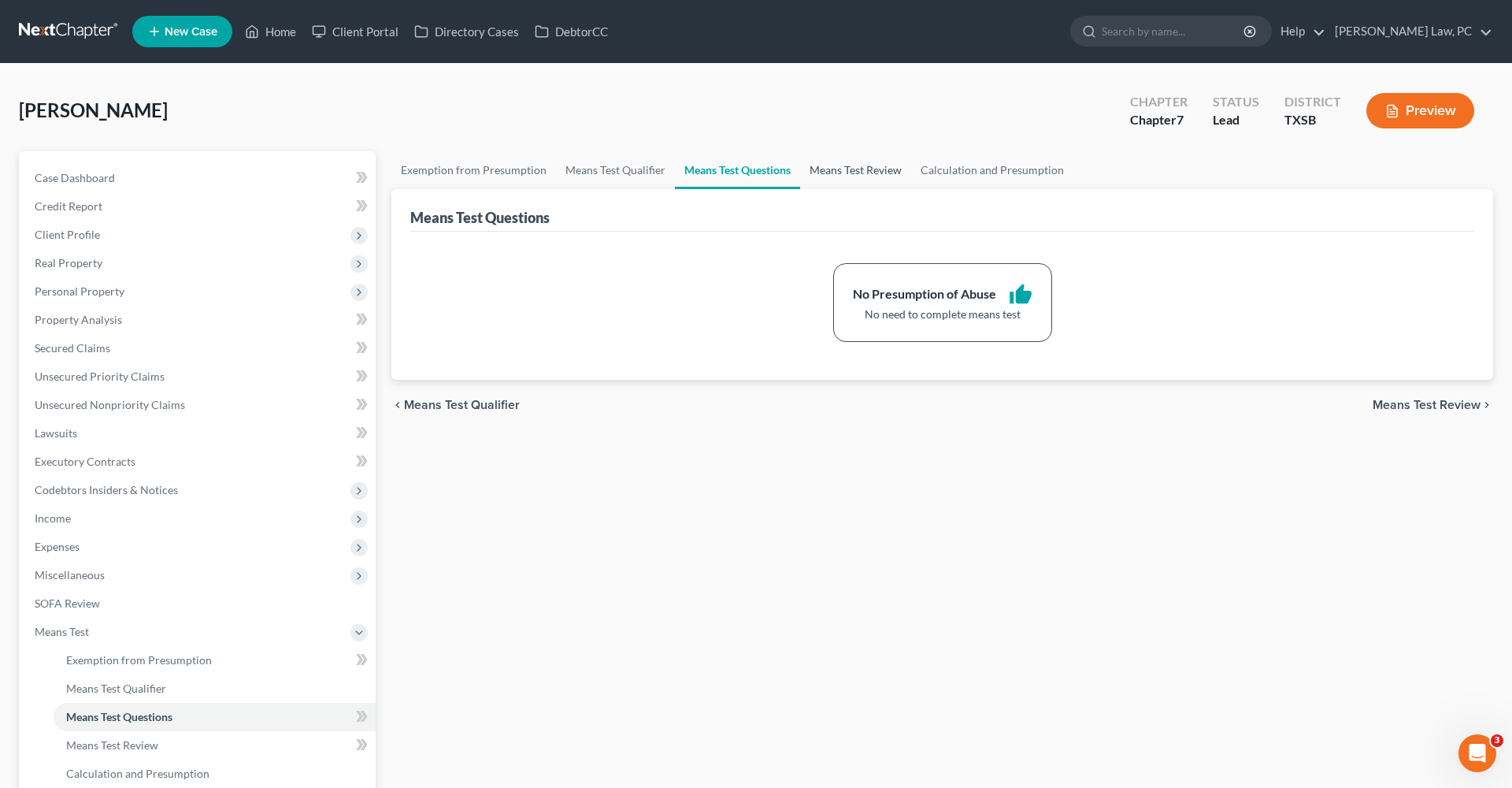
click at [866, 162] on link "Means Test Review" at bounding box center [855, 169] width 111 height 38
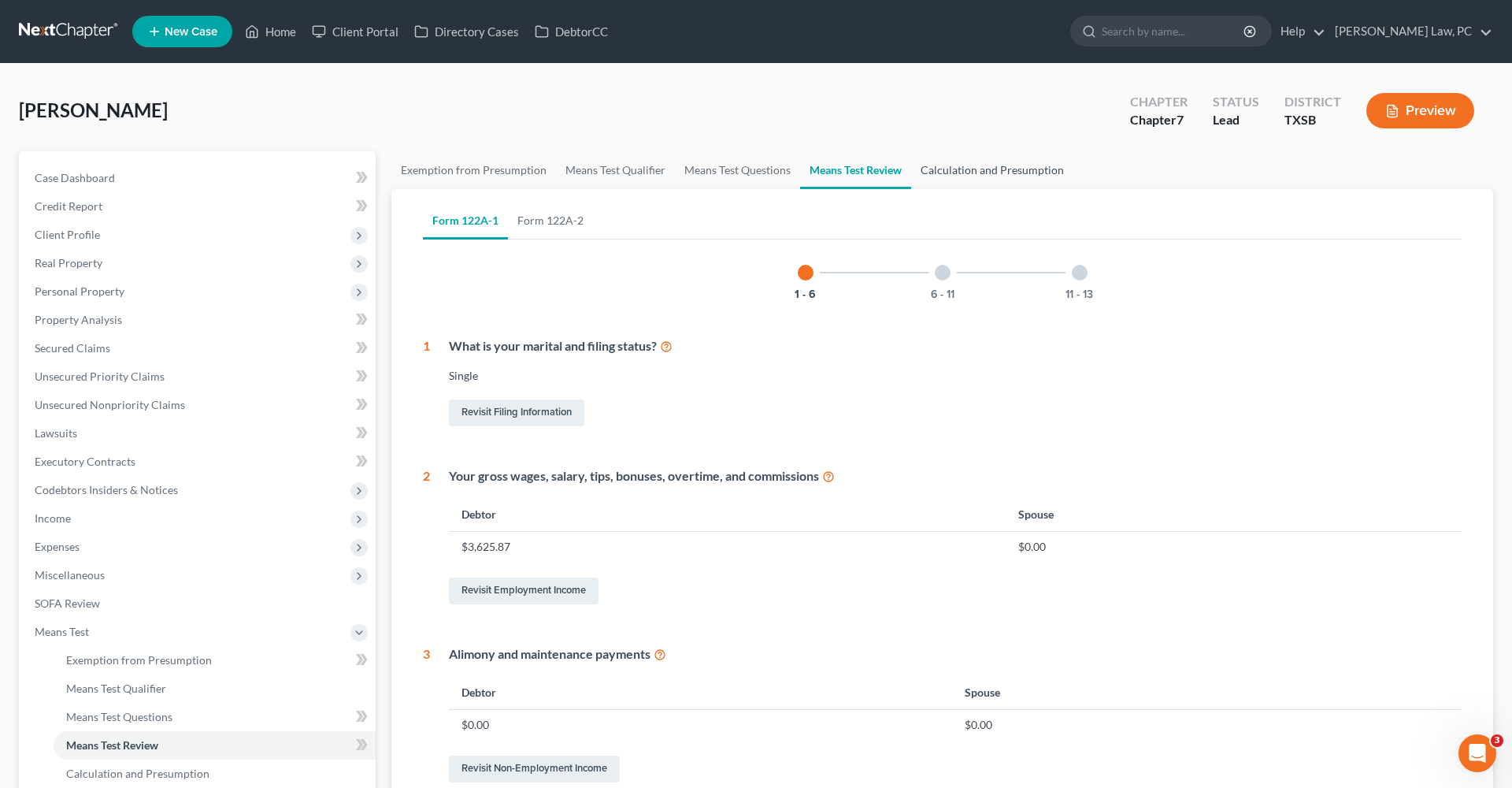
click at [966, 168] on link "Calculation and Presumption" at bounding box center [992, 169] width 162 height 38
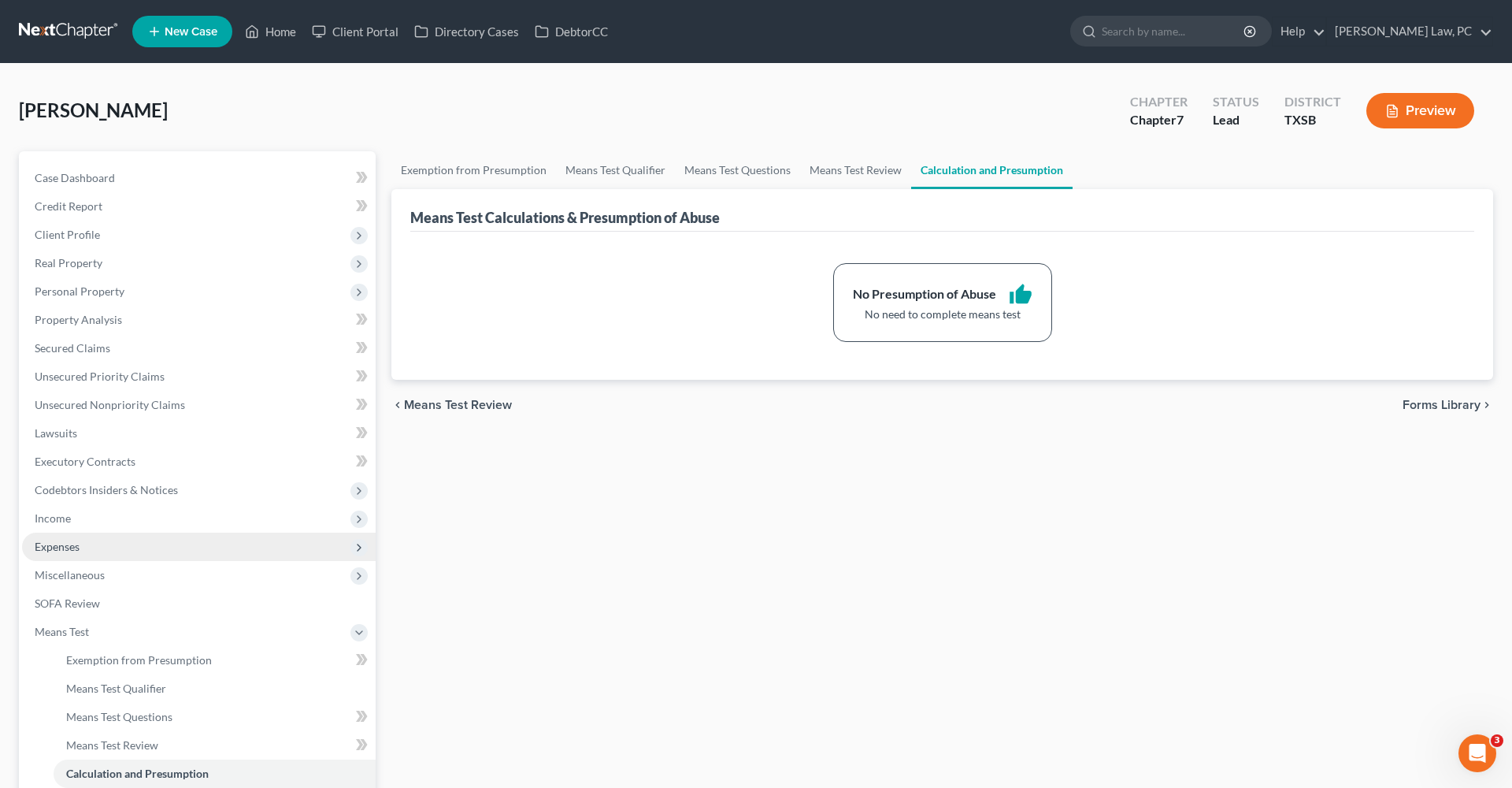
click at [68, 545] on span "Expenses" at bounding box center [58, 547] width 45 height 13
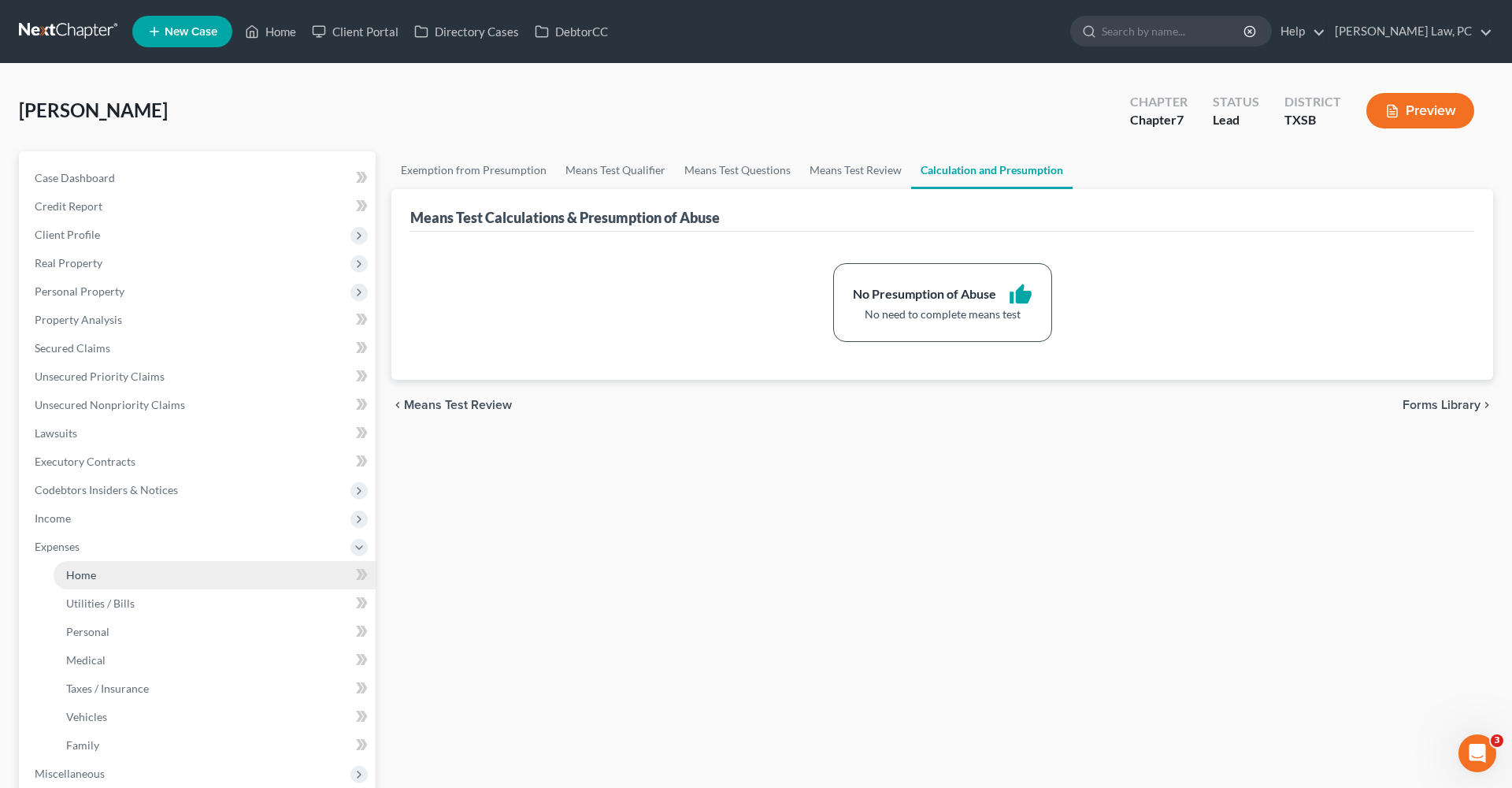
click at [104, 573] on link "Home" at bounding box center [214, 575] width 322 height 28
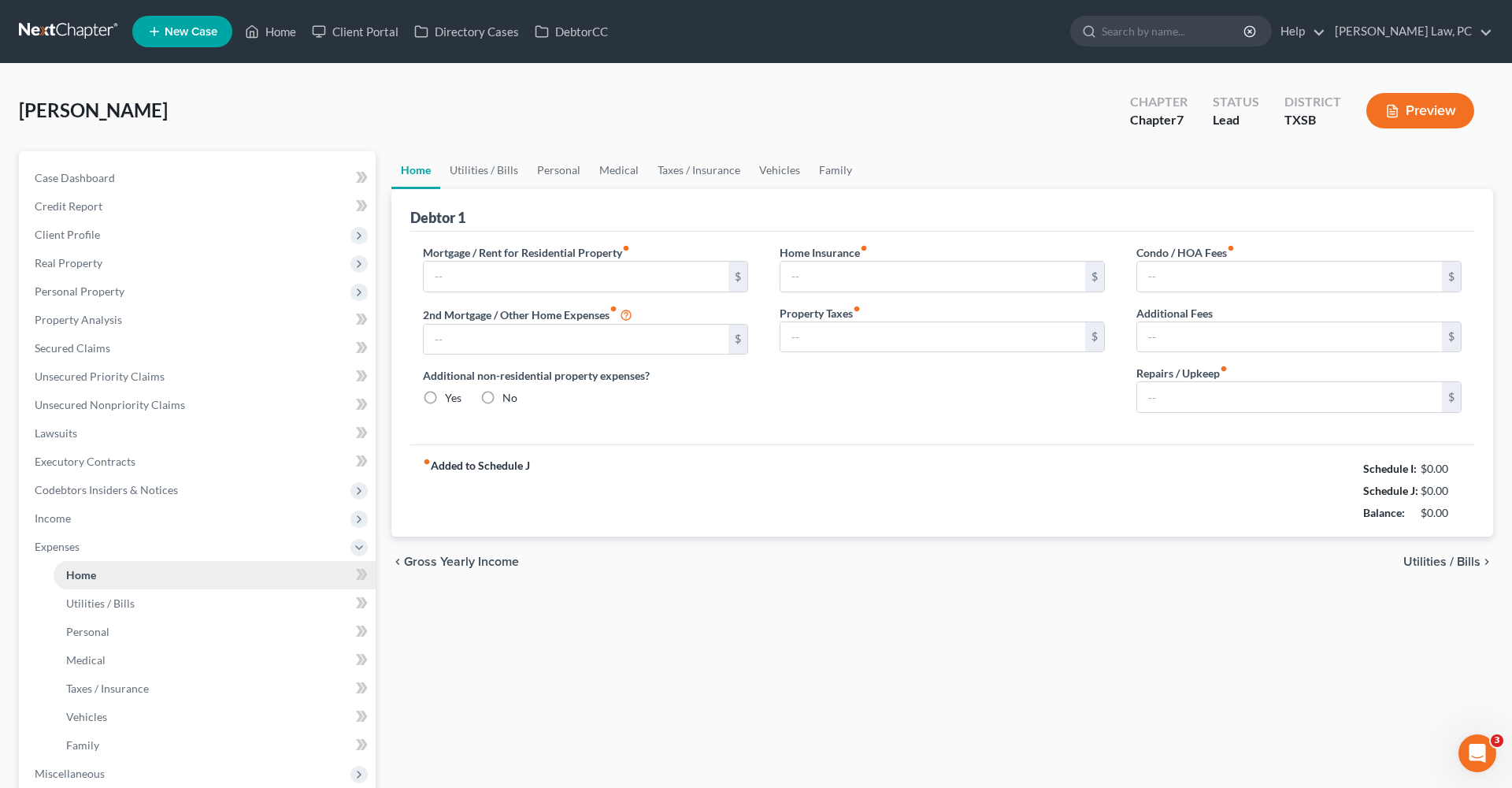
type input "0.00"
radio input "true"
type input "0.00"
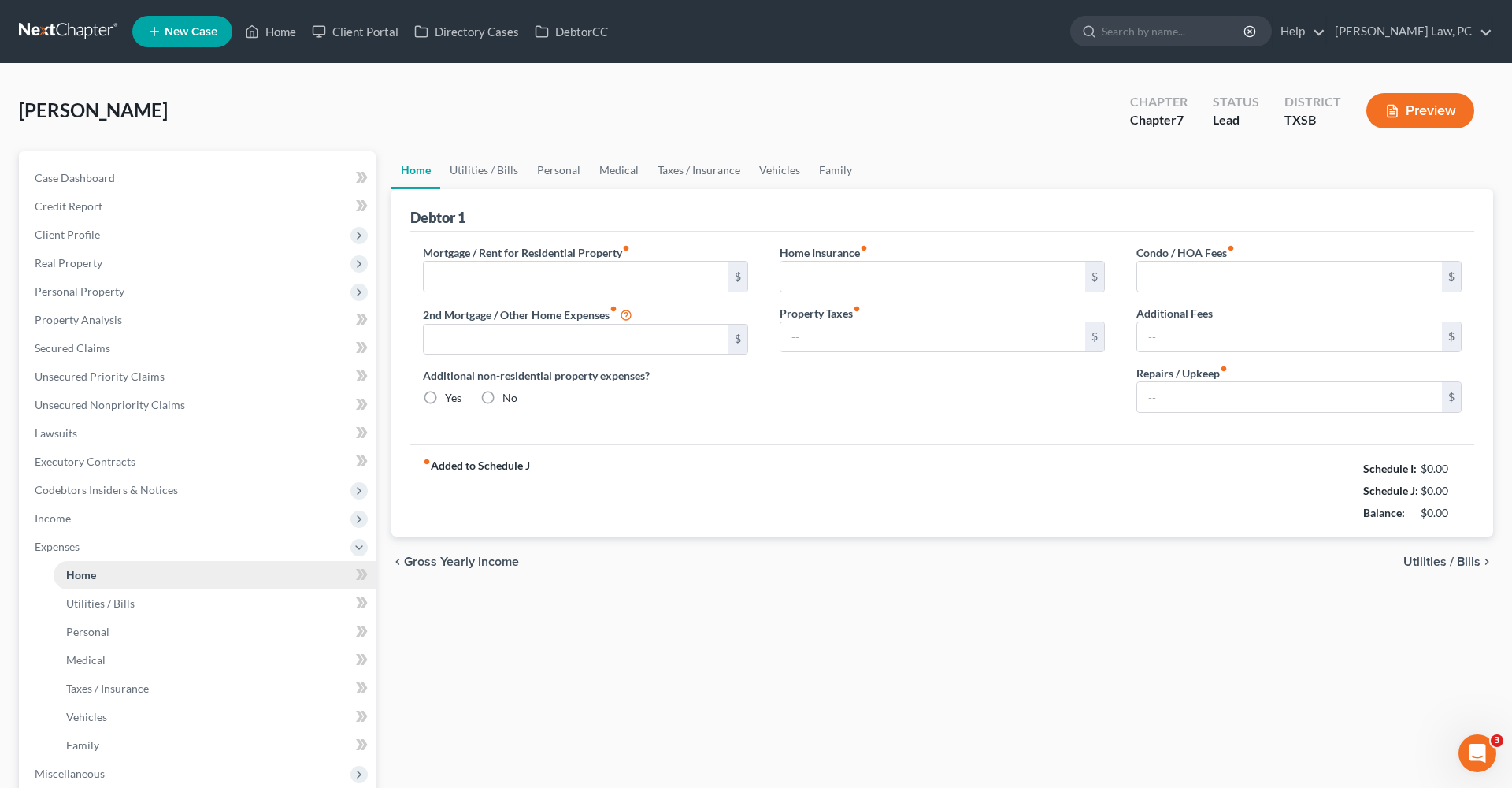
type input "0.00"
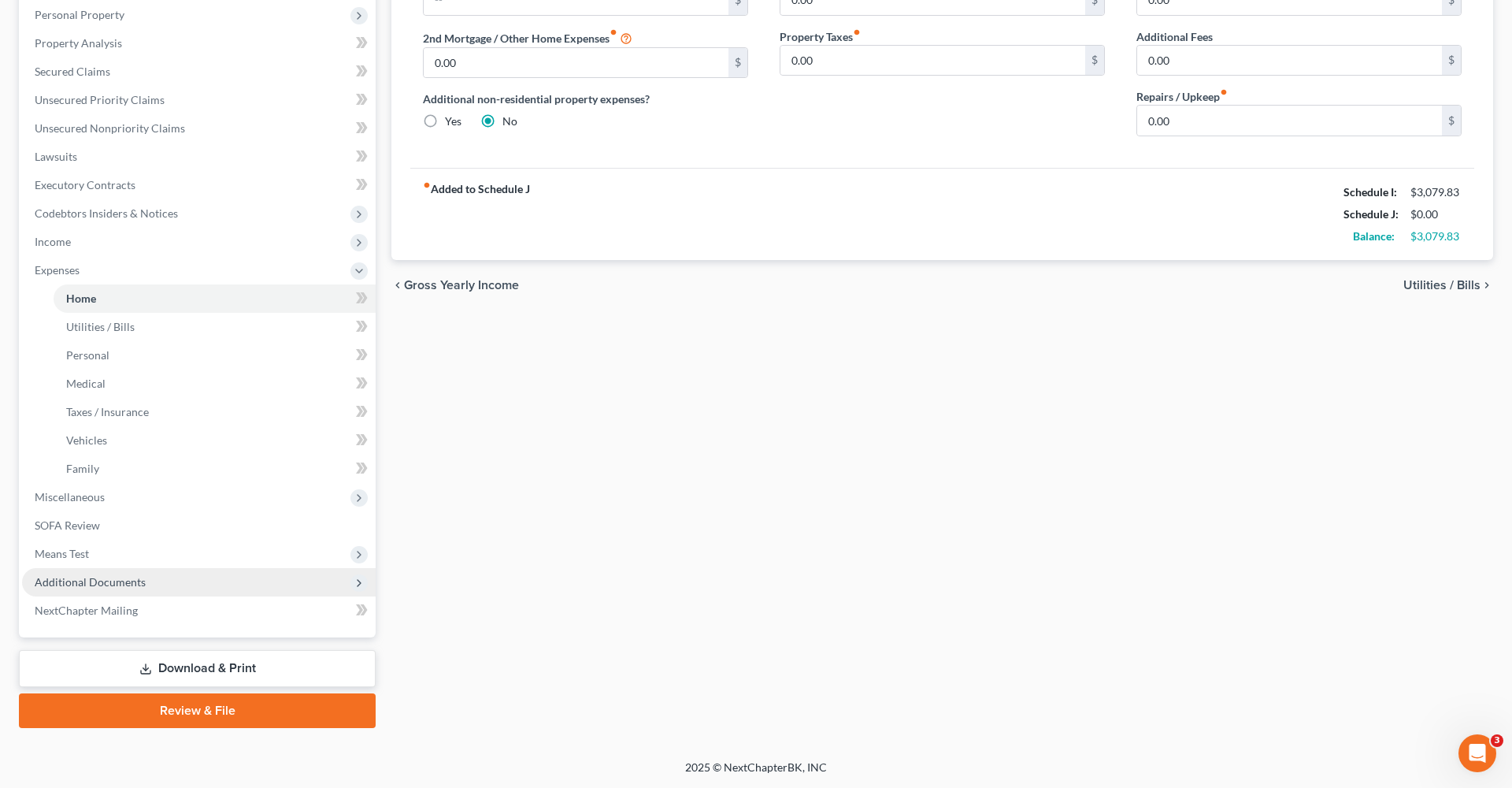
click at [113, 589] on span "Additional Documents" at bounding box center [199, 582] width 354 height 28
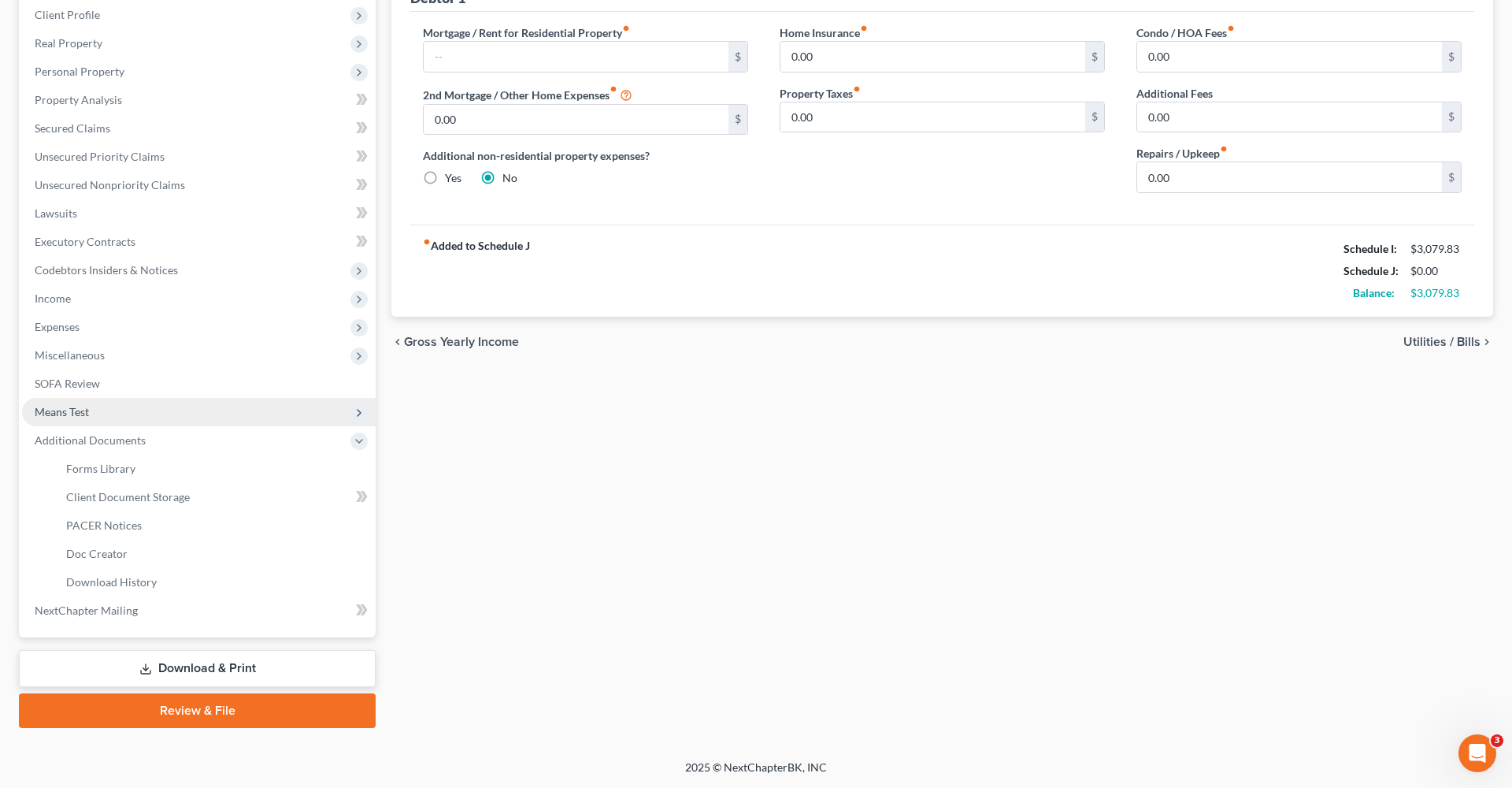
click at [143, 498] on span "Client Document Storage" at bounding box center [128, 497] width 123 height 13
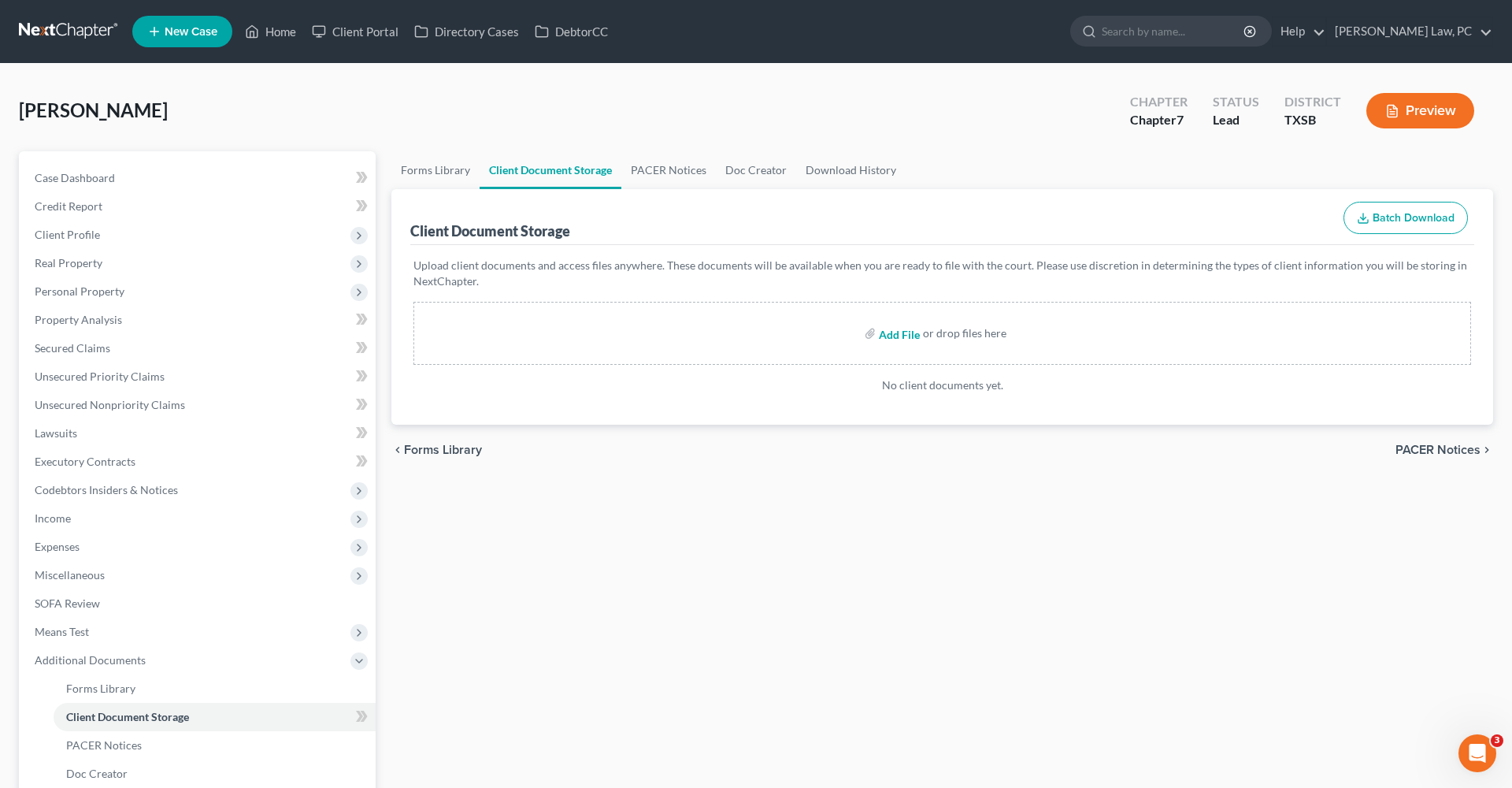
click at [900, 330] on input "file" at bounding box center [897, 333] width 38 height 28
type input "C:\fakepath\Mar 3 to Aug 31 Paystubs Jones_Aaron.pdf"
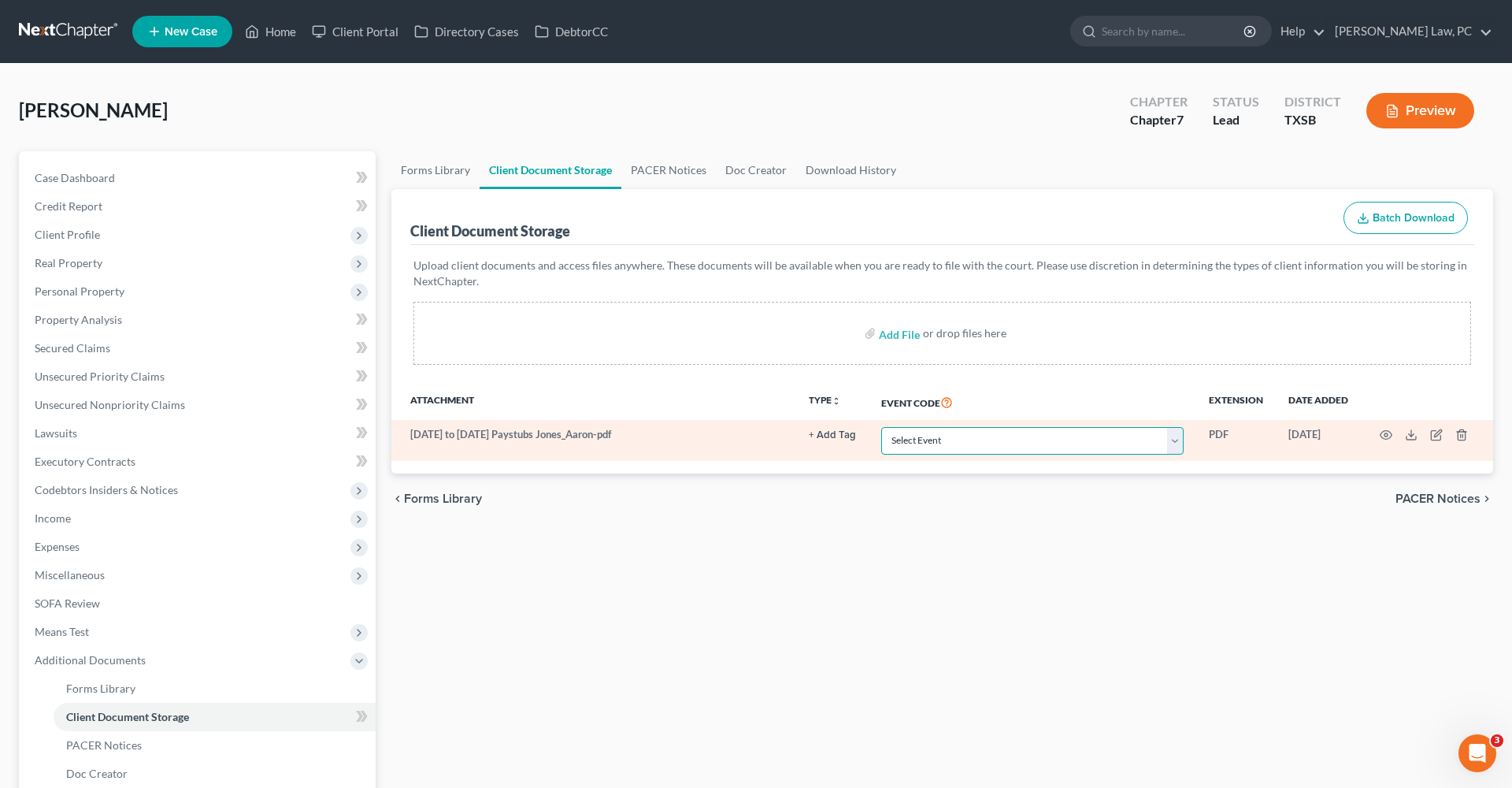
select select "39"
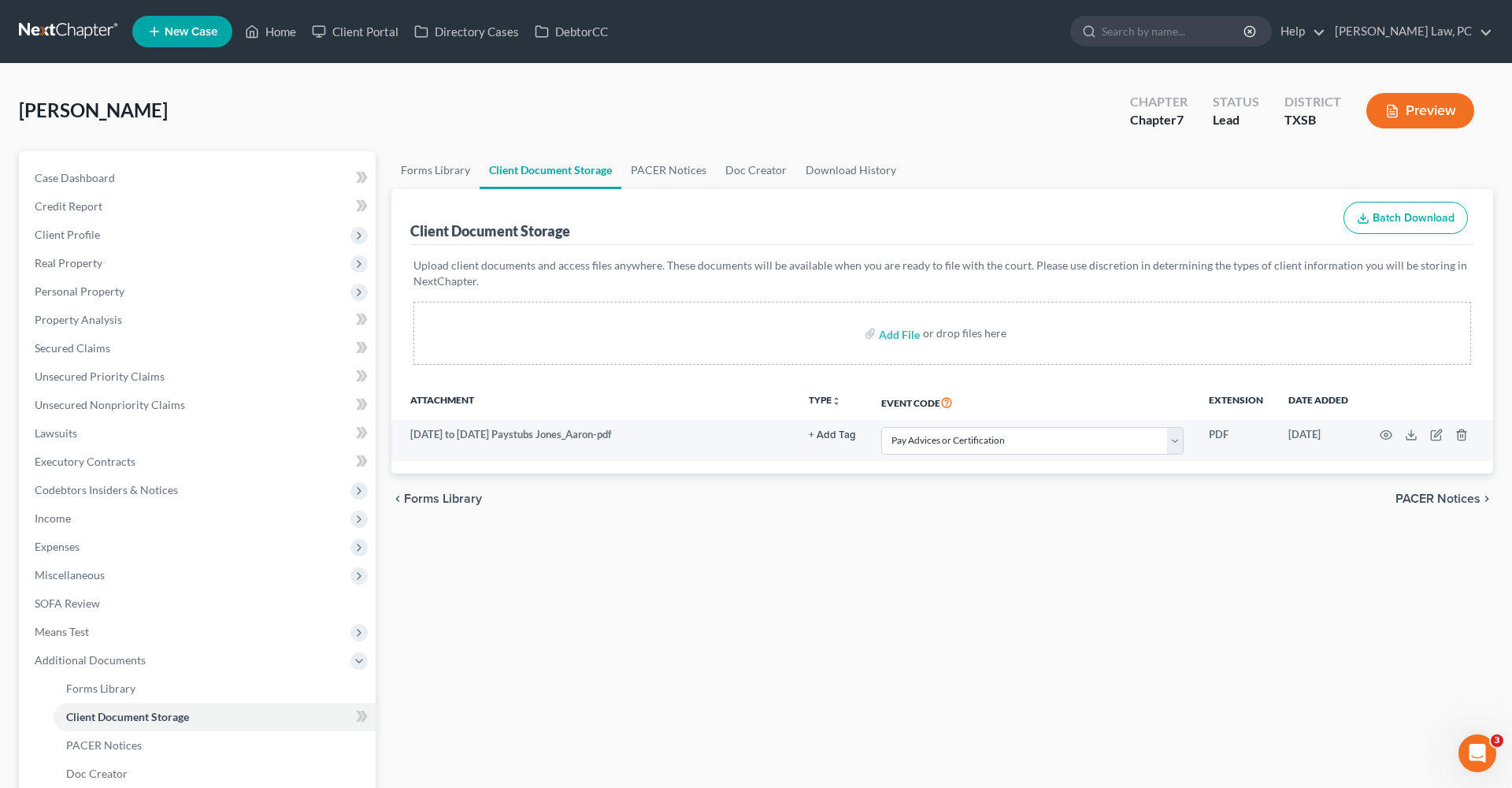
click at [811, 526] on div "Forms Library Client Document Storage PACER Notices Doc Creator Download Histor…" at bounding box center [942, 549] width 1117 height 796
click at [54, 442] on link "Lawsuits" at bounding box center [199, 433] width 354 height 28
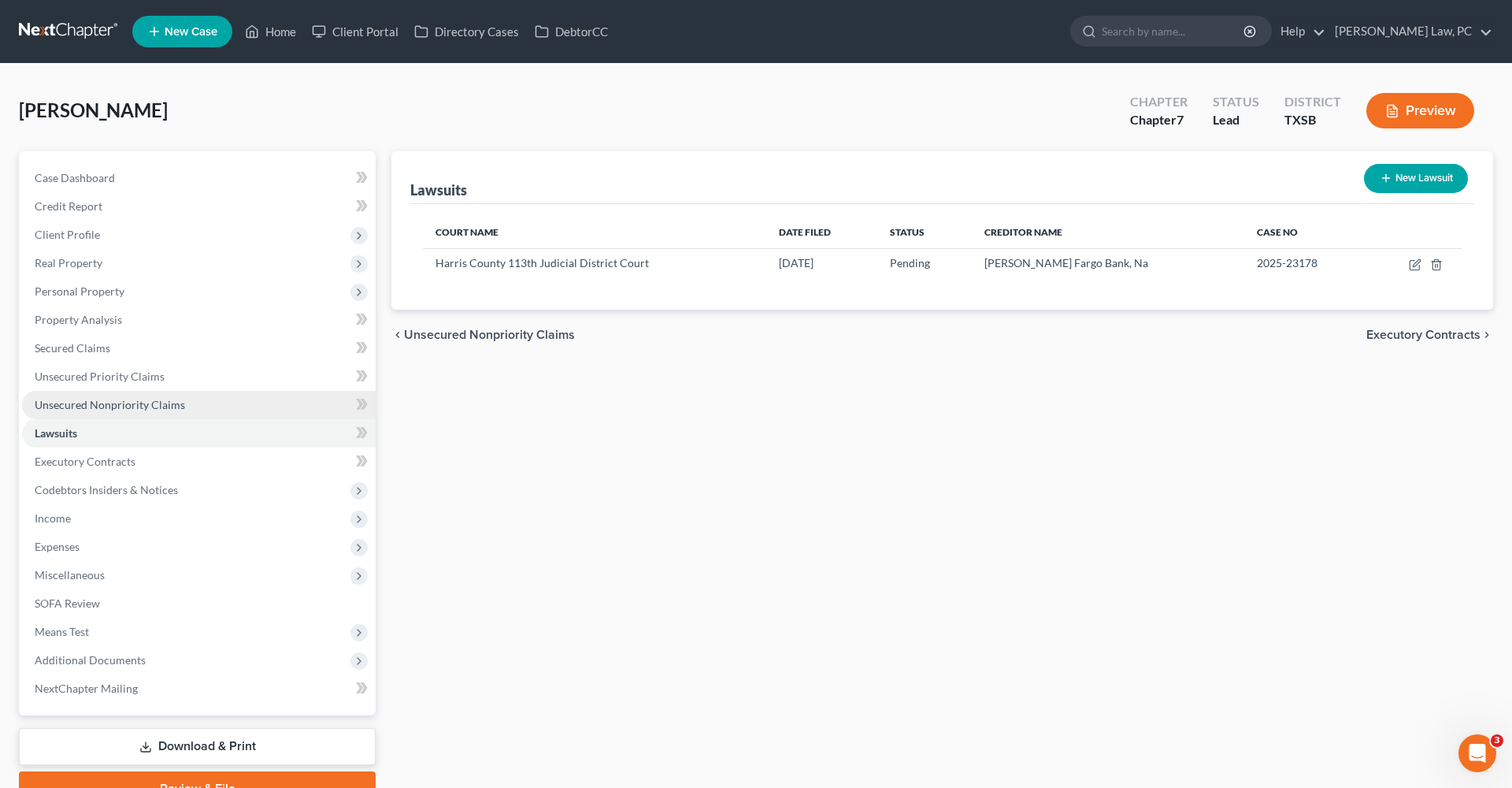
click at [105, 403] on span "Unsecured Nonpriority Claims" at bounding box center [110, 405] width 150 height 13
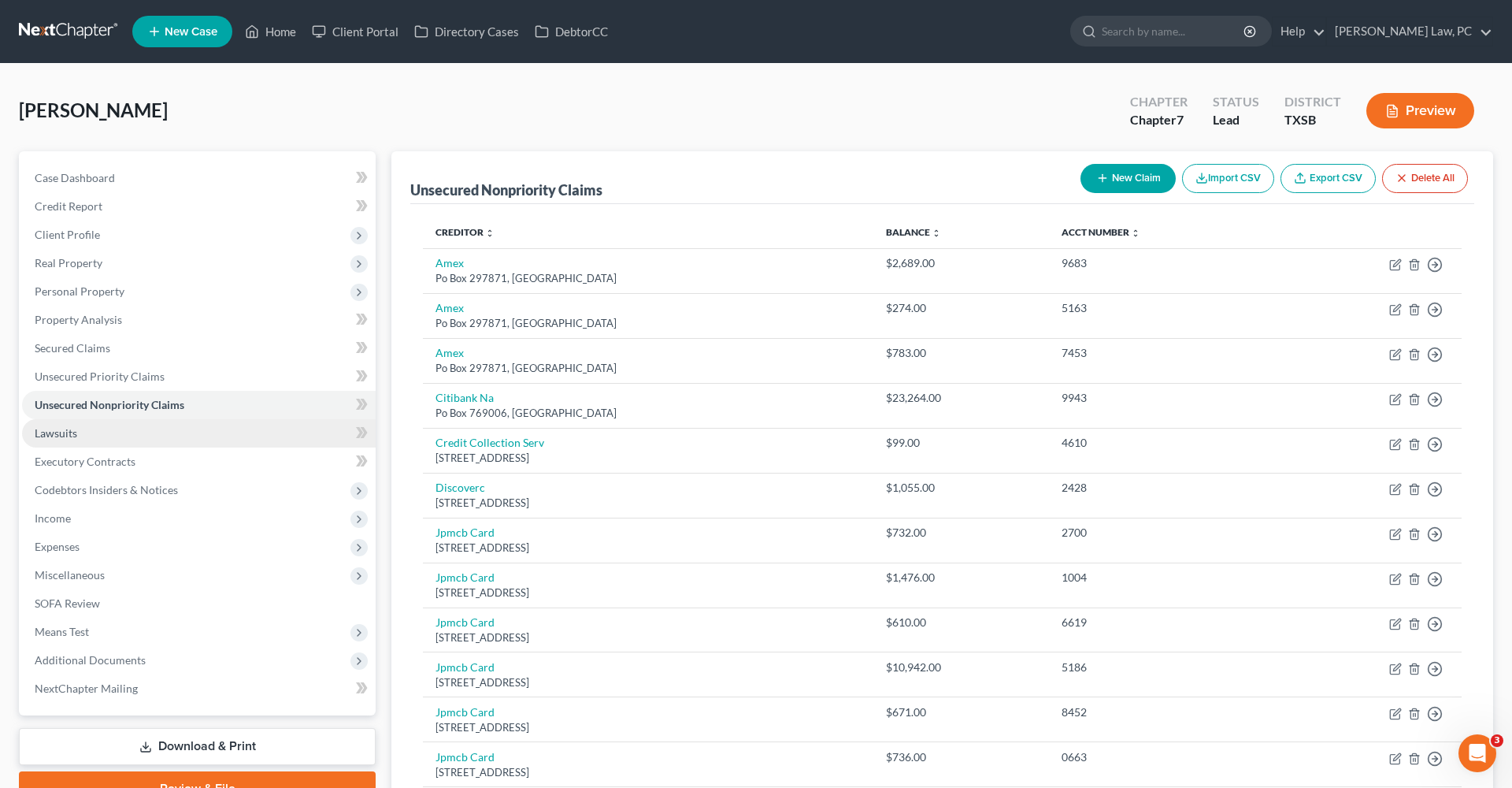
click at [57, 433] on span "Lawsuits" at bounding box center [56, 433] width 43 height 13
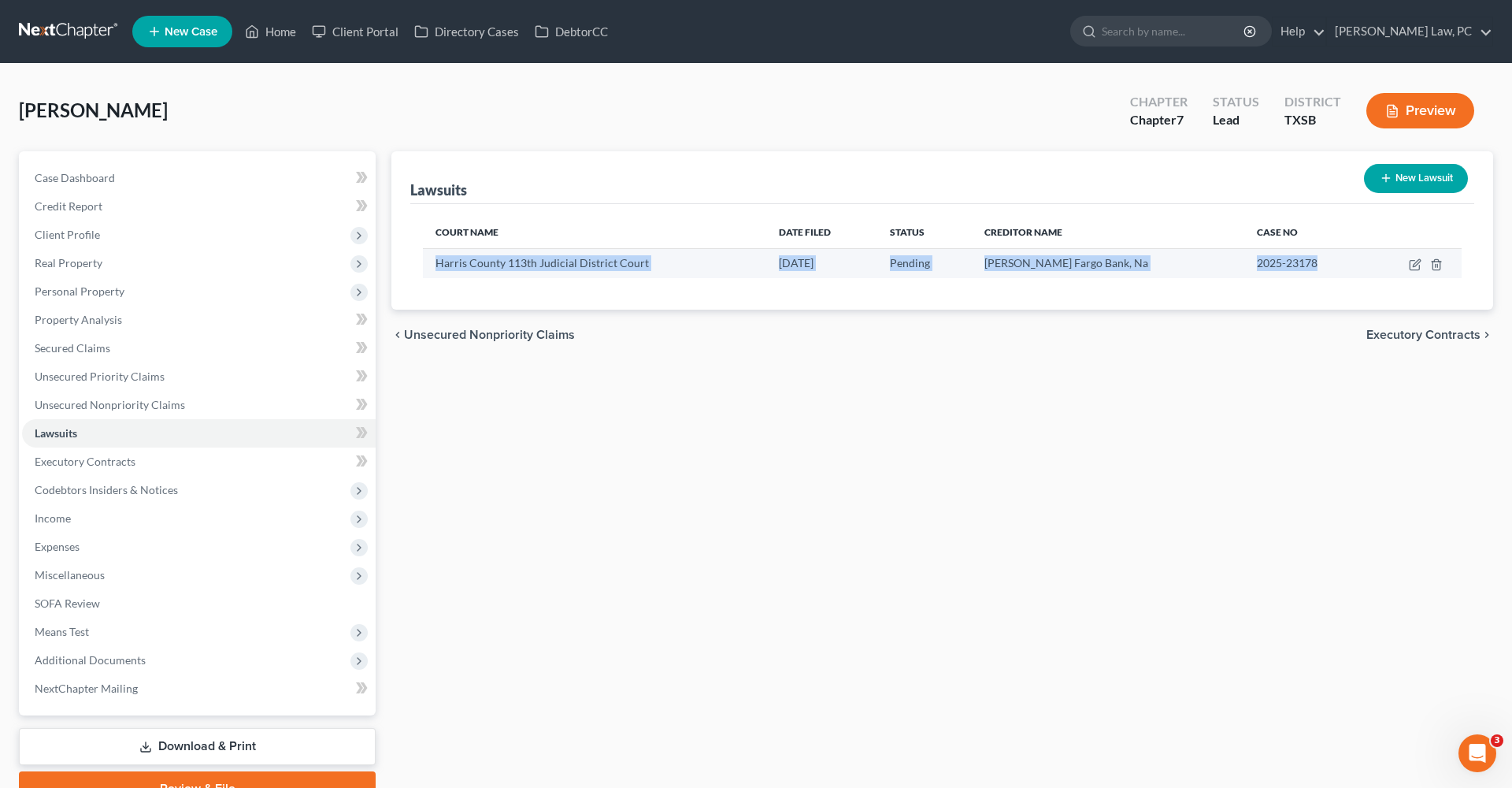
drag, startPoint x: 434, startPoint y: 268, endPoint x: 1268, endPoint y: 271, distance: 834.0
click at [1268, 272] on tr "Harris County 113th Judicial District Court 04/03/2025 Pending Wells Fargo Bank…" at bounding box center [942, 263] width 1039 height 30
copy tr "Harris County 113th Judicial District Court 04/03/2025 Pending Wells Fargo Bank…"
click at [42, 350] on span "Secured Claims" at bounding box center [73, 348] width 76 height 13
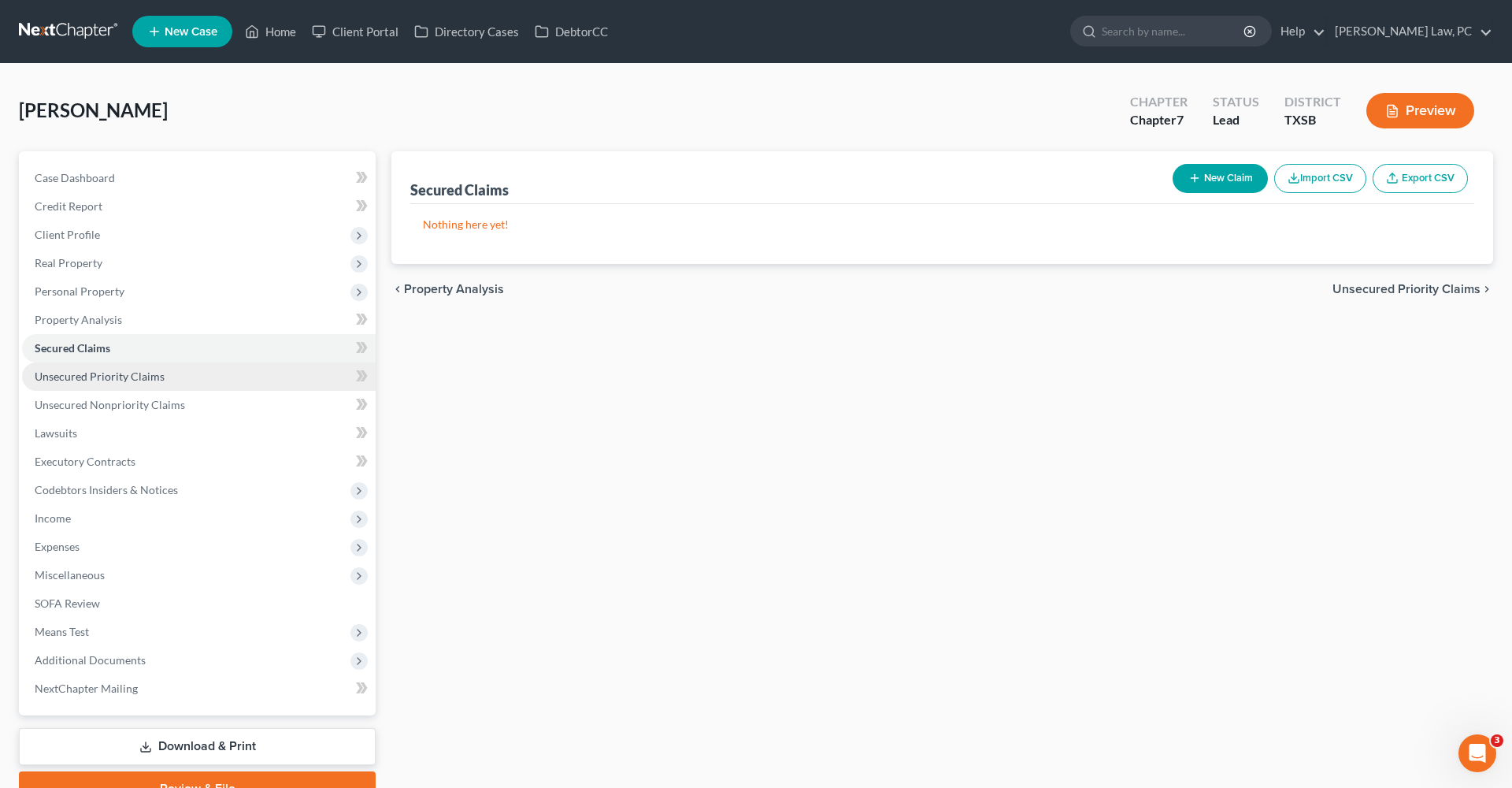
click at [60, 373] on span "Unsecured Priority Claims" at bounding box center [100, 376] width 130 height 13
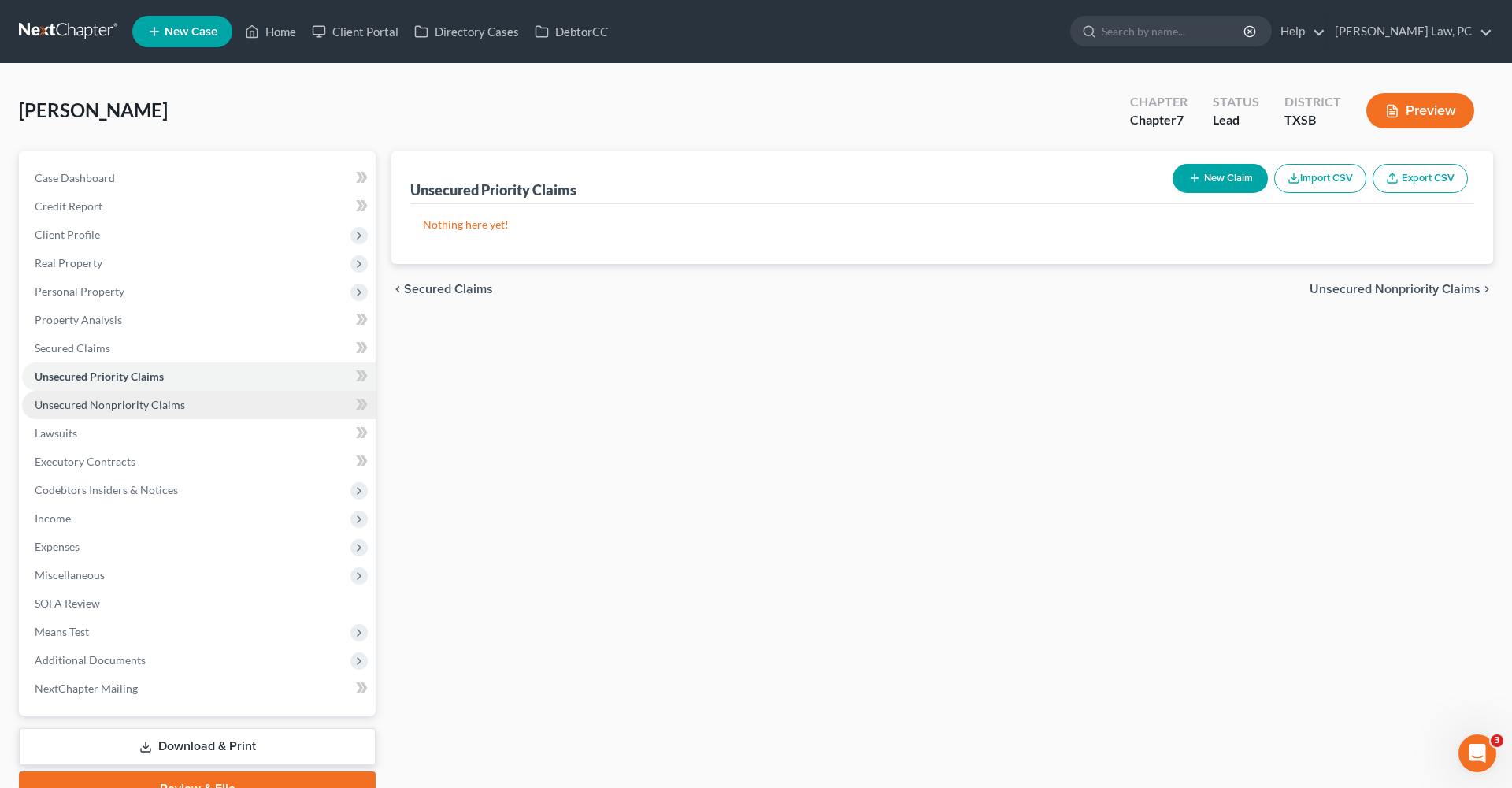
click at [86, 412] on link "Unsecured Nonpriority Claims" at bounding box center [199, 405] width 354 height 28
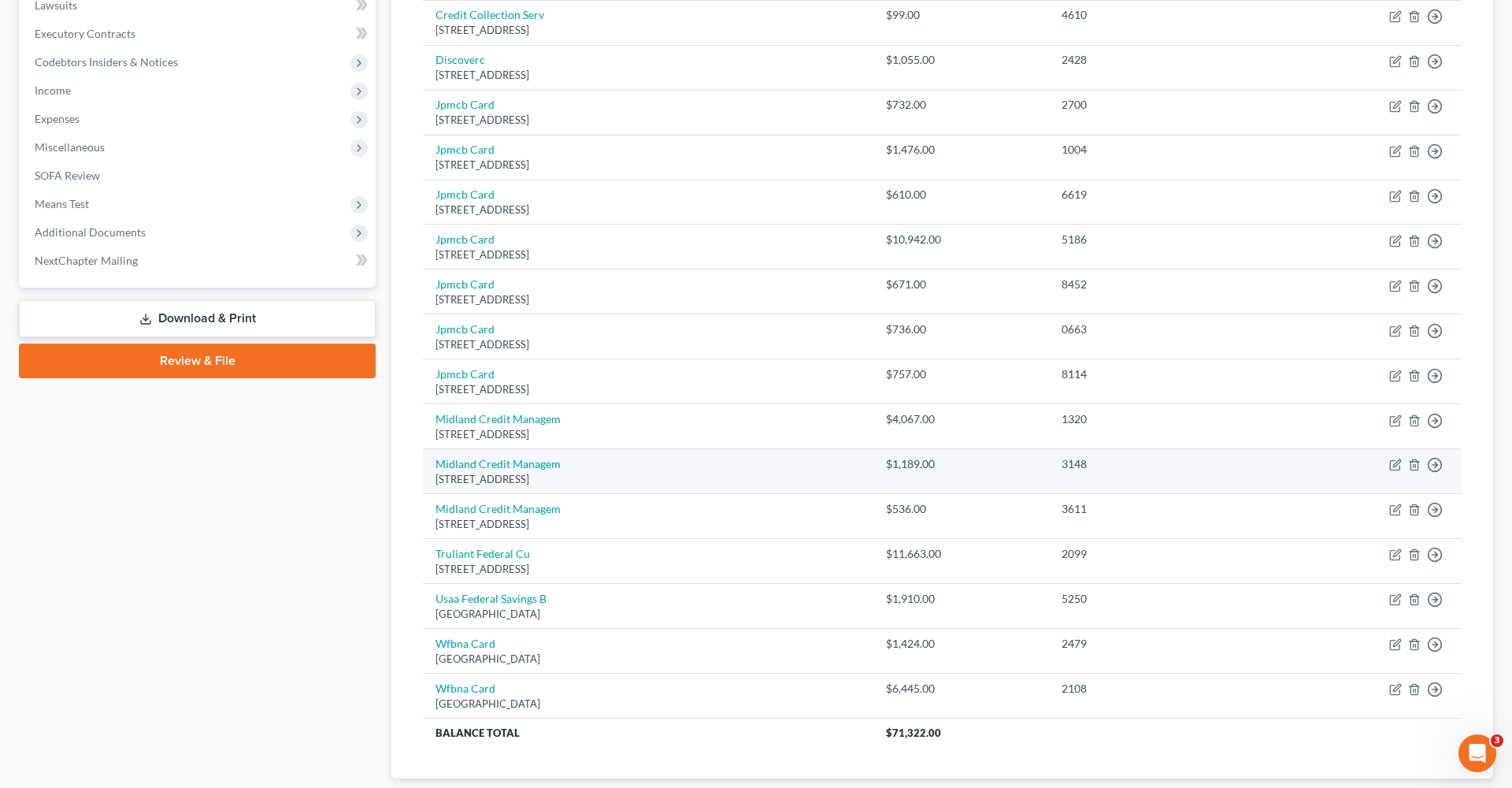
scroll to position [467, 0]
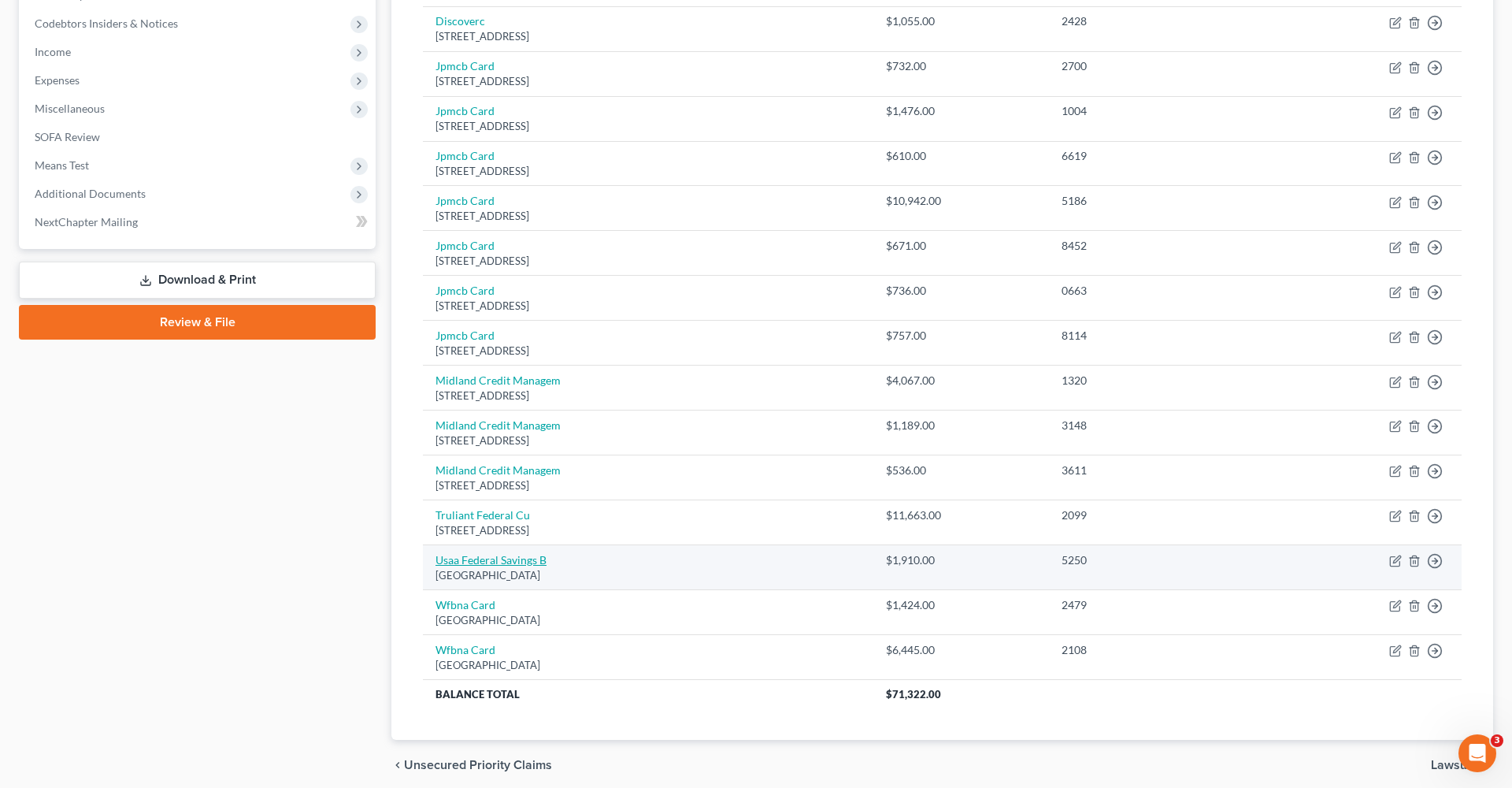
click at [483, 558] on link "Usaa Federal Savings B" at bounding box center [491, 560] width 111 height 13
select select "45"
select select "2"
select select "0"
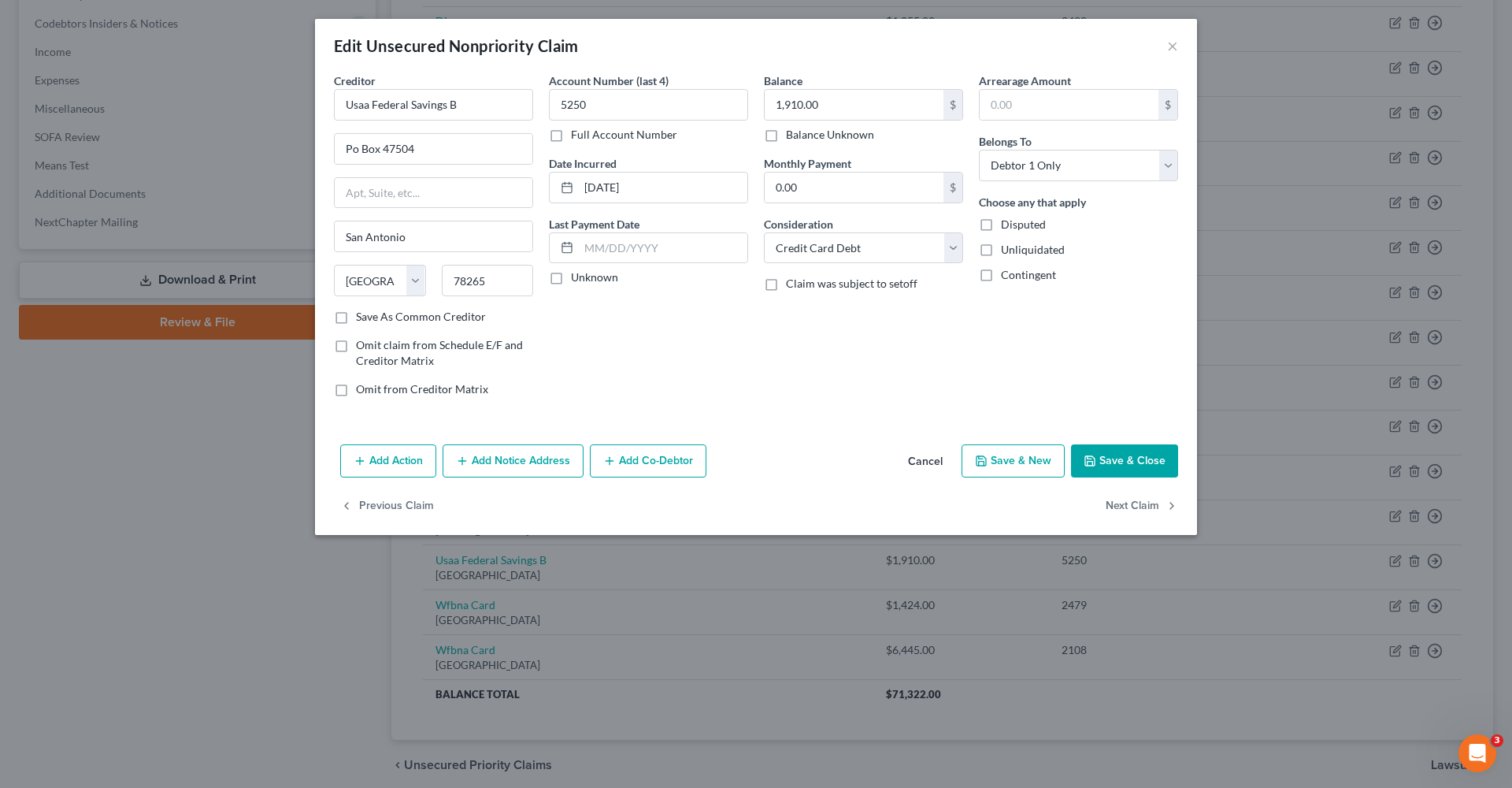
click at [1160, 456] on button "Save & Close" at bounding box center [1125, 461] width 107 height 33
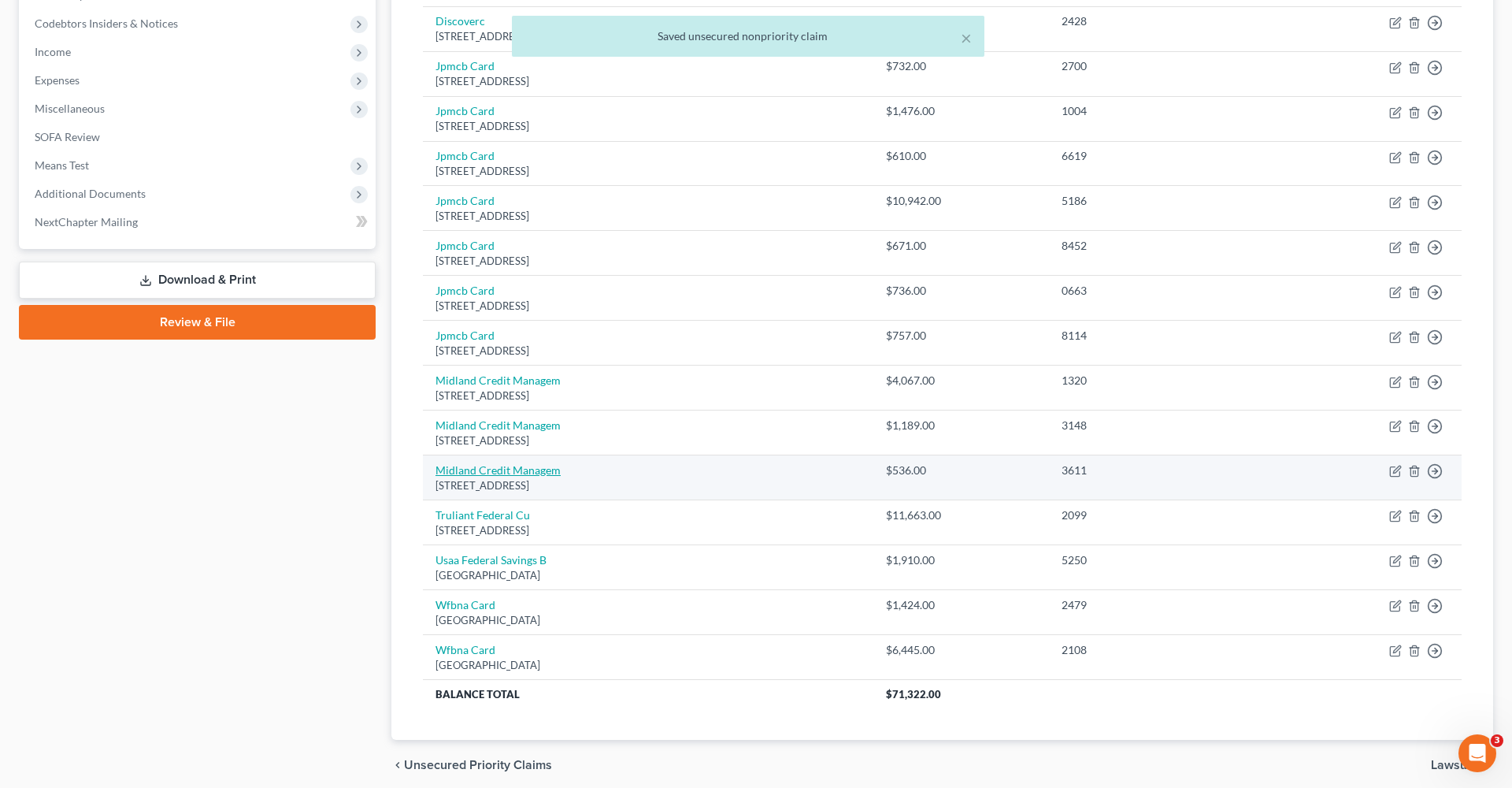
click at [531, 463] on link "Midland Credit Managem" at bounding box center [498, 470] width 125 height 13
select select "23"
select select "0"
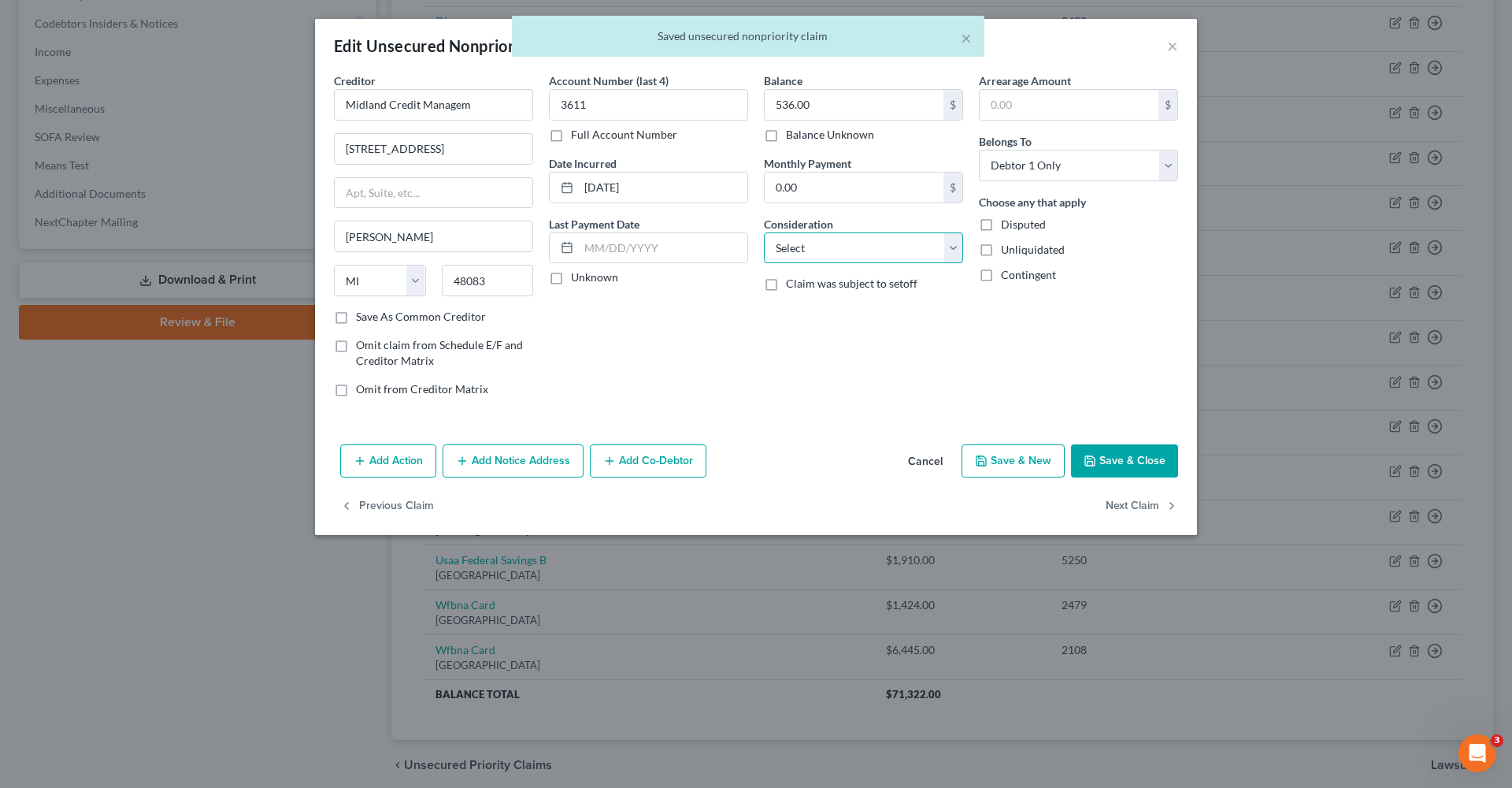
select select "1"
click at [386, 321] on label "Save As Common Creditor" at bounding box center [421, 316] width 130 height 16
click at [372, 319] on input "Save As Common Creditor" at bounding box center [367, 314] width 10 height 10
click at [1156, 465] on button "Save & Close" at bounding box center [1125, 461] width 107 height 33
checkbox input "false"
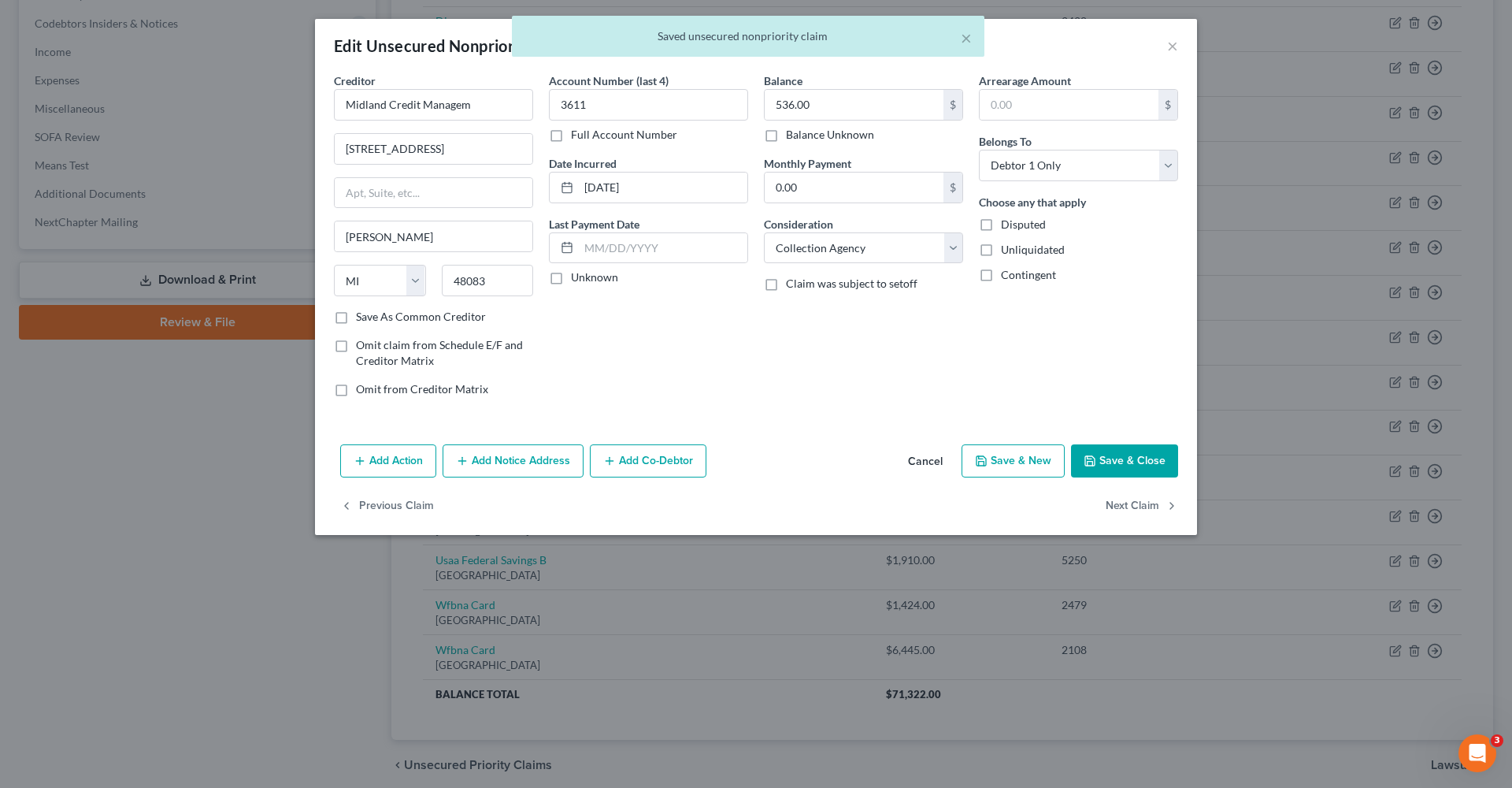
type input "0"
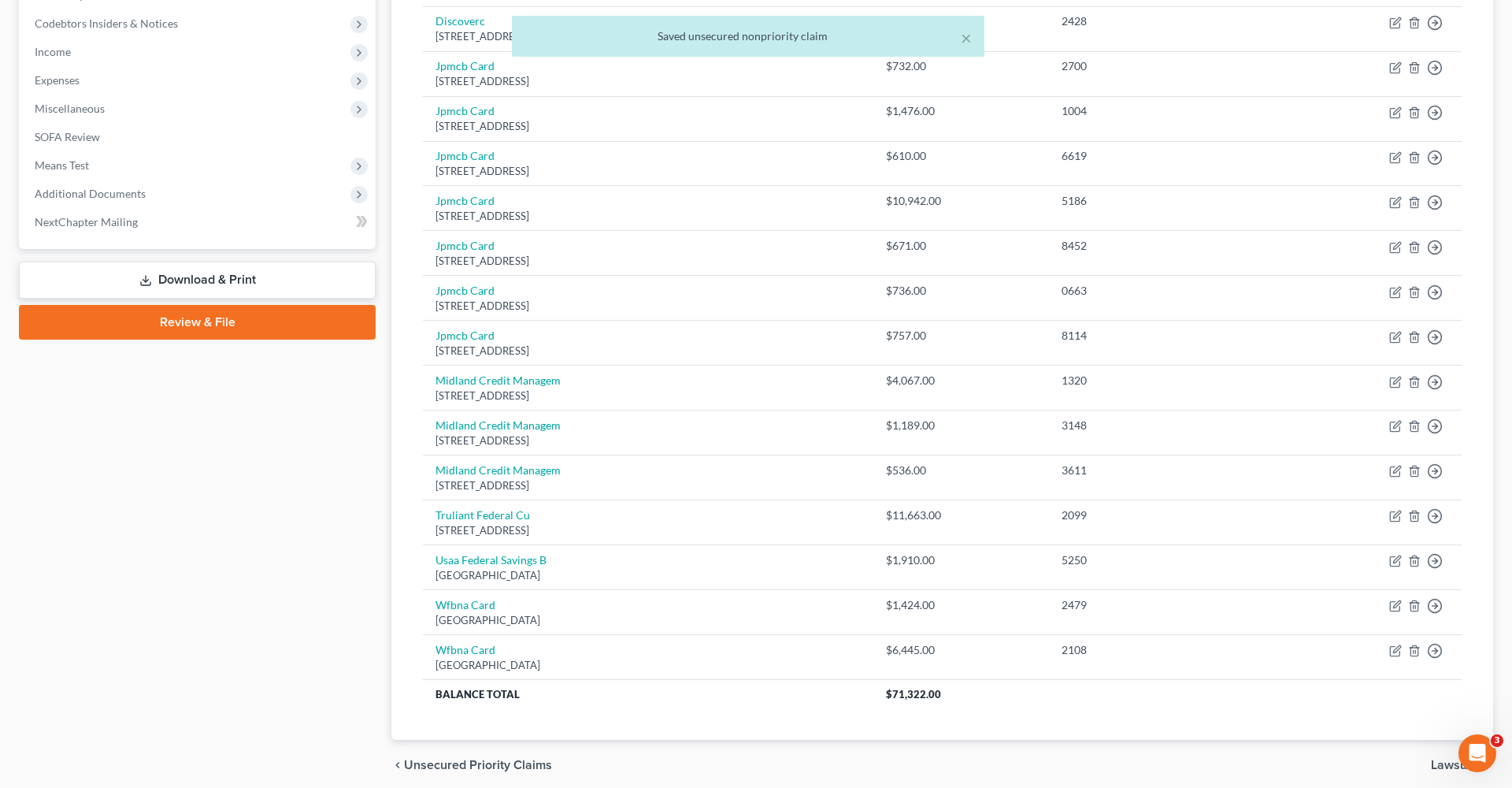
scroll to position [420, 0]
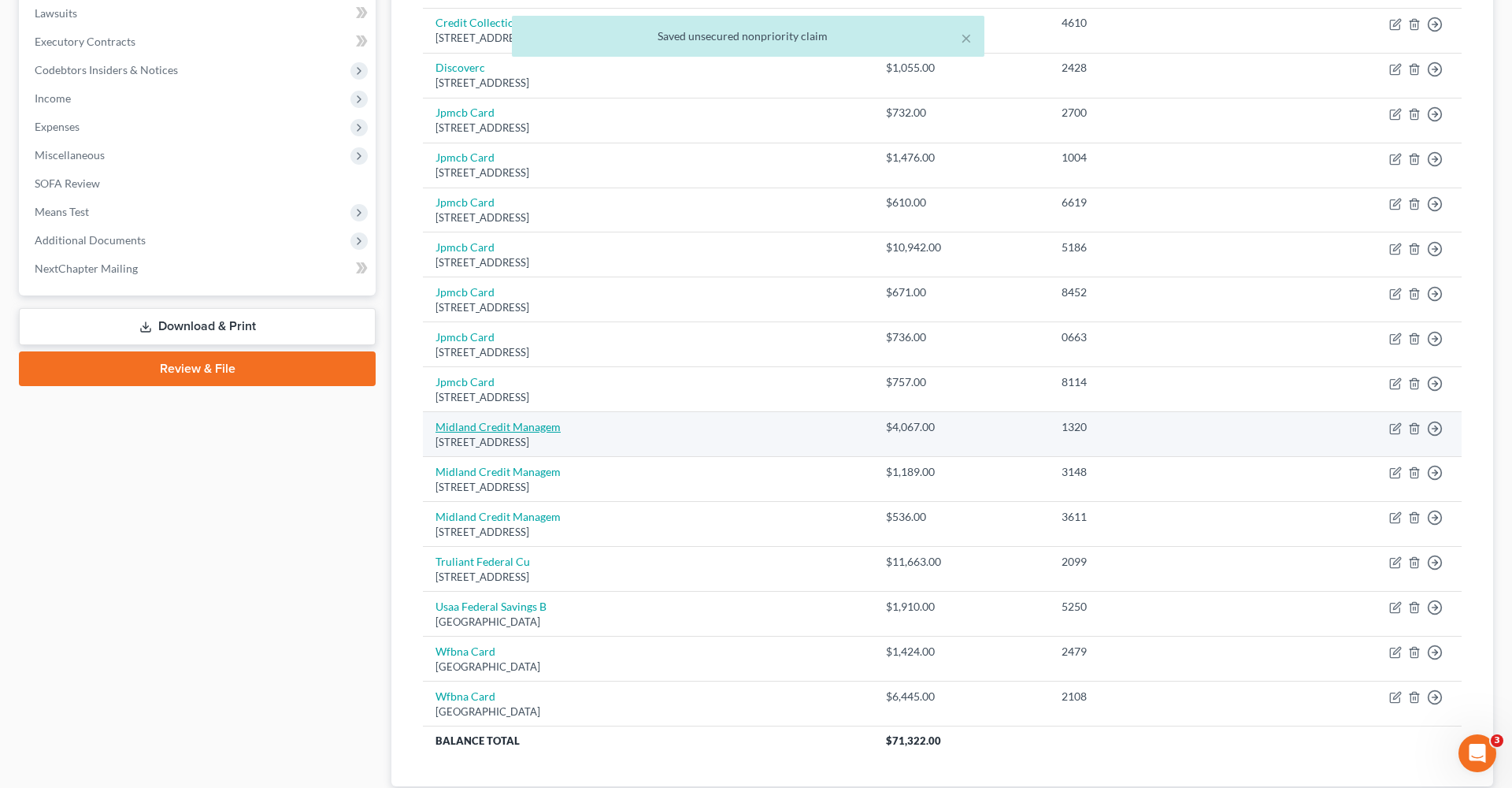
click at [517, 420] on link "Midland Credit Managem" at bounding box center [498, 427] width 125 height 13
select select "23"
select select "0"
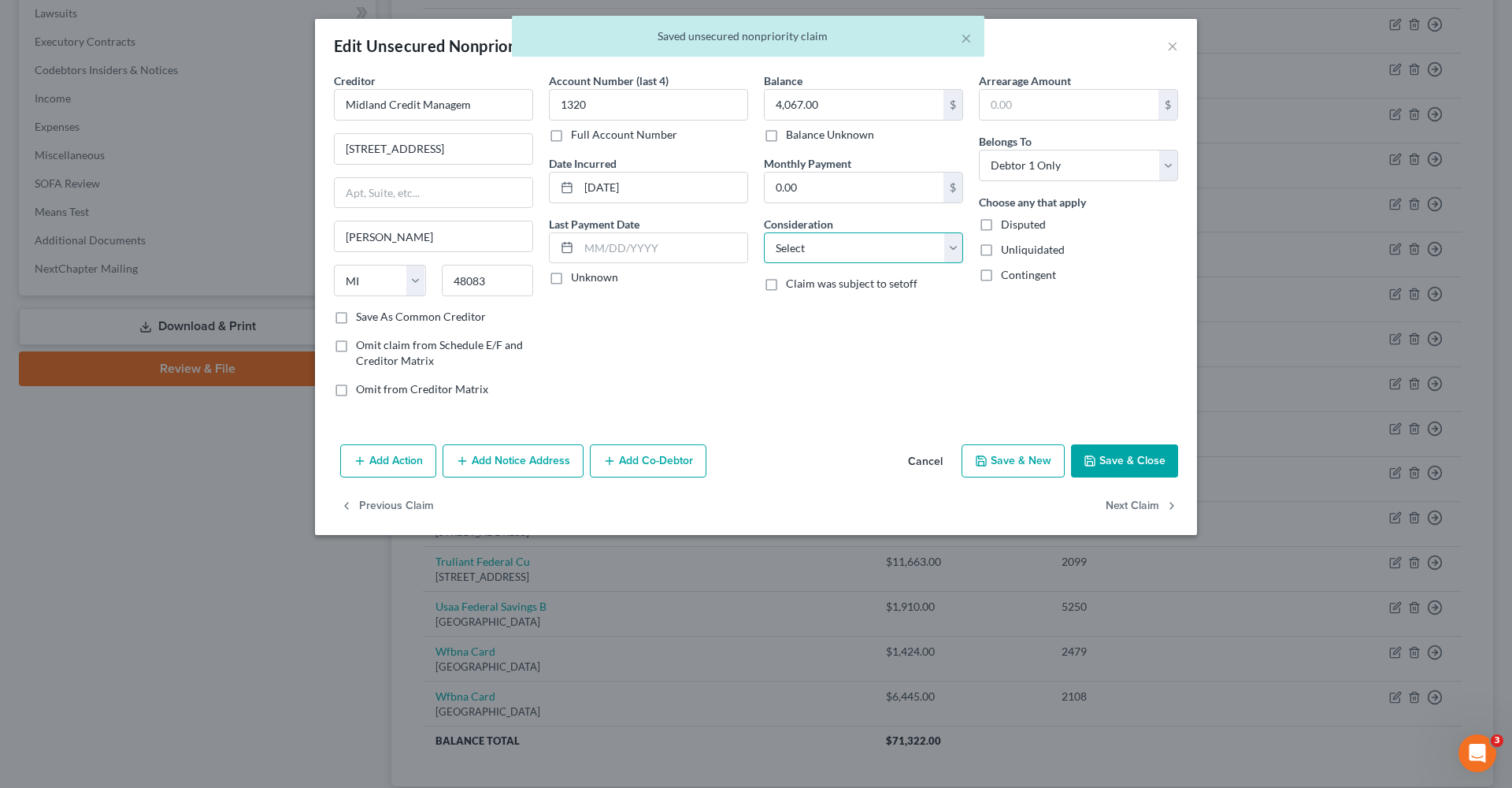
select select "1"
click at [394, 316] on label "Save As Common Creditor" at bounding box center [421, 316] width 130 height 16
click at [372, 316] on input "Save As Common Creditor" at bounding box center [367, 314] width 10 height 10
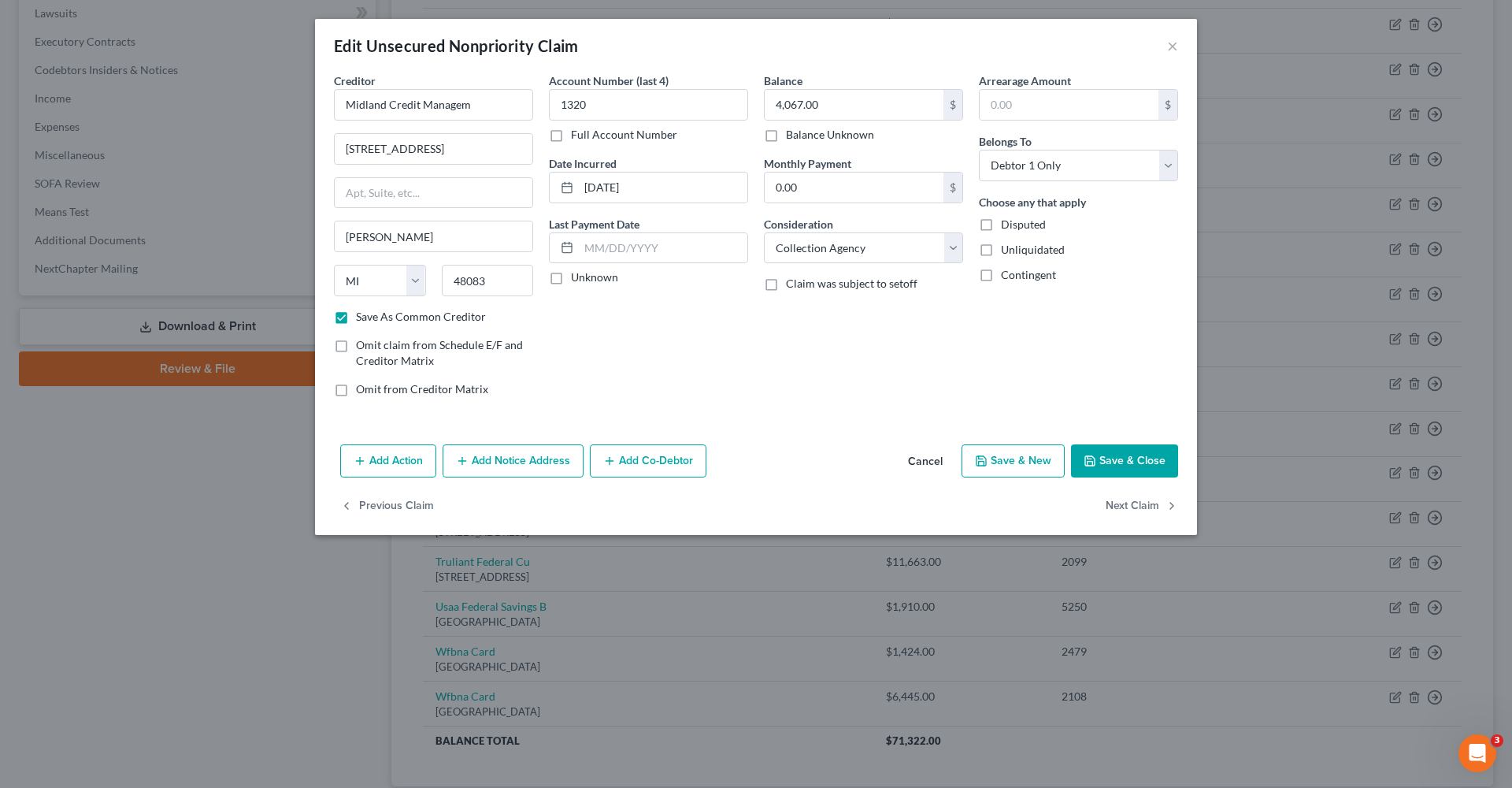
click at [1147, 462] on button "Save & Close" at bounding box center [1125, 461] width 107 height 33
checkbox input "false"
type input "0"
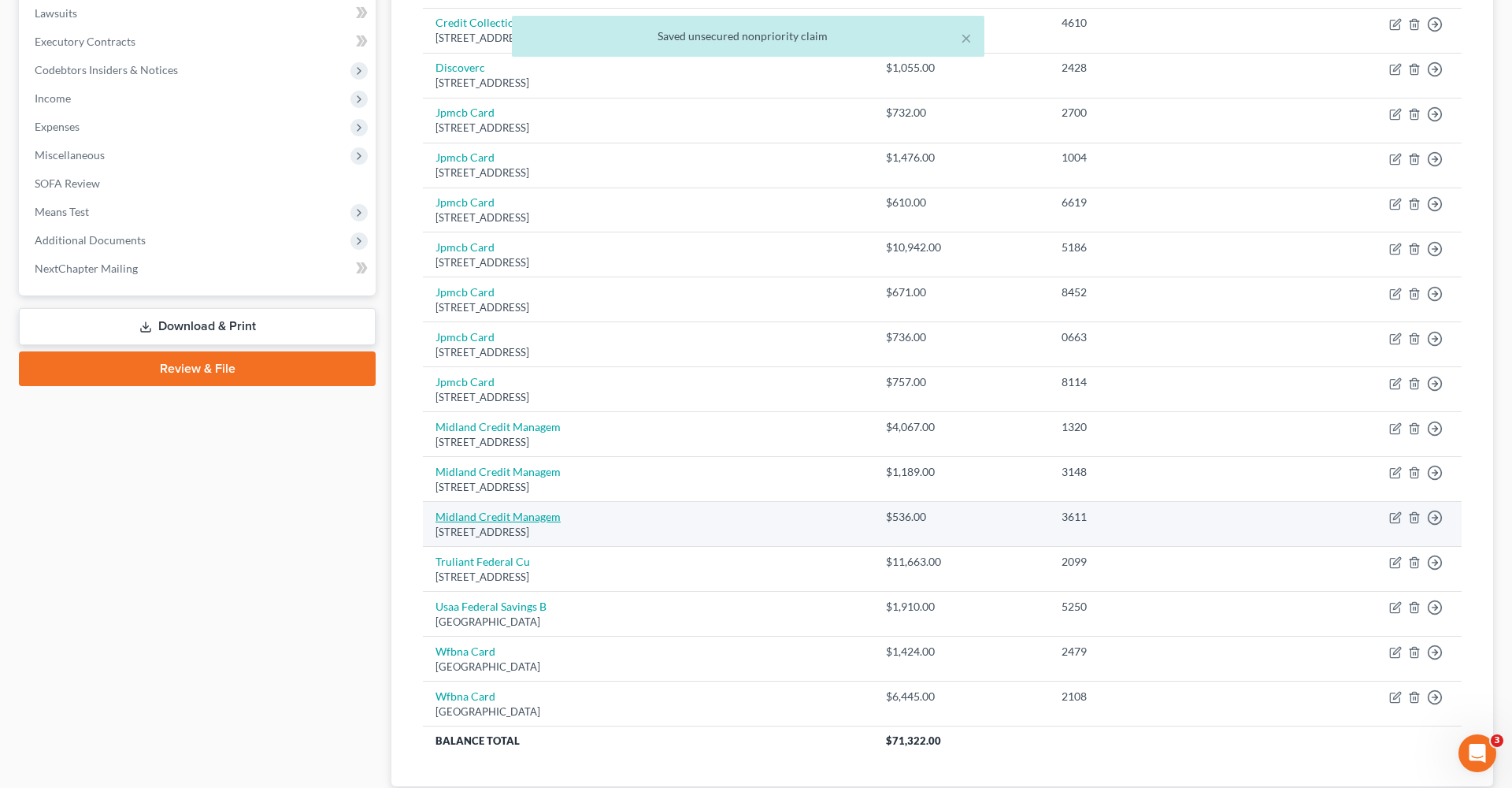
click at [493, 511] on link "Midland Credit Managem" at bounding box center [498, 517] width 125 height 13
select select "23"
select select "1"
select select "0"
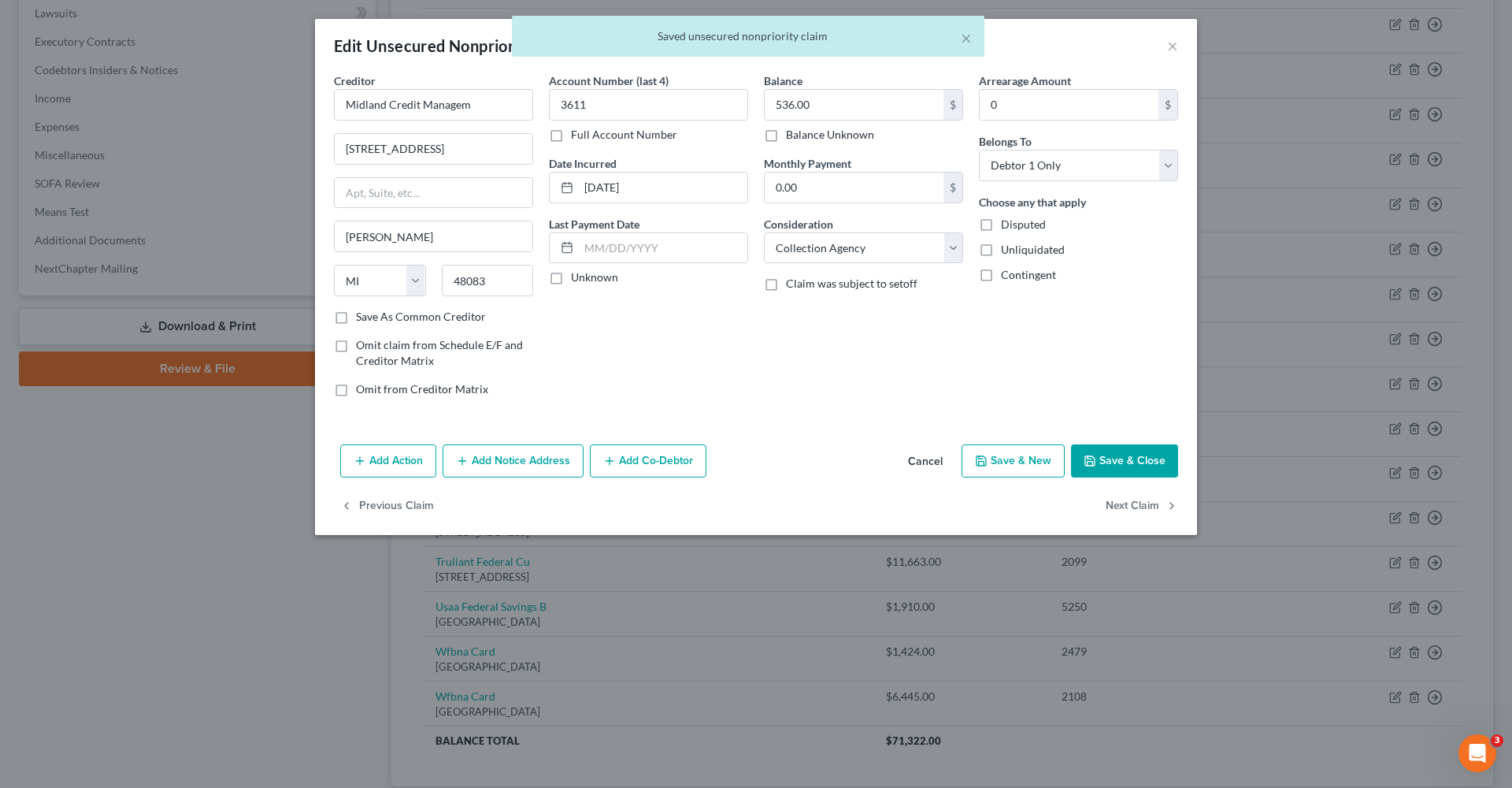
click at [1128, 456] on button "Save & Close" at bounding box center [1125, 461] width 107 height 33
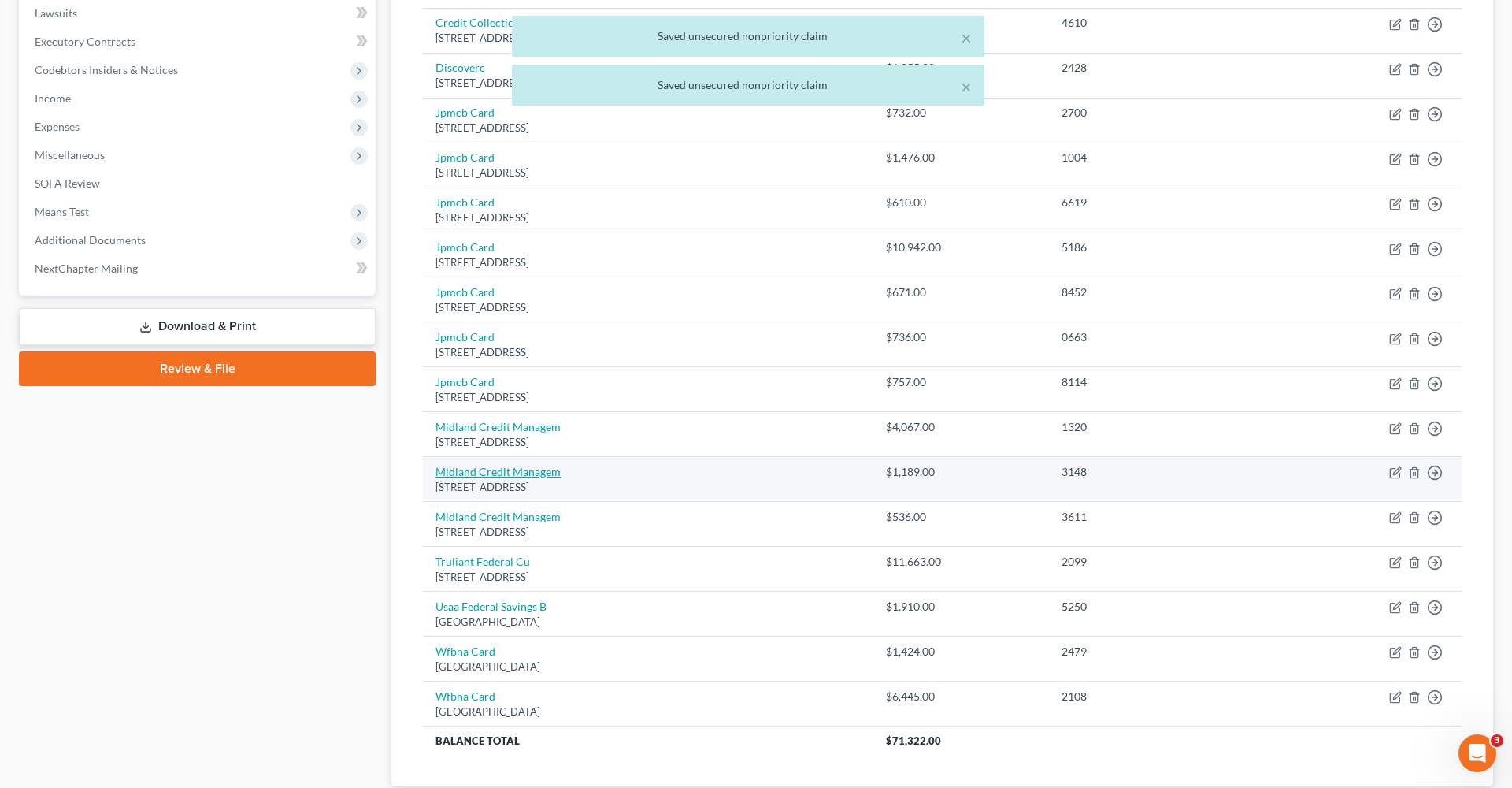
click at [525, 465] on link "Midland Credit Managem" at bounding box center [498, 472] width 125 height 13
select select "23"
select select "0"
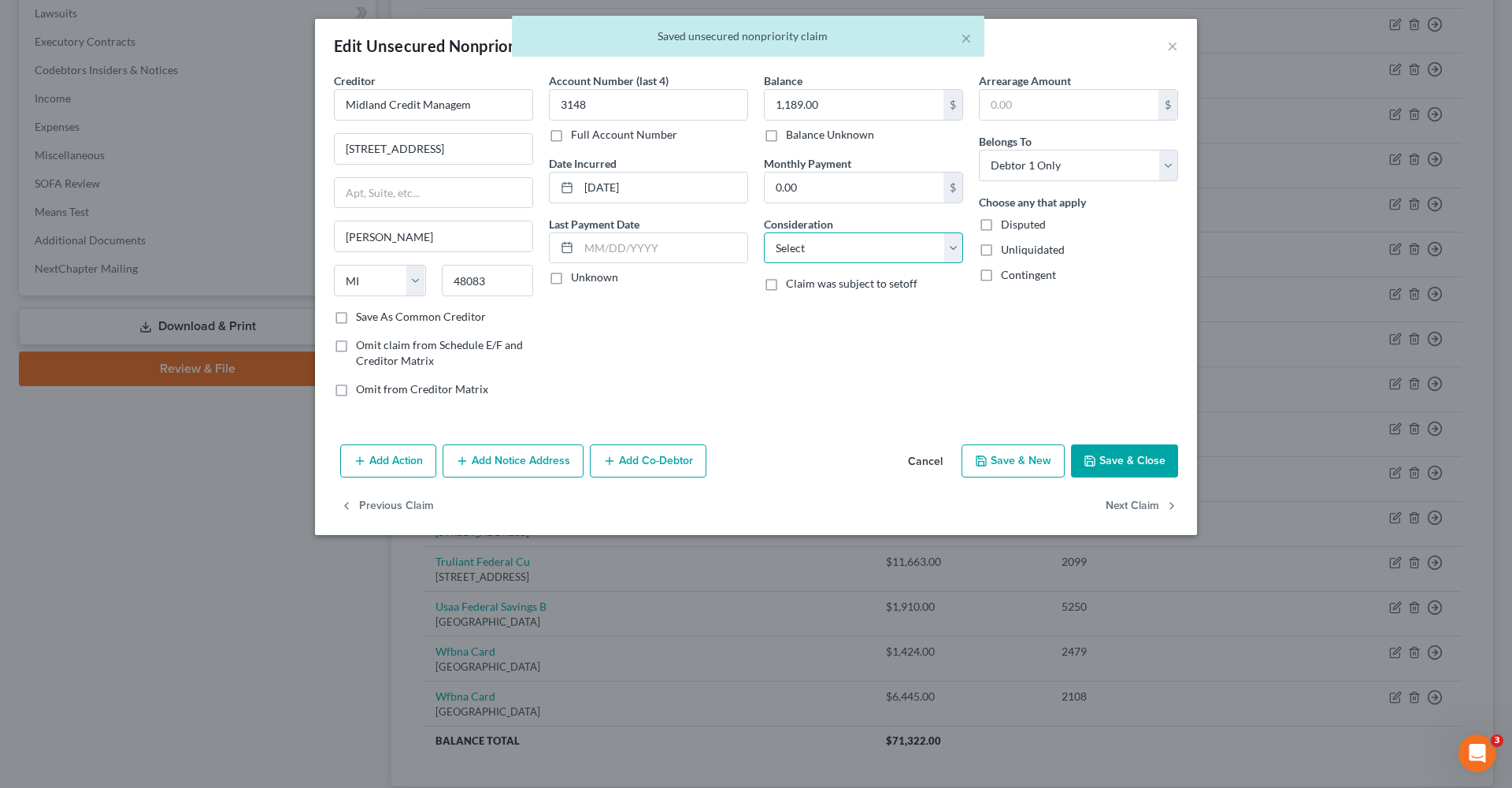
select select "1"
click at [1118, 457] on button "Save & Close" at bounding box center [1125, 461] width 107 height 33
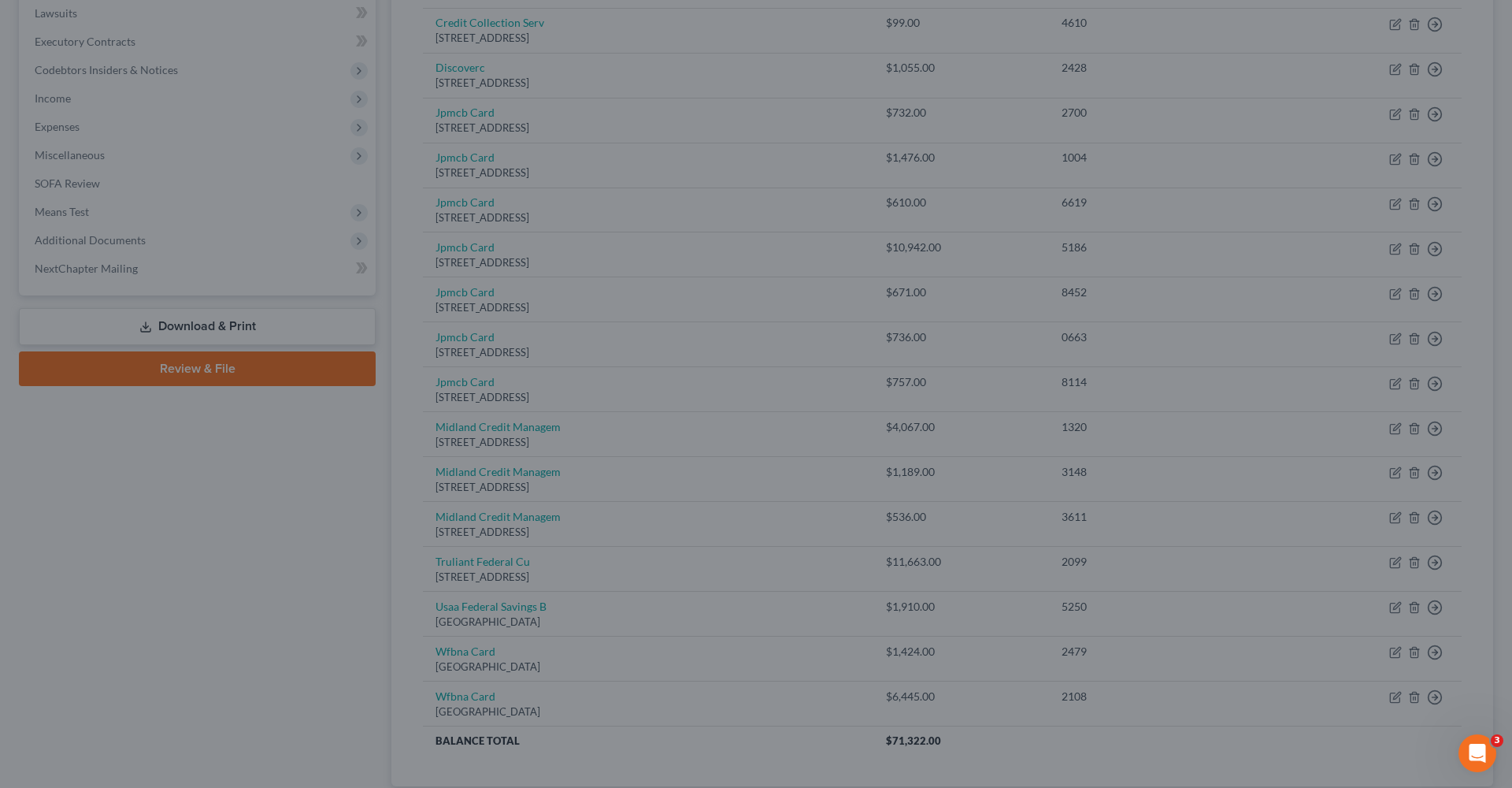
type input "0"
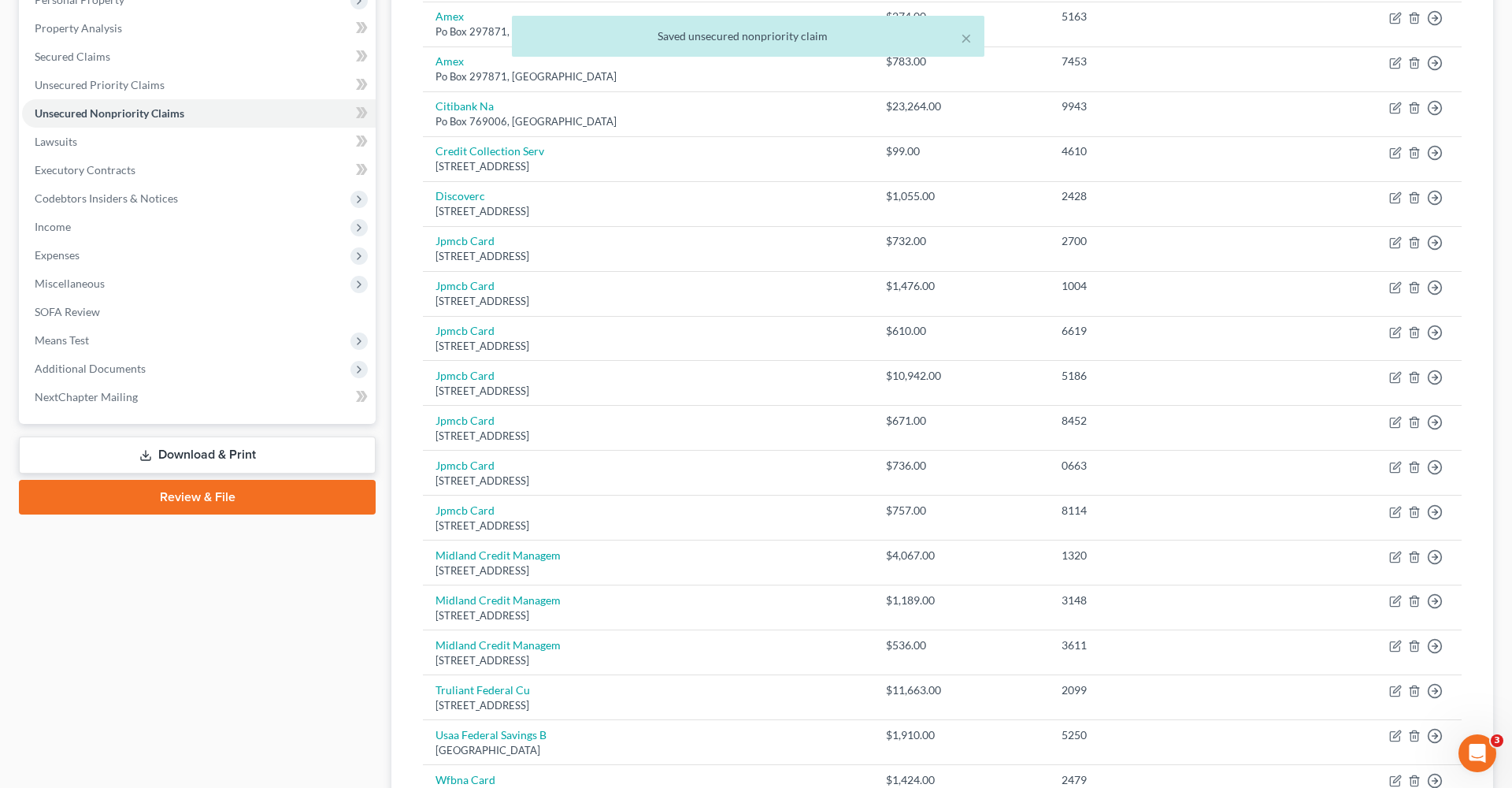
scroll to position [290, 0]
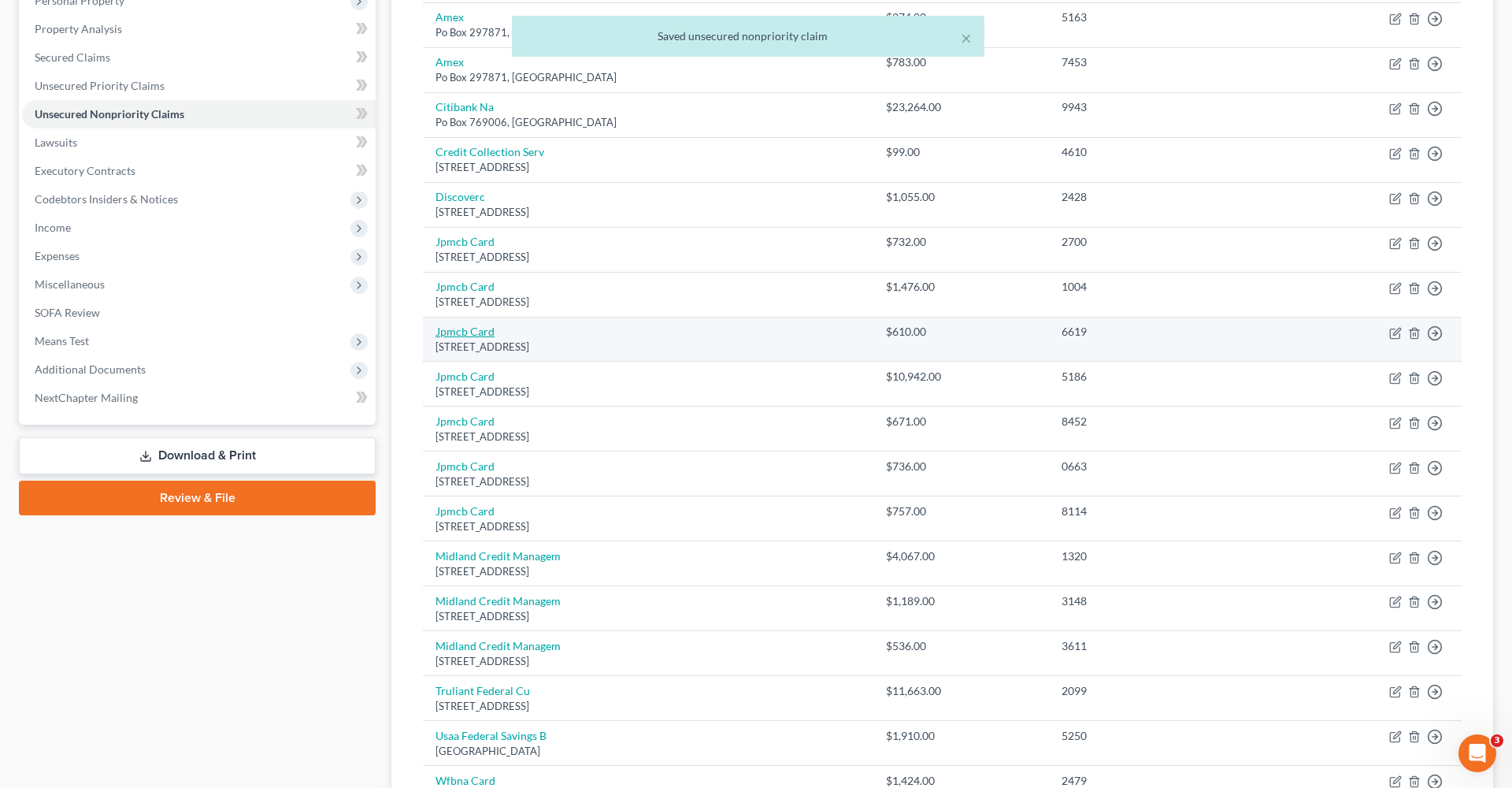
click at [469, 330] on link "Jpmcb Card" at bounding box center [465, 331] width 59 height 13
select select "7"
select select "0"
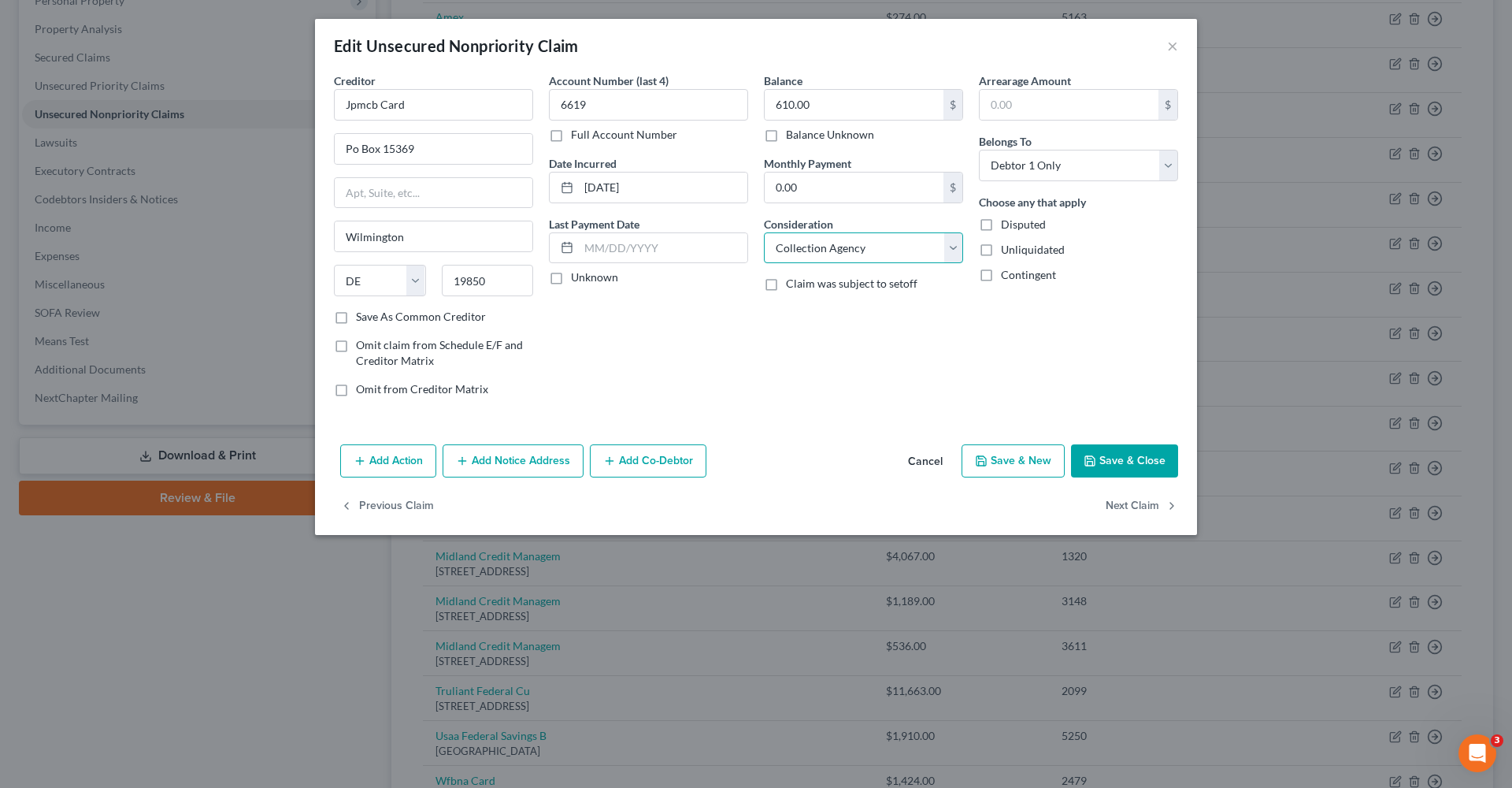
select select "2"
click at [460, 310] on label "Save As Common Creditor" at bounding box center [421, 316] width 130 height 16
click at [372, 310] on input "Save As Common Creditor" at bounding box center [367, 314] width 10 height 10
click at [1128, 462] on button "Save & Close" at bounding box center [1125, 461] width 107 height 33
checkbox input "false"
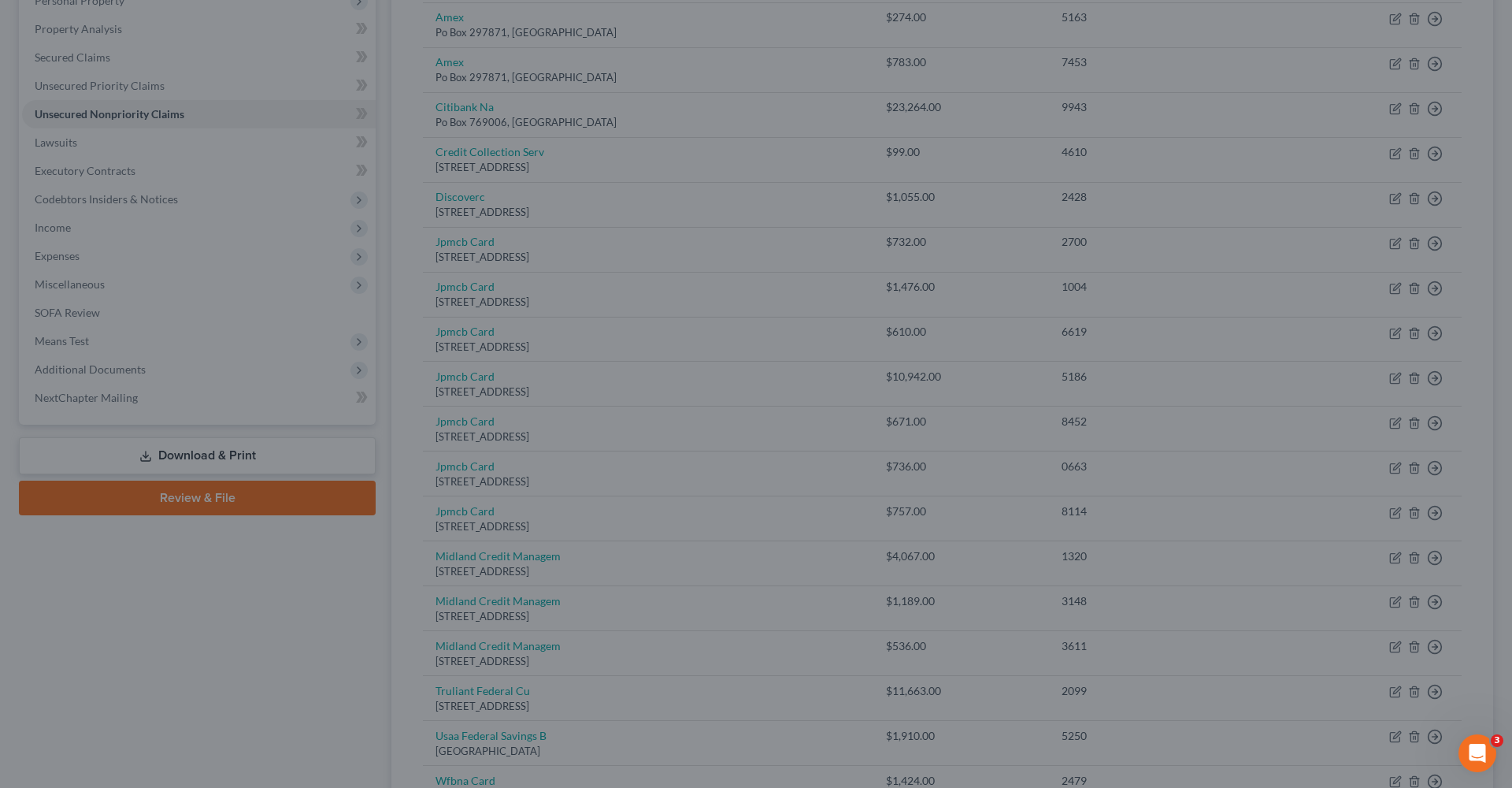
type input "0"
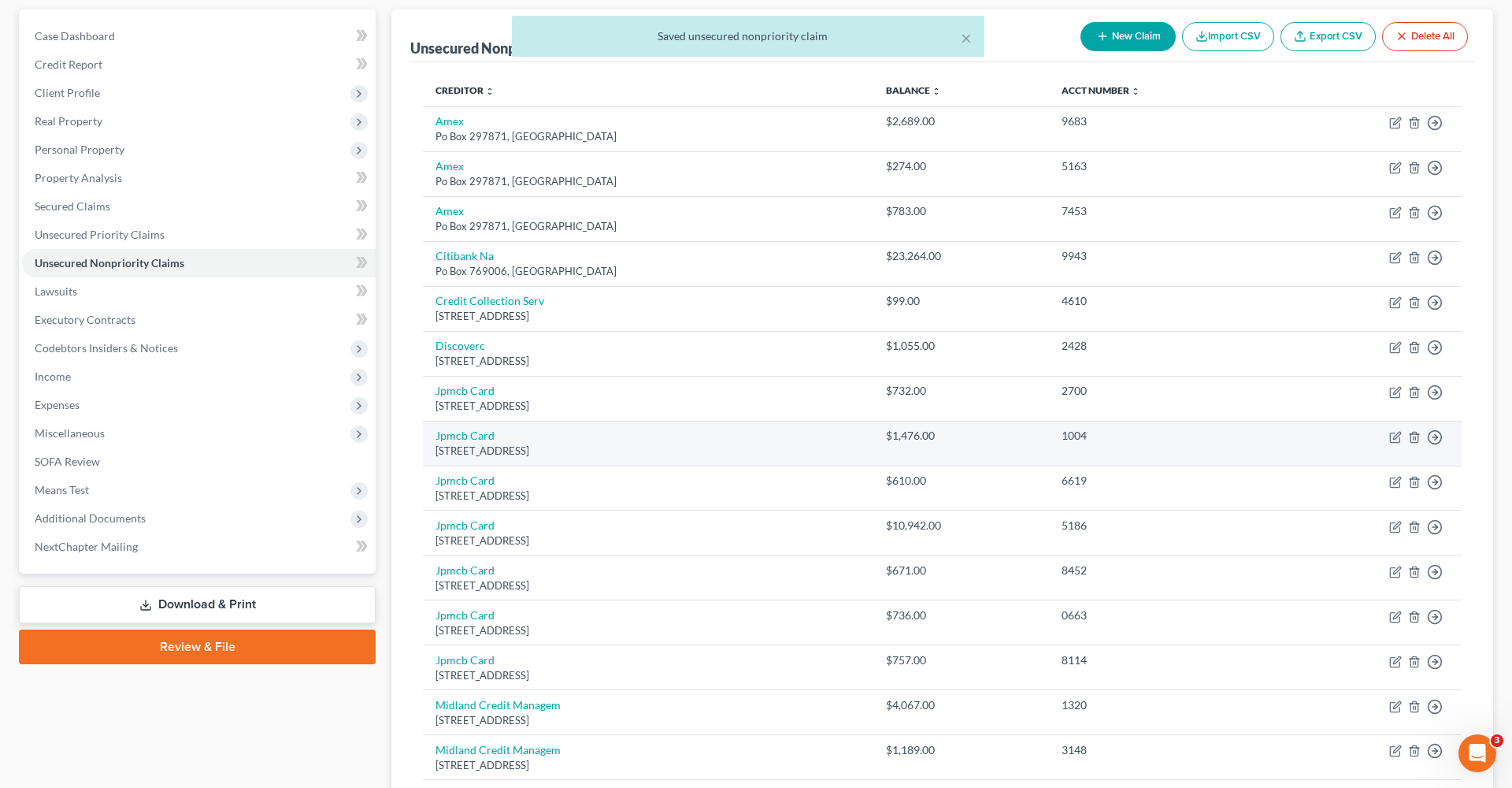
scroll to position [134, 0]
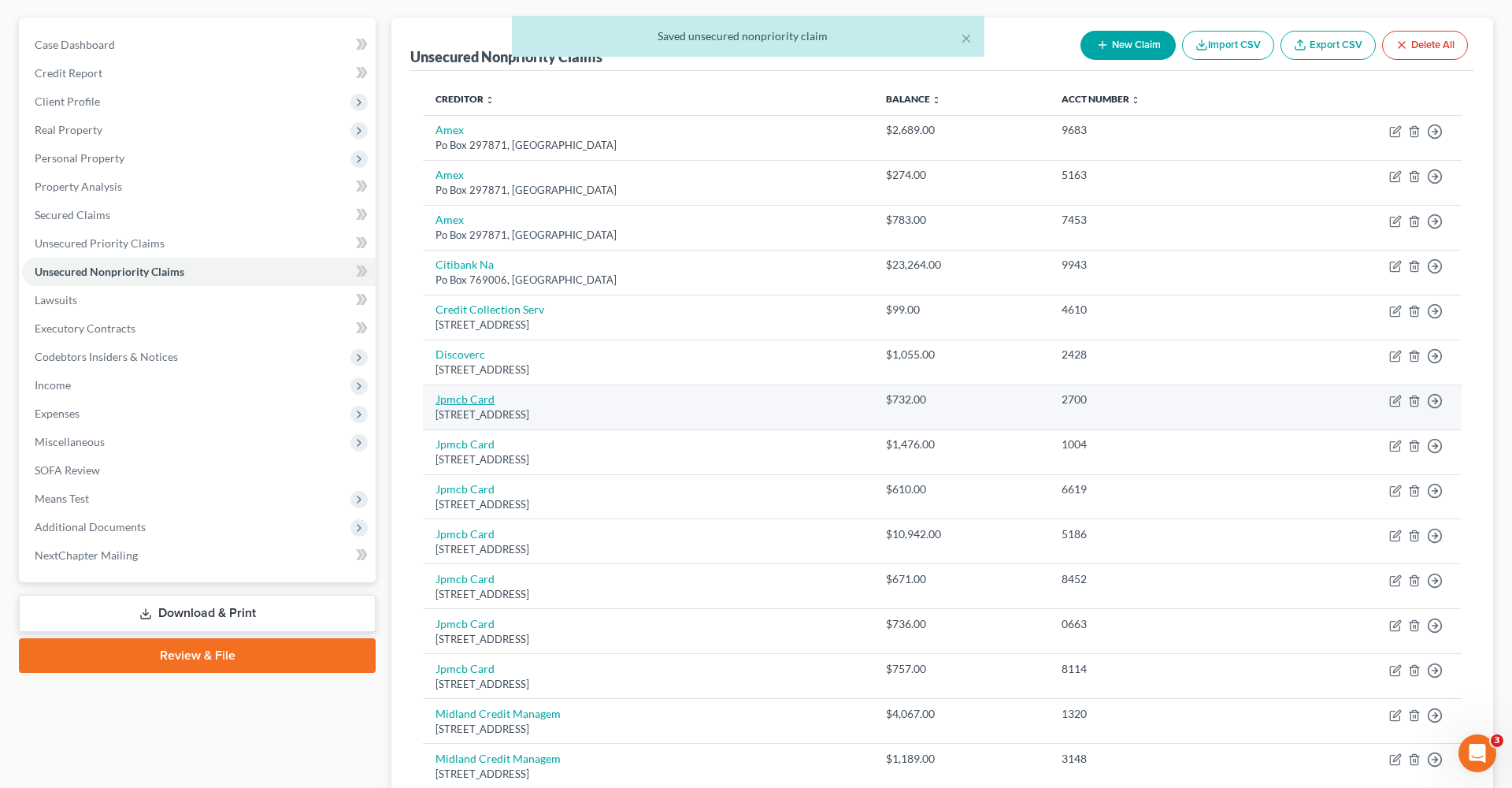
click at [460, 399] on link "Jpmcb Card" at bounding box center [465, 399] width 59 height 13
select select "7"
select select "2"
select select "0"
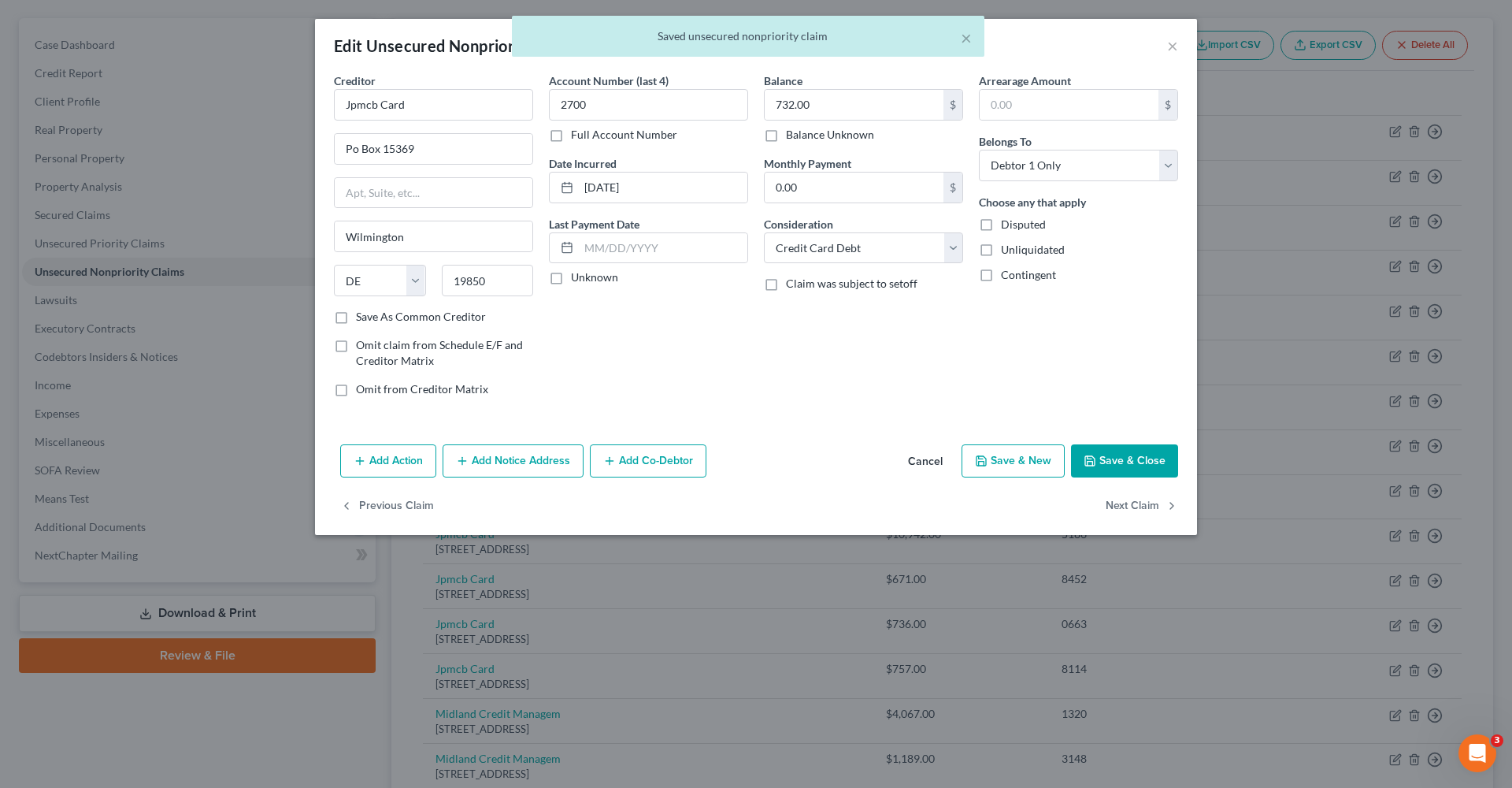
click at [1100, 456] on button "Save & Close" at bounding box center [1125, 461] width 107 height 33
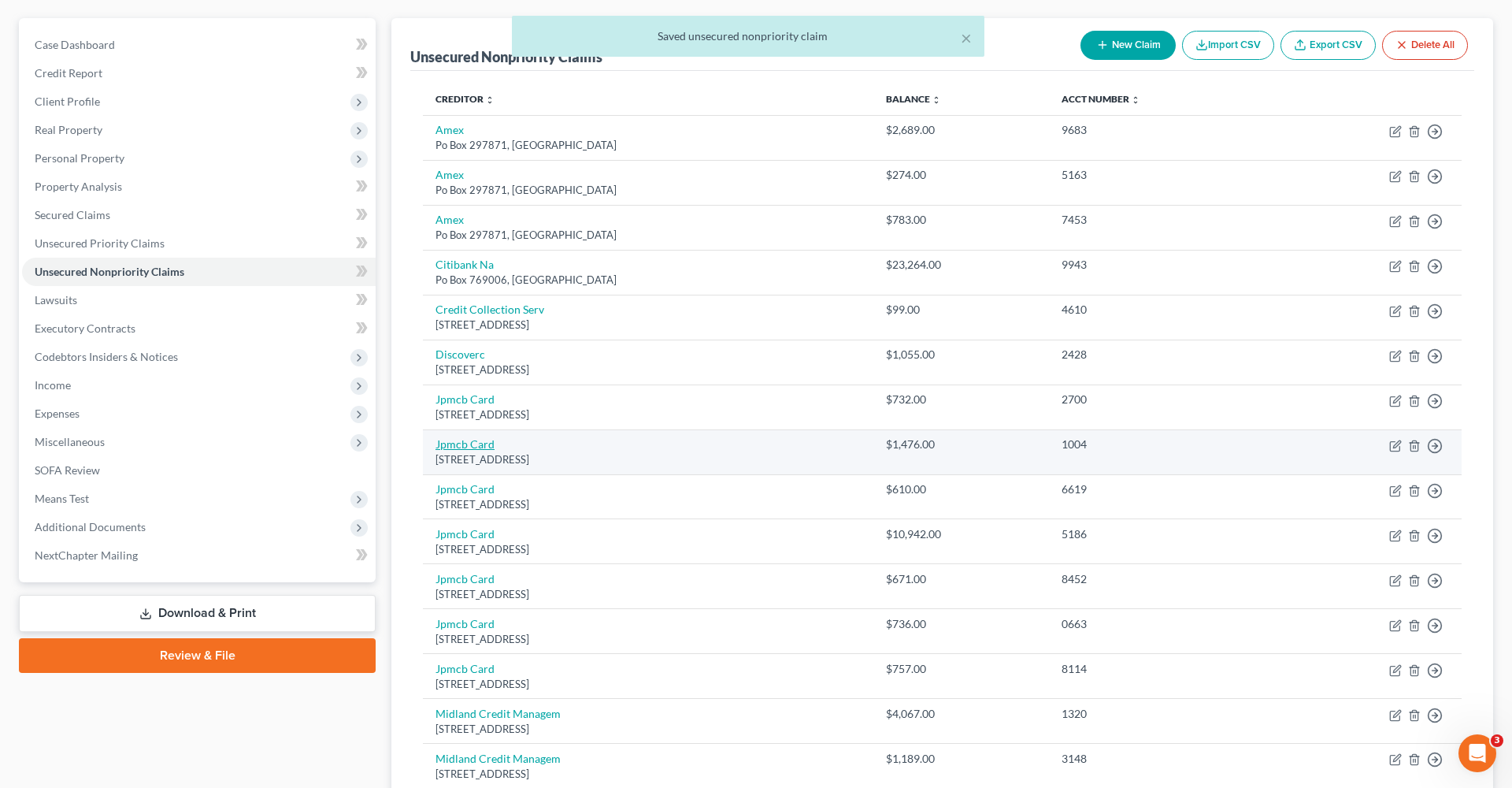
click at [461, 442] on link "Jpmcb Card" at bounding box center [465, 444] width 59 height 13
select select "7"
select select "0"
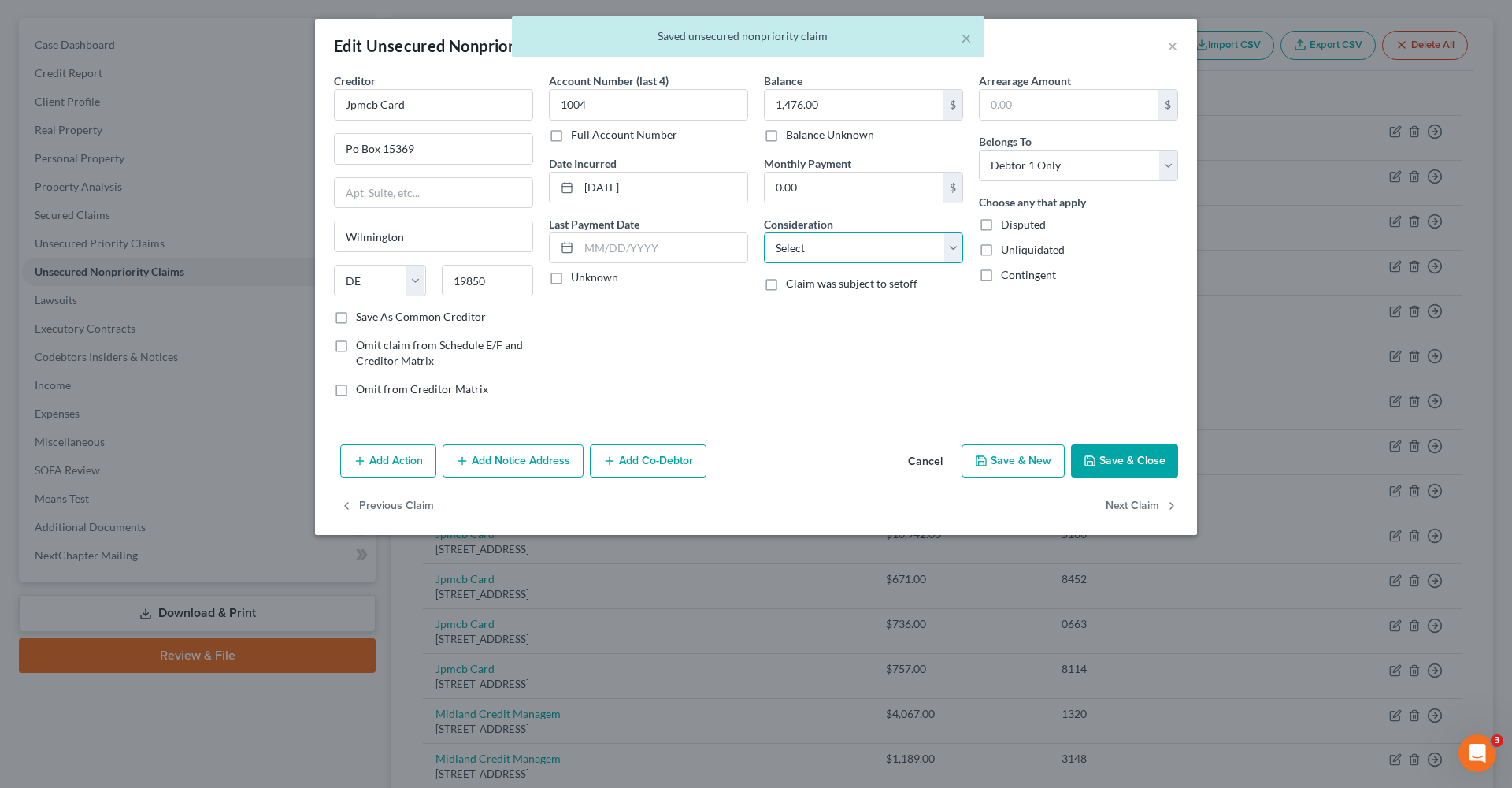
select select "2"
click at [417, 310] on label "Save As Common Creditor" at bounding box center [421, 316] width 130 height 16
click at [372, 310] on input "Save As Common Creditor" at bounding box center [367, 314] width 10 height 10
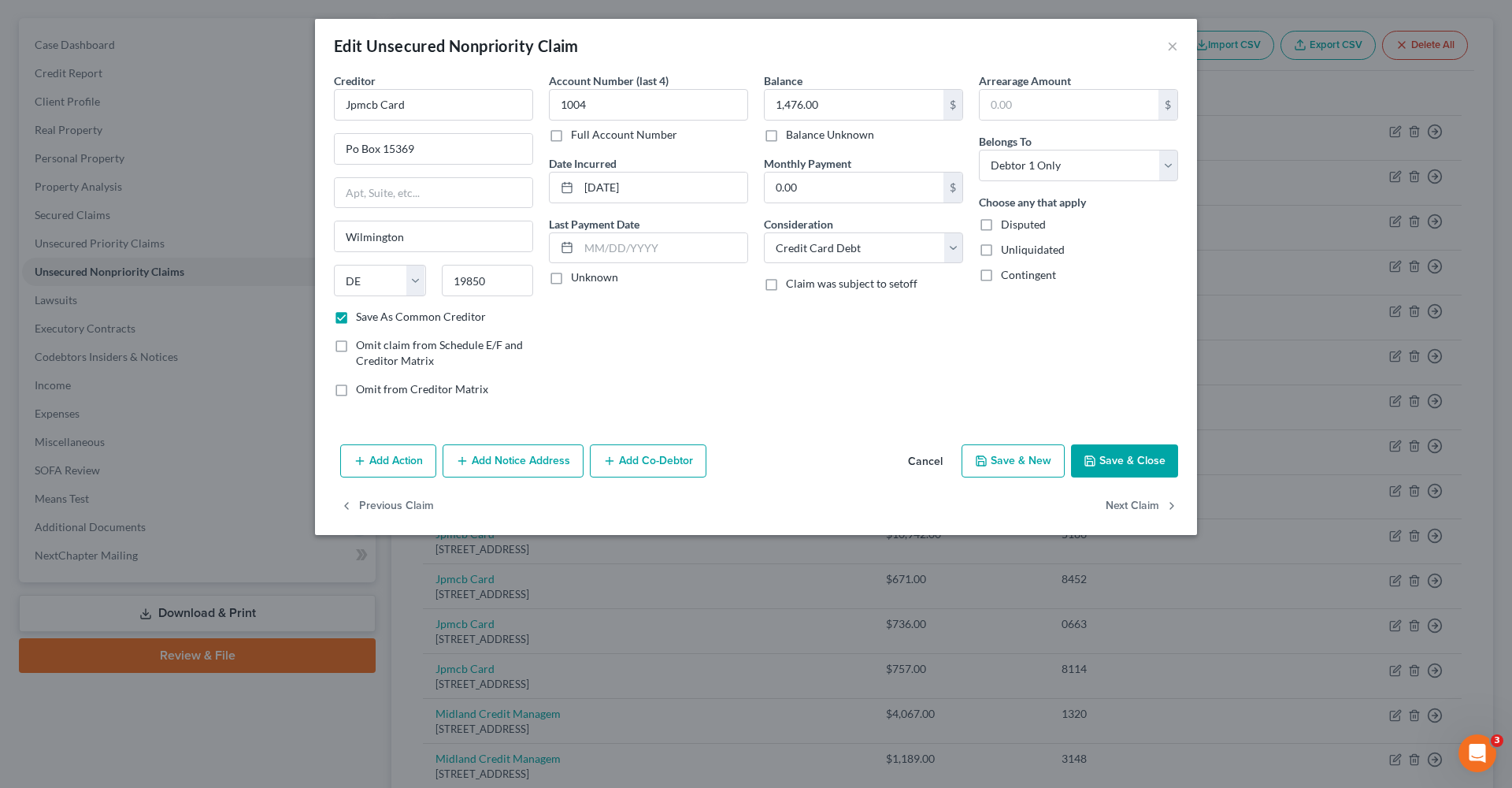
click at [1116, 470] on button "Save & Close" at bounding box center [1125, 461] width 107 height 33
checkbox input "false"
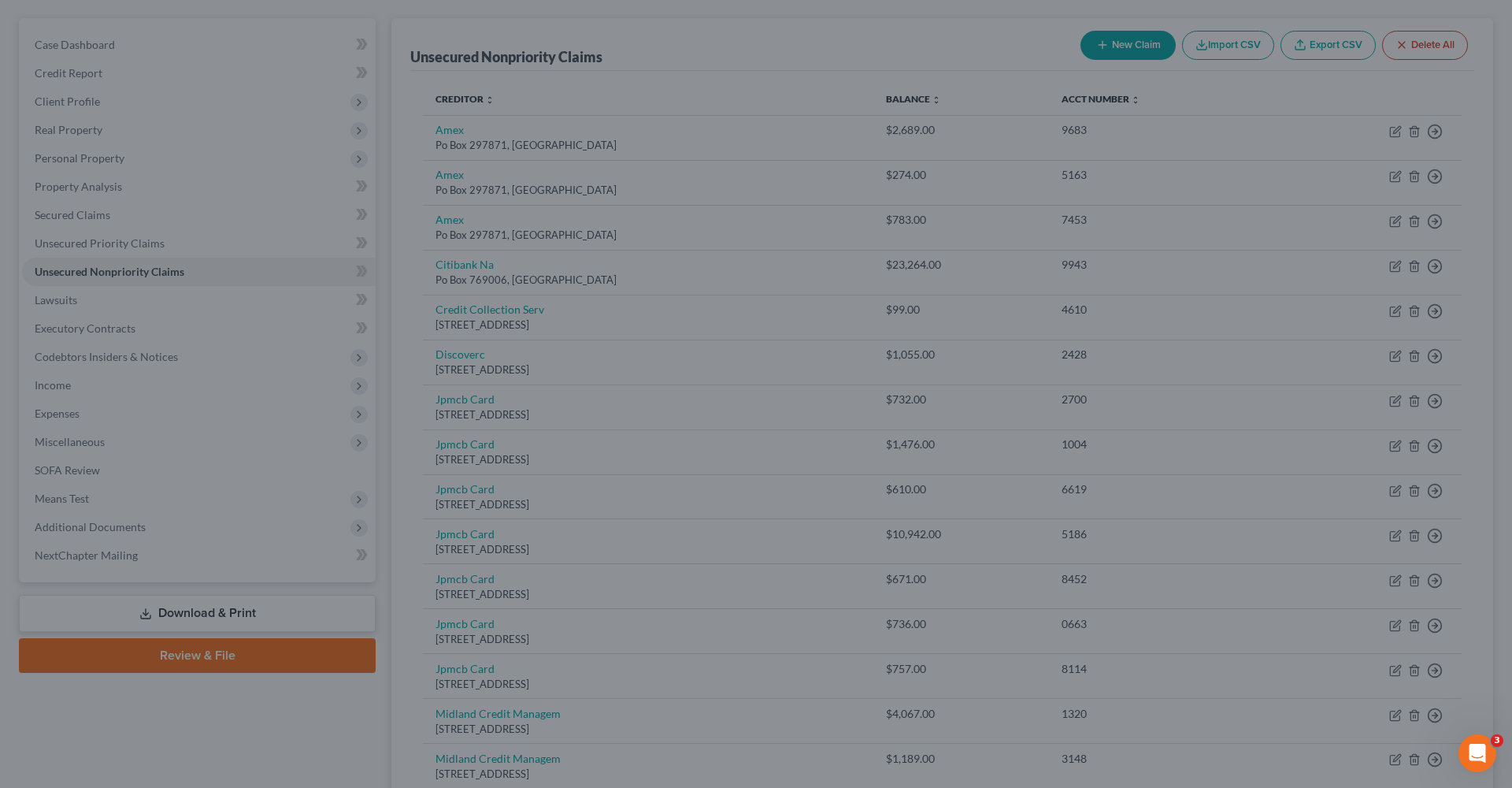
type input "0"
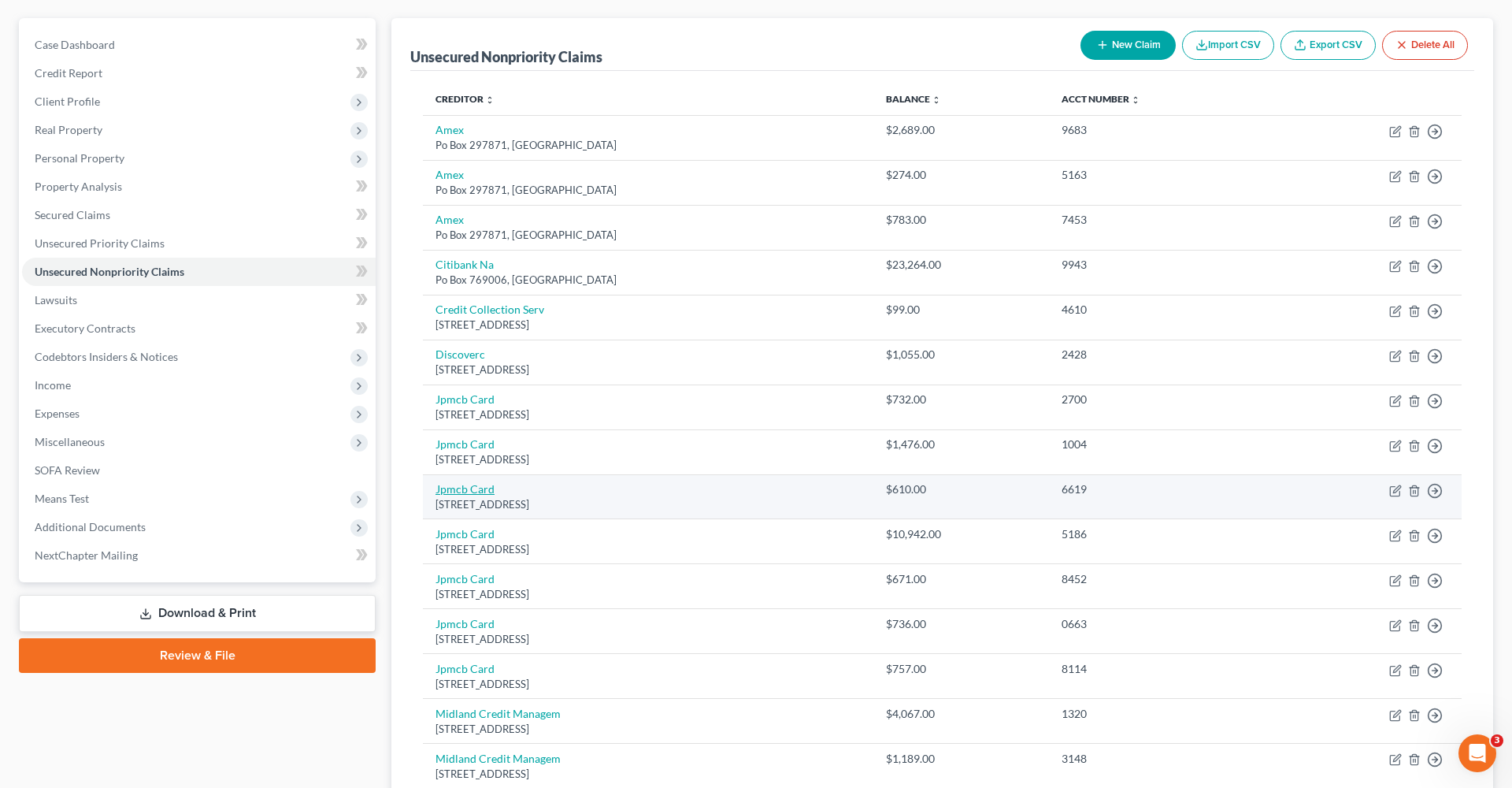
click at [466, 483] on link "Jpmcb Card" at bounding box center [465, 489] width 59 height 13
select select "7"
select select "2"
select select "0"
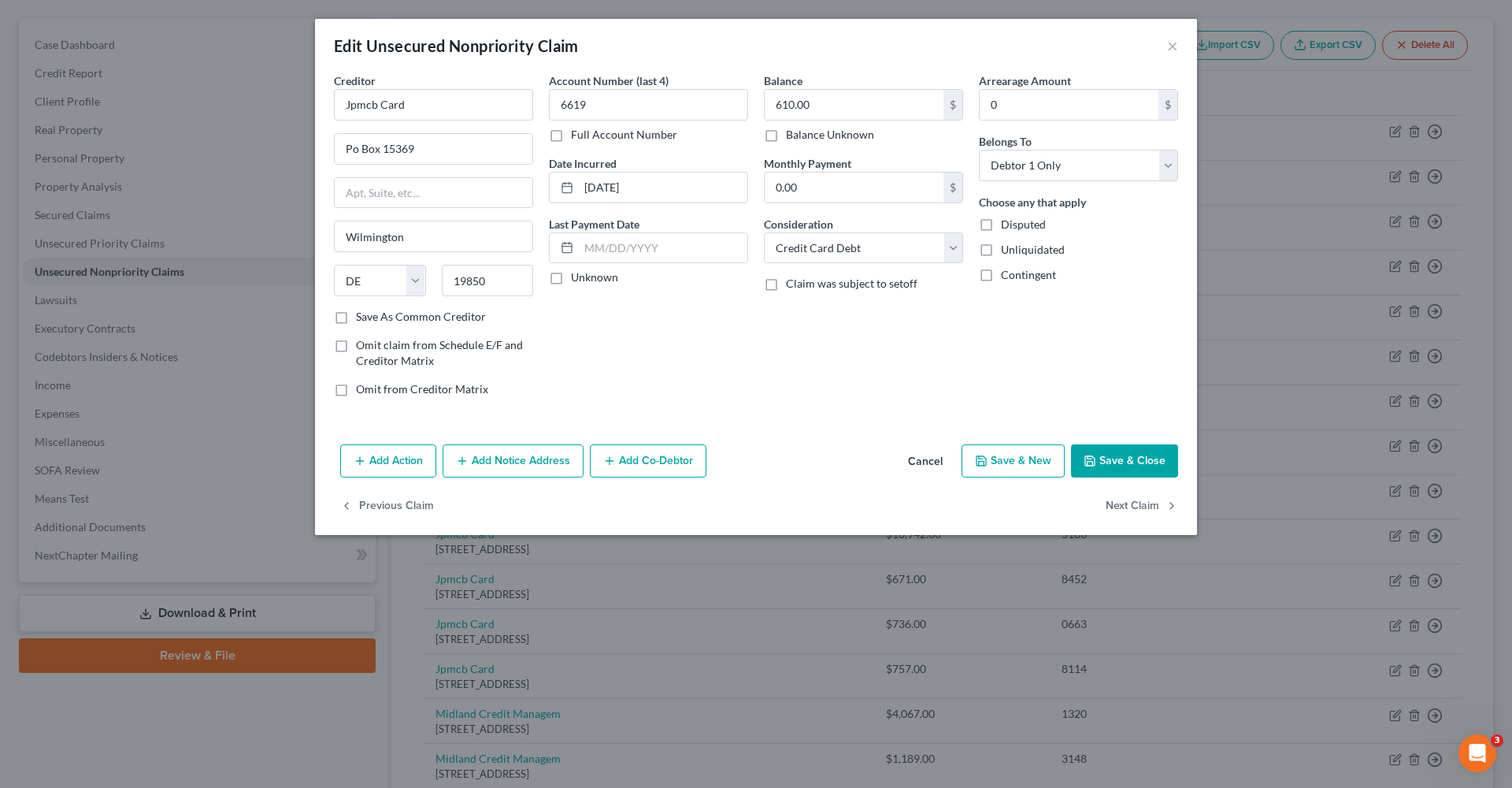
click at [1144, 462] on button "Save & Close" at bounding box center [1125, 461] width 107 height 33
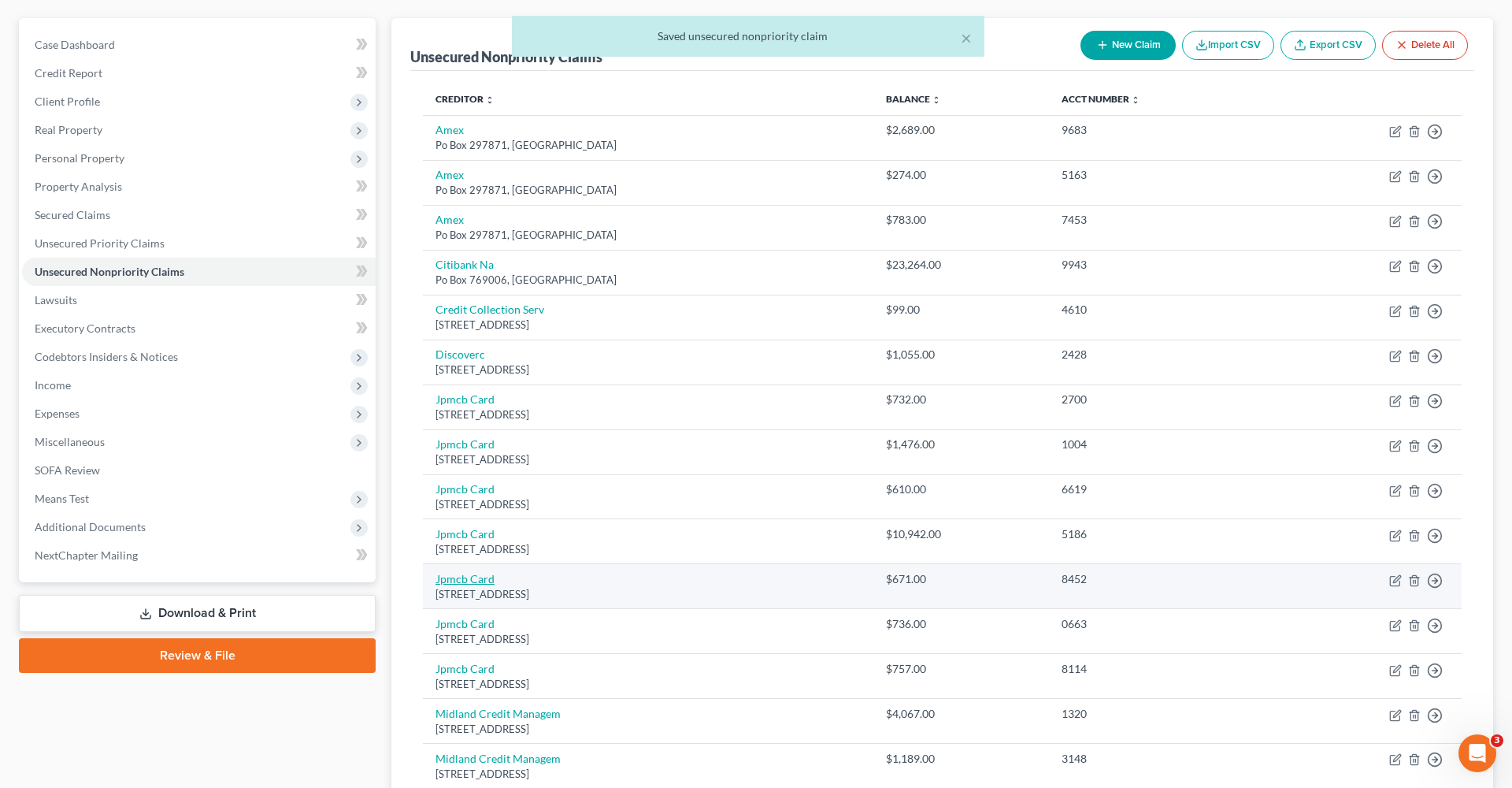
click at [466, 576] on link "Jpmcb Card" at bounding box center [465, 578] width 59 height 13
select select "7"
select select "0"
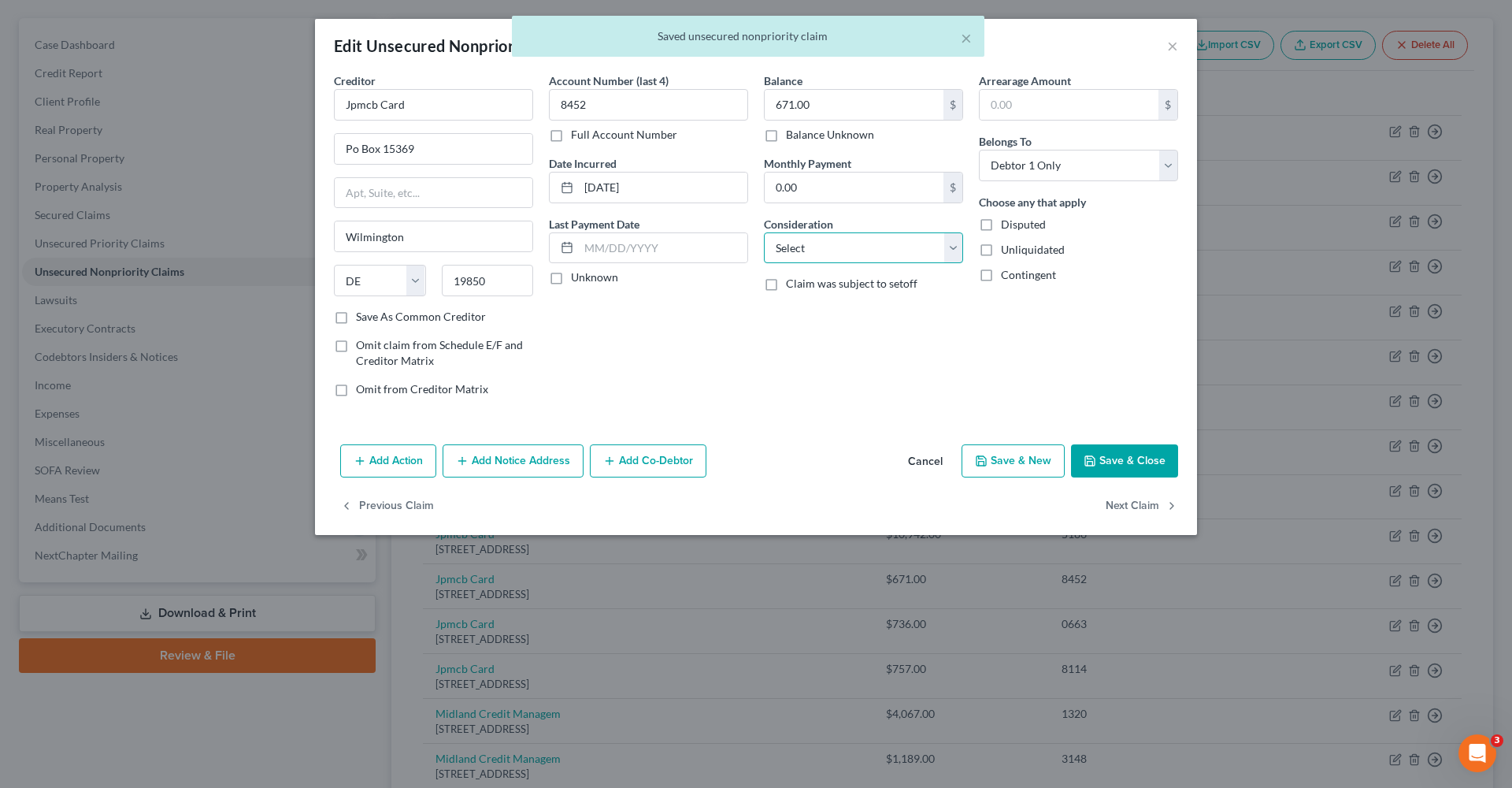
select select "2"
click at [1116, 451] on button "Save & Close" at bounding box center [1125, 461] width 107 height 33
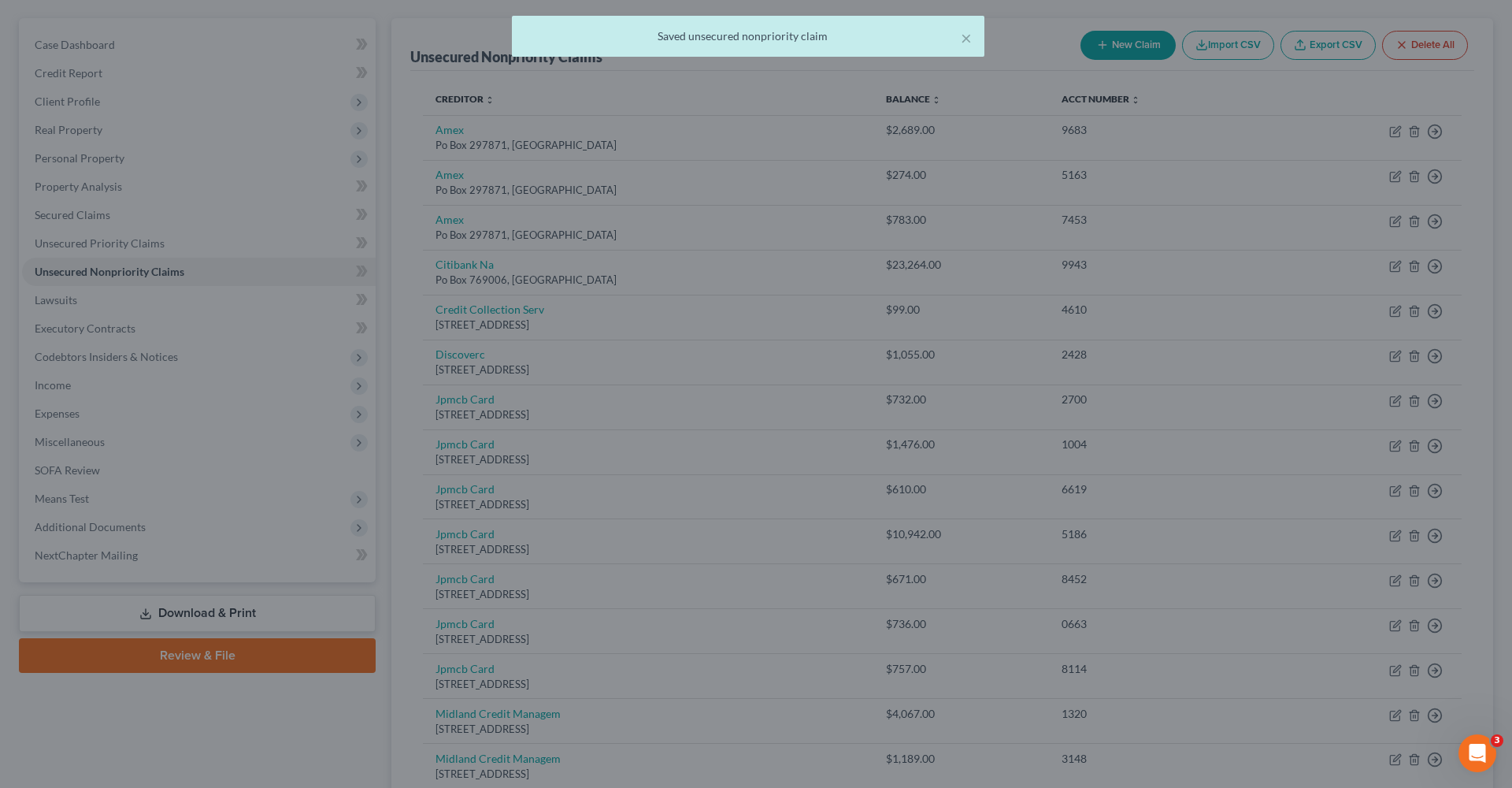
type input "0"
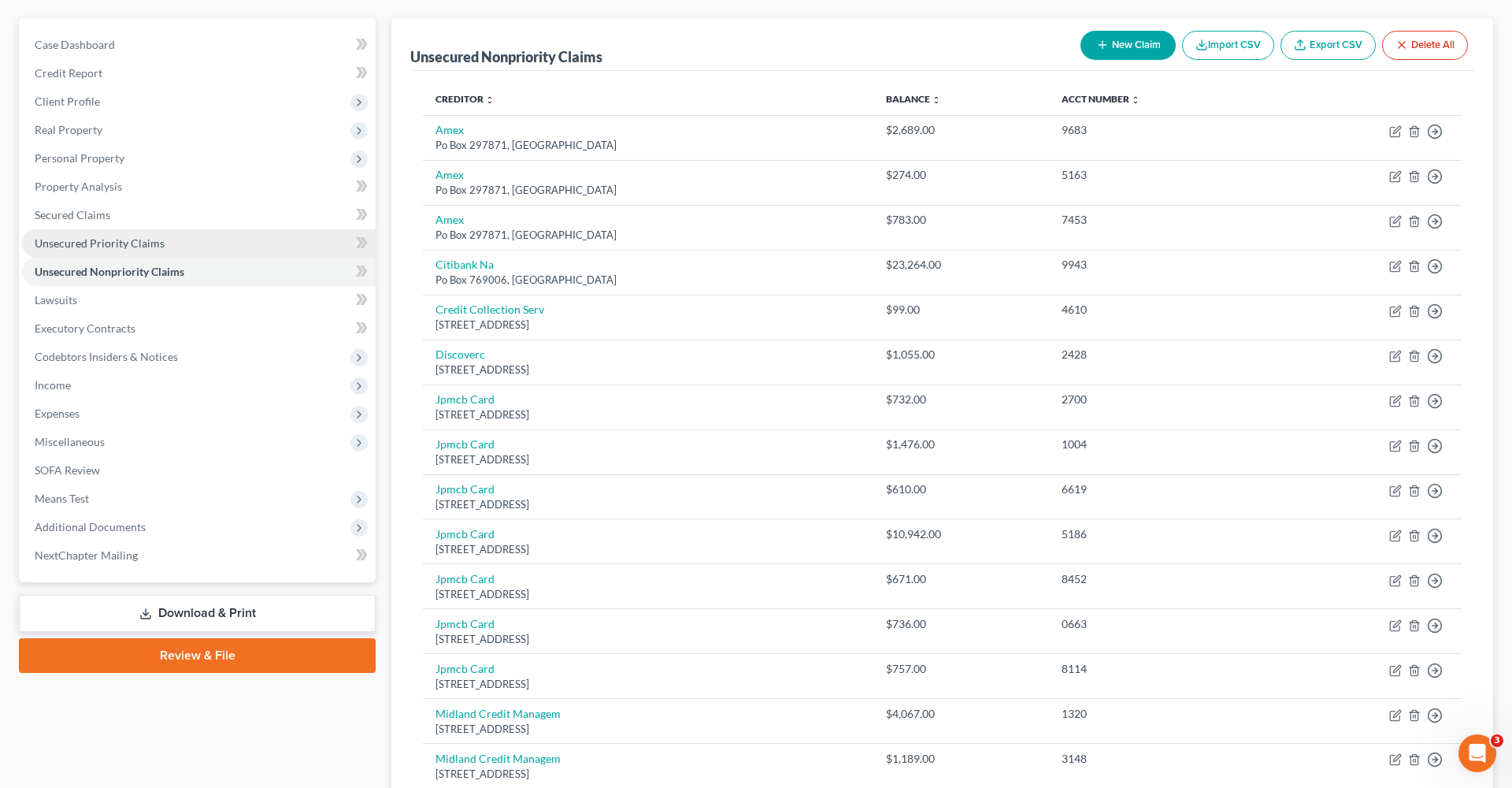
click at [91, 245] on span "Unsecured Priority Claims" at bounding box center [100, 243] width 130 height 13
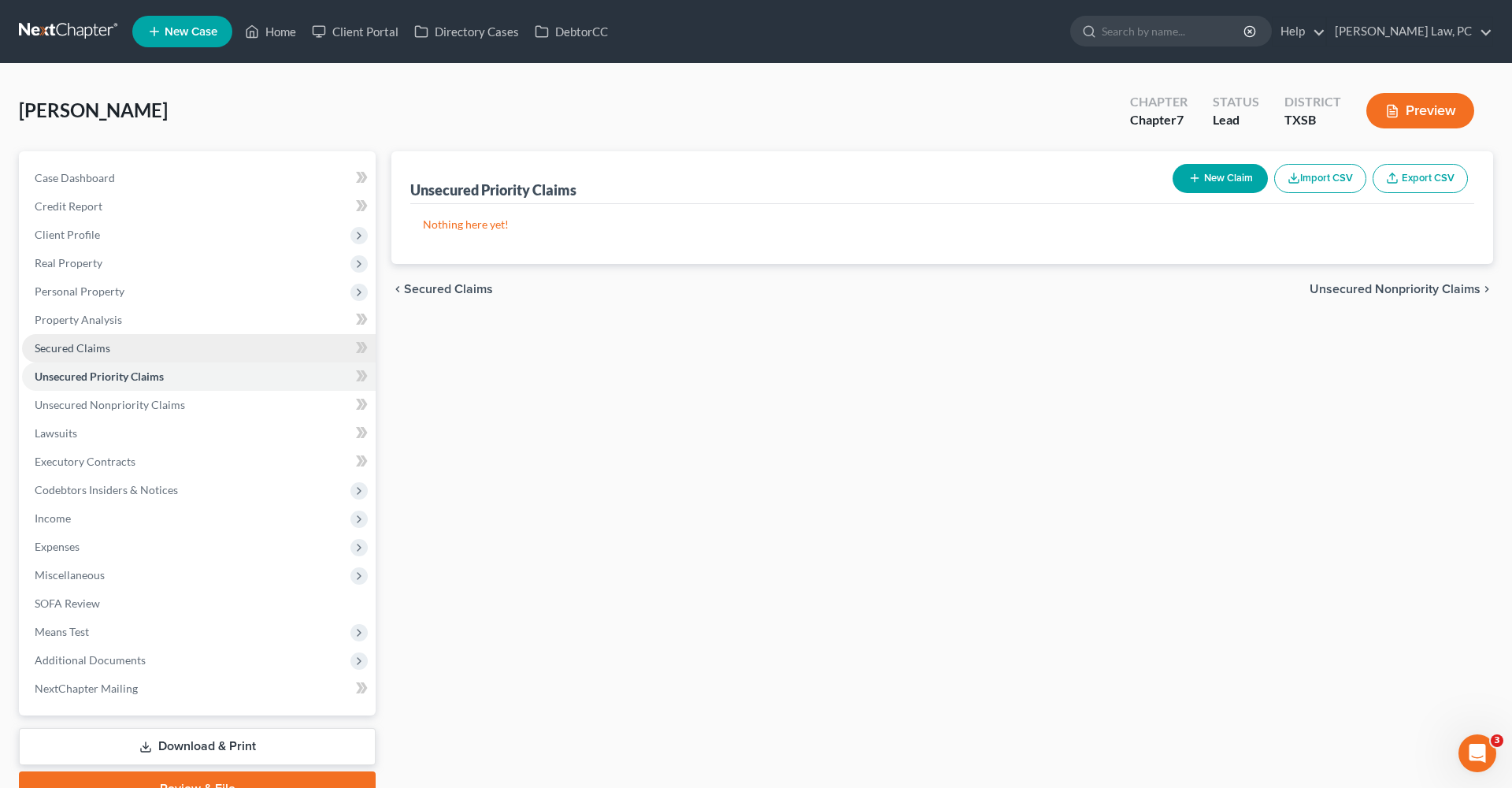
click at [75, 351] on span "Secured Claims" at bounding box center [73, 348] width 76 height 13
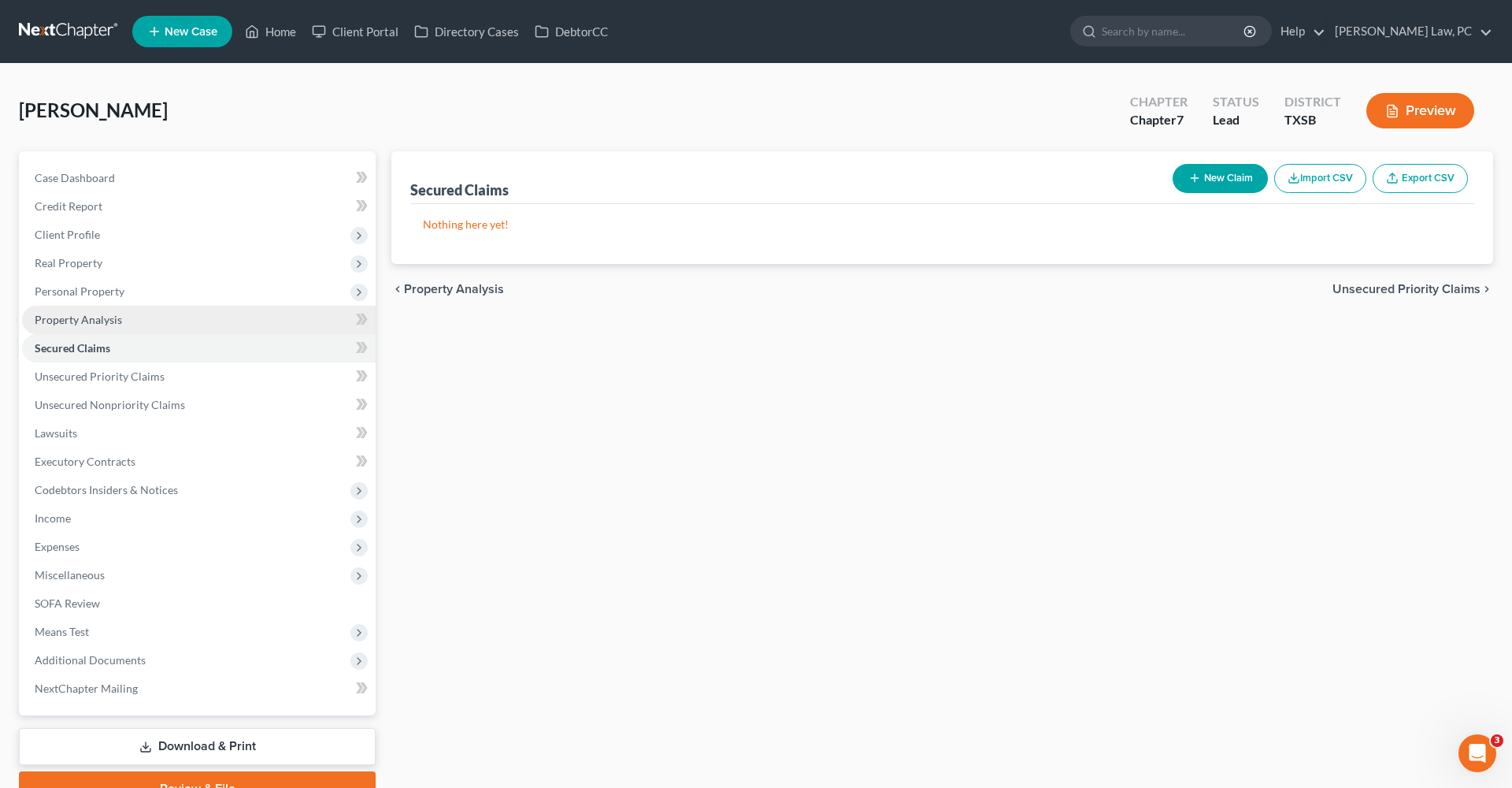
click at [76, 321] on span "Property Analysis" at bounding box center [78, 320] width 88 height 13
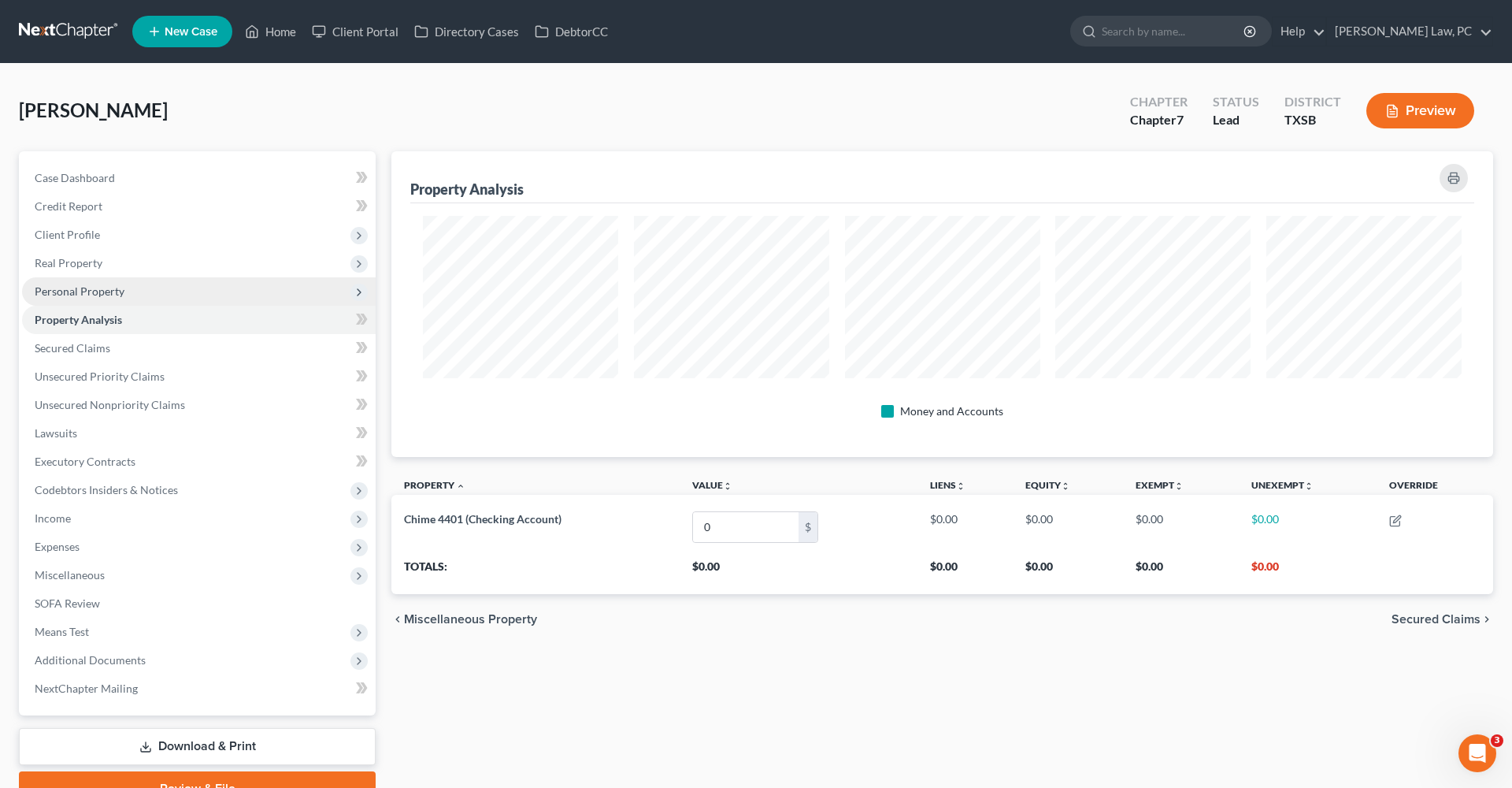
scroll to position [306, 1101]
click at [53, 292] on span "Personal Property" at bounding box center [80, 291] width 90 height 13
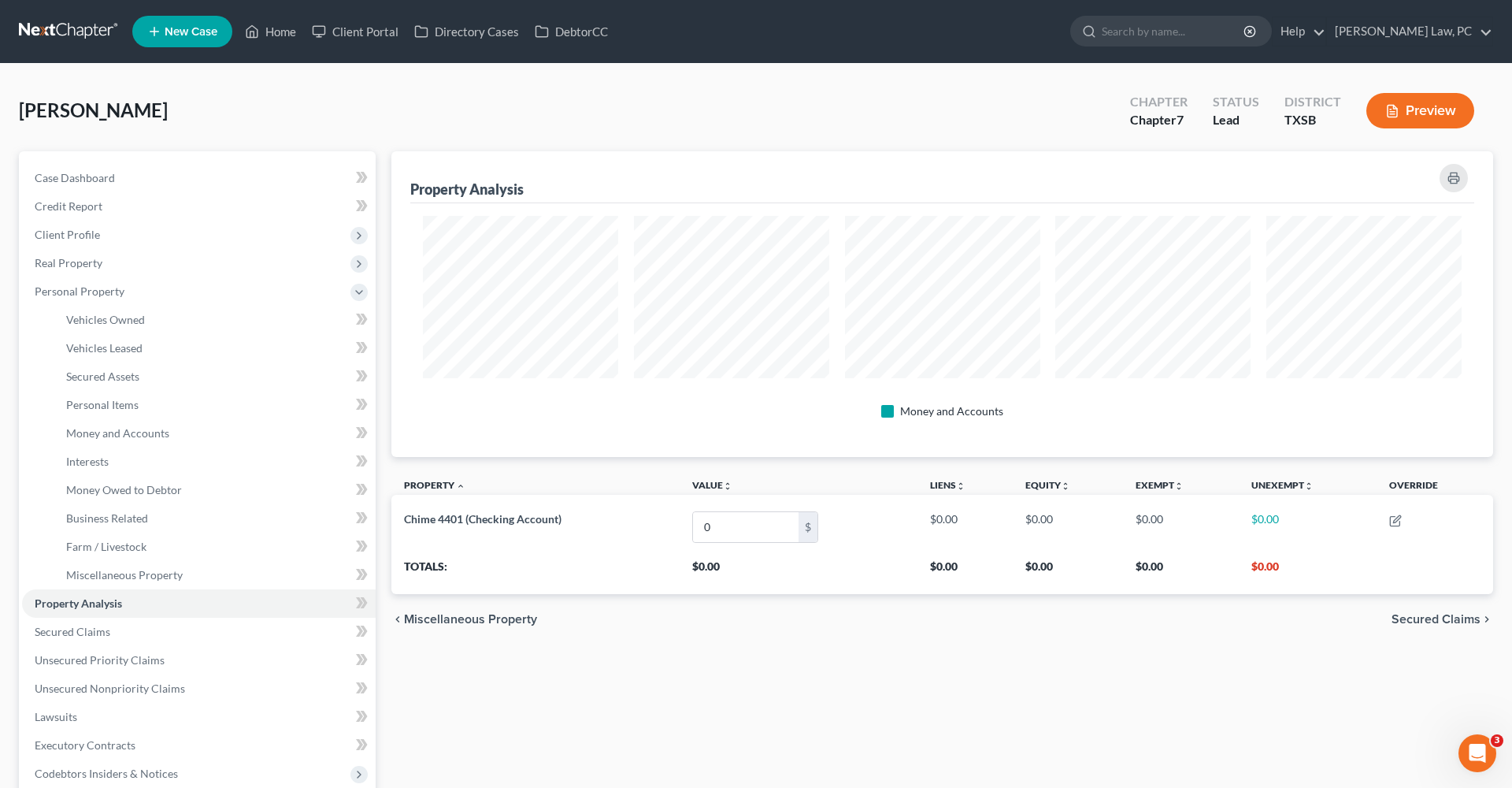
click at [21, 26] on link at bounding box center [69, 32] width 101 height 28
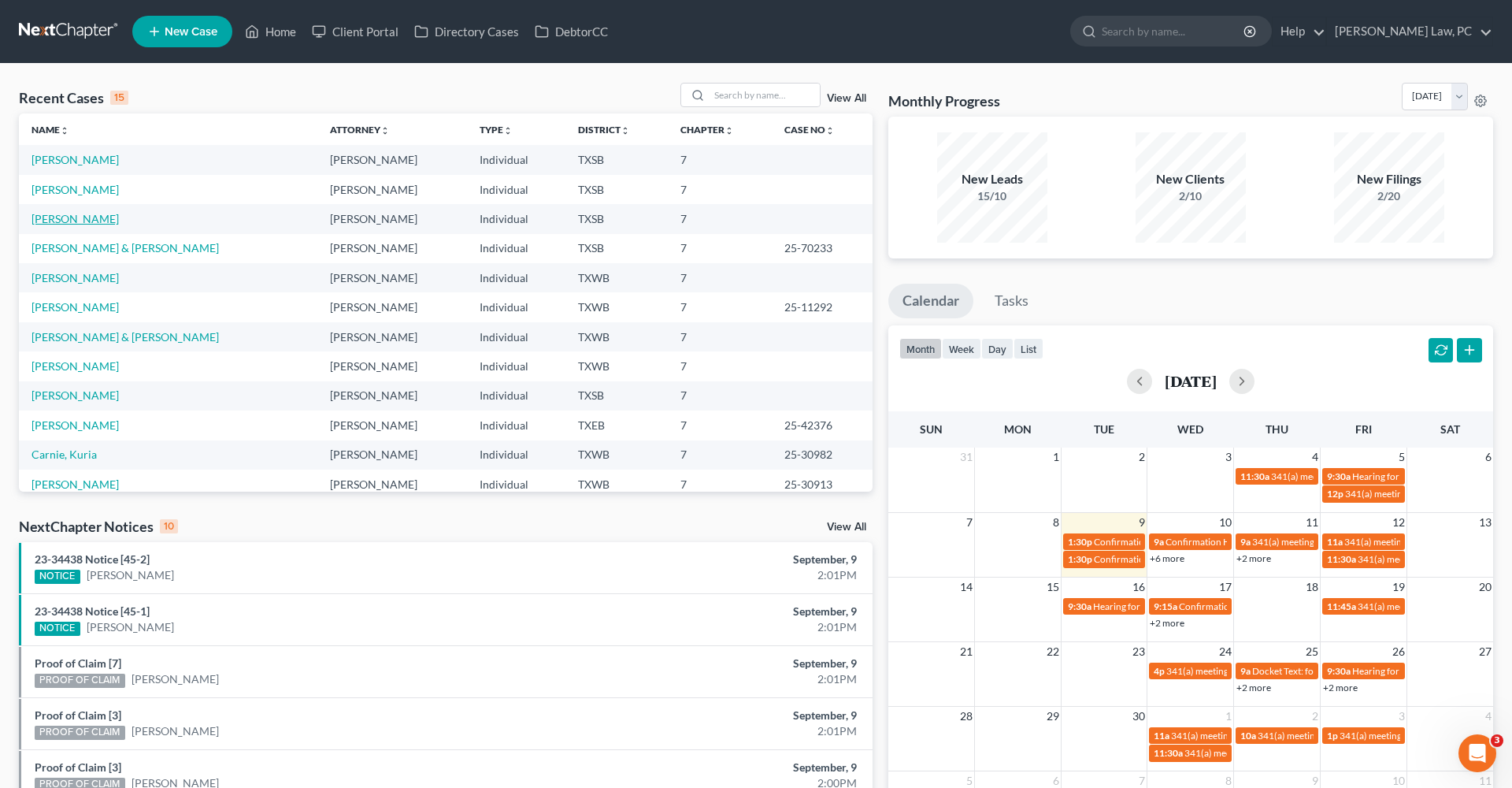
click at [80, 217] on link "[PERSON_NAME]" at bounding box center [75, 219] width 88 height 13
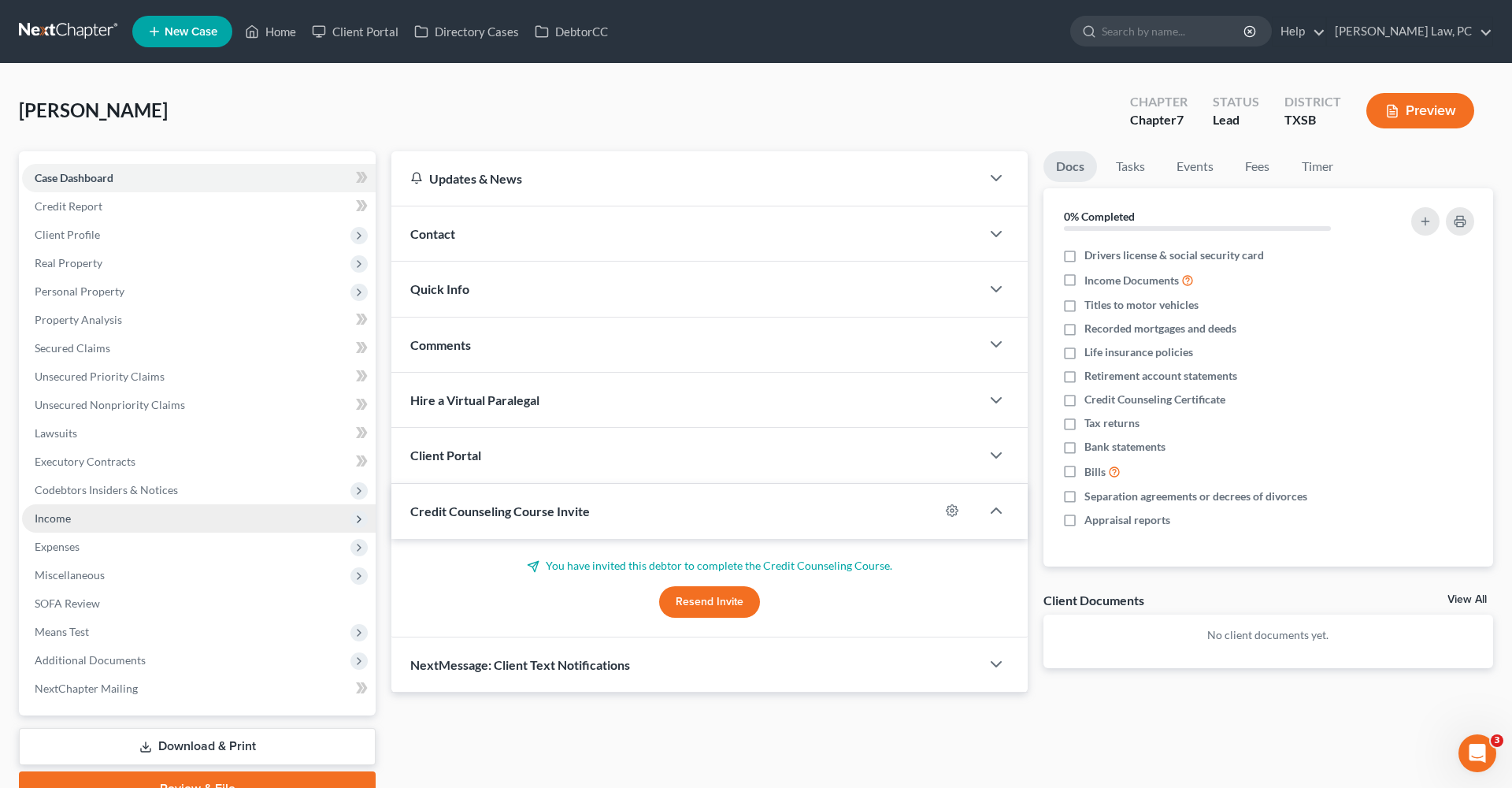
click at [48, 529] on span "Income" at bounding box center [199, 518] width 354 height 28
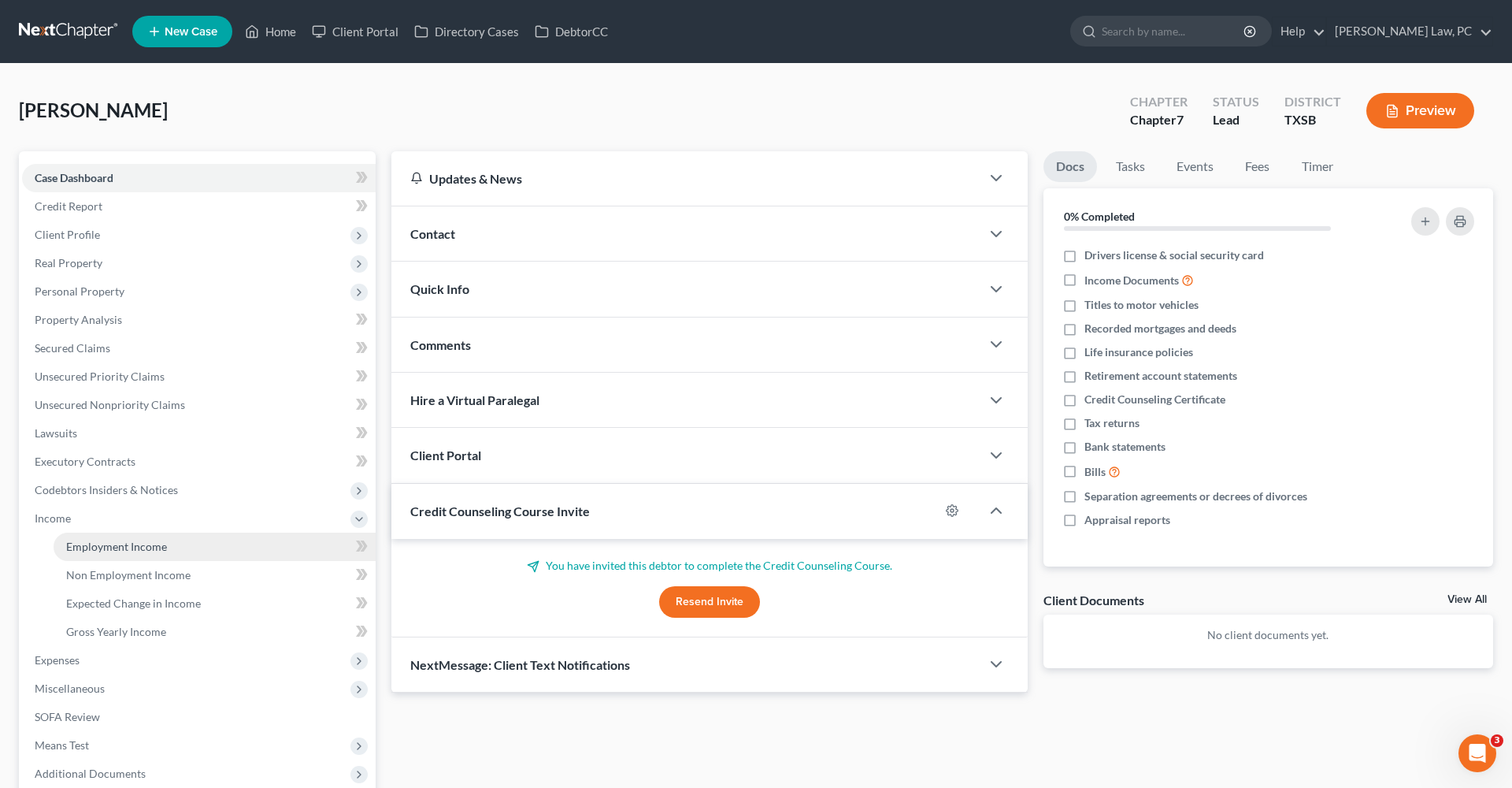
click at [92, 545] on span "Employment Income" at bounding box center [116, 547] width 101 height 13
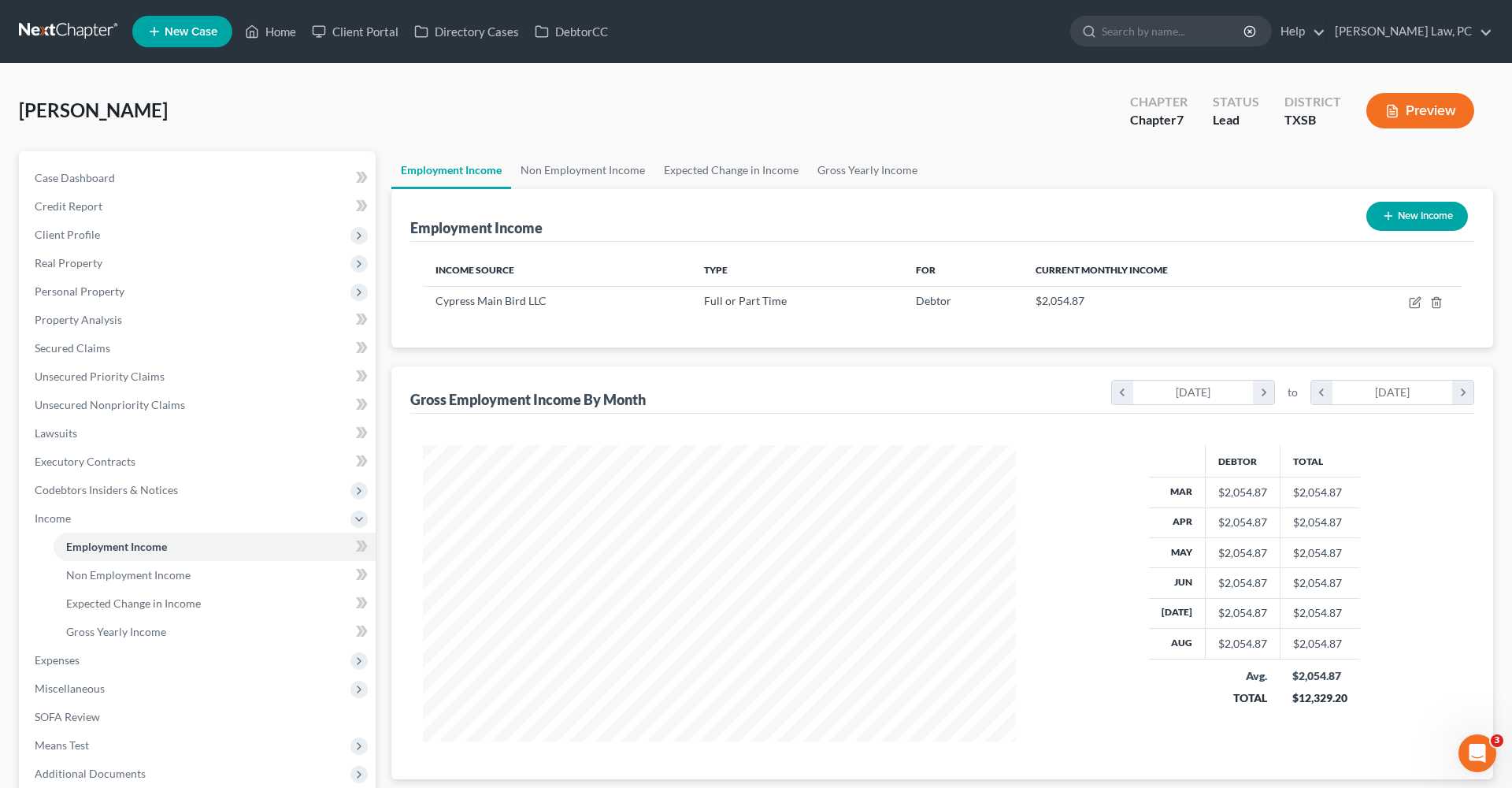
scroll to position [296, 624]
click at [1389, 219] on icon "button" at bounding box center [1388, 215] width 13 height 13
select select "0"
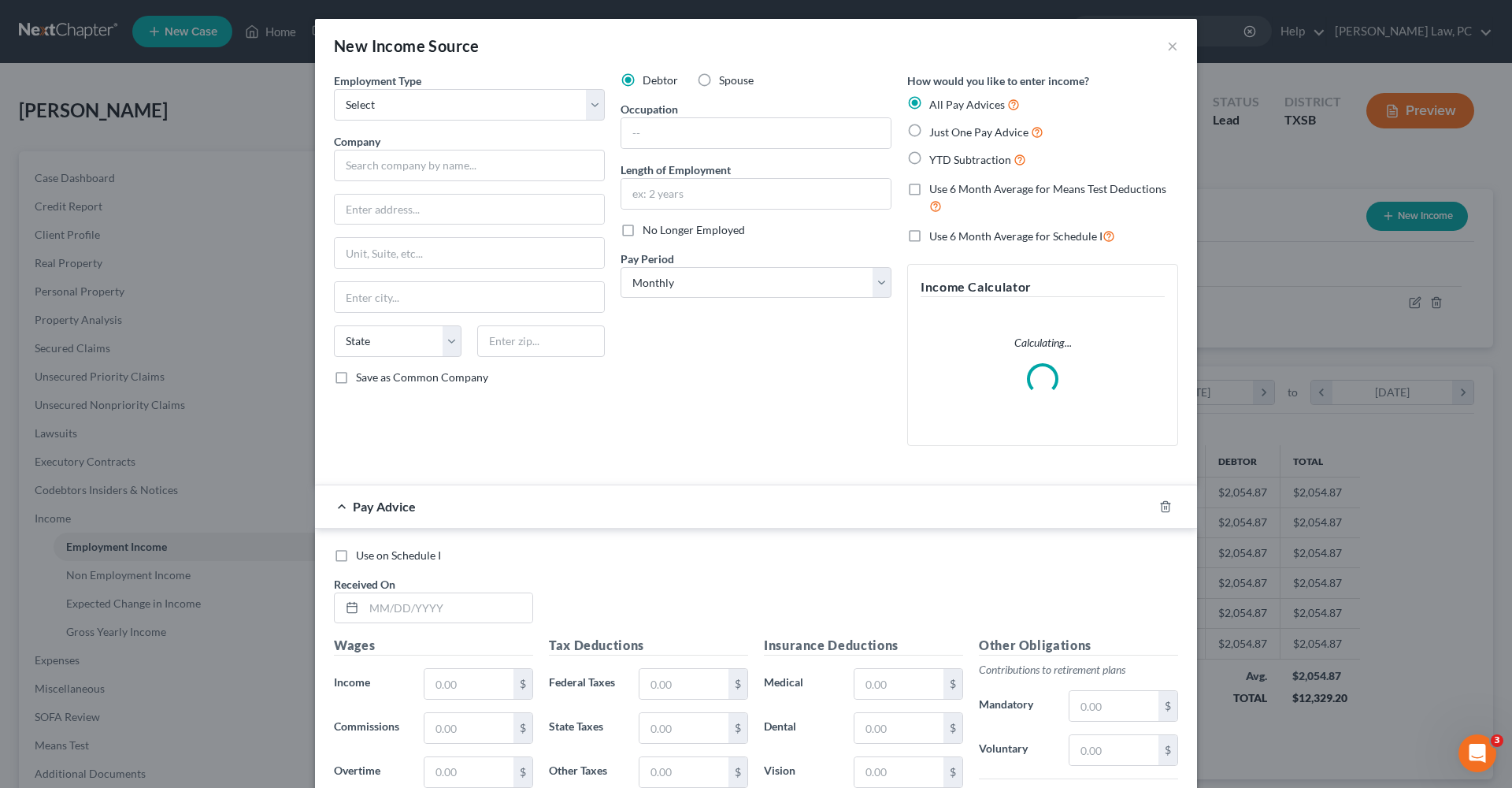
click at [959, 129] on span "Just One Pay Advice" at bounding box center [979, 132] width 99 height 13
click at [946, 129] on input "Just One Pay Advice" at bounding box center [940, 128] width 10 height 10
radio input "true"
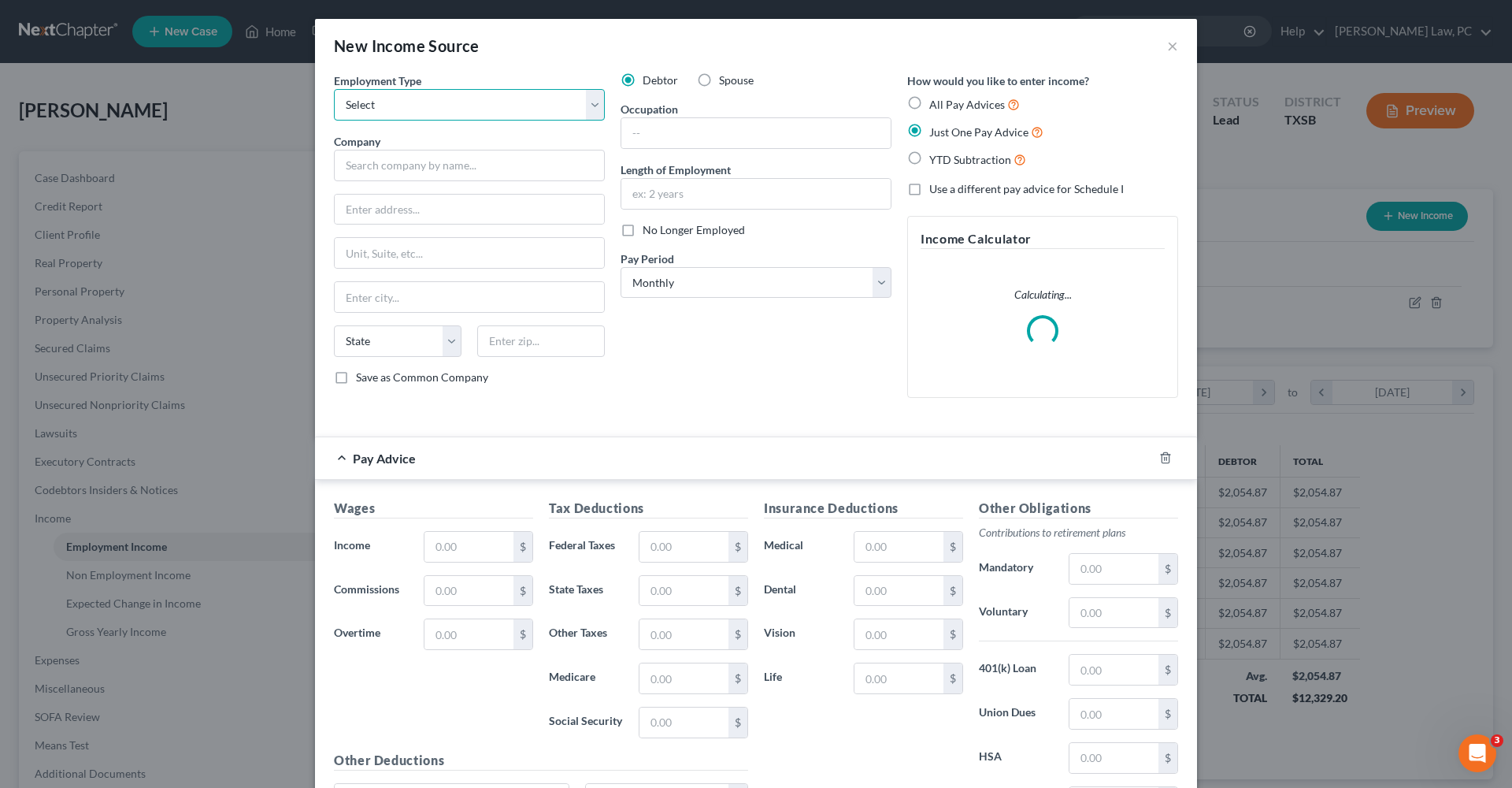
select select "0"
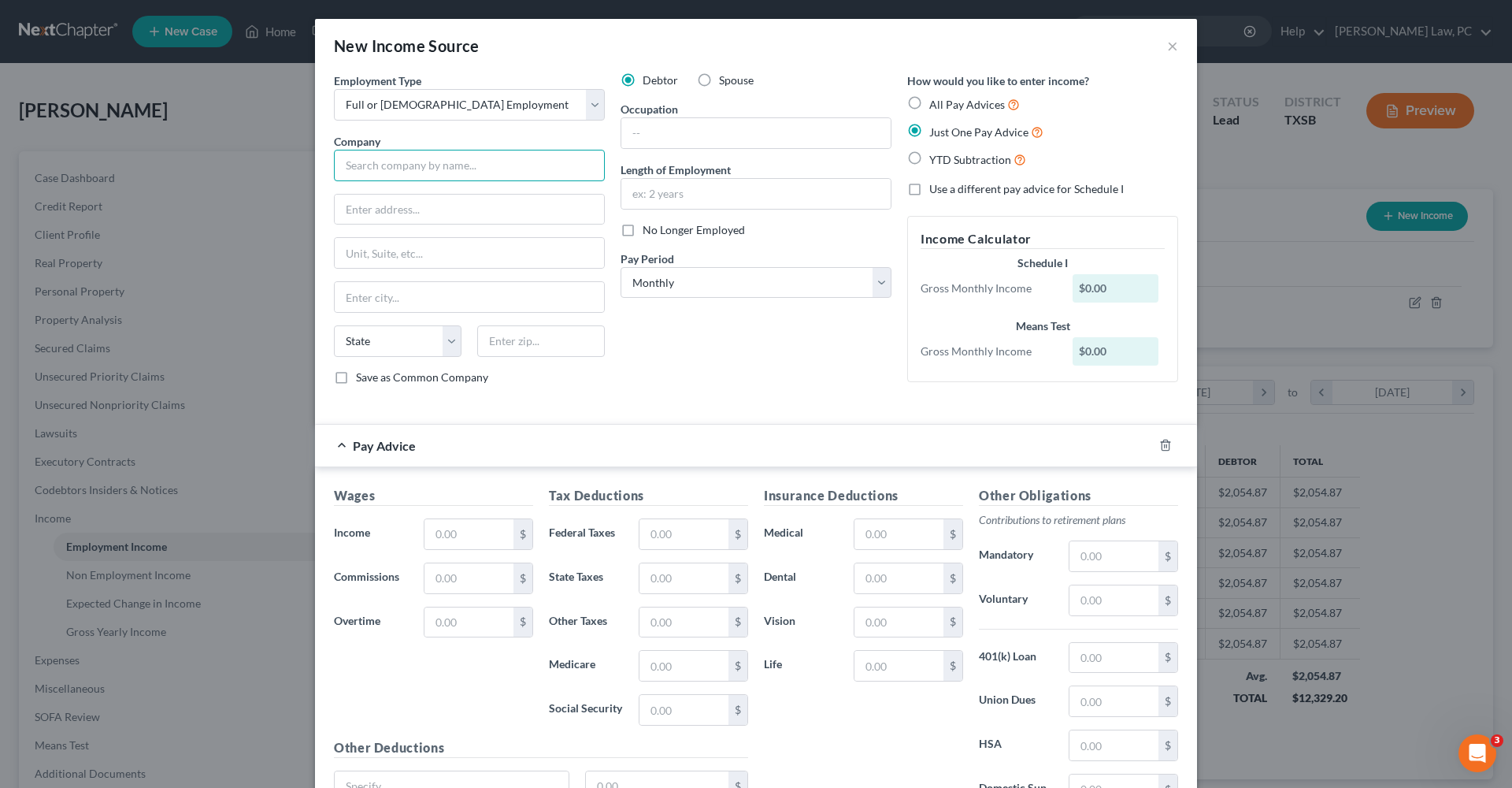
click at [413, 167] on input "text" at bounding box center [469, 165] width 271 height 32
type input "TWR Lighting Inc"
click at [477, 211] on input "15102 [PERSON_NAME]" at bounding box center [469, 210] width 270 height 30
type input "[STREET_ADDRESS][PERSON_NAME]"
click at [457, 258] on input "text" at bounding box center [469, 253] width 270 height 30
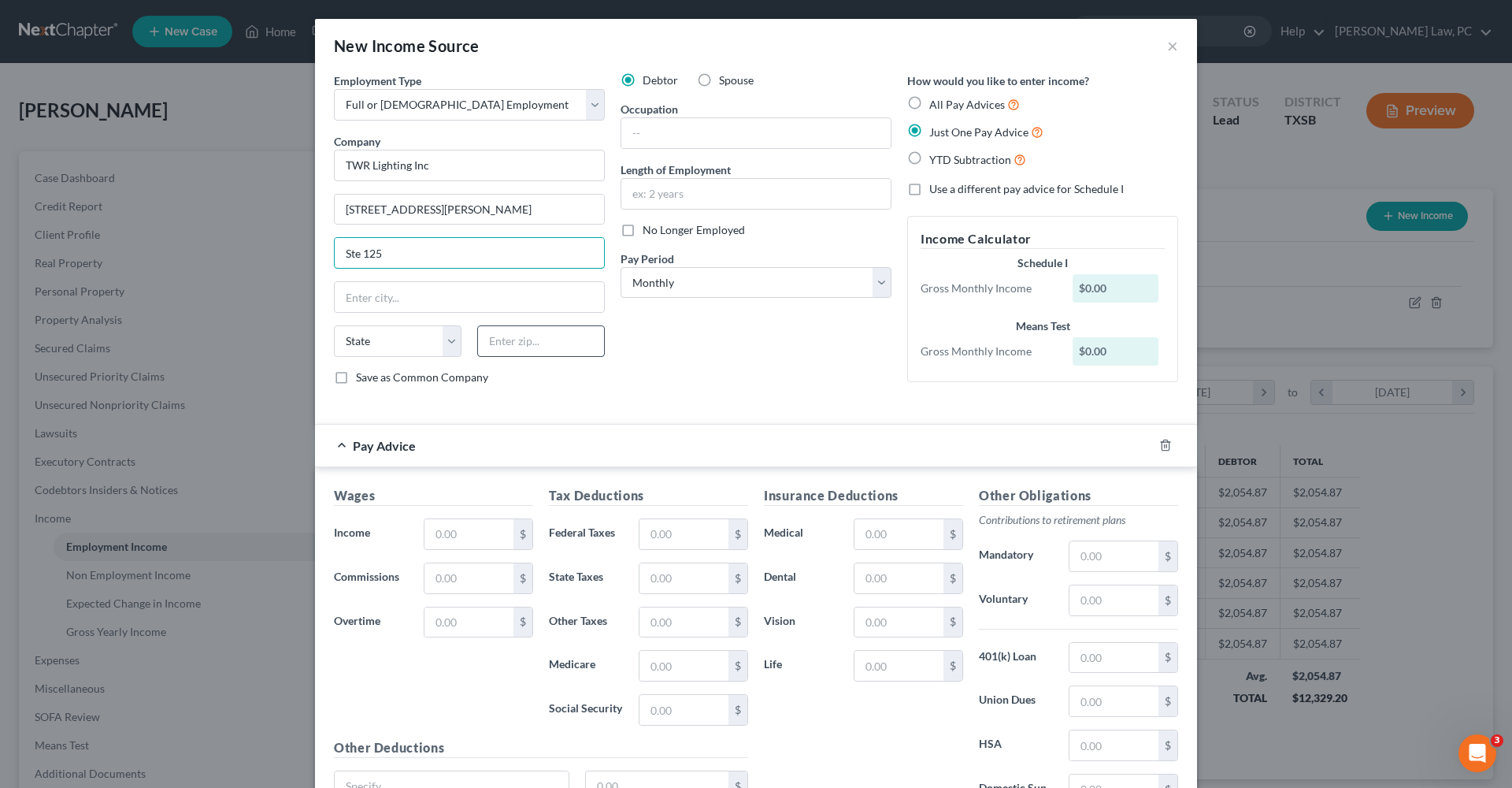
type input "Ste 125"
type input "77041"
click at [797, 406] on div "Employment Type * Select Full or [DEMOGRAPHIC_DATA] Employment Self Employment …" at bounding box center [756, 242] width 860 height 339
type input "[GEOGRAPHIC_DATA]"
select select "45"
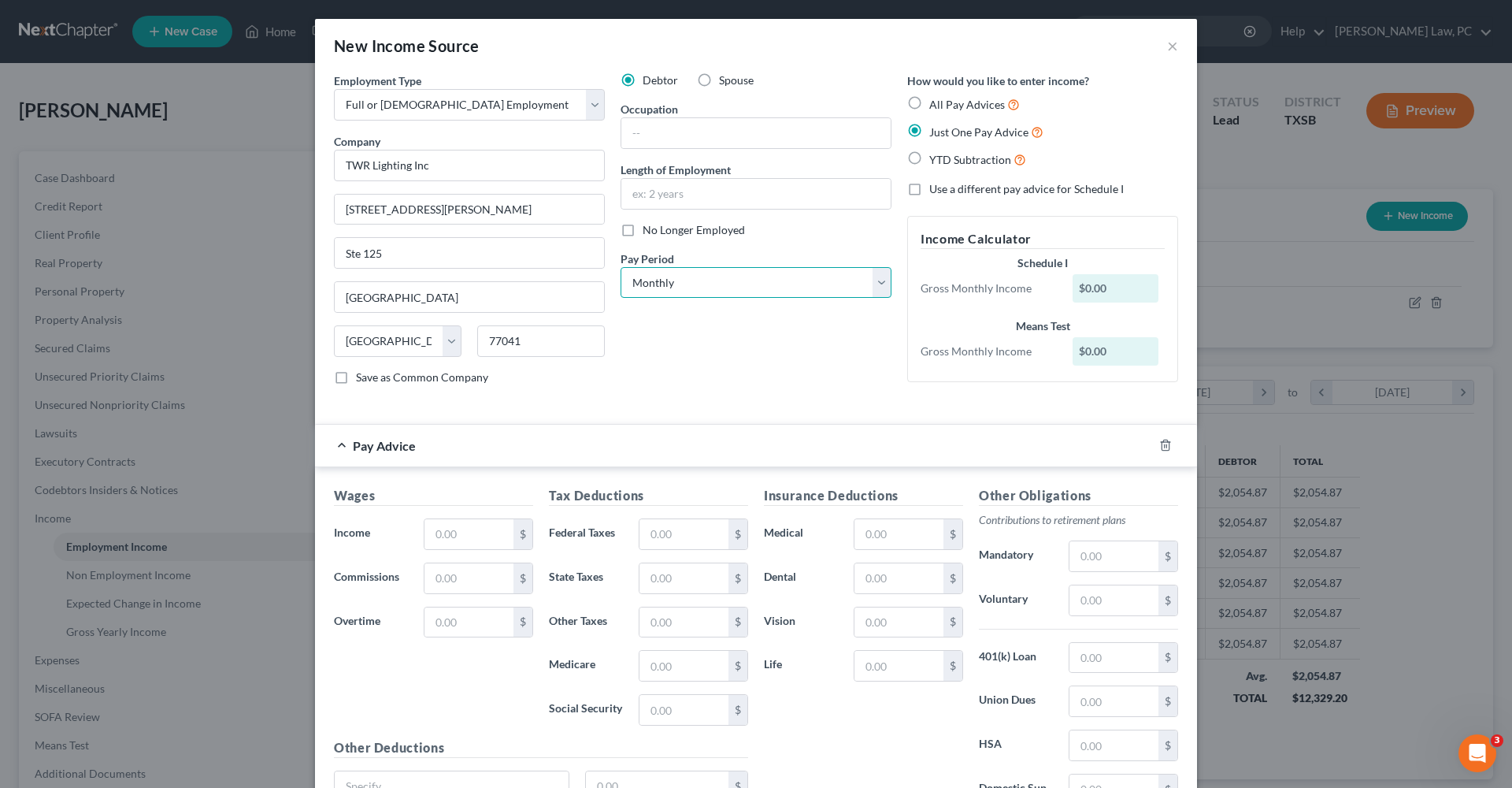
select select "3"
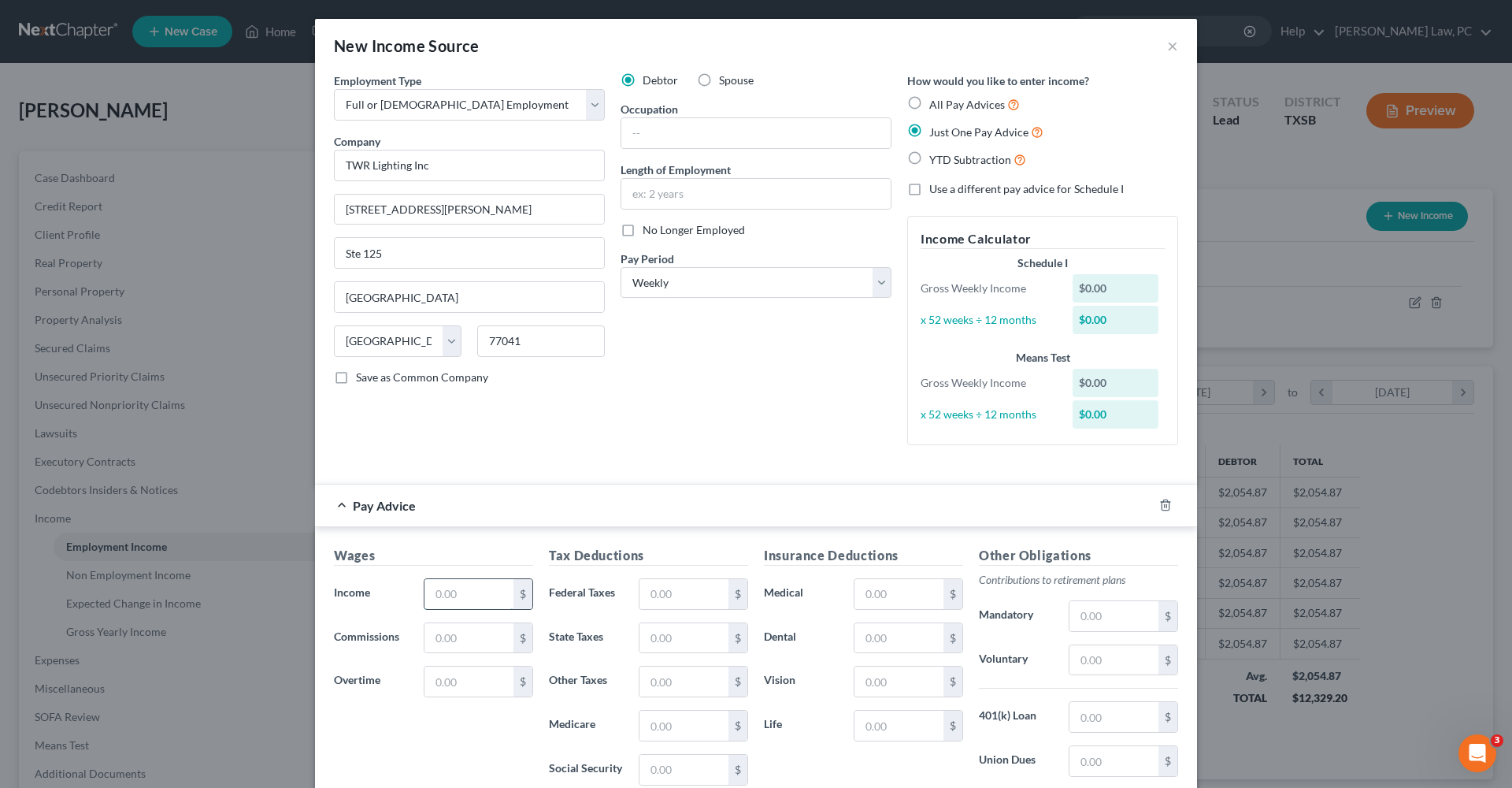
click at [488, 589] on input "text" at bounding box center [469, 594] width 89 height 30
